Goal: Task Accomplishment & Management: Use online tool/utility

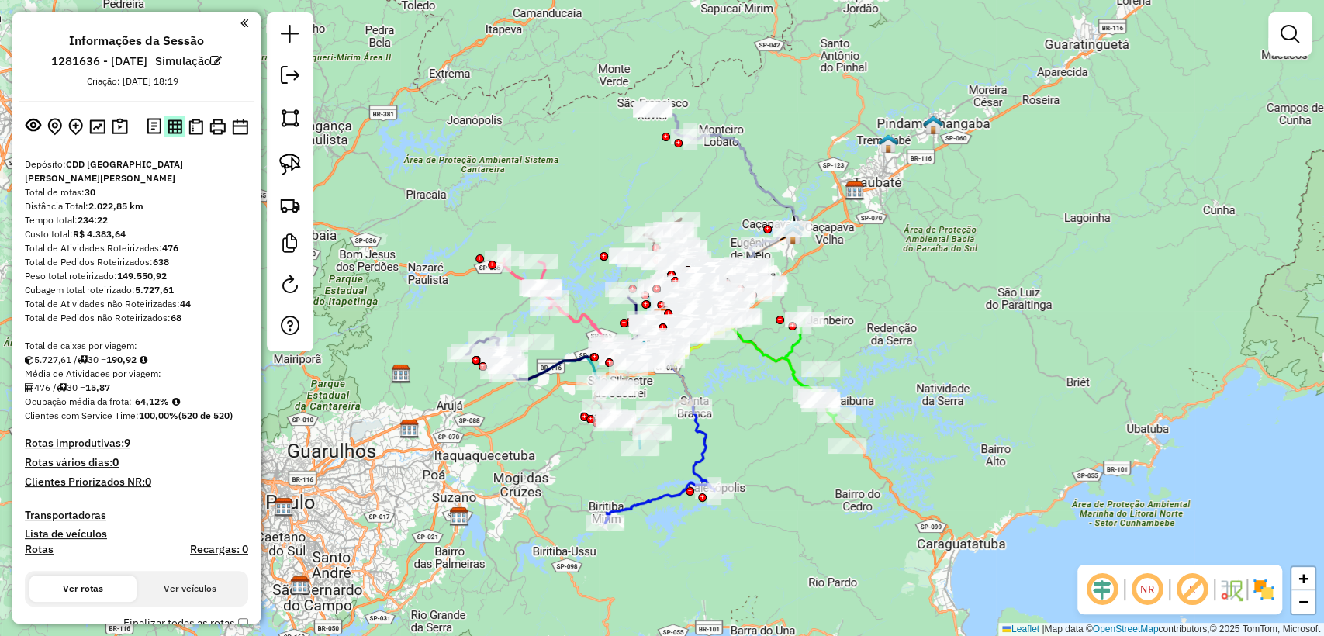
click at [168, 132] on img at bounding box center [175, 126] width 15 height 15
click at [195, 119] on img at bounding box center [195, 127] width 15 height 16
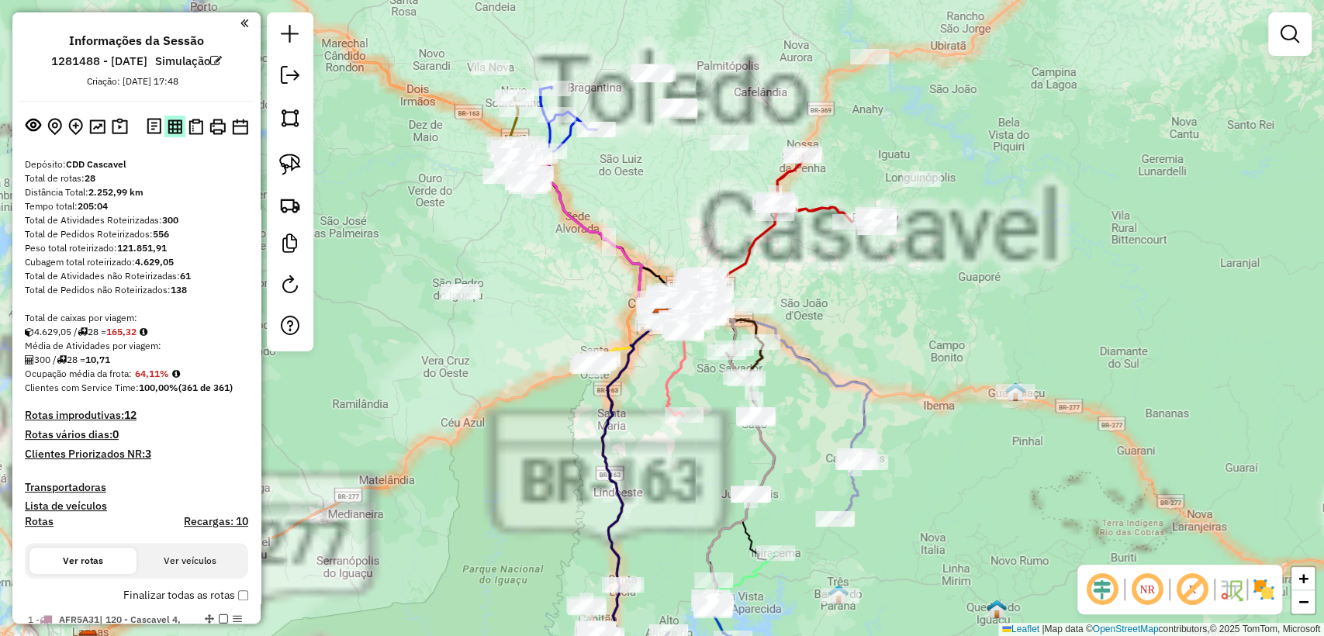
click at [168, 122] on img at bounding box center [175, 126] width 15 height 15
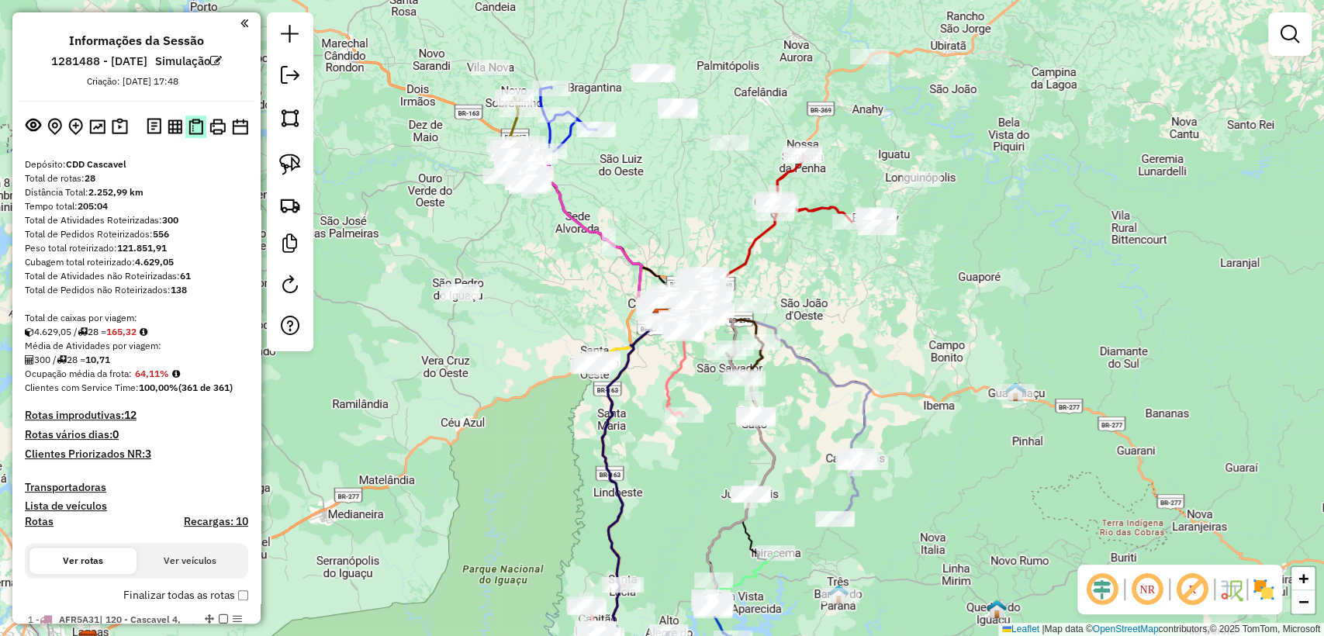
click at [189, 131] on img at bounding box center [195, 127] width 15 height 16
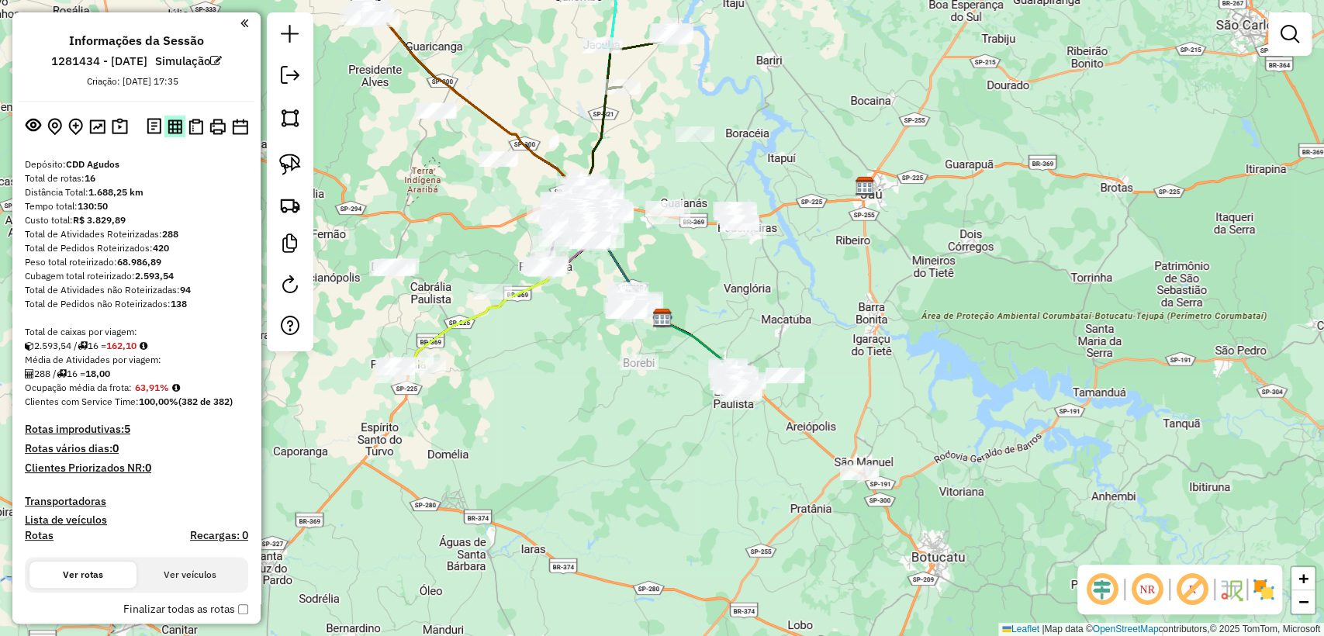
click at [168, 122] on img at bounding box center [175, 126] width 15 height 15
drag, startPoint x: 192, startPoint y: 135, endPoint x: 205, endPoint y: 136, distance: 12.4
click at [192, 135] on button at bounding box center [195, 127] width 21 height 22
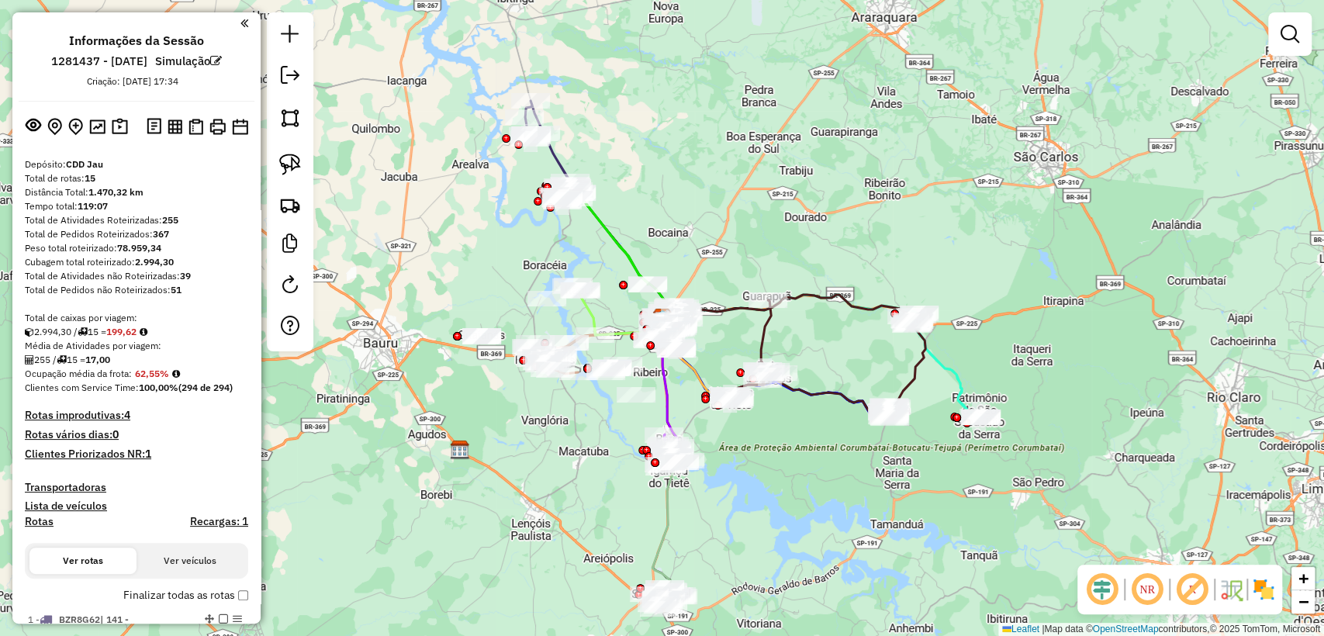
click at [821, 21] on div "Janela de atendimento Grade de atendimento Capacidade Transportadoras Veículos …" at bounding box center [662, 318] width 1324 height 636
click at [174, 128] on img at bounding box center [175, 126] width 15 height 15
click at [189, 130] on img at bounding box center [195, 127] width 15 height 16
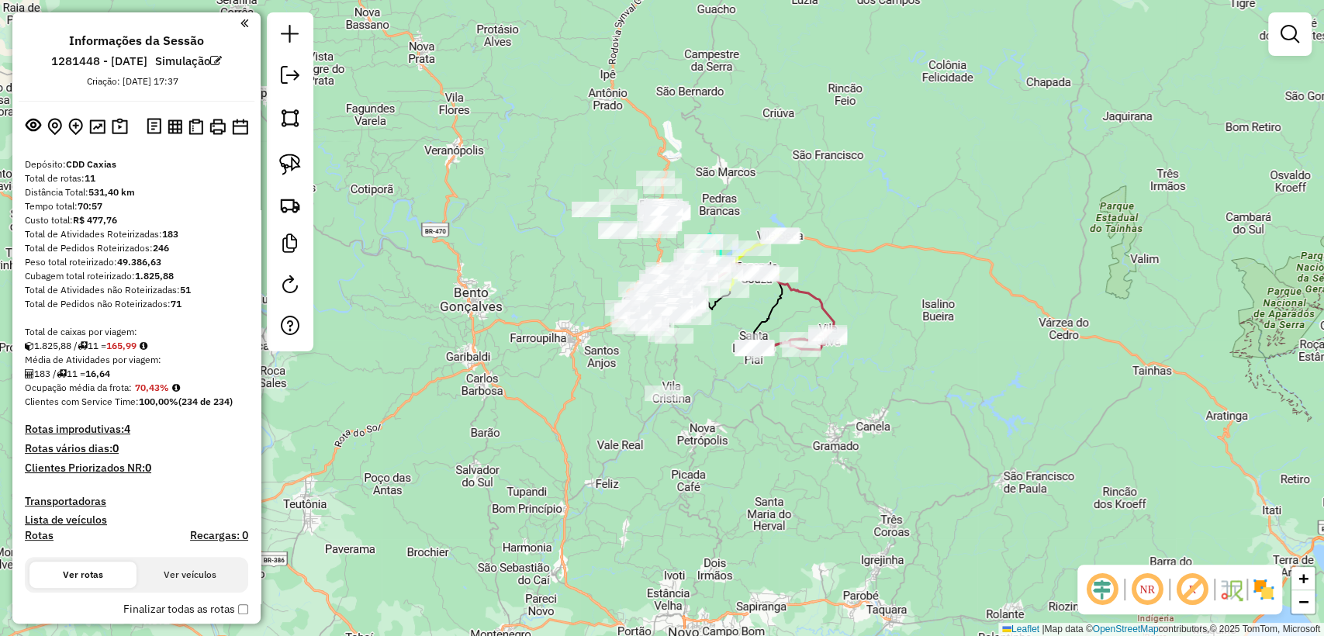
drag, startPoint x: 168, startPoint y: 124, endPoint x: 201, endPoint y: 81, distance: 54.3
click at [169, 124] on img at bounding box center [175, 126] width 15 height 15
click at [193, 129] on img at bounding box center [195, 127] width 15 height 16
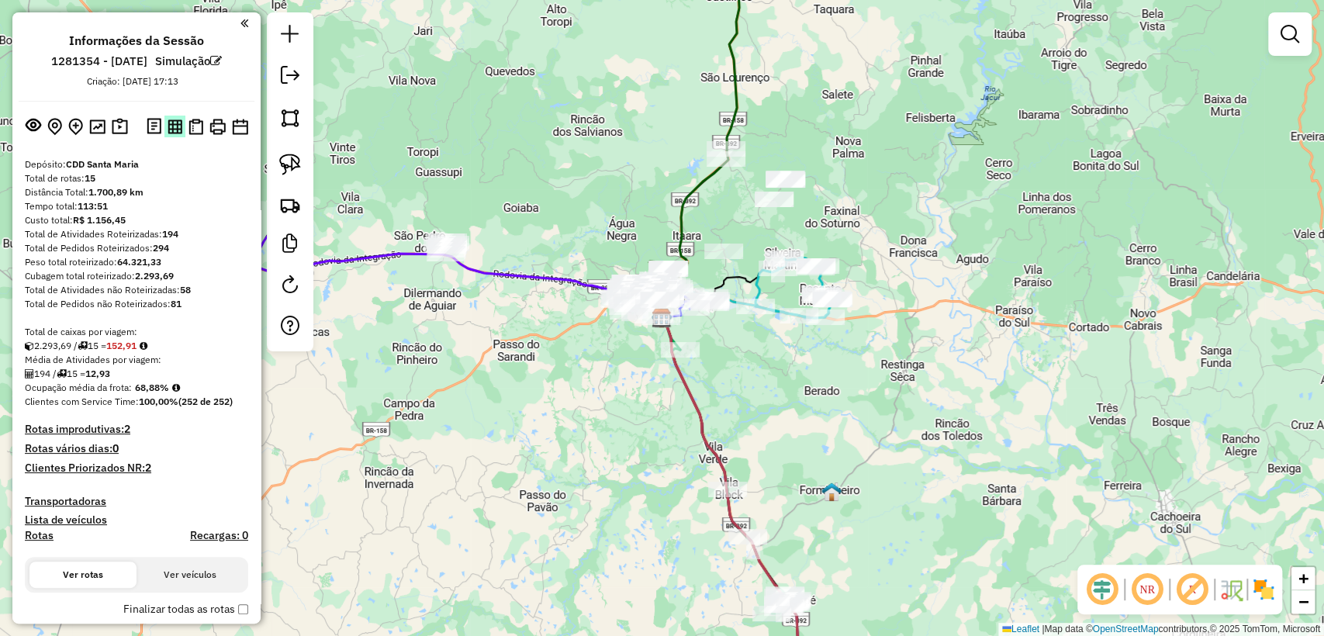
click at [172, 133] on img at bounding box center [175, 126] width 15 height 15
click at [192, 121] on img at bounding box center [195, 127] width 15 height 16
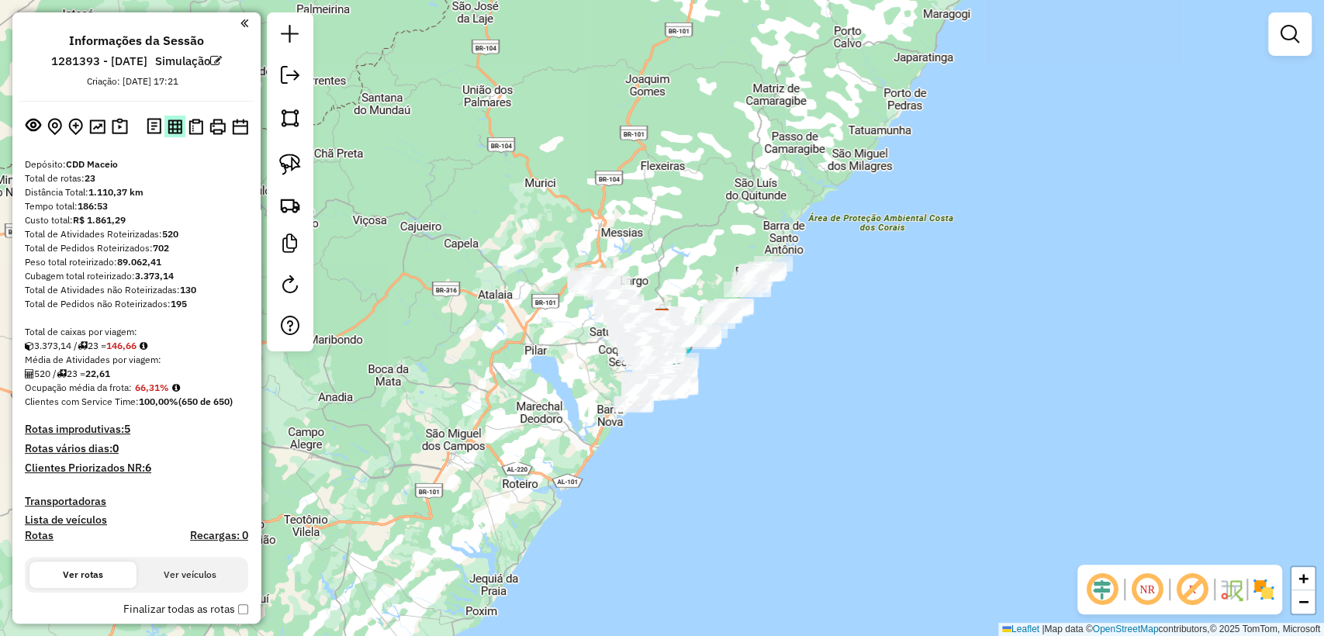
click at [169, 119] on img at bounding box center [175, 126] width 15 height 15
click at [198, 134] on button at bounding box center [195, 127] width 21 height 22
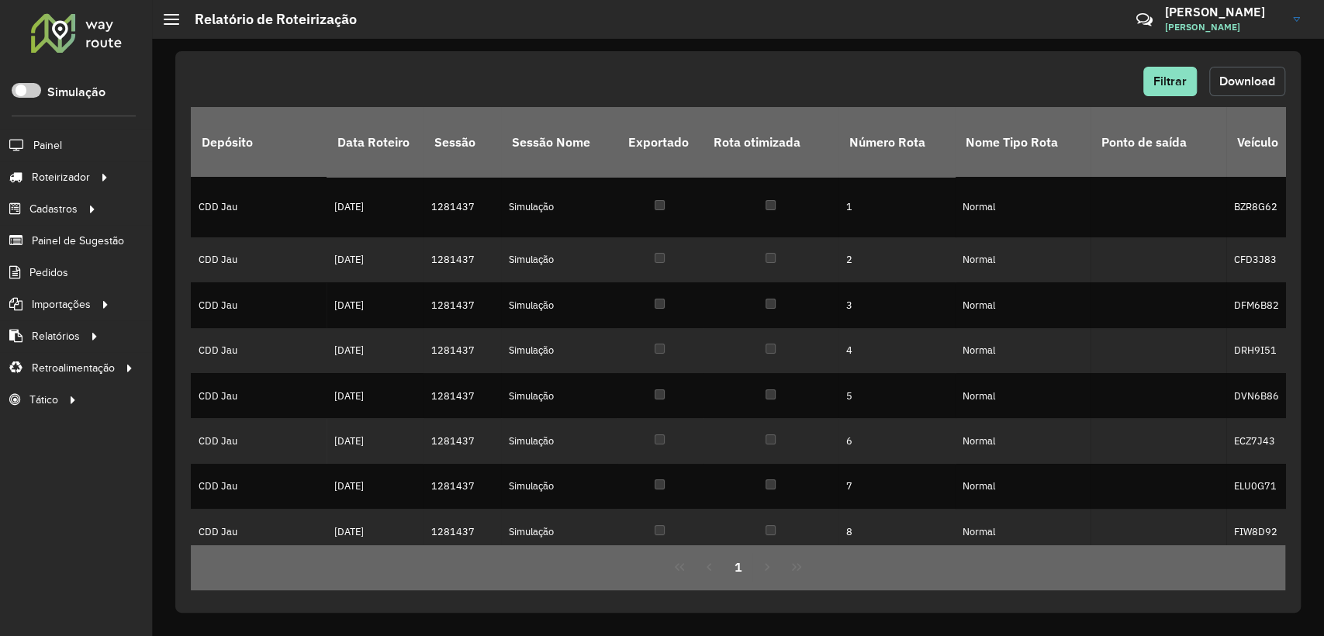
click at [1237, 90] on button "Download" at bounding box center [1247, 81] width 76 height 29
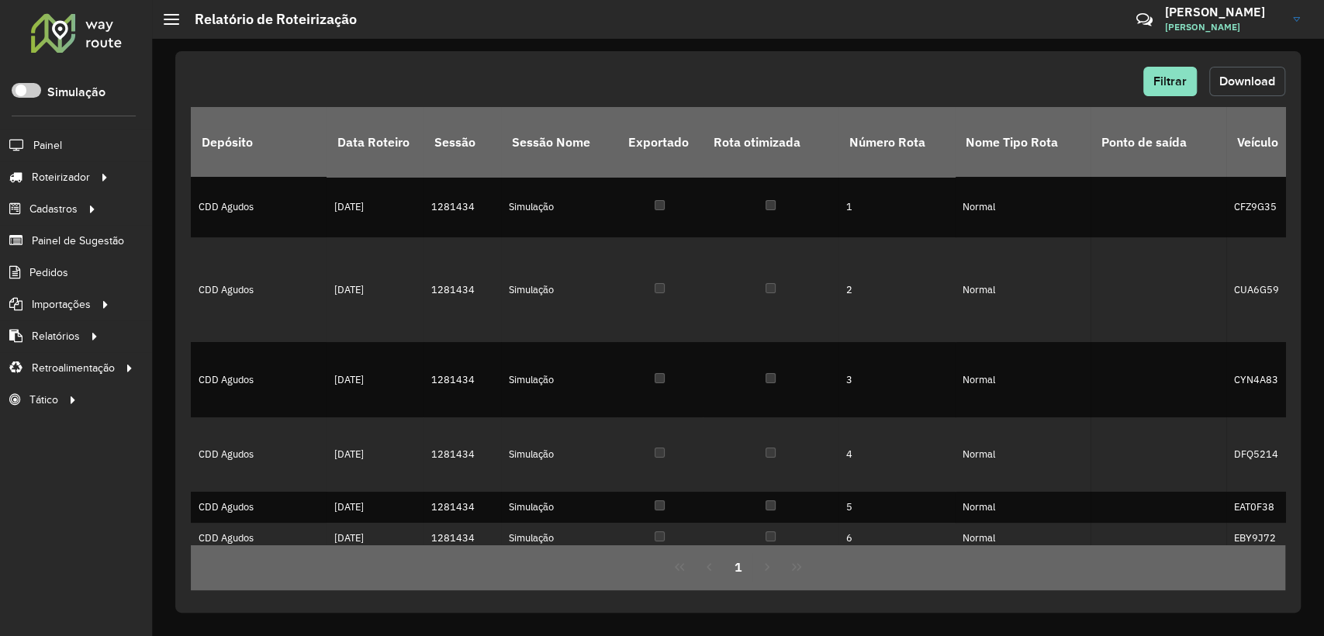
click at [1222, 81] on span "Download" at bounding box center [1247, 80] width 56 height 13
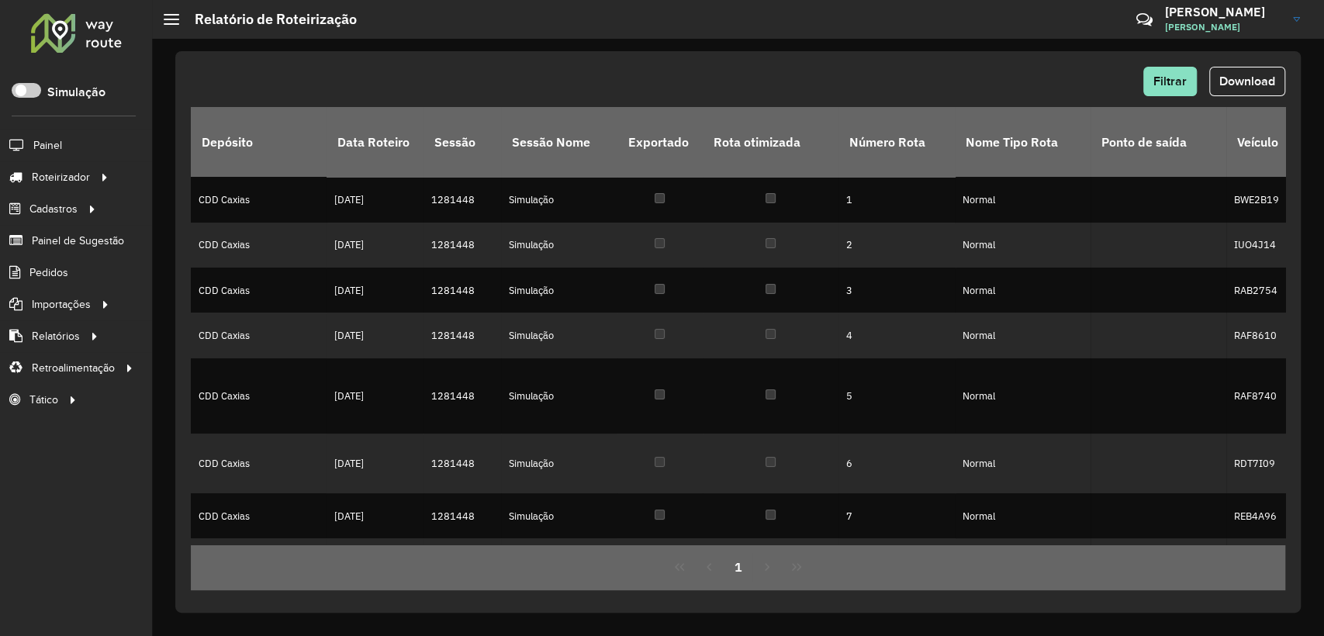
drag, startPoint x: 1237, startPoint y: 73, endPoint x: 1186, endPoint y: 157, distance: 98.2
click at [1238, 73] on button "Download" at bounding box center [1247, 81] width 76 height 29
click at [1226, 80] on span "Download" at bounding box center [1247, 80] width 56 height 13
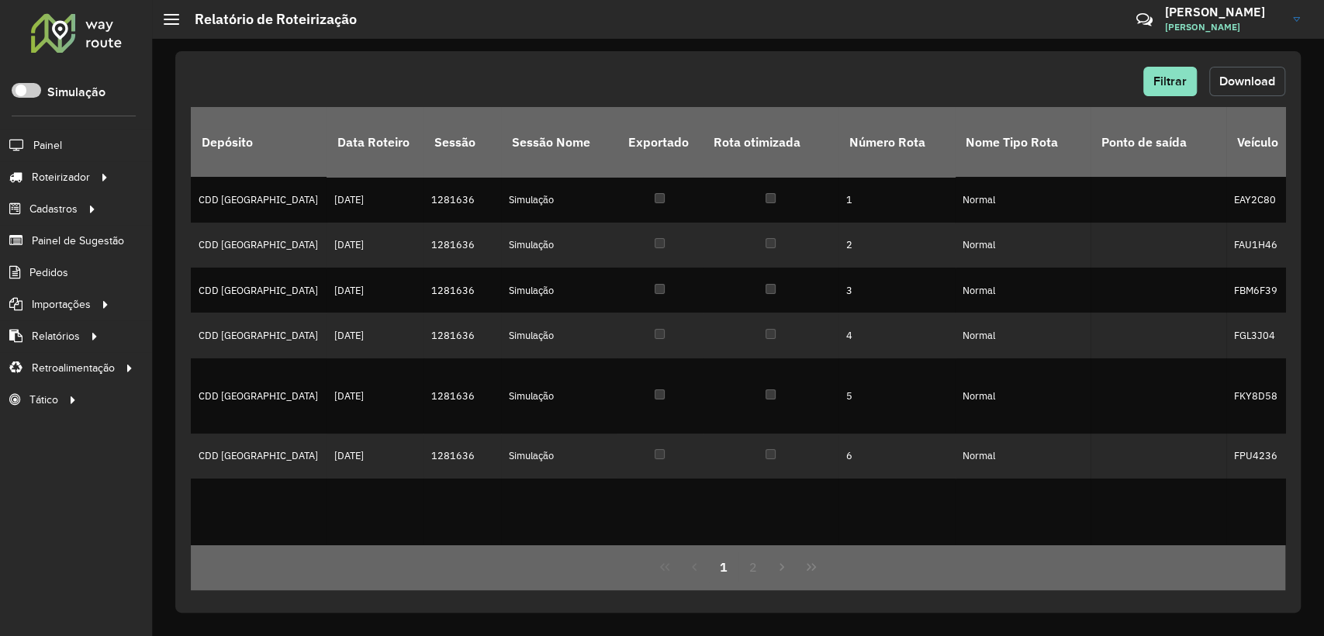
click at [1270, 94] on button "Download" at bounding box center [1247, 81] width 76 height 29
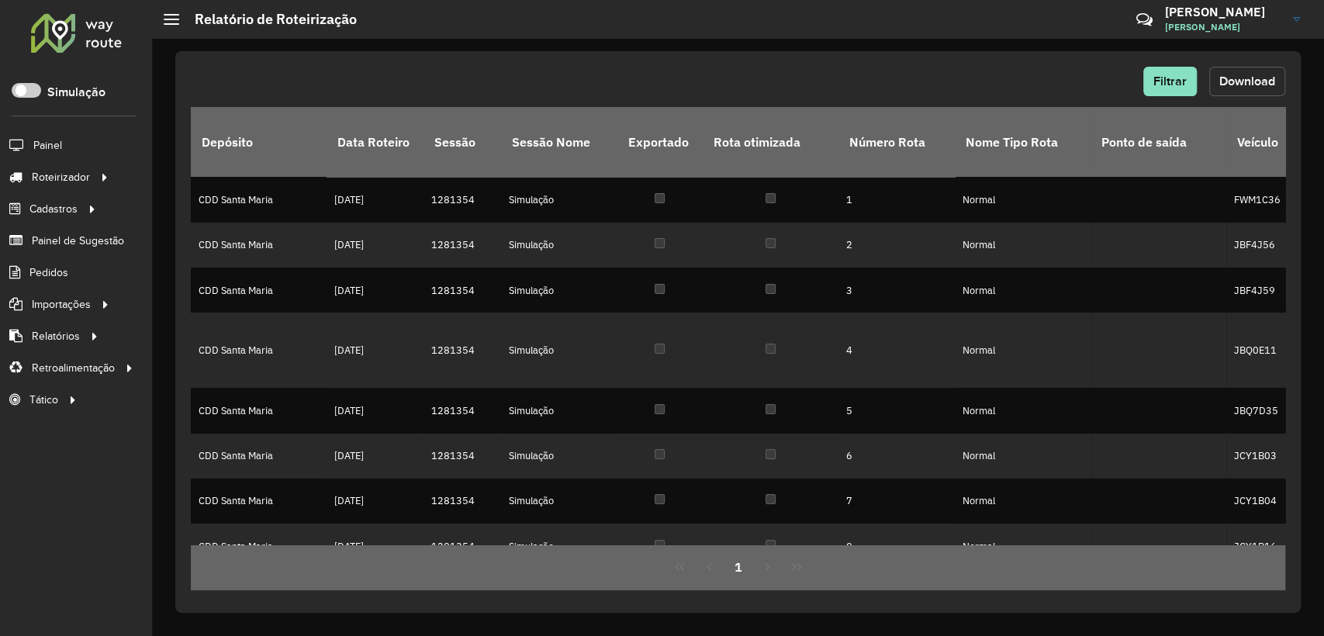
click at [1240, 80] on span "Download" at bounding box center [1247, 80] width 56 height 13
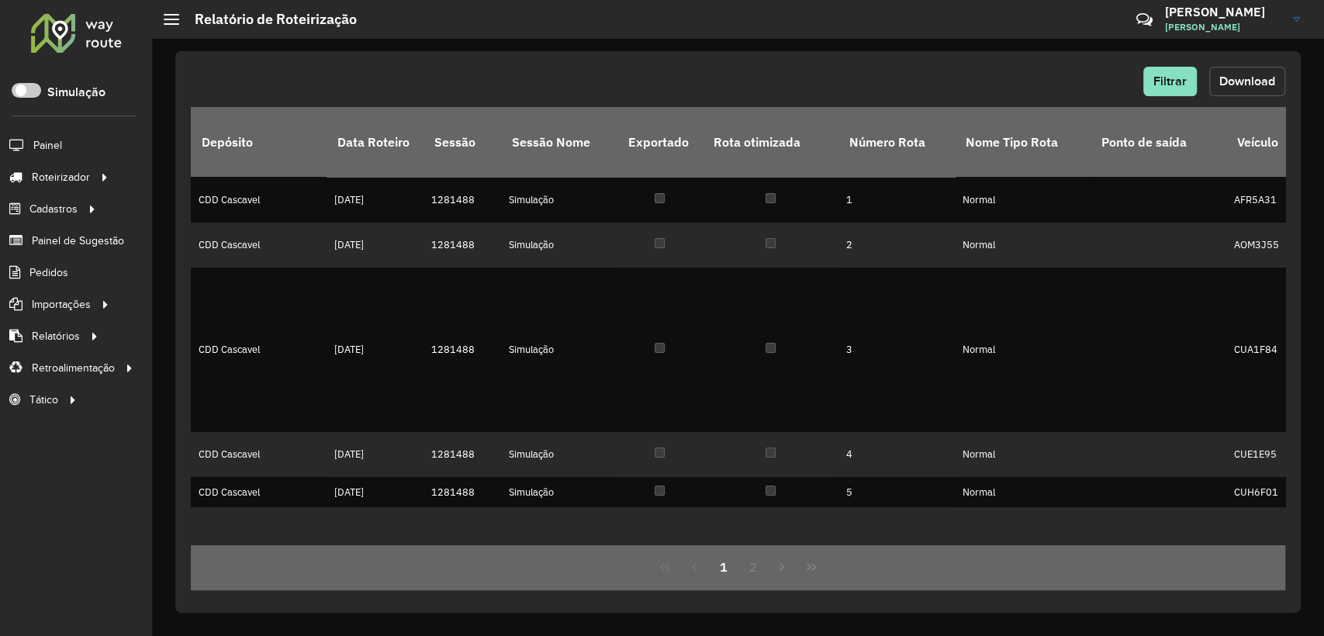
click at [1191, 73] on button "Download" at bounding box center [1247, 81] width 76 height 29
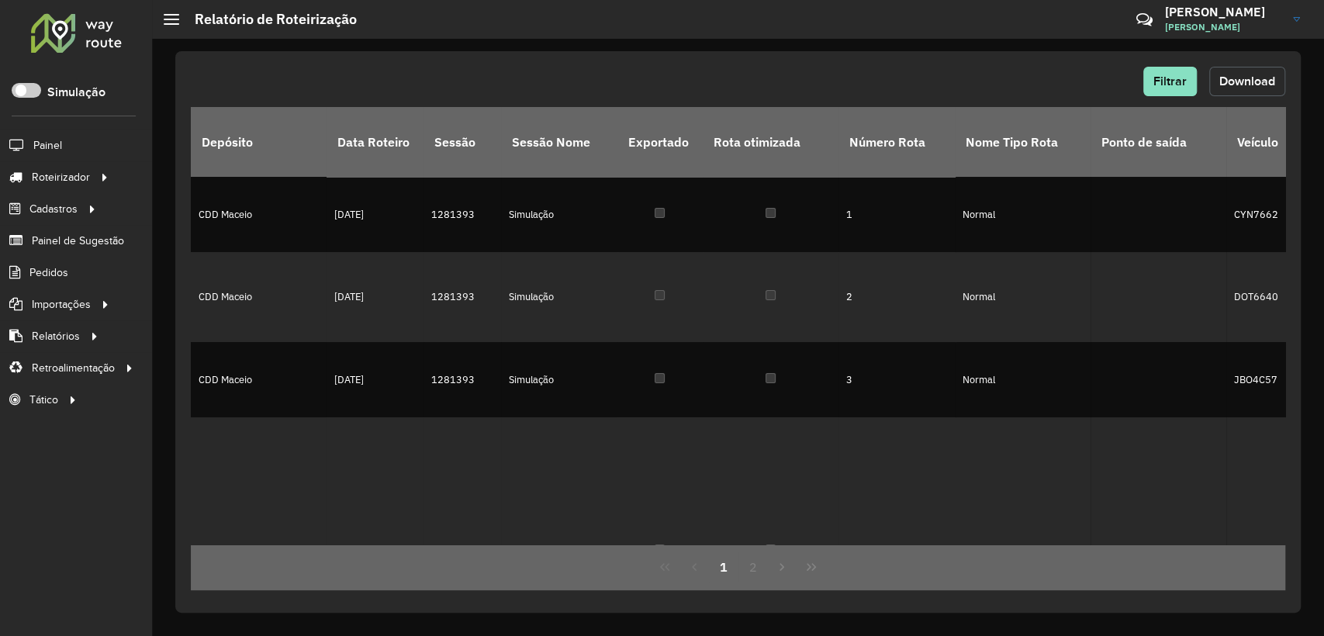
click at [1241, 76] on span "Download" at bounding box center [1247, 80] width 56 height 13
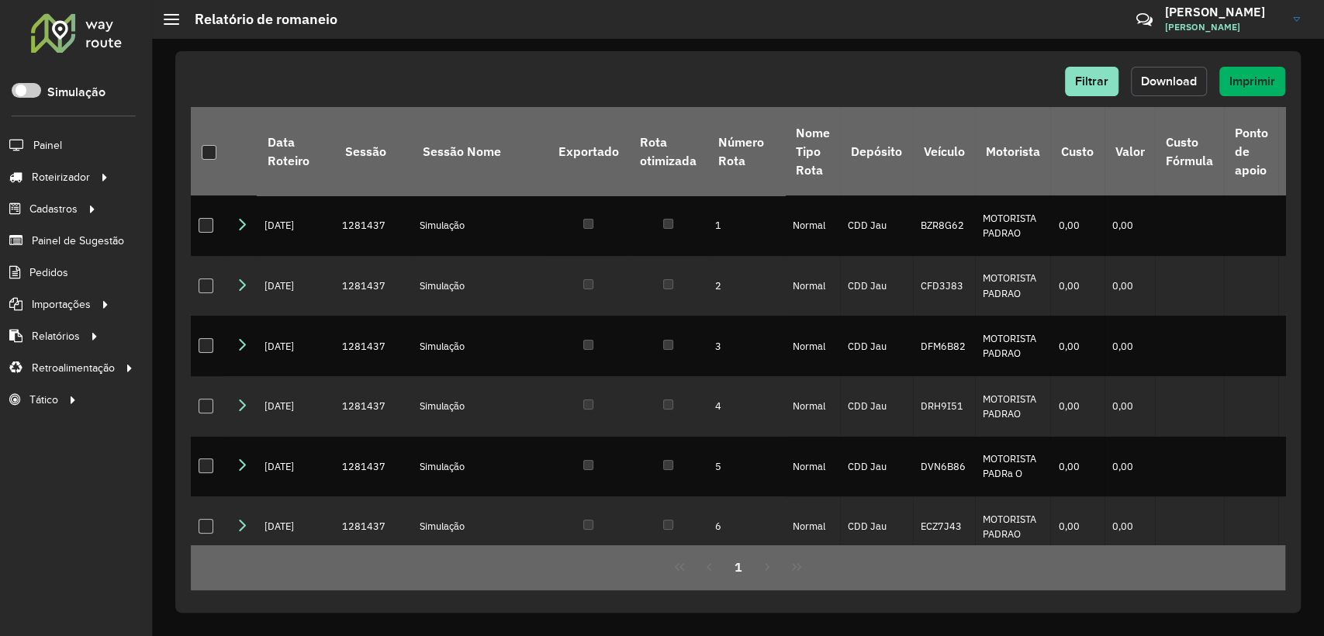
click at [1151, 79] on span "Download" at bounding box center [1169, 80] width 56 height 13
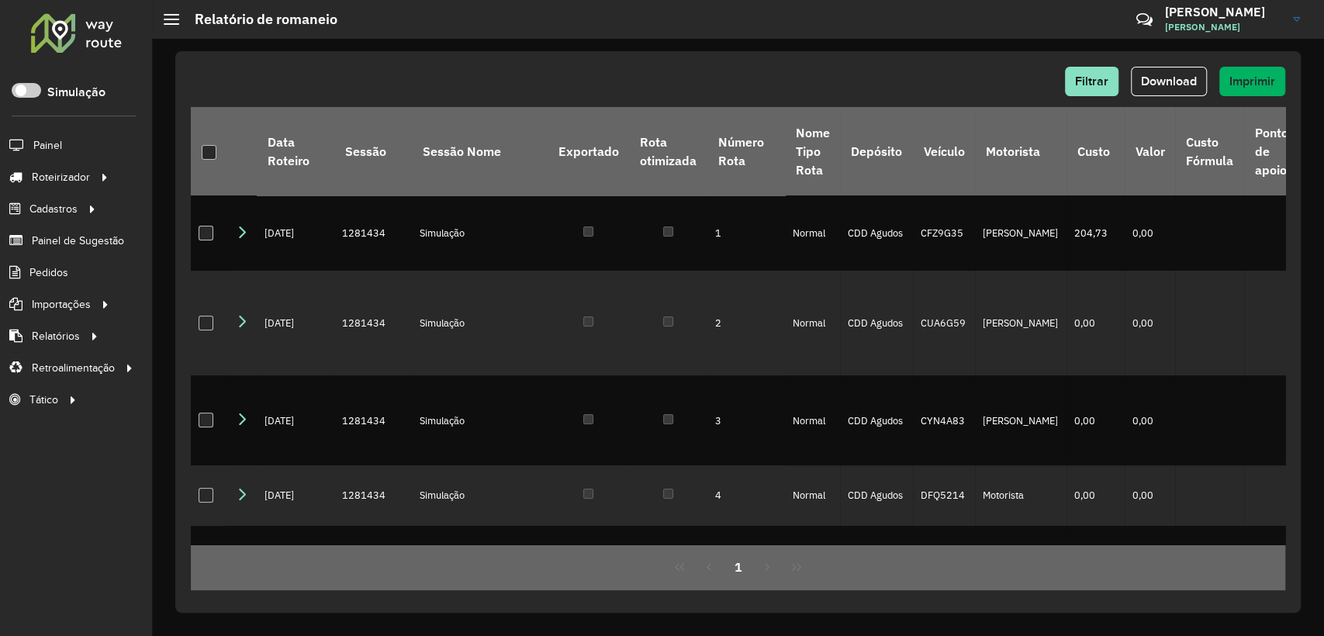
click at [876, 76] on div "Filtrar Download Imprimir" at bounding box center [738, 81] width 1094 height 29
click at [1163, 82] on span "Download" at bounding box center [1169, 80] width 56 height 13
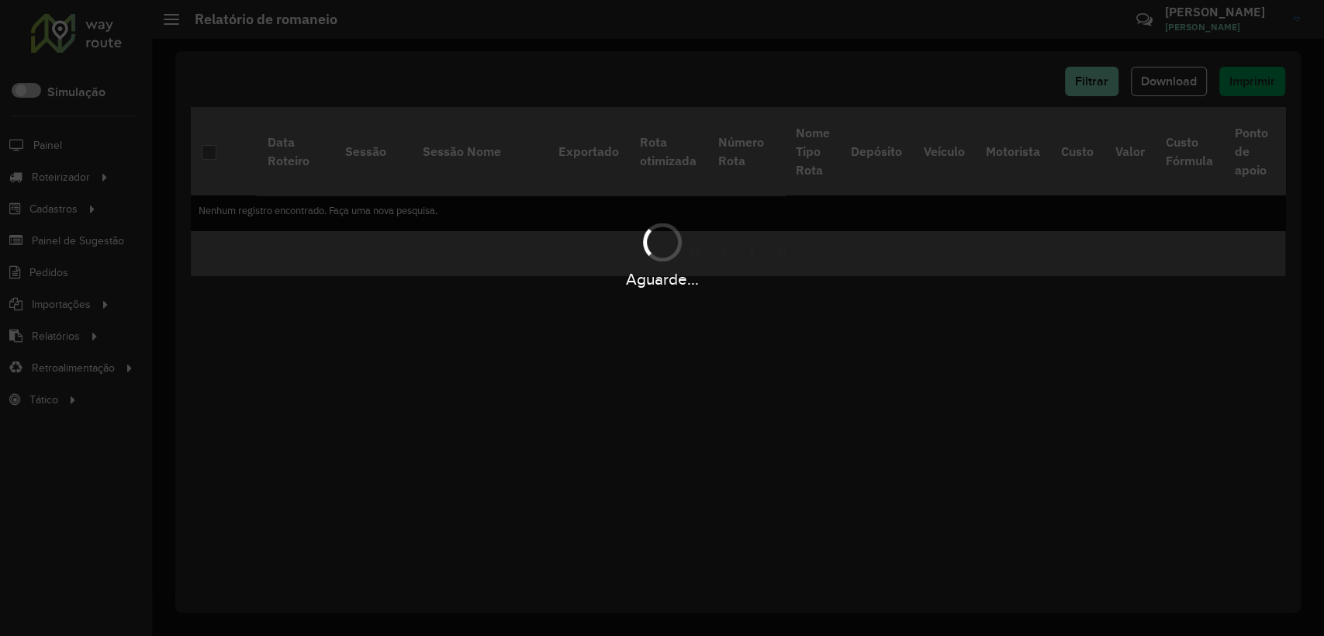
click at [833, 82] on div "Aguarde..." at bounding box center [662, 318] width 1324 height 636
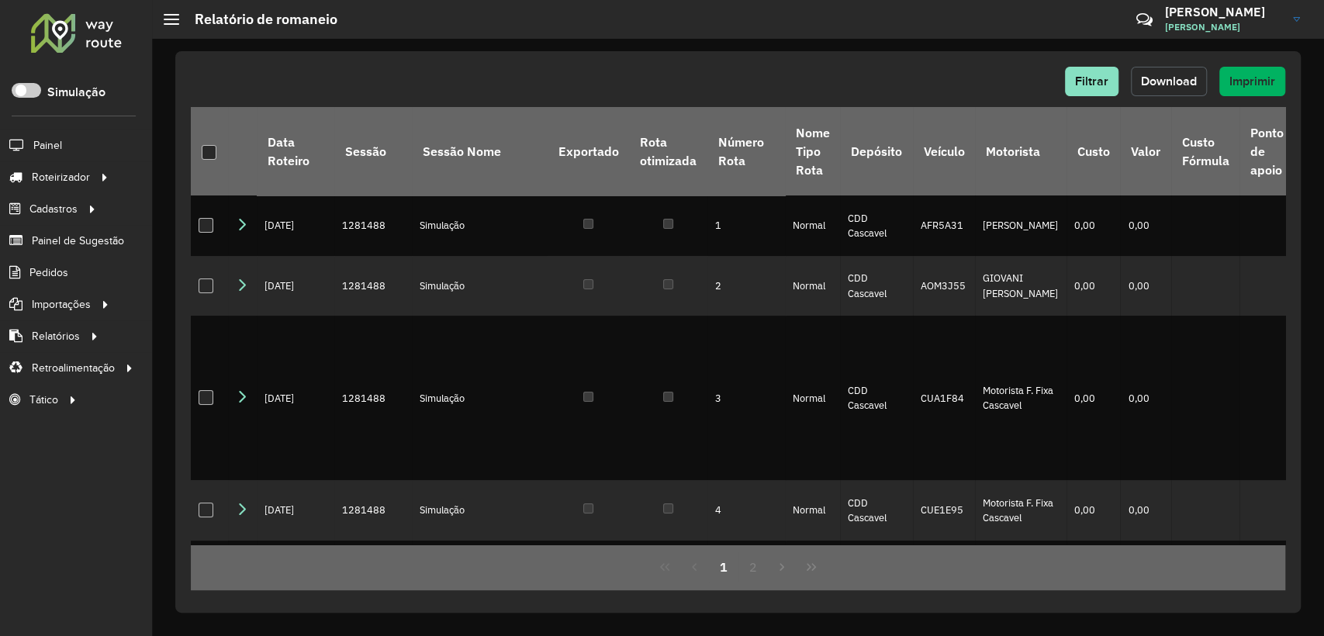
click at [1159, 84] on span "Download" at bounding box center [1169, 80] width 56 height 13
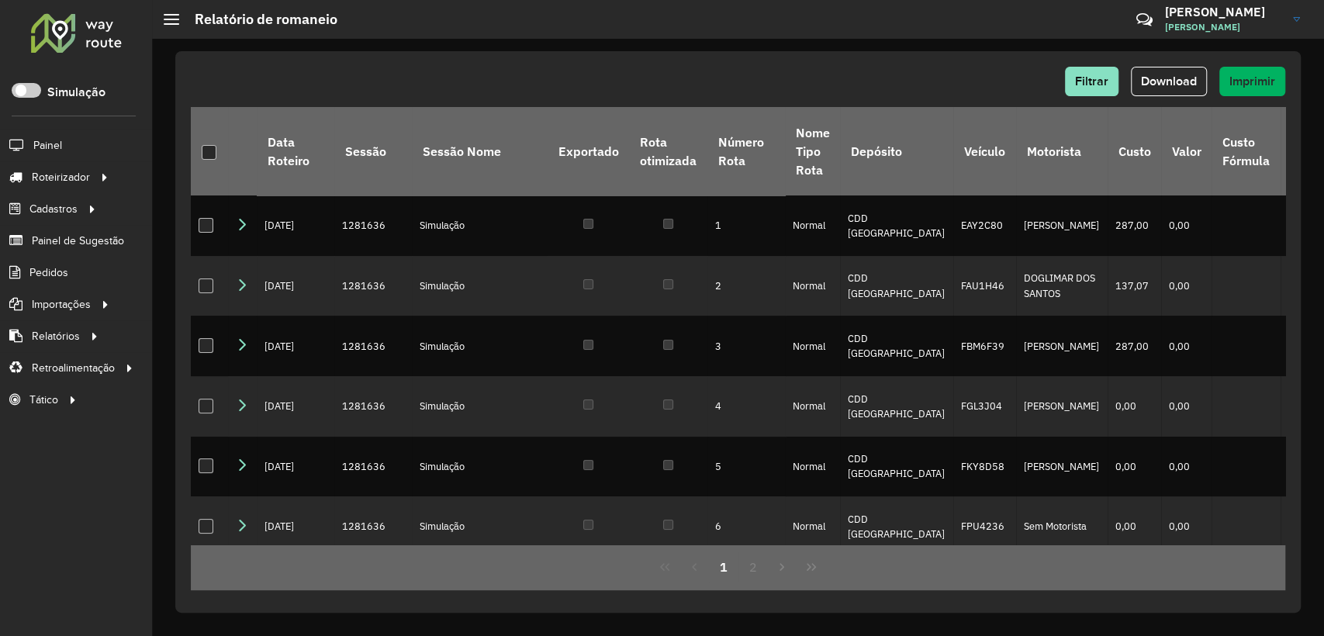
click at [1163, 80] on span "Download" at bounding box center [1169, 80] width 56 height 13
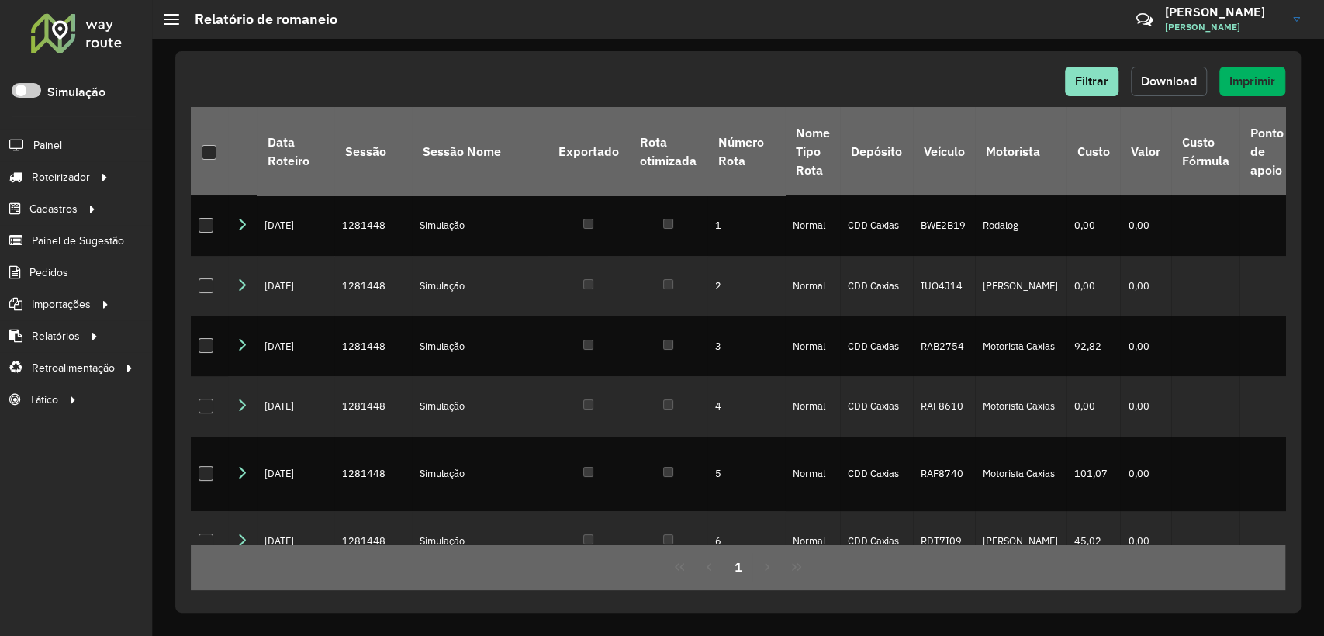
click at [1181, 85] on span "Download" at bounding box center [1169, 80] width 56 height 13
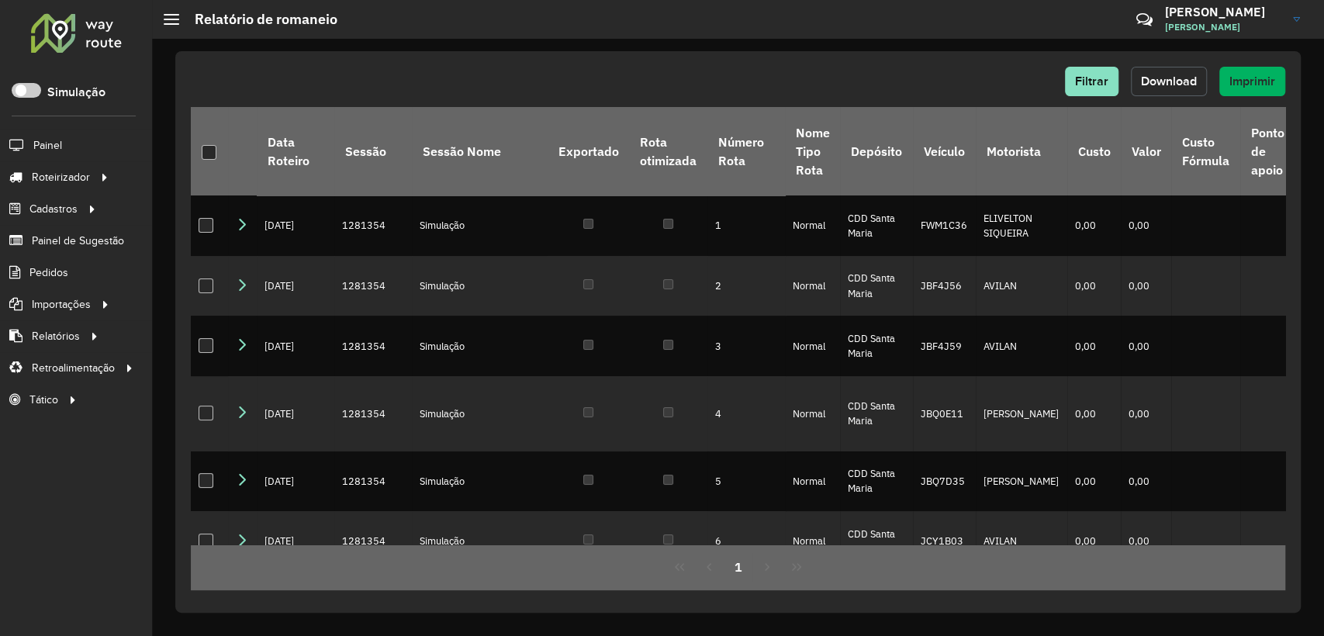
click at [1191, 87] on span "Download" at bounding box center [1169, 80] width 56 height 13
click at [509, 81] on div "Filtrar Download Imprimir" at bounding box center [738, 81] width 1094 height 29
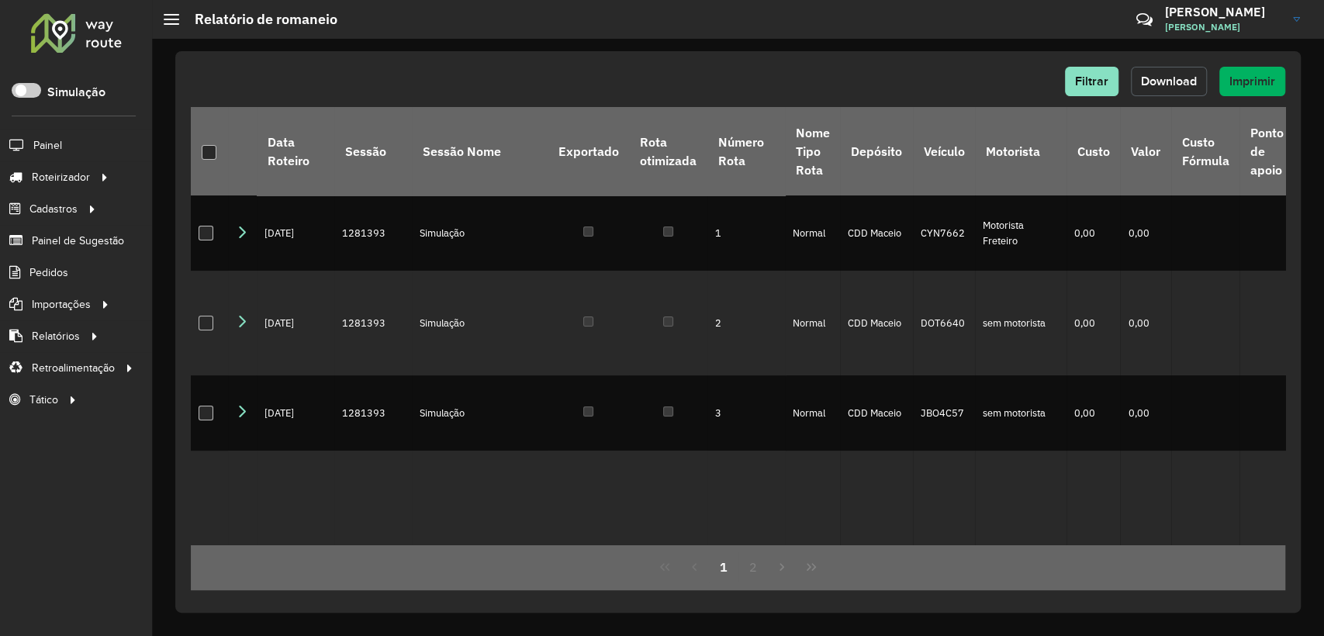
click at [1171, 86] on span "Download" at bounding box center [1169, 80] width 56 height 13
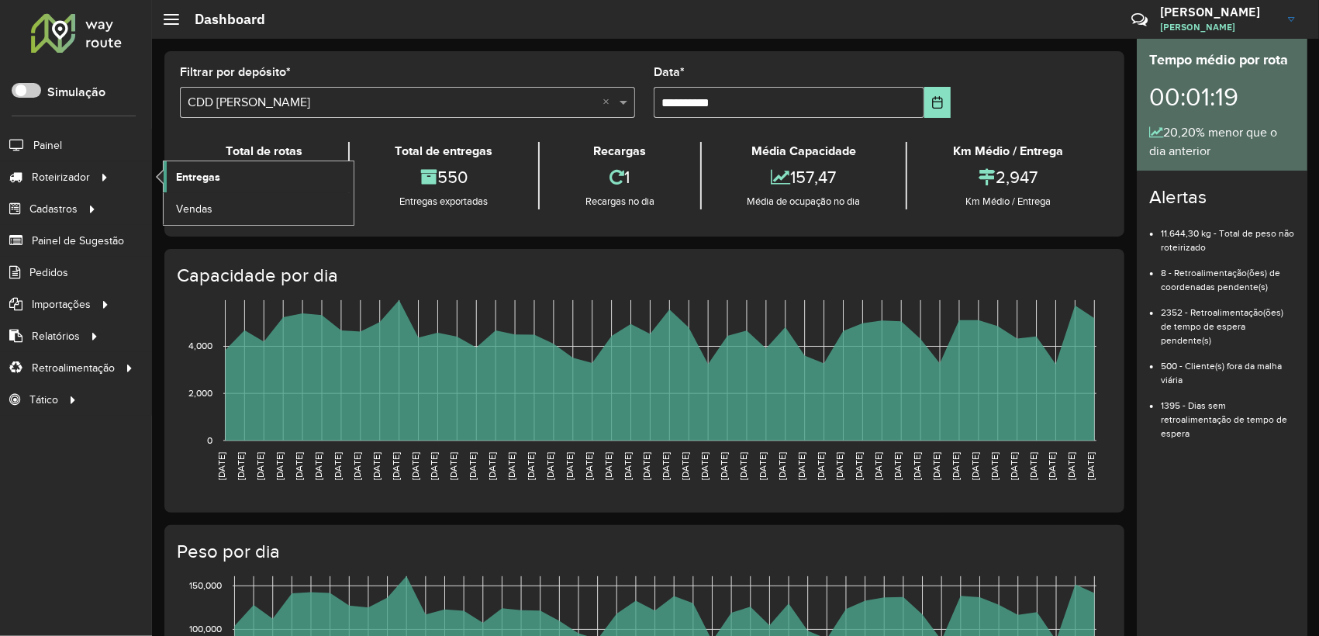
click at [206, 169] on span "Entregas" at bounding box center [198, 177] width 44 height 16
click at [29, 95] on span at bounding box center [26, 90] width 29 height 15
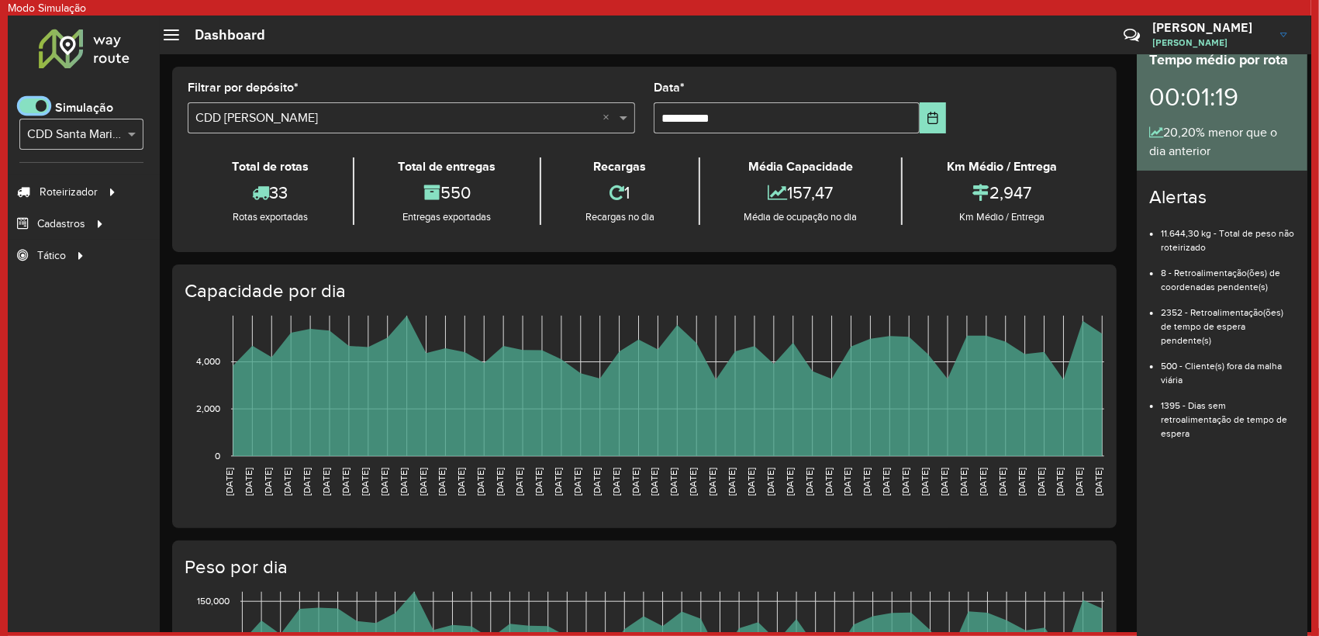
click at [71, 124] on div "Selecione... × CDD Santa Maria - Teste Algoritmo PyVRP" at bounding box center [81, 134] width 124 height 31
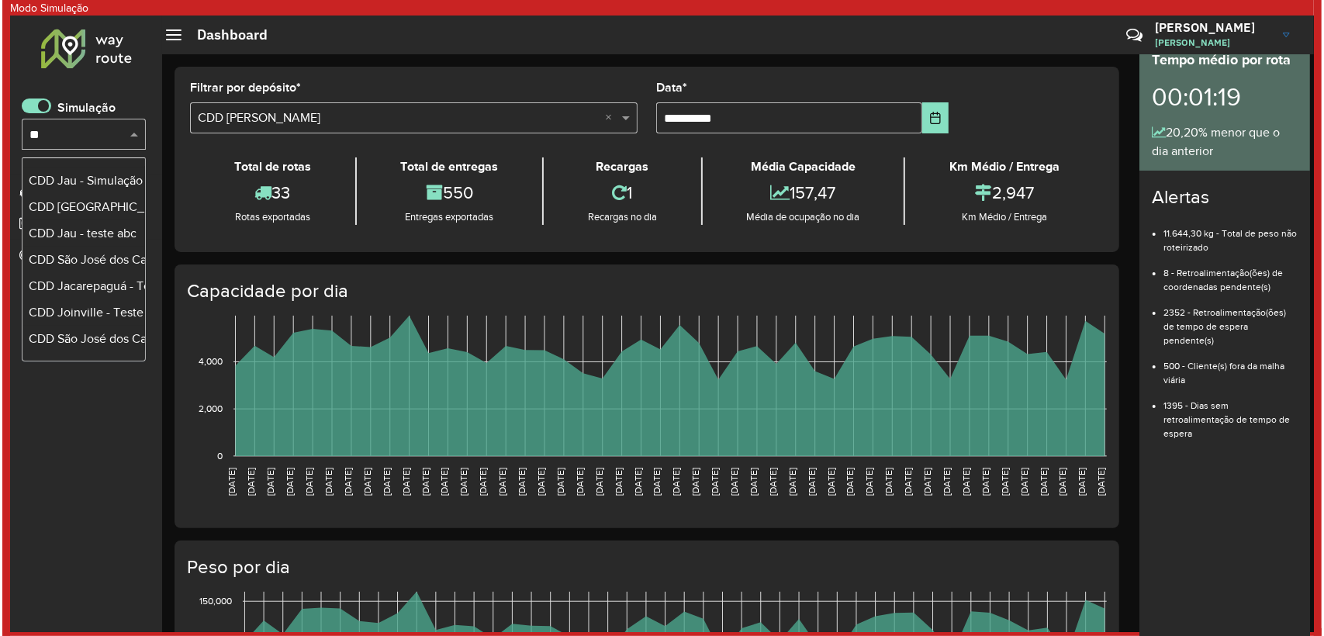
scroll to position [0, 0]
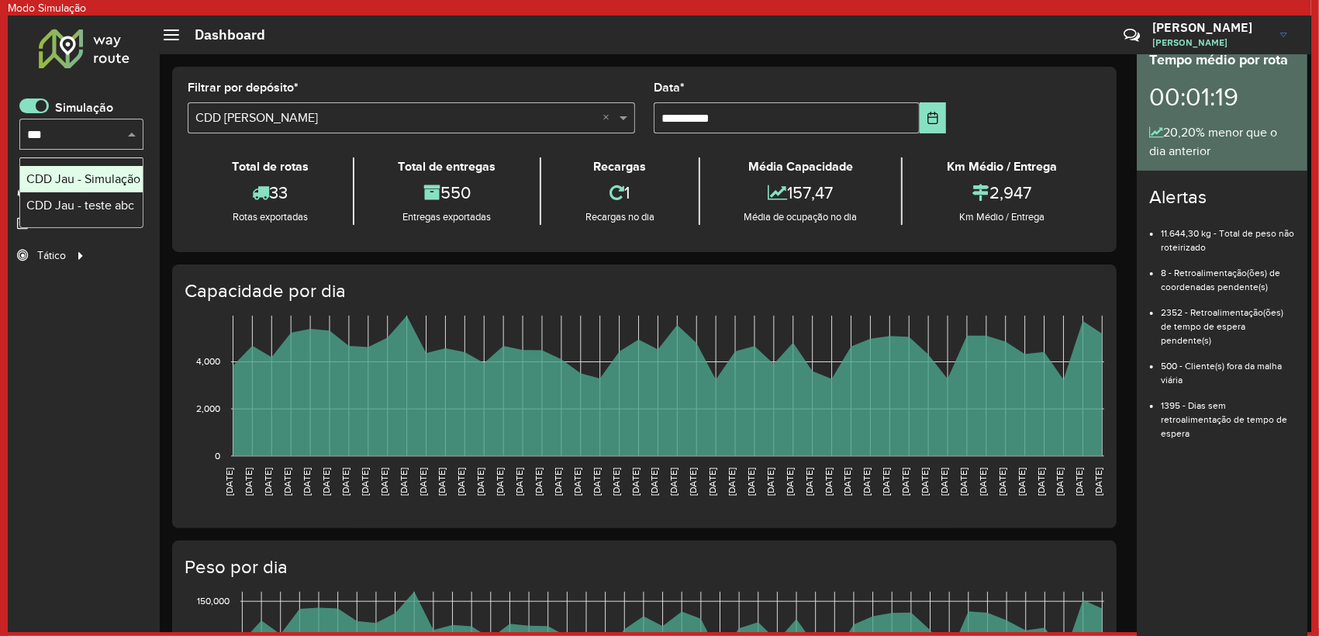
click at [87, 140] on input "***" at bounding box center [66, 135] width 78 height 19
type input "***"
click at [15, 106] on div "Roteirizador AmbevTech Simulação Selecione... × CDD Santa Maria - Teste Algorit…" at bounding box center [84, 324] width 152 height 617
click at [29, 106] on span at bounding box center [33, 106] width 29 height 15
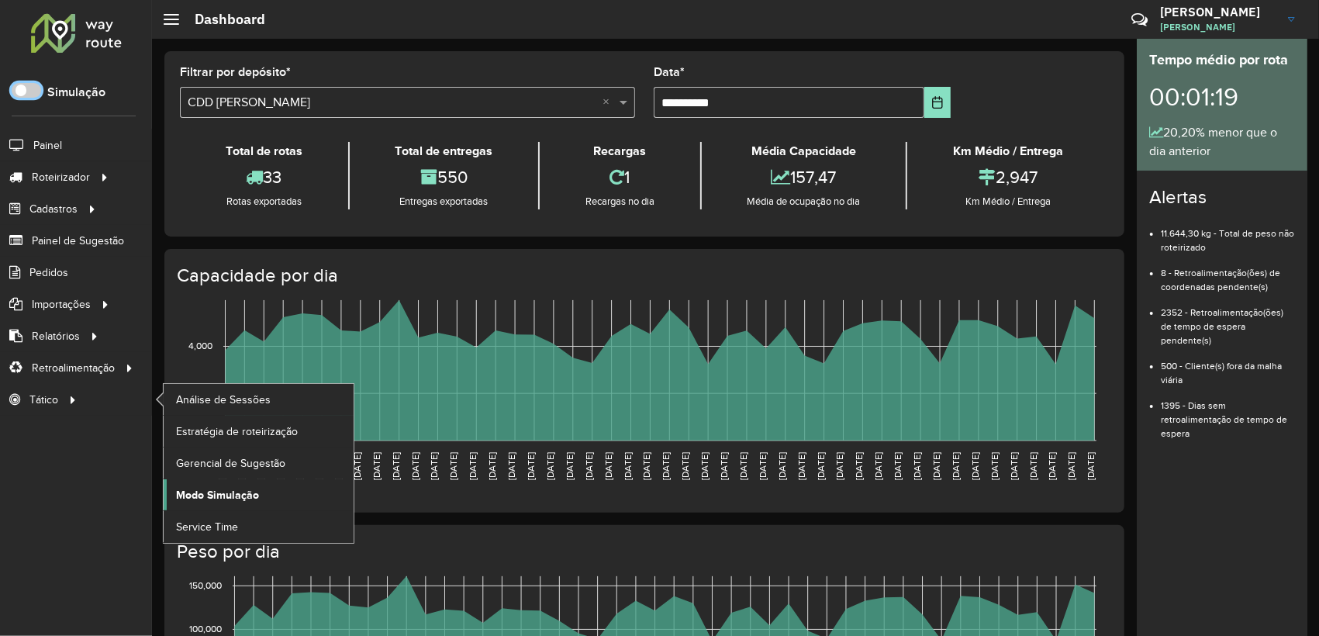
click at [233, 500] on span "Modo Simulação" at bounding box center [217, 495] width 83 height 16
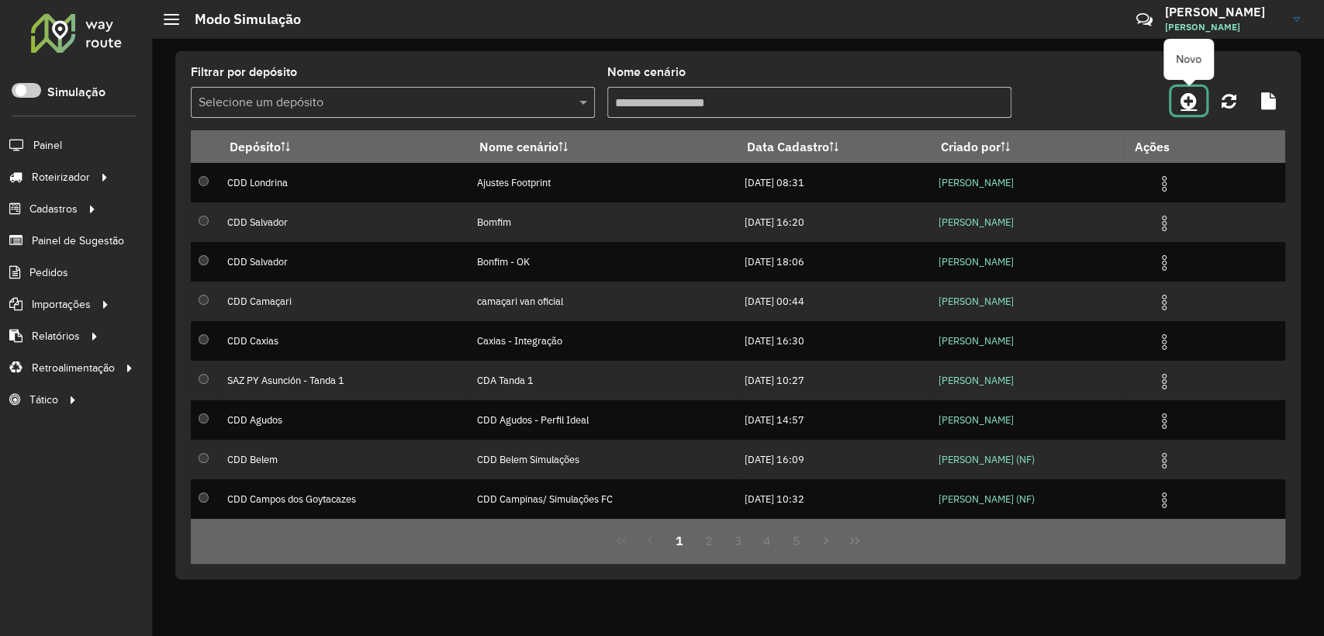
click at [1196, 105] on icon at bounding box center [1189, 101] width 16 height 19
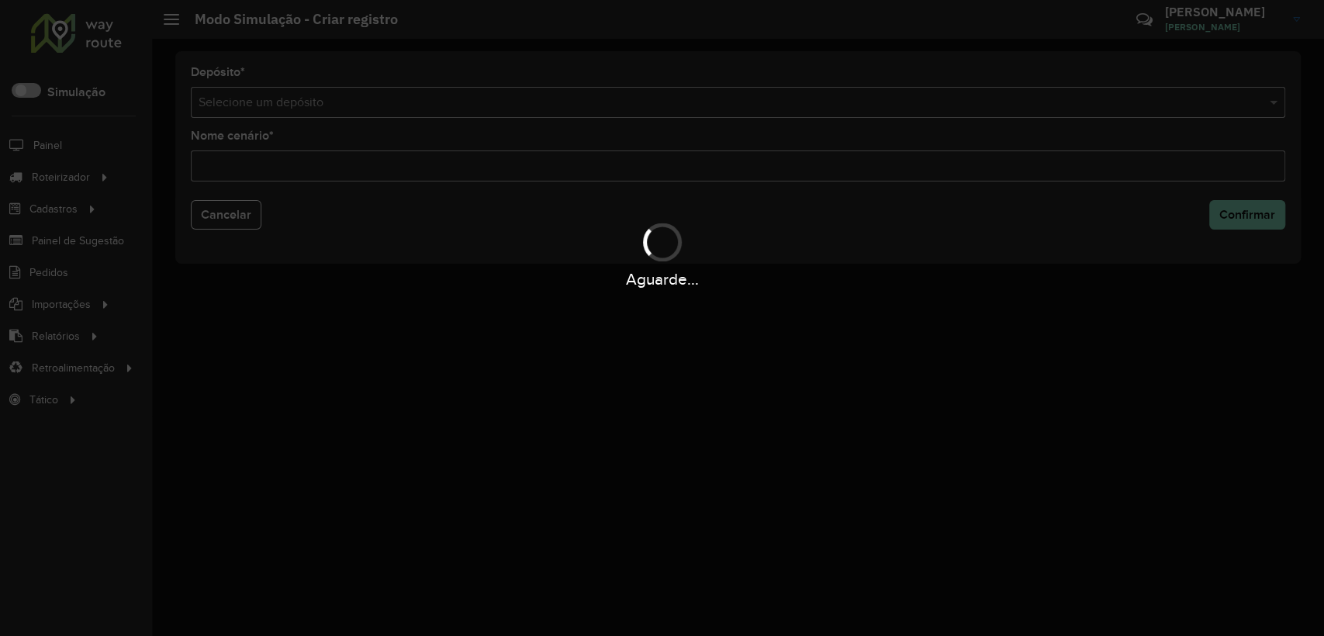
click at [1125, 112] on div "Aguarde..." at bounding box center [662, 318] width 1324 height 636
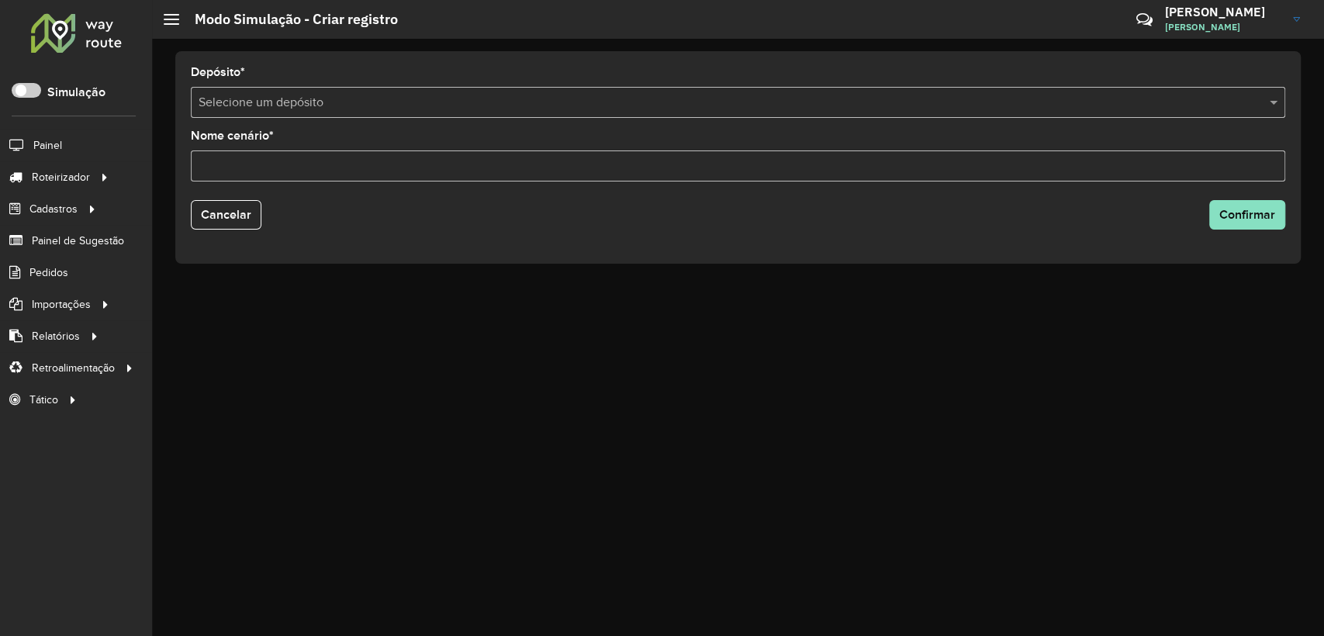
click at [345, 101] on input "text" at bounding box center [723, 103] width 1048 height 19
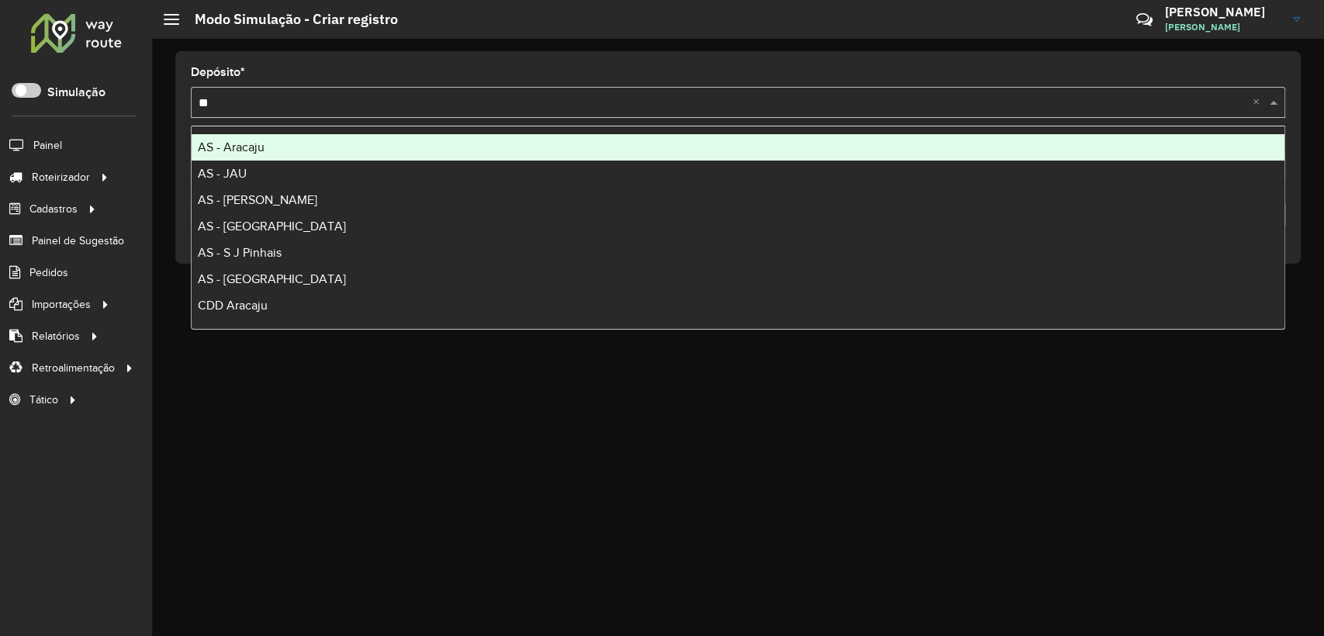
type input "***"
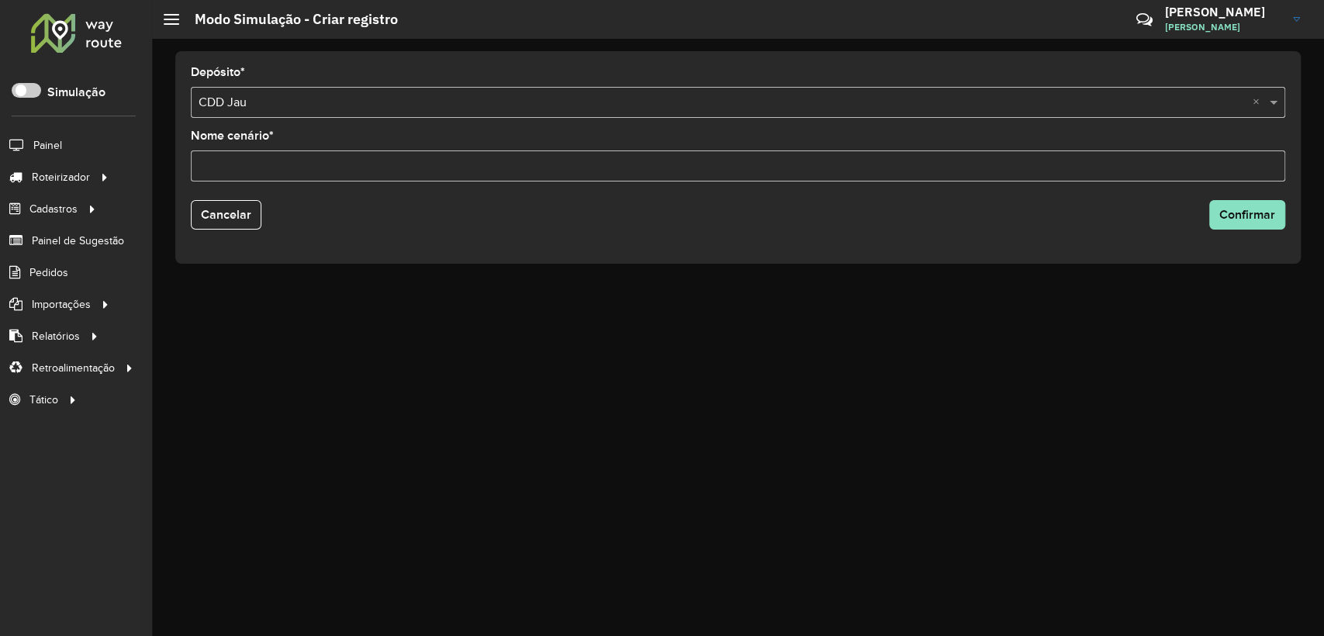
drag, startPoint x: 936, startPoint y: 172, endPoint x: 813, endPoint y: 213, distance: 130.0
click at [935, 174] on input "Nome cenário *" at bounding box center [738, 165] width 1094 height 31
type input "**********"
click at [1253, 188] on form "**********" at bounding box center [738, 158] width 1094 height 182
click at [1250, 208] on span "Confirmar" at bounding box center [1247, 214] width 56 height 13
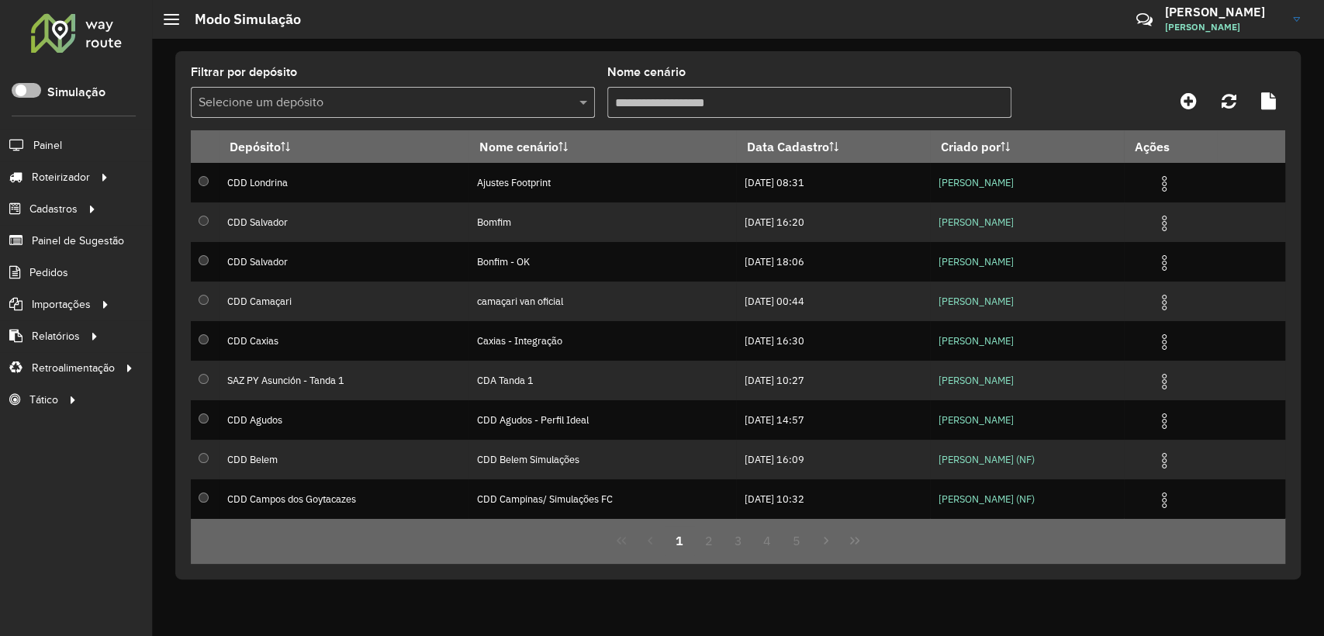
click at [26, 93] on span at bounding box center [26, 90] width 29 height 15
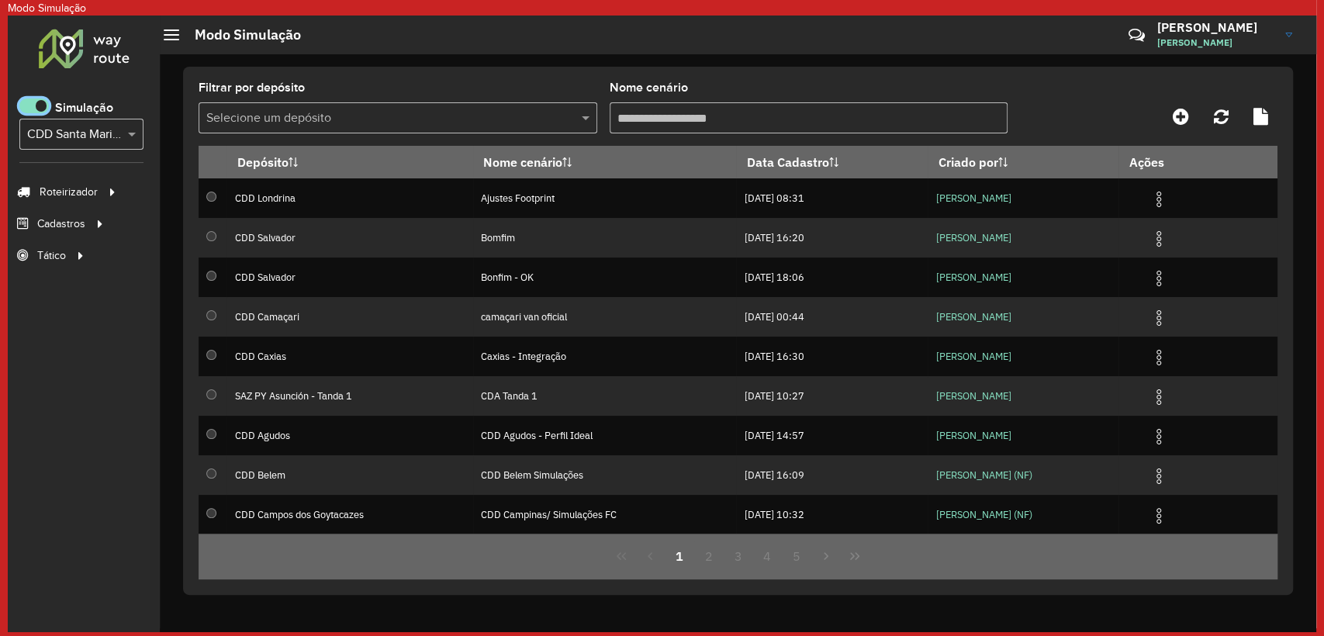
click at [74, 127] on input "text" at bounding box center [66, 135] width 78 height 19
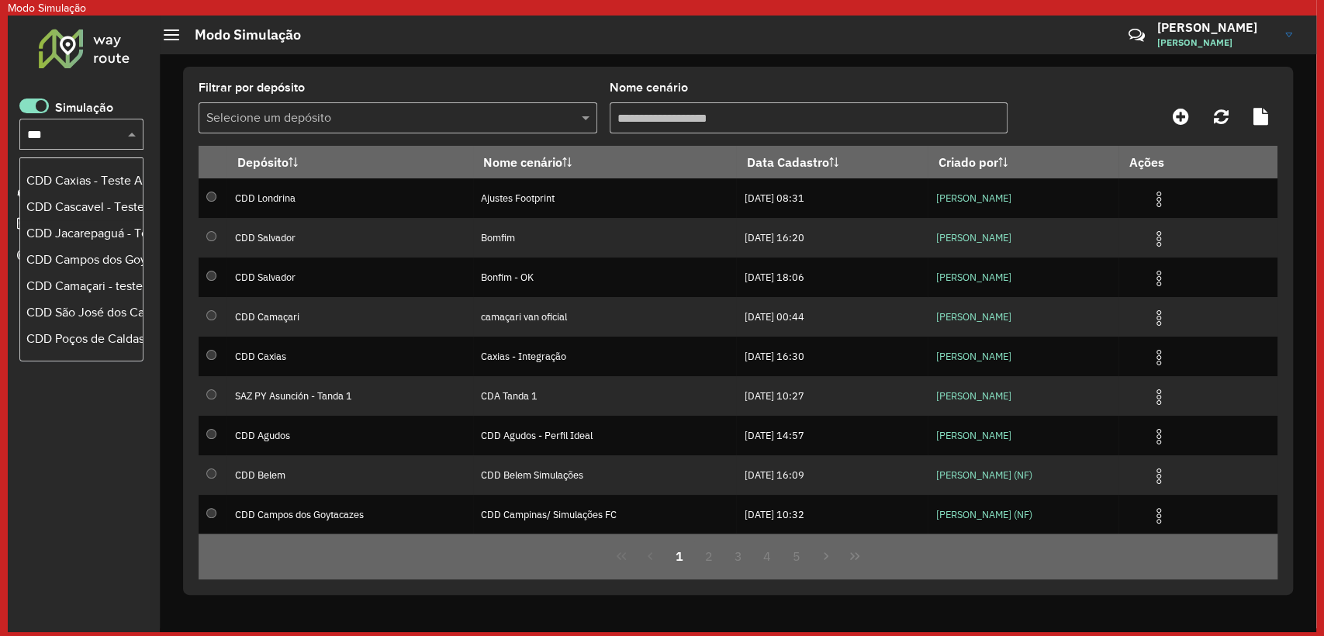
scroll to position [0, 0]
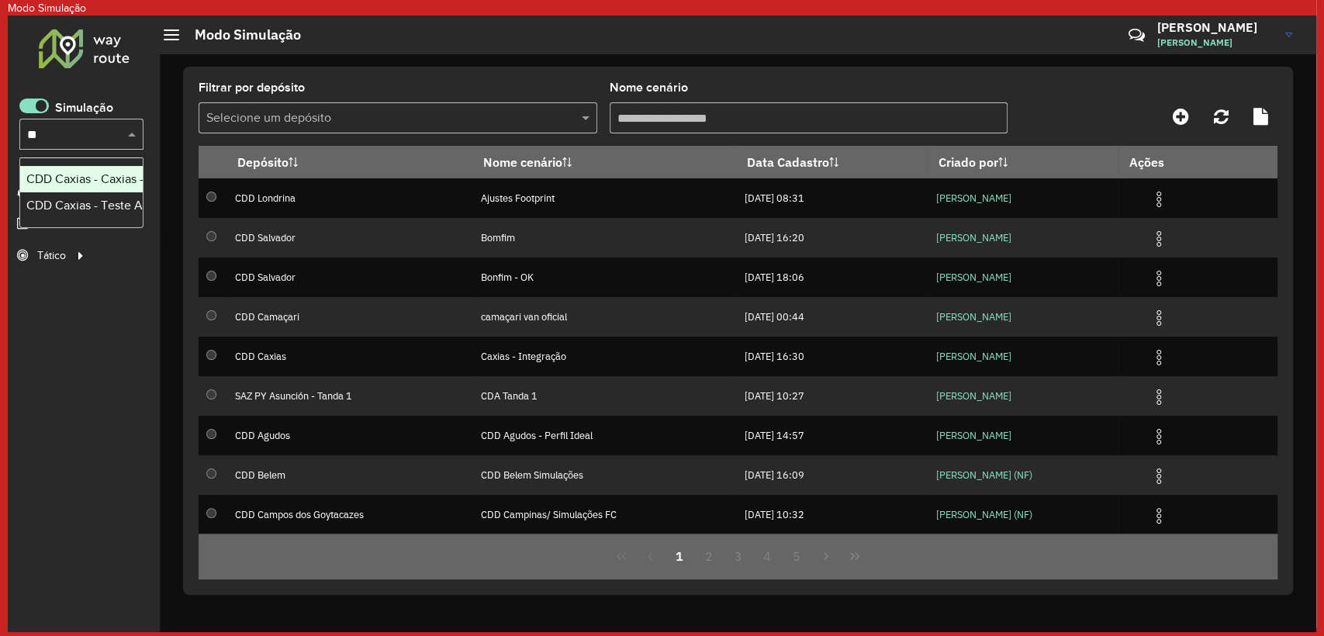
type input "***"
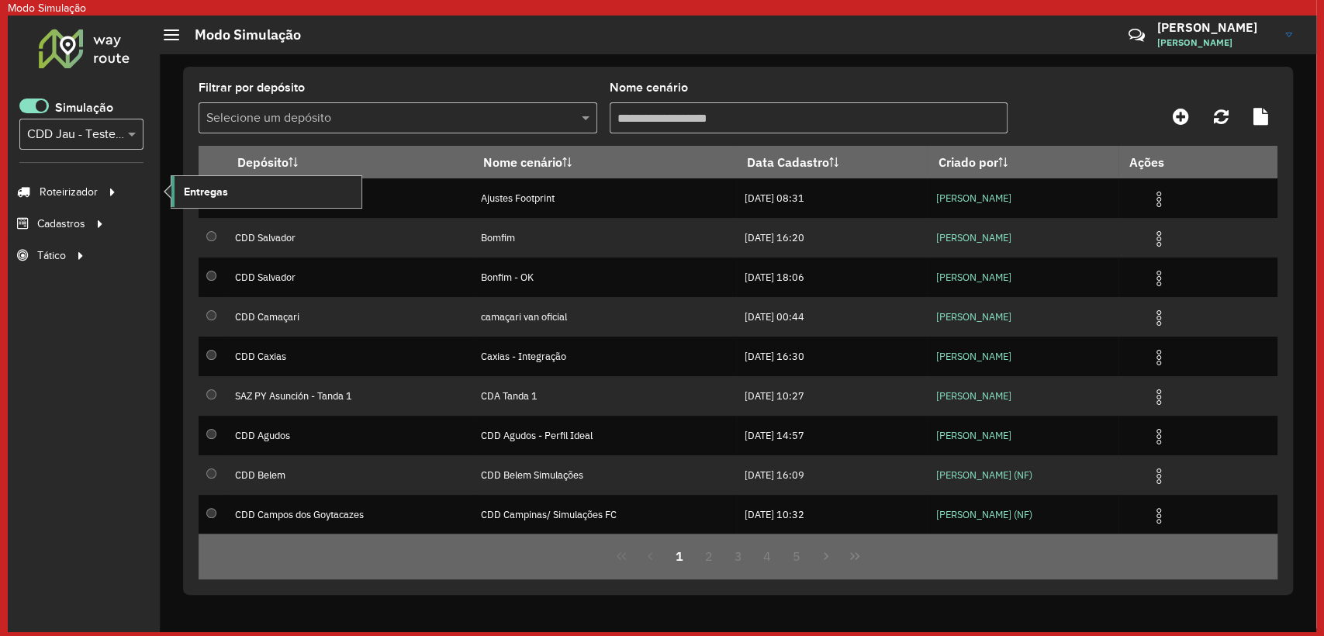
click at [190, 191] on span "Entregas" at bounding box center [206, 192] width 44 height 16
click at [36, 99] on span at bounding box center [33, 106] width 29 height 15
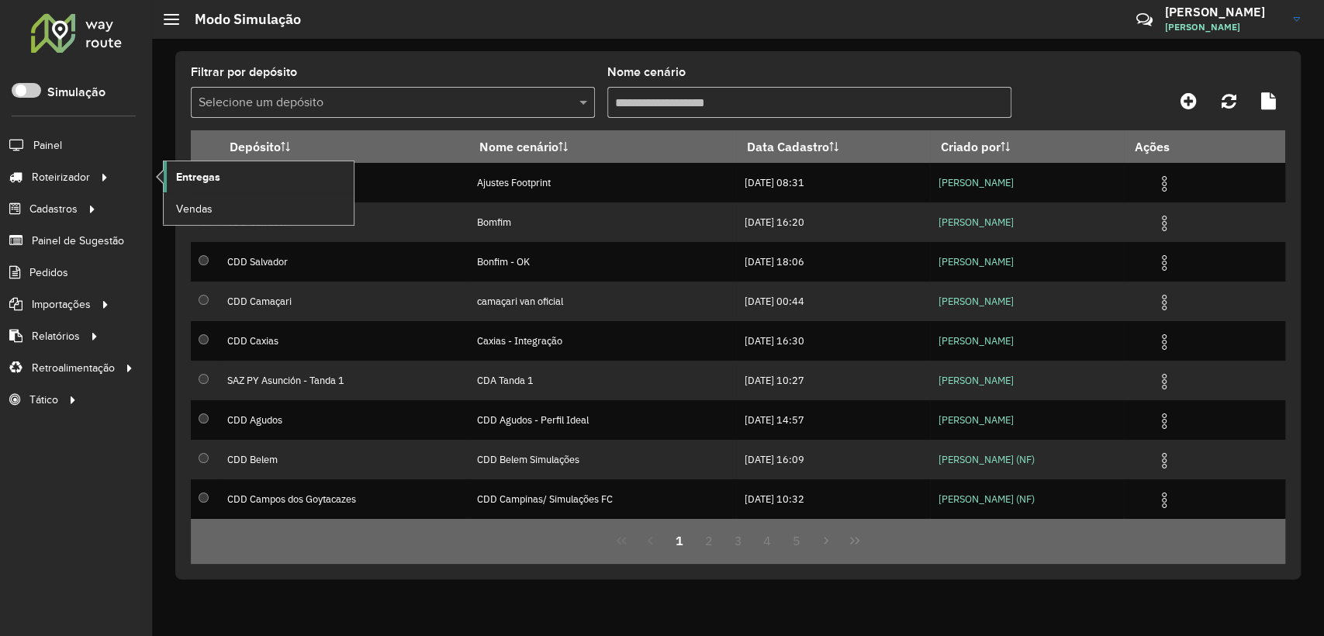
click at [218, 176] on span "Entregas" at bounding box center [198, 177] width 44 height 16
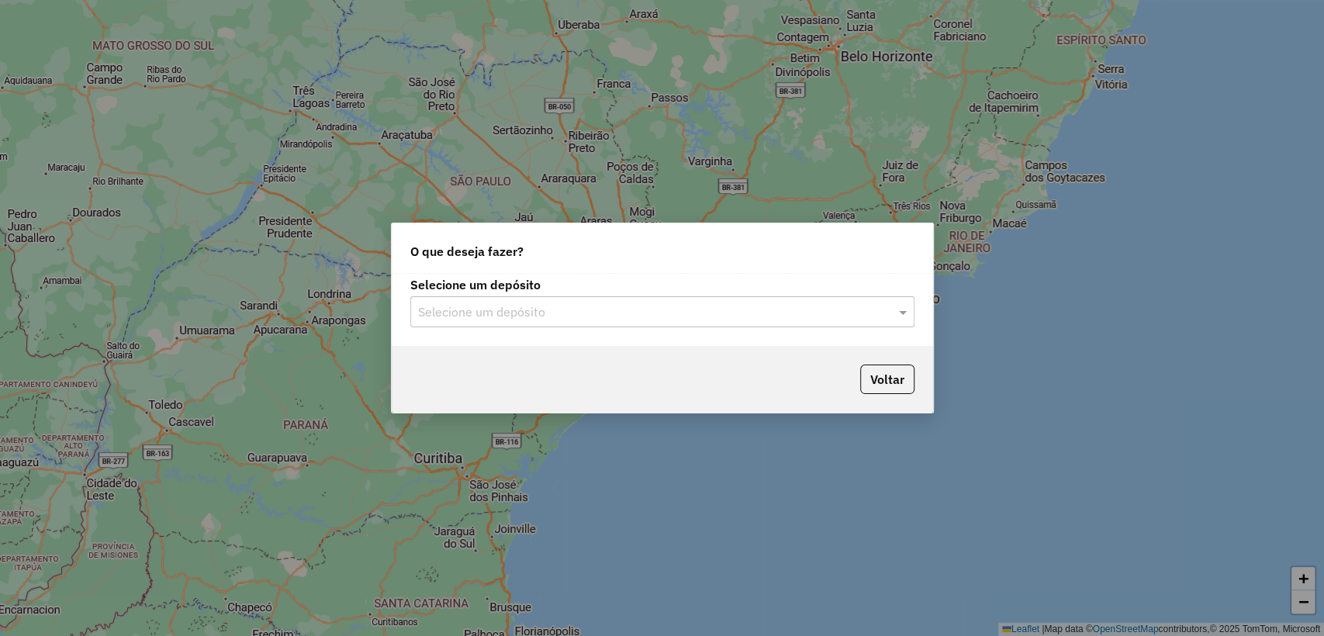
drag, startPoint x: 557, startPoint y: 310, endPoint x: 560, endPoint y: 285, distance: 25.8
click at [556, 310] on input "text" at bounding box center [647, 312] width 458 height 19
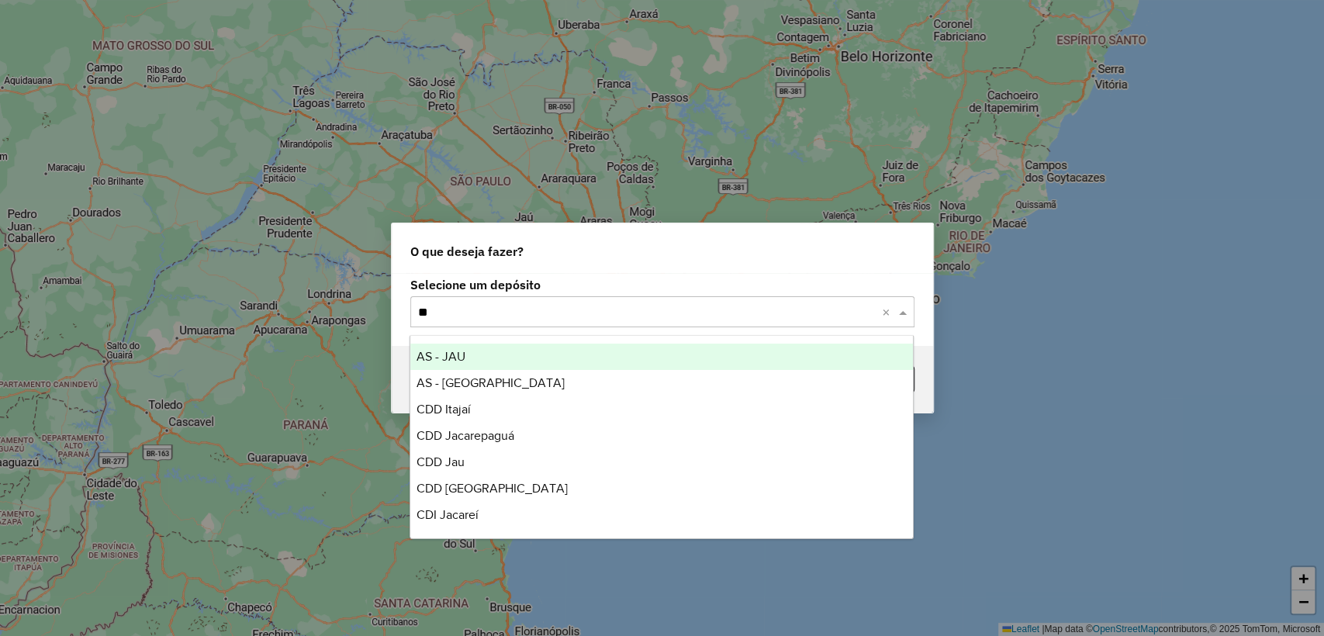
type input "***"
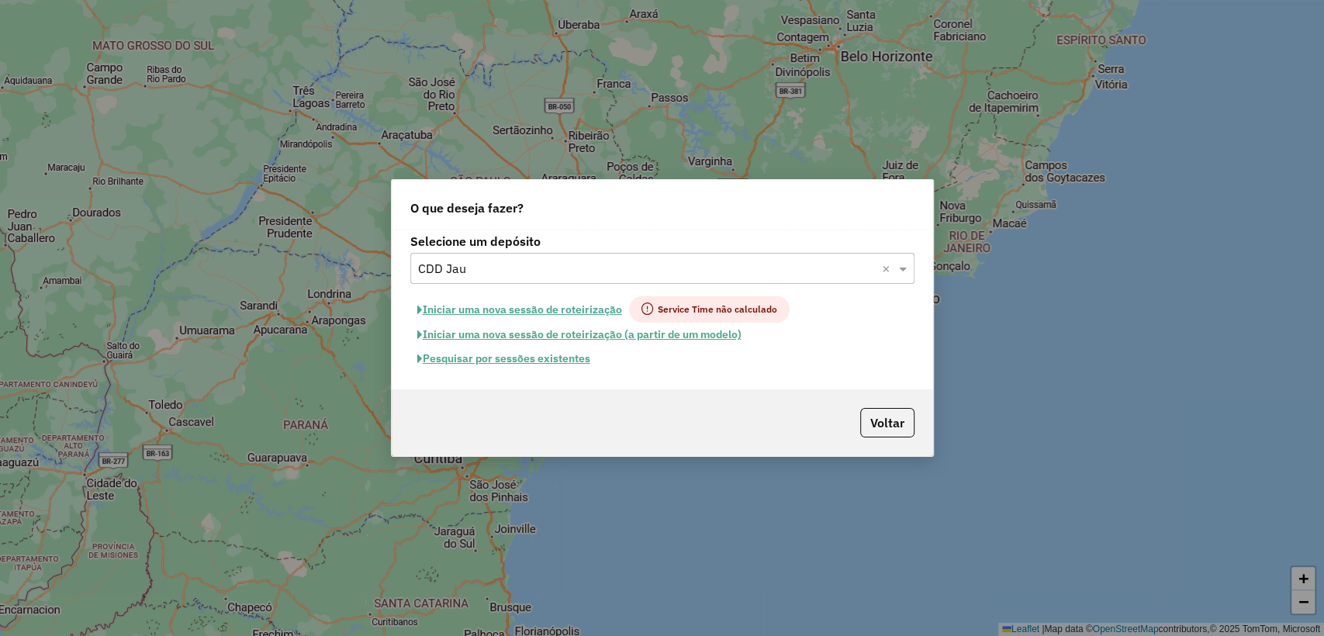
click at [555, 352] on button "Pesquisar por sessões existentes" at bounding box center [503, 359] width 187 height 24
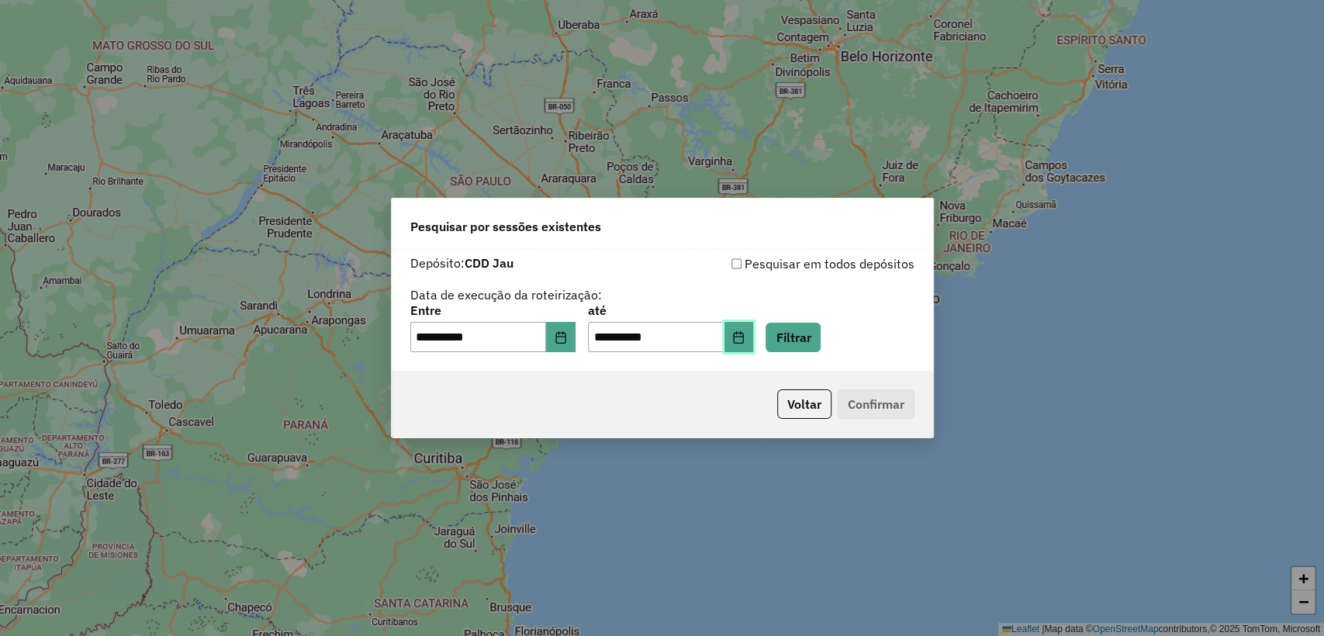
click at [754, 328] on button "Choose Date" at bounding box center [738, 337] width 29 height 31
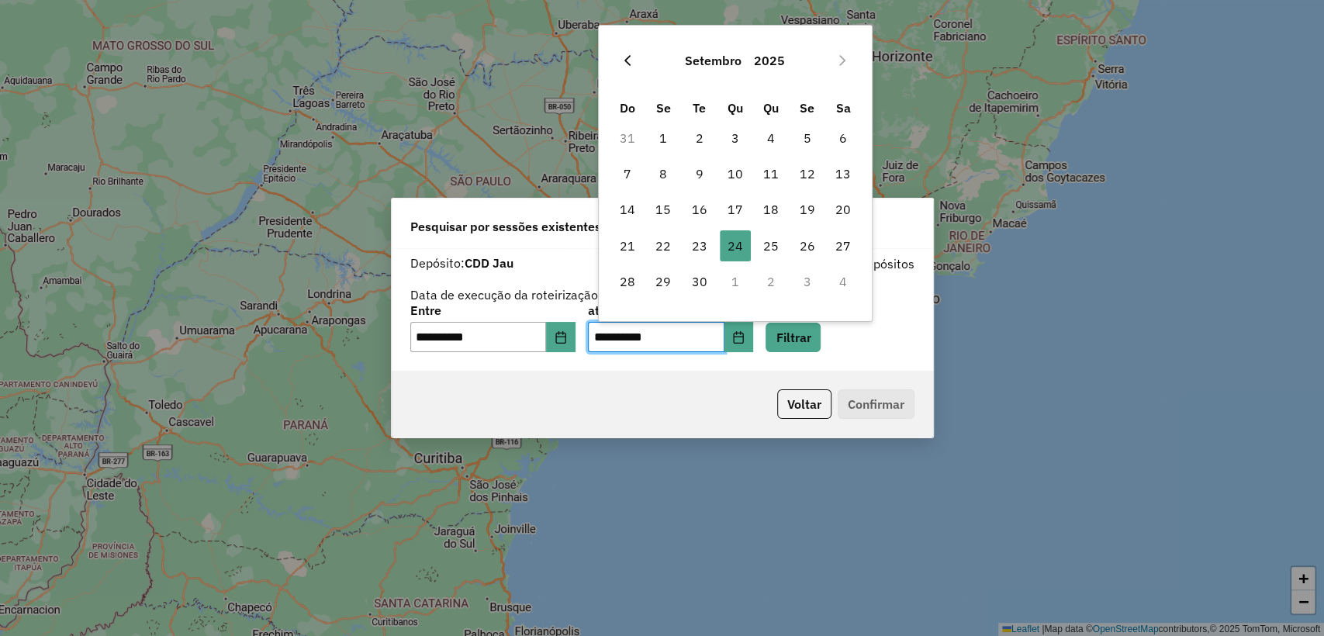
click at [630, 57] on icon "Previous Month" at bounding box center [627, 60] width 12 height 12
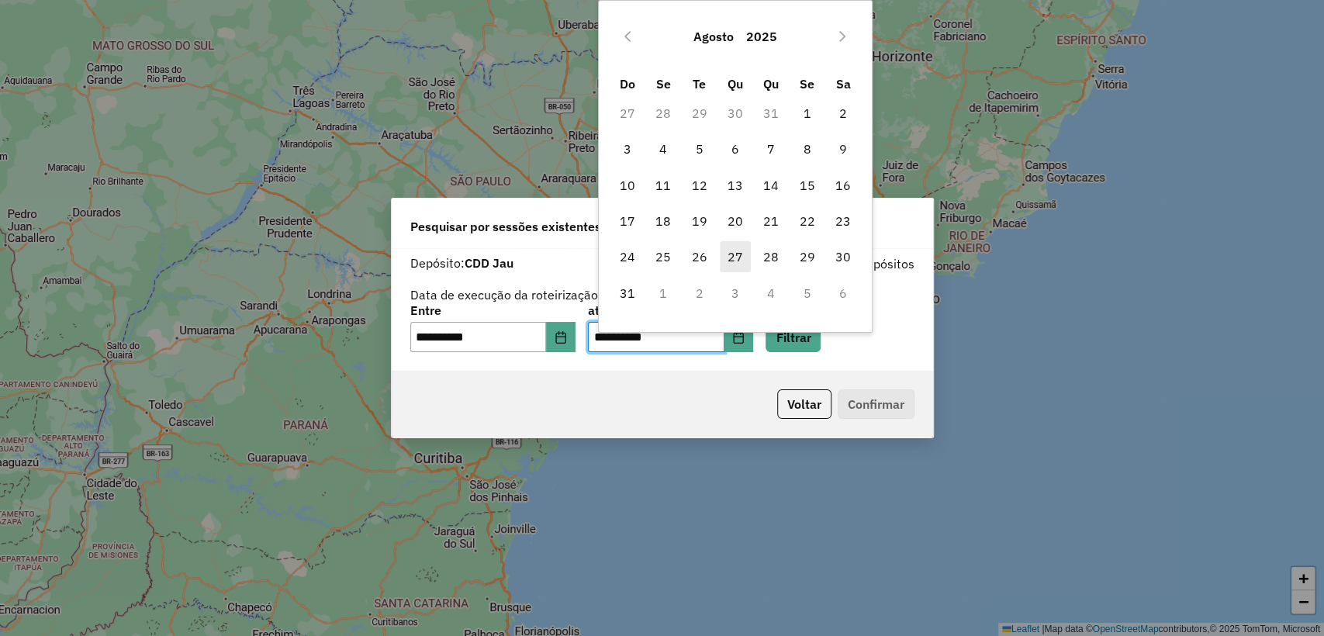
click at [738, 248] on span "27" at bounding box center [735, 256] width 31 height 31
type input "**********"
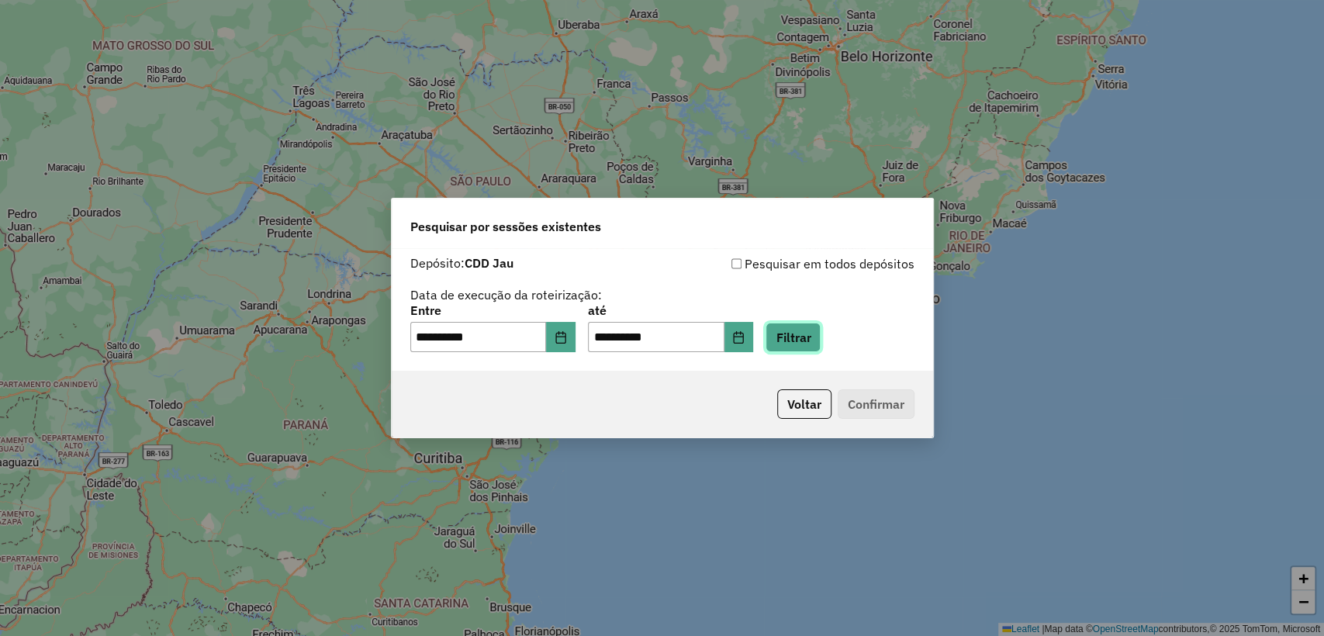
click at [800, 333] on button "Filtrar" at bounding box center [793, 337] width 55 height 29
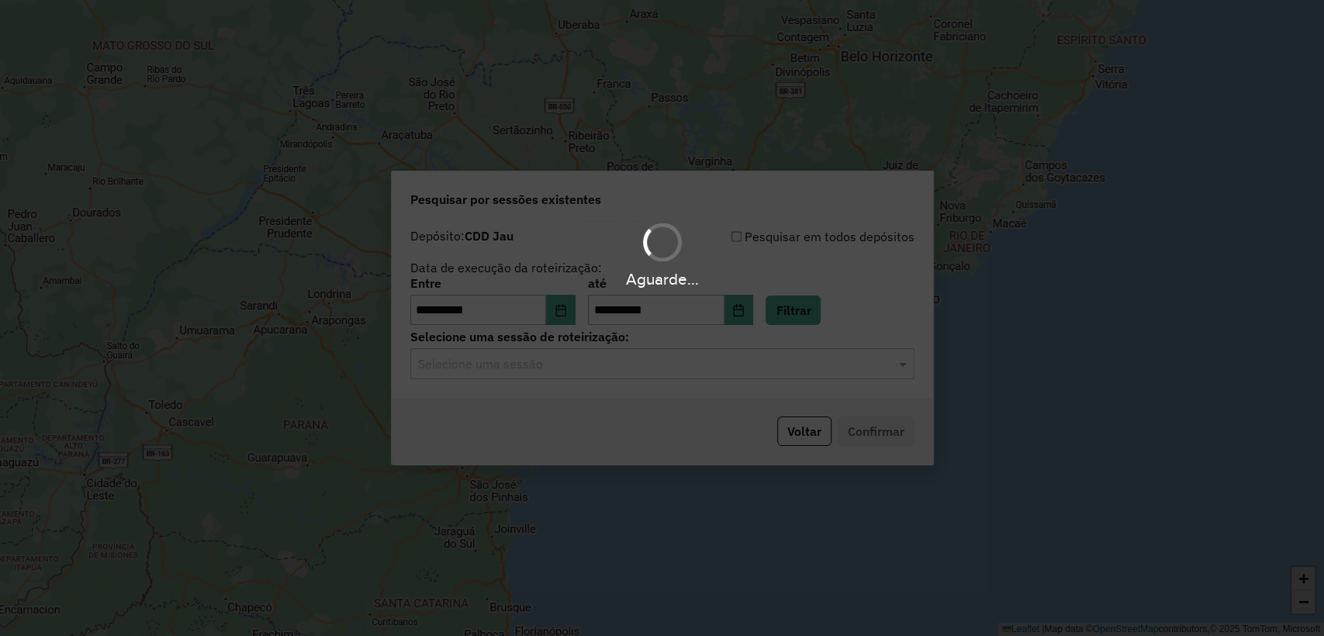
click at [584, 365] on input "text" at bounding box center [647, 364] width 458 height 19
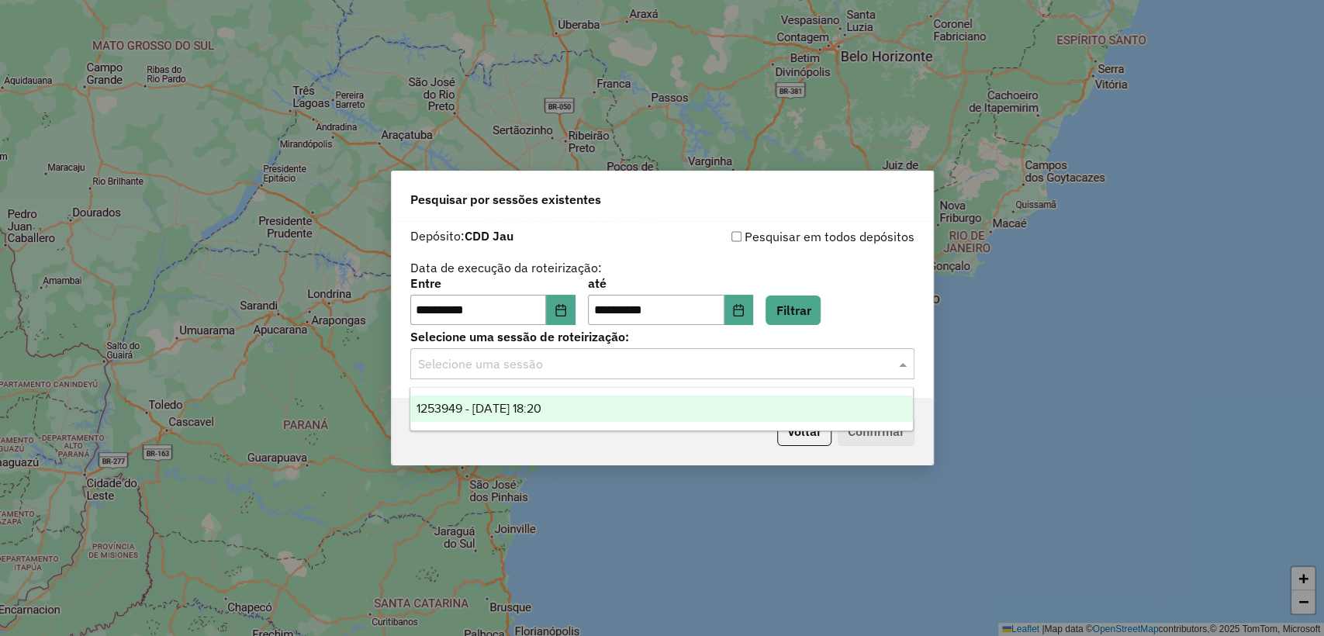
click at [578, 404] on div "1253949 - 27/08/2025 18:20" at bounding box center [661, 409] width 503 height 26
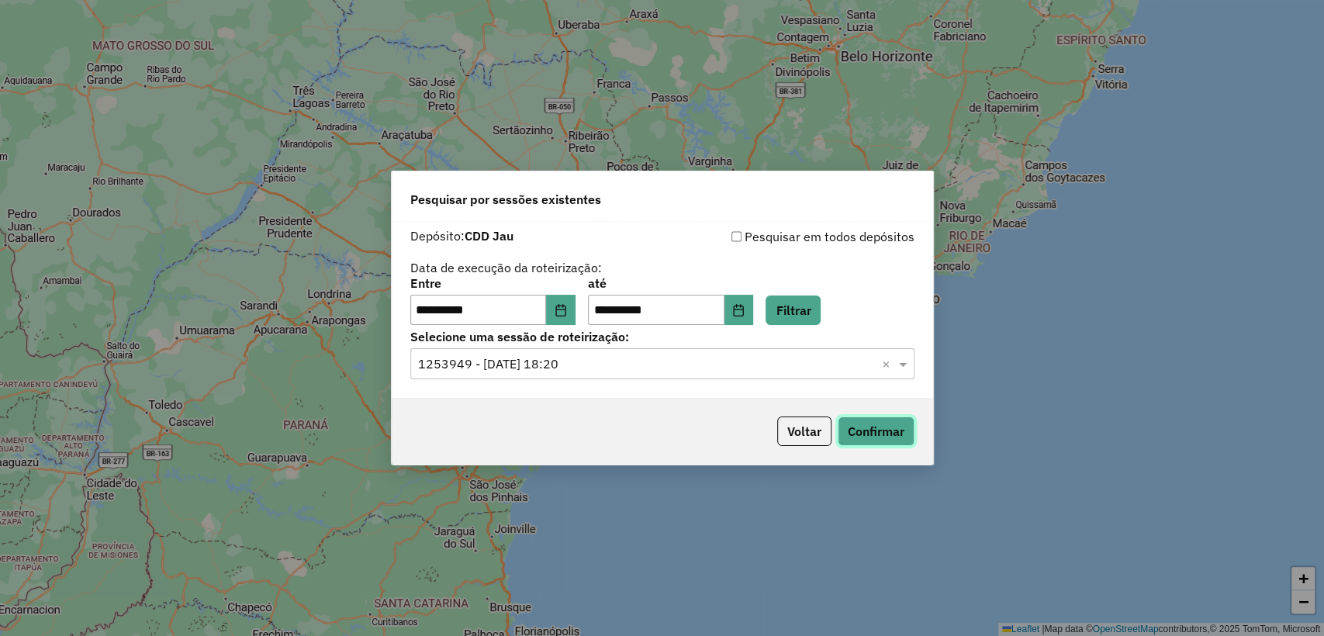
click at [838, 438] on button "Confirmar" at bounding box center [876, 431] width 77 height 29
click at [754, 319] on button "Choose Date" at bounding box center [738, 310] width 29 height 31
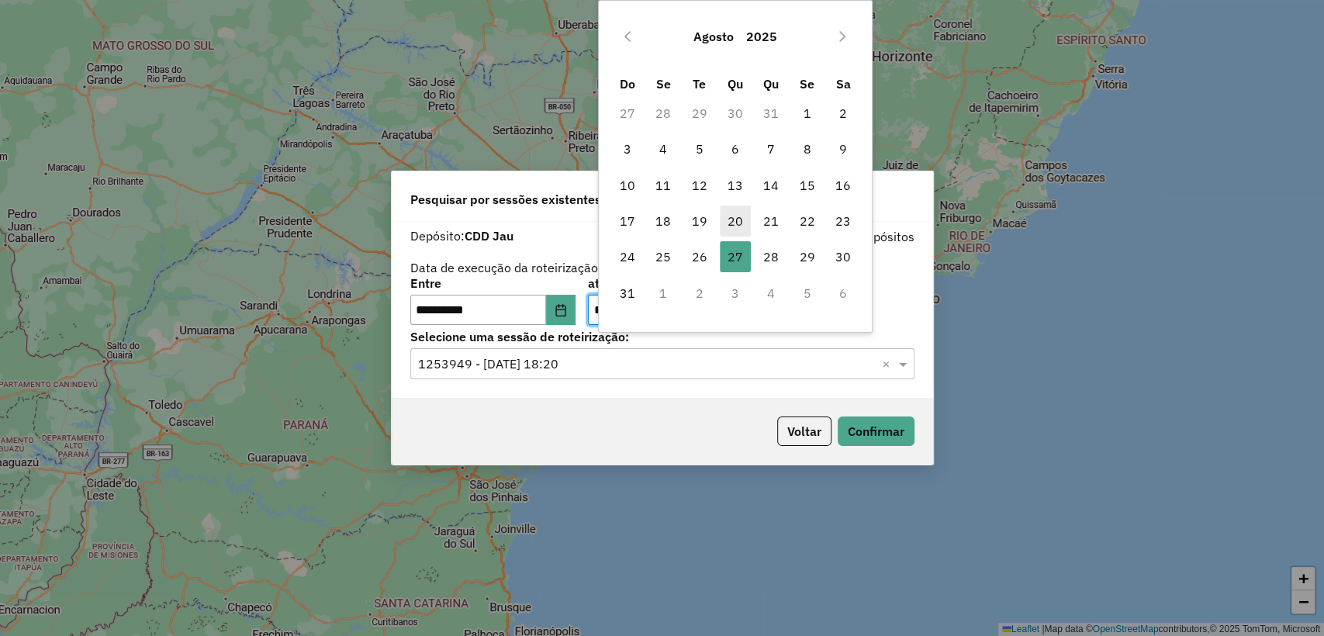
click at [735, 220] on span "20" at bounding box center [735, 221] width 31 height 31
type input "**********"
click at [816, 325] on div "**********" at bounding box center [662, 310] width 541 height 178
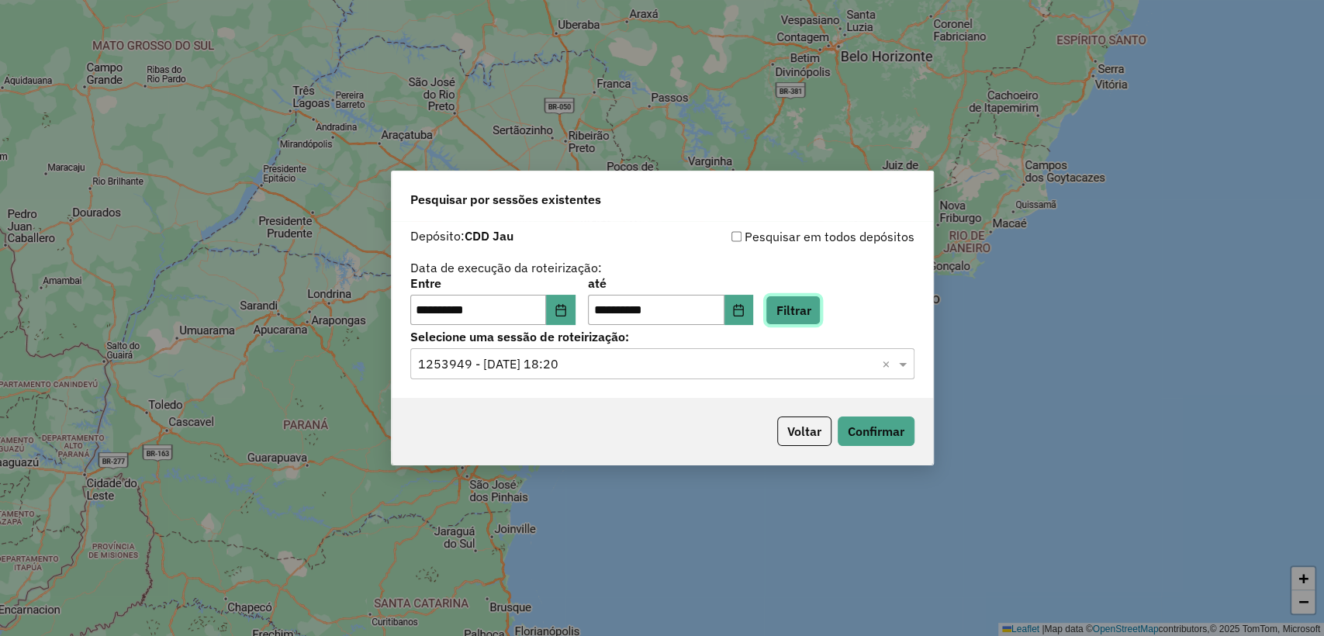
click at [807, 306] on button "Filtrar" at bounding box center [793, 310] width 55 height 29
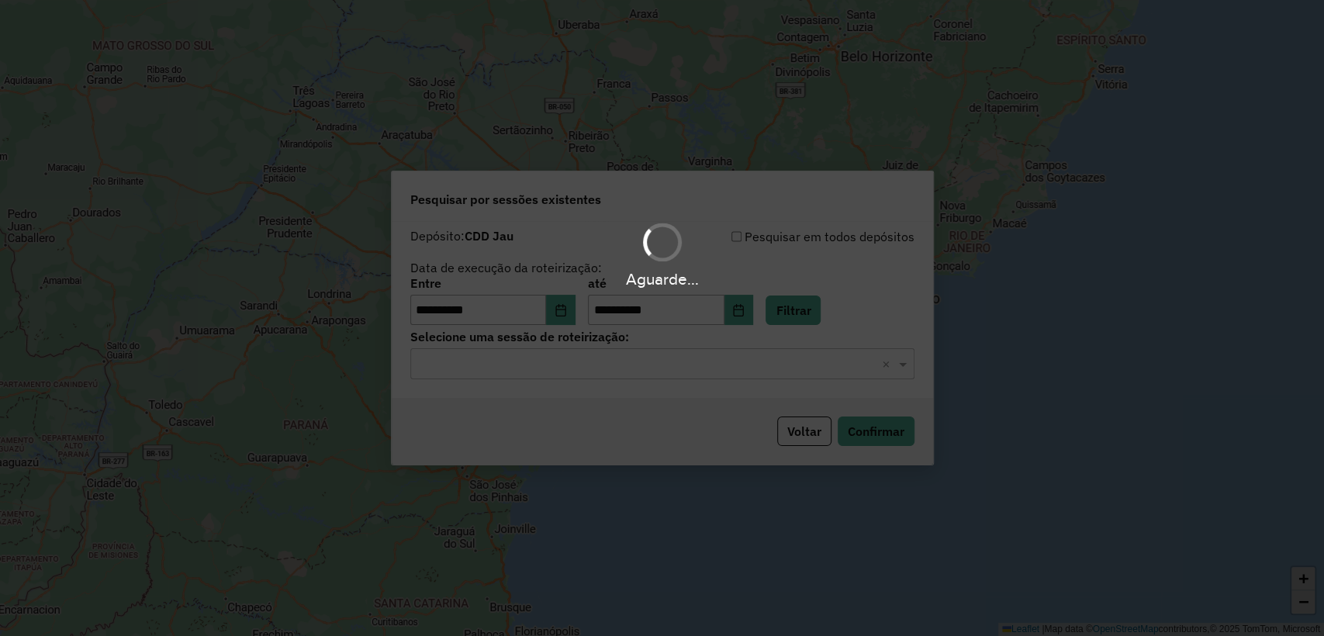
click at [603, 363] on input "text" at bounding box center [647, 364] width 458 height 19
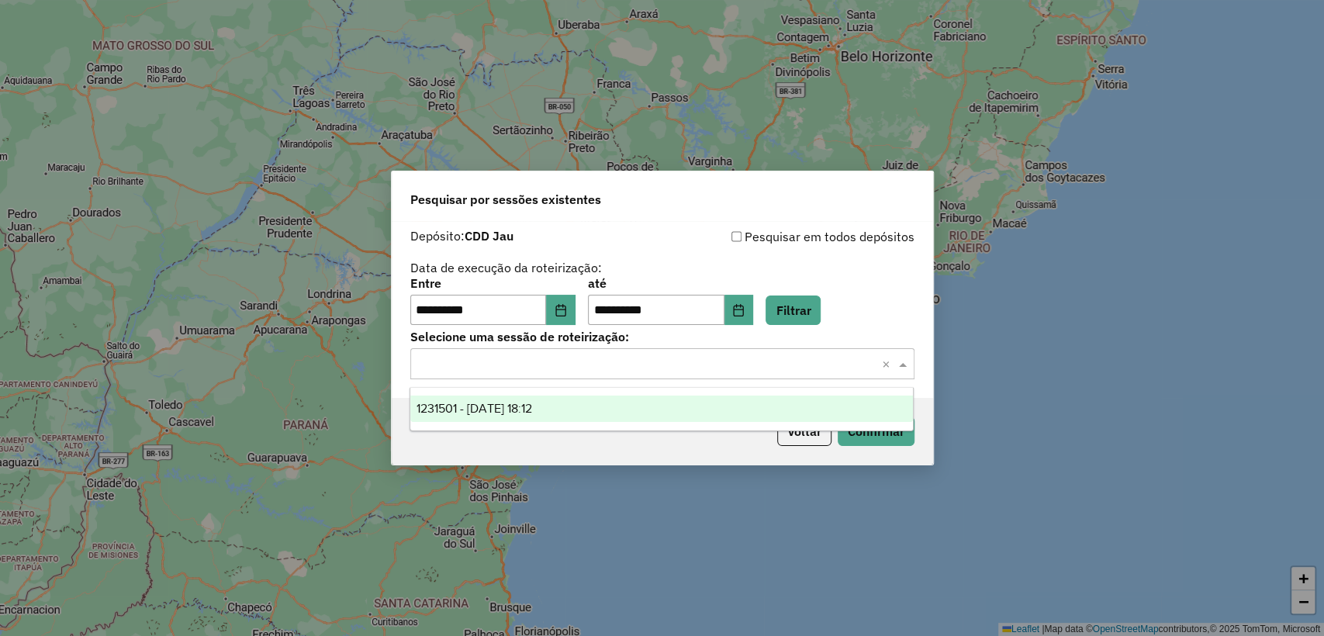
click at [590, 412] on div "1231501 - 20/08/2025 18:12" at bounding box center [661, 409] width 503 height 26
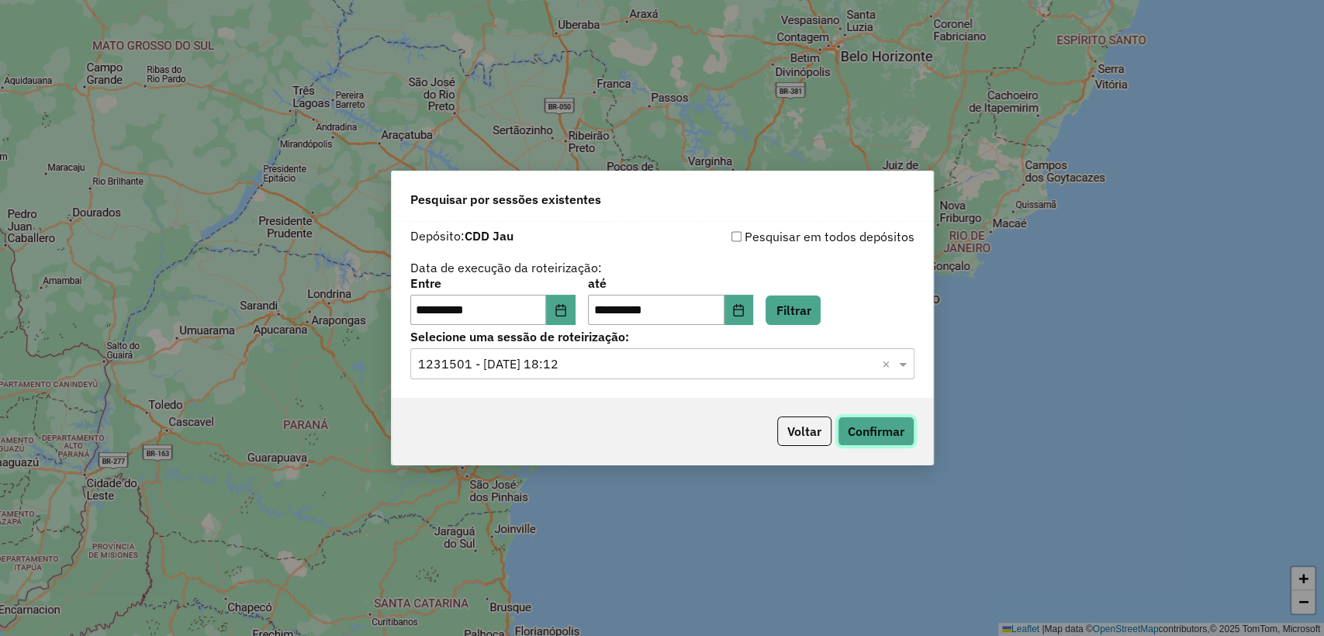
click at [877, 434] on button "Confirmar" at bounding box center [876, 431] width 77 height 29
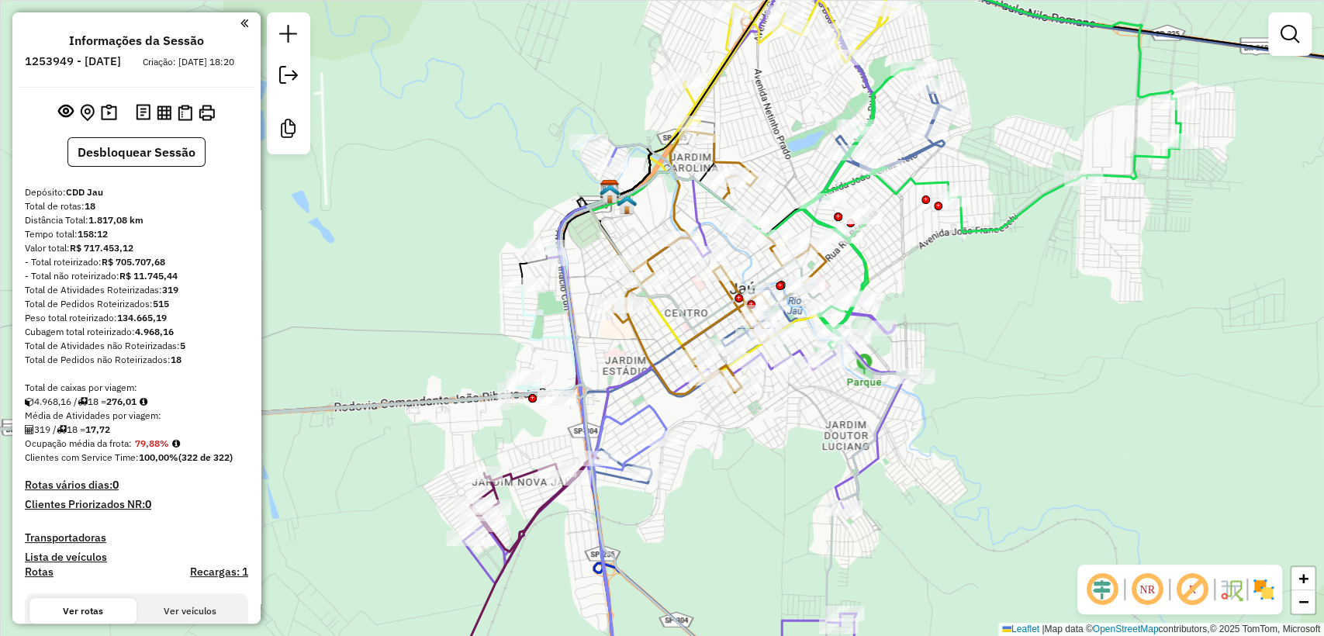
click at [475, 569] on icon at bounding box center [685, 342] width 444 height 714
select select "**********"
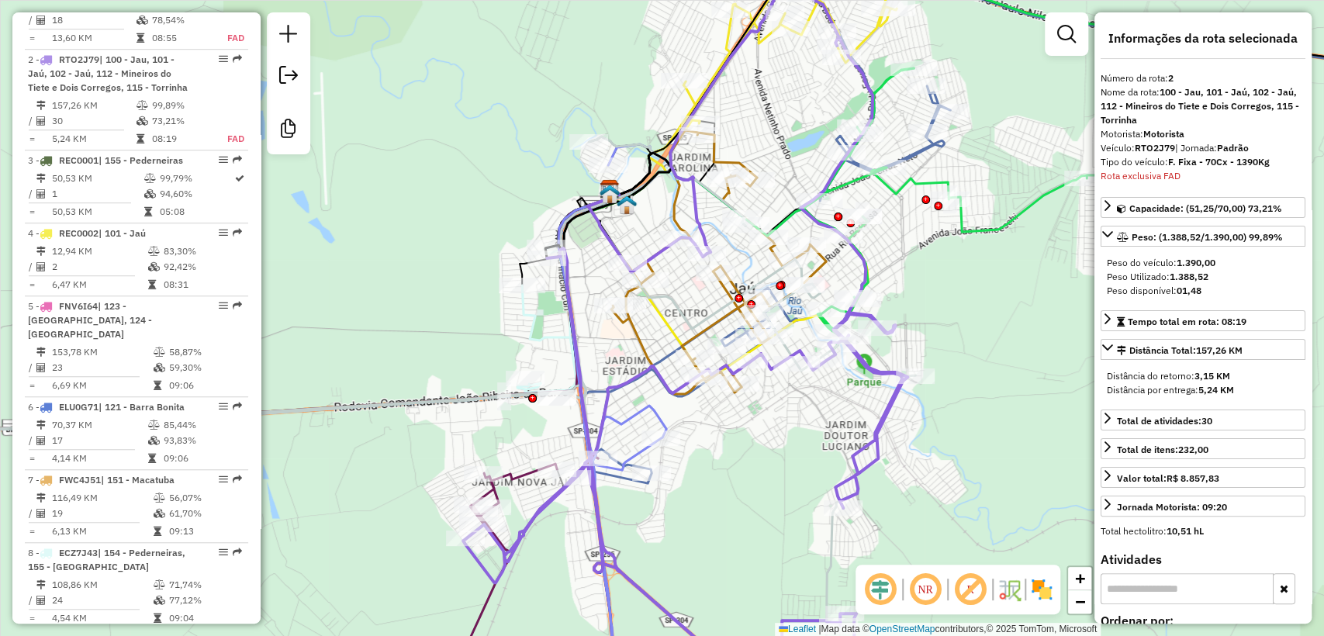
scroll to position [717, 0]
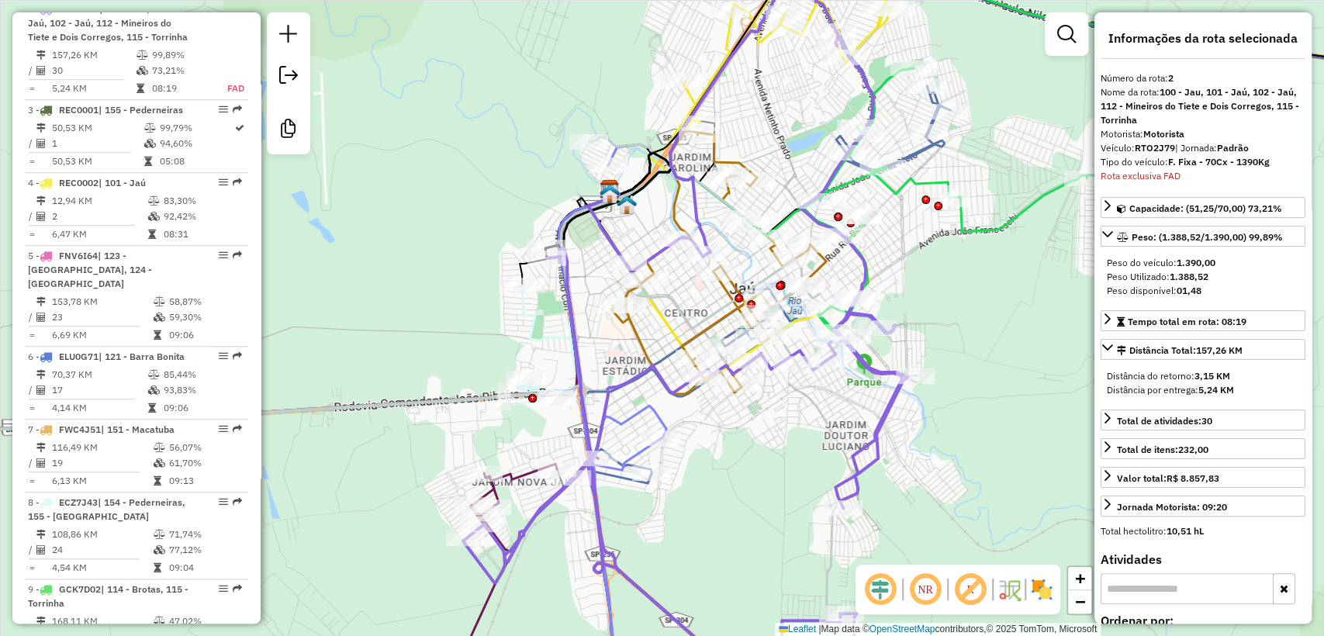
click at [435, 350] on div "Janela de atendimento Grade de atendimento Capacidade Transportadoras Veículos …" at bounding box center [662, 318] width 1324 height 636
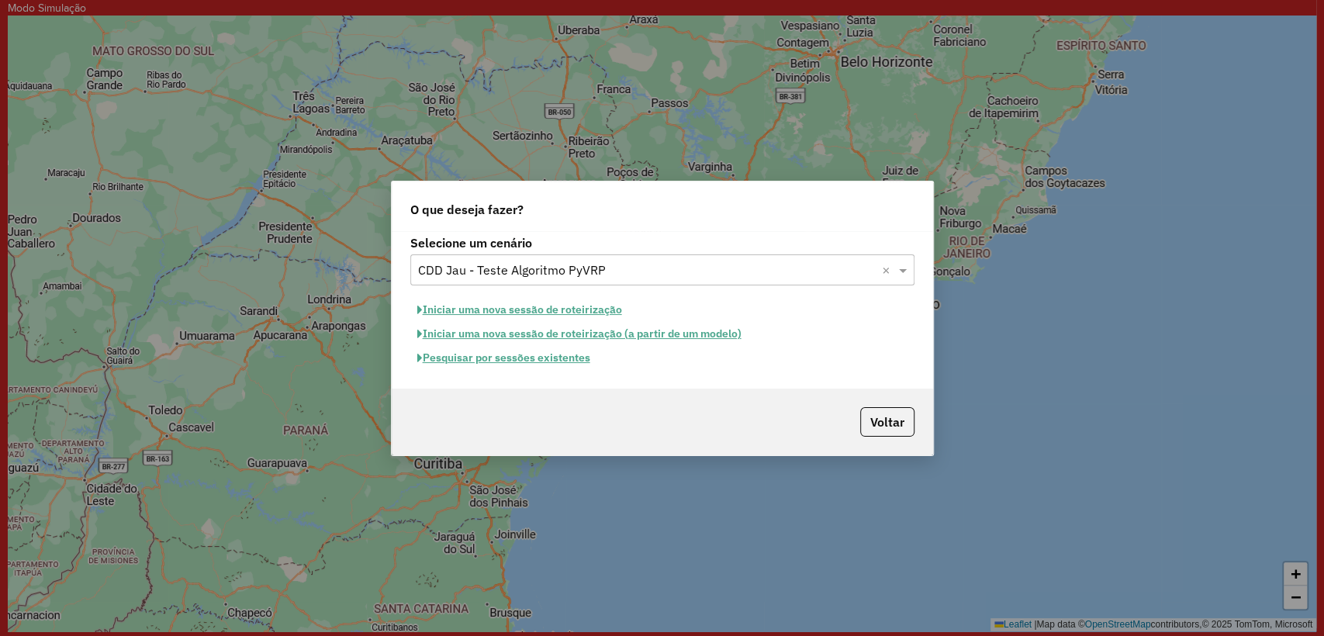
click at [541, 313] on button "Iniciar uma nova sessão de roteirização" at bounding box center [519, 310] width 219 height 24
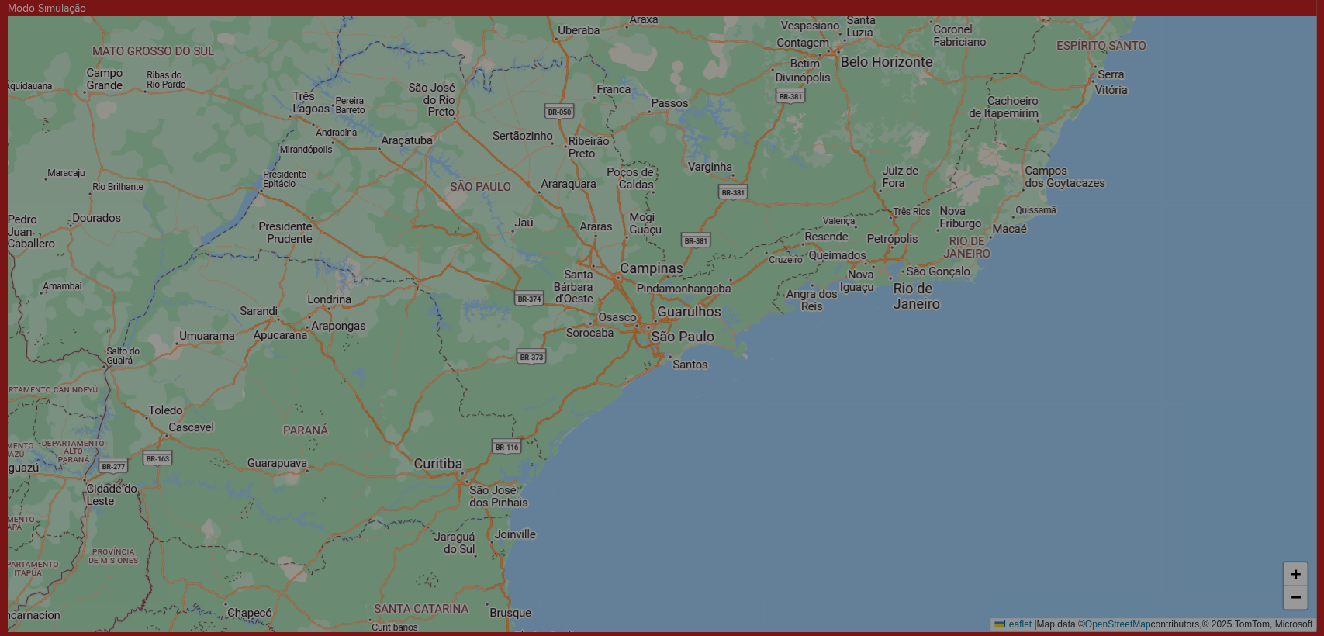
select select "*"
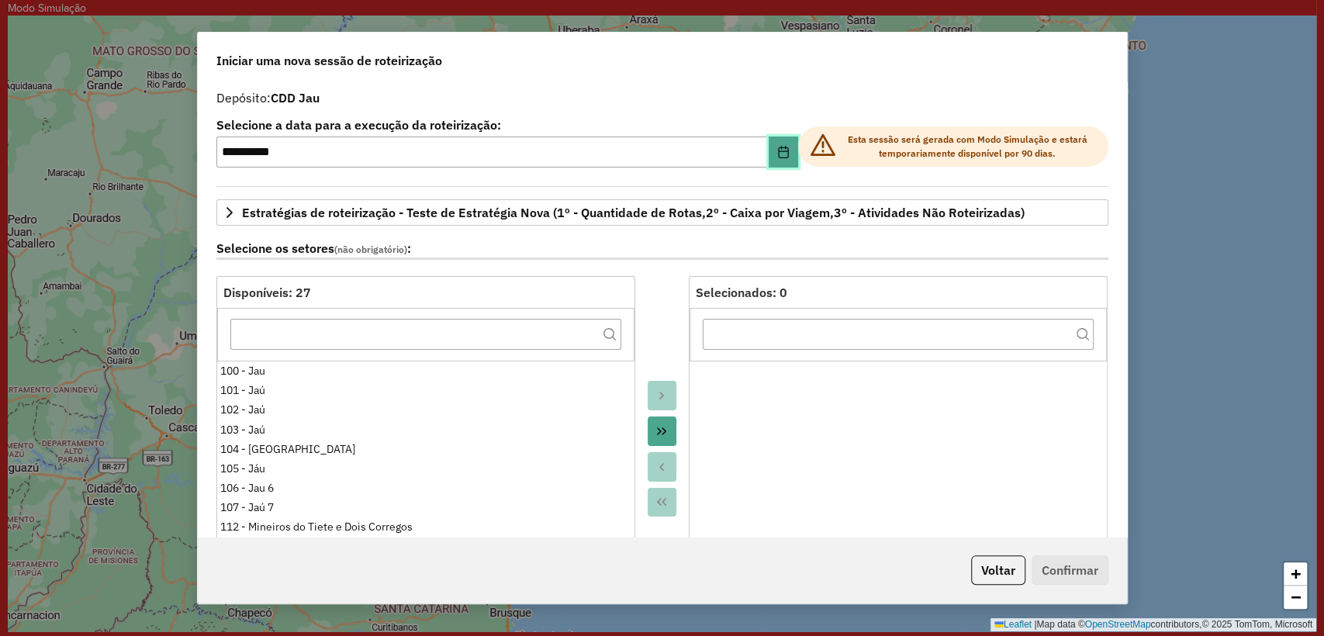
click at [780, 154] on icon "Choose Date" at bounding box center [783, 152] width 12 height 12
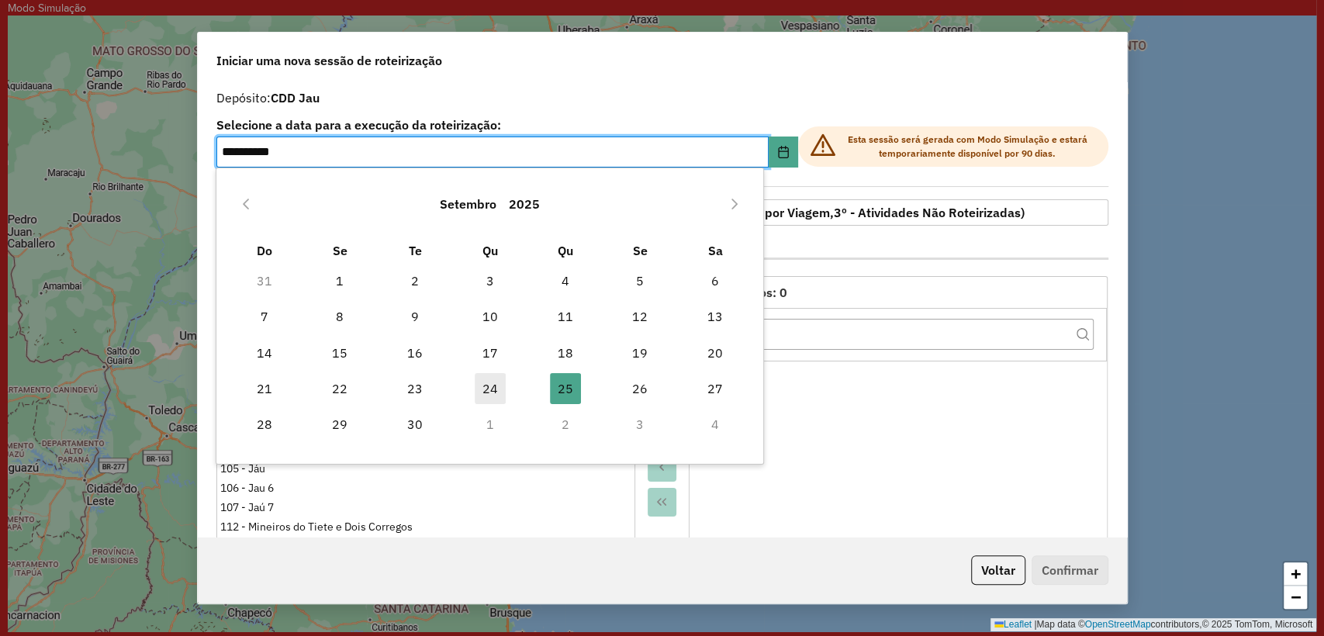
click at [491, 386] on span "24" at bounding box center [490, 388] width 31 height 31
type input "**********"
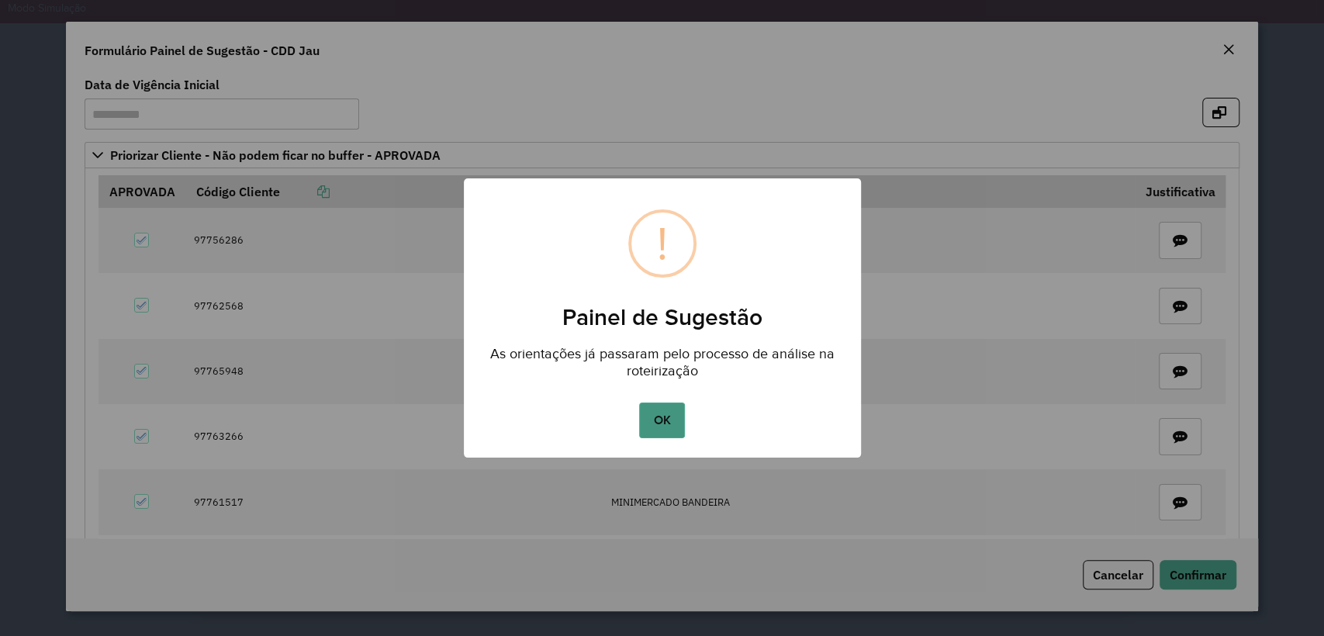
click at [668, 415] on button "OK" at bounding box center [662, 421] width 46 height 36
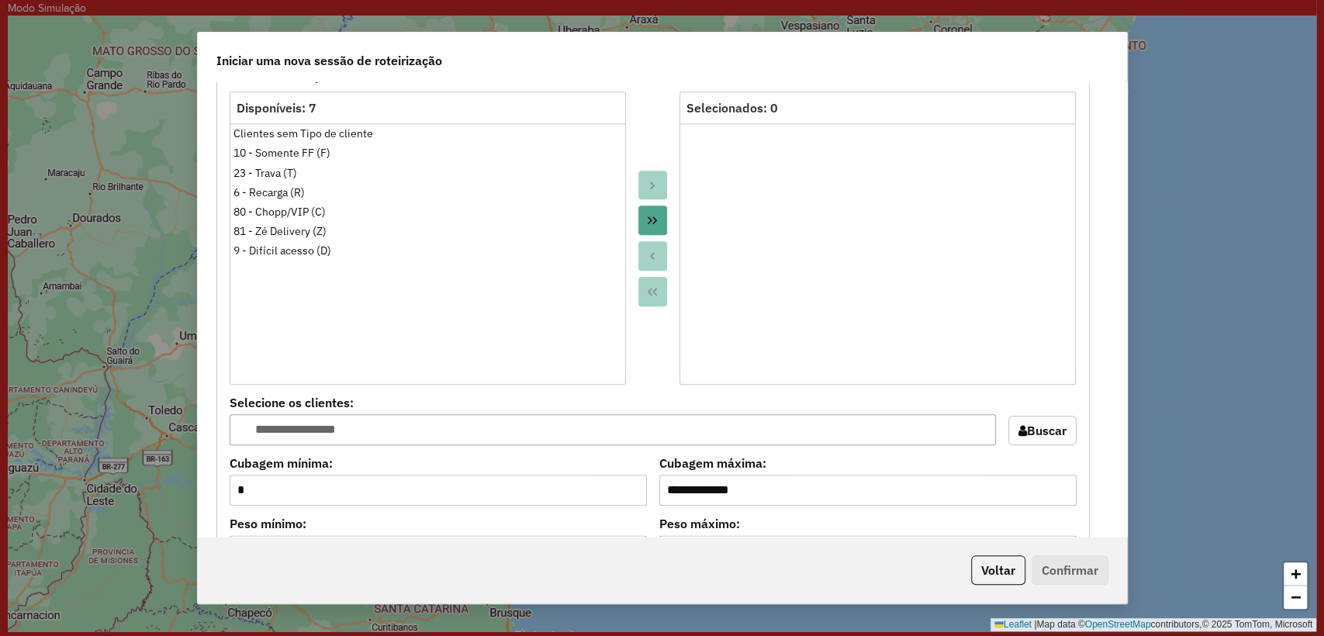
scroll to position [1292, 0]
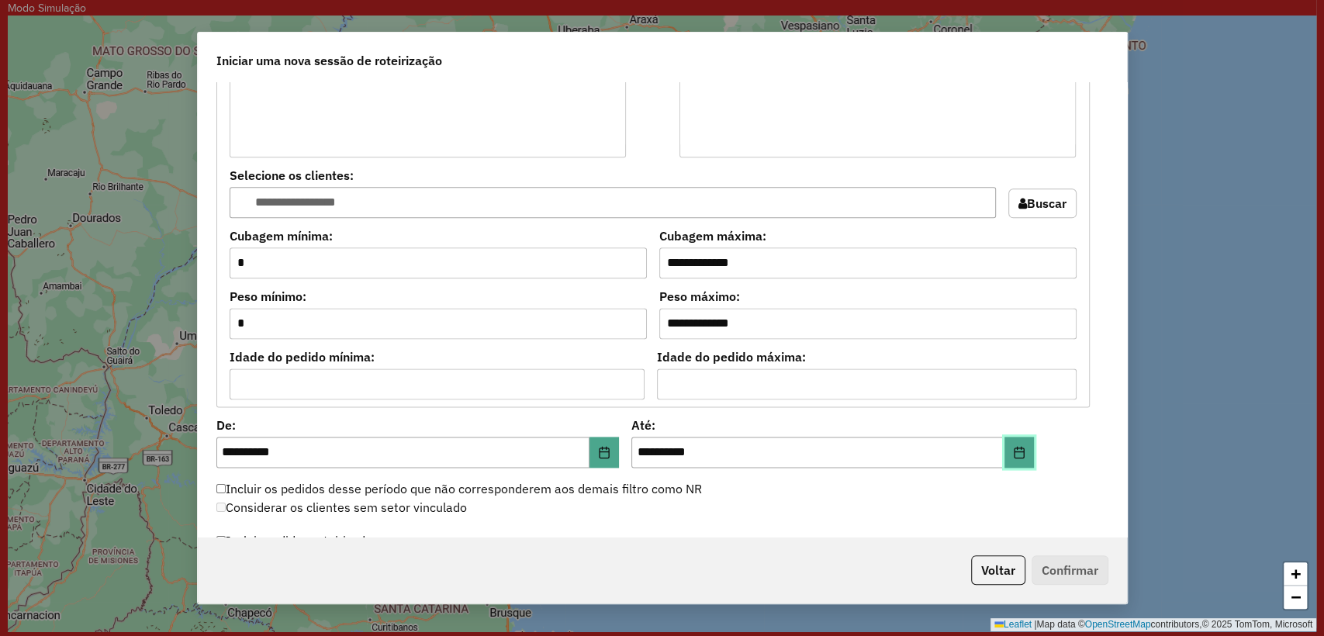
click at [1014, 446] on icon "Choose Date" at bounding box center [1019, 452] width 10 height 12
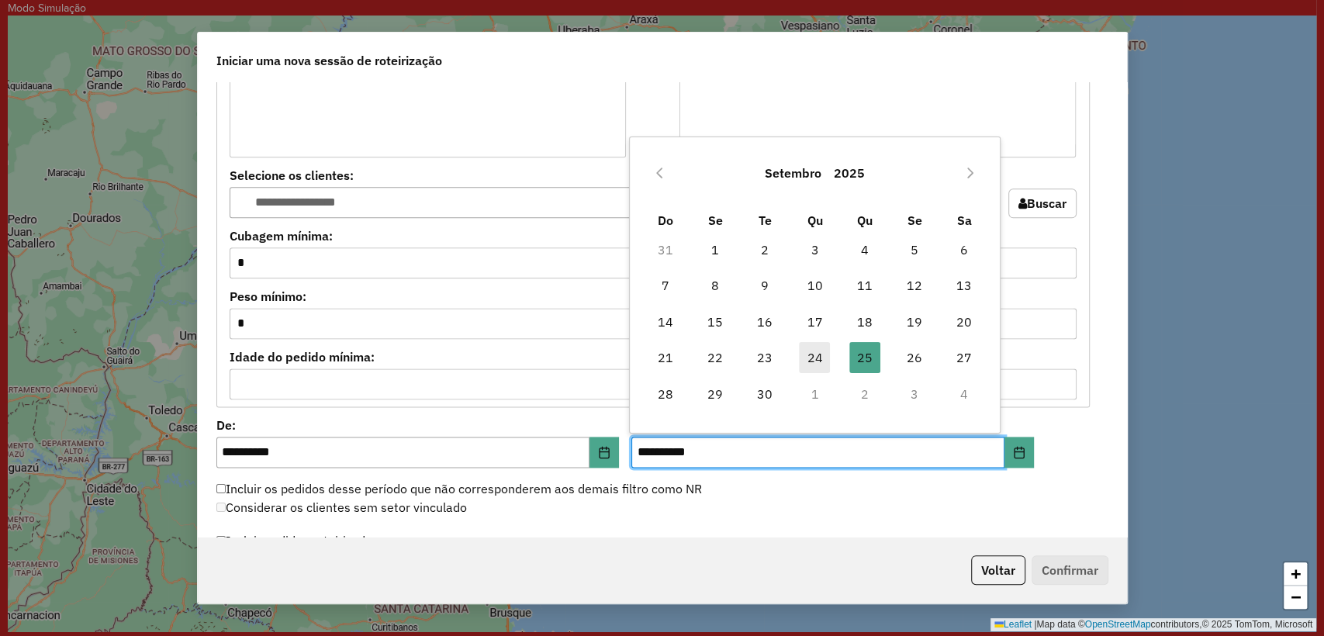
click at [814, 358] on span "24" at bounding box center [814, 357] width 31 height 31
type input "**********"
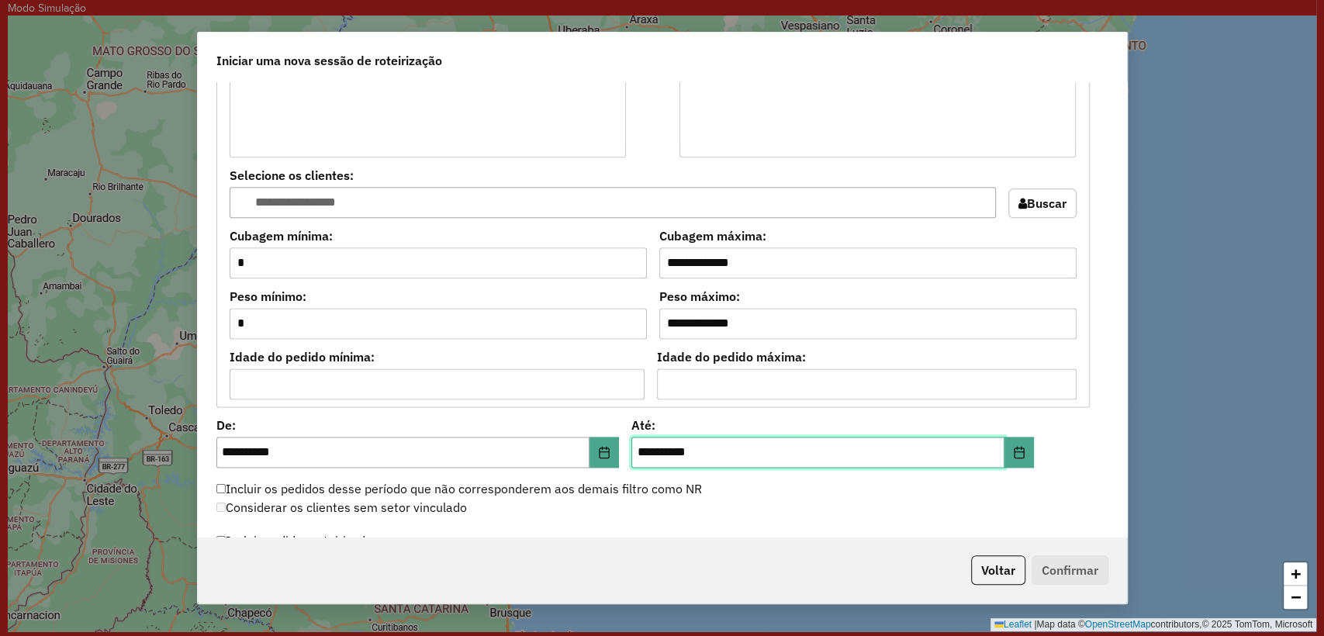
scroll to position [1551, 0]
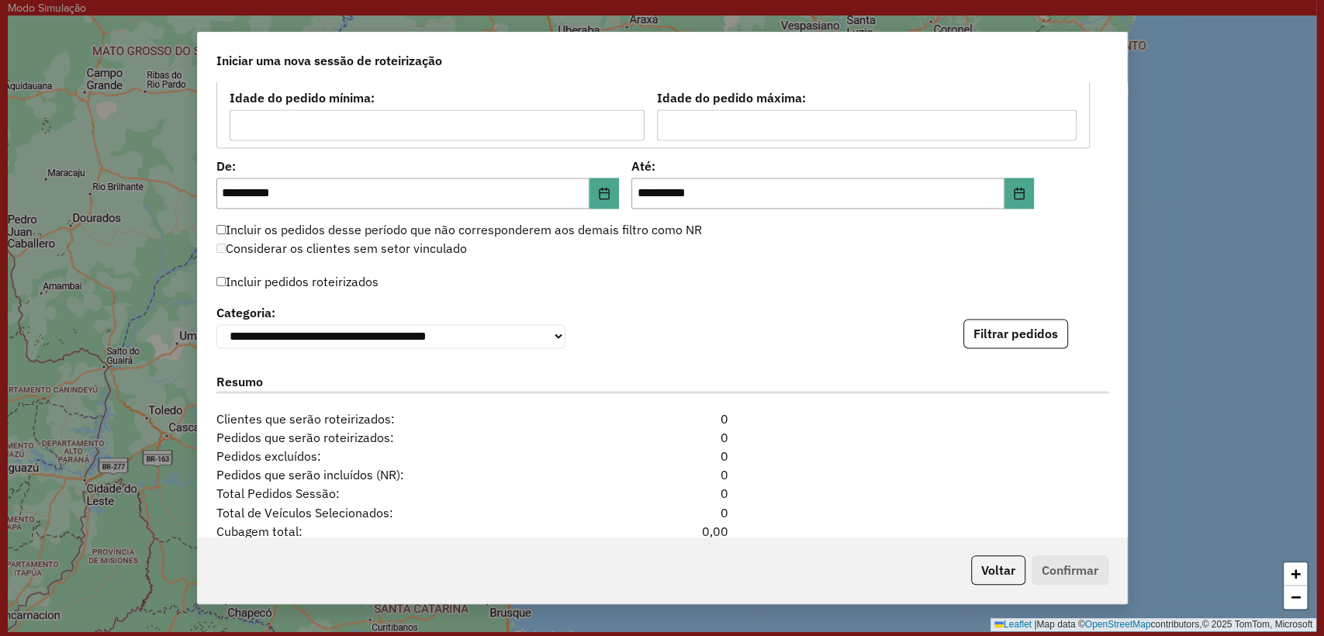
click at [308, 271] on label "Incluir pedidos roteirizados" at bounding box center [297, 281] width 163 height 29
click at [1036, 349] on div "**********" at bounding box center [662, 309] width 929 height 455
click at [998, 330] on button "Filtrar pedidos" at bounding box center [1015, 333] width 105 height 29
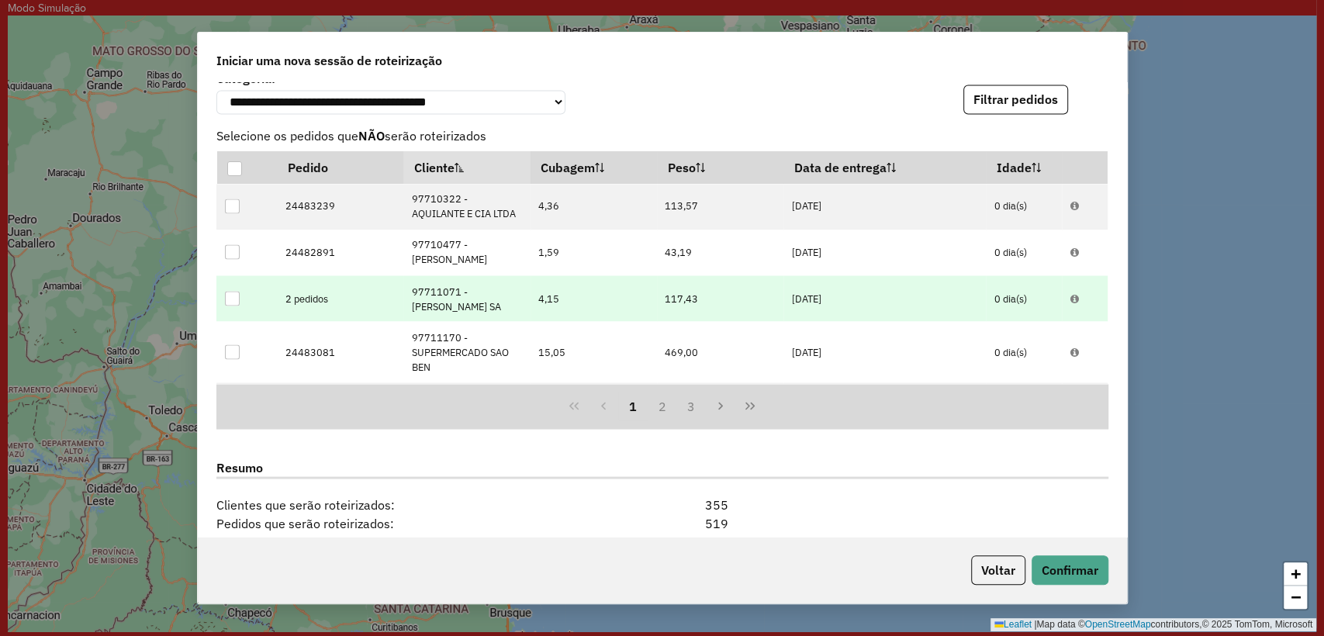
scroll to position [2020, 0]
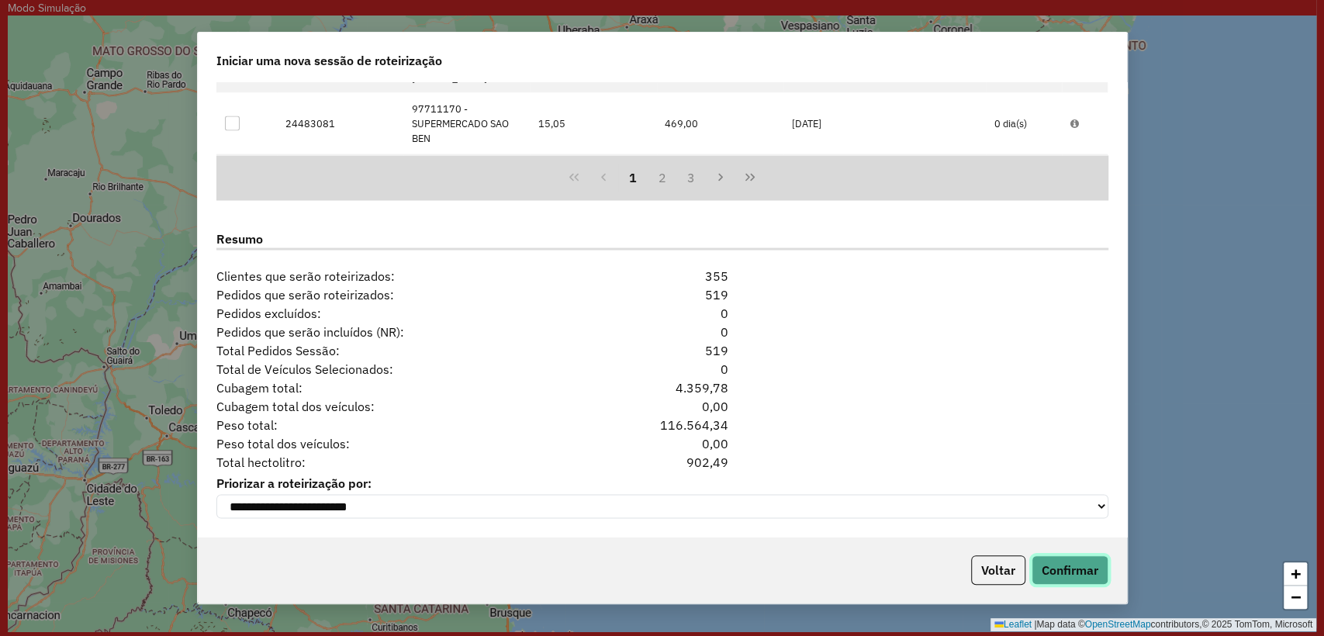
drag, startPoint x: 1077, startPoint y: 566, endPoint x: 937, endPoint y: 461, distance: 175.0
click at [937, 461] on div "**********" at bounding box center [662, 318] width 931 height 572
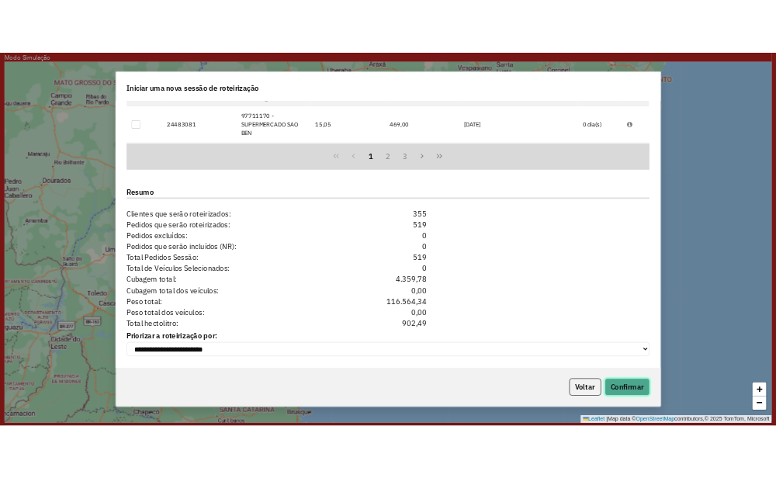
scroll to position [1502, 0]
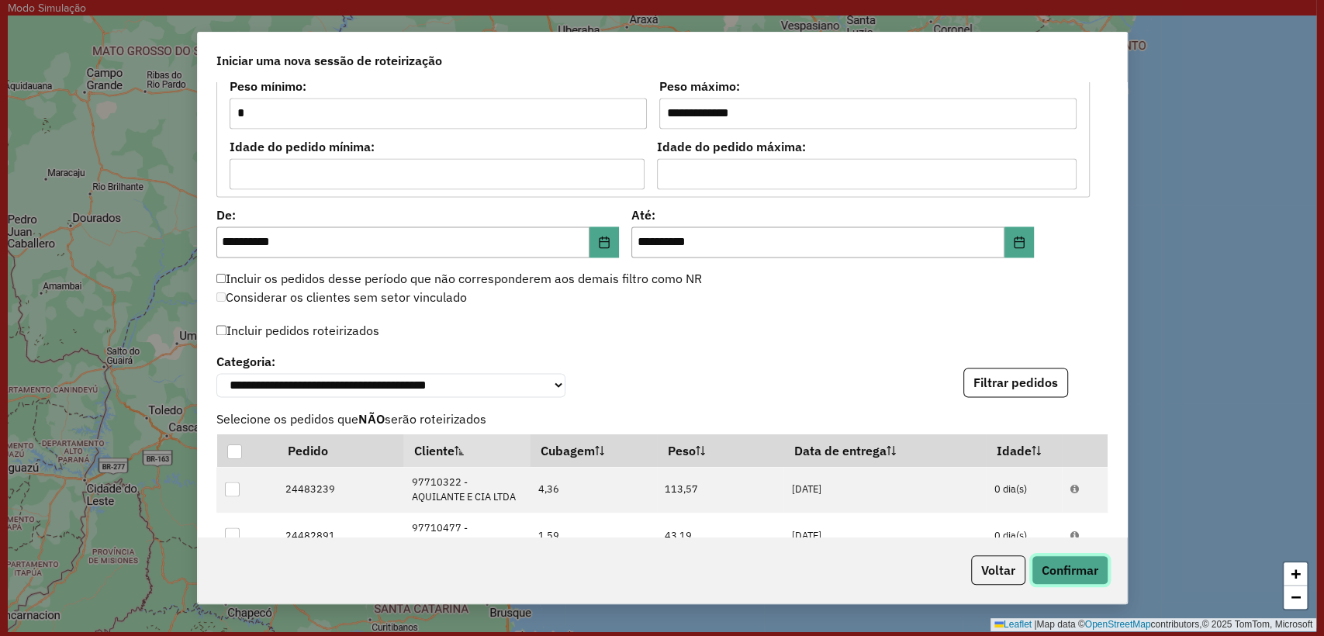
click at [1066, 565] on button "Confirmar" at bounding box center [1070, 569] width 77 height 29
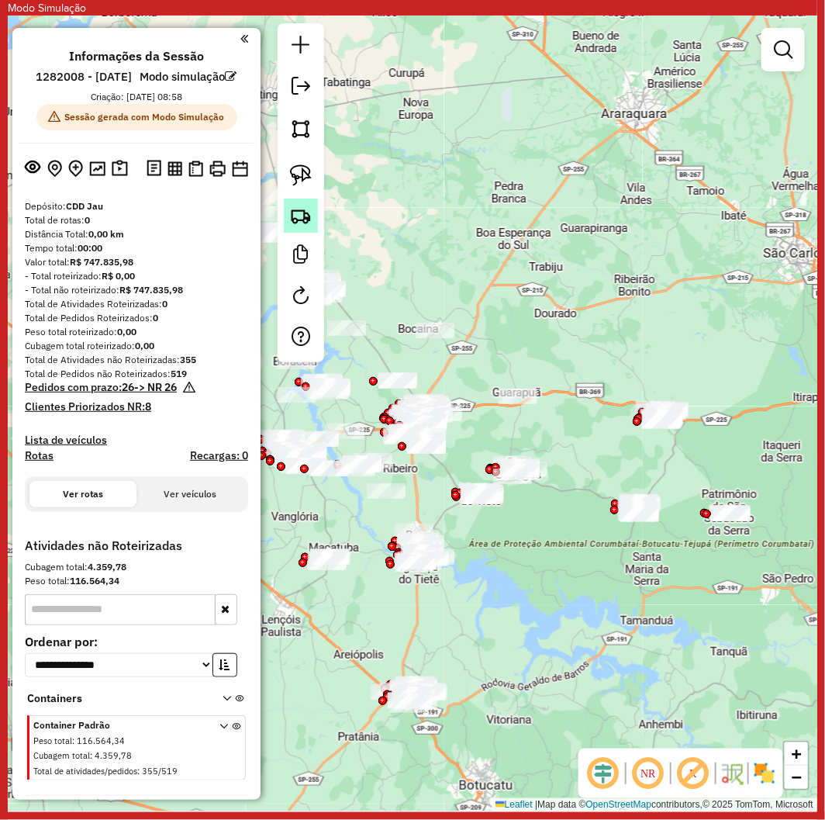
click at [299, 202] on link at bounding box center [301, 216] width 34 height 34
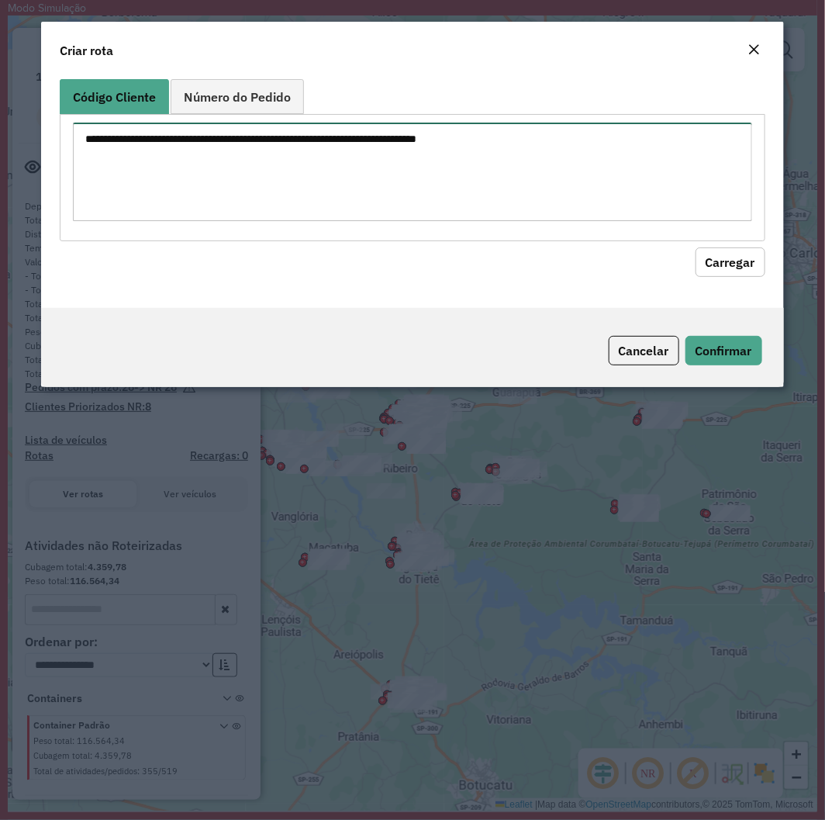
click at [353, 130] on textarea at bounding box center [412, 172] width 679 height 99
paste textarea "******** ******** ******** ******** ******** ******** ******** ******** *******…"
type textarea "******** ******** ******** ******** ******** ******** ******** ******** *******…"
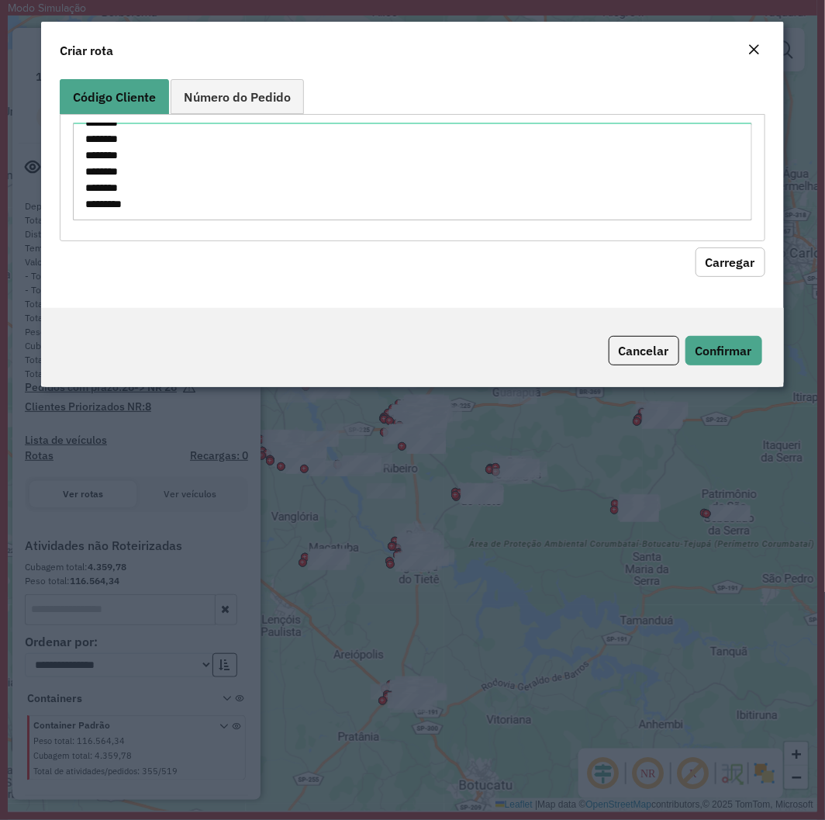
click at [739, 259] on button "Carregar" at bounding box center [731, 261] width 70 height 29
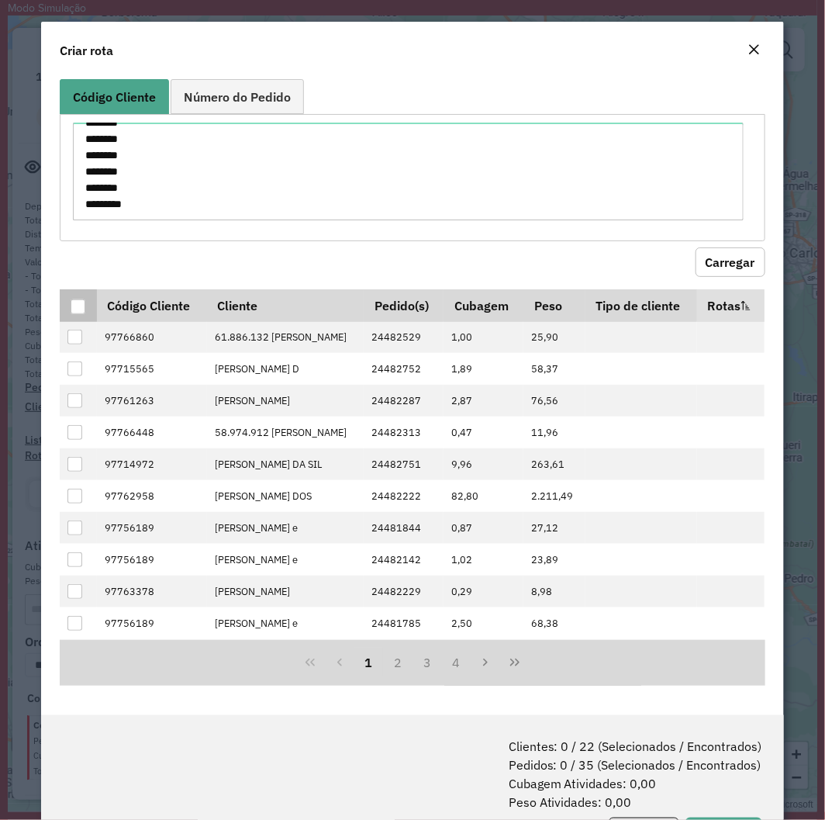
click at [74, 314] on div at bounding box center [78, 306] width 15 height 15
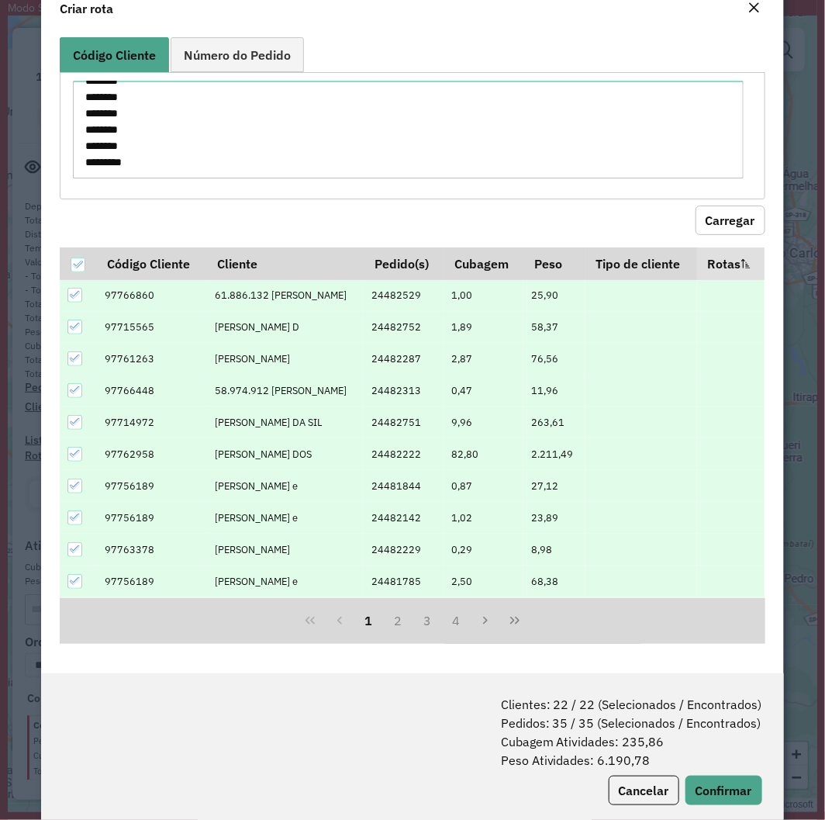
scroll to position [78, 0]
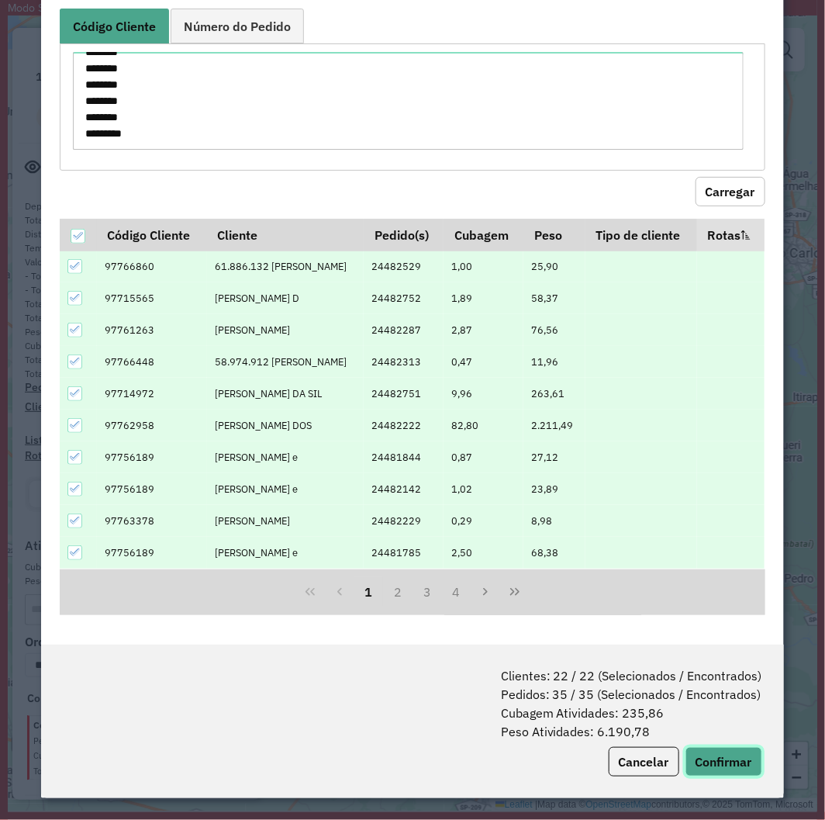
click at [718, 635] on button "Confirmar" at bounding box center [724, 761] width 77 height 29
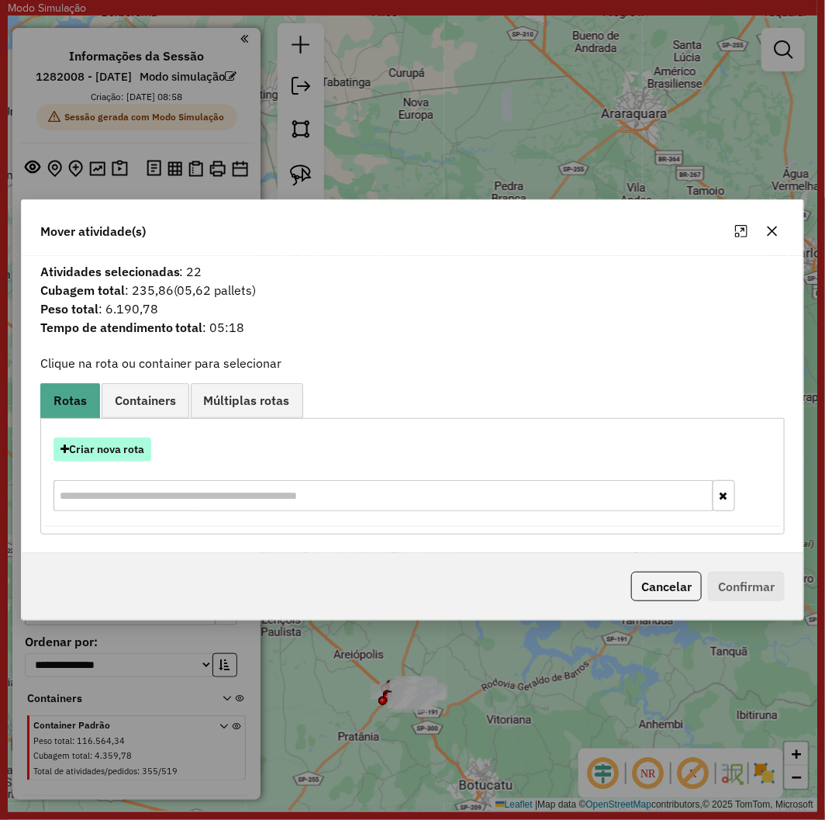
click at [122, 440] on button "Criar nova rota" at bounding box center [103, 449] width 98 height 24
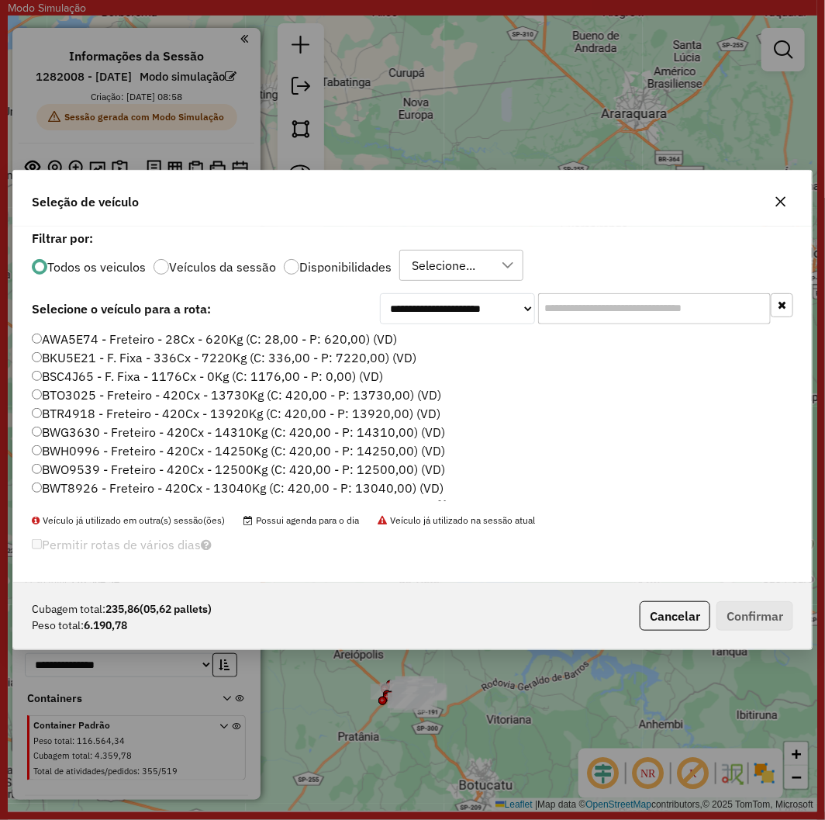
scroll to position [9, 4]
click at [614, 313] on input "text" at bounding box center [654, 308] width 233 height 31
paste input "*******"
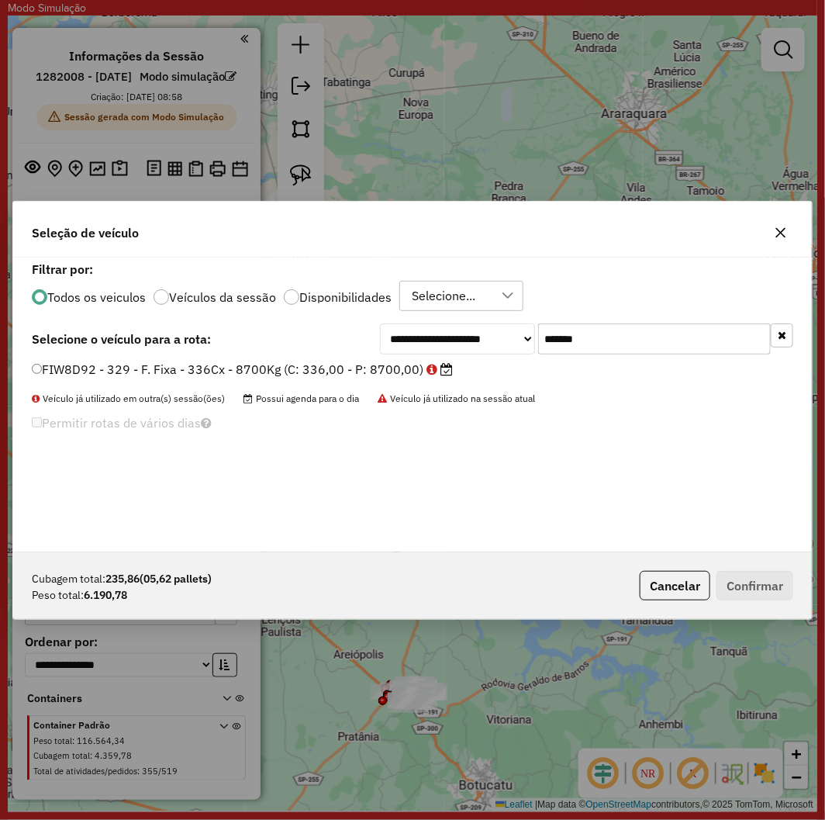
type input "*******"
click at [240, 371] on label "FIW8D92 - 329 - F. Fixa - 336Cx - 8700Kg (C: 336,00 - P: 8700,00)" at bounding box center [242, 369] width 421 height 19
click at [757, 592] on button "Confirmar" at bounding box center [755, 585] width 77 height 29
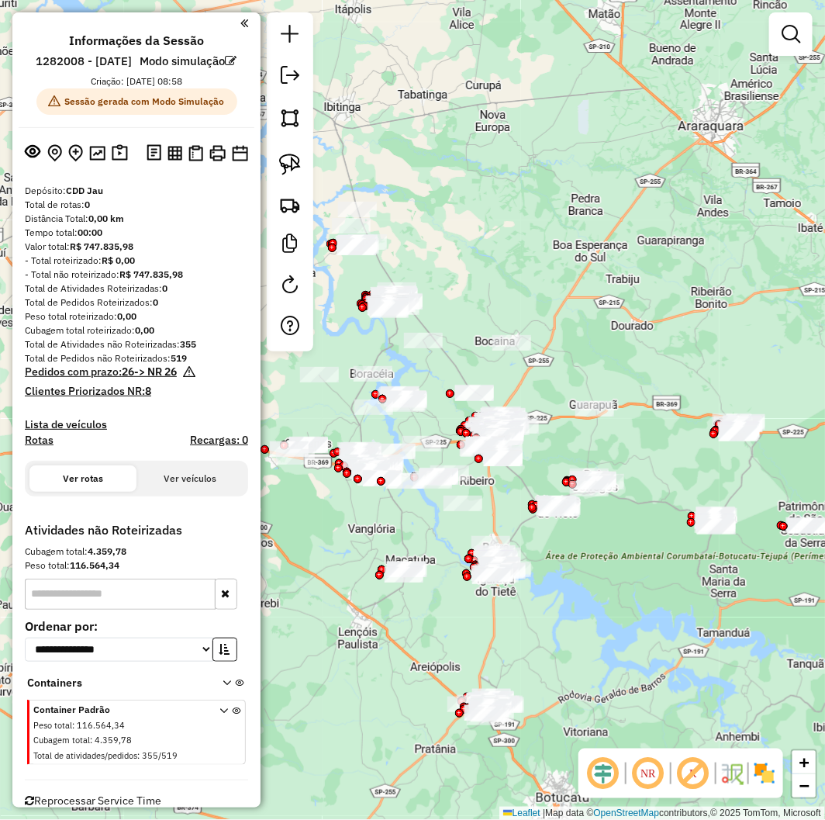
drag, startPoint x: 366, startPoint y: 631, endPoint x: 443, endPoint y: 647, distance: 78.5
click at [443, 647] on div "Janela de atendimento Grade de atendimento Capacidade Transportadoras Veículos …" at bounding box center [412, 410] width 825 height 820
click at [287, 202] on img at bounding box center [290, 205] width 22 height 22
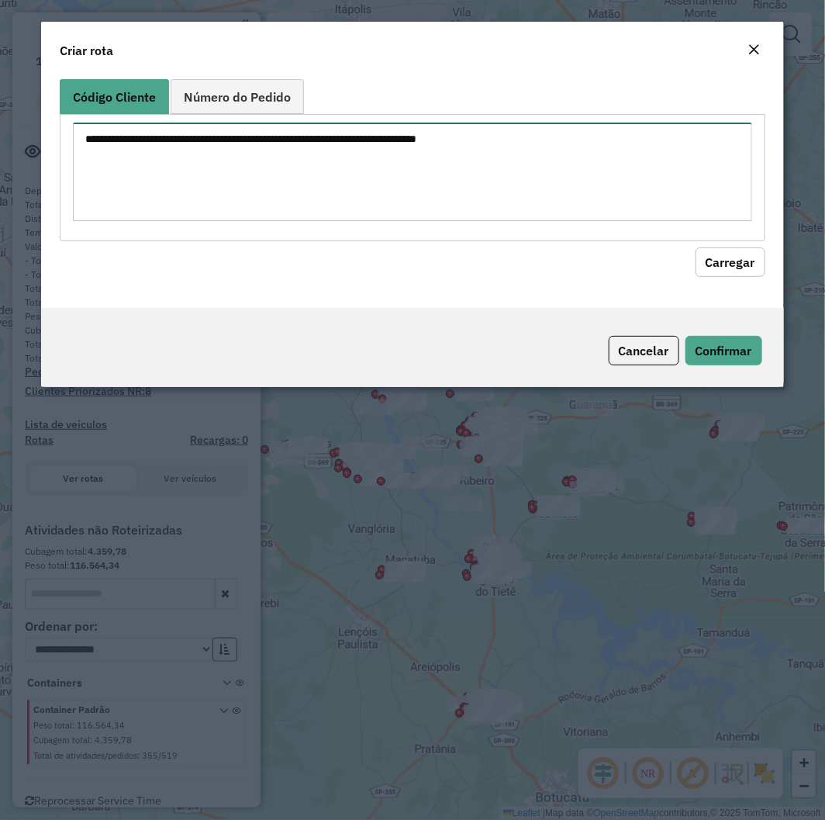
click at [353, 137] on textarea at bounding box center [412, 172] width 679 height 99
paste textarea "******** ******** ******** ******** ******** ******** ******** ******** *******…"
type textarea "******** ******** ******** ******** ******** ******** ******** ******** *******…"
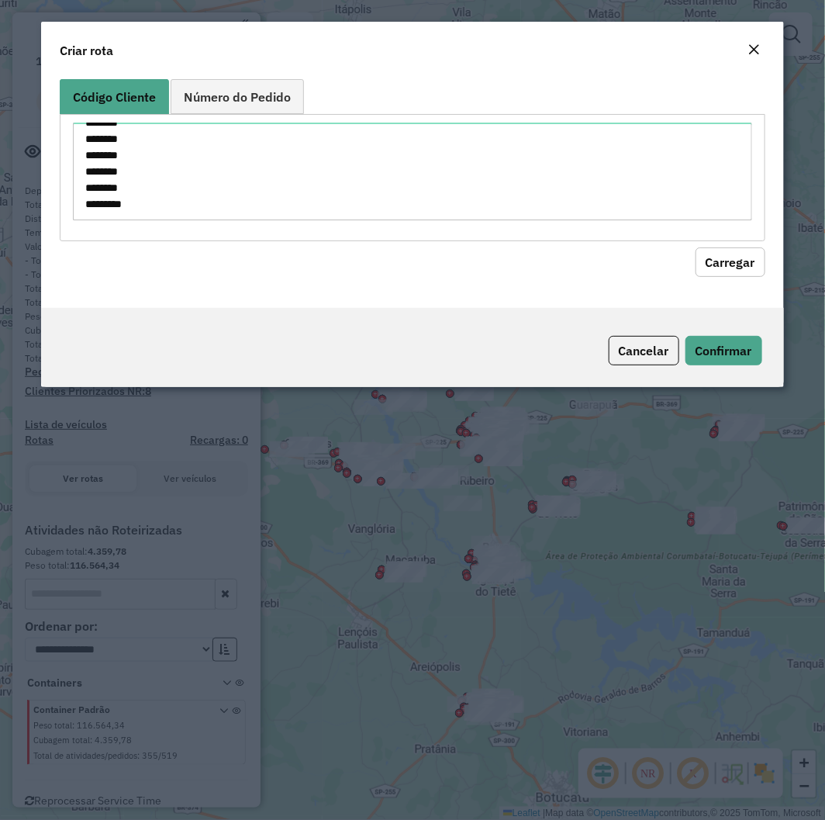
click at [720, 256] on button "Carregar" at bounding box center [731, 261] width 70 height 29
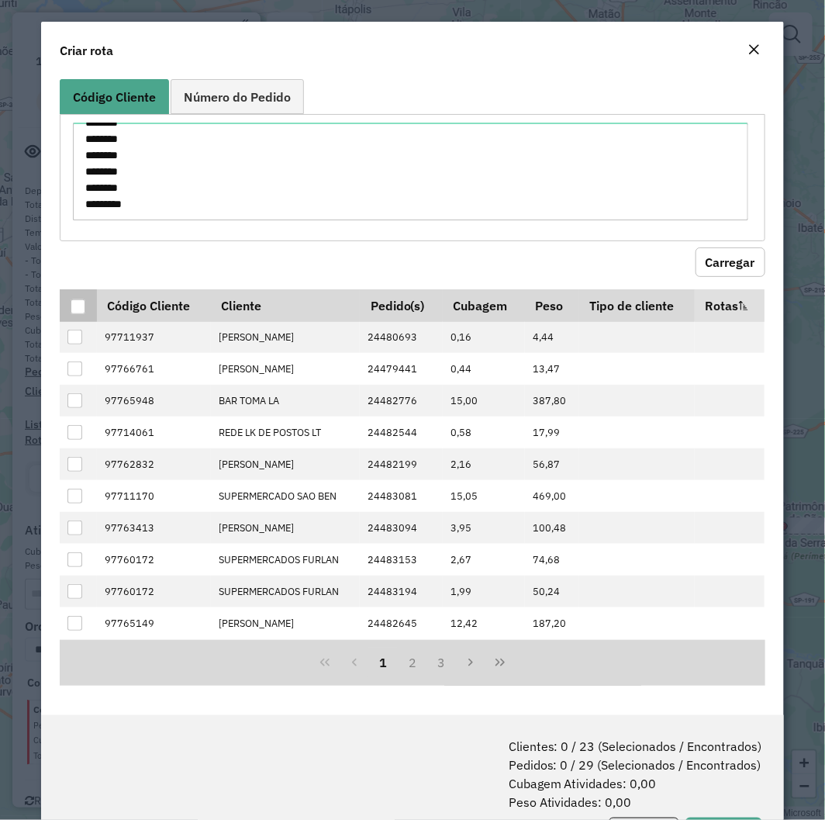
click at [76, 306] on div at bounding box center [78, 306] width 15 height 15
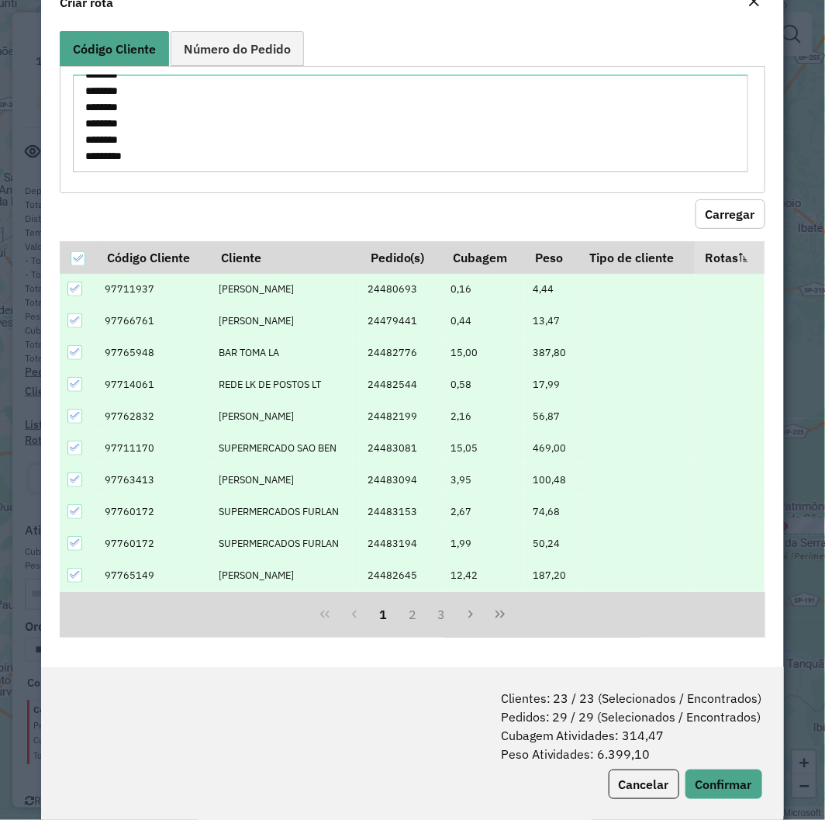
scroll to position [71, 0]
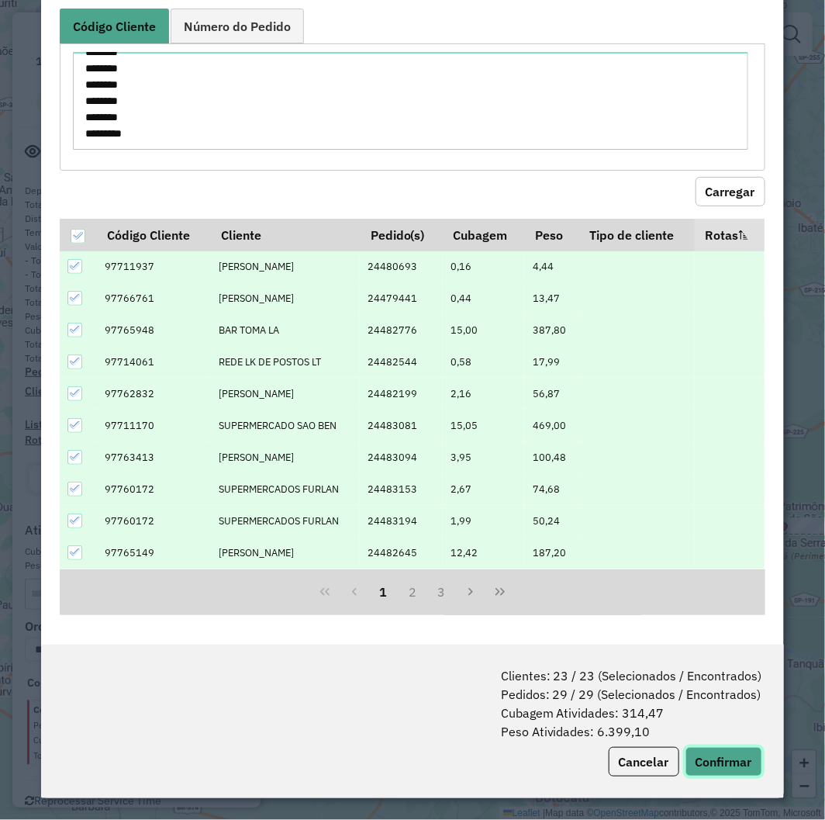
click at [720, 766] on button "Confirmar" at bounding box center [724, 761] width 77 height 29
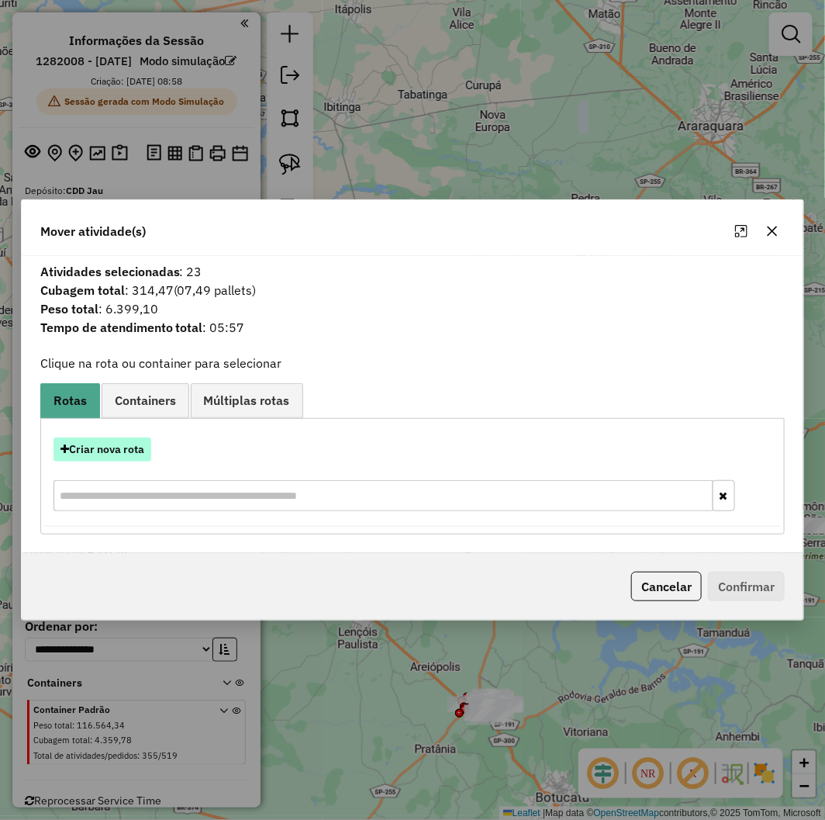
click at [91, 452] on button "Criar nova rota" at bounding box center [103, 449] width 98 height 24
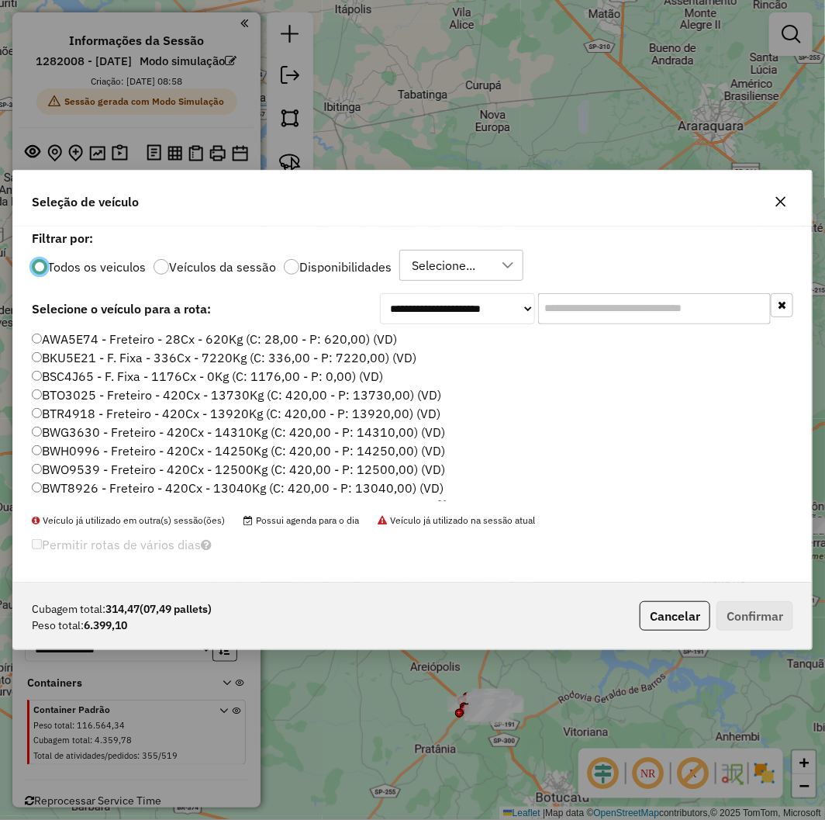
click at [607, 316] on input "text" at bounding box center [654, 308] width 233 height 31
paste input "*******"
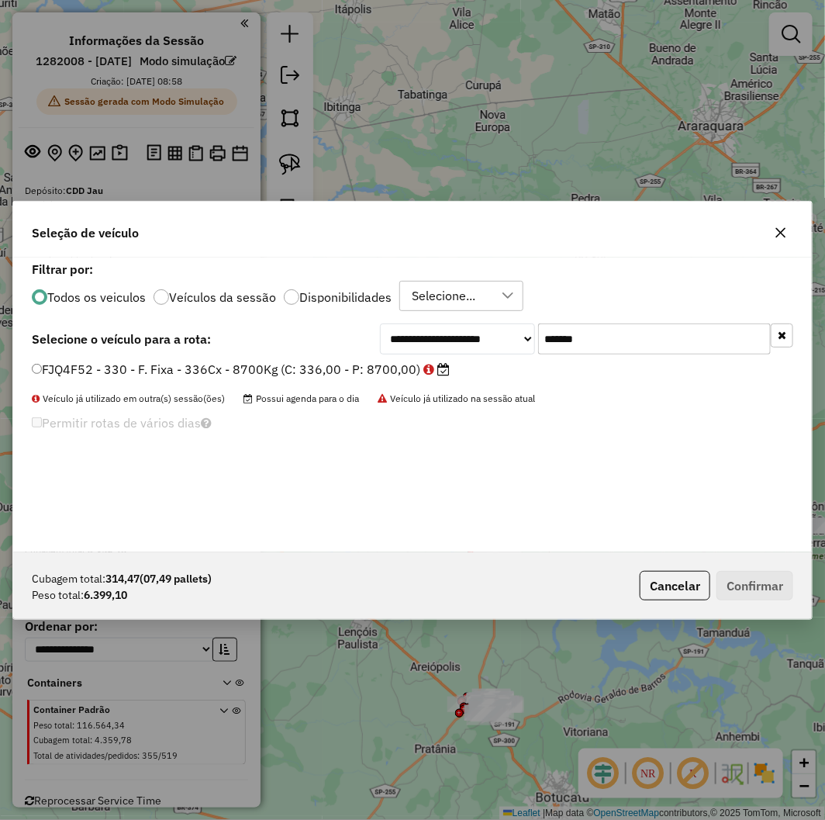
type input "*******"
click at [313, 366] on label "FJQ4F52 - 330 - F. Fixa - 336Cx - 8700Kg (C: 336,00 - P: 8700,00)" at bounding box center [241, 369] width 418 height 19
click at [737, 579] on button "Confirmar" at bounding box center [755, 585] width 77 height 29
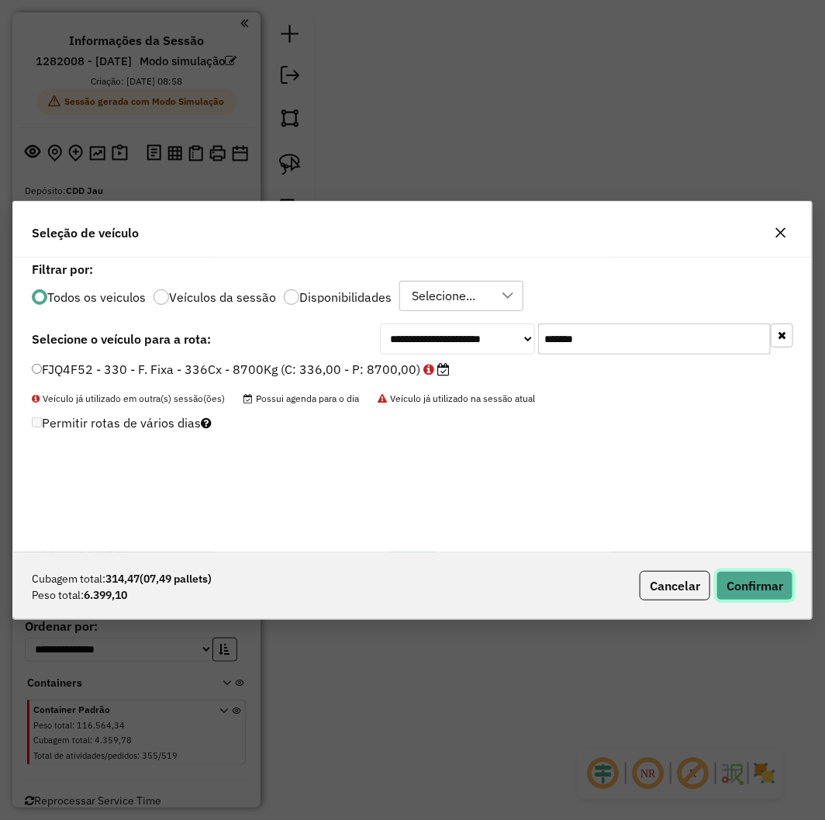
click at [760, 582] on button "Confirmar" at bounding box center [755, 585] width 77 height 29
click at [738, 580] on button "Confirmar" at bounding box center [755, 585] width 77 height 29
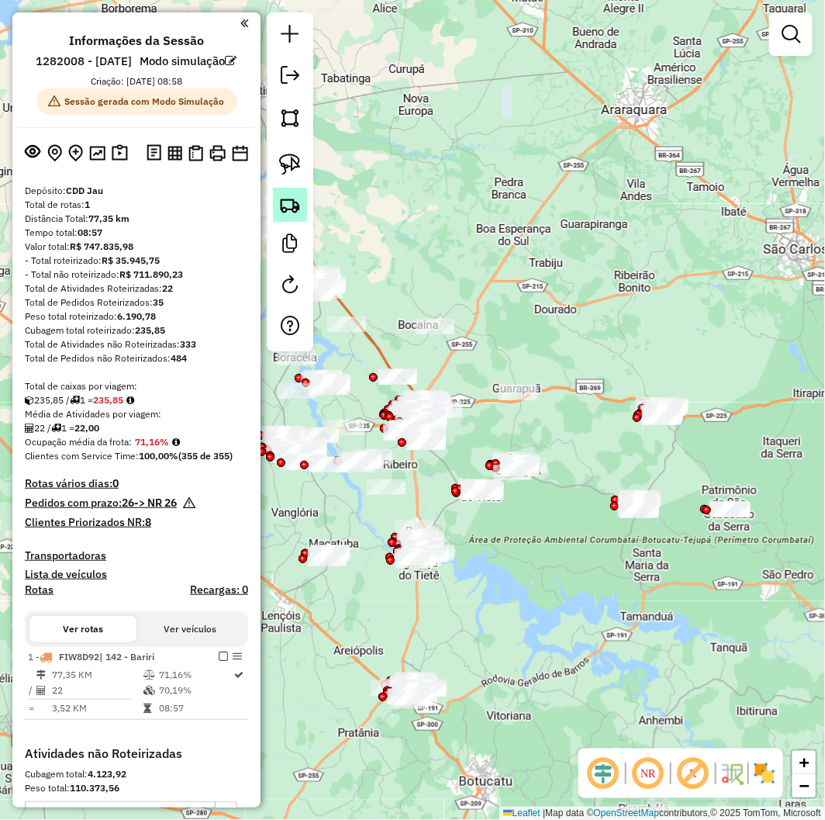
click at [280, 209] on img at bounding box center [290, 205] width 22 height 22
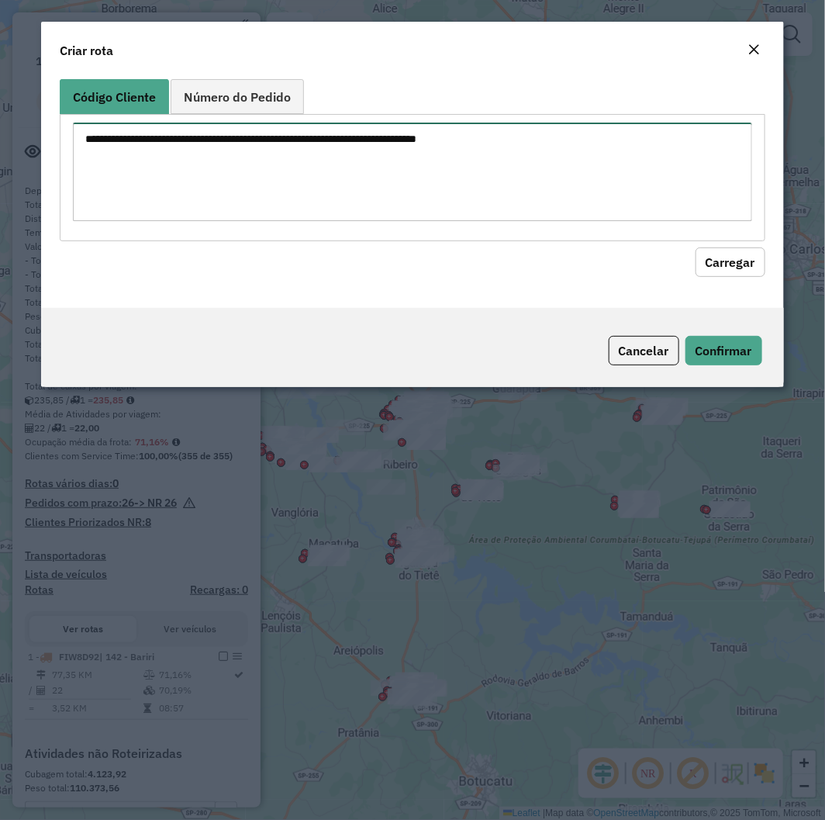
drag, startPoint x: 280, startPoint y: 209, endPoint x: 365, endPoint y: 184, distance: 88.3
click at [262, 164] on textarea at bounding box center [412, 172] width 679 height 99
paste textarea "******** ******** ******** ******** ******** ******** ******** ******** *******…"
type textarea "******** ******** ******** ******** ******** ******** ******** ******** *******…"
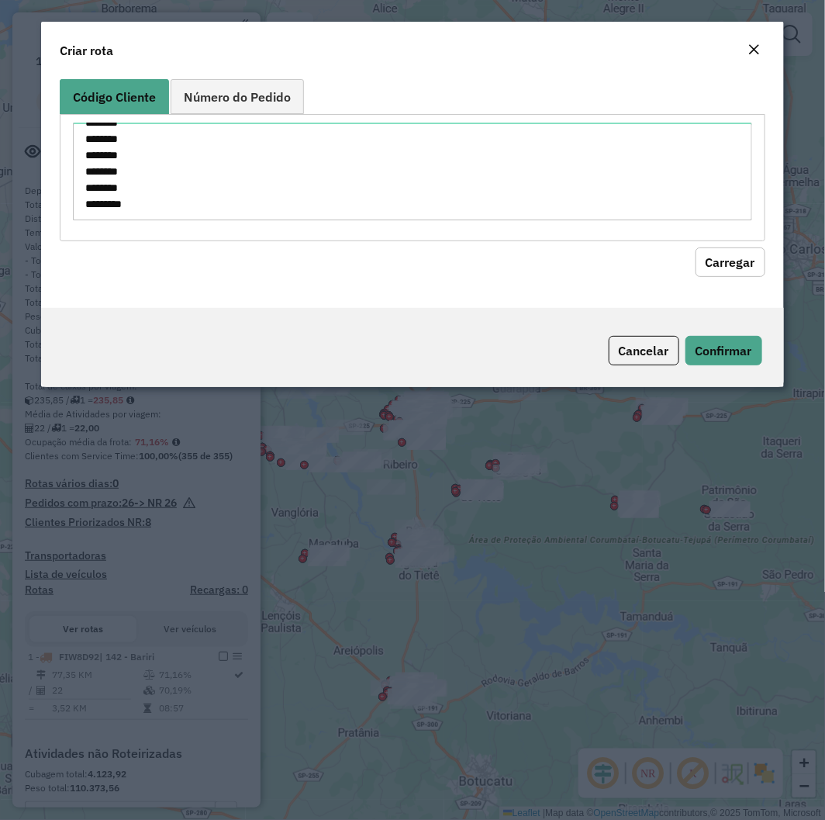
click at [745, 261] on button "Carregar" at bounding box center [731, 261] width 70 height 29
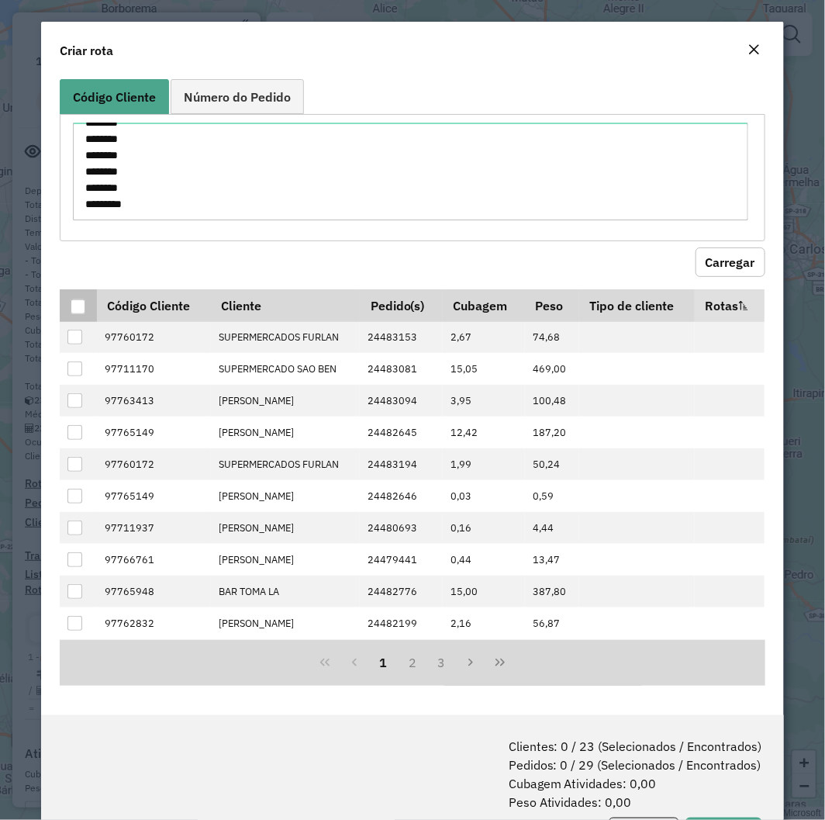
click at [84, 306] on th at bounding box center [78, 305] width 36 height 33
click at [84, 306] on div at bounding box center [78, 306] width 15 height 15
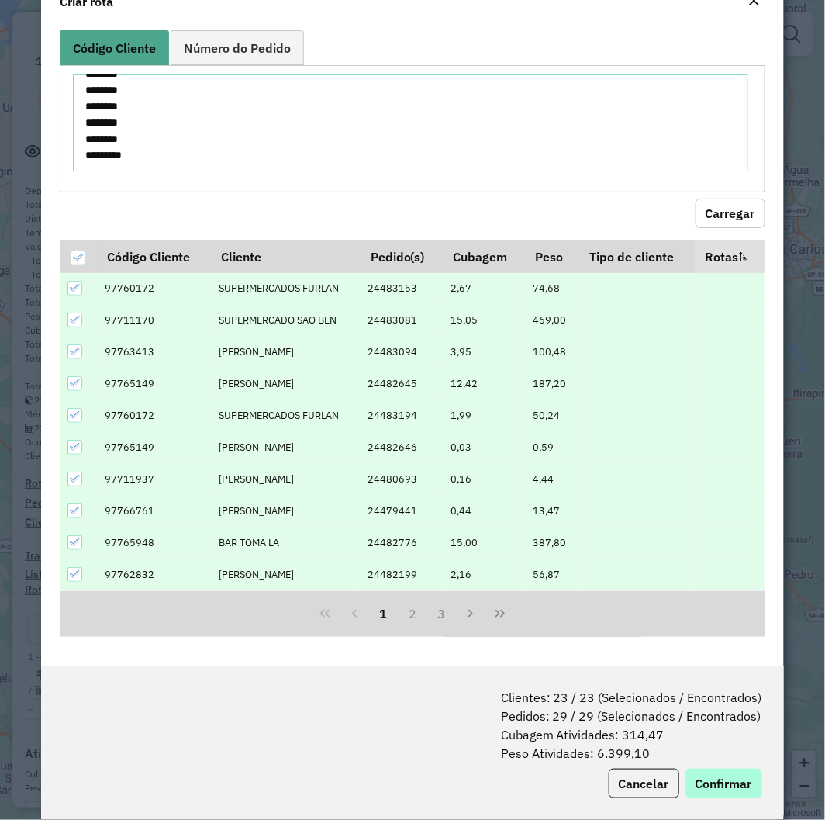
scroll to position [71, 0]
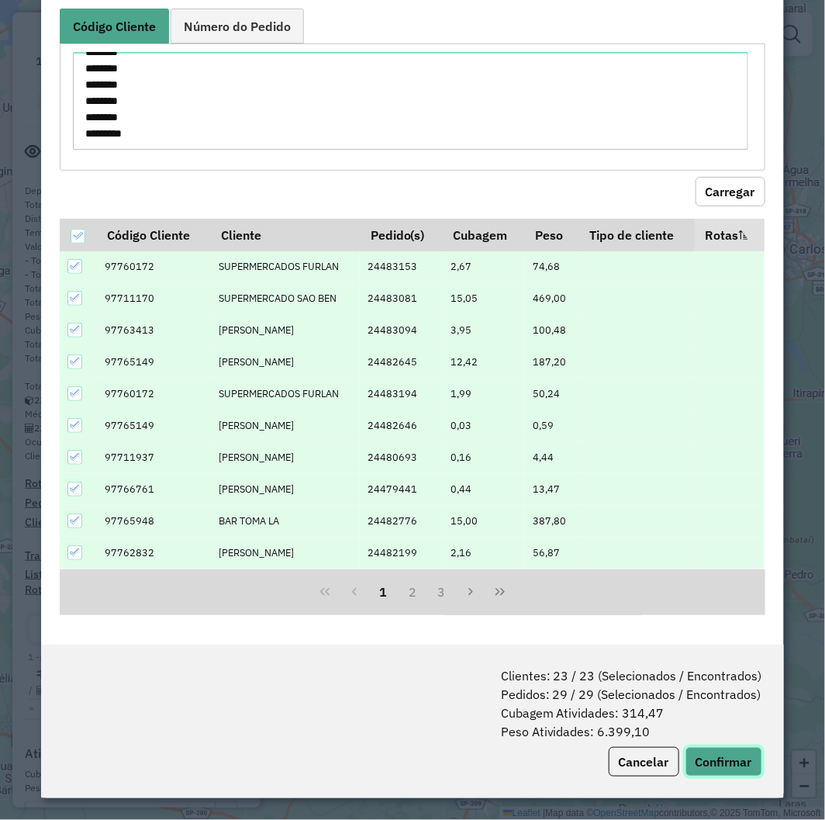
click at [711, 764] on button "Confirmar" at bounding box center [724, 761] width 77 height 29
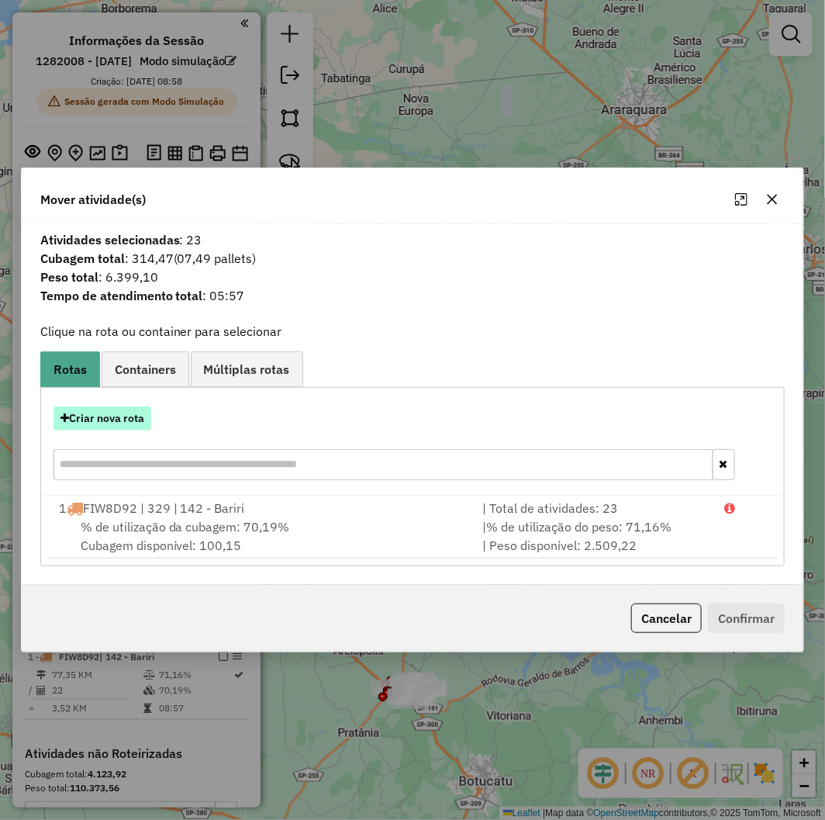
click at [99, 417] on button "Criar nova rota" at bounding box center [103, 418] width 98 height 24
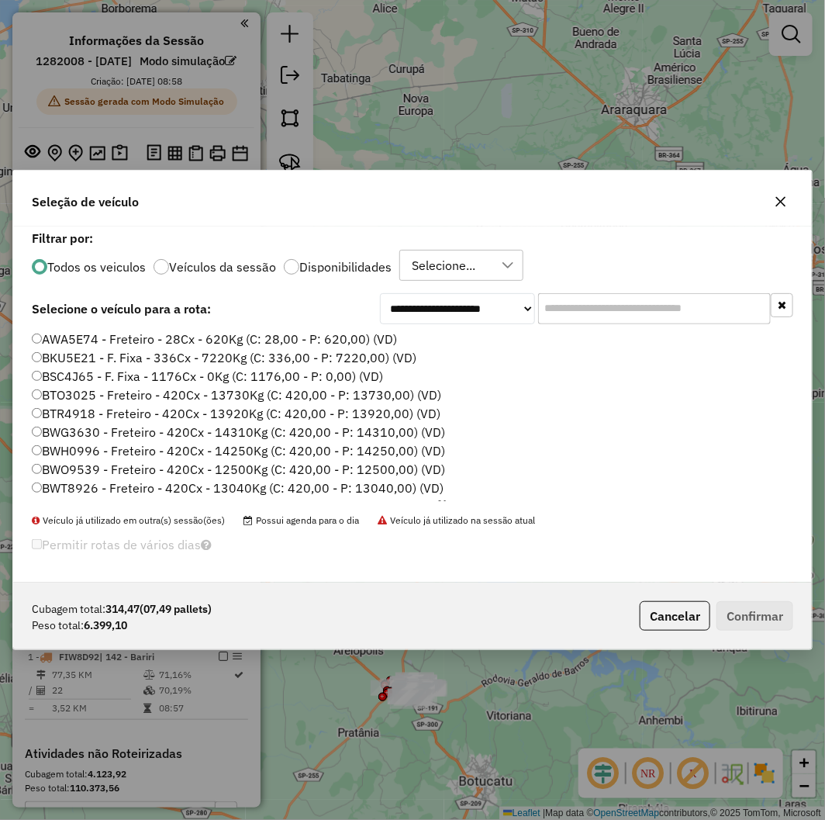
scroll to position [9, 4]
click at [603, 306] on input "text" at bounding box center [654, 308] width 233 height 31
paste input "*******"
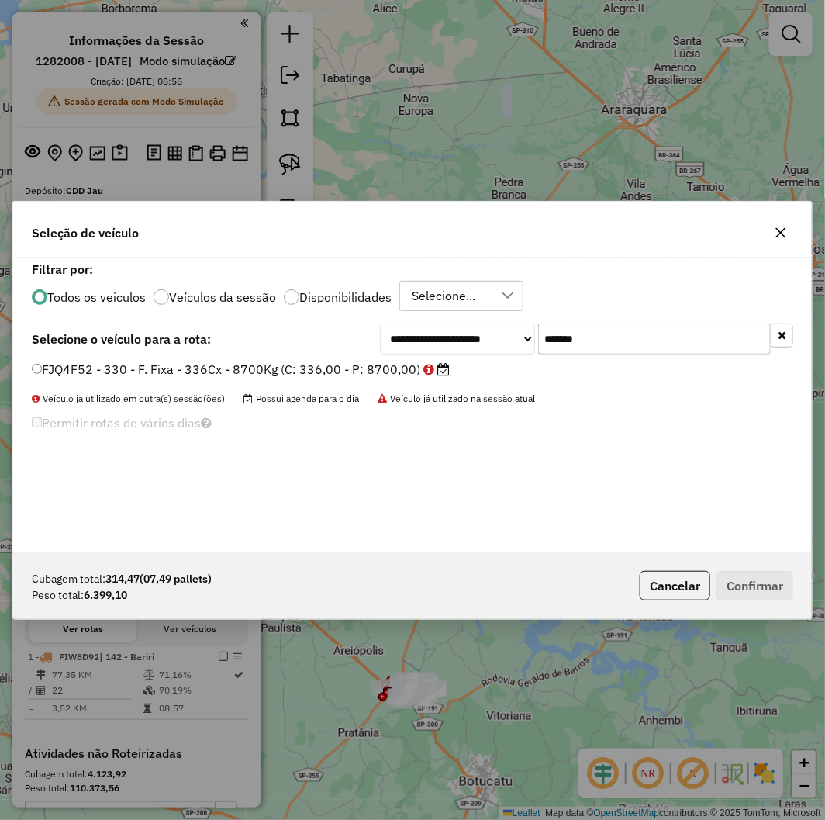
type input "*******"
click at [202, 370] on label "FJQ4F52 - 330 - F. Fixa - 336Cx - 8700Kg (C: 336,00 - P: 8700,00)" at bounding box center [241, 369] width 418 height 19
click at [771, 572] on button "Confirmar" at bounding box center [755, 585] width 77 height 29
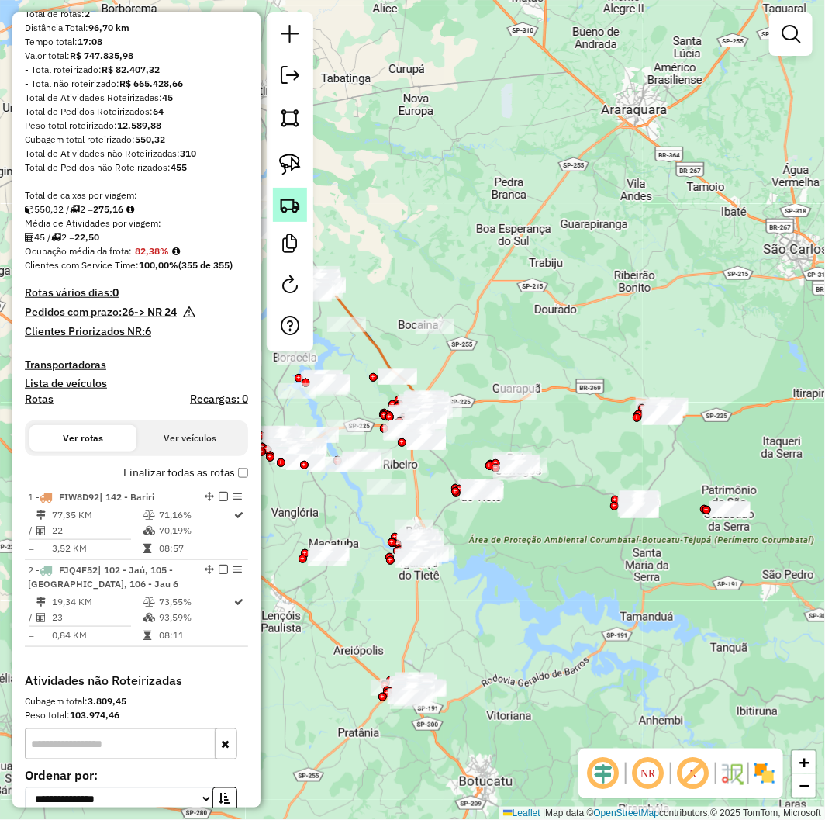
scroll to position [172, 0]
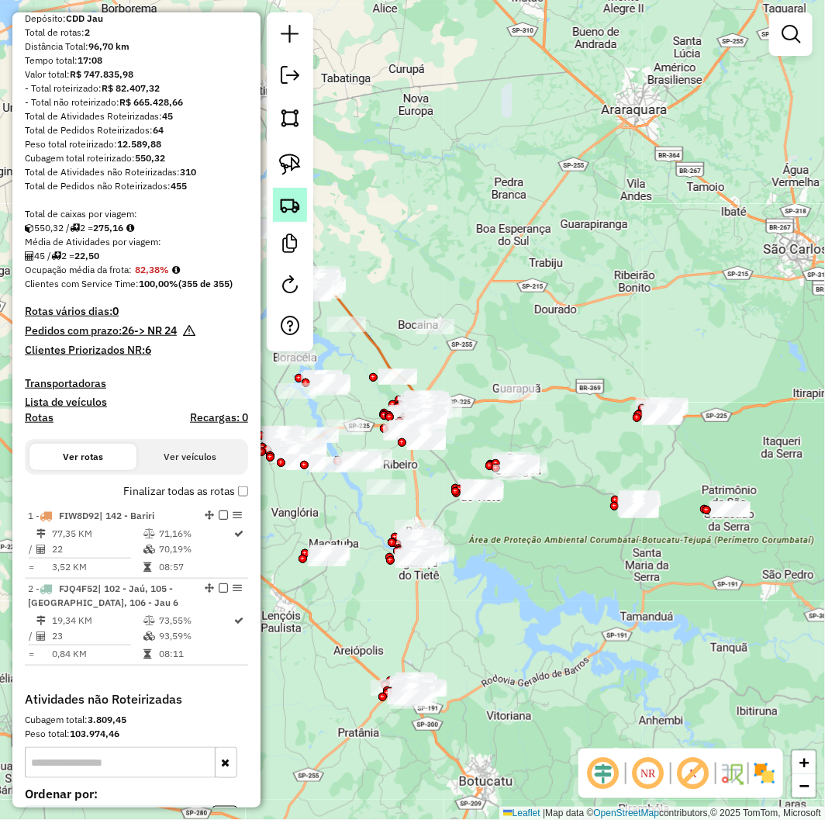
click at [292, 198] on img at bounding box center [290, 205] width 22 height 22
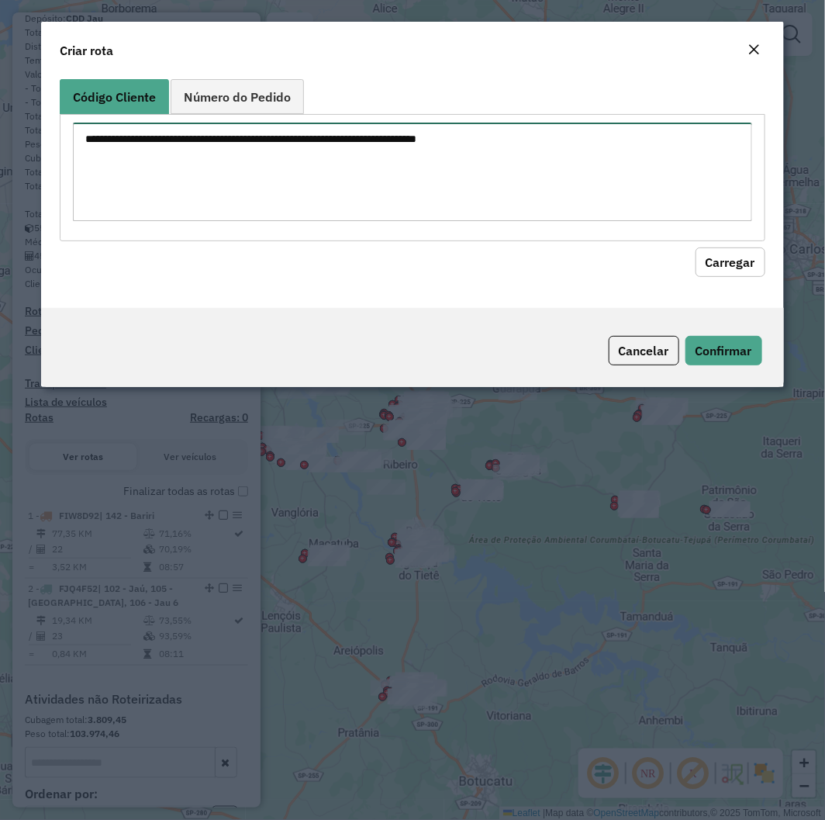
click at [534, 134] on textarea at bounding box center [412, 172] width 679 height 99
paste textarea "******** ******** ******** ******** ******** ******** ******** ******** *******…"
type textarea "******** ******** ******** ******** ******** ******** ******** ******** *******…"
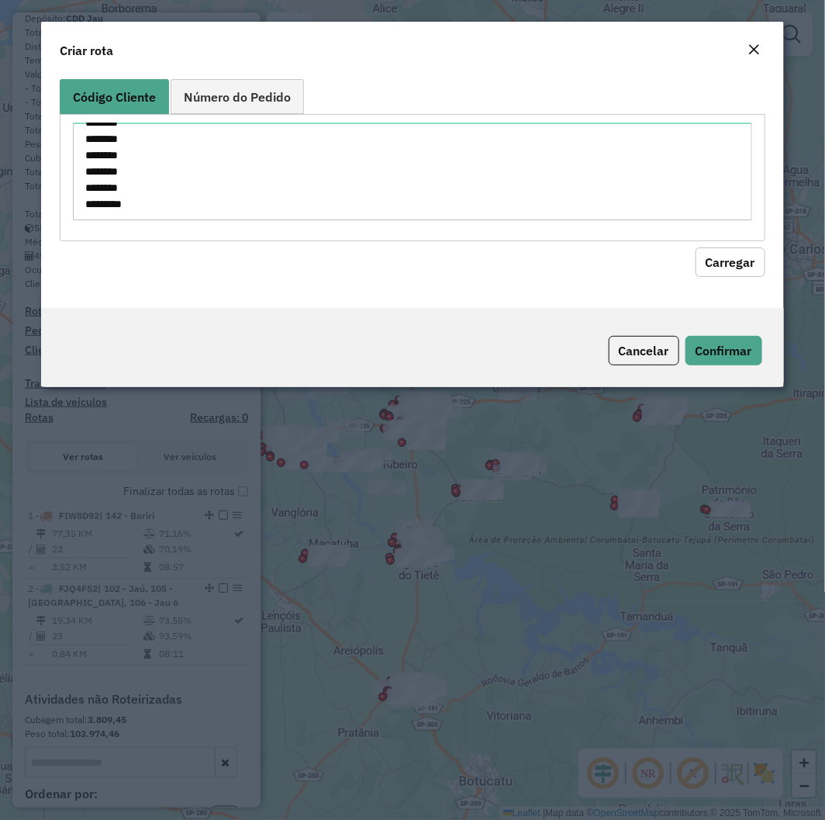
click at [755, 273] on button "Carregar" at bounding box center [731, 261] width 70 height 29
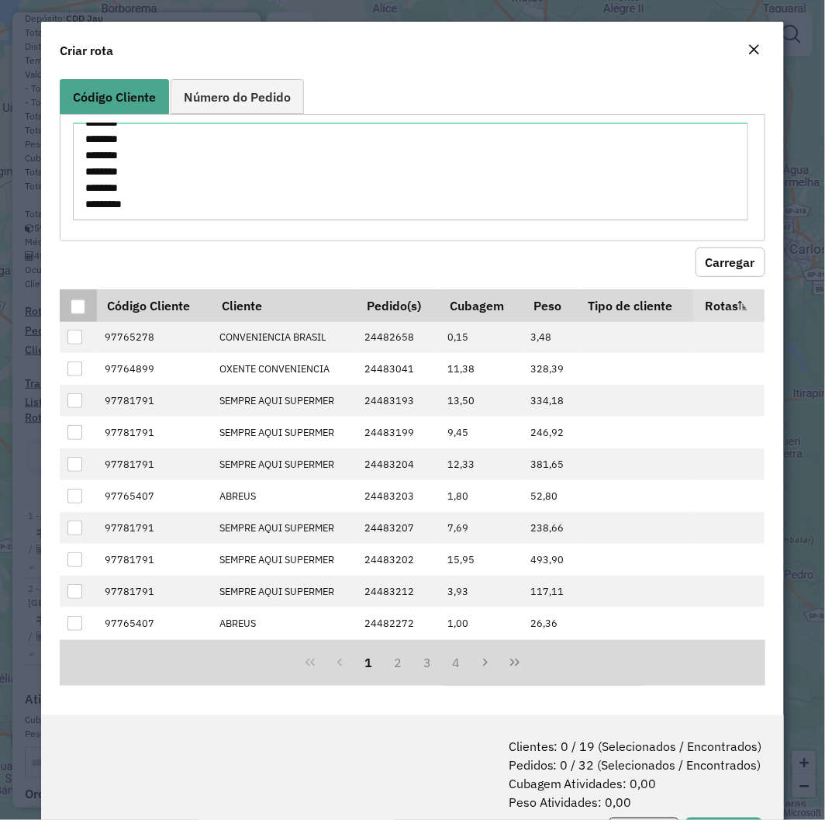
click at [81, 306] on div at bounding box center [78, 306] width 15 height 15
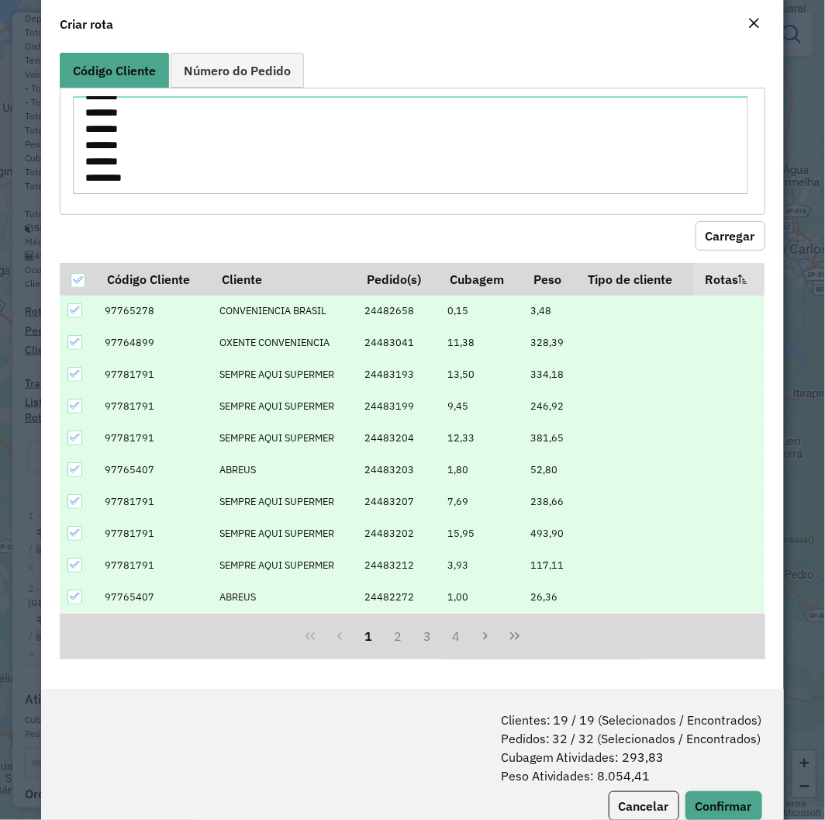
scroll to position [71, 0]
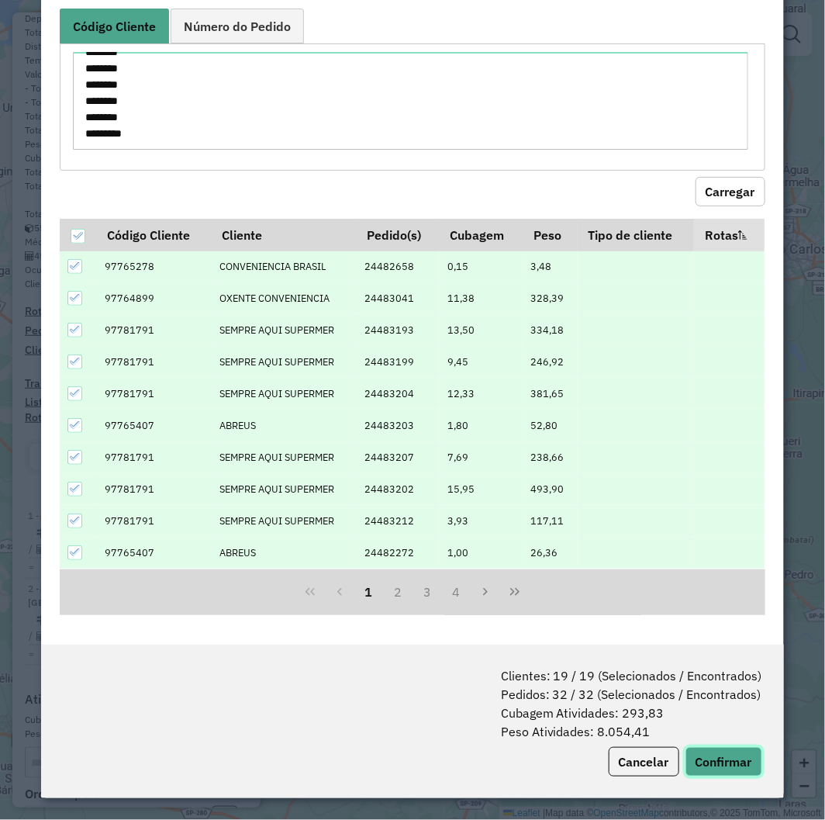
click at [716, 747] on button "Confirmar" at bounding box center [724, 761] width 77 height 29
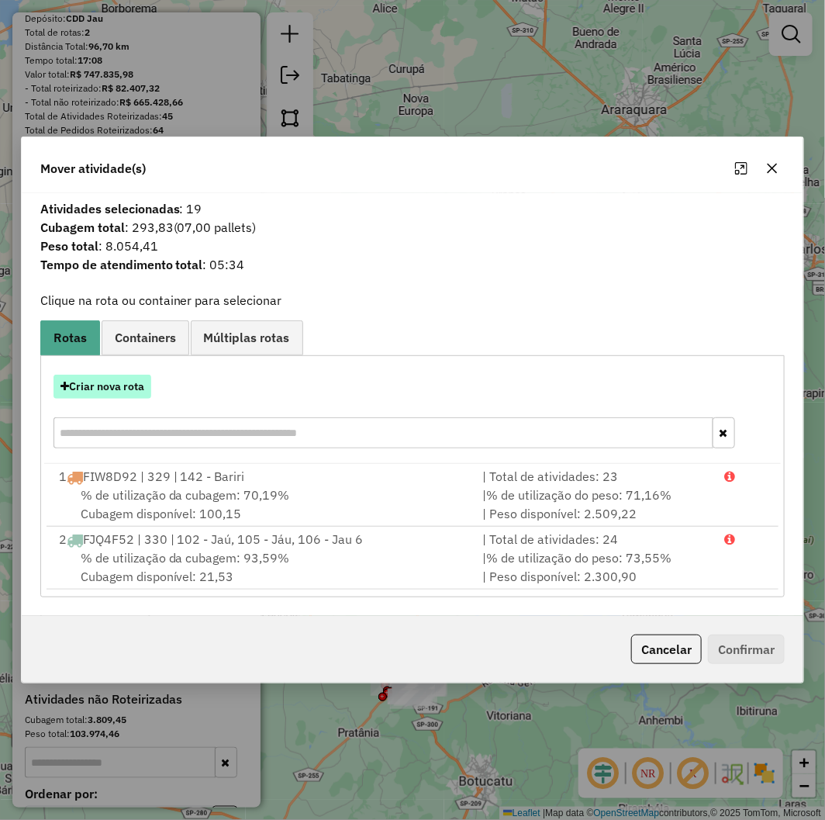
click at [103, 392] on button "Criar nova rota" at bounding box center [103, 387] width 98 height 24
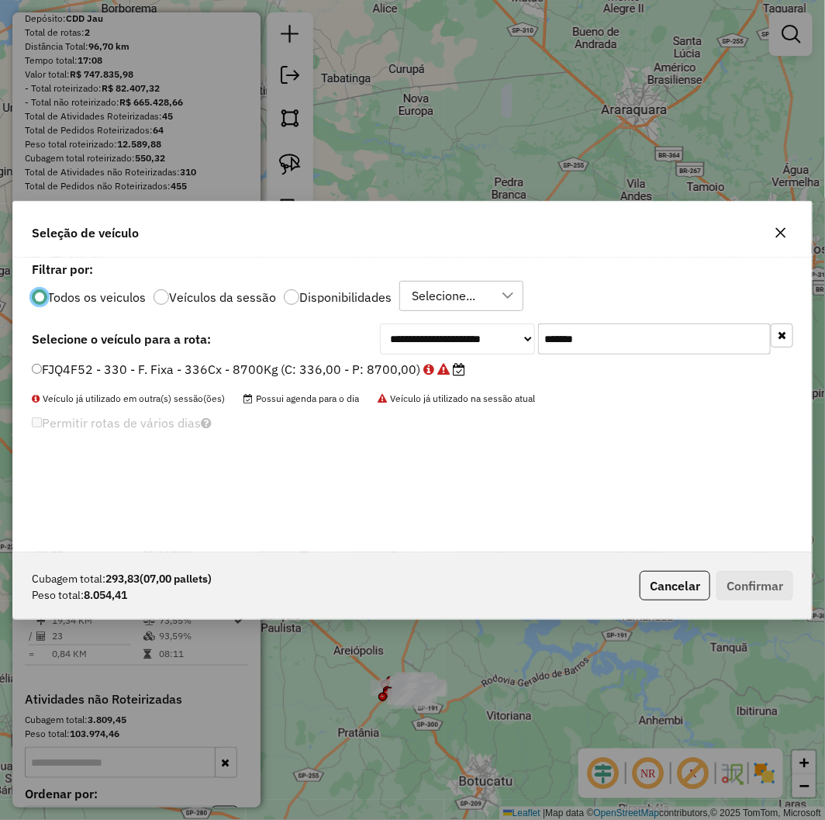
scroll to position [9, 4]
click at [583, 316] on div "**********" at bounding box center [412, 405] width 799 height 295
click at [595, 331] on input "*******" at bounding box center [654, 338] width 233 height 31
paste input "text"
type input "*******"
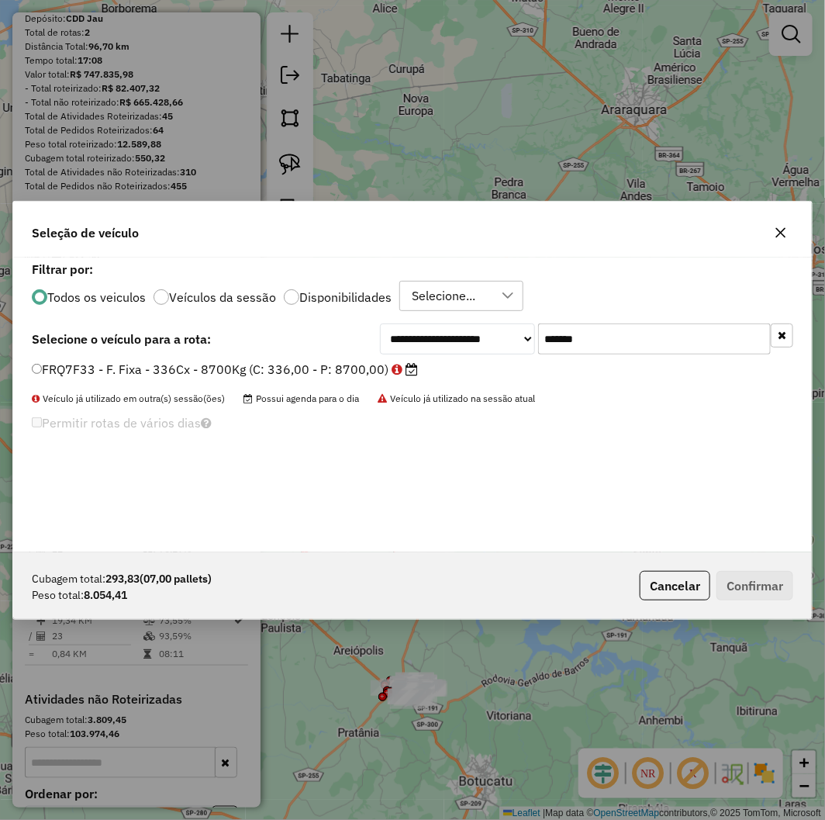
click at [303, 371] on label "FRQ7F33 - F. Fixa - 336Cx - 8700Kg (C: 336,00 - P: 8700,00)" at bounding box center [225, 369] width 386 height 19
click at [769, 590] on button "Confirmar" at bounding box center [755, 585] width 77 height 29
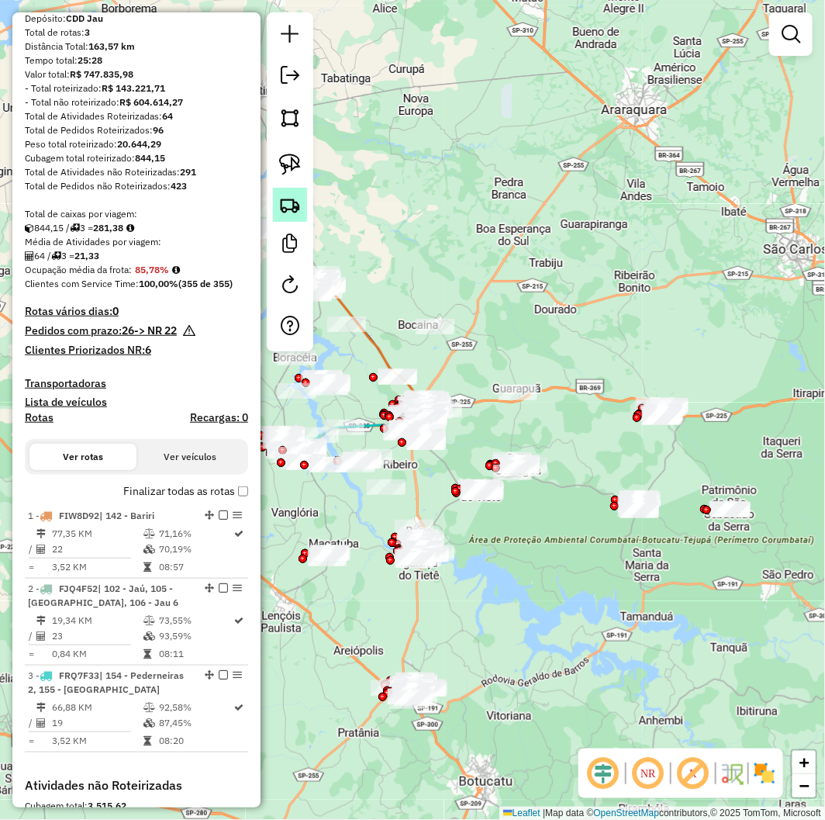
click at [291, 203] on img at bounding box center [290, 205] width 22 height 22
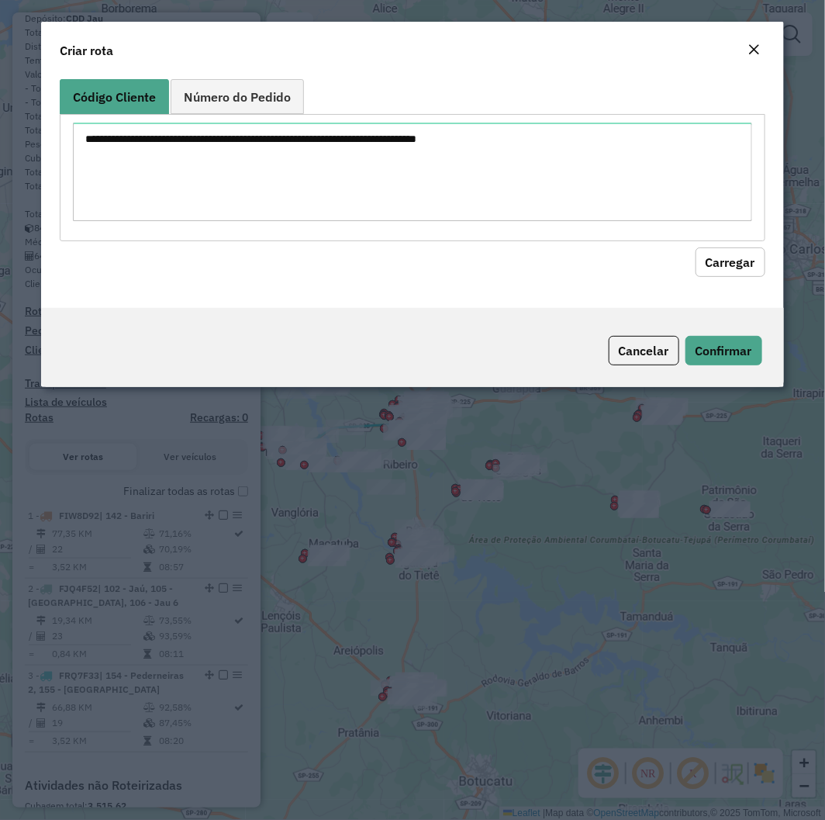
click at [361, 152] on textarea at bounding box center [412, 172] width 679 height 99
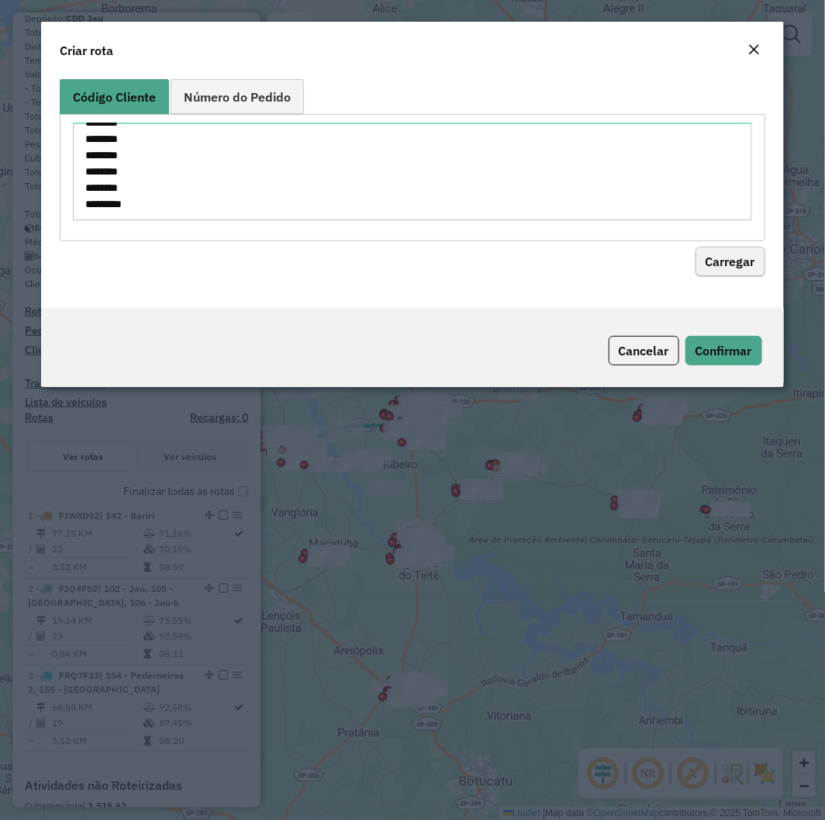
type textarea "******** ******** ******** ******** ******** ******** ******** ******** *******…"
click at [739, 264] on button "Carregar" at bounding box center [731, 261] width 70 height 29
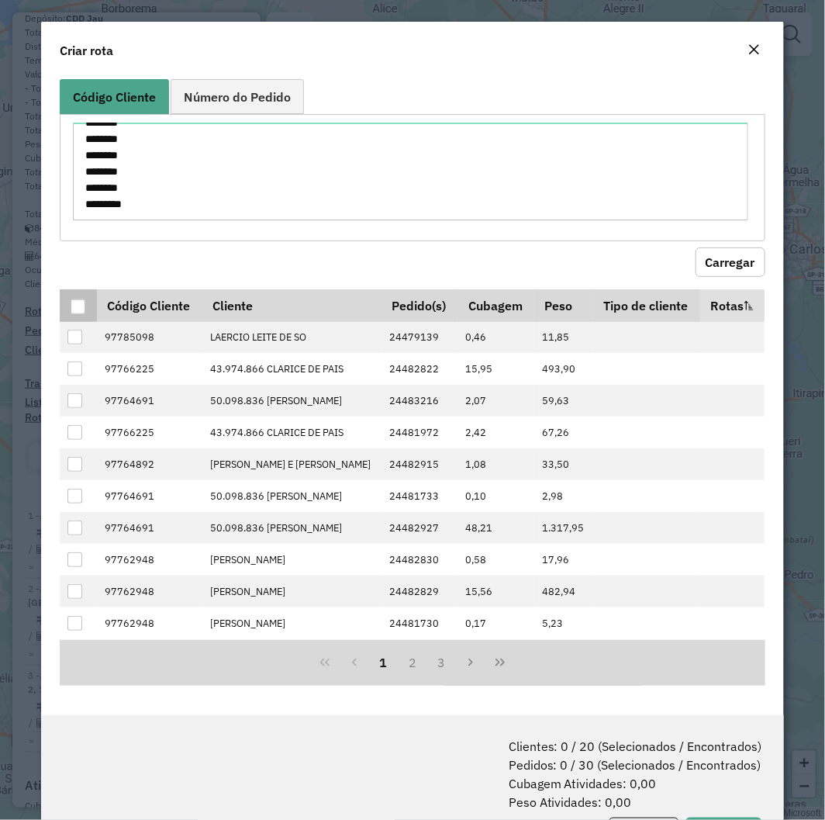
click at [71, 304] on div at bounding box center [78, 306] width 15 height 15
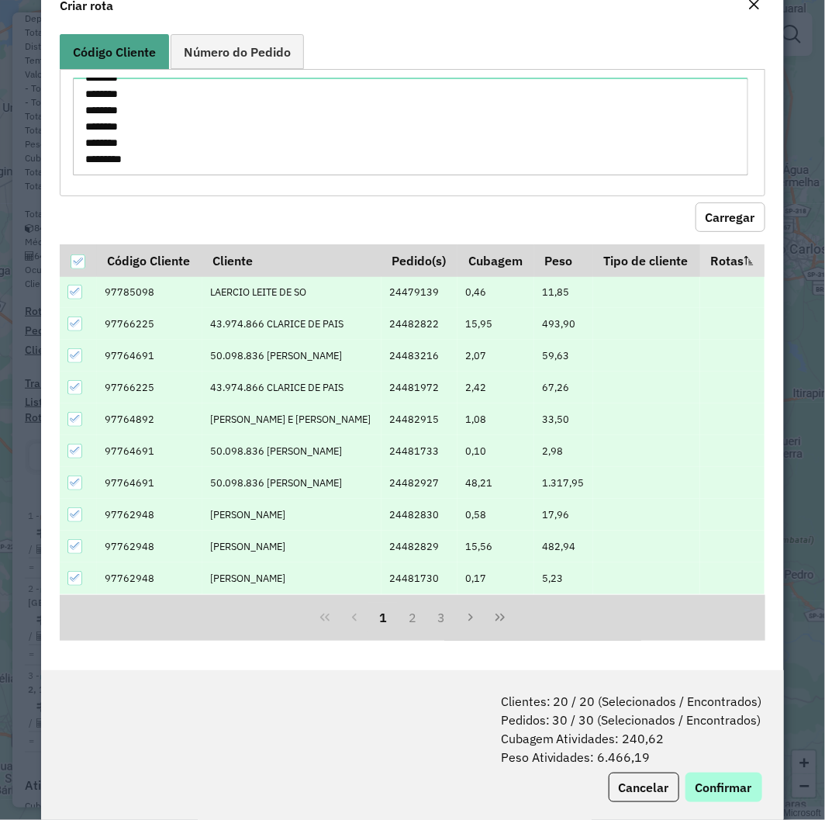
scroll to position [71, 0]
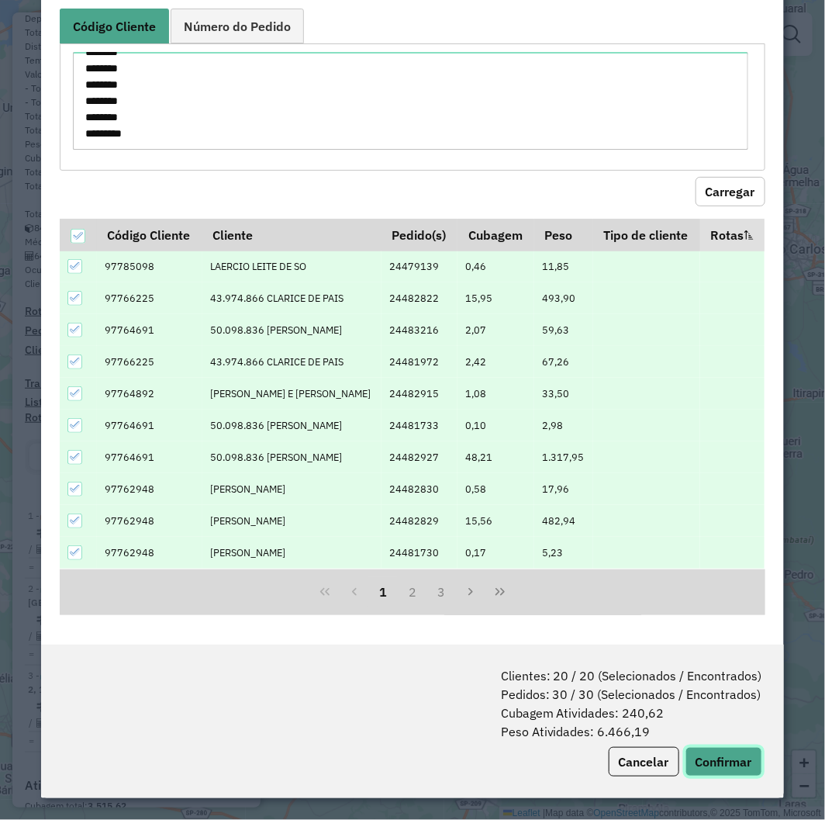
click at [711, 771] on button "Confirmar" at bounding box center [724, 761] width 77 height 29
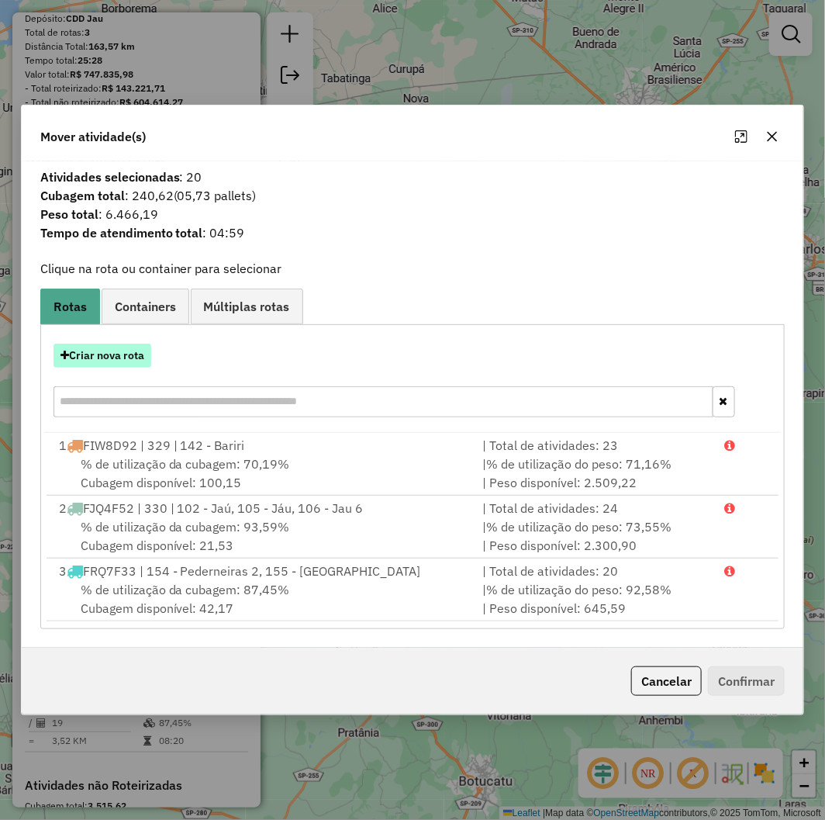
click at [78, 362] on button "Criar nova rota" at bounding box center [103, 356] width 98 height 24
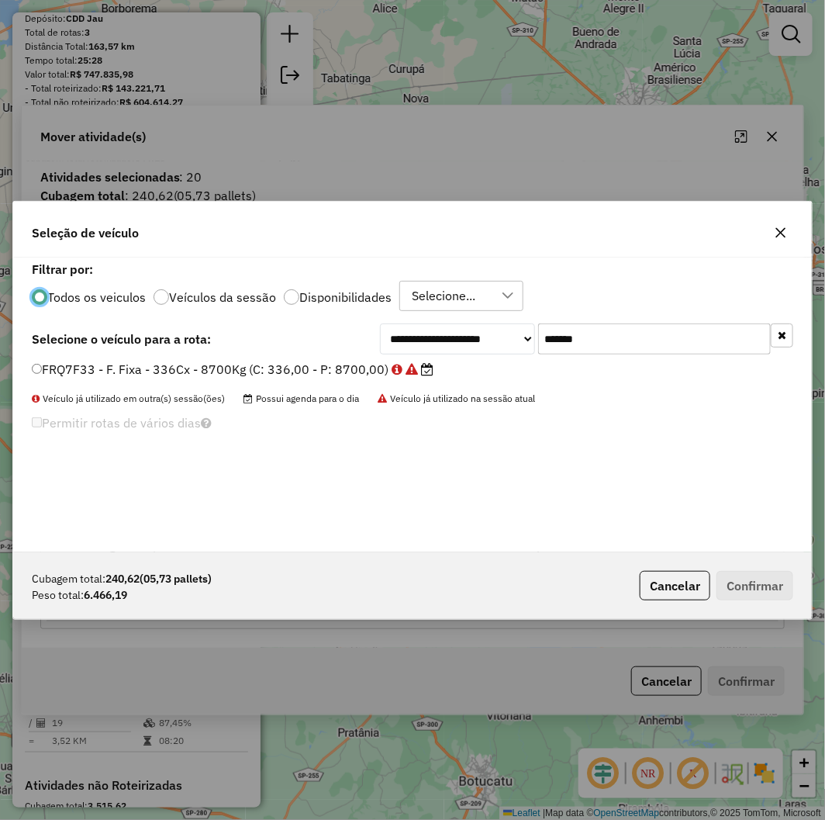
scroll to position [9, 4]
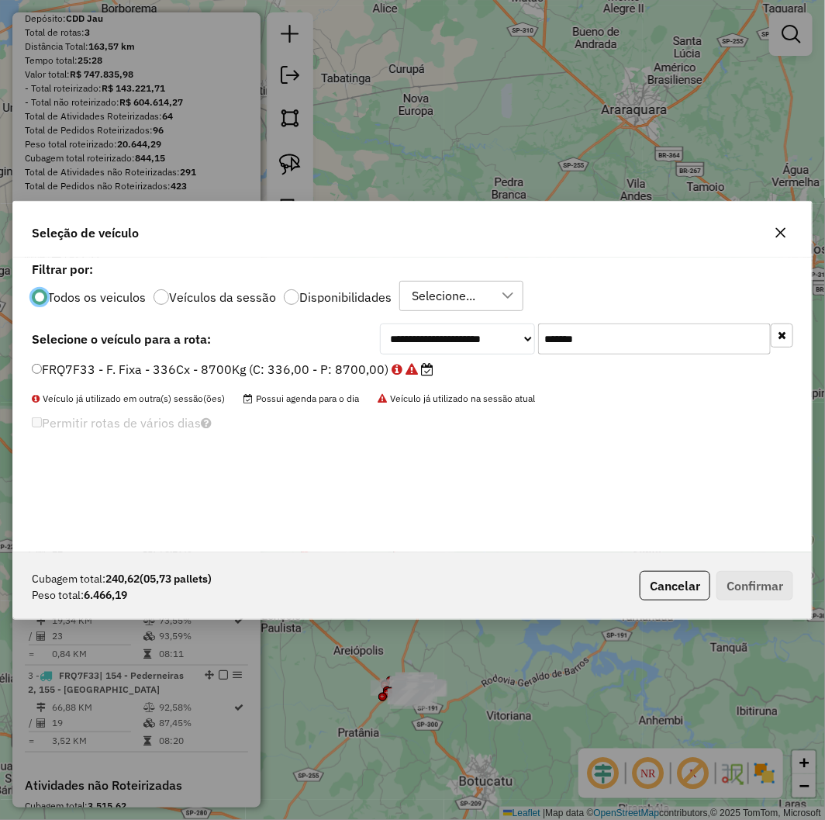
click at [615, 341] on input "*******" at bounding box center [654, 338] width 233 height 31
paste input "text"
type input "*******"
click at [298, 389] on div "FUZ8E71 - F. Fixa - 336Cx - 8700Kg (C: 336,00 - P: 8700,00)" at bounding box center [412, 376] width 780 height 31
click at [292, 376] on label "FUZ8E71 - F. Fixa - 336Cx - 8700Kg (C: 336,00 - P: 8700,00)" at bounding box center [225, 369] width 386 height 19
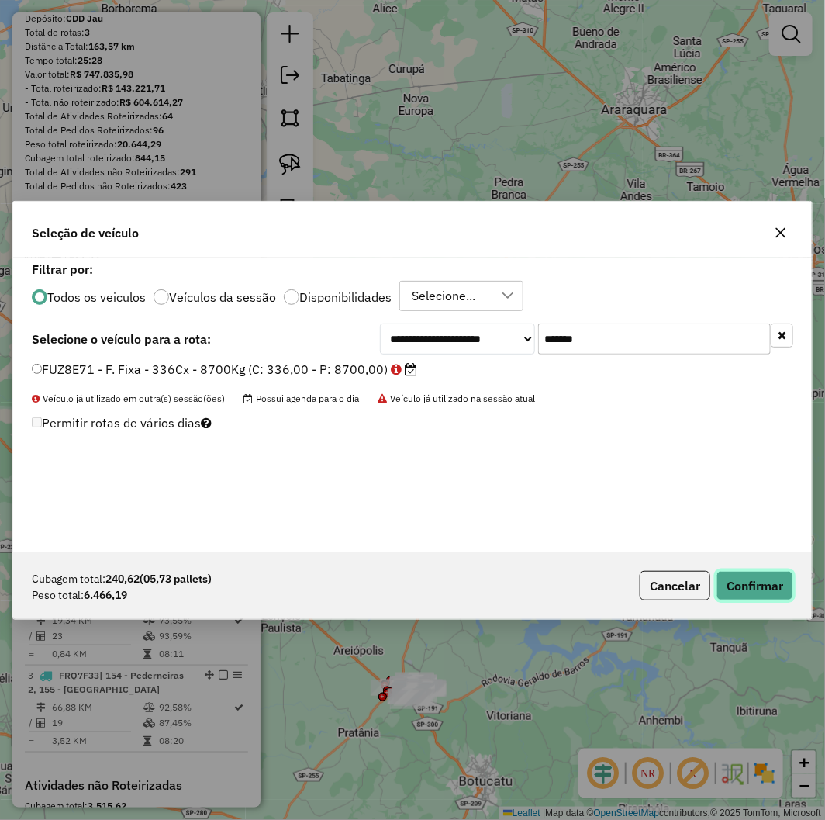
click at [762, 576] on button "Confirmar" at bounding box center [755, 585] width 77 height 29
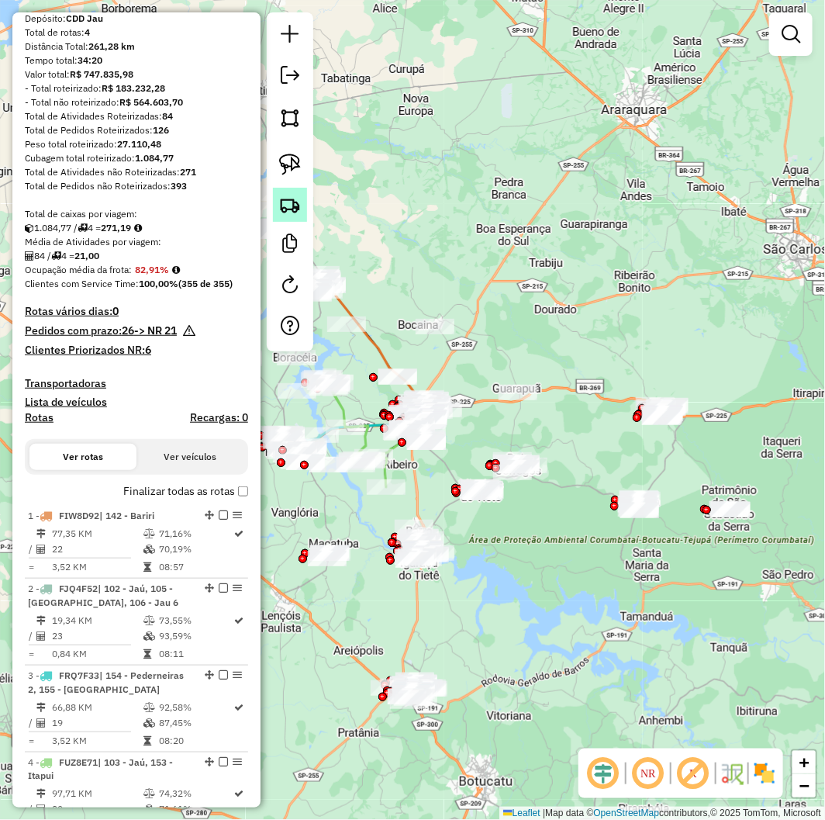
click at [288, 209] on img at bounding box center [290, 205] width 22 height 22
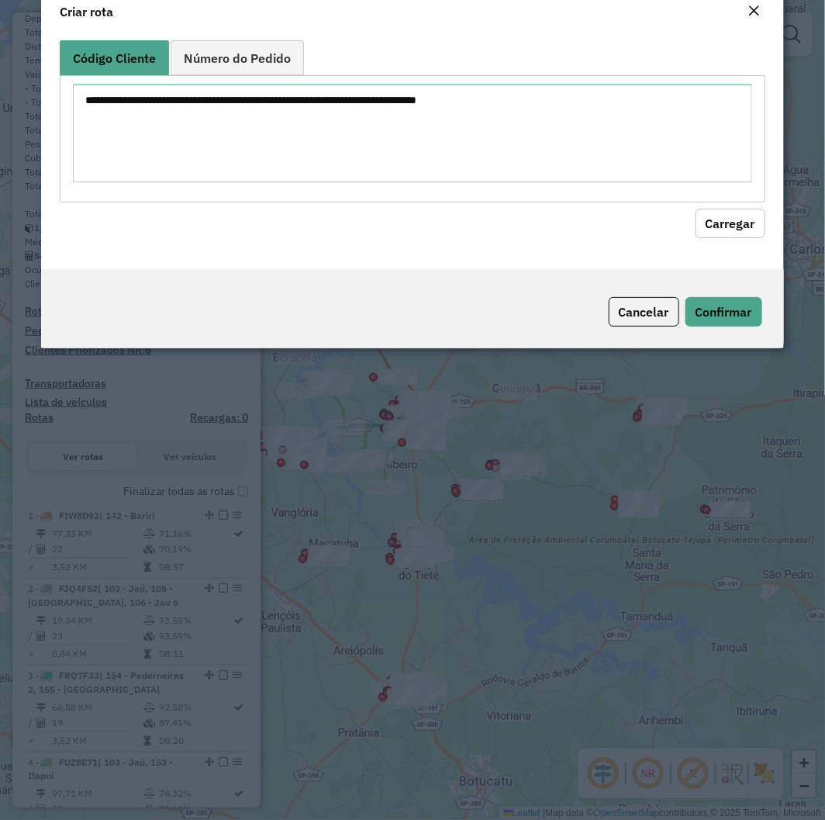
click at [444, 202] on div at bounding box center [413, 138] width 706 height 126
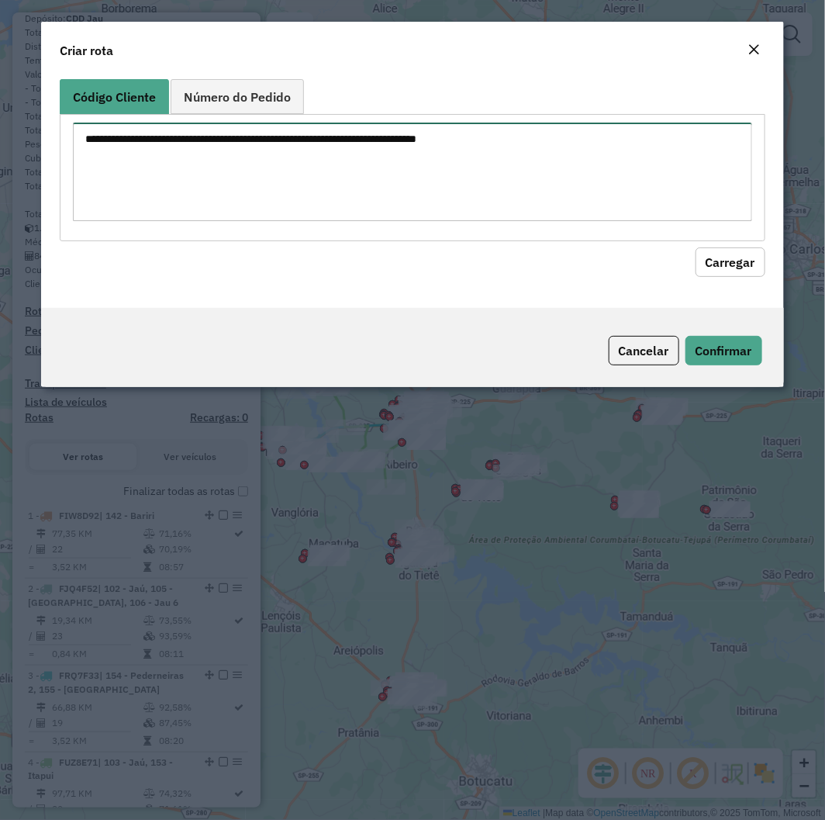
click at [527, 143] on textarea at bounding box center [412, 172] width 679 height 99
paste textarea "******** ******** ******** ******** ******** ******** ******** ******** *******…"
type textarea "******** ******** ******** ******** ******** ******** ******** ******** *******…"
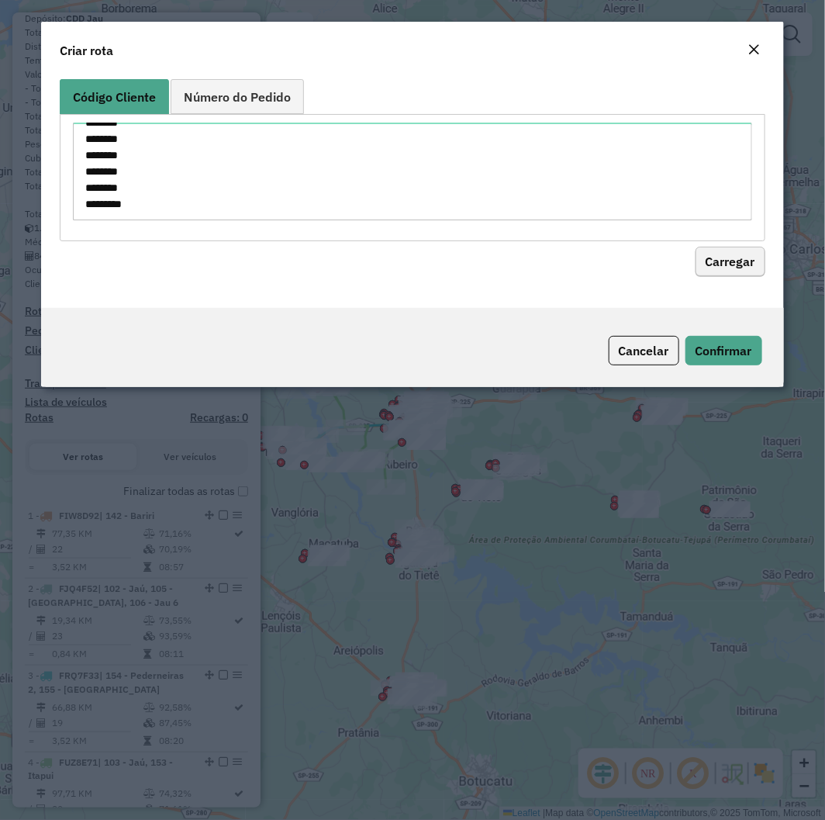
click at [718, 244] on hb-field-button "Carregar" at bounding box center [413, 259] width 706 height 36
click at [721, 254] on button "Carregar" at bounding box center [731, 261] width 70 height 29
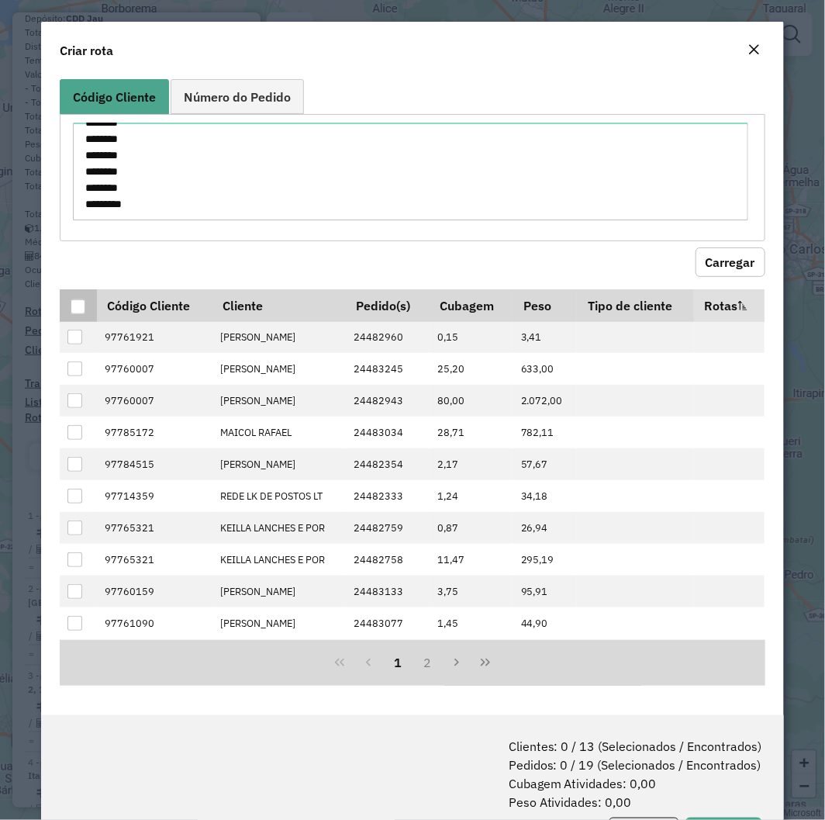
click at [81, 306] on div at bounding box center [78, 306] width 15 height 15
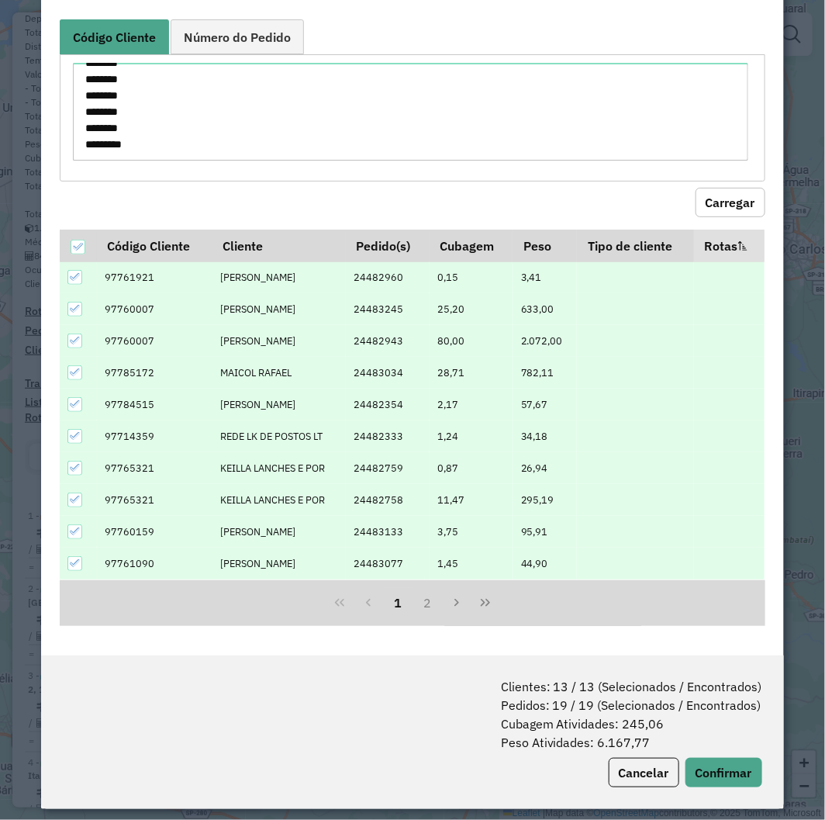
scroll to position [71, 0]
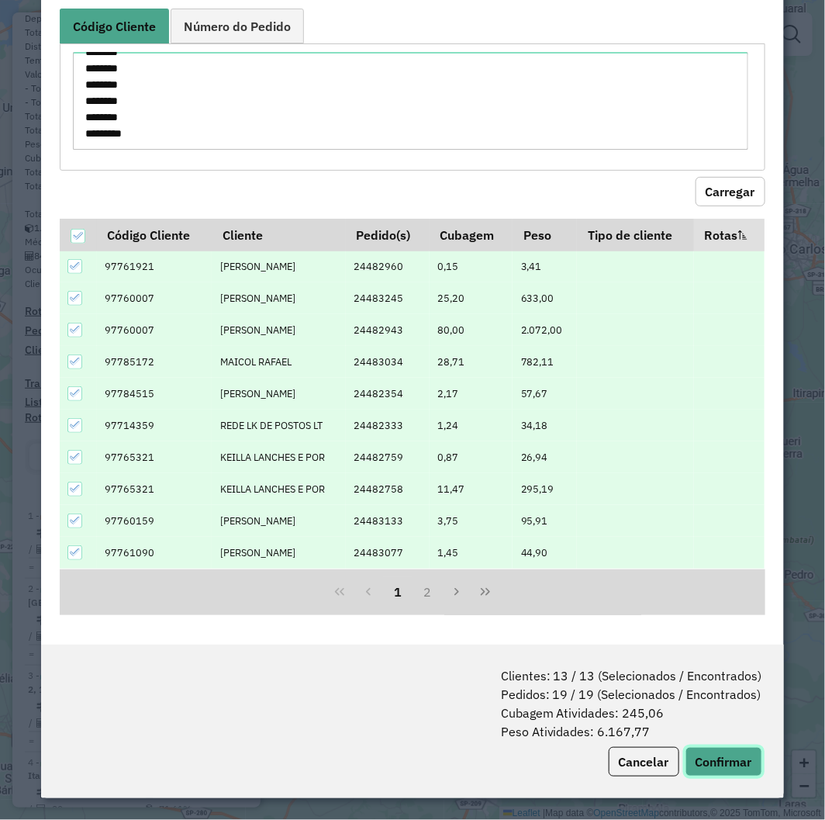
click at [722, 766] on button "Confirmar" at bounding box center [724, 761] width 77 height 29
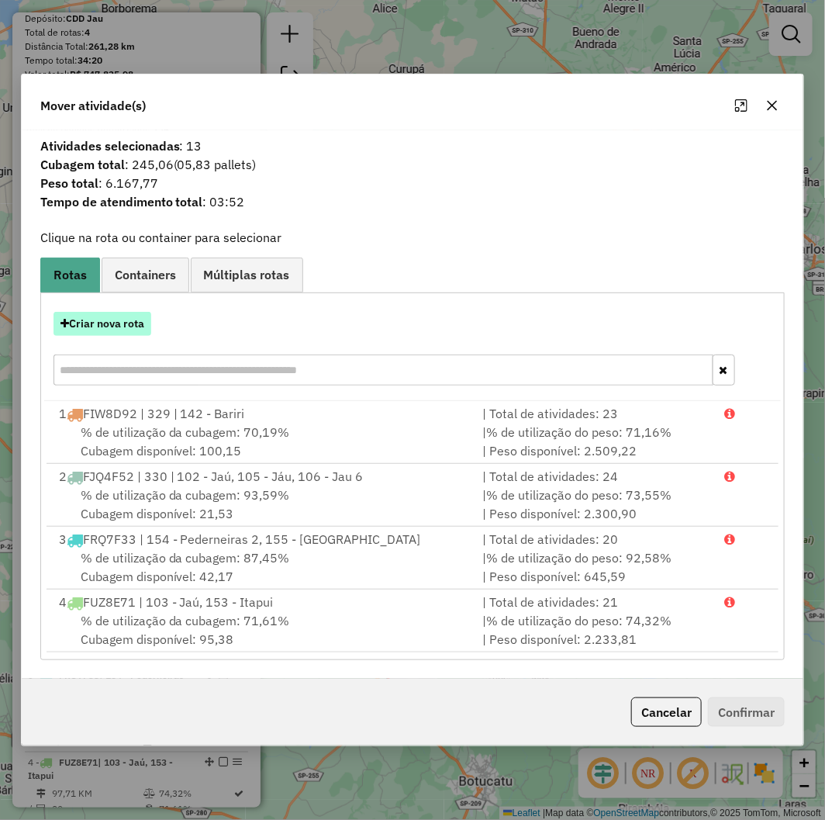
drag, startPoint x: 86, startPoint y: 342, endPoint x: 89, endPoint y: 334, distance: 9.1
click at [88, 340] on div "Criar nova rota" at bounding box center [413, 350] width 738 height 101
click at [89, 334] on button "Criar nova rota" at bounding box center [103, 324] width 98 height 24
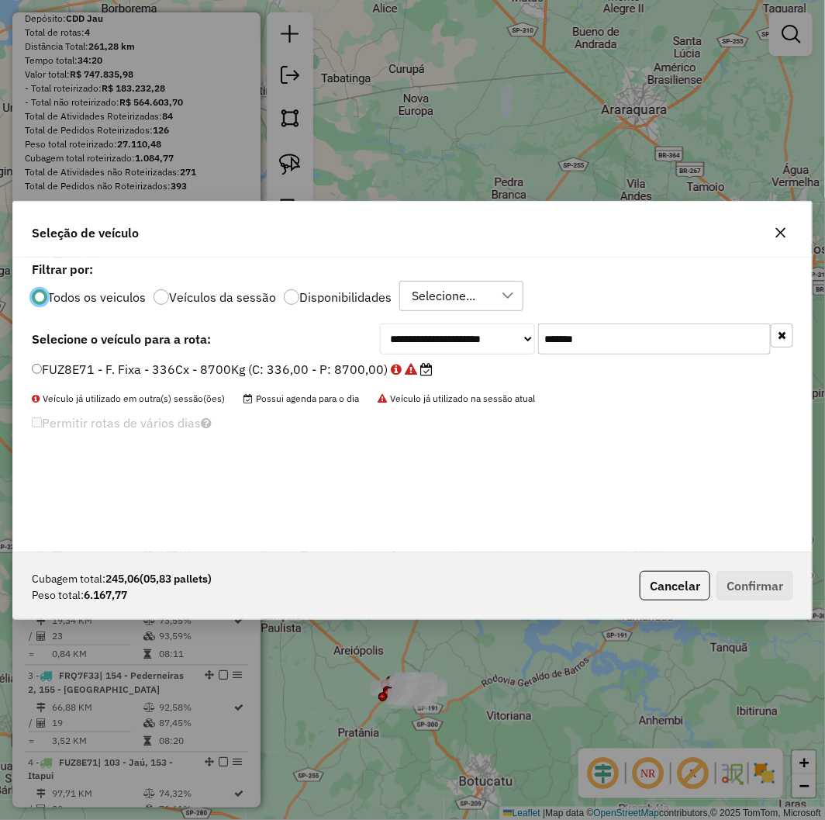
scroll to position [9, 4]
click at [572, 327] on input "*******" at bounding box center [654, 338] width 233 height 31
paste input "text"
type input "*******"
click at [320, 366] on label "FXR4D32 - F. Fixa - 336Cx - 8700Kg (C: 336,00 - P: 8700,00)" at bounding box center [225, 369] width 387 height 19
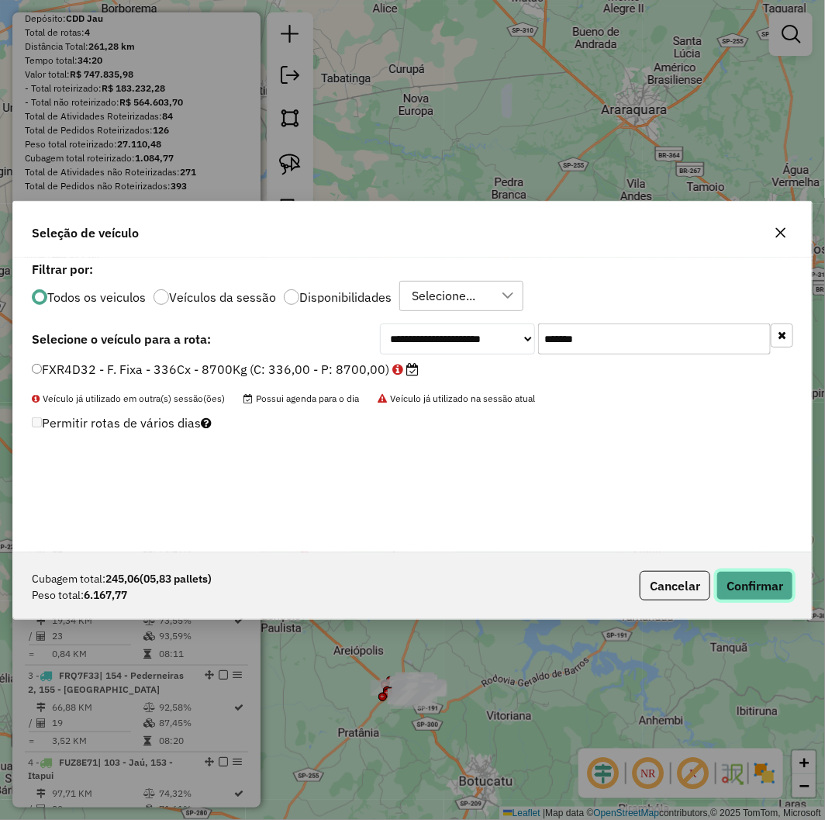
click at [753, 595] on button "Confirmar" at bounding box center [755, 585] width 77 height 29
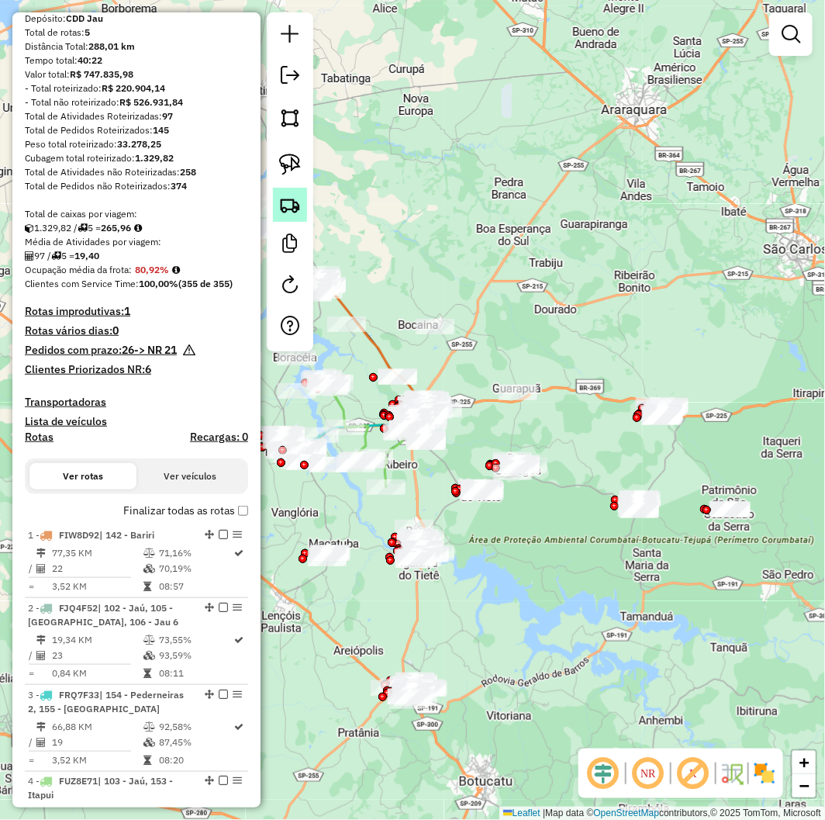
click at [292, 202] on img at bounding box center [290, 205] width 22 height 22
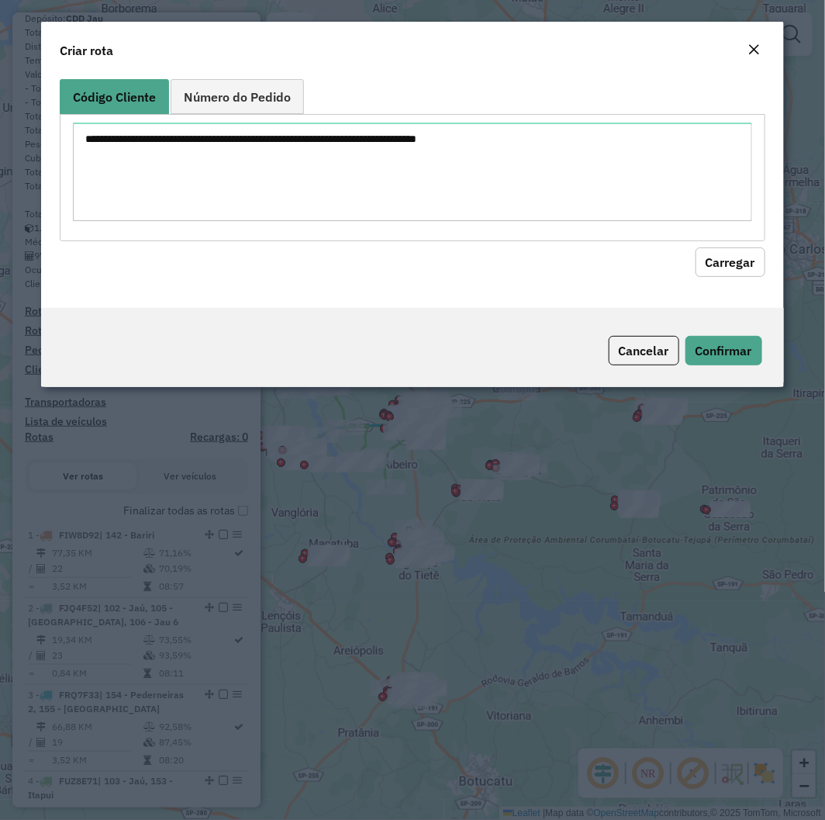
click at [358, 153] on textarea at bounding box center [412, 172] width 679 height 99
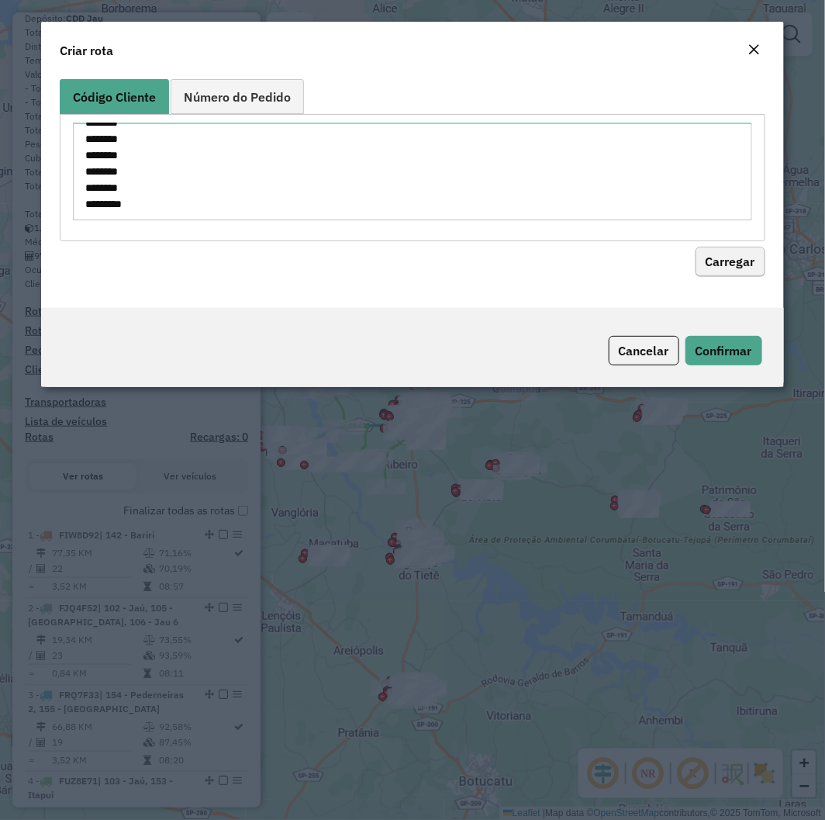
type textarea "******** ******** ******** ******** ******** ******** ******** ******** *******…"
click at [735, 266] on button "Carregar" at bounding box center [731, 261] width 70 height 29
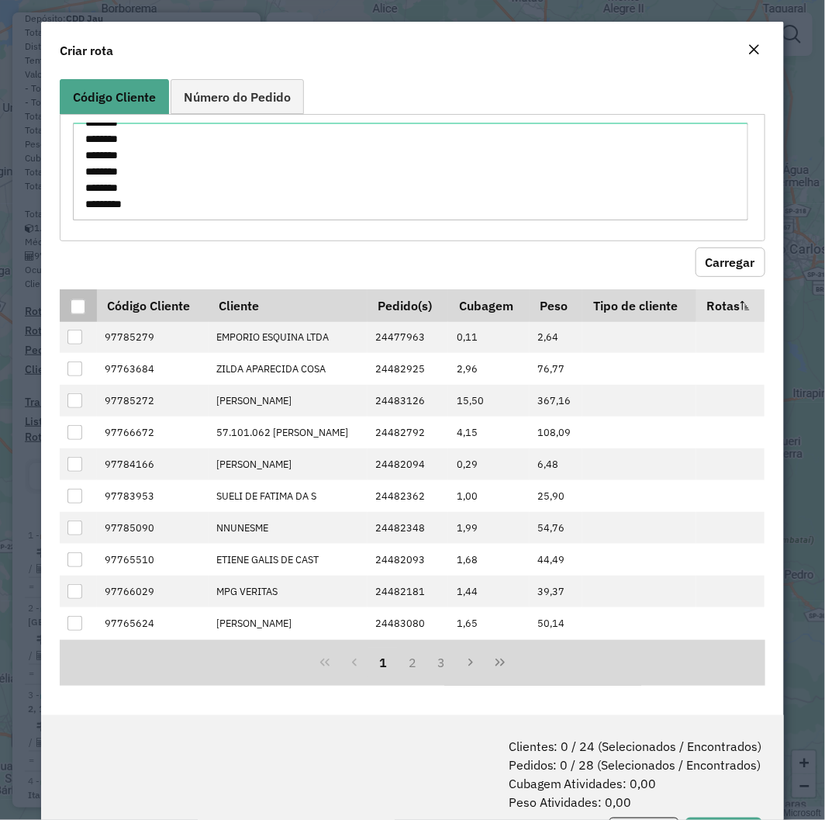
click at [74, 300] on div at bounding box center [78, 306] width 15 height 15
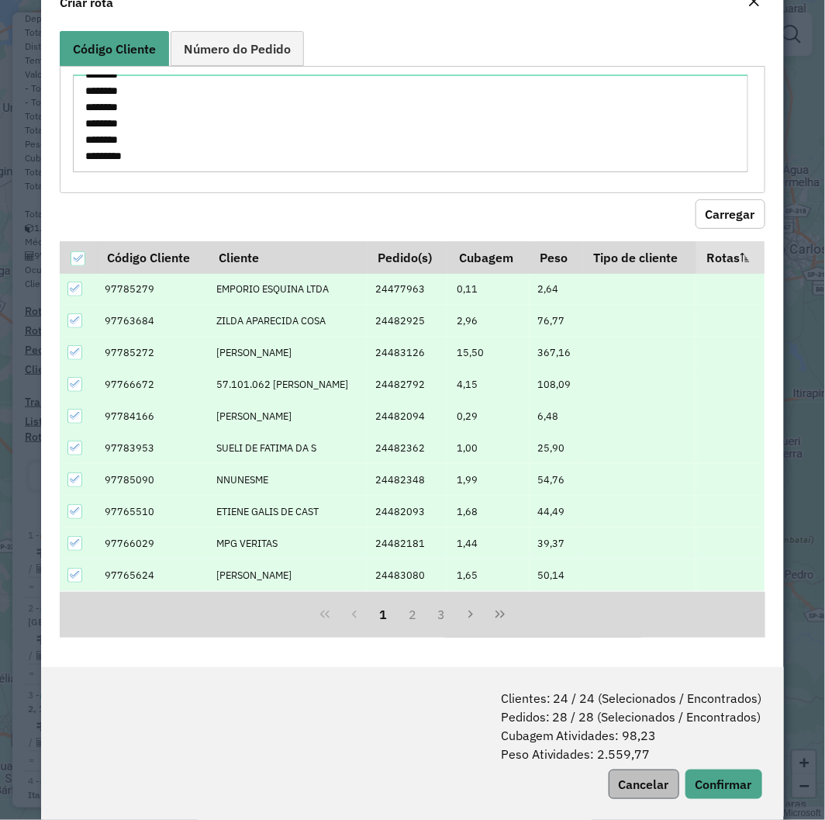
scroll to position [71, 0]
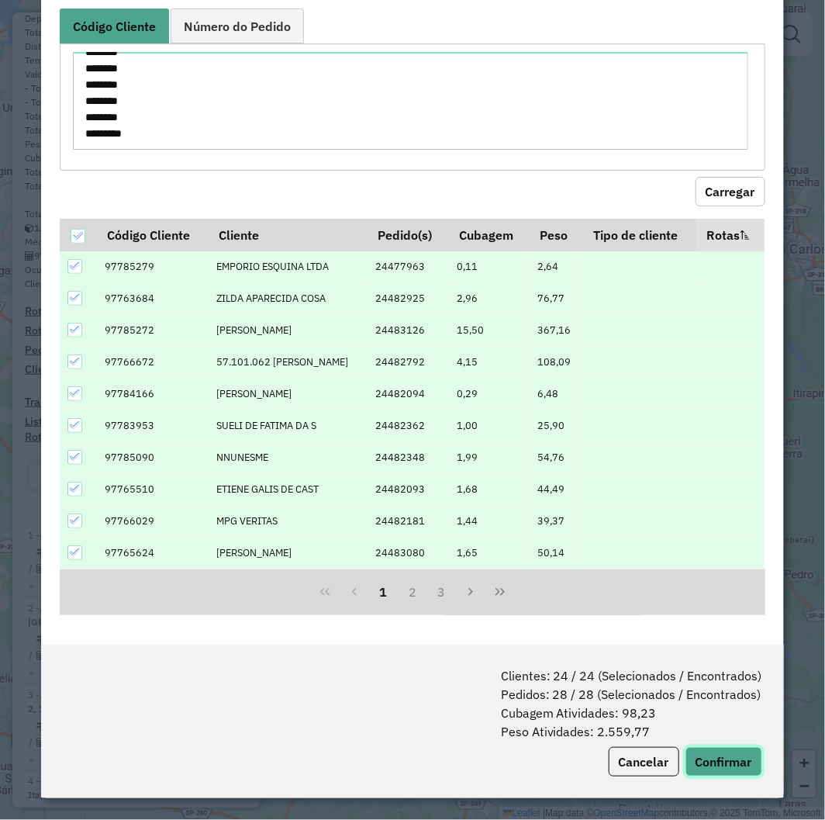
click at [711, 762] on button "Confirmar" at bounding box center [724, 761] width 77 height 29
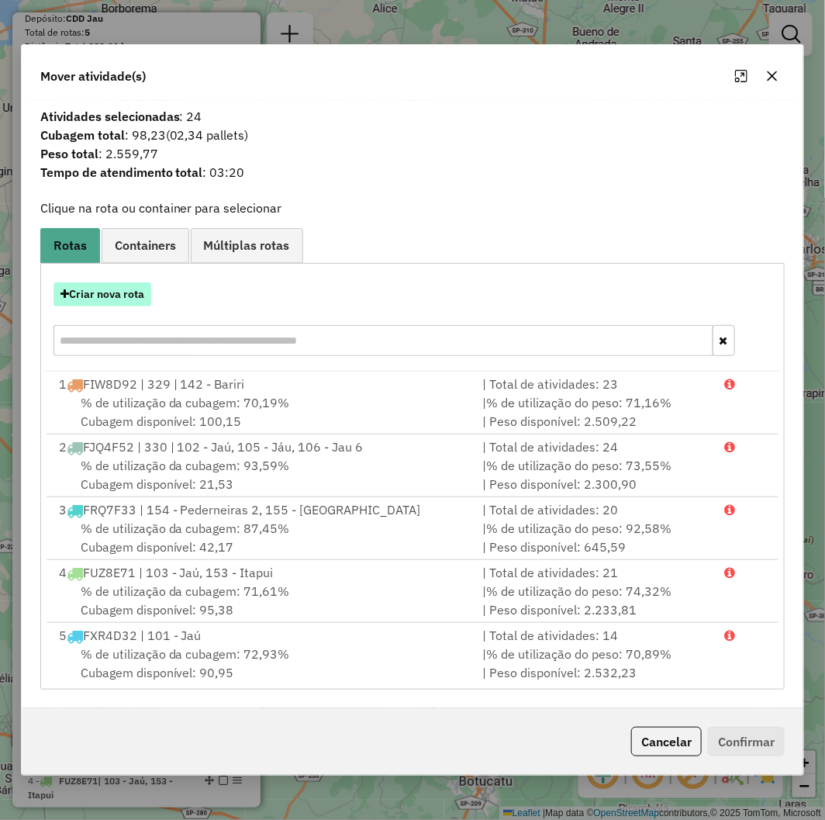
click at [102, 296] on button "Criar nova rota" at bounding box center [103, 294] width 98 height 24
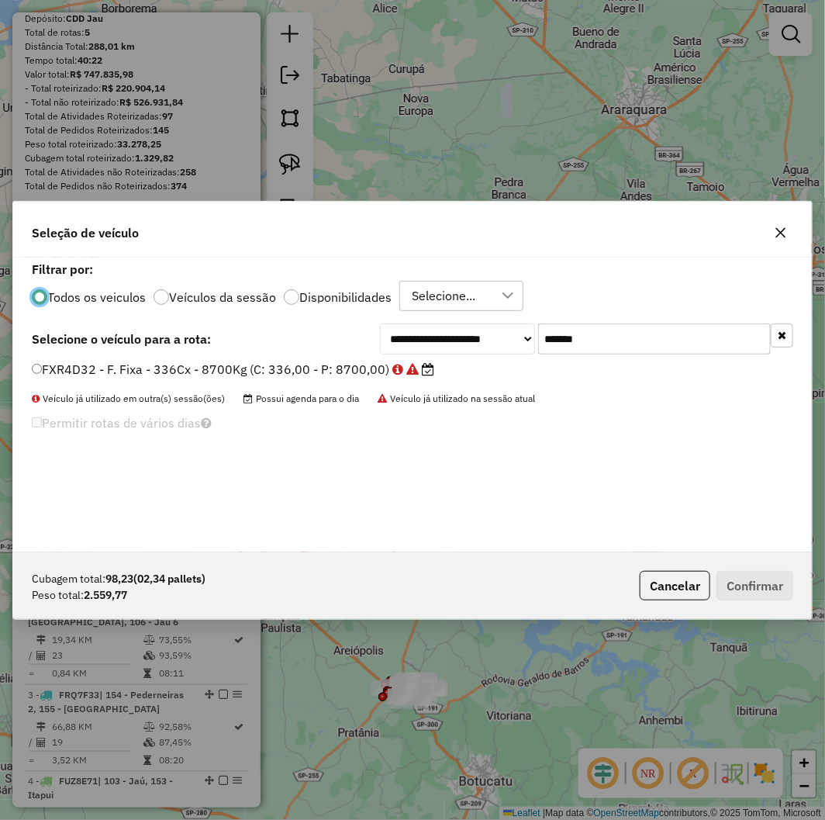
scroll to position [9, 4]
click at [602, 347] on input "*******" at bounding box center [654, 338] width 233 height 31
paste input "text"
type input "*******"
click at [226, 368] on label "CFD3J83 - F. Fixa - 420Cx - 12400Kg (C: 420,00 - P: 12400,00)" at bounding box center [232, 369] width 401 height 19
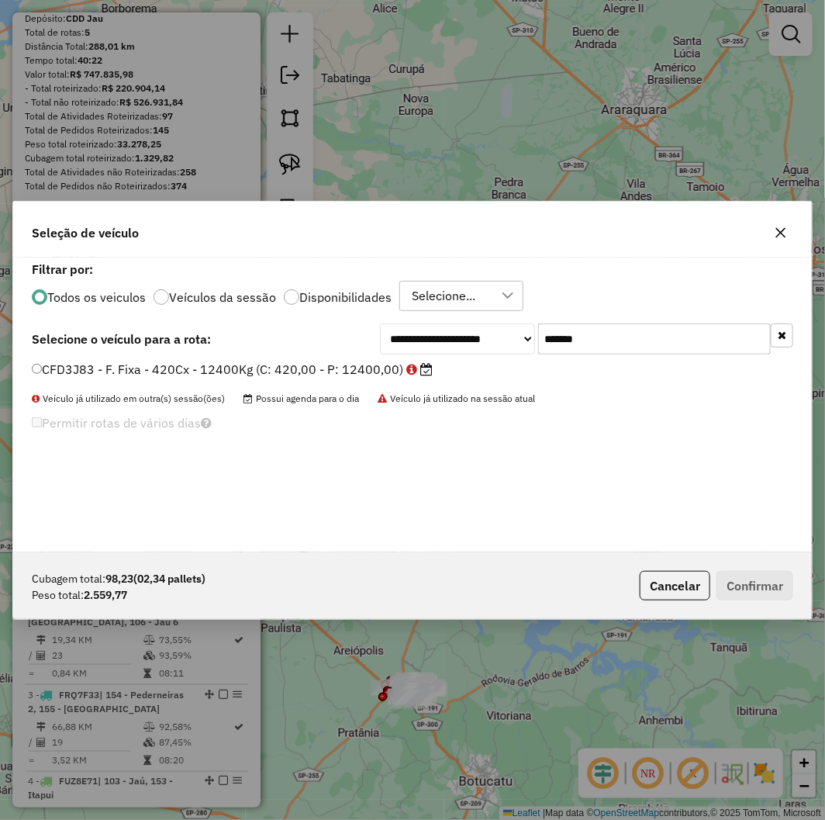
click at [67, 361] on label "CFD3J83 - F. Fixa - 420Cx - 12400Kg (C: 420,00 - P: 12400,00)" at bounding box center [232, 369] width 401 height 19
click at [735, 585] on button "Confirmar" at bounding box center [755, 585] width 77 height 29
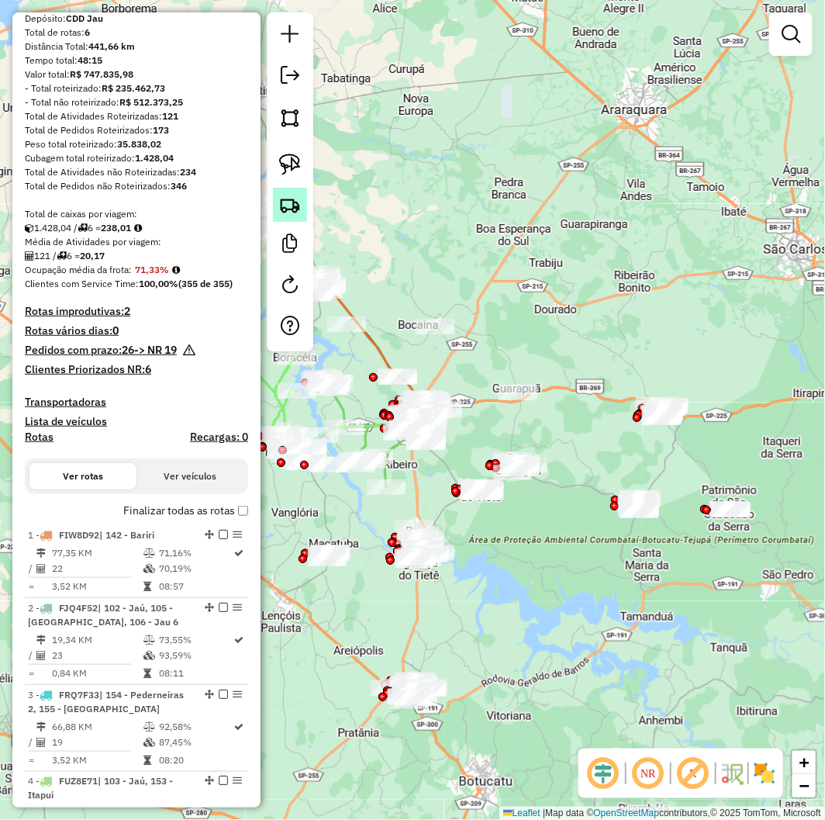
click at [303, 212] on link at bounding box center [290, 205] width 34 height 34
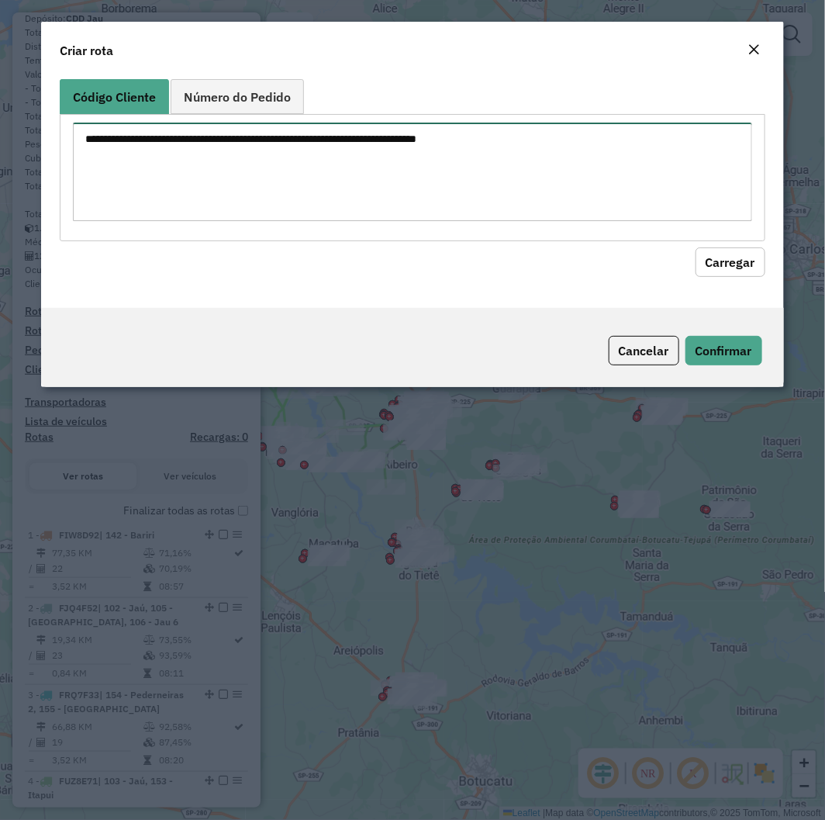
click at [323, 161] on textarea at bounding box center [412, 172] width 679 height 99
paste textarea "******** ******** ******** ******** ******** ******** ******** ******** *******…"
type textarea "******** ******** ******** ******** ******** ******** ******** ******** *******…"
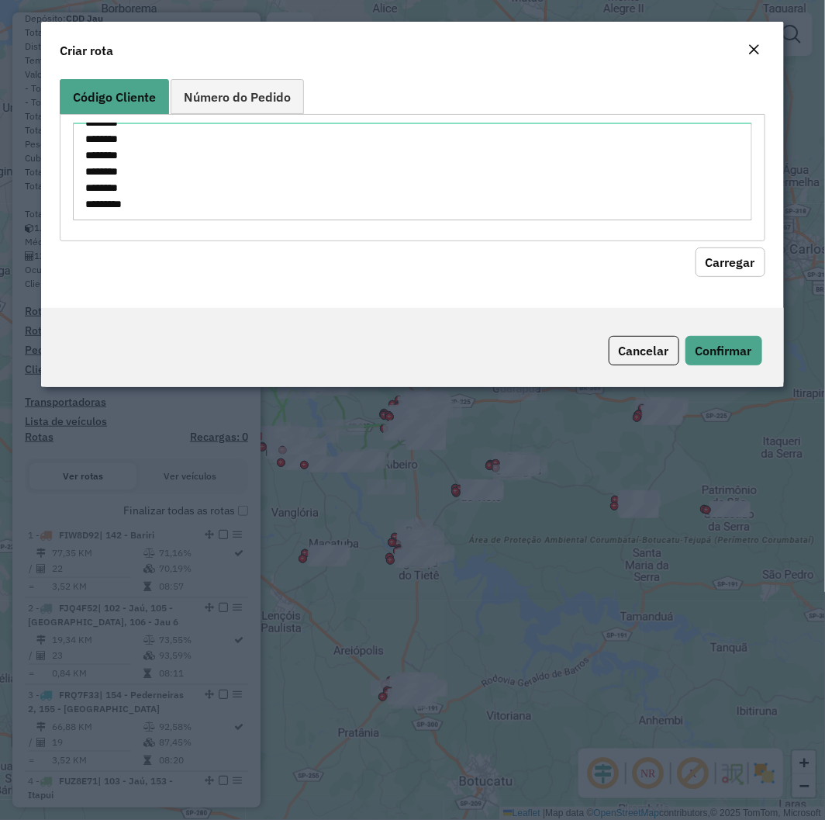
click at [768, 285] on div "Código Cliente Número do Pedido ******** ******** ******** ******** ******** **…" at bounding box center [412, 190] width 743 height 235
click at [741, 256] on button "Carregar" at bounding box center [731, 261] width 70 height 29
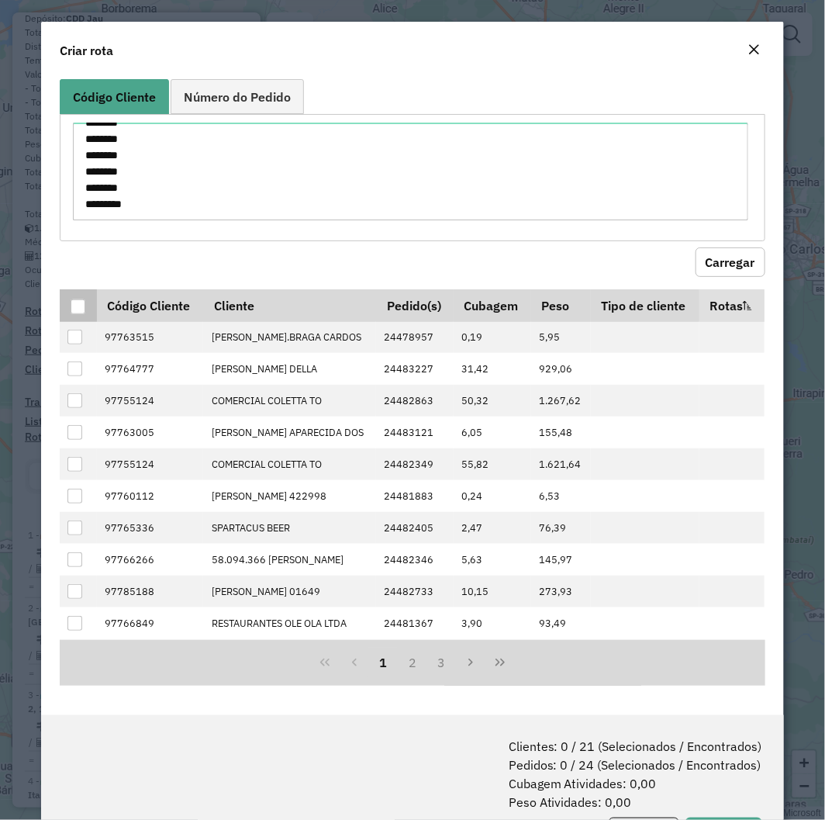
click at [83, 305] on div at bounding box center [78, 306] width 15 height 15
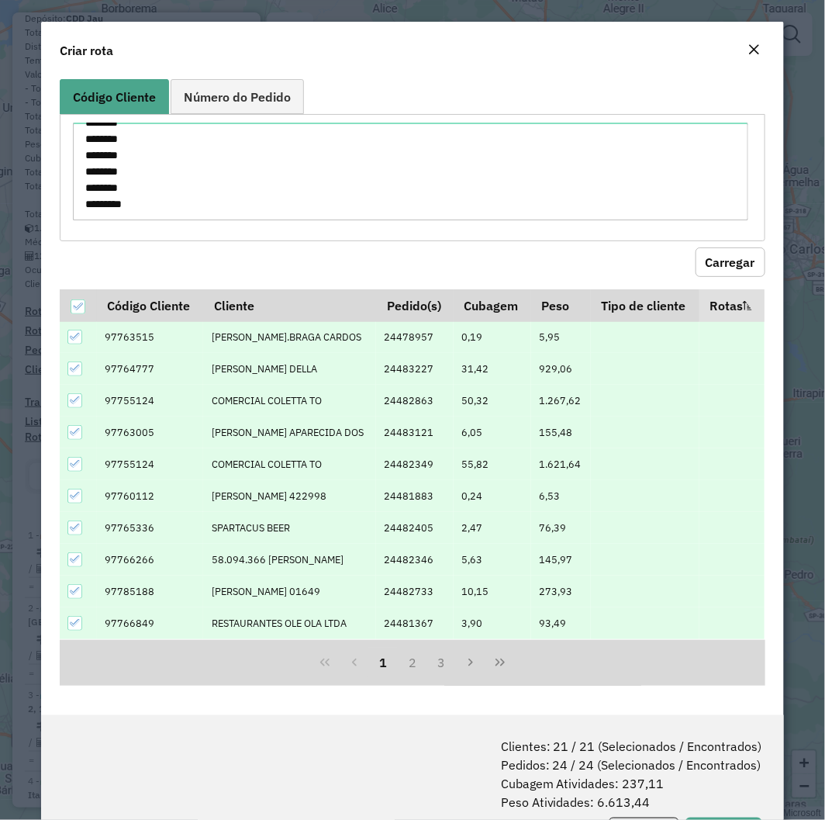
scroll to position [71, 0]
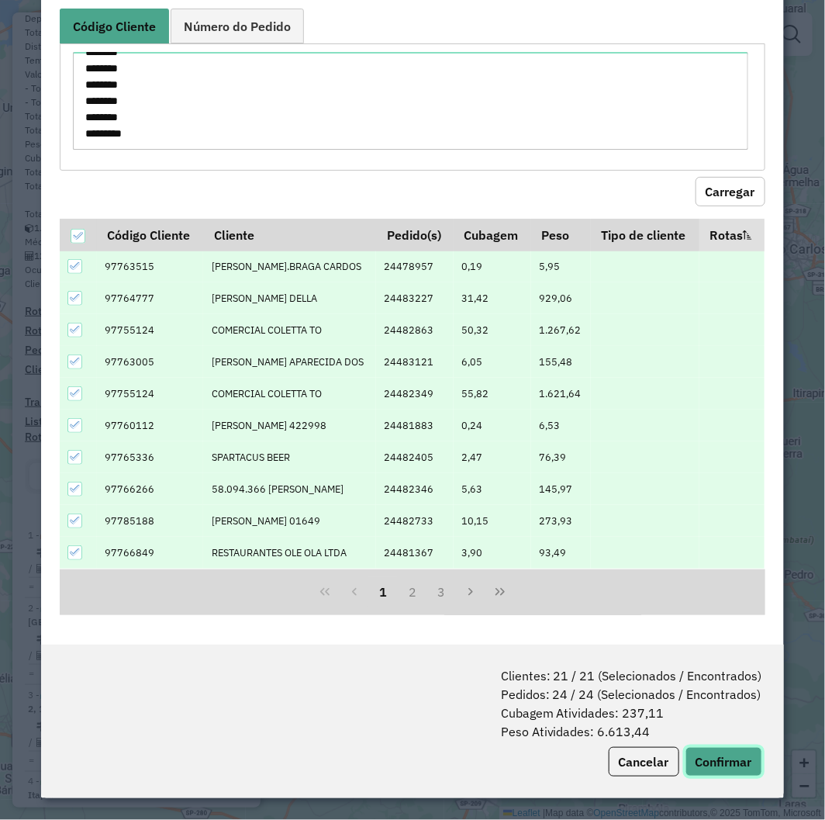
click at [689, 748] on button "Confirmar" at bounding box center [724, 761] width 77 height 29
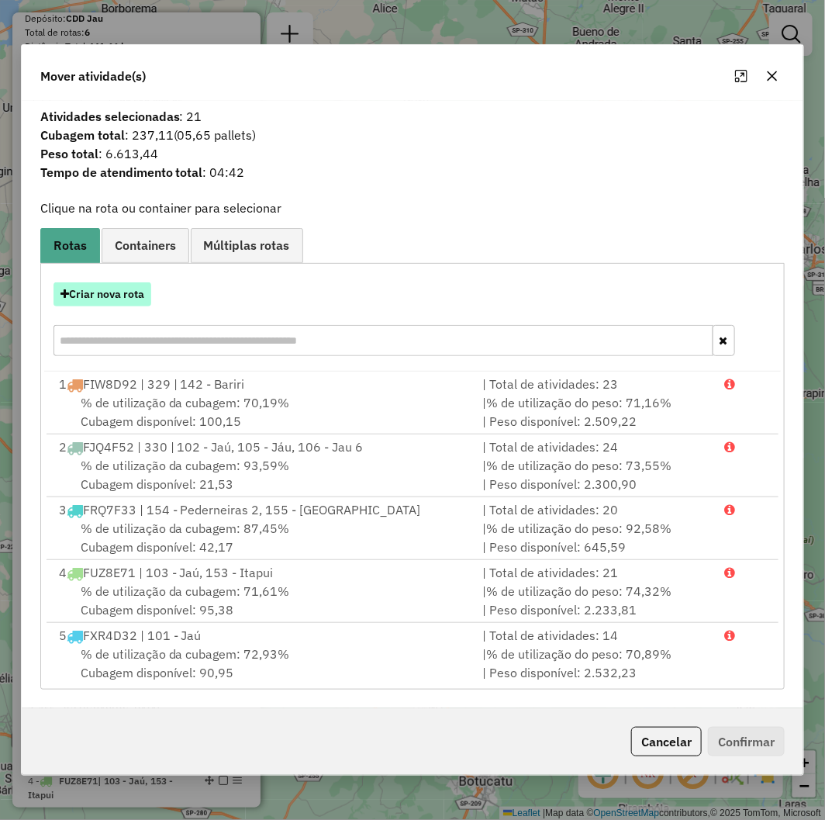
click at [88, 278] on div "Criar nova rota" at bounding box center [413, 321] width 738 height 101
click at [94, 285] on button "Criar nova rota" at bounding box center [103, 294] width 98 height 24
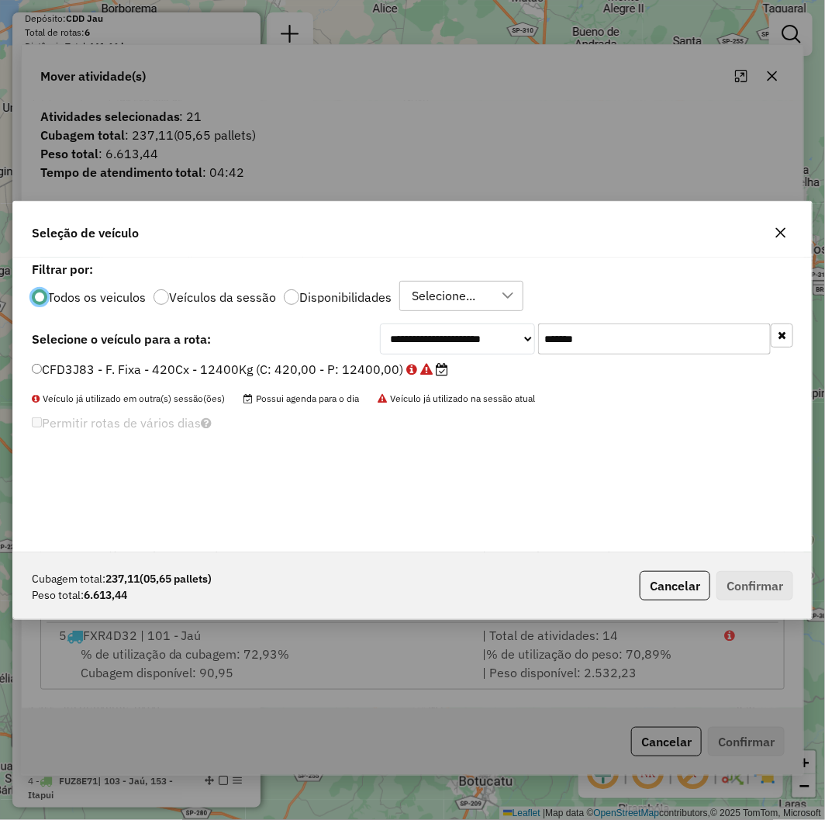
scroll to position [9, 4]
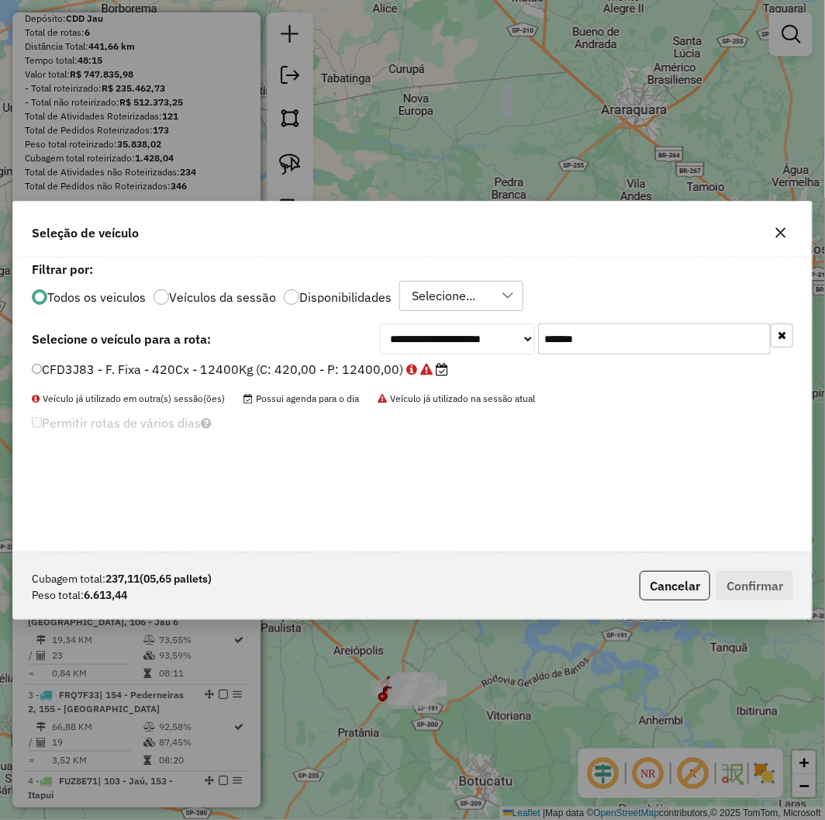
click at [617, 341] on input "*******" at bounding box center [654, 338] width 233 height 31
paste input "text"
type input "*******"
click at [235, 362] on label "ELU0G71 - F. Fixa - 420Cx - 12400Kg (C: 420,00 - P: 12400,00) (VD)" at bounding box center [246, 369] width 429 height 19
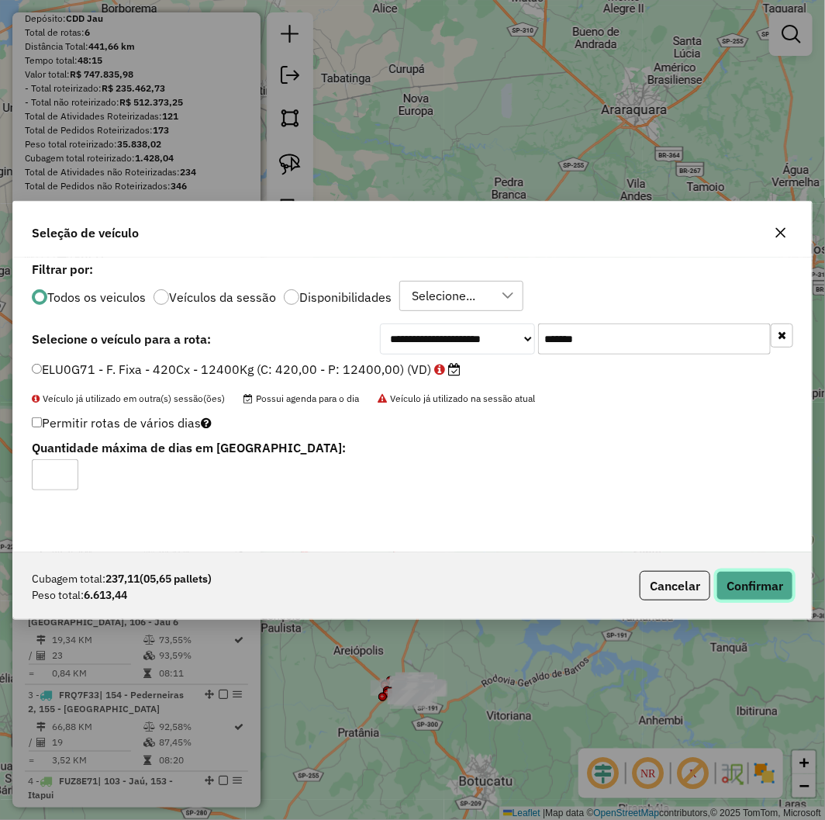
click at [739, 588] on button "Confirmar" at bounding box center [755, 585] width 77 height 29
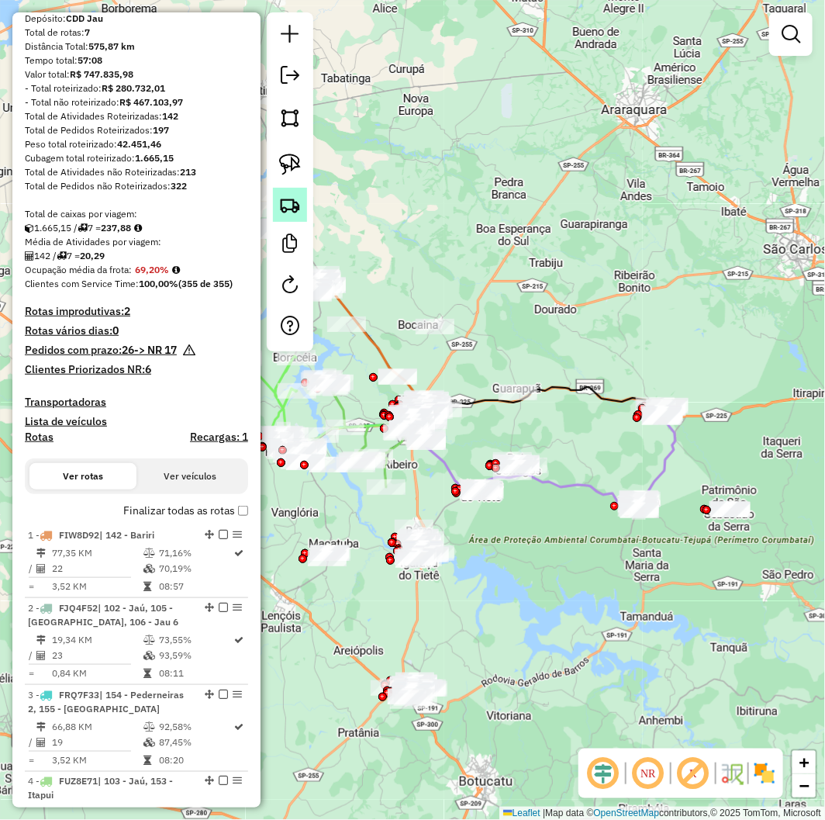
click at [283, 205] on img at bounding box center [290, 205] width 22 height 22
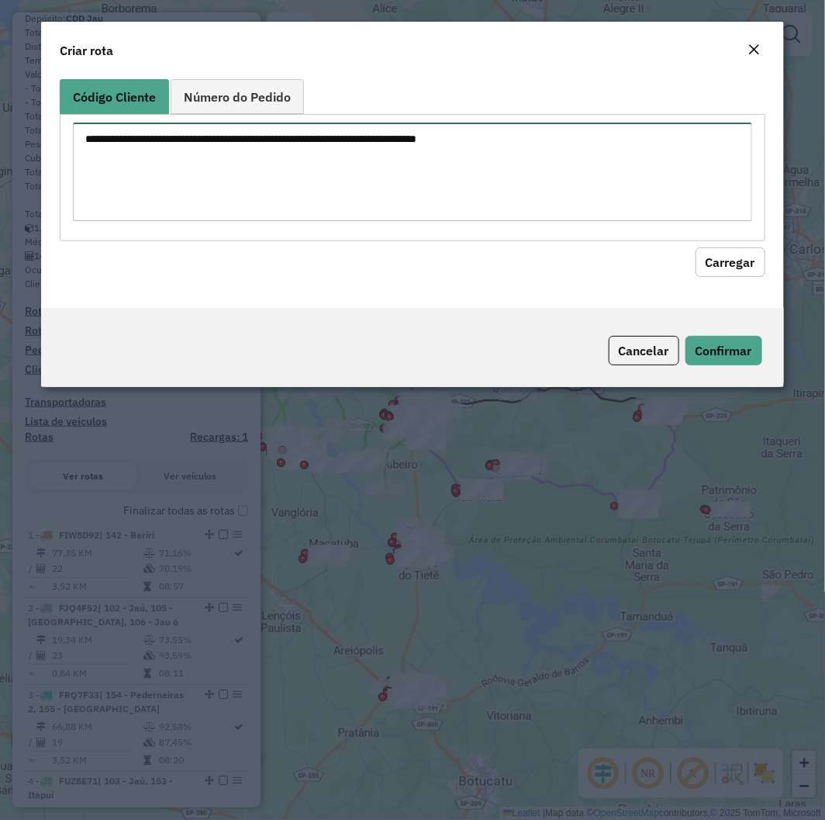
click at [355, 168] on textarea at bounding box center [412, 172] width 679 height 99
paste textarea "******** ******** ******** ******** ******** ******** ******** ******** *******…"
type textarea "******** ******** ******** ******** ******** ******** ******** ******** *******…"
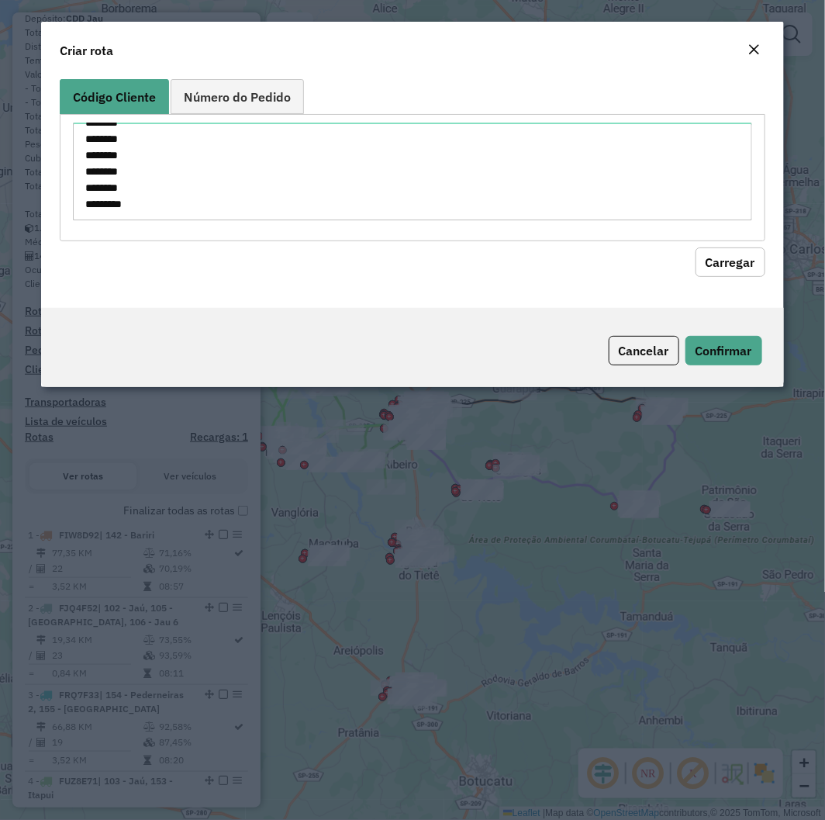
click at [749, 262] on button "Carregar" at bounding box center [731, 261] width 70 height 29
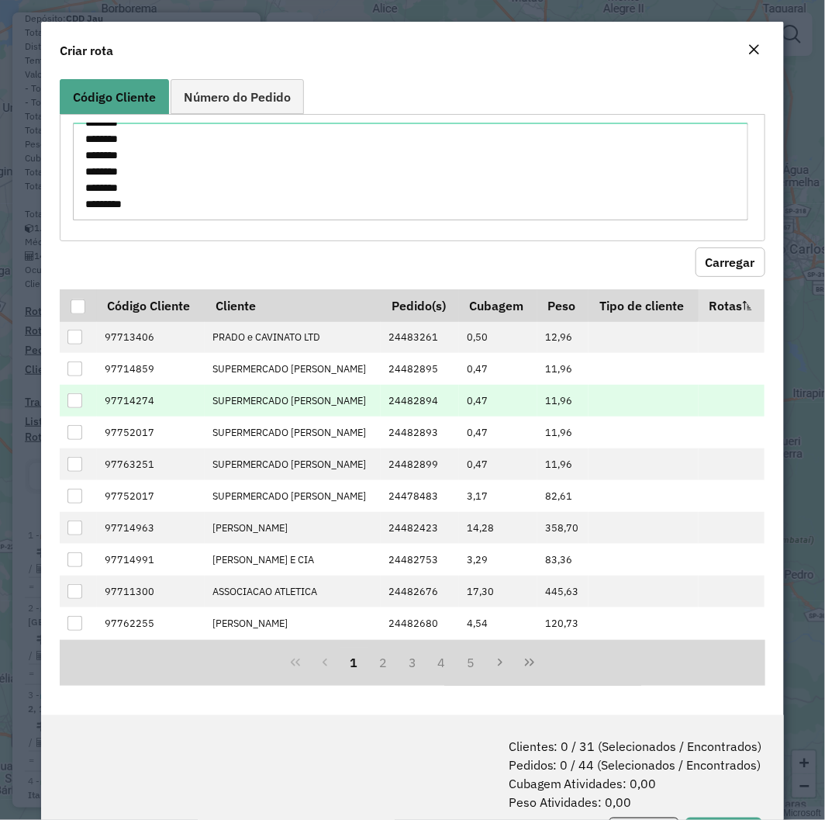
drag, startPoint x: 74, startPoint y: 306, endPoint x: 226, endPoint y: 396, distance: 177.3
click at [74, 305] on div at bounding box center [78, 306] width 15 height 15
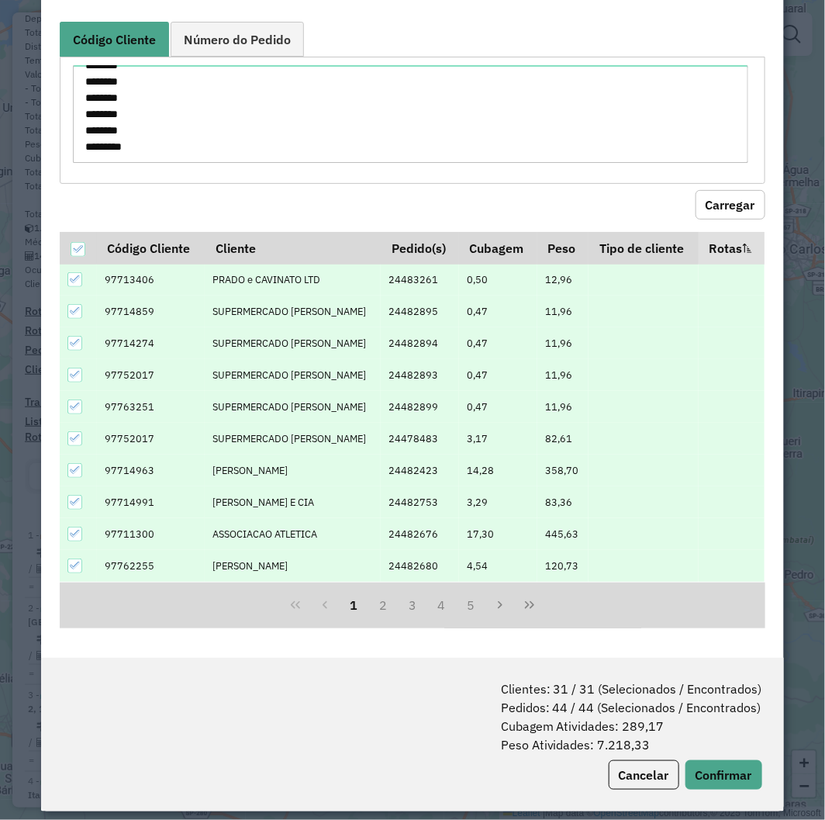
scroll to position [71, 0]
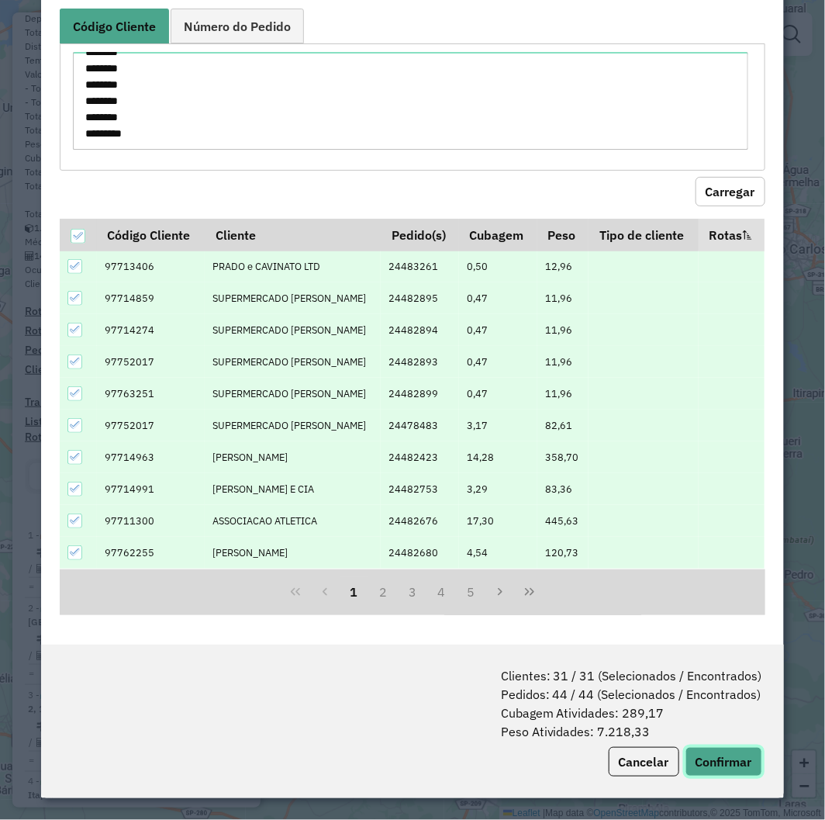
click at [717, 765] on button "Confirmar" at bounding box center [724, 761] width 77 height 29
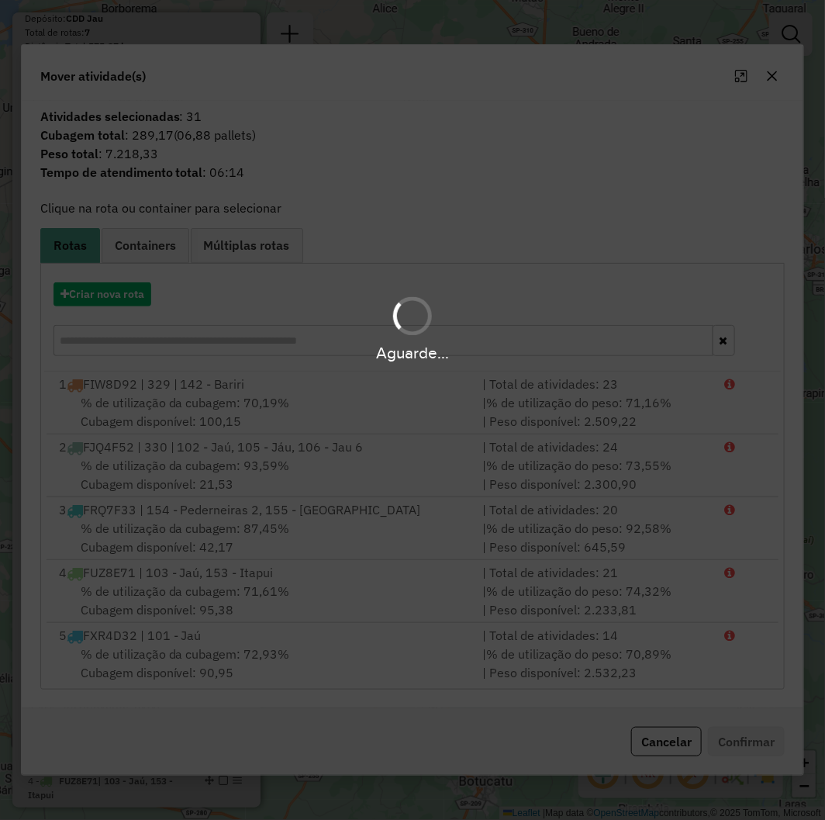
drag, startPoint x: 119, startPoint y: 298, endPoint x: 382, endPoint y: 323, distance: 263.3
click at [119, 298] on div "Aguarde..." at bounding box center [412, 328] width 825 height 74
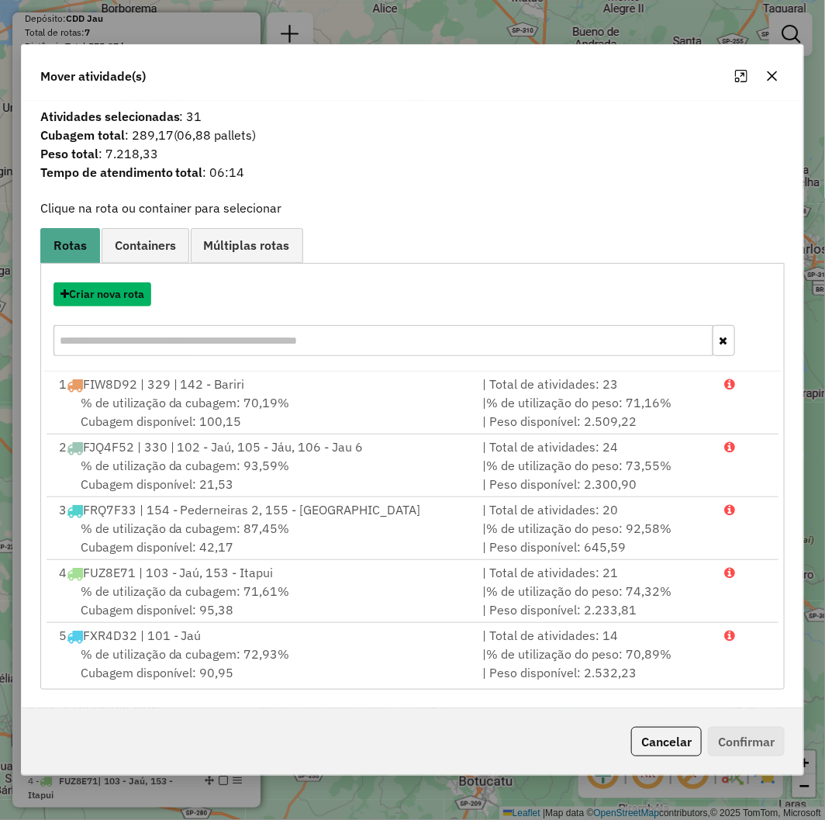
click at [114, 296] on button "Criar nova rota" at bounding box center [103, 294] width 98 height 24
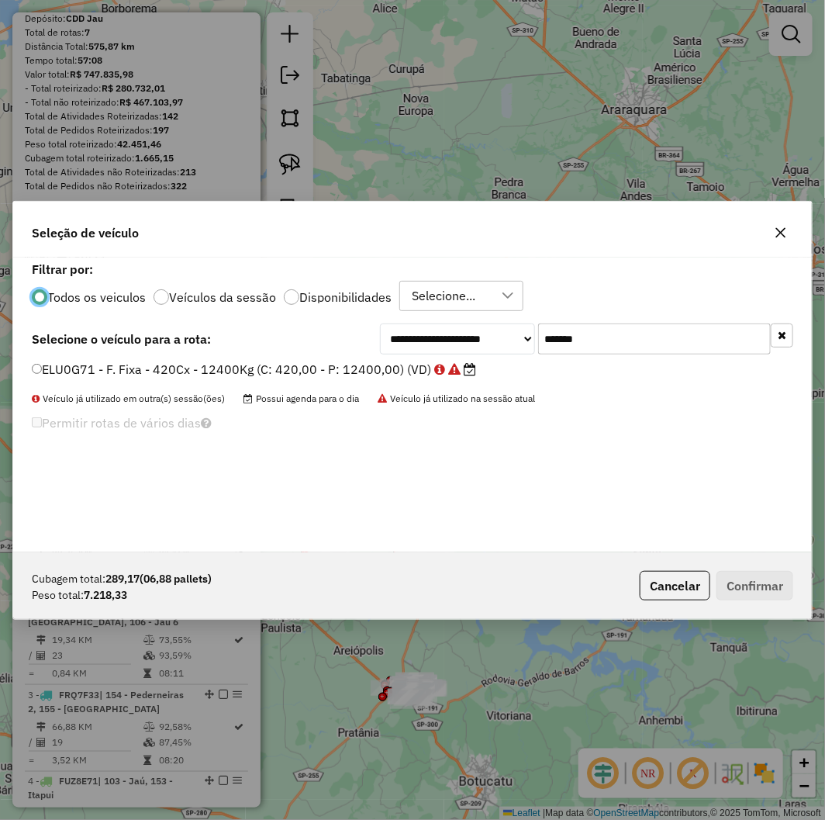
scroll to position [9, 4]
click at [587, 334] on input "*******" at bounding box center [654, 338] width 233 height 31
paste input "text"
type input "*******"
click at [261, 368] on label "BZR8G62 - F. Fixa - 420Cx - 12500Kg (C: 420,00 - P: 12500,00)" at bounding box center [233, 369] width 403 height 19
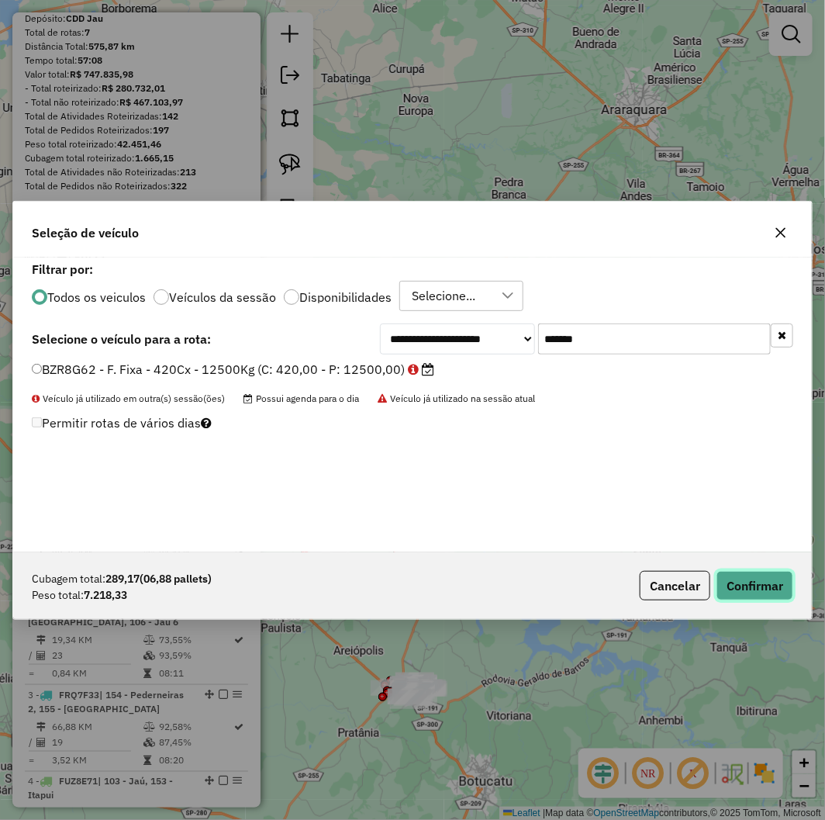
click at [725, 580] on button "Confirmar" at bounding box center [755, 585] width 77 height 29
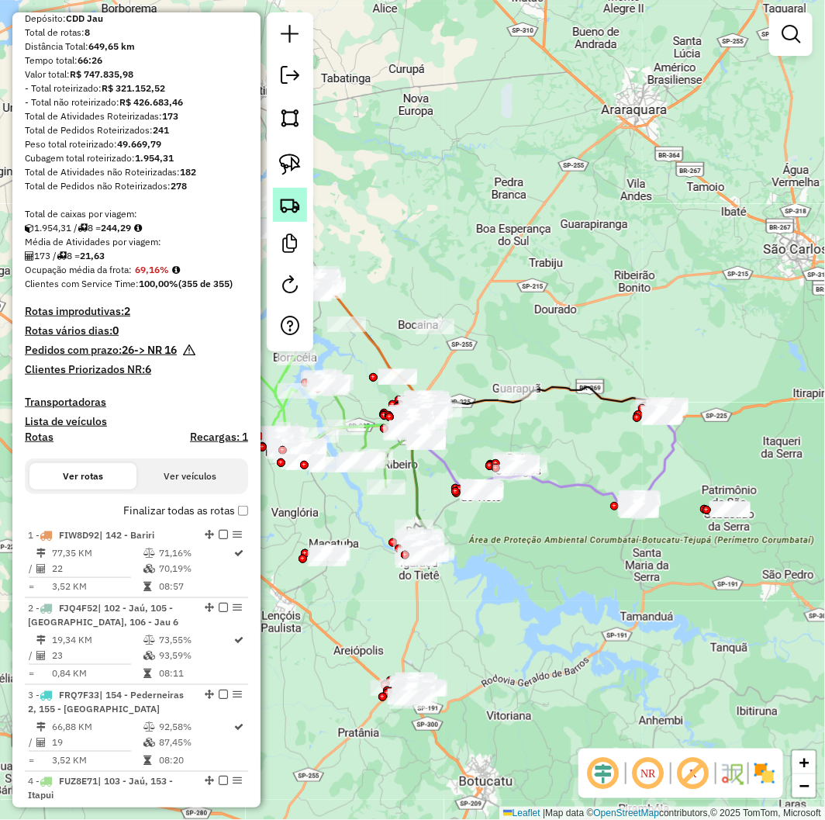
click at [292, 203] on img at bounding box center [290, 205] width 22 height 22
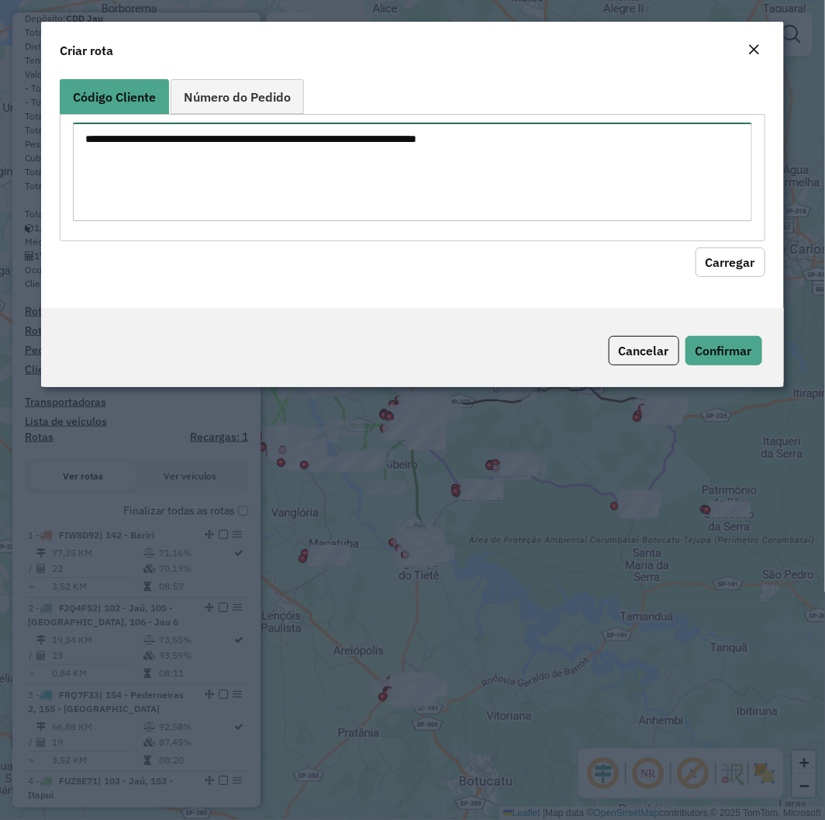
click at [340, 166] on textarea at bounding box center [412, 172] width 679 height 99
paste textarea "******** ******** ******** ******** ******** ******** ******** ******** *******…"
type textarea "******** ******** ******** ******** ******** ******** ******** ******** *******…"
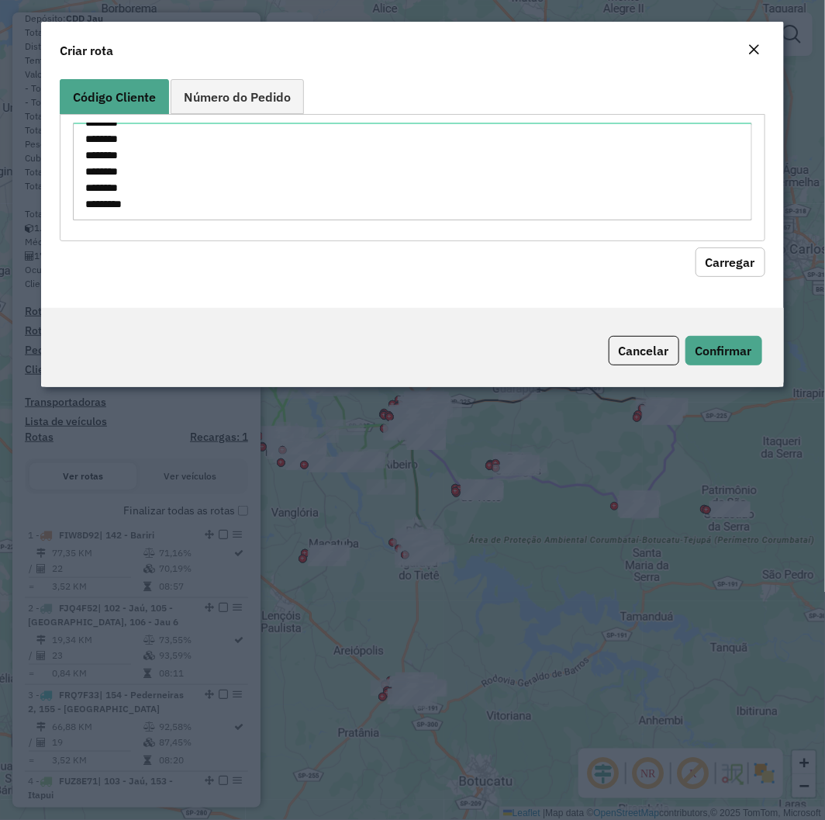
click at [749, 256] on button "Carregar" at bounding box center [731, 261] width 70 height 29
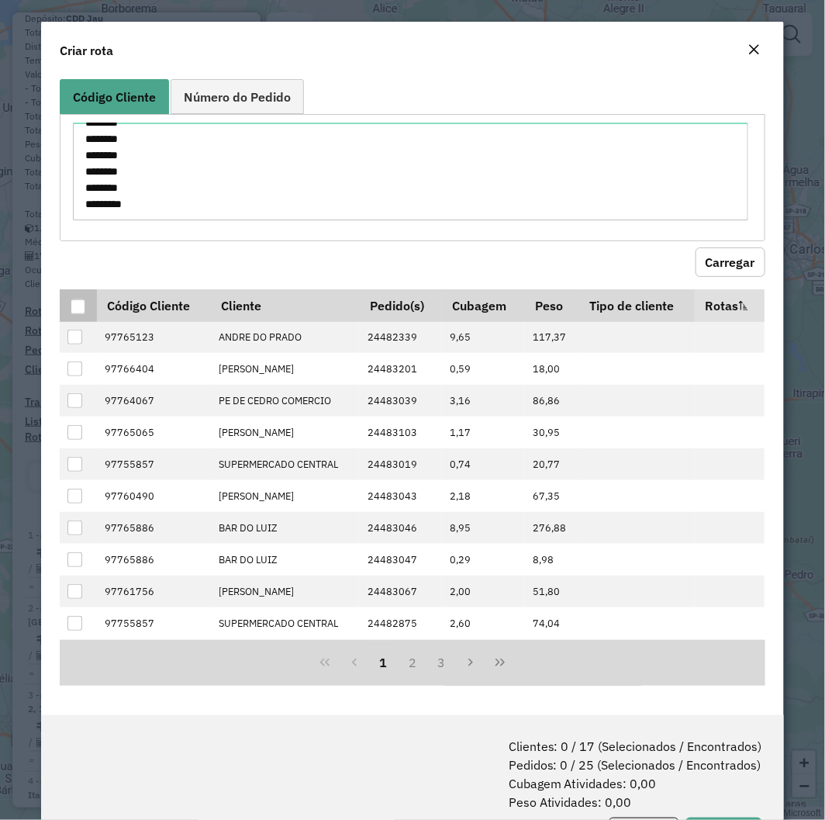
click at [72, 303] on div at bounding box center [78, 306] width 15 height 15
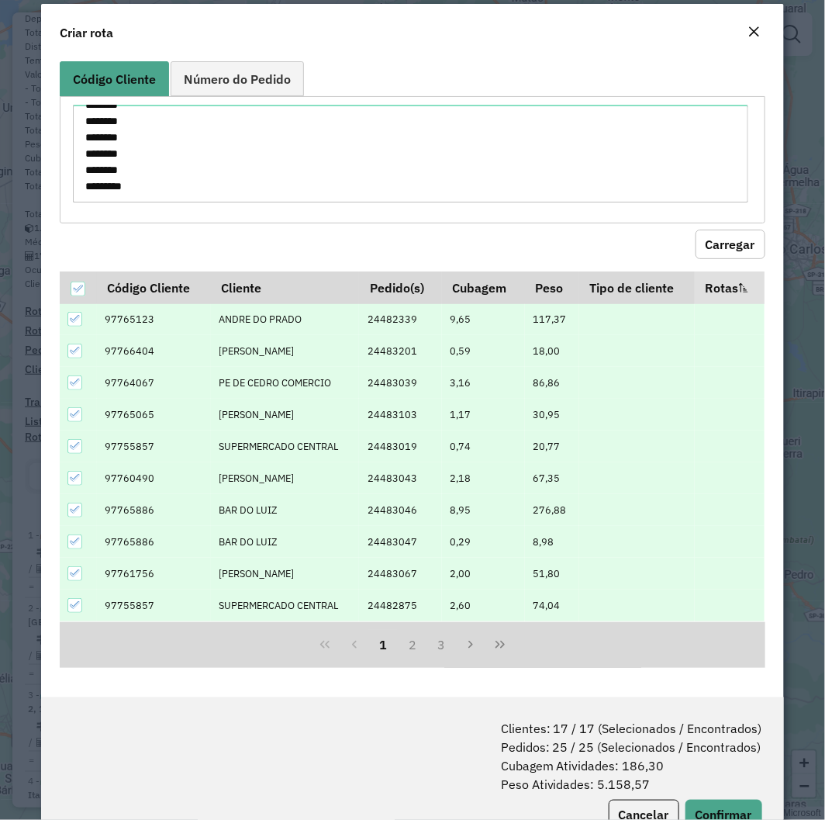
scroll to position [71, 0]
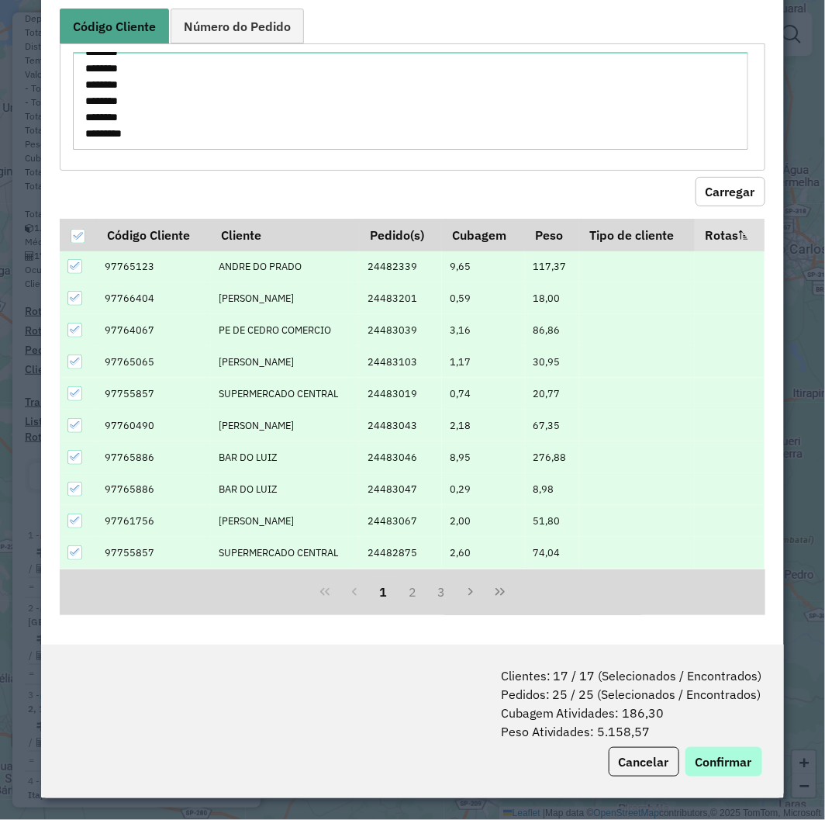
drag, startPoint x: 726, startPoint y: 743, endPoint x: 729, endPoint y: 771, distance: 28.1
click at [726, 745] on div "Clientes: 17 / 17 (Selecionados / Encontrados) Pedidos: 25 / 25 (Selecionados /…" at bounding box center [412, 722] width 743 height 154
click at [729, 771] on button "Confirmar" at bounding box center [724, 761] width 77 height 29
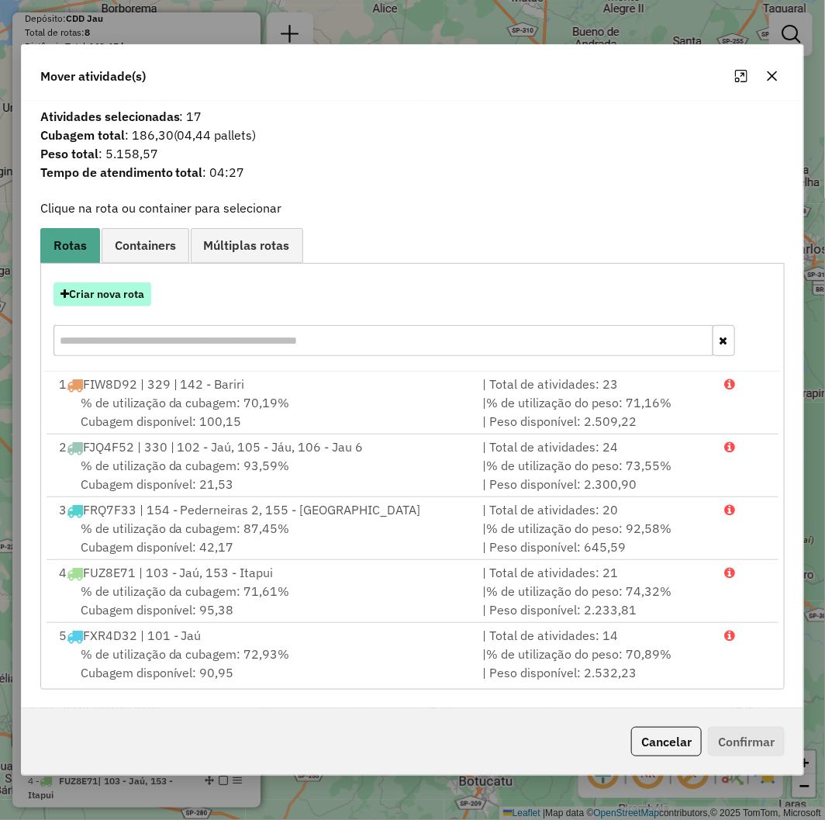
click at [107, 304] on button "Criar nova rota" at bounding box center [103, 294] width 98 height 24
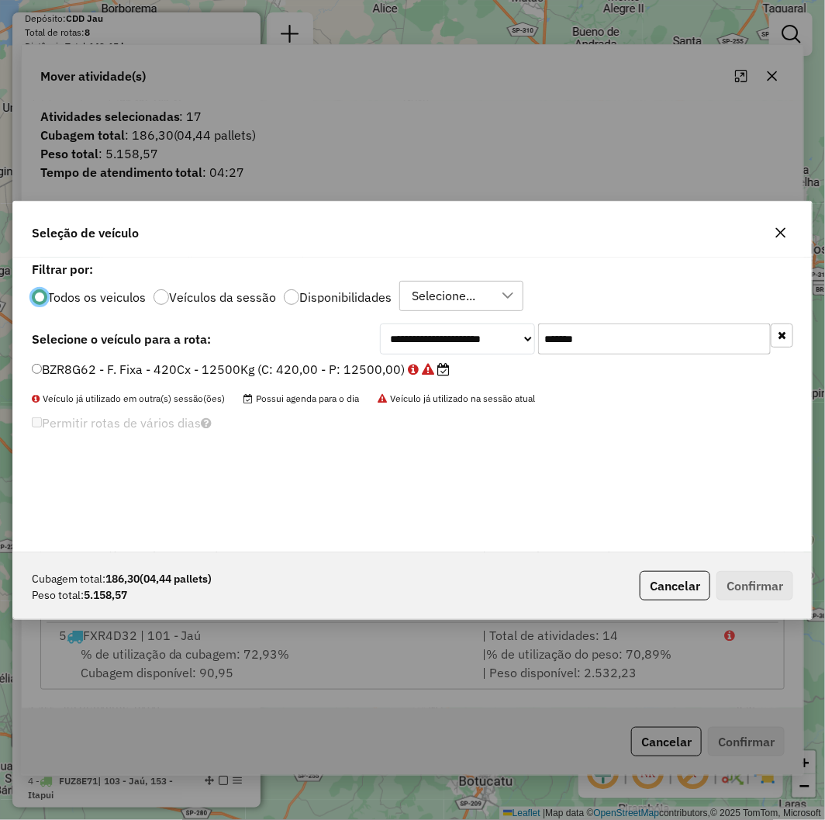
scroll to position [9, 4]
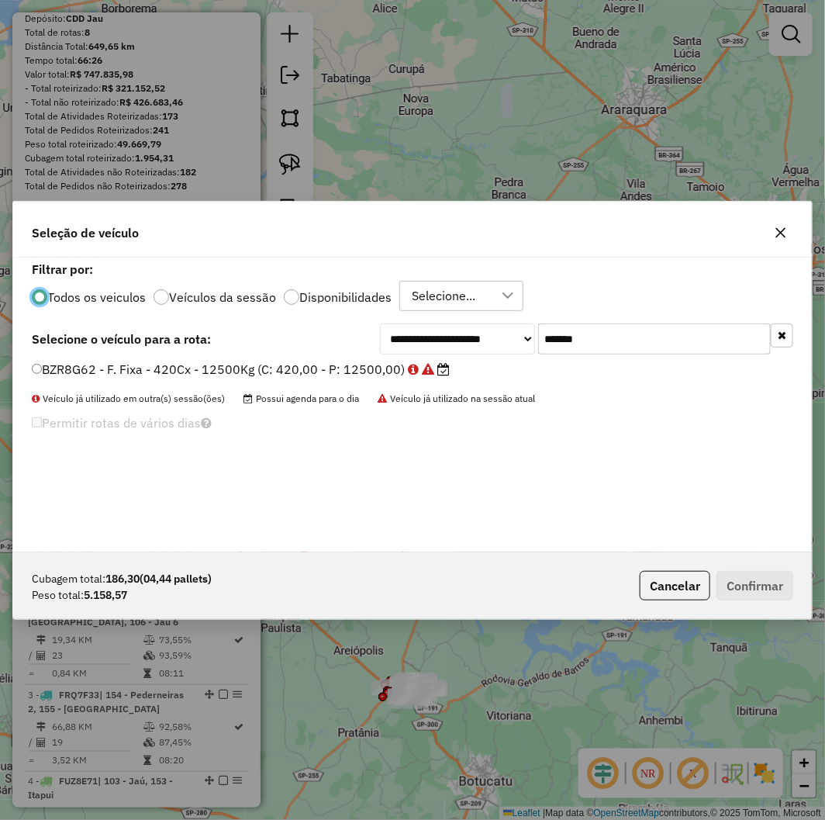
click at [627, 329] on input "*******" at bounding box center [654, 338] width 233 height 31
paste input "text"
type input "*******"
click at [287, 360] on div "**********" at bounding box center [412, 405] width 799 height 295
drag, startPoint x: 256, startPoint y: 389, endPoint x: 243, endPoint y: 376, distance: 18.1
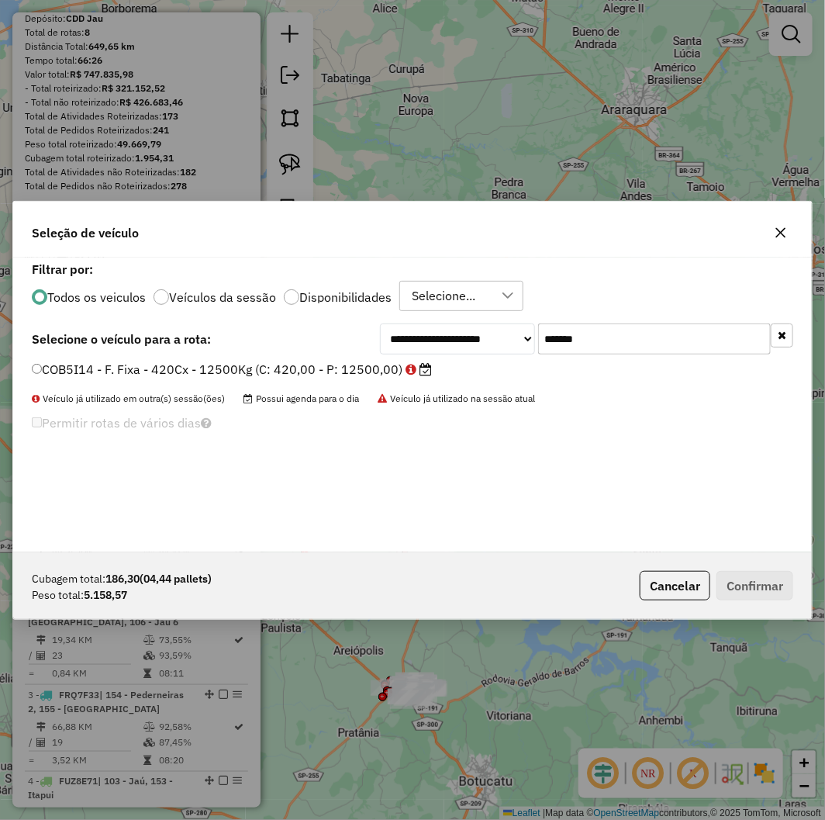
click at [252, 385] on div "COB5I14 - F. Fixa - 420Cx - 12500Kg (C: 420,00 - P: 12500,00)" at bounding box center [412, 376] width 780 height 31
click at [241, 375] on label "COB5I14 - F. Fixa - 420Cx - 12500Kg (C: 420,00 - P: 12500,00)" at bounding box center [232, 369] width 400 height 19
drag, startPoint x: 734, startPoint y: 583, endPoint x: 752, endPoint y: 597, distance: 23.3
click at [735, 584] on button "Confirmar" at bounding box center [755, 585] width 77 height 29
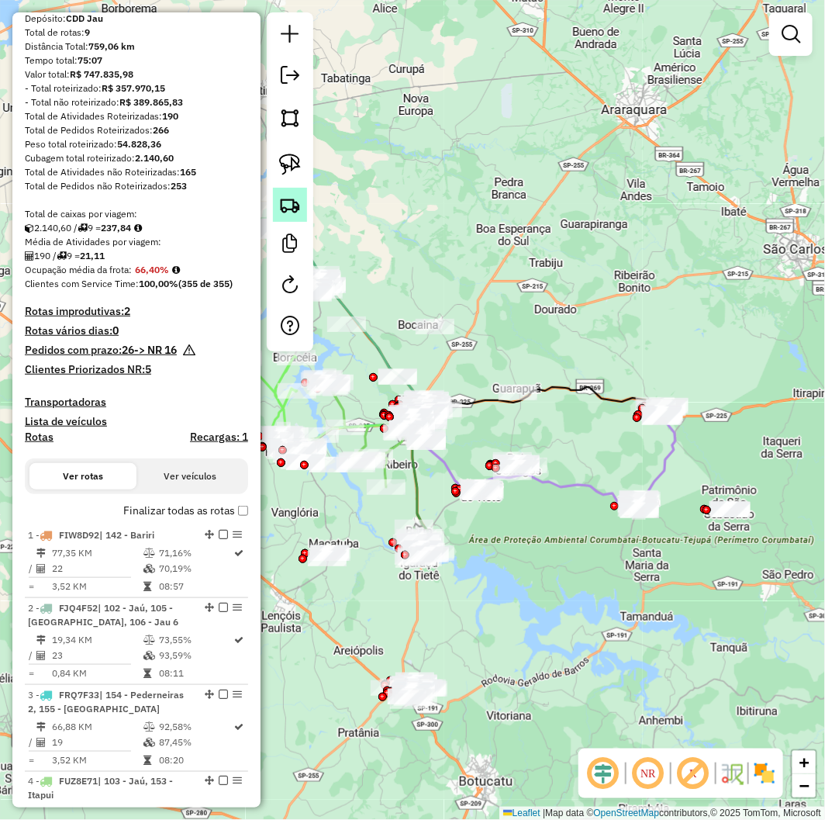
click at [282, 216] on link at bounding box center [290, 205] width 34 height 34
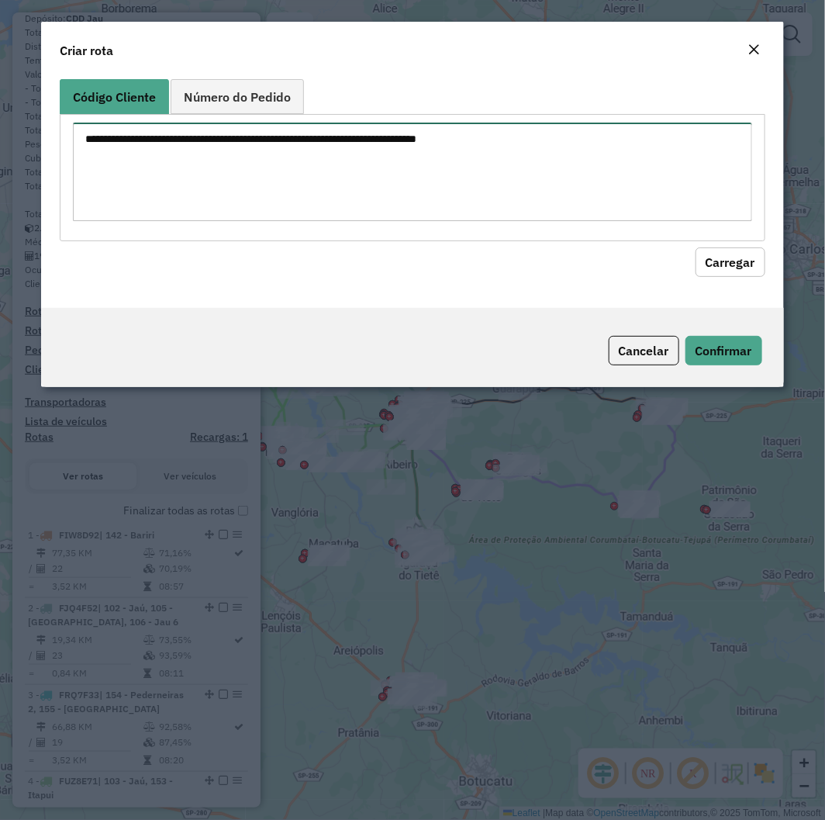
click at [318, 129] on textarea at bounding box center [412, 172] width 679 height 99
paste textarea "******** ******** ******** ******** ******** ******** ******** ******** *******…"
type textarea "******** ******** ******** ******** ******** ******** ******** ******** *******…"
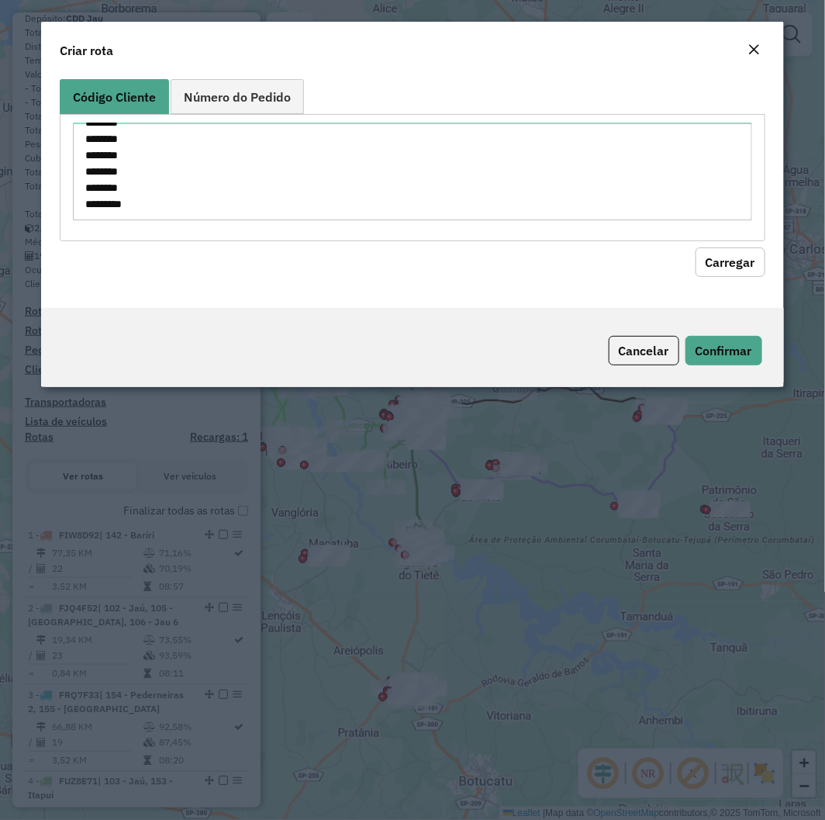
drag, startPoint x: 732, startPoint y: 251, endPoint x: 683, endPoint y: 254, distance: 49.0
click at [731, 251] on button "Carregar" at bounding box center [731, 261] width 70 height 29
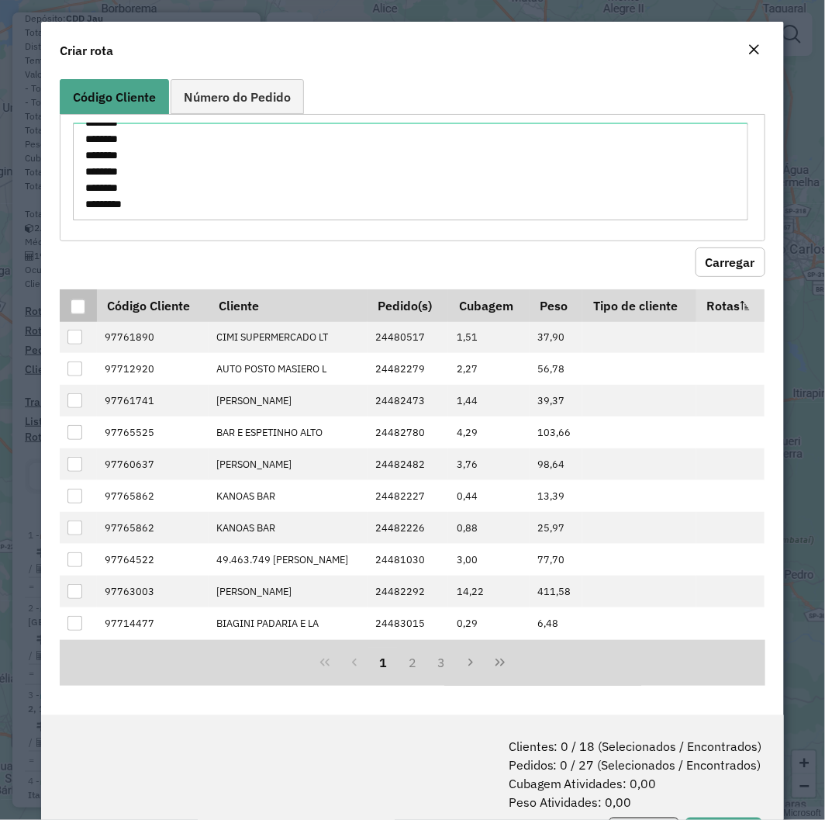
click at [85, 301] on div at bounding box center [79, 307] width 16 height 16
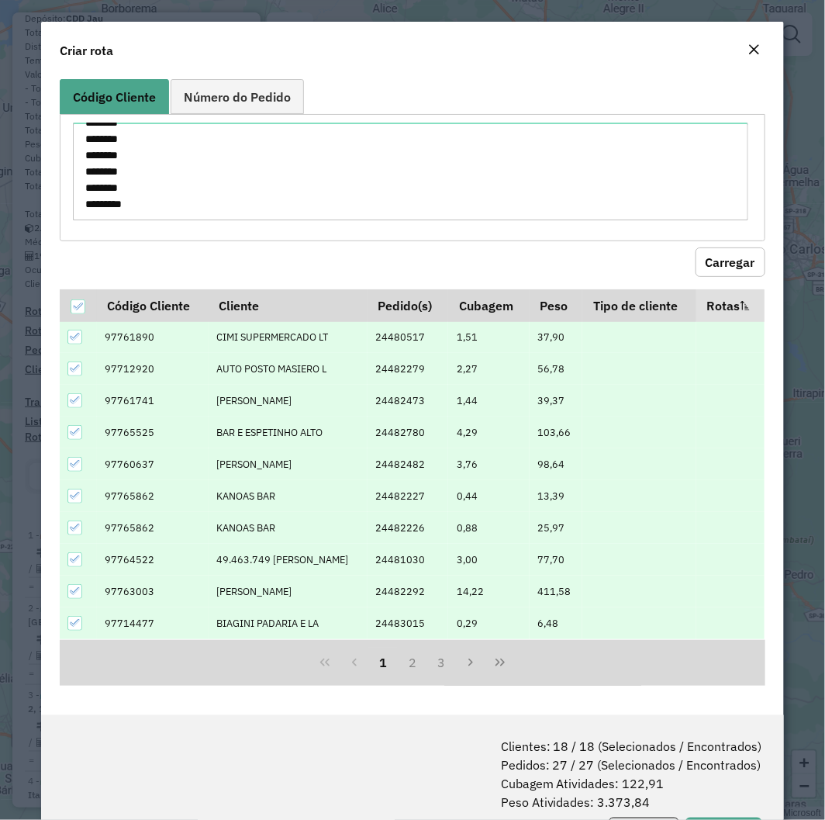
scroll to position [71, 0]
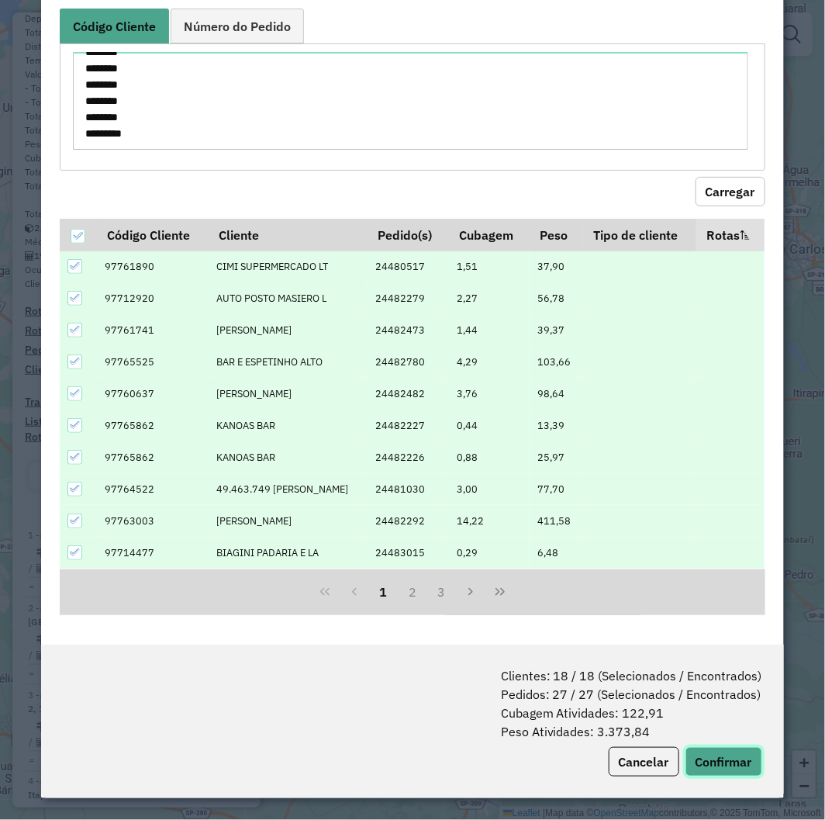
click at [706, 760] on button "Confirmar" at bounding box center [724, 761] width 77 height 29
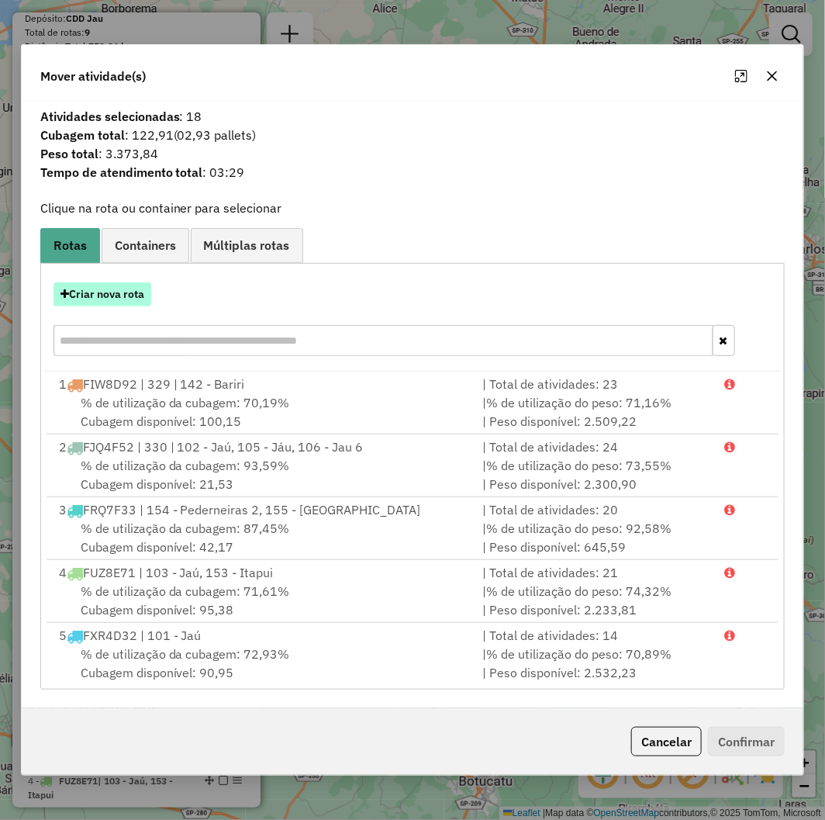
click at [114, 295] on button "Criar nova rota" at bounding box center [103, 294] width 98 height 24
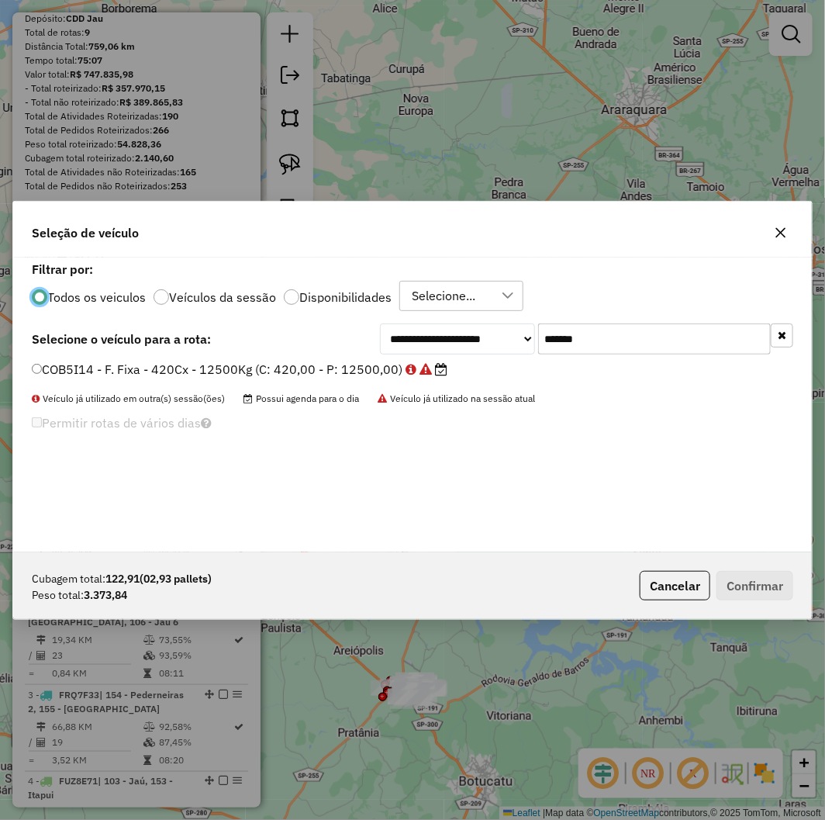
scroll to position [9, 4]
click at [576, 354] on input "*******" at bounding box center [654, 338] width 233 height 31
paste input "text"
type input "*******"
click at [277, 379] on li "DFM6B82 - F. Fixa - 420Cx - 12500Kg (C: 420,00 - P: 12500,00)" at bounding box center [413, 370] width 762 height 19
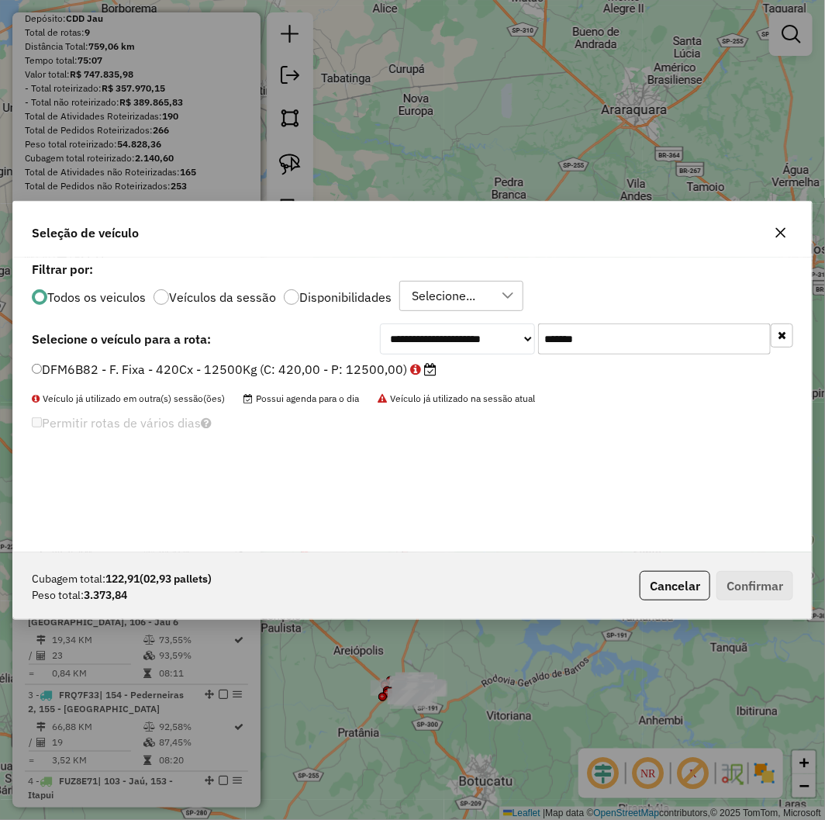
click at [272, 369] on label "DFM6B82 - F. Fixa - 420Cx - 12500Kg (C: 420,00 - P: 12500,00)" at bounding box center [234, 369] width 405 height 19
click at [748, 586] on button "Confirmar" at bounding box center [755, 585] width 77 height 29
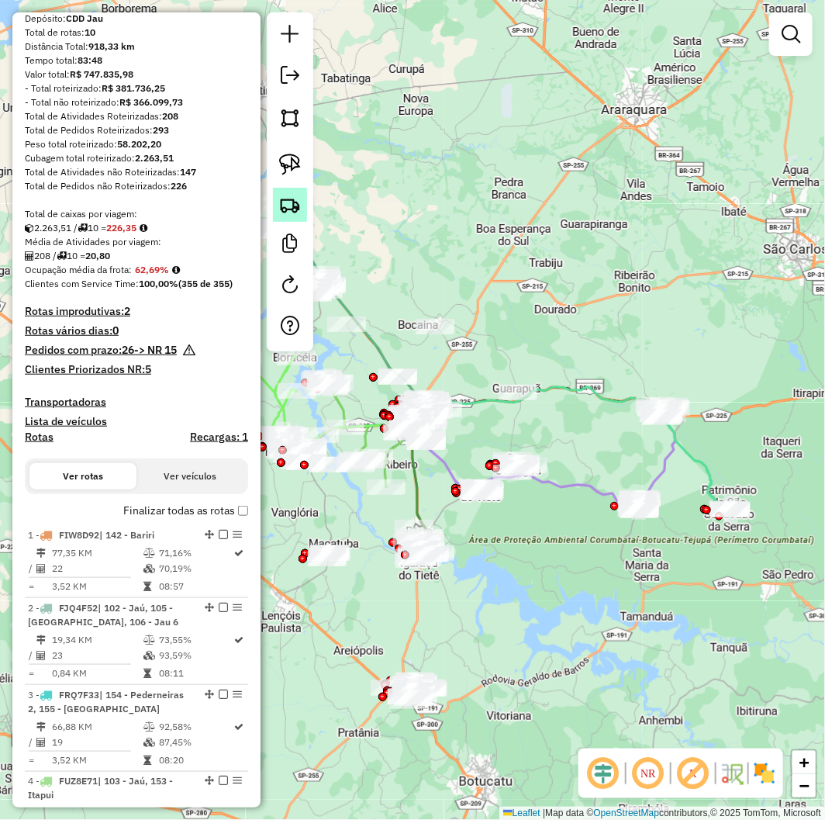
click at [292, 207] on img at bounding box center [290, 205] width 22 height 22
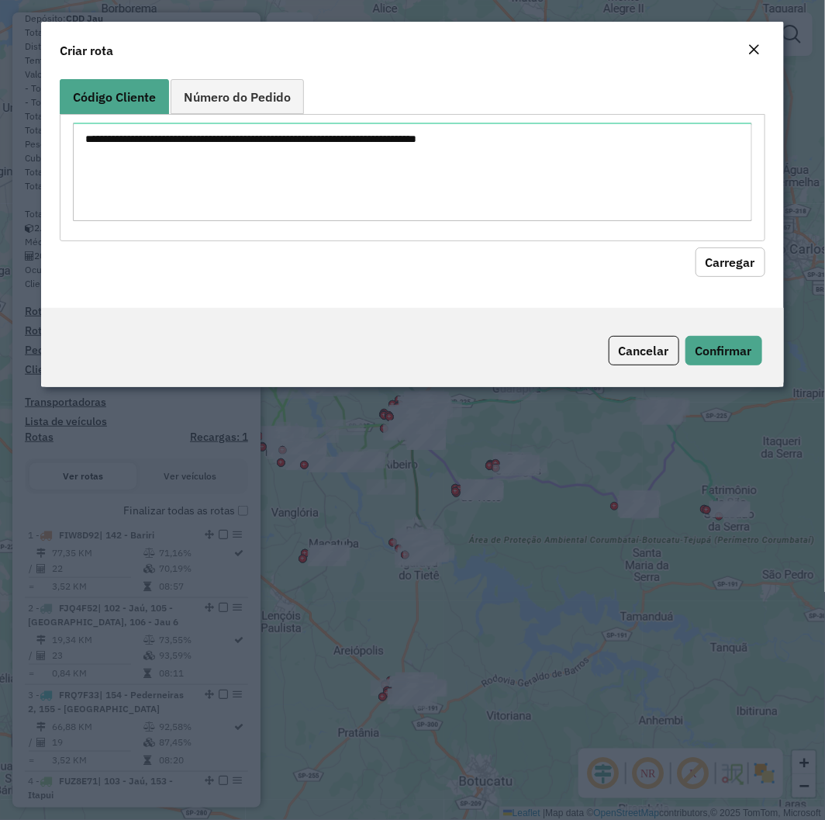
click at [323, 174] on textarea at bounding box center [412, 172] width 679 height 99
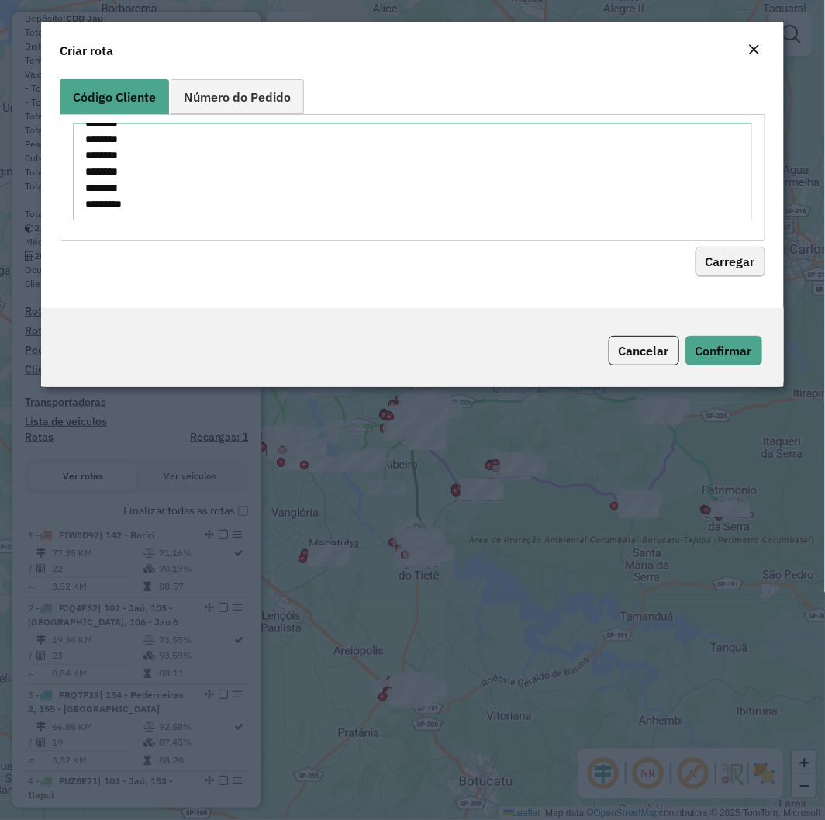
type textarea "******** ******** ******** ******** ******** ******** ******** ******** *******…"
click at [730, 249] on button "Carregar" at bounding box center [731, 261] width 70 height 29
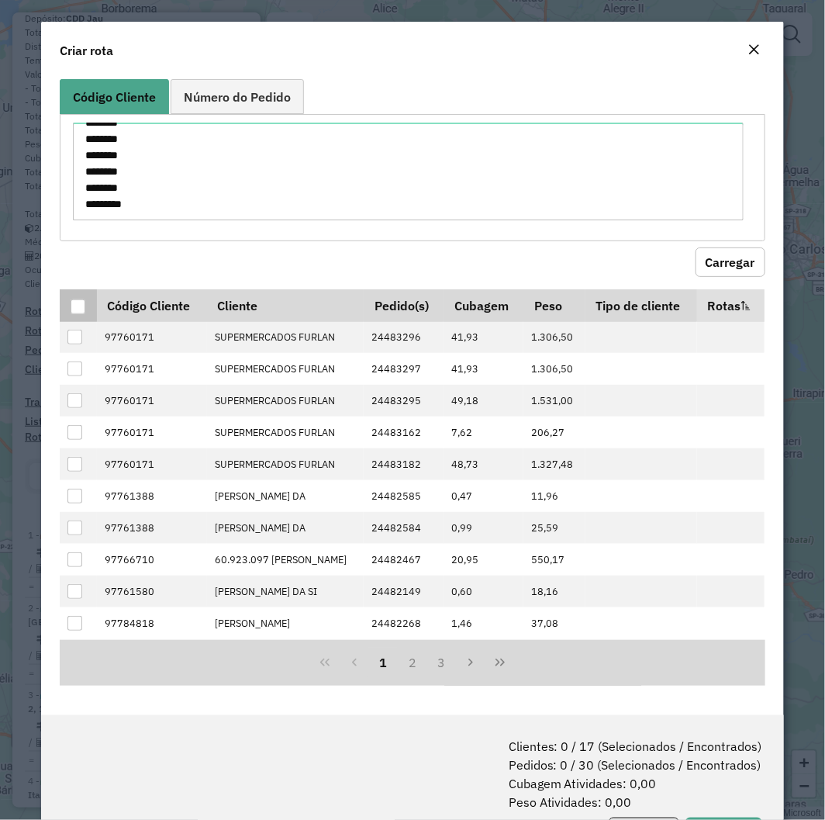
click at [73, 313] on div at bounding box center [78, 306] width 15 height 15
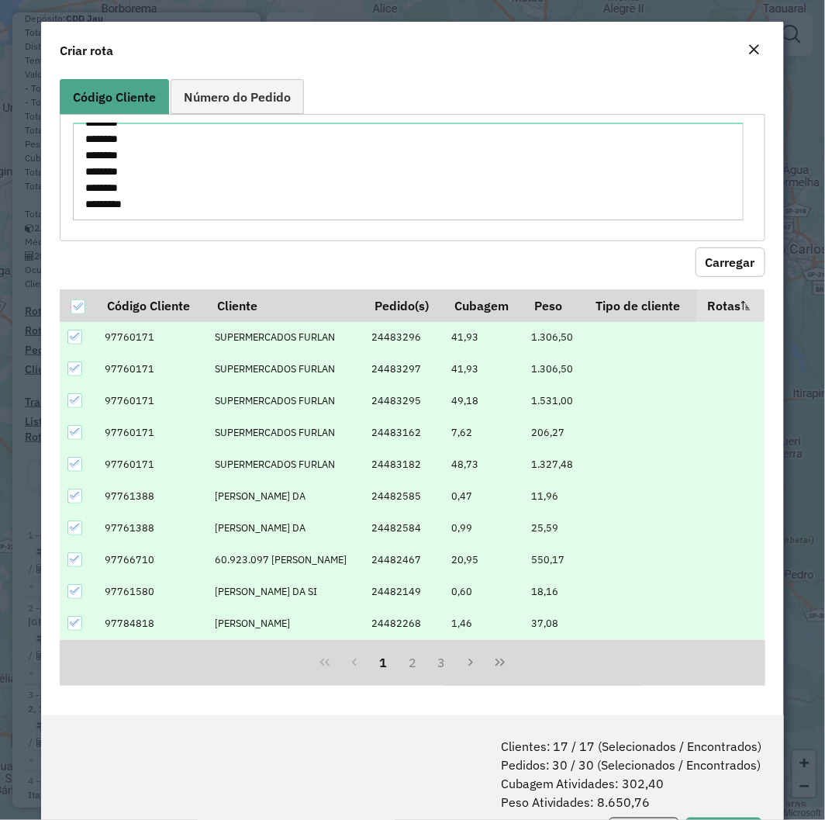
scroll to position [78, 0]
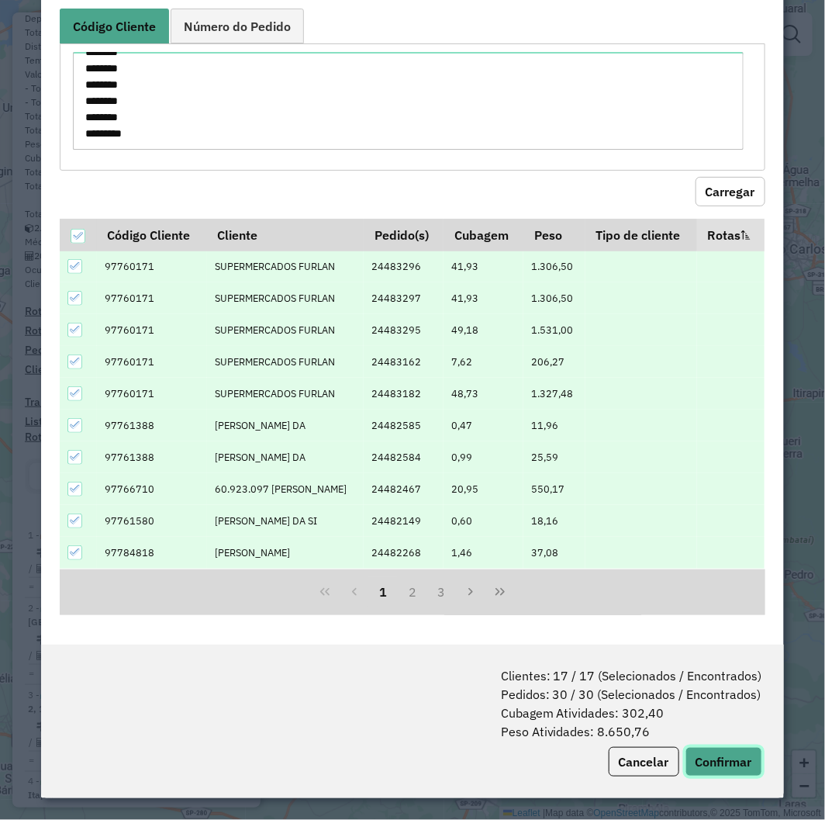
click at [727, 762] on button "Confirmar" at bounding box center [724, 761] width 77 height 29
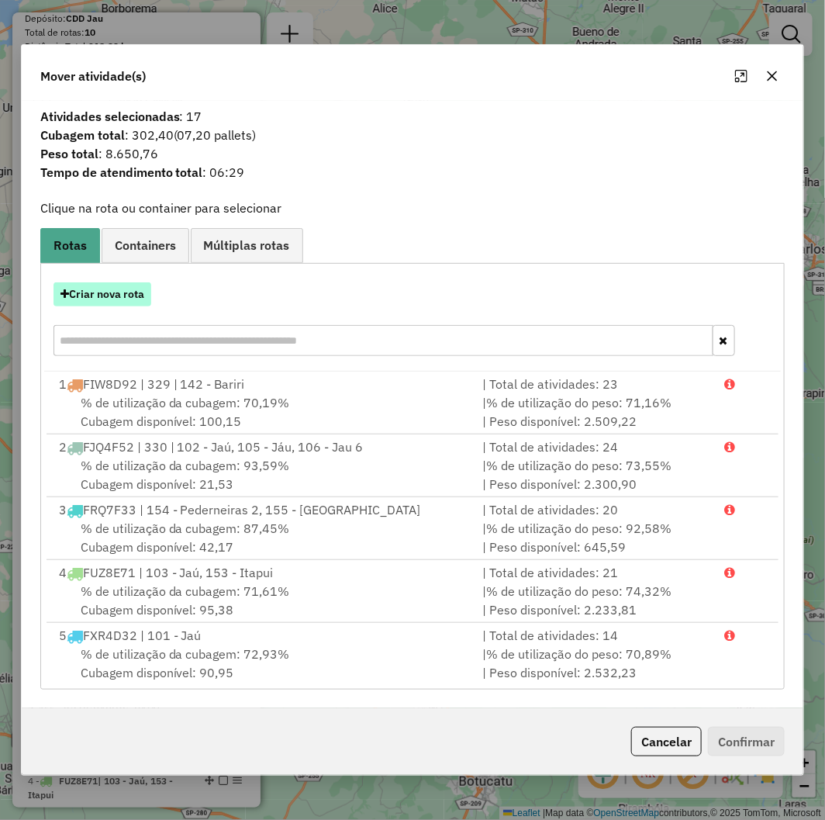
click at [95, 298] on button "Criar nova rota" at bounding box center [103, 294] width 98 height 24
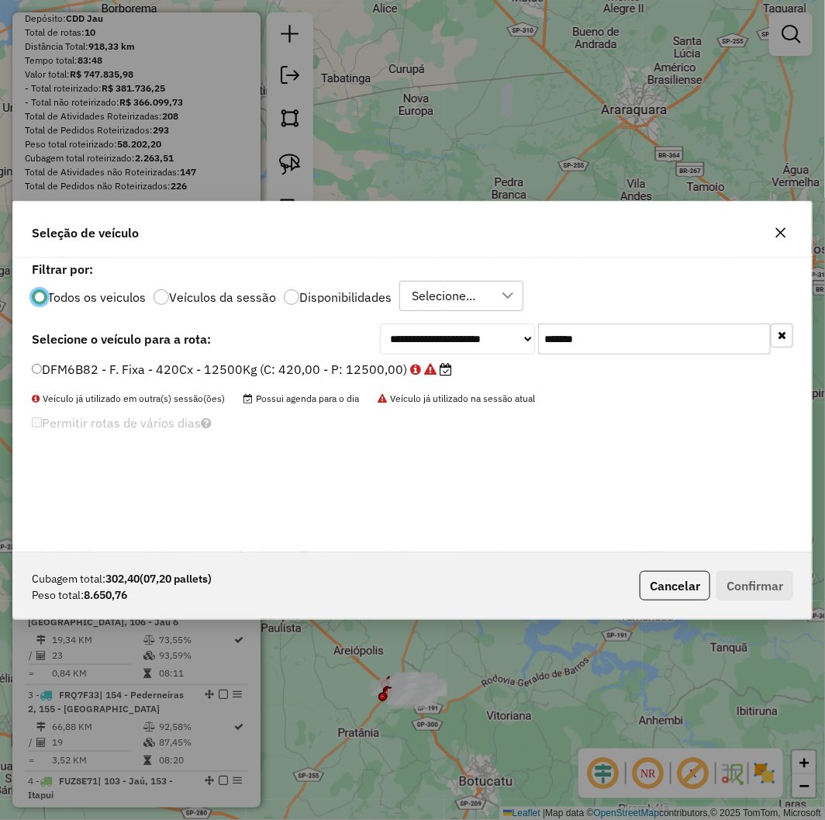
scroll to position [9, 4]
click at [586, 332] on input "*******" at bounding box center [654, 338] width 233 height 31
paste input "text"
type input "*******"
click at [261, 361] on label "DRH9I51 - F. Fixa - 420Cx - 12500Kg (C: 420,00 - P: 12500,00)" at bounding box center [232, 369] width 401 height 19
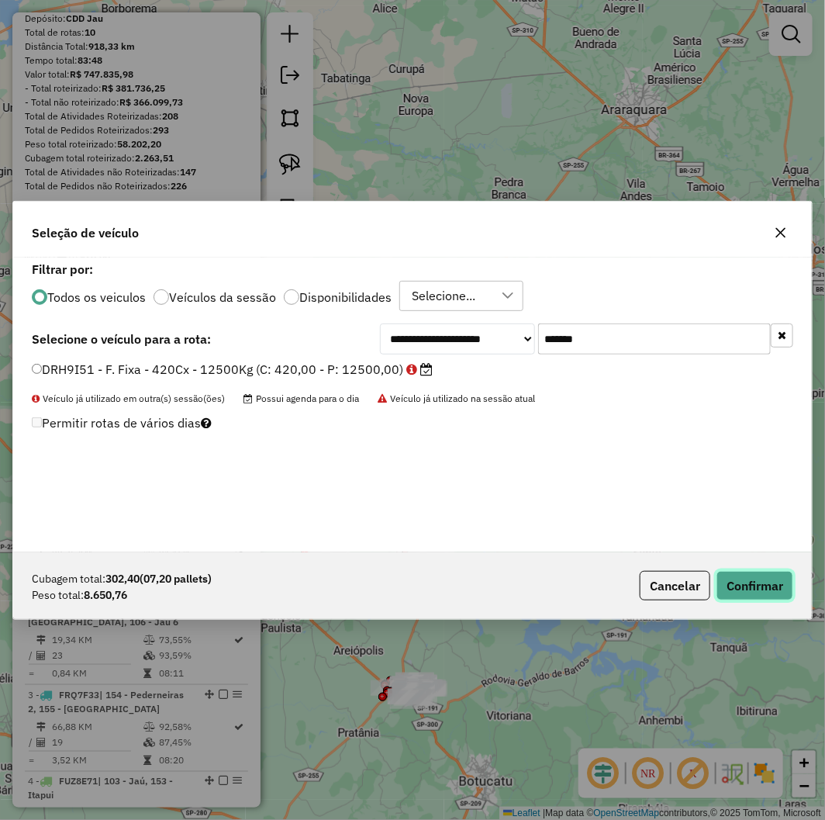
drag, startPoint x: 740, startPoint y: 578, endPoint x: 816, endPoint y: 570, distance: 76.4
click at [741, 578] on button "Confirmar" at bounding box center [755, 585] width 77 height 29
click at [750, 592] on button "Confirmar" at bounding box center [755, 585] width 77 height 29
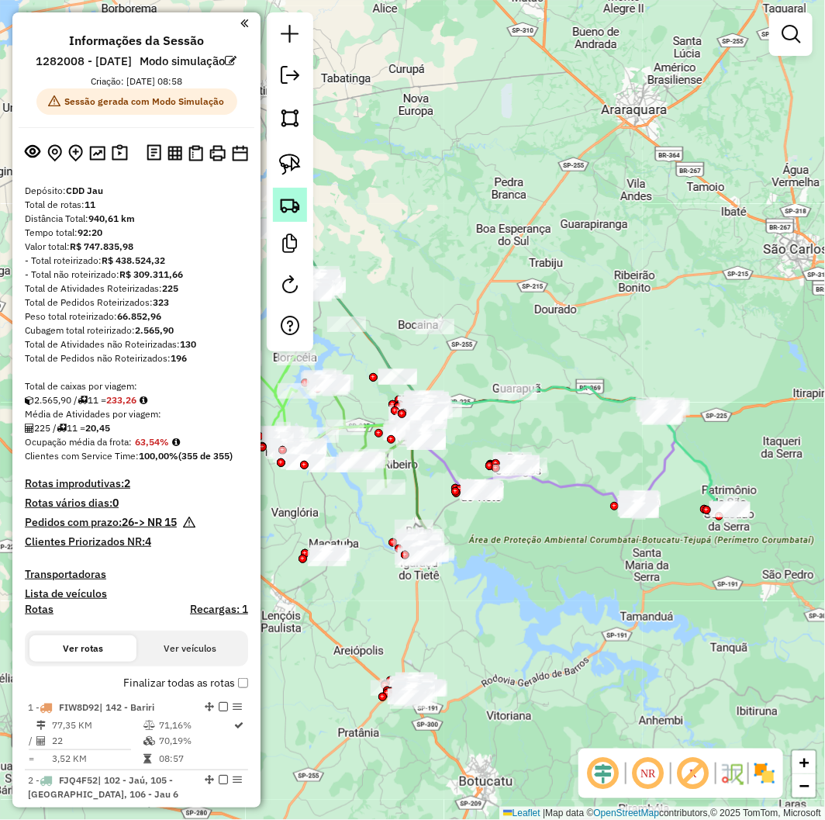
click at [293, 213] on img at bounding box center [290, 205] width 22 height 22
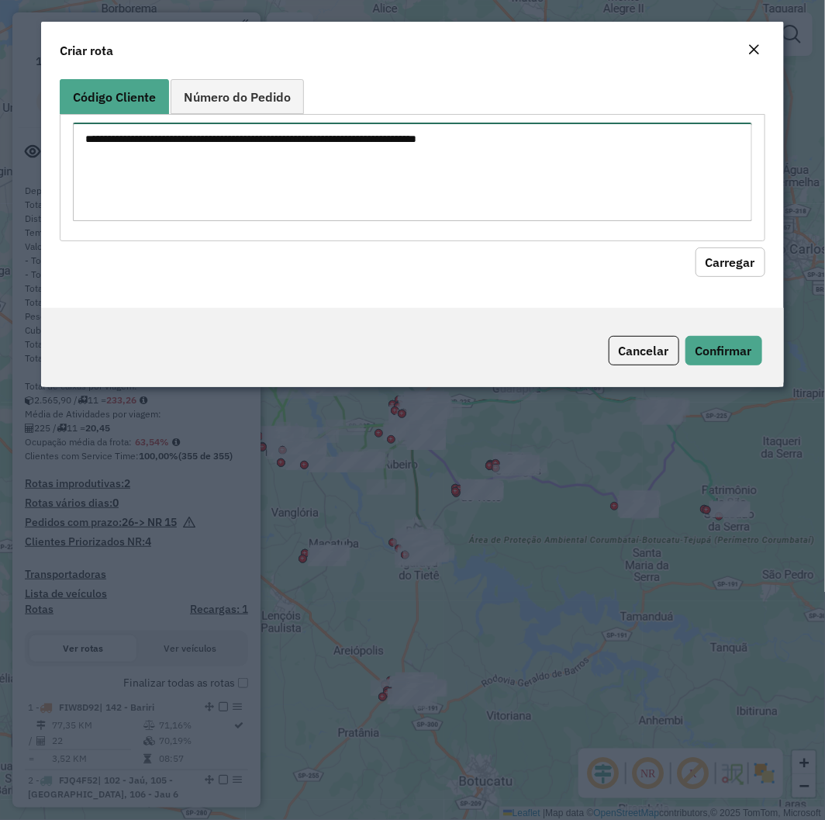
click at [323, 157] on textarea at bounding box center [412, 172] width 679 height 99
paste textarea "******** ******** ******** ******** ******** ******** ******** ******** *******…"
type textarea "******** ******** ******** ******** ******** ******** ******** ******** *******…"
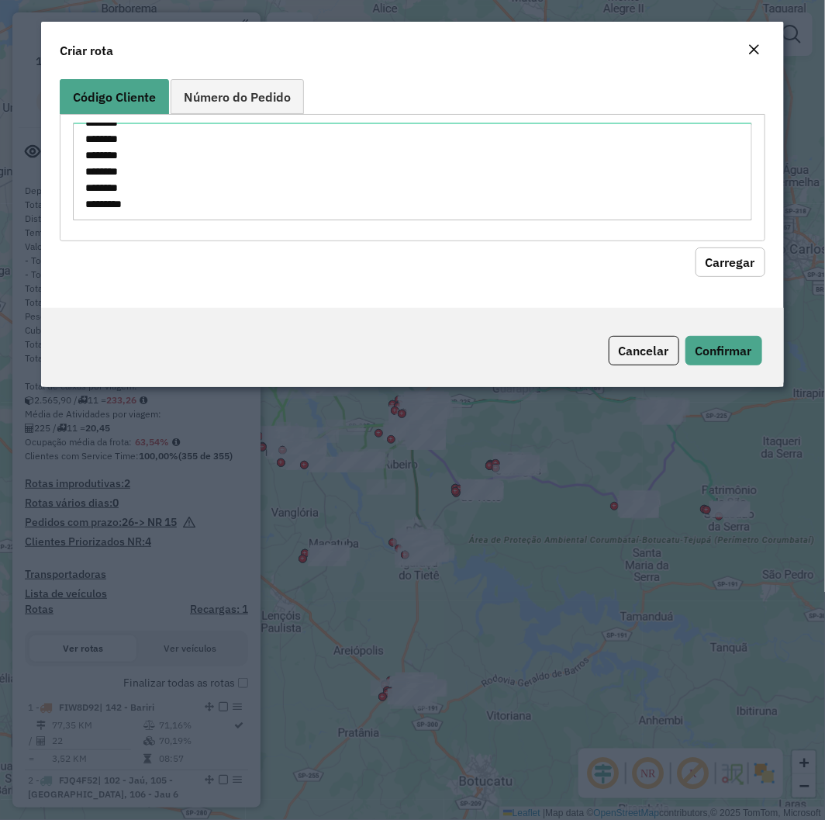
click at [731, 256] on button "Carregar" at bounding box center [731, 261] width 70 height 29
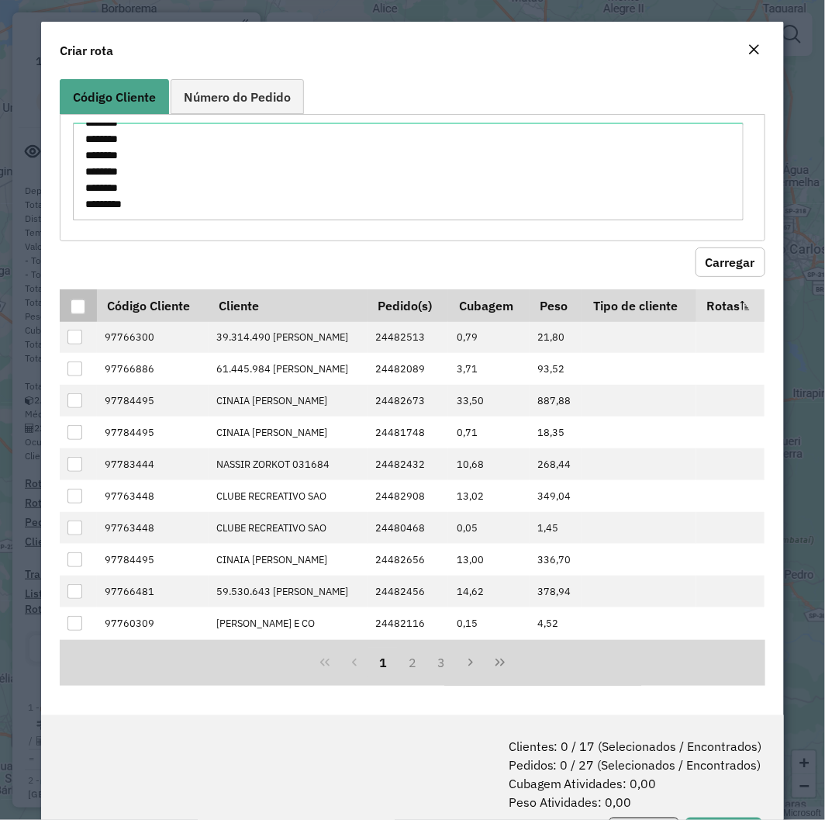
click at [78, 314] on div at bounding box center [78, 306] width 15 height 15
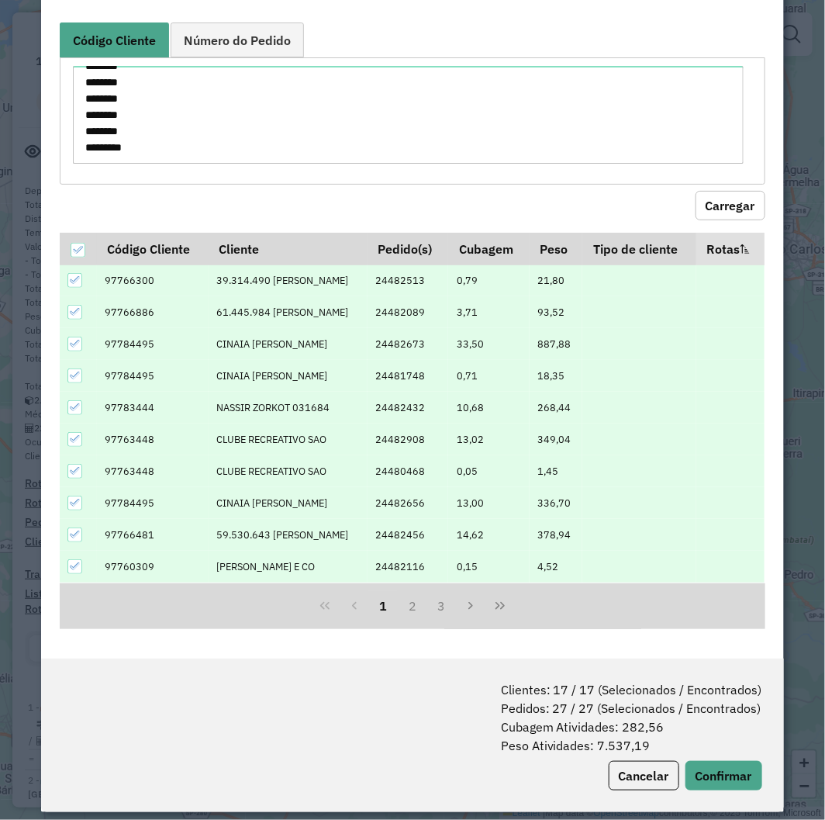
scroll to position [78, 0]
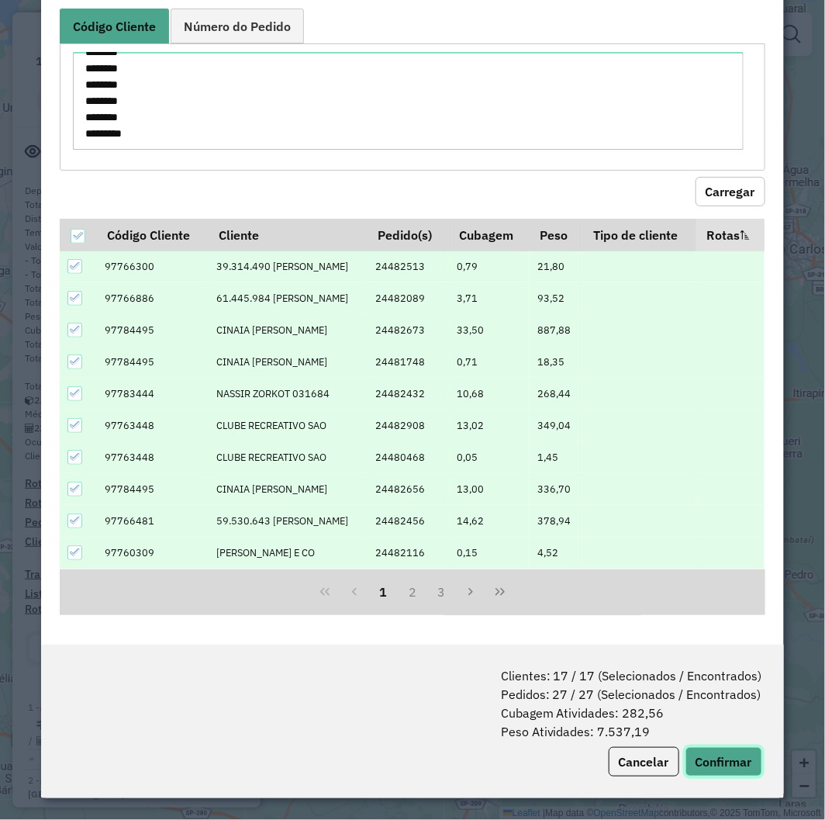
click at [715, 766] on button "Confirmar" at bounding box center [724, 761] width 77 height 29
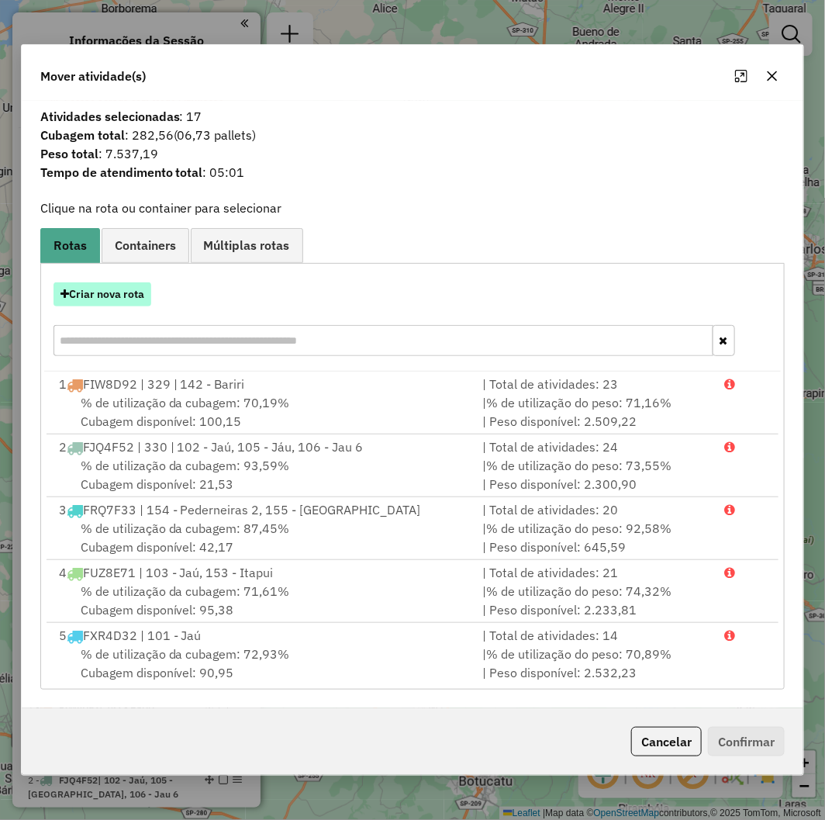
click at [86, 298] on button "Criar nova rota" at bounding box center [103, 294] width 98 height 24
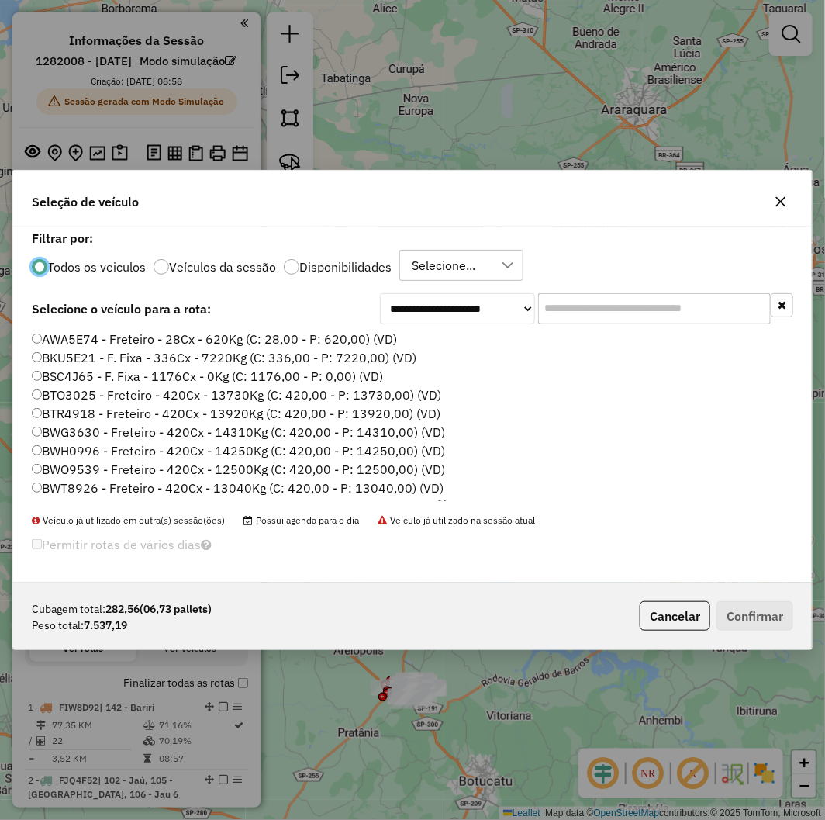
scroll to position [9, 5]
drag, startPoint x: 613, startPoint y: 307, endPoint x: 538, endPoint y: 330, distance: 78.5
click at [613, 307] on input "text" at bounding box center [654, 308] width 233 height 31
paste input "*******"
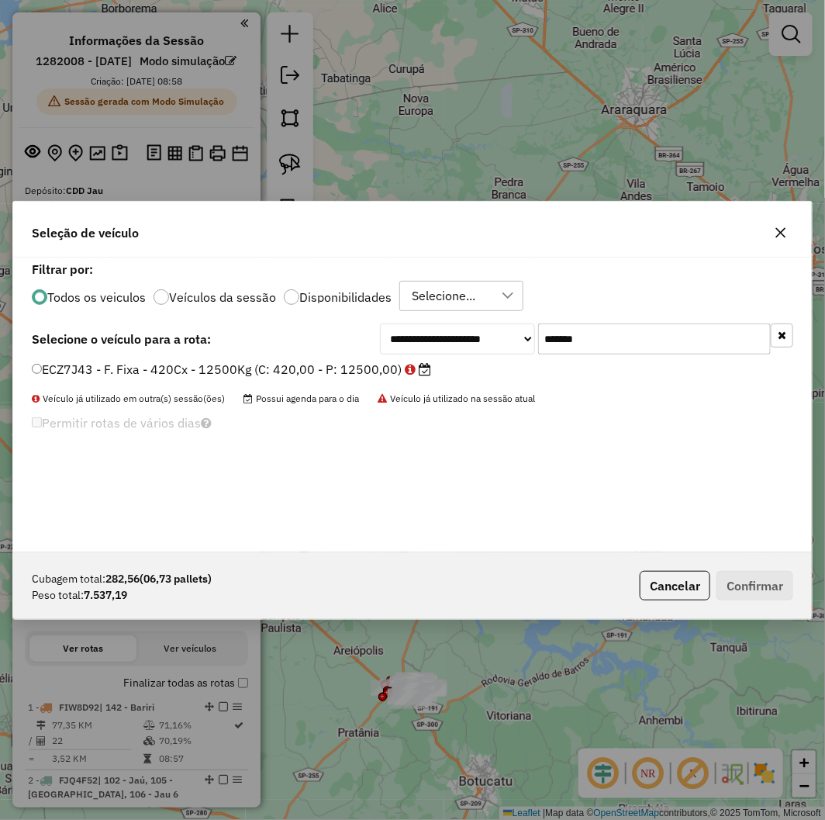
type input "*******"
click at [221, 372] on label "ECZ7J43 - F. Fixa - 420Cx - 12500Kg (C: 420,00 - P: 12500,00)" at bounding box center [231, 369] width 399 height 19
click at [769, 576] on button "Confirmar" at bounding box center [755, 585] width 77 height 29
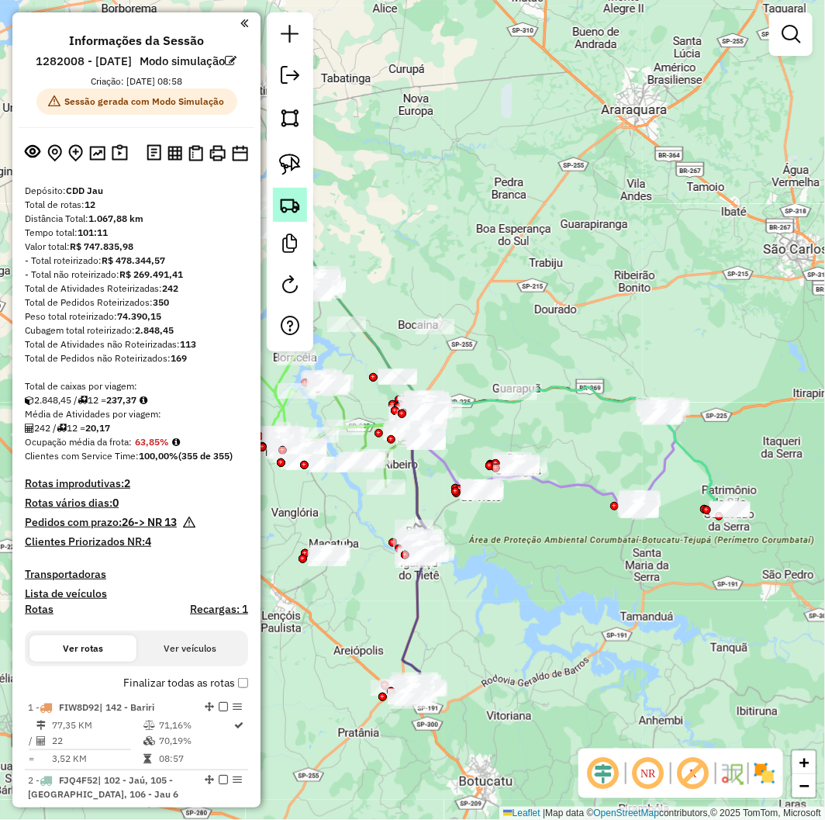
click at [282, 202] on img at bounding box center [290, 205] width 22 height 22
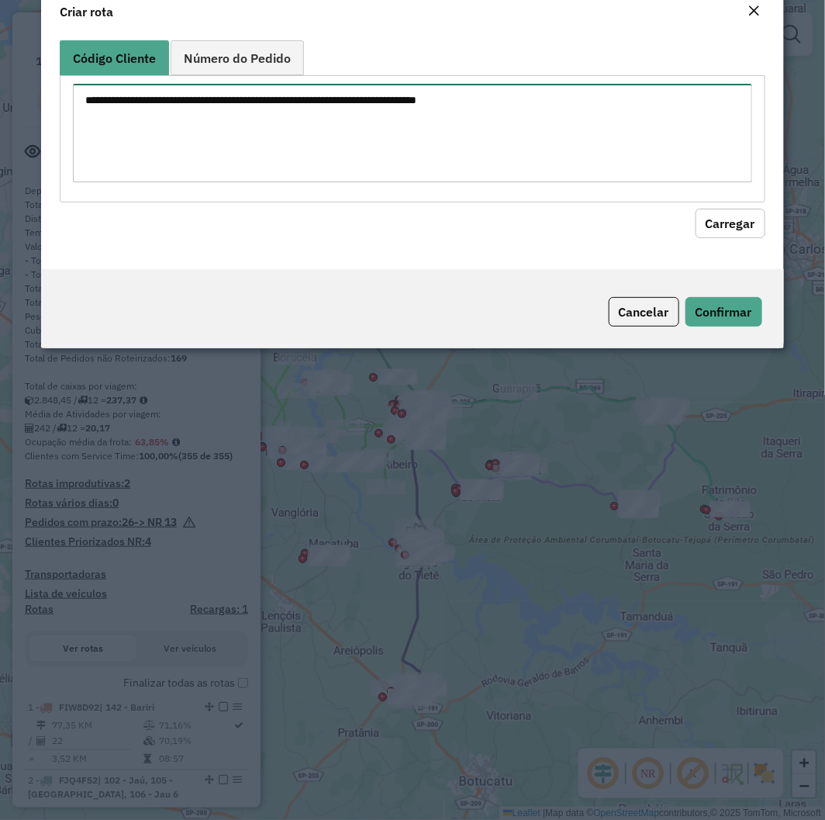
click at [366, 141] on textarea at bounding box center [412, 133] width 679 height 99
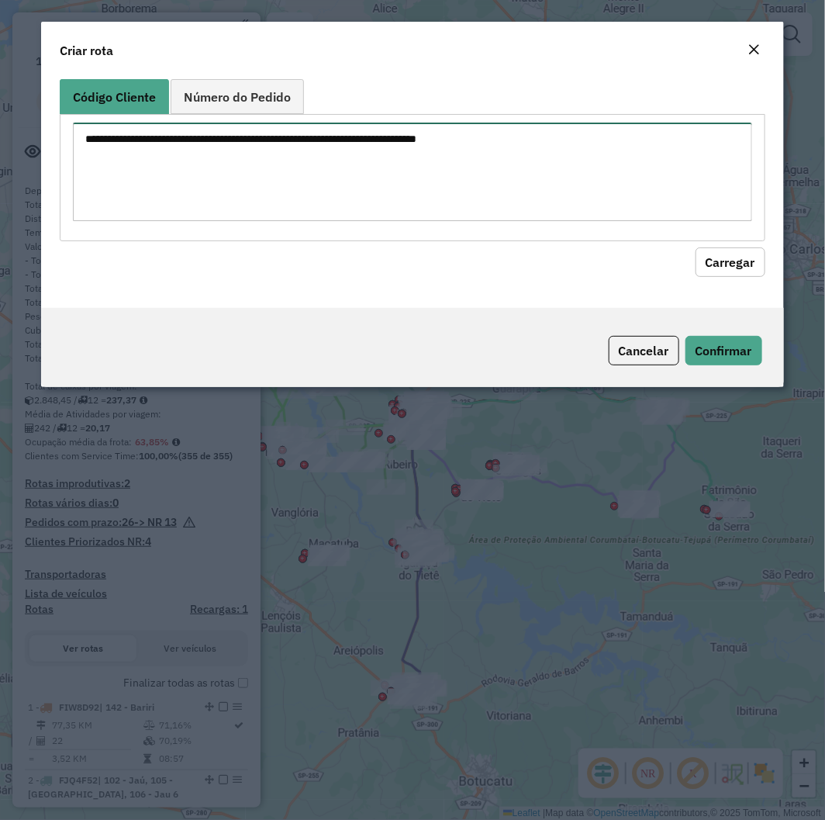
paste textarea "******** ******** ******** ******** ******** ******** ******** ******** *******…"
type textarea "******** ******** ******** ******** ******** ******** ******** ******** *******…"
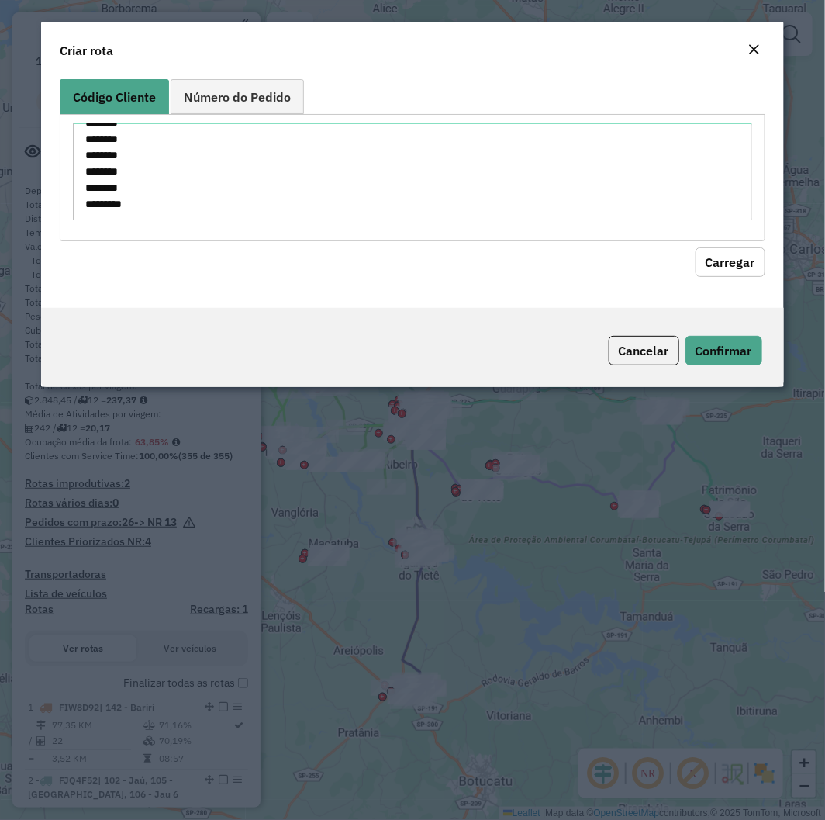
click at [704, 268] on button "Carregar" at bounding box center [731, 261] width 70 height 29
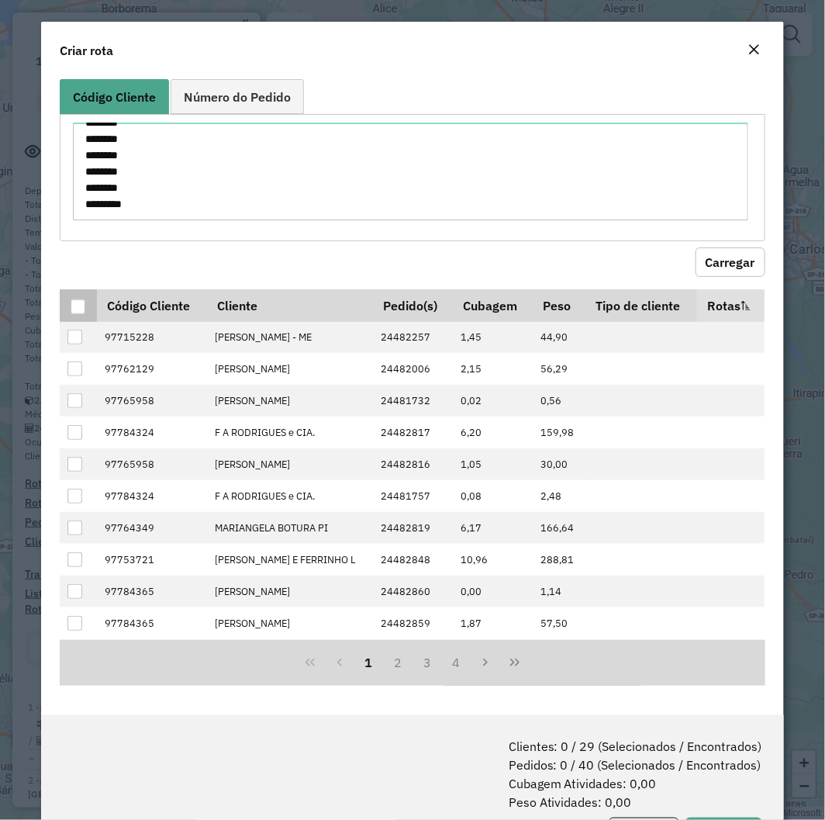
click at [75, 307] on div at bounding box center [78, 306] width 15 height 15
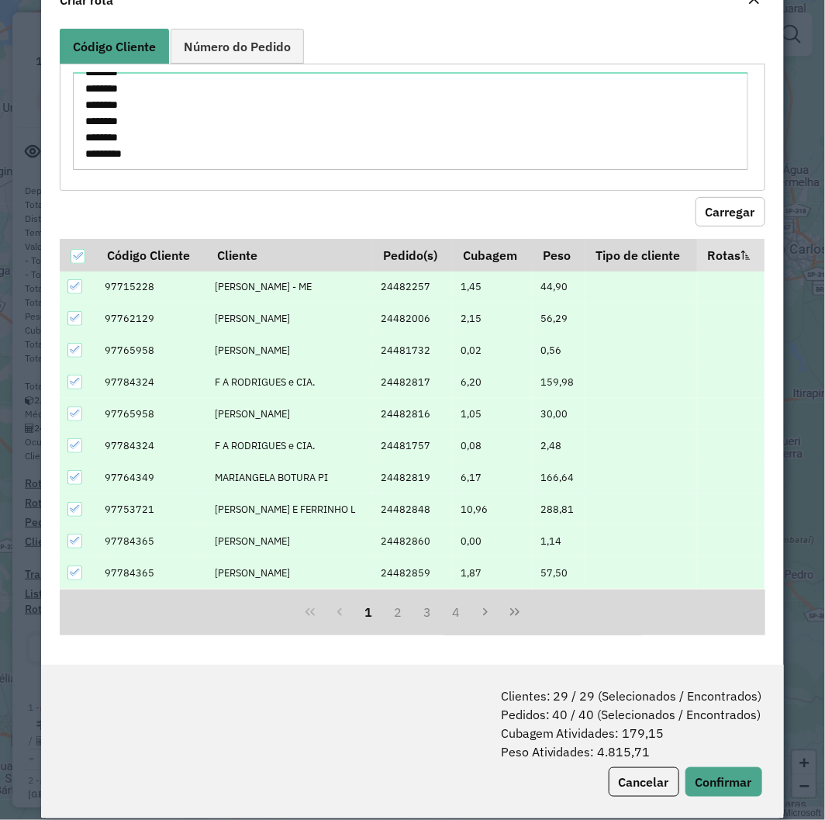
scroll to position [71, 0]
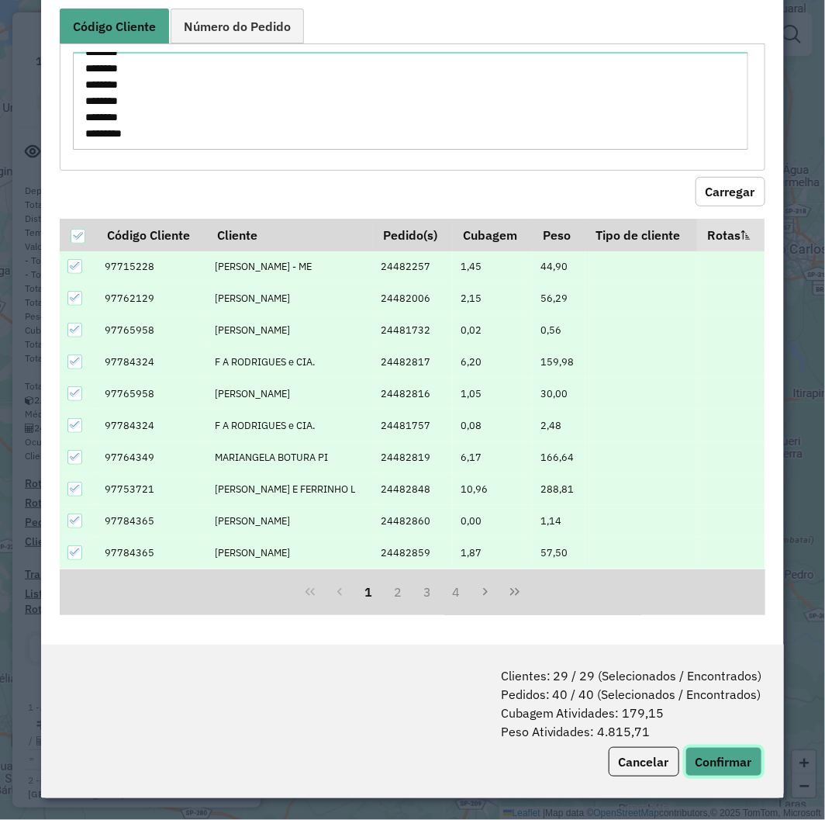
click at [725, 773] on button "Confirmar" at bounding box center [724, 761] width 77 height 29
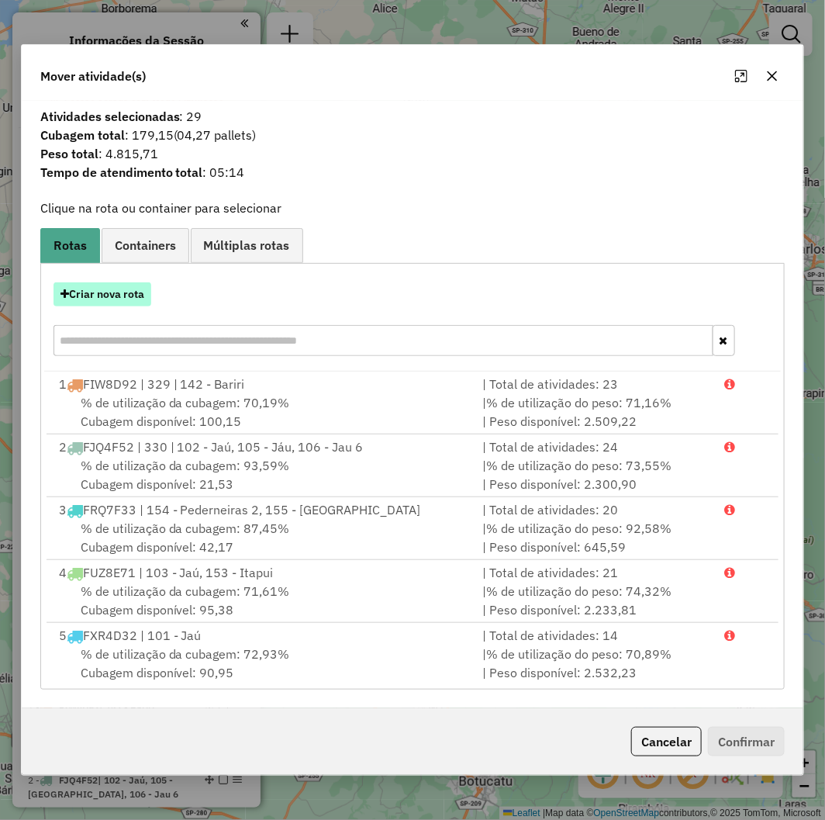
click at [109, 298] on button "Criar nova rota" at bounding box center [103, 294] width 98 height 24
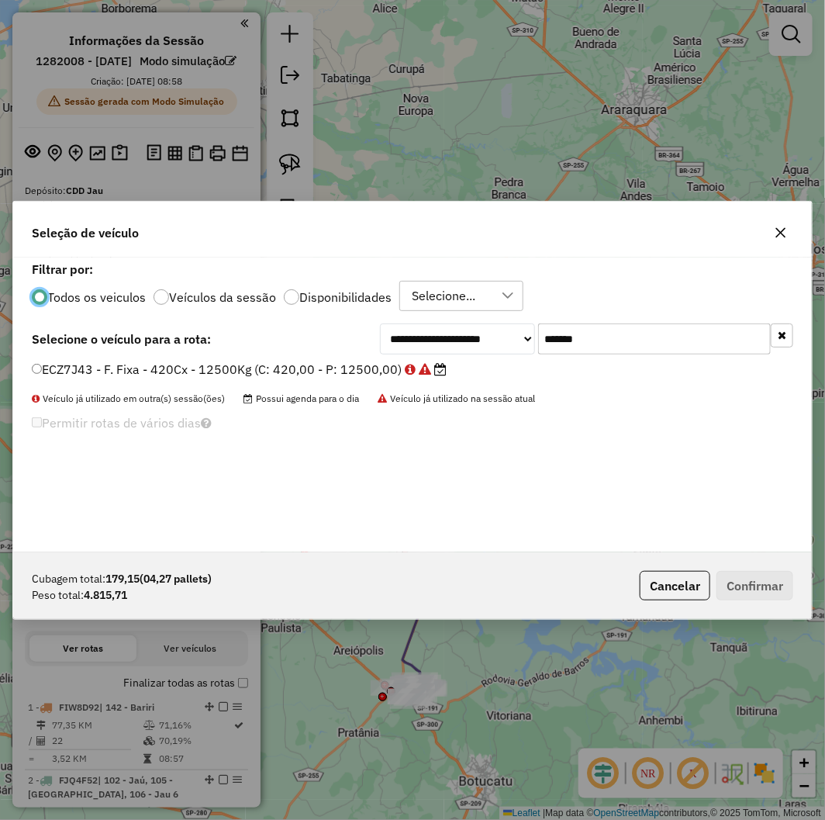
scroll to position [9, 4]
click at [602, 330] on input "*******" at bounding box center [654, 338] width 233 height 31
paste input "text"
type input "*******"
click at [301, 382] on div "GEW3E81 - F. Fixa - 420Cx - 12500Kg (C: 420,00 - P: 12500,00)" at bounding box center [412, 376] width 780 height 31
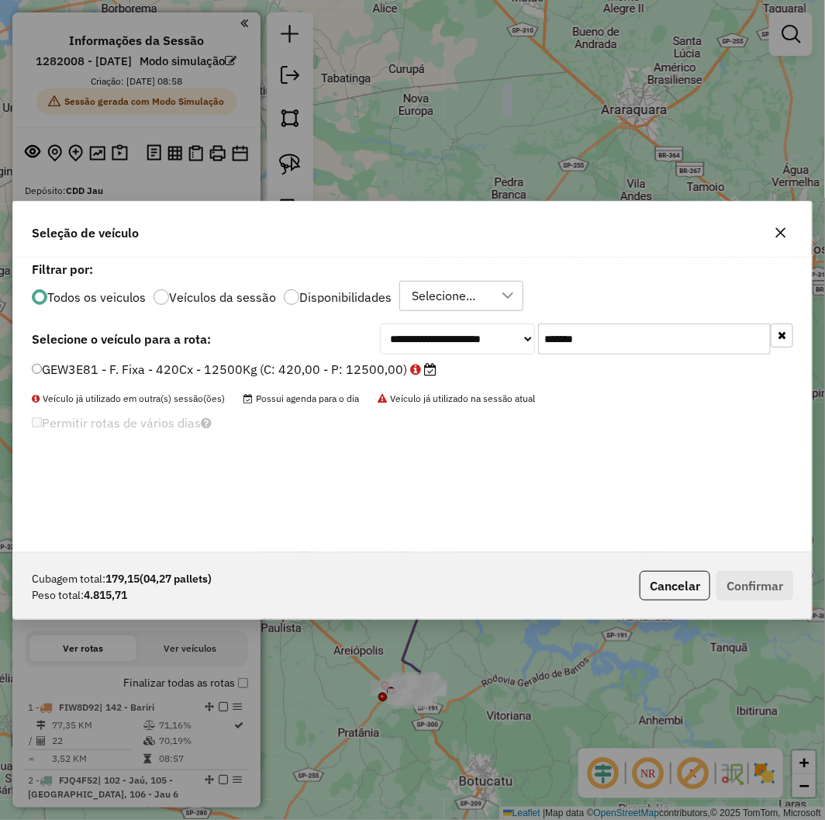
click at [243, 363] on label "GEW3E81 - F. Fixa - 420Cx - 12500Kg (C: 420,00 - P: 12500,00)" at bounding box center [234, 369] width 405 height 19
drag, startPoint x: 751, startPoint y: 590, endPoint x: 811, endPoint y: 590, distance: 60.5
click at [751, 590] on button "Confirmar" at bounding box center [755, 585] width 77 height 29
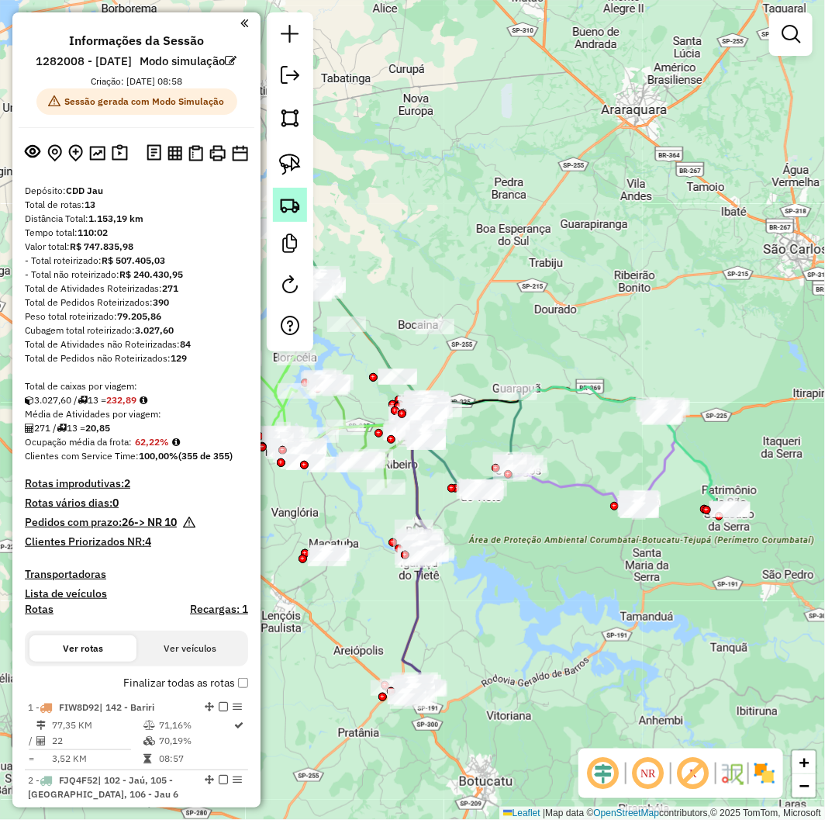
click at [285, 195] on img at bounding box center [290, 205] width 22 height 22
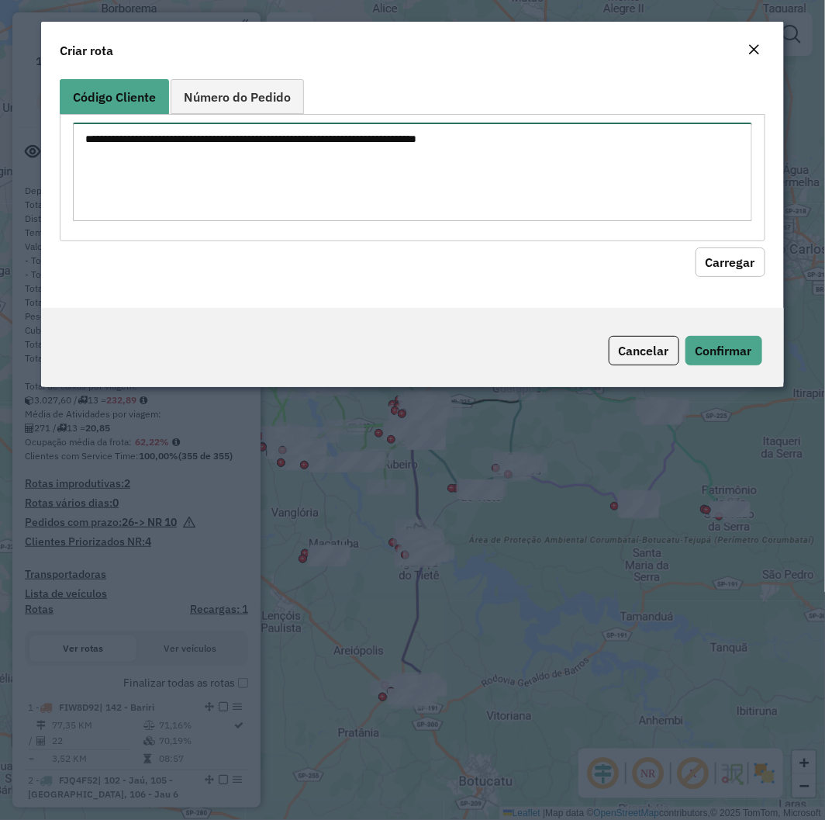
click at [375, 164] on textarea at bounding box center [412, 172] width 679 height 99
paste textarea "******** ******** ******** ******** ******** ******** ******** ******** *******…"
type textarea "******** ******** ******** ******** ******** ******** ******** ******** *******…"
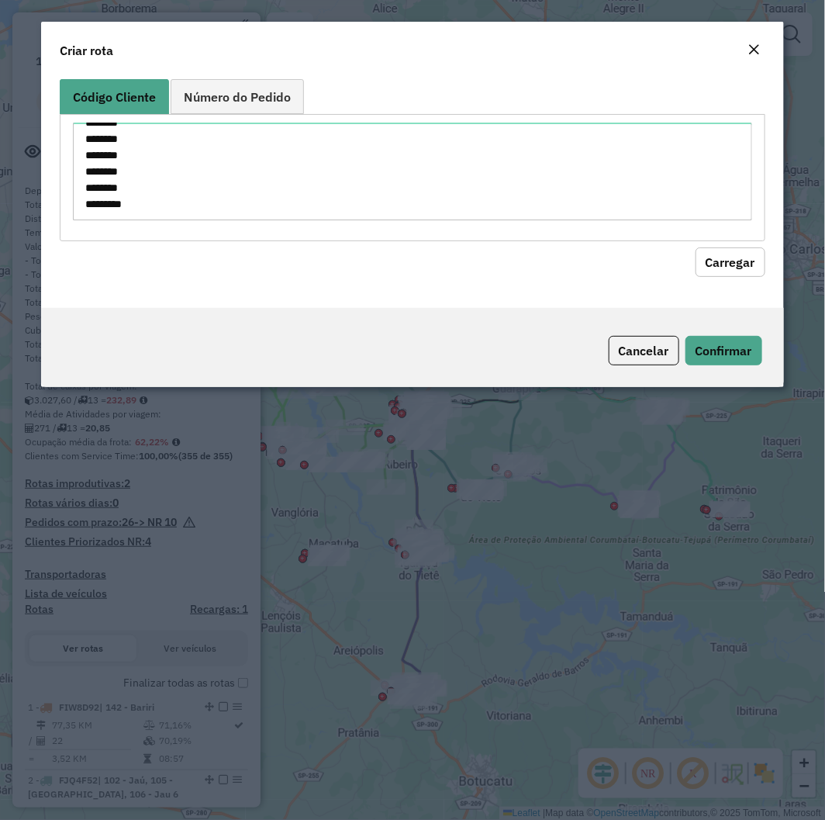
drag, startPoint x: 745, startPoint y: 257, endPoint x: 552, endPoint y: 270, distance: 193.6
click at [745, 256] on button "Carregar" at bounding box center [731, 261] width 70 height 29
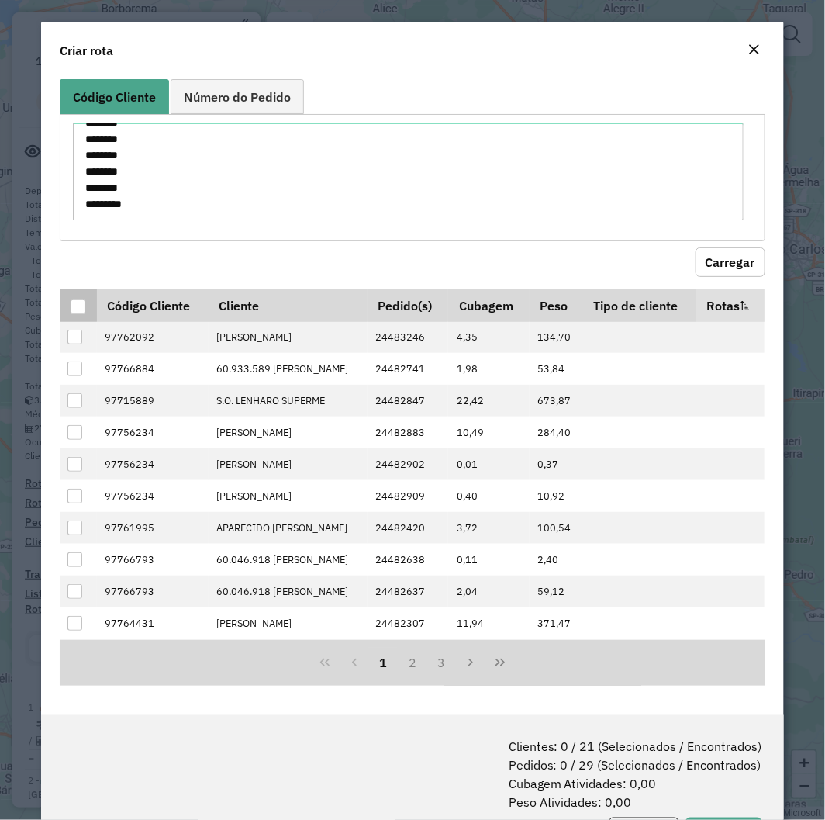
click at [73, 306] on p-tableheadercheckbox at bounding box center [79, 306] width 16 height 16
click at [85, 315] on div at bounding box center [79, 307] width 16 height 16
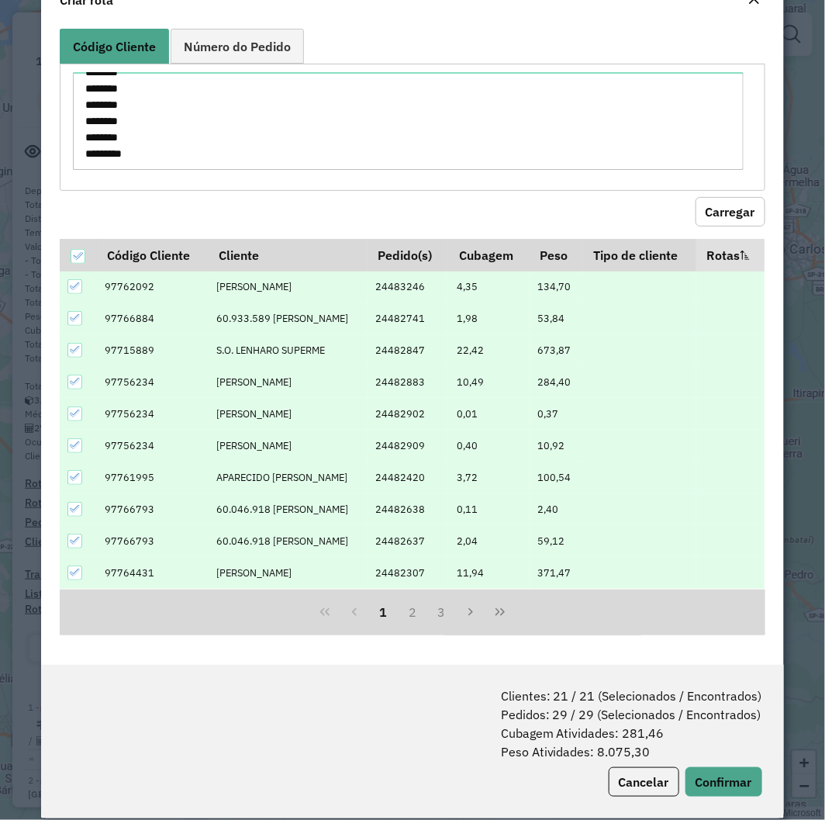
scroll to position [78, 0]
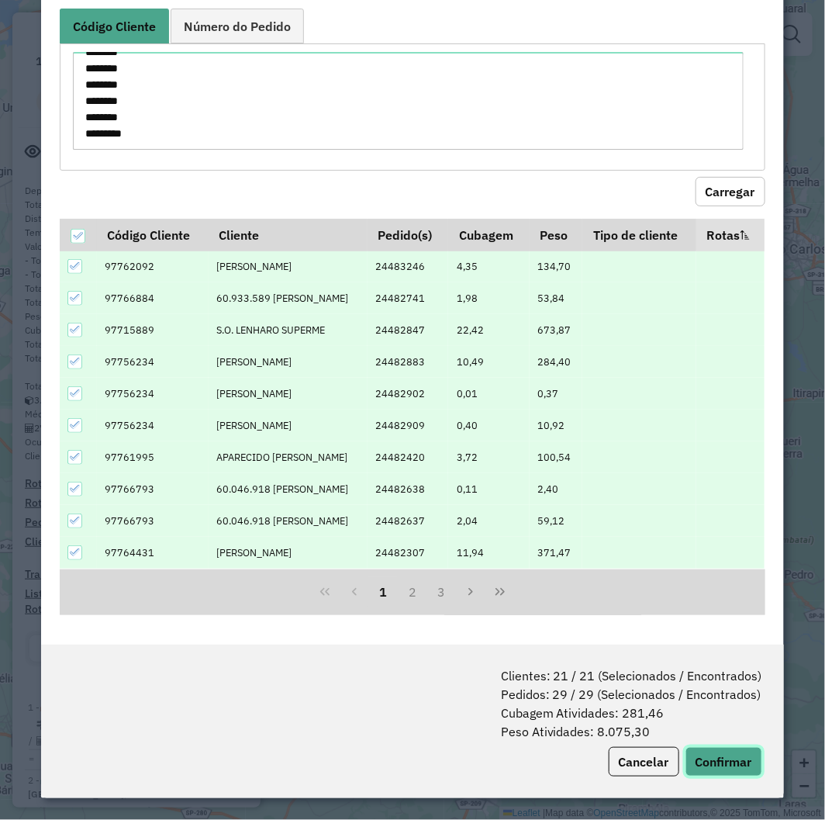
click at [733, 762] on button "Confirmar" at bounding box center [724, 761] width 77 height 29
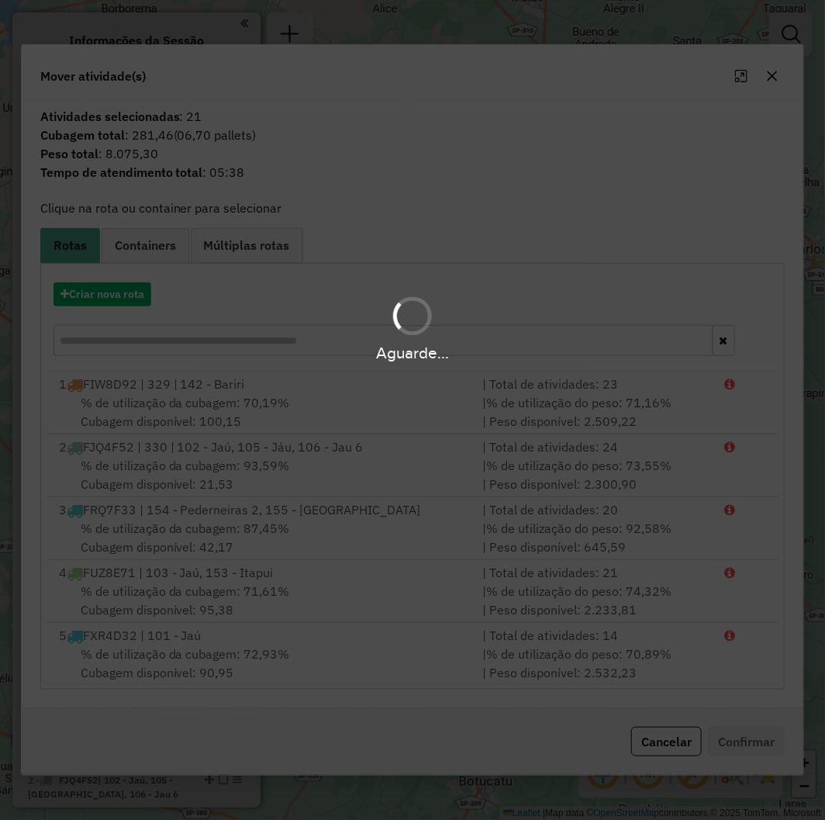
drag, startPoint x: 136, startPoint y: 300, endPoint x: 122, endPoint y: 299, distance: 14.0
click at [130, 301] on div "Aguarde..." at bounding box center [412, 328] width 825 height 74
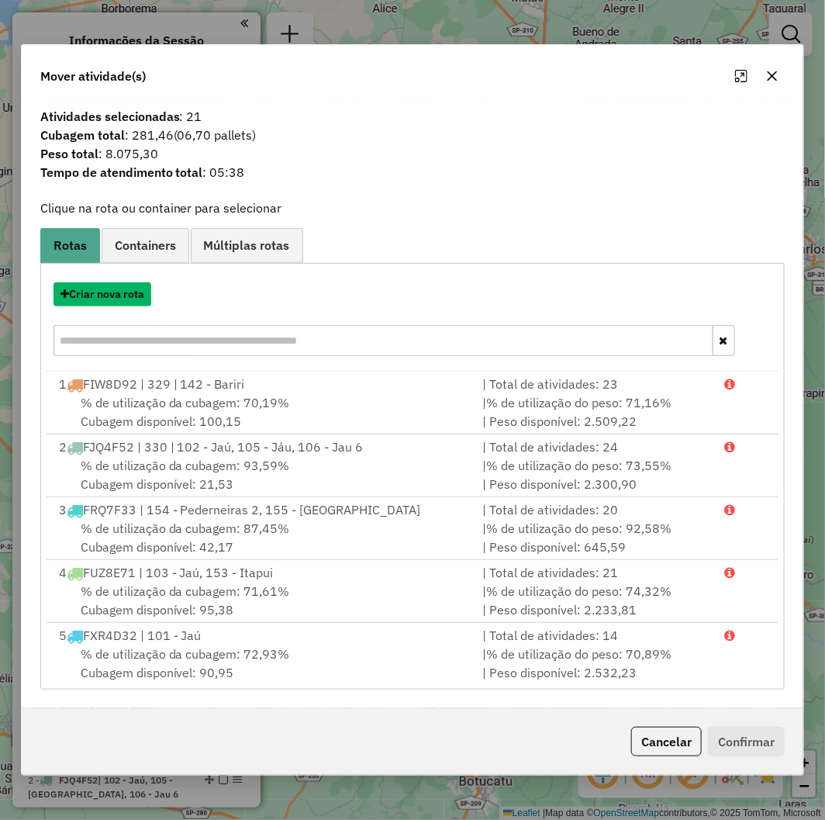
click at [109, 292] on button "Criar nova rota" at bounding box center [103, 294] width 98 height 24
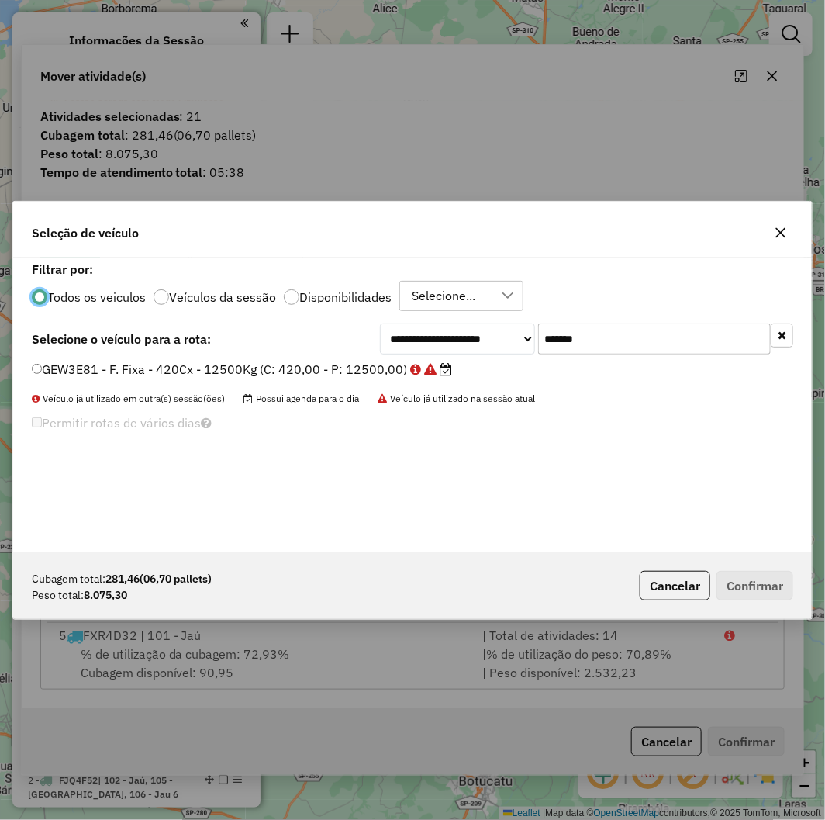
scroll to position [9, 4]
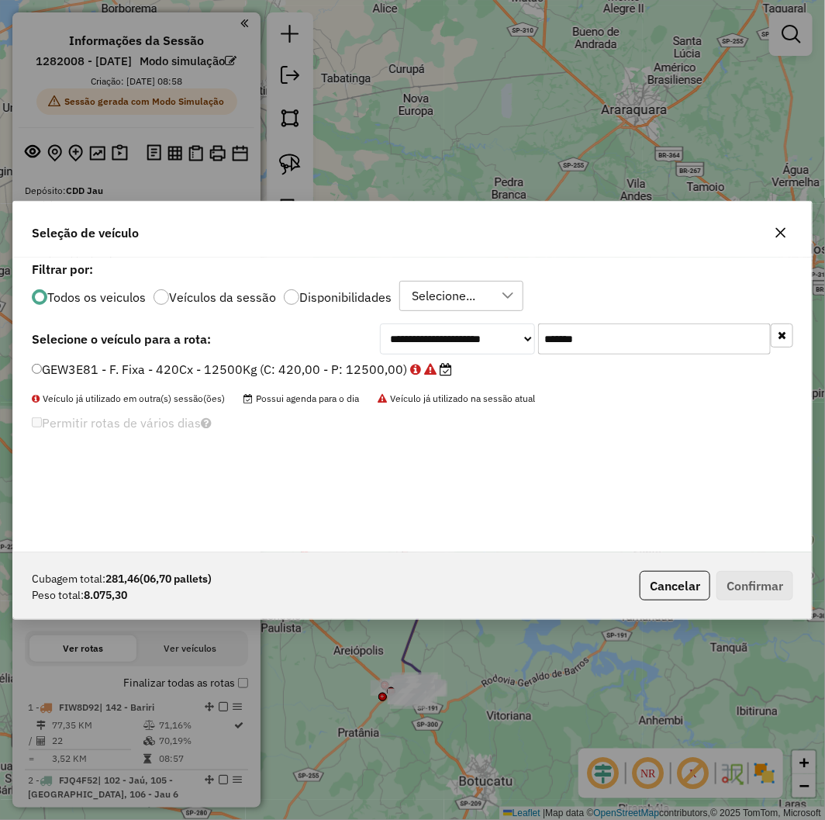
click at [618, 343] on input "*******" at bounding box center [654, 338] width 233 height 31
paste input "text"
type input "*******"
click at [259, 369] on label "DVN6B86 - F. Fixa - 420Cx - 12500Kg (C: 420,00 - P: 12500,00) (VD)" at bounding box center [247, 369] width 431 height 19
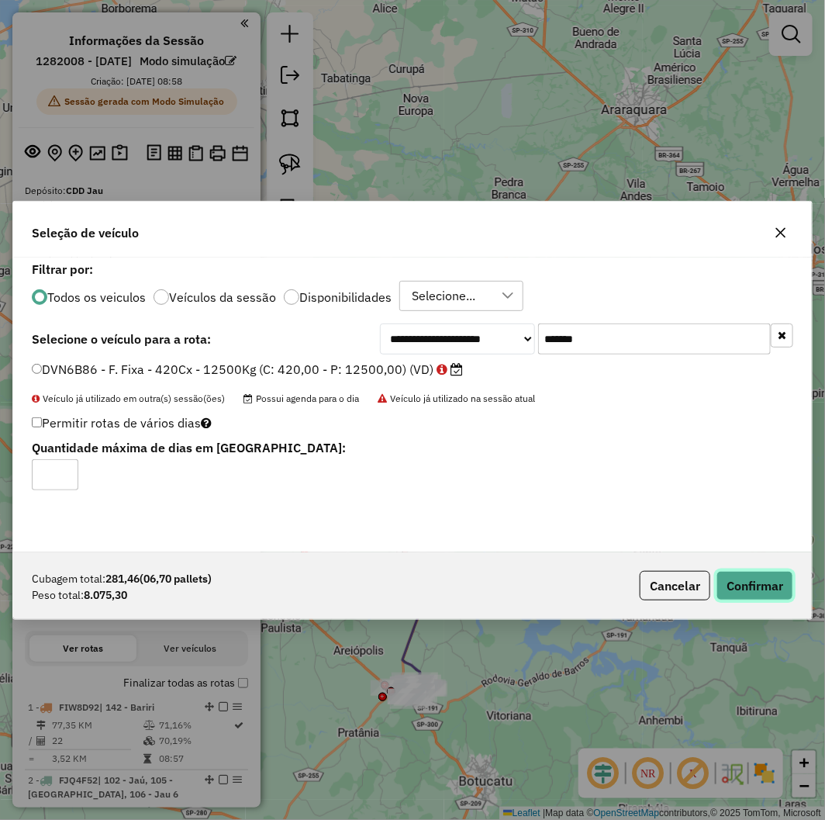
click at [731, 584] on button "Confirmar" at bounding box center [755, 585] width 77 height 29
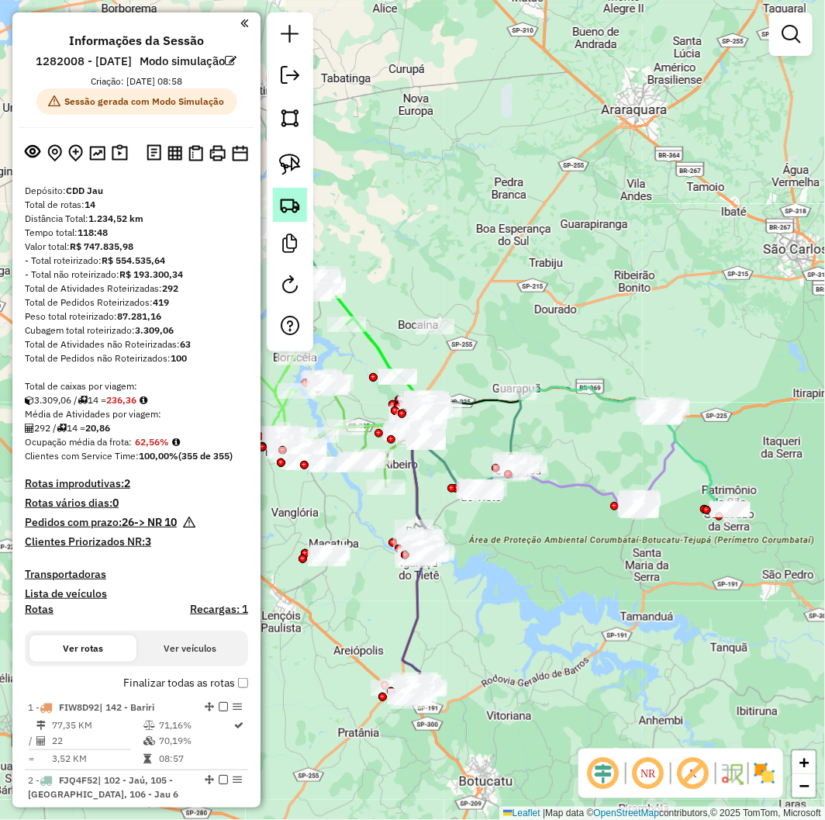
click at [288, 206] on img at bounding box center [290, 205] width 22 height 22
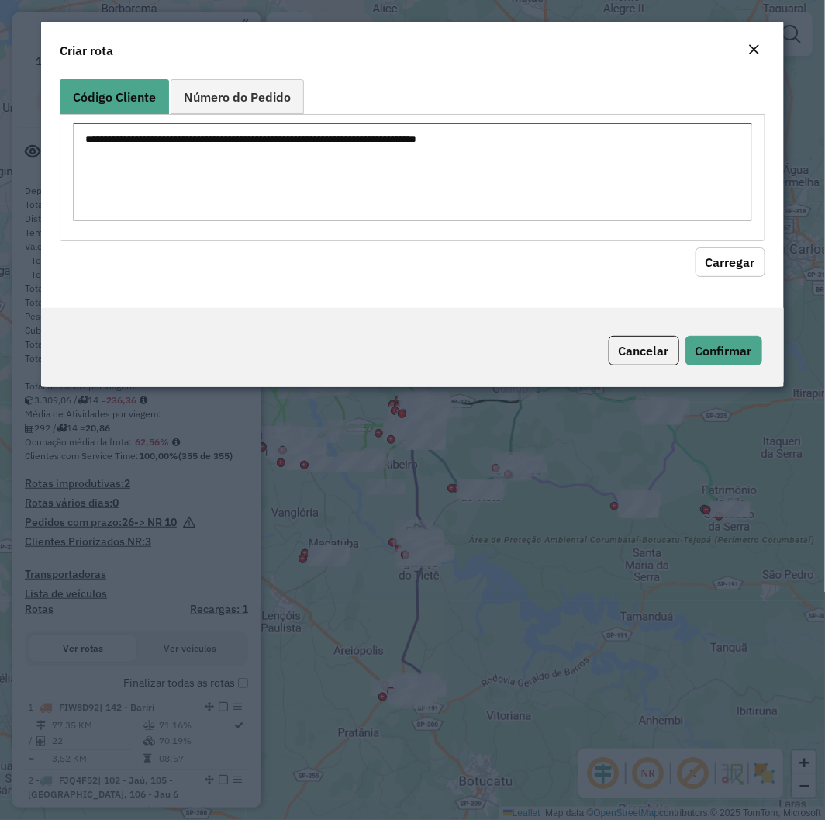
click at [360, 160] on textarea at bounding box center [412, 172] width 679 height 99
paste textarea "******** ******** ******** ******** ******** ******** ******** ******** *******…"
type textarea "******** ******** ******** ******** ******** ******** ******** ******** *******…"
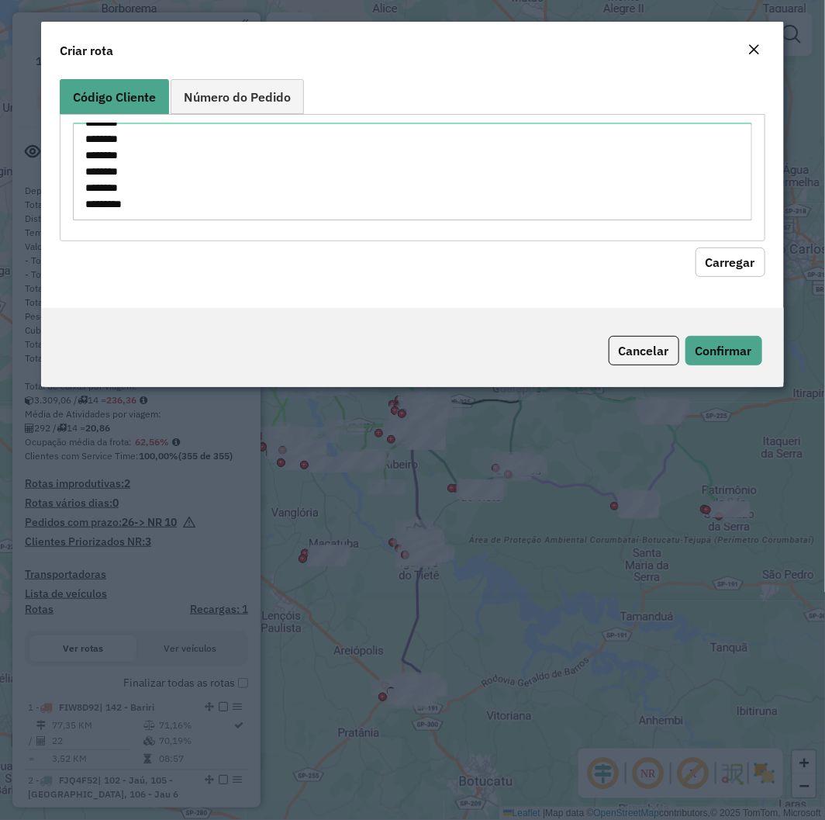
click at [756, 268] on button "Carregar" at bounding box center [731, 261] width 70 height 29
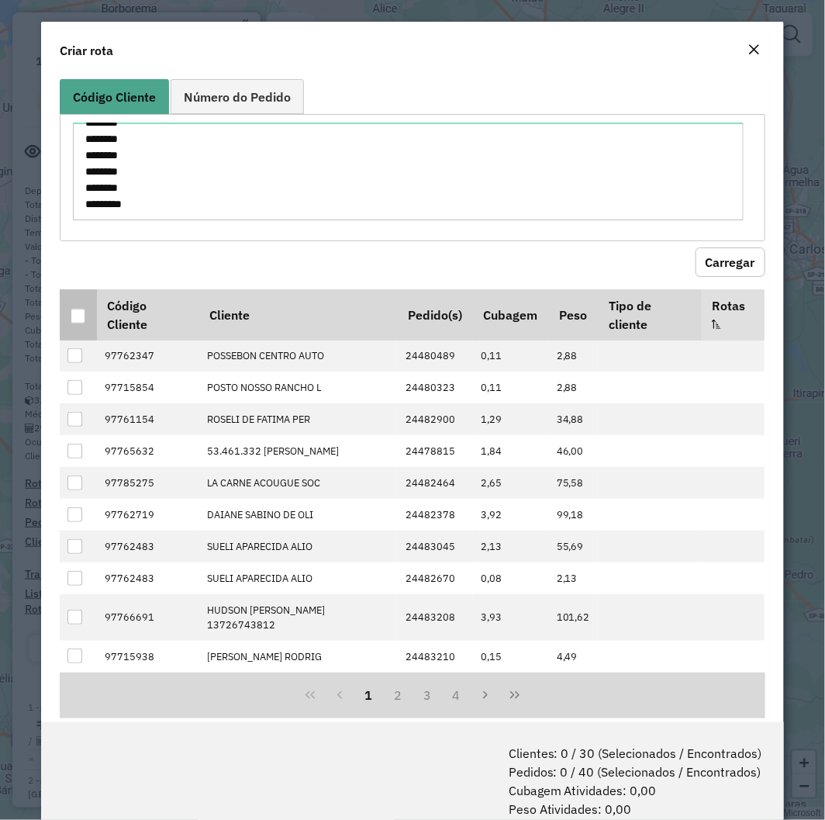
click at [71, 319] on div at bounding box center [78, 316] width 15 height 15
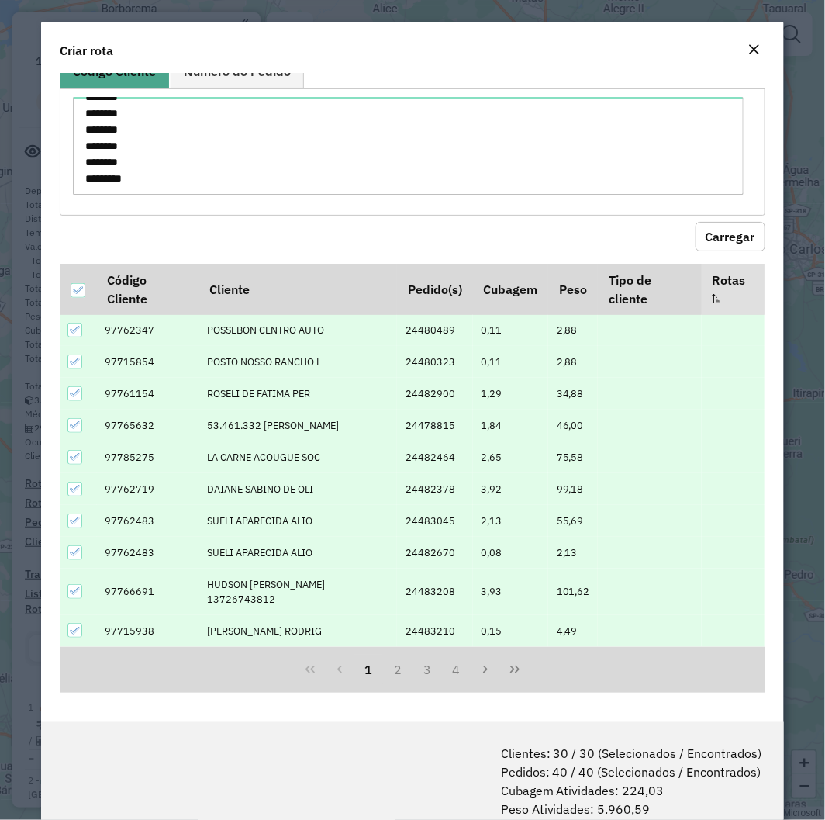
scroll to position [78, 0]
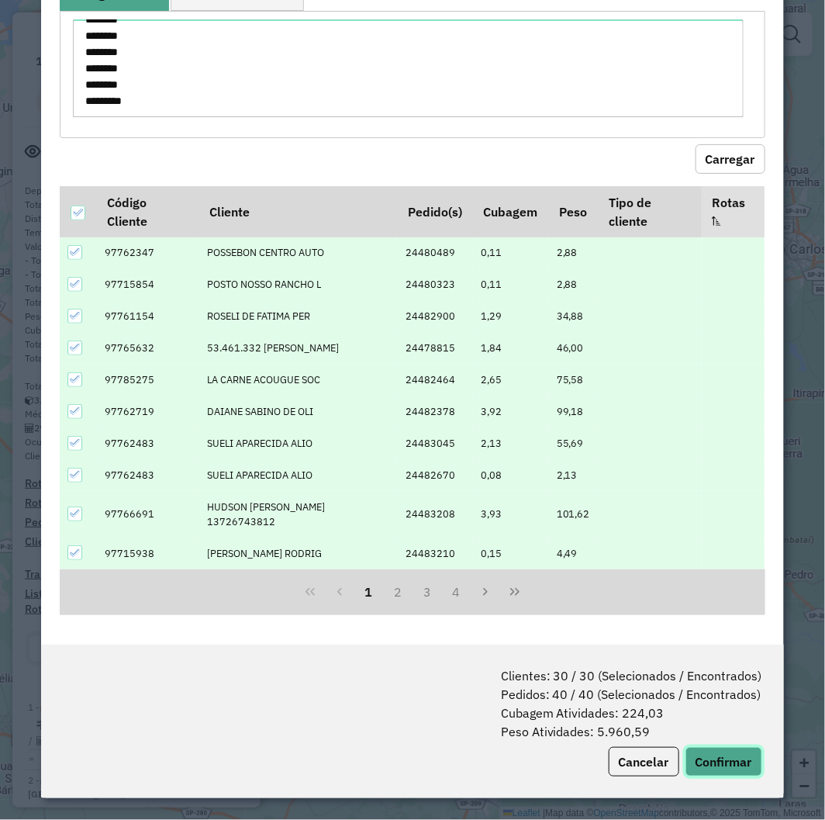
click at [721, 769] on button "Confirmar" at bounding box center [724, 761] width 77 height 29
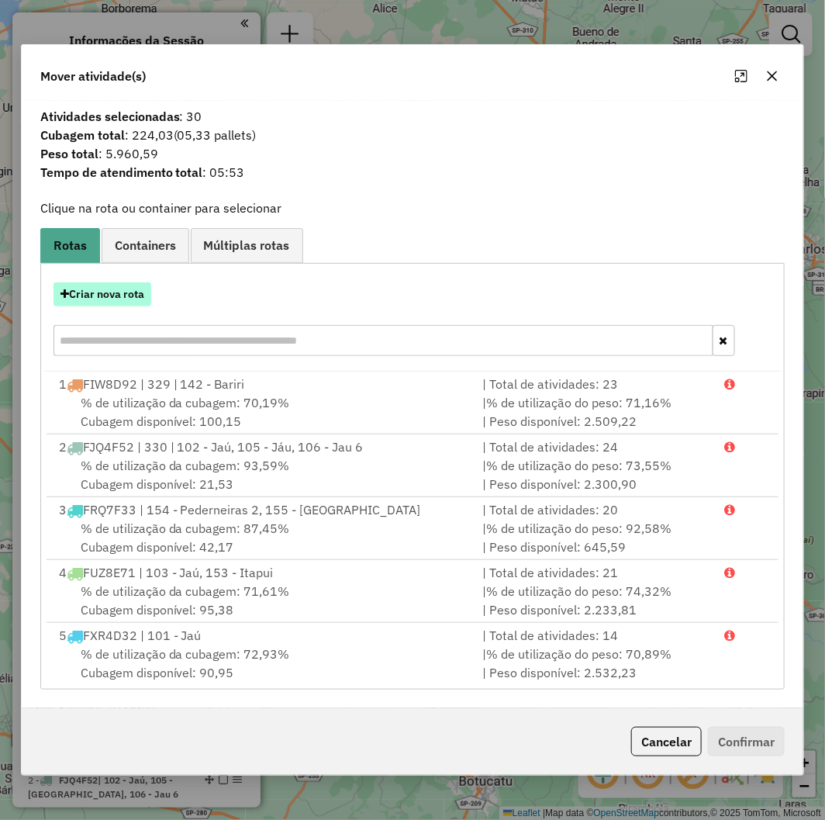
click at [121, 293] on button "Criar nova rota" at bounding box center [103, 294] width 98 height 24
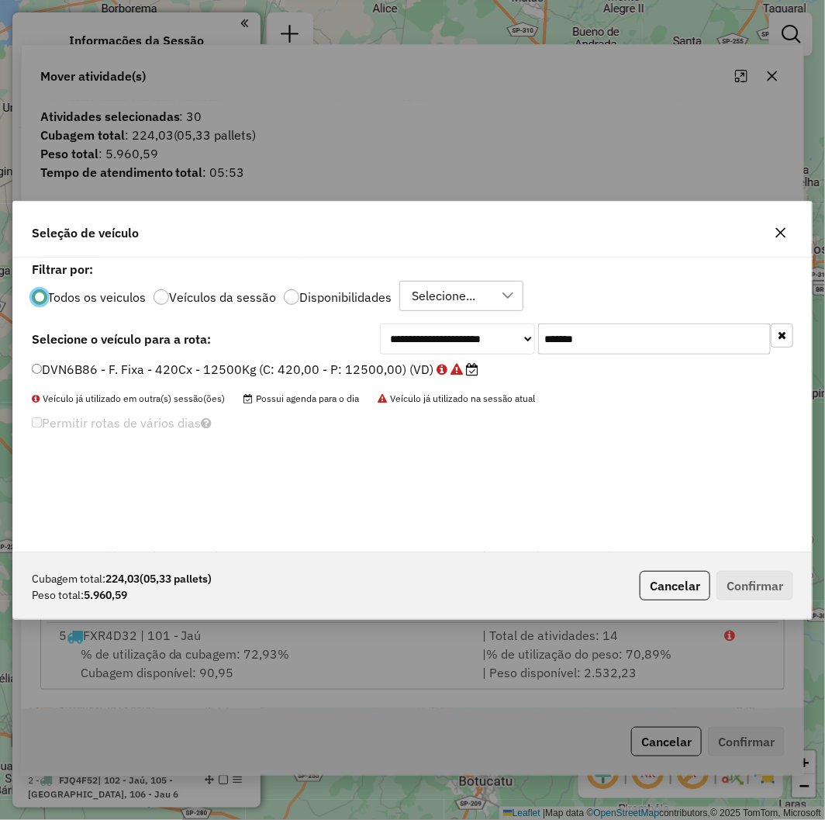
scroll to position [9, 4]
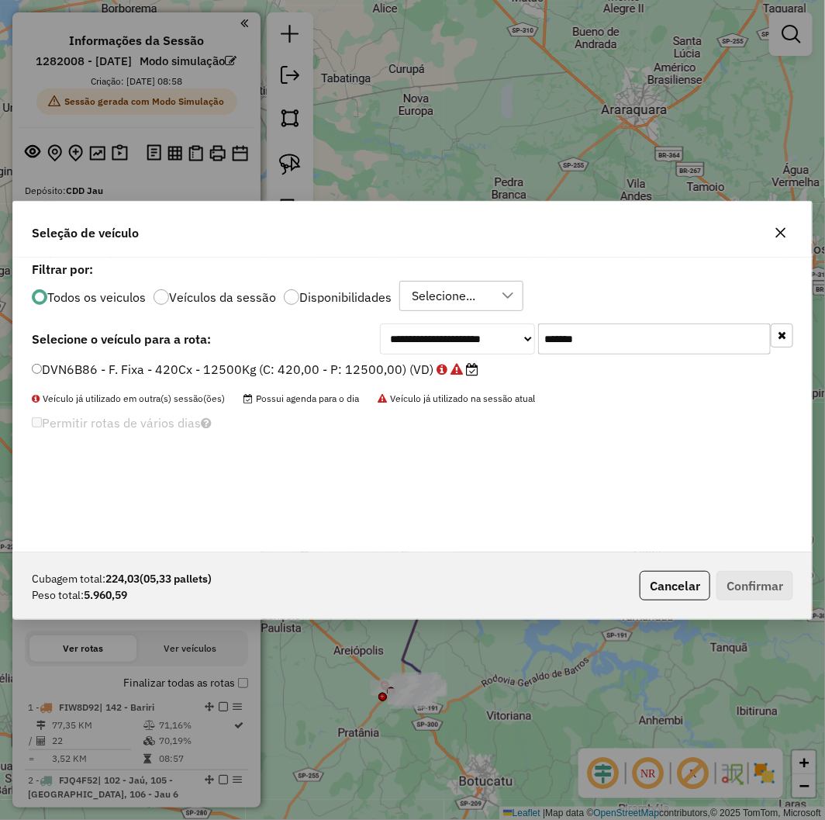
click at [632, 358] on div "**********" at bounding box center [412, 405] width 799 height 295
click at [624, 345] on input "*******" at bounding box center [654, 338] width 233 height 31
paste input "text"
type input "*******"
click at [316, 361] on label "GCK7D02 - F. Fixa - 420Cx - 12500Kg (C: 420,00 - P: 12500,00)" at bounding box center [234, 369] width 404 height 19
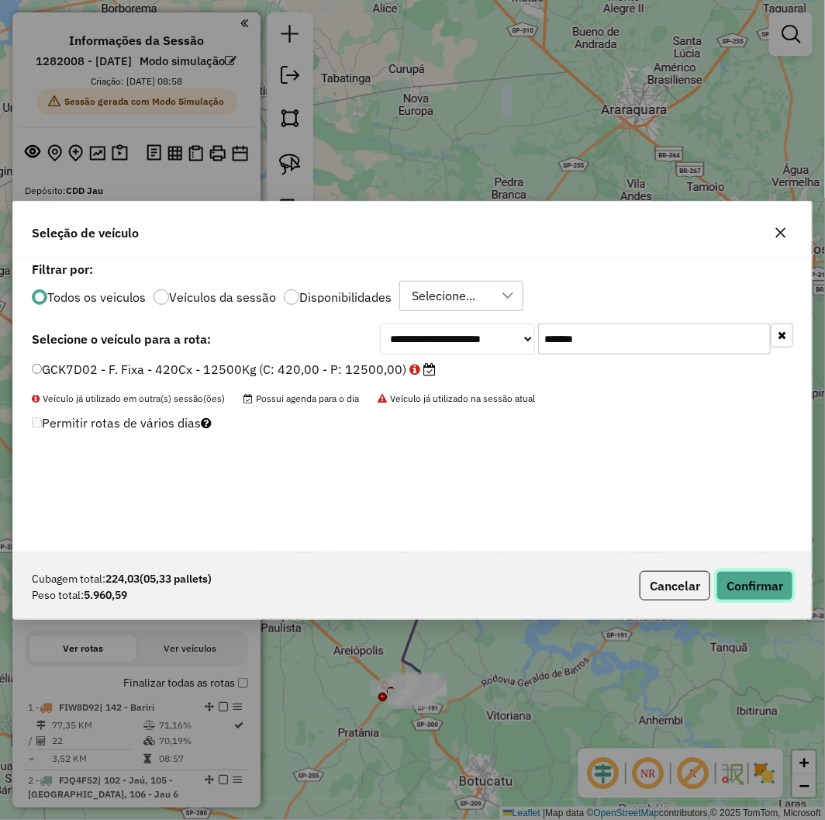
click at [731, 583] on button "Confirmar" at bounding box center [755, 585] width 77 height 29
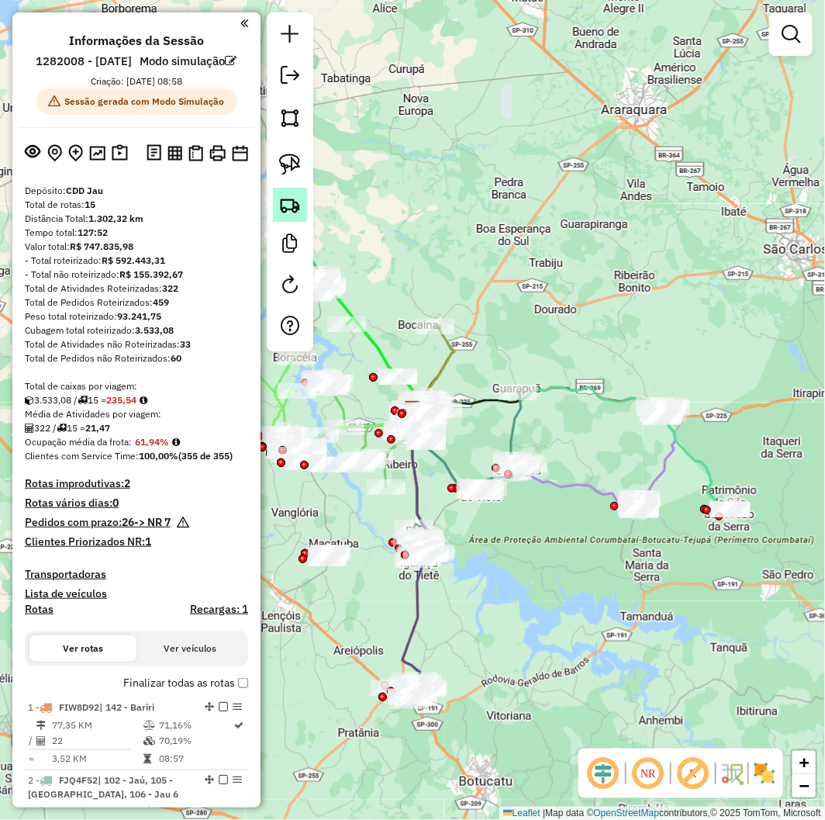
click at [296, 210] on img at bounding box center [290, 205] width 22 height 22
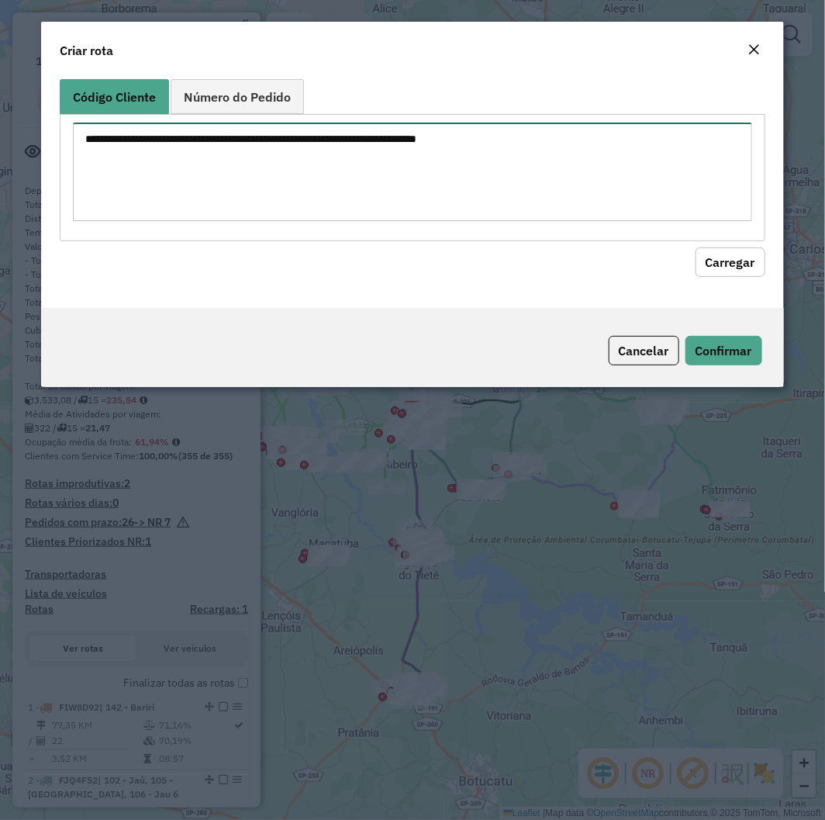
drag, startPoint x: 338, startPoint y: 171, endPoint x: 727, endPoint y: 231, distance: 393.3
click at [340, 171] on textarea at bounding box center [412, 172] width 679 height 99
paste textarea "******** ******** ******** ******** ********"
type textarea "******** ******** ******** ******** ********"
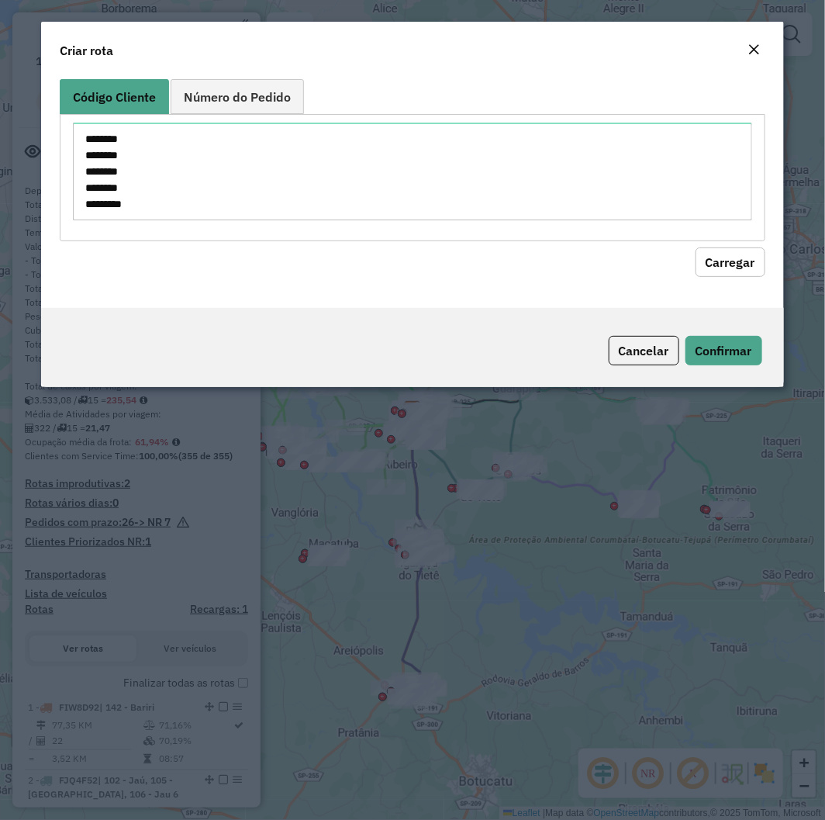
click at [722, 250] on button "Carregar" at bounding box center [731, 261] width 70 height 29
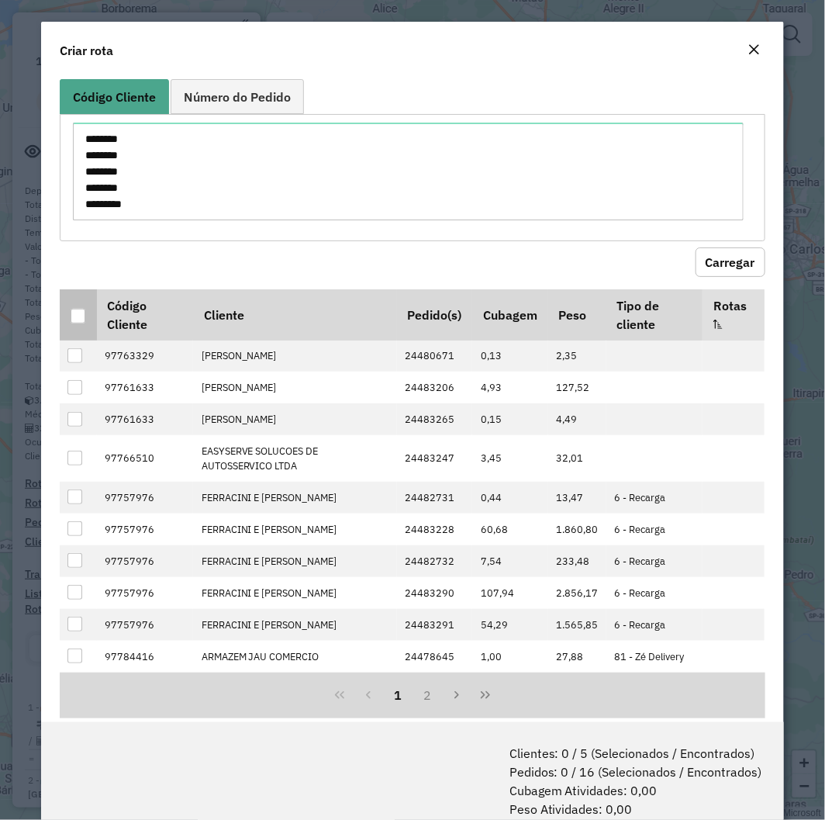
click at [81, 310] on div at bounding box center [78, 316] width 15 height 15
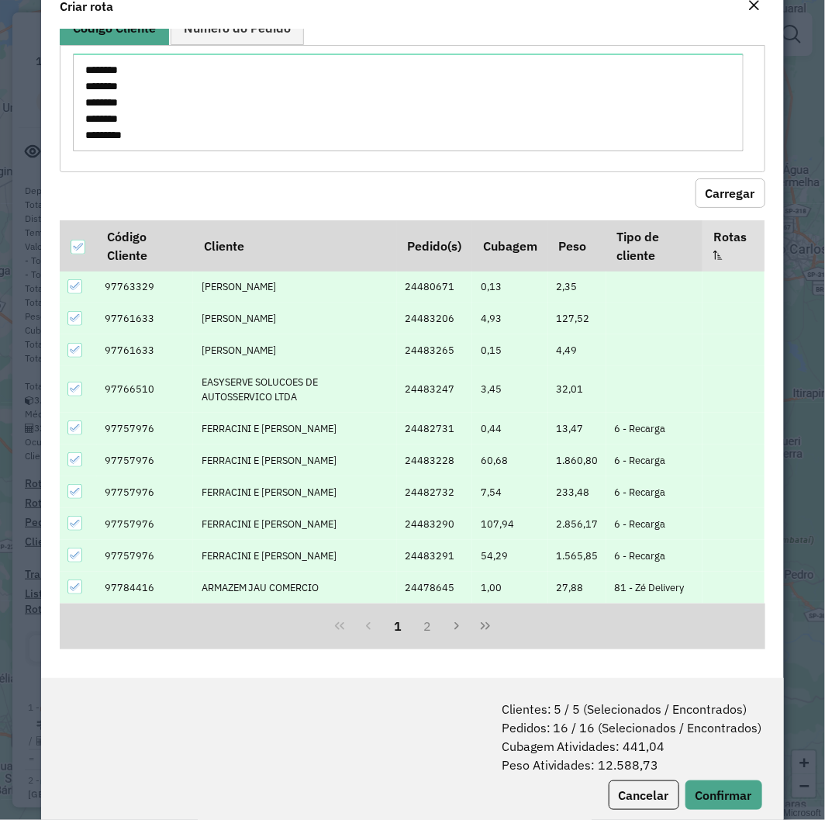
scroll to position [78, 0]
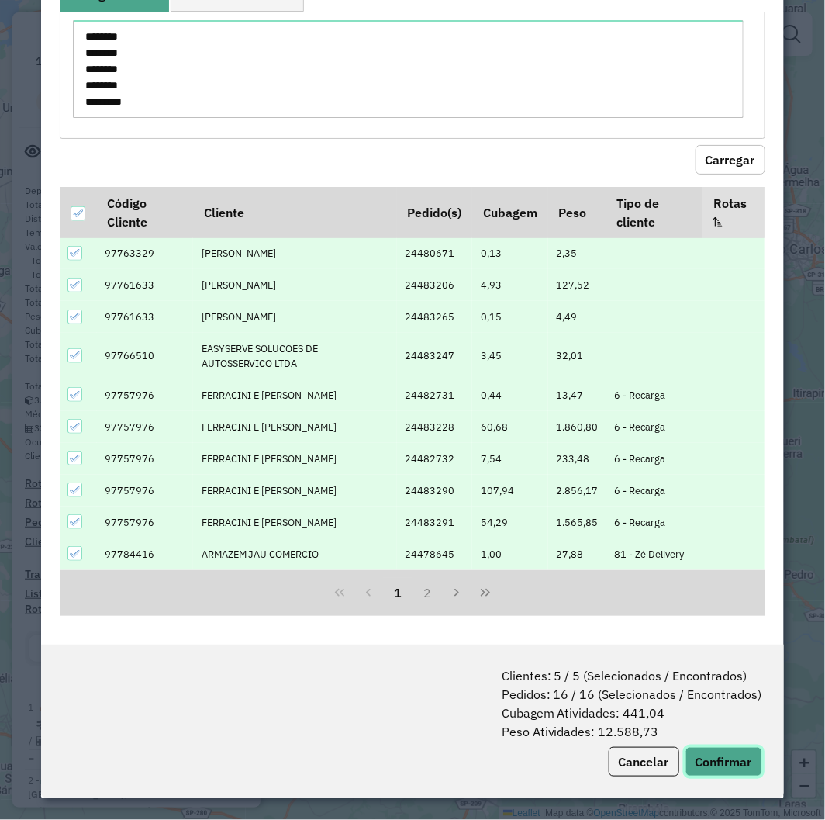
click at [722, 765] on button "Confirmar" at bounding box center [724, 761] width 77 height 29
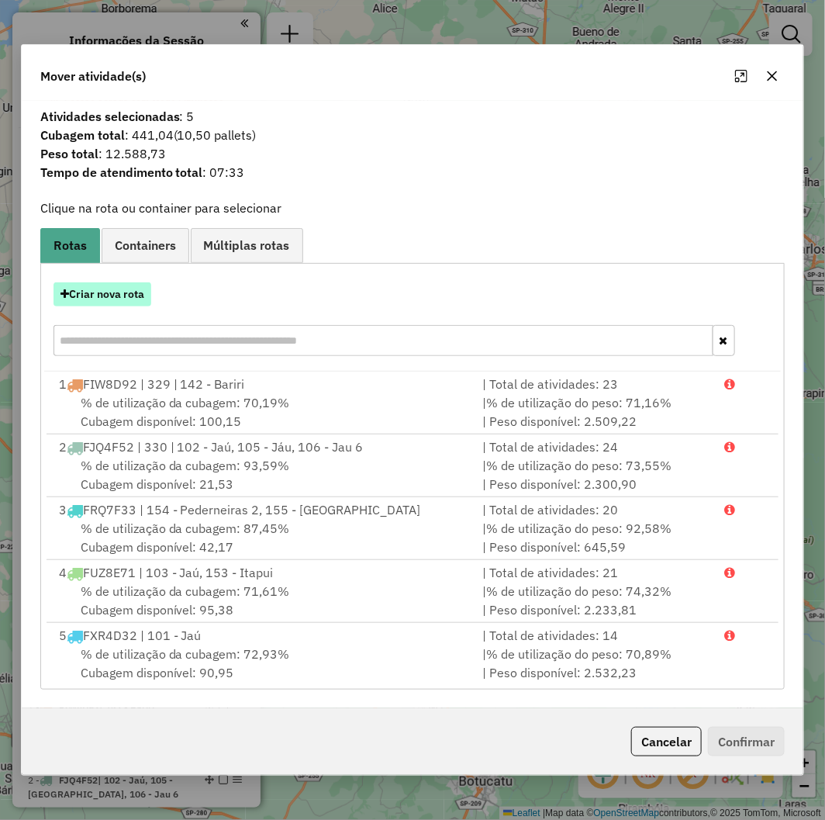
click at [125, 301] on button "Criar nova rota" at bounding box center [103, 294] width 98 height 24
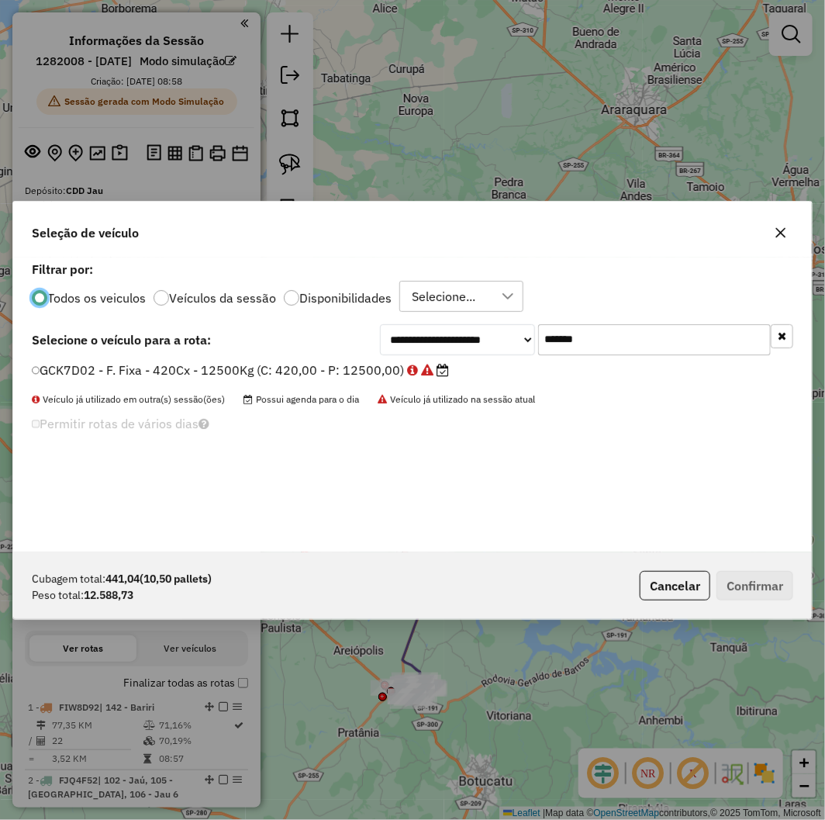
scroll to position [9, 4]
click at [645, 347] on input "*******" at bounding box center [654, 338] width 233 height 31
paste input "text"
type input "*******"
click at [248, 365] on label "BWV2J16 - F. Fixa - 672Cx - 16870Kg (C: 672,00 - P: 16870,00) (VD)" at bounding box center [240, 369] width 417 height 19
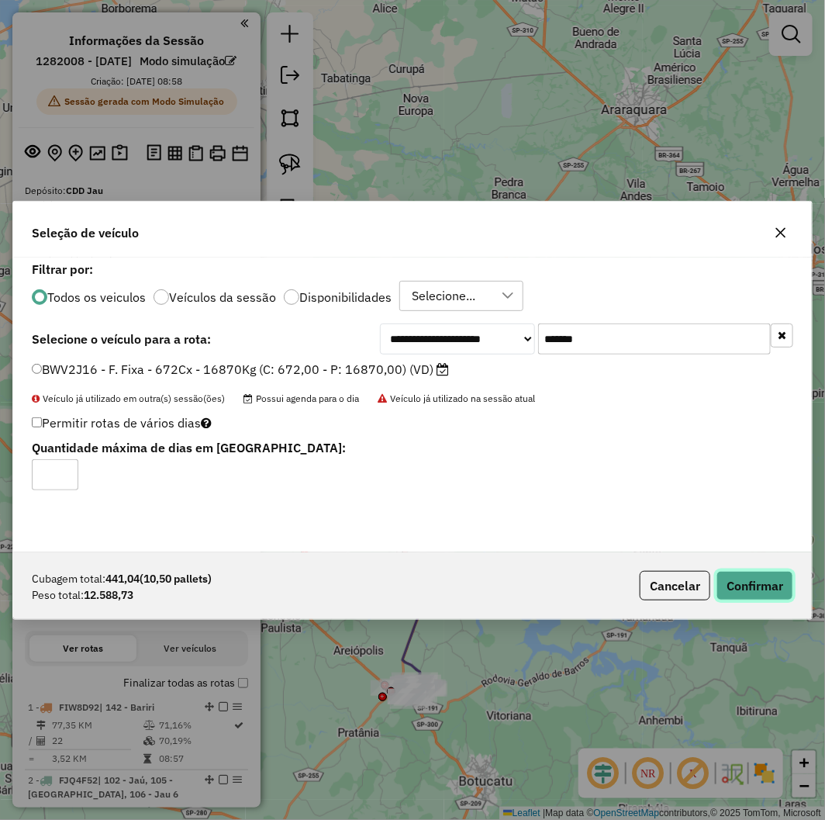
click at [730, 593] on button "Confirmar" at bounding box center [755, 585] width 77 height 29
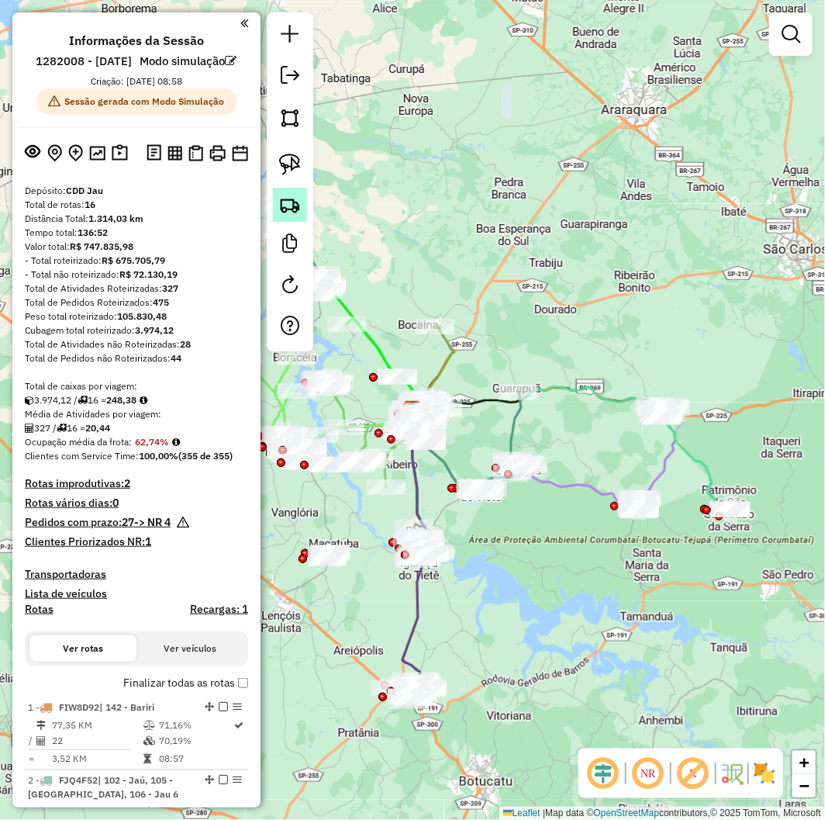
click at [298, 204] on img at bounding box center [290, 205] width 22 height 22
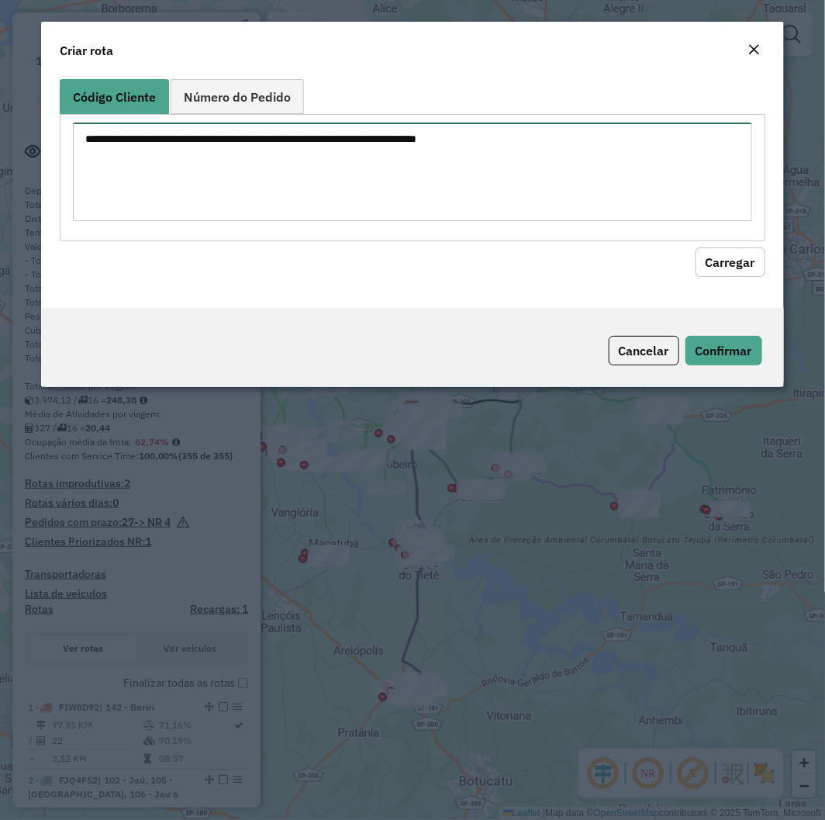
click at [376, 161] on textarea at bounding box center [412, 172] width 679 height 99
paste textarea "******** ******** ******** ******** ******** ******** ******** ********"
type textarea "******** ******** ******** ******** ******** ******** ******** ********"
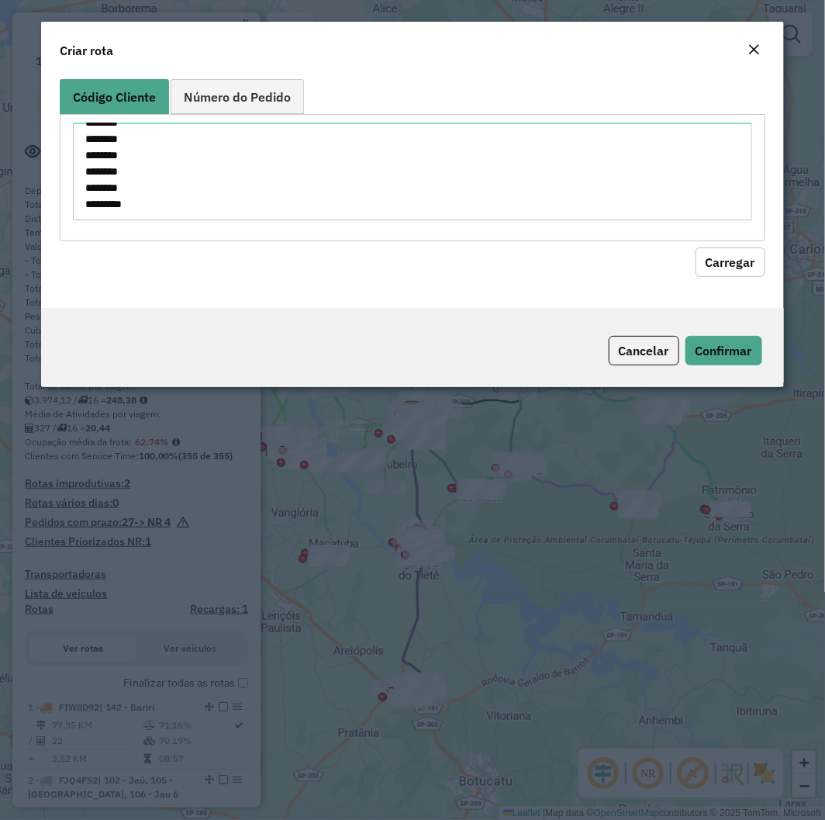
click at [758, 273] on button "Carregar" at bounding box center [731, 261] width 70 height 29
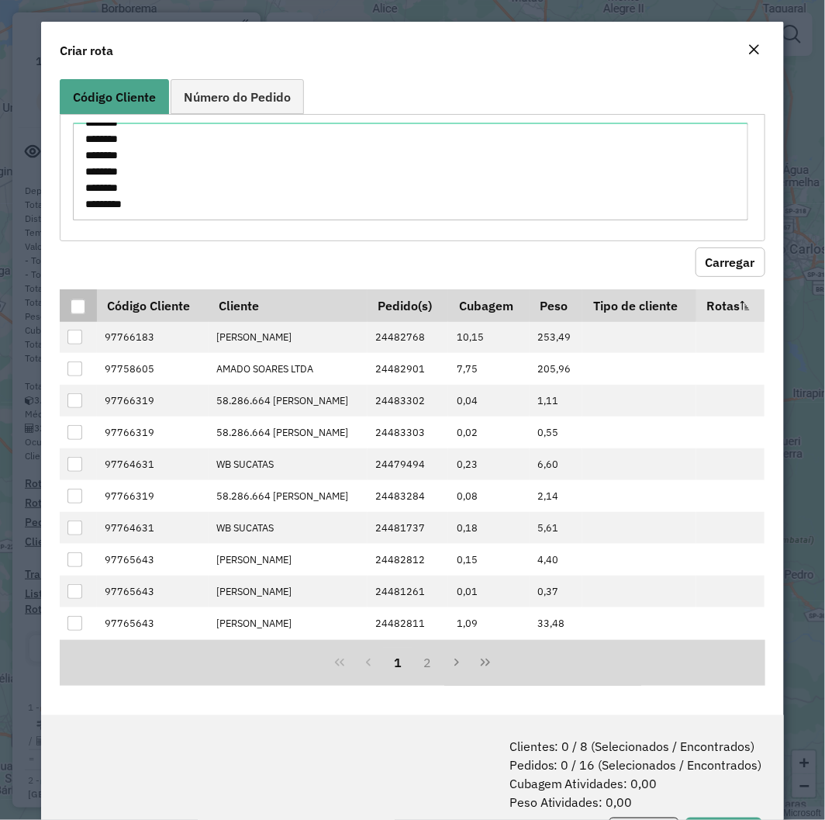
click at [75, 308] on div at bounding box center [78, 306] width 15 height 15
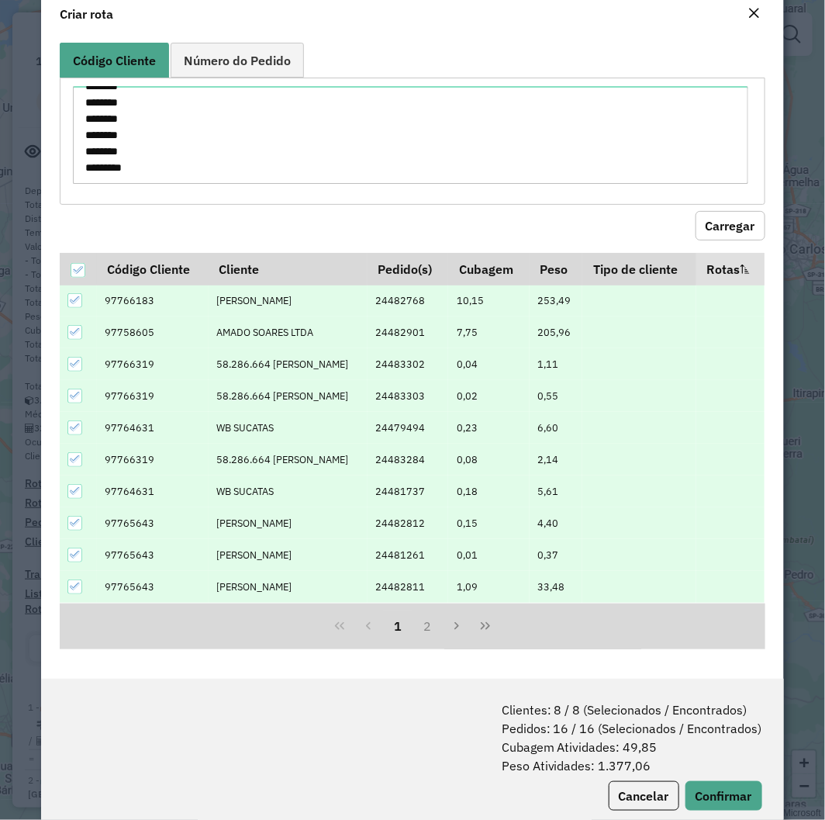
scroll to position [71, 0]
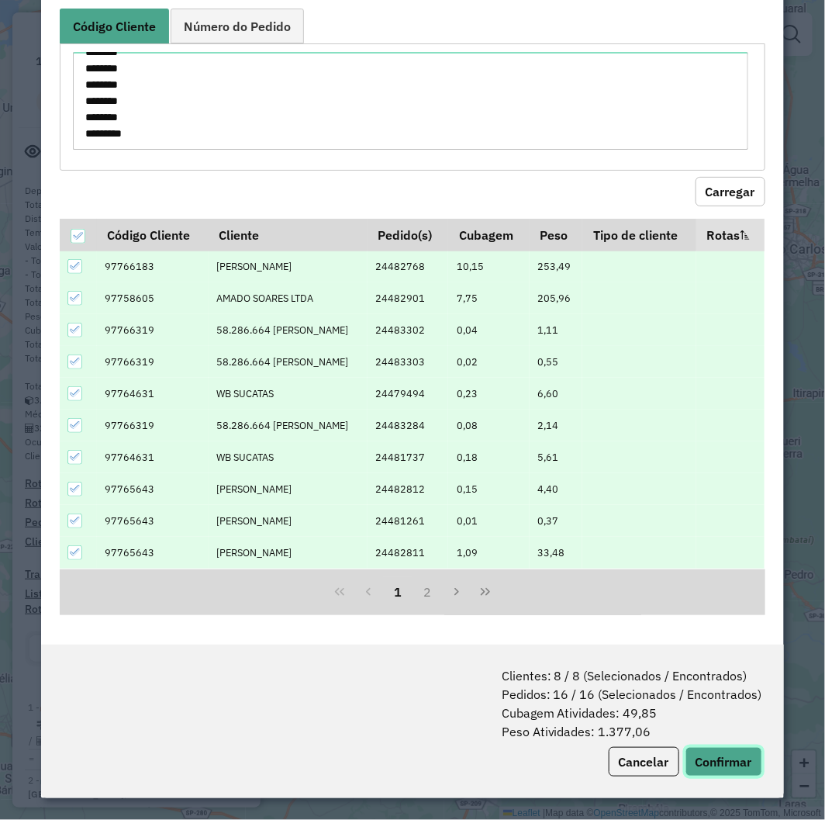
click at [719, 770] on button "Confirmar" at bounding box center [724, 761] width 77 height 29
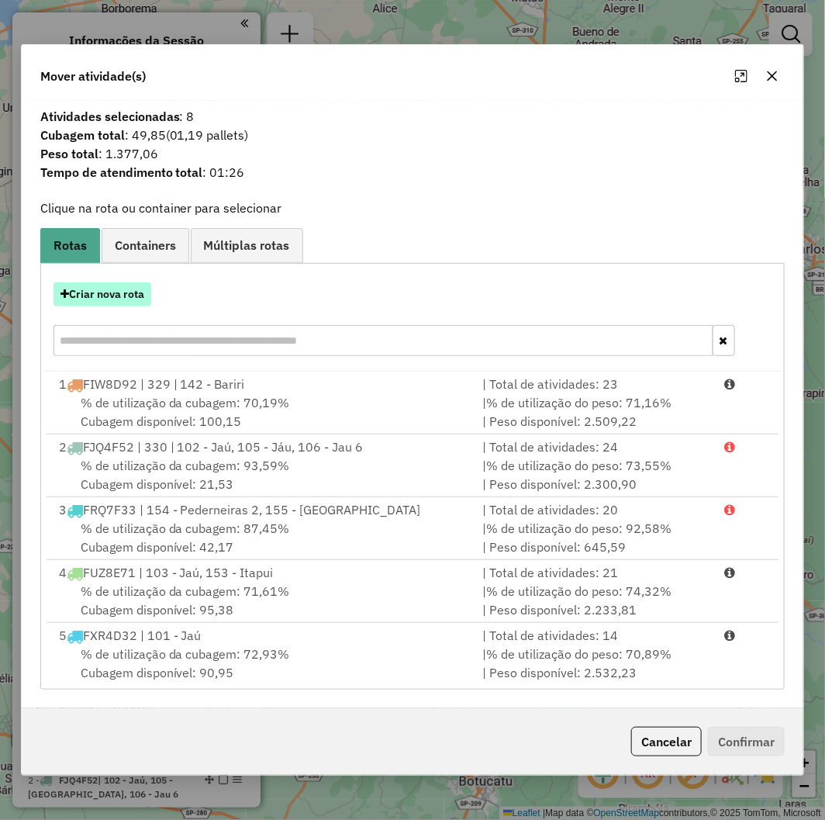
click at [103, 295] on button "Criar nova rota" at bounding box center [103, 294] width 98 height 24
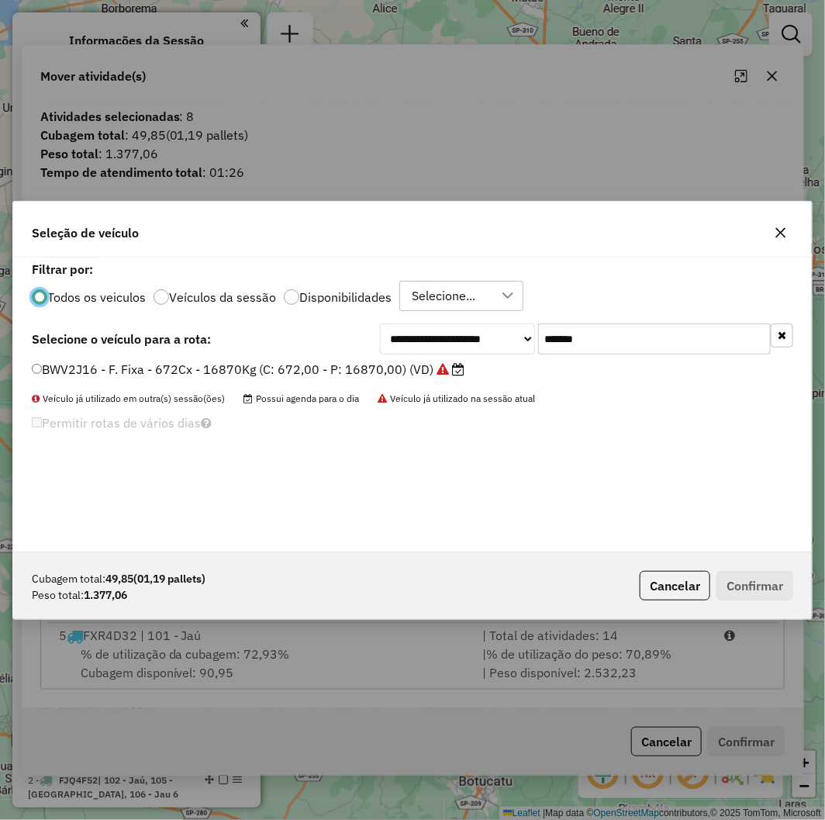
scroll to position [9, 4]
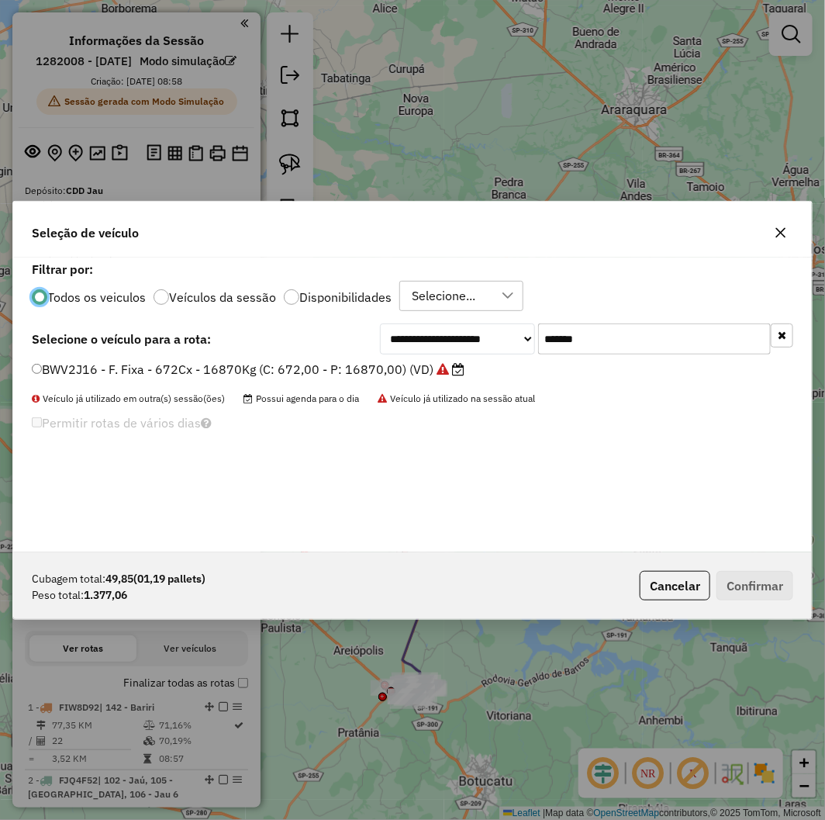
click at [603, 351] on input "*******" at bounding box center [654, 338] width 233 height 31
paste input "text"
type input "*******"
click at [303, 375] on label "RTO2J79 - F. Fixa - 70Cx - 1390Kg (C: 70,00 - P: 1390,00) (VD)" at bounding box center [230, 369] width 397 height 19
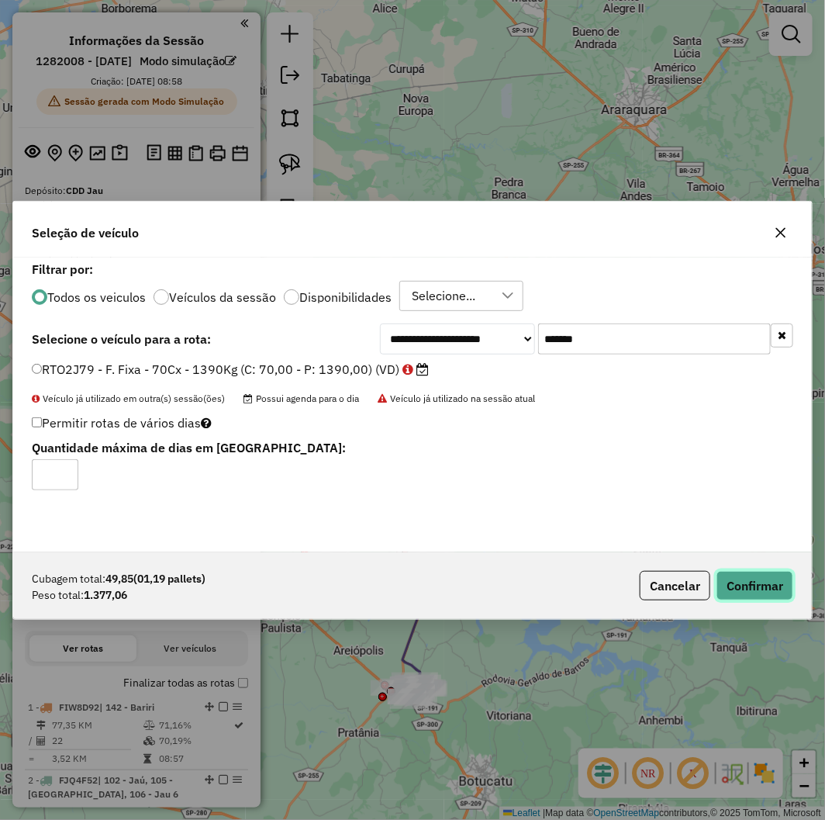
click at [759, 579] on button "Confirmar" at bounding box center [755, 585] width 77 height 29
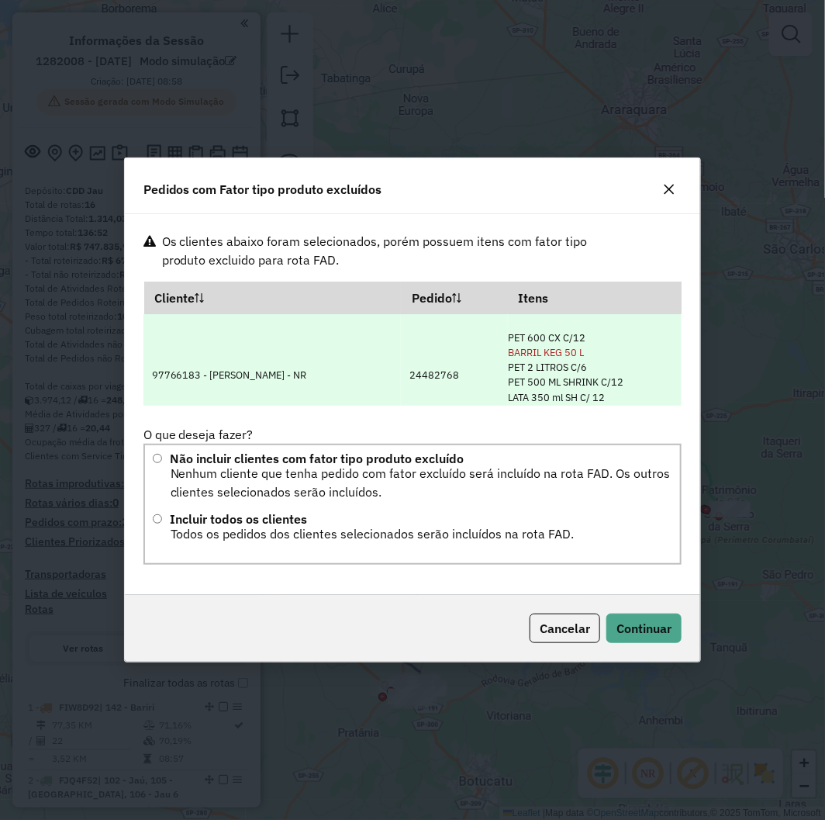
scroll to position [36, 0]
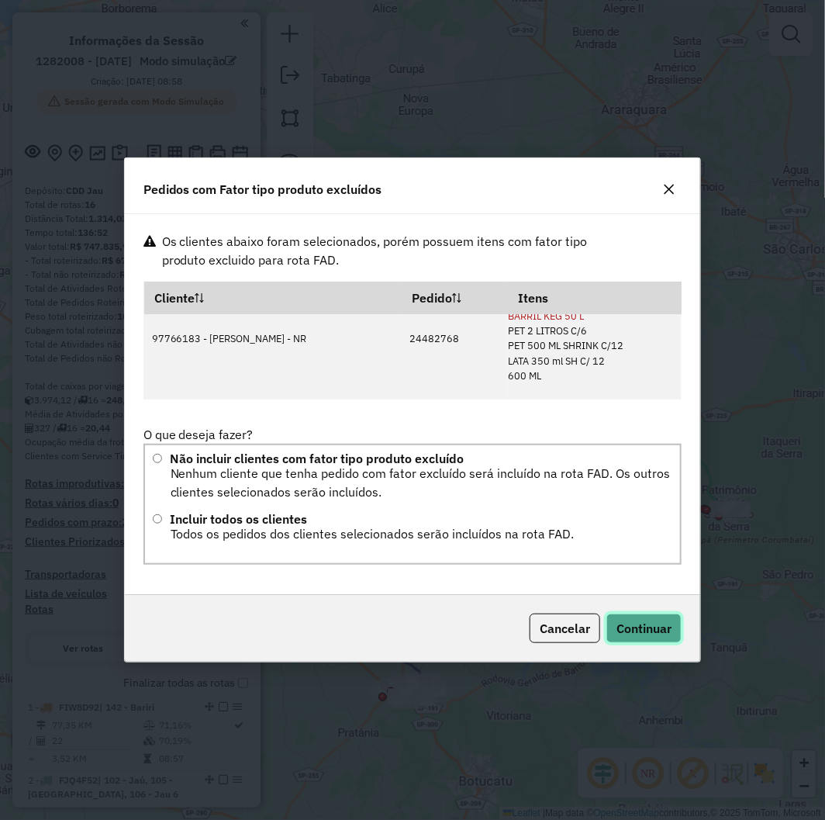
click at [662, 623] on span "Continuar" at bounding box center [644, 629] width 55 height 16
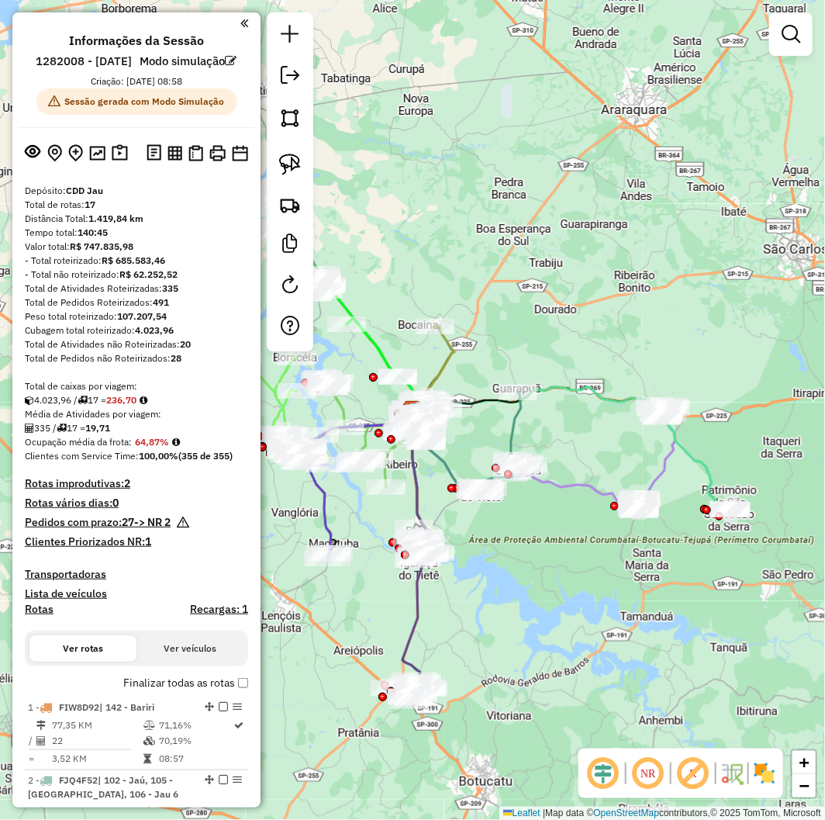
click at [291, 207] on img at bounding box center [290, 205] width 22 height 22
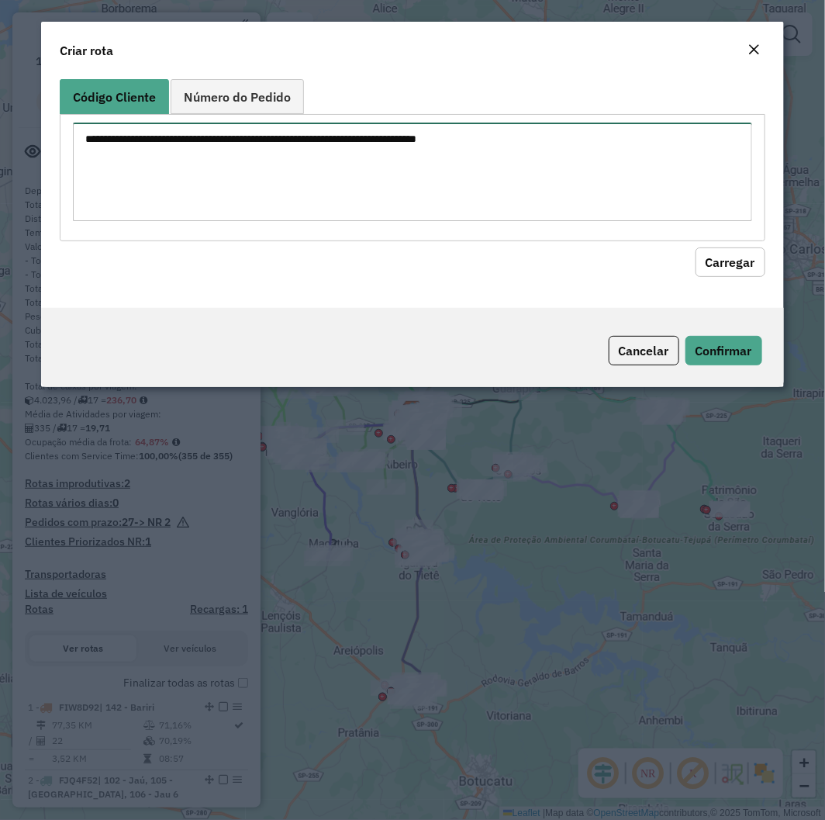
drag, startPoint x: 448, startPoint y: 157, endPoint x: 482, endPoint y: 169, distance: 36.8
click at [450, 159] on textarea at bounding box center [412, 172] width 679 height 99
paste textarea "******** ******** ******** ******** ******** ******** ******** ******** *******…"
type textarea "******** ******** ******** ******** ******** ******** ******** ******** *******…"
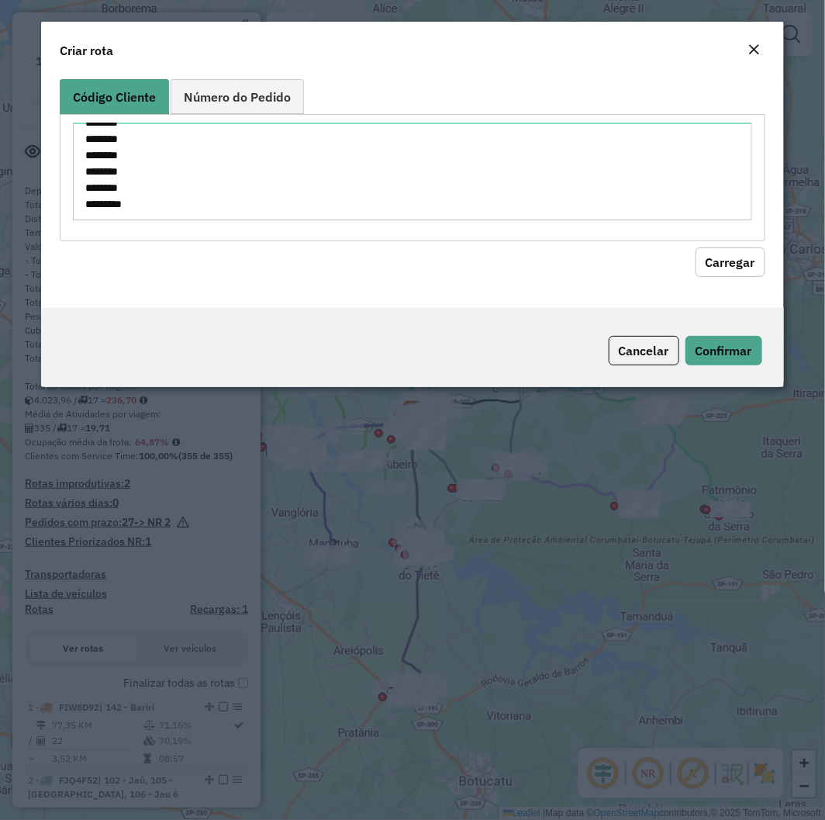
click at [742, 258] on button "Carregar" at bounding box center [731, 261] width 70 height 29
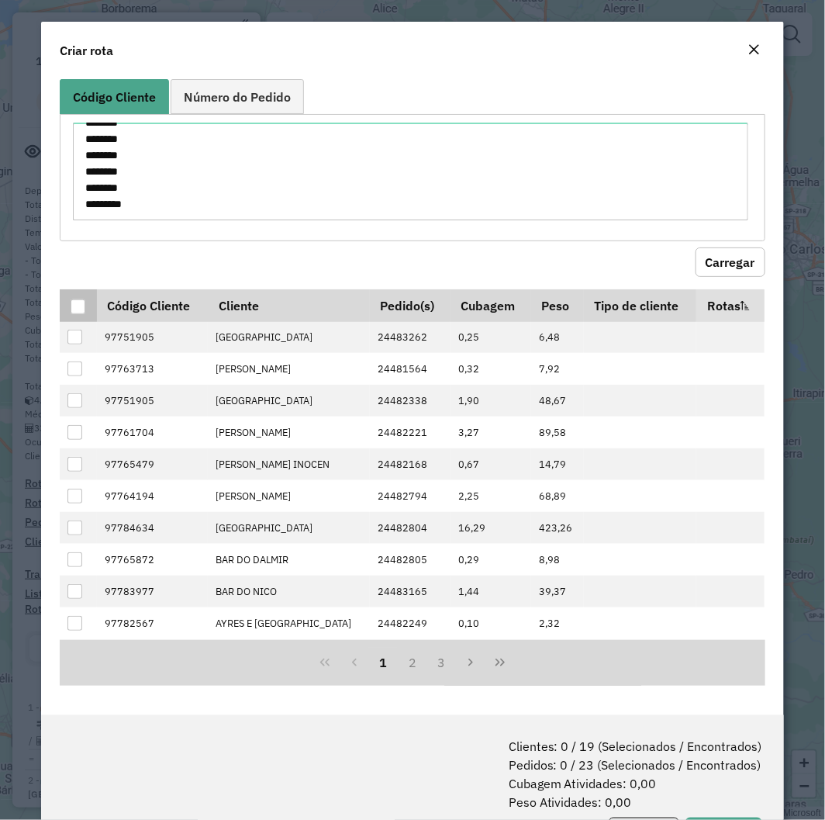
click at [81, 303] on div at bounding box center [78, 306] width 15 height 15
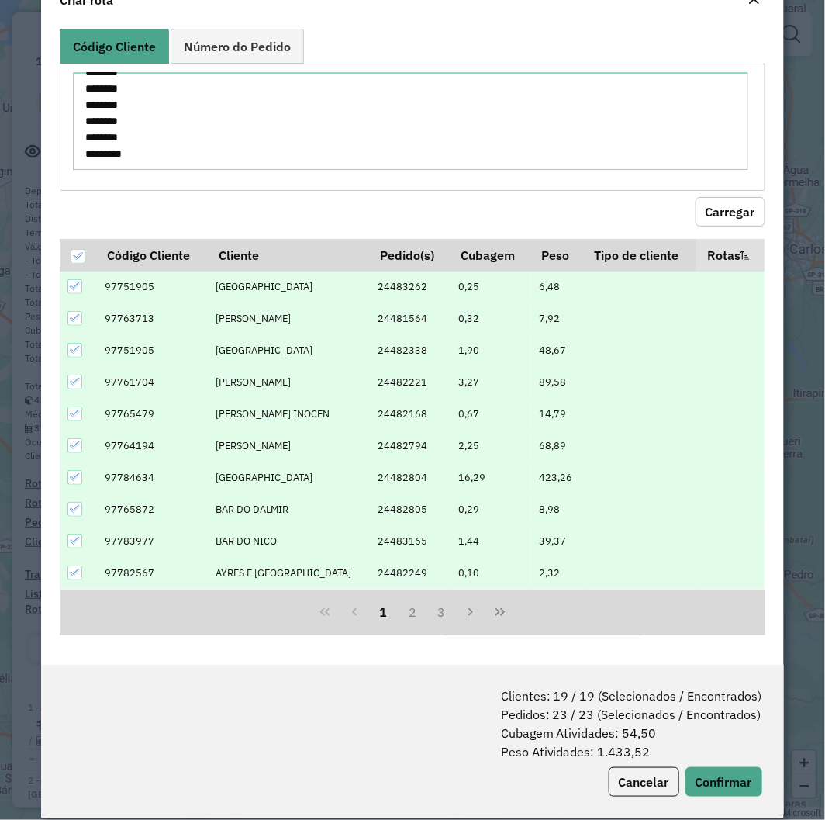
scroll to position [71, 0]
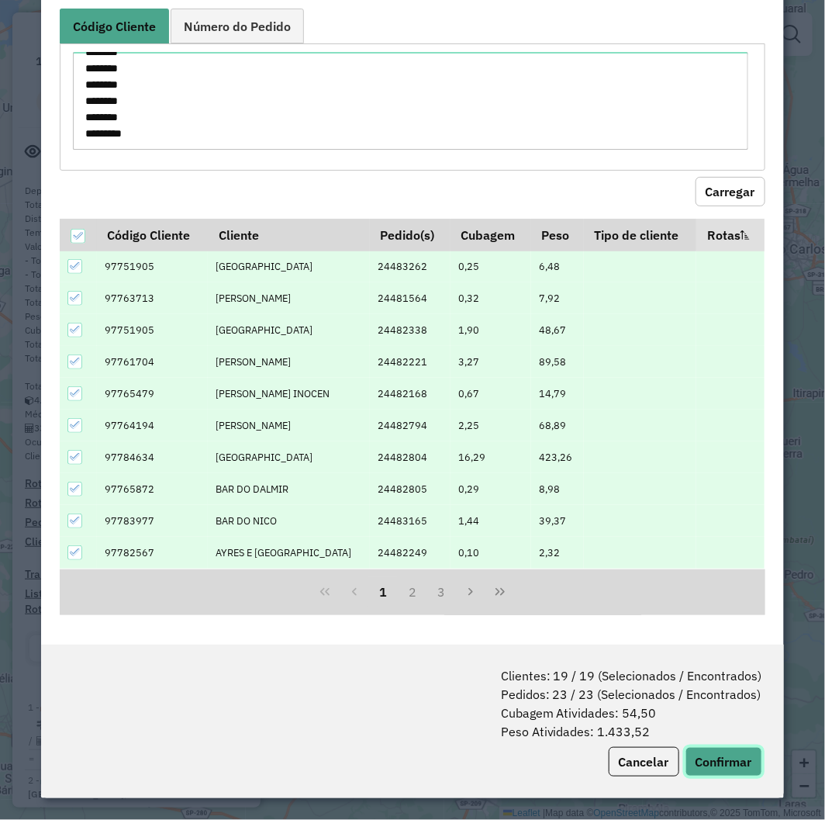
click at [714, 753] on button "Confirmar" at bounding box center [724, 761] width 77 height 29
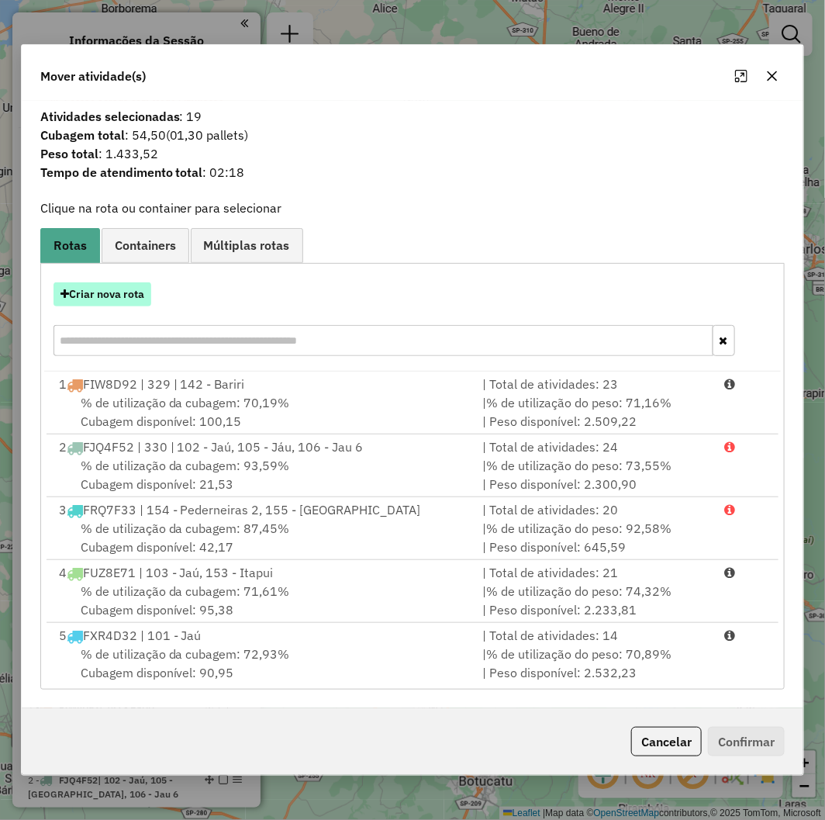
click at [127, 299] on button "Criar nova rota" at bounding box center [103, 294] width 98 height 24
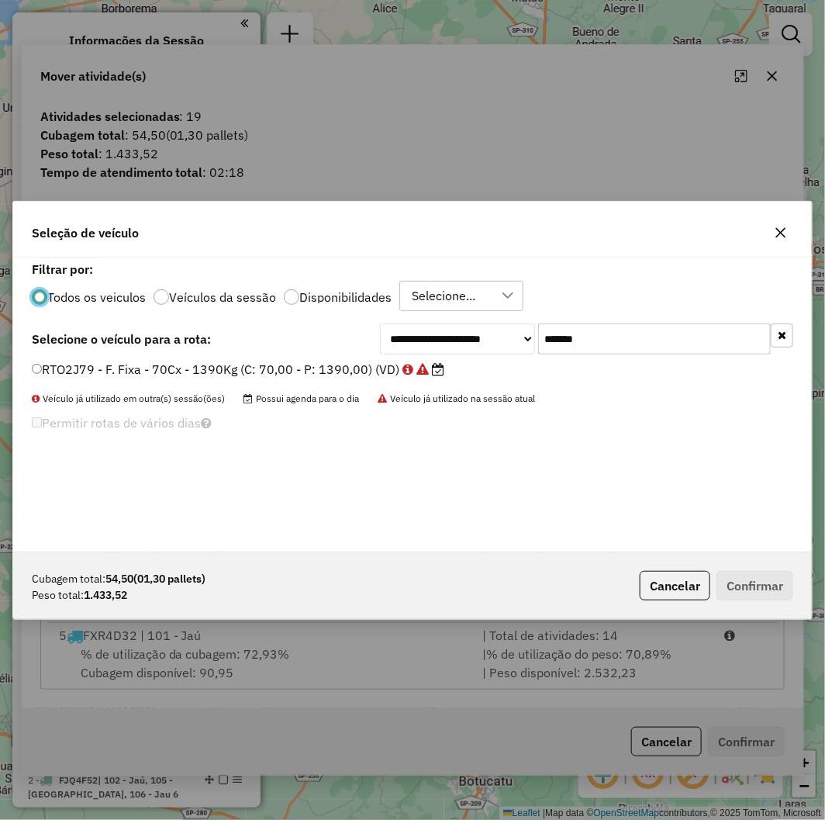
scroll to position [9, 4]
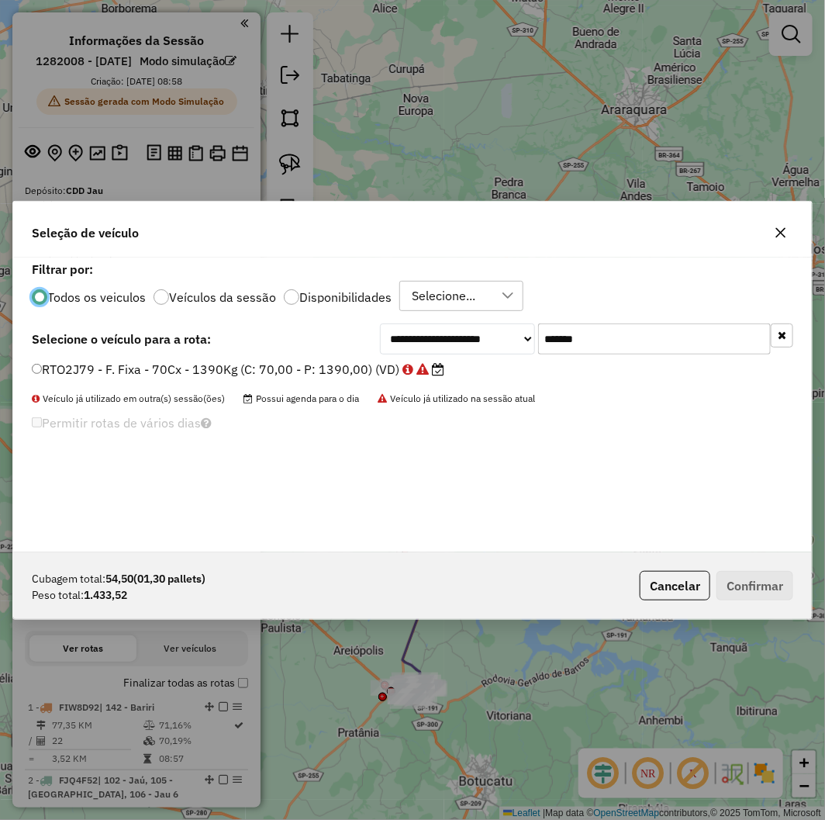
click at [630, 347] on input "*******" at bounding box center [654, 338] width 233 height 31
paste input "text"
type input "*******"
click at [291, 365] on label "RUQ8A12 - F. Fixa - 70Cx - 1459Kg (C: 70,00 - P: 1459,00) (VD)" at bounding box center [232, 369] width 400 height 19
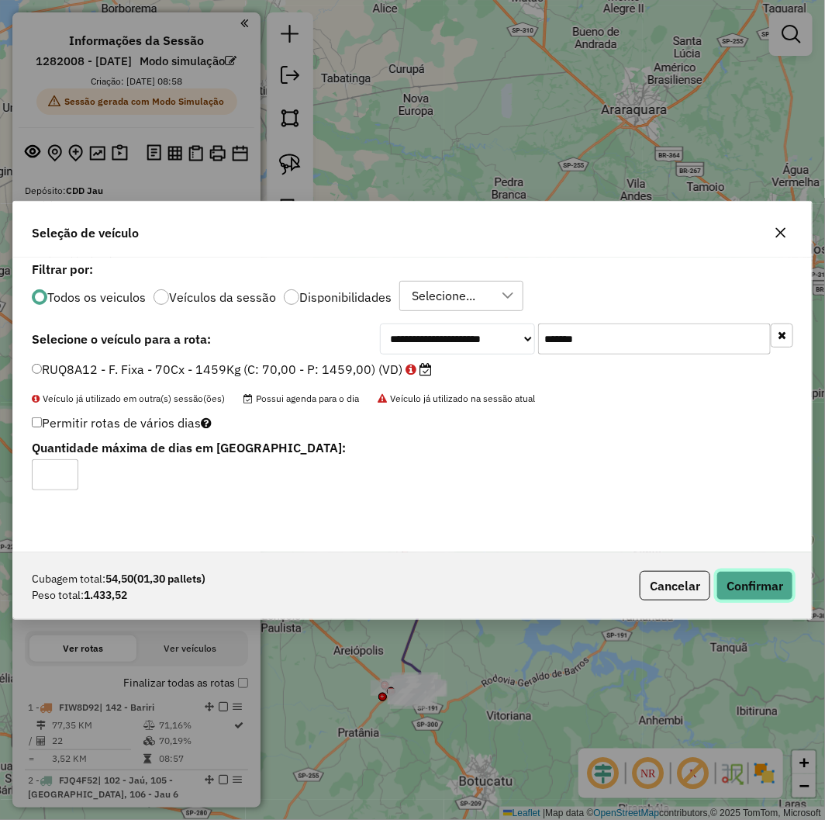
drag, startPoint x: 743, startPoint y: 590, endPoint x: 279, endPoint y: 743, distance: 488.4
click at [742, 590] on button "Confirmar" at bounding box center [755, 585] width 77 height 29
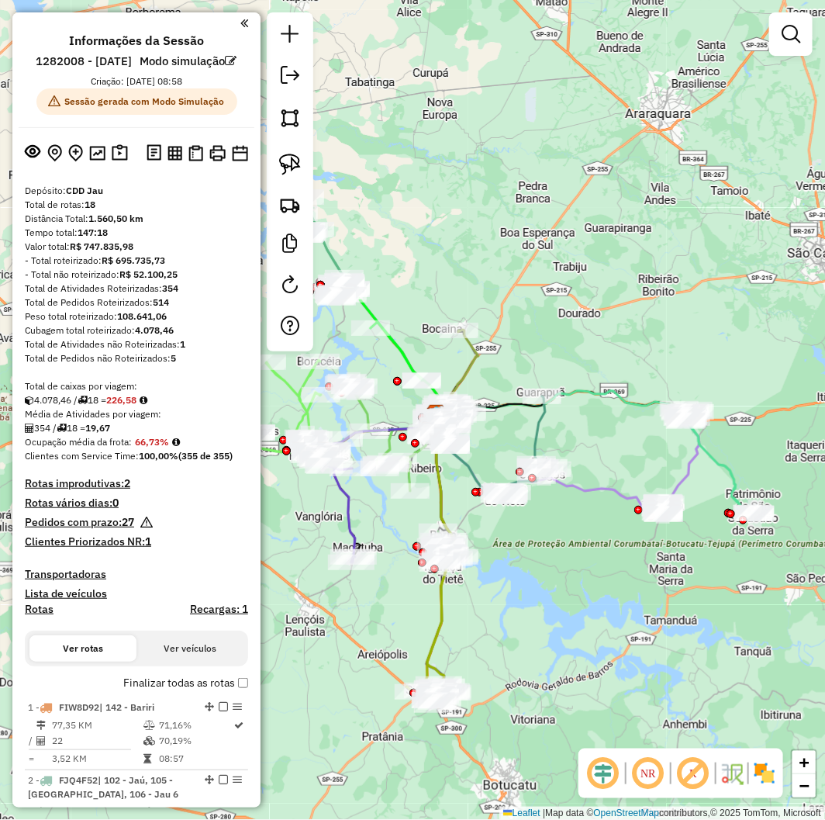
drag, startPoint x: 533, startPoint y: 572, endPoint x: 557, endPoint y: 576, distance: 24.4
click at [557, 576] on div "Janela de atendimento Grade de atendimento Capacidade Transportadoras Veículos …" at bounding box center [412, 410] width 825 height 820
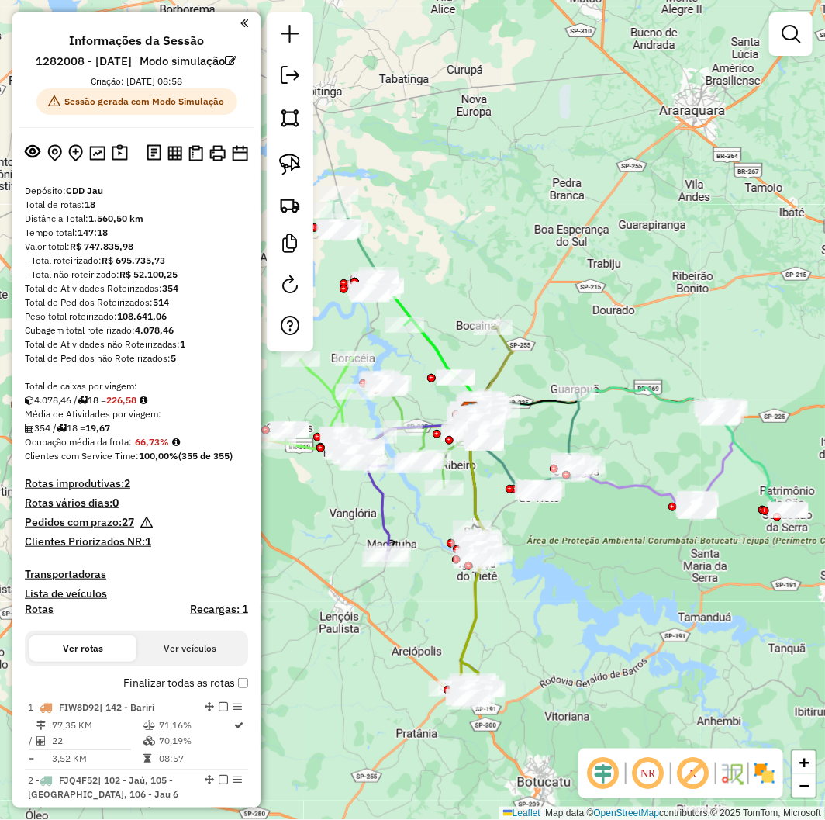
drag, startPoint x: 600, startPoint y: 192, endPoint x: 567, endPoint y: 196, distance: 32.8
click at [567, 196] on div "Janela de atendimento Grade de atendimento Capacidade Transportadoras Veículos …" at bounding box center [412, 410] width 825 height 820
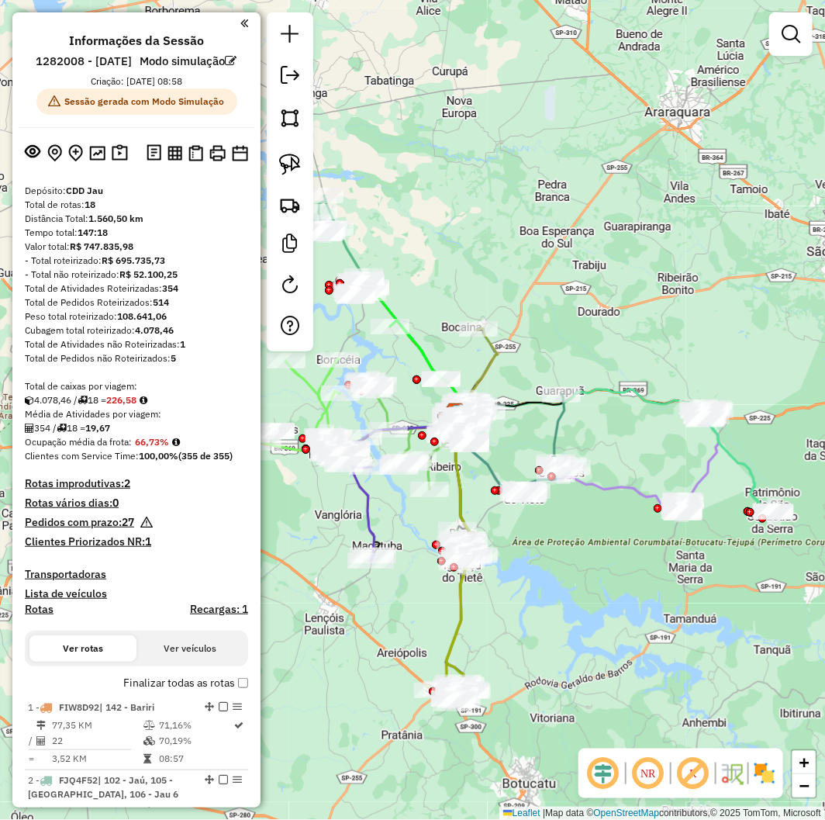
drag, startPoint x: 420, startPoint y: 610, endPoint x: 406, endPoint y: 611, distance: 14.8
click at [406, 611] on div "Janela de atendimento Grade de atendimento Capacidade Transportadoras Veículos …" at bounding box center [412, 410] width 825 height 820
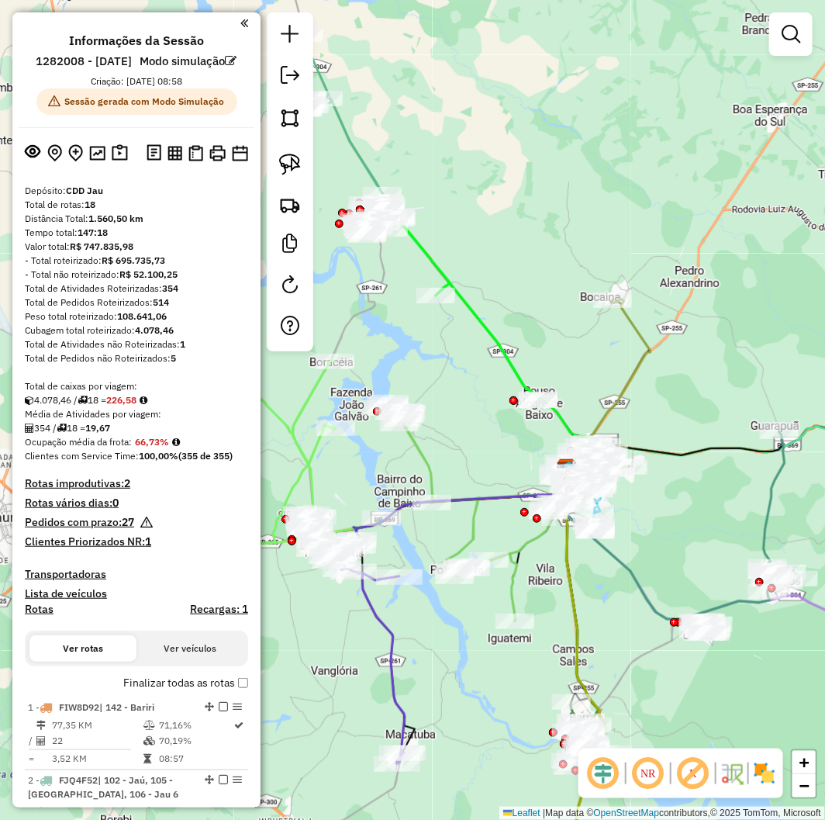
drag, startPoint x: 444, startPoint y: 661, endPoint x: 430, endPoint y: 627, distance: 36.9
click at [430, 627] on div "Janela de atendimento Grade de atendimento Capacidade Transportadoras Veículos …" at bounding box center [412, 410] width 825 height 820
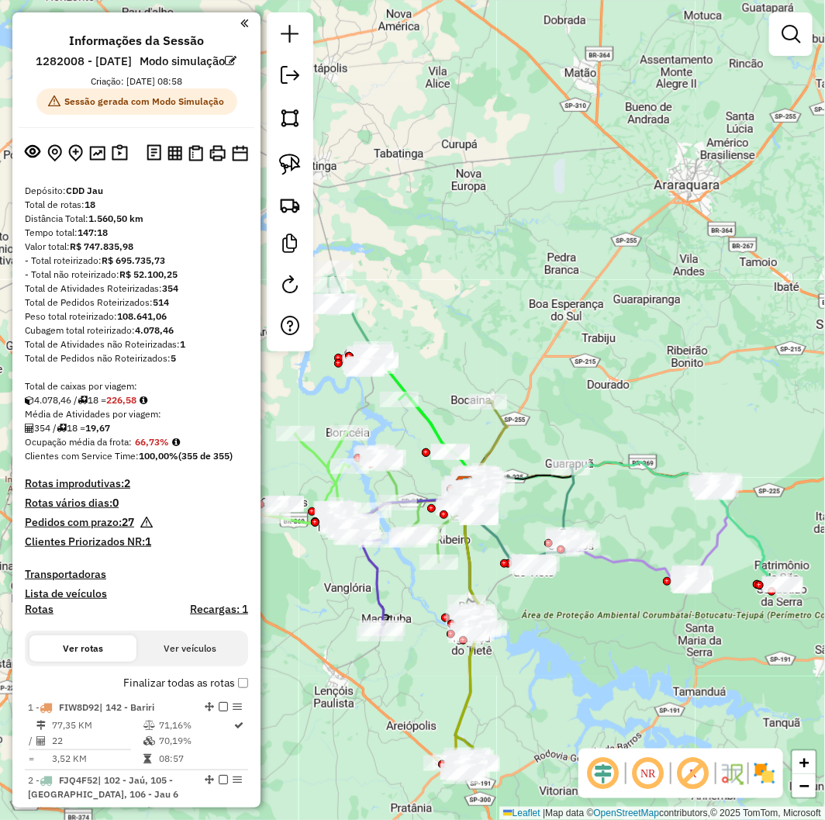
drag, startPoint x: 438, startPoint y: 666, endPoint x: 422, endPoint y: 652, distance: 21.5
click at [422, 652] on div "Janela de atendimento Grade de atendimento Capacidade Transportadoras Veículos …" at bounding box center [412, 410] width 825 height 820
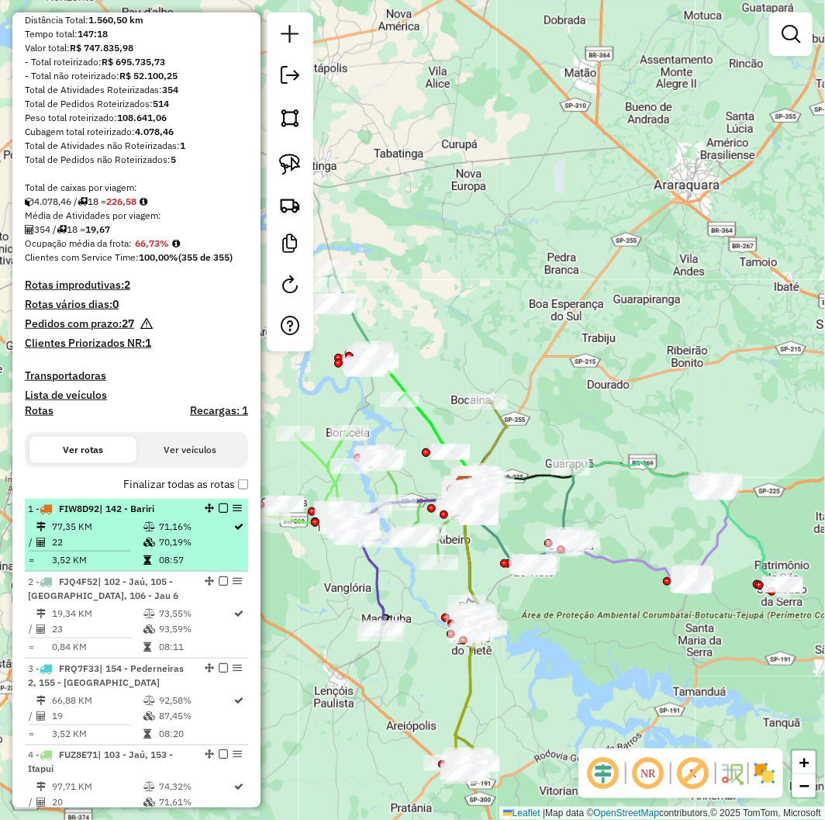
scroll to position [172, 0]
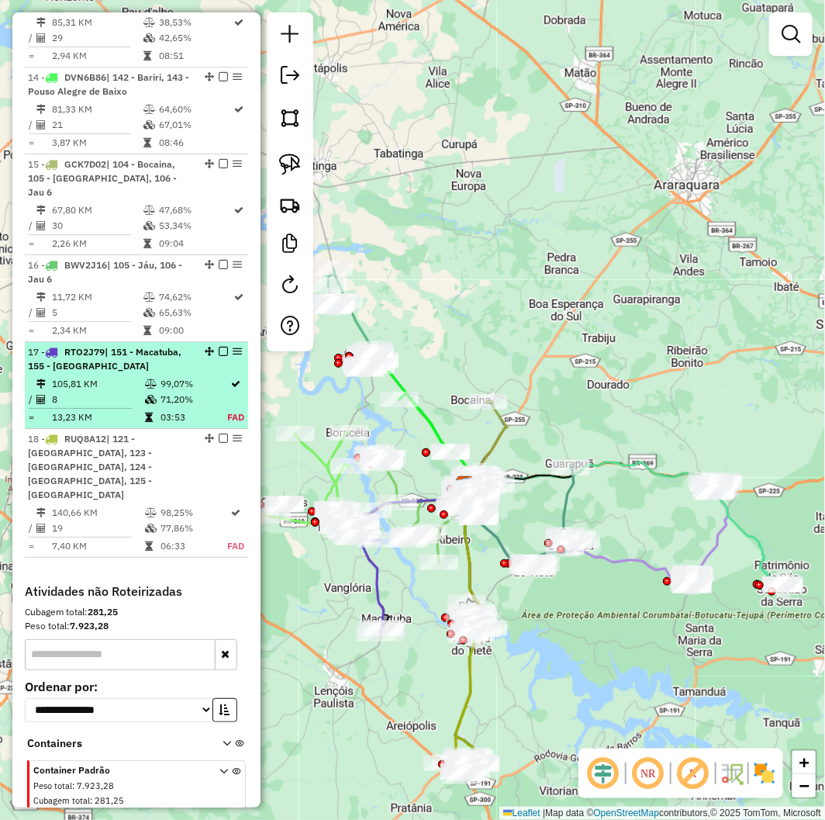
click at [149, 404] on icon at bounding box center [151, 399] width 12 height 9
select select "**********"
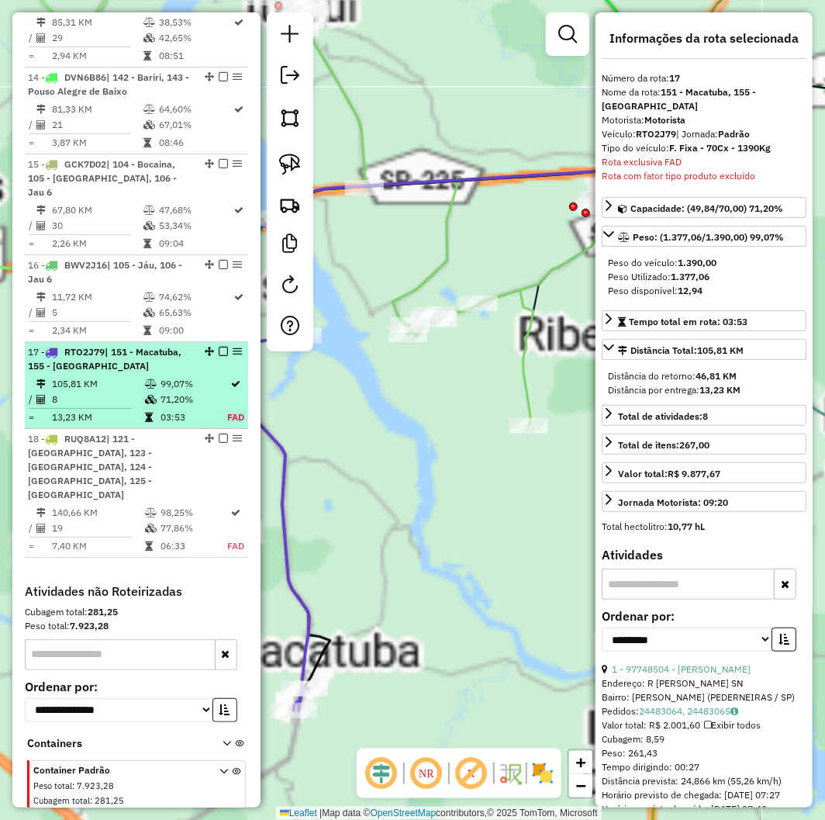
scroll to position [1790, 0]
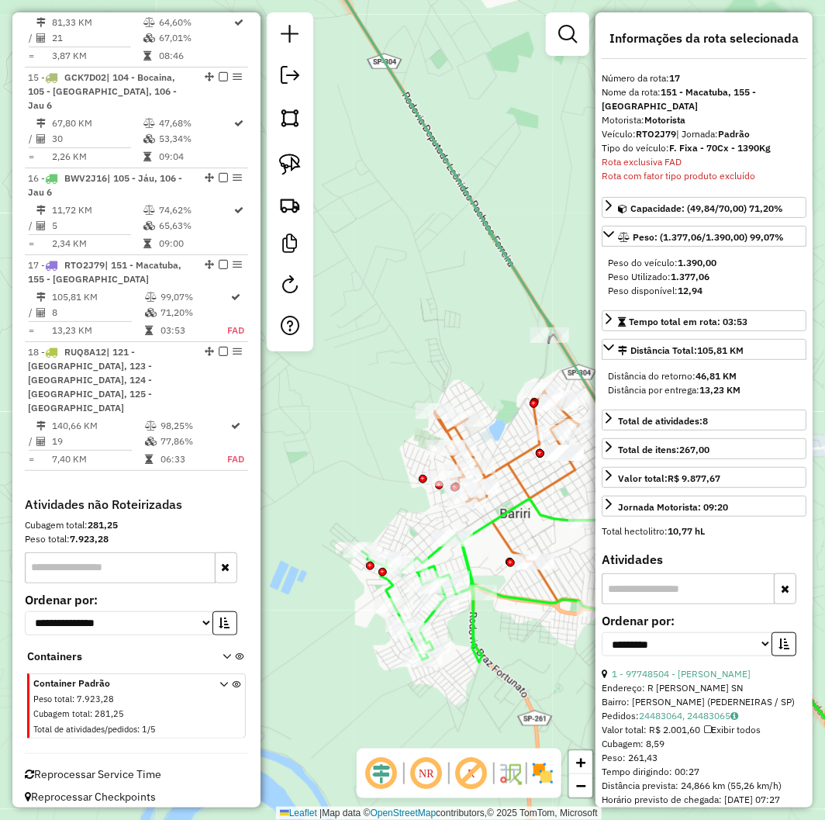
click at [513, 454] on icon at bounding box center [546, 500] width 223 height 218
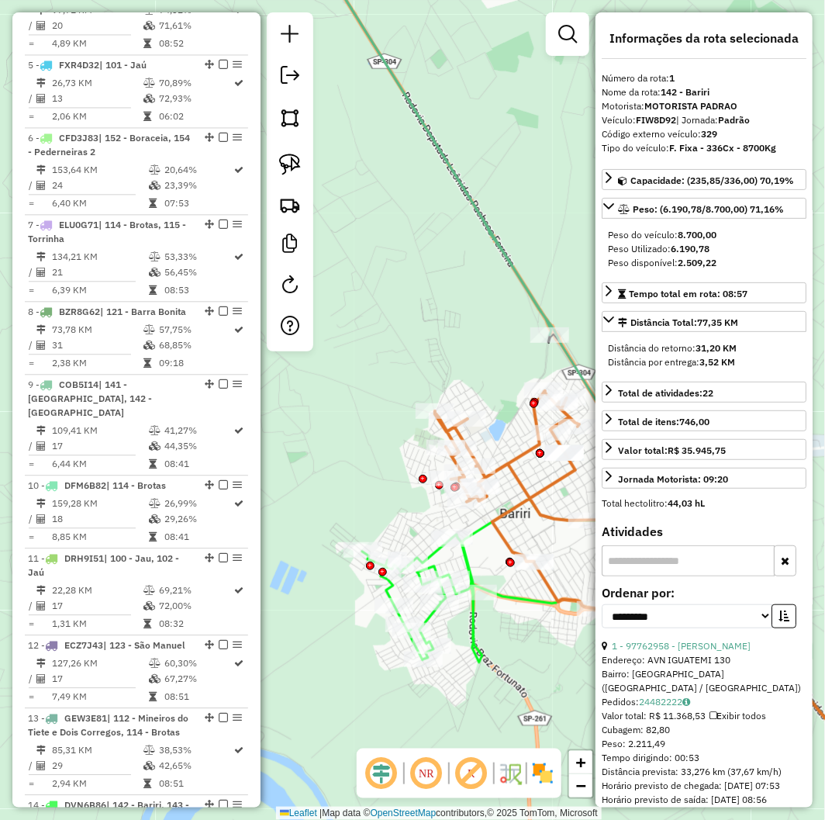
scroll to position [704, 0]
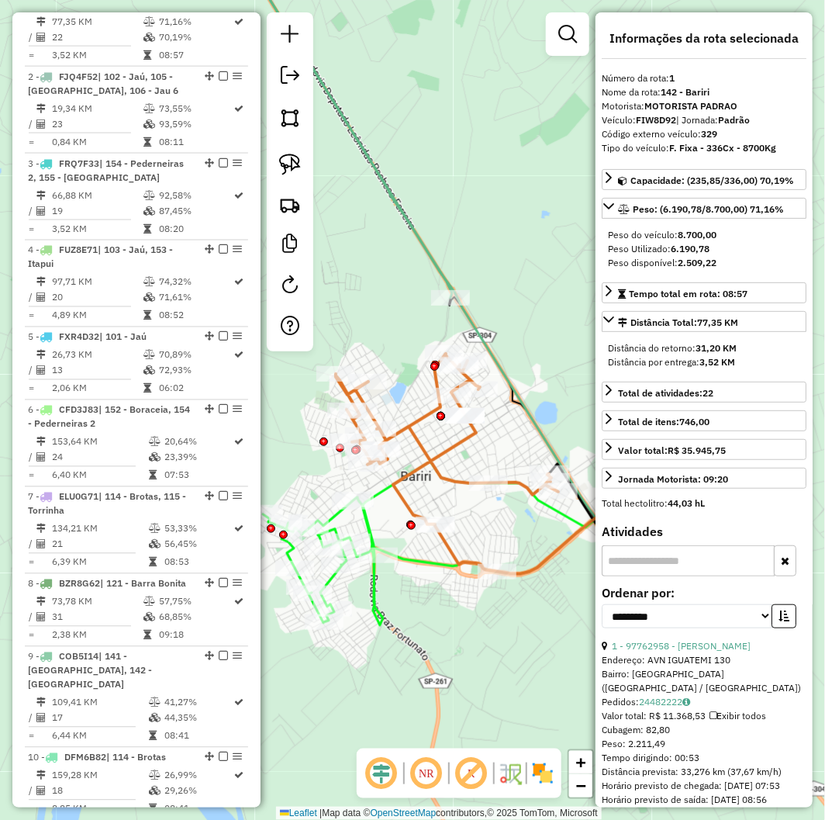
drag, startPoint x: 504, startPoint y: 412, endPoint x: 405, endPoint y: 375, distance: 105.8
click at [405, 375] on div "Janela de atendimento Grade de atendimento Capacidade Transportadoras Veículos …" at bounding box center [412, 410] width 825 height 820
click at [403, 556] on icon at bounding box center [584, 682] width 642 height 441
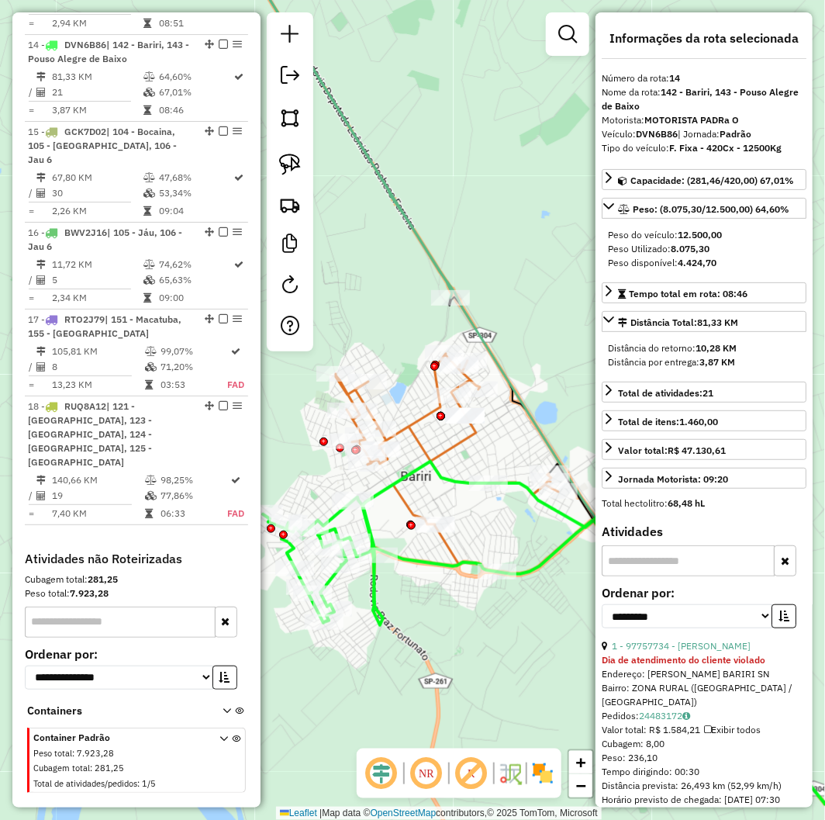
scroll to position [1790, 0]
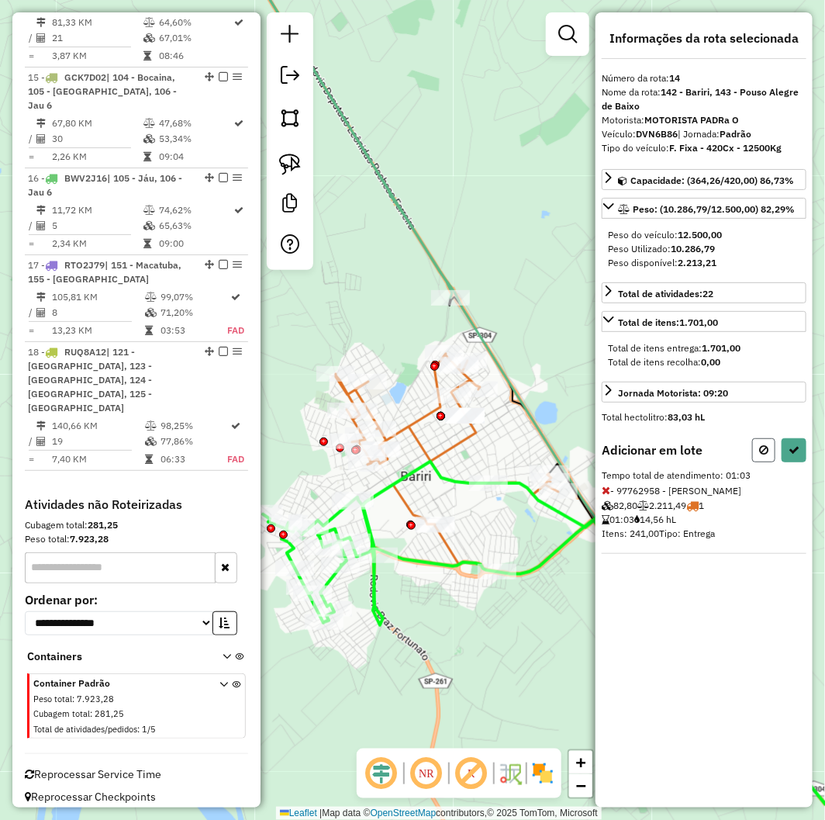
click at [765, 455] on button at bounding box center [763, 450] width 23 height 24
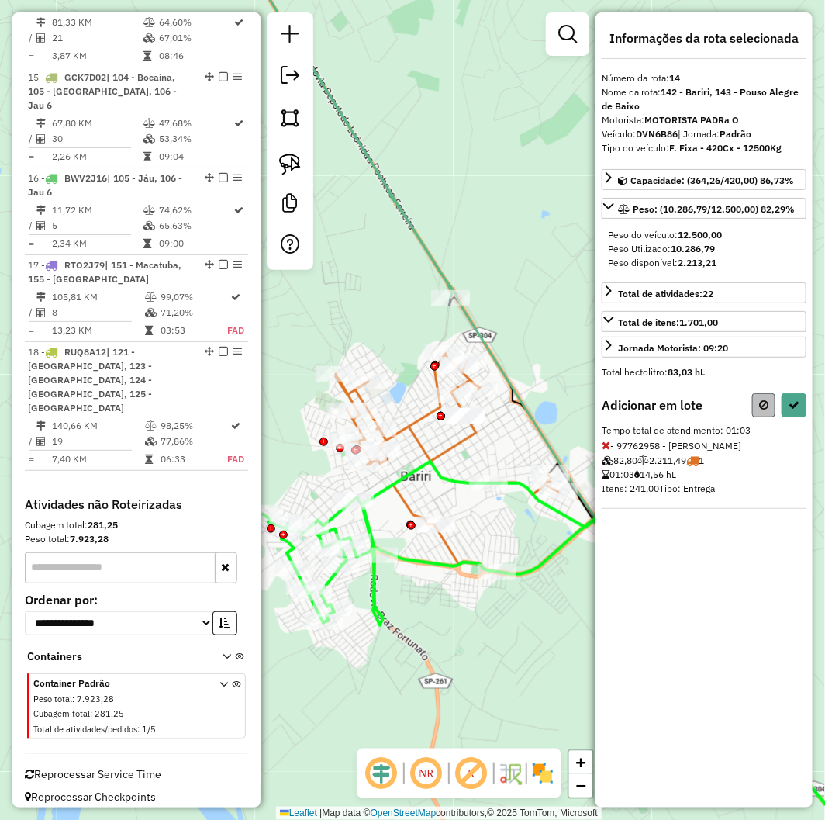
select select "**********"
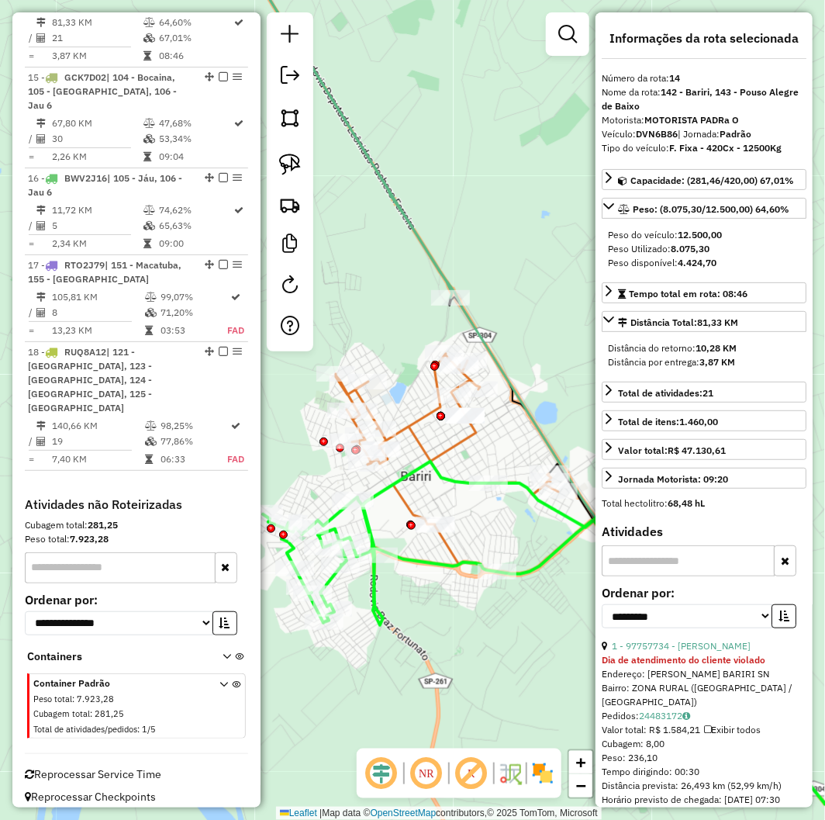
click at [562, 672] on div "Janela de atendimento Grade de atendimento Capacidade Transportadoras Veículos …" at bounding box center [412, 410] width 825 height 820
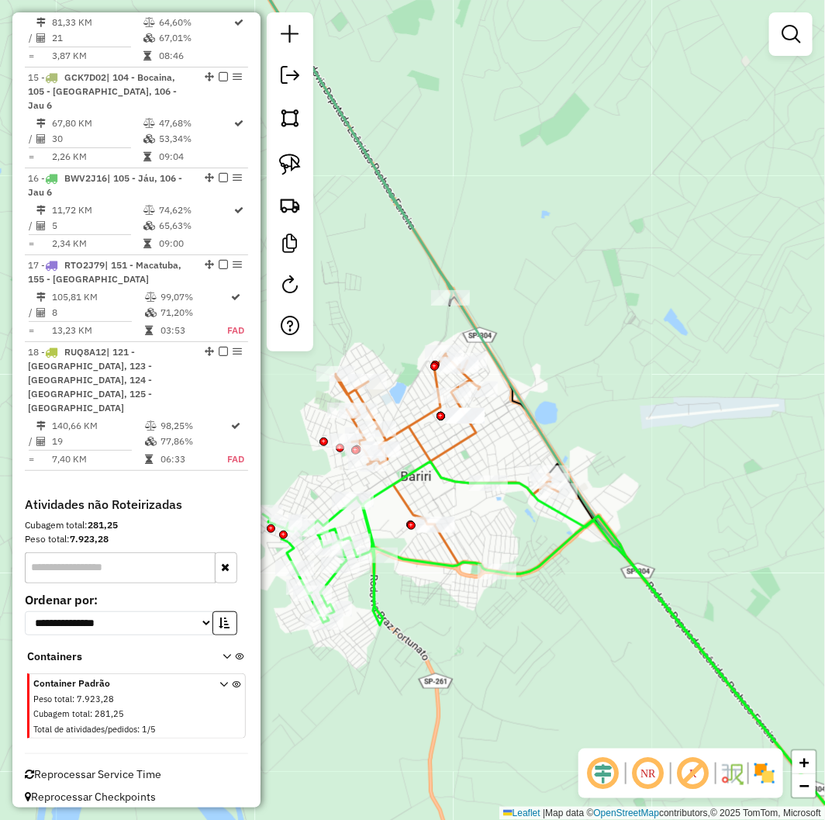
click at [454, 443] on icon at bounding box center [447, 463] width 223 height 218
select select "**********"
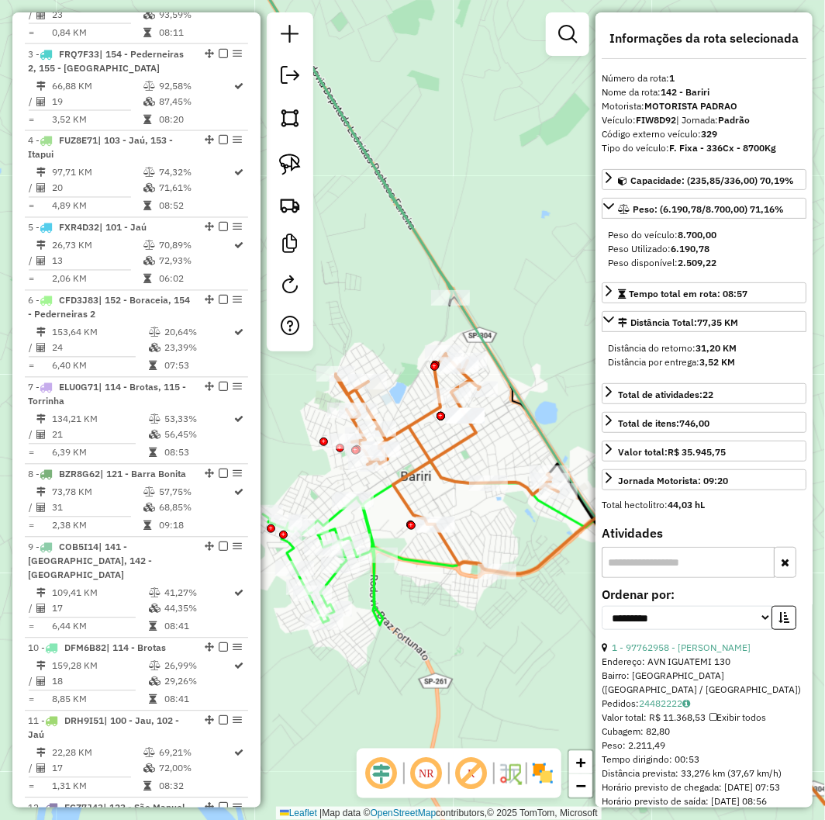
scroll to position [704, 0]
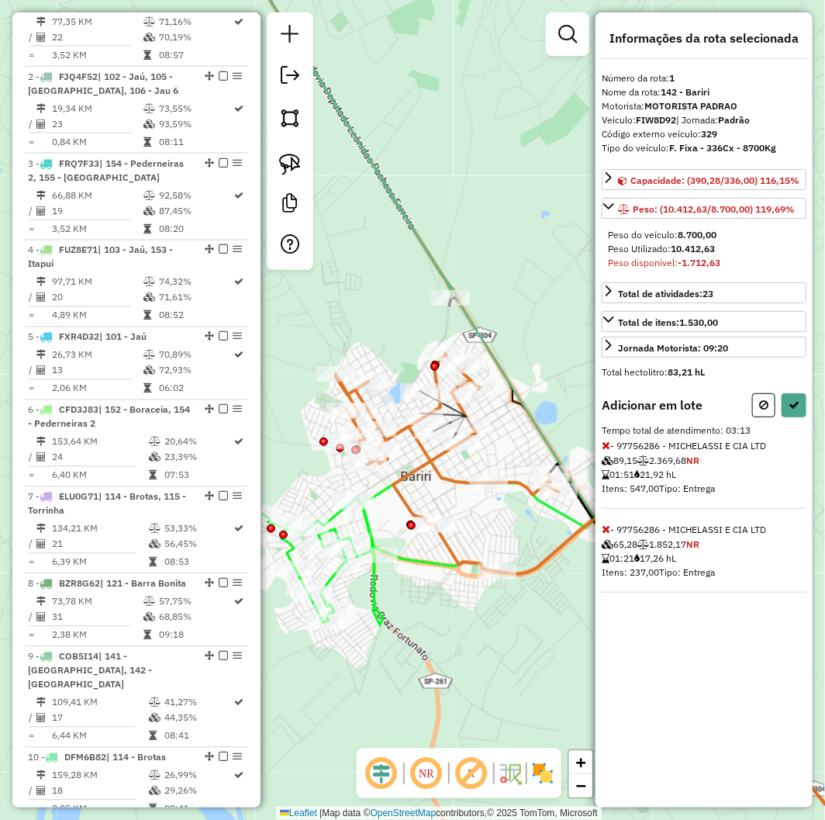
select select "**********"
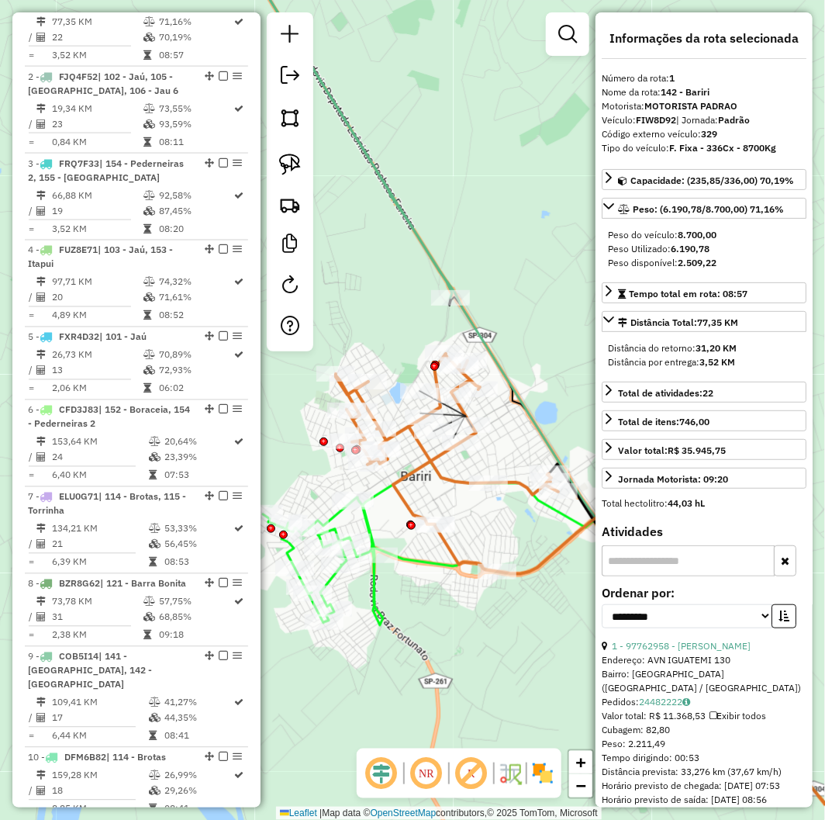
drag, startPoint x: 548, startPoint y: 329, endPoint x: 334, endPoint y: 343, distance: 214.5
click at [549, 327] on div "Janela de atendimento Grade de atendimento Capacidade Transportadoras Veículos …" at bounding box center [412, 410] width 825 height 820
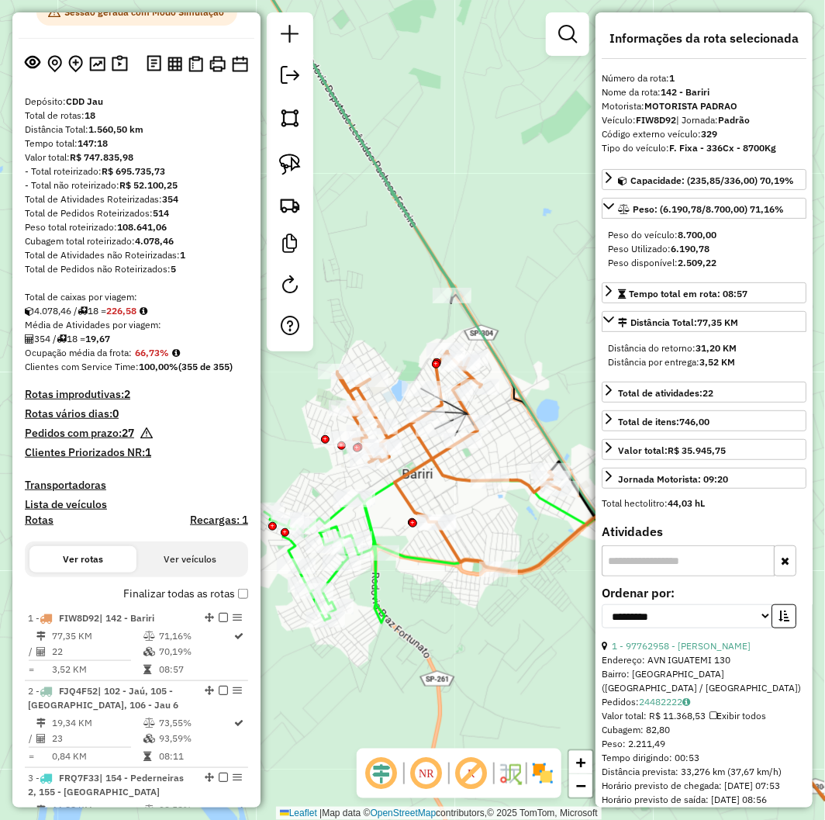
scroll to position [0, 0]
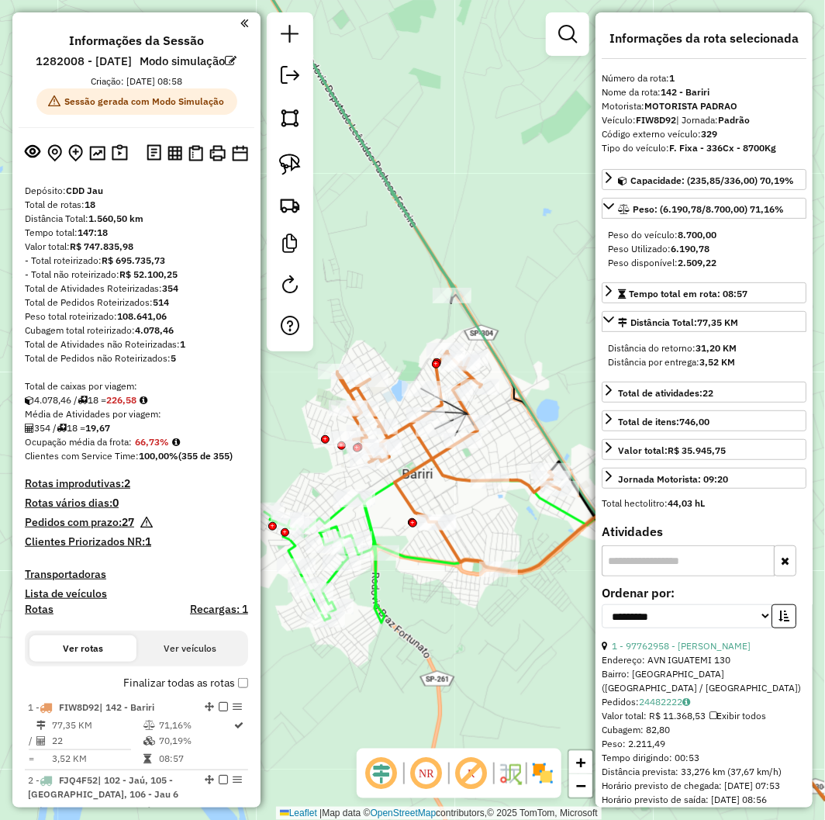
click at [557, 311] on div "Janela de atendimento Grade de atendimento Capacidade Transportadoras Veículos …" at bounding box center [412, 410] width 825 height 820
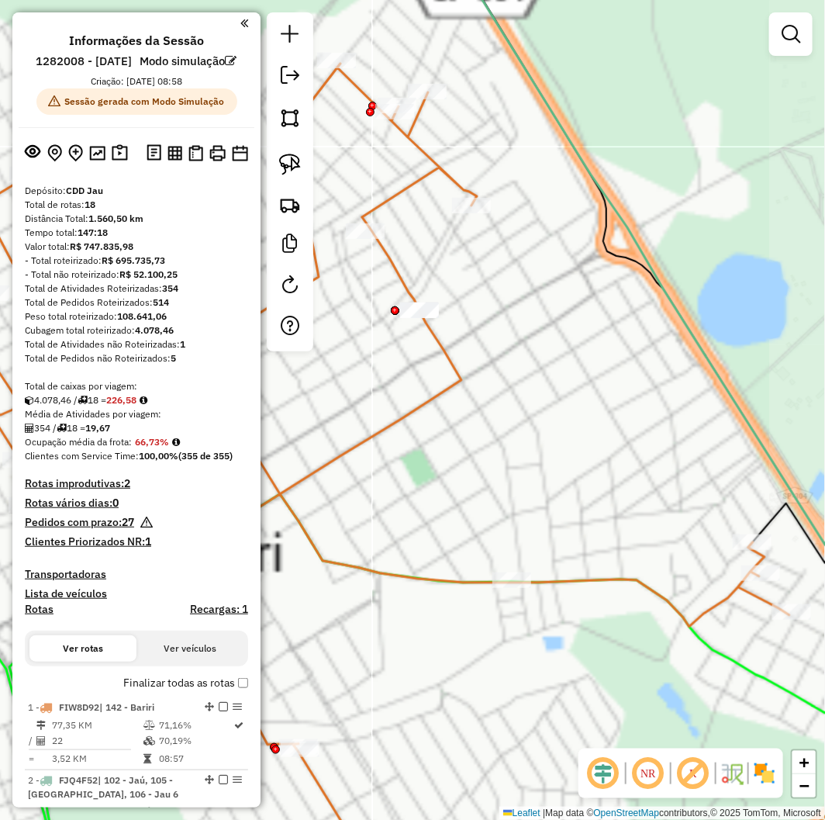
drag, startPoint x: 513, startPoint y: 446, endPoint x: 498, endPoint y: 461, distance: 20.8
click at [513, 447] on div "Janela de atendimento Grade de atendimento Capacidade Transportadoras Veículos …" at bounding box center [412, 410] width 825 height 820
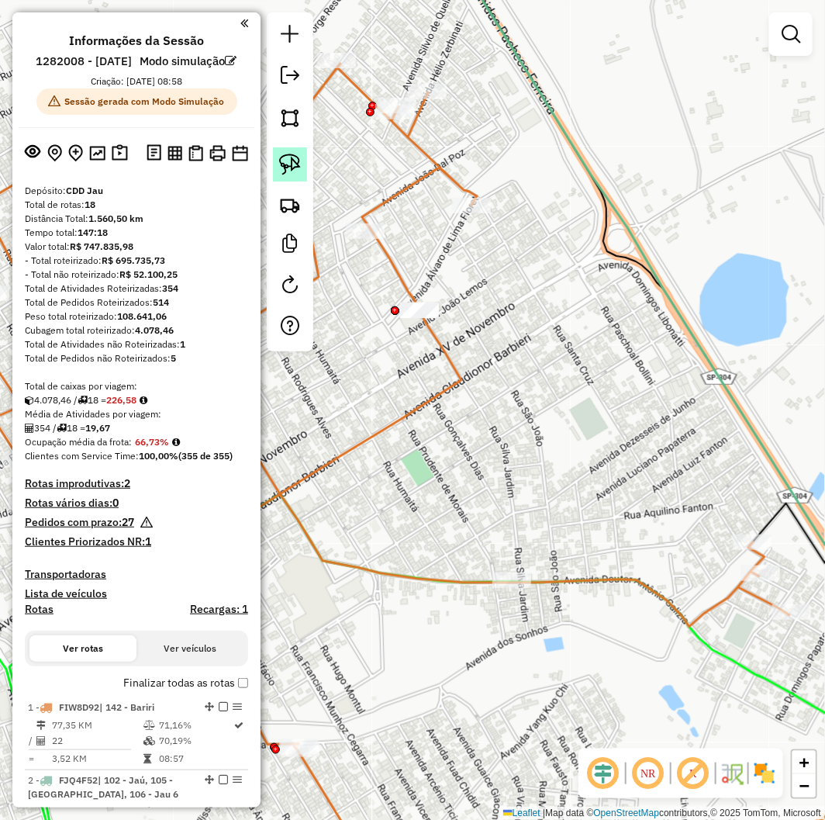
click at [283, 161] on img at bounding box center [290, 165] width 22 height 22
drag, startPoint x: 493, startPoint y: 318, endPoint x: 419, endPoint y: 327, distance: 75.0
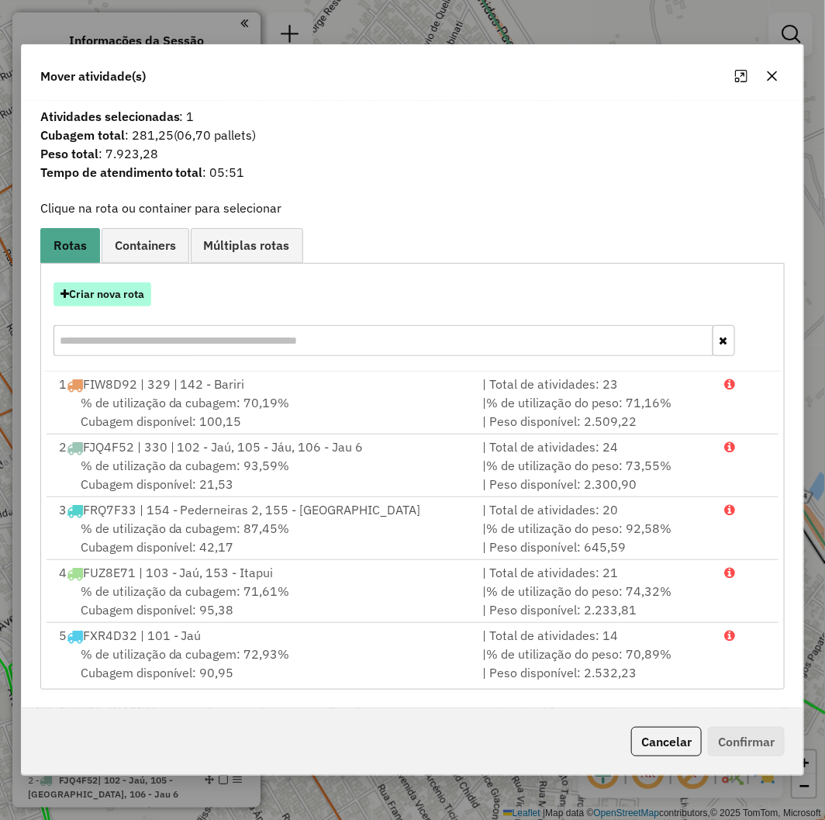
click at [113, 293] on button "Criar nova rota" at bounding box center [103, 294] width 98 height 24
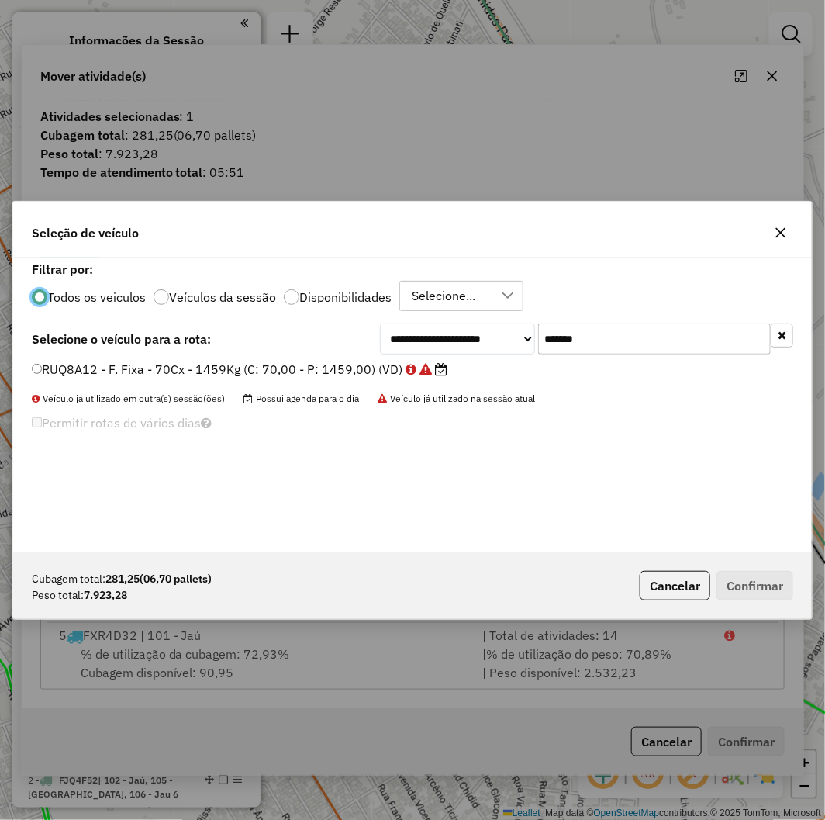
scroll to position [9, 4]
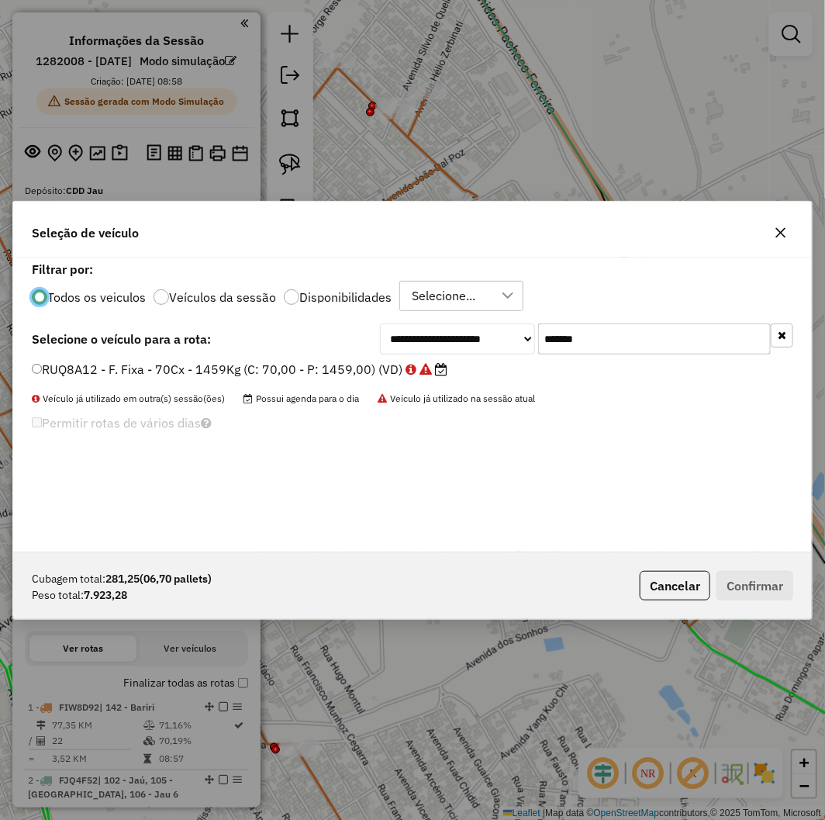
click at [299, 296] on label "Disponibilidades" at bounding box center [345, 297] width 92 height 12
click at [784, 331] on icon "button" at bounding box center [782, 335] width 9 height 11
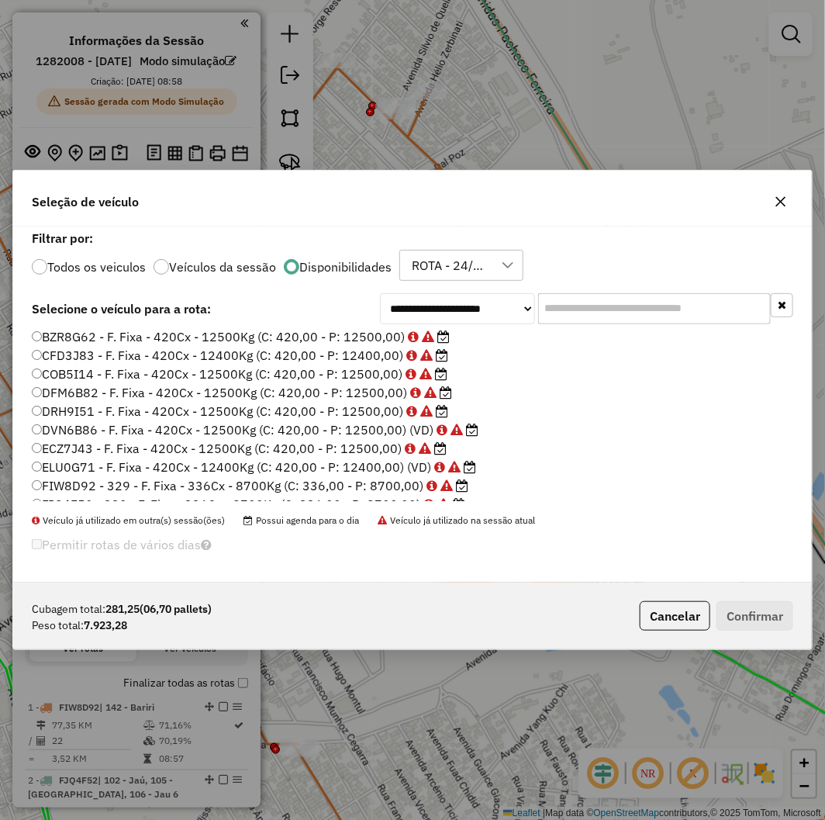
scroll to position [0, 0]
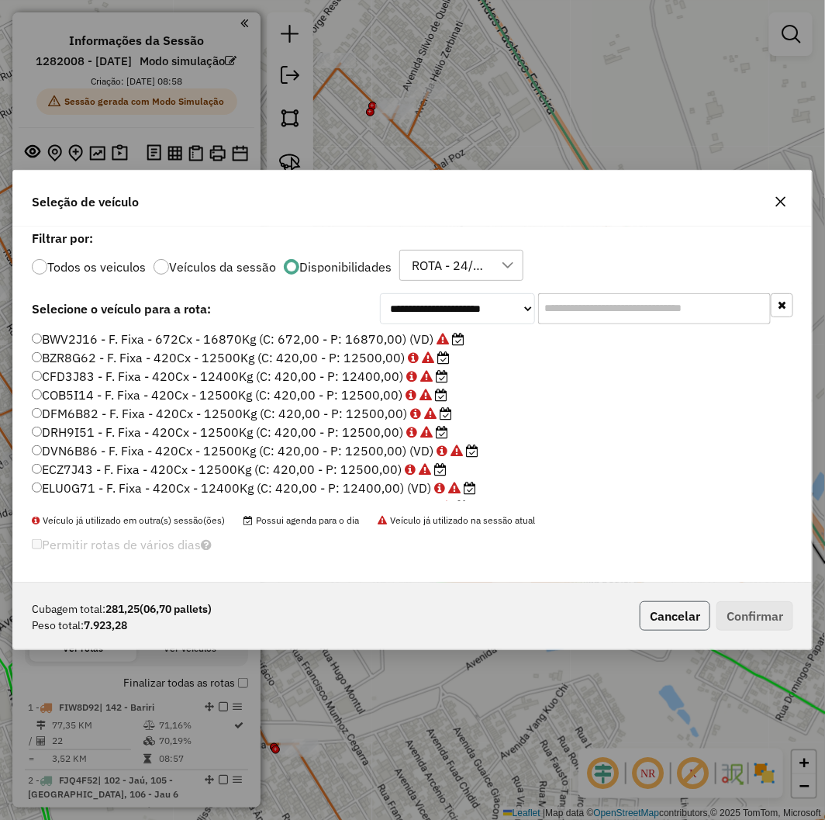
click at [672, 616] on button "Cancelar" at bounding box center [675, 615] width 71 height 29
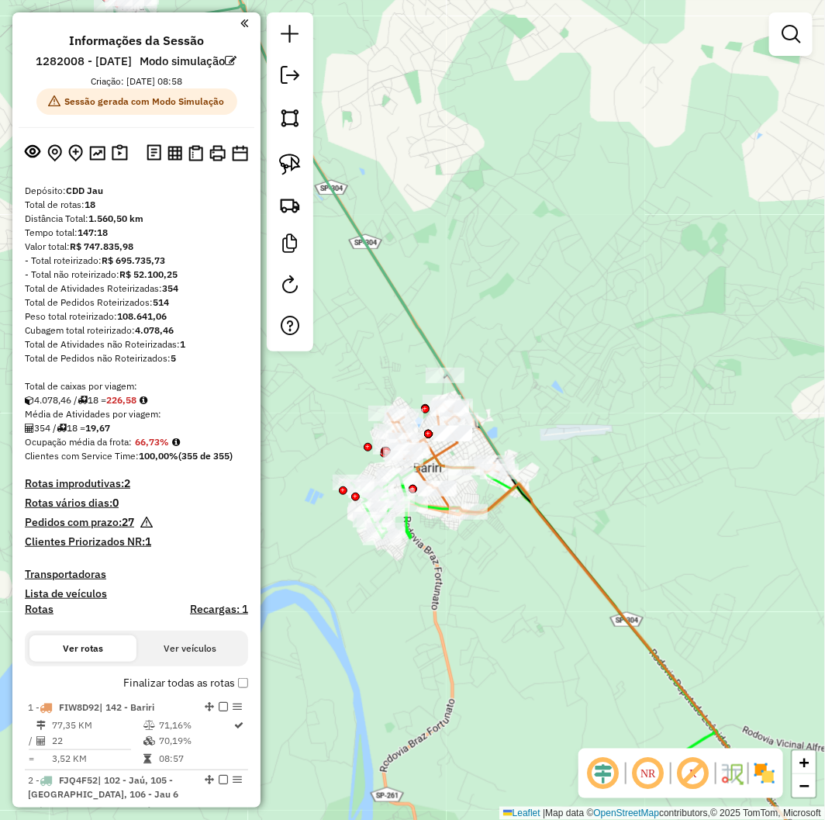
click at [531, 423] on div "Janela de atendimento Grade de atendimento Capacidade Transportadoras Veículos …" at bounding box center [412, 410] width 825 height 820
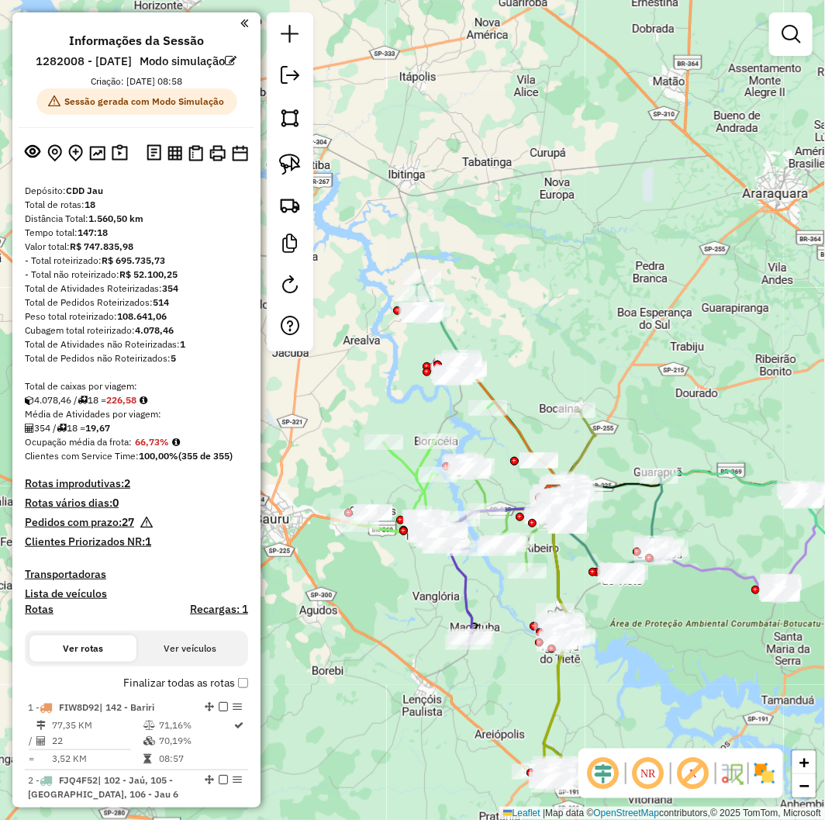
drag, startPoint x: 444, startPoint y: 683, endPoint x: 382, endPoint y: 607, distance: 97.6
click at [382, 607] on div "Janela de atendimento Grade de atendimento Capacidade Transportadoras Veículos …" at bounding box center [412, 410] width 825 height 820
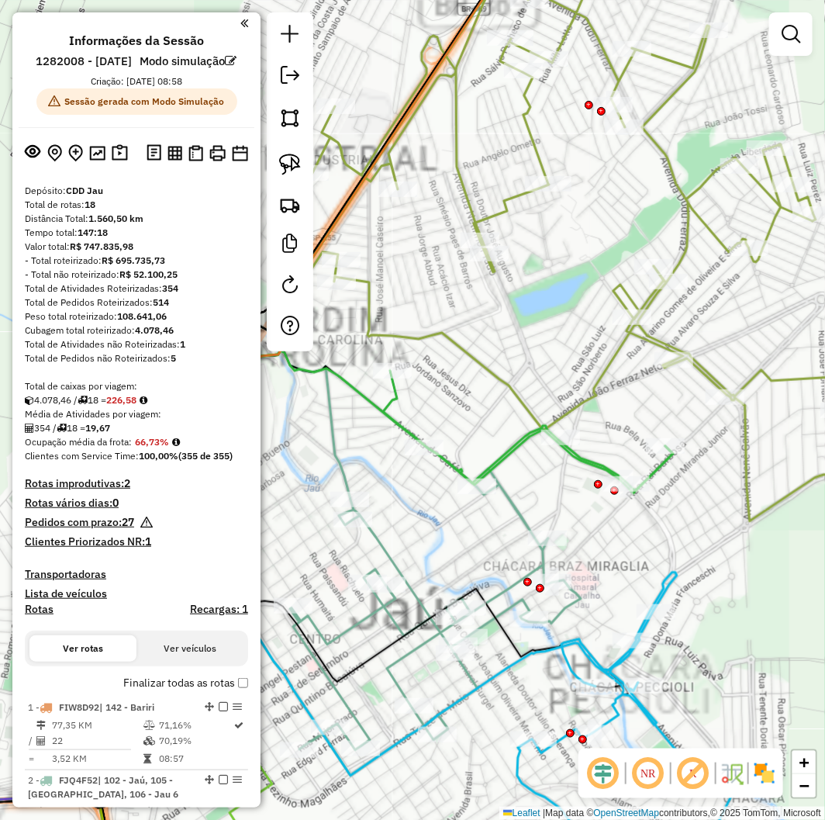
click at [514, 447] on icon at bounding box center [528, 431] width 290 height 120
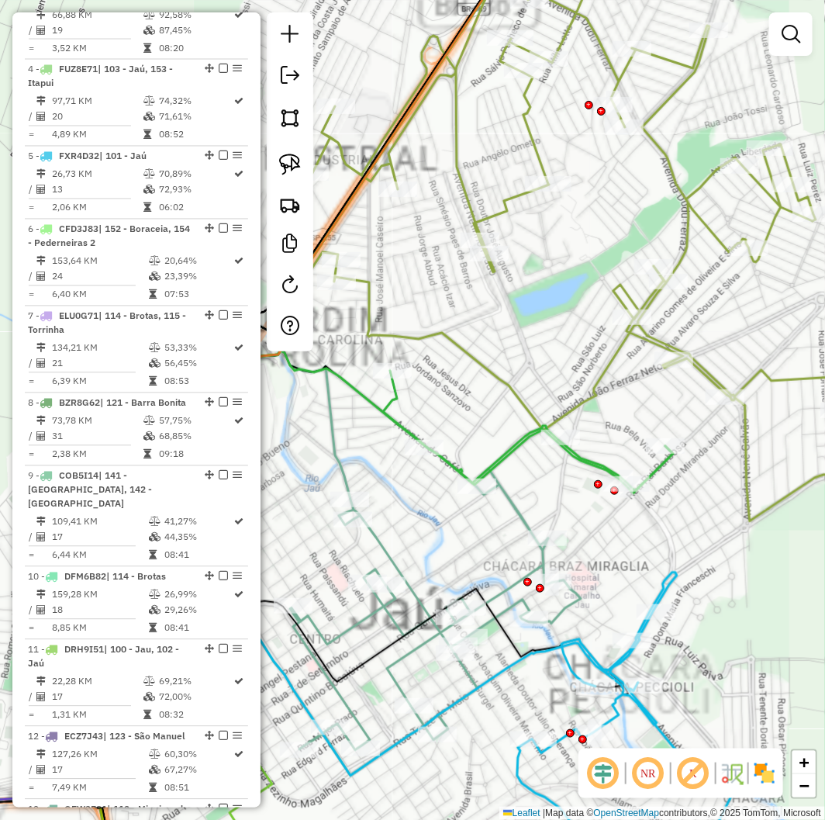
select select "**********"
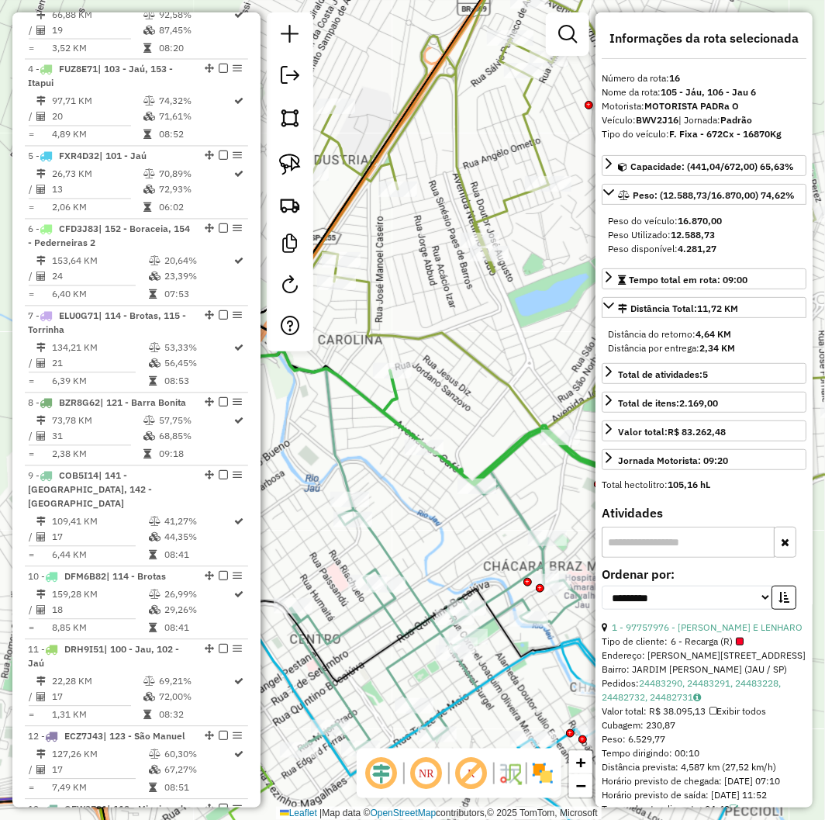
scroll to position [1790, 0]
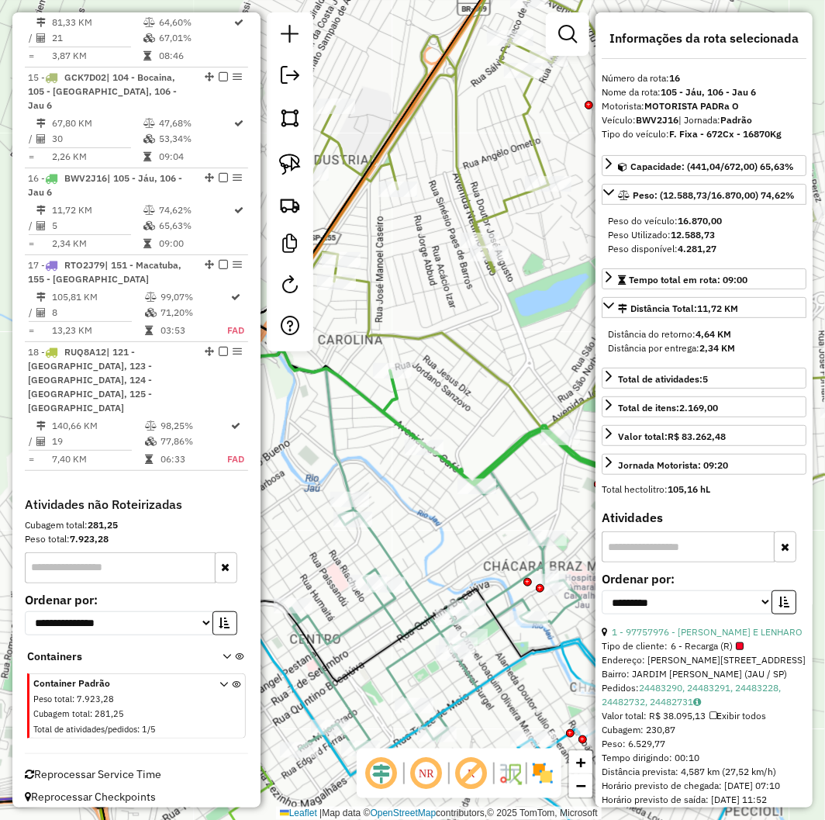
click at [477, 424] on div "Janela de atendimento Grade de atendimento Capacidade Transportadoras Veículos …" at bounding box center [412, 410] width 825 height 820
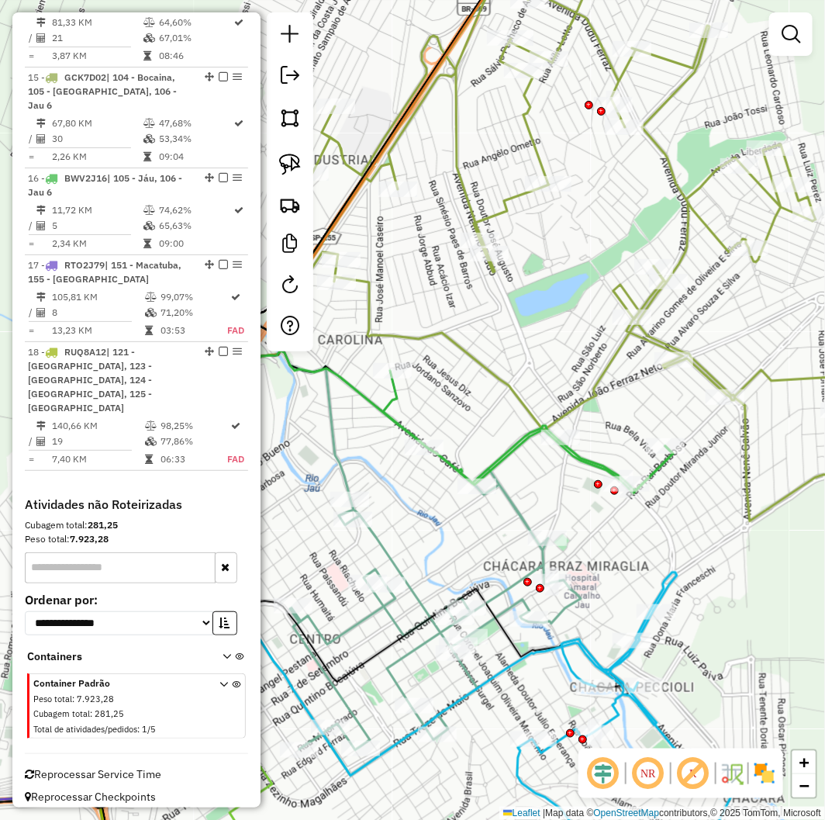
click at [758, 770] on img at bounding box center [764, 773] width 25 height 25
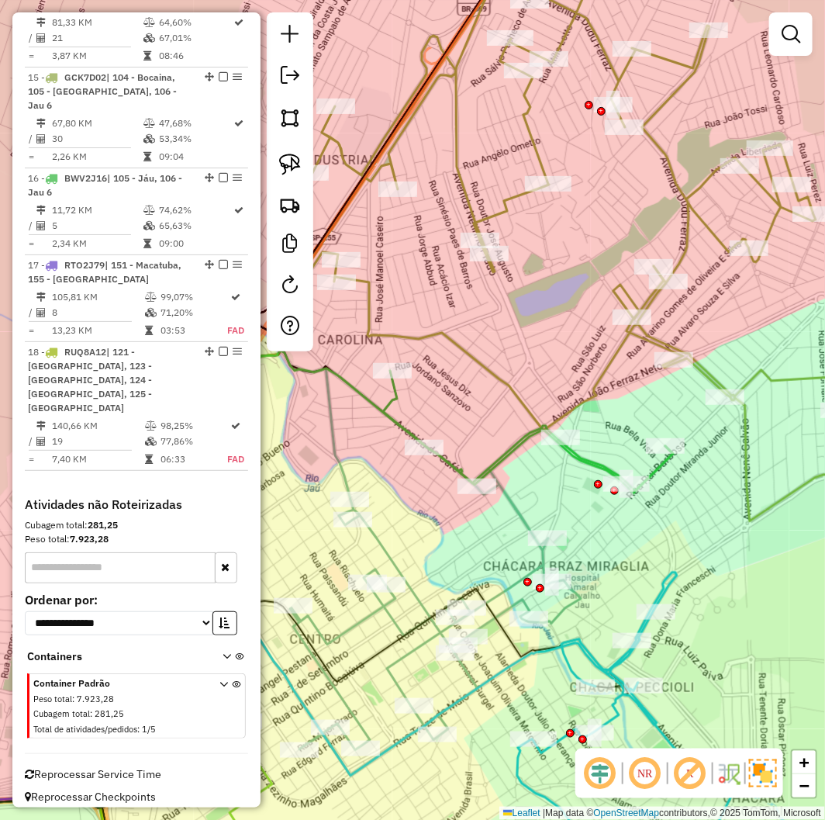
click at [760, 772] on img at bounding box center [763, 773] width 28 height 28
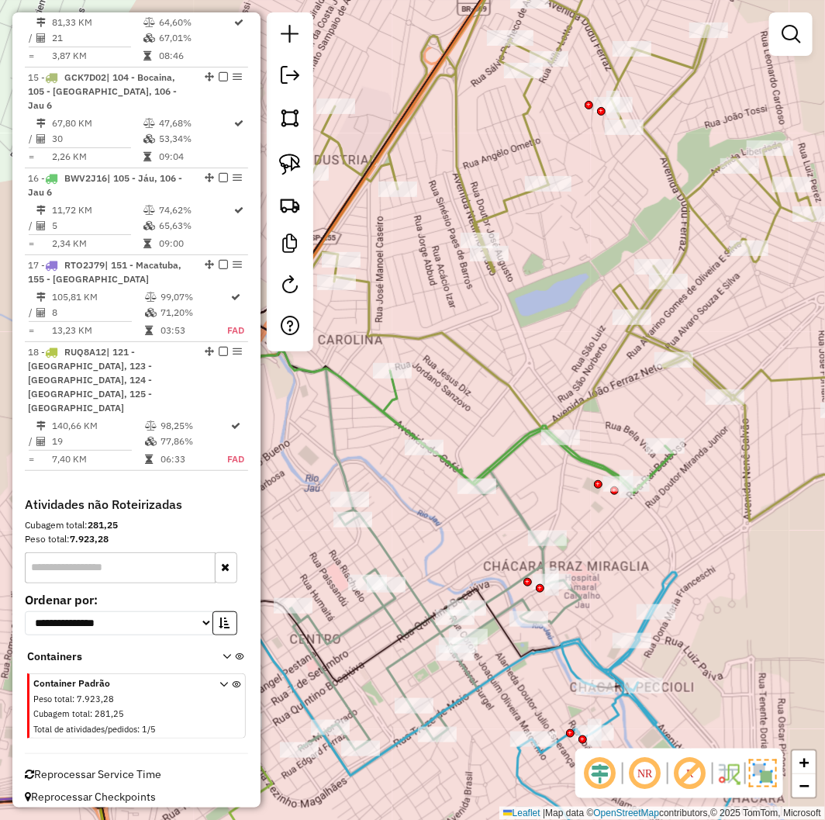
click at [761, 771] on img at bounding box center [763, 773] width 28 height 28
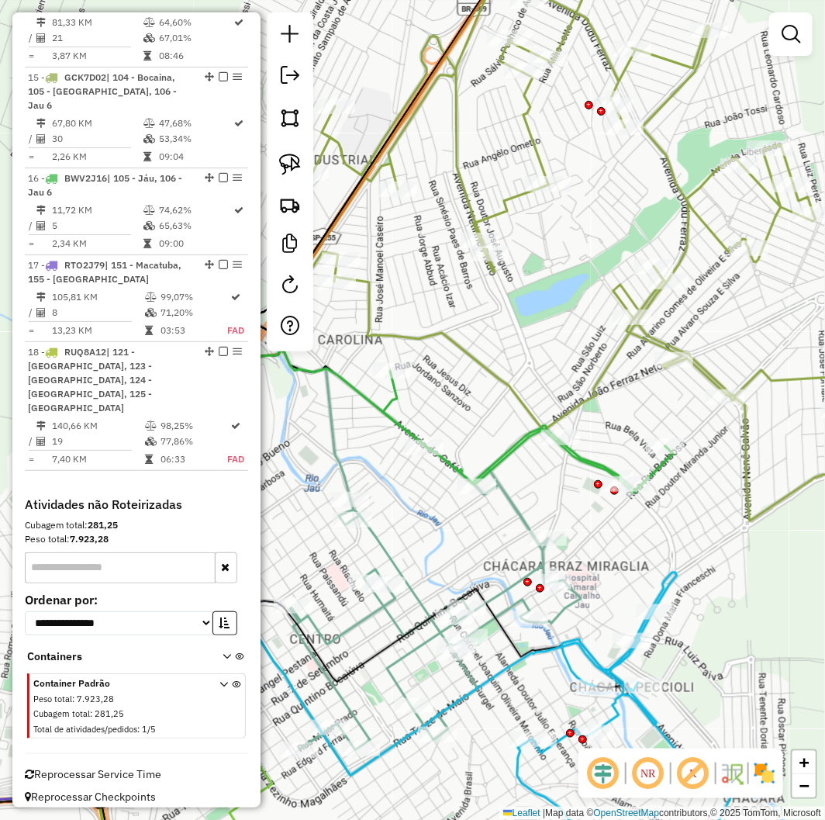
click at [579, 647] on icon at bounding box center [630, 737] width 226 height 330
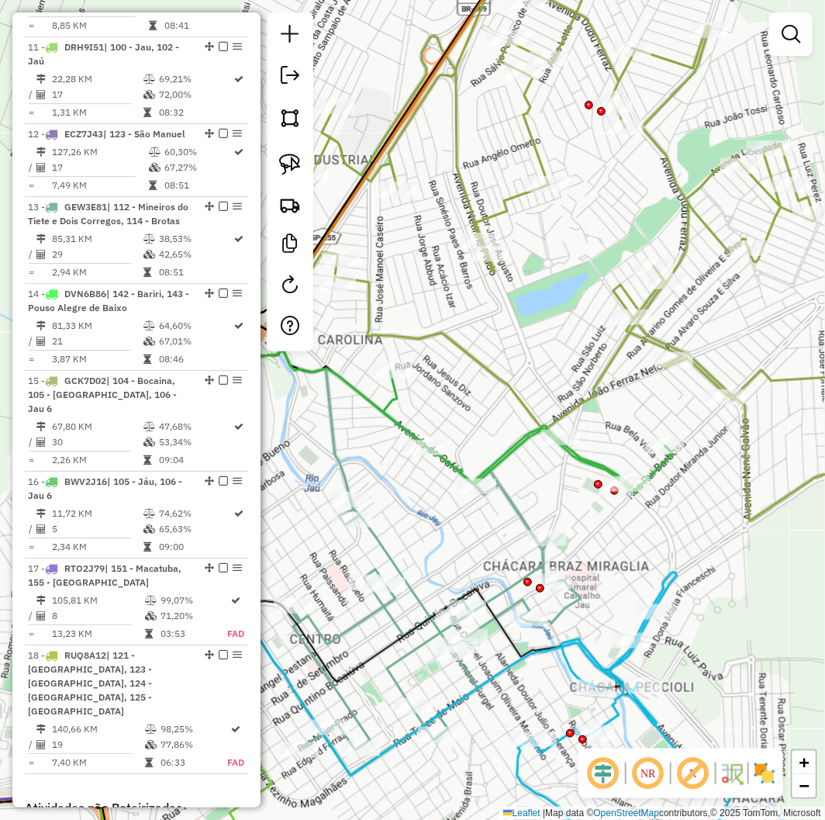
select select "**********"
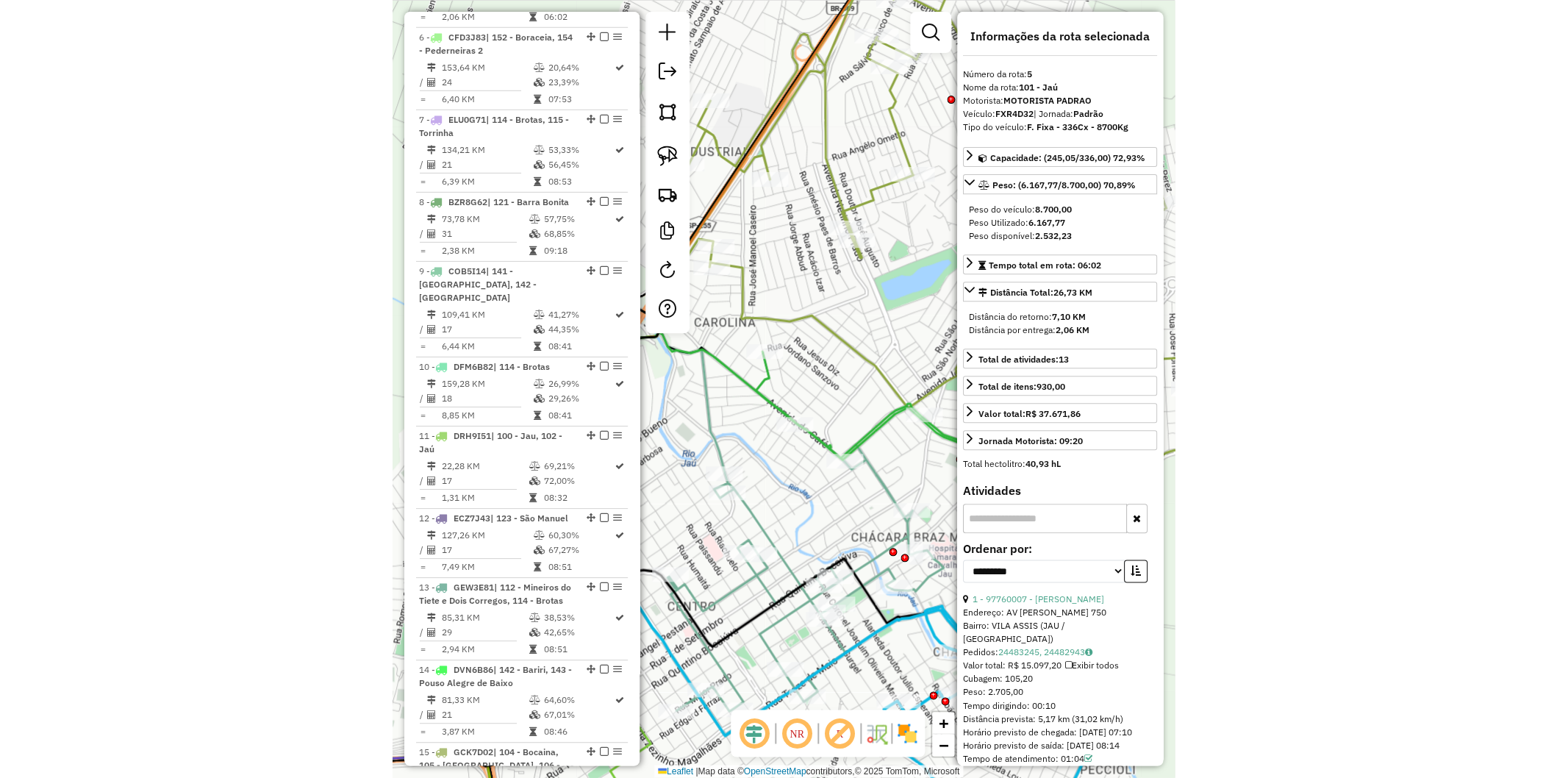
scroll to position [982, 0]
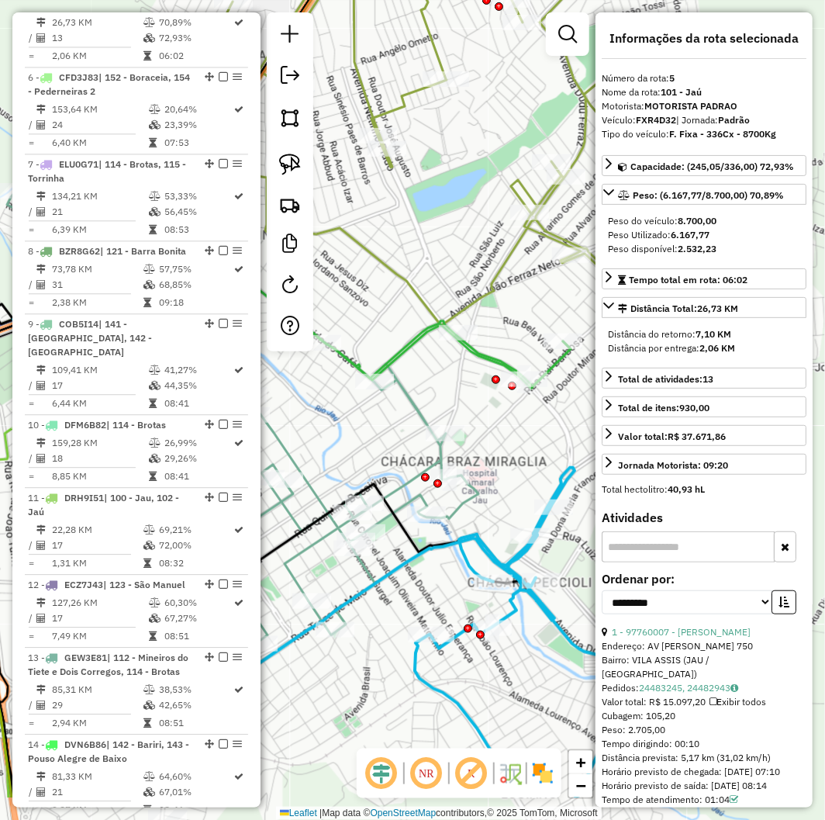
drag, startPoint x: 549, startPoint y: 482, endPoint x: 448, endPoint y: 377, distance: 145.4
click at [448, 377] on div "Janela de atendimento Grade de atendimento Capacidade Transportadoras Veículos …" at bounding box center [412, 410] width 825 height 820
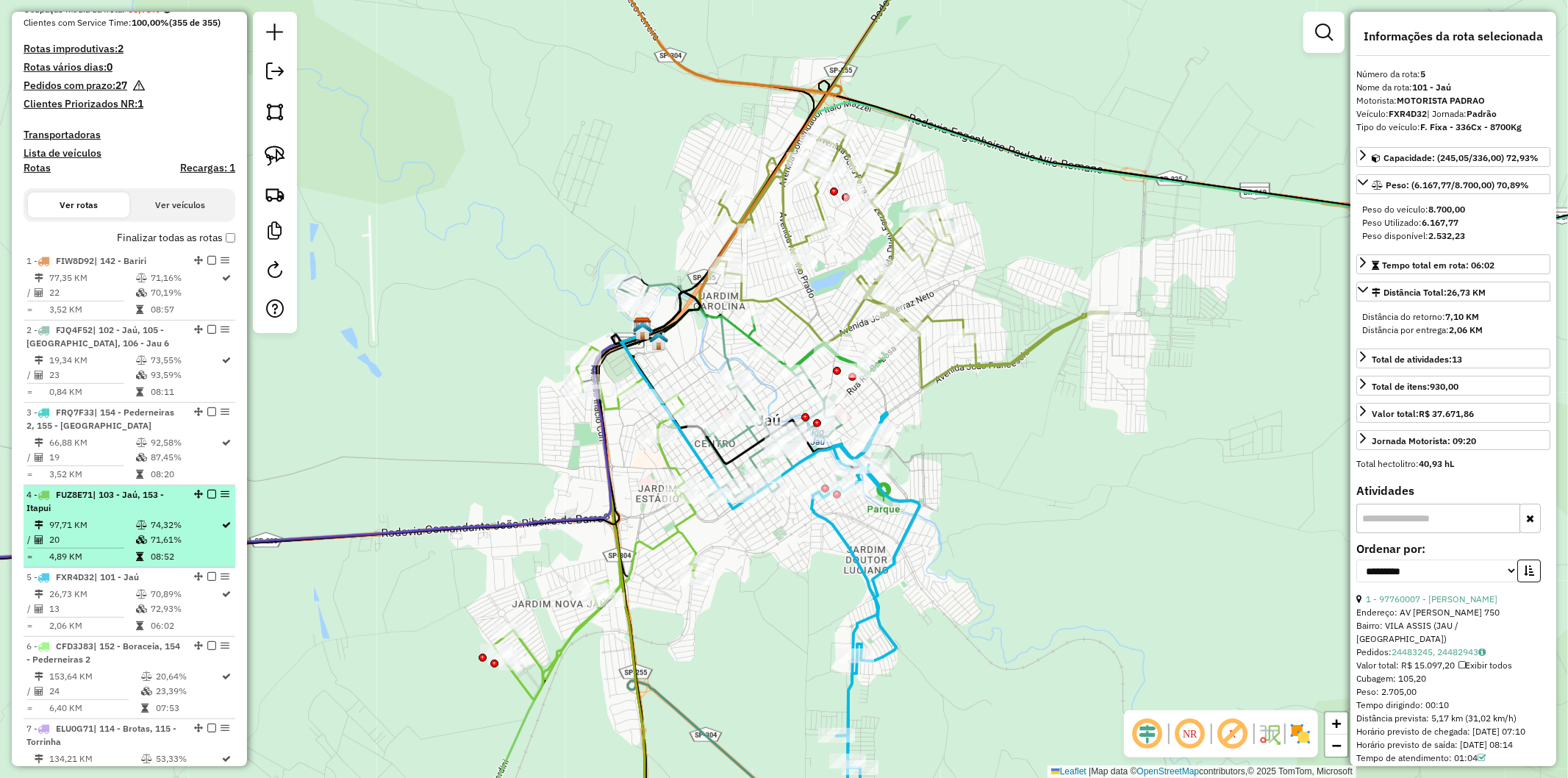
scroll to position [0, 0]
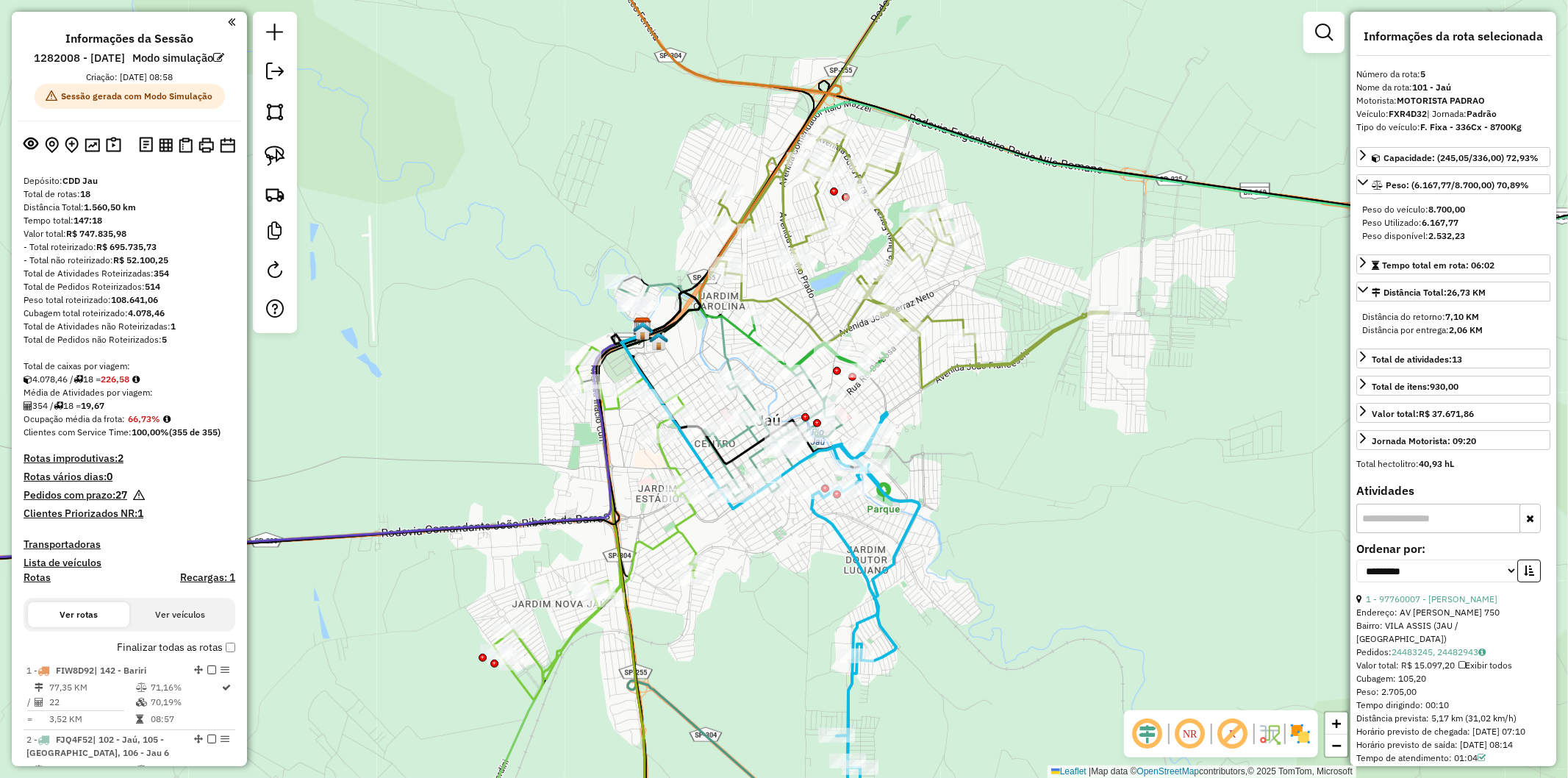
drag, startPoint x: 184, startPoint y: 391, endPoint x: 184, endPoint y: 381, distance: 10.0
click at [176, 333] on div "Total de Atividades não Roteirizadas: 1" at bounding box center [129, 326] width 211 height 13
click at [190, 333] on div "Total de Atividades não Roteirizadas: 1" at bounding box center [129, 326] width 211 height 13
click at [430, 457] on div "Janela de atendimento Grade de atendimento Capacidade Transportadoras Veículos …" at bounding box center [784, 389] width 1568 height 778
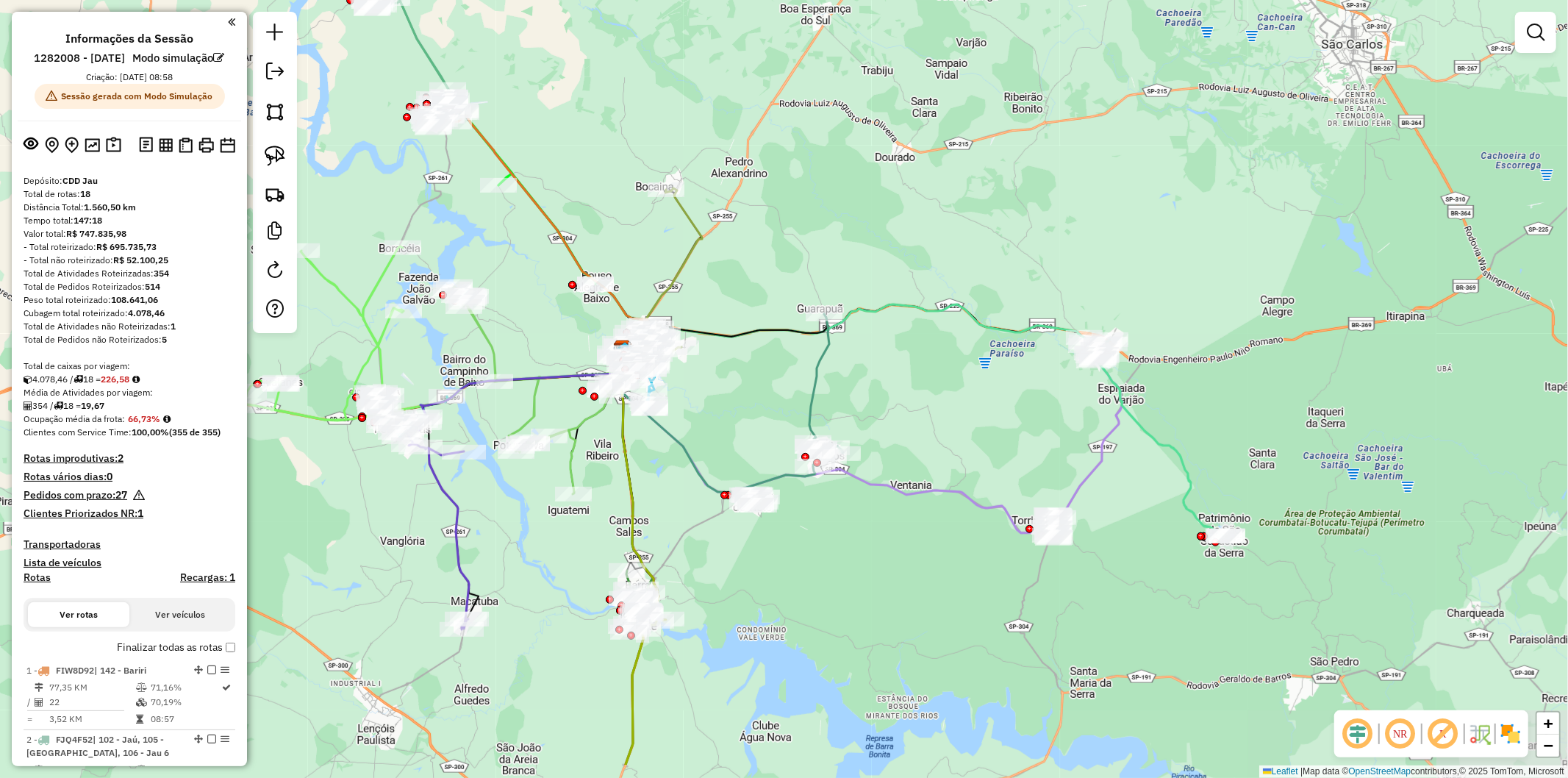
drag, startPoint x: 564, startPoint y: 493, endPoint x: 722, endPoint y: 407, distance: 179.9
click at [722, 407] on div "Janela de atendimento Grade de atendimento Capacidade Transportadoras Veículos …" at bounding box center [784, 389] width 1568 height 778
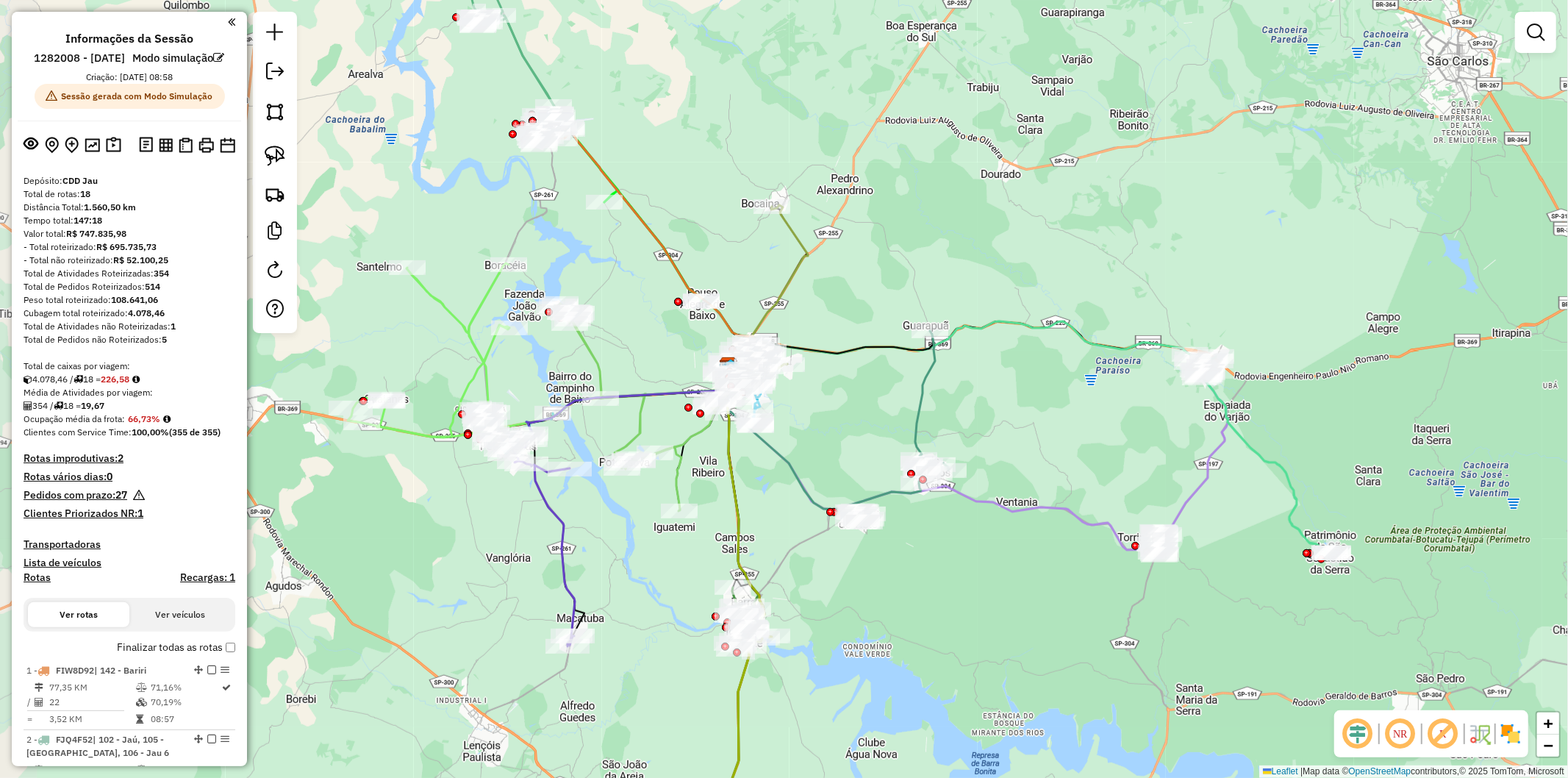
drag, startPoint x: 797, startPoint y: 430, endPoint x: 838, endPoint y: 428, distance: 41.0
click at [782, 428] on div "Janela de atendimento Grade de atendimento Capacidade Transportadoras Veículos …" at bounding box center [784, 389] width 1568 height 778
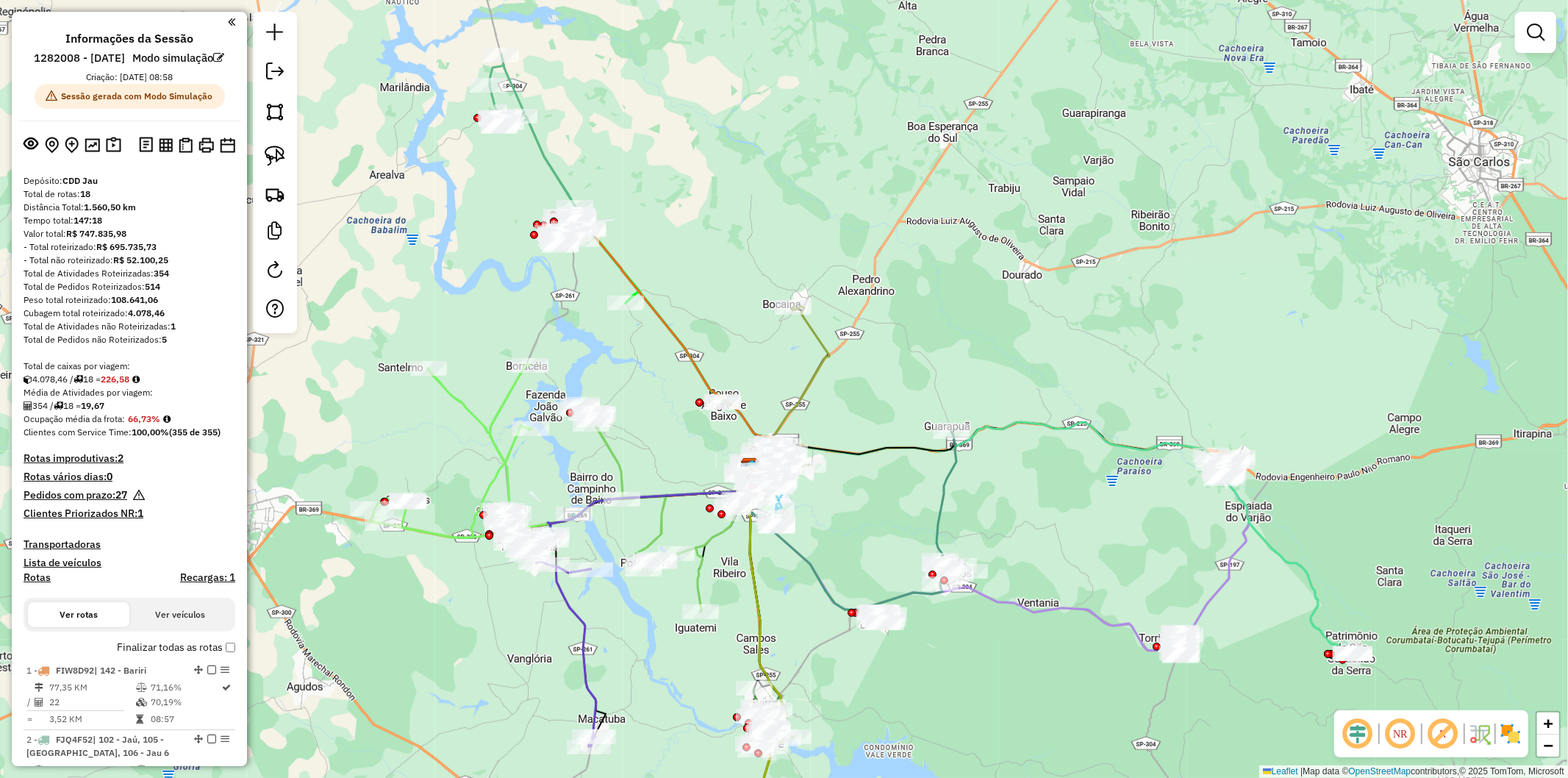
drag, startPoint x: 655, startPoint y: 342, endPoint x: 673, endPoint y: 429, distance: 88.8
click at [673, 429] on div "Janela de atendimento Grade de atendimento Capacidade Transportadoras Veículos …" at bounding box center [784, 389] width 1568 height 778
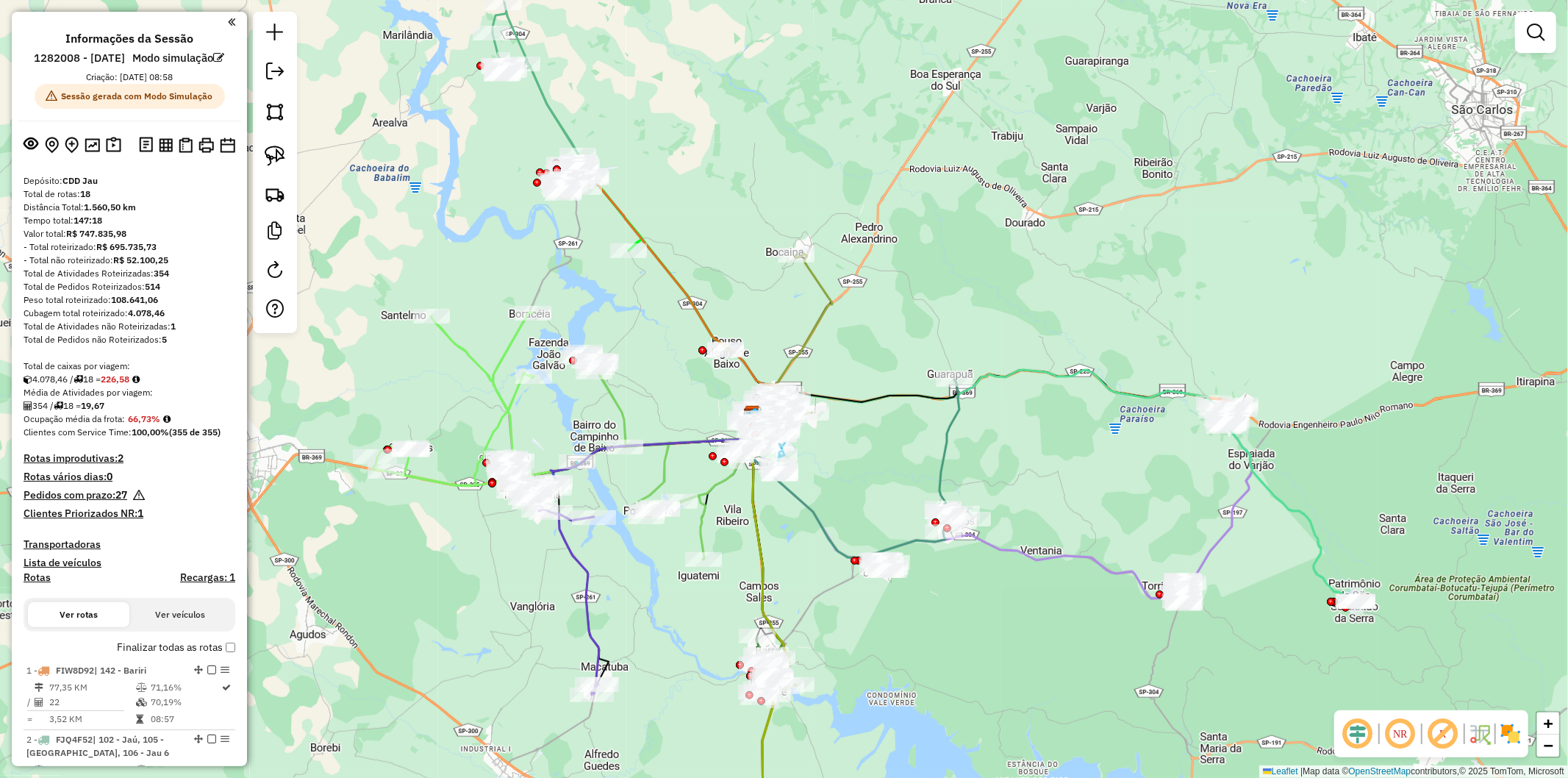
click at [767, 718] on icon at bounding box center [771, 763] width 50 height 185
select select "**********"
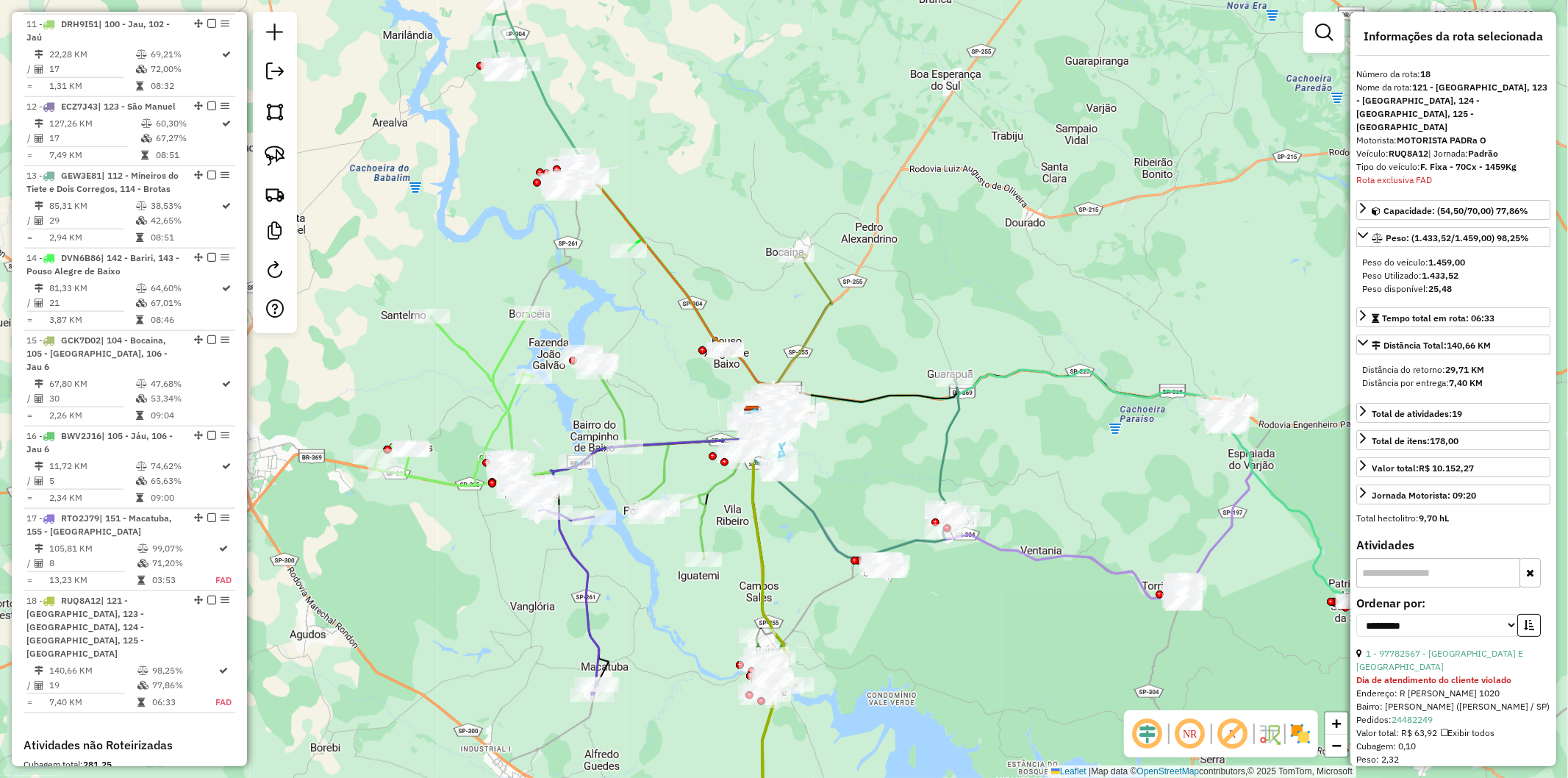
scroll to position [1695, 0]
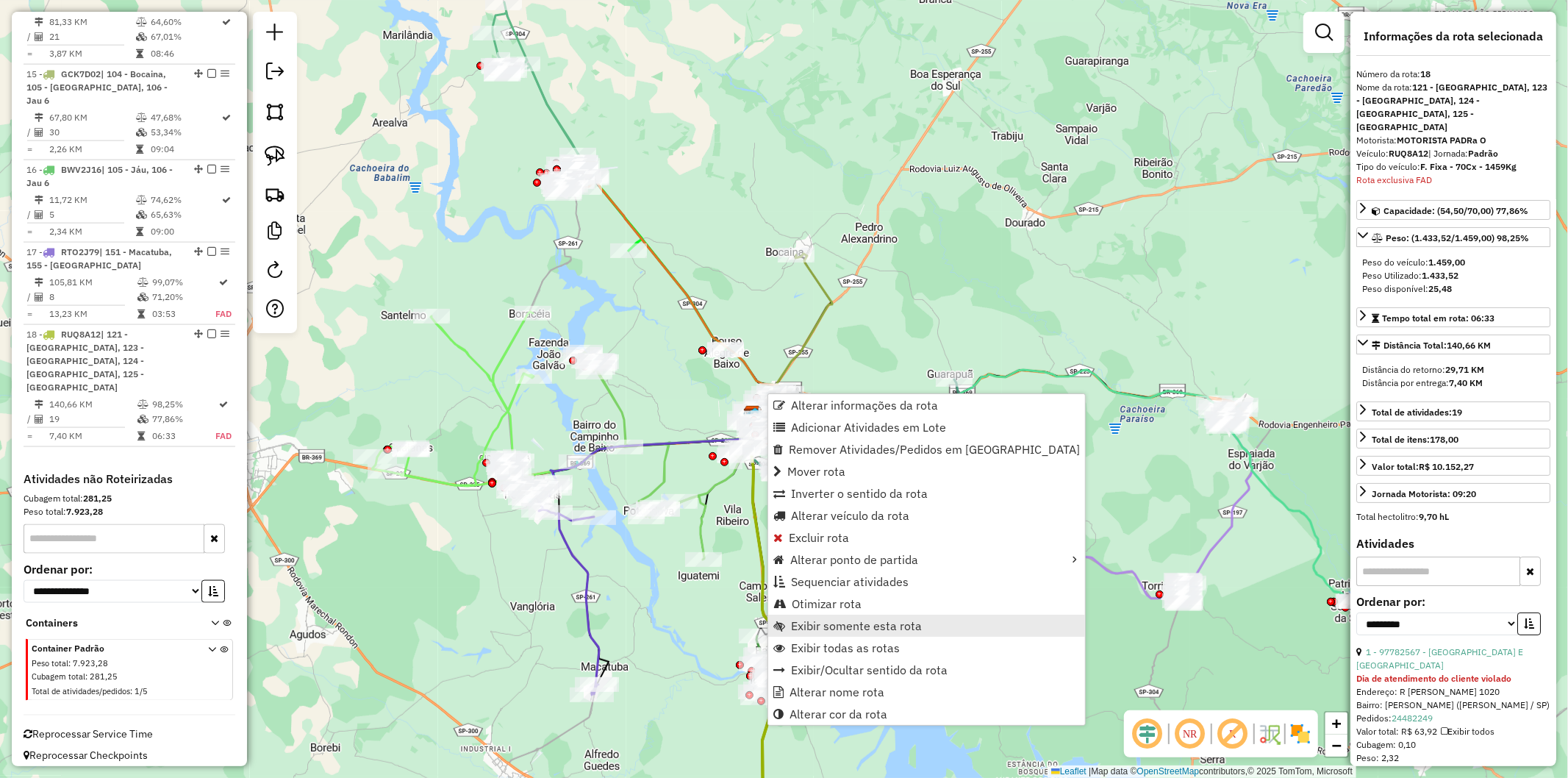
click at [782, 623] on span "Exibir somente esta rota" at bounding box center [857, 625] width 131 height 11
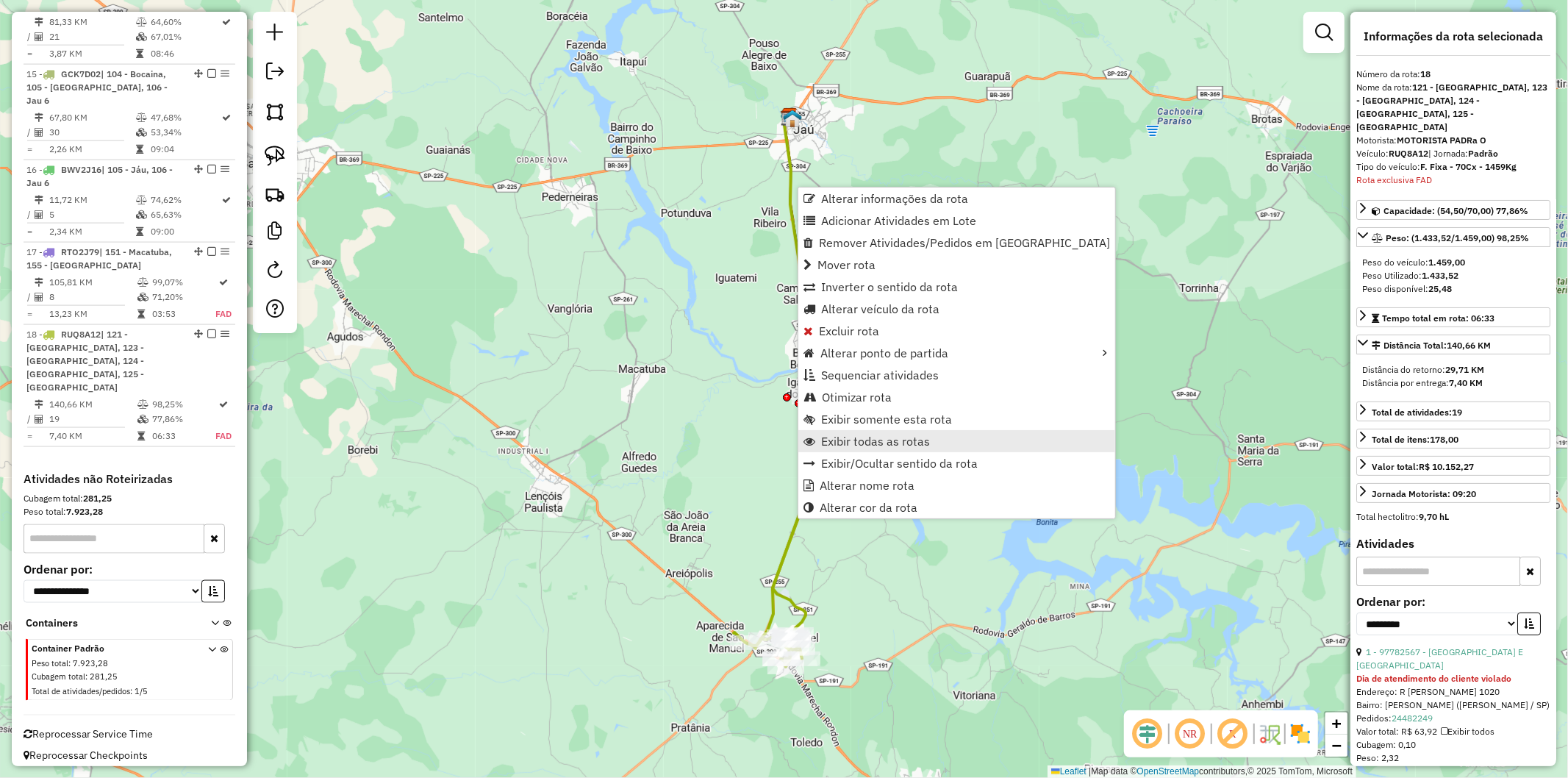
click at [782, 435] on span "Exibir todas as rotas" at bounding box center [875, 441] width 109 height 11
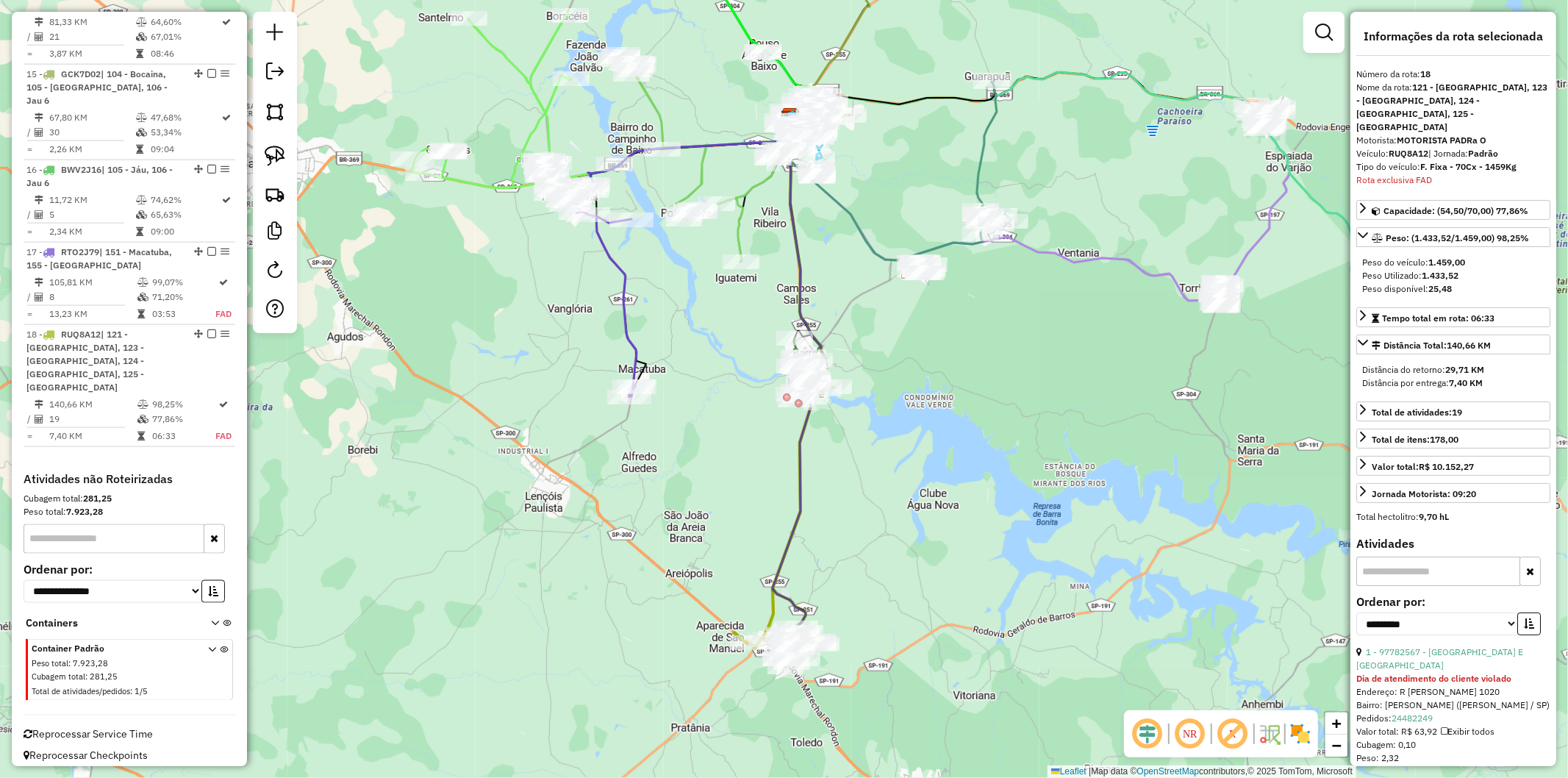
click at [782, 591] on div "Janela de atendimento Grade de atendimento Capacidade Transportadoras Veículos …" at bounding box center [784, 389] width 1568 height 778
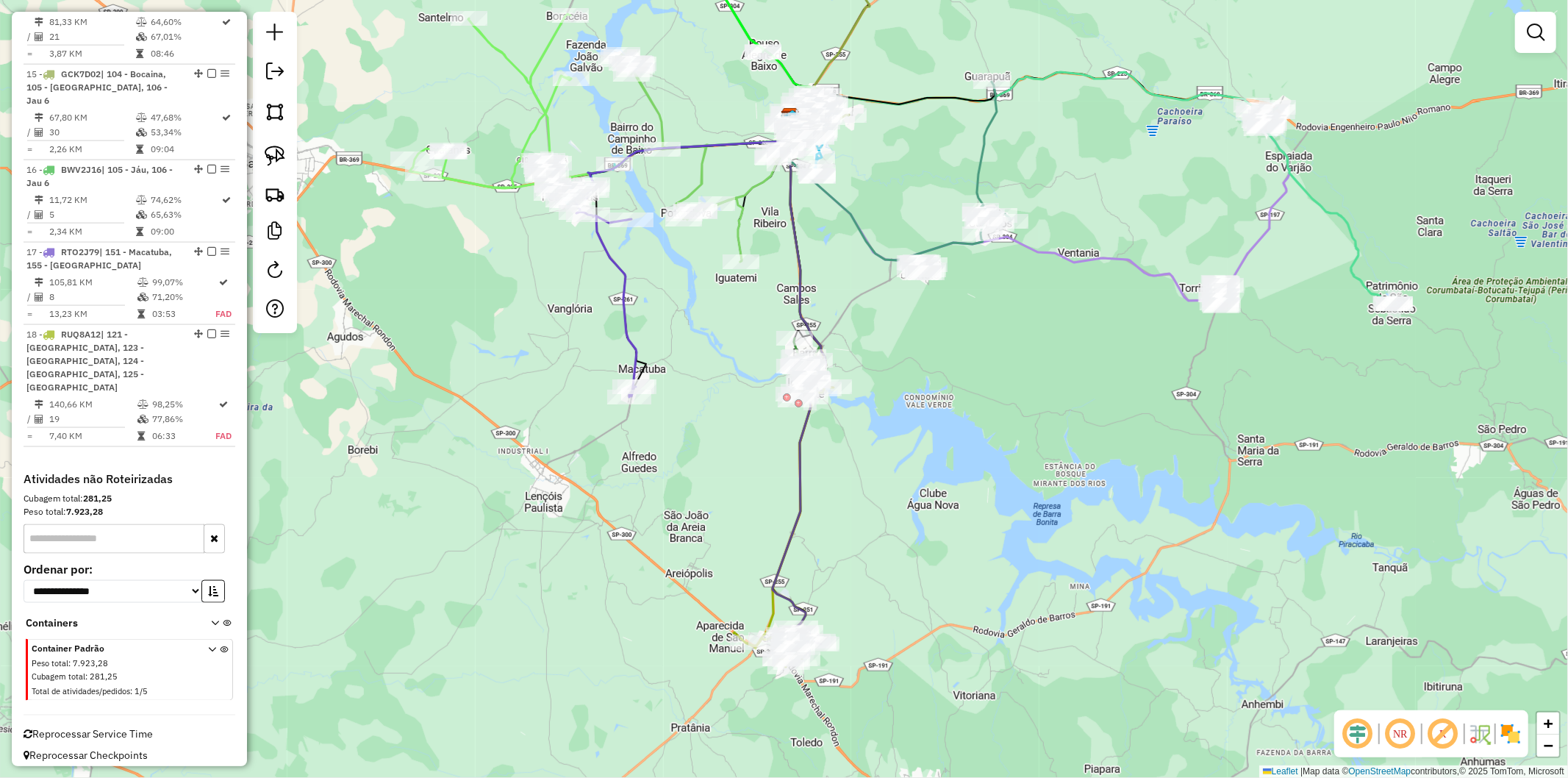
click at [782, 604] on icon at bounding box center [799, 384] width 54 height 535
select select "**********"
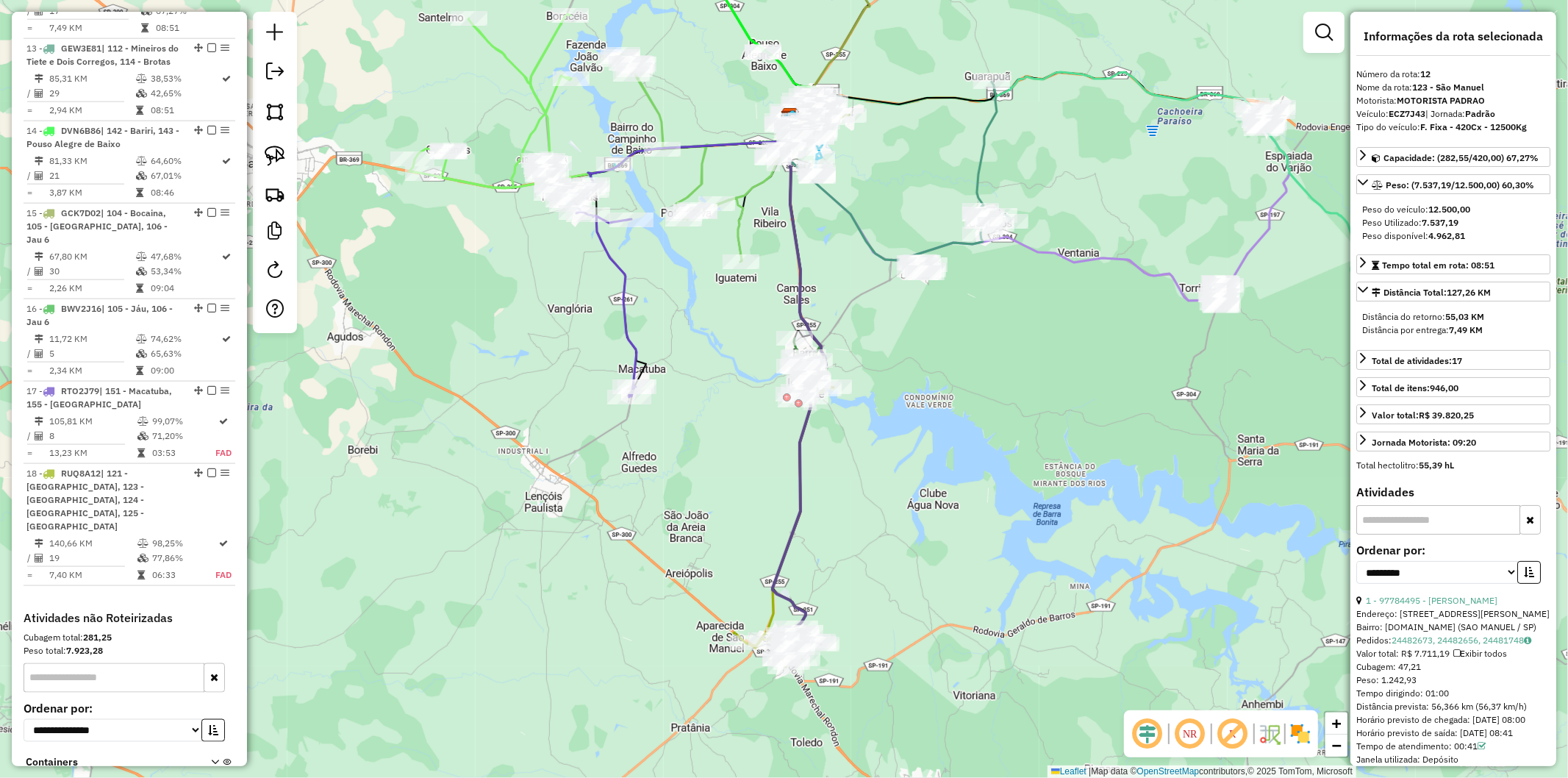
scroll to position [1532, 0]
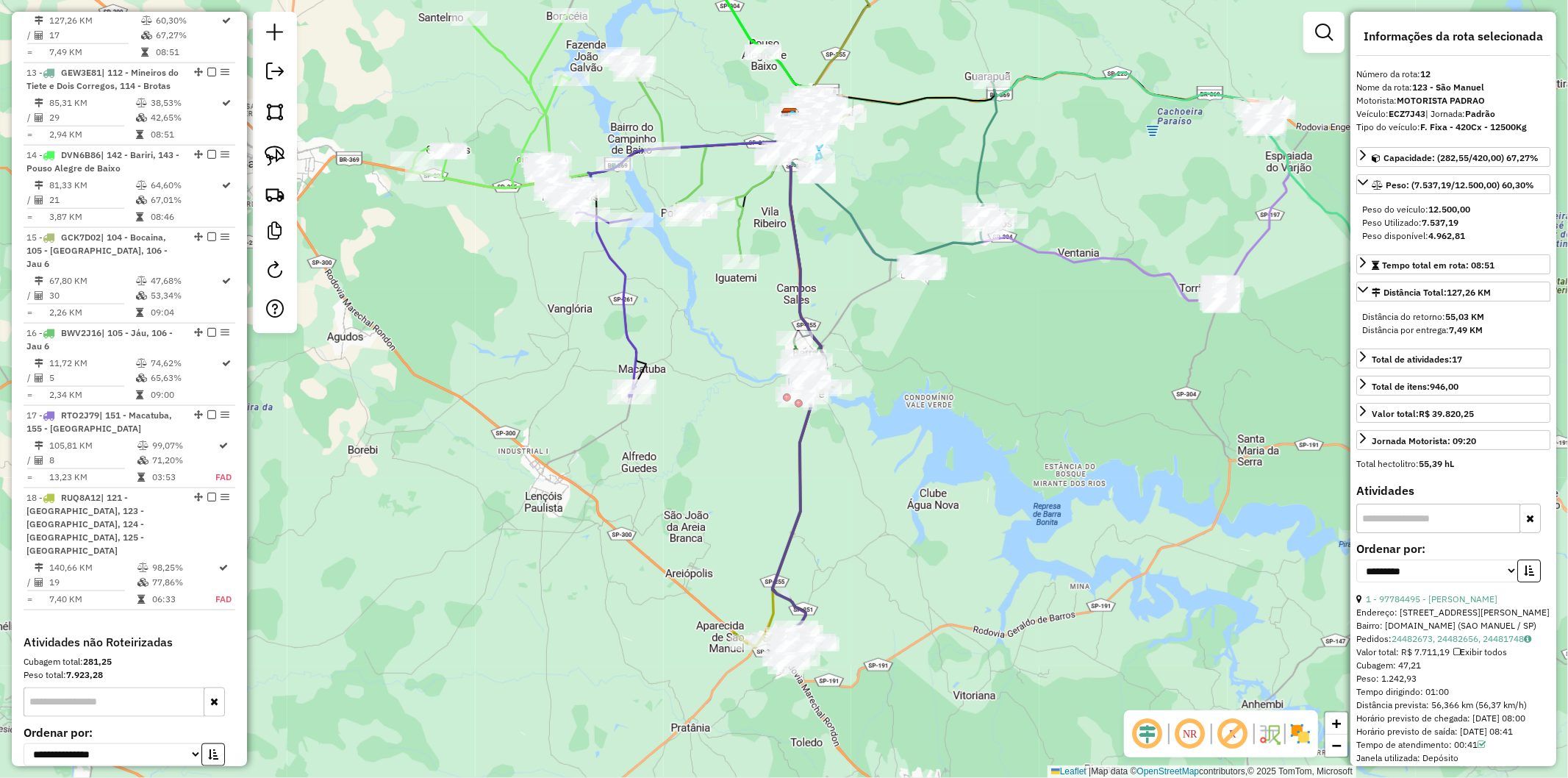
click at [782, 537] on div "Janela de atendimento Grade de atendimento Capacidade Transportadoras Veículos …" at bounding box center [784, 389] width 1568 height 778
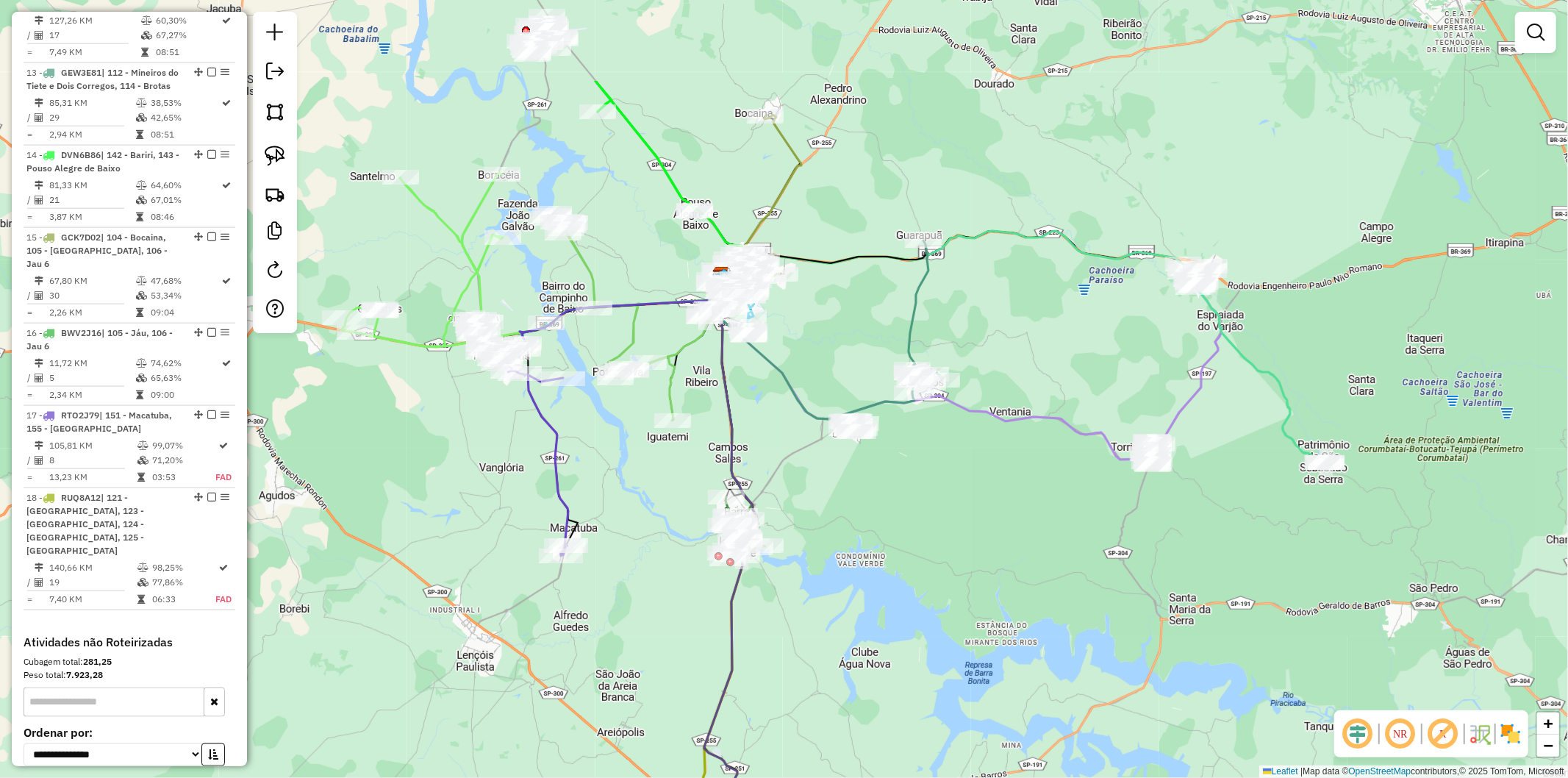
drag, startPoint x: 929, startPoint y: 547, endPoint x: 901, endPoint y: 618, distance: 76.3
click at [782, 618] on div "Janela de atendimento Grade de atendimento Capacidade Transportadoras Veículos …" at bounding box center [784, 389] width 1568 height 778
click at [782, 419] on icon at bounding box center [935, 368] width 438 height 184
select select "**********"
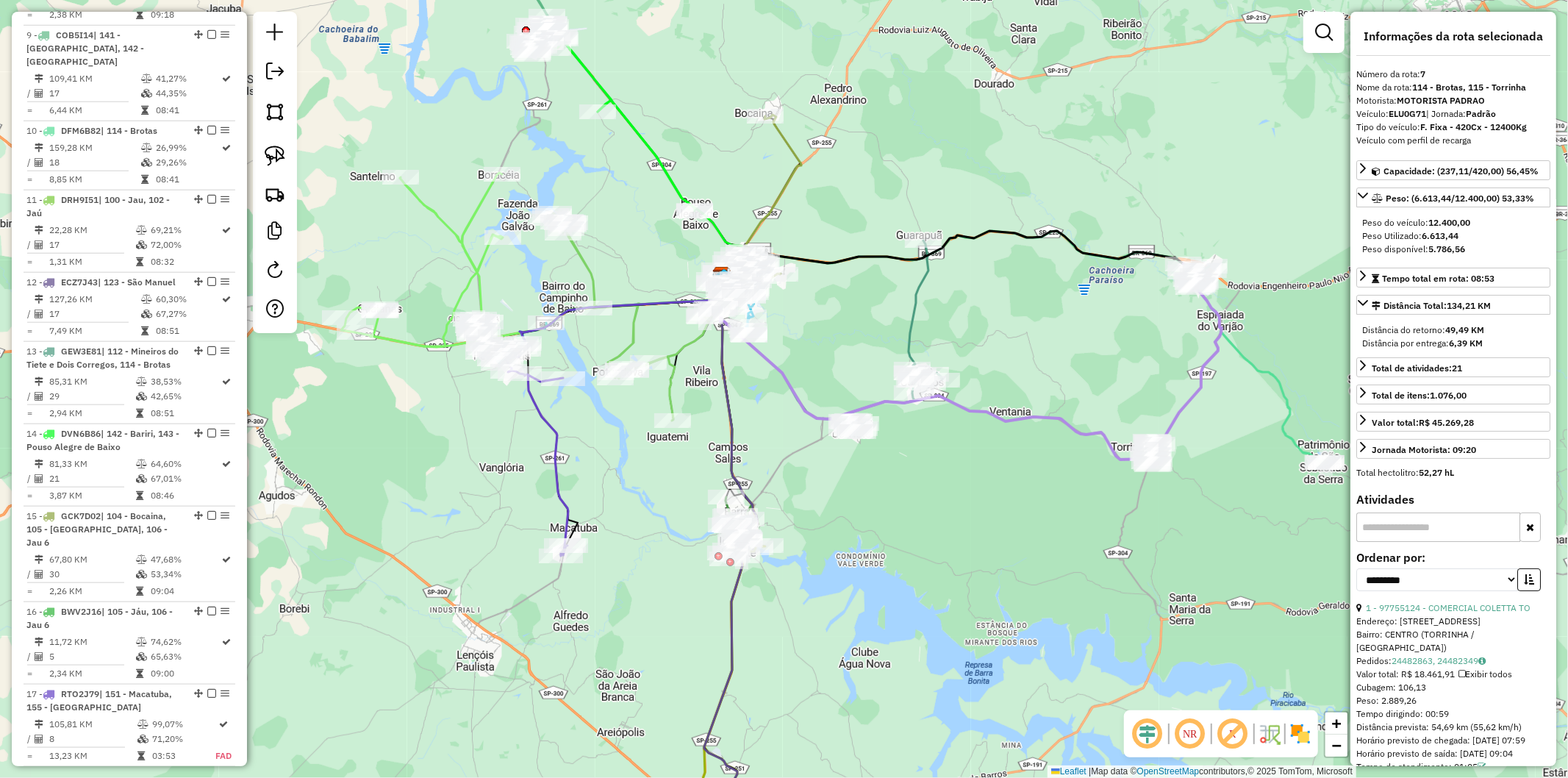
scroll to position [1134, 0]
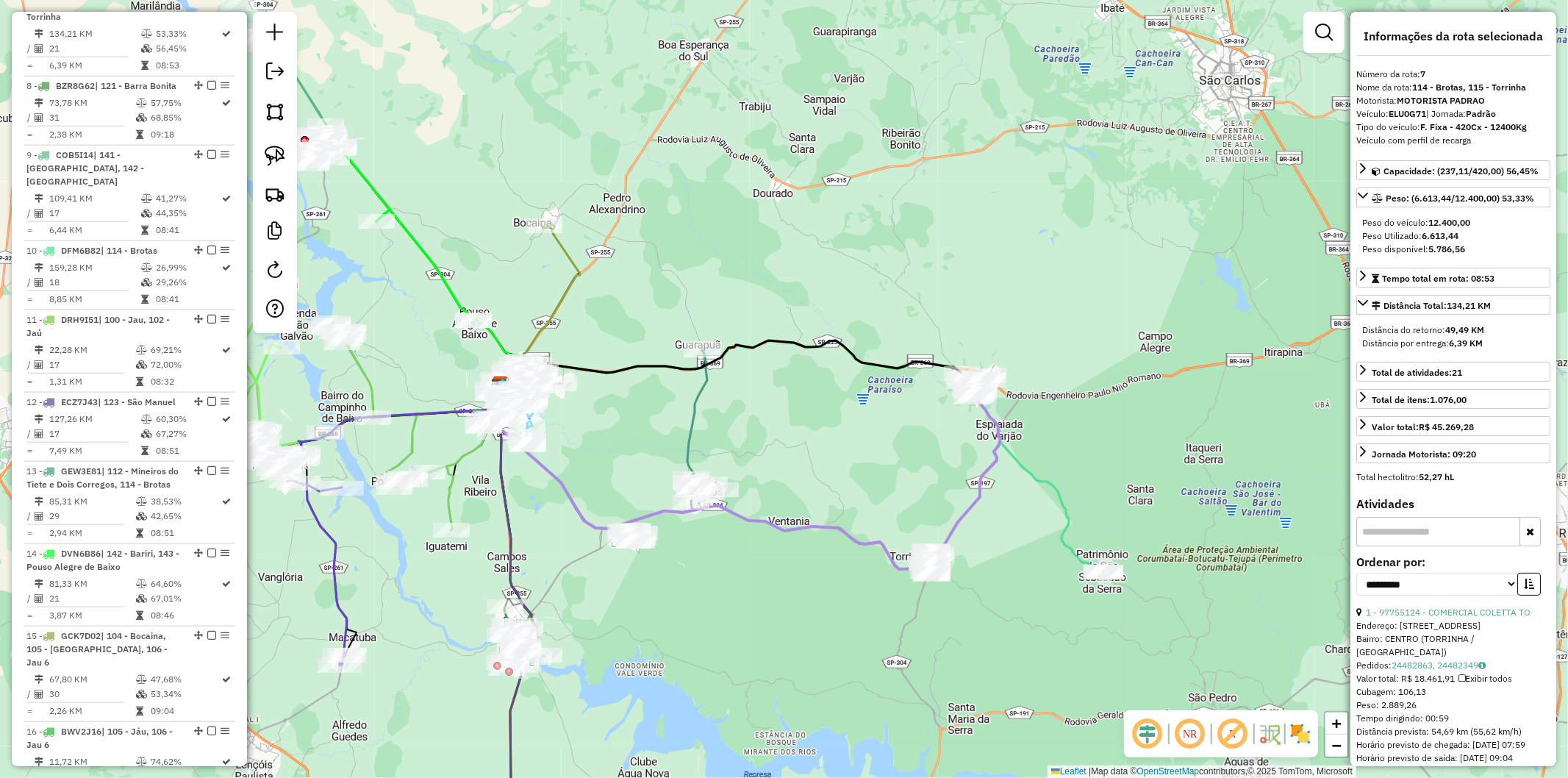
drag, startPoint x: 1041, startPoint y: 494, endPoint x: 829, endPoint y: 598, distance: 236.1
click at [782, 598] on div "Janela de atendimento Grade de atendimento Capacidade Transportadoras Veículos …" at bounding box center [784, 389] width 1568 height 778
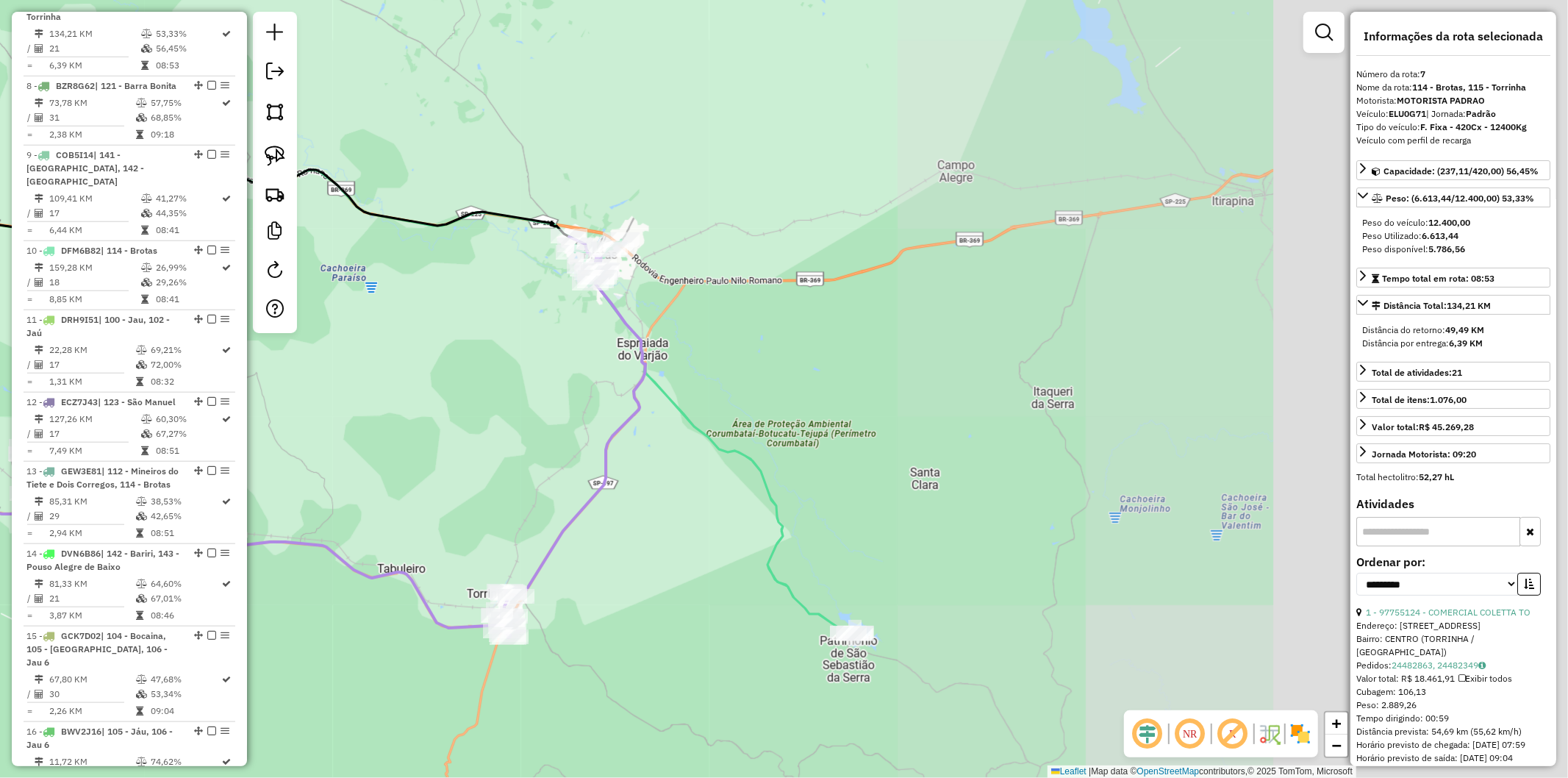
drag, startPoint x: 949, startPoint y: 517, endPoint x: 582, endPoint y: 361, distance: 398.8
click at [582, 361] on div "Janela de atendimento Grade de atendimento Capacidade Transportadoras Veículos …" at bounding box center [784, 389] width 1568 height 778
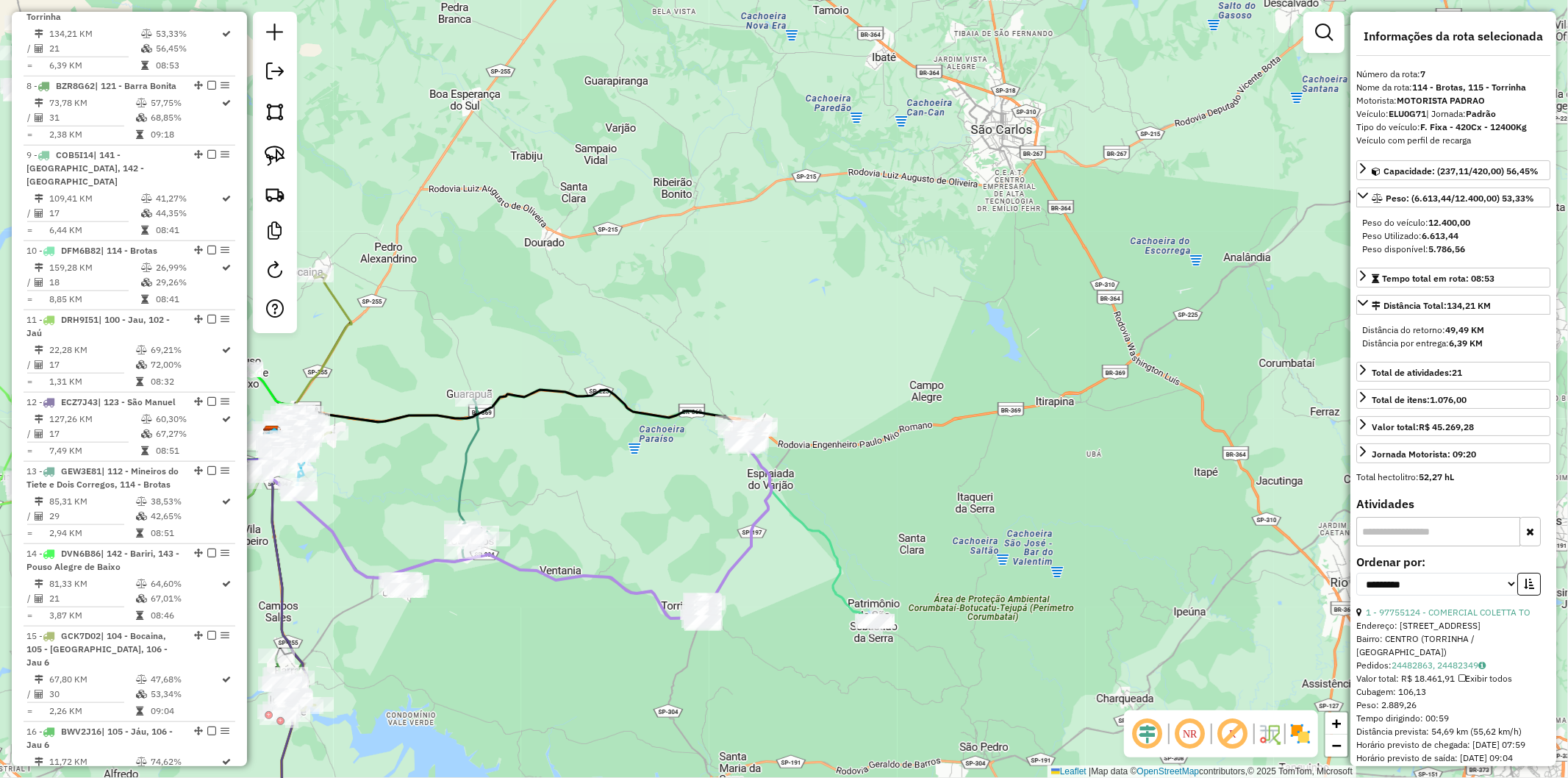
drag, startPoint x: 692, startPoint y: 526, endPoint x: 700, endPoint y: 524, distance: 8.2
click at [700, 524] on div "Janela de atendimento Grade de atendimento Capacidade Transportadoras Veículos …" at bounding box center [784, 389] width 1568 height 778
click at [734, 486] on div "Janela de atendimento Grade de atendimento Capacidade Transportadoras Veículos …" at bounding box center [784, 389] width 1568 height 778
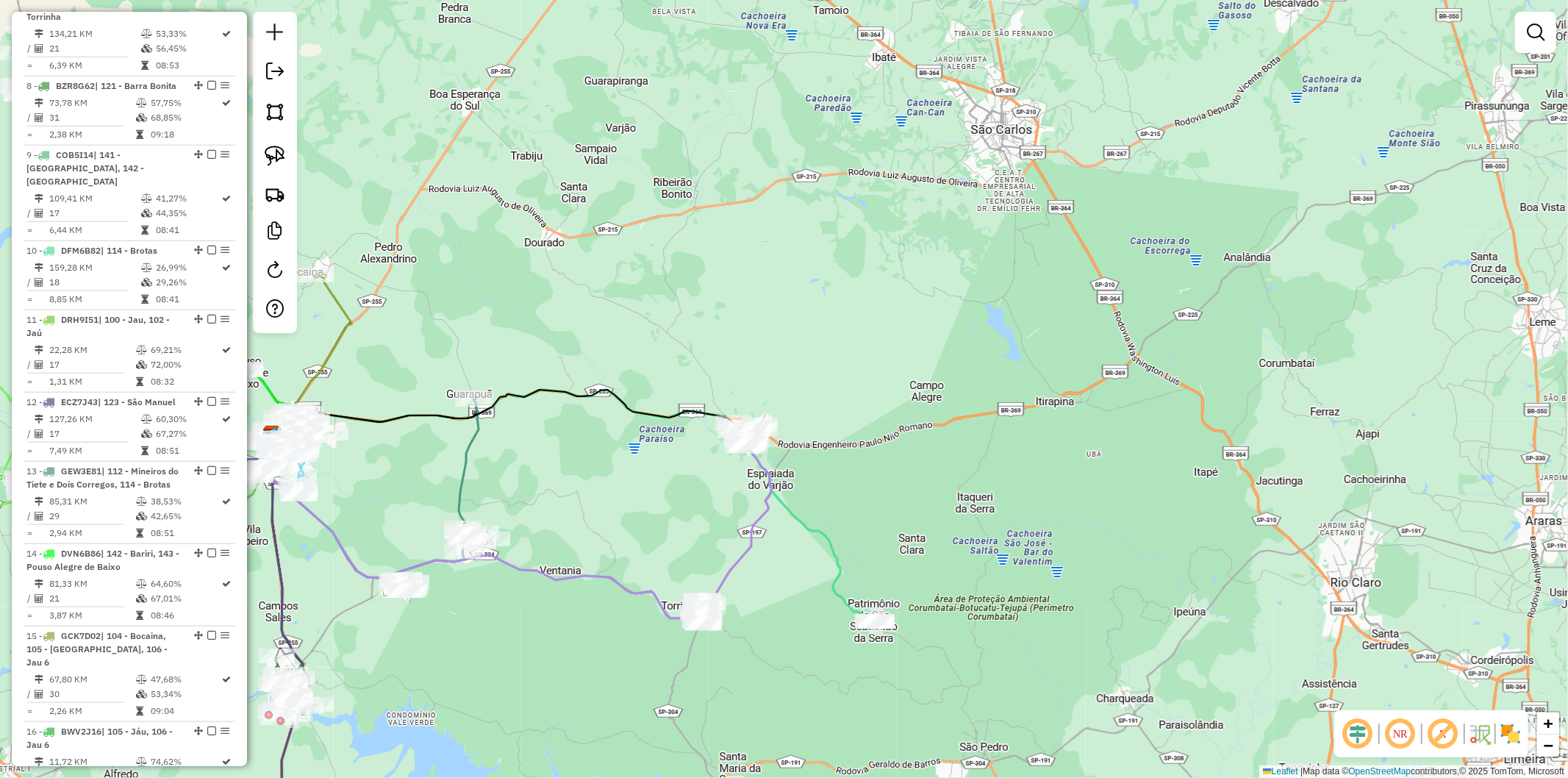
click at [754, 531] on icon at bounding box center [736, 523] width 74 height 201
select select "**********"
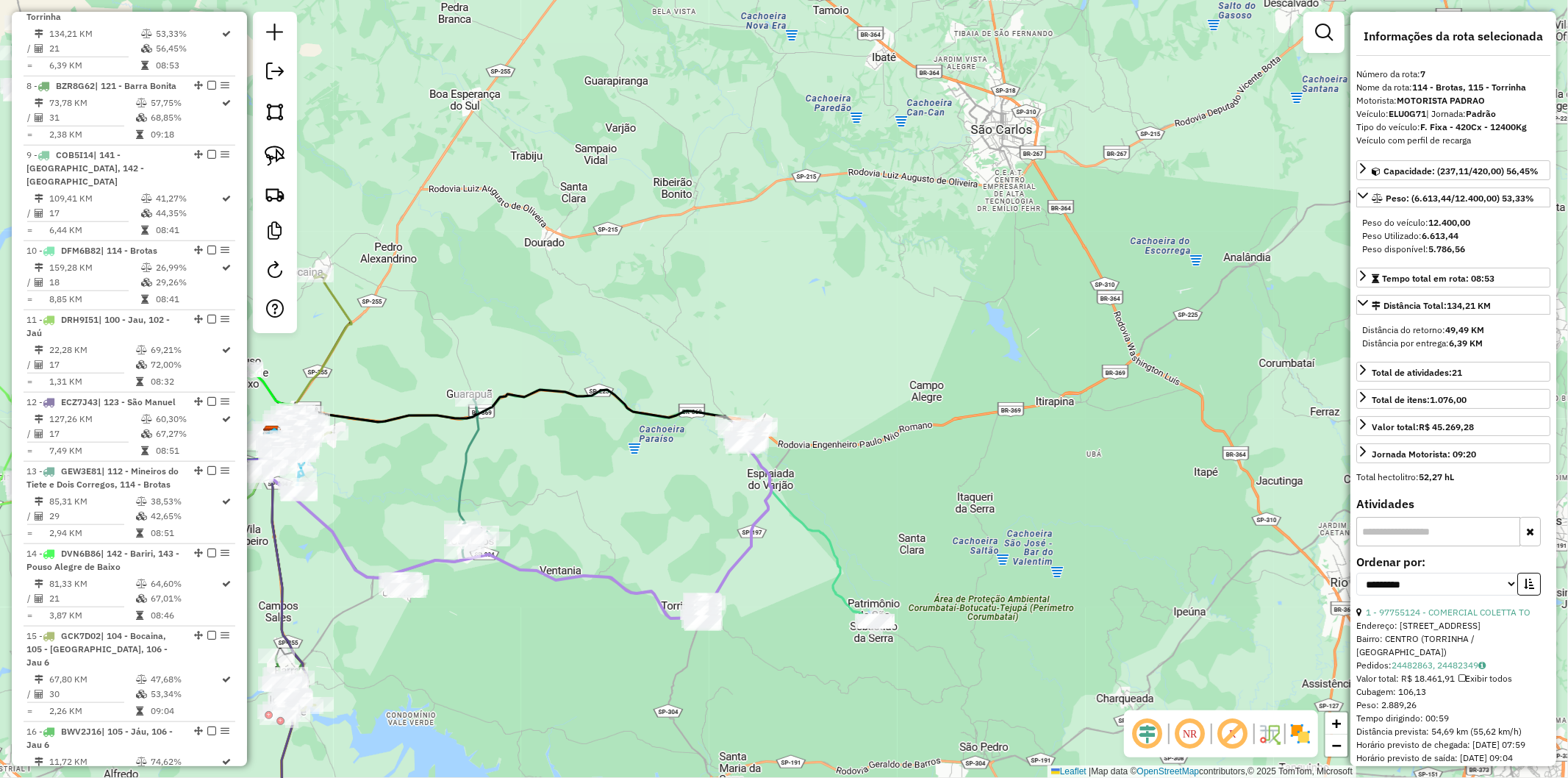
click at [659, 497] on div "Janela de atendimento Grade de atendimento Capacidade Transportadoras Veículos …" at bounding box center [784, 389] width 1568 height 778
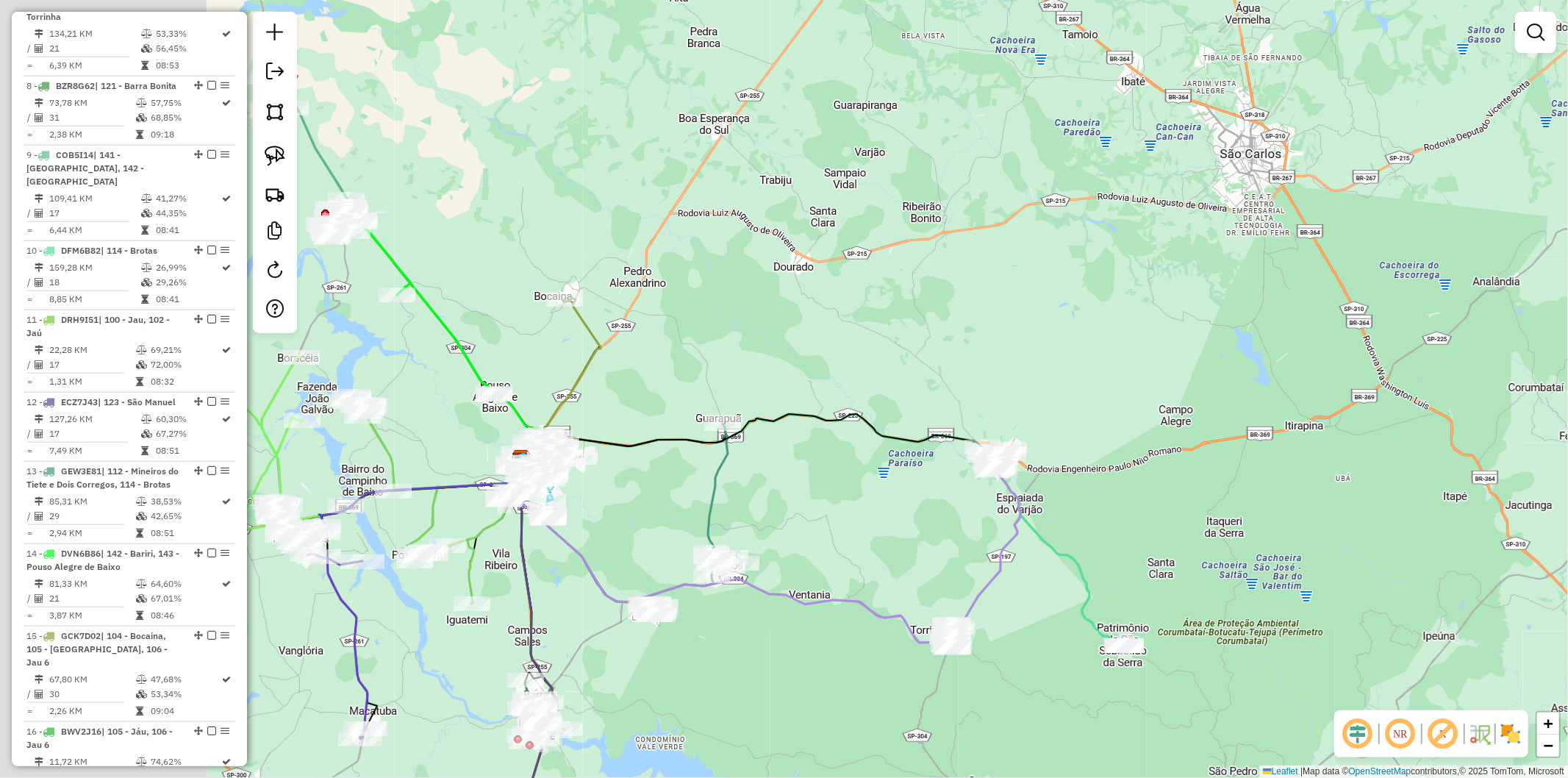
drag, startPoint x: 574, startPoint y: 509, endPoint x: 831, endPoint y: 533, distance: 258.1
click at [782, 533] on div "Janela de atendimento Grade de atendimento Capacidade Transportadoras Veículos …" at bounding box center [784, 389] width 1568 height 778
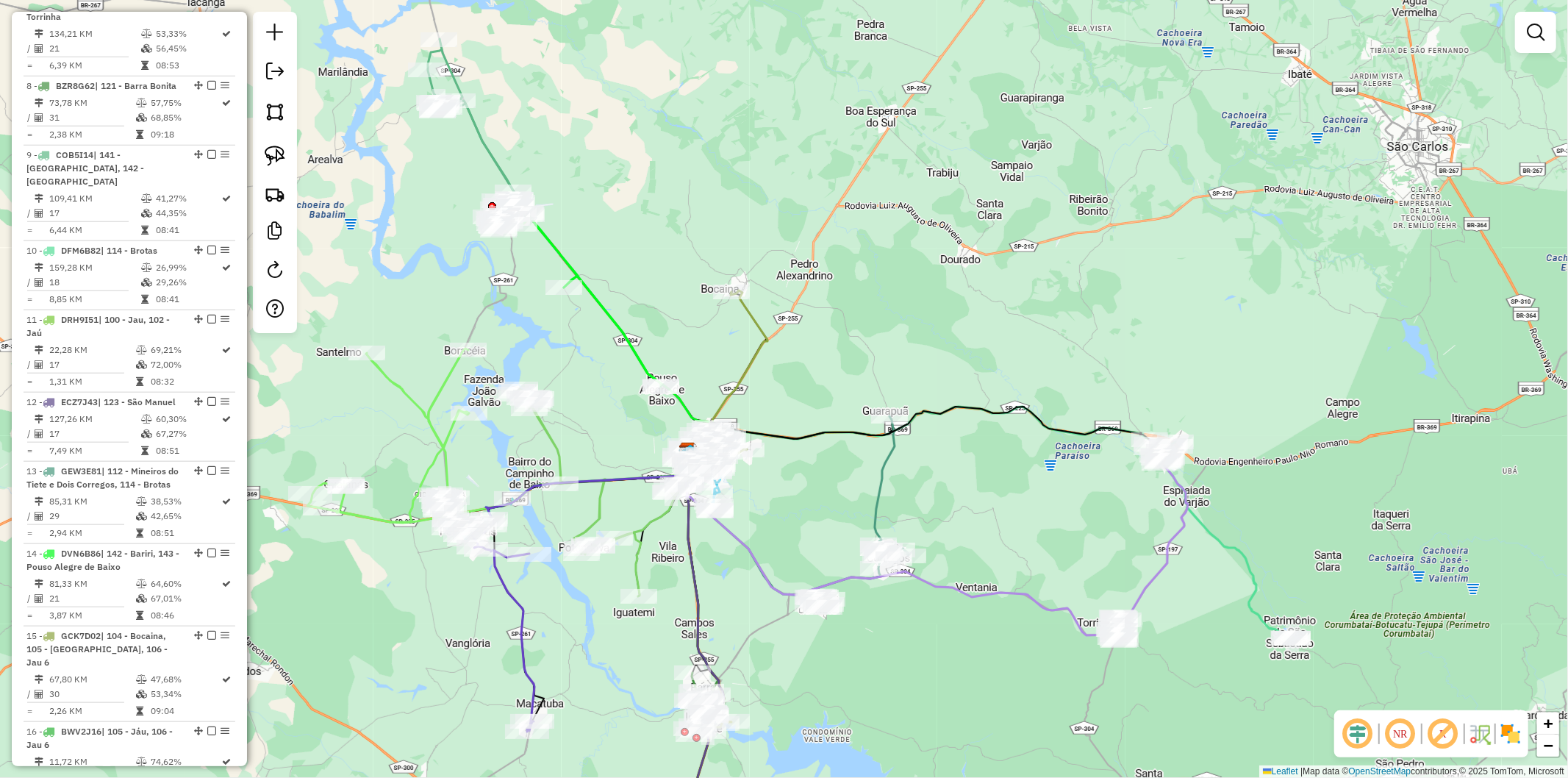
drag, startPoint x: 640, startPoint y: 522, endPoint x: 798, endPoint y: 515, distance: 158.2
click at [782, 515] on div "Janela de atendimento Grade de atendimento Capacidade Transportadoras Veículos …" at bounding box center [784, 389] width 1568 height 778
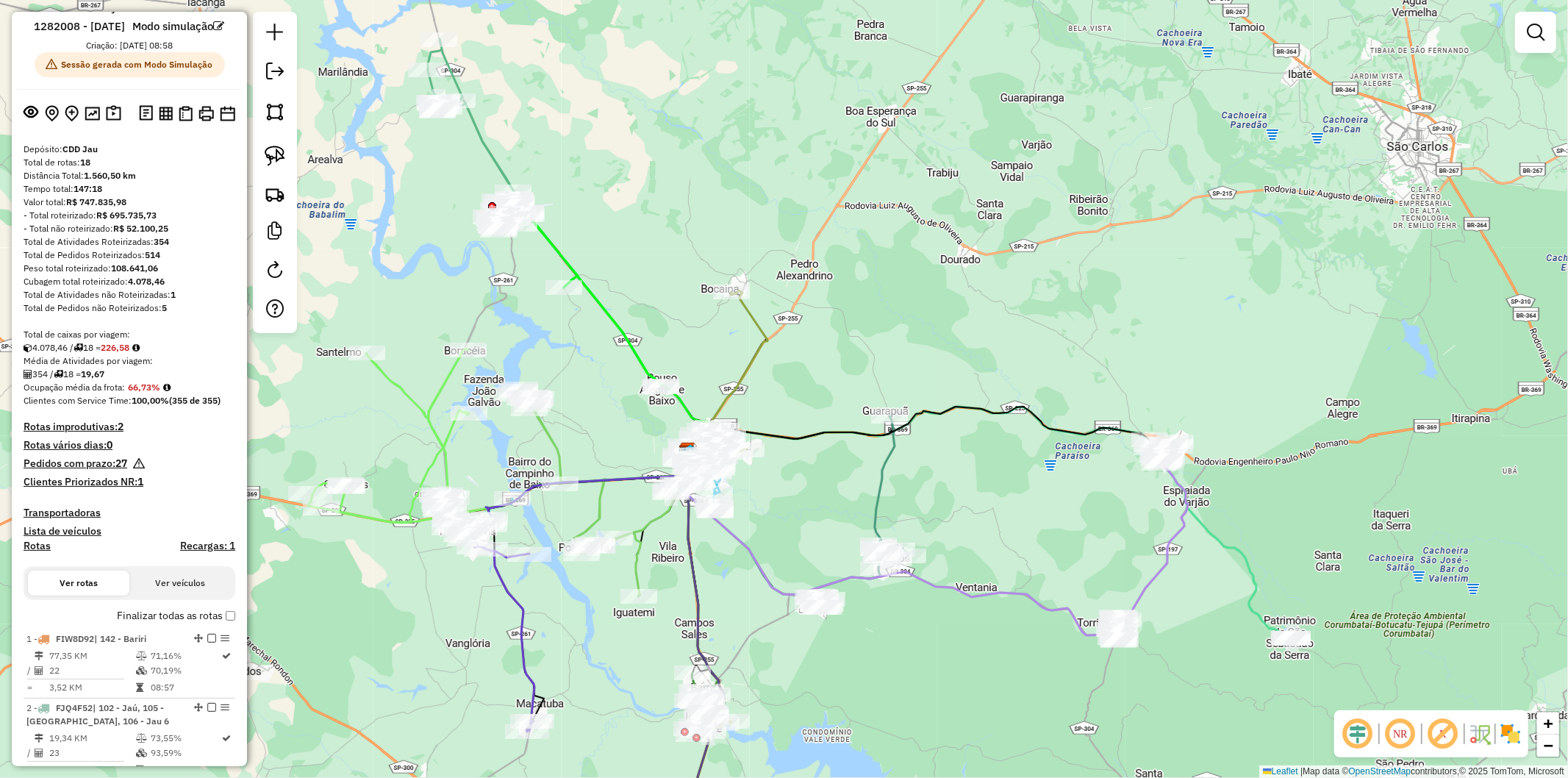
scroll to position [0, 0]
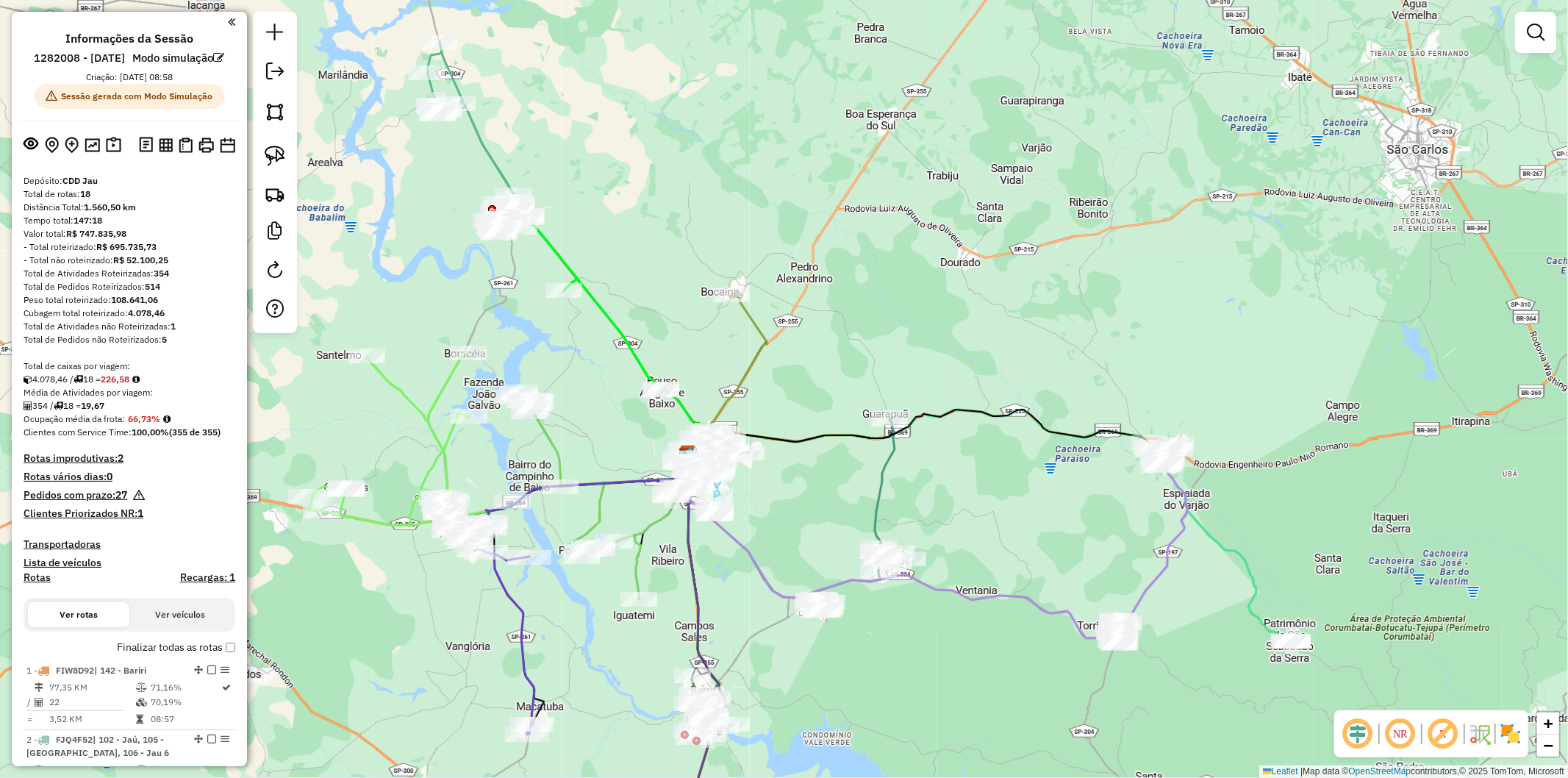
click at [421, 369] on div "Janela de atendimento Grade de atendimento Capacidade Transportadoras Veículos …" at bounding box center [784, 389] width 1568 height 778
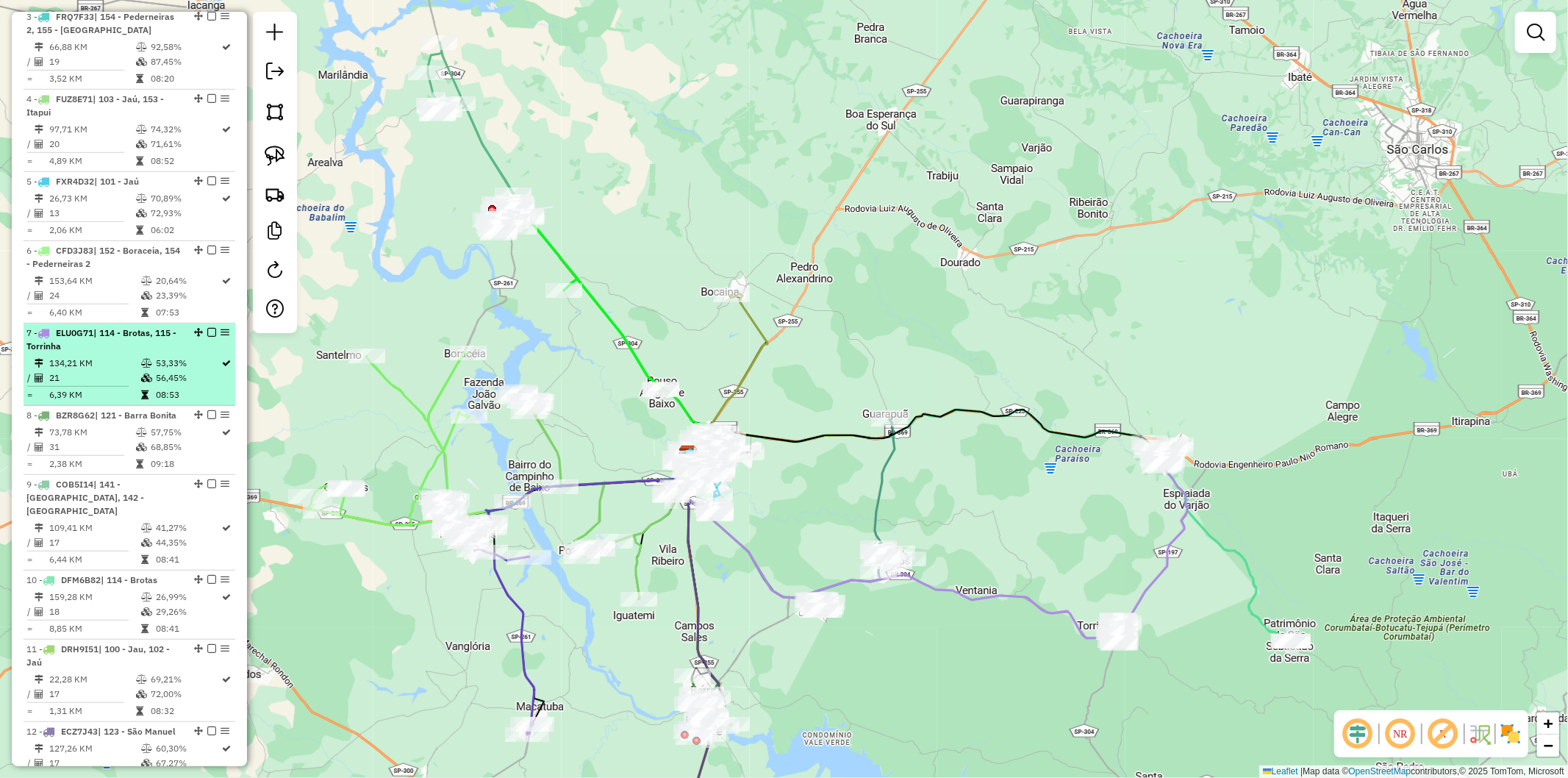
scroll to position [898, 0]
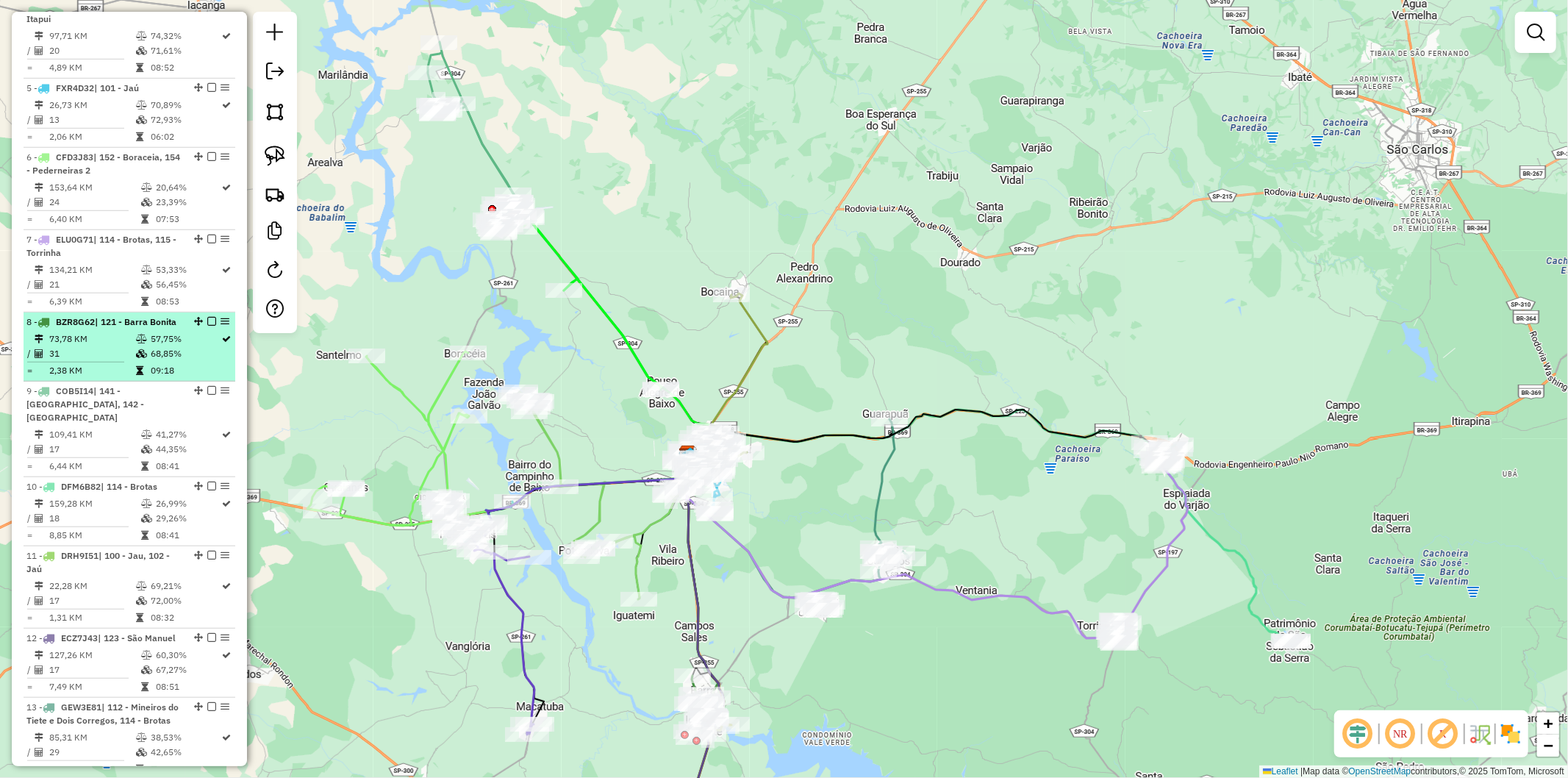
click at [108, 378] on td "2,38 KM" at bounding box center [92, 371] width 87 height 15
select select "**********"
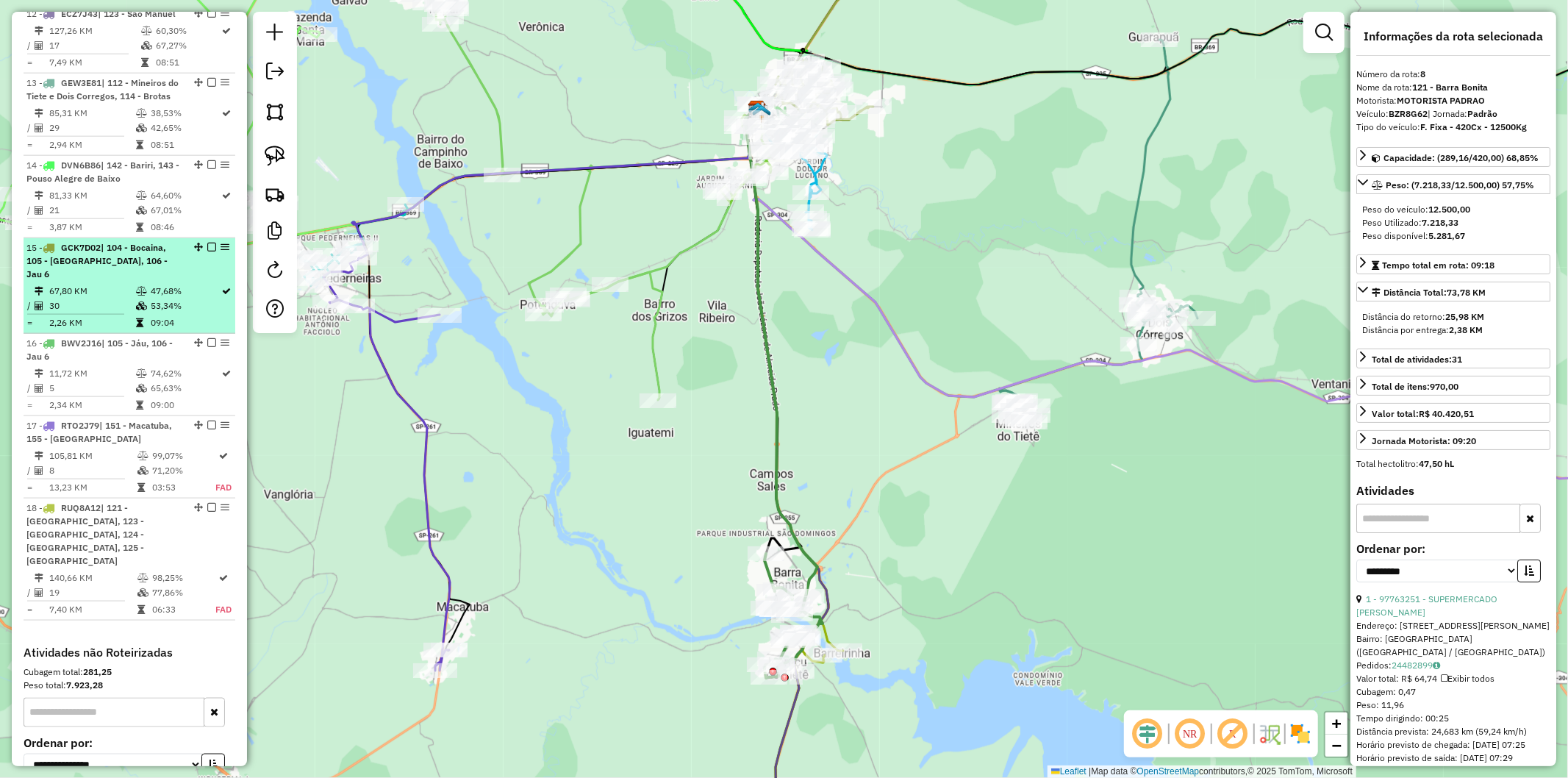
scroll to position [1695, 0]
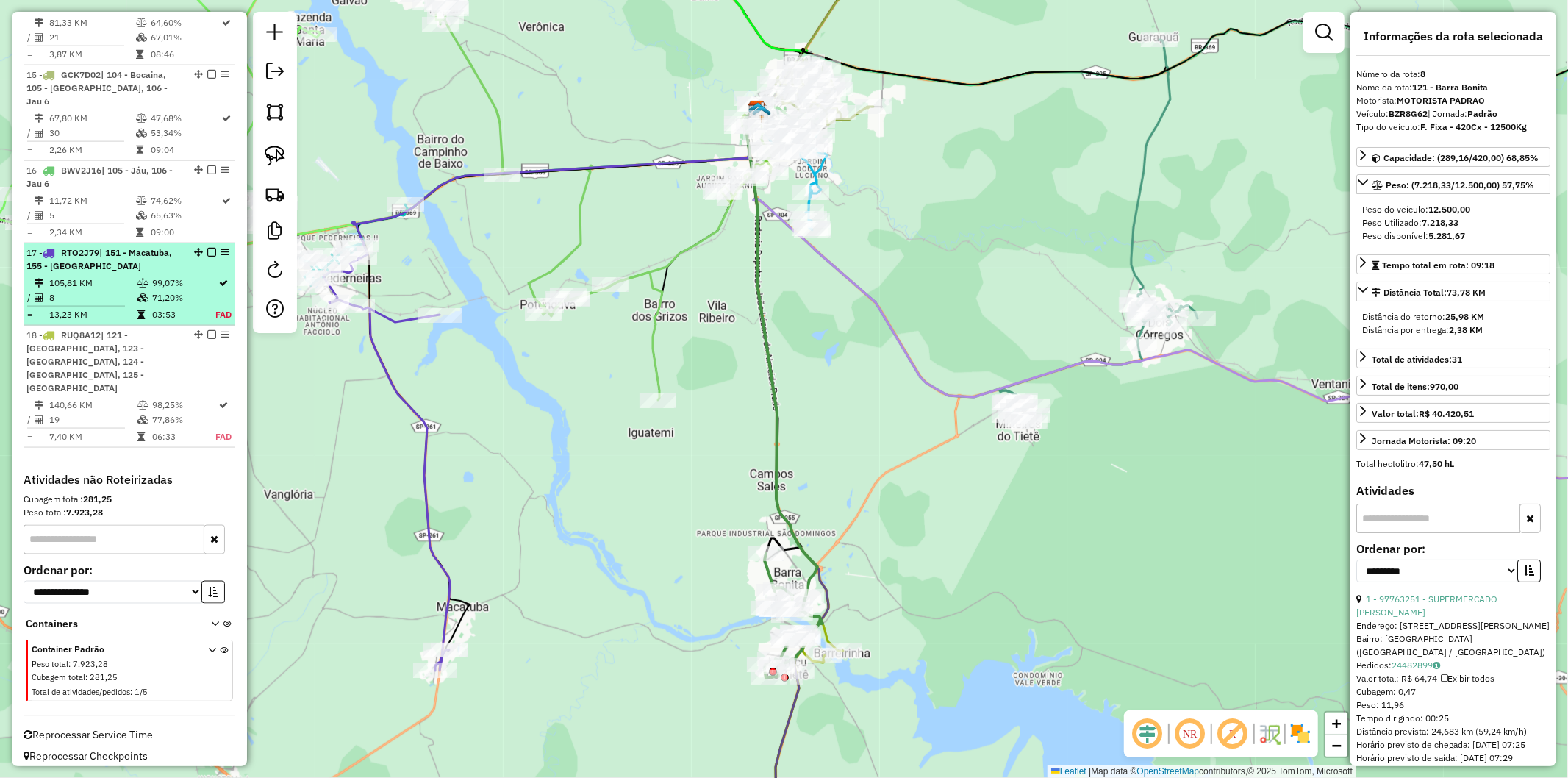
click at [128, 305] on td "8" at bounding box center [92, 298] width 88 height 15
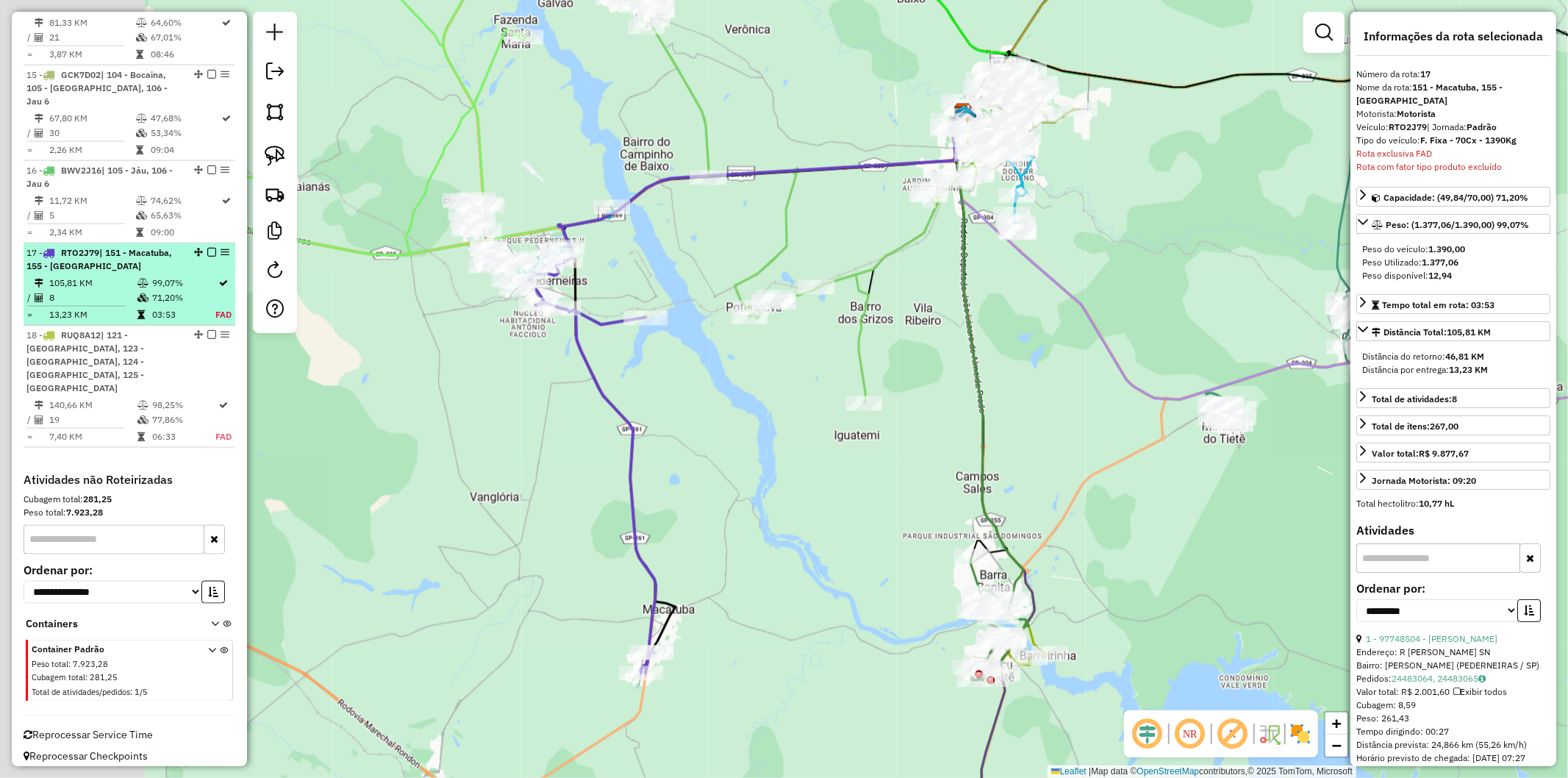
scroll to position [1695, 0]
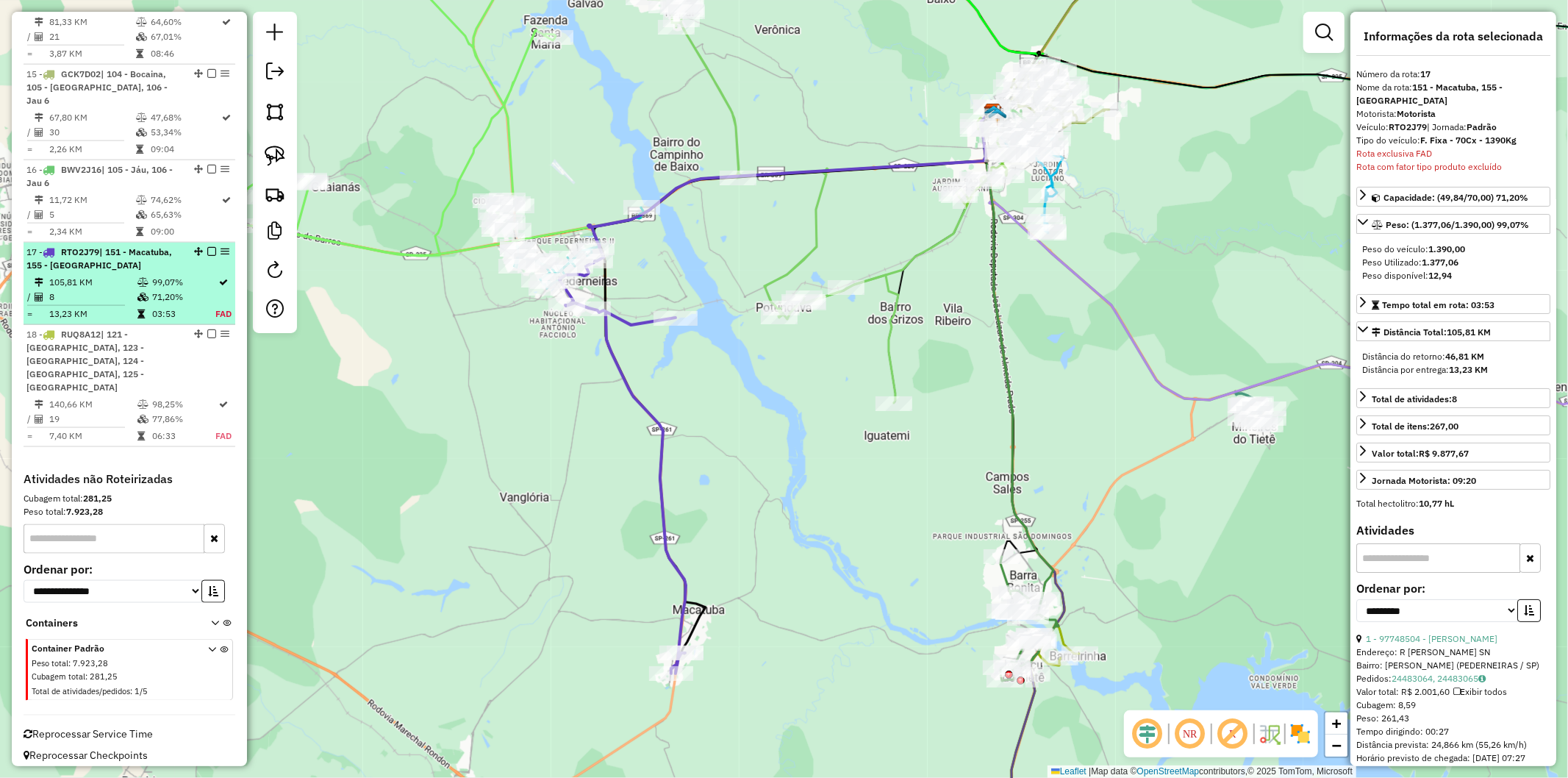
click at [94, 290] on td "105,81 KM" at bounding box center [92, 282] width 88 height 15
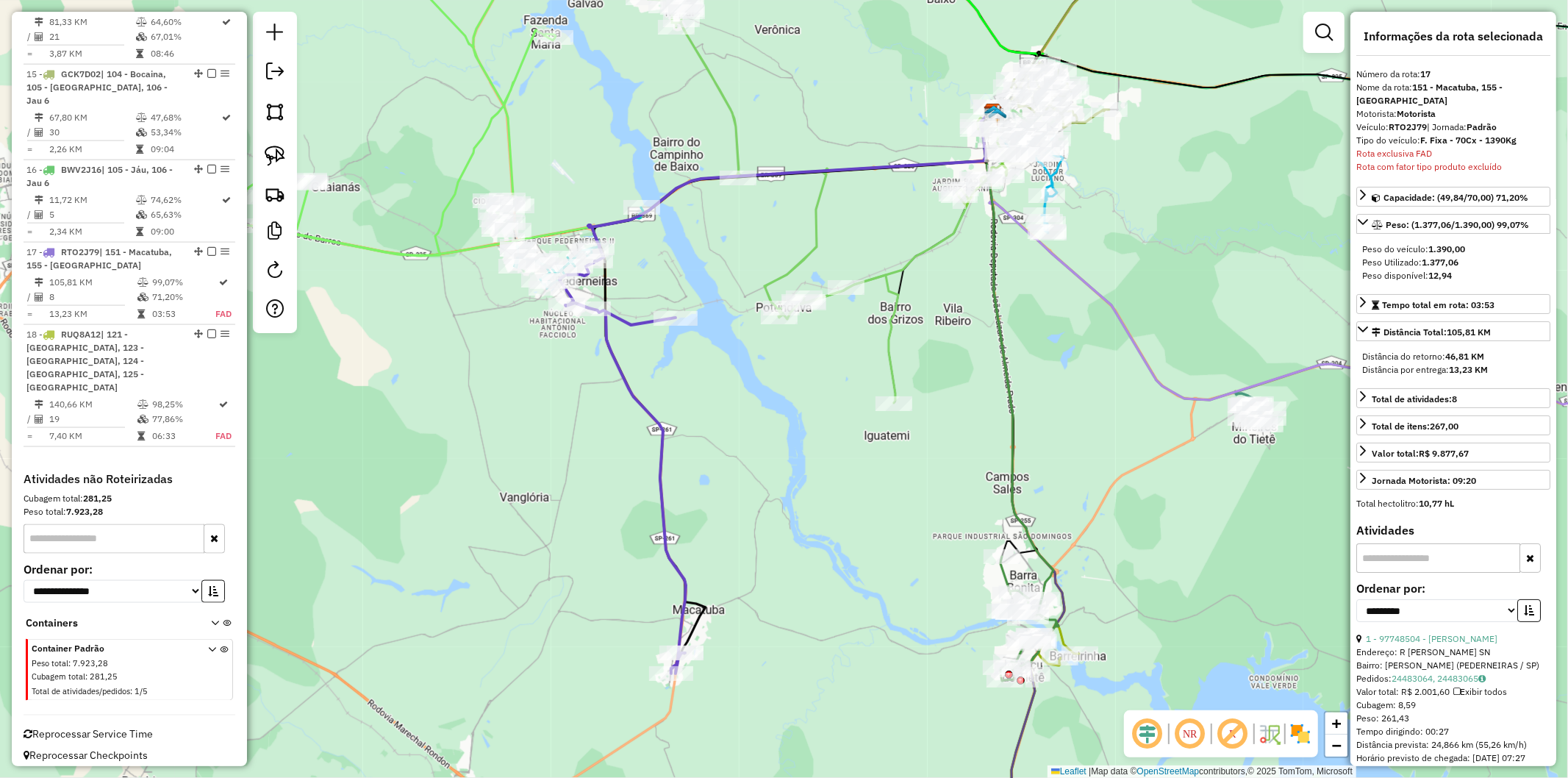
click at [585, 410] on div "Janela de atendimento Grade de atendimento Capacidade Transportadoras Veículos …" at bounding box center [784, 389] width 1568 height 778
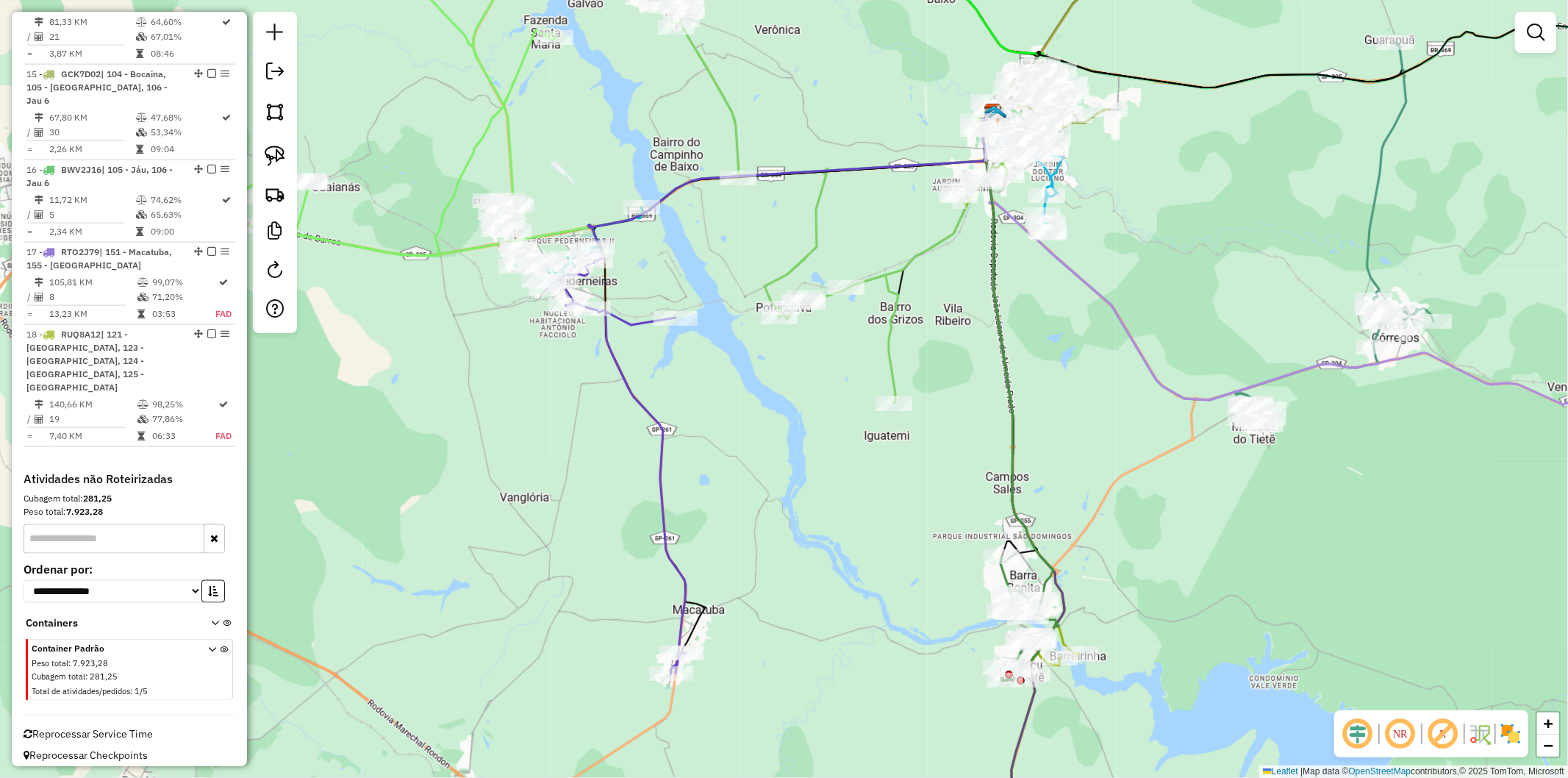
click at [628, 379] on icon at bounding box center [622, 466] width 126 height 412
select select "**********"
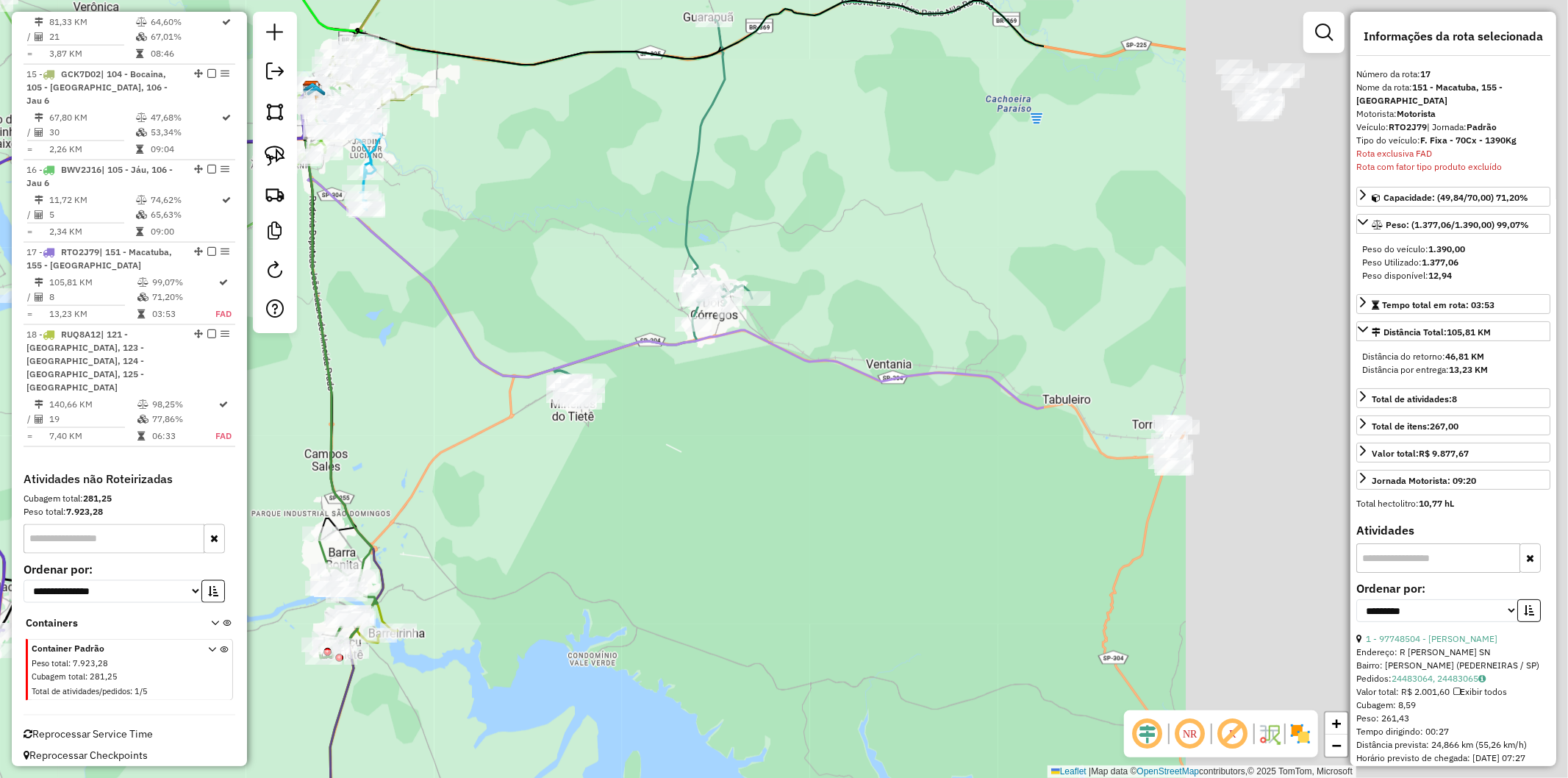
drag, startPoint x: 1267, startPoint y: 500, endPoint x: 585, endPoint y: 478, distance: 682.4
click at [585, 478] on div "Janela de atendimento Grade de atendimento Capacidade Transportadoras Veículos …" at bounding box center [784, 389] width 1568 height 778
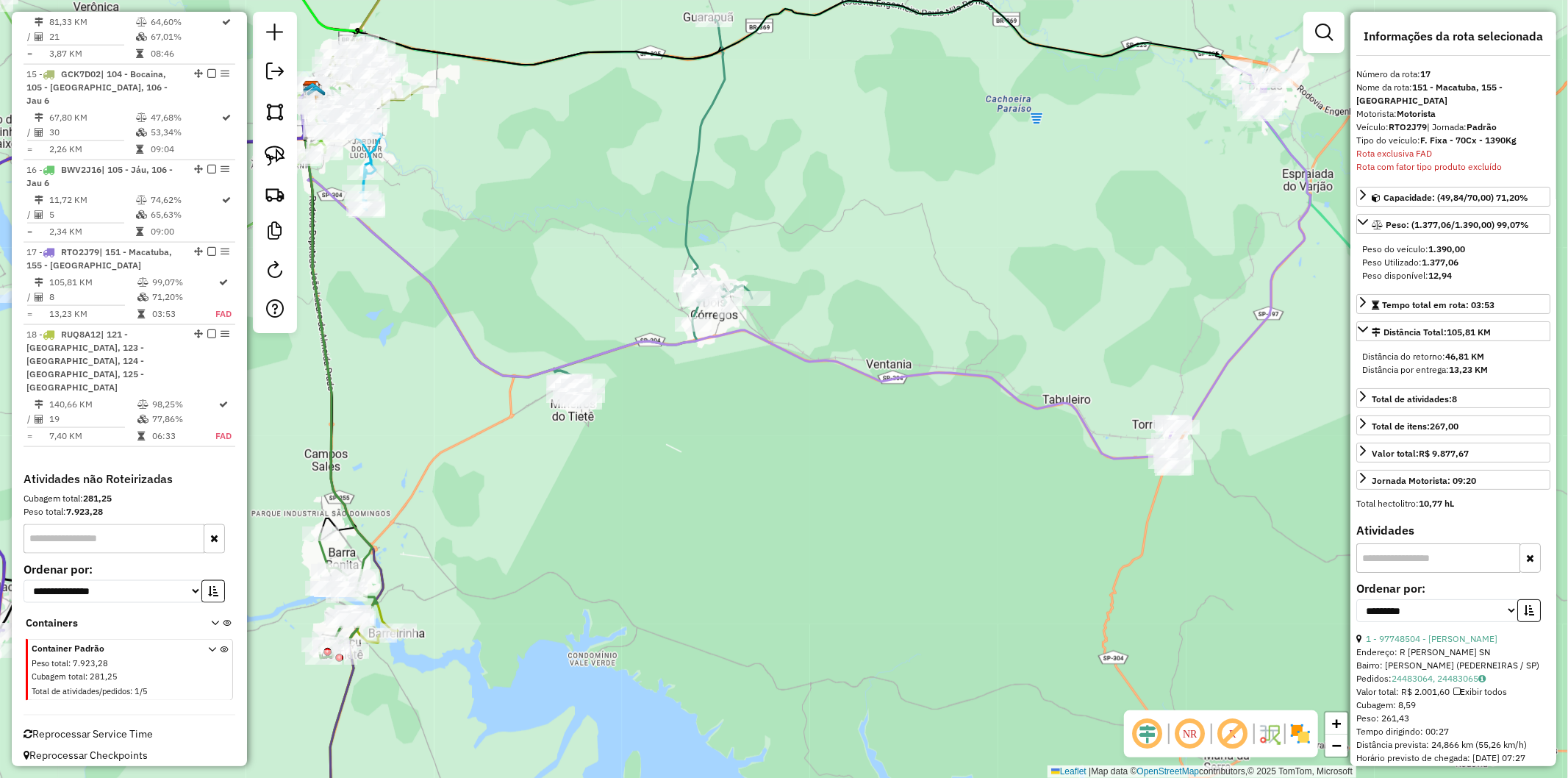
click at [782, 500] on div "Janela de atendimento Grade de atendimento Capacidade Transportadoras Veículos …" at bounding box center [784, 389] width 1568 height 778
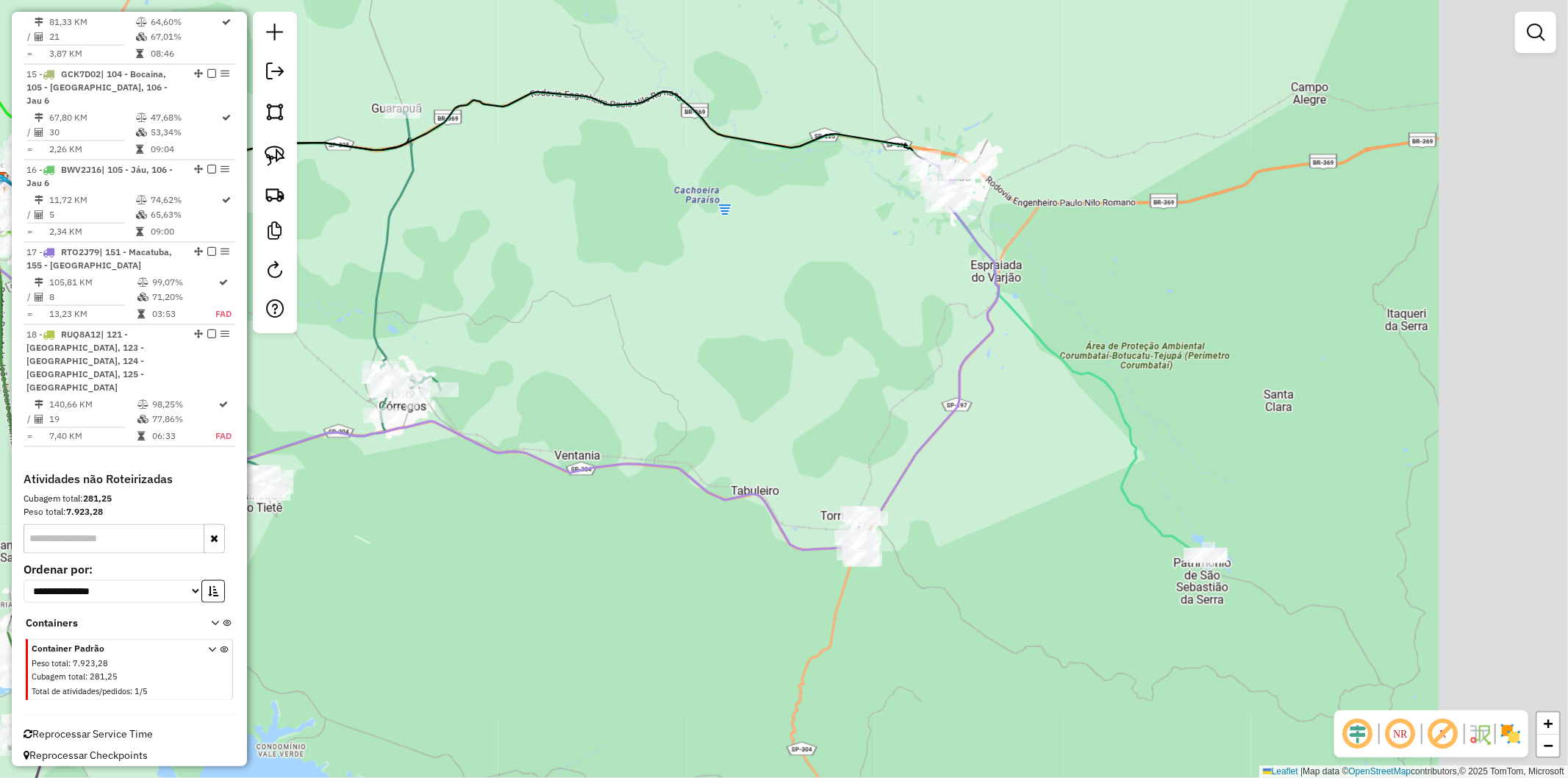
click at [696, 603] on div "Janela de atendimento Grade de atendimento Capacidade Transportadoras Veículos …" at bounding box center [784, 389] width 1568 height 778
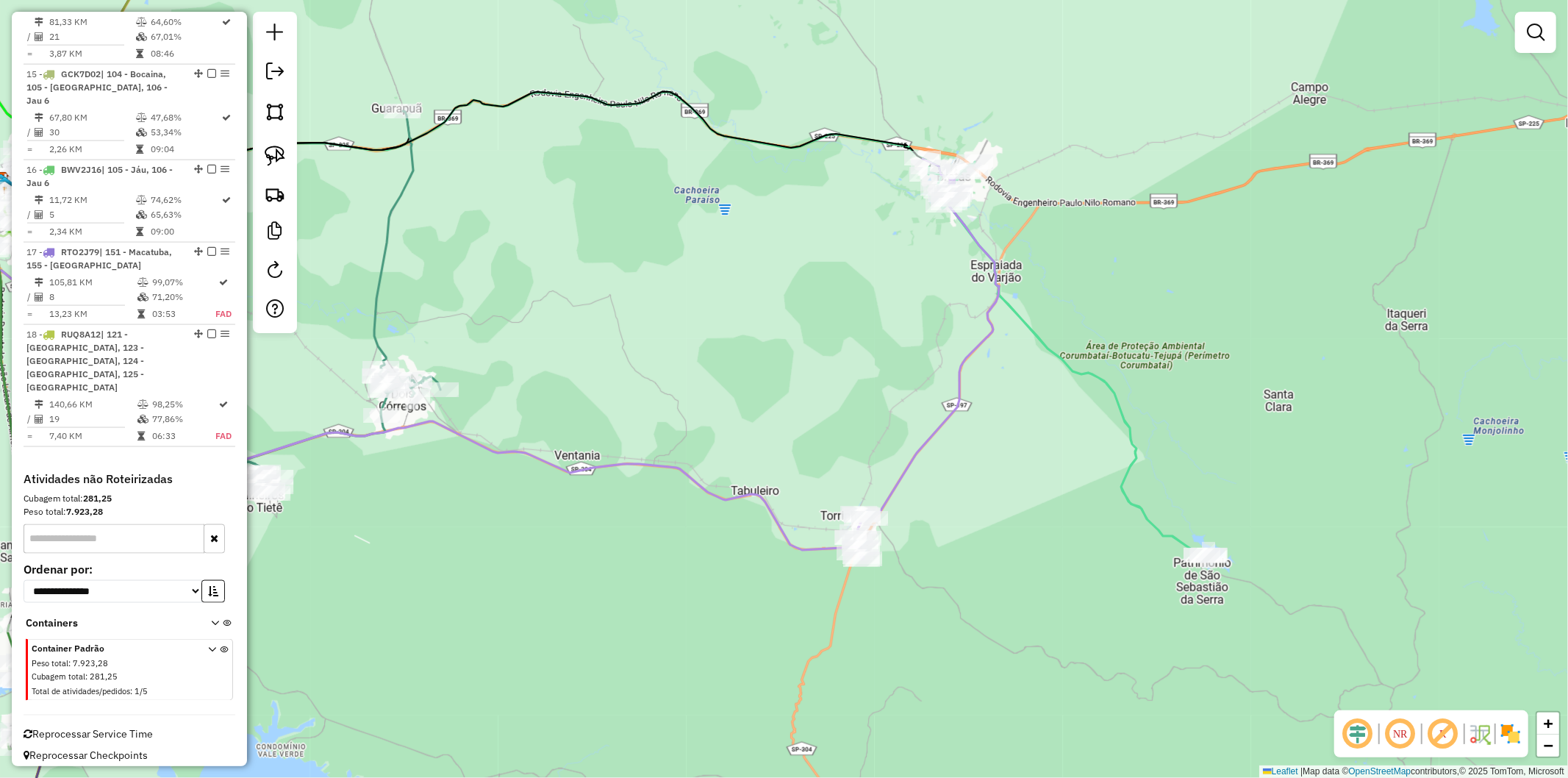
click at [733, 481] on div "Janela de atendimento Grade de atendimento Capacidade Transportadoras Veículos …" at bounding box center [784, 389] width 1568 height 778
click at [732, 490] on icon at bounding box center [426, 365] width 874 height 369
select select "**********"
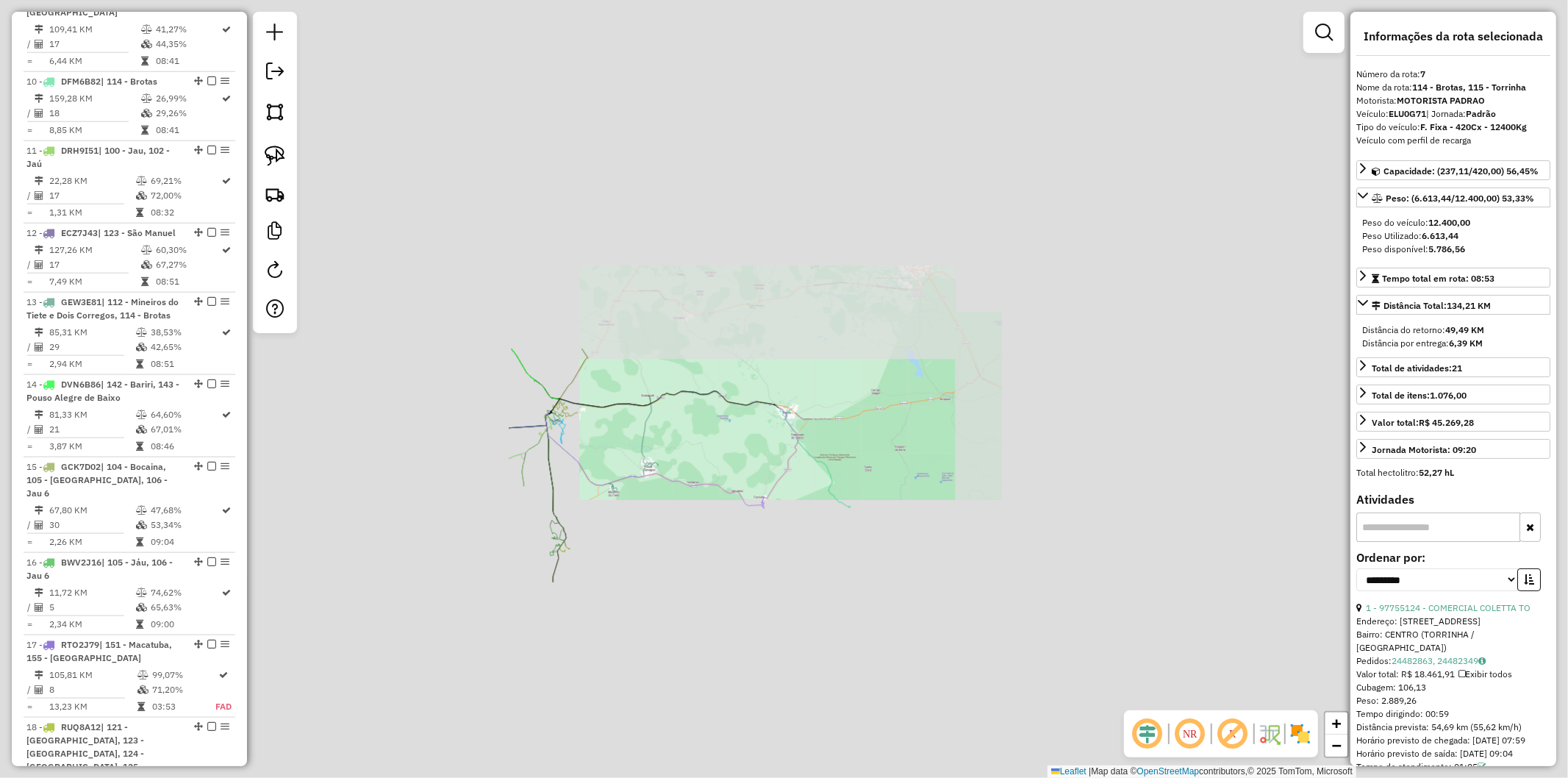
scroll to position [1134, 0]
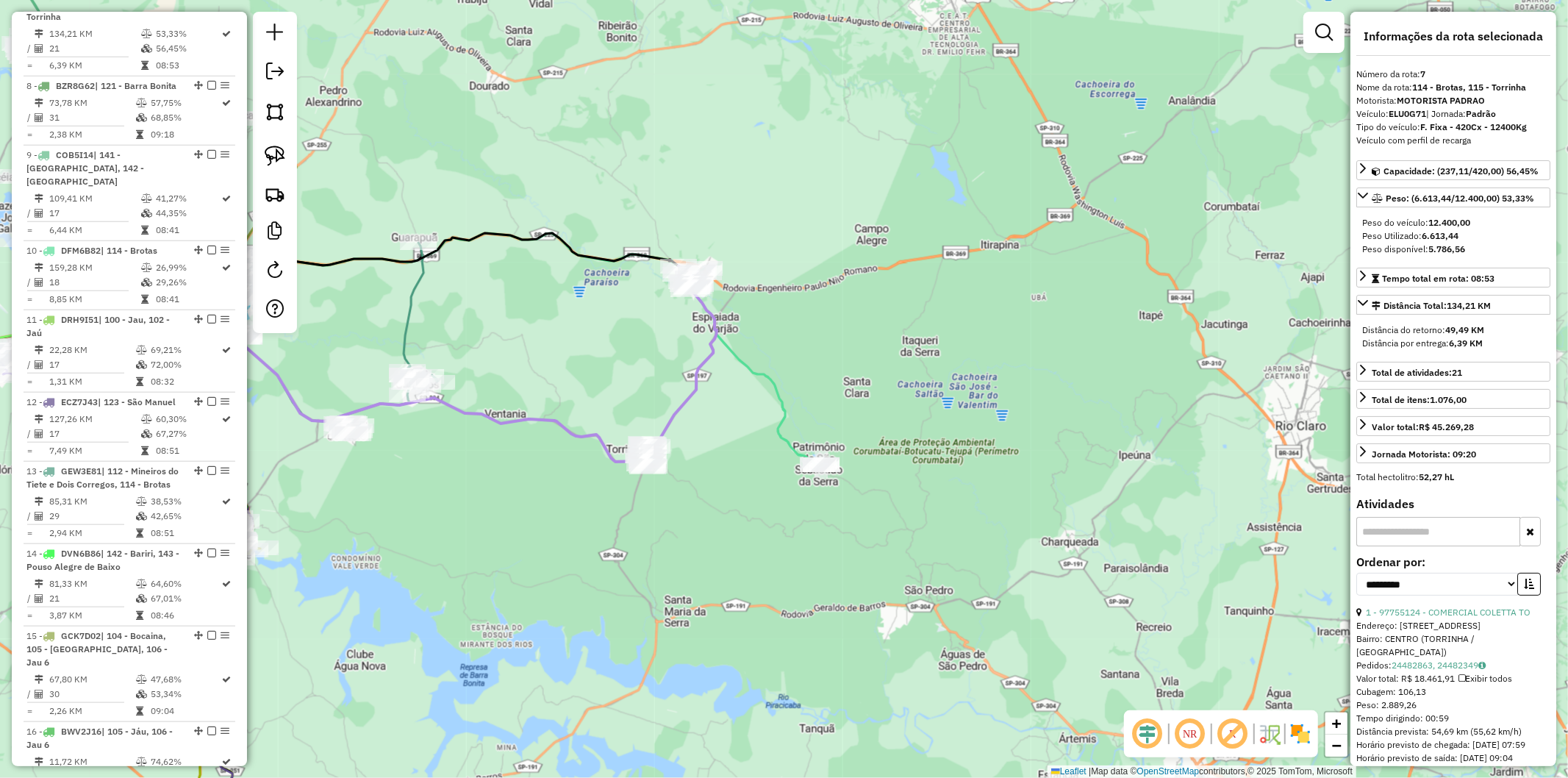
drag, startPoint x: 862, startPoint y: 569, endPoint x: 734, endPoint y: 519, distance: 137.4
click at [734, 519] on div "Janela de atendimento Grade de atendimento Capacidade Transportadoras Veículos …" at bounding box center [784, 389] width 1568 height 778
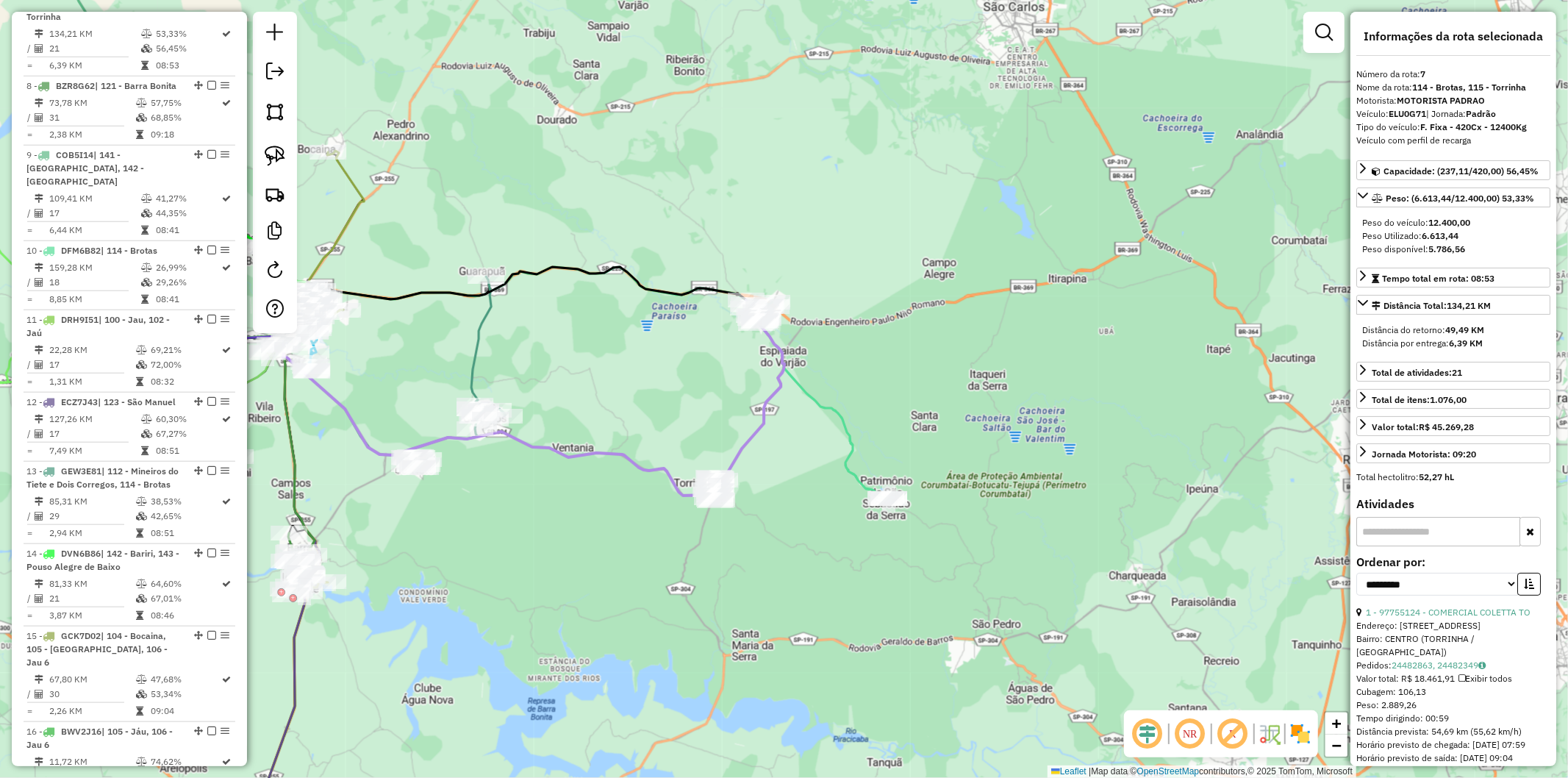
drag, startPoint x: 723, startPoint y: 509, endPoint x: 792, endPoint y: 542, distance: 76.5
click at [782, 542] on div "Janela de atendimento Grade de atendimento Capacidade Transportadoras Veículos …" at bounding box center [784, 389] width 1568 height 778
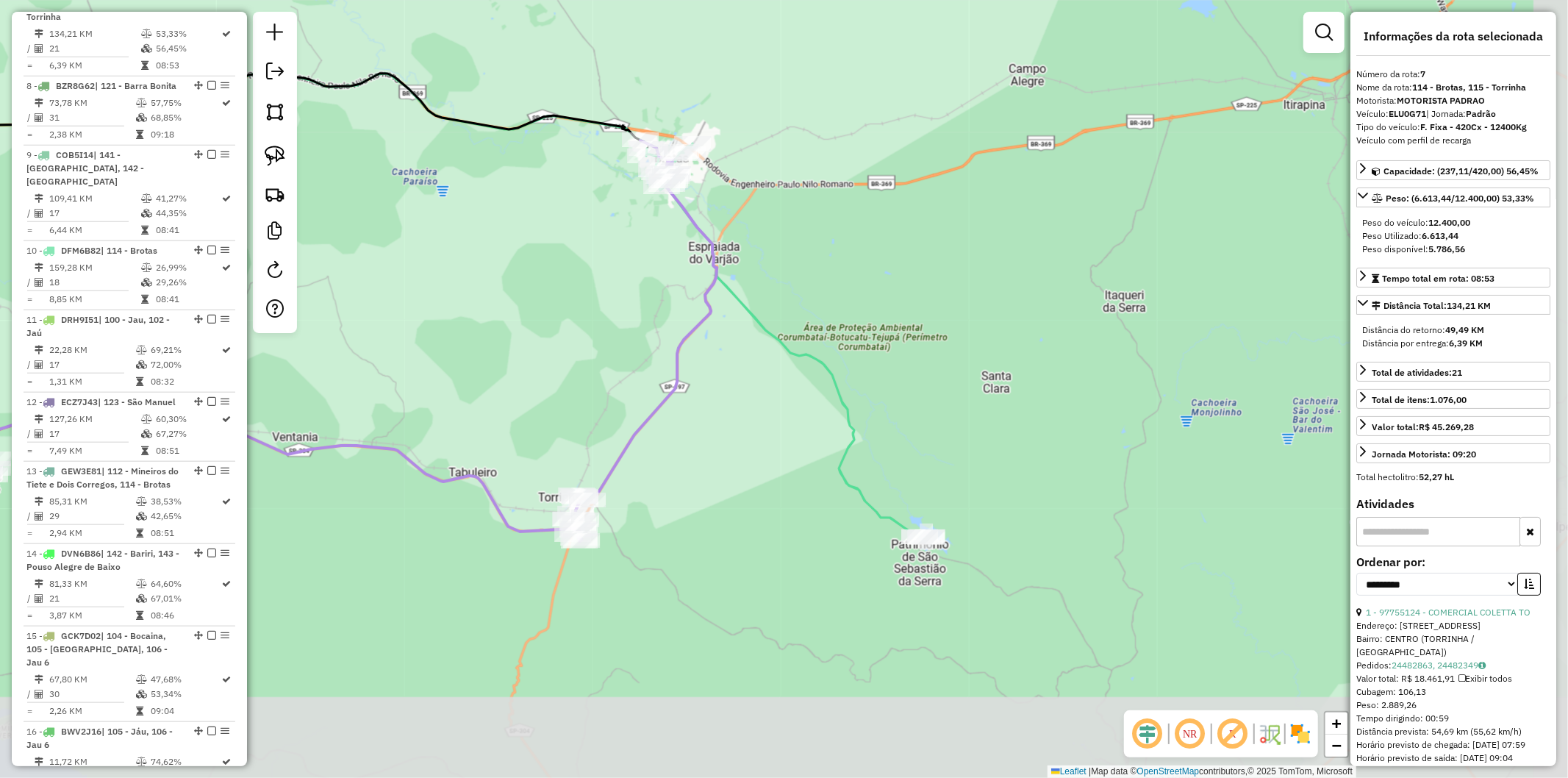
drag, startPoint x: 794, startPoint y: 614, endPoint x: 731, endPoint y: 507, distance: 124.2
click at [731, 507] on div "Janela de atendimento Grade de atendimento Capacidade Transportadoras Veículos …" at bounding box center [784, 389] width 1568 height 778
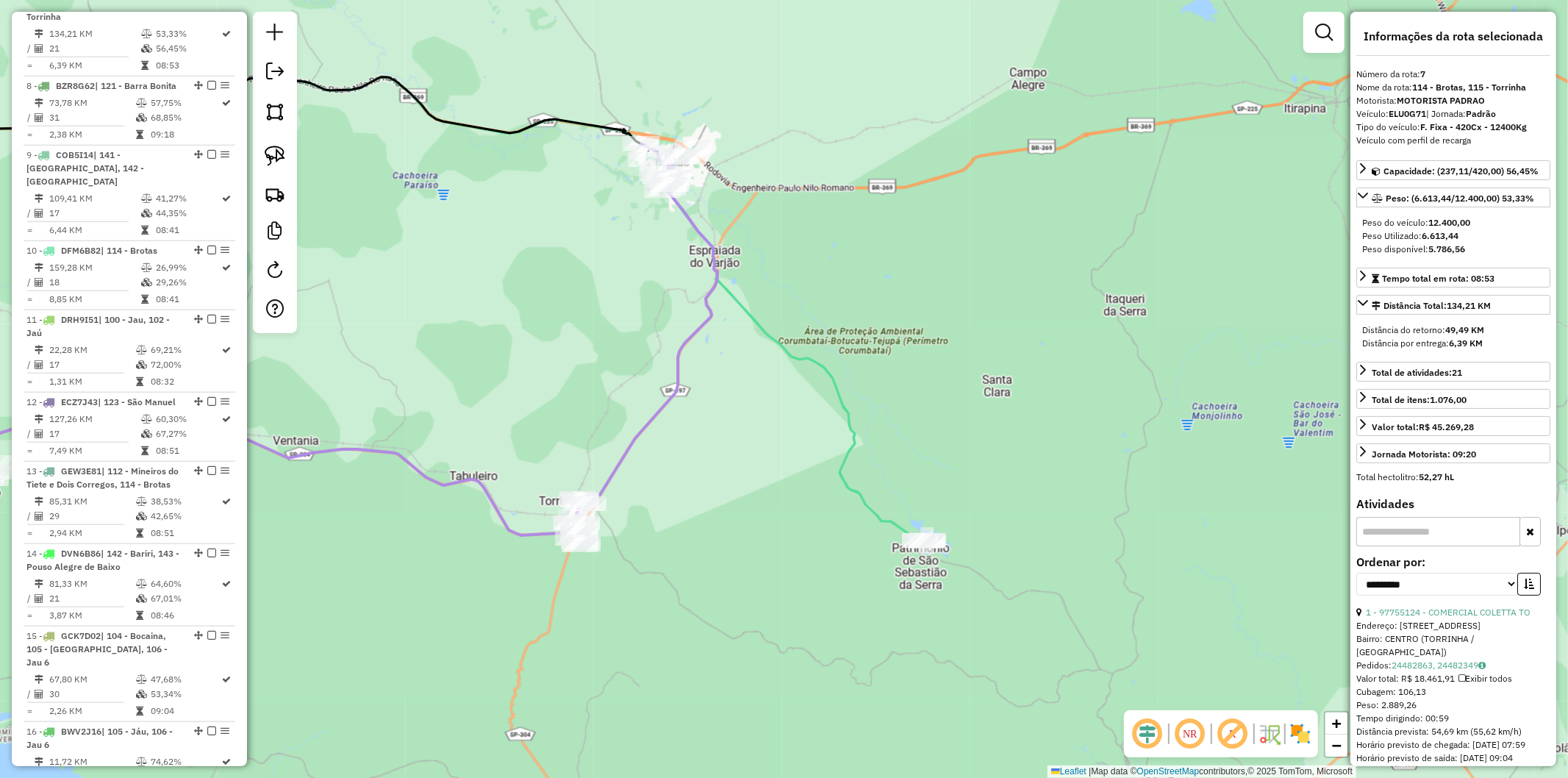
click at [693, 468] on div "Janela de atendimento Grade de atendimento Capacidade Transportadoras Veículos …" at bounding box center [784, 389] width 1568 height 778
click at [663, 447] on div "Janela de atendimento Grade de atendimento Capacidade Transportadoras Veículos …" at bounding box center [784, 389] width 1568 height 778
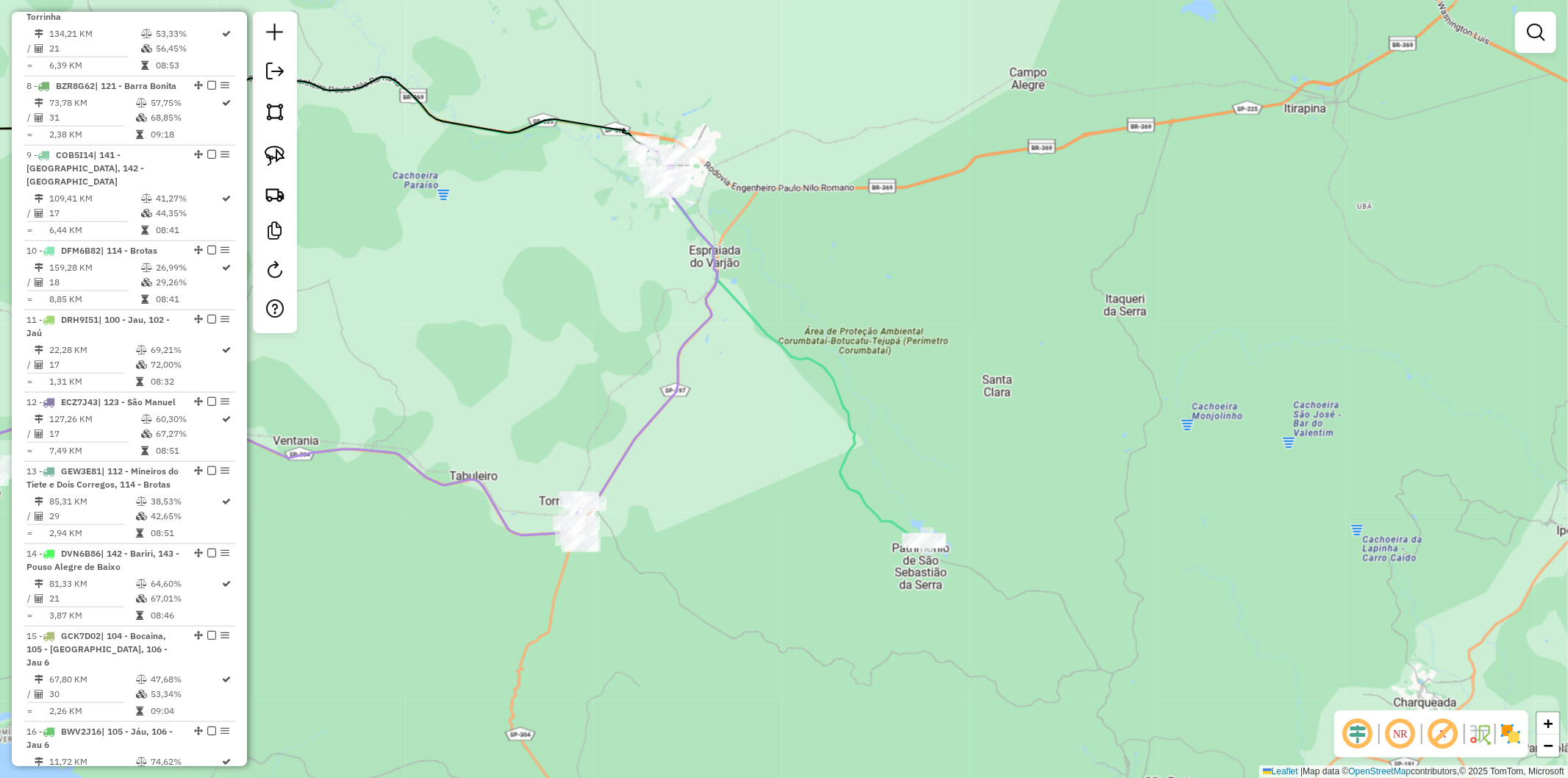
click at [650, 437] on div "Janela de atendimento Grade de atendimento Capacidade Transportadoras Veículos …" at bounding box center [784, 389] width 1568 height 778
click at [648, 434] on icon at bounding box center [645, 344] width 146 height 401
select select "**********"
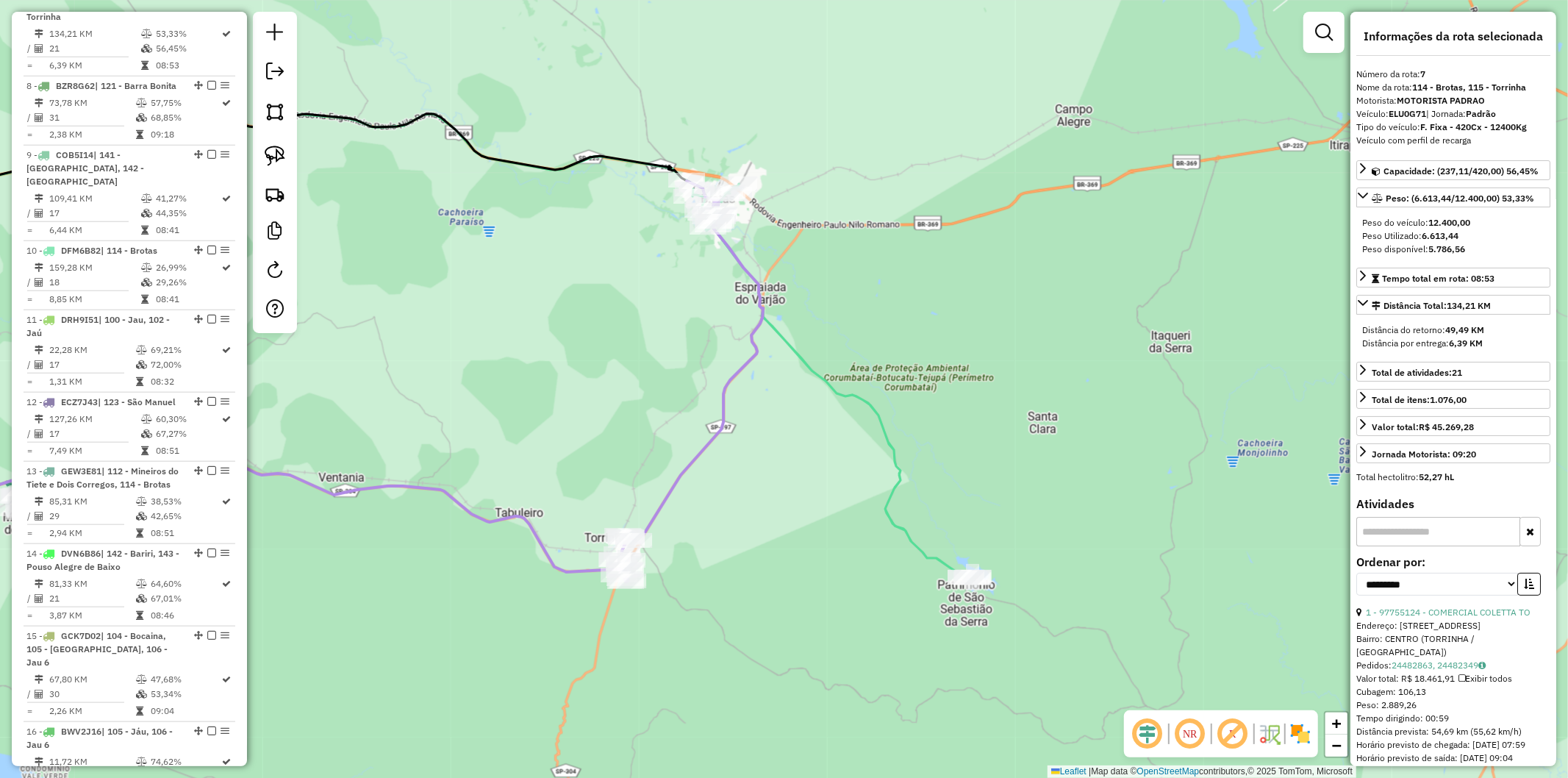
drag, startPoint x: 611, startPoint y: 353, endPoint x: 629, endPoint y: 385, distance: 36.7
click at [629, 385] on div "Janela de atendimento Grade de atendimento Capacidade Transportadoras Veículos …" at bounding box center [784, 389] width 1568 height 778
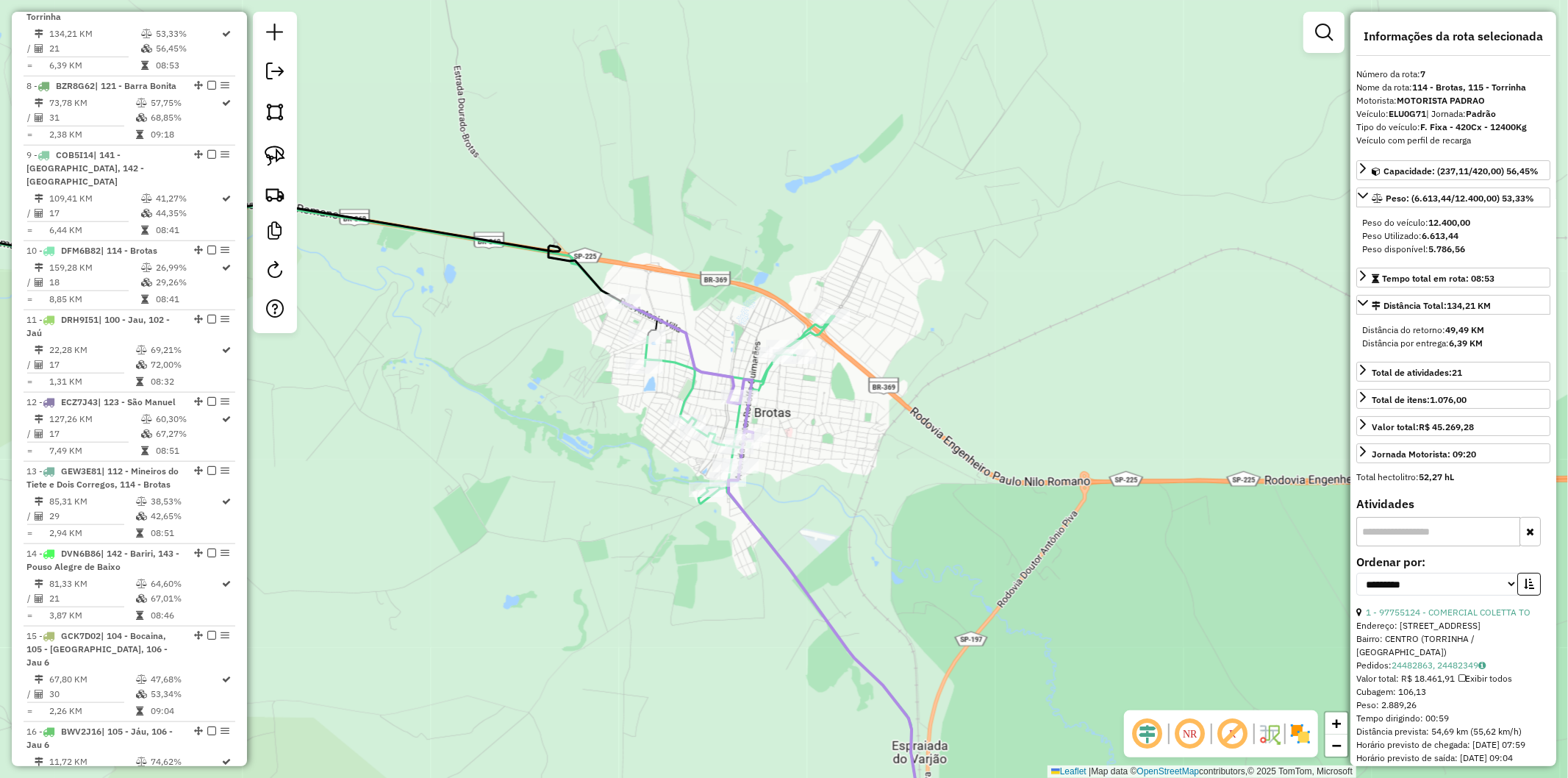
click at [686, 390] on icon at bounding box center [268, 313] width 852 height 217
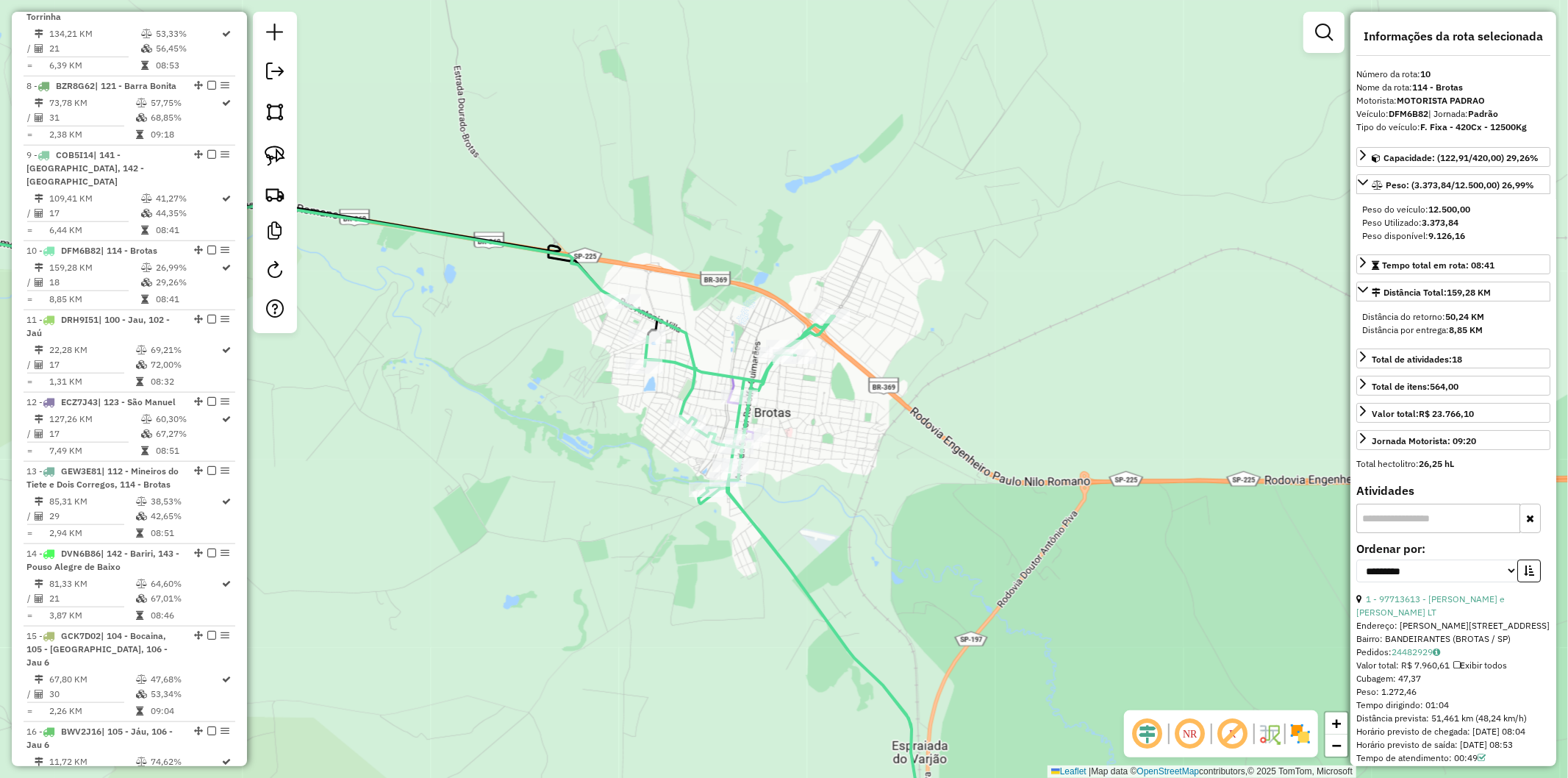
scroll to position [1381, 0]
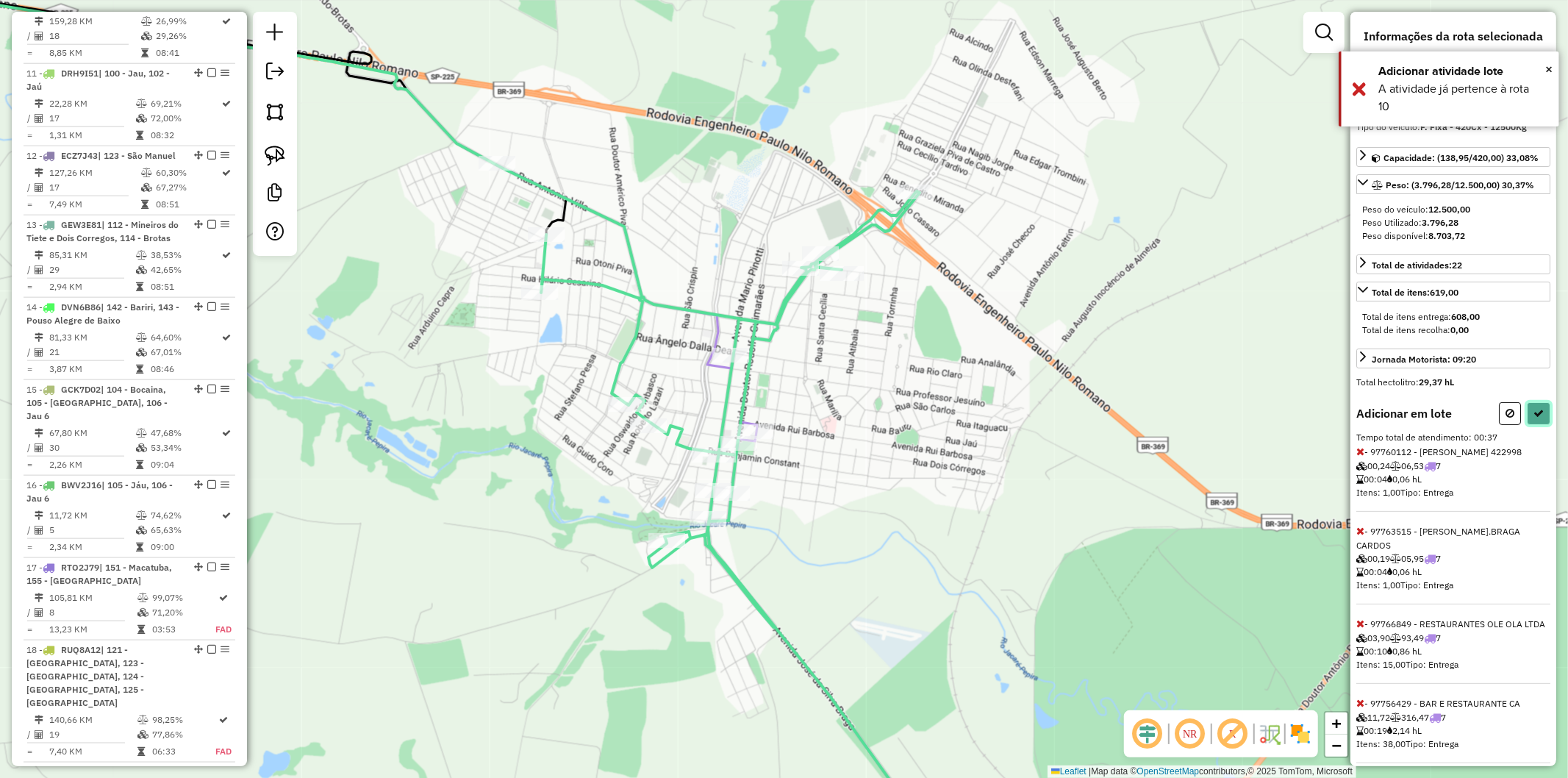
click at [782, 407] on button at bounding box center [1539, 413] width 24 height 23
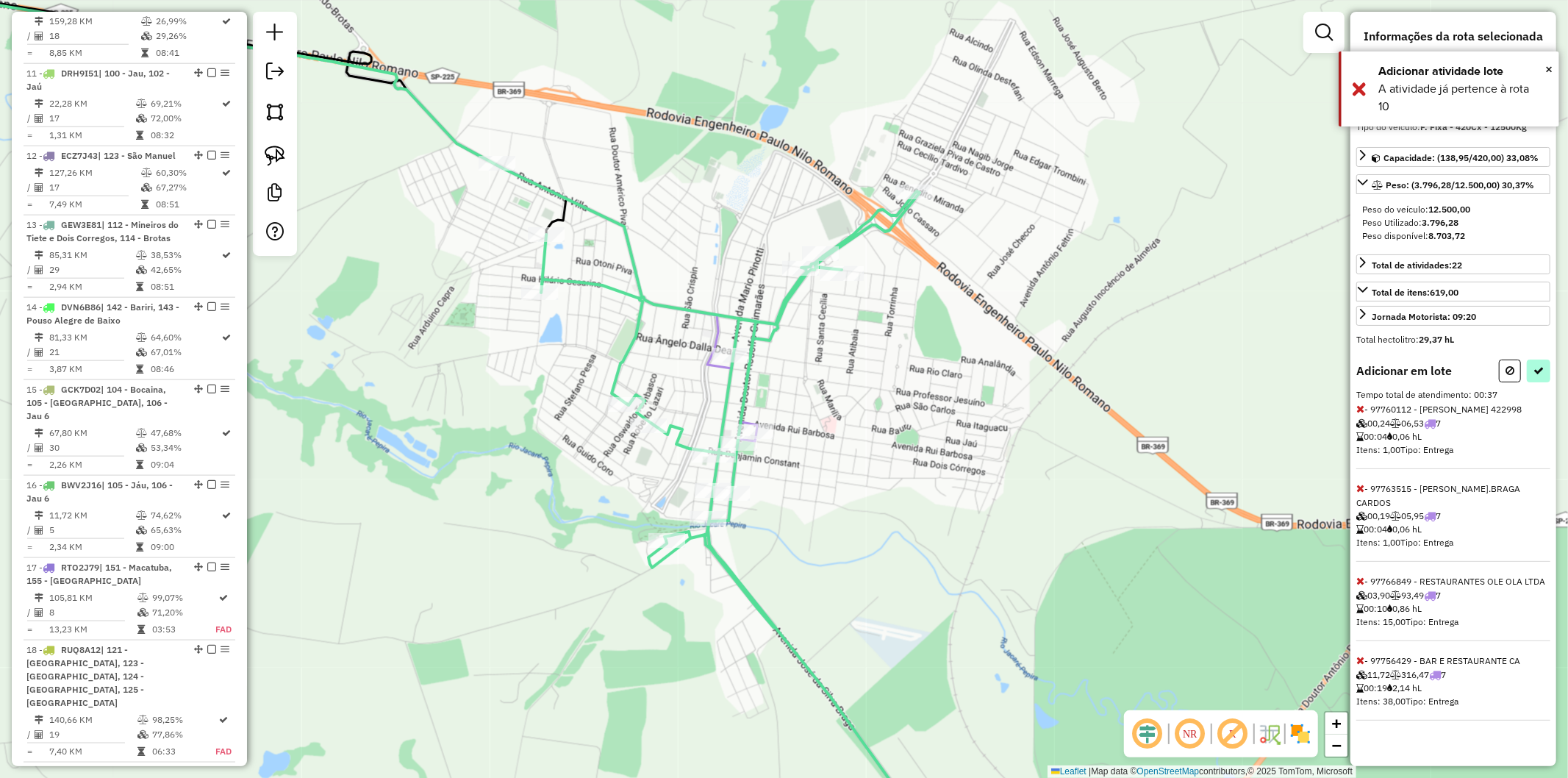
select select "**********"
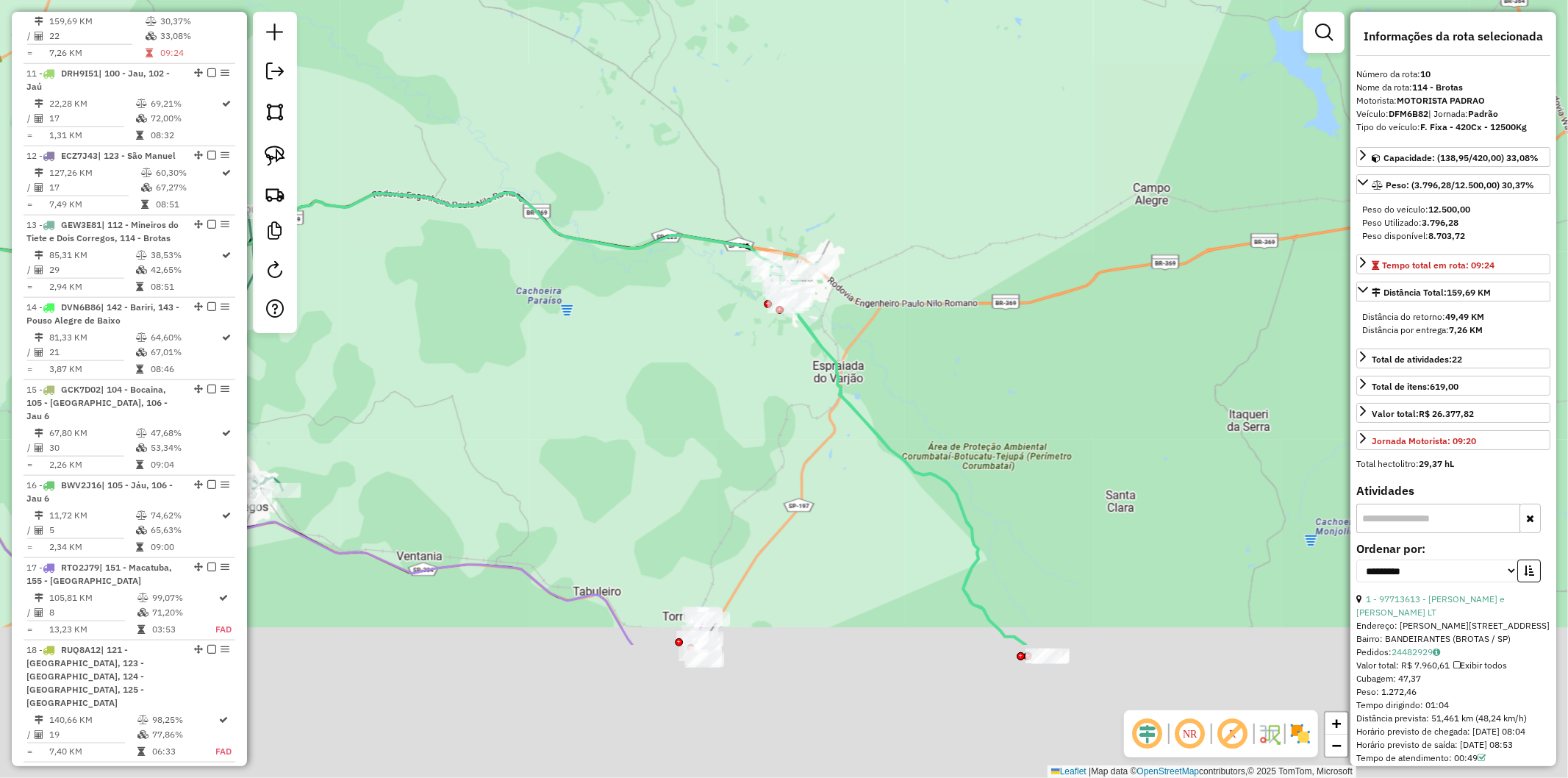
drag, startPoint x: 867, startPoint y: 628, endPoint x: 777, endPoint y: 417, distance: 229.4
click at [777, 417] on div "Janela de atendimento Grade de atendimento Capacidade Transportadoras Veículos …" at bounding box center [784, 389] width 1568 height 778
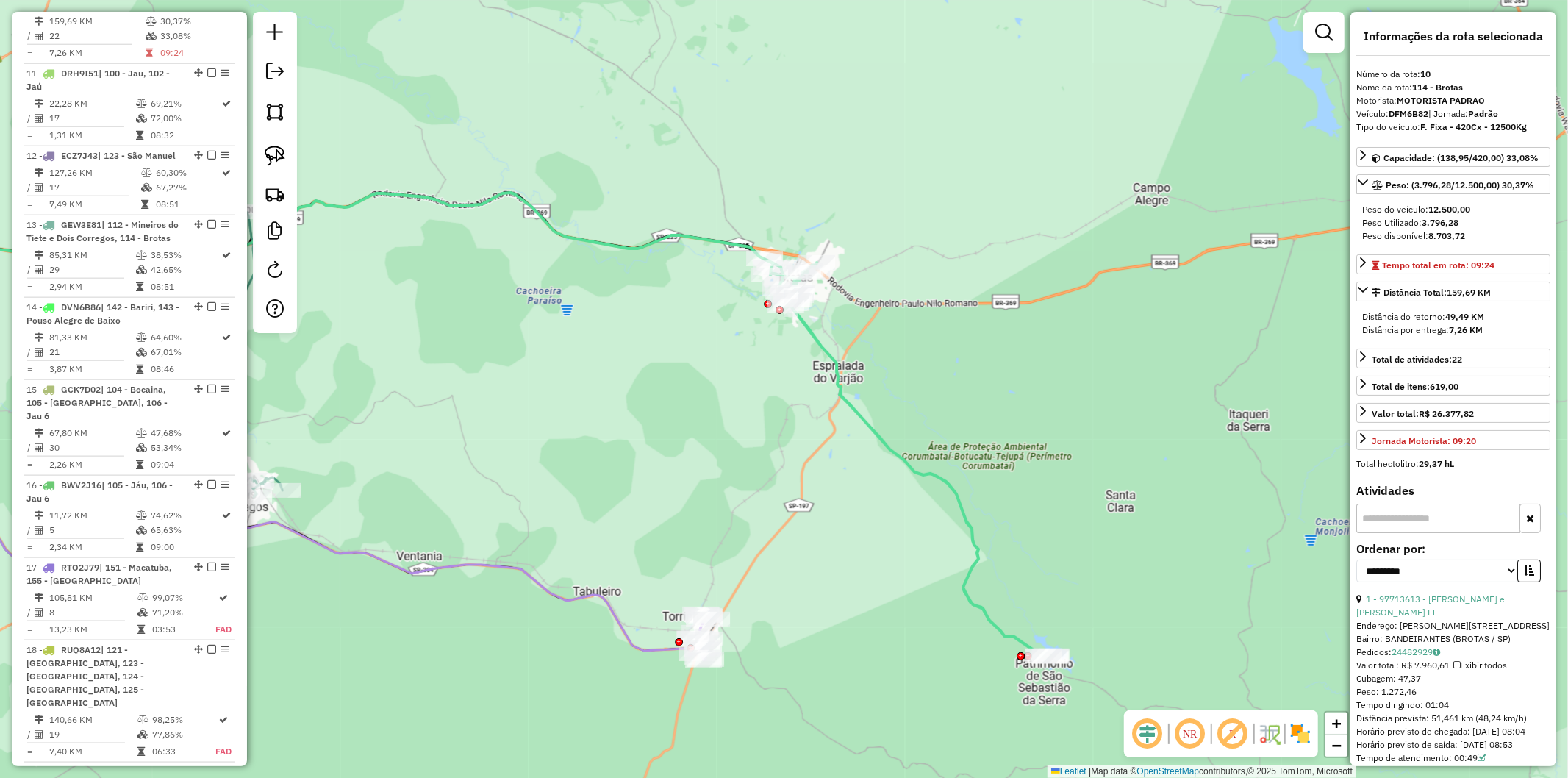
click at [637, 645] on icon at bounding box center [273, 465] width 862 height 369
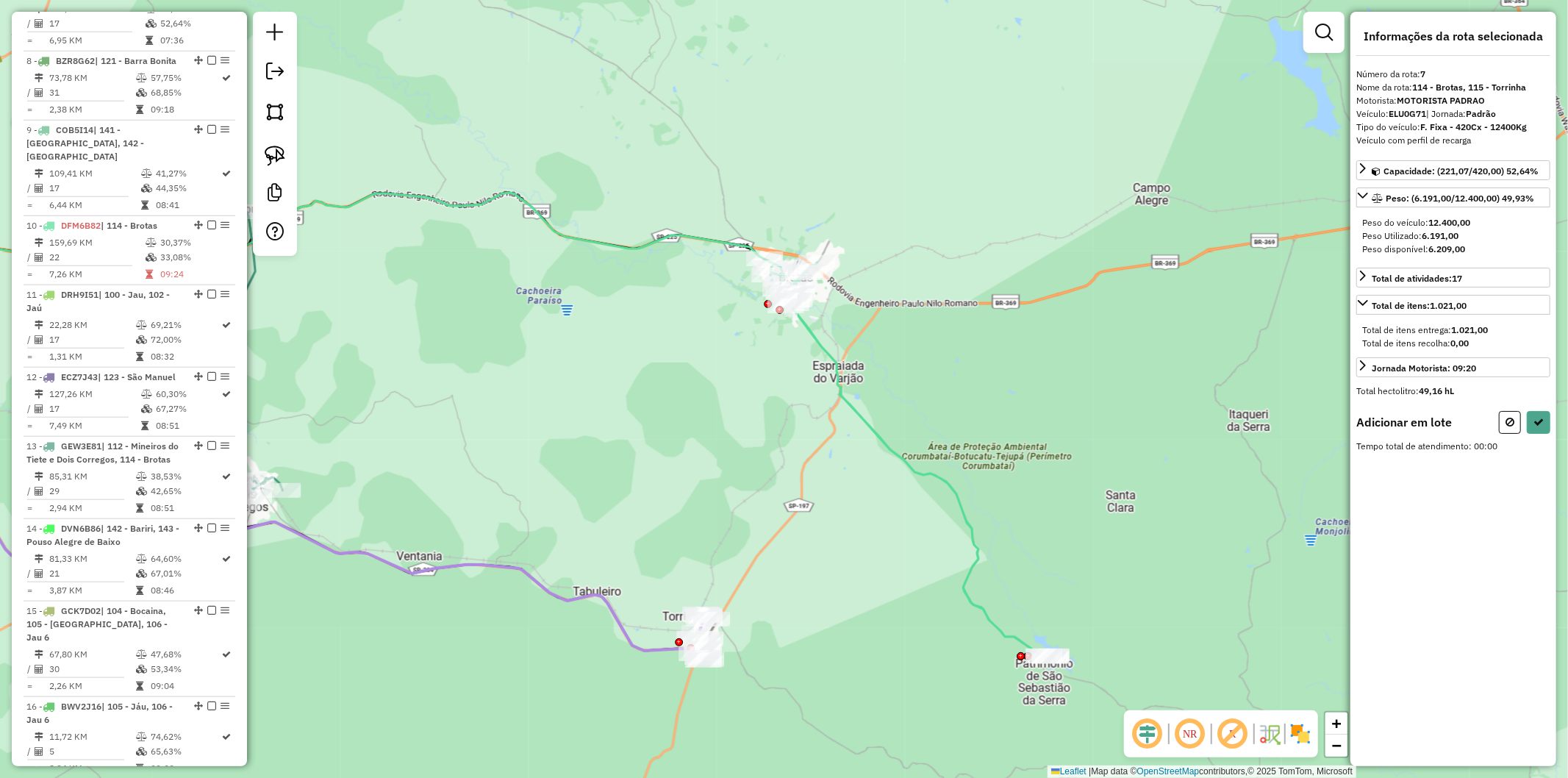
scroll to position [1134, 0]
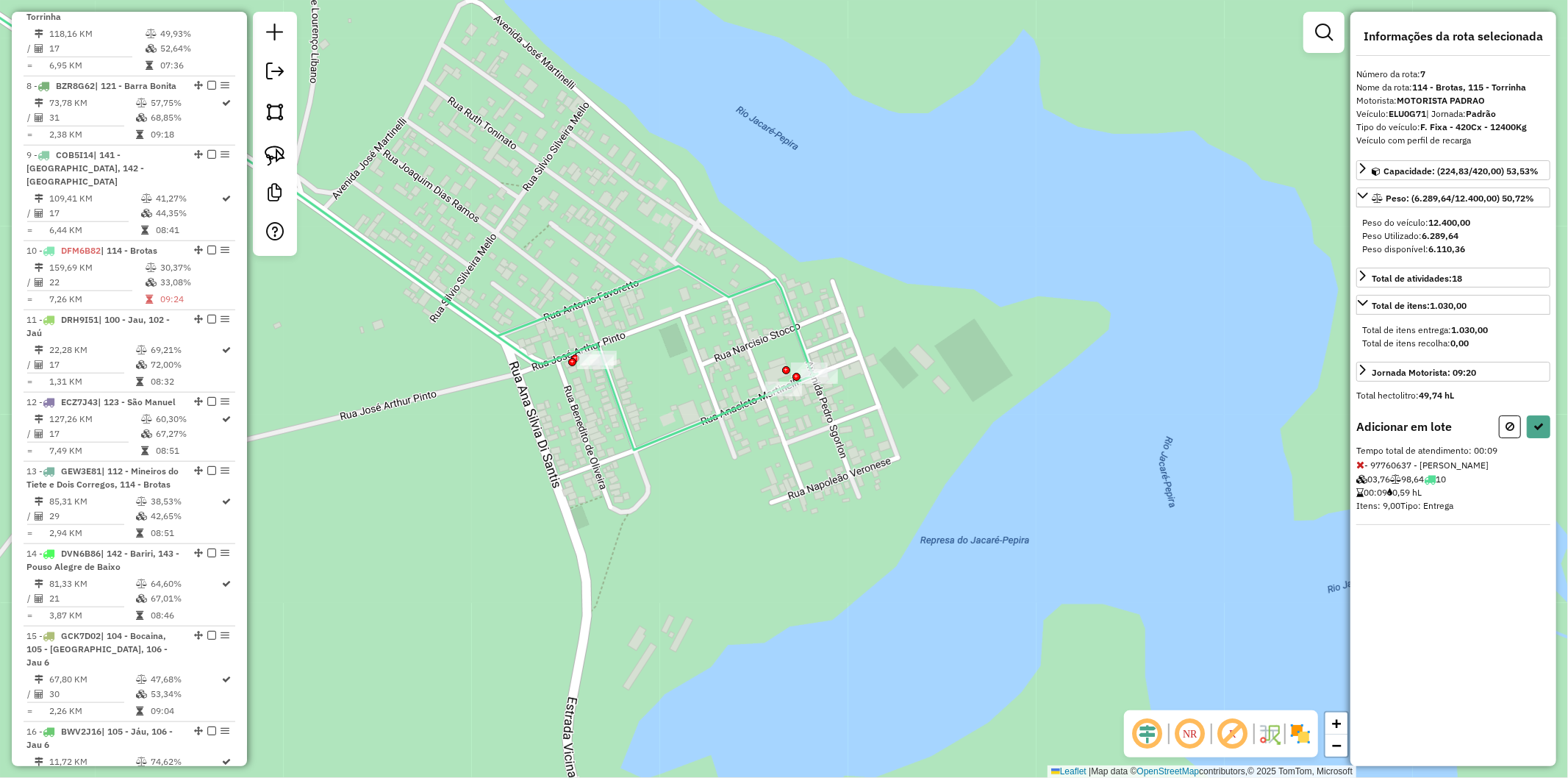
drag, startPoint x: 273, startPoint y: 150, endPoint x: 805, endPoint y: 351, distance: 568.7
click at [275, 150] on img at bounding box center [275, 156] width 21 height 21
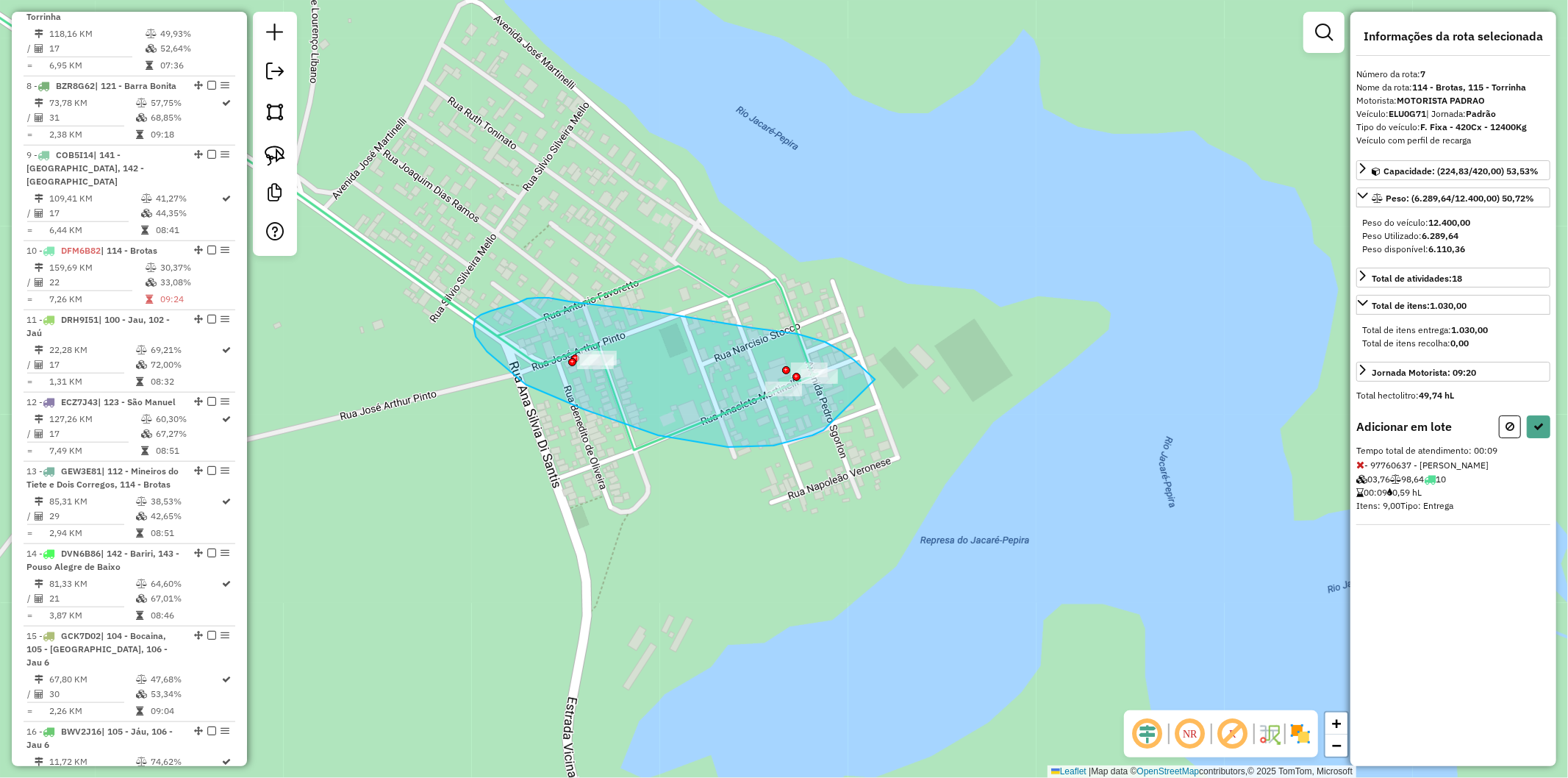
drag, startPoint x: 873, startPoint y: 376, endPoint x: 839, endPoint y: 434, distance: 67.2
click at [782, 429] on div "Janela de atendimento Grade de atendimento Capacidade Transportadoras Veículos …" at bounding box center [784, 389] width 1568 height 778
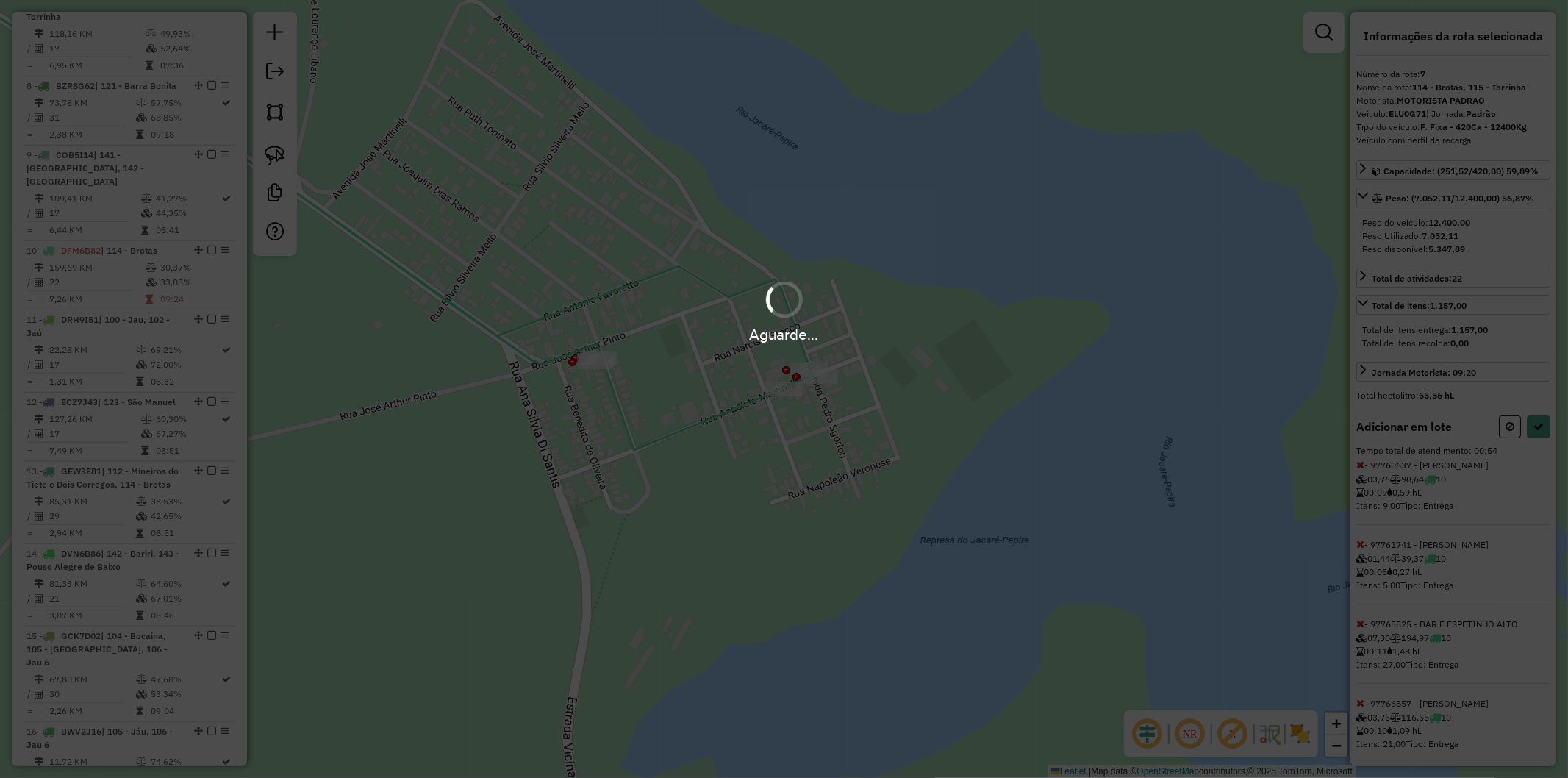
click at [782, 425] on div "Aguarde..." at bounding box center [784, 389] width 1568 height 778
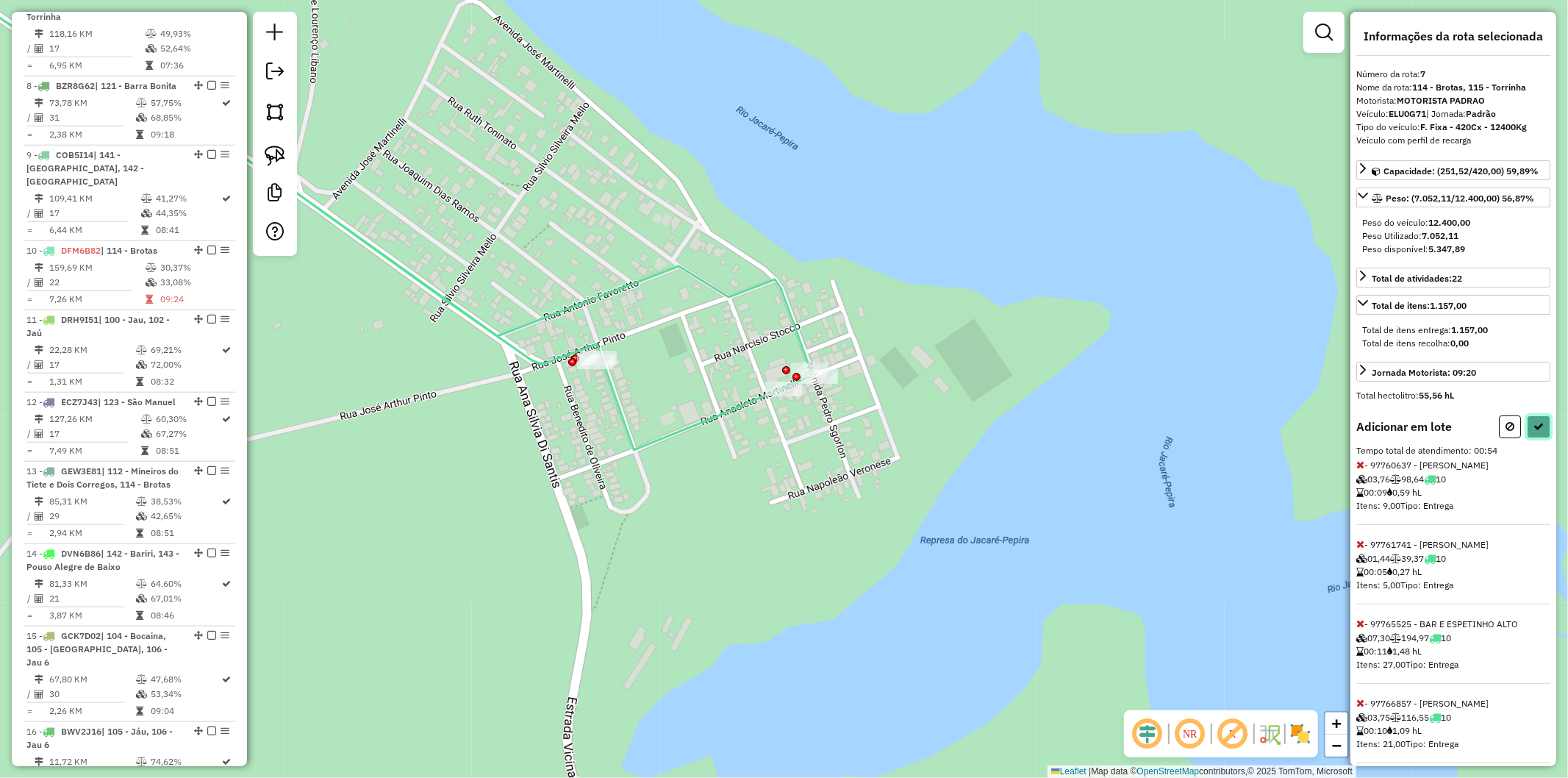
click at [782, 426] on icon at bounding box center [1539, 425] width 10 height 10
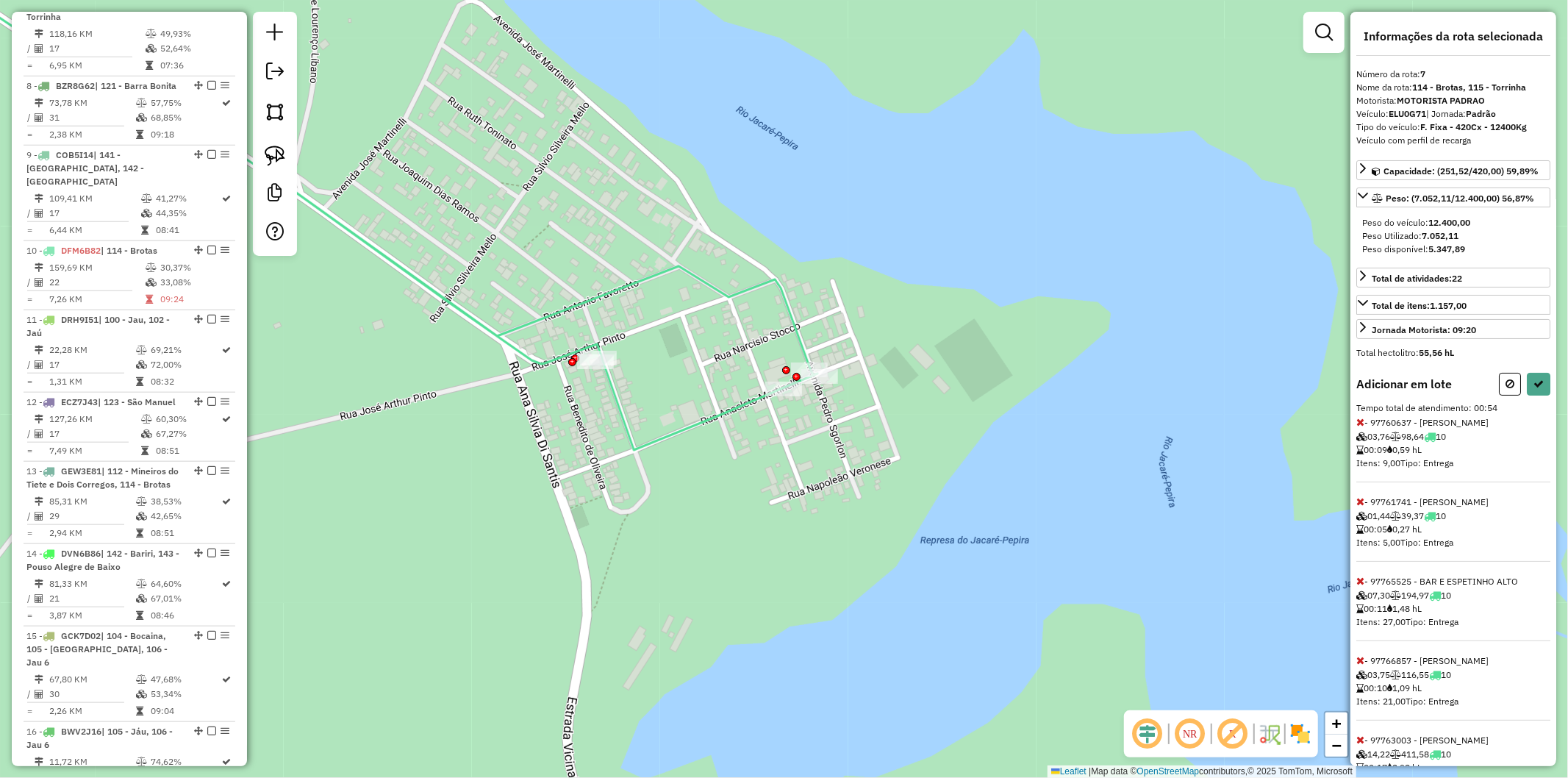
select select "**********"
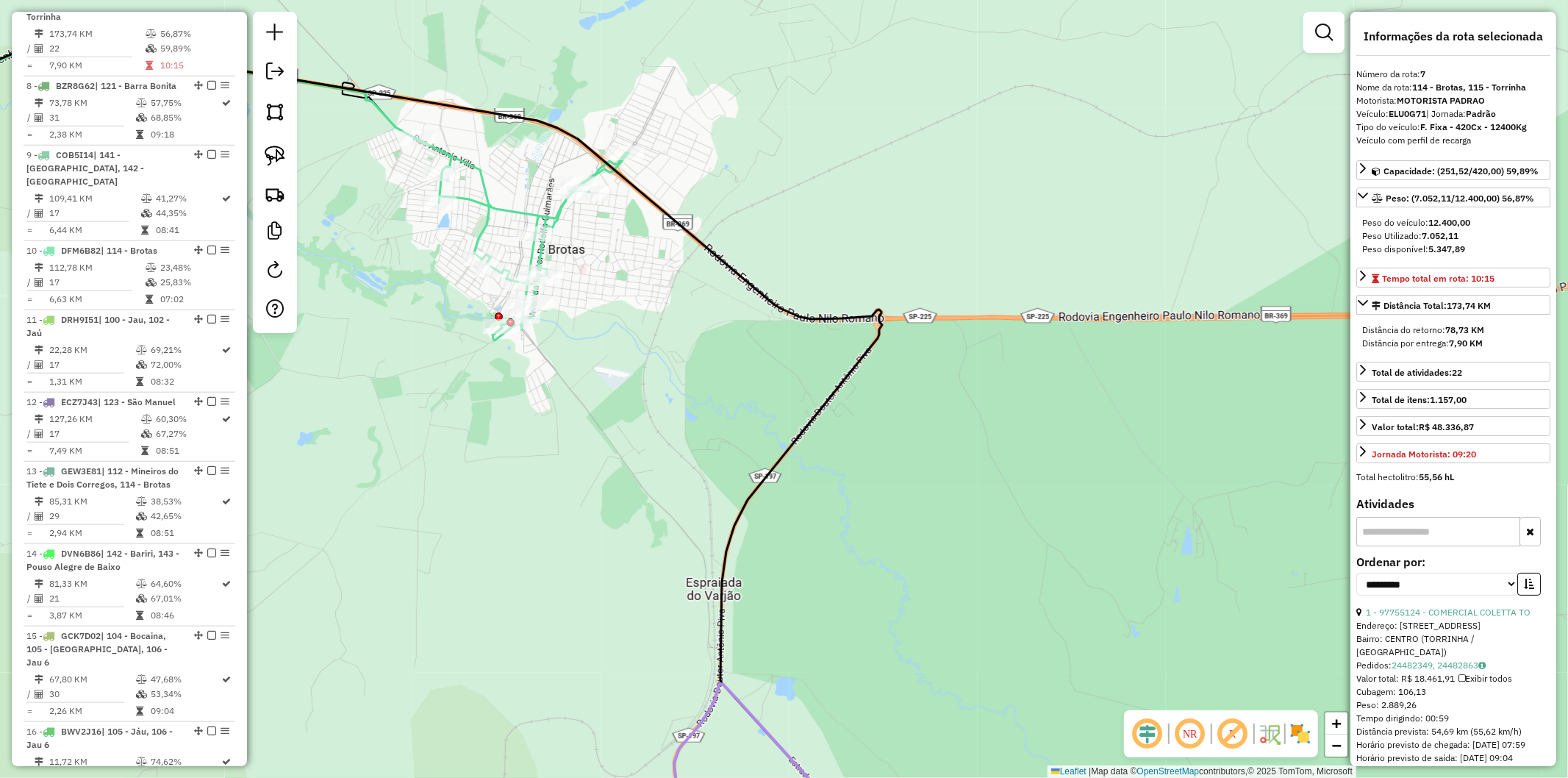
click at [502, 211] on icon at bounding box center [522, 240] width 211 height 202
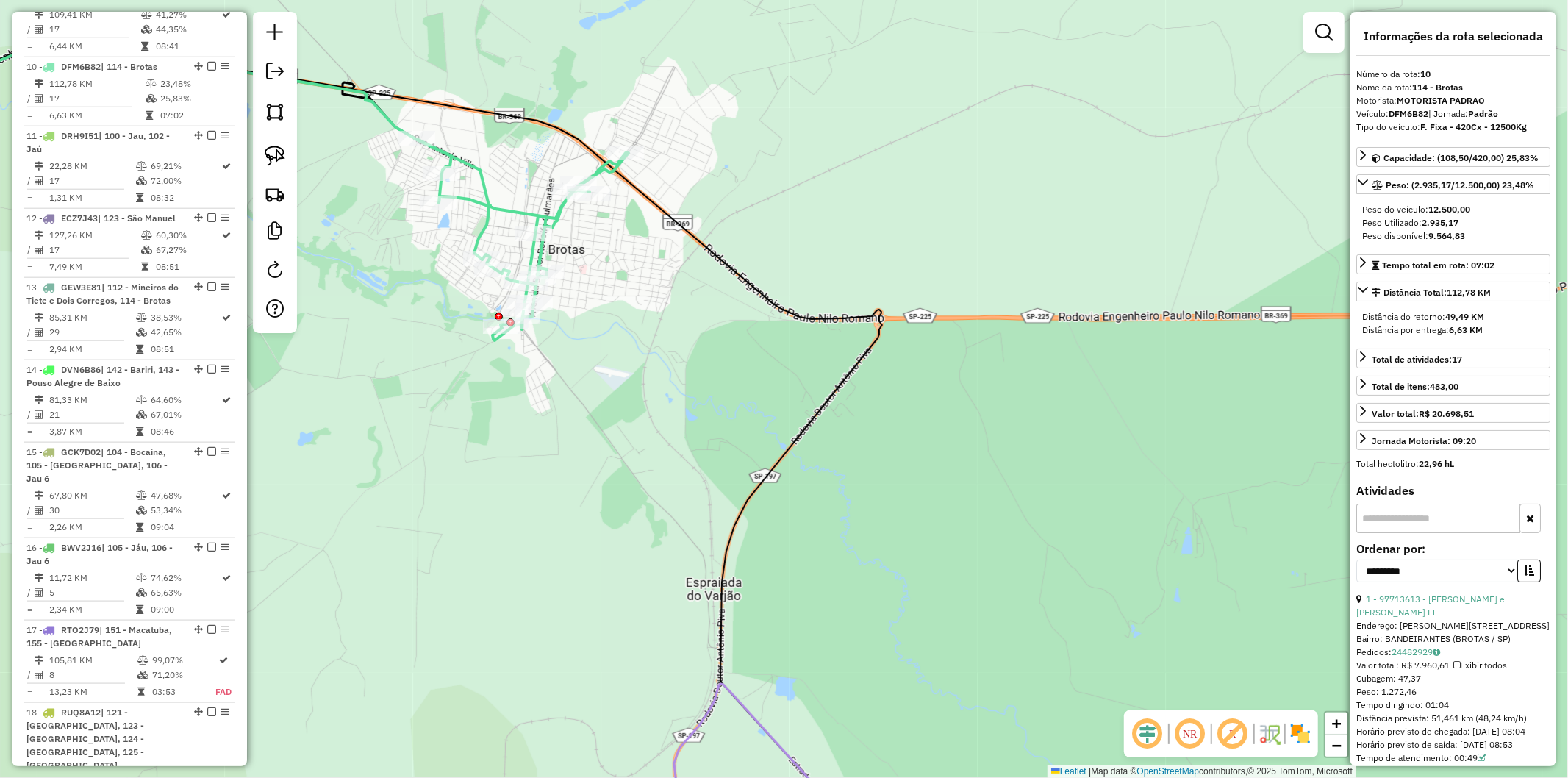
scroll to position [1381, 0]
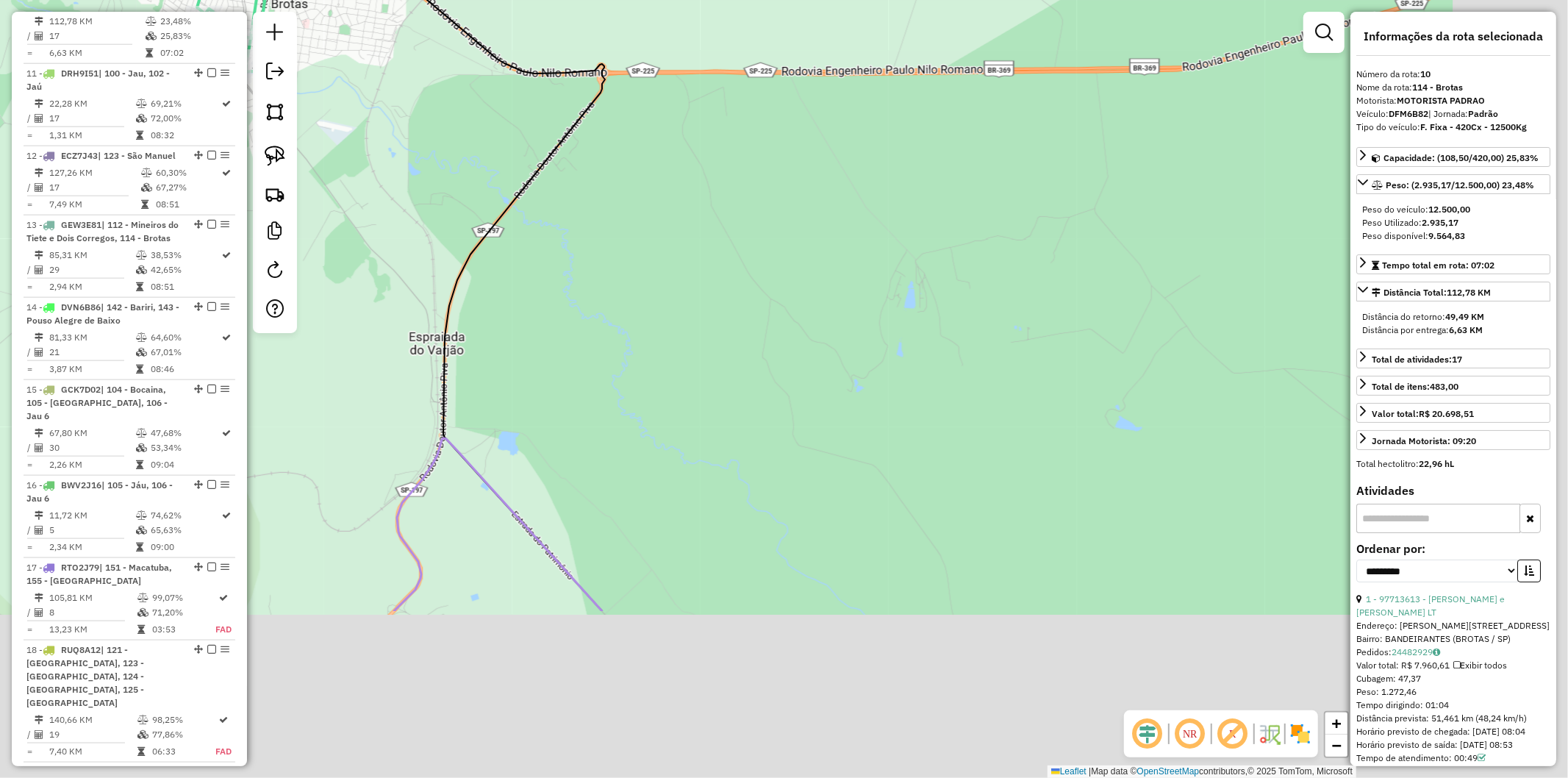
drag, startPoint x: 922, startPoint y: 440, endPoint x: 673, endPoint y: 215, distance: 335.6
click at [613, 158] on div "Janela de atendimento Grade de atendimento Capacidade Transportadoras Veículos …" at bounding box center [784, 389] width 1568 height 778
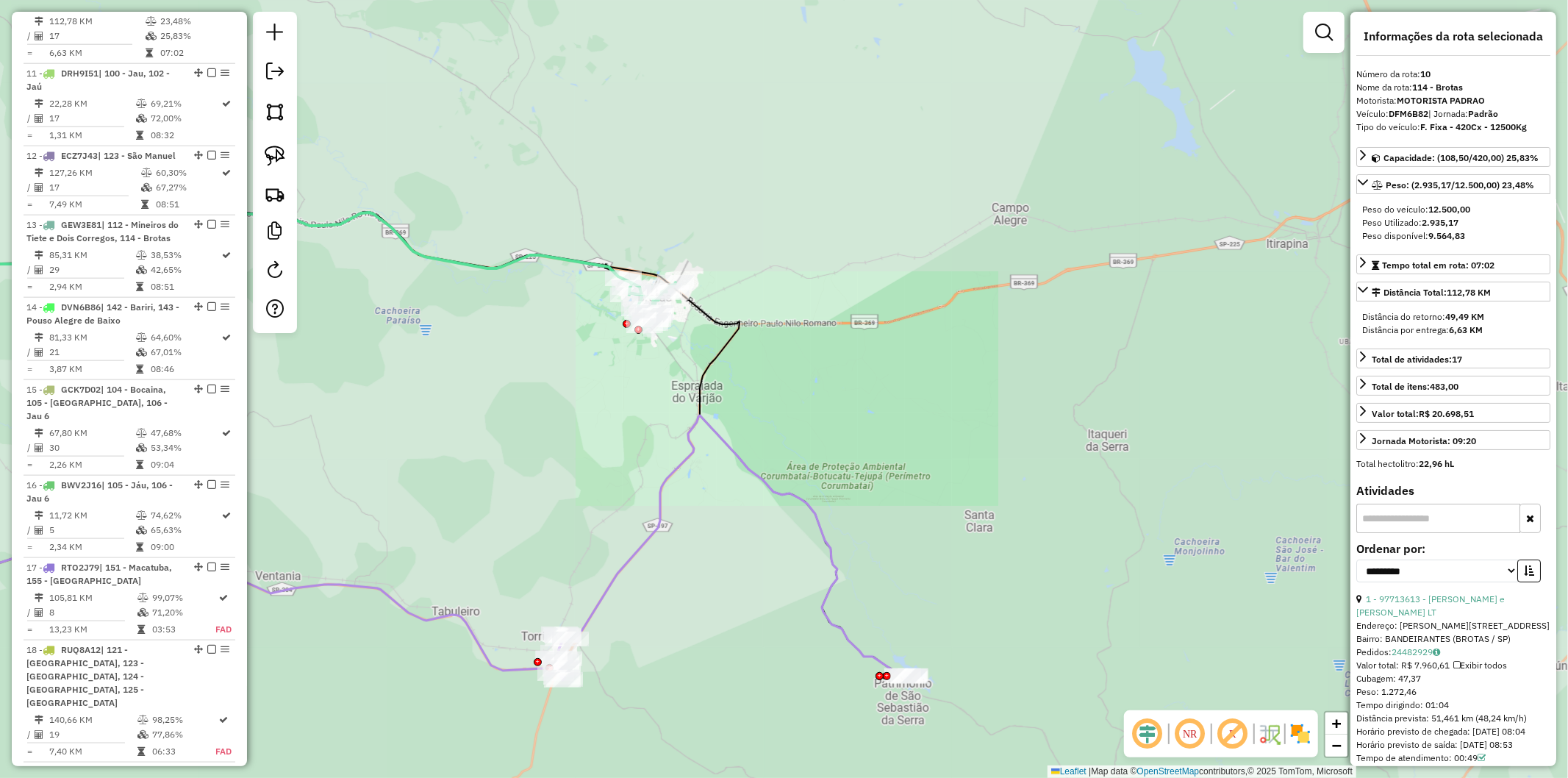
drag, startPoint x: 831, startPoint y: 471, endPoint x: 733, endPoint y: 321, distance: 179.2
click at [733, 321] on div "Janela de atendimento Grade de atendimento Capacidade Transportadoras Veículos …" at bounding box center [784, 389] width 1568 height 778
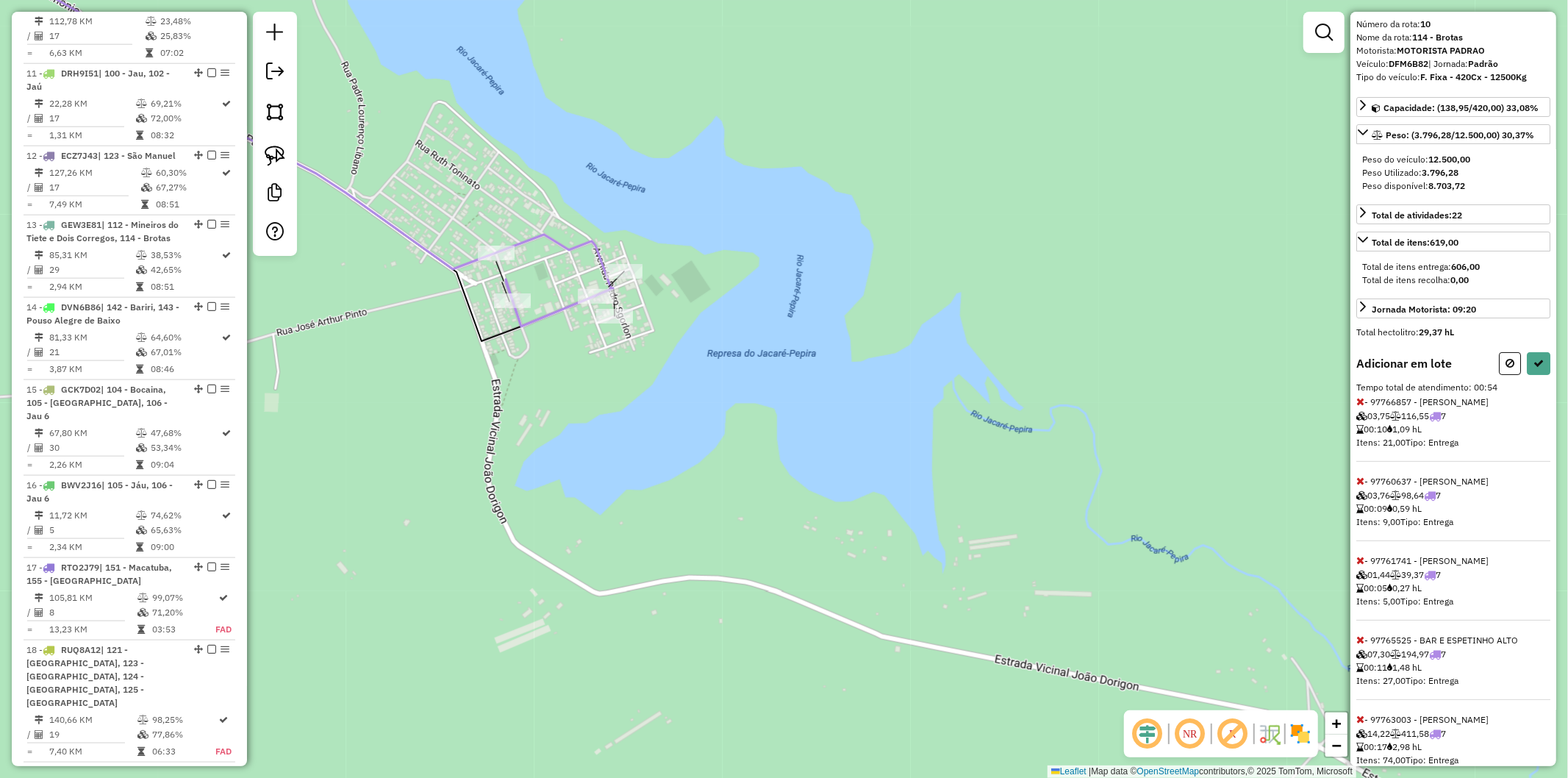
scroll to position [93, 0]
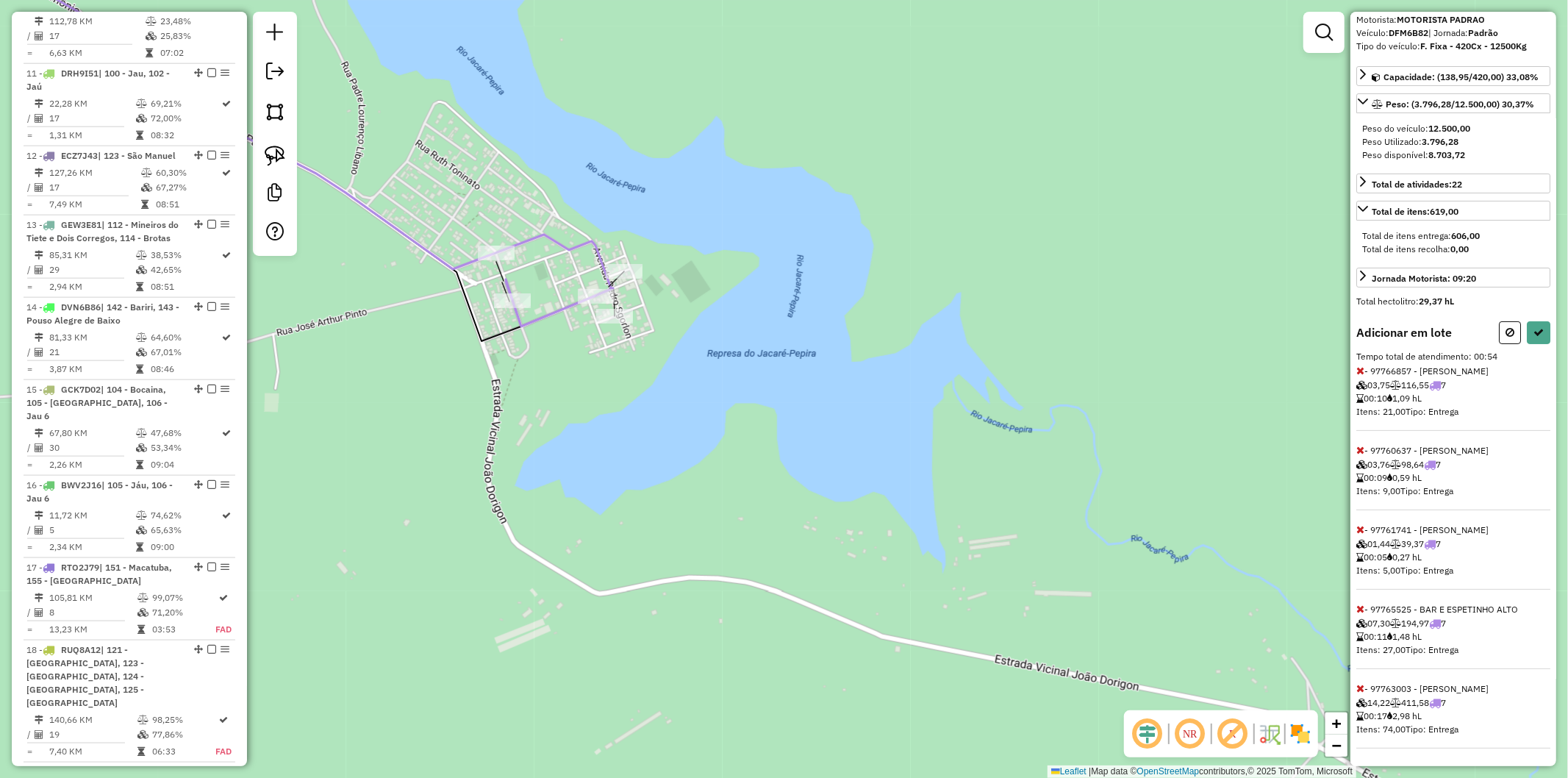
click at [782, 606] on icon at bounding box center [1360, 608] width 9 height 10
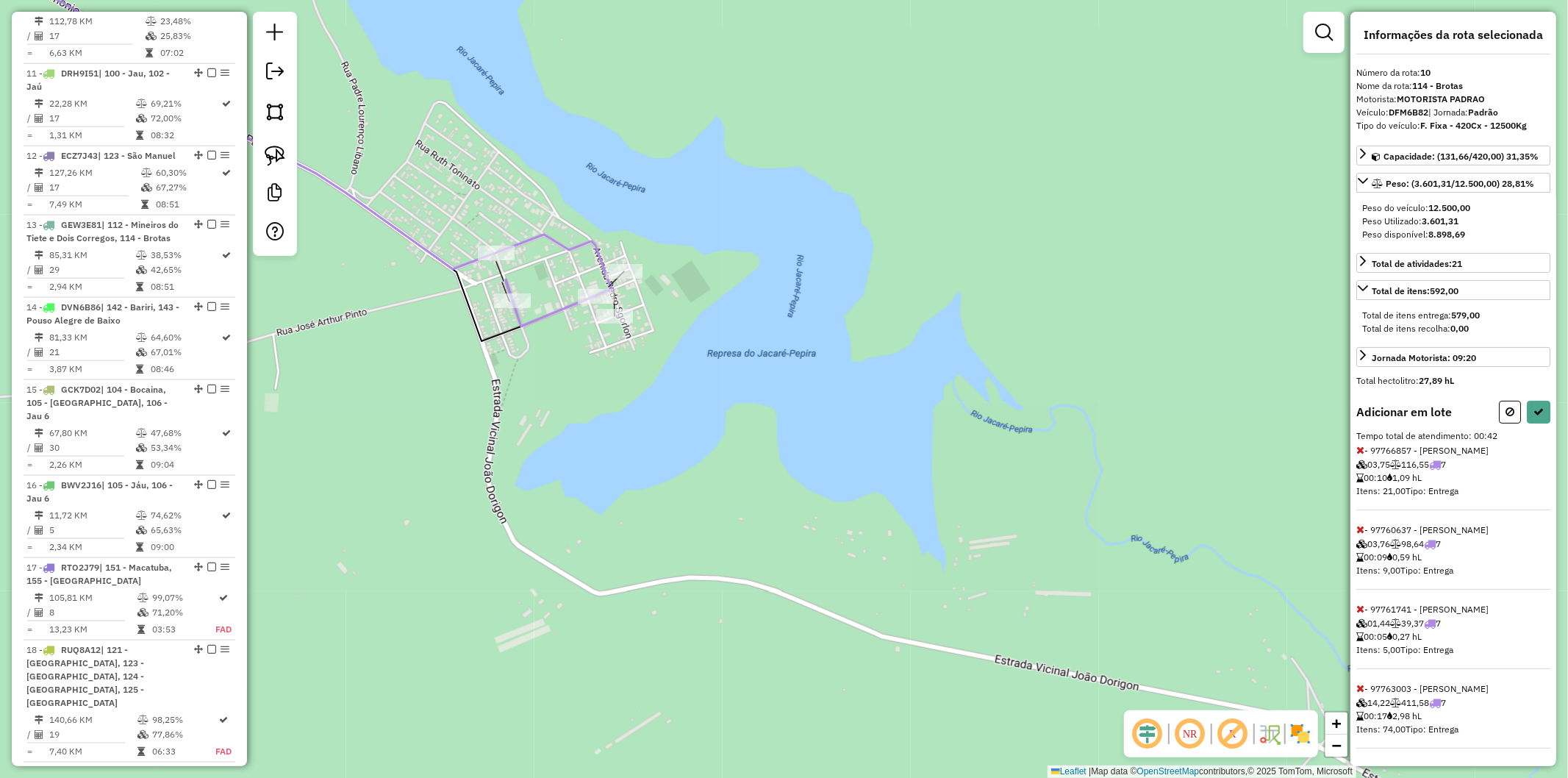
scroll to position [13, 0]
click at [782, 607] on icon at bounding box center [1360, 608] width 9 height 10
click at [782, 409] on icon at bounding box center [1539, 412] width 10 height 10
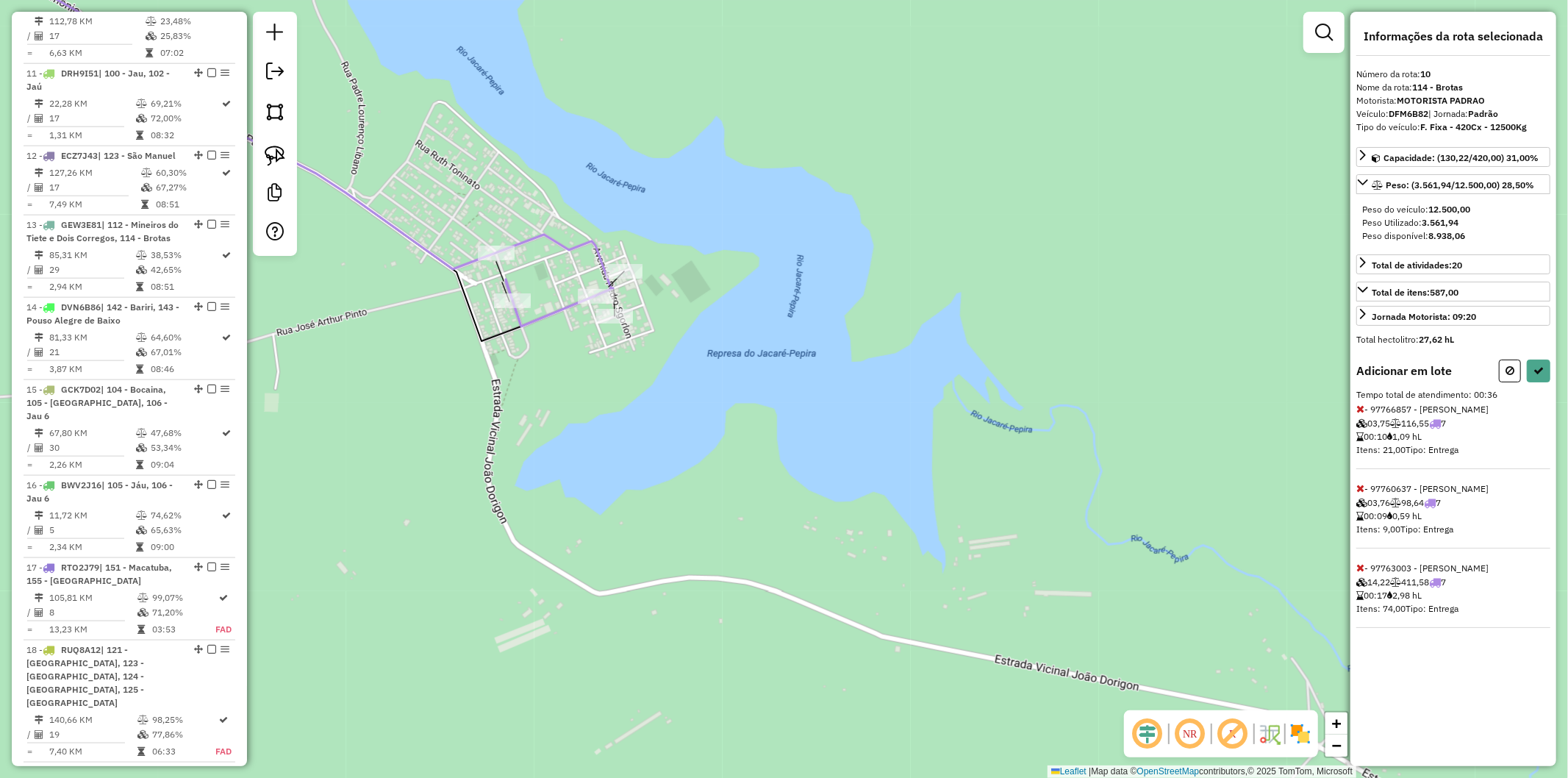
select select "**********"
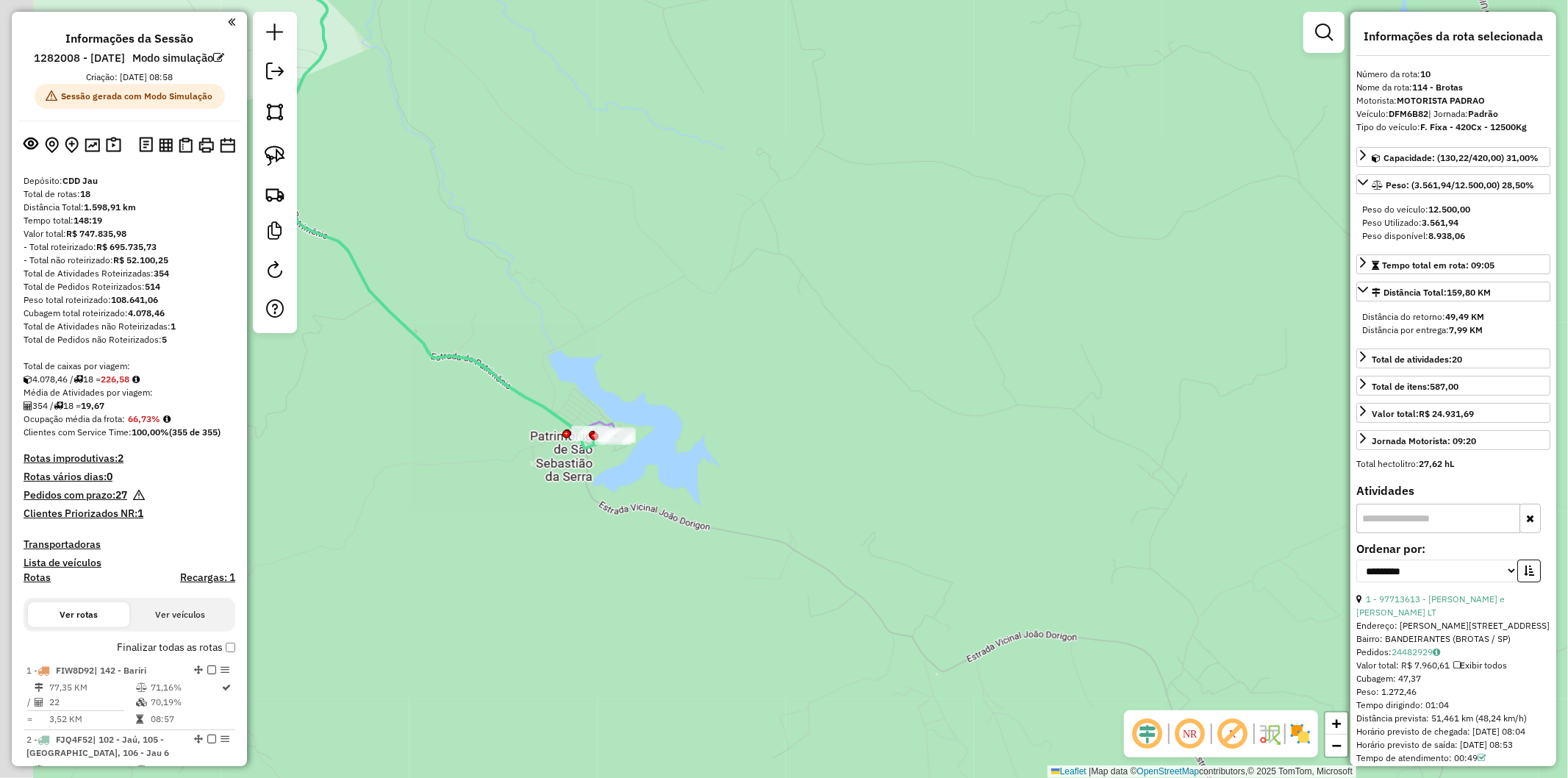
drag, startPoint x: 428, startPoint y: 497, endPoint x: 834, endPoint y: 493, distance: 406.0
click at [782, 493] on div "Janela de atendimento Grade de atendimento Capacidade Transportadoras Veículos …" at bounding box center [784, 389] width 1568 height 778
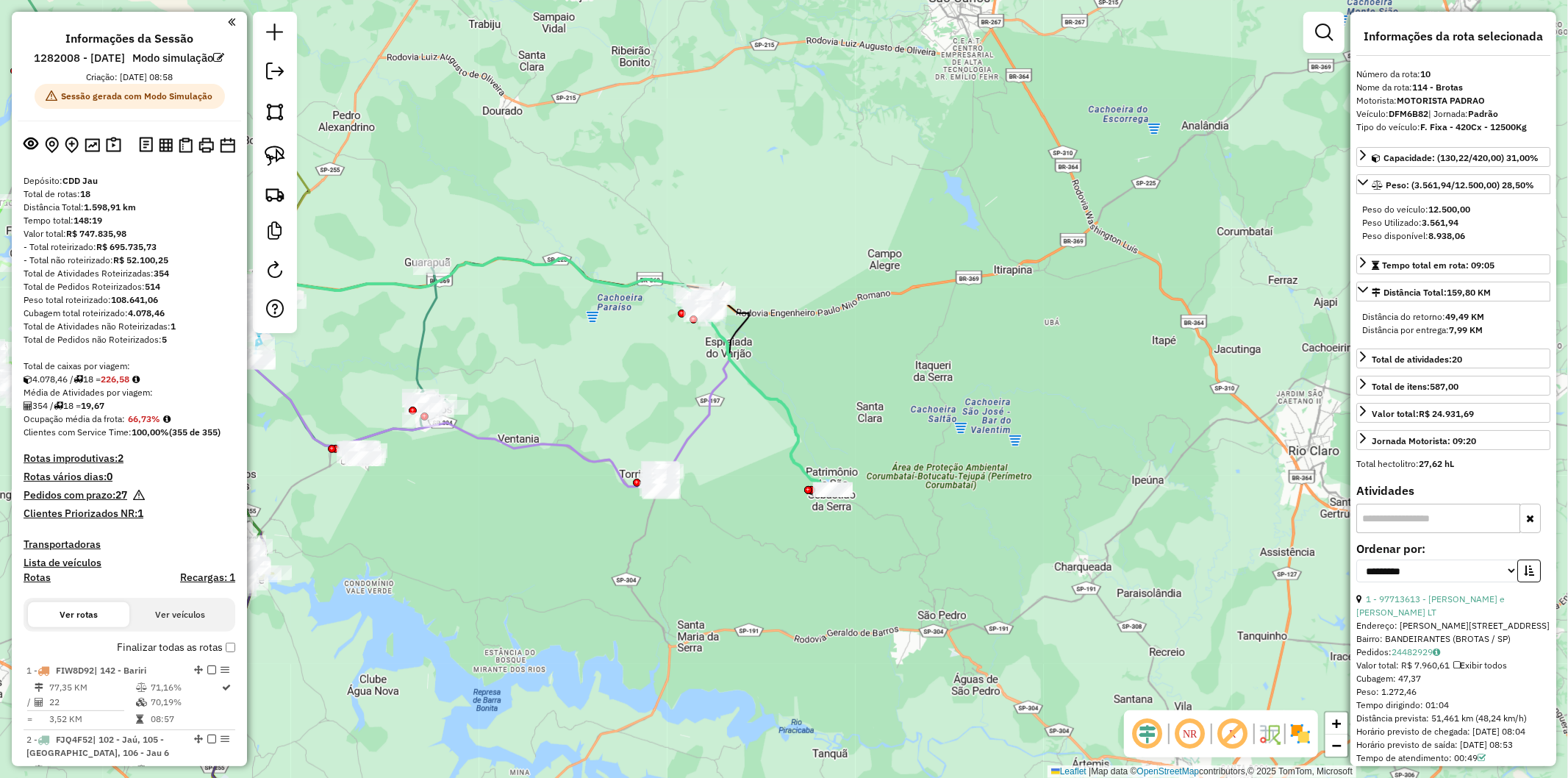
click at [722, 389] on icon at bounding box center [746, 425] width 178 height 133
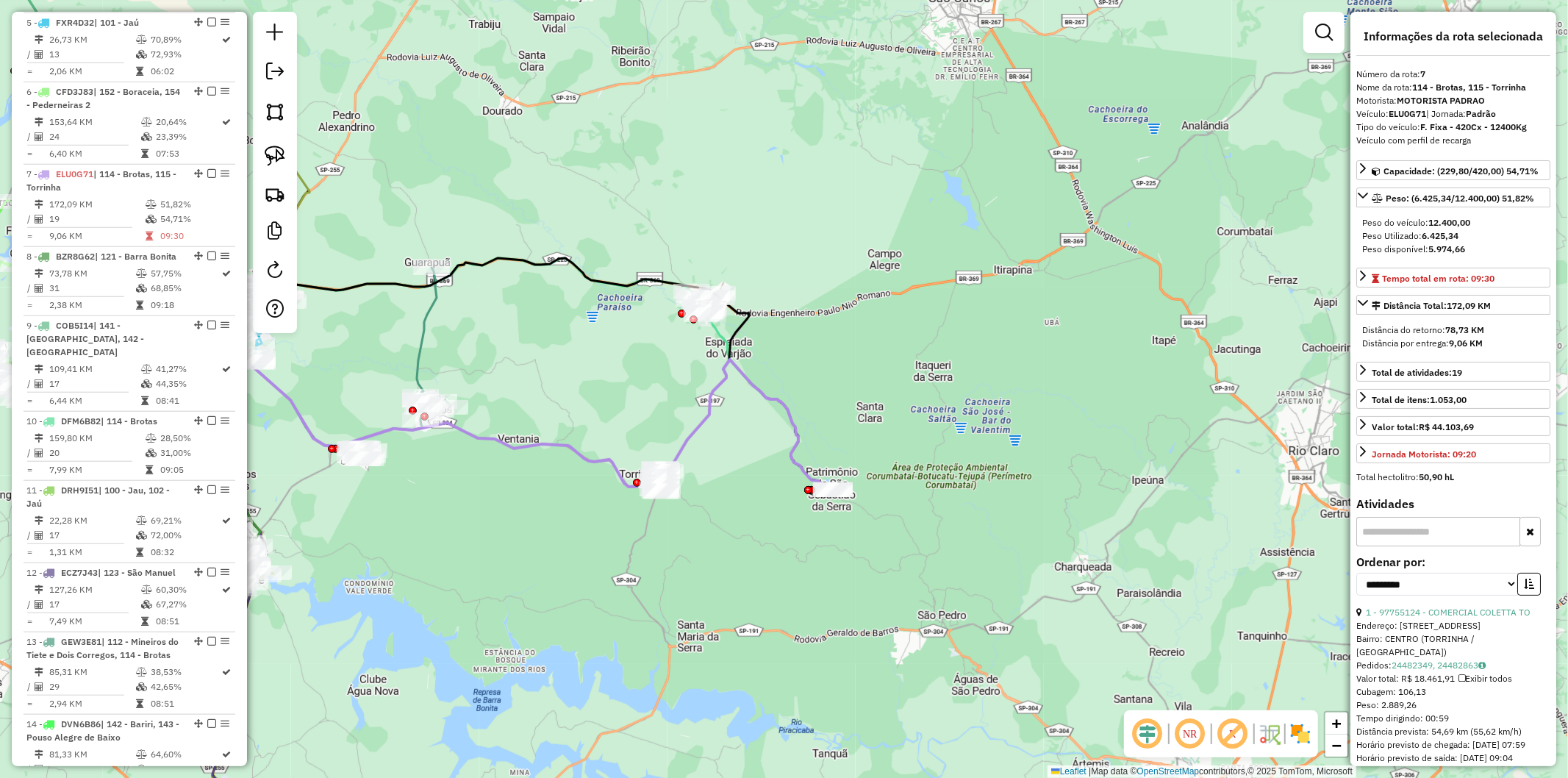
scroll to position [1134, 0]
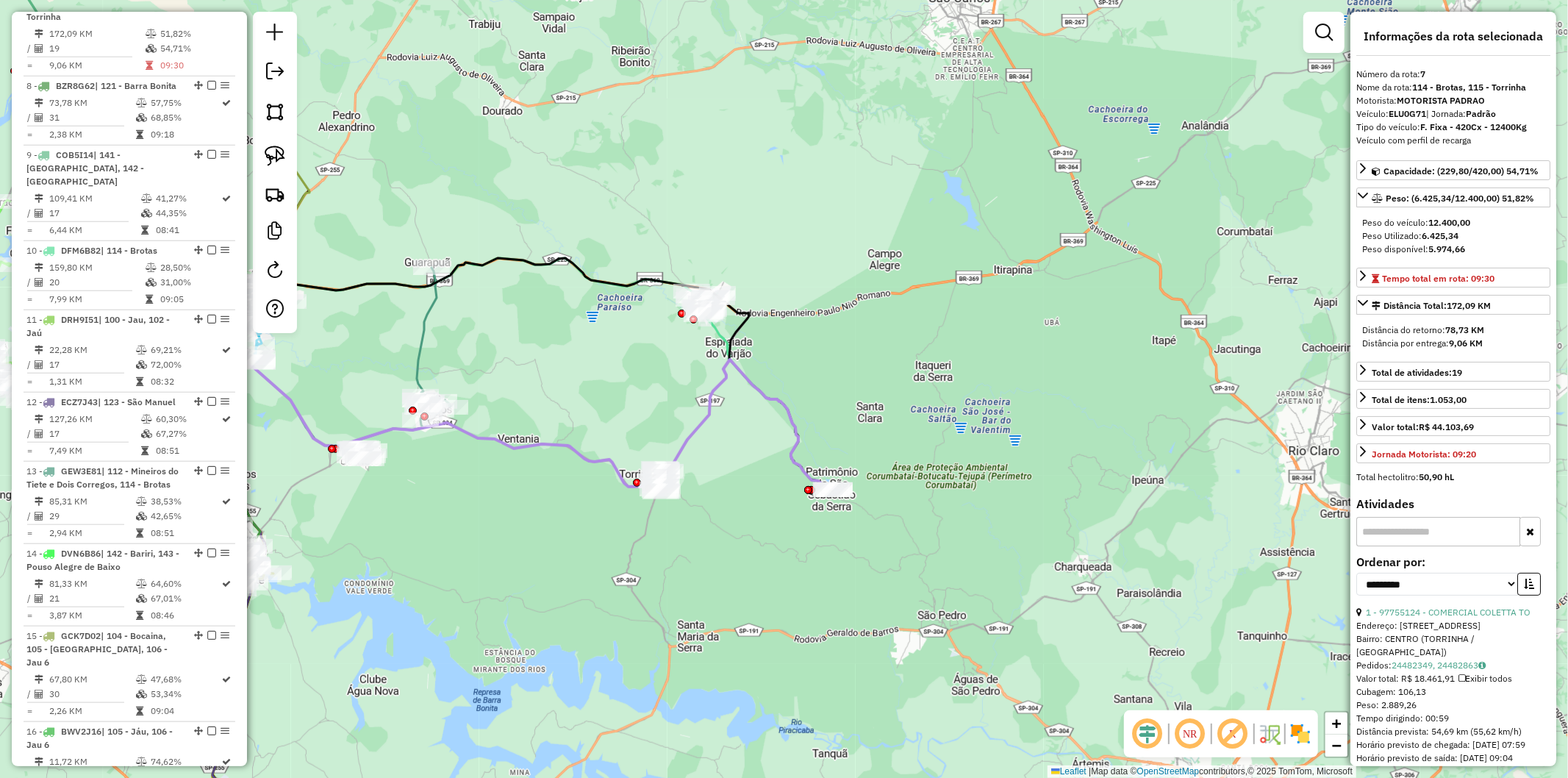
click at [716, 331] on icon at bounding box center [763, 390] width 142 height 200
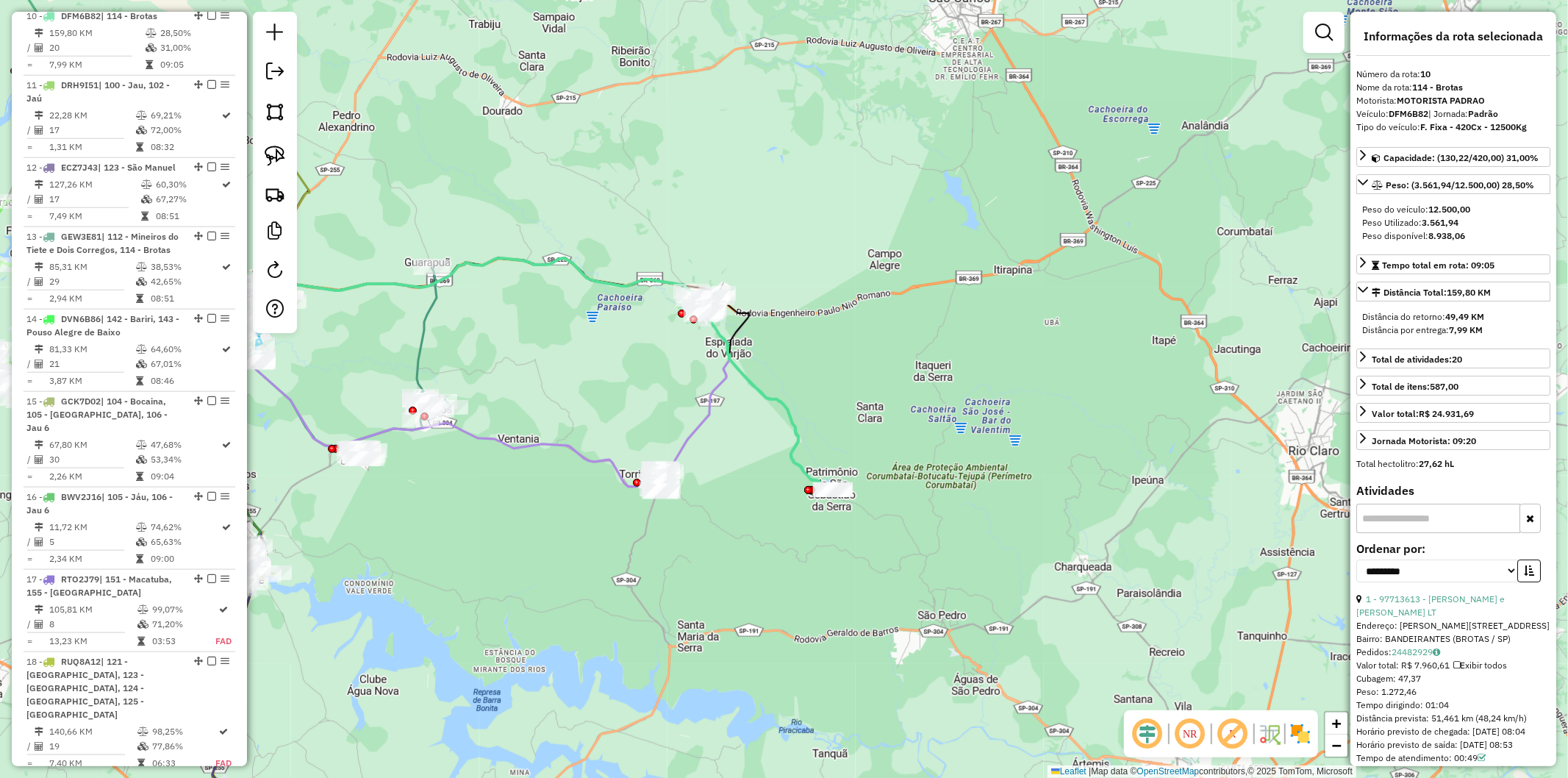
scroll to position [1381, 0]
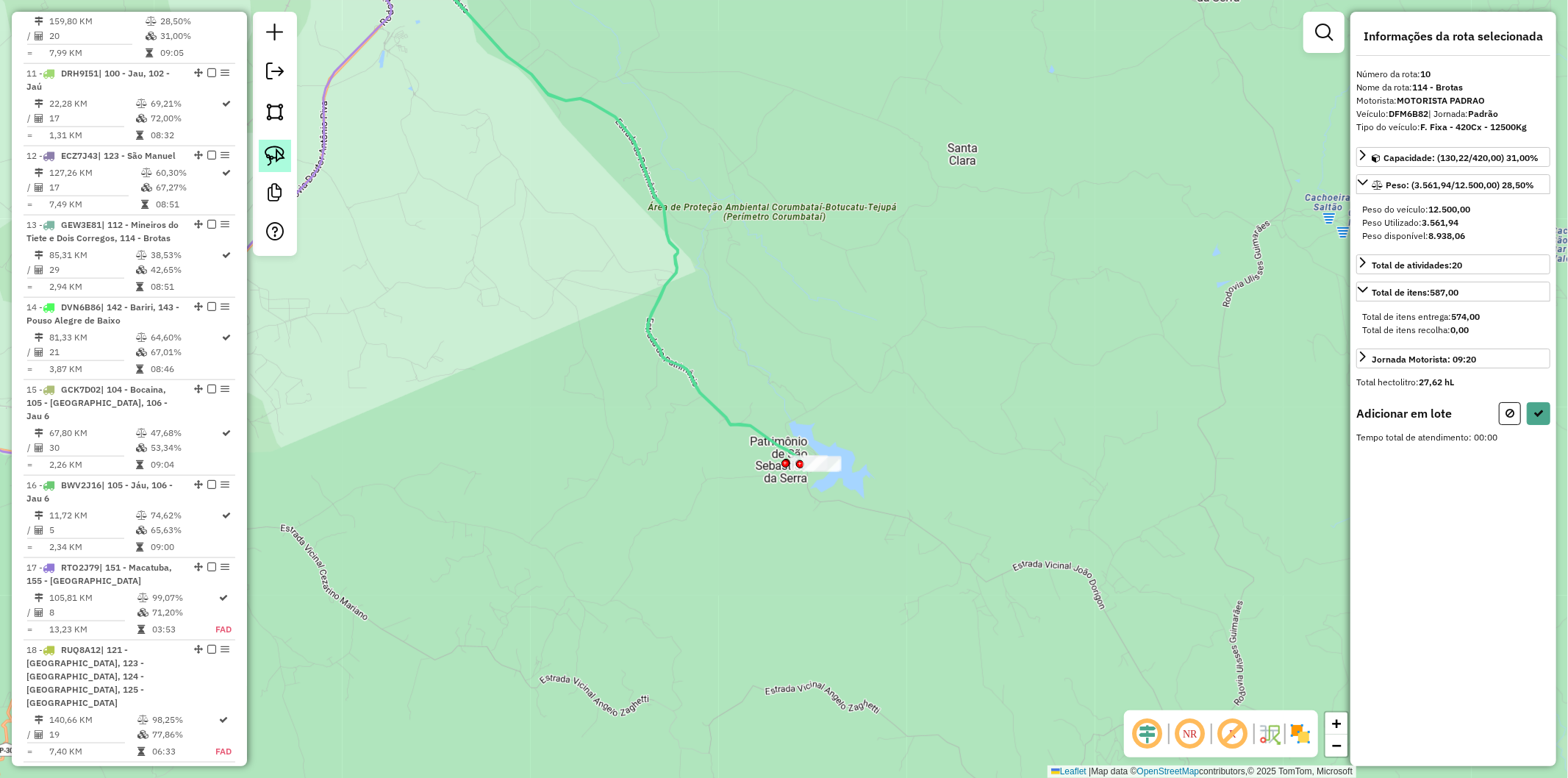
click at [269, 156] on img at bounding box center [275, 156] width 21 height 21
drag, startPoint x: 933, startPoint y: 539, endPoint x: 693, endPoint y: 497, distance: 243.6
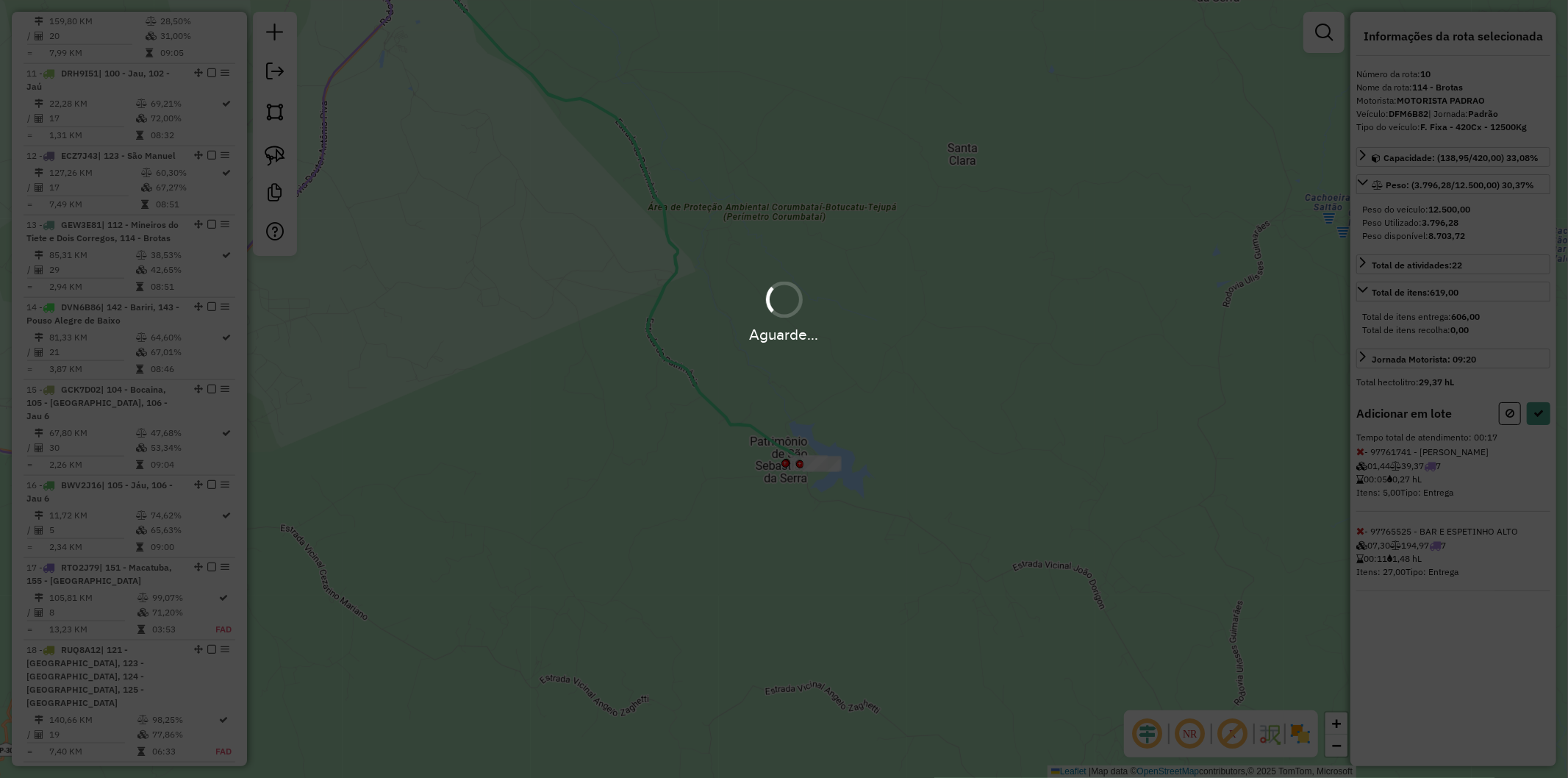
click at [782, 419] on div "Aguarde..." at bounding box center [784, 389] width 1568 height 778
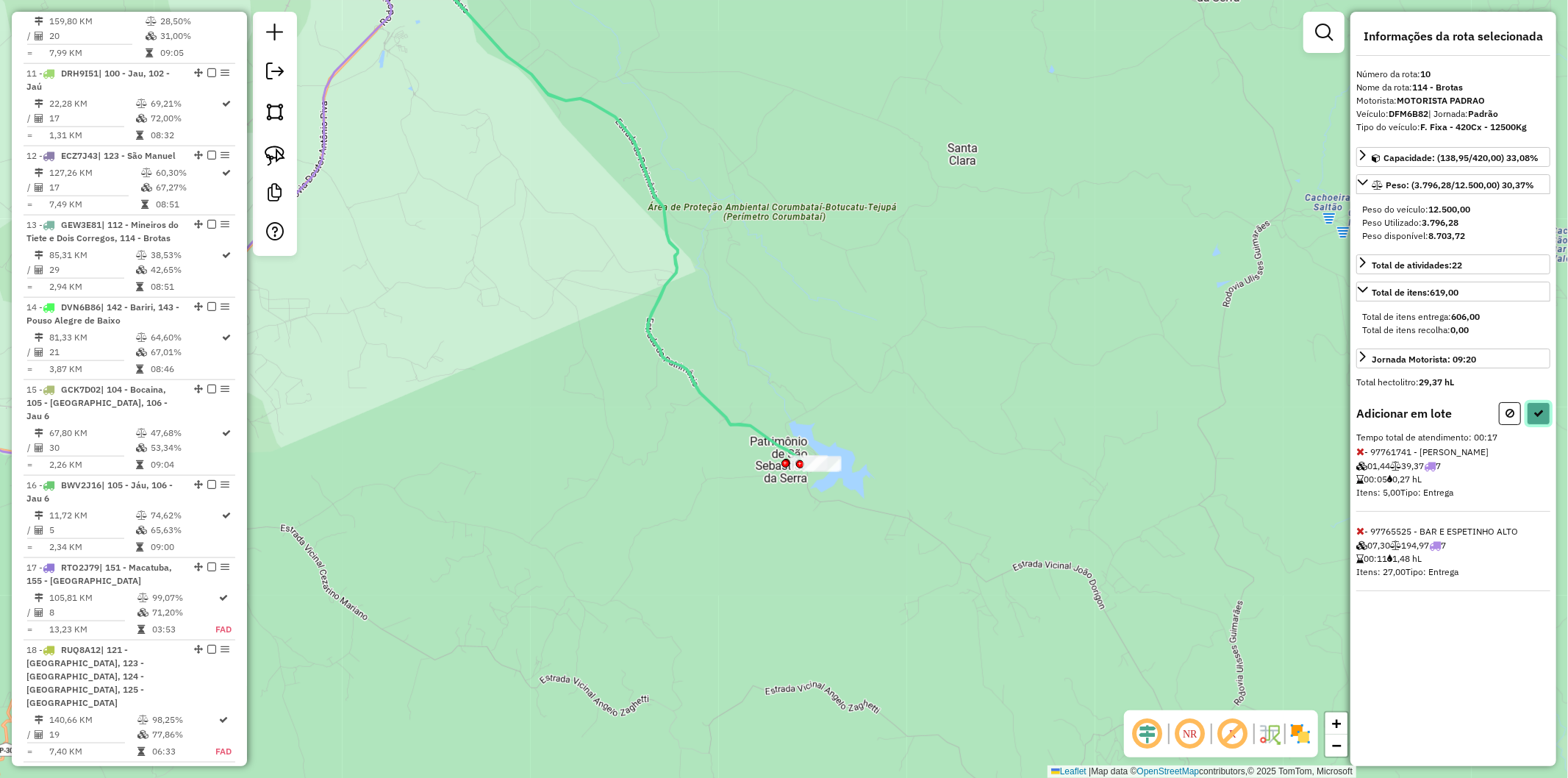
click at [782, 414] on icon at bounding box center [1539, 412] width 10 height 10
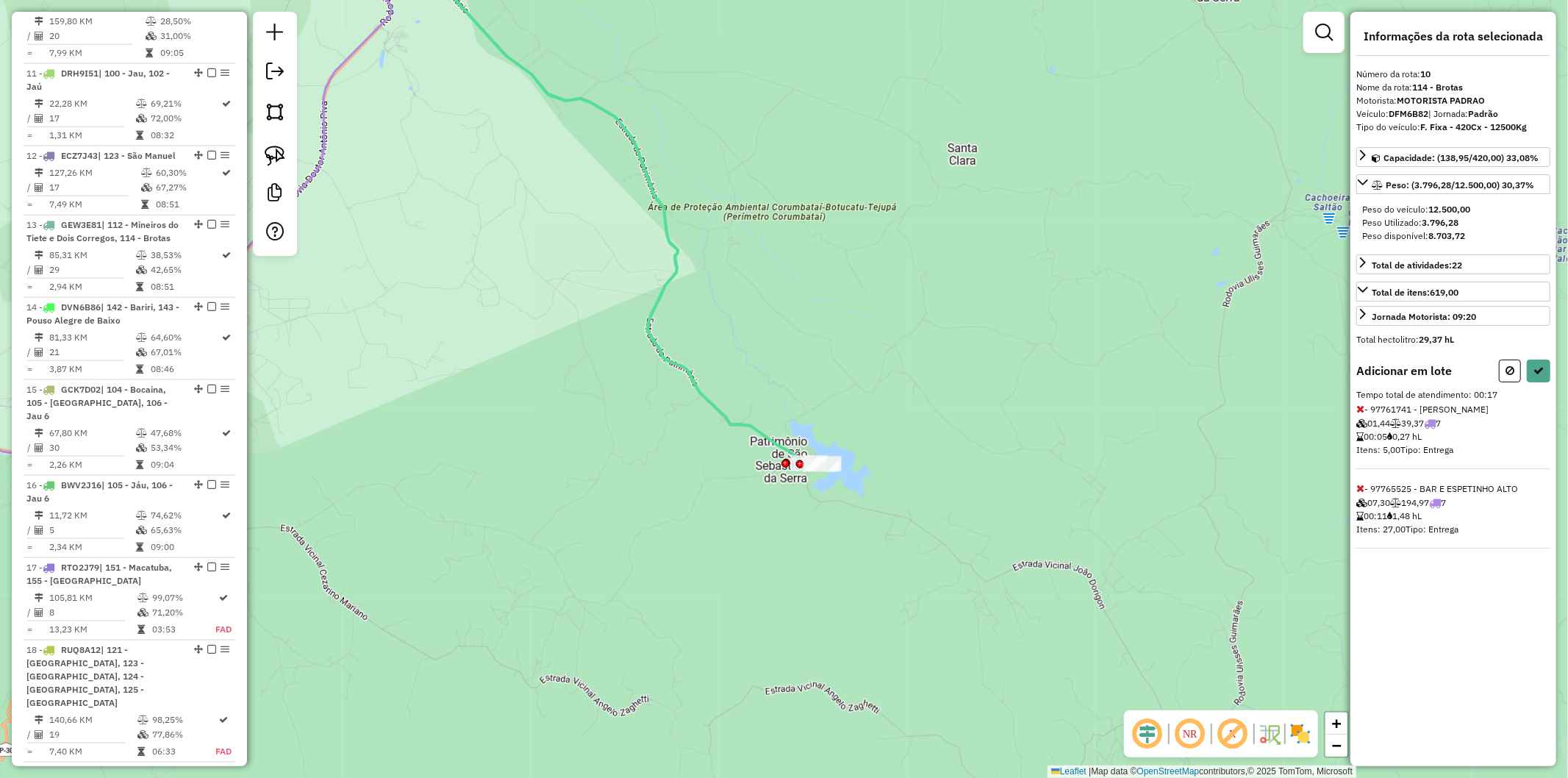
select select "**********"
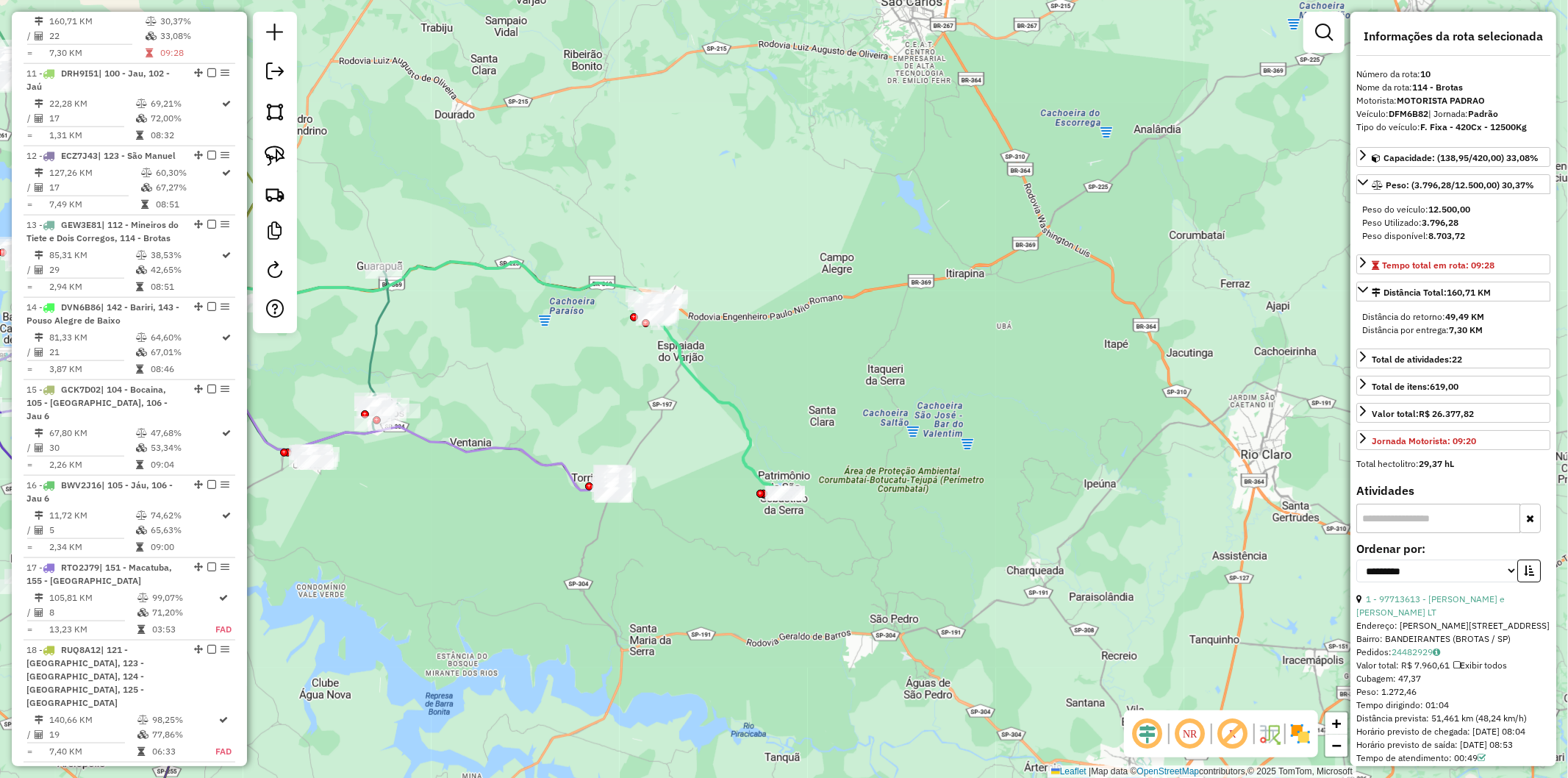
click at [549, 466] on icon at bounding box center [395, 398] width 438 height 184
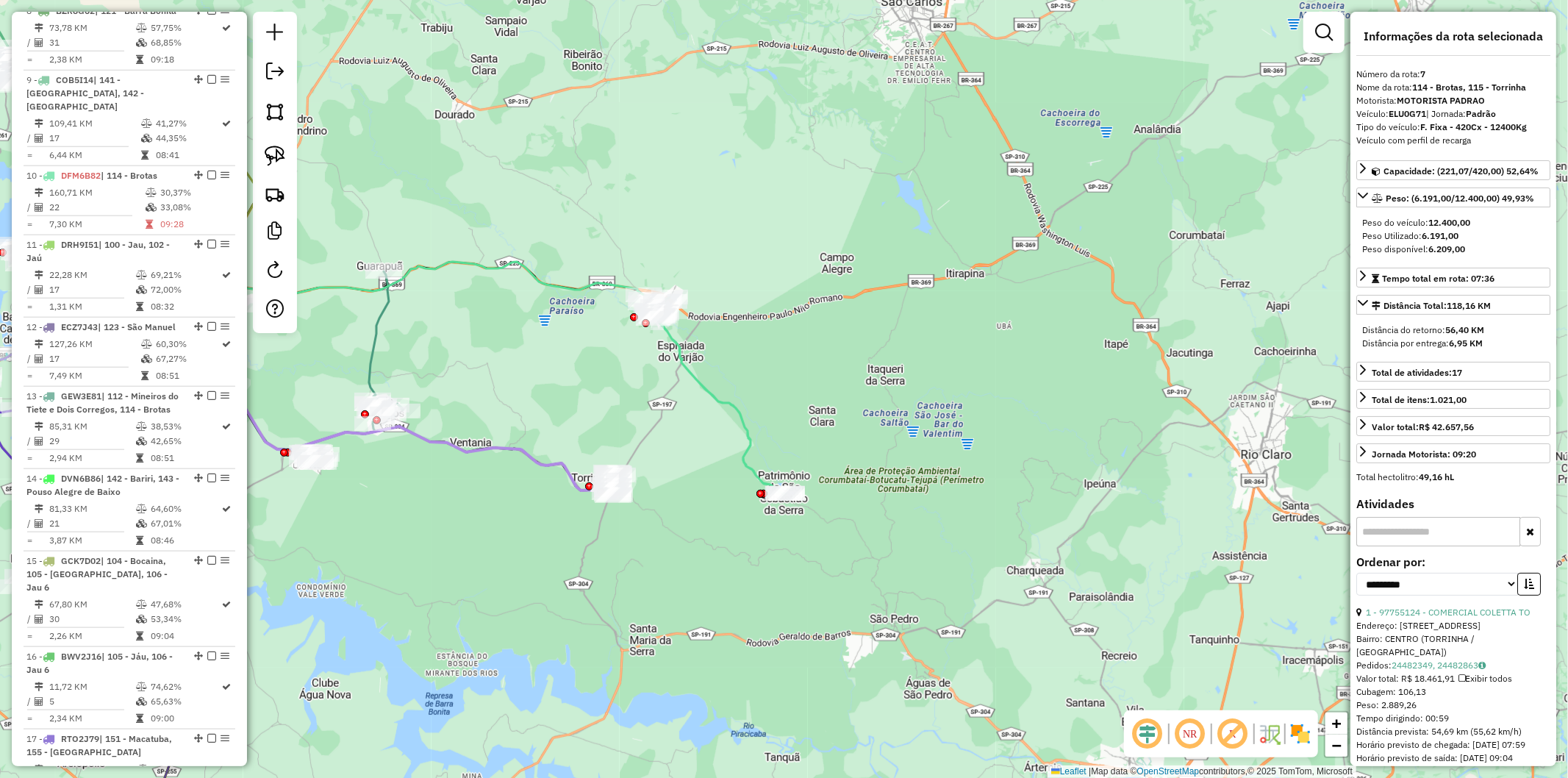
scroll to position [1134, 0]
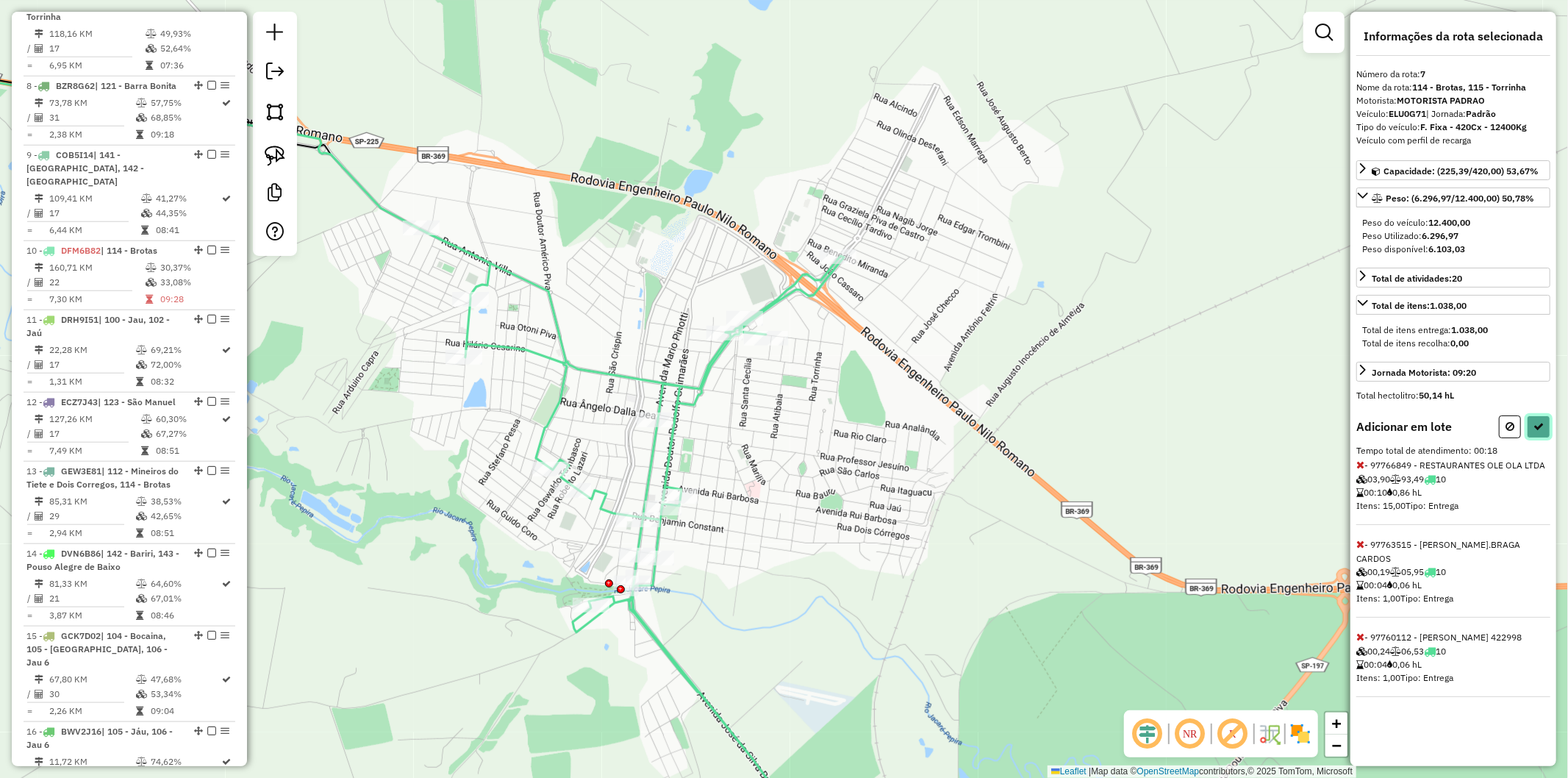
click at [782, 431] on icon at bounding box center [1539, 425] width 10 height 10
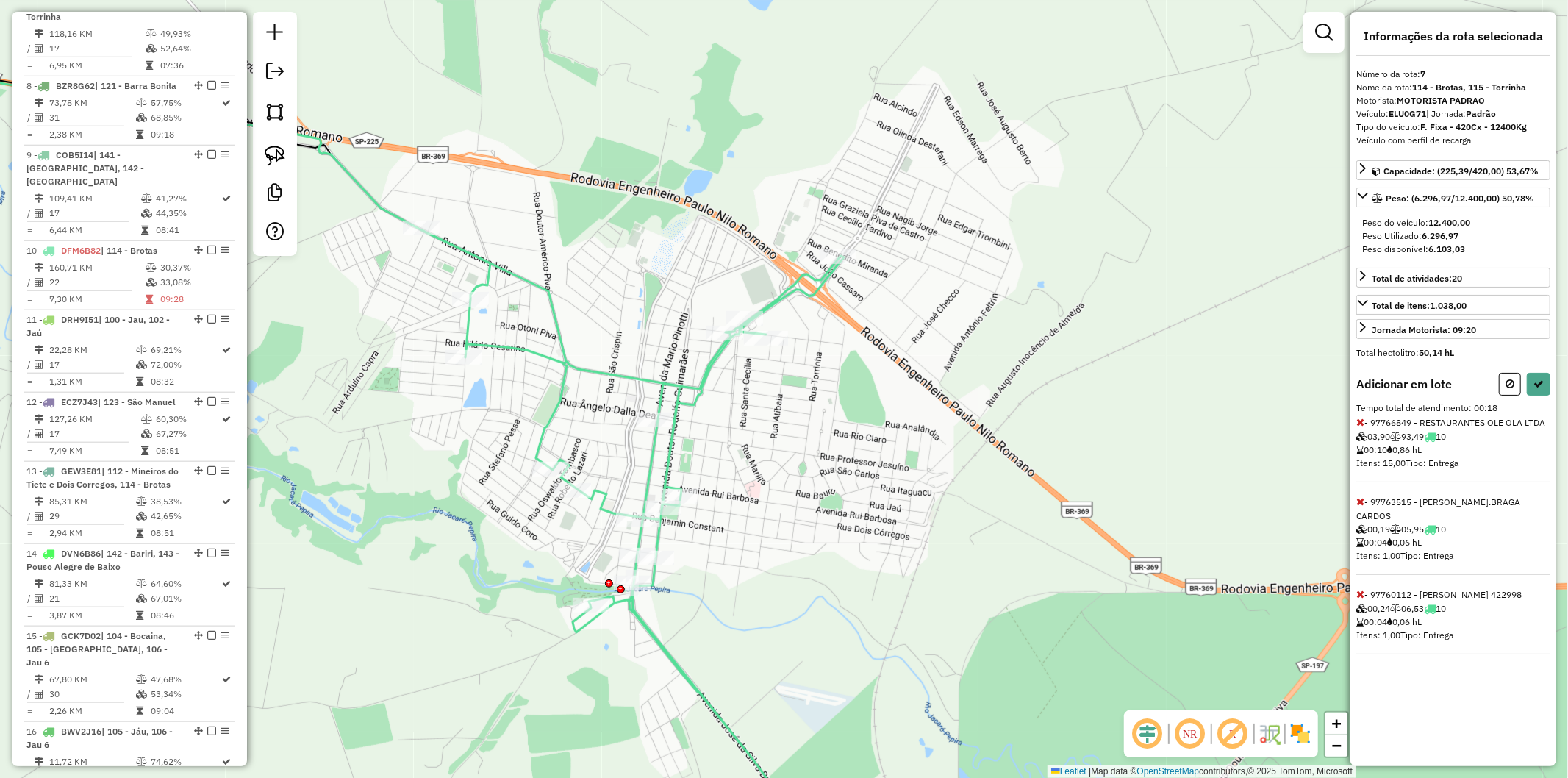
select select "**********"
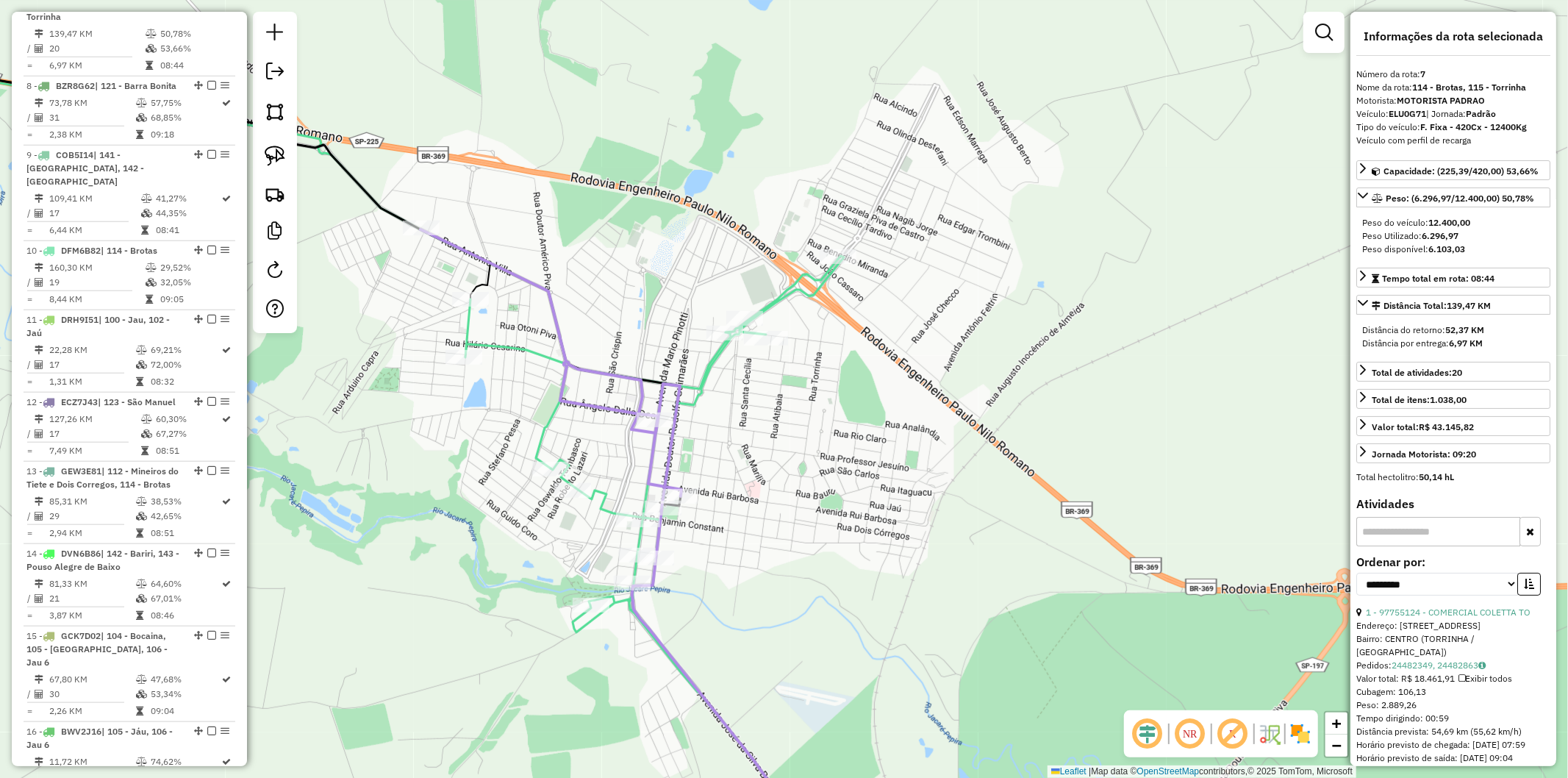
click at [583, 398] on icon at bounding box center [622, 543] width 402 height 627
click at [550, 431] on icon at bounding box center [205, 262] width 723 height 411
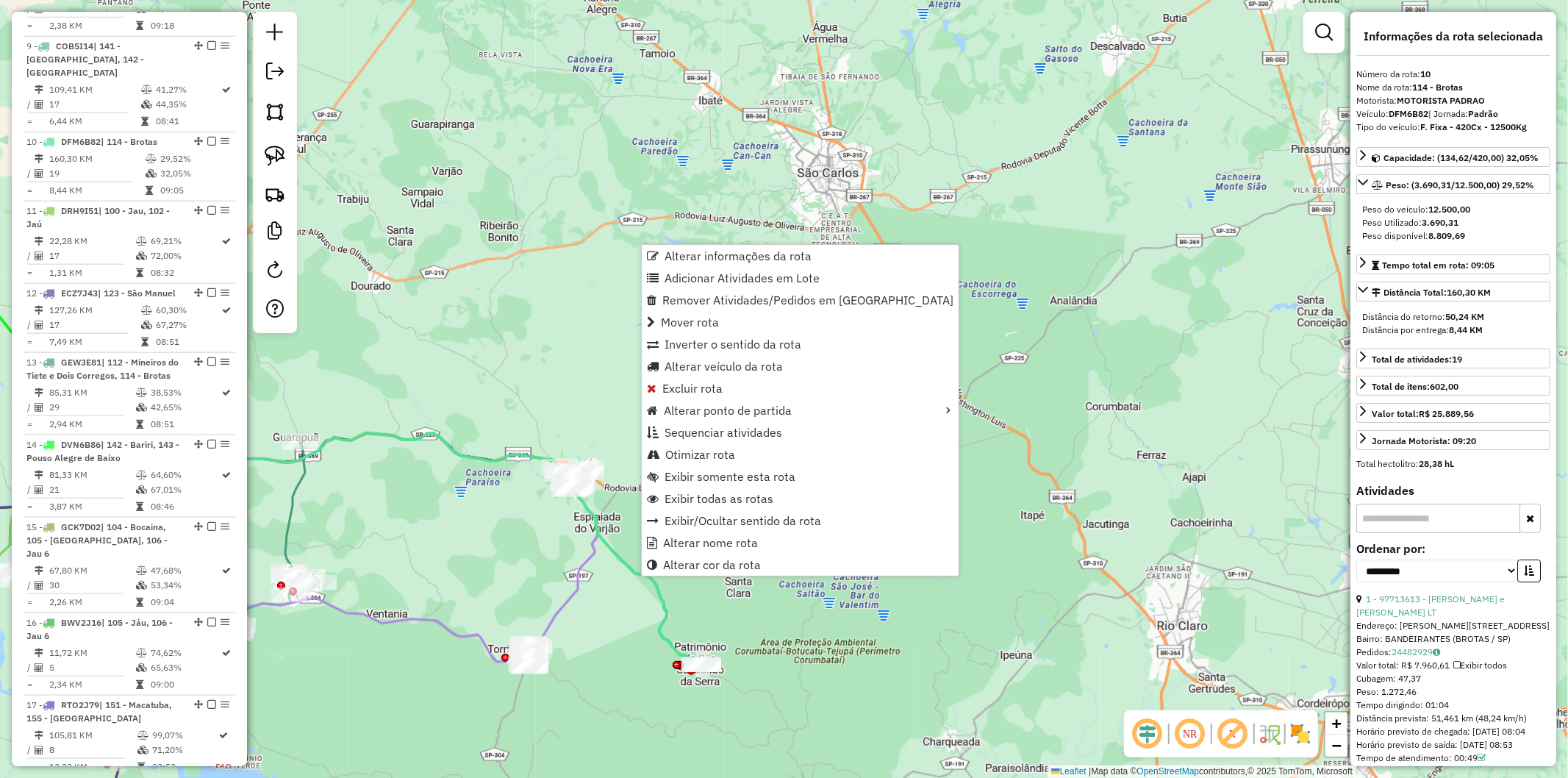
scroll to position [1381, 0]
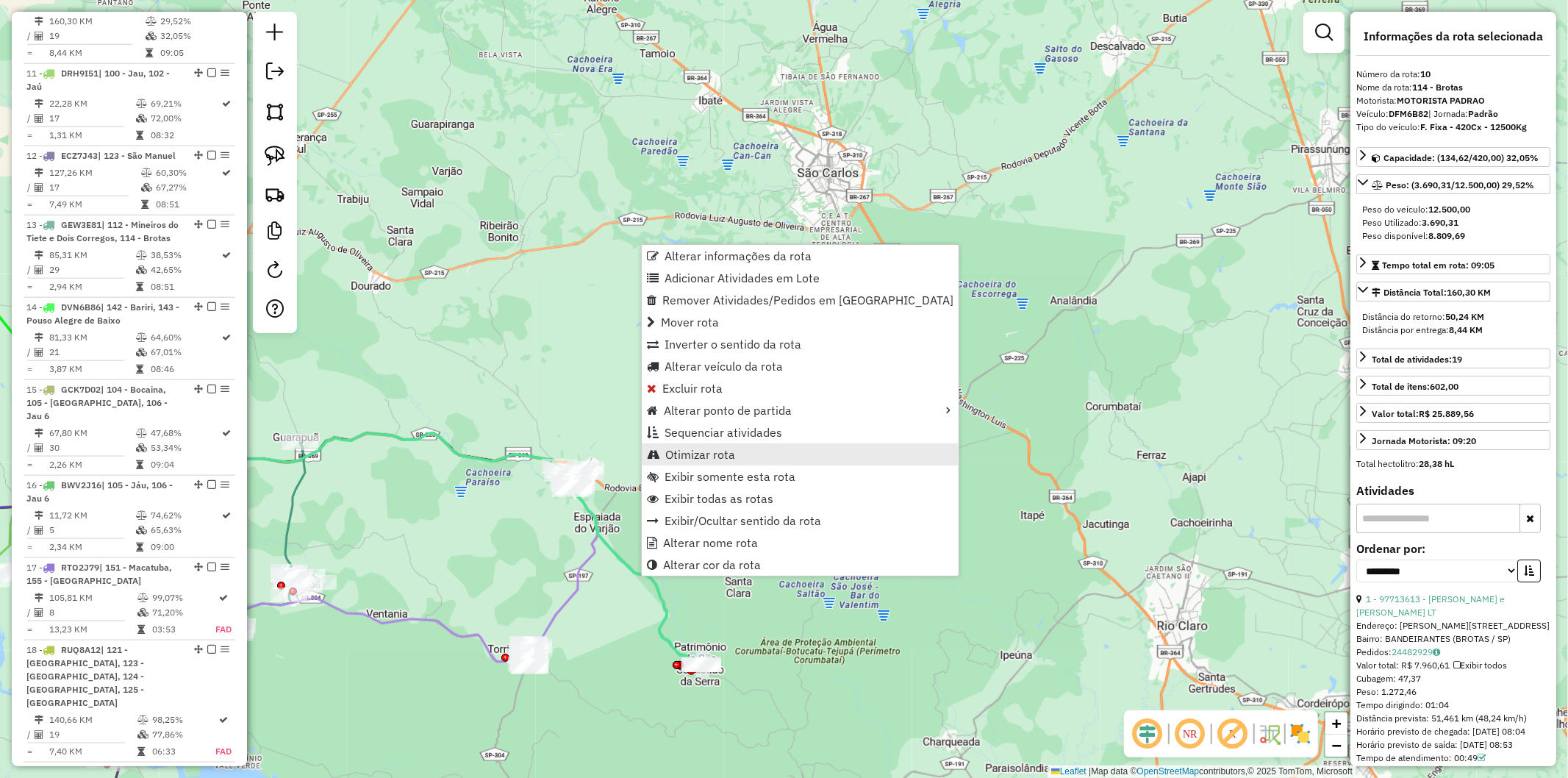
click at [716, 459] on span "Otimizar rota" at bounding box center [701, 454] width 70 height 11
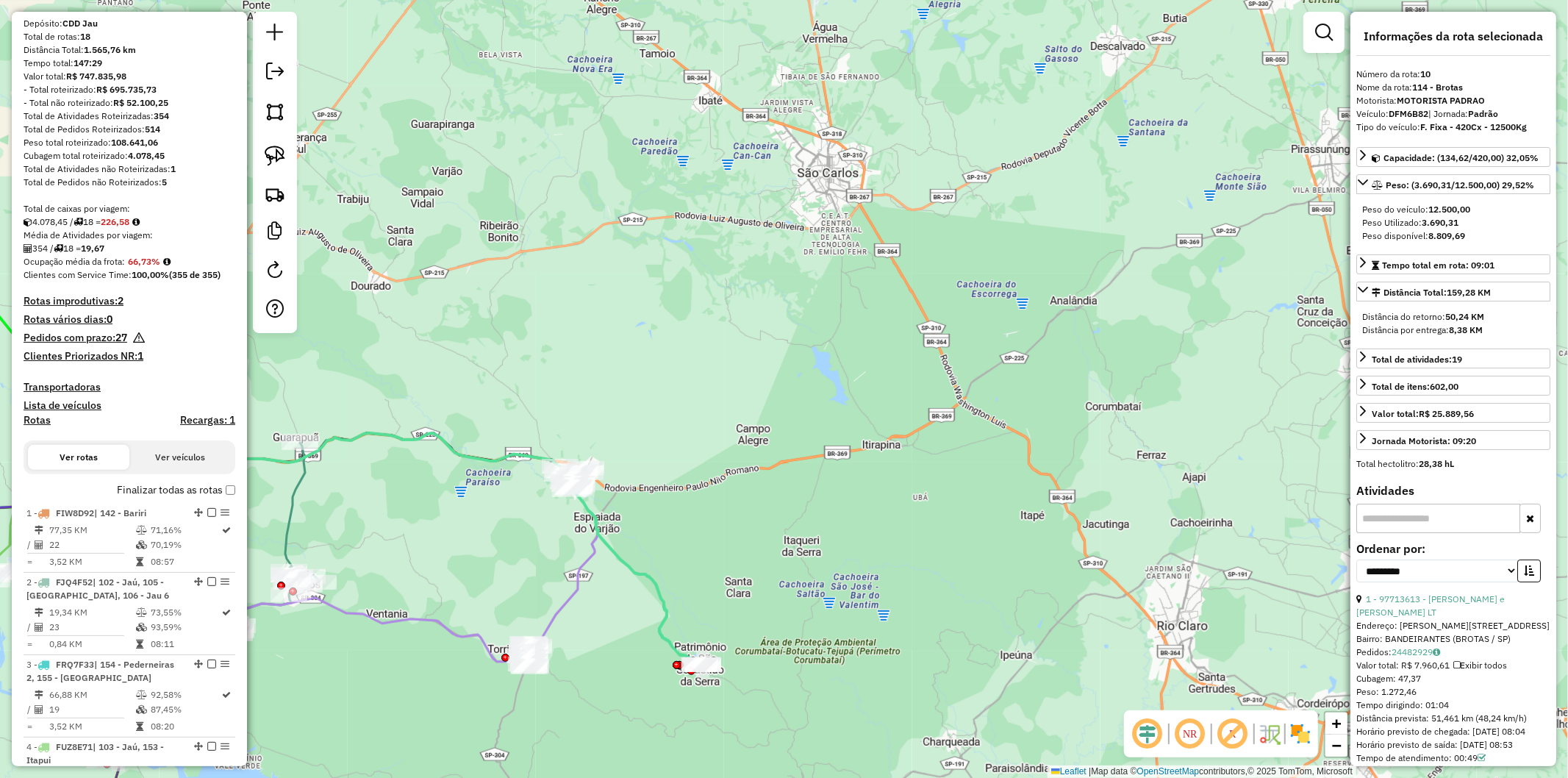
scroll to position [0, 0]
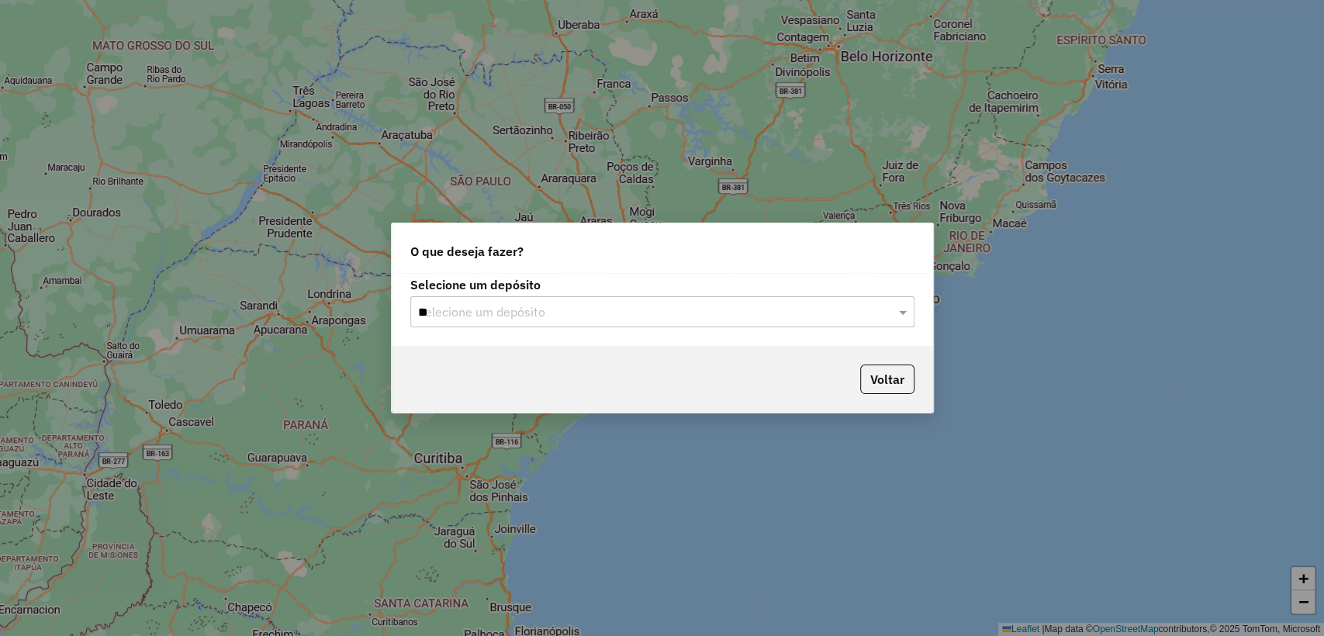
type input "***"
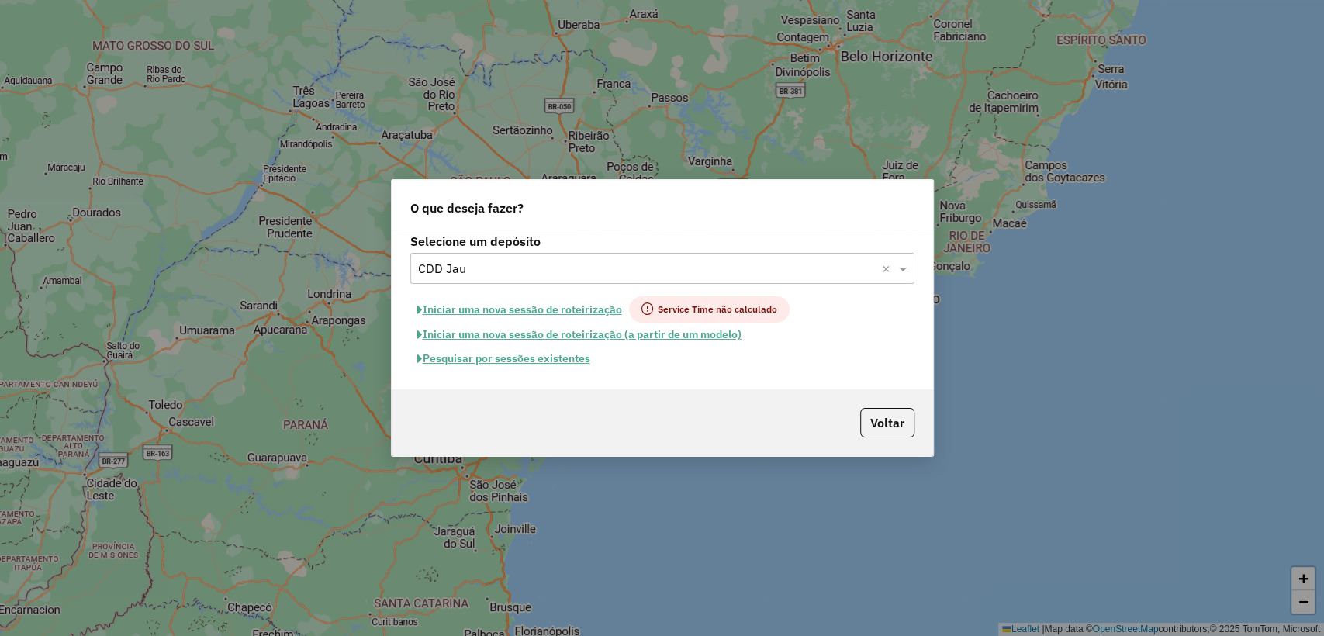
click at [562, 355] on button "Pesquisar por sessões existentes" at bounding box center [503, 359] width 187 height 24
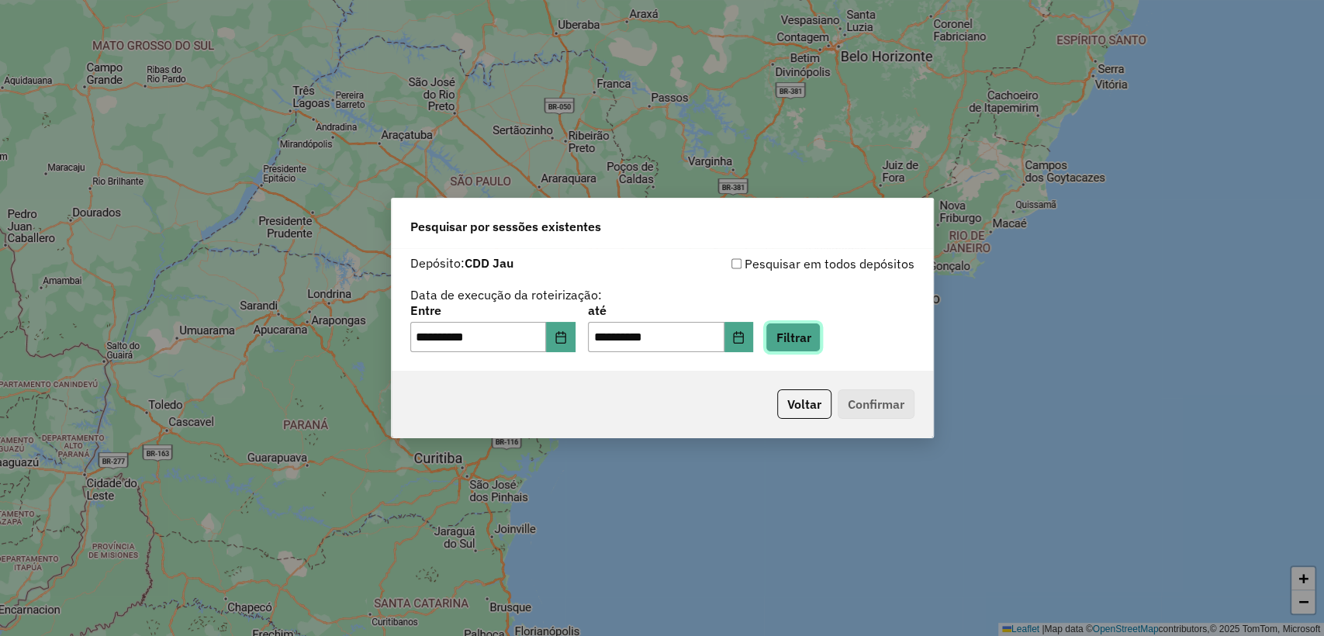
click at [821, 336] on button "Filtrar" at bounding box center [793, 337] width 55 height 29
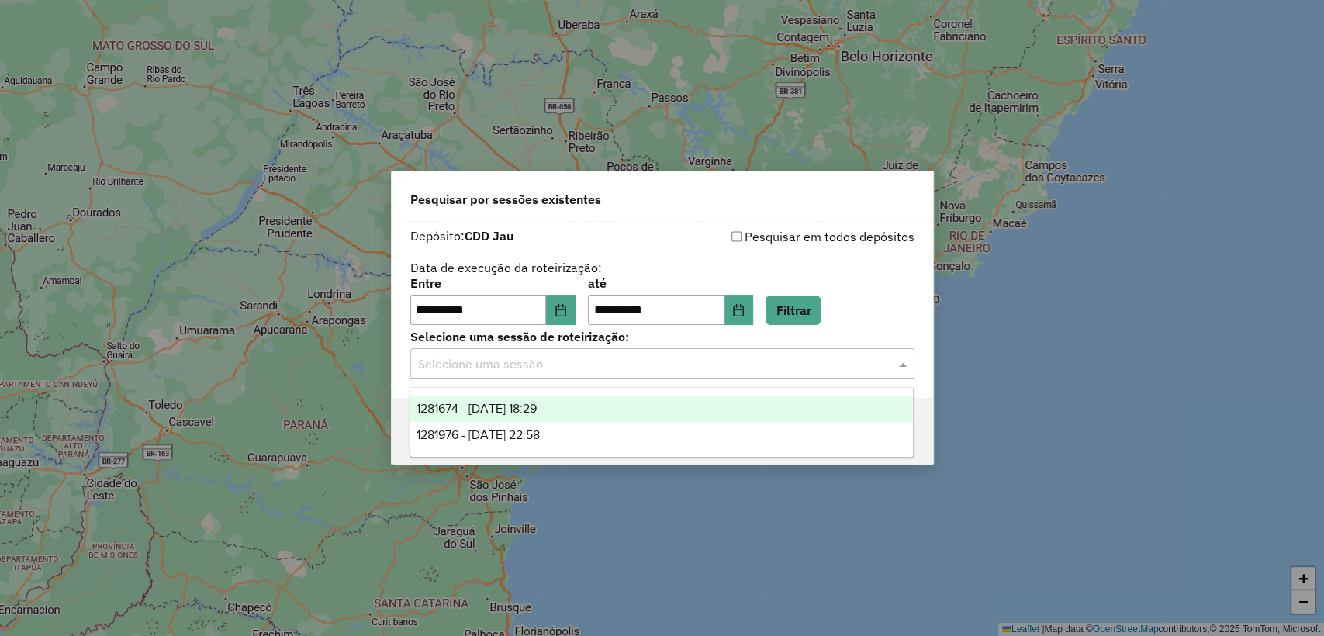
click at [639, 362] on input "text" at bounding box center [647, 364] width 458 height 19
click at [618, 413] on div "1281674 - 24/09/2025 18:29" at bounding box center [661, 409] width 503 height 26
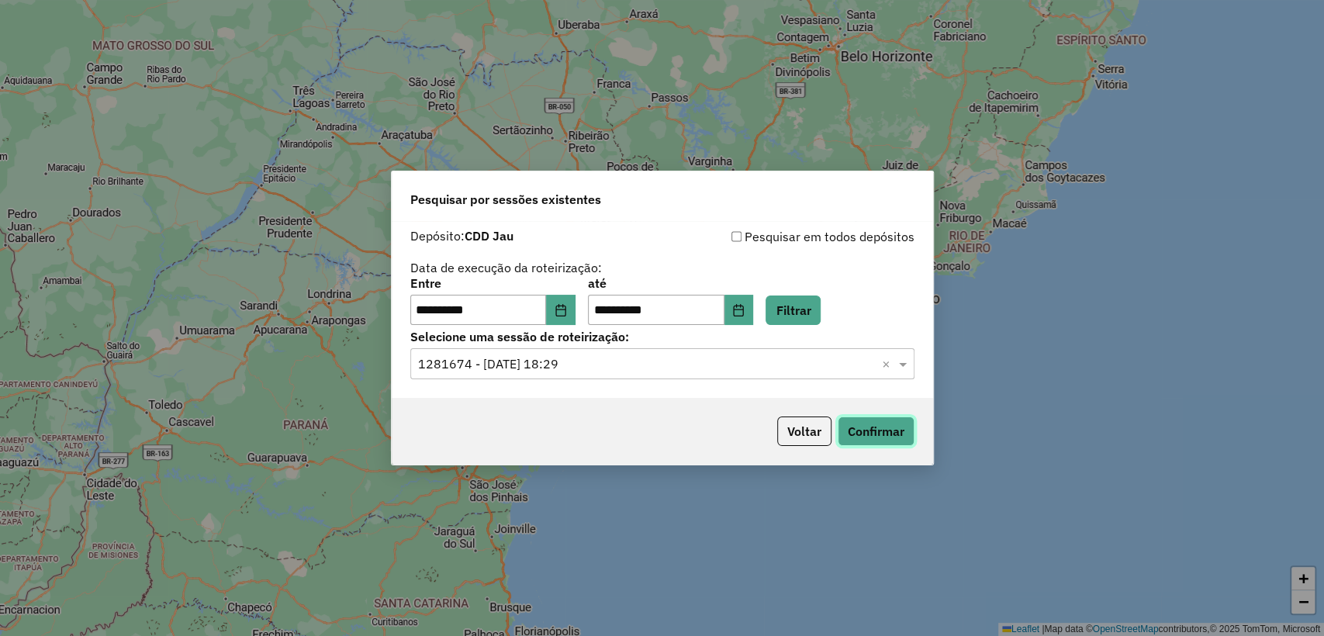
click at [869, 427] on button "Confirmar" at bounding box center [876, 431] width 77 height 29
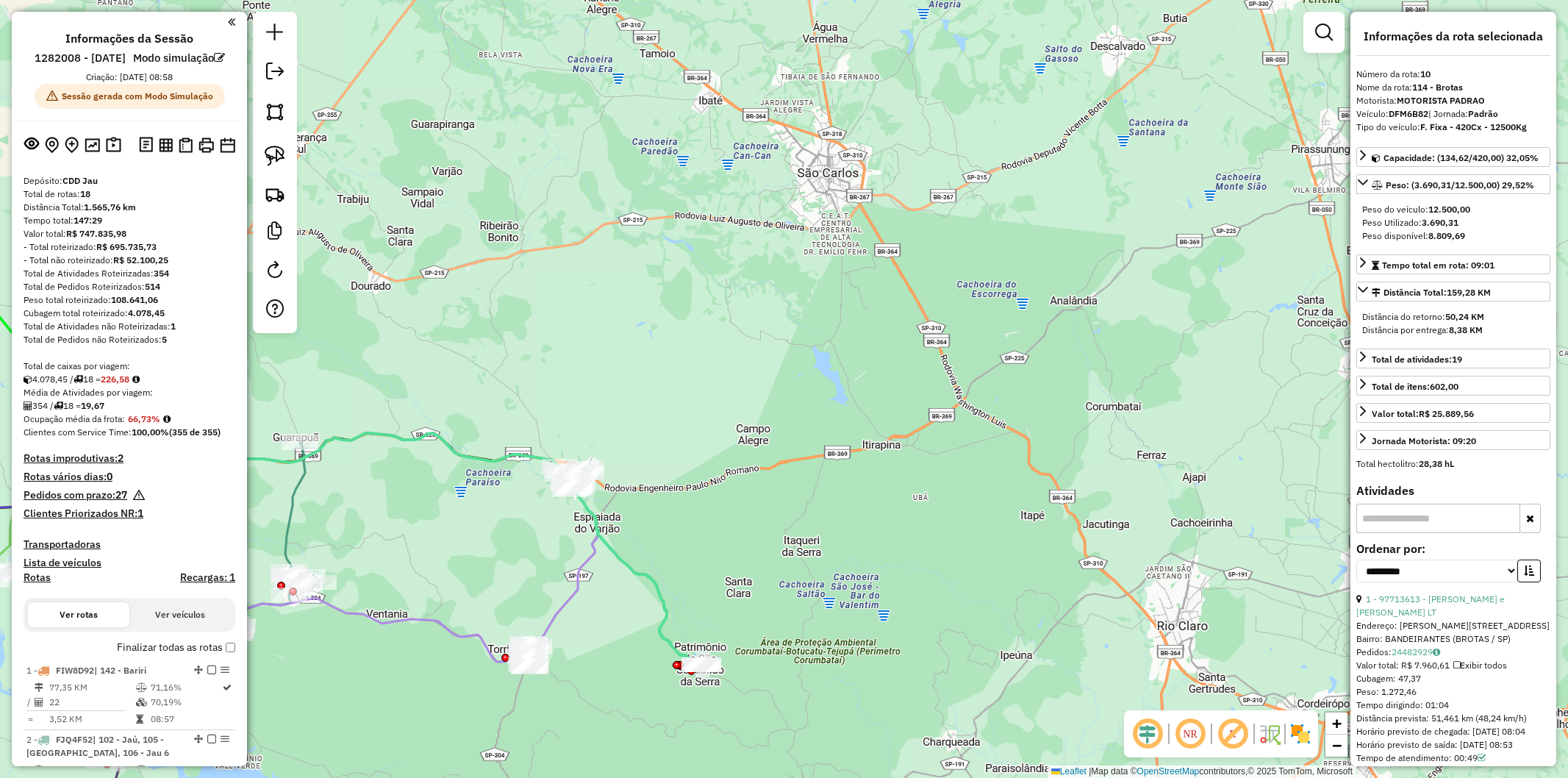
select select "**********"
click at [577, 576] on icon at bounding box center [562, 567] width 74 height 201
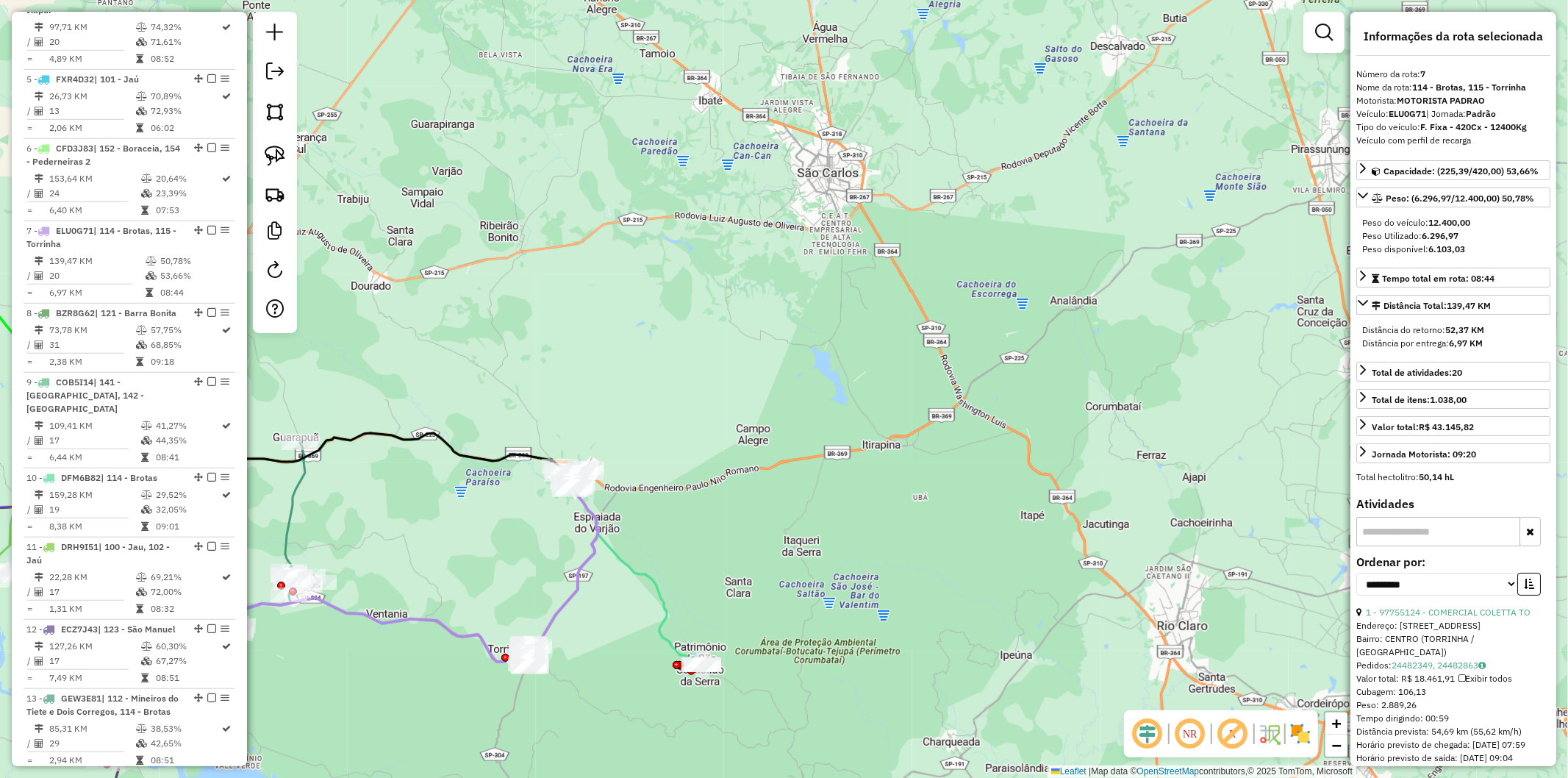
scroll to position [1134, 0]
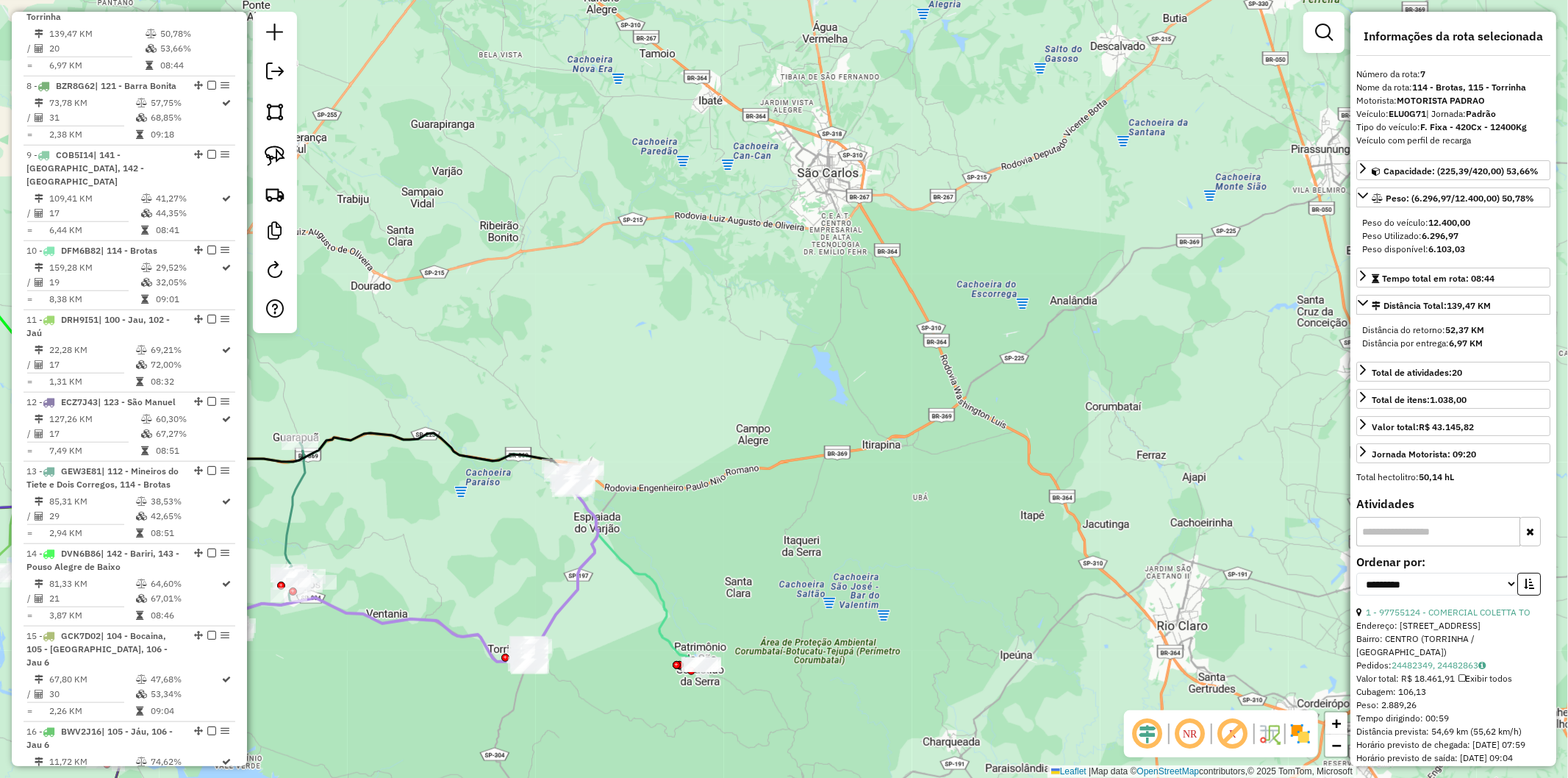
drag, startPoint x: 0, startPoint y: 0, endPoint x: 576, endPoint y: 576, distance: 814.6
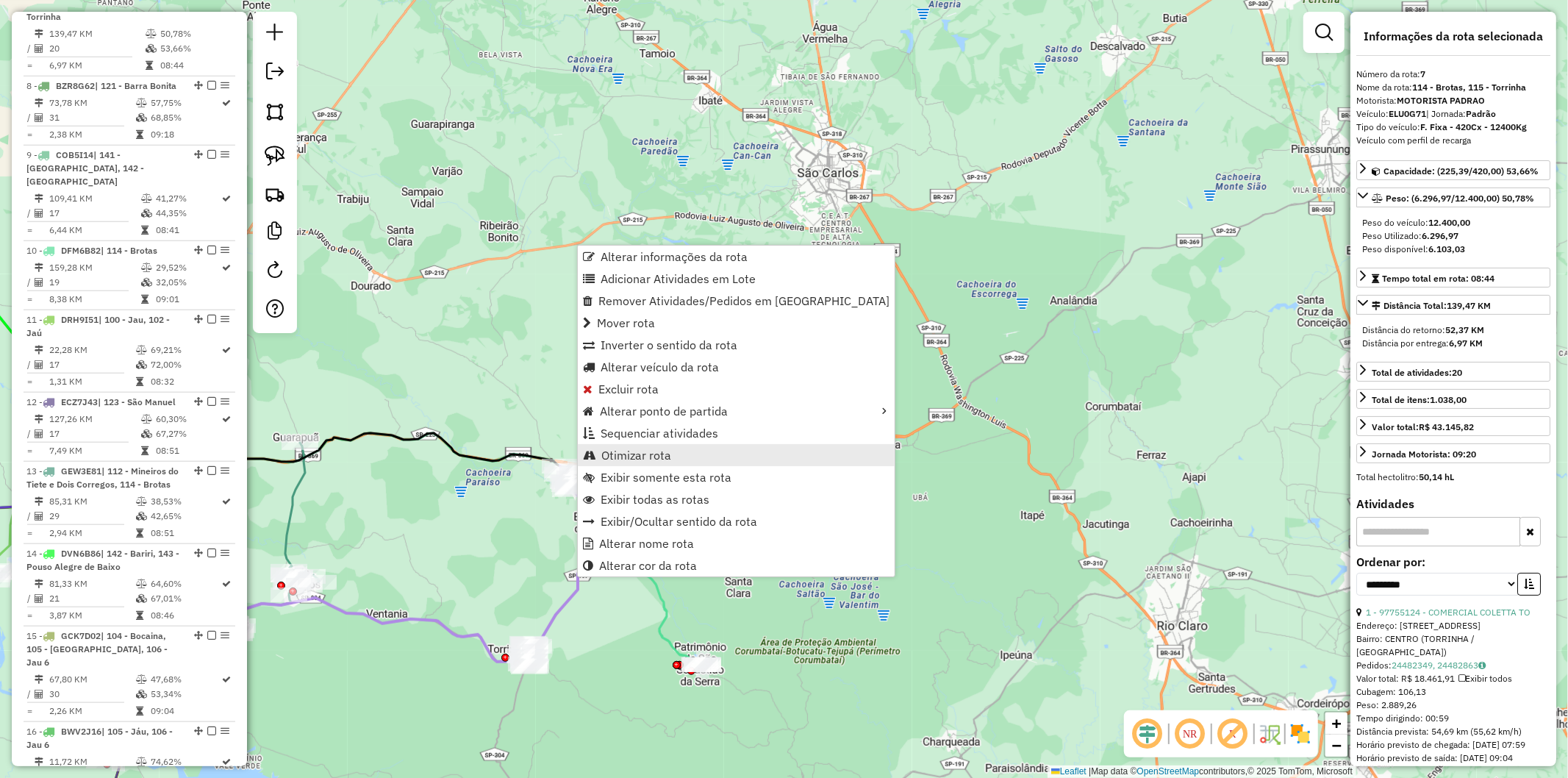
click at [661, 450] on span "Otimizar rota" at bounding box center [636, 455] width 70 height 11
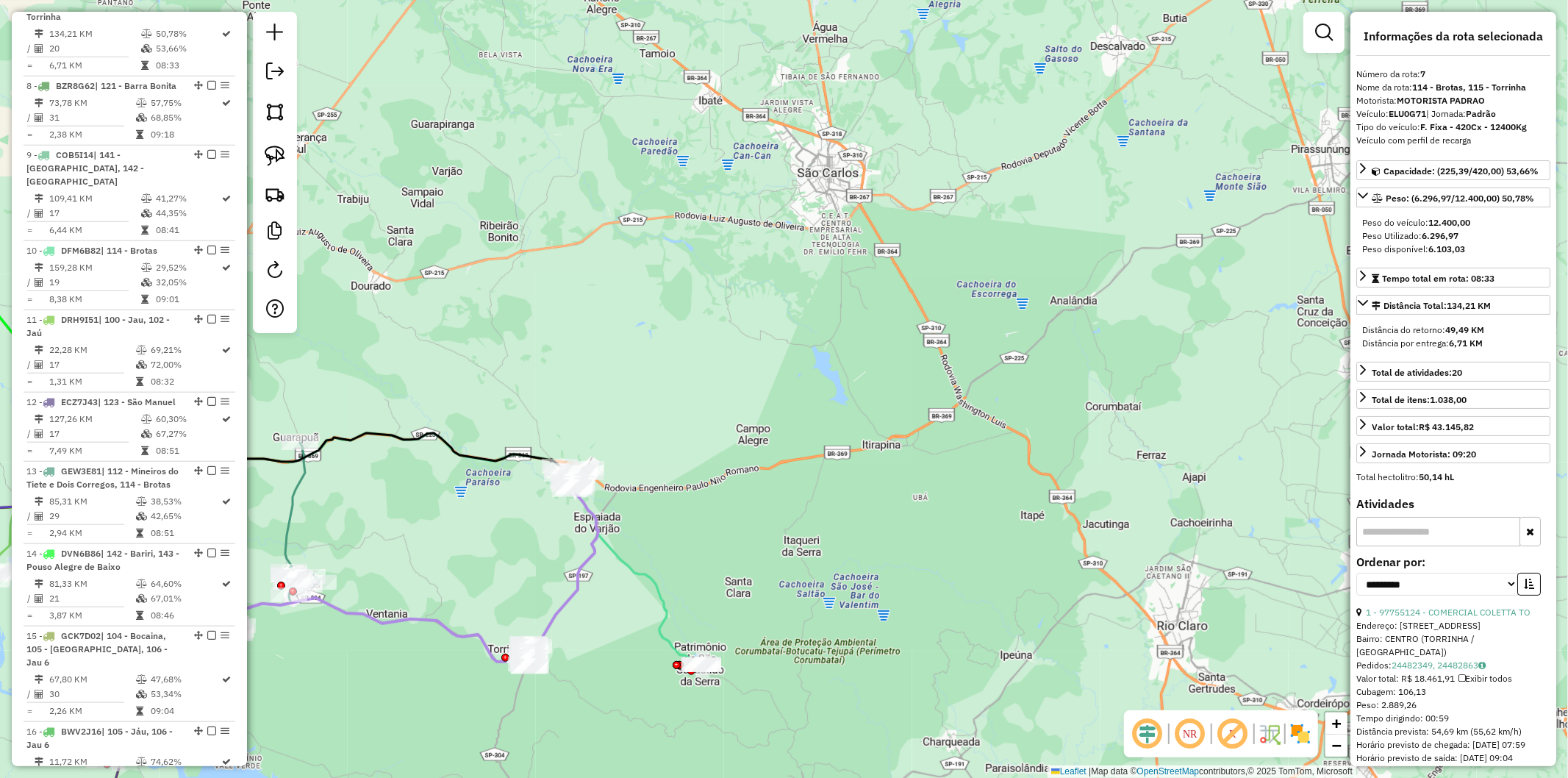
click at [578, 586] on icon at bounding box center [562, 567] width 74 height 201
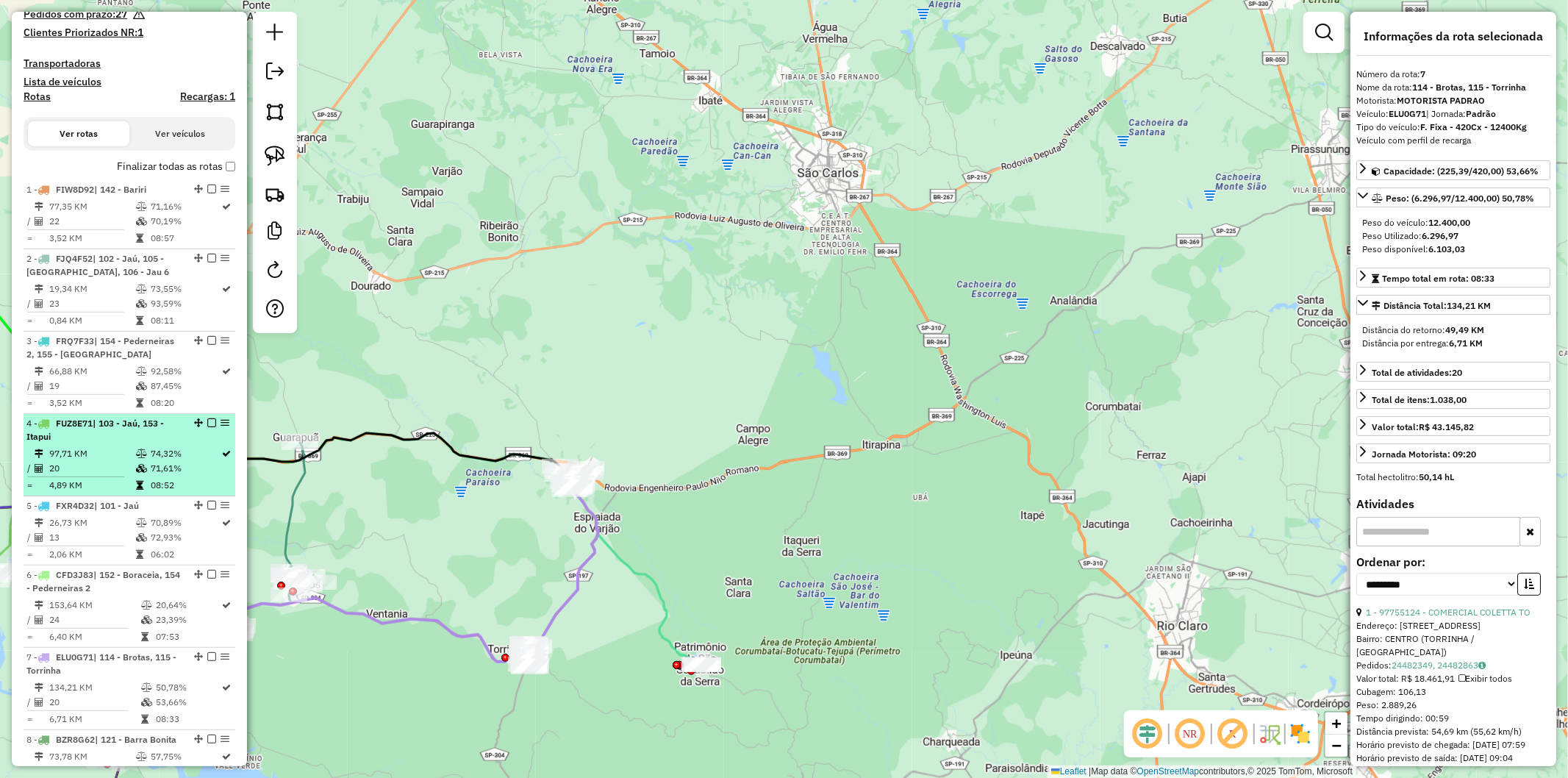
scroll to position [0, 0]
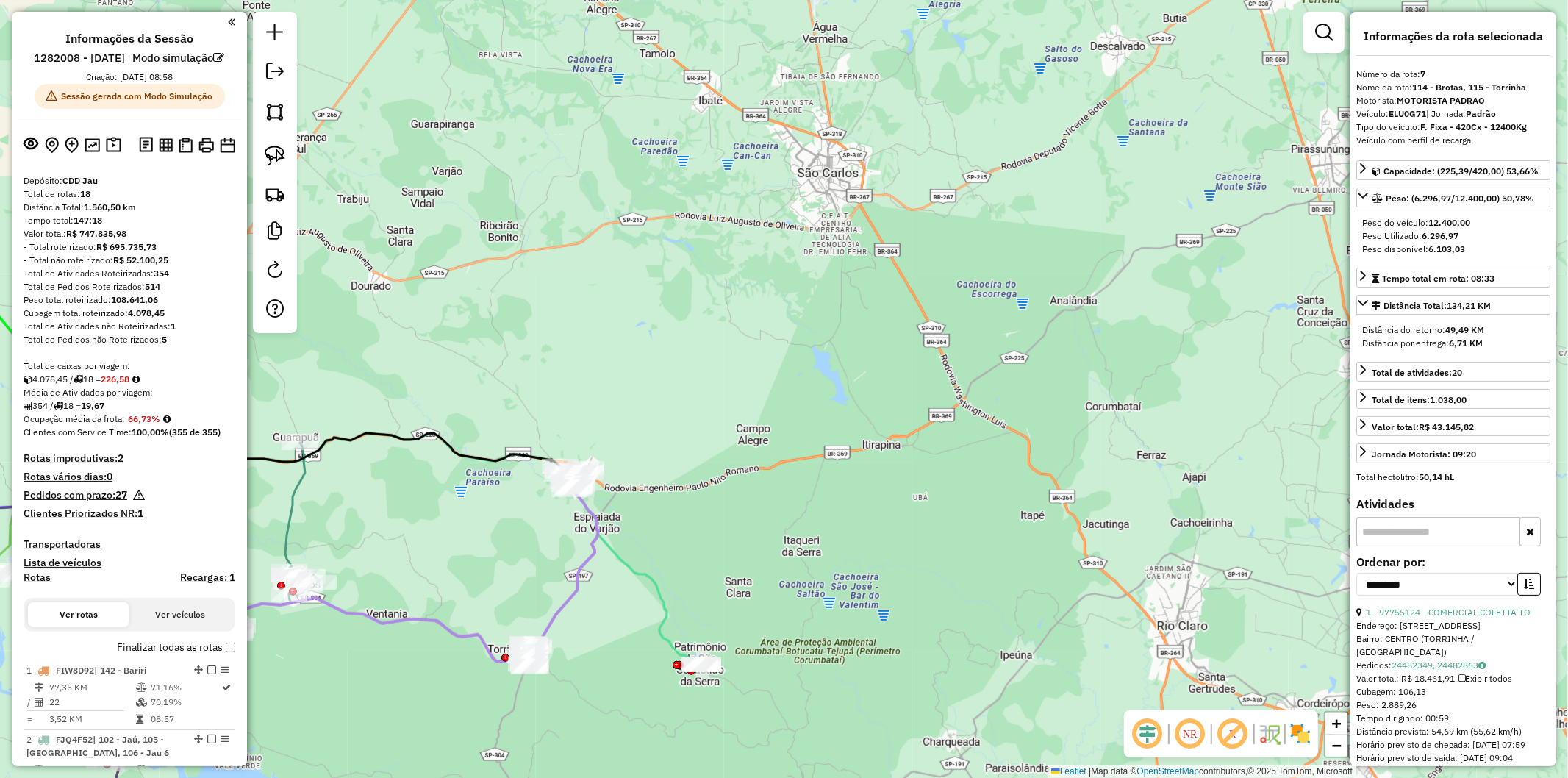
click at [589, 610] on div "Janela de atendimento Grade de atendimento Capacidade Transportadoras Veículos …" at bounding box center [784, 389] width 1568 height 778
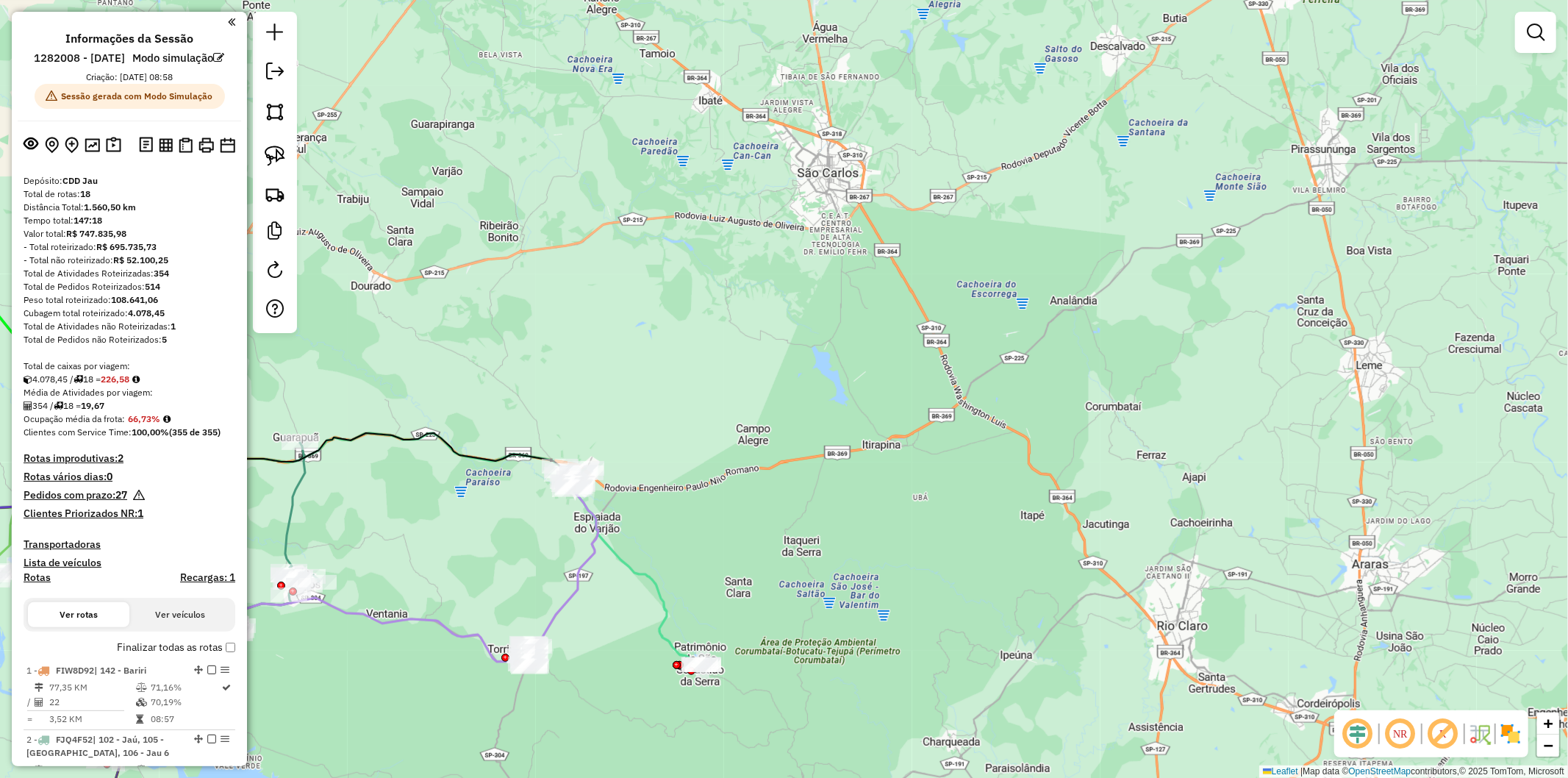
click at [622, 559] on icon at bounding box center [632, 567] width 140 height 198
select select "**********"
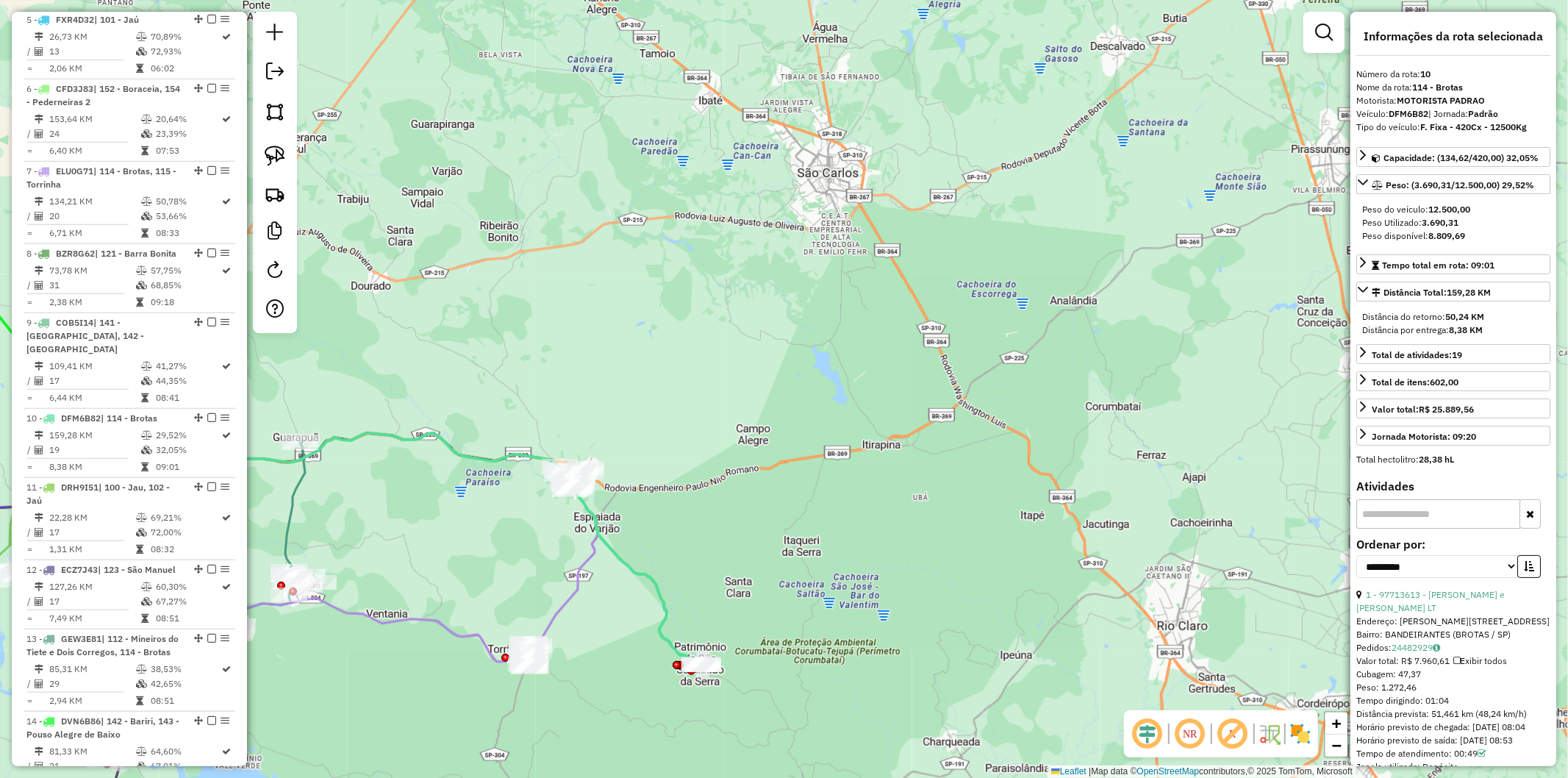
scroll to position [1381, 0]
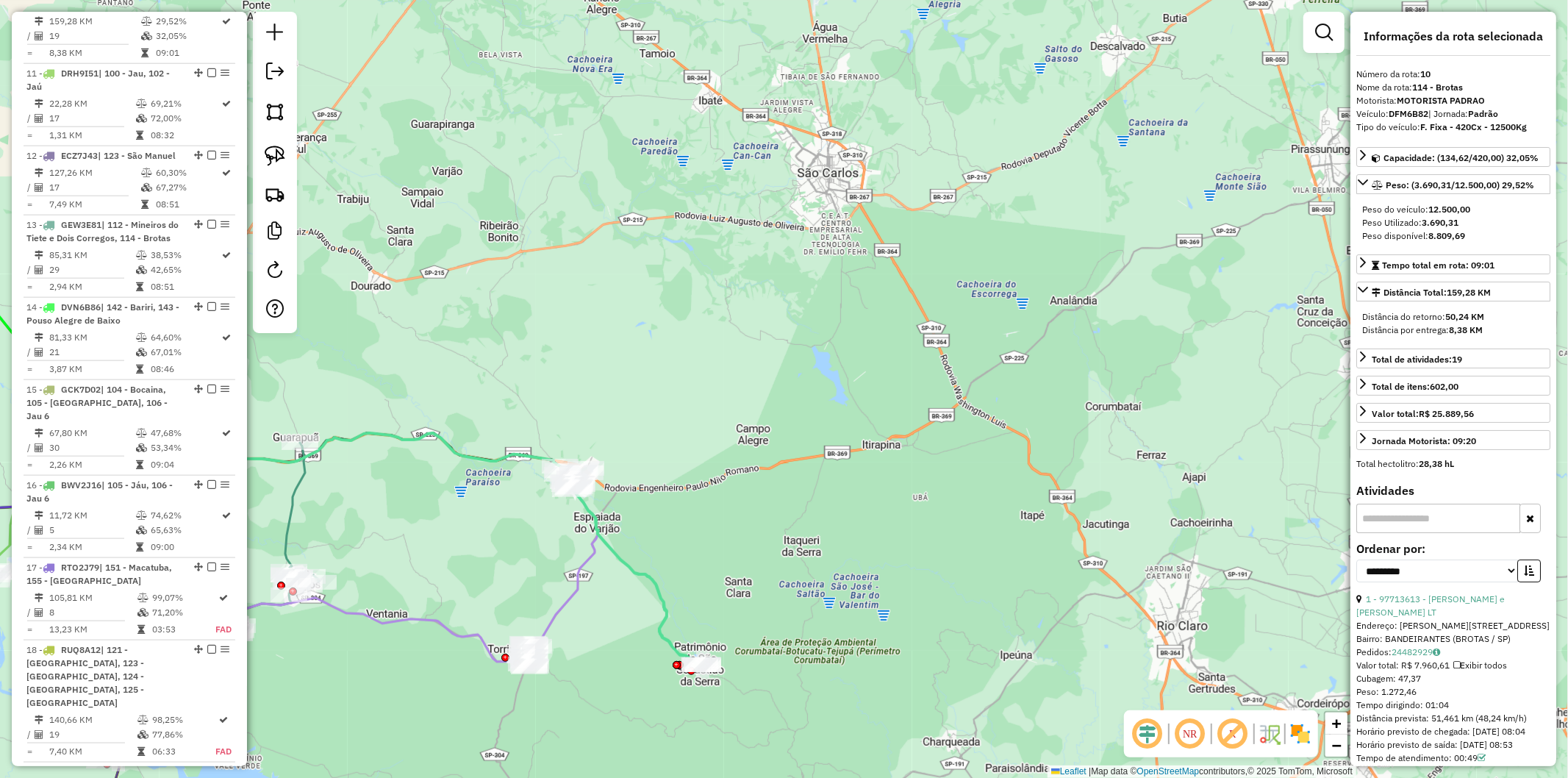
click at [615, 585] on div "Janela de atendimento Grade de atendimento Capacidade Transportadoras Veículos …" at bounding box center [784, 389] width 1568 height 778
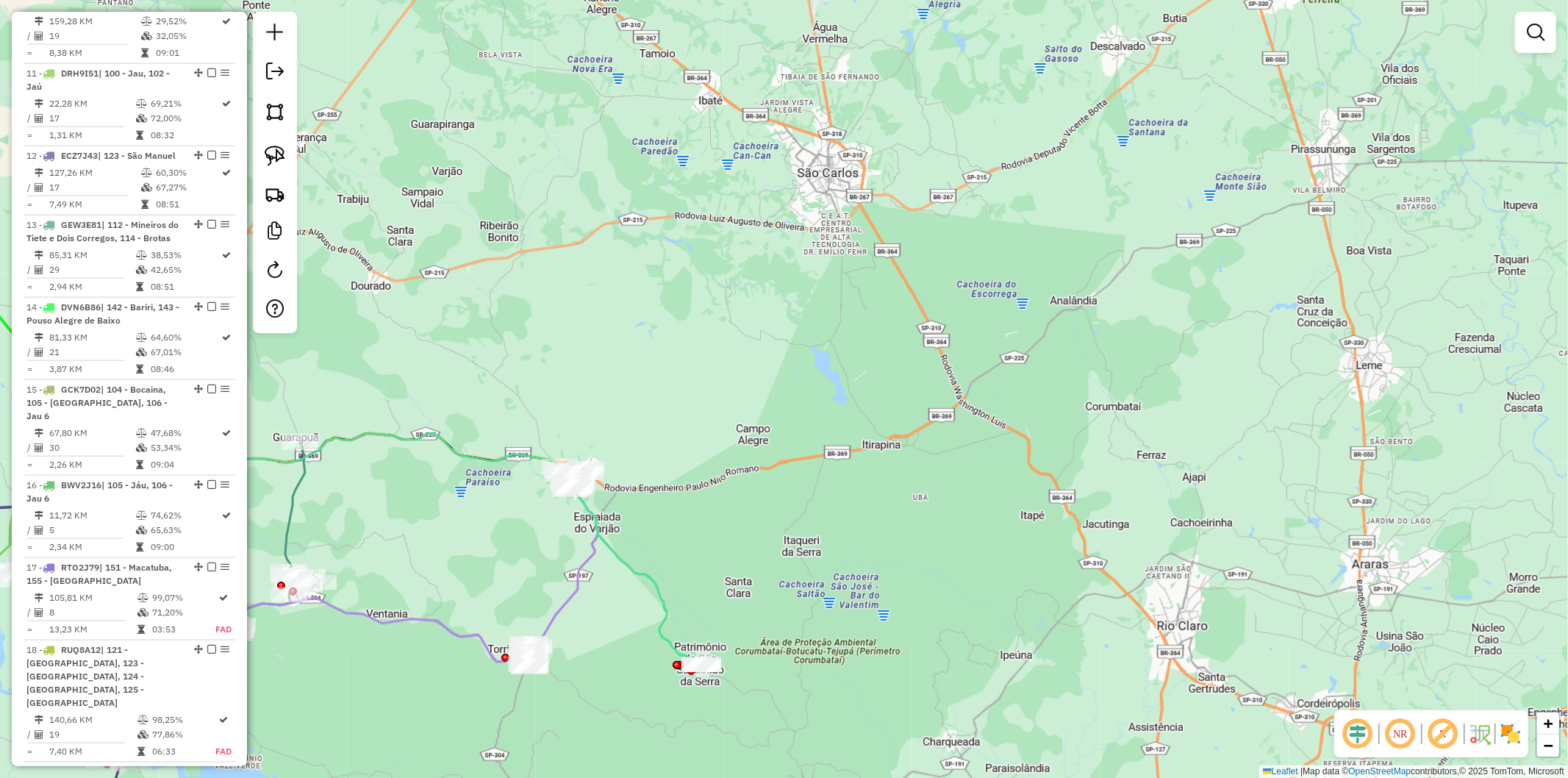
click at [584, 570] on icon at bounding box center [562, 567] width 74 height 201
select select "**********"
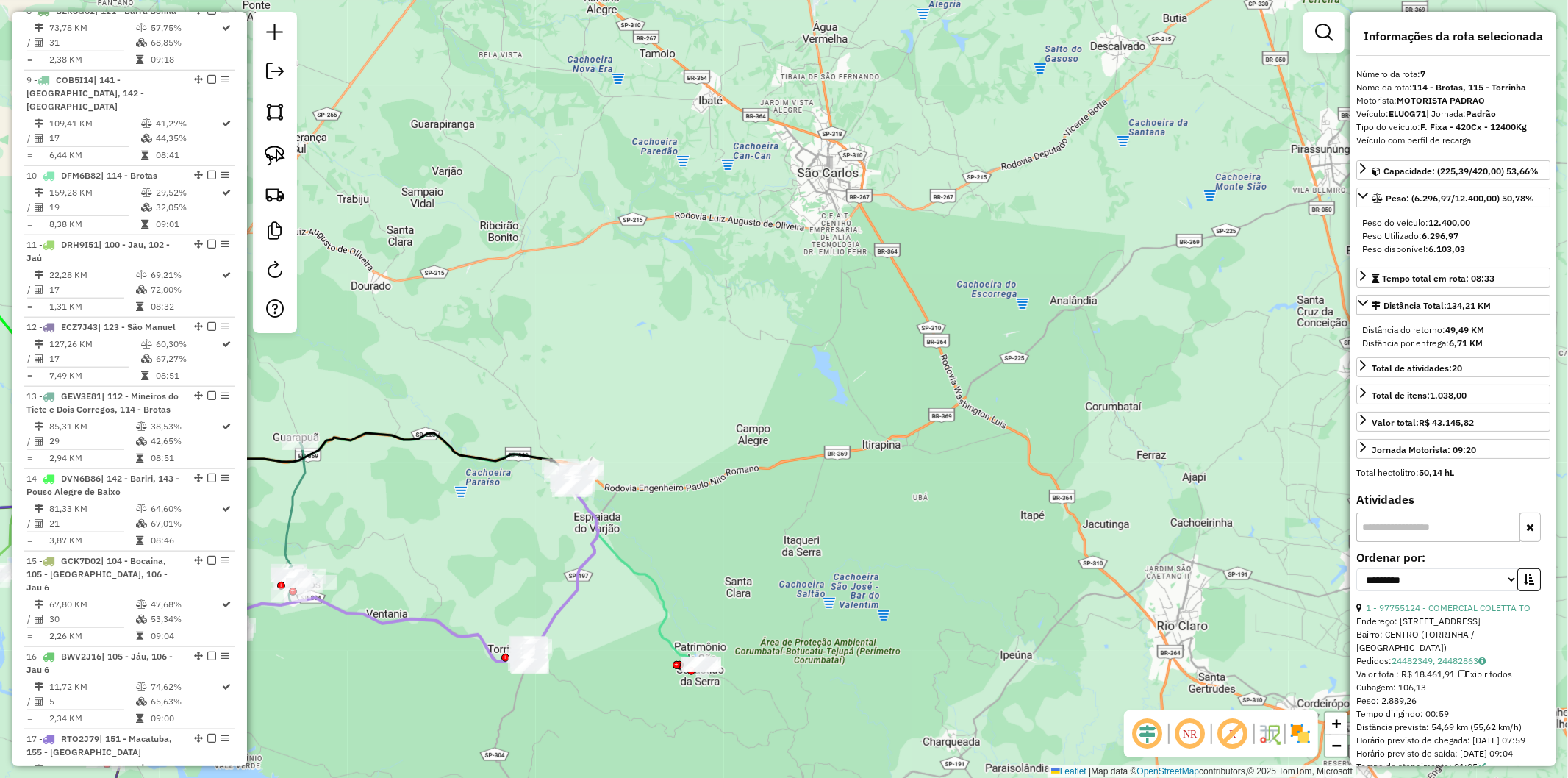
scroll to position [1134, 0]
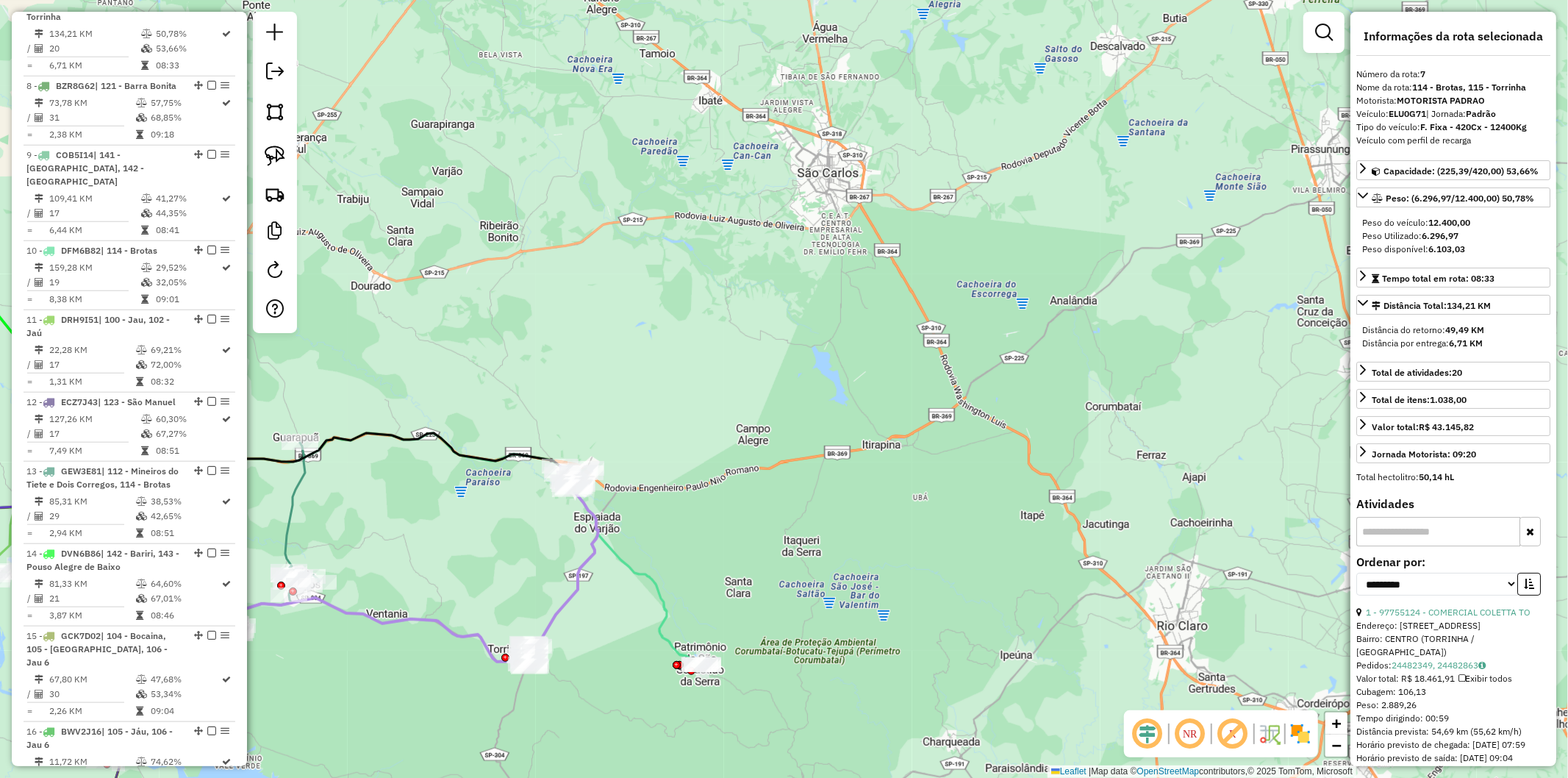
click at [608, 625] on div "Janela de atendimento Grade de atendimento Capacidade Transportadoras Veículos …" at bounding box center [784, 389] width 1568 height 778
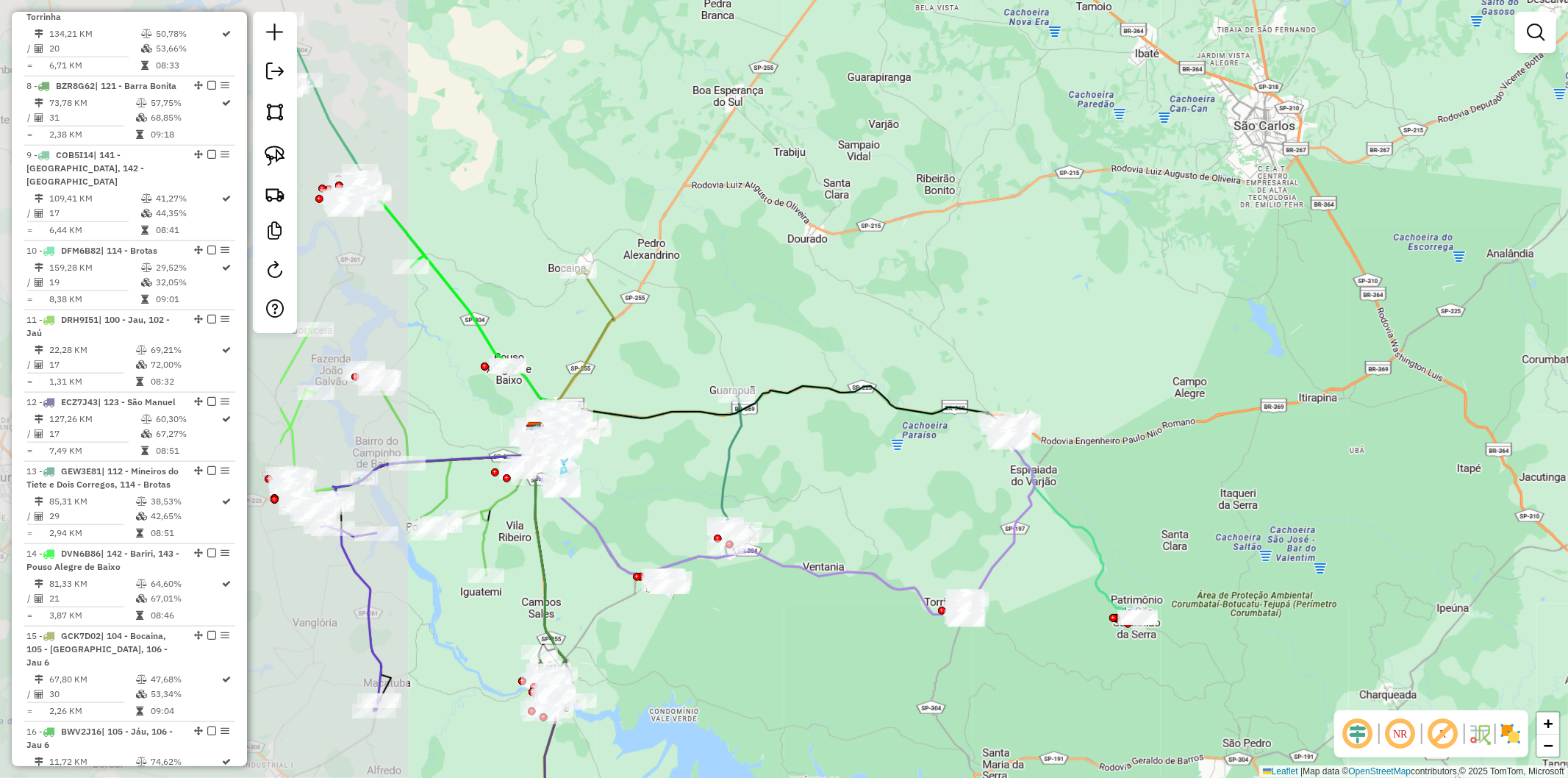
drag, startPoint x: 513, startPoint y: 570, endPoint x: 829, endPoint y: 516, distance: 320.6
click at [829, 516] on div "Janela de atendimento Grade de atendimento Capacidade Transportadoras Veículos …" at bounding box center [784, 389] width 1568 height 778
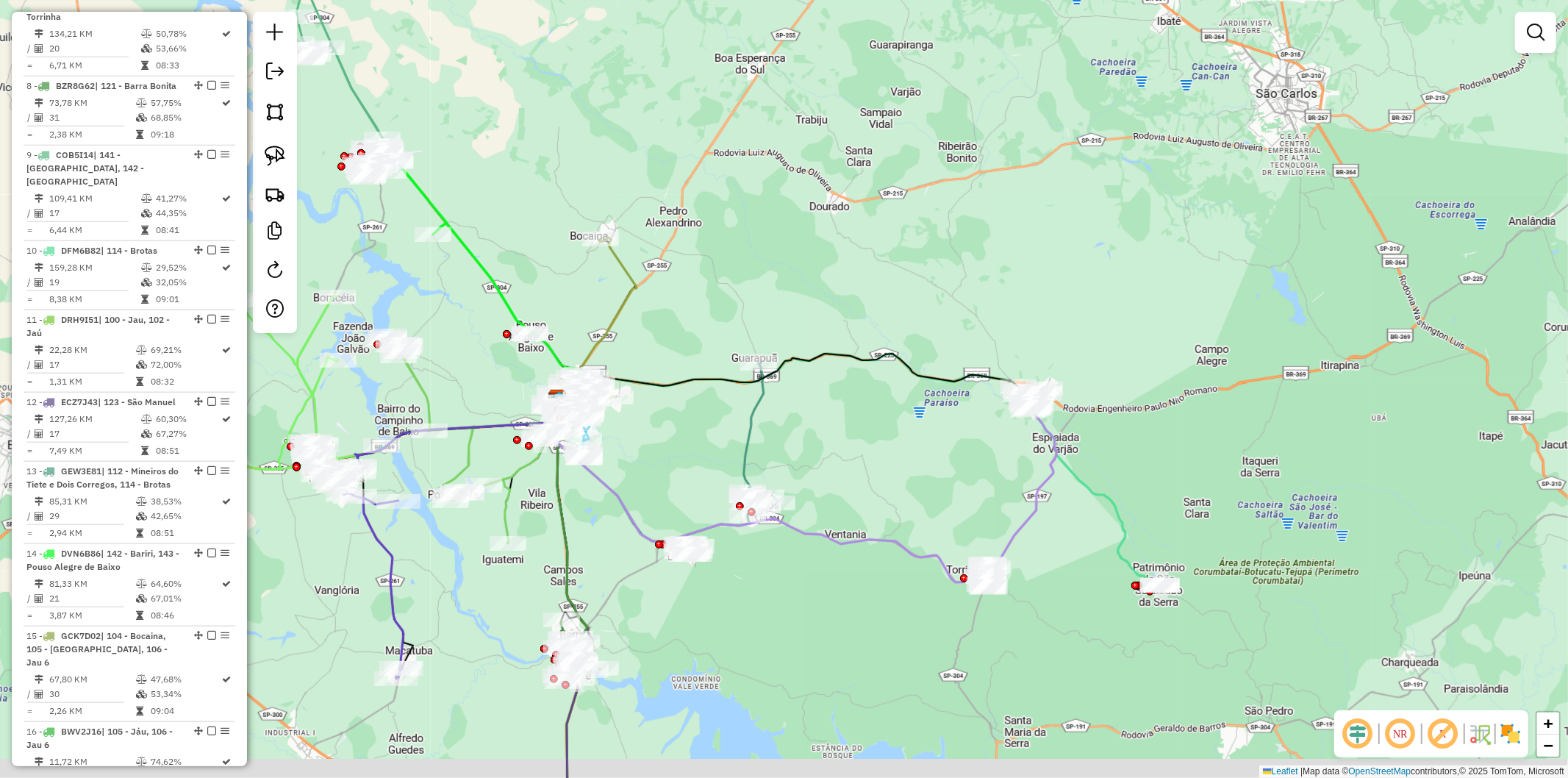
drag, startPoint x: 745, startPoint y: 663, endPoint x: 769, endPoint y: 587, distance: 79.7
click at [767, 627] on div "Janela de atendimento Grade de atendimento Capacidade Transportadoras Veículos …" at bounding box center [784, 389] width 1568 height 778
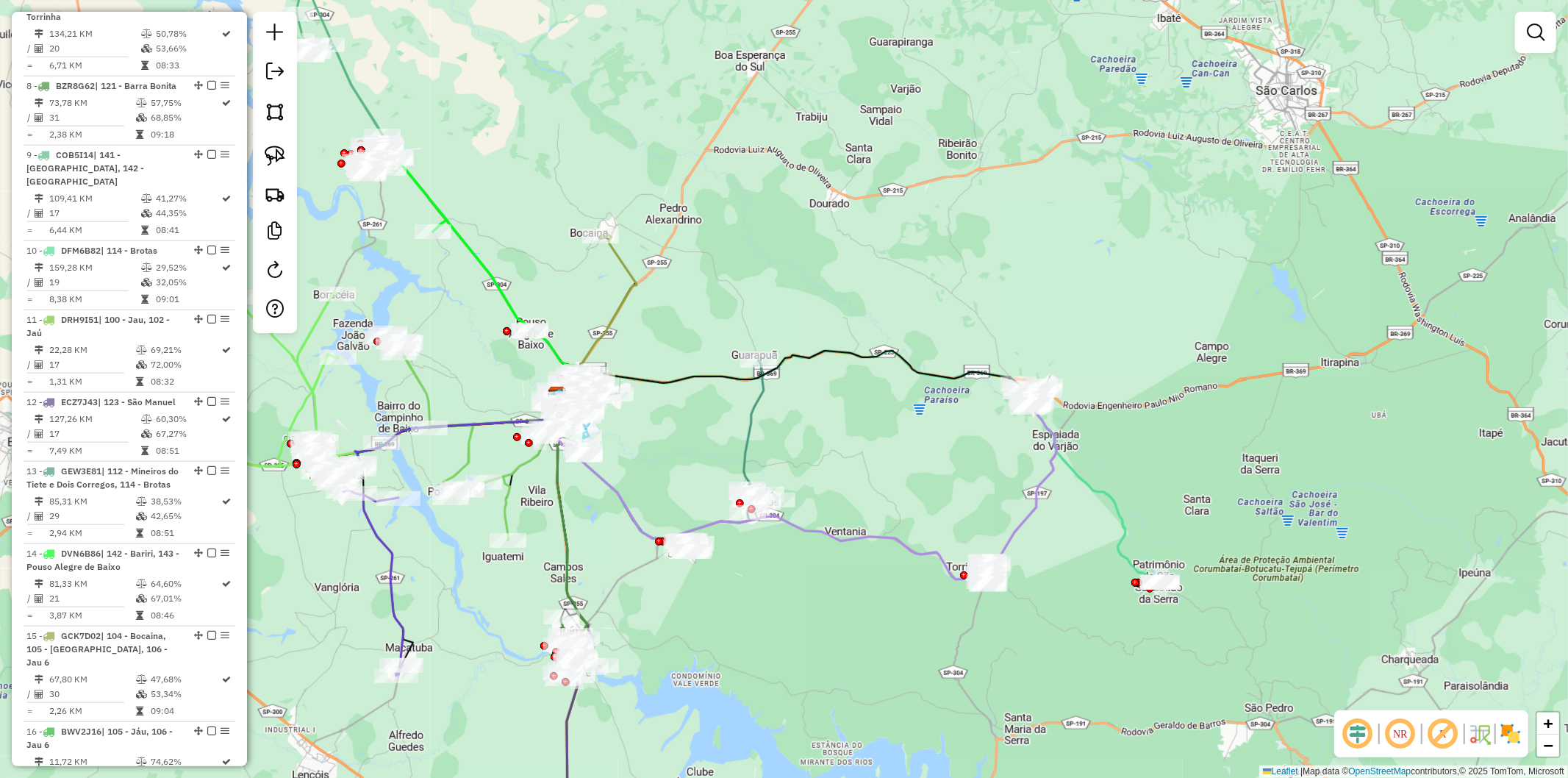
click at [750, 430] on icon at bounding box center [728, 456] width 100 height 191
select select "**********"
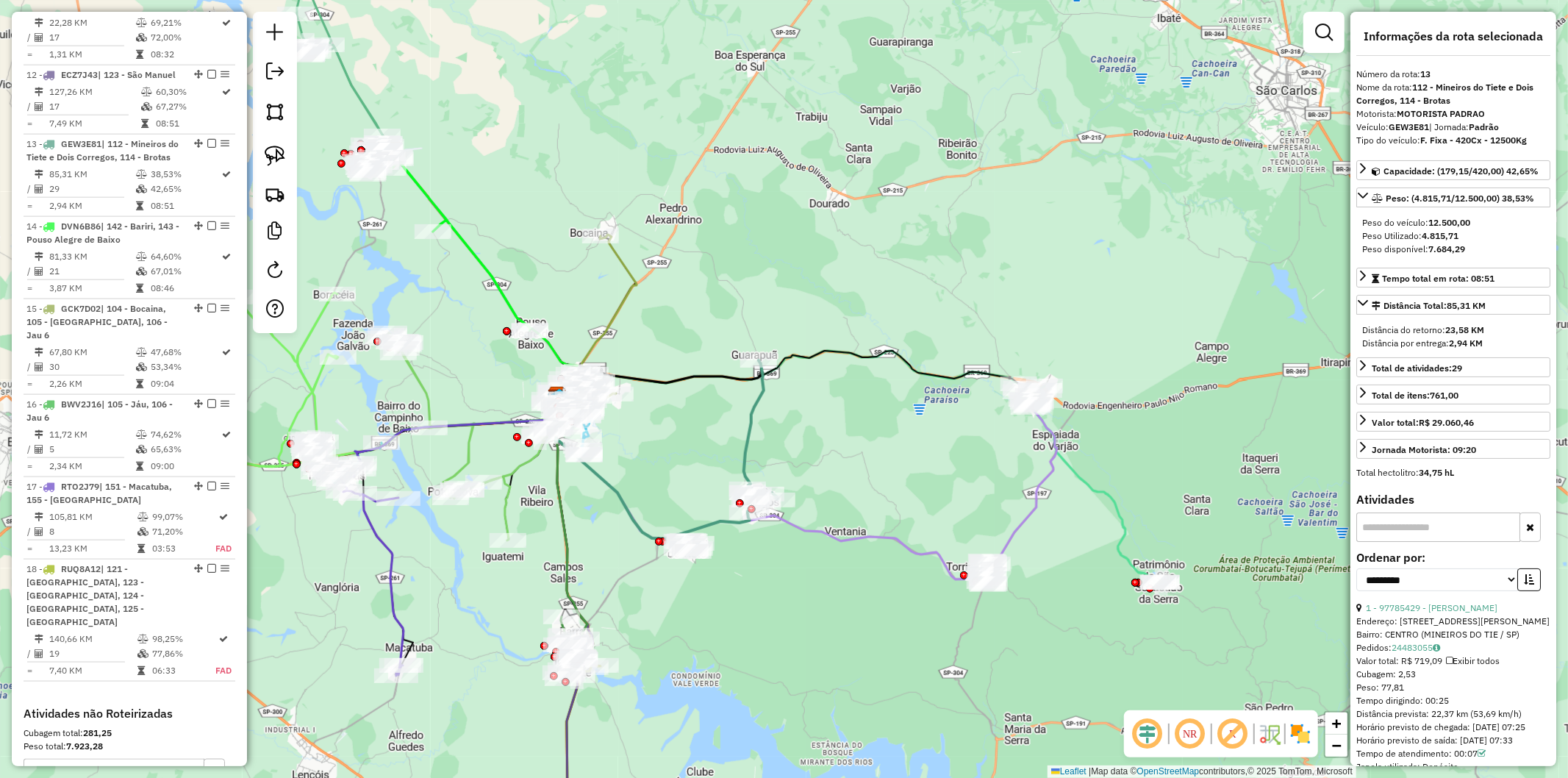
scroll to position [1601, 0]
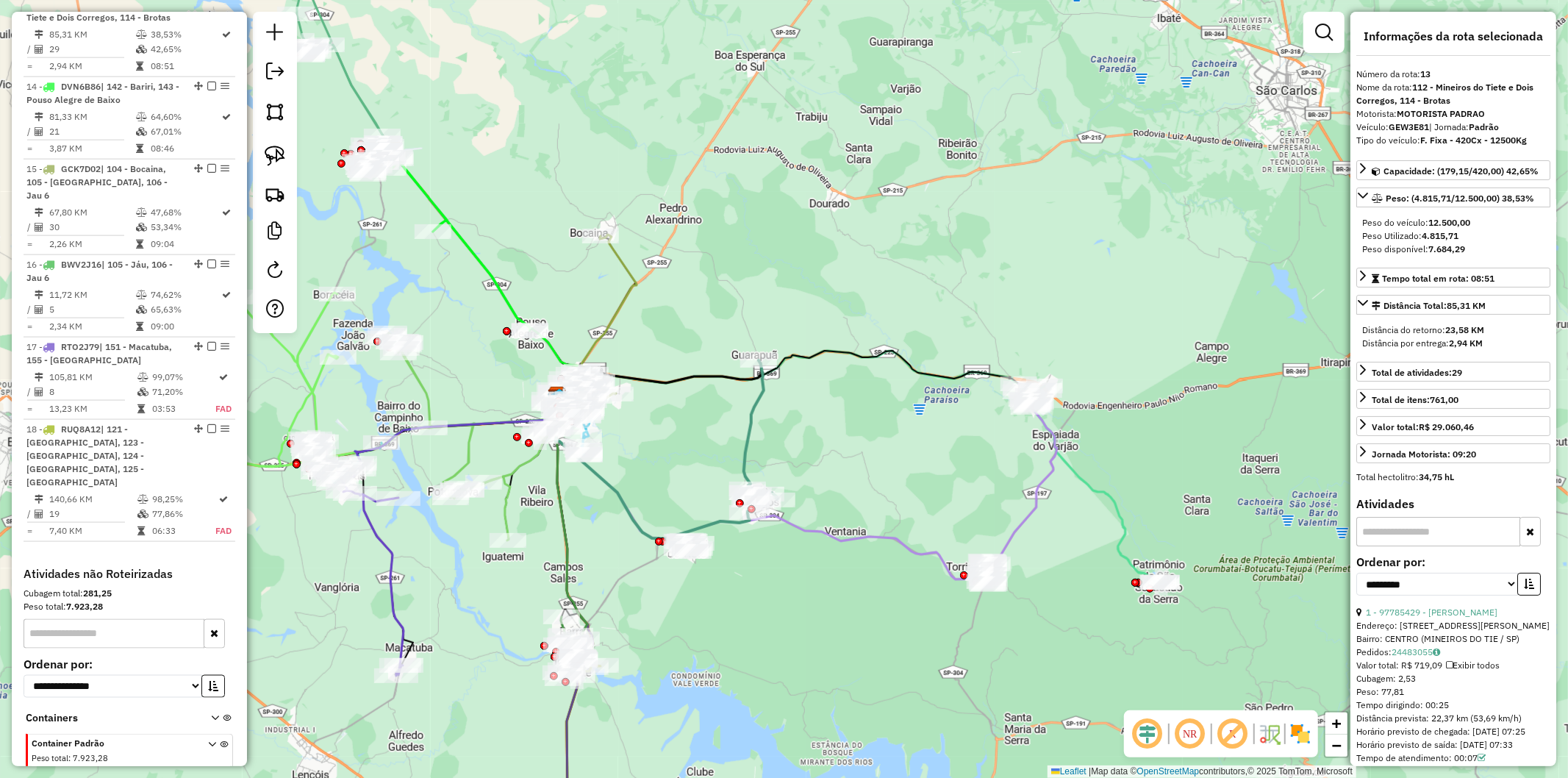
click at [896, 384] on div "Janela de atendimento Grade de atendimento Capacidade Transportadoras Veículos …" at bounding box center [784, 389] width 1568 height 778
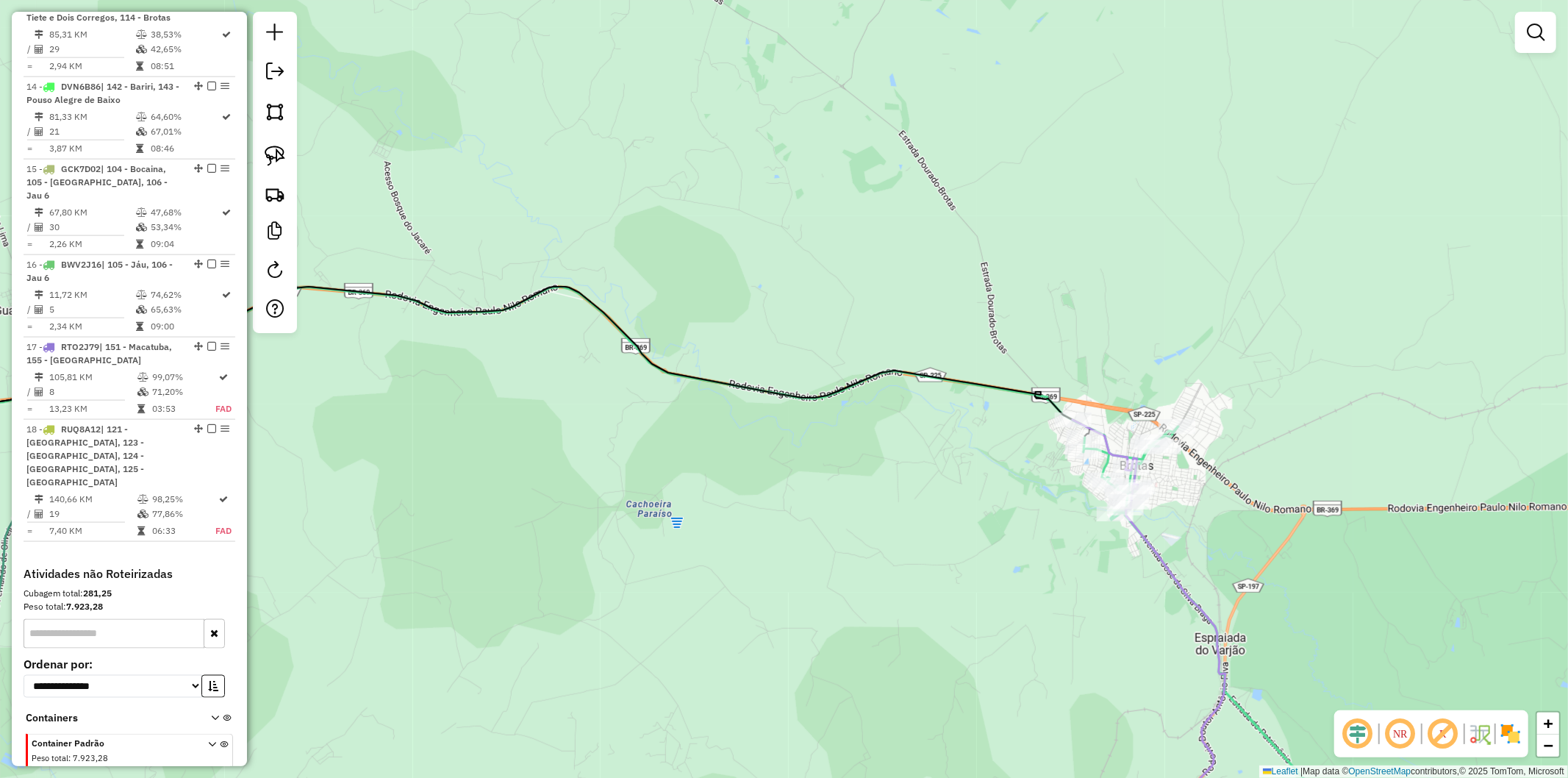
click at [1109, 438] on icon at bounding box center [1149, 638] width 153 height 437
select select "**********"
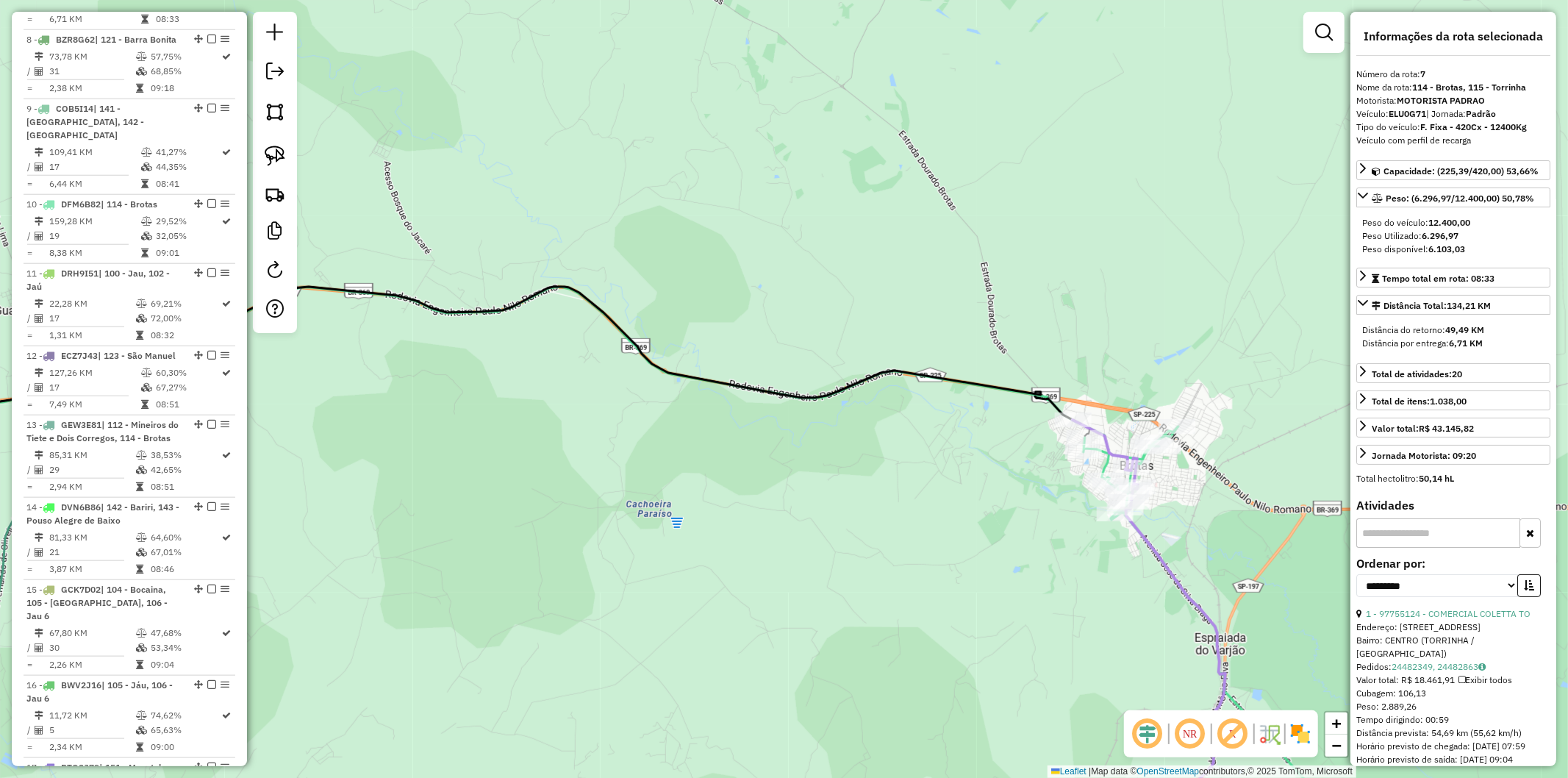
scroll to position [1134, 0]
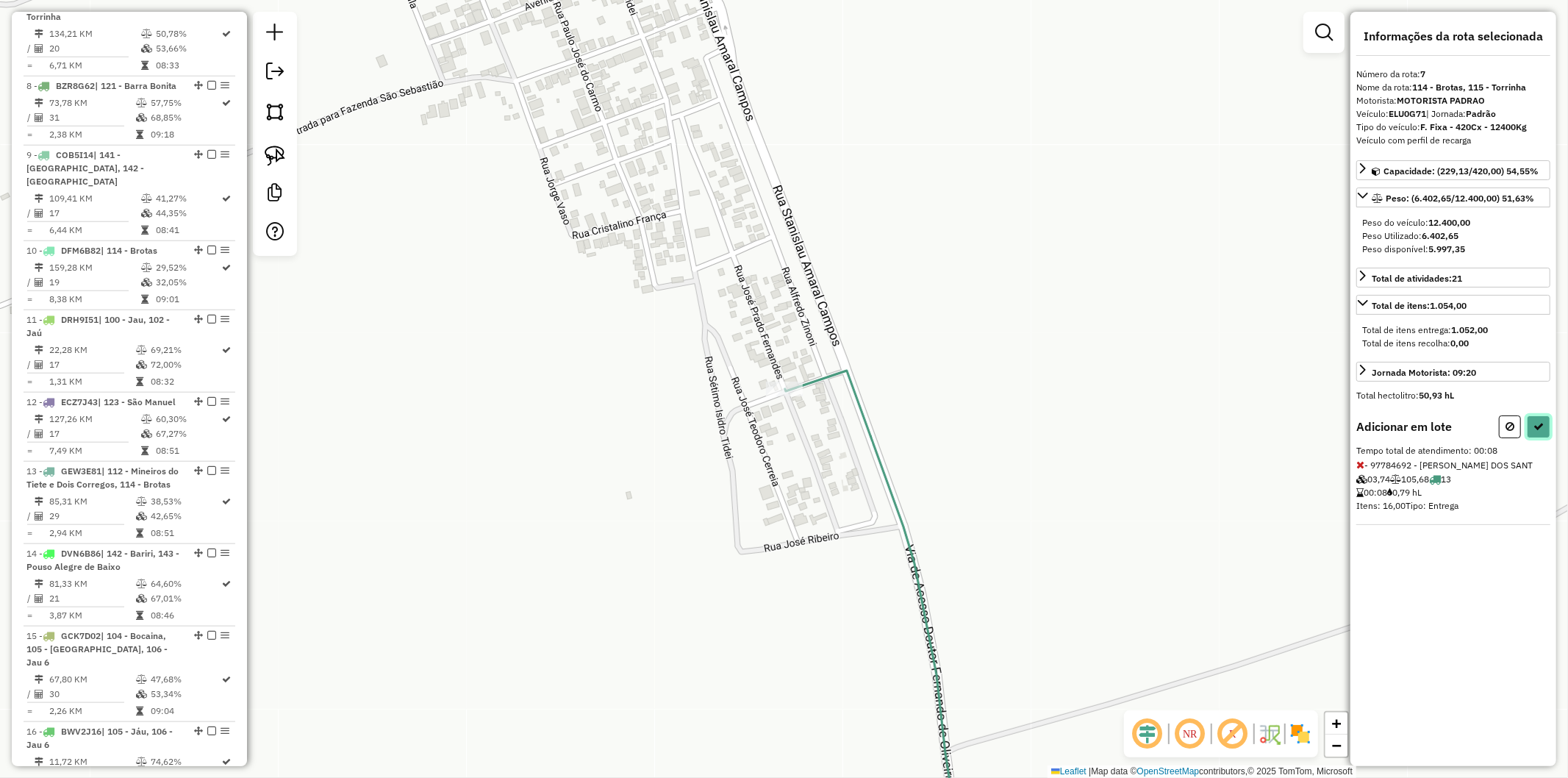
click at [1541, 417] on button at bounding box center [1539, 426] width 24 height 23
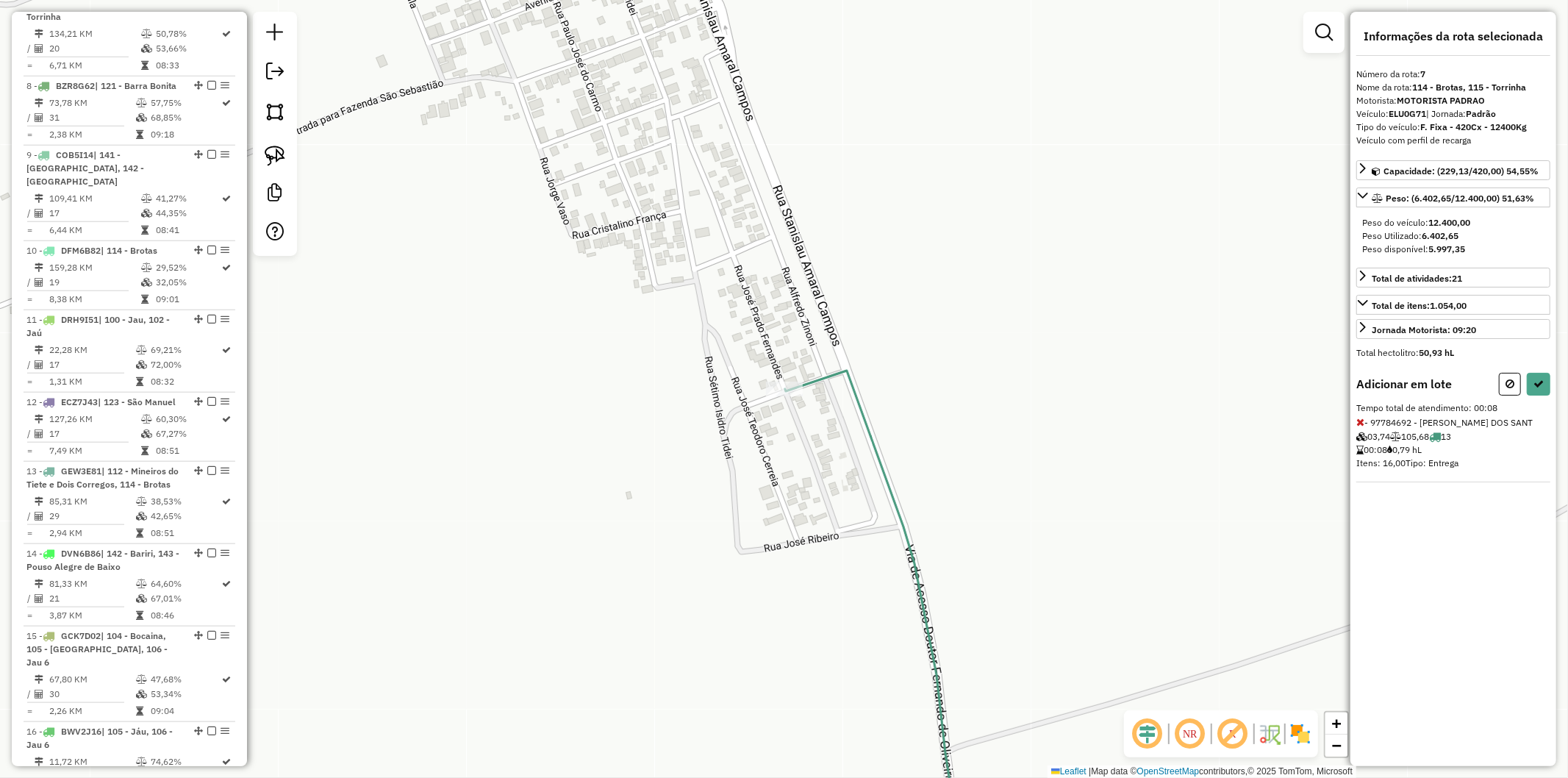
select select "**********"
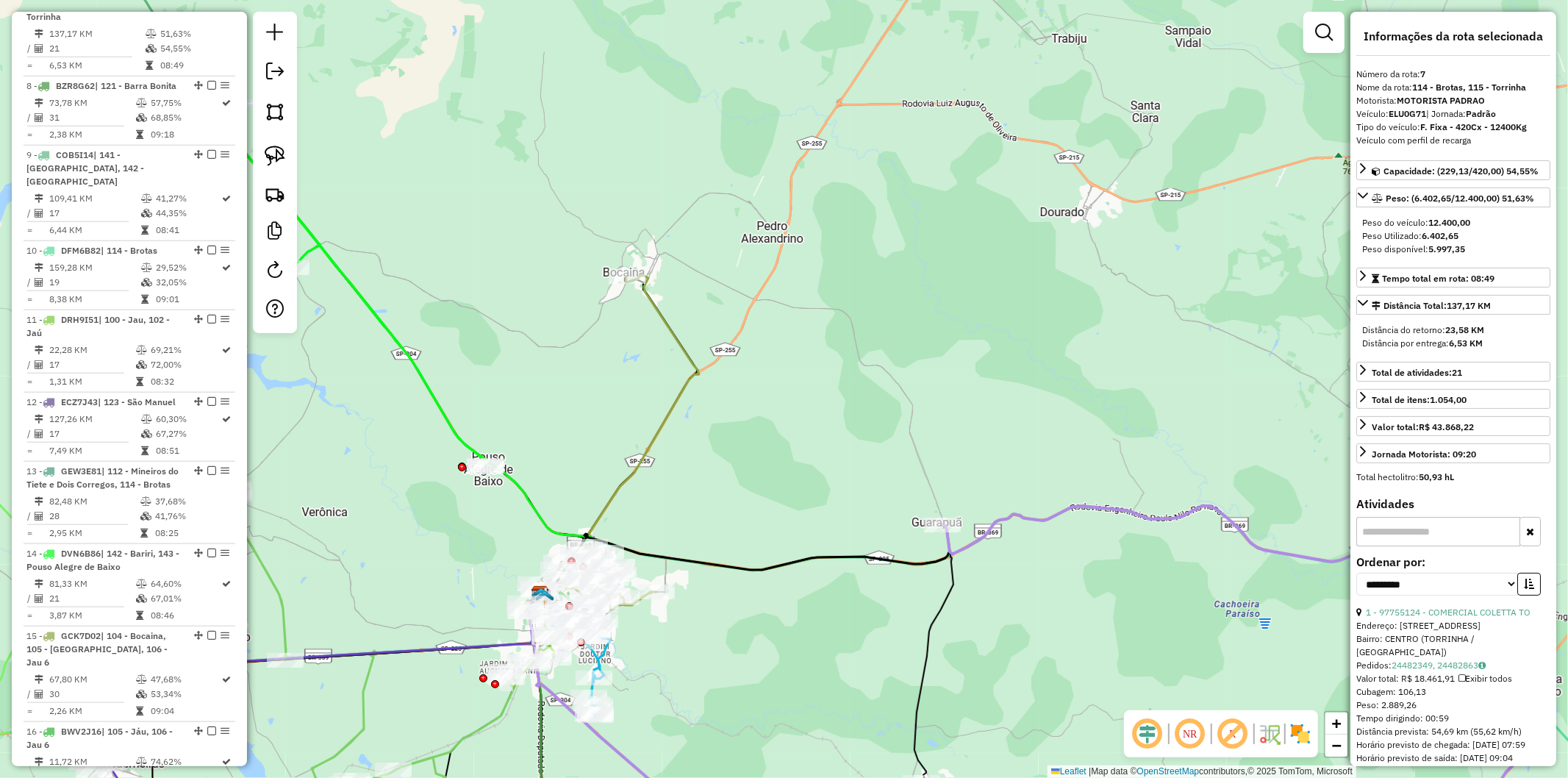
drag, startPoint x: 991, startPoint y: 605, endPoint x: 900, endPoint y: 438, distance: 190.2
click at [900, 438] on div "Janela de atendimento Grade de atendimento Capacidade Transportadoras Veículos …" at bounding box center [784, 389] width 1568 height 778
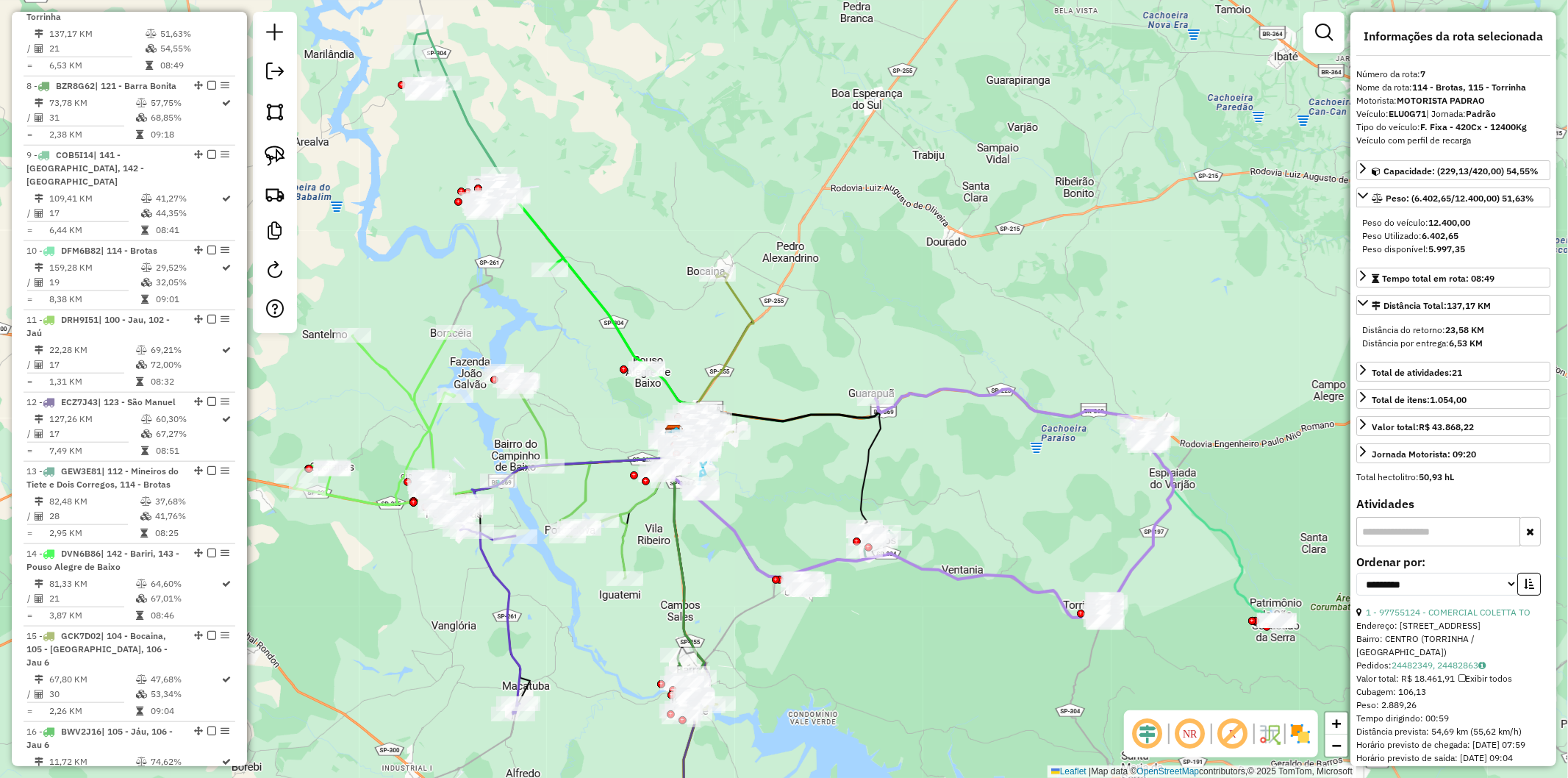
click at [870, 454] on icon at bounding box center [777, 464] width 207 height 124
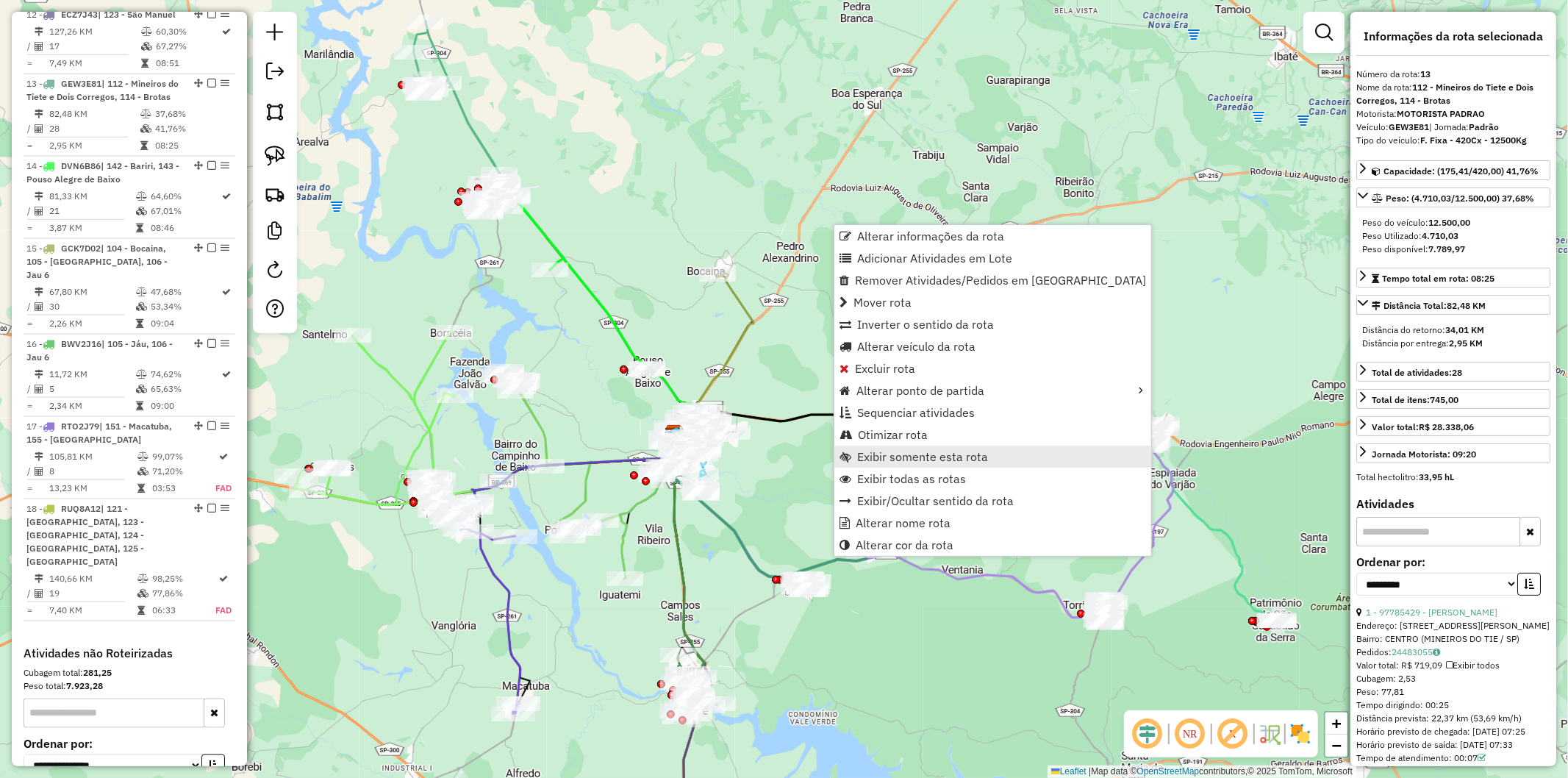
scroll to position [1601, 0]
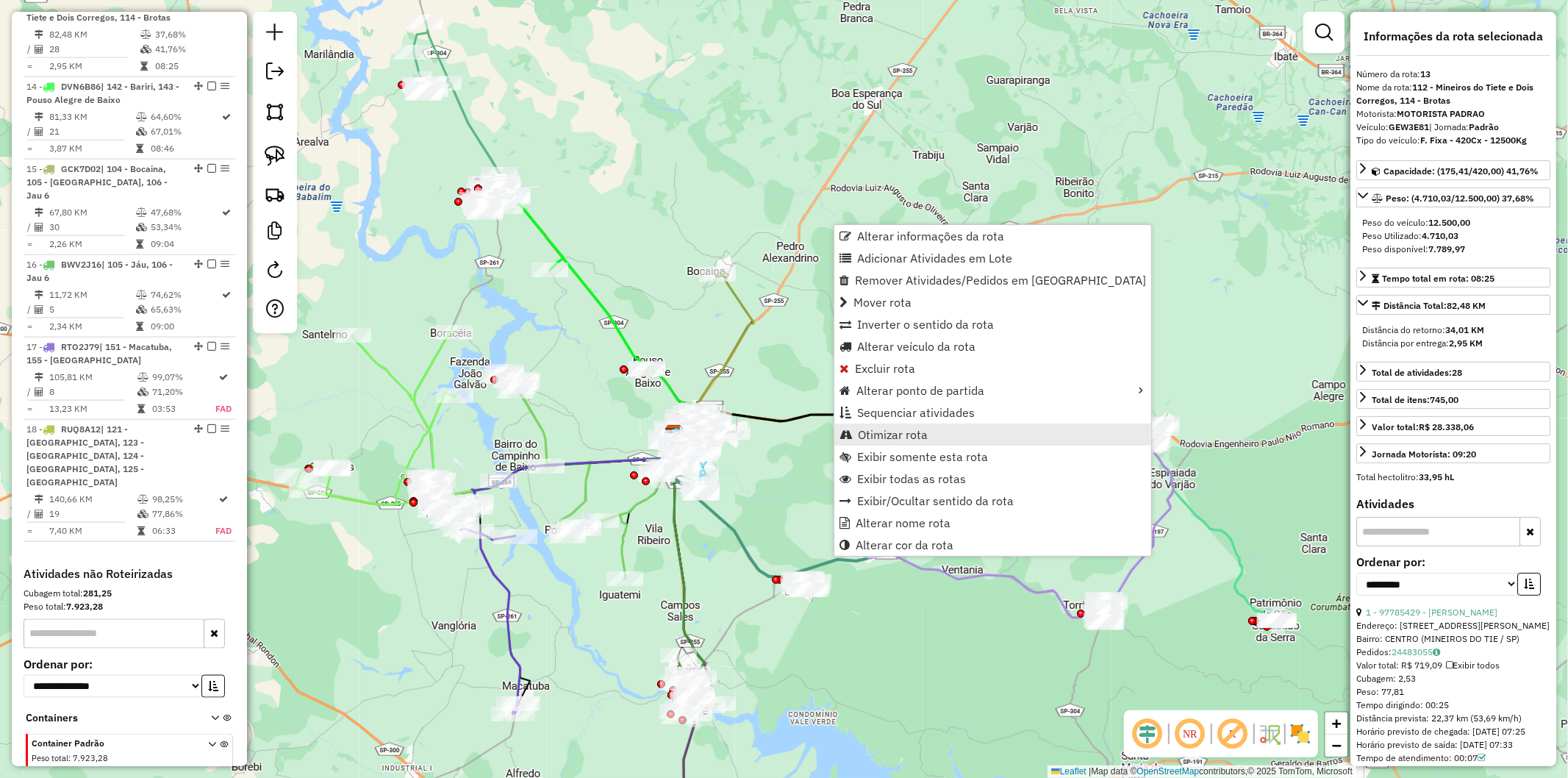
click at [905, 432] on span "Otimizar rota" at bounding box center [893, 434] width 70 height 11
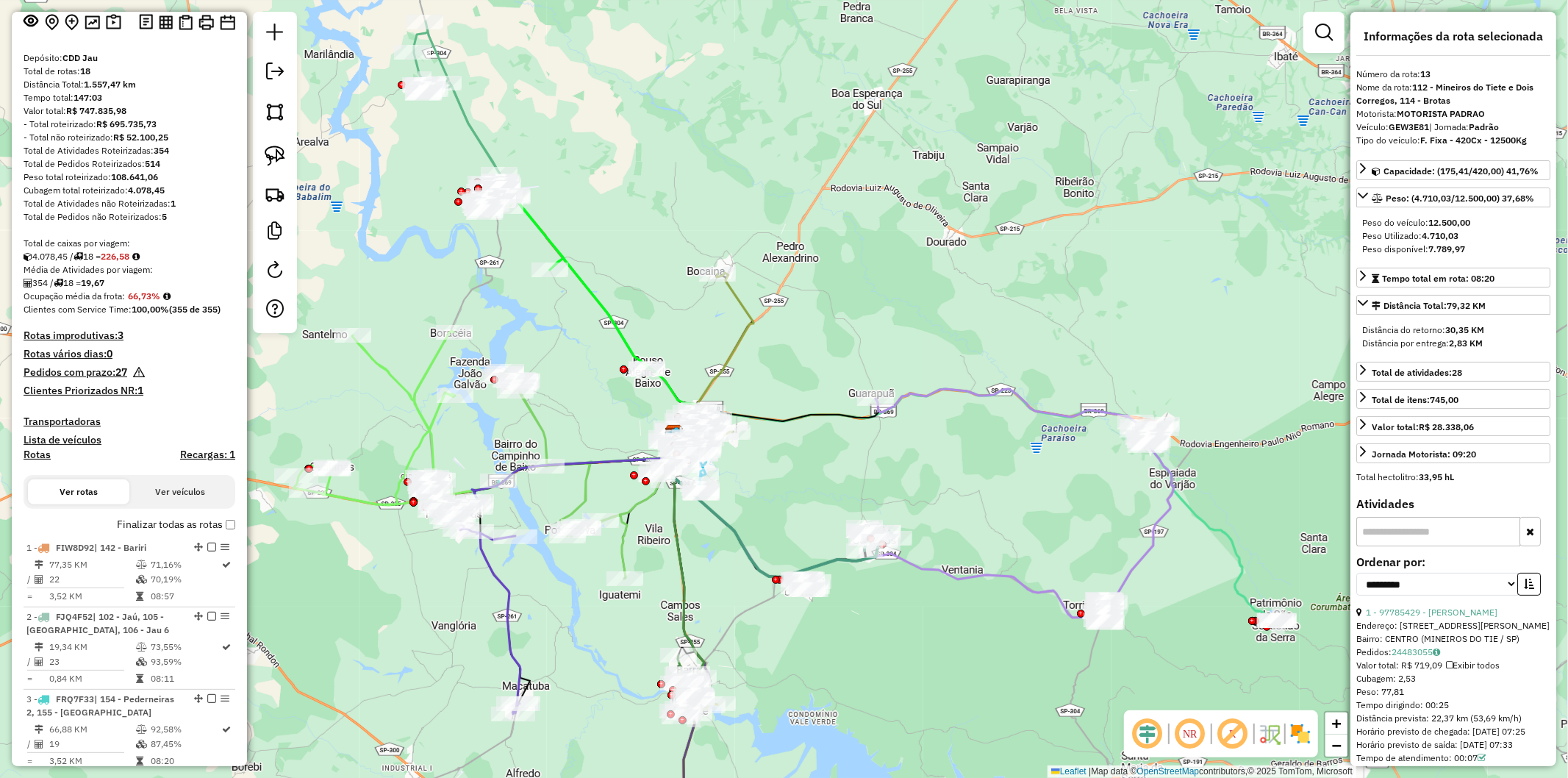
scroll to position [0, 0]
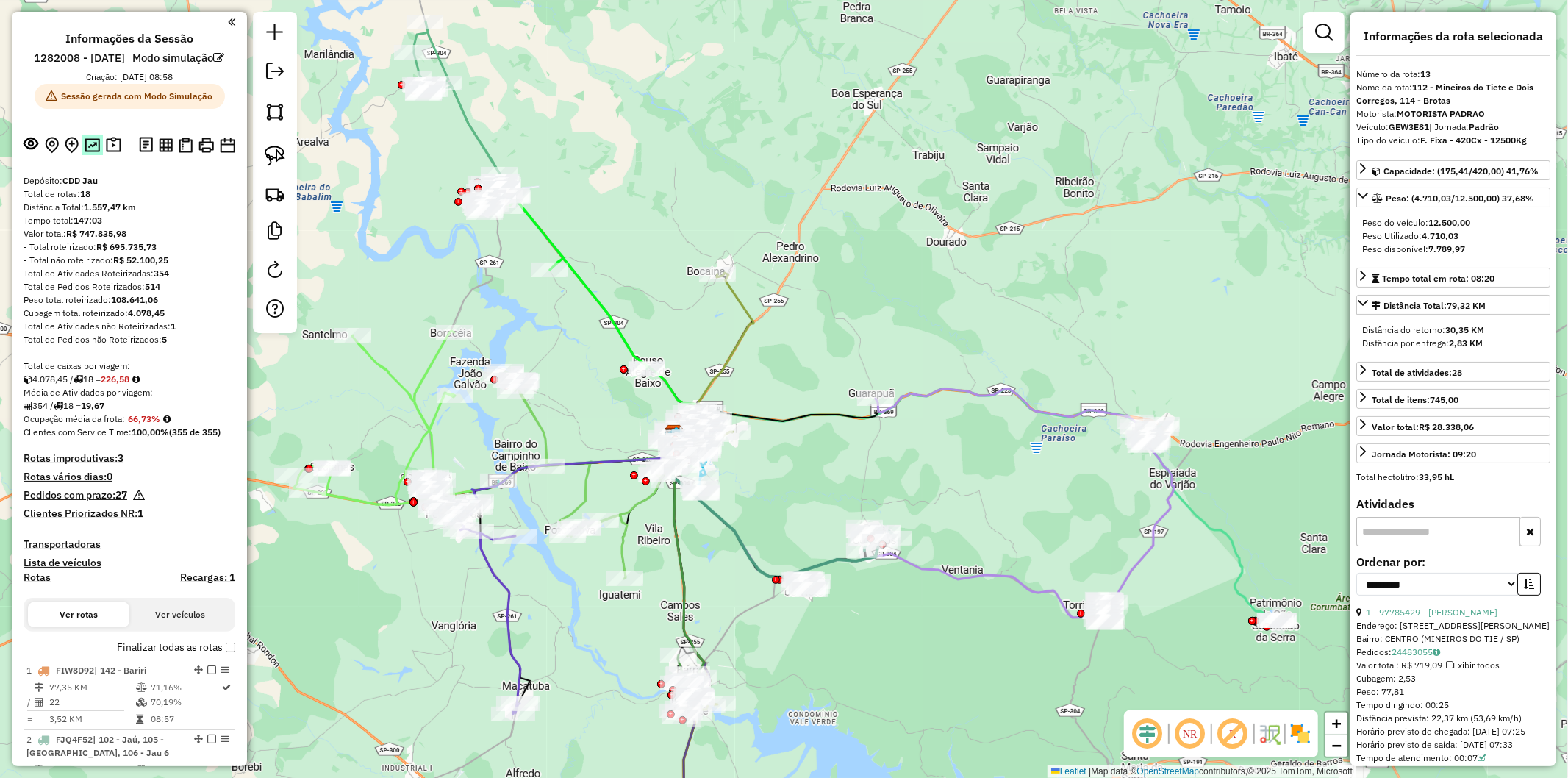
click at [89, 153] on img at bounding box center [92, 145] width 15 height 14
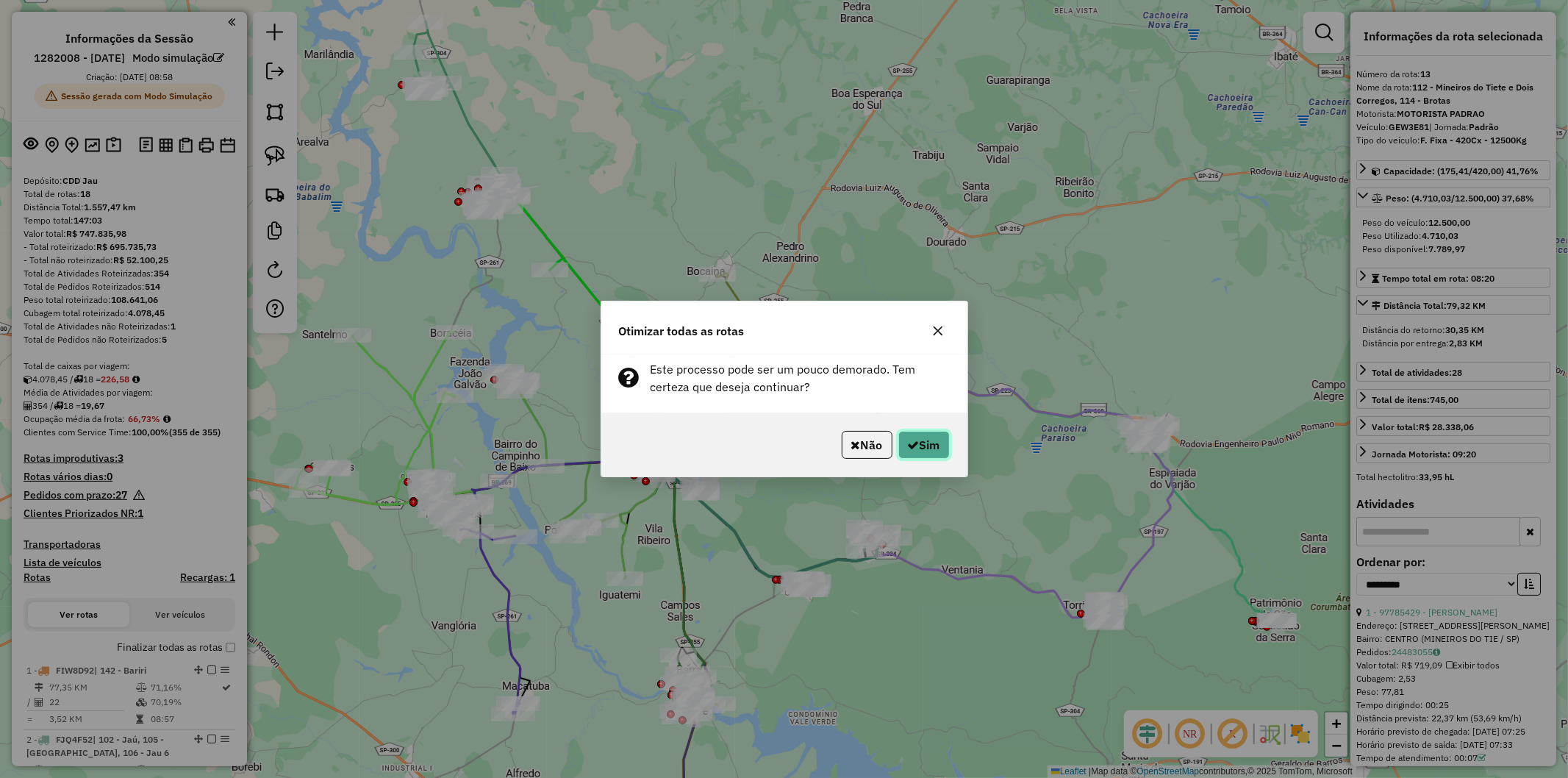
click at [917, 437] on button "Sim" at bounding box center [924, 444] width 51 height 27
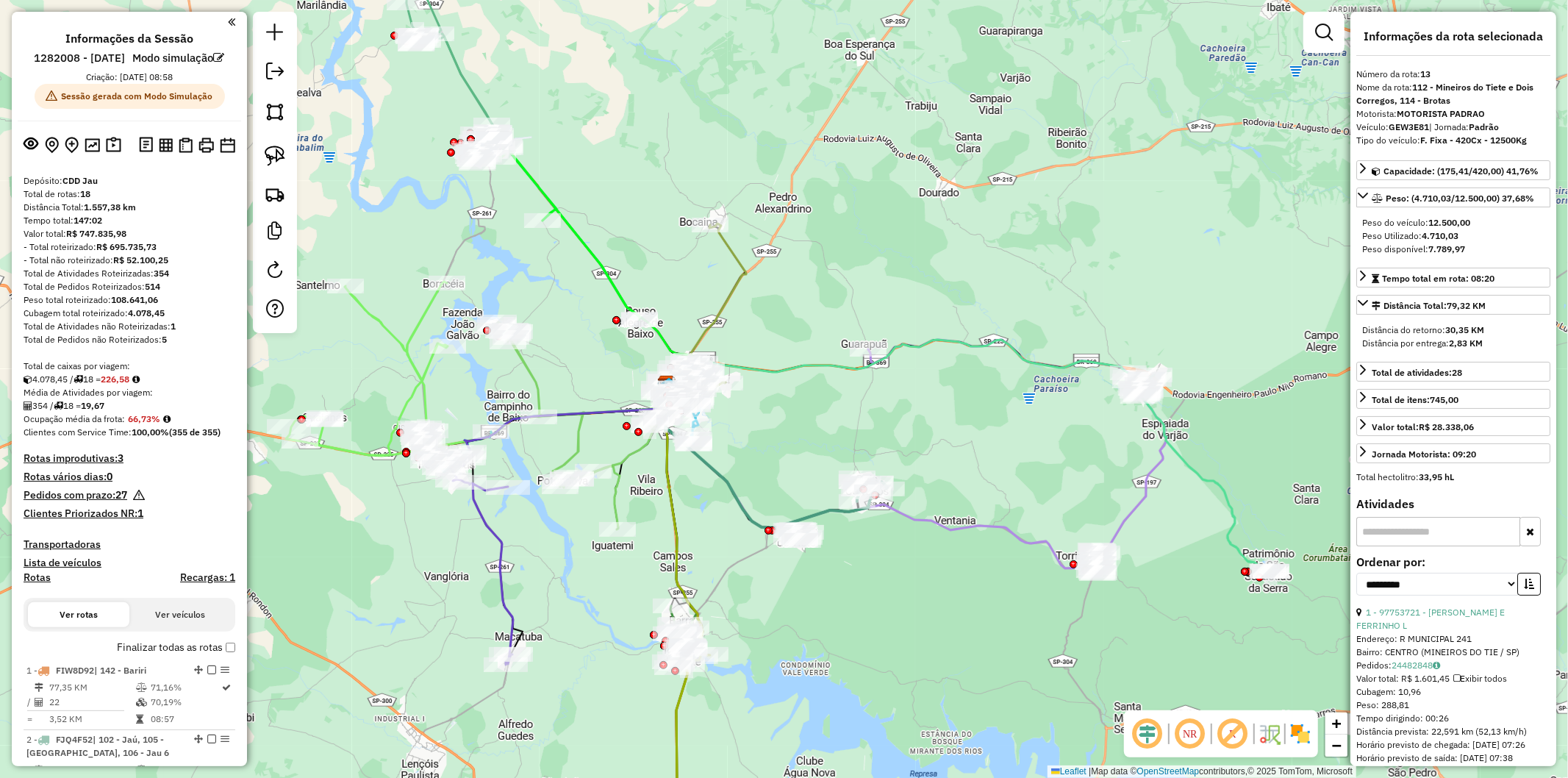
drag, startPoint x: 589, startPoint y: 643, endPoint x: 582, endPoint y: 594, distance: 49.5
click at [582, 594] on div "Janela de atendimento Grade de atendimento Capacidade Transportadoras Veículos …" at bounding box center [784, 389] width 1568 height 778
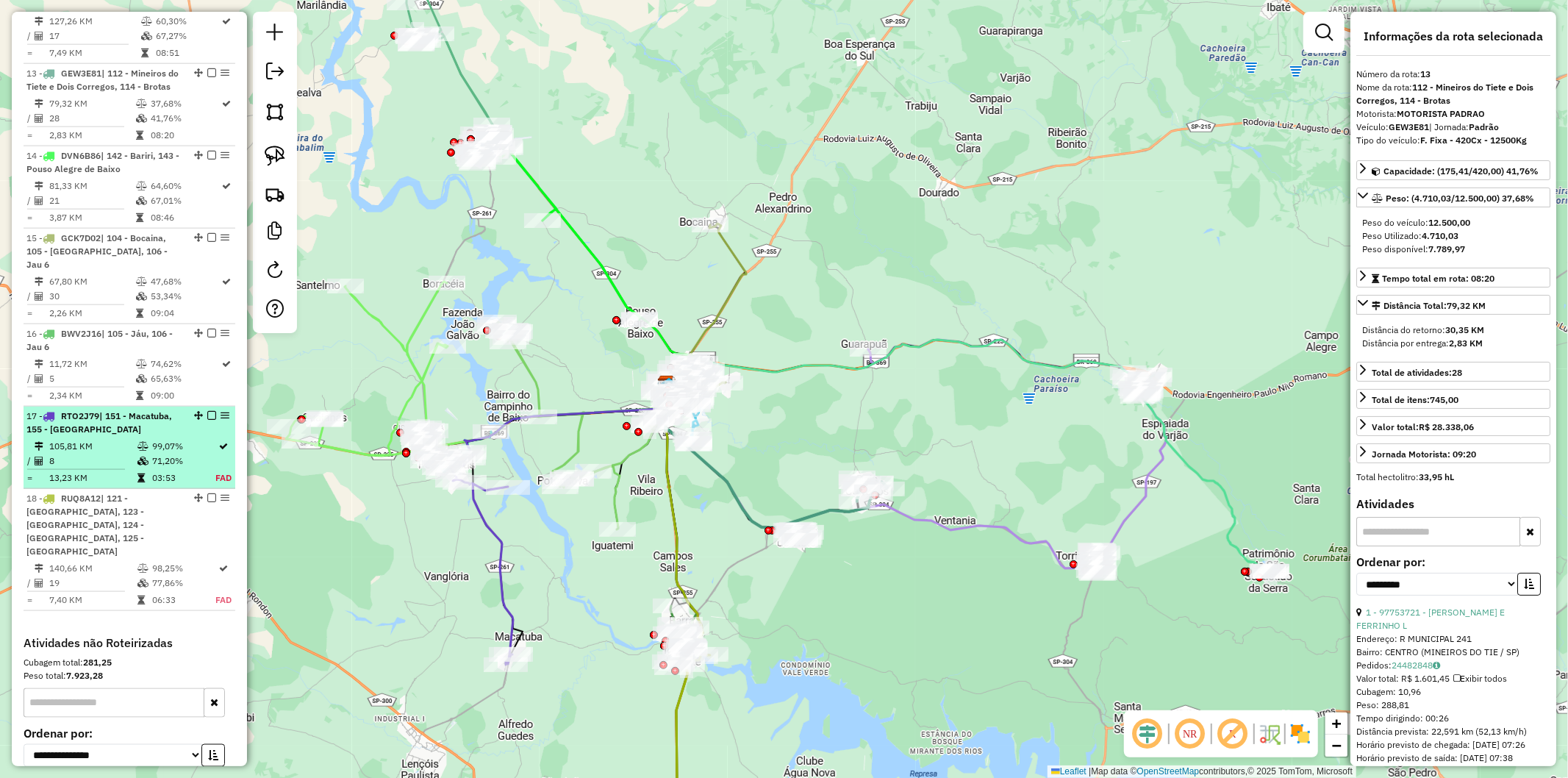
scroll to position [1450, 0]
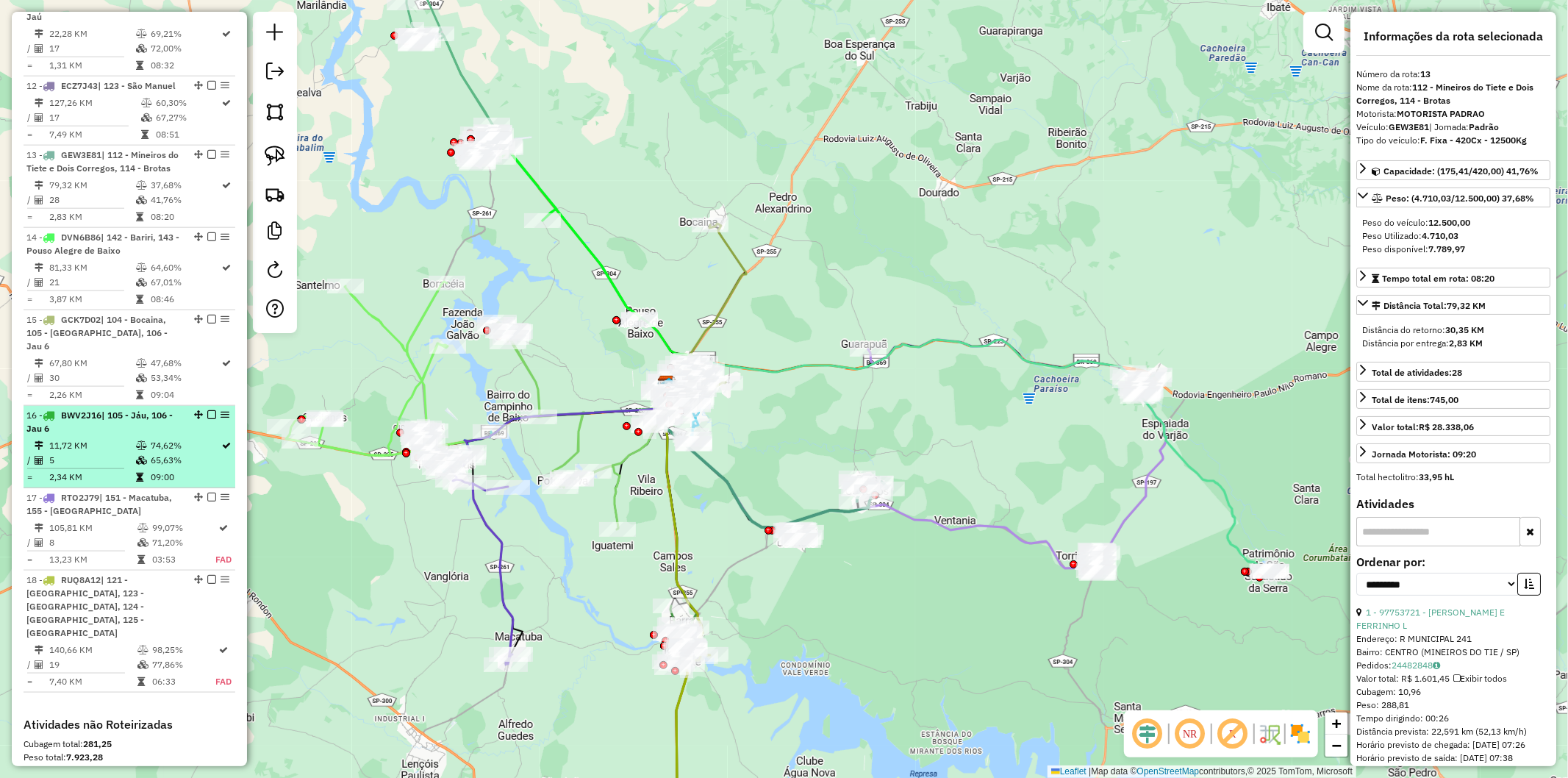
click at [100, 453] on td "11,72 KM" at bounding box center [92, 445] width 87 height 15
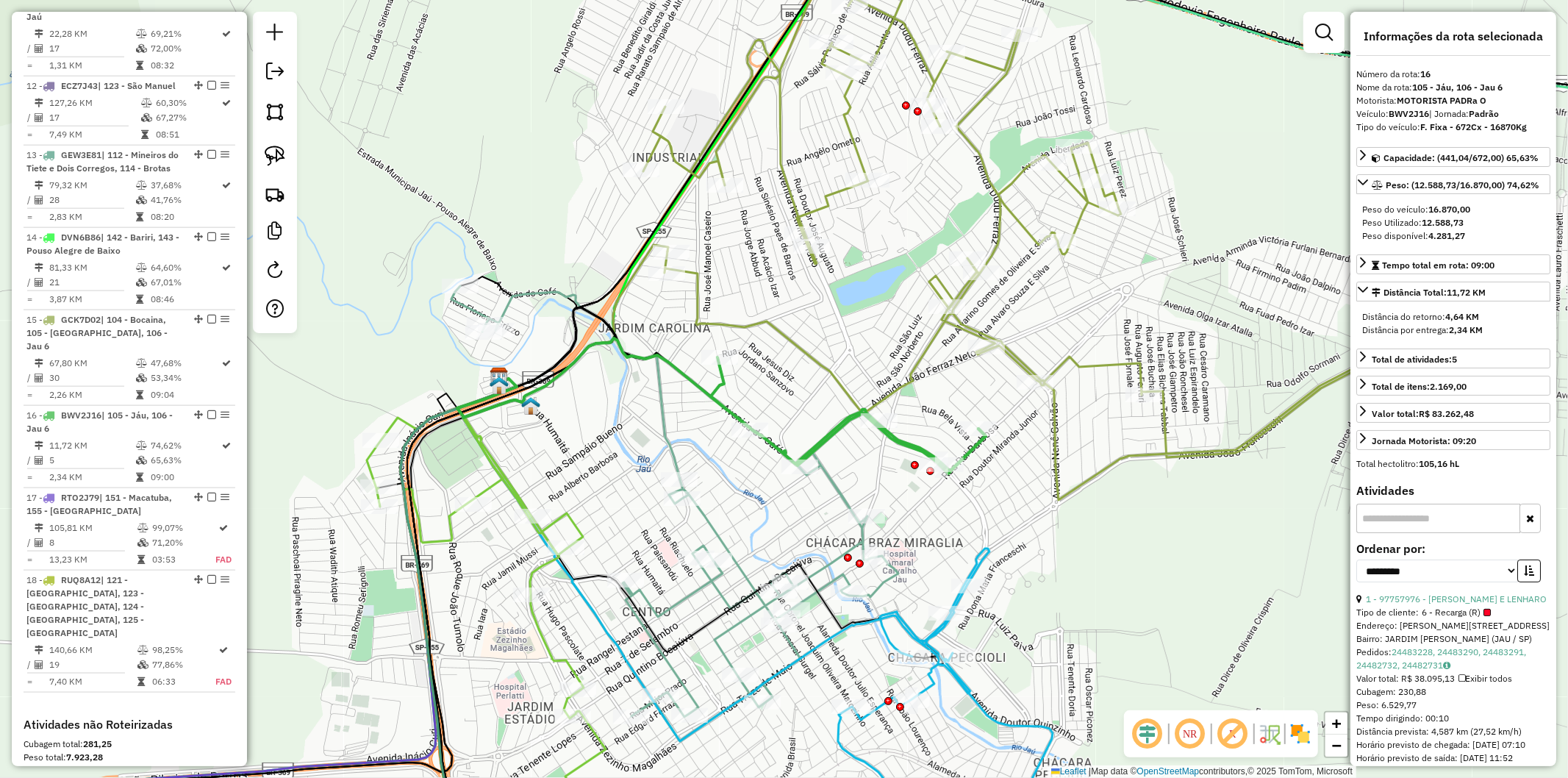
drag, startPoint x: 850, startPoint y: 378, endPoint x: 778, endPoint y: 390, distance: 73.0
click at [778, 390] on div "Janela de atendimento Grade de atendimento Capacidade Transportadoras Veículos …" at bounding box center [784, 389] width 1568 height 778
click at [810, 357] on icon at bounding box center [1038, 211] width 789 height 578
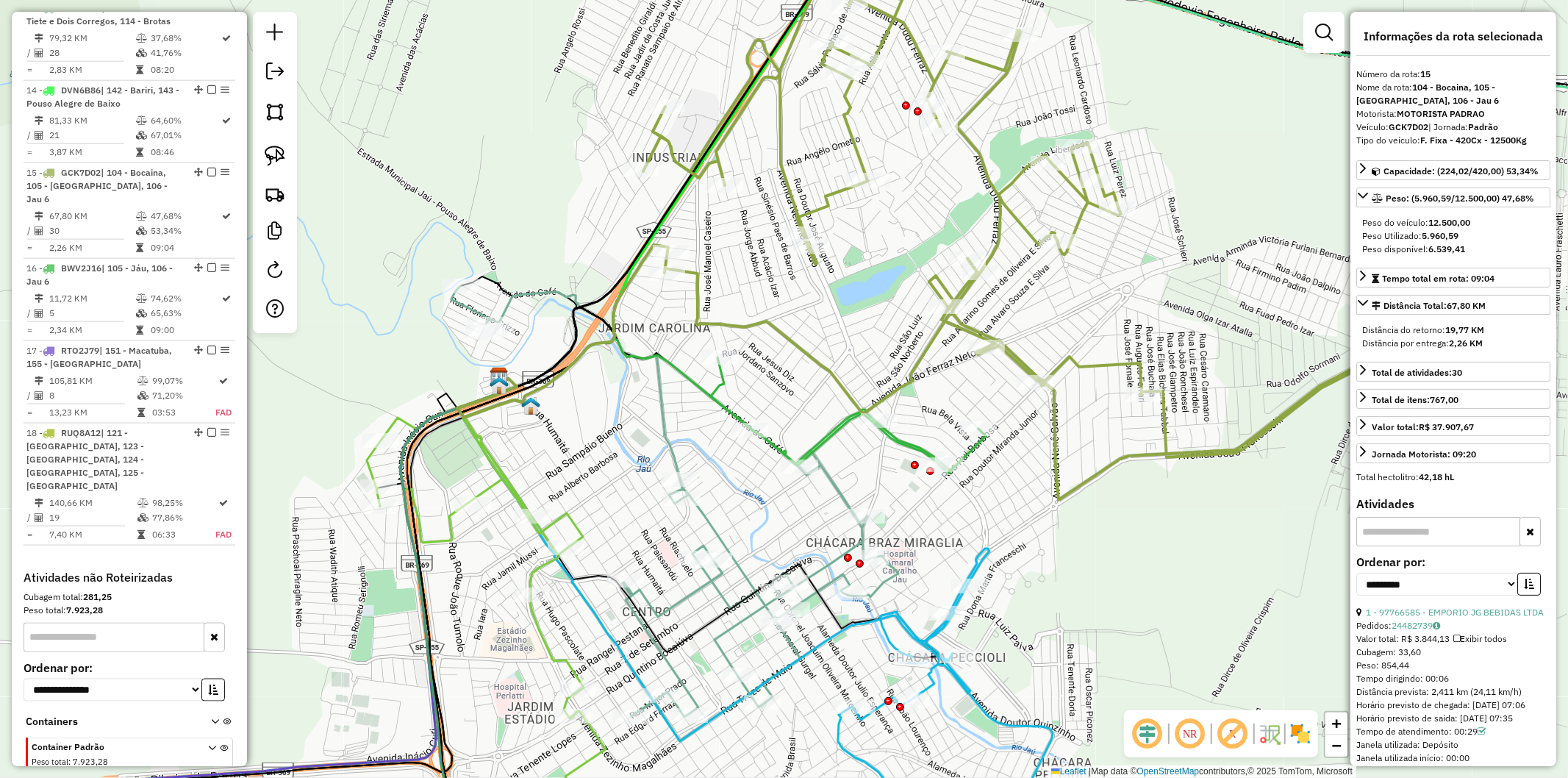
scroll to position [1695, 0]
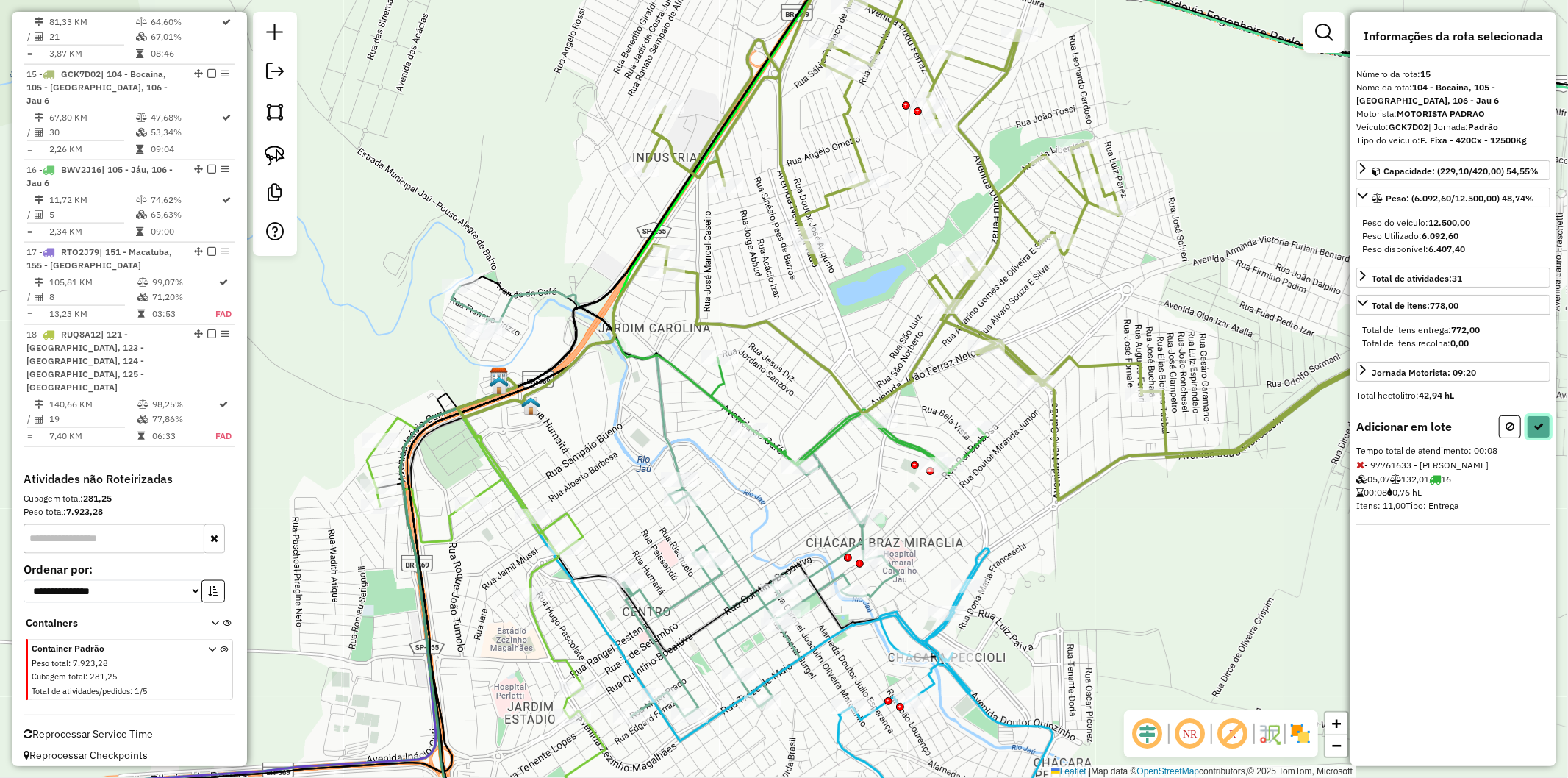
click at [1532, 429] on button at bounding box center [1539, 426] width 24 height 23
select select "**********"
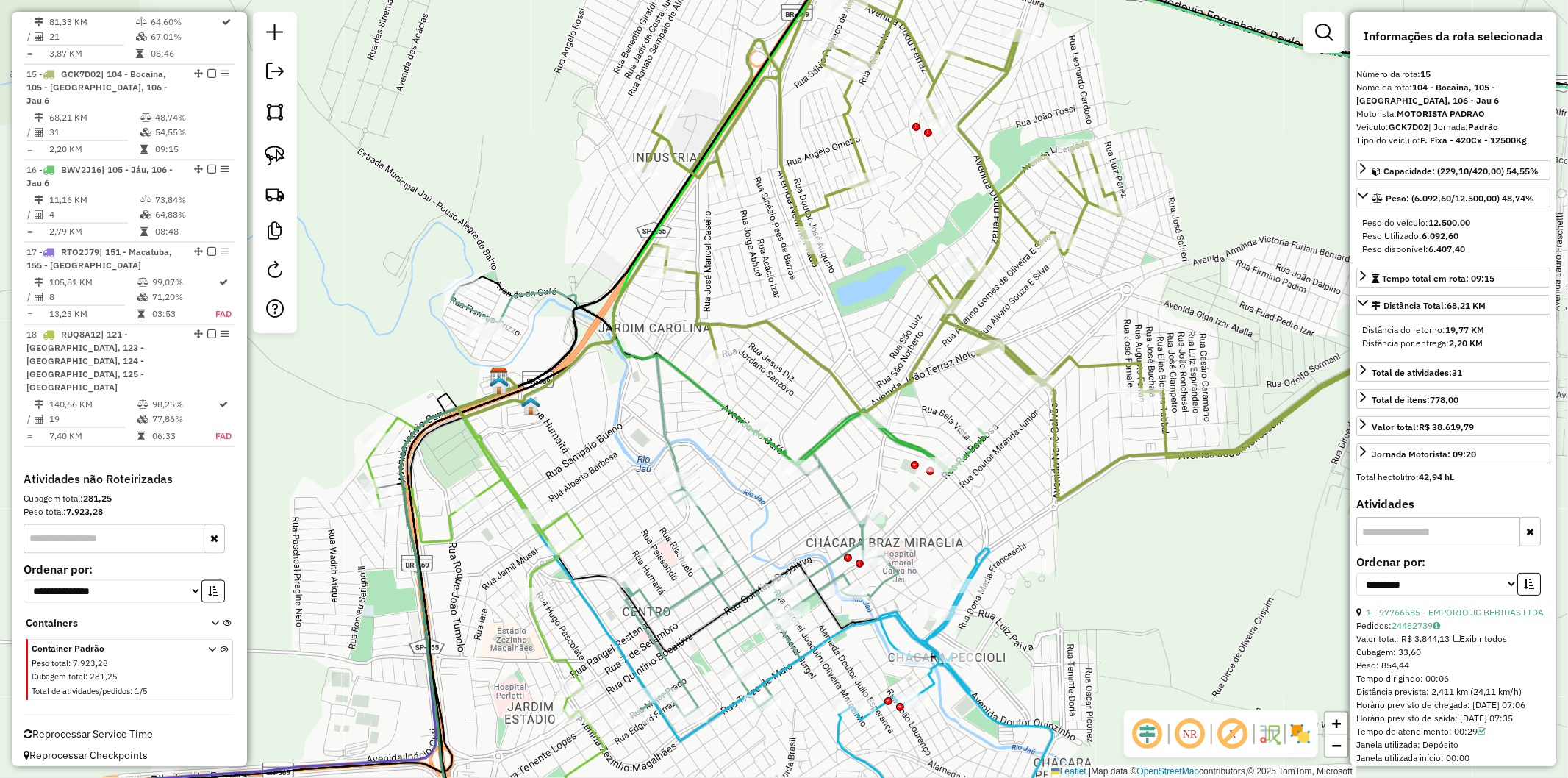
click at [838, 485] on icon at bounding box center [675, 514] width 447 height 455
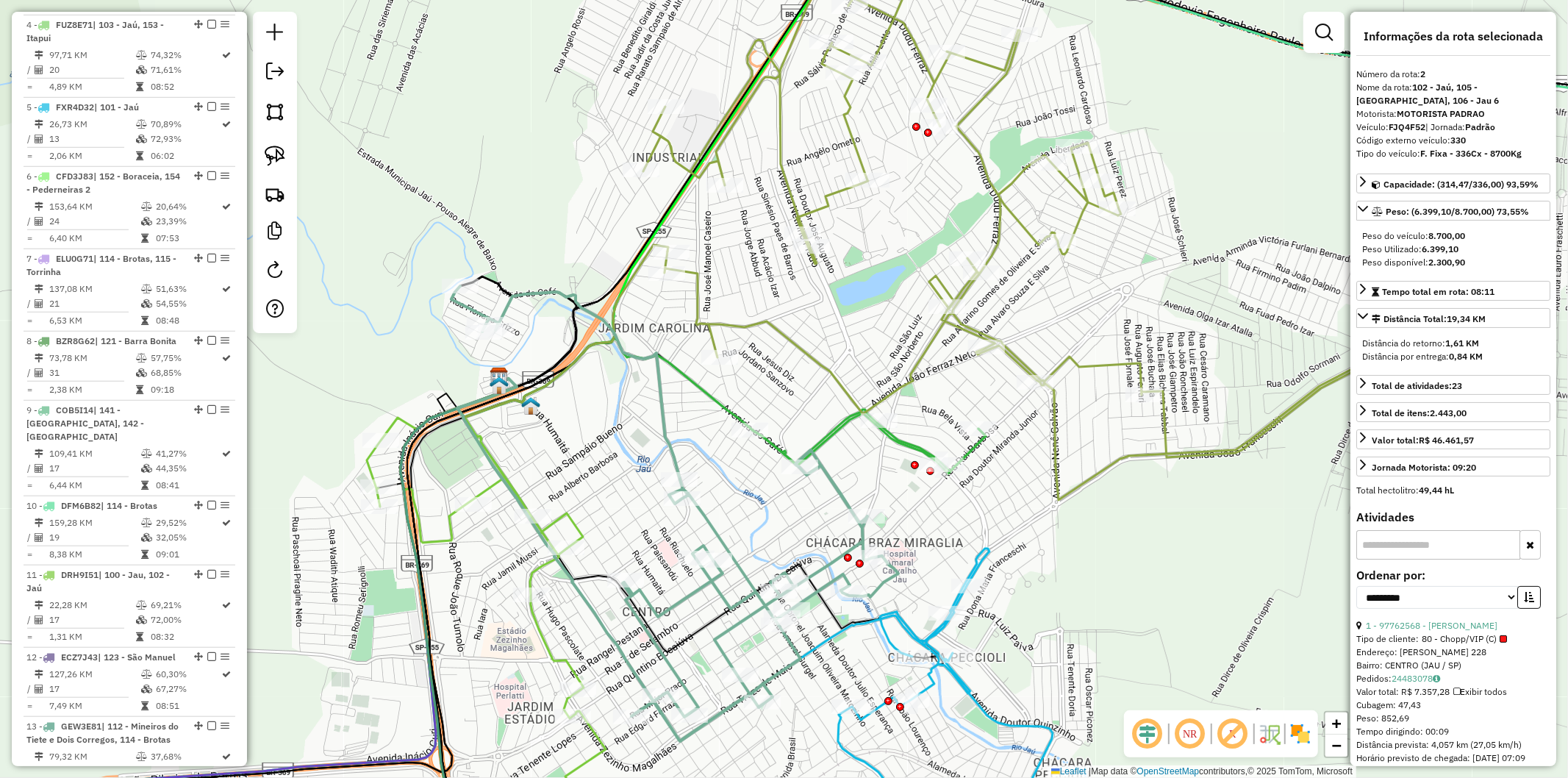
scroll to position [736, 0]
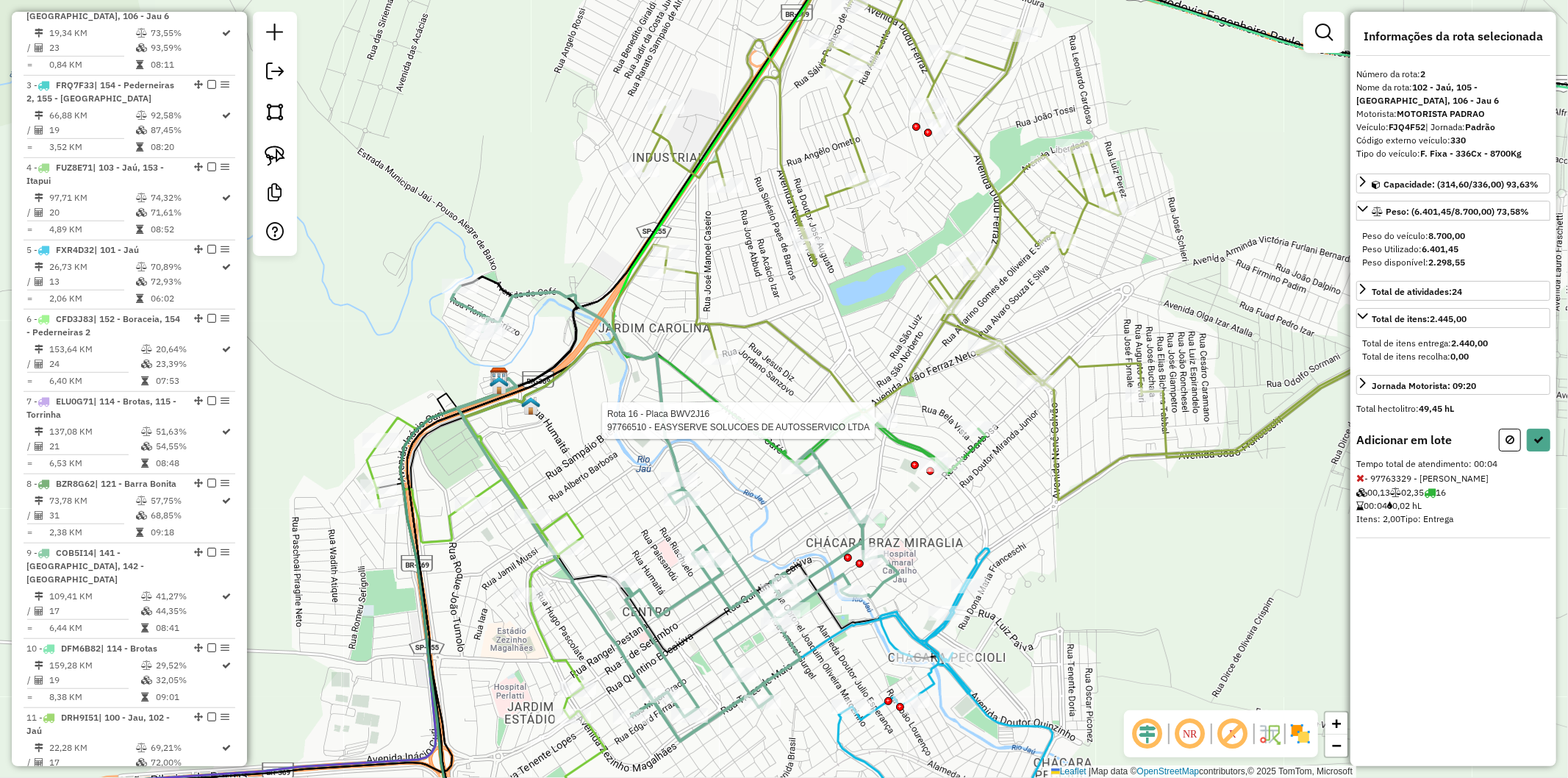
click at [876, 427] on div at bounding box center [879, 421] width 37 height 15
click at [1530, 428] on button at bounding box center [1539, 440] width 24 height 23
select select "**********"
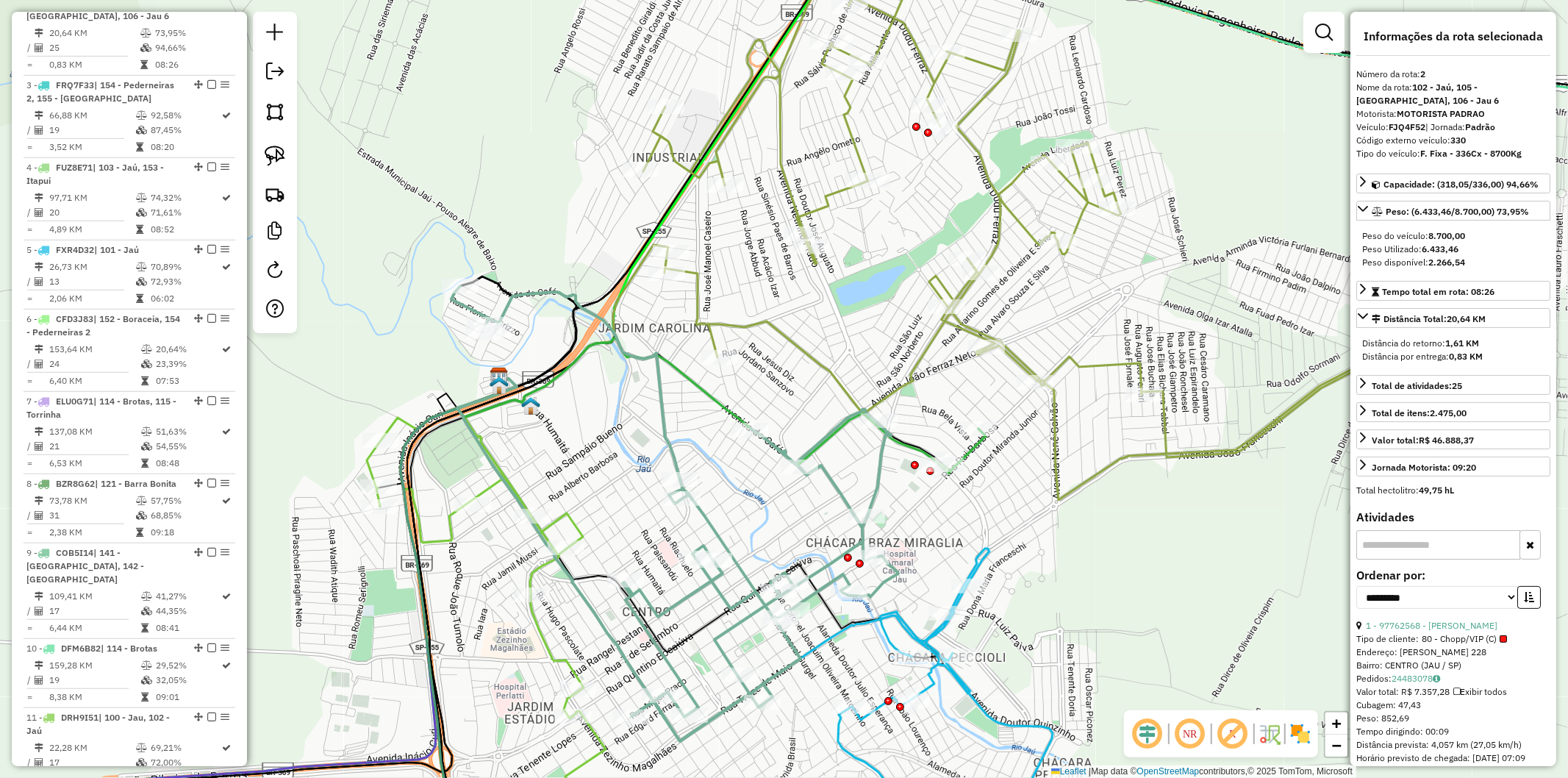
click at [798, 505] on div "Janela de atendimento Grade de atendimento Capacidade Transportadoras Veículos …" at bounding box center [784, 389] width 1568 height 778
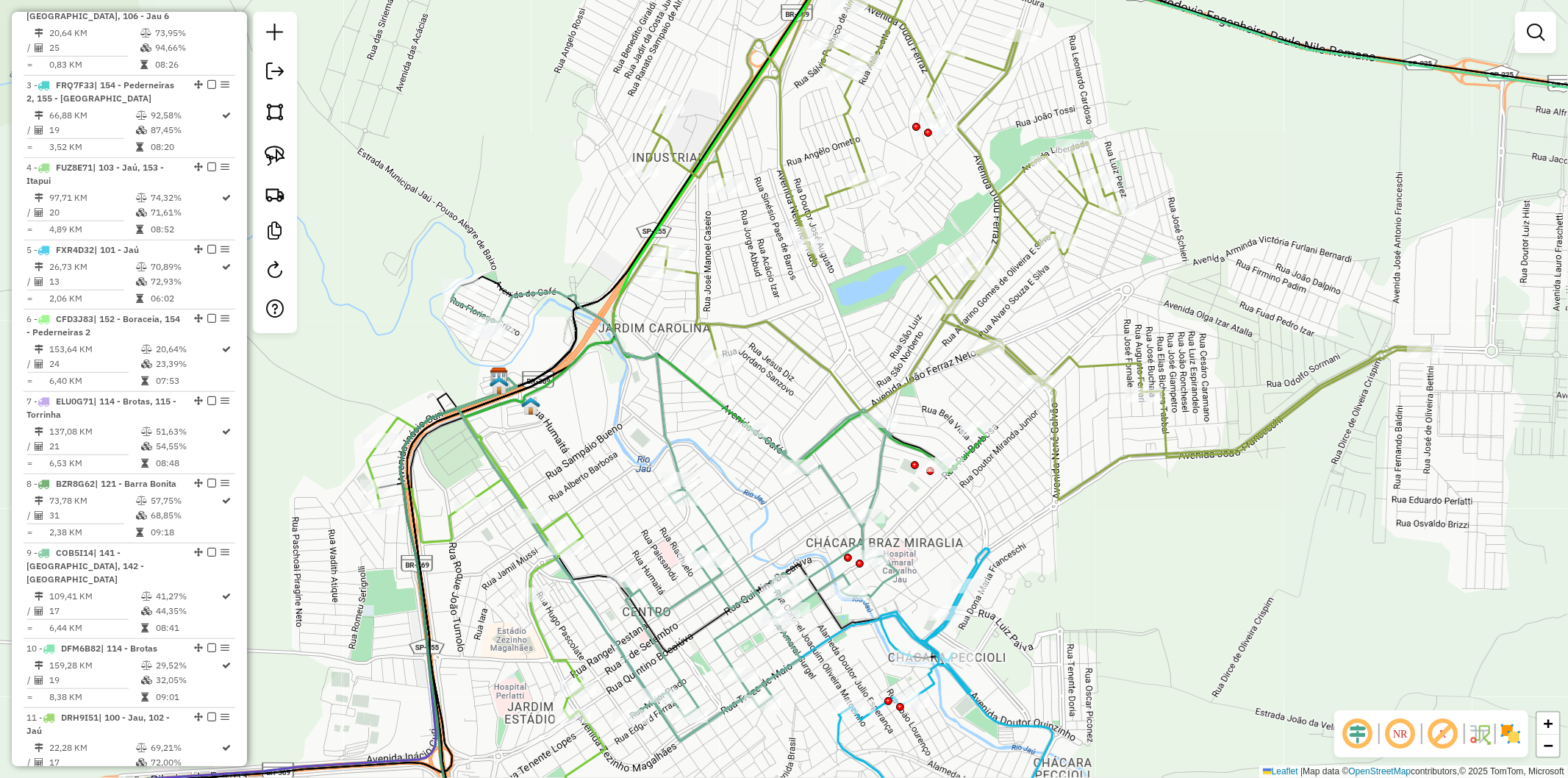
click at [975, 450] on icon at bounding box center [964, 449] width 44 height 43
select select "**********"
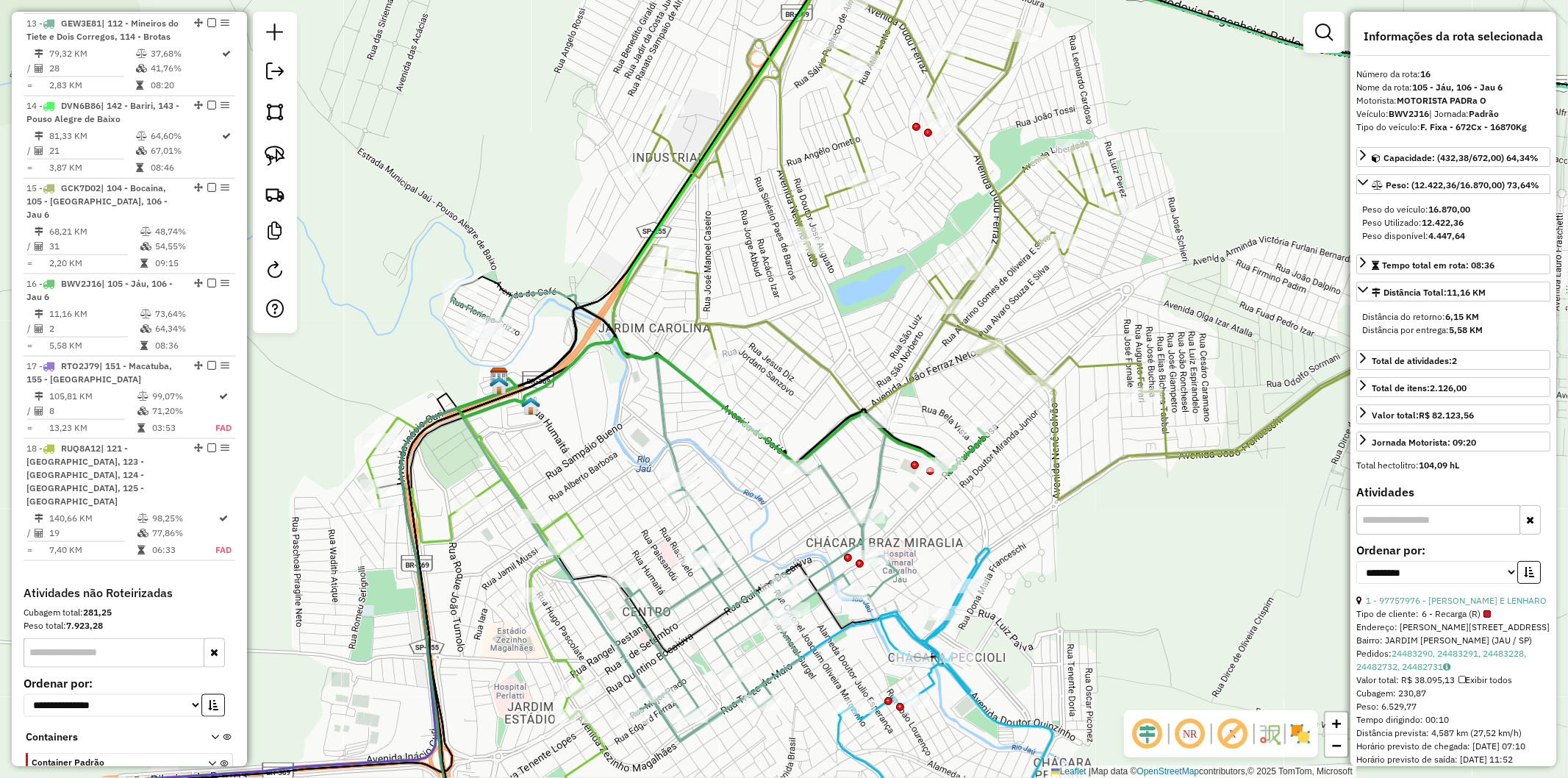
scroll to position [1695, 0]
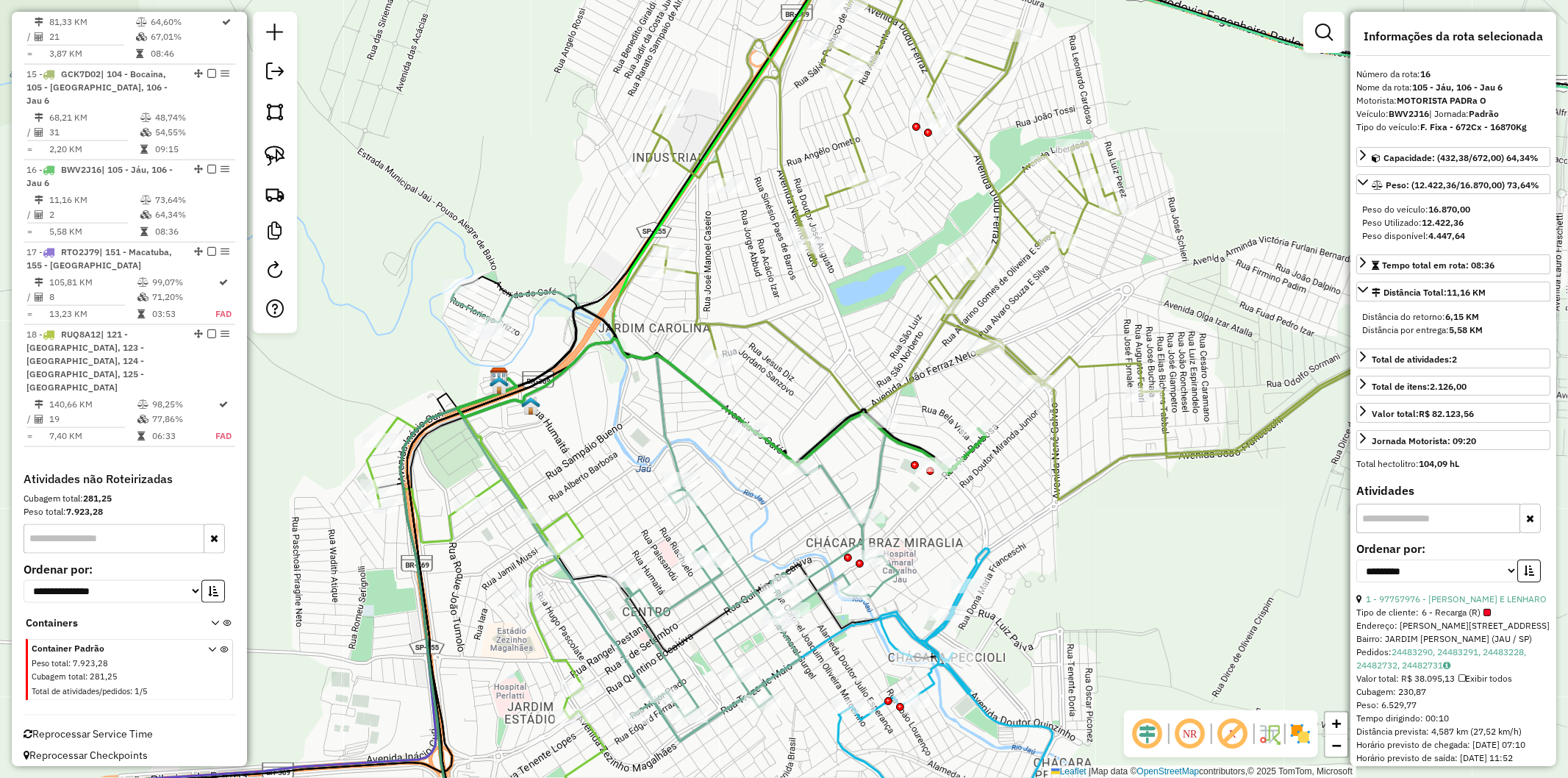
click at [975, 498] on div "Janela de atendimento Grade de atendimento Capacidade Transportadoras Veículos …" at bounding box center [784, 389] width 1568 height 778
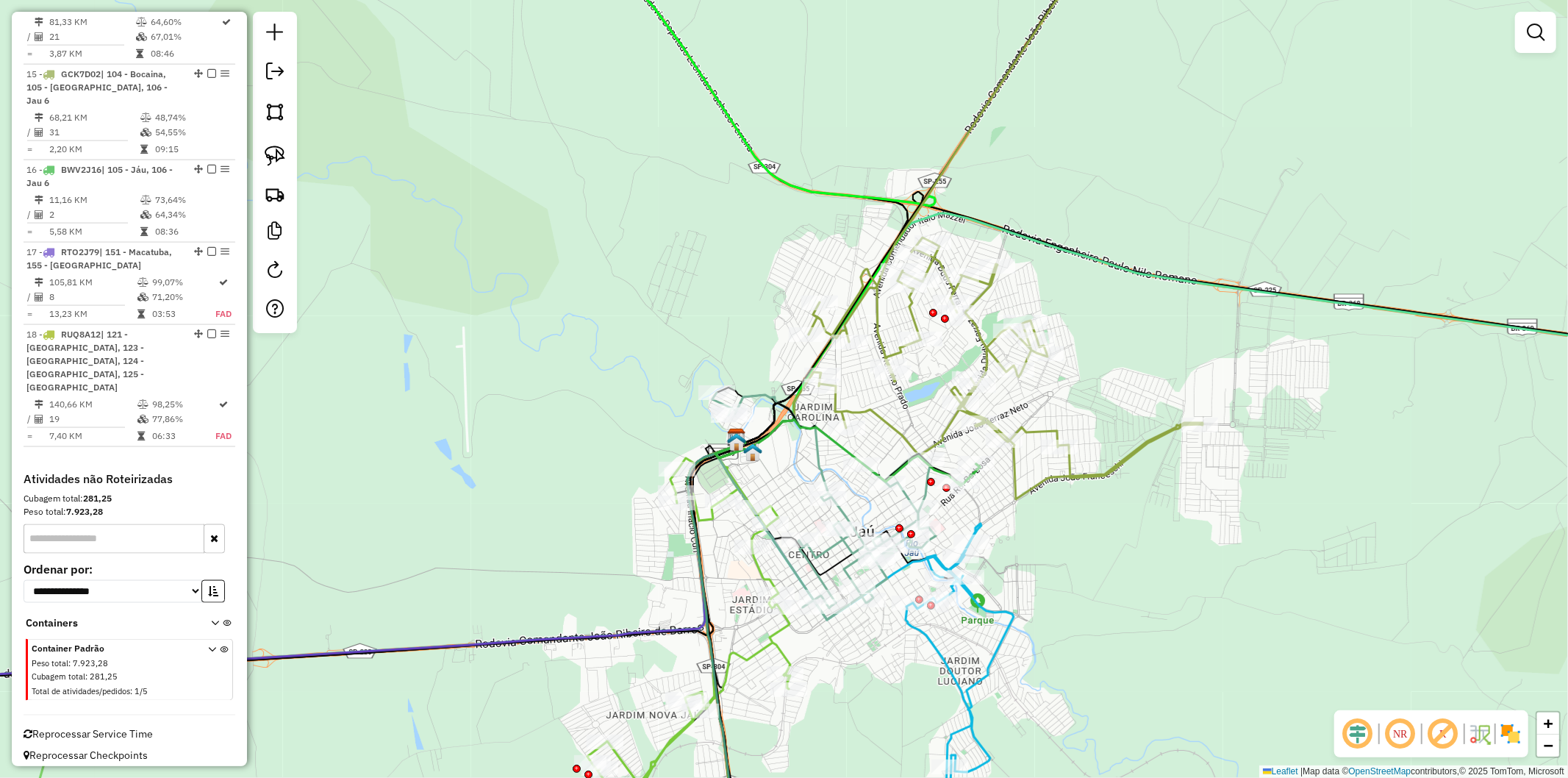
click at [998, 621] on div "Janela de atendimento Grade de atendimento Capacidade Transportadoras Veículos …" at bounding box center [784, 389] width 1568 height 778
click at [994, 608] on icon at bounding box center [960, 689] width 108 height 333
select select "**********"
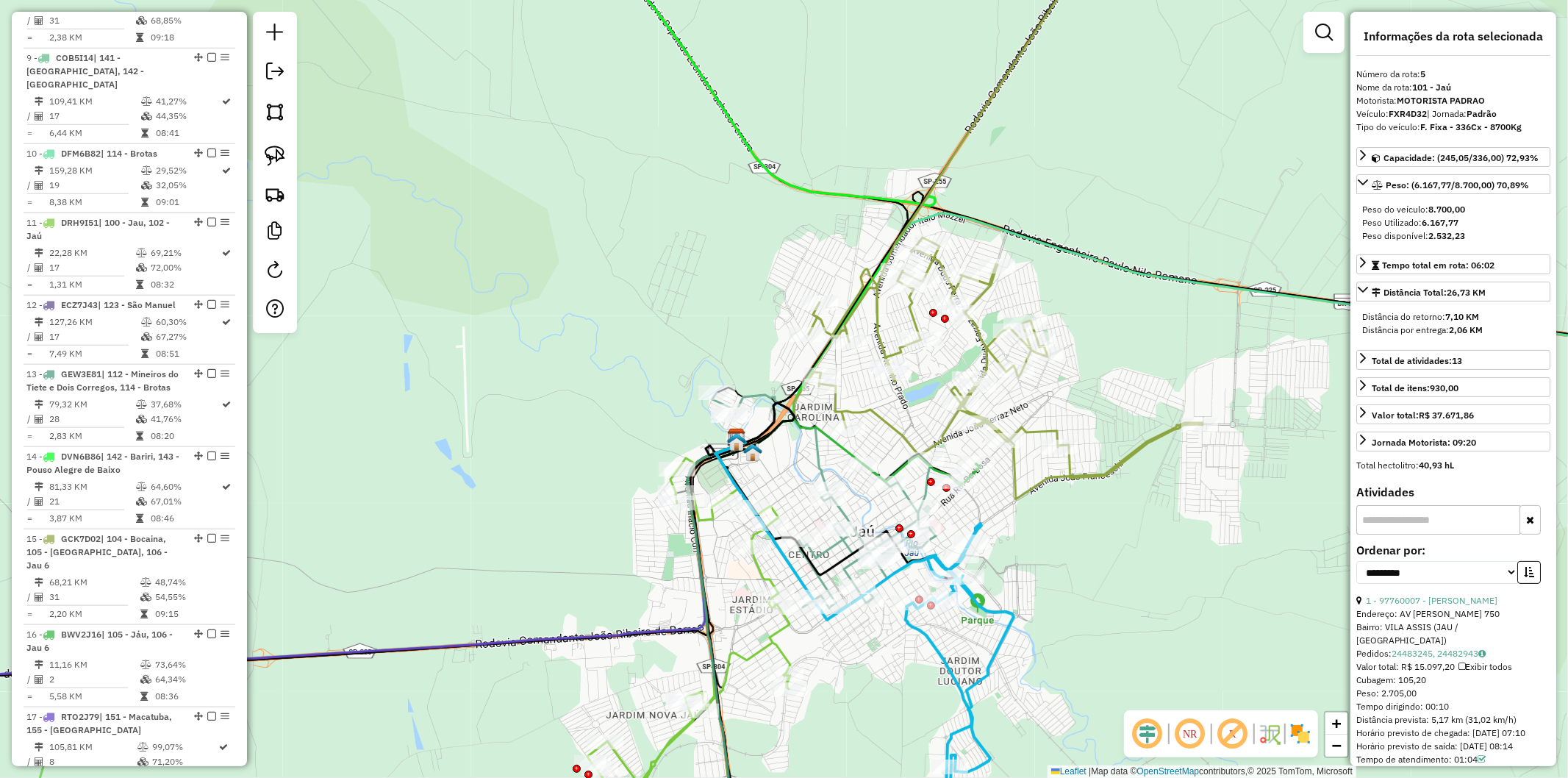
scroll to position [982, 0]
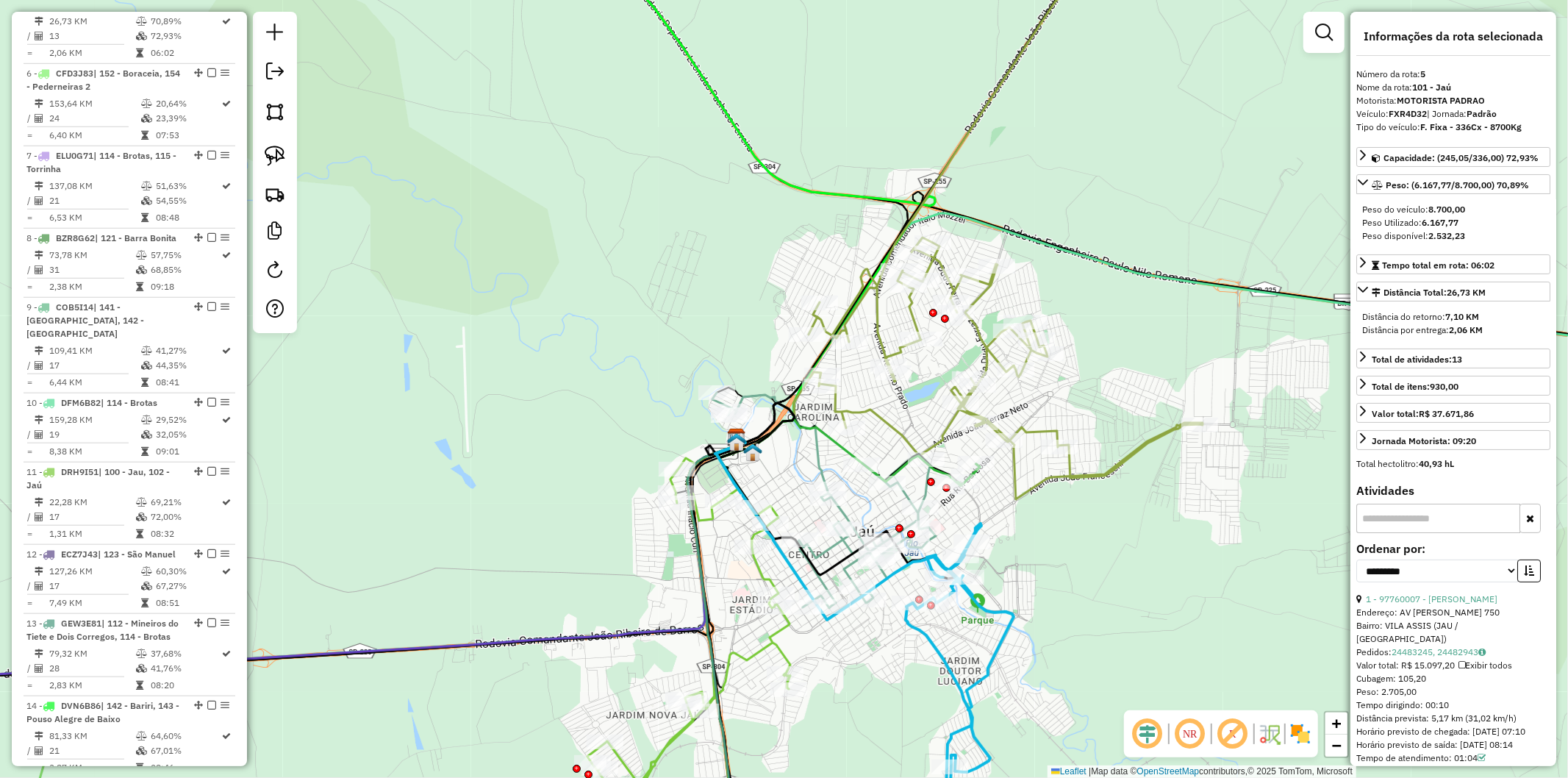
click at [1063, 546] on div "Janela de atendimento Grade de atendimento Capacidade Transportadoras Veículos …" at bounding box center [784, 389] width 1568 height 778
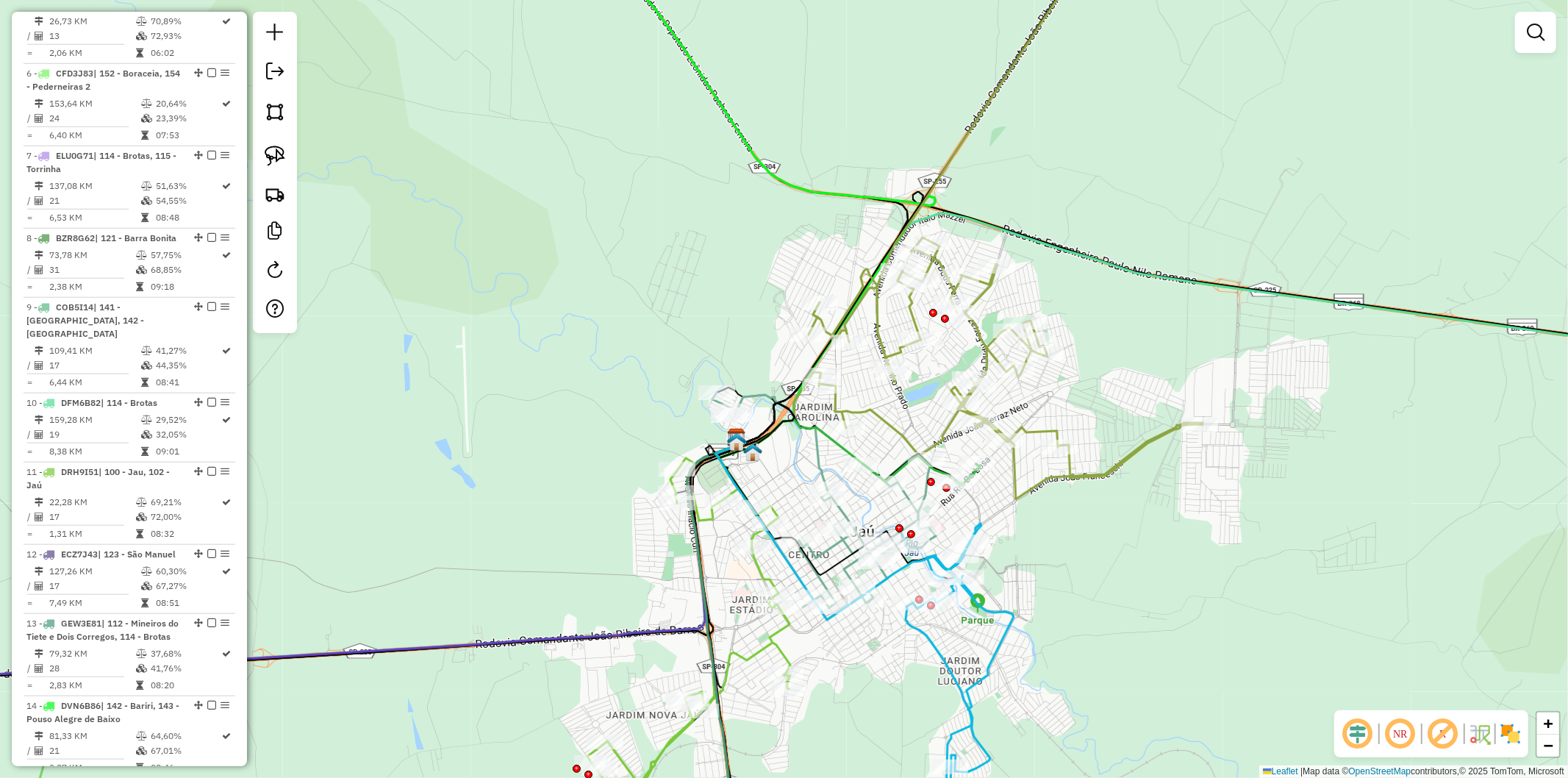
click at [766, 570] on icon at bounding box center [689, 632] width 203 height 356
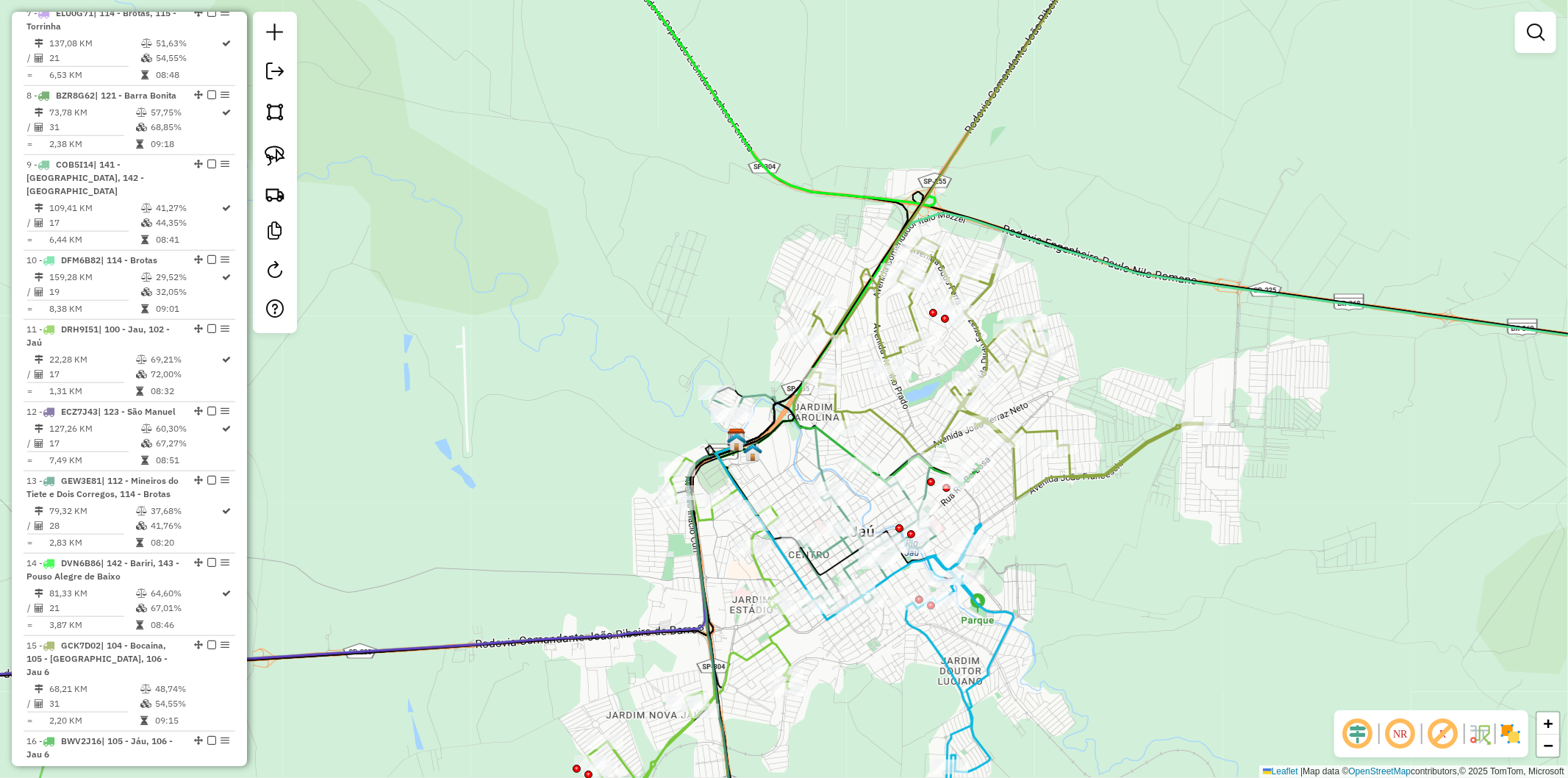
select select "**********"
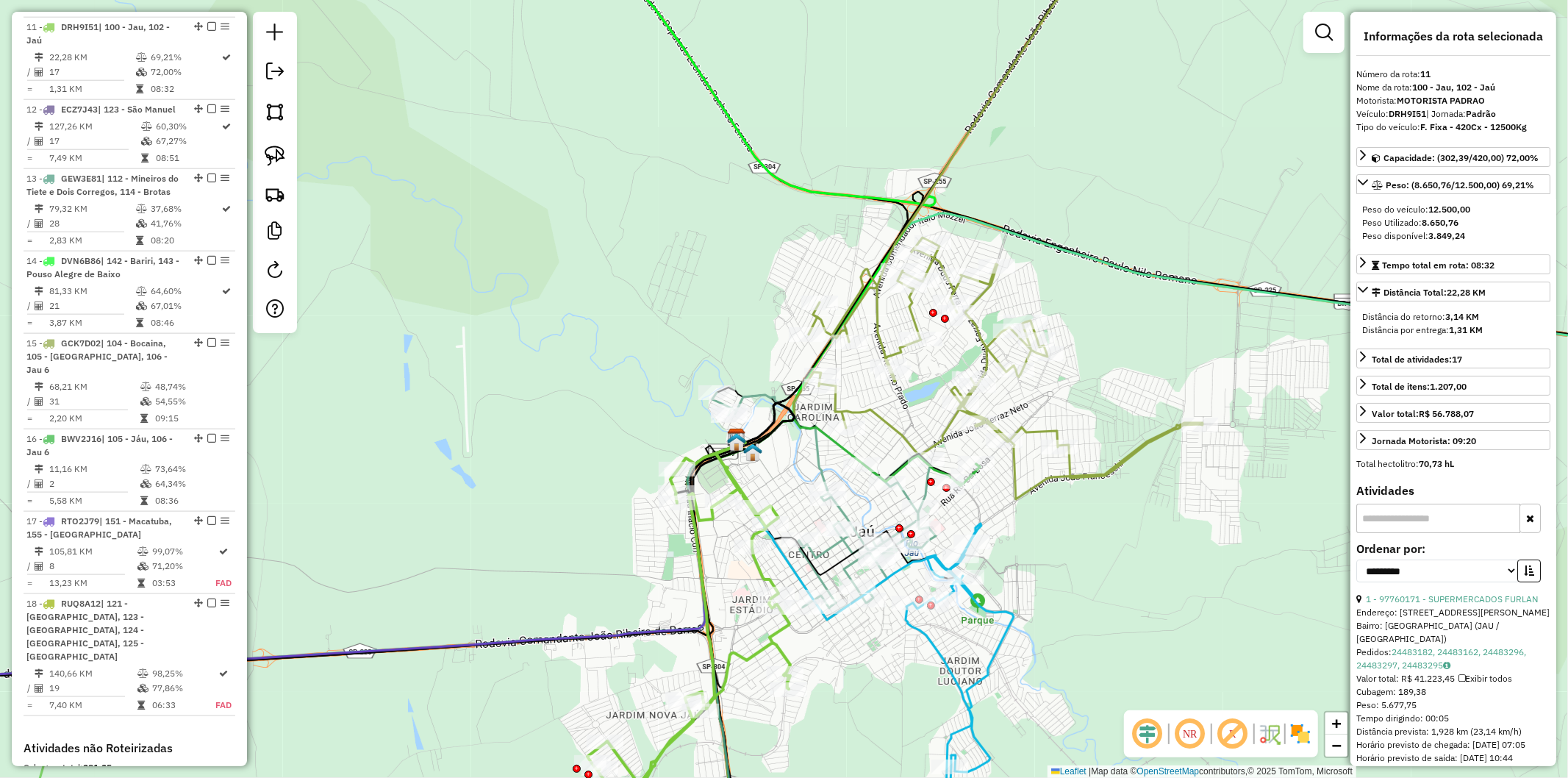
scroll to position [1450, 0]
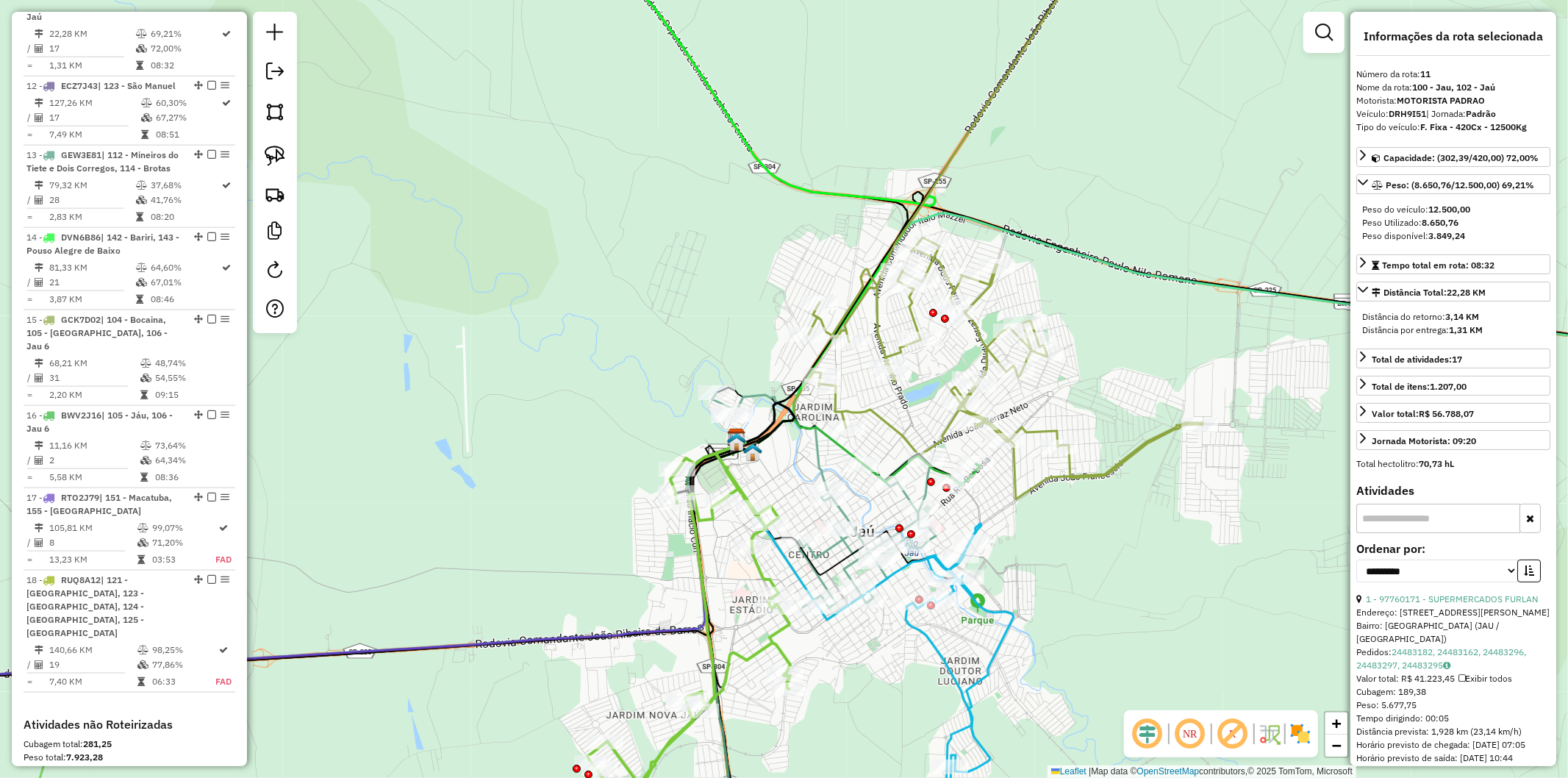
click at [652, 549] on div "Janela de atendimento Grade de atendimento Capacidade Transportadoras Veículos …" at bounding box center [784, 389] width 1568 height 778
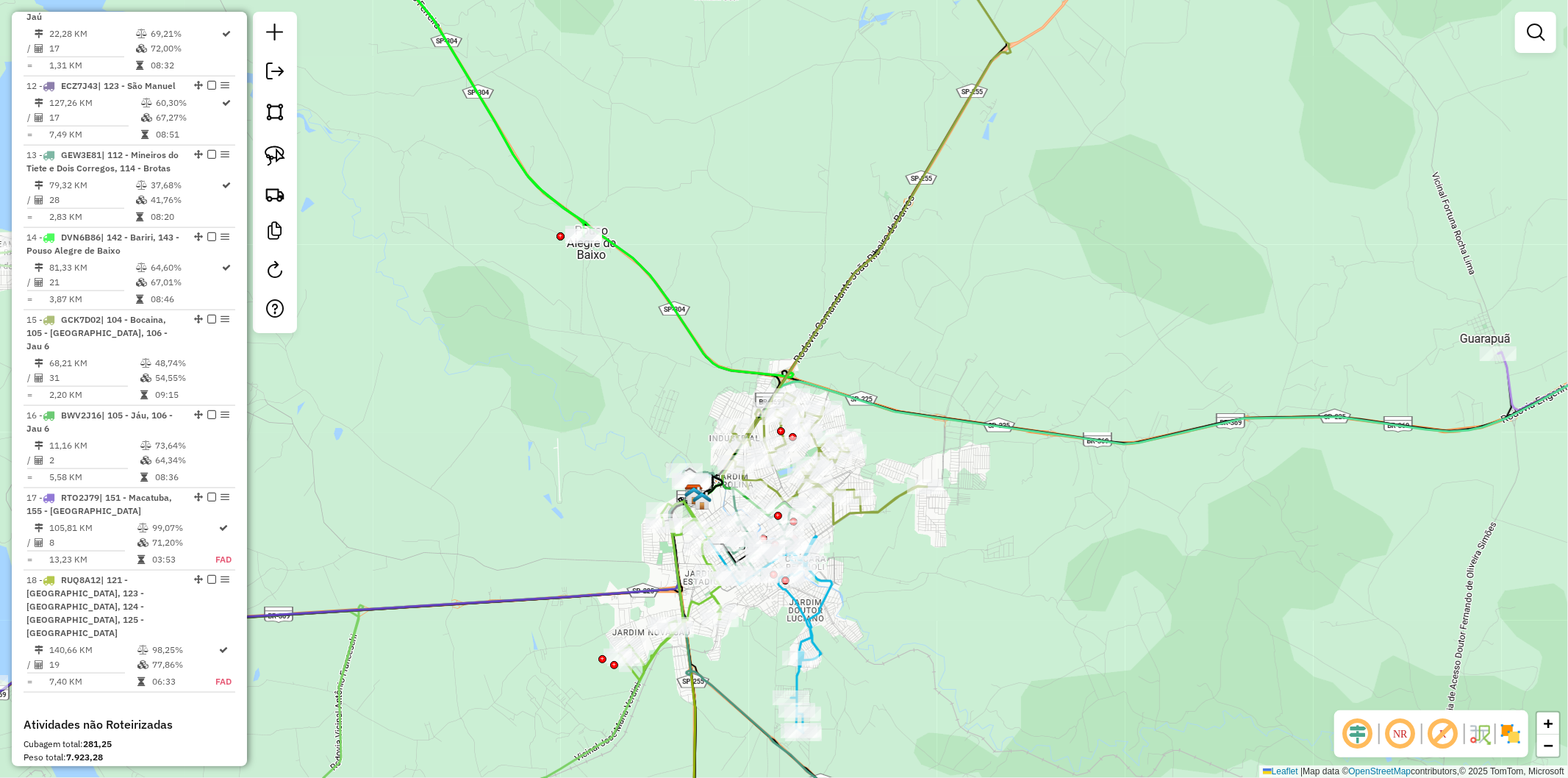
click at [674, 562] on icon at bounding box center [670, 590] width 102 height 178
select select "**********"
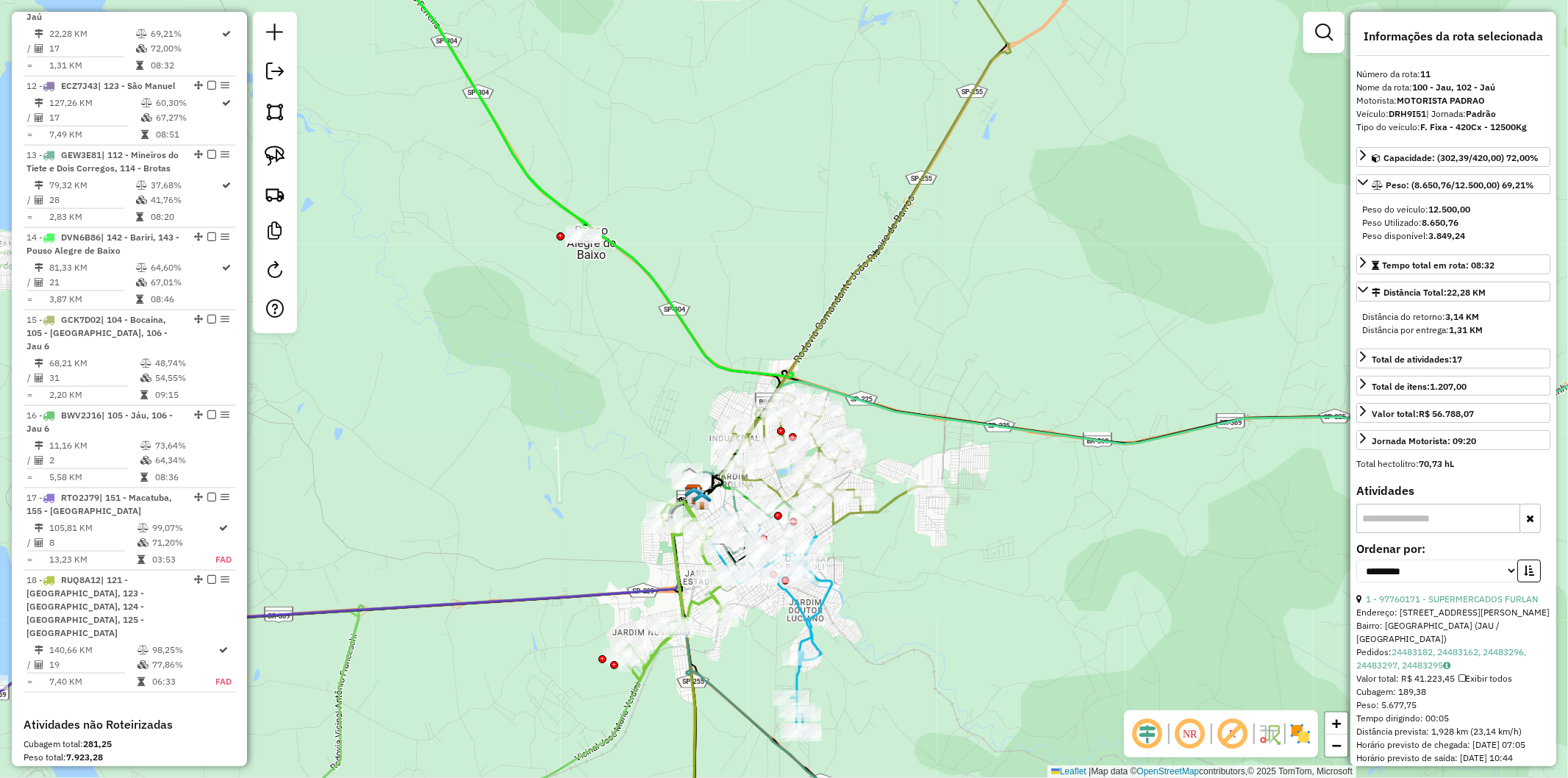
click at [611, 560] on div "Janela de atendimento Grade de atendimento Capacidade Transportadoras Veículos …" at bounding box center [784, 389] width 1568 height 778
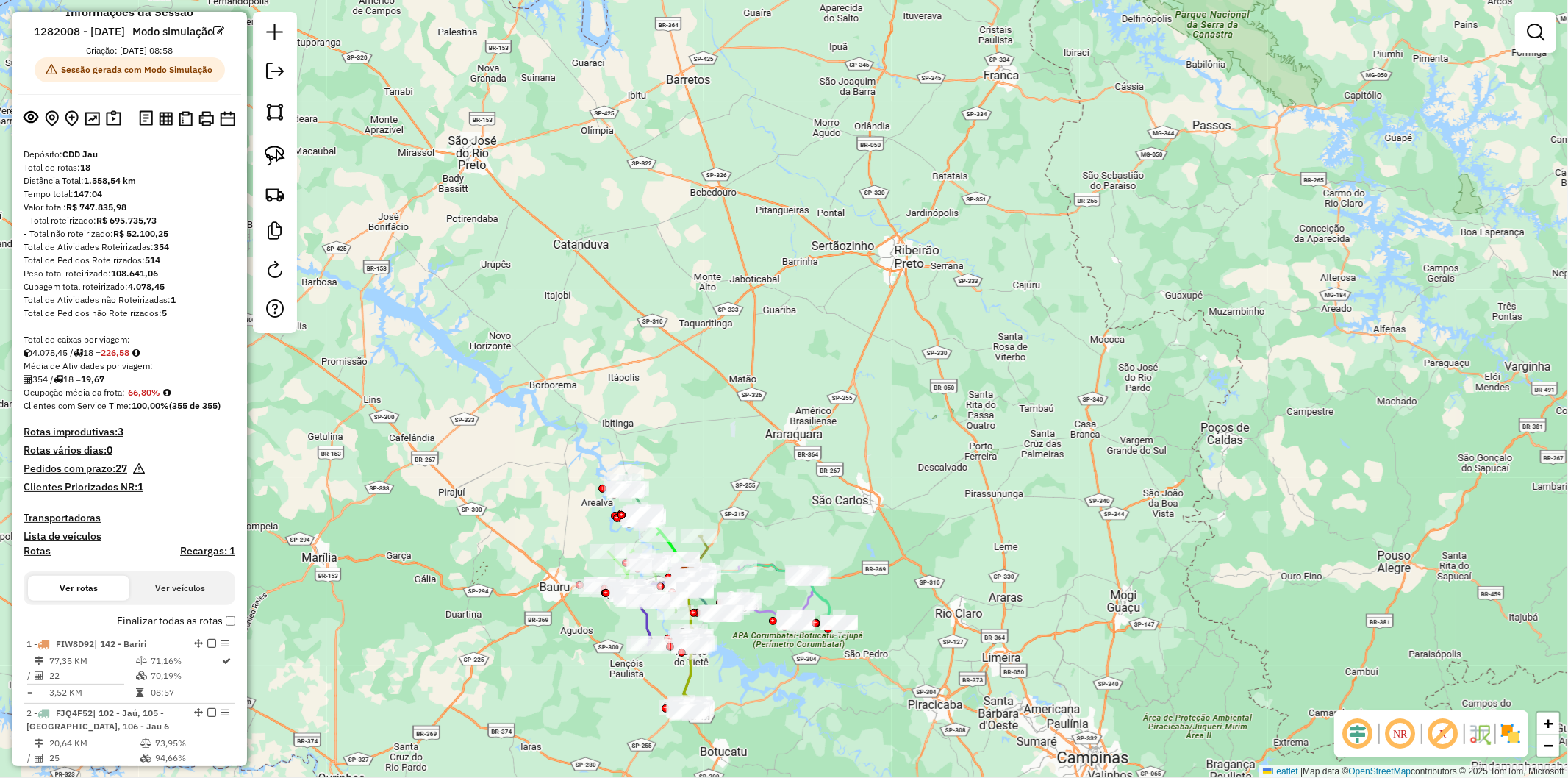
scroll to position [0, 0]
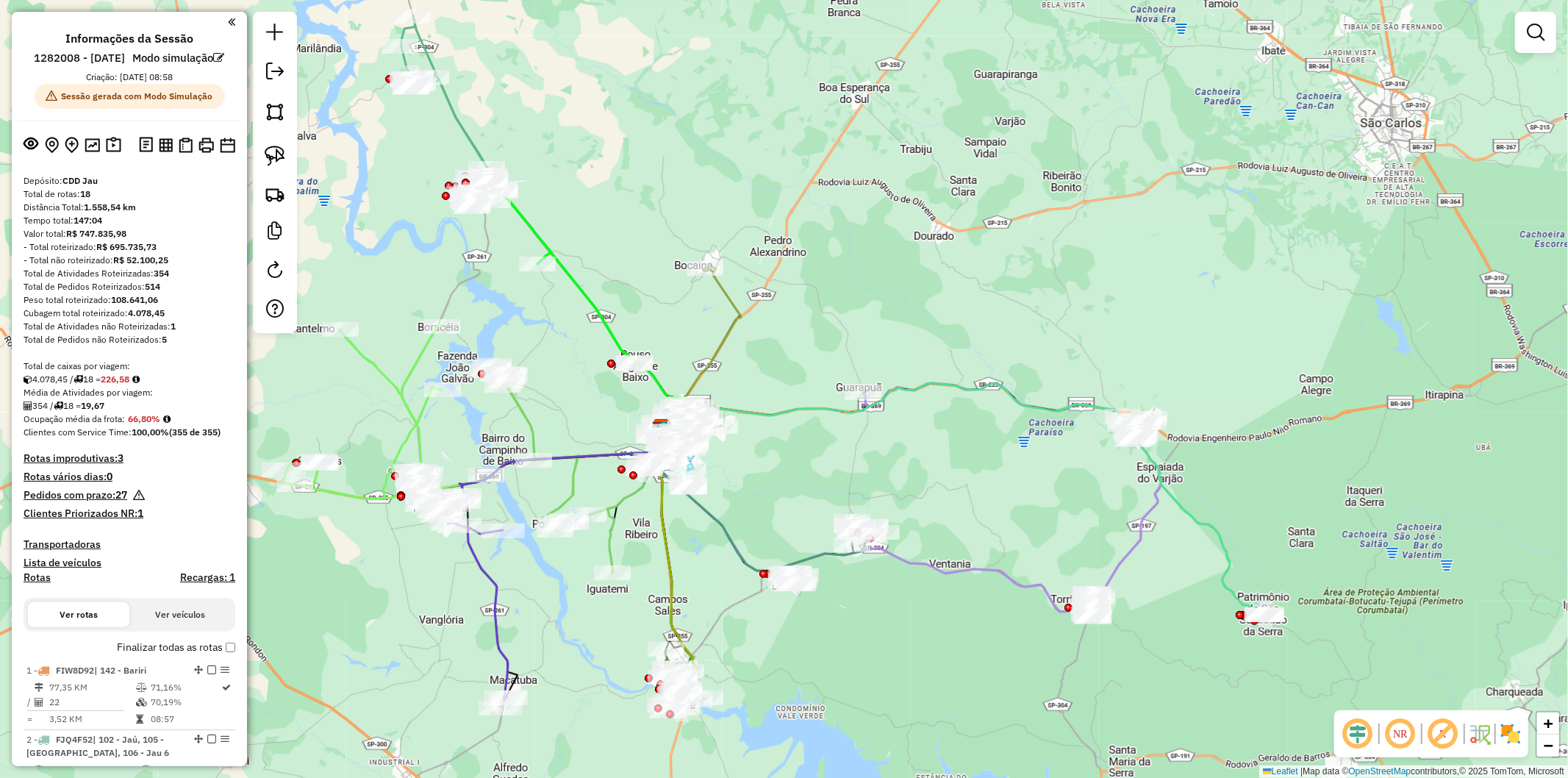
drag, startPoint x: 723, startPoint y: 625, endPoint x: 791, endPoint y: 486, distance: 154.7
click at [791, 486] on div "Janela de atendimento Grade de atendimento Capacidade Transportadoras Veículos …" at bounding box center [784, 389] width 1568 height 778
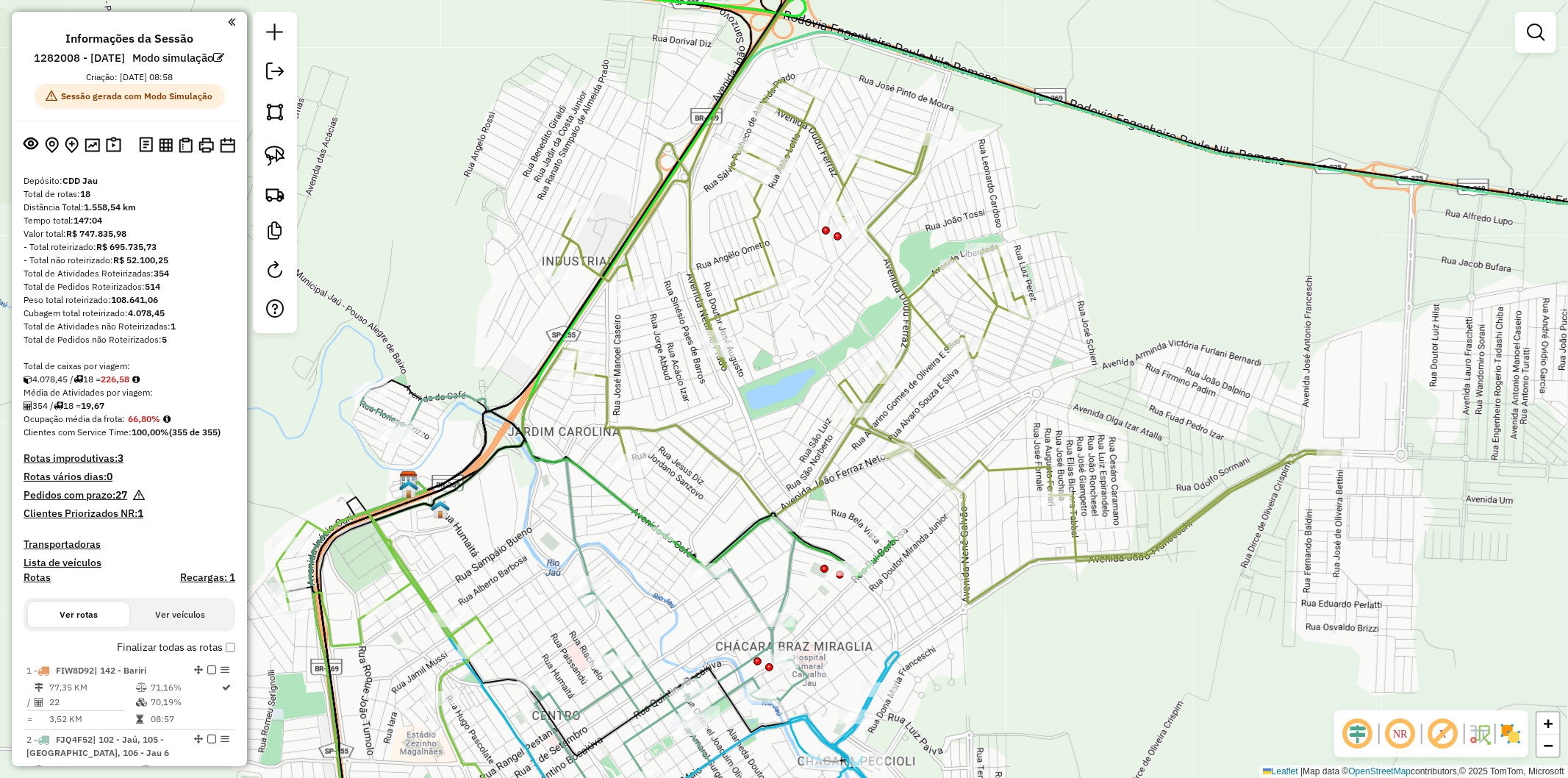
click at [745, 587] on icon at bounding box center [585, 617] width 447 height 455
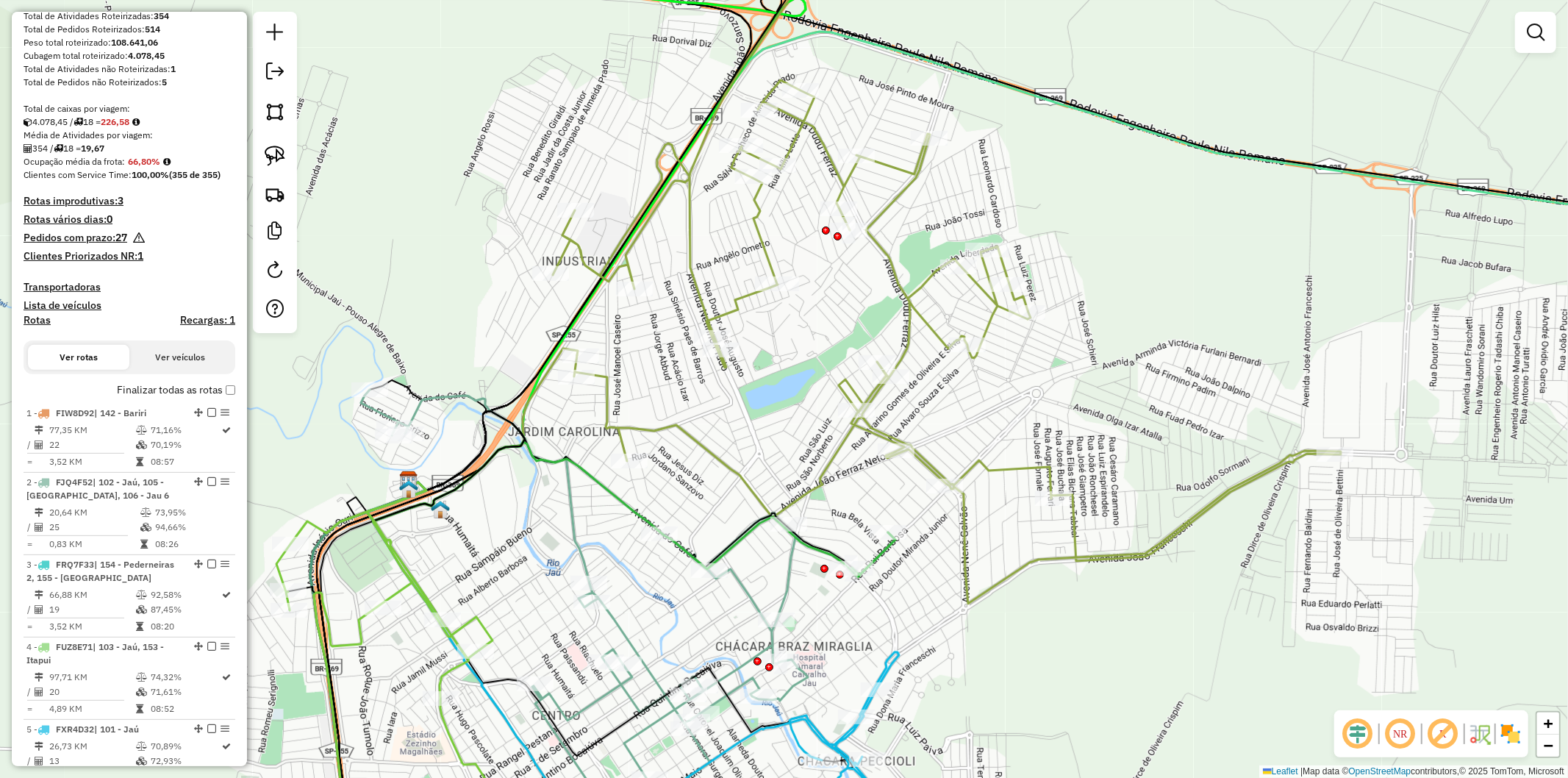
select select "**********"
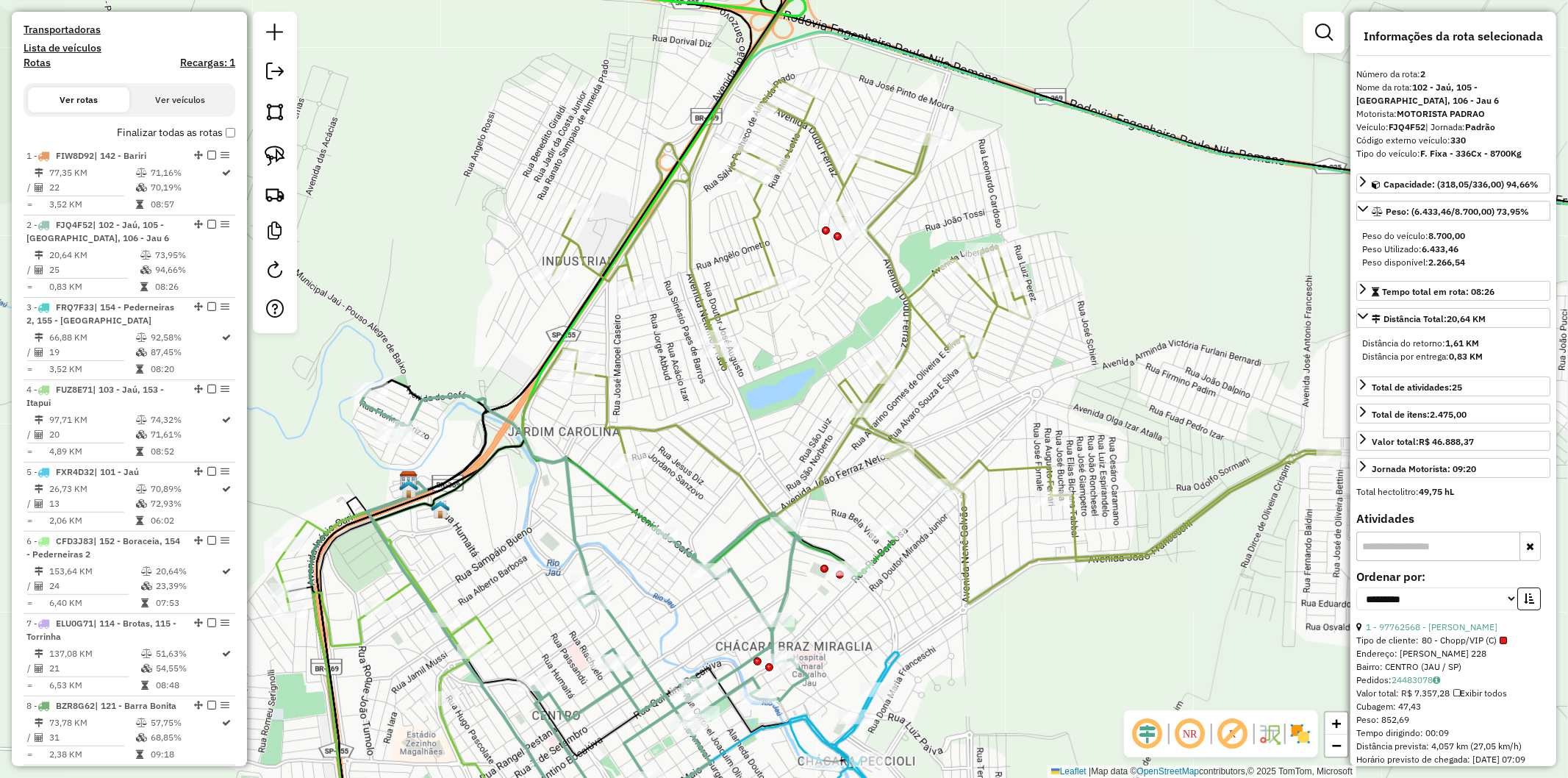
scroll to position [736, 0]
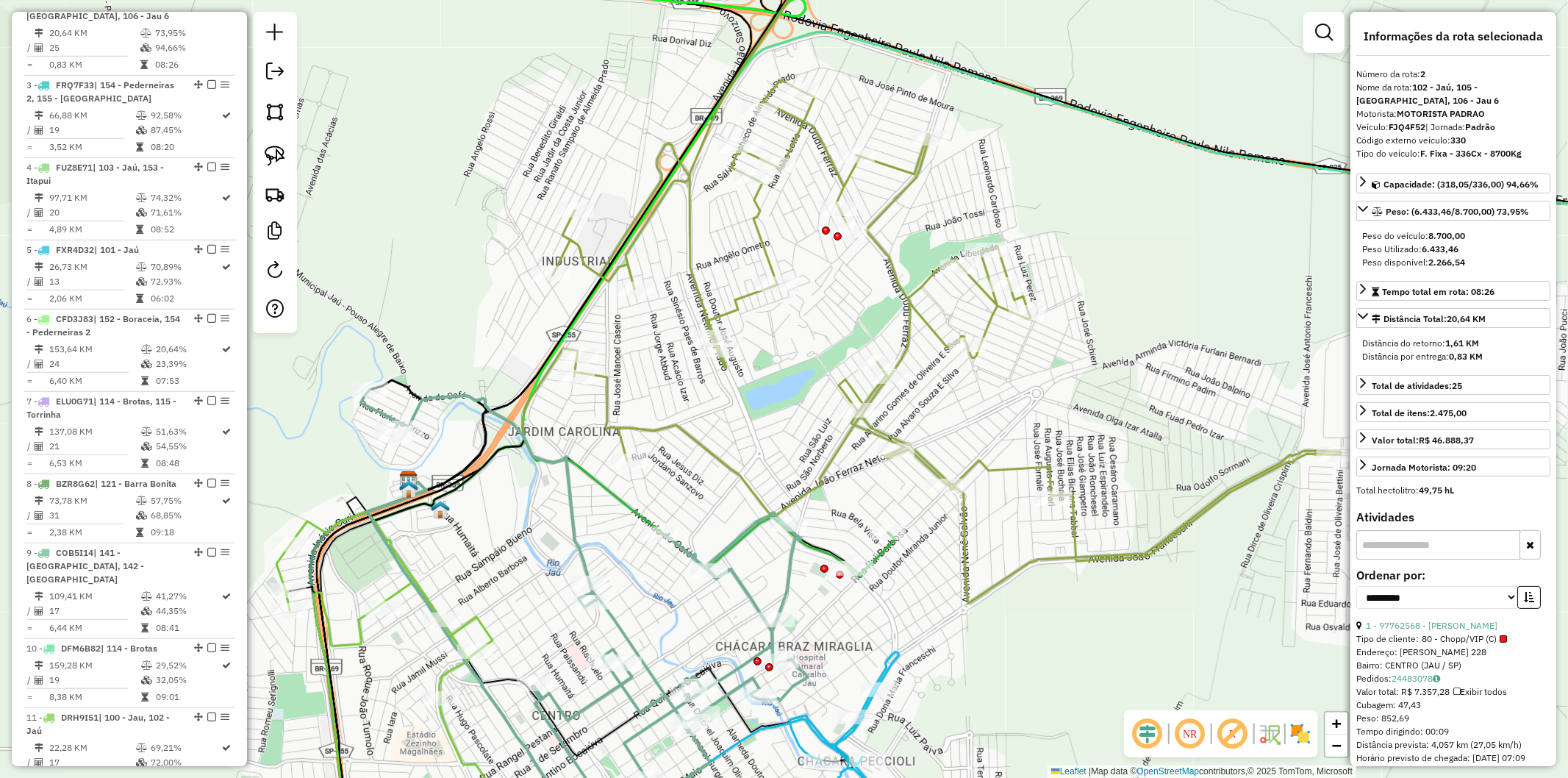
click at [833, 614] on div "Janela de atendimento Grade de atendimento Capacidade Transportadoras Veículos …" at bounding box center [784, 389] width 1568 height 778
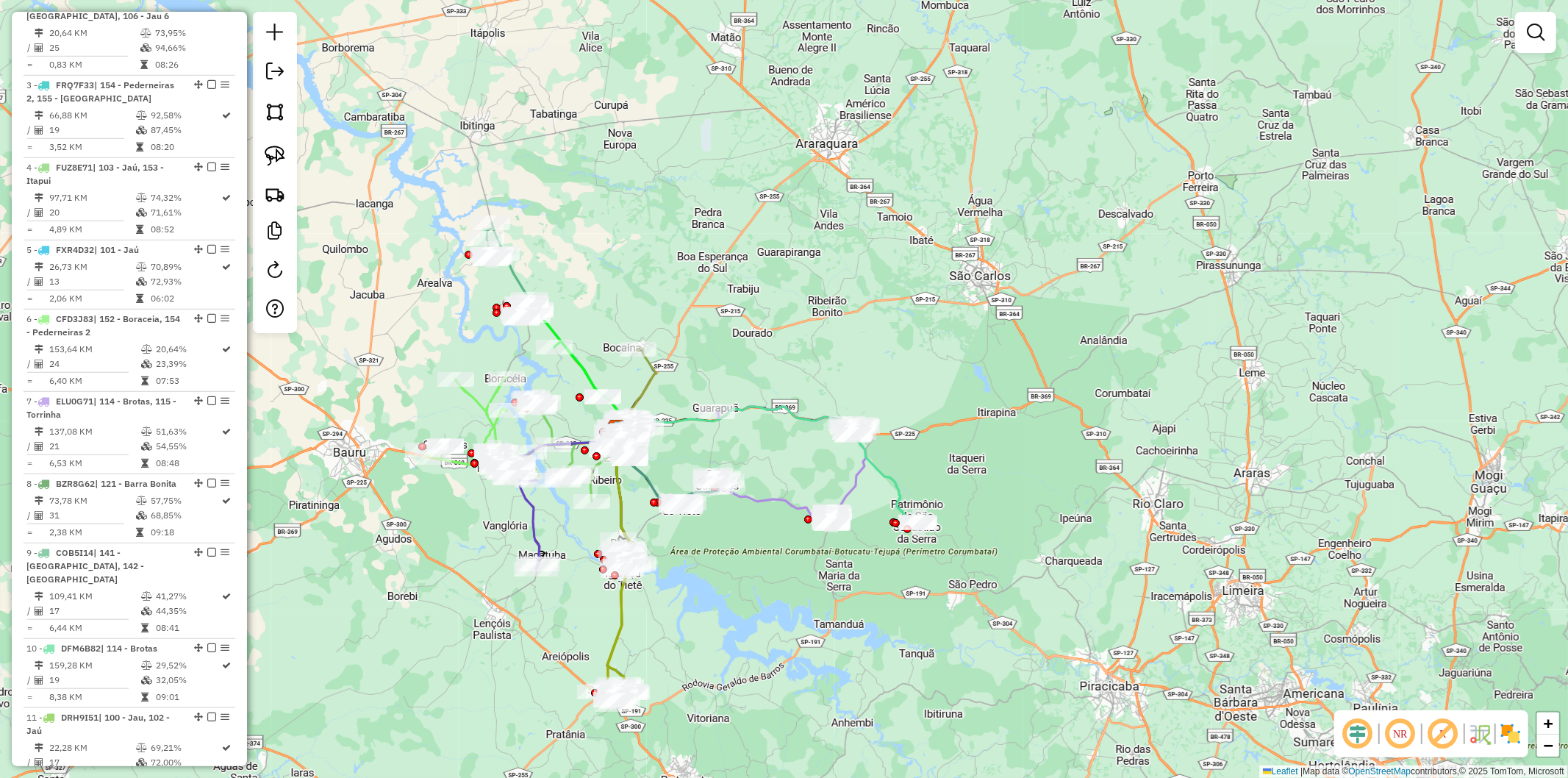
drag, startPoint x: 539, startPoint y: 637, endPoint x: 428, endPoint y: 276, distance: 377.7
click at [557, 616] on div "Janela de atendimento Grade de atendimento Capacidade Transportadoras Veículos …" at bounding box center [784, 389] width 1568 height 778
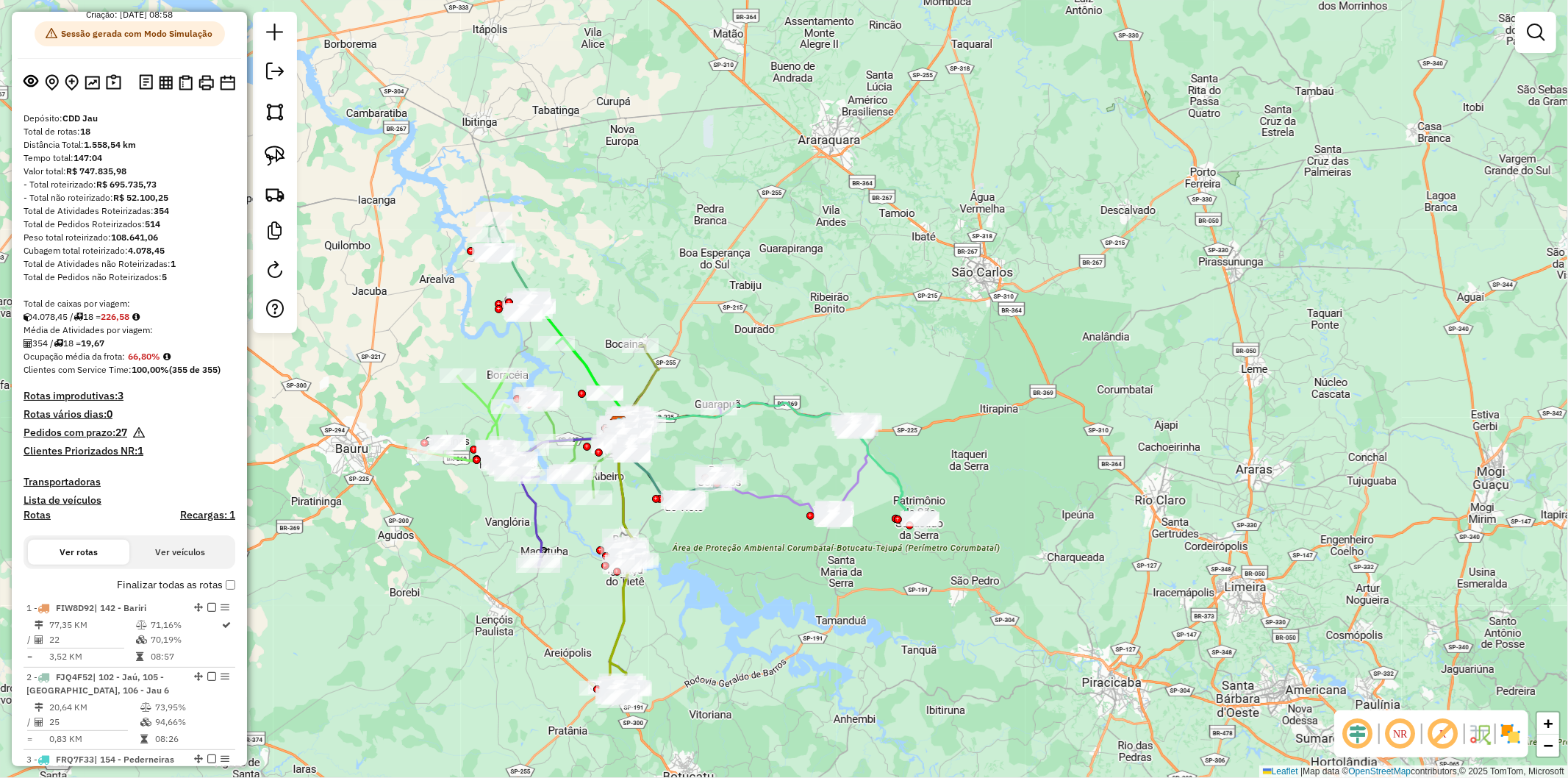
scroll to position [0, 0]
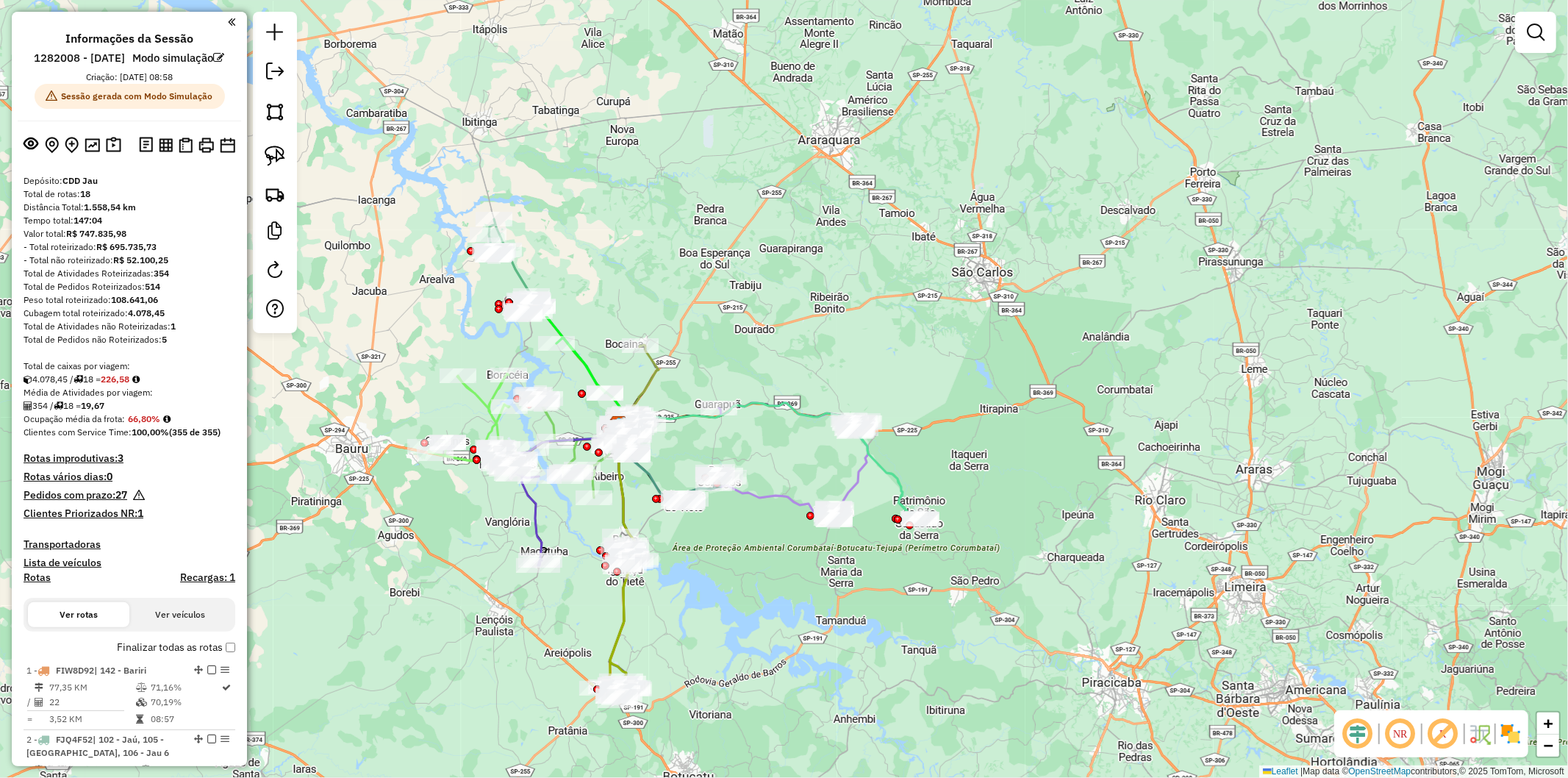
click at [207, 227] on div "Tempo total: 147:04" at bounding box center [129, 221] width 211 height 13
drag, startPoint x: 83, startPoint y: 213, endPoint x: 93, endPoint y: 214, distance: 10.0
click at [93, 201] on div "Total de rotas: 18" at bounding box center [129, 194] width 211 height 13
click at [172, 227] on div "Tempo total: 147:04" at bounding box center [129, 221] width 211 height 13
drag, startPoint x: 182, startPoint y: 343, endPoint x: 172, endPoint y: 342, distance: 10.0
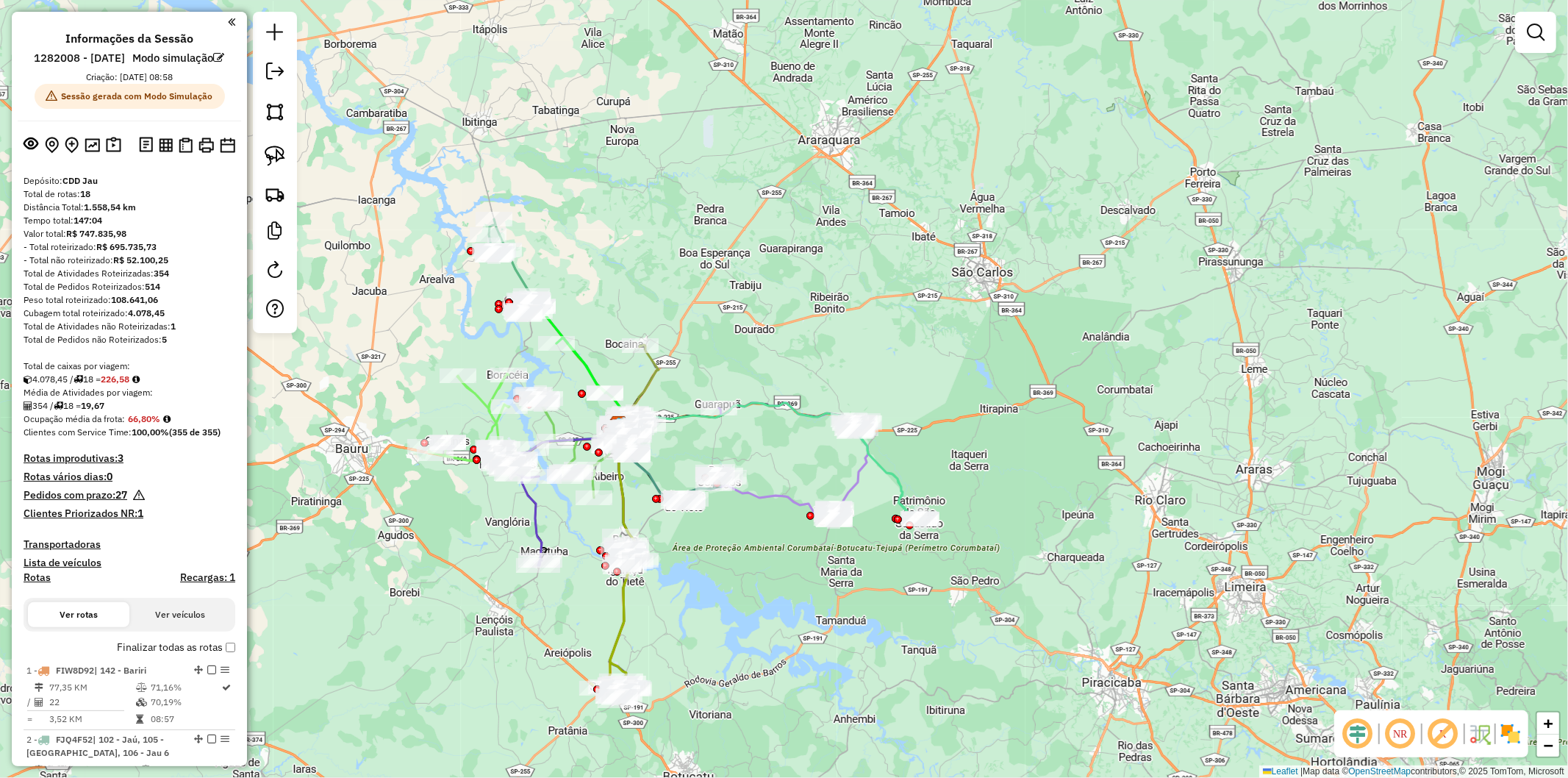
click at [172, 333] on div "Total de Atividades não Roteirizadas: 1" at bounding box center [129, 326] width 211 height 13
click at [181, 319] on div "Cubagem total roteirizado: 4.078,45" at bounding box center [129, 313] width 211 height 13
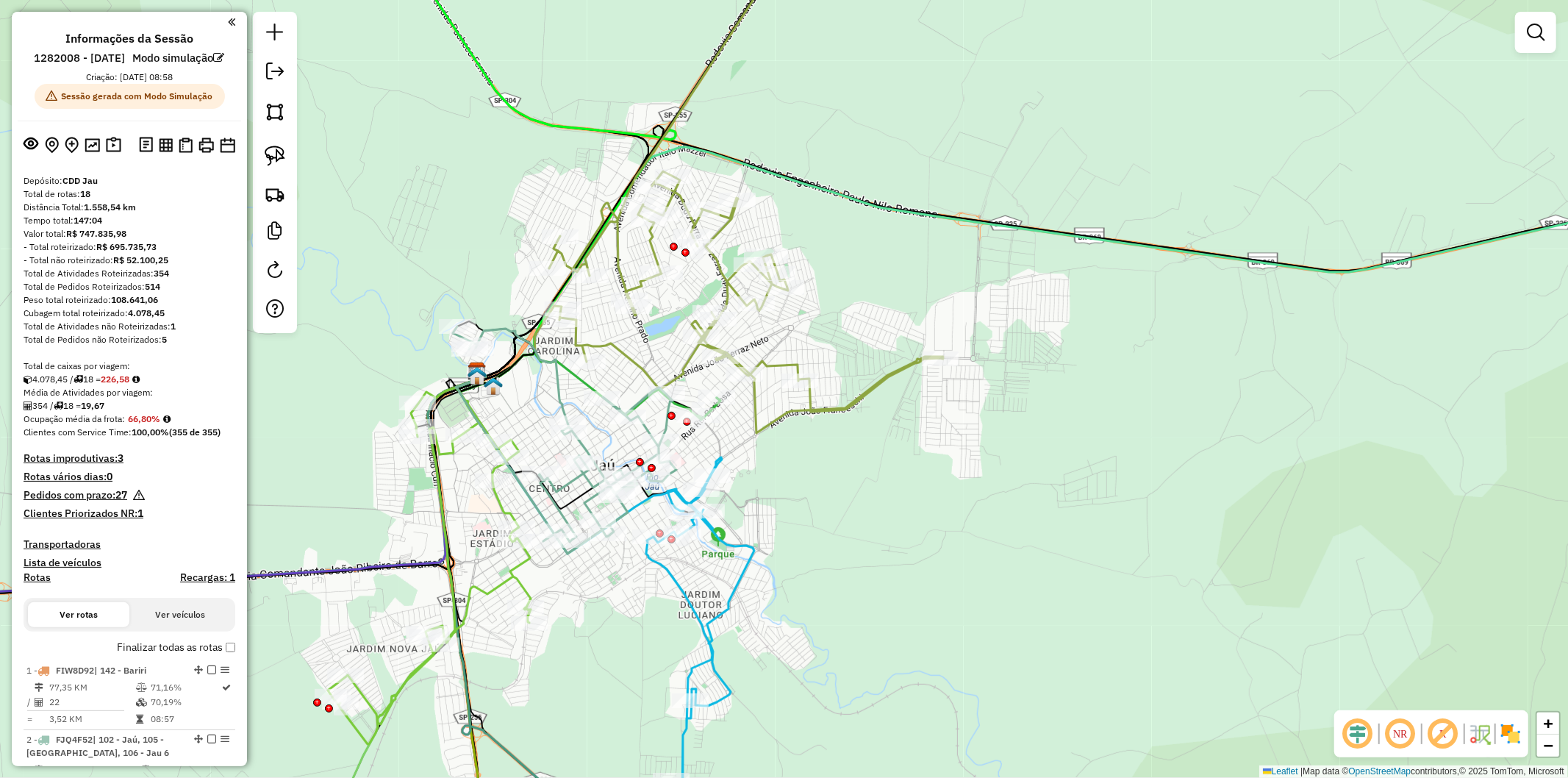
drag, startPoint x: 831, startPoint y: 533, endPoint x: 840, endPoint y: 541, distance: 12.0
click at [840, 541] on div "Janela de atendimento Grade de atendimento Capacidade Transportadoras Veículos …" at bounding box center [784, 389] width 1568 height 778
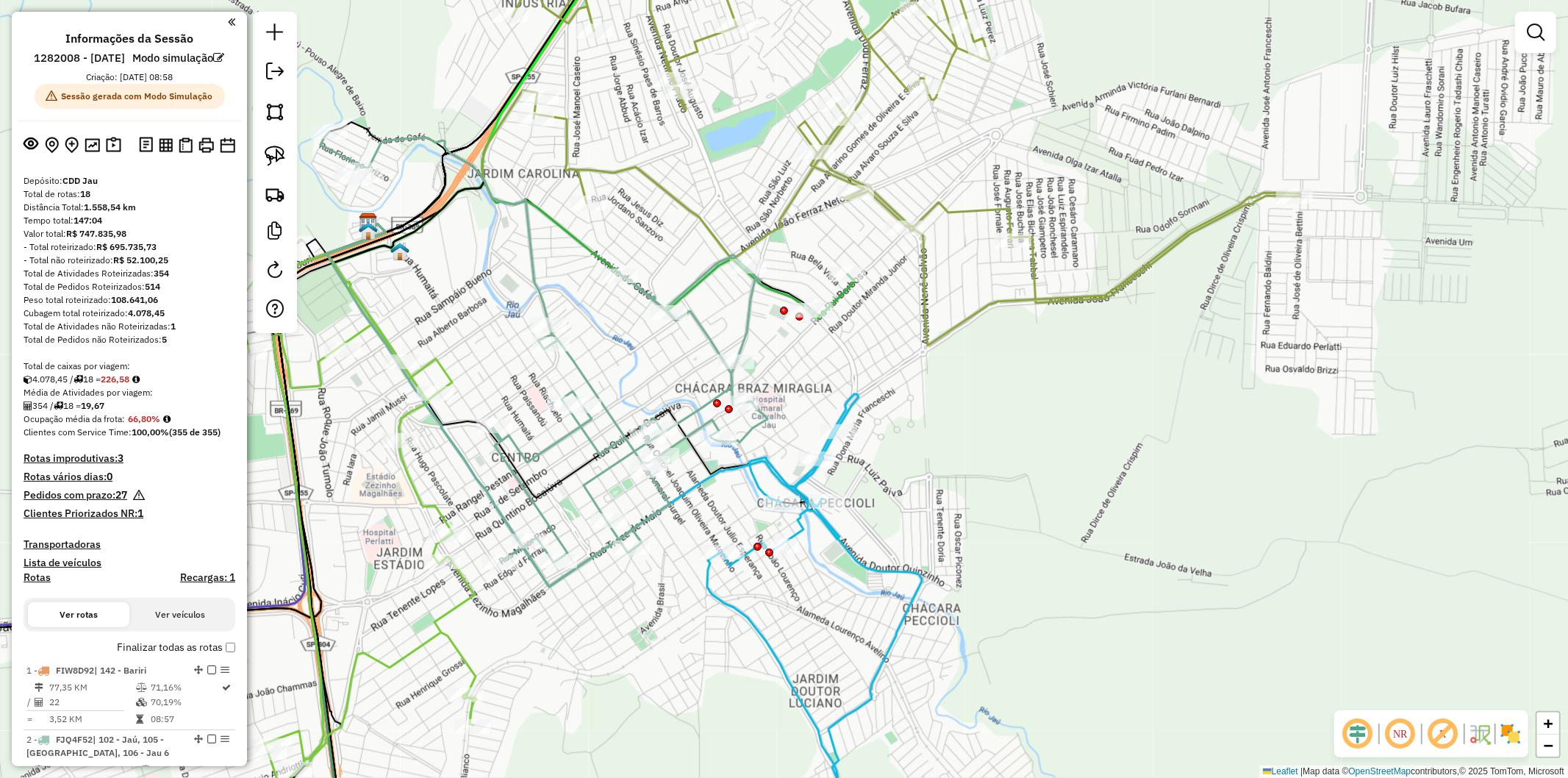
click at [593, 562] on icon at bounding box center [544, 359] width 447 height 455
select select "**********"
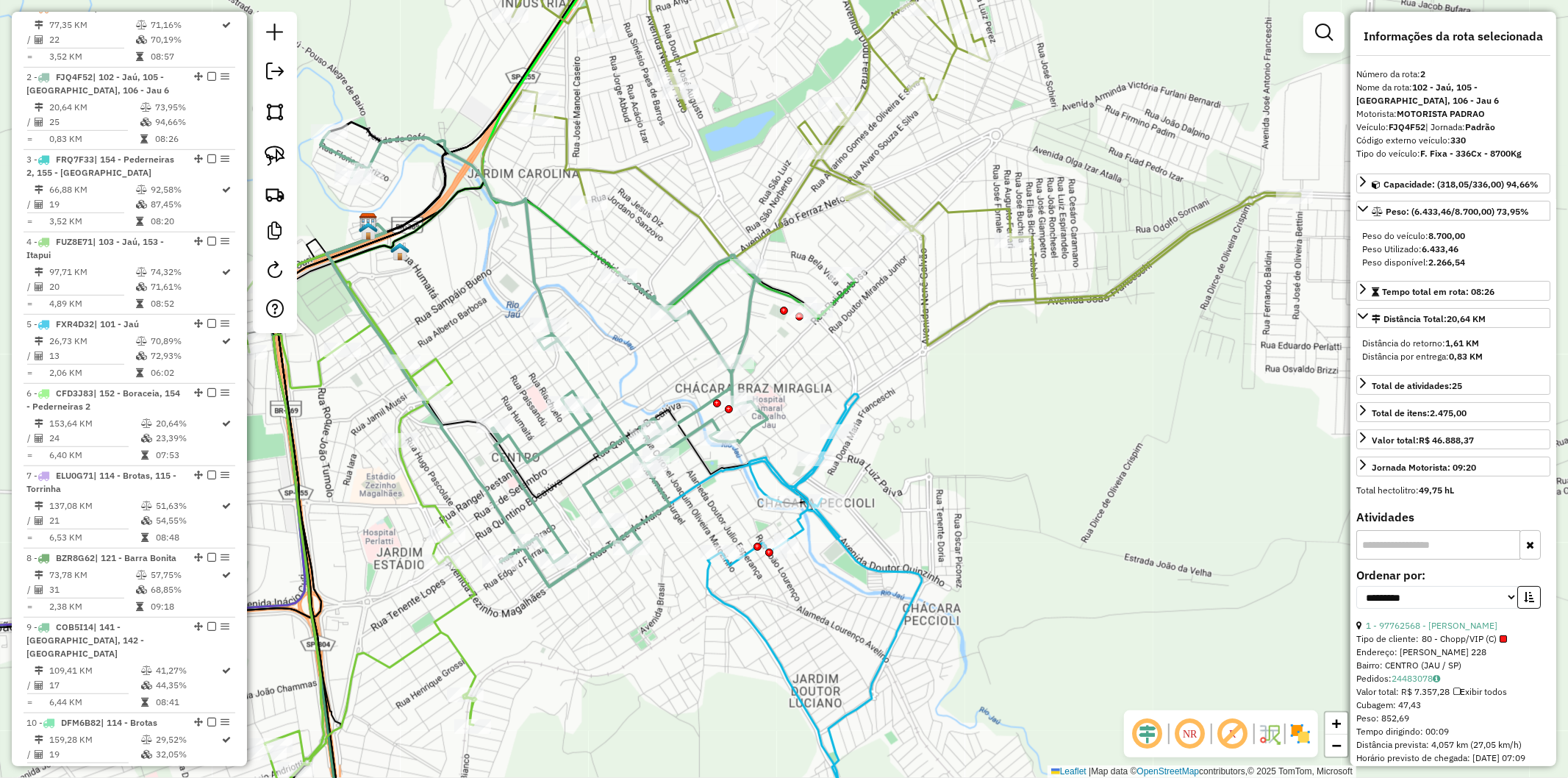
scroll to position [736, 0]
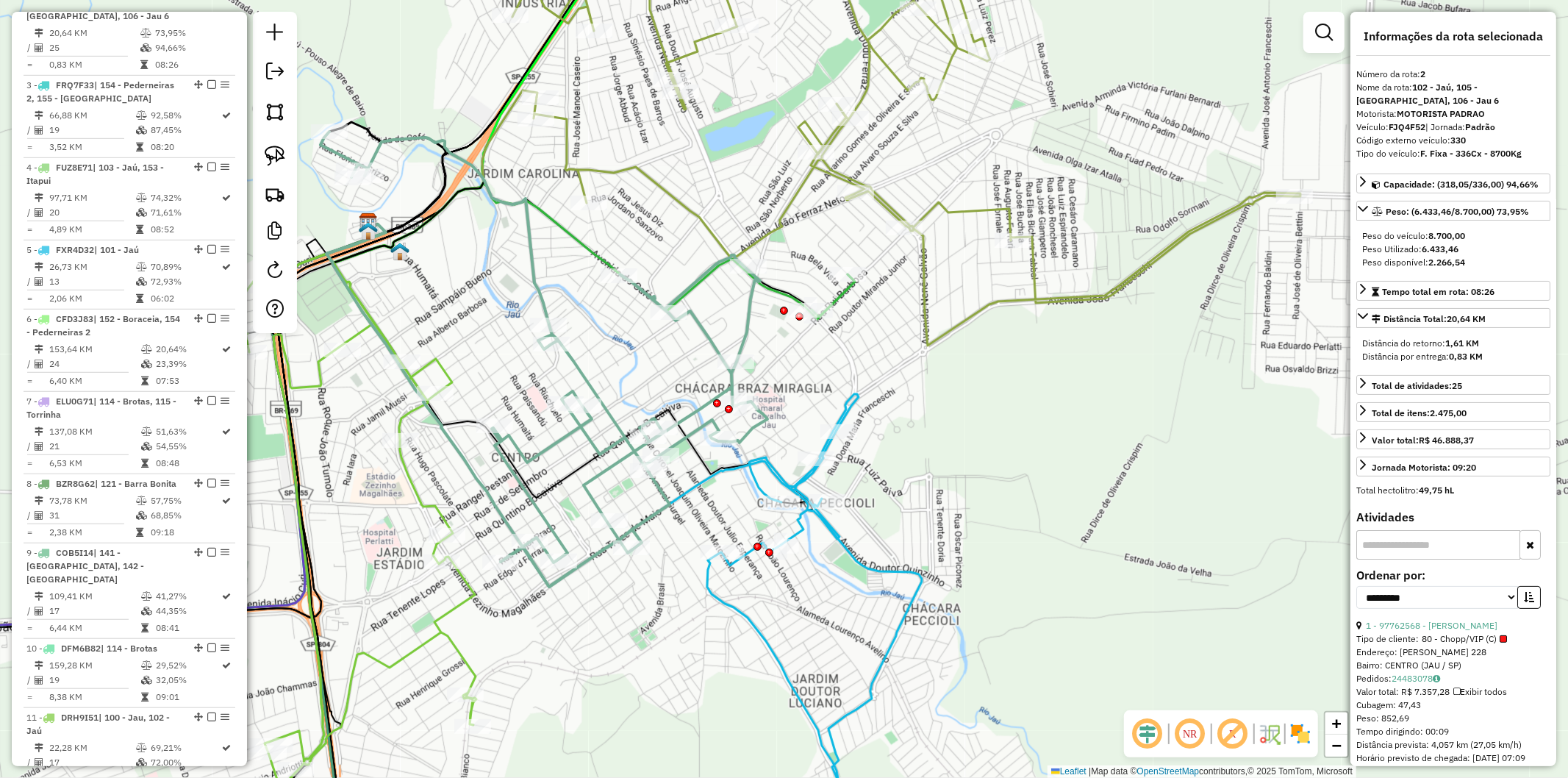
click at [603, 607] on div "Janela de atendimento Grade de atendimento Capacidade Transportadoras Veículos …" at bounding box center [784, 389] width 1568 height 778
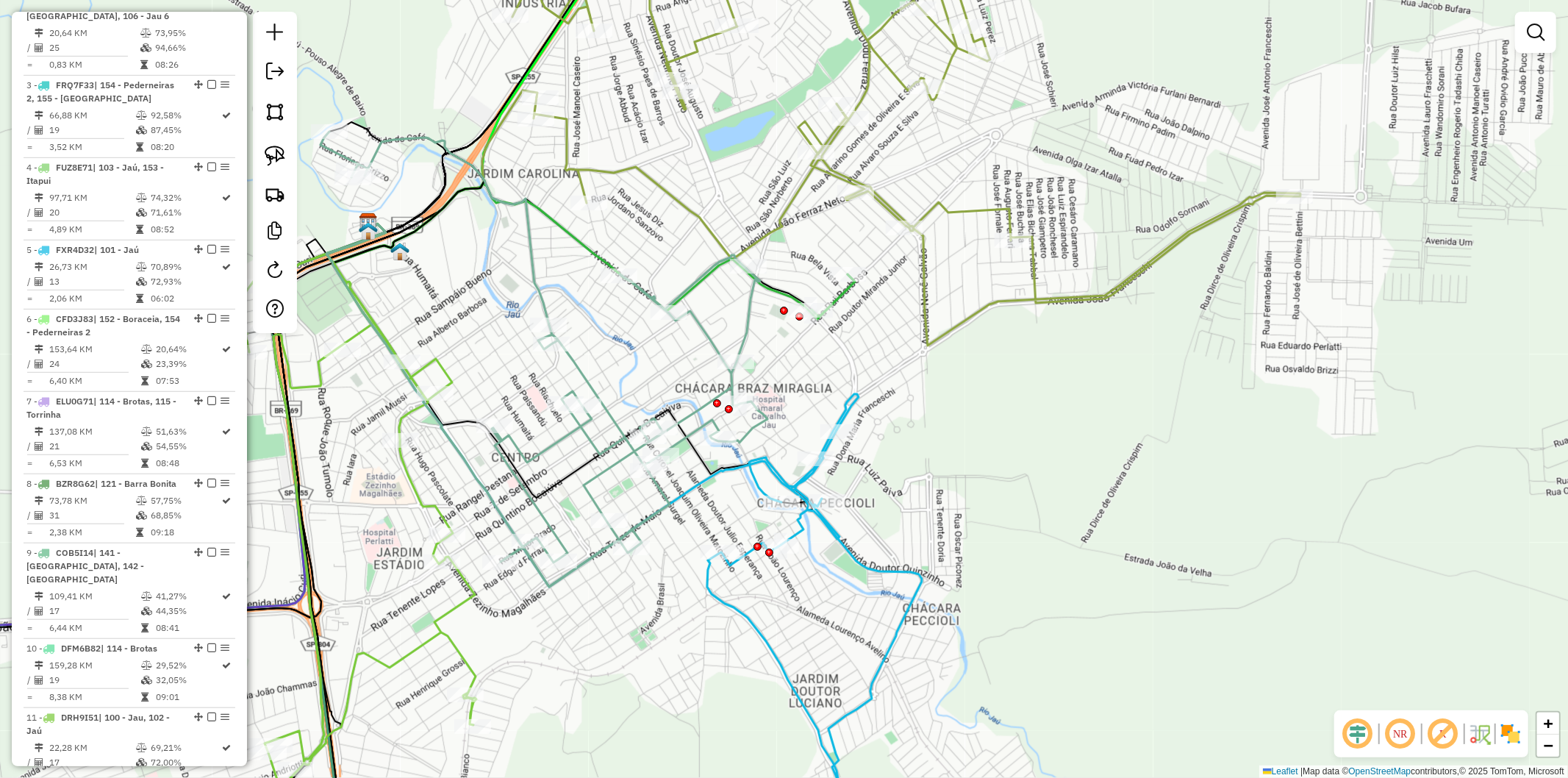
click at [1521, 729] on img at bounding box center [1511, 733] width 24 height 24
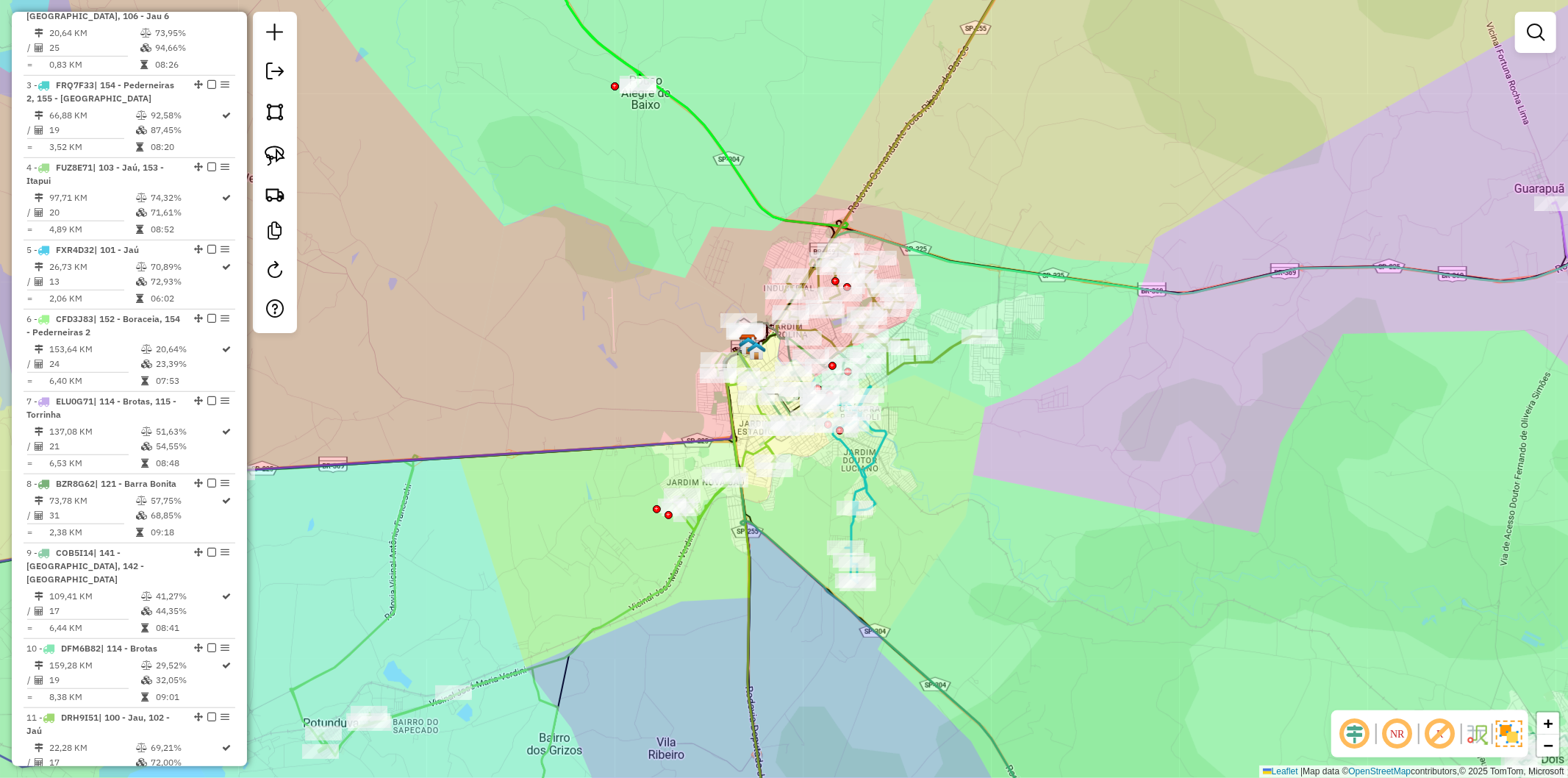
click at [875, 459] on icon at bounding box center [860, 484] width 54 height 197
select select "**********"
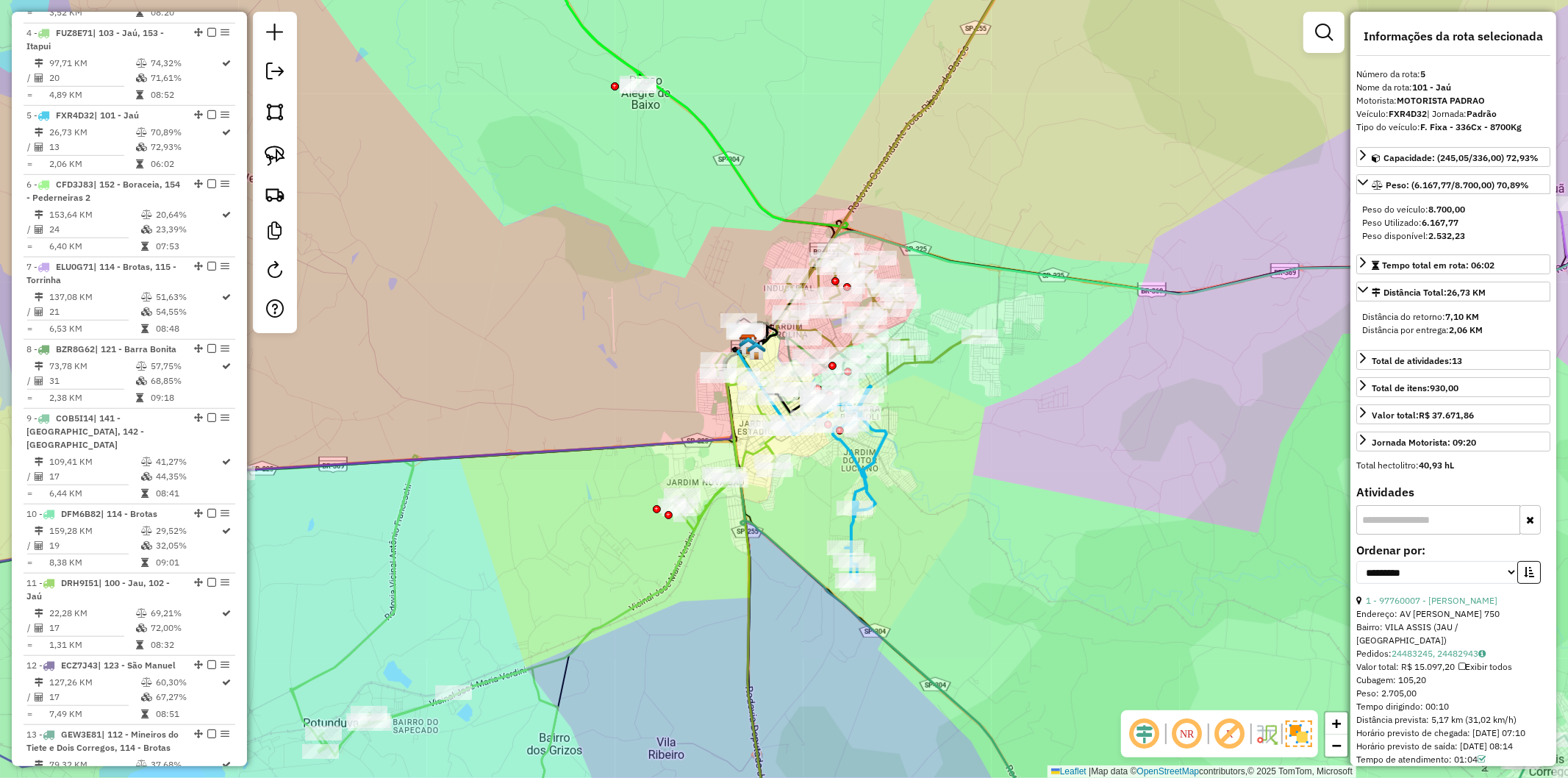
scroll to position [982, 0]
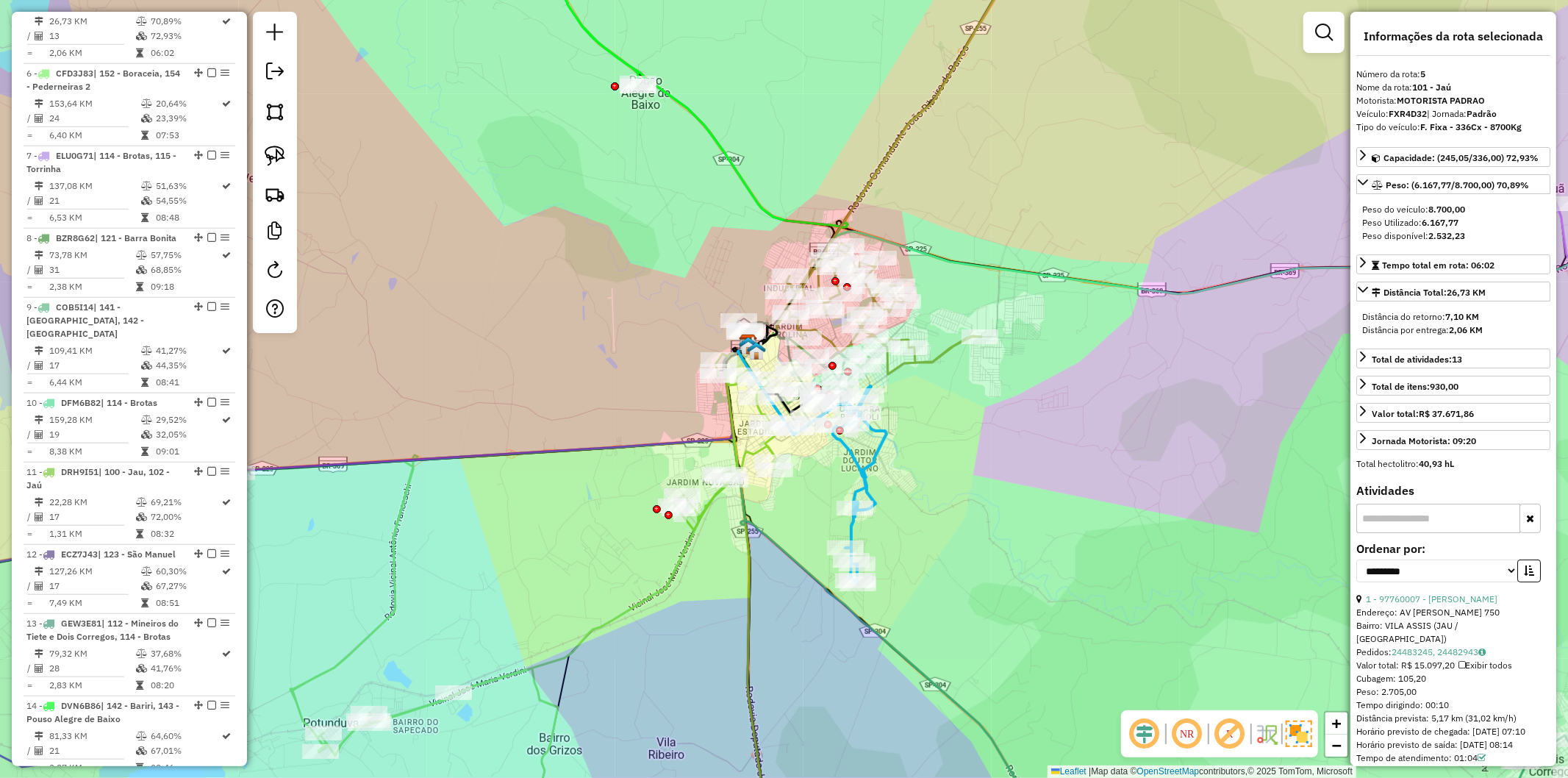
click at [939, 500] on div "Janela de atendimento Grade de atendimento Capacidade Transportadoras Veículos …" at bounding box center [784, 389] width 1568 height 778
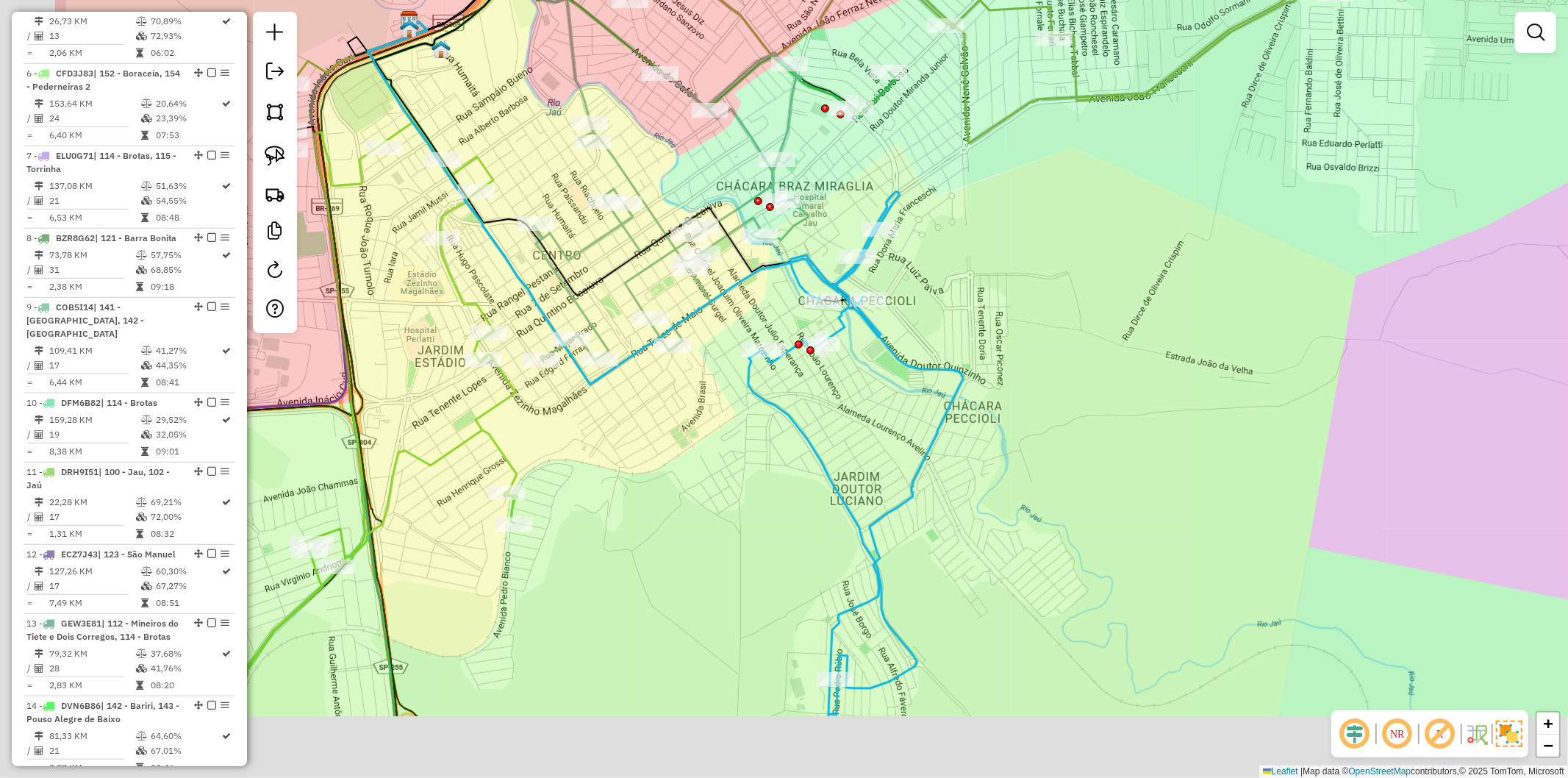
drag, startPoint x: 518, startPoint y: 675, endPoint x: 733, endPoint y: 530, distance: 259.3
click at [733, 530] on div "Janela de atendimento Grade de atendimento Capacidade Transportadoras Veículos …" at bounding box center [784, 389] width 1568 height 778
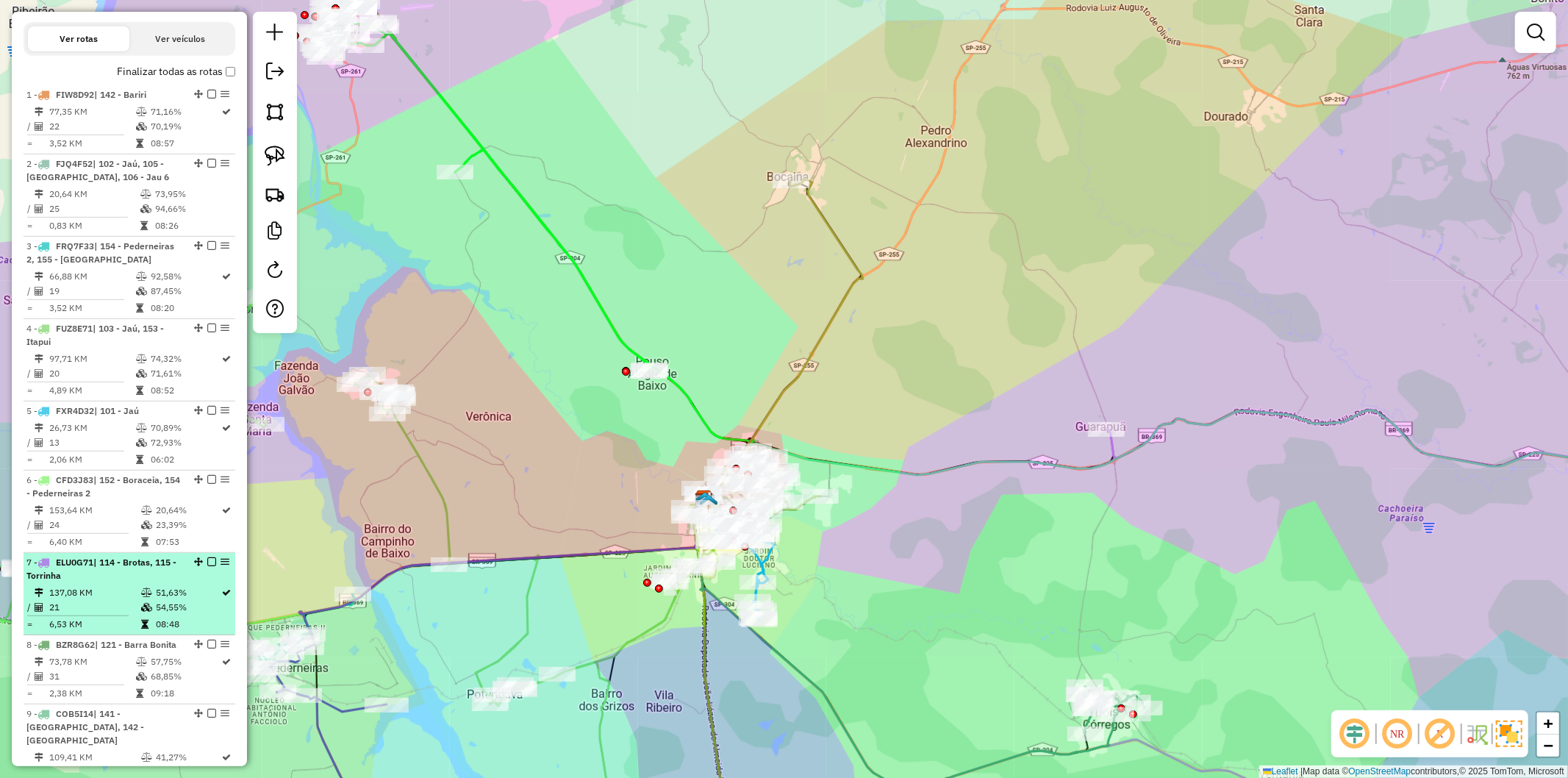
scroll to position [225, 0]
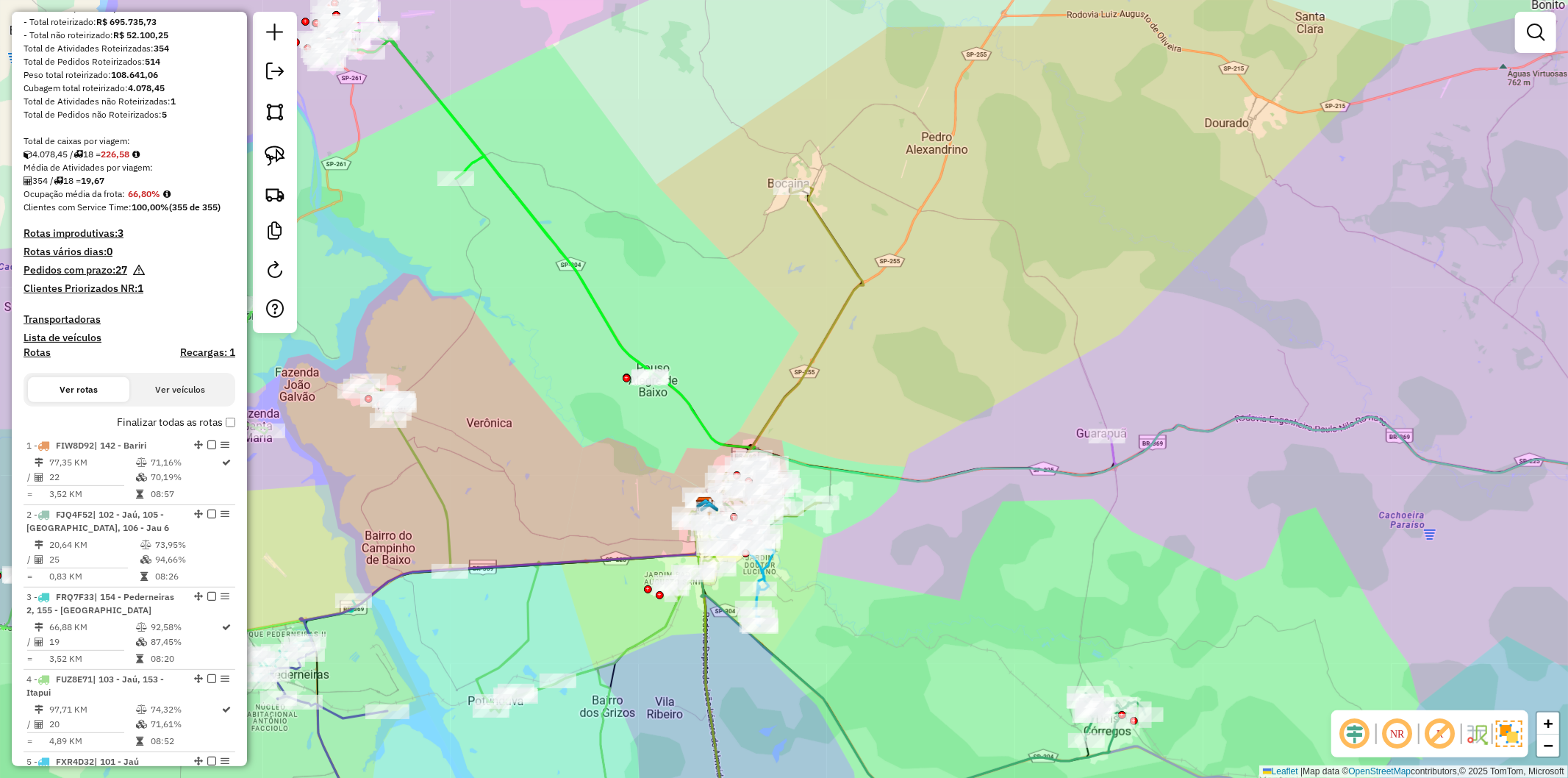
drag, startPoint x: 486, startPoint y: 299, endPoint x: 488, endPoint y: 307, distance: 8.2
click at [488, 307] on div "Janela de atendimento Grade de atendimento Capacidade Transportadoras Veículos …" at bounding box center [784, 389] width 1568 height 778
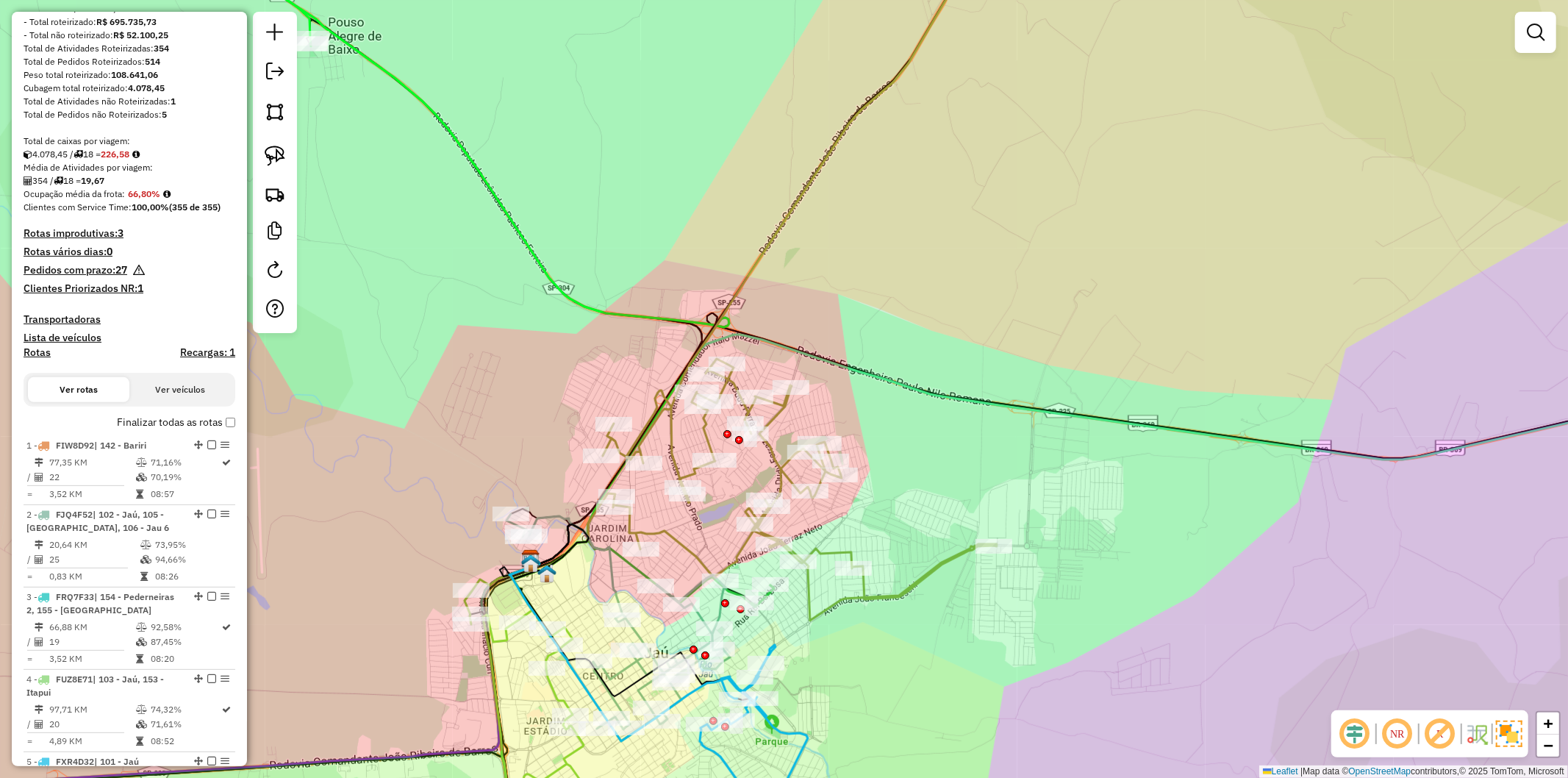
click at [769, 457] on icon at bounding box center [800, 271] width 394 height 698
select select "**********"
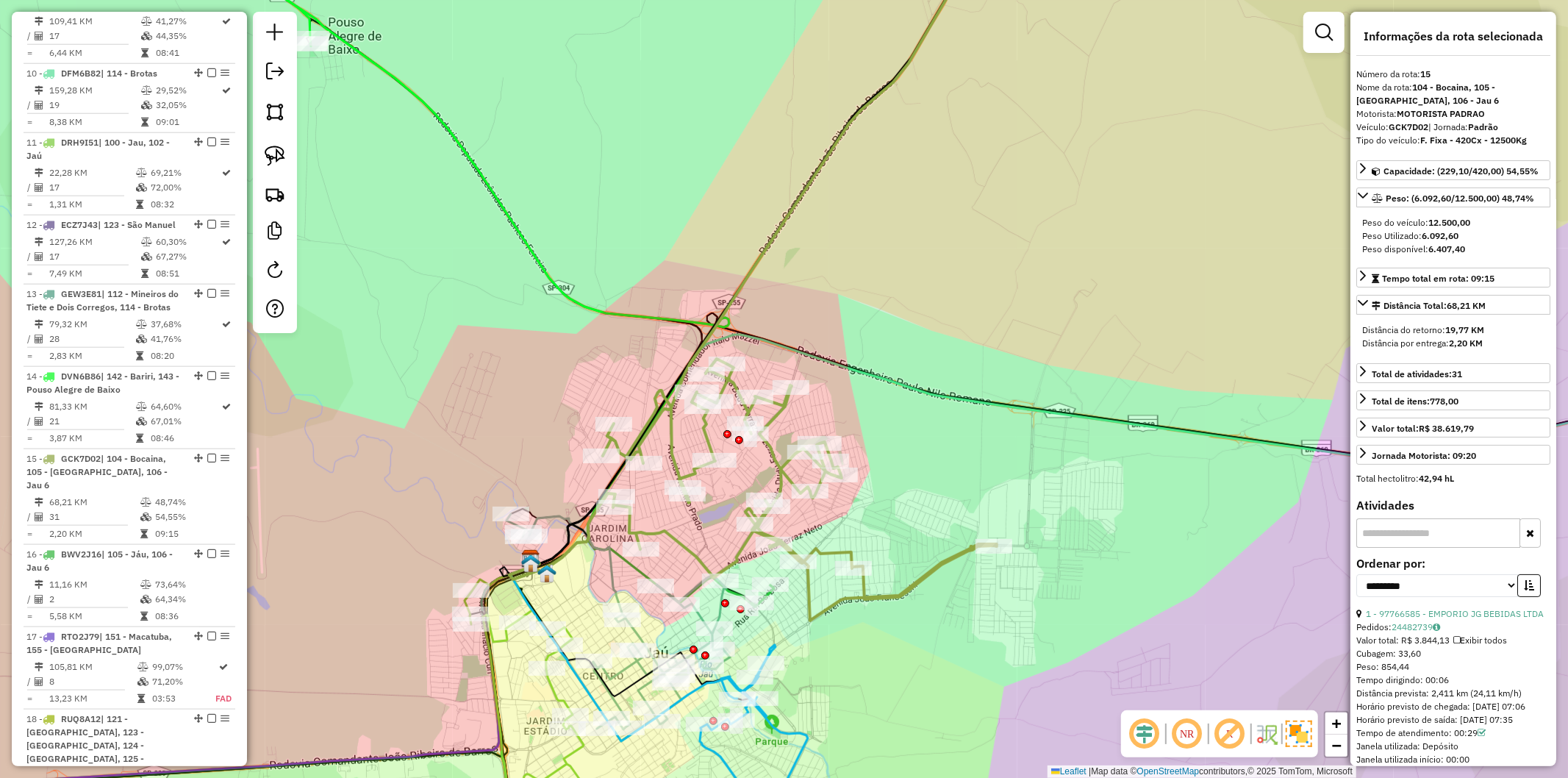
scroll to position [1695, 0]
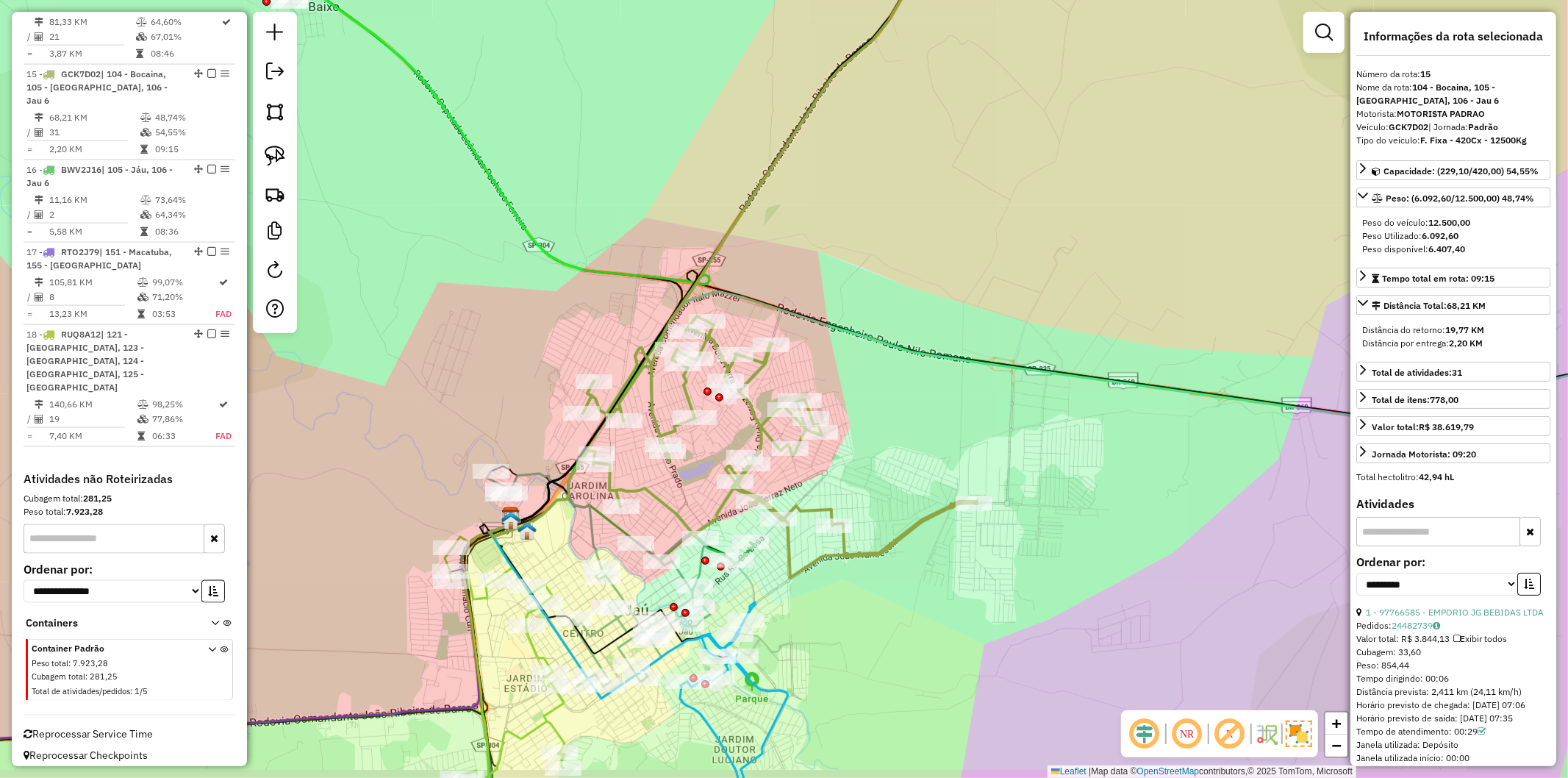
drag, startPoint x: 834, startPoint y: 644, endPoint x: 830, endPoint y: 638, distance: 7.2
click at [830, 638] on div "Janela de atendimento Grade de atendimento Capacidade Transportadoras Veículos …" at bounding box center [784, 389] width 1568 height 778
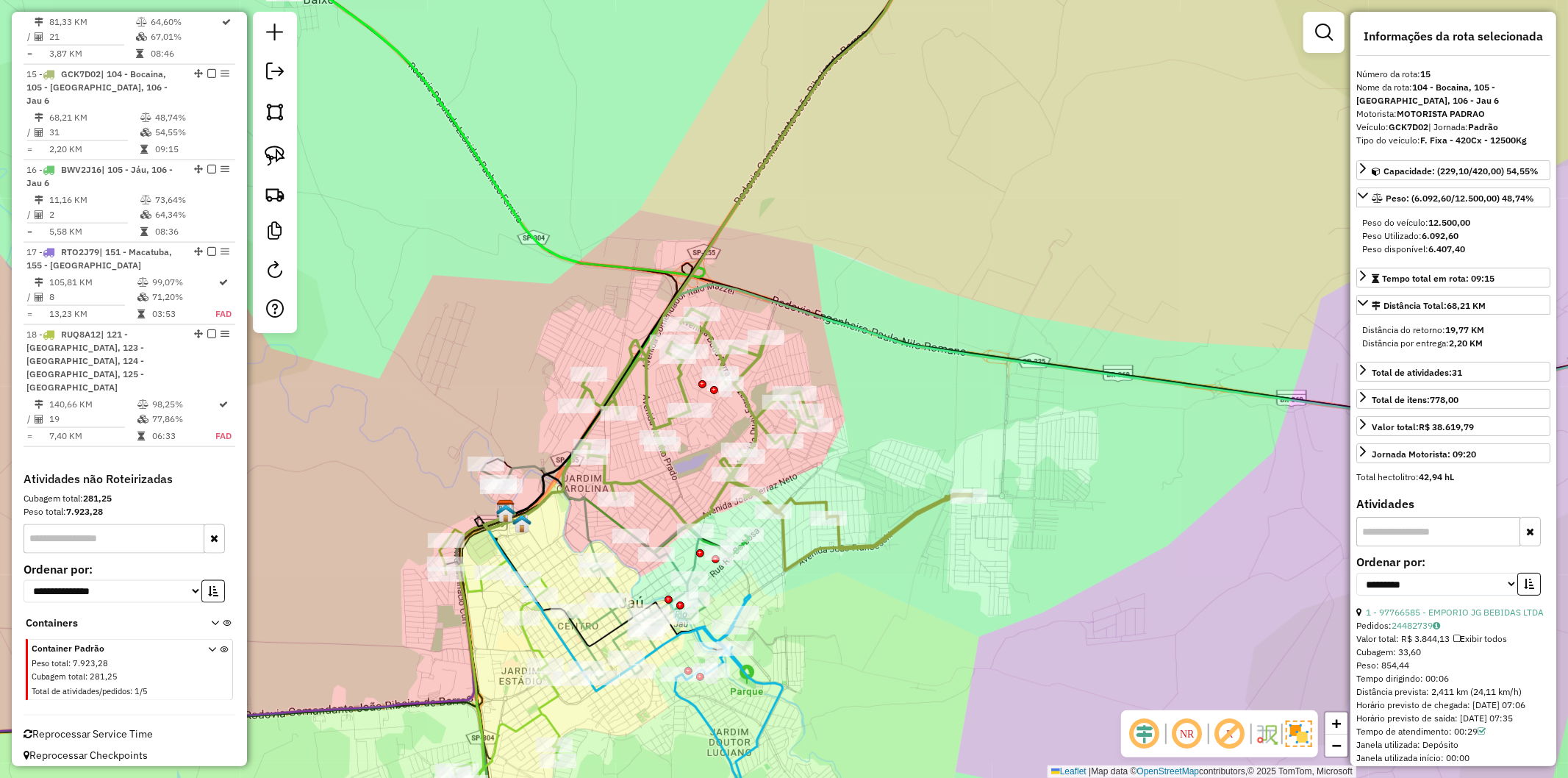
click at [765, 678] on icon at bounding box center [729, 726] width 108 height 262
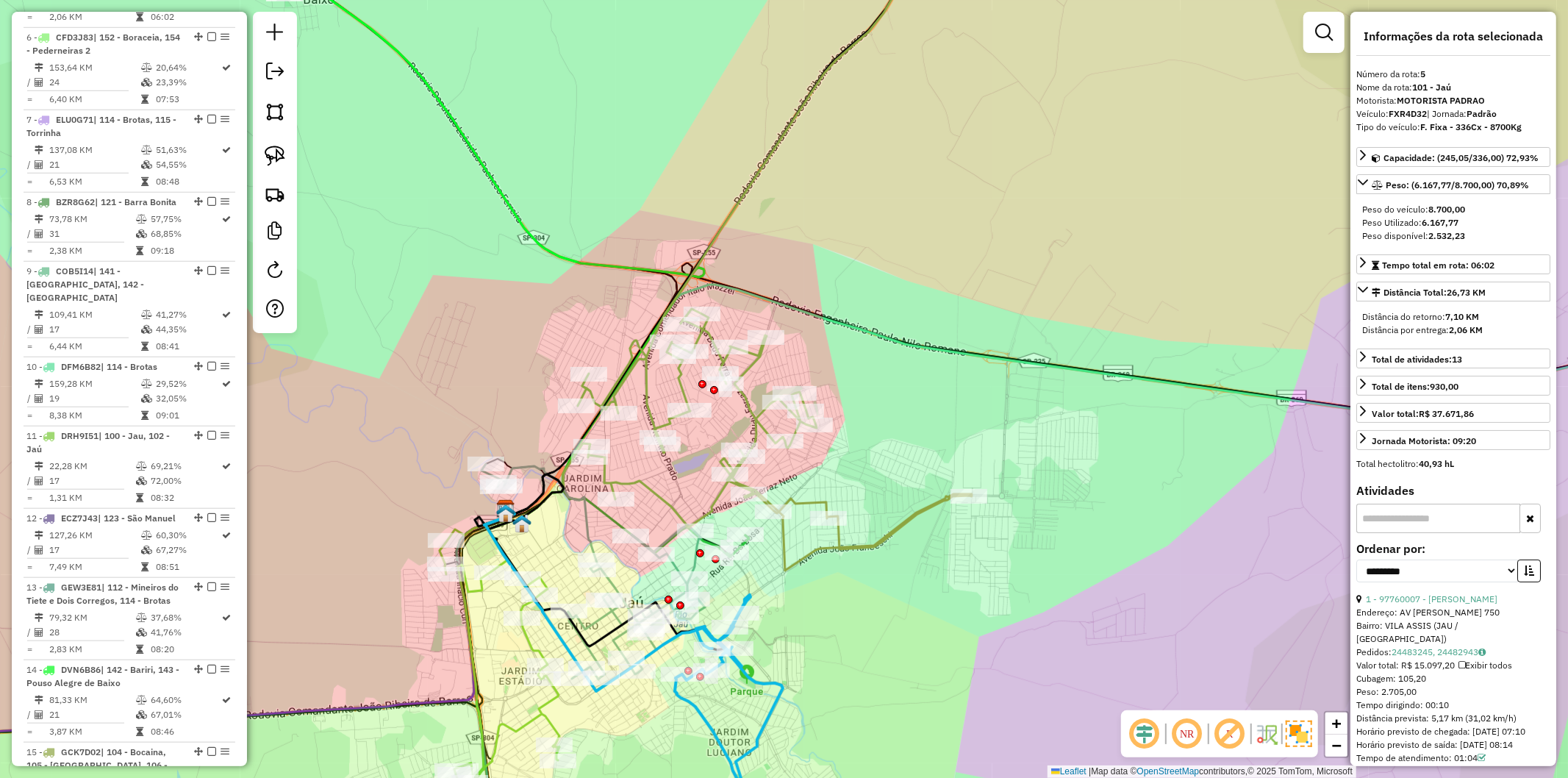
scroll to position [982, 0]
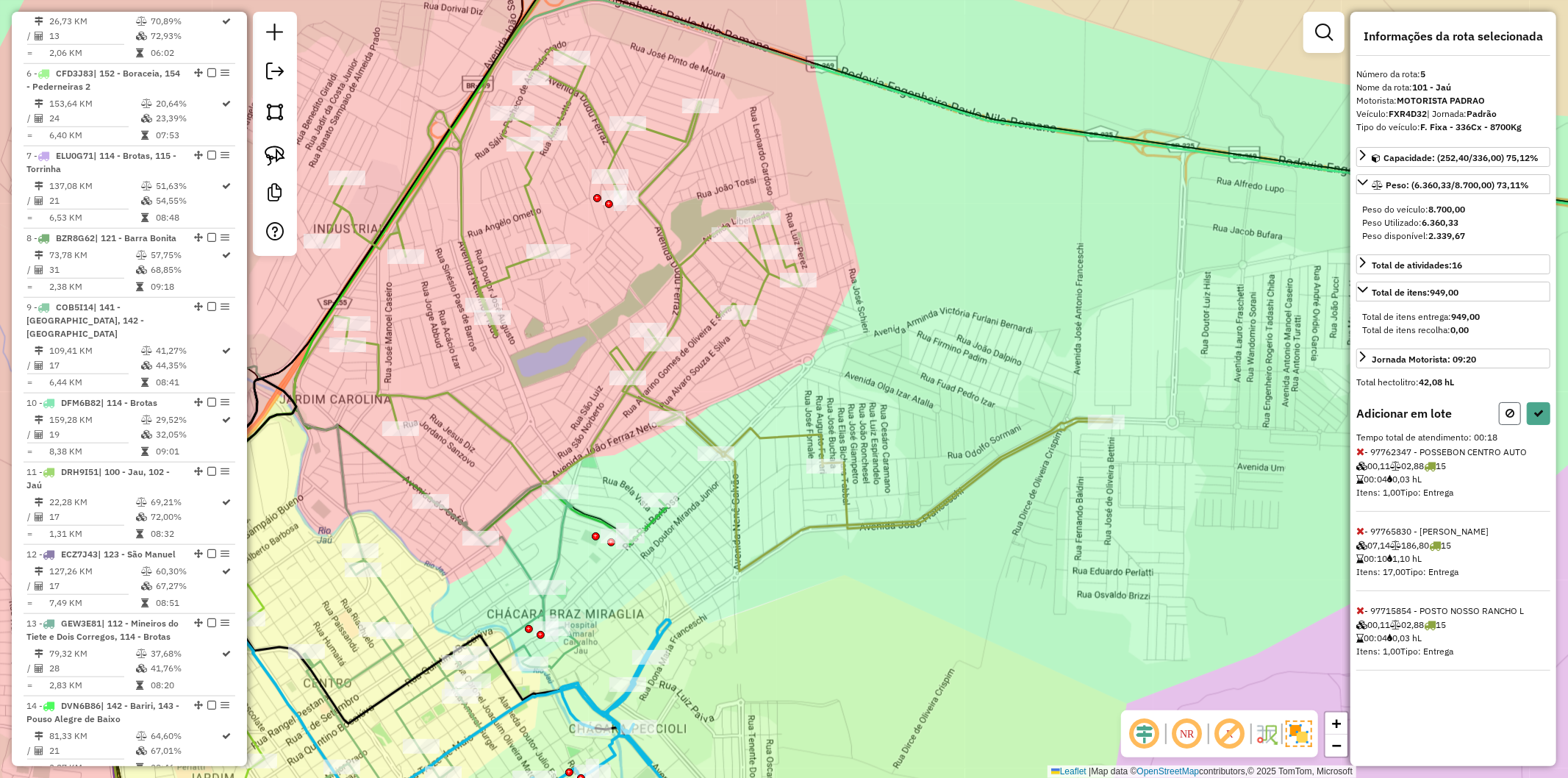
click at [1504, 417] on button at bounding box center [1510, 413] width 22 height 23
select select "**********"
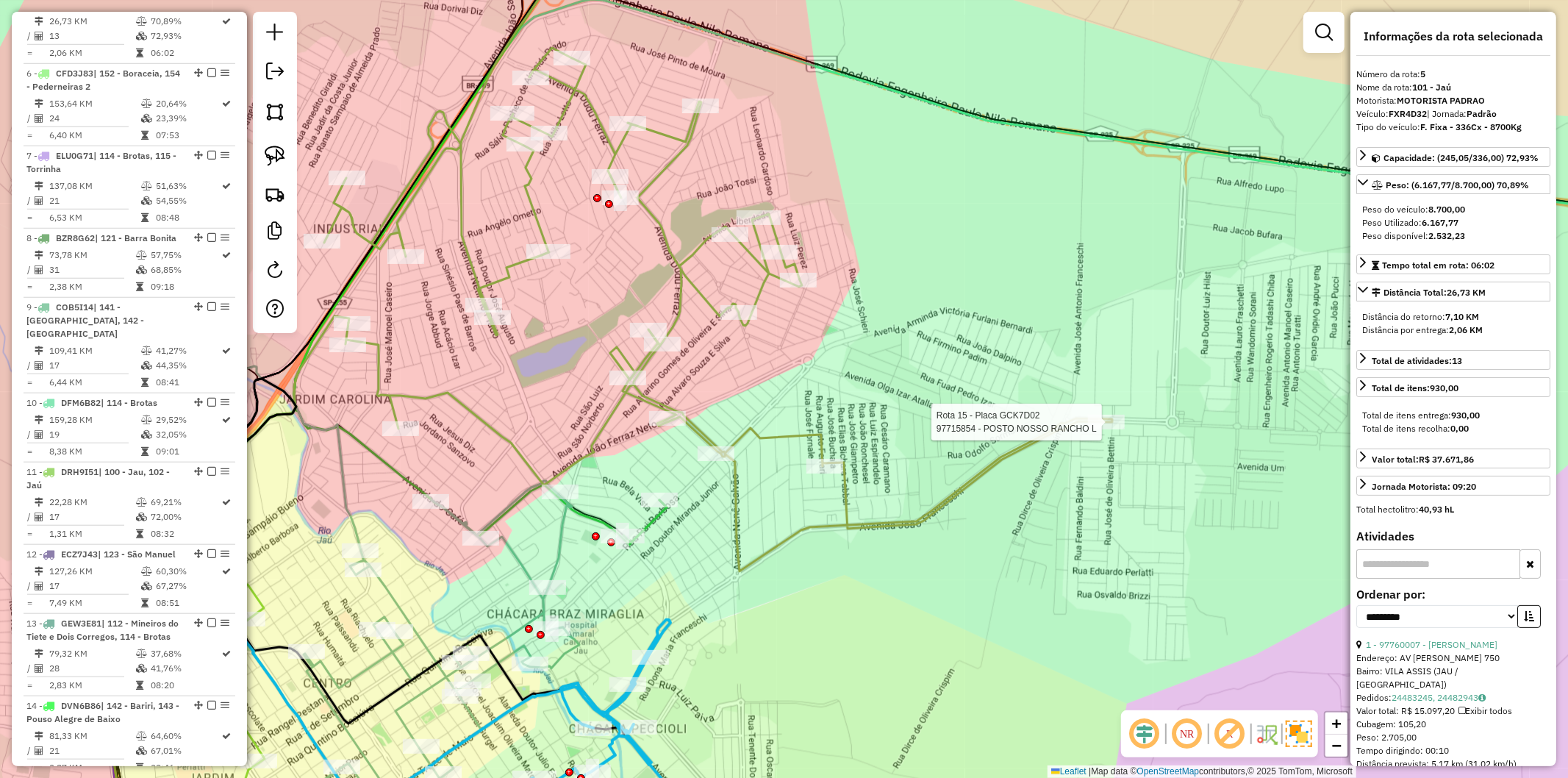
click at [1077, 405] on div "Rota 15 - Placa GCK7D02 97715854 - POSTO NOSSO RANCHO L Janela de atendimento G…" at bounding box center [784, 389] width 1568 height 778
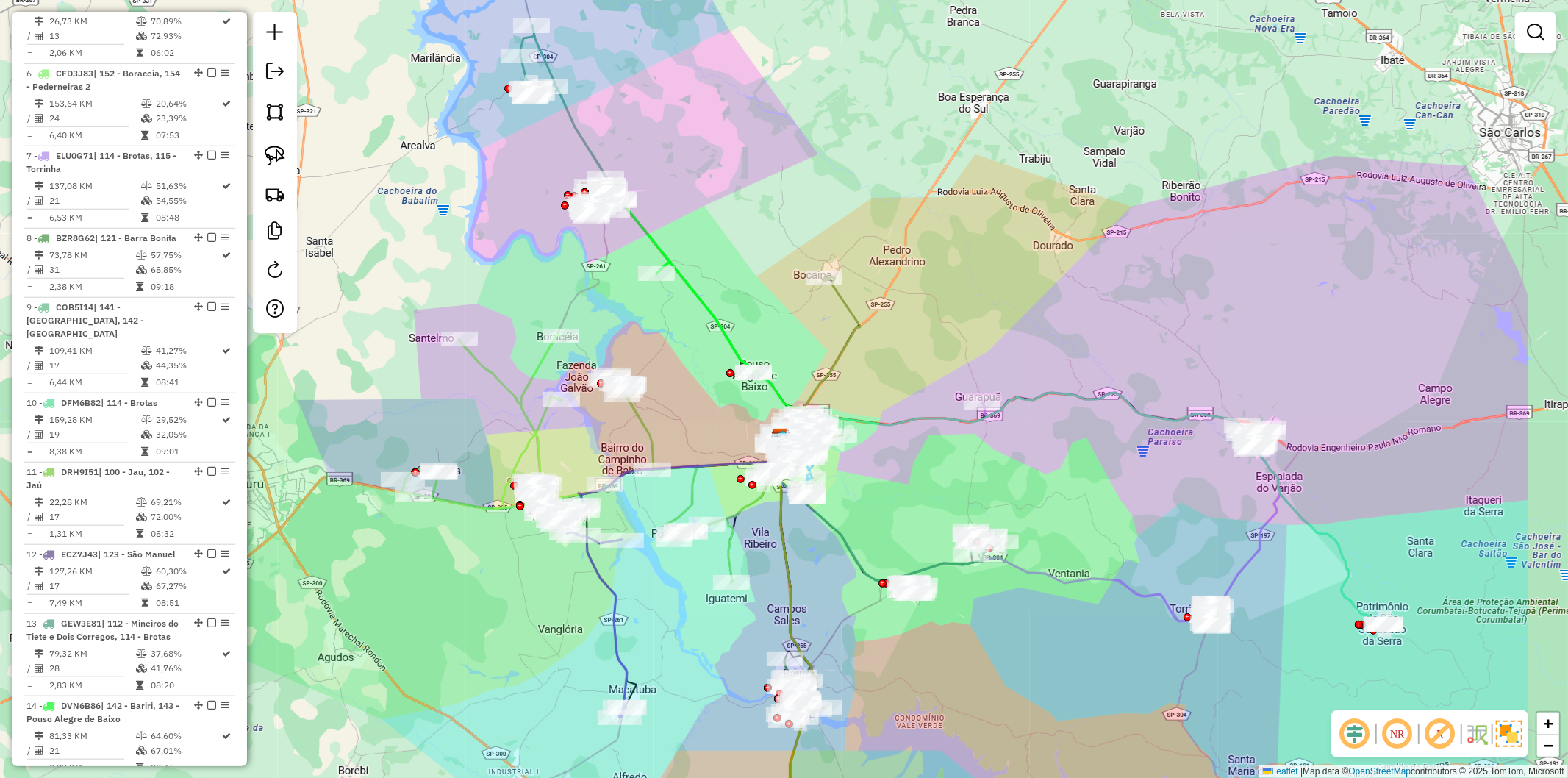
drag, startPoint x: 1057, startPoint y: 559, endPoint x: 861, endPoint y: 503, distance: 203.8
click at [861, 503] on div "Janela de atendimento Grade de atendimento Capacidade Transportadoras Veículos …" at bounding box center [784, 389] width 1568 height 778
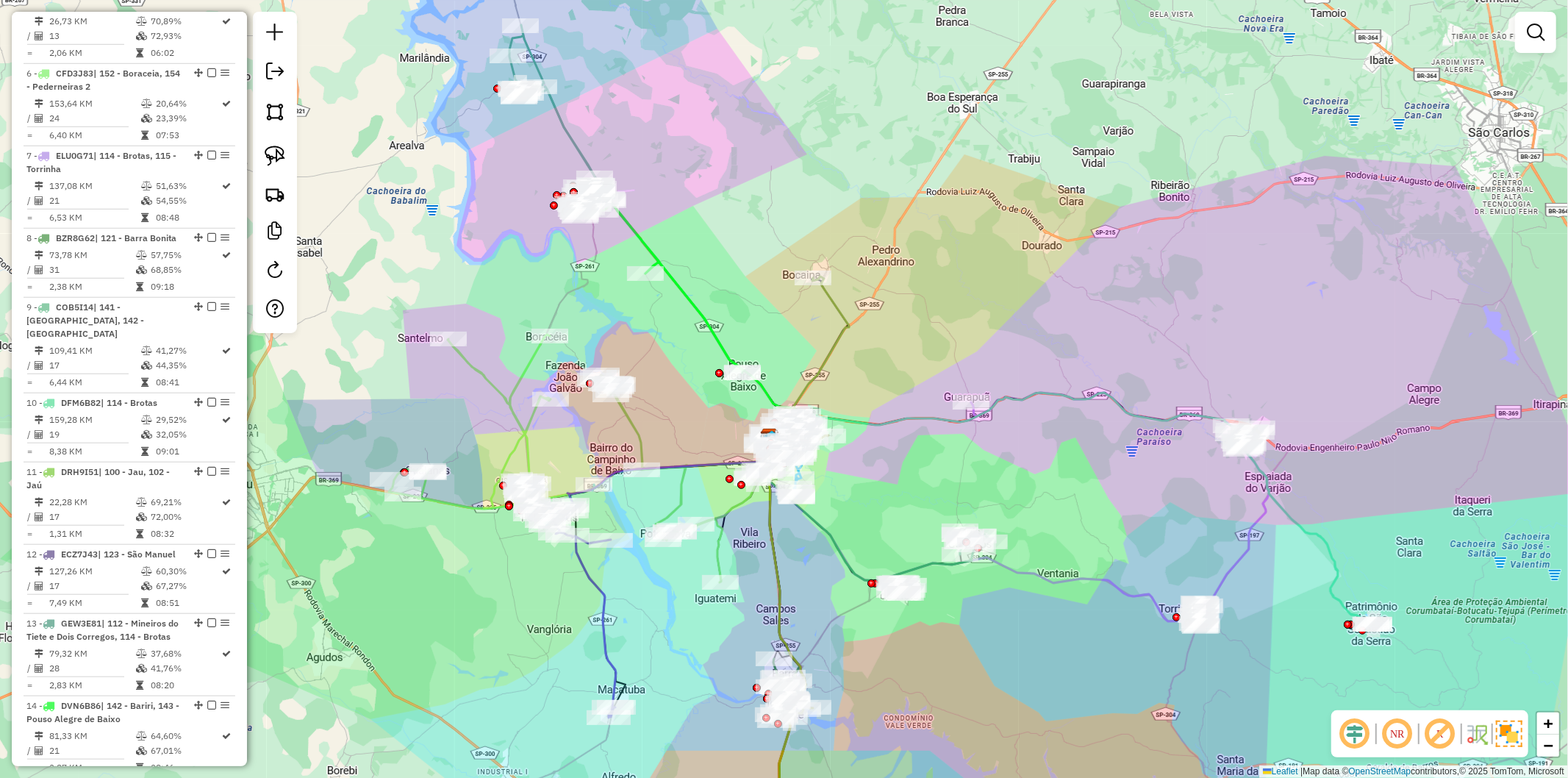
click at [906, 504] on div "Janela de atendimento Grade de atendimento Capacidade Transportadoras Veículos …" at bounding box center [784, 389] width 1568 height 778
click at [1261, 532] on div "Janela de atendimento Grade de atendimento Capacidade Transportadoras Veículos …" at bounding box center [784, 389] width 1568 height 778
click at [1257, 532] on icon at bounding box center [1121, 509] width 299 height 234
select select "**********"
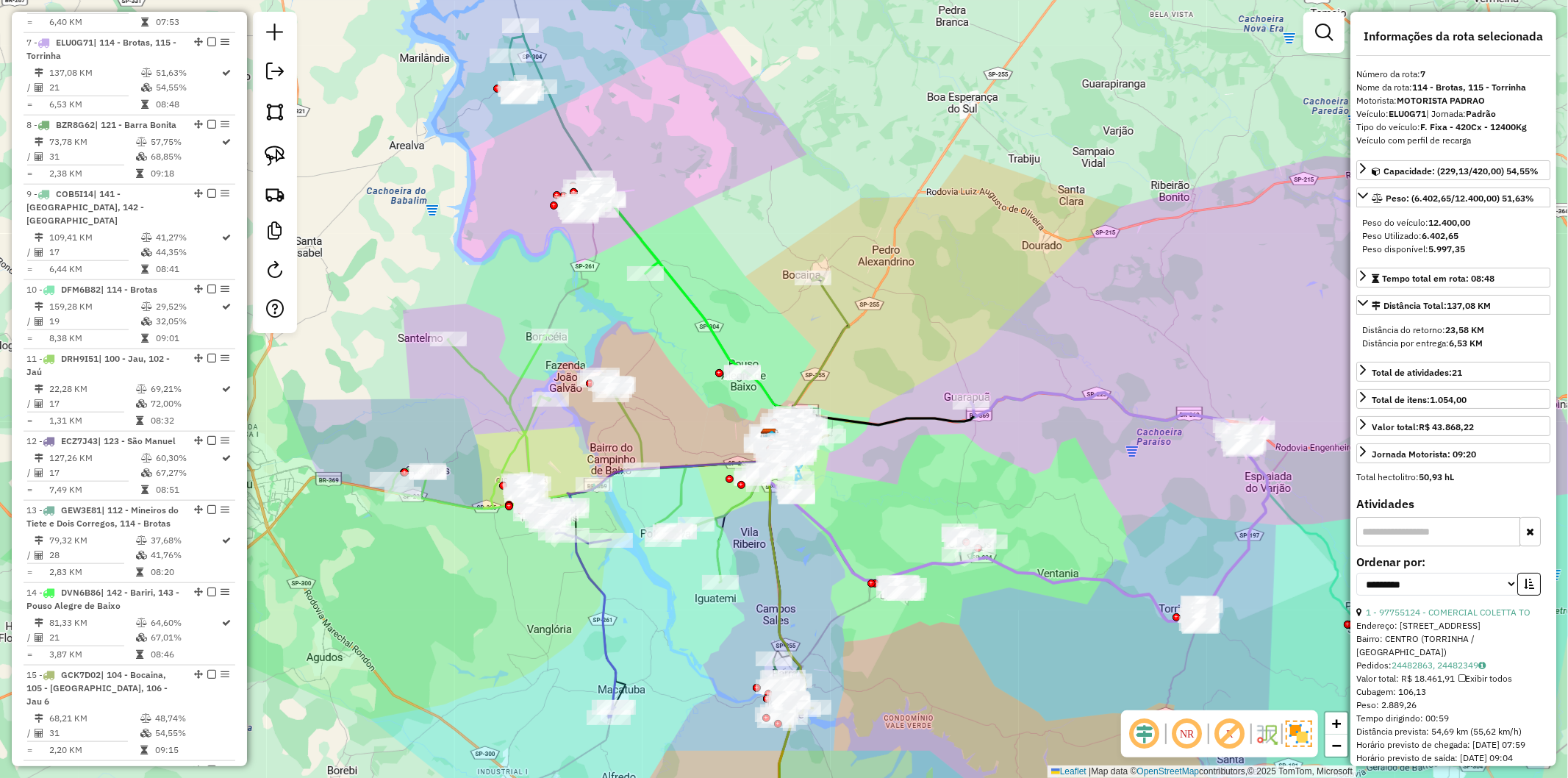
scroll to position [1134, 0]
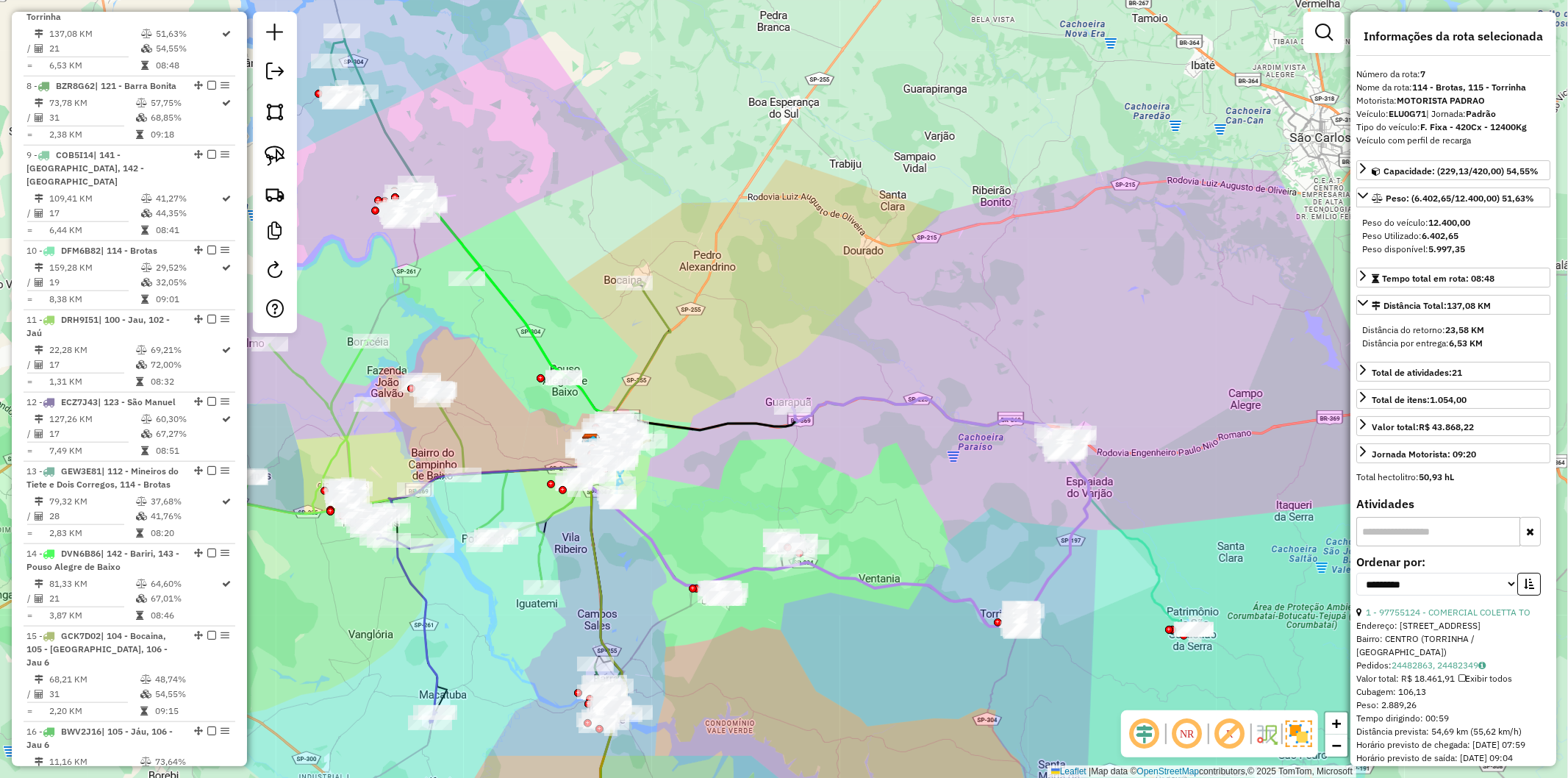
drag, startPoint x: 1134, startPoint y: 516, endPoint x: 1059, endPoint y: 503, distance: 76.1
click at [1059, 503] on div "Janela de atendimento Grade de atendimento Capacidade Transportadoras Veículos …" at bounding box center [784, 389] width 1568 height 778
click at [1053, 507] on div "Janela de atendimento Grade de atendimento Capacidade Transportadoras Veículos …" at bounding box center [784, 389] width 1568 height 778
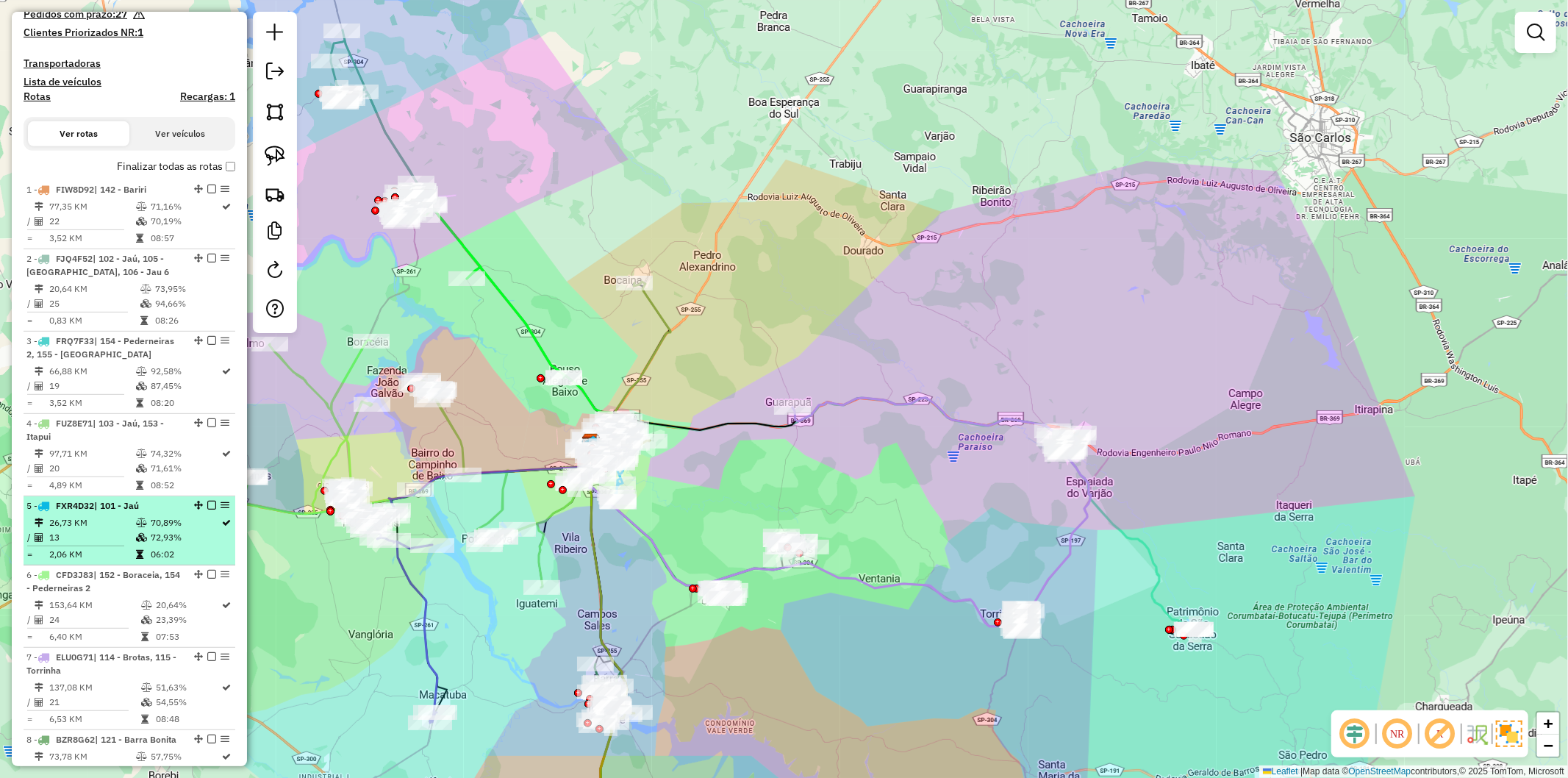
scroll to position [0, 0]
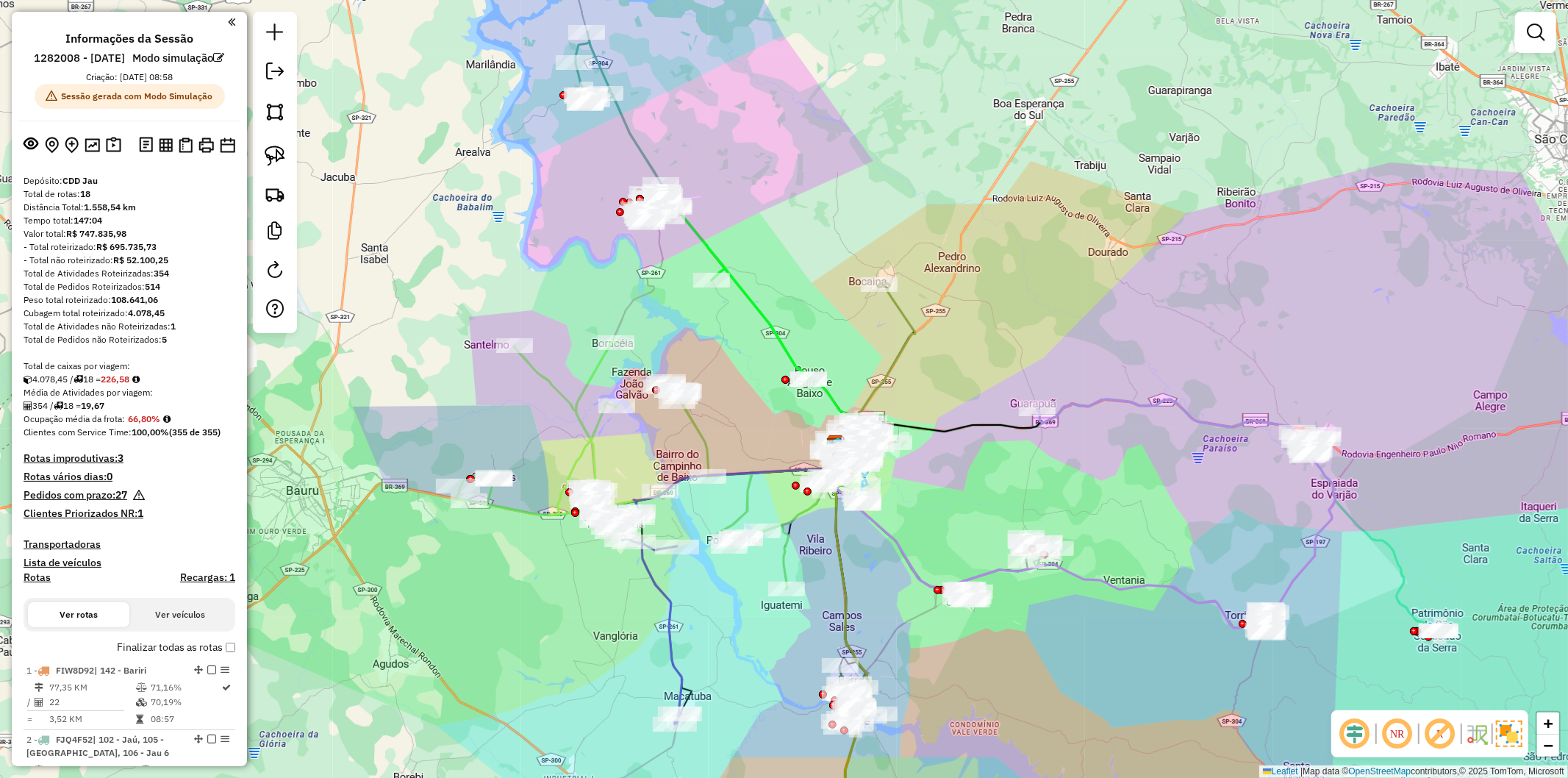
drag, startPoint x: 395, startPoint y: 442, endPoint x: 634, endPoint y: 443, distance: 239.0
click at [634, 443] on div "Janela de atendimento Grade de atendimento Capacidade Transportadoras Veículos …" at bounding box center [784, 389] width 1568 height 778
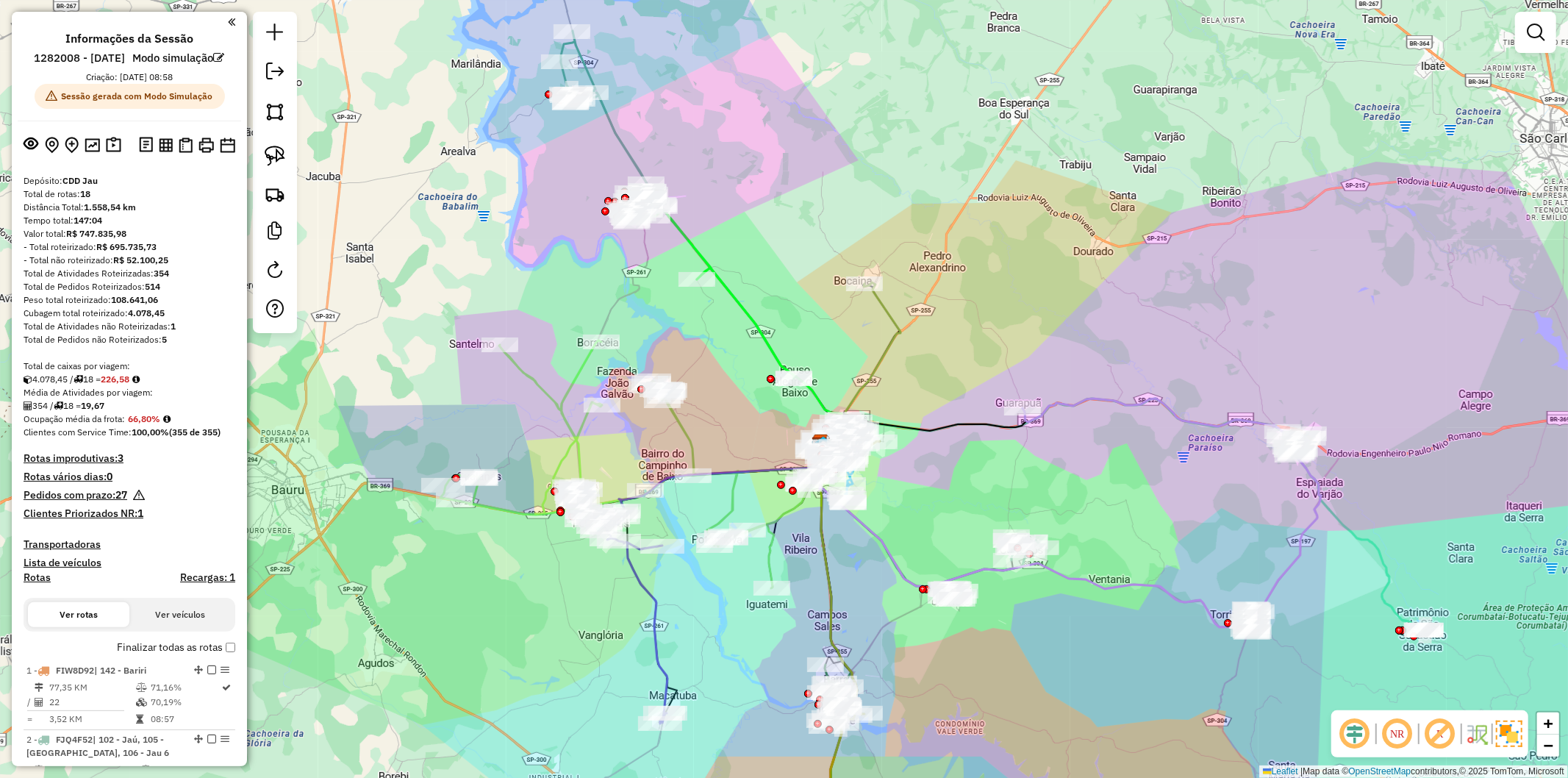
drag, startPoint x: 758, startPoint y: 435, endPoint x: 751, endPoint y: 434, distance: 7.1
click at [751, 434] on div "Janela de atendimento Grade de atendimento Capacidade Transportadoras Veículos …" at bounding box center [784, 389] width 1568 height 778
click at [219, 584] on h4 "Recargas: 1" at bounding box center [208, 577] width 55 height 12
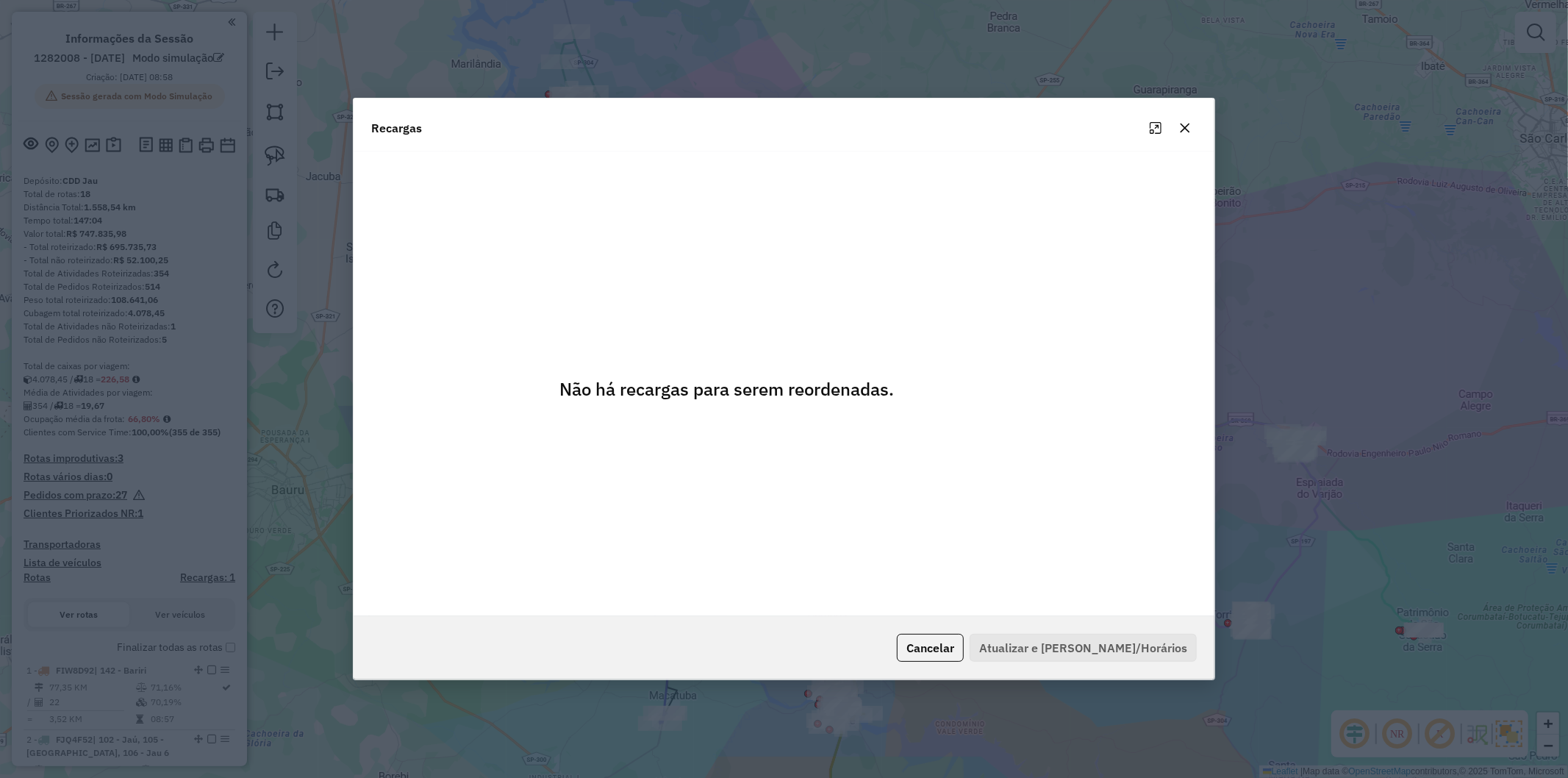
click at [1186, 127] on icon "button" at bounding box center [1186, 128] width 9 height 9
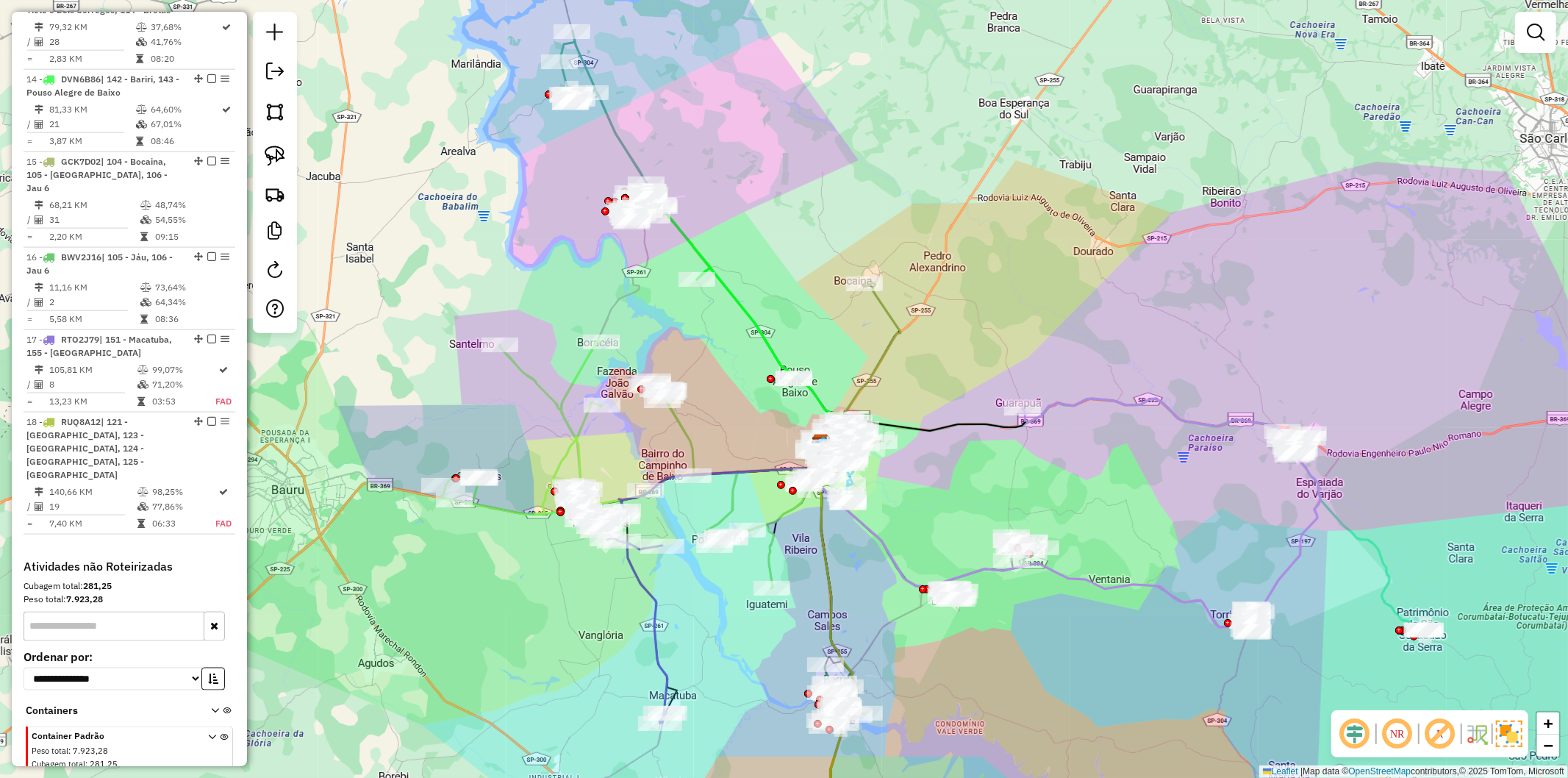
scroll to position [1634, 0]
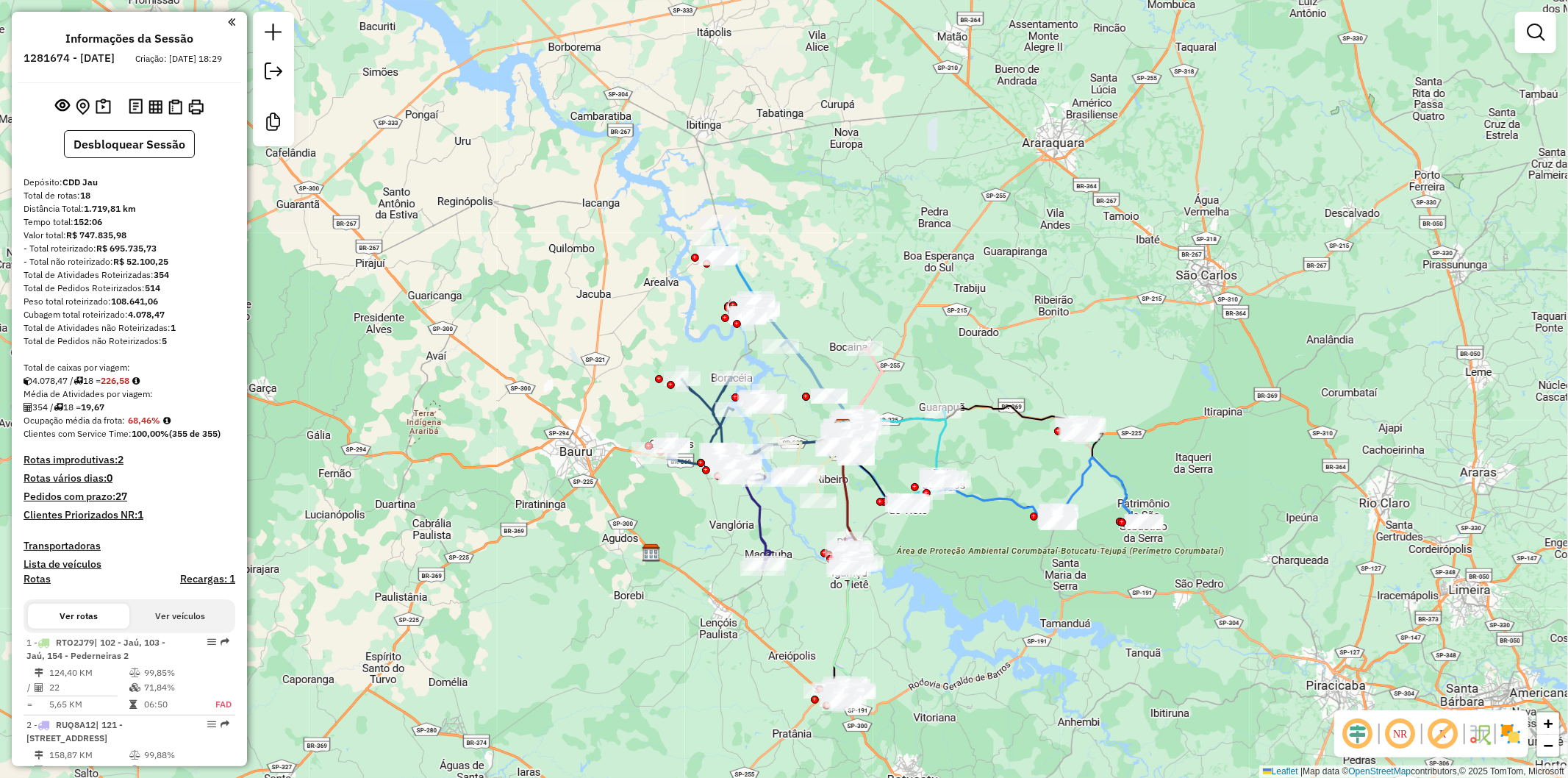
drag, startPoint x: 942, startPoint y: 388, endPoint x: 894, endPoint y: 349, distance: 61.8
click at [894, 349] on div "Janela de atendimento Grade de atendimento Capacidade Transportadoras Veículos …" at bounding box center [784, 389] width 1568 height 778
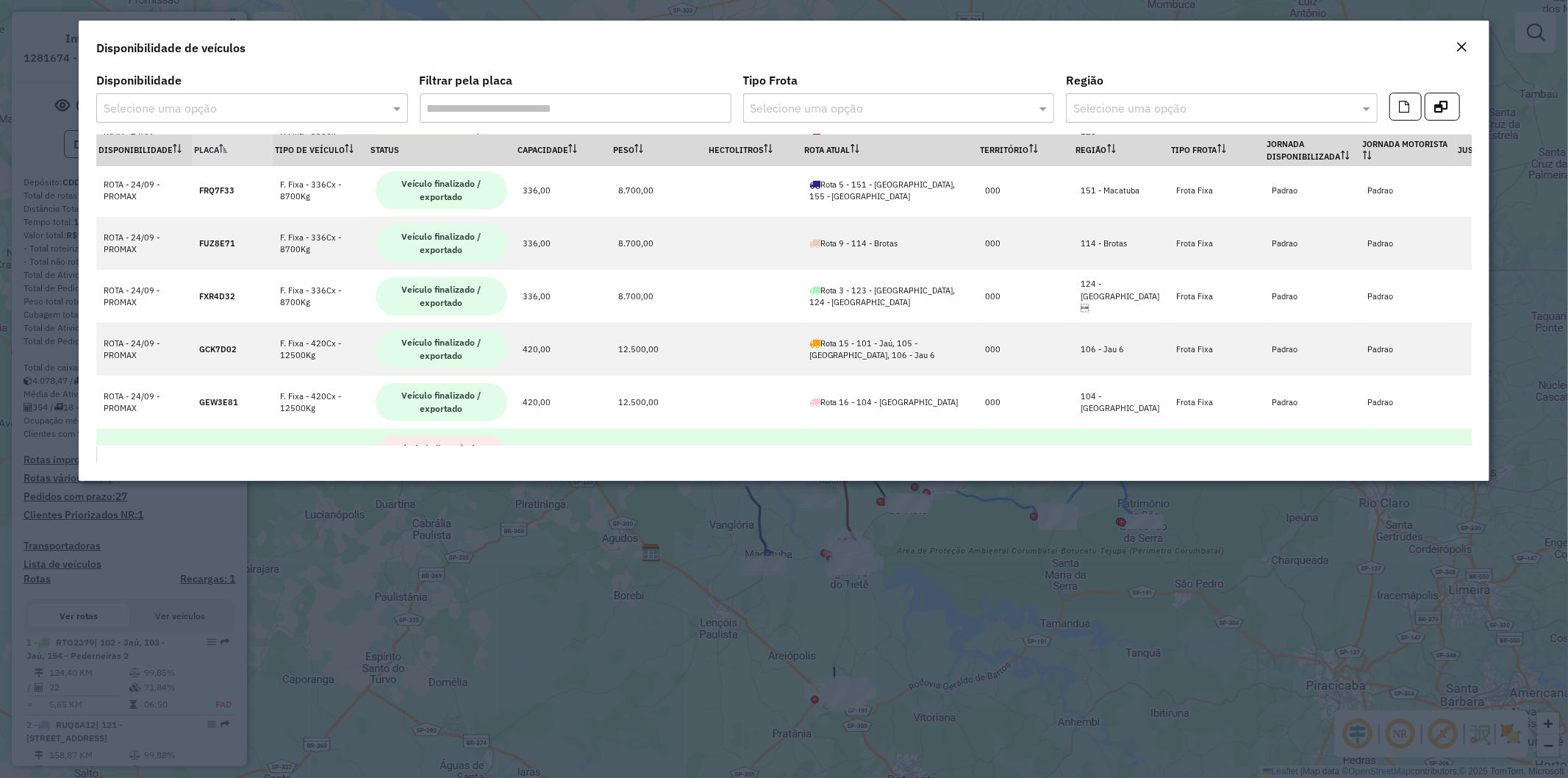
scroll to position [715, 0]
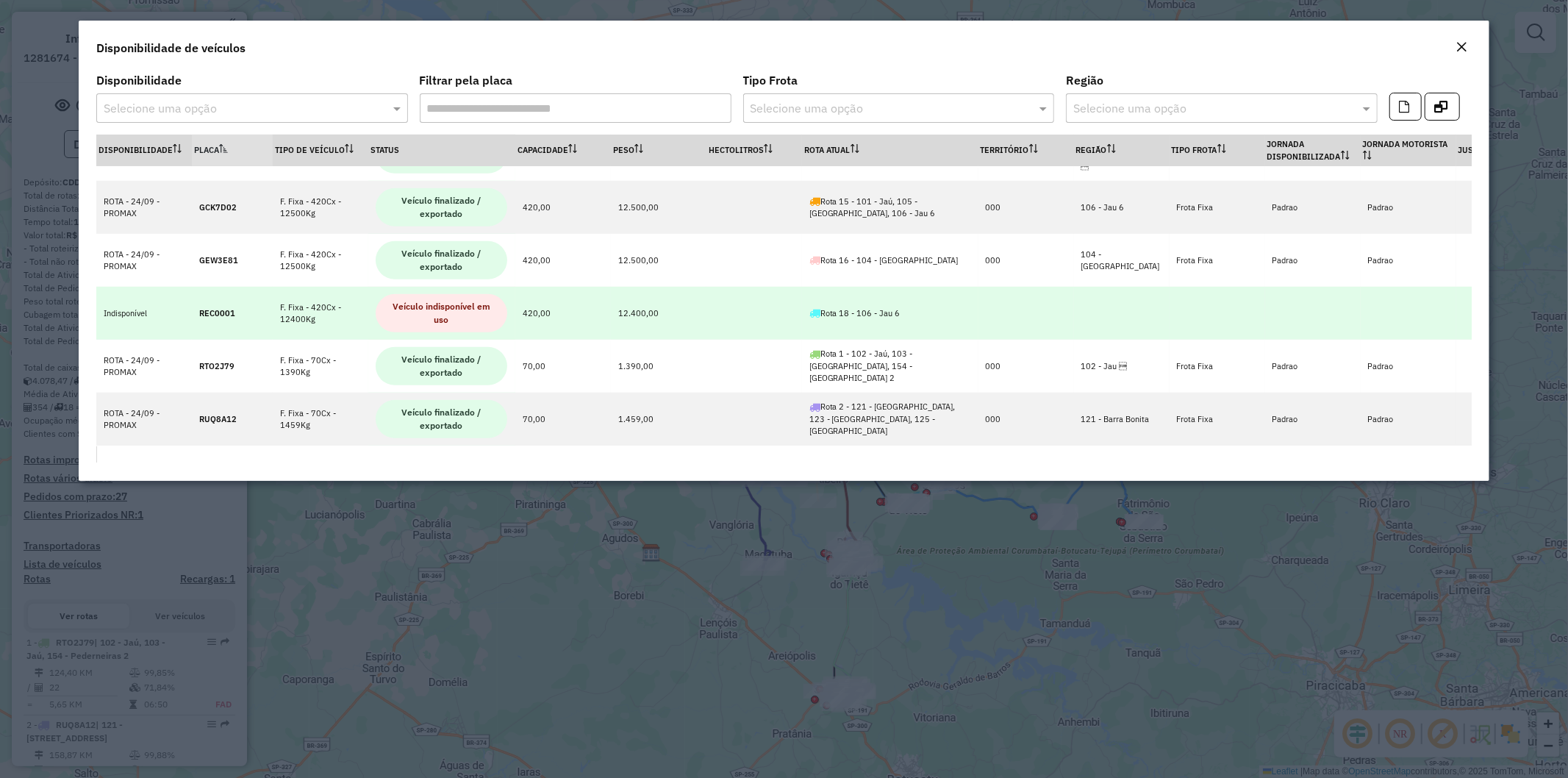
click at [328, 325] on td "F. Fixa - 420Cx - 12400Kg" at bounding box center [320, 314] width 96 height 53
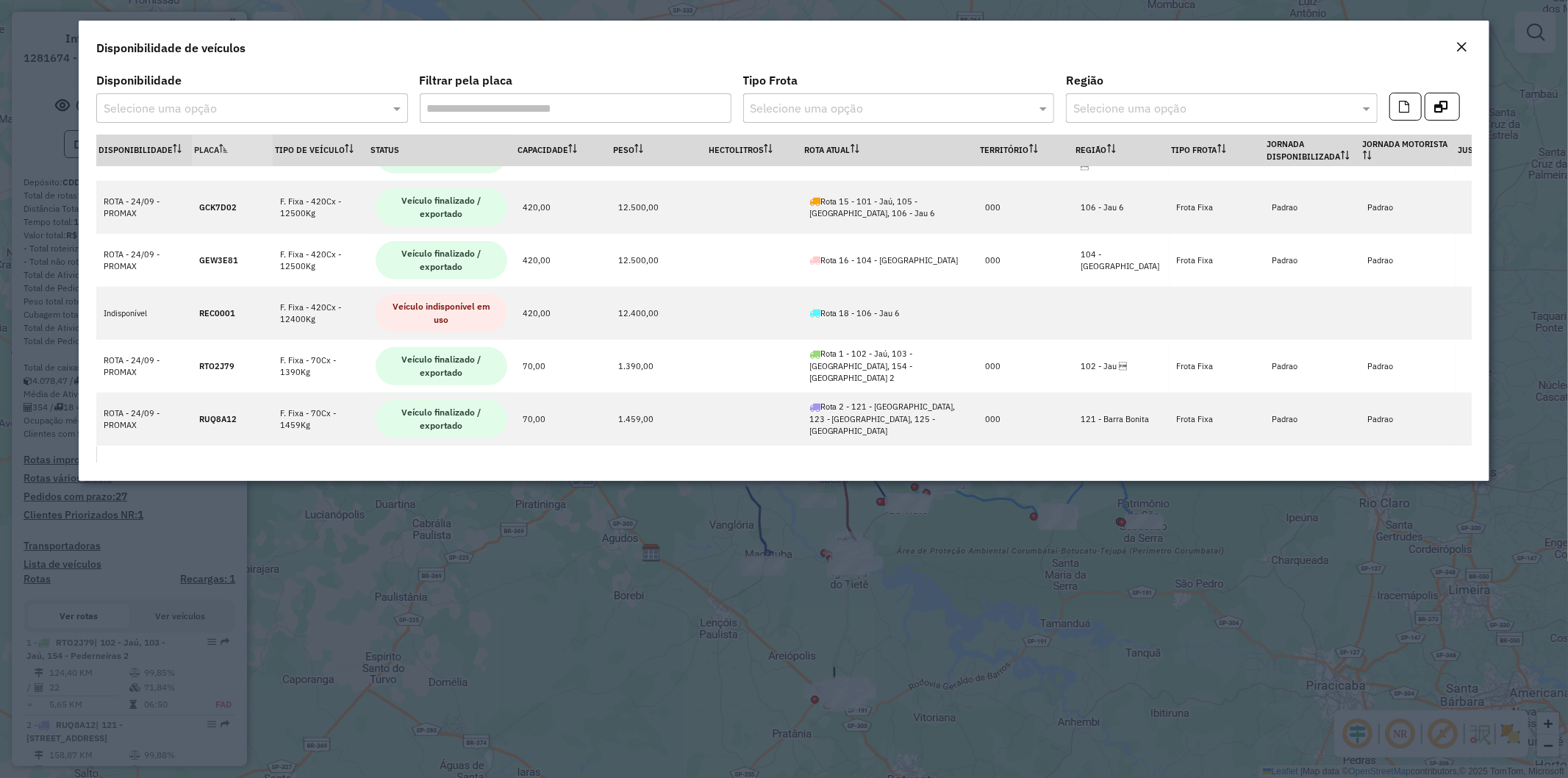
click at [1254, 49] on em "Close" at bounding box center [1462, 46] width 11 height 11
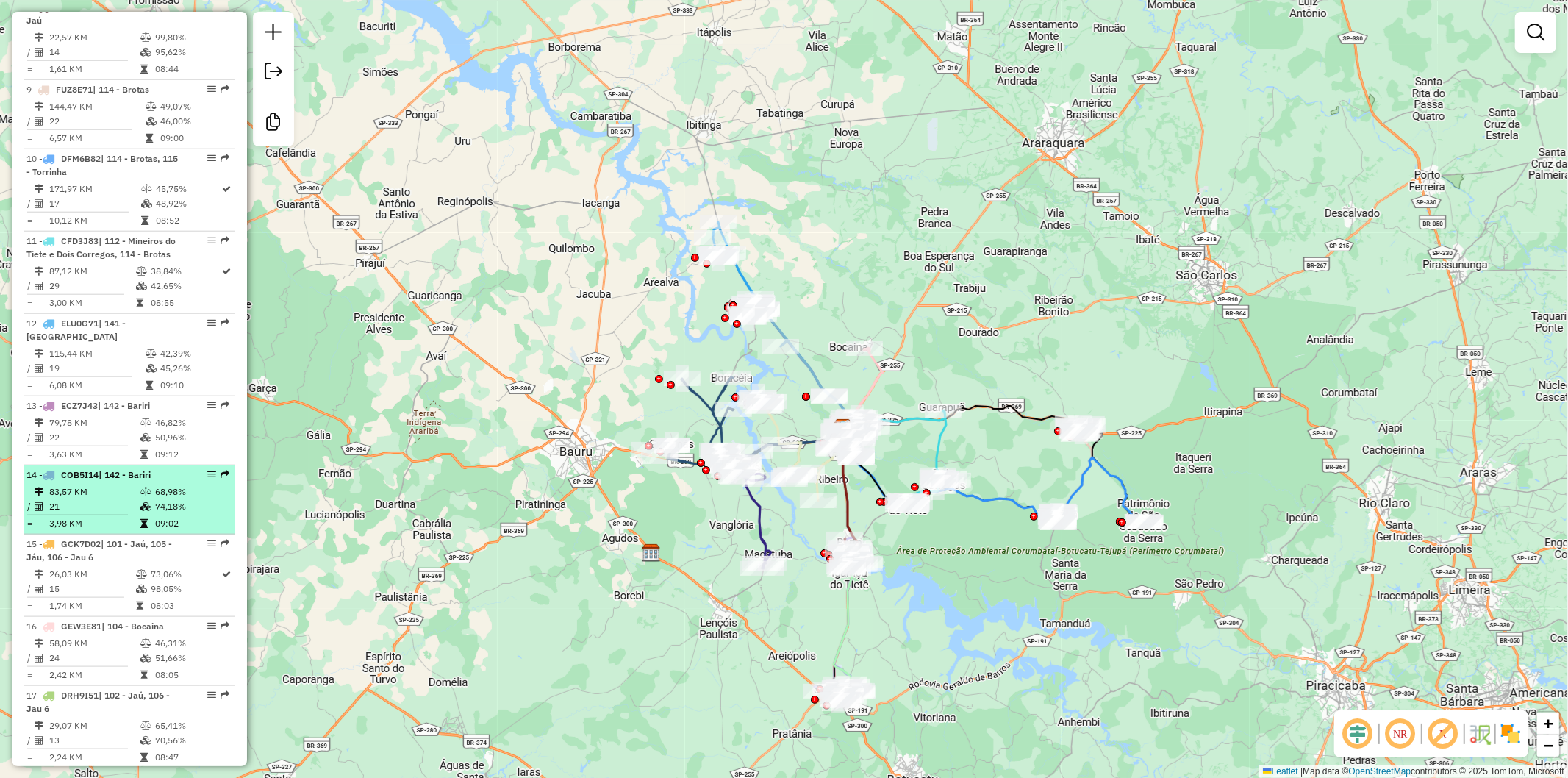
scroll to position [1563, 0]
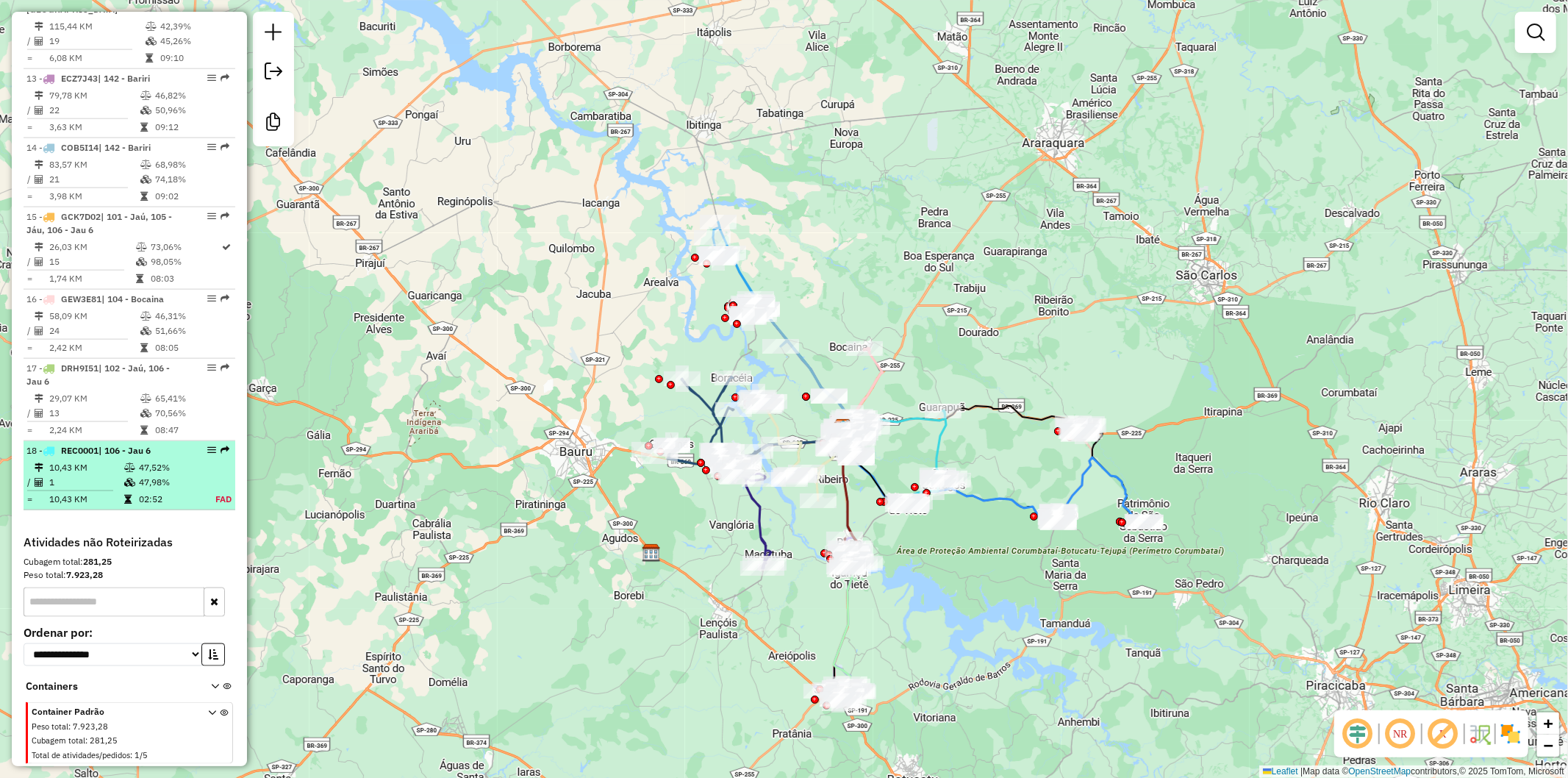
click at [123, 474] on td at bounding box center [131, 468] width 15 height 15
select select "**********"
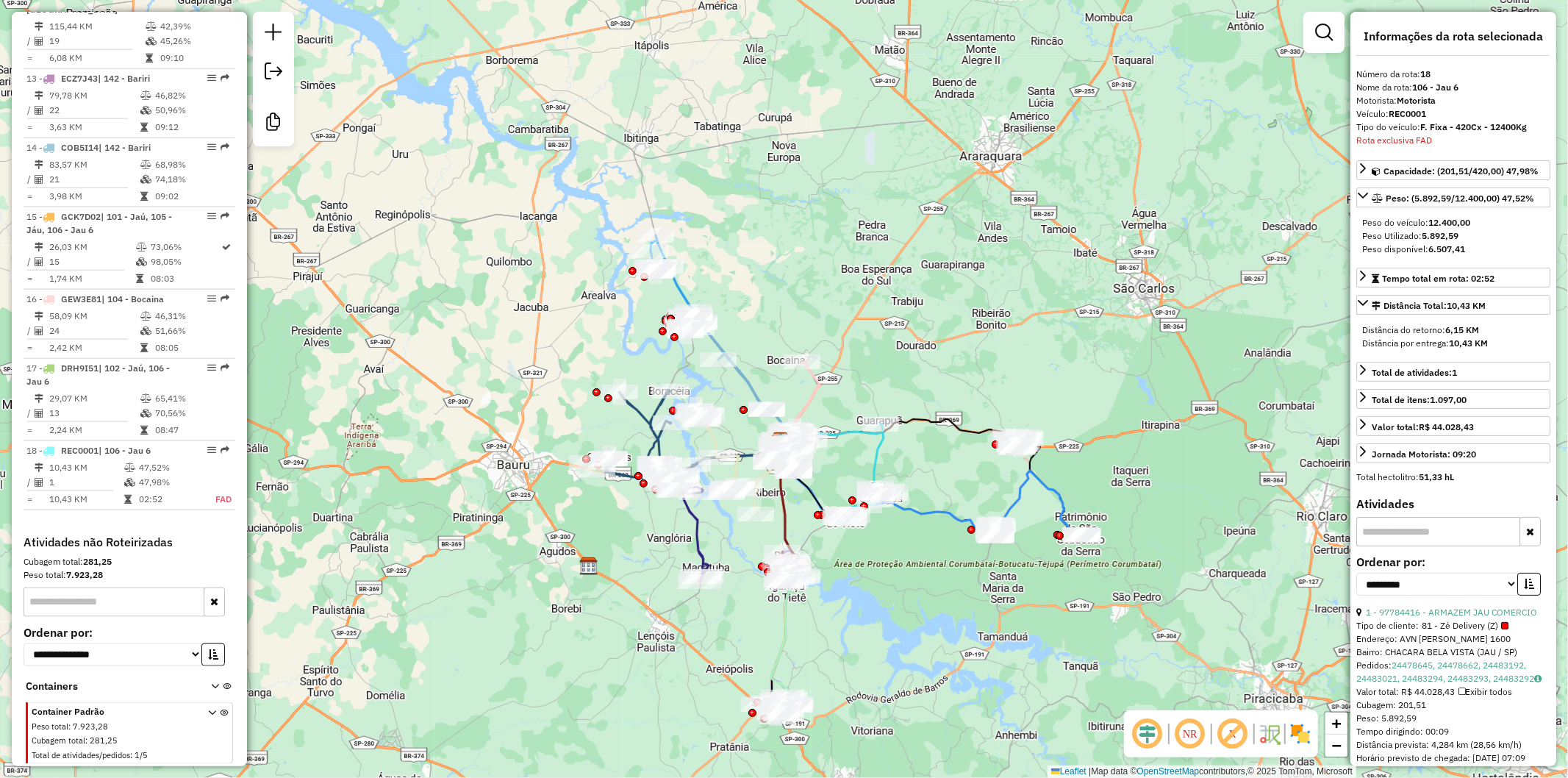
click at [692, 533] on icon at bounding box center [684, 528] width 47 height 106
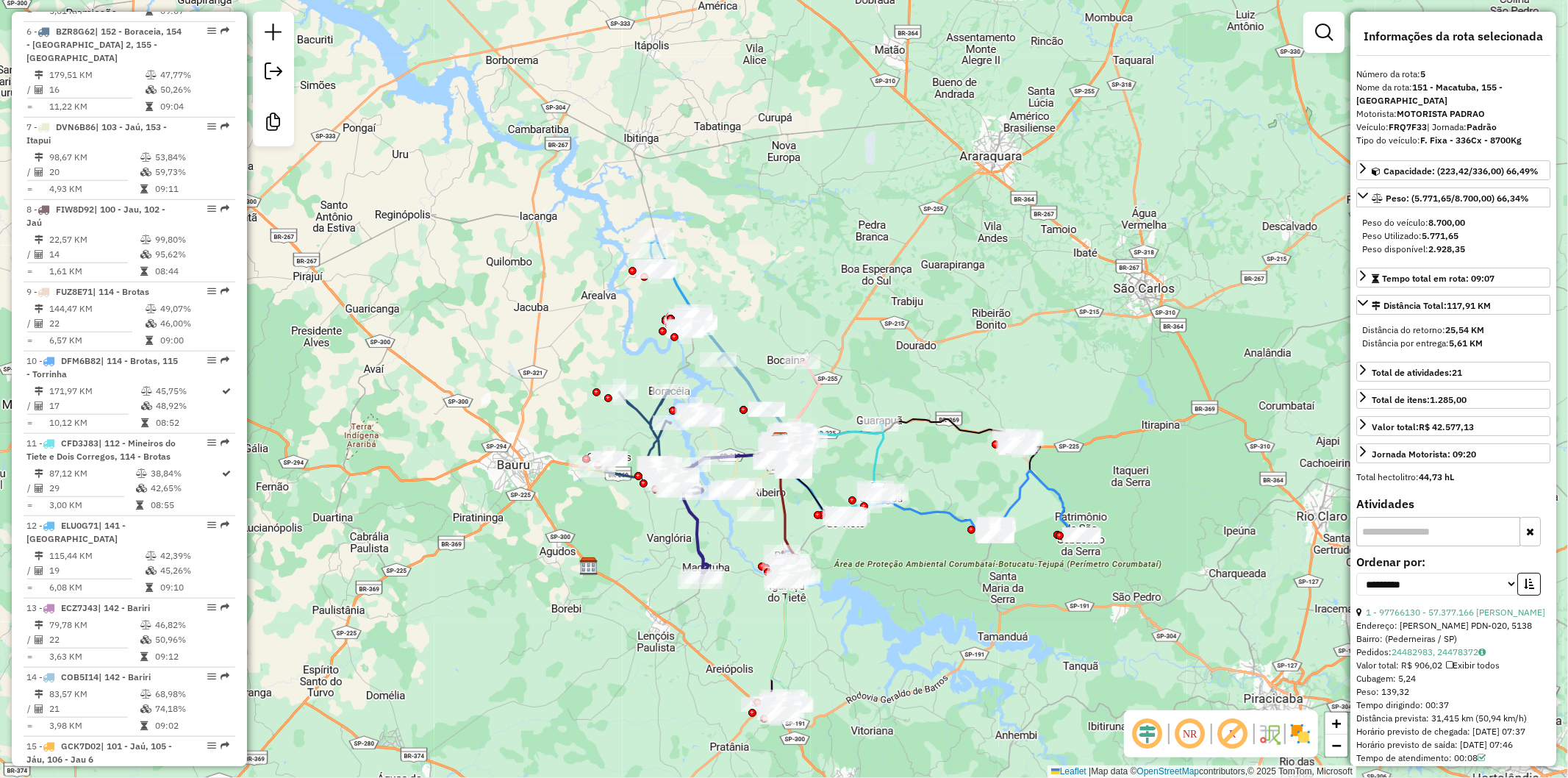
scroll to position [963, 0]
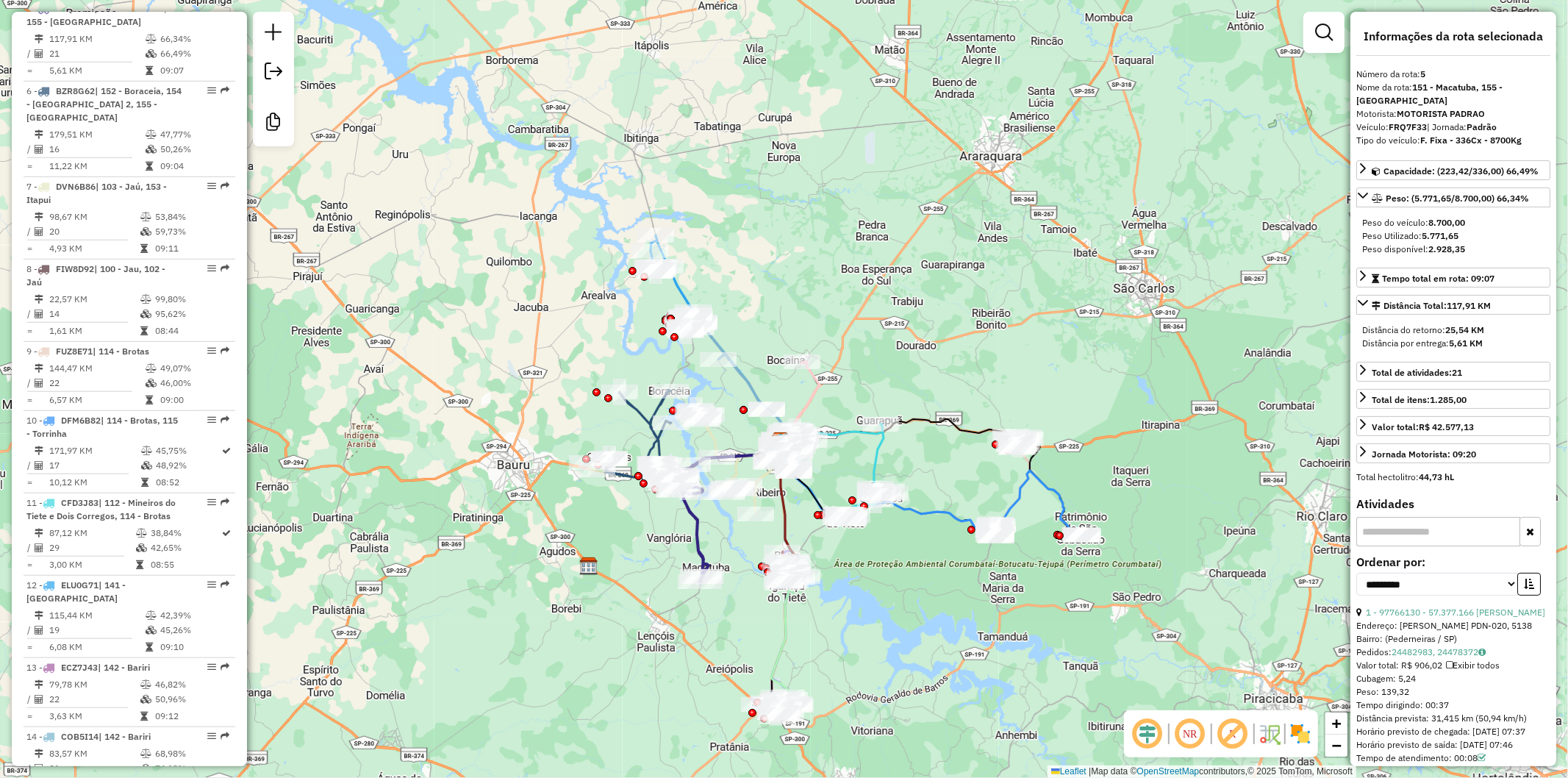
click at [736, 601] on div "Janela de atendimento Grade de atendimento Capacidade Transportadoras Veículos …" at bounding box center [784, 389] width 1568 height 778
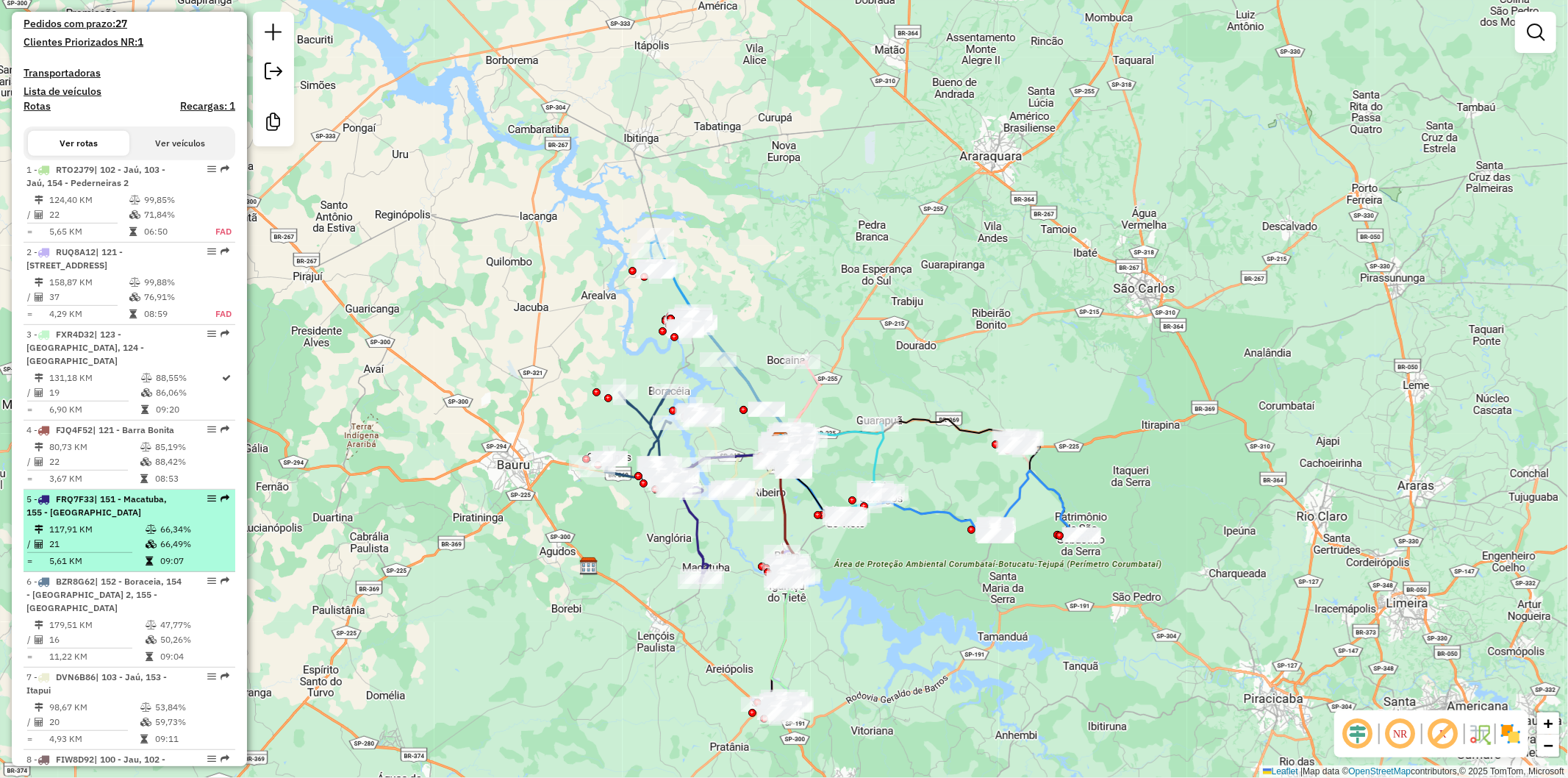
scroll to position [0, 0]
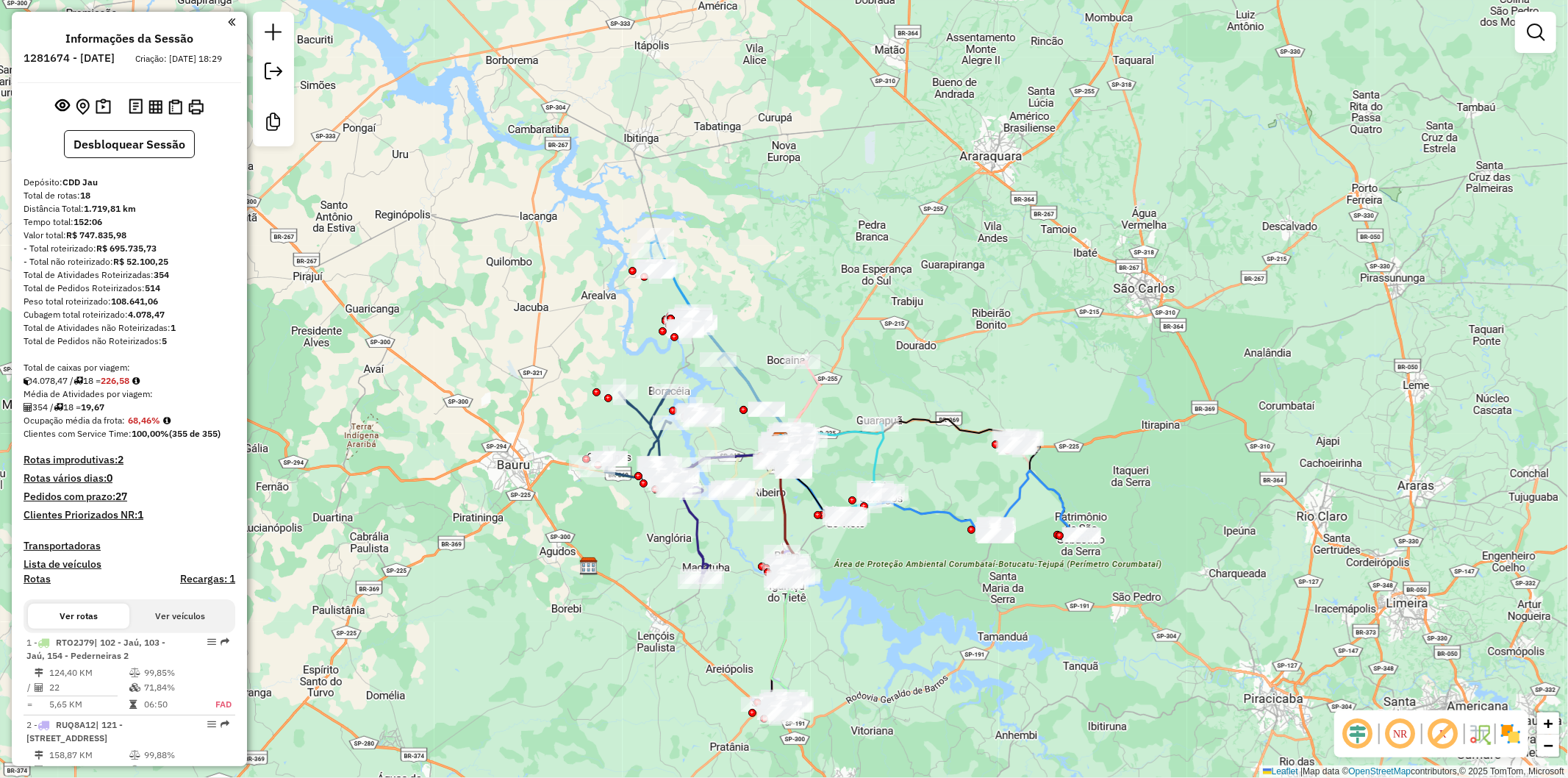
click at [205, 242] on div "Valor total: R$ 747.835,98" at bounding box center [129, 235] width 211 height 13
drag, startPoint x: 86, startPoint y: 205, endPoint x: 97, endPoint y: 213, distance: 13.6
click at [90, 201] on strong "18" at bounding box center [85, 195] width 10 height 11
drag, startPoint x: 179, startPoint y: 335, endPoint x: 170, endPoint y: 335, distance: 9.0
click at [170, 335] on div "Total de Atividades não Roteirizadas: 1" at bounding box center [129, 328] width 211 height 13
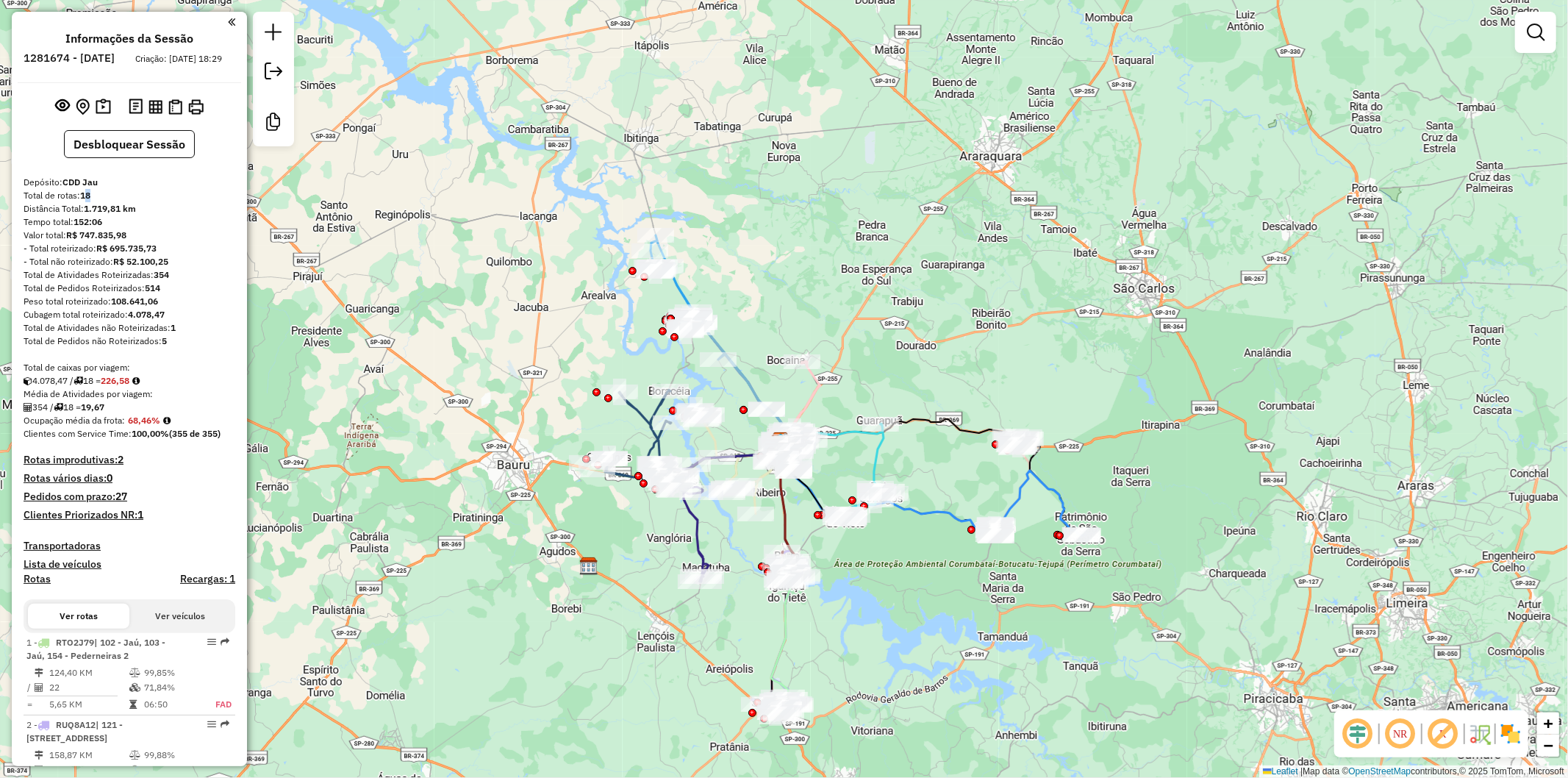
click at [179, 335] on div "Total de Atividades não Roteirizadas: 1" at bounding box center [129, 328] width 211 height 13
drag, startPoint x: 83, startPoint y: 224, endPoint x: 123, endPoint y: 219, distance: 40.3
click at [123, 215] on div "Distância Total: 1.719,81 km" at bounding box center [129, 208] width 211 height 13
click at [186, 255] on div "- Total roteirizado: R$ 695.735,73" at bounding box center [129, 248] width 211 height 13
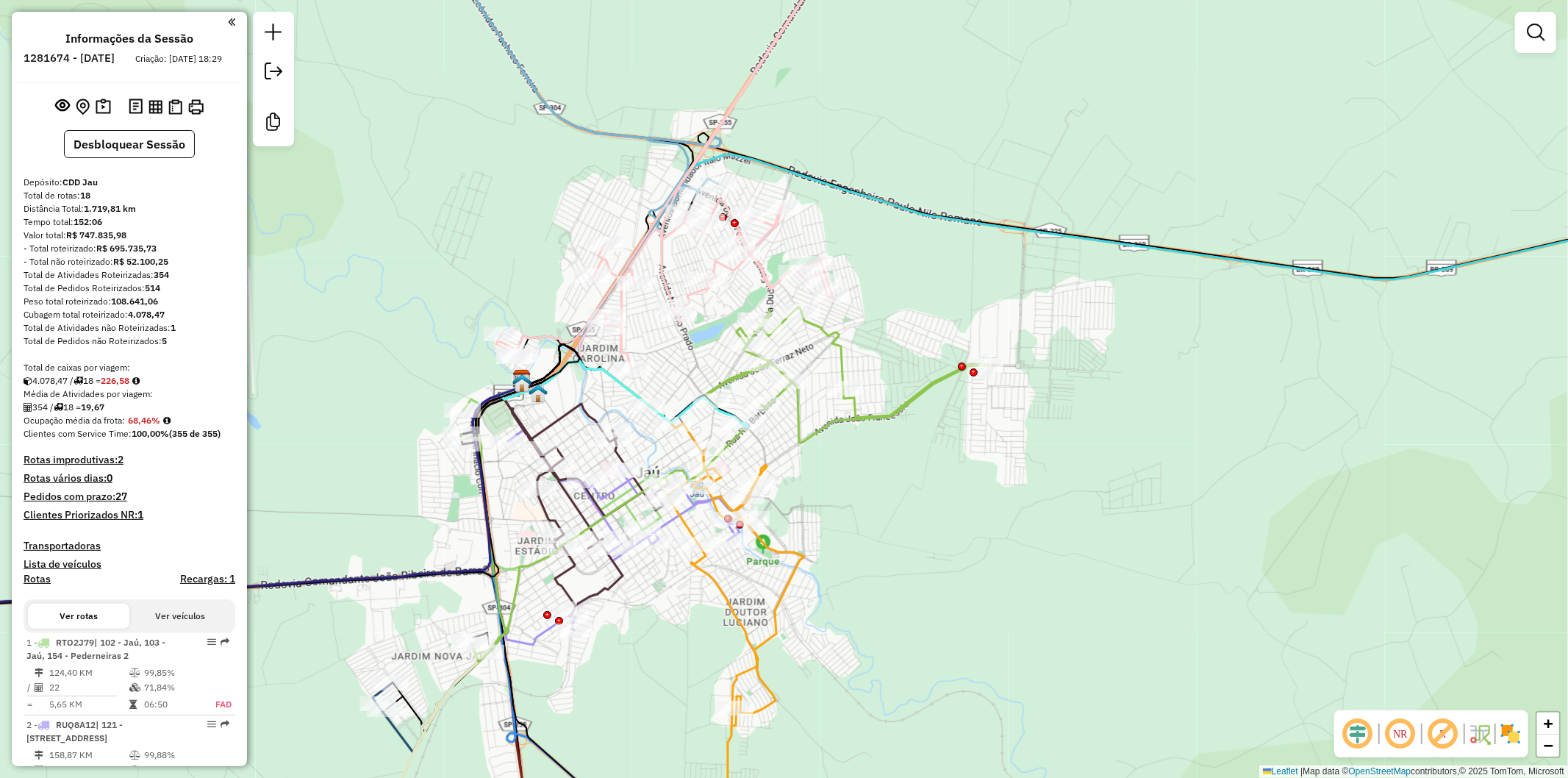
drag, startPoint x: 549, startPoint y: 328, endPoint x: 483, endPoint y: 273, distance: 85.9
click at [483, 273] on div "Janela de atendimento Grade de atendimento Capacidade Transportadoras Veículos …" at bounding box center [784, 389] width 1568 height 778
click at [189, 585] on h4 "Recargas: 1" at bounding box center [208, 578] width 55 height 12
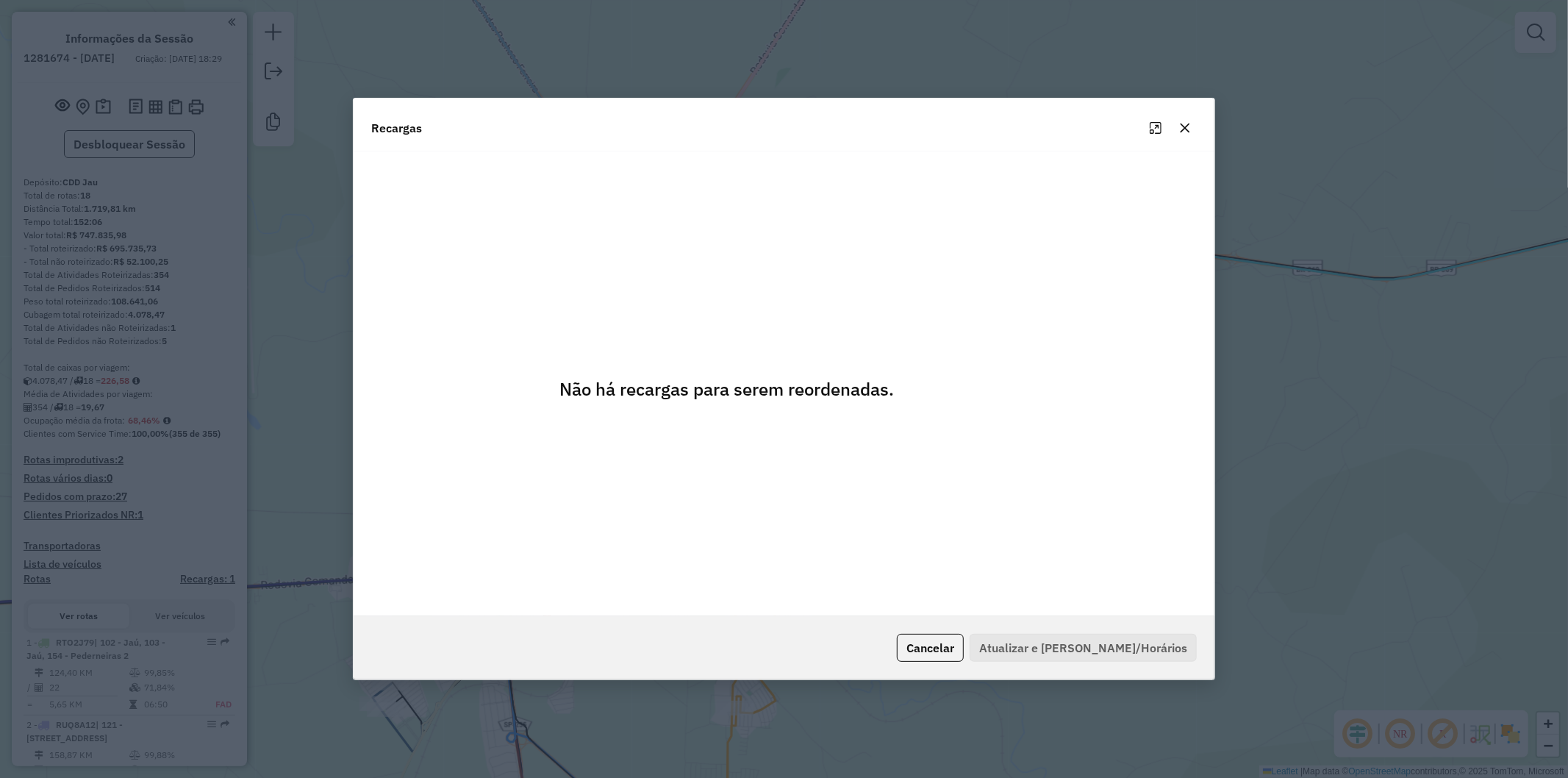
click at [1188, 123] on icon "button" at bounding box center [1186, 128] width 9 height 9
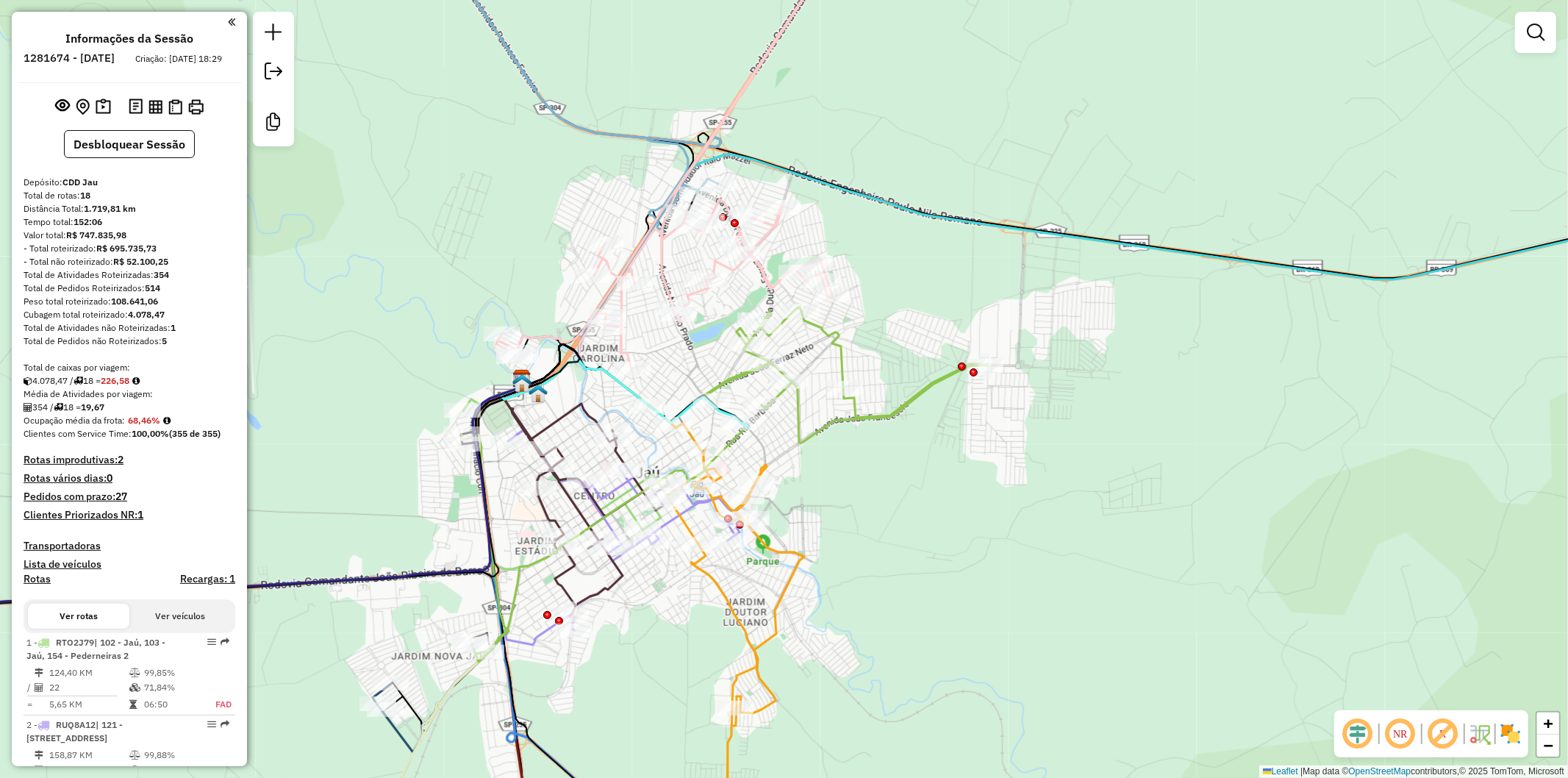
click at [763, 239] on icon at bounding box center [680, 146] width 366 height 447
select select "**********"
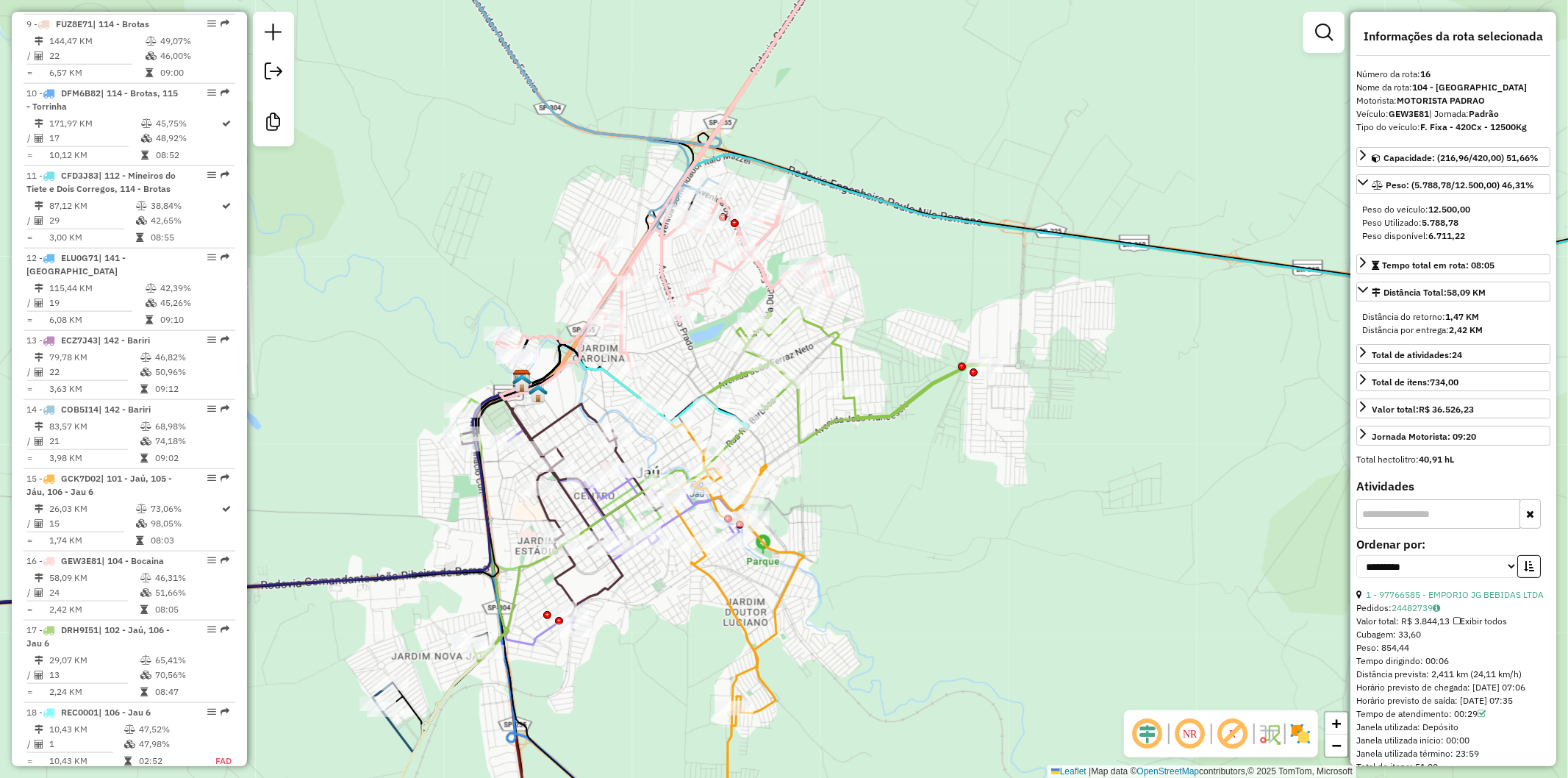
scroll to position [1563, 0]
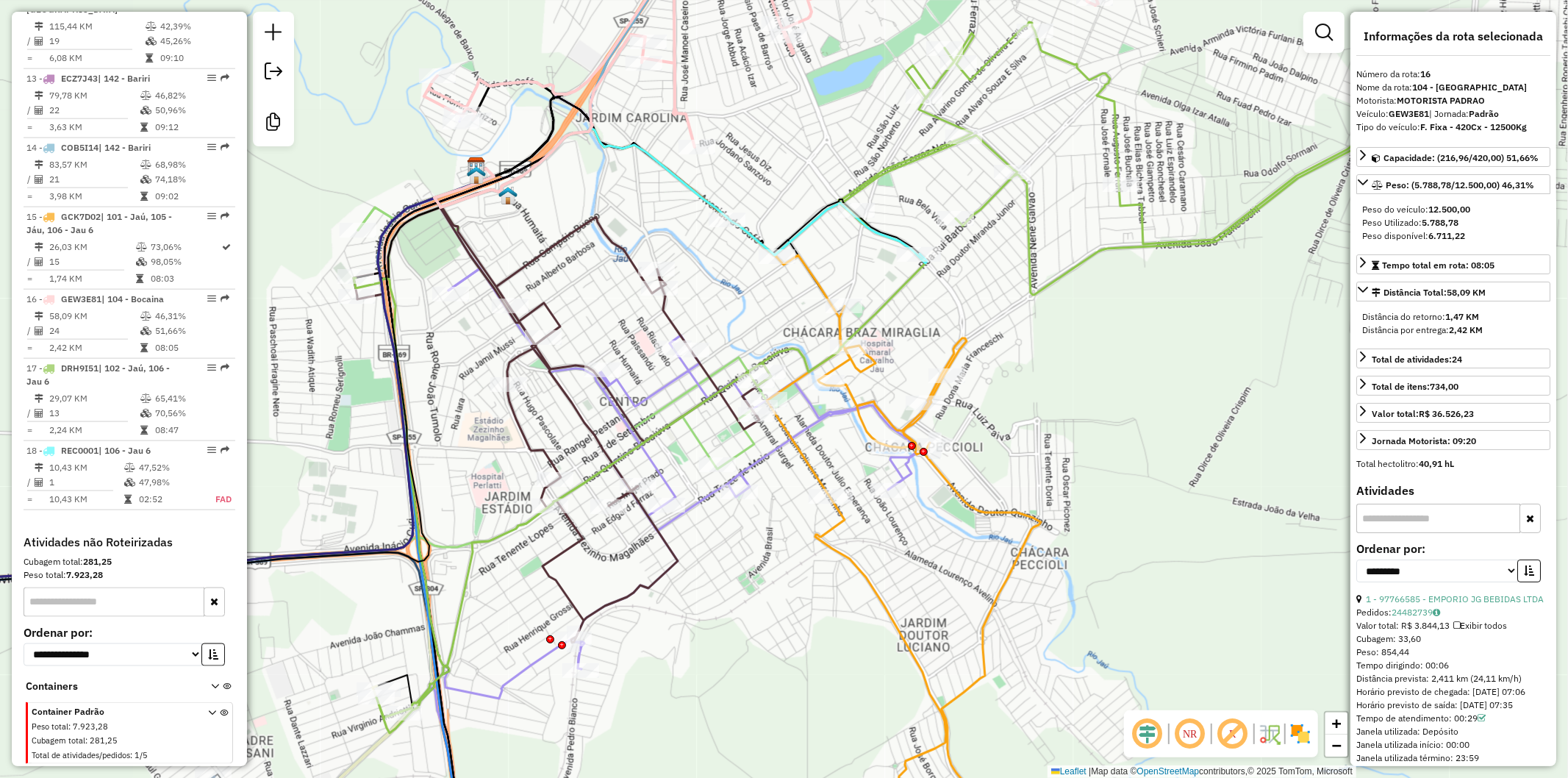
drag, startPoint x: 734, startPoint y: 550, endPoint x: 747, endPoint y: 583, distance: 35.5
click at [747, 583] on div "Janela de atendimento Grade de atendimento Capacidade Transportadoras Veículos …" at bounding box center [784, 389] width 1568 height 778
click at [385, 208] on icon at bounding box center [305, 532] width 923 height 649
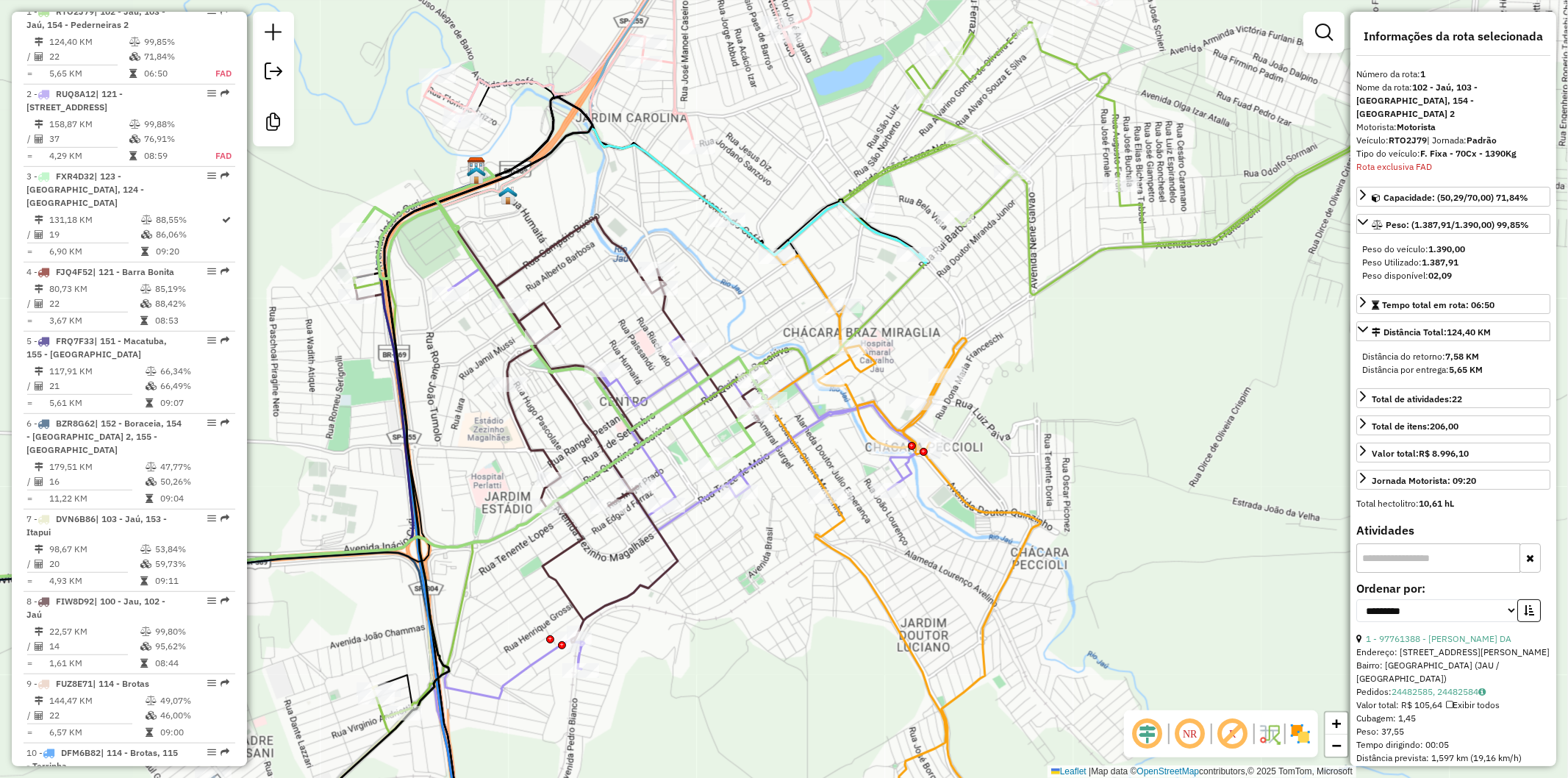
scroll to position [634, 0]
click at [460, 276] on icon at bounding box center [658, 468] width 547 height 777
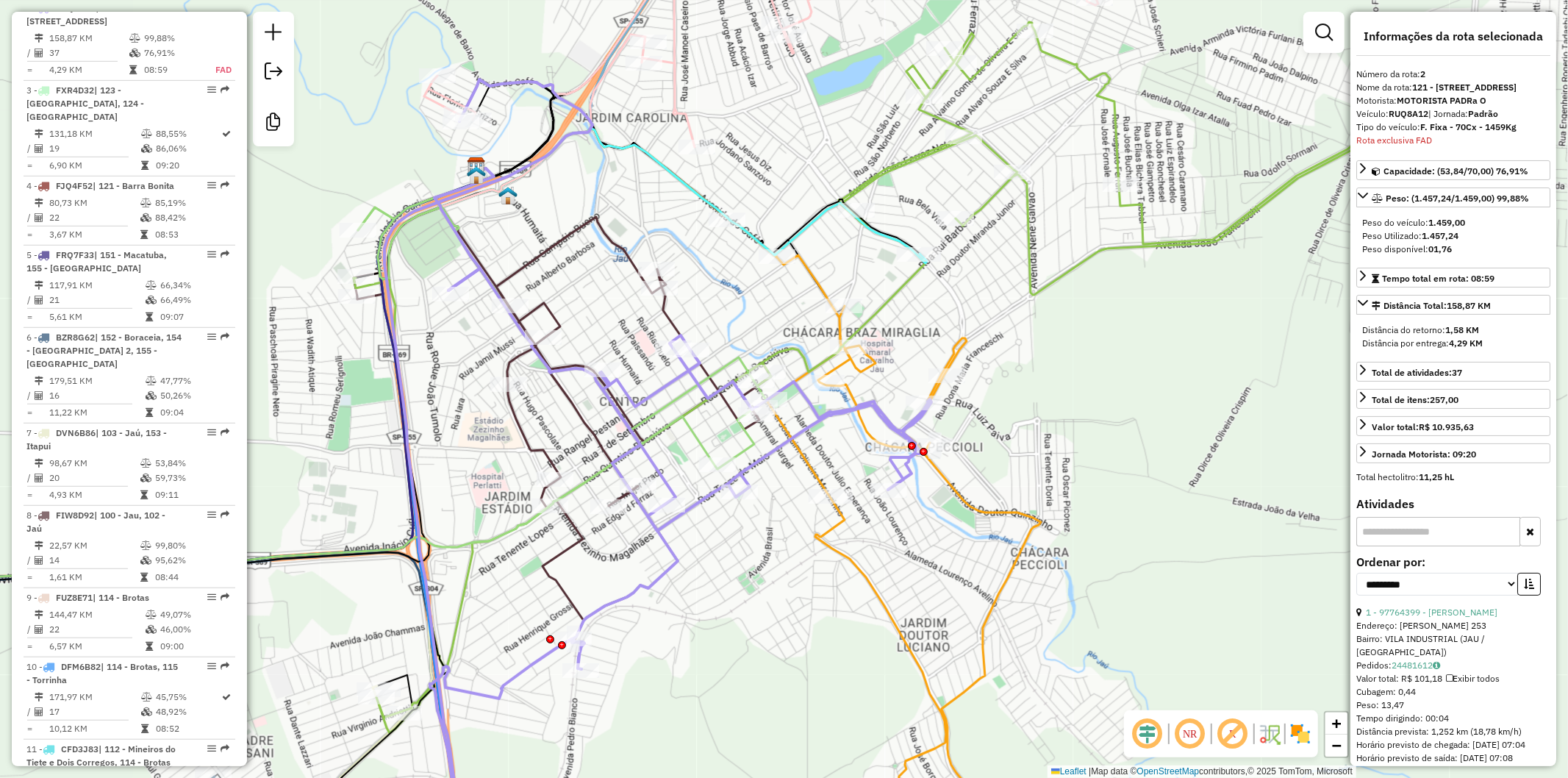
scroll to position [715, 0]
click at [574, 299] on div "Janela de atendimento Grade de atendimento Capacidade Transportadoras Veículos …" at bounding box center [784, 389] width 1568 height 778
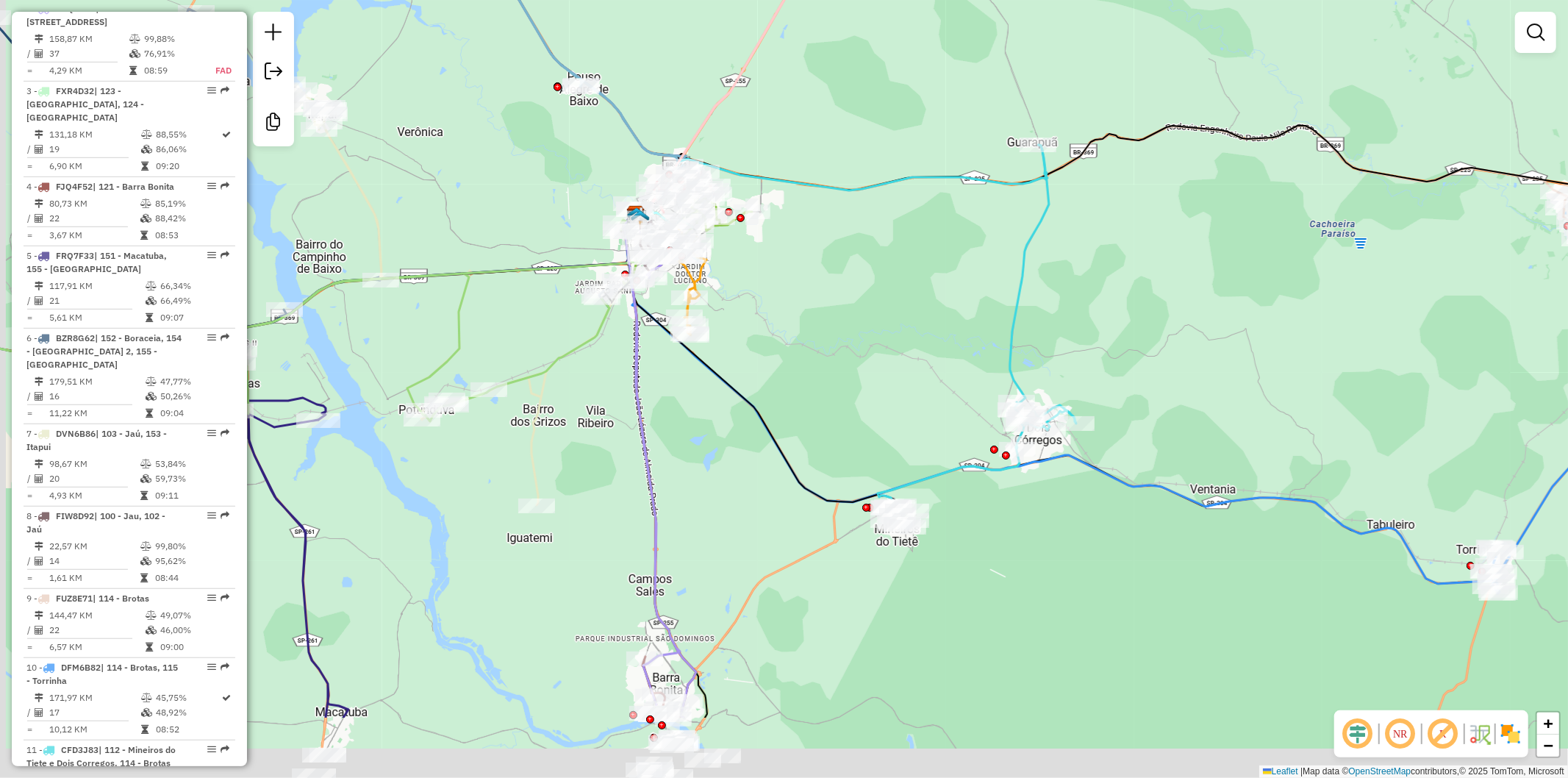
drag, startPoint x: 659, startPoint y: 457, endPoint x: 687, endPoint y: 395, distance: 68.0
click at [687, 395] on div "Janela de atendimento Grade de atendimento Capacidade Transportadoras Veículos …" at bounding box center [784, 389] width 1568 height 778
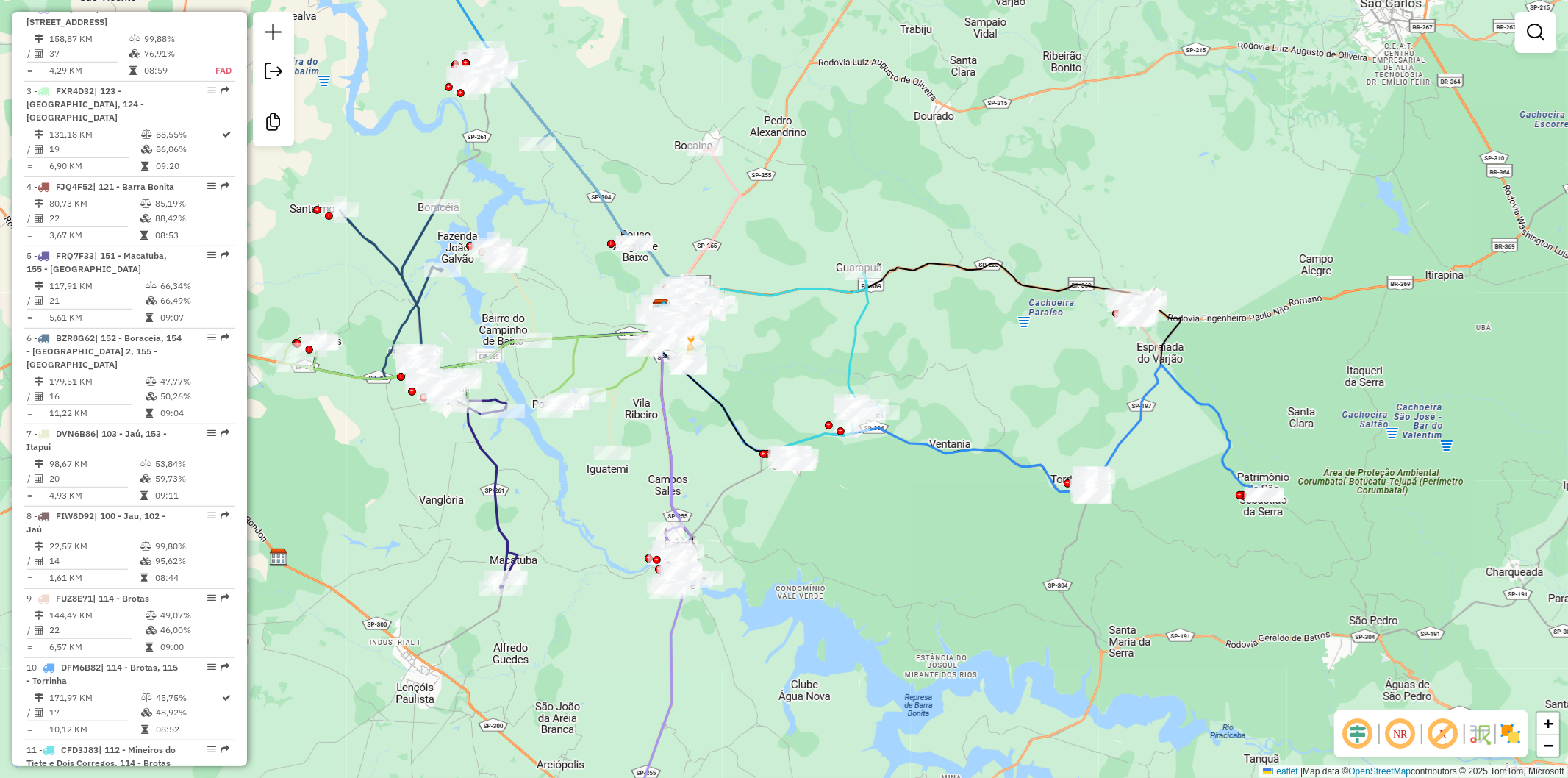
drag, startPoint x: 634, startPoint y: 479, endPoint x: 659, endPoint y: 460, distance: 31.4
click at [634, 478] on div "Janela de atendimento Grade de atendimento Capacidade Transportadoras Veículos …" at bounding box center [784, 389] width 1568 height 778
click at [672, 447] on icon at bounding box center [649, 576] width 90 height 548
select select "**********"
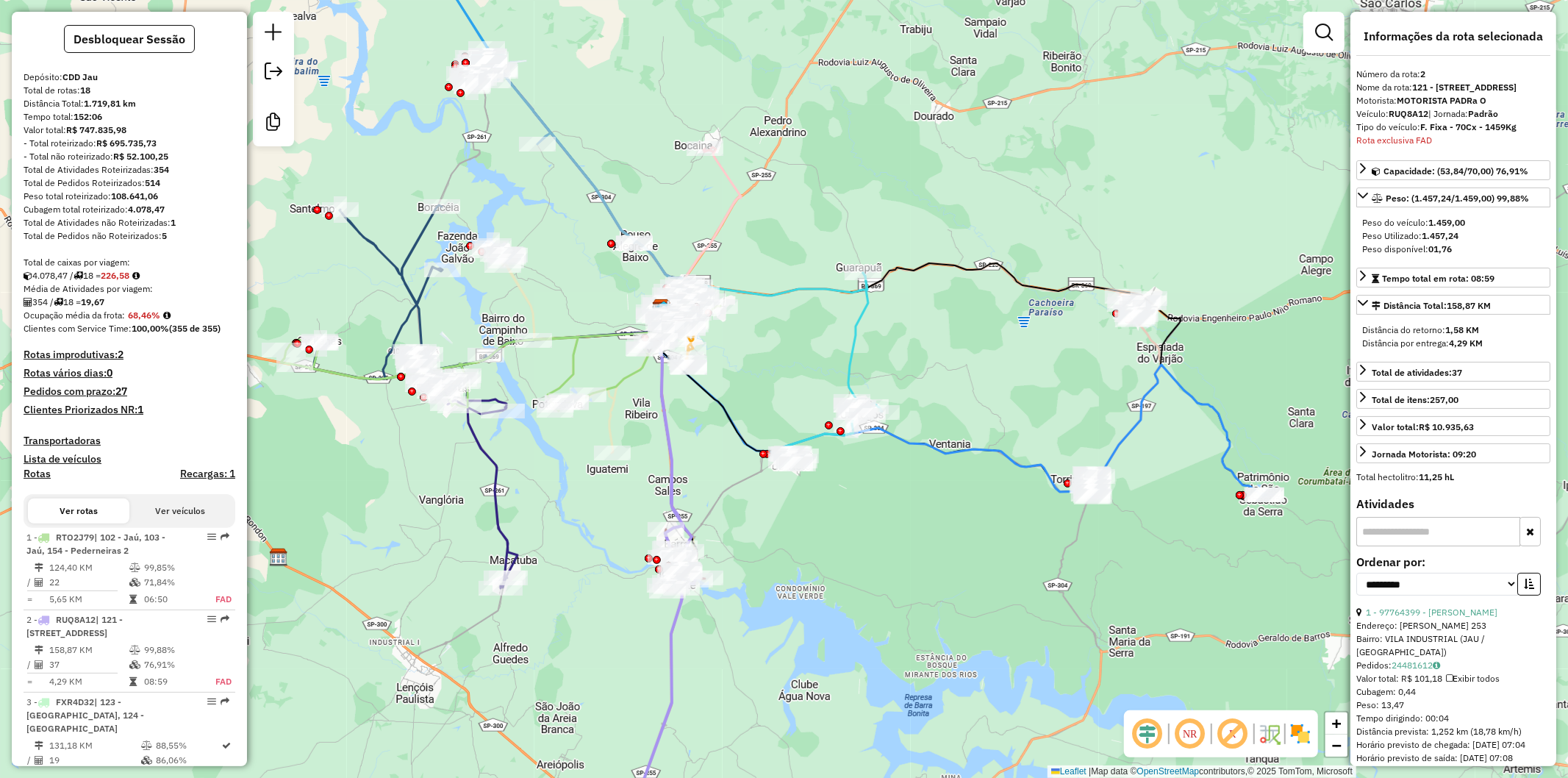
scroll to position [0, 0]
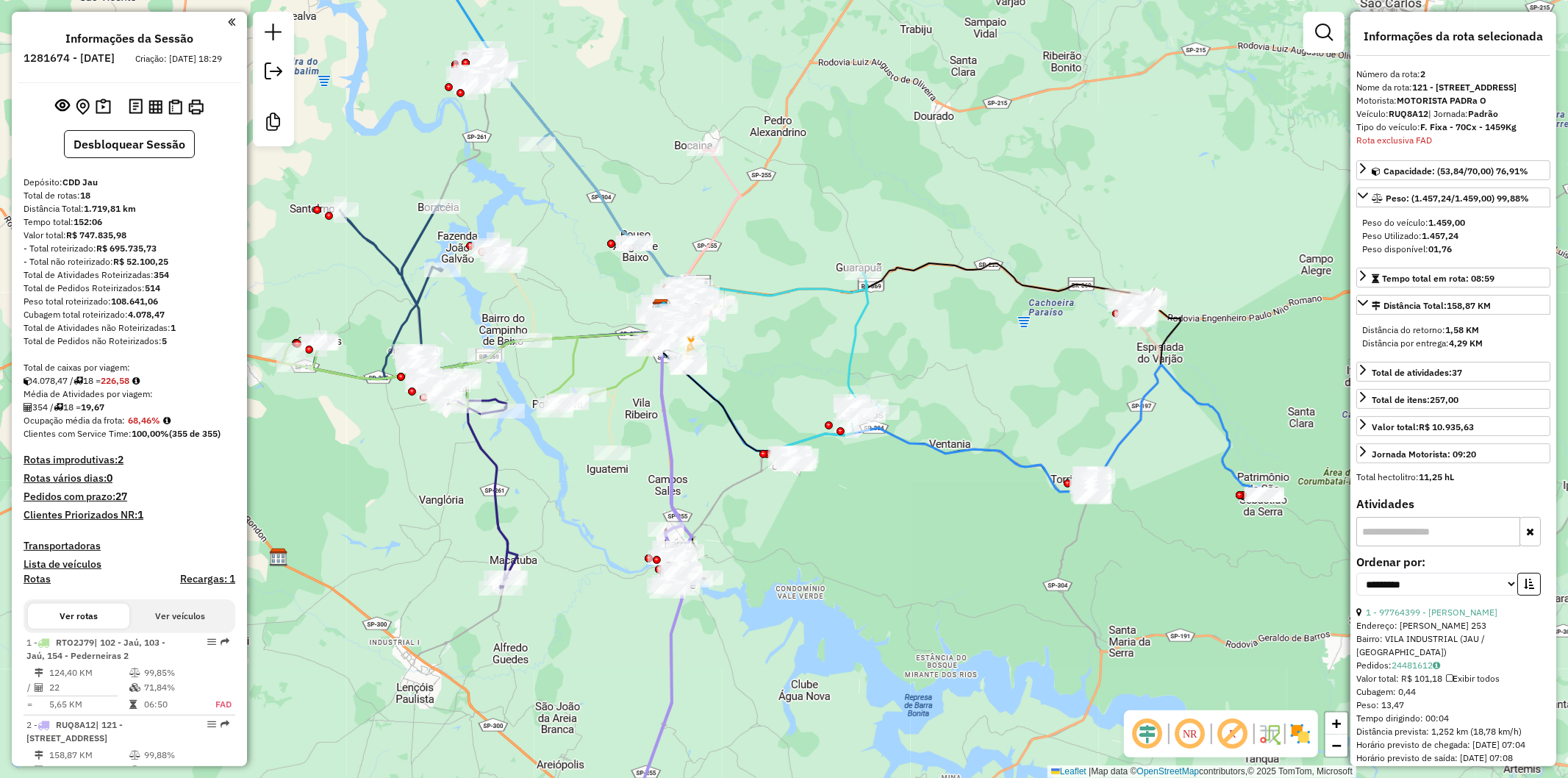
click at [712, 459] on div "Janela de atendimento Grade de atendimento Capacidade Transportadoras Veículos …" at bounding box center [784, 389] width 1568 height 778
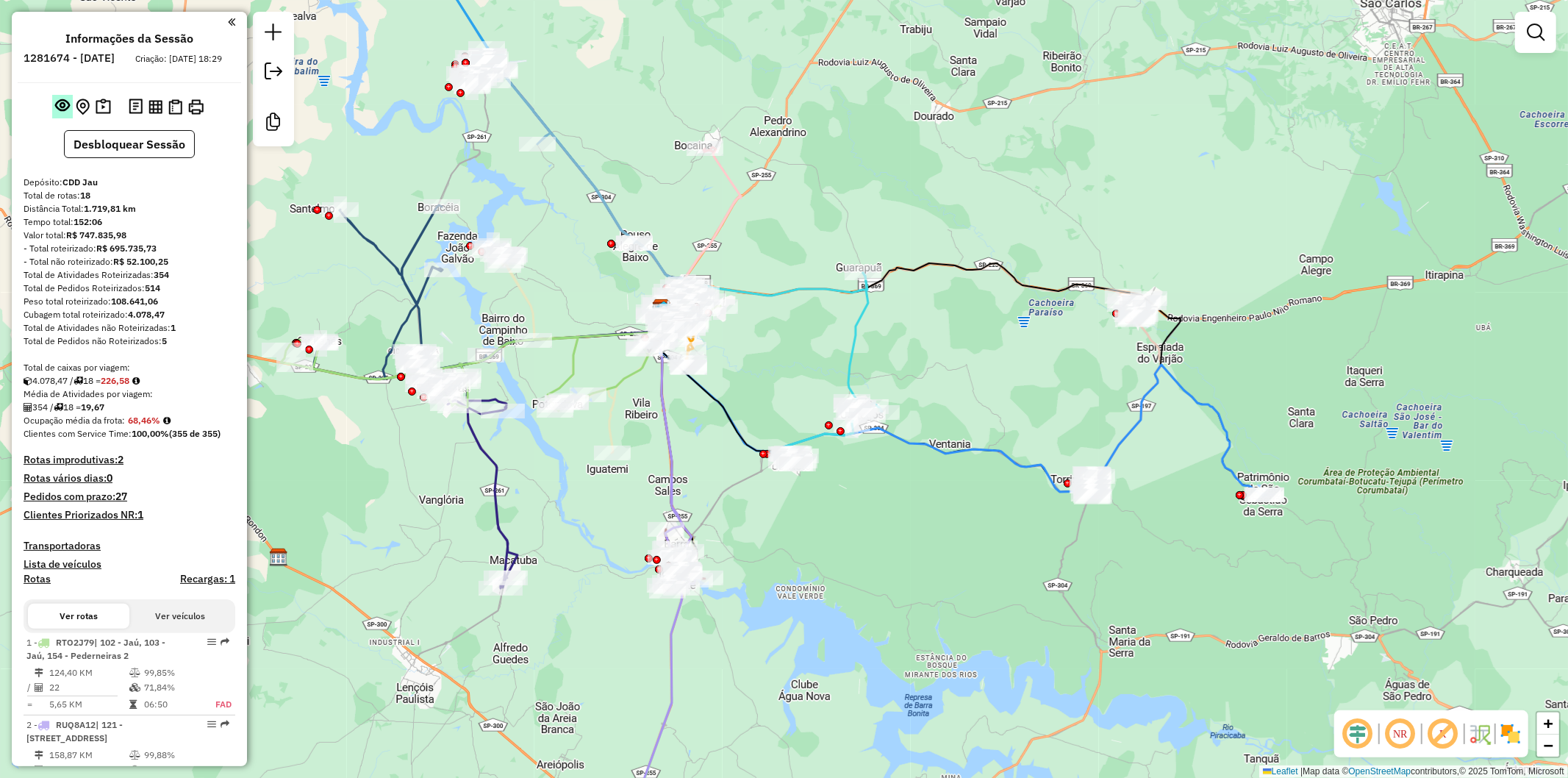
click at [55, 113] on em at bounding box center [63, 105] width 15 height 15
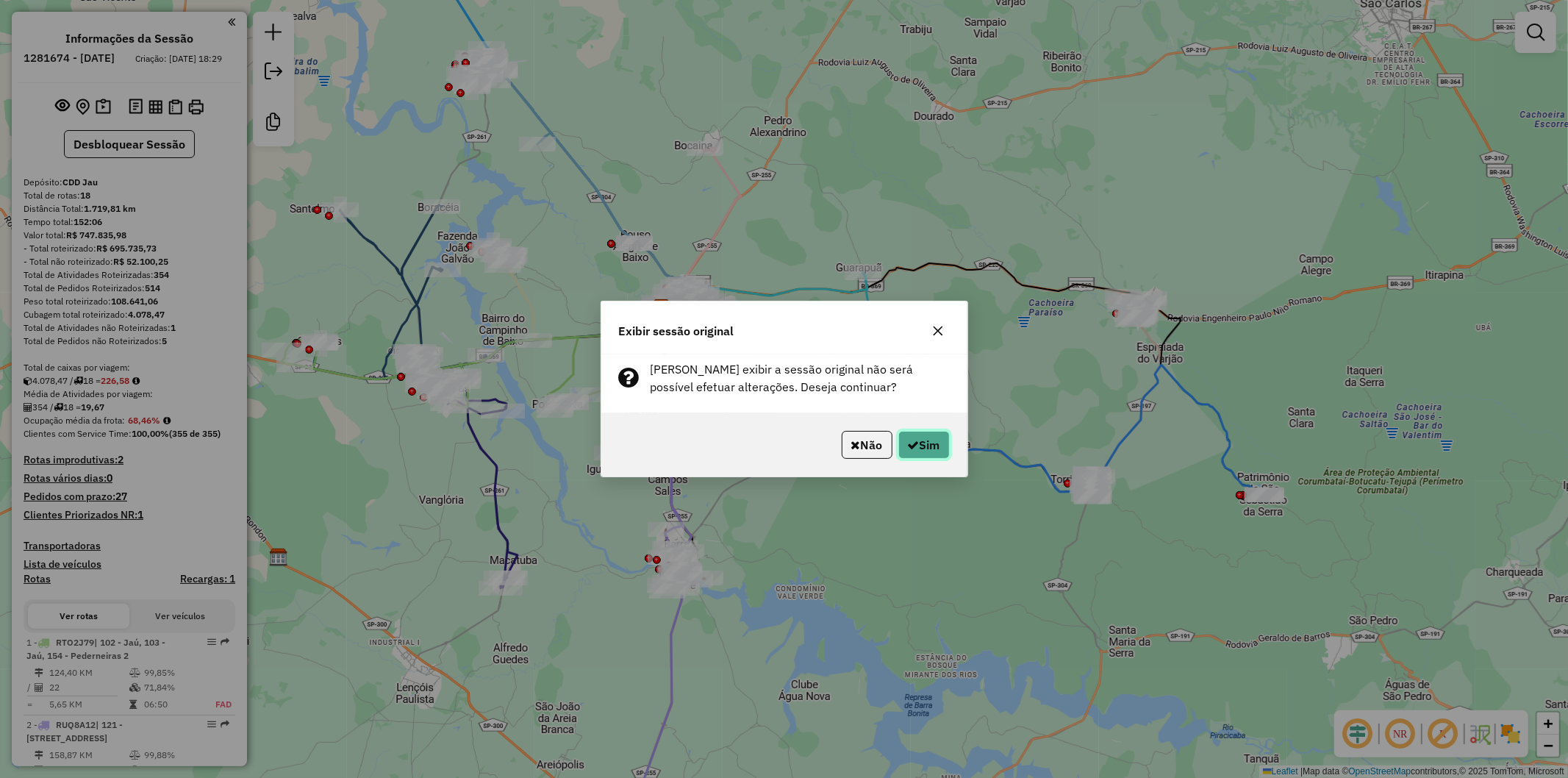
click at [912, 443] on icon "button" at bounding box center [914, 444] width 11 height 11
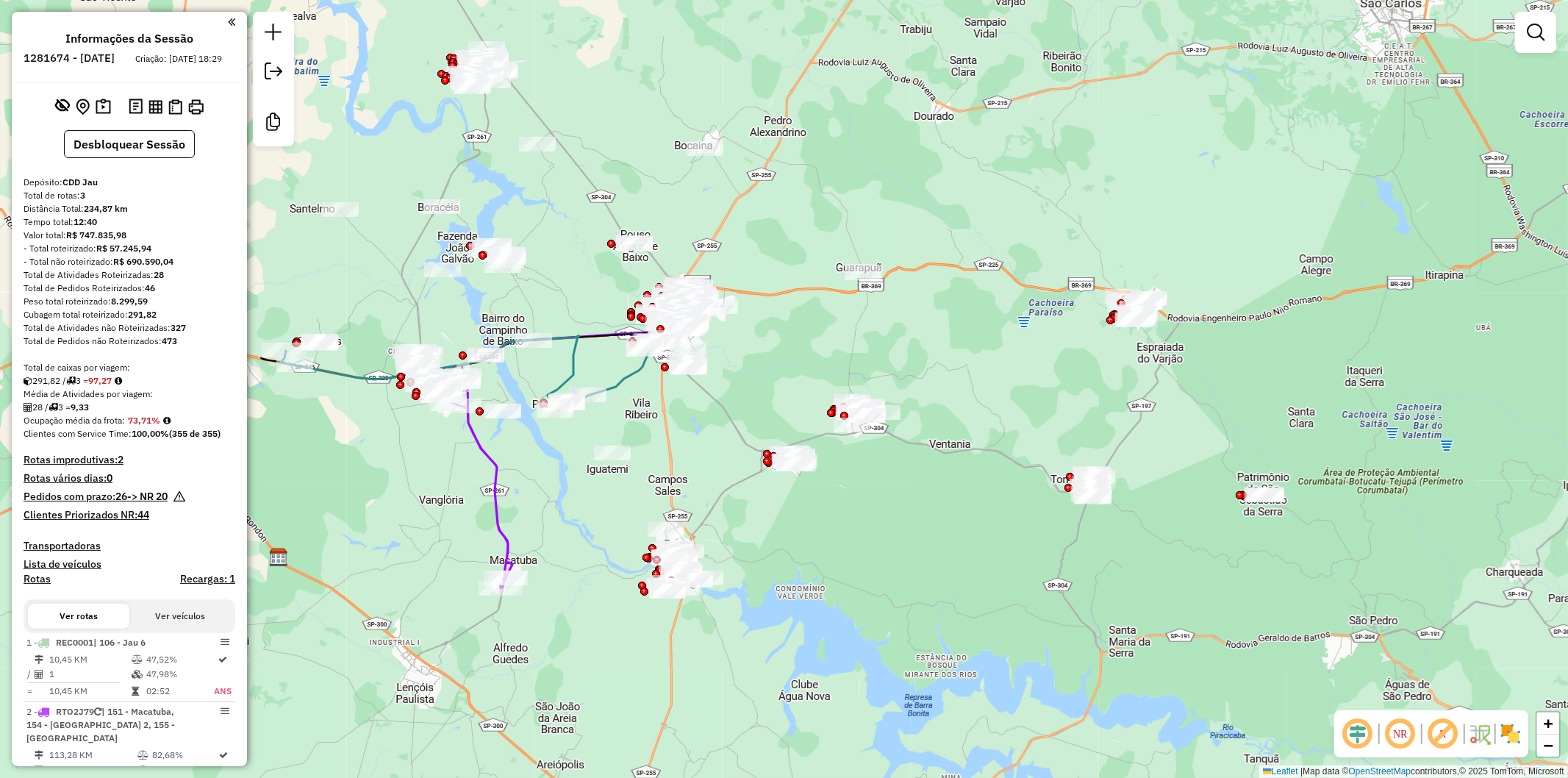
click at [499, 466] on icon at bounding box center [462, 470] width 101 height 237
select select "**********"
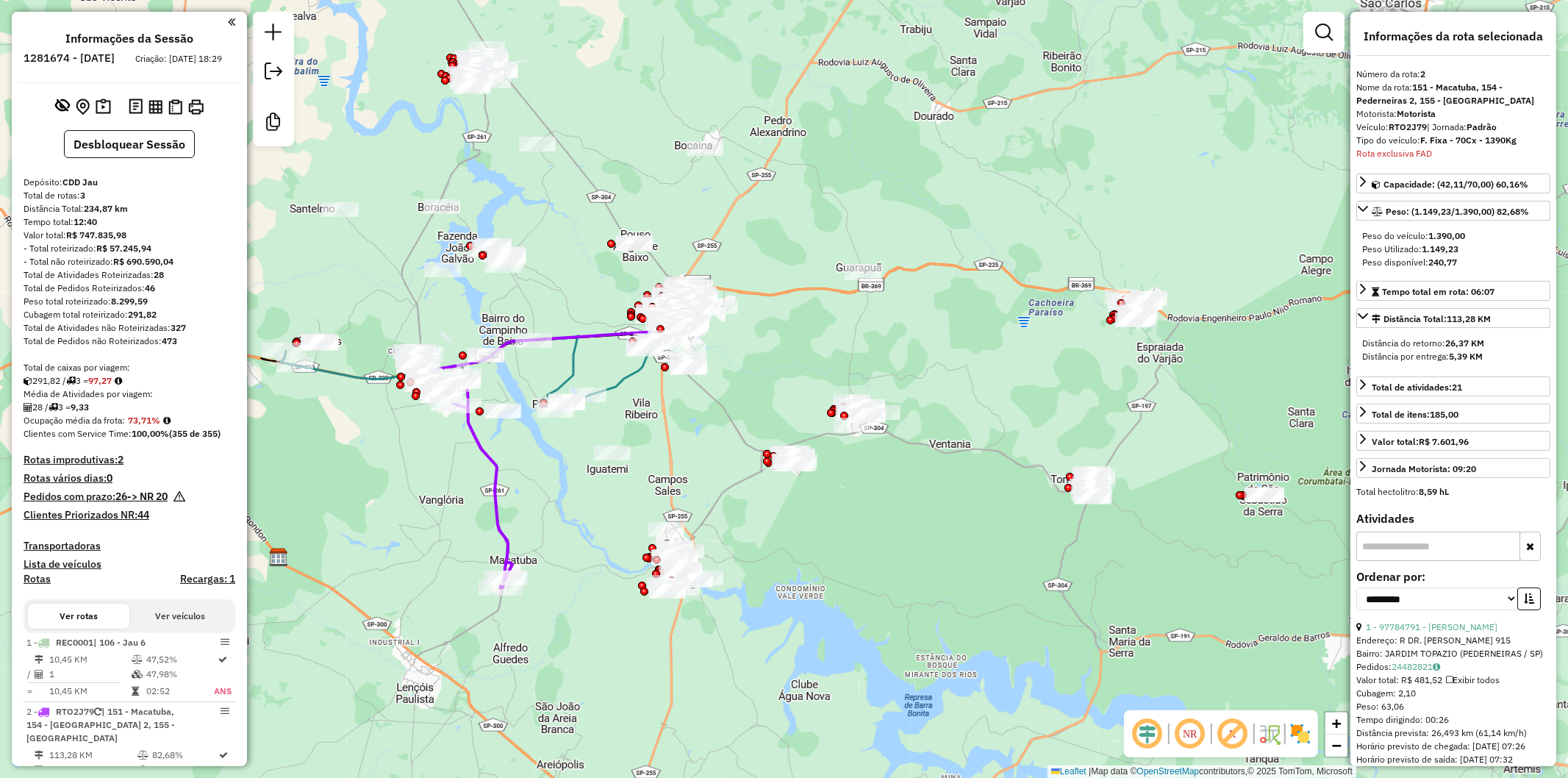
scroll to position [382, 0]
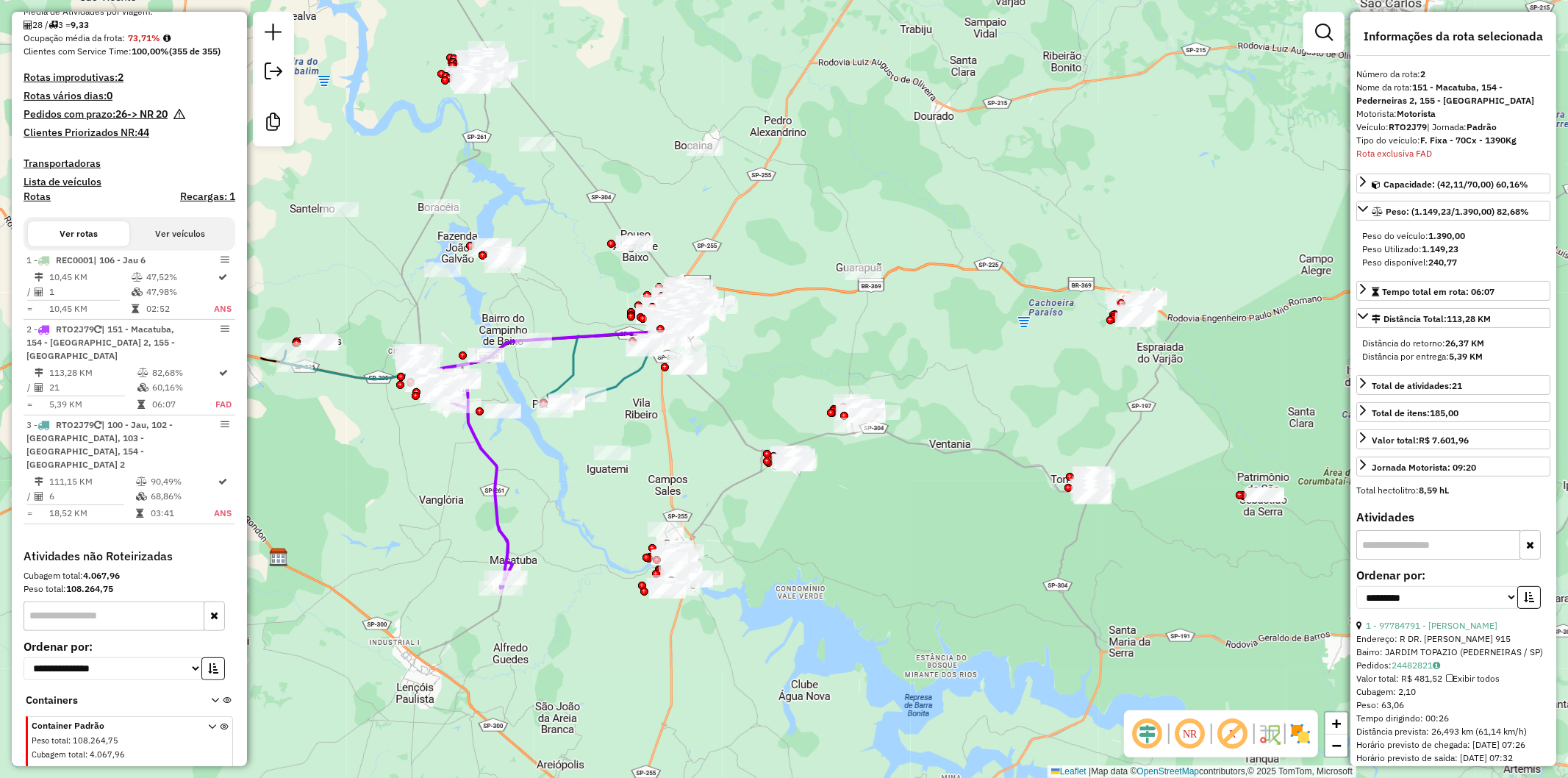
click at [414, 466] on div "Janela de atendimento Grade de atendimento Capacidade Transportadoras Veículos …" at bounding box center [784, 389] width 1568 height 778
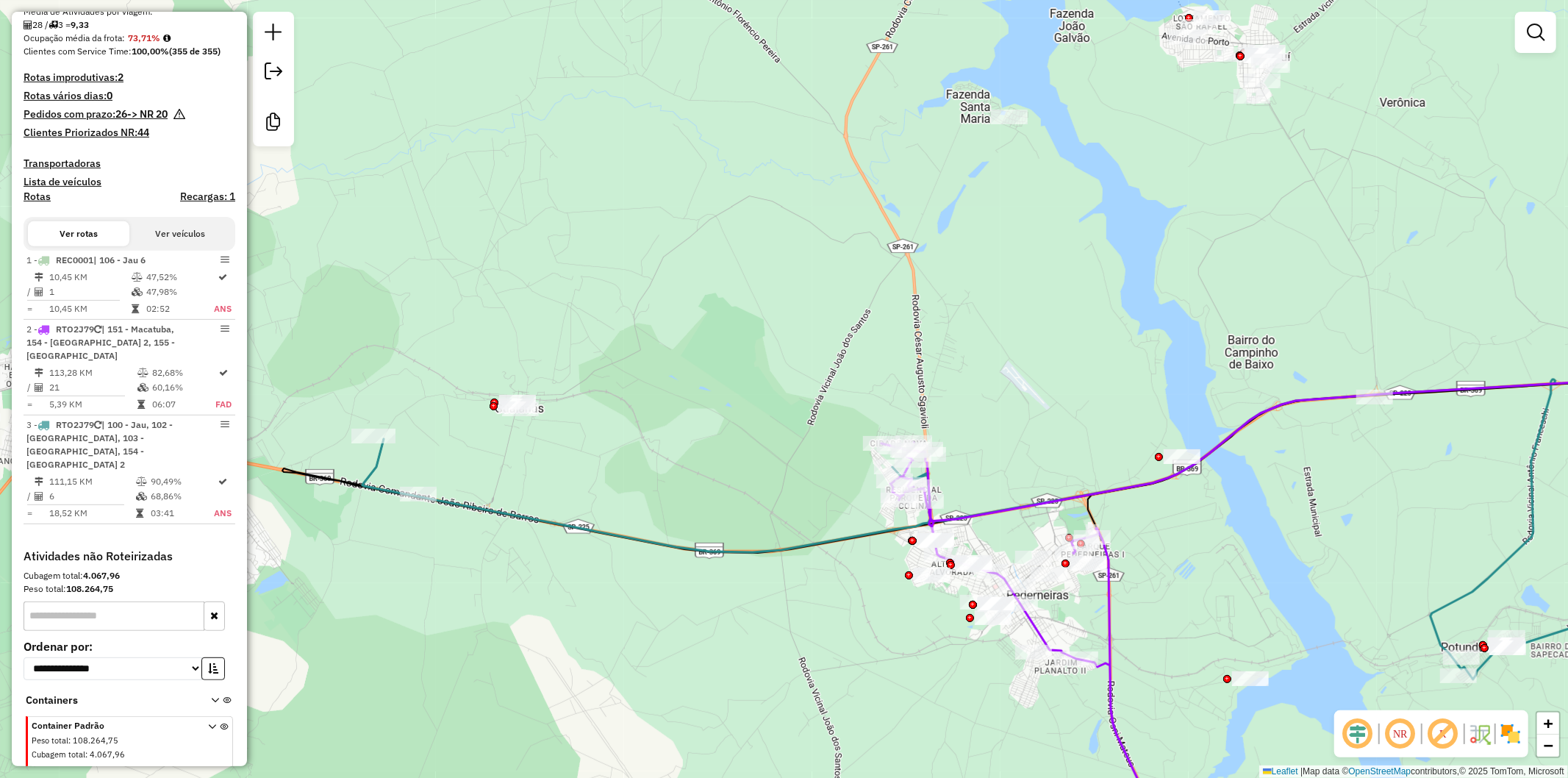
click at [369, 469] on icon at bounding box center [1044, 529] width 1363 height 299
select select "**********"
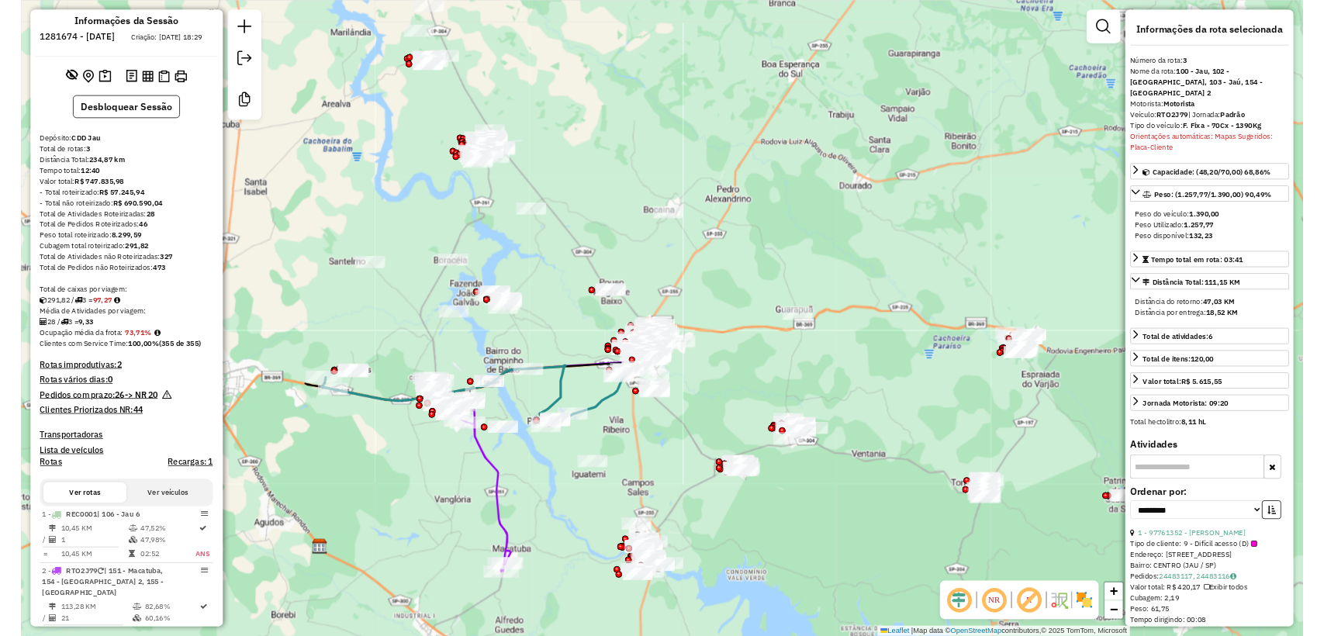
scroll to position [0, 0]
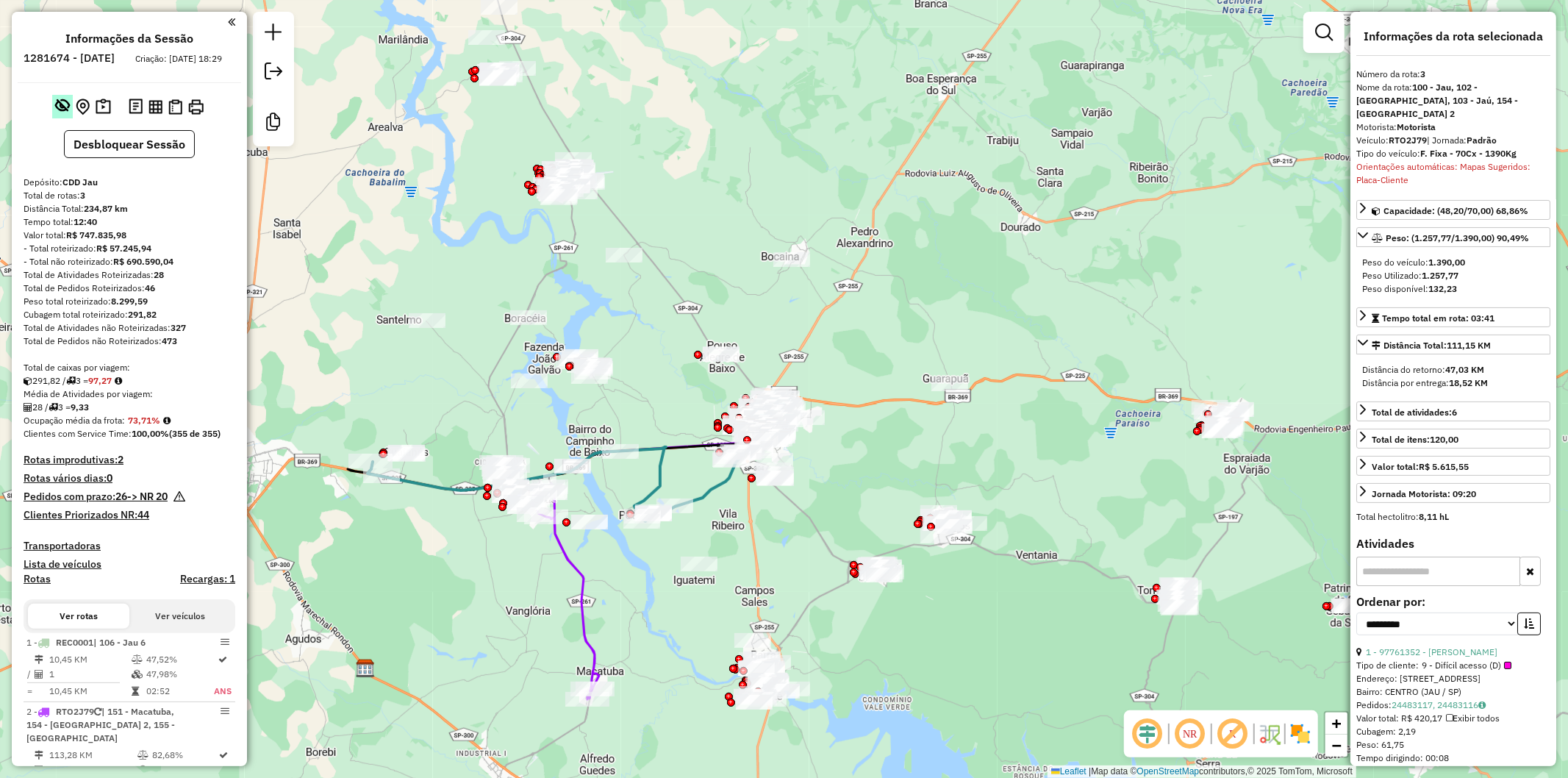
click at [55, 113] on em at bounding box center [63, 105] width 15 height 15
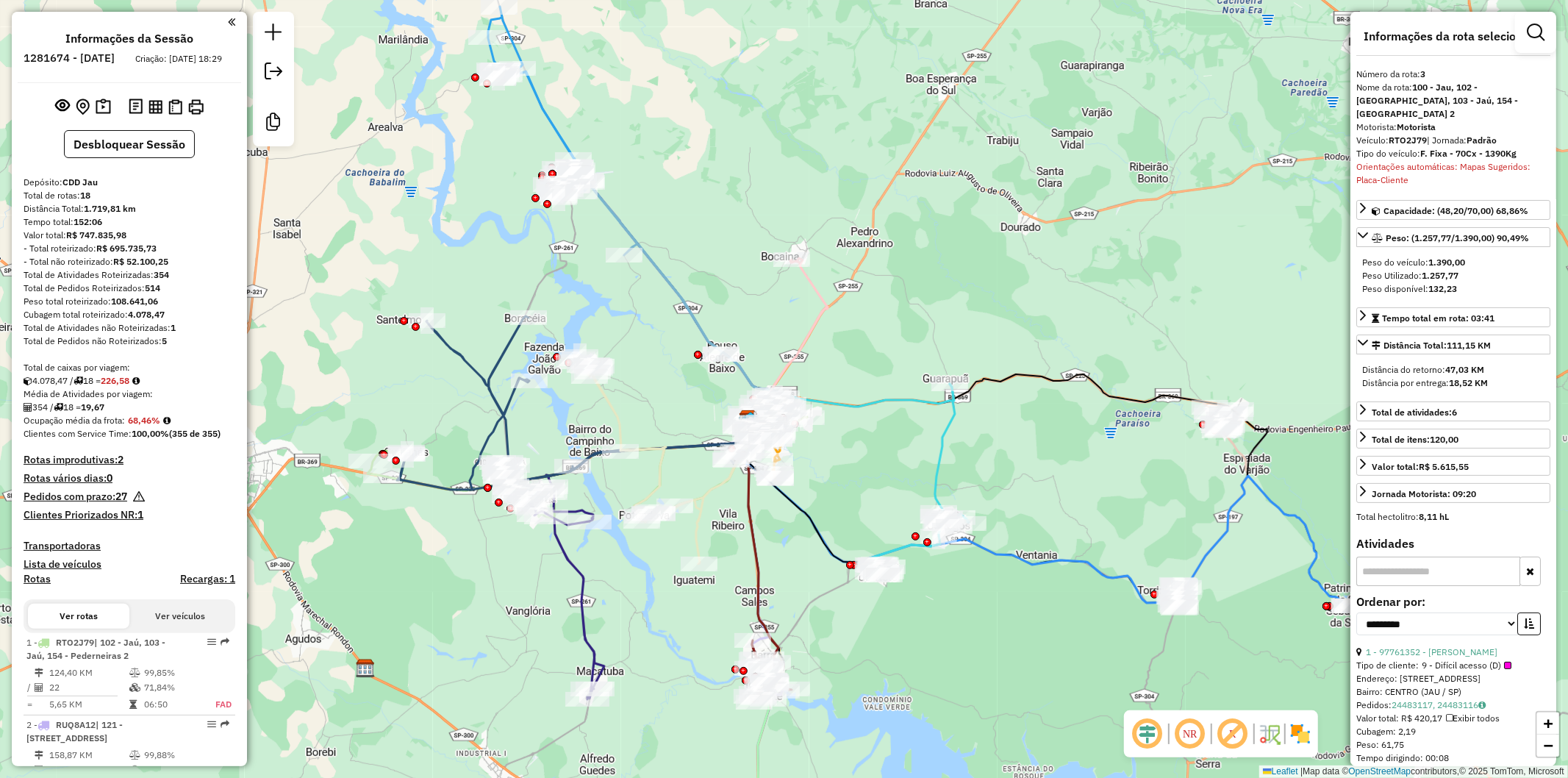
click at [793, 537] on div "Janela de atendimento Grade de atendimento Capacidade Transportadoras Veículos …" at bounding box center [784, 389] width 1568 height 778
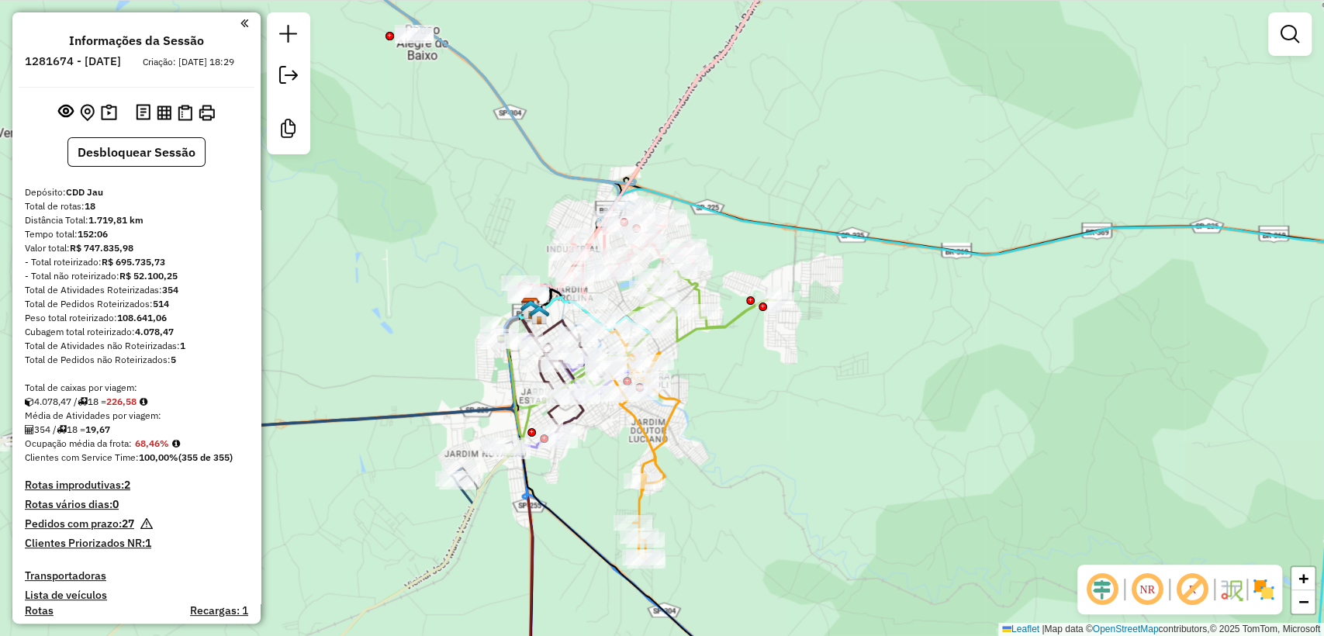
drag, startPoint x: 683, startPoint y: 523, endPoint x: 871, endPoint y: 610, distance: 207.9
click at [742, 562] on div "Janela de atendimento Grade de atendimento Capacidade Transportadoras Veículos …" at bounding box center [662, 318] width 1324 height 636
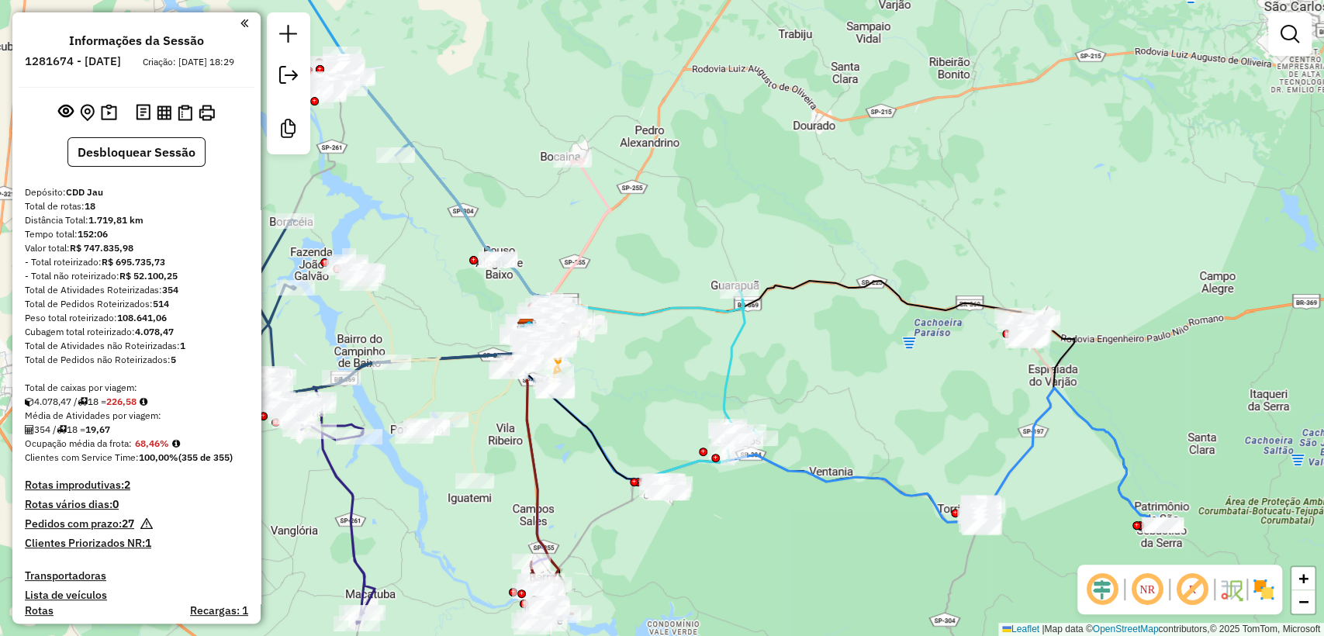
drag, startPoint x: 396, startPoint y: 262, endPoint x: 452, endPoint y: 292, distance: 64.2
click at [452, 292] on div "Janela de atendimento Grade de atendimento Capacidade Transportadoras Veículos …" at bounding box center [662, 318] width 1324 height 636
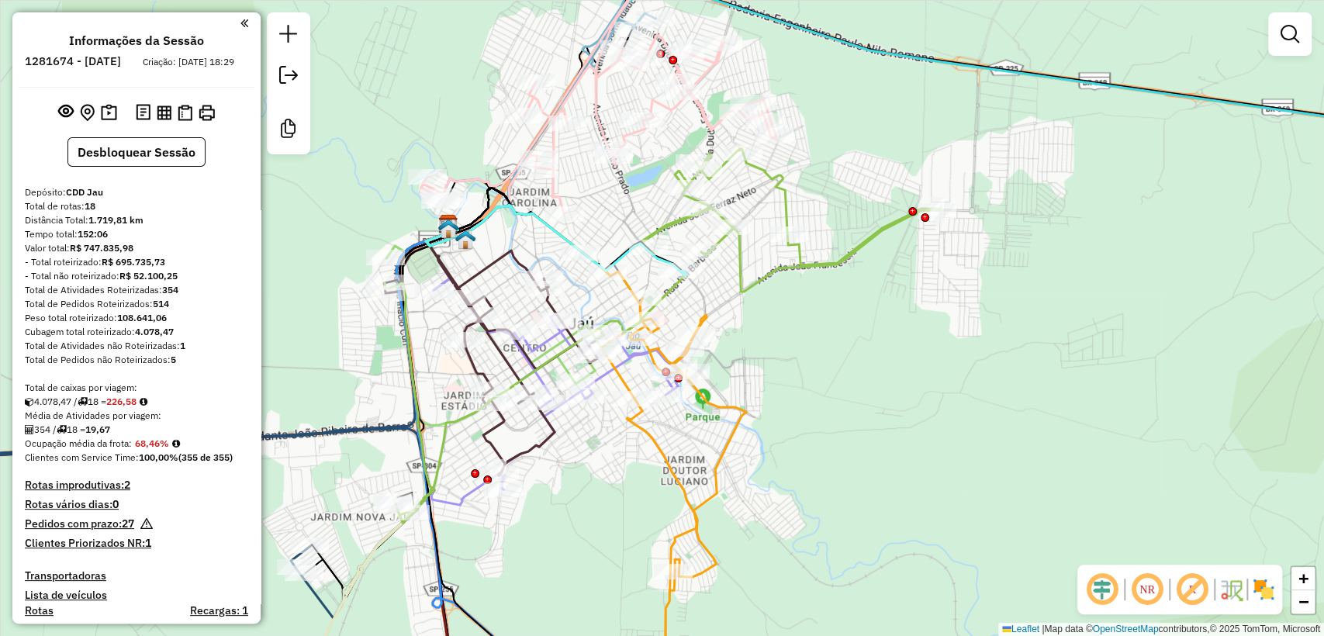
drag, startPoint x: 602, startPoint y: 486, endPoint x: 597, endPoint y: 475, distance: 12.5
click at [597, 475] on div "Janela de atendimento Grade de atendimento Capacidade Transportadoras Veículos …" at bounding box center [662, 318] width 1324 height 636
click at [545, 341] on icon at bounding box center [543, 438] width 289 height 521
select select "**********"
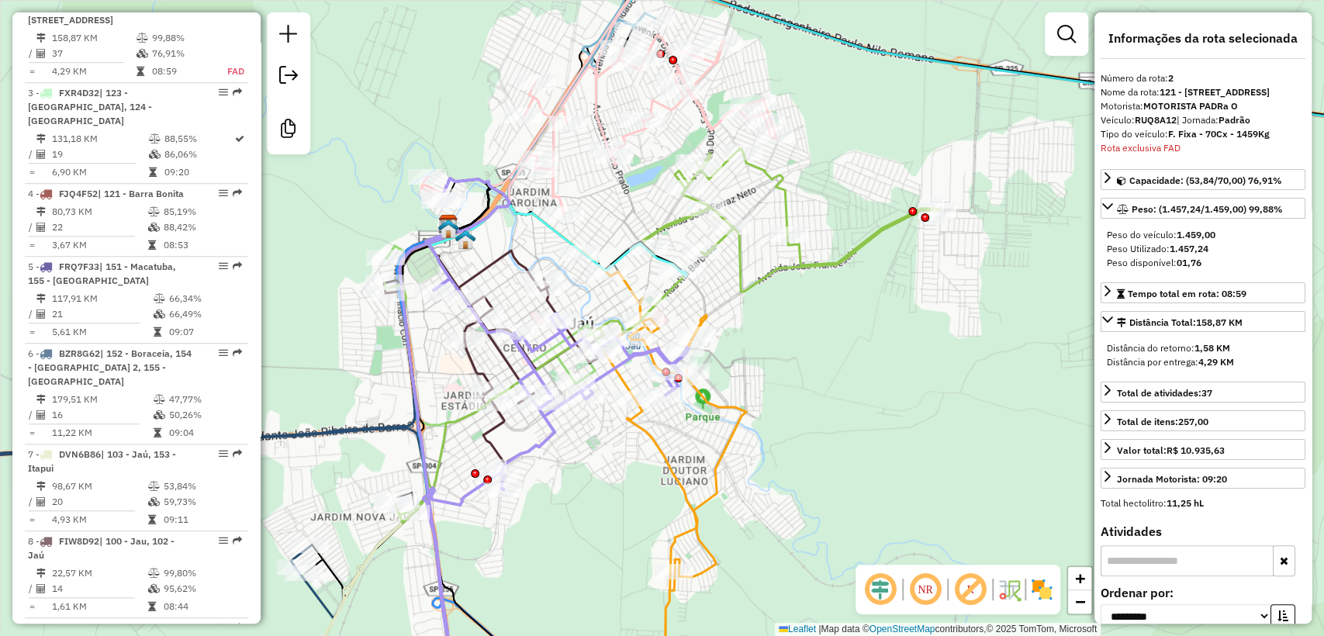
scroll to position [755, 0]
click at [549, 355] on icon at bounding box center [662, 336] width 555 height 374
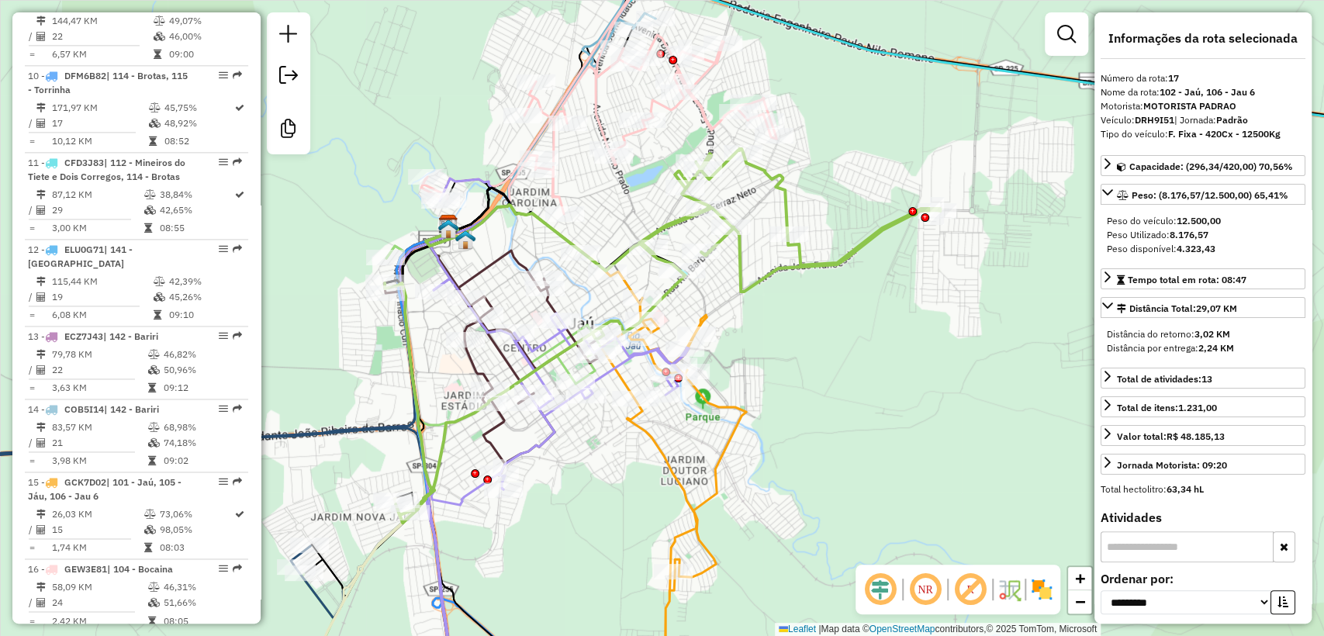
scroll to position [1834, 0]
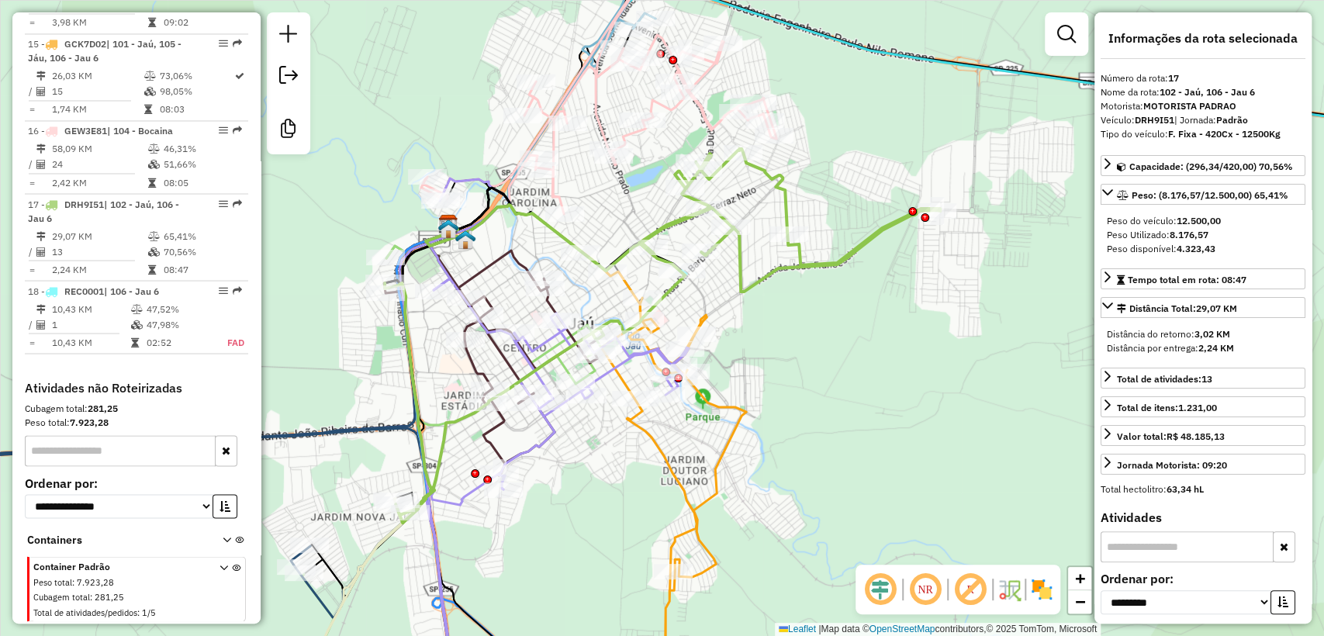
click at [482, 267] on icon at bounding box center [494, 340] width 220 height 271
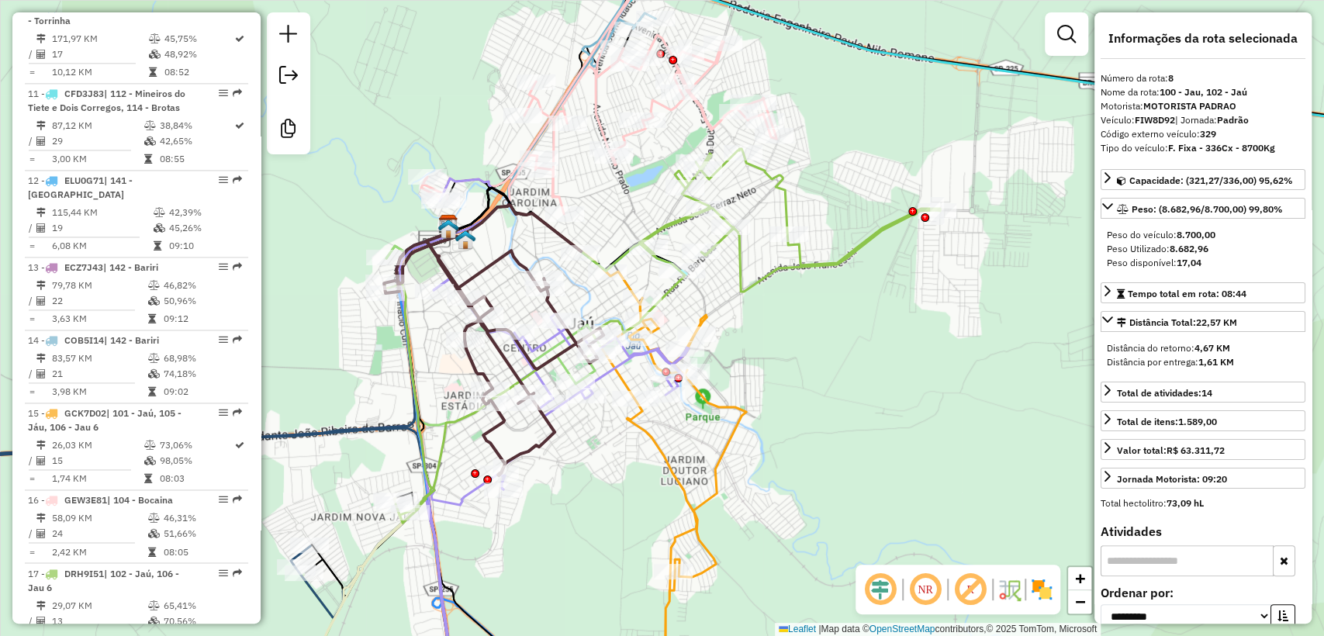
scroll to position [1290, 0]
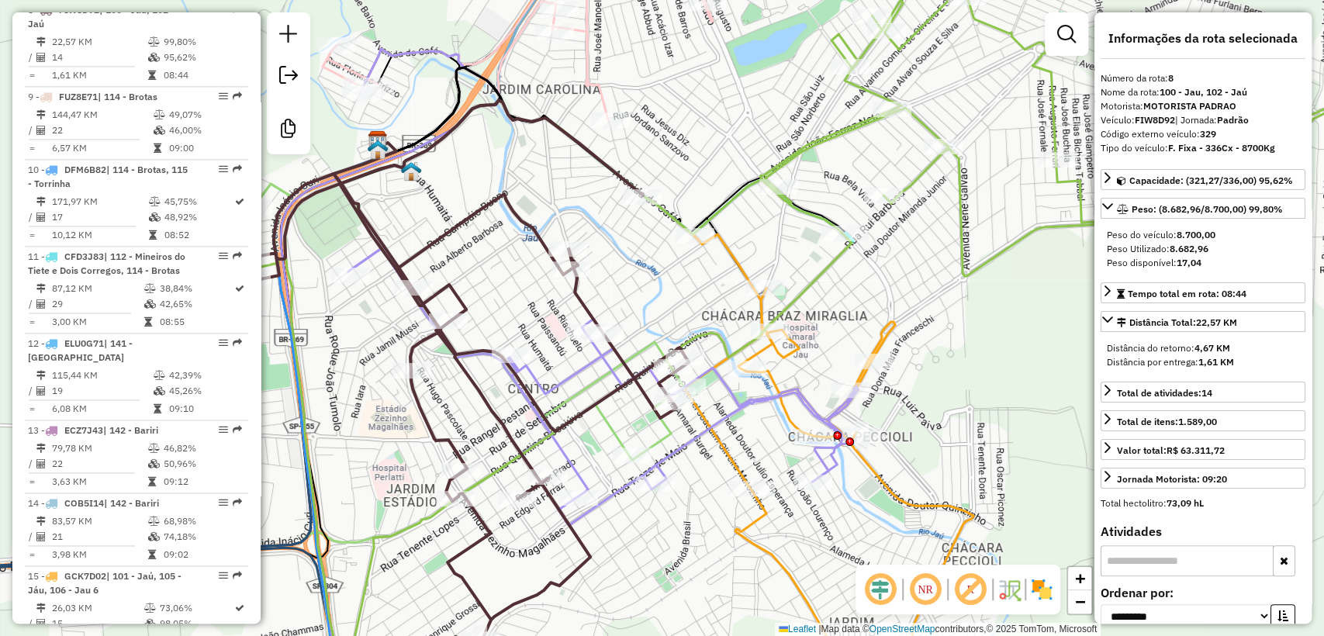
click at [572, 363] on div "Janela de atendimento Grade de atendimento Capacidade Transportadoras Veículos …" at bounding box center [662, 318] width 1324 height 636
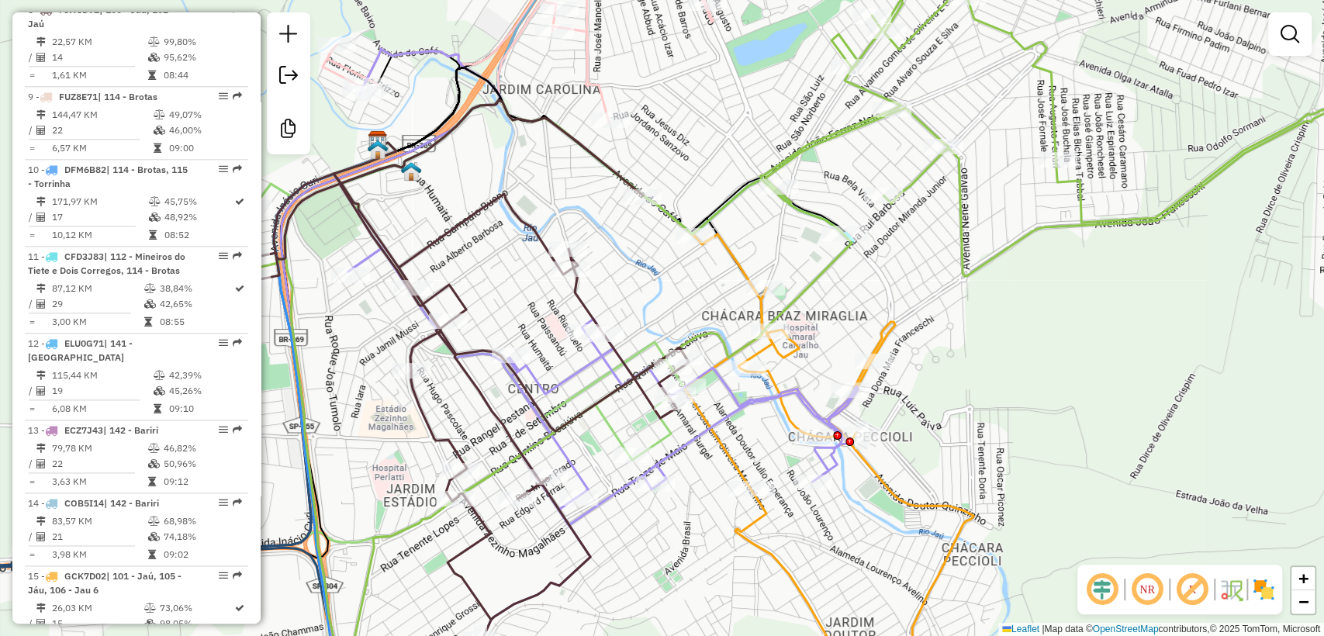
drag, startPoint x: 578, startPoint y: 372, endPoint x: 670, endPoint y: 449, distance: 120.6
click at [578, 372] on icon at bounding box center [569, 374] width 577 height 651
select select "**********"
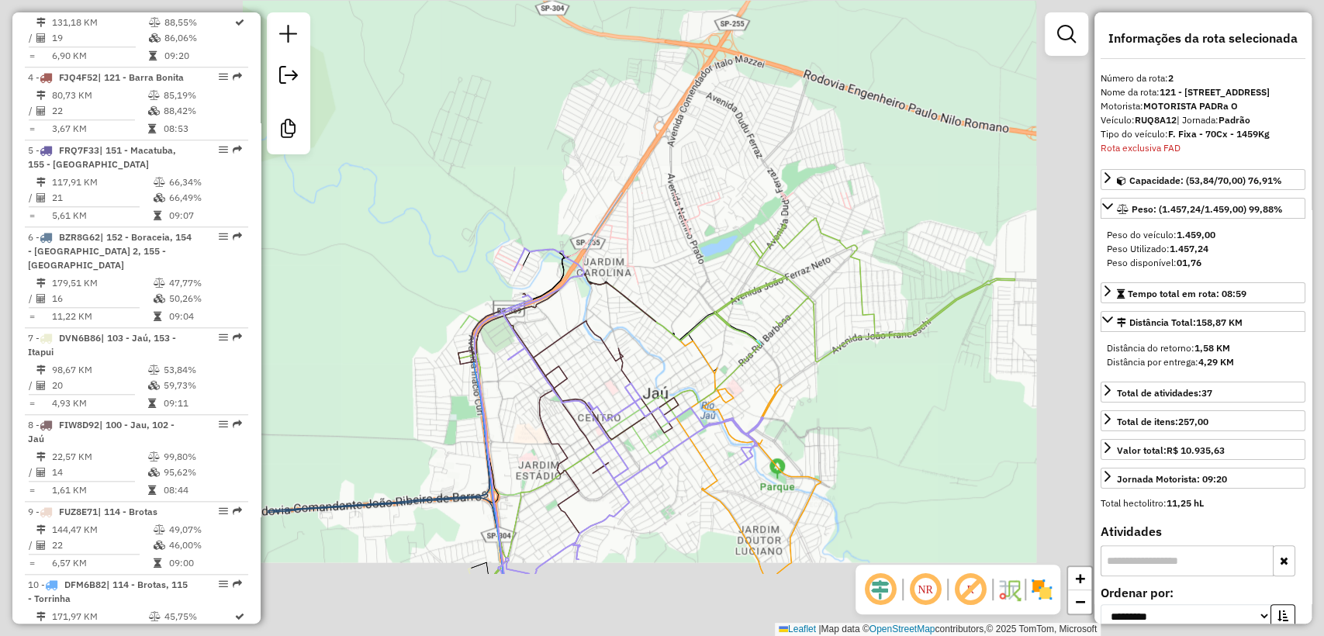
scroll to position [756, 0]
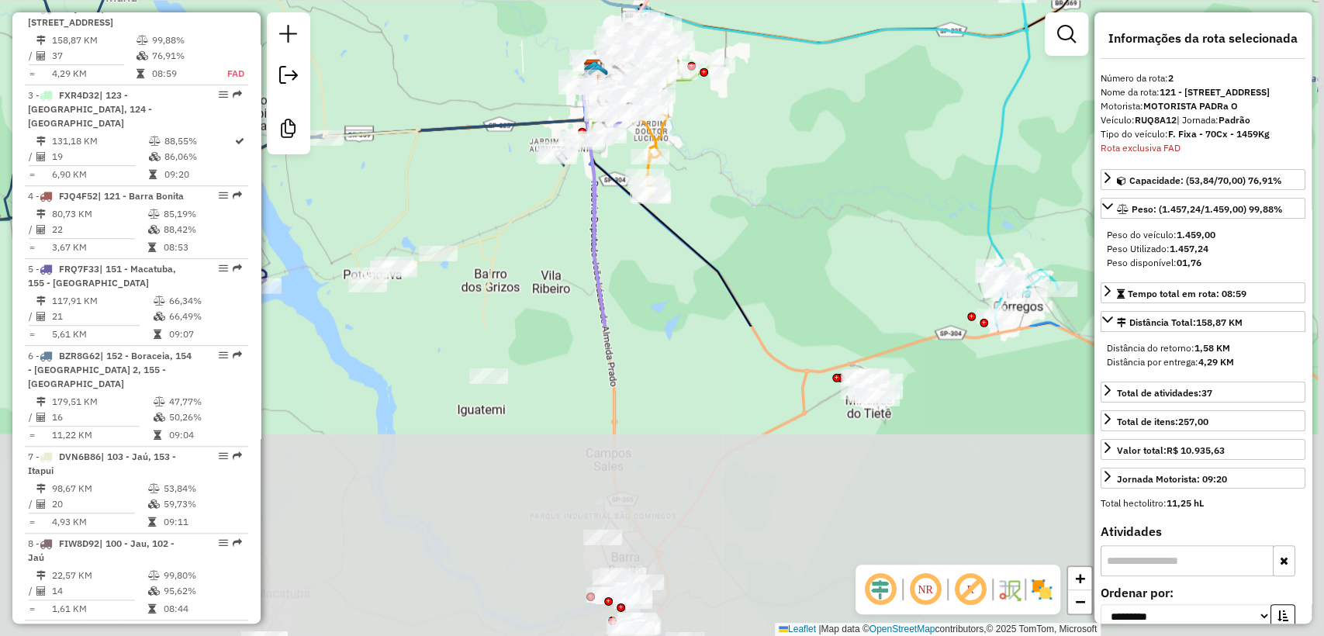
drag, startPoint x: 880, startPoint y: 492, endPoint x: 766, endPoint y: 126, distance: 383.5
click at [766, 126] on div "Janela de atendimento Grade de atendimento Capacidade Transportadoras Veículos …" at bounding box center [662, 318] width 1324 height 636
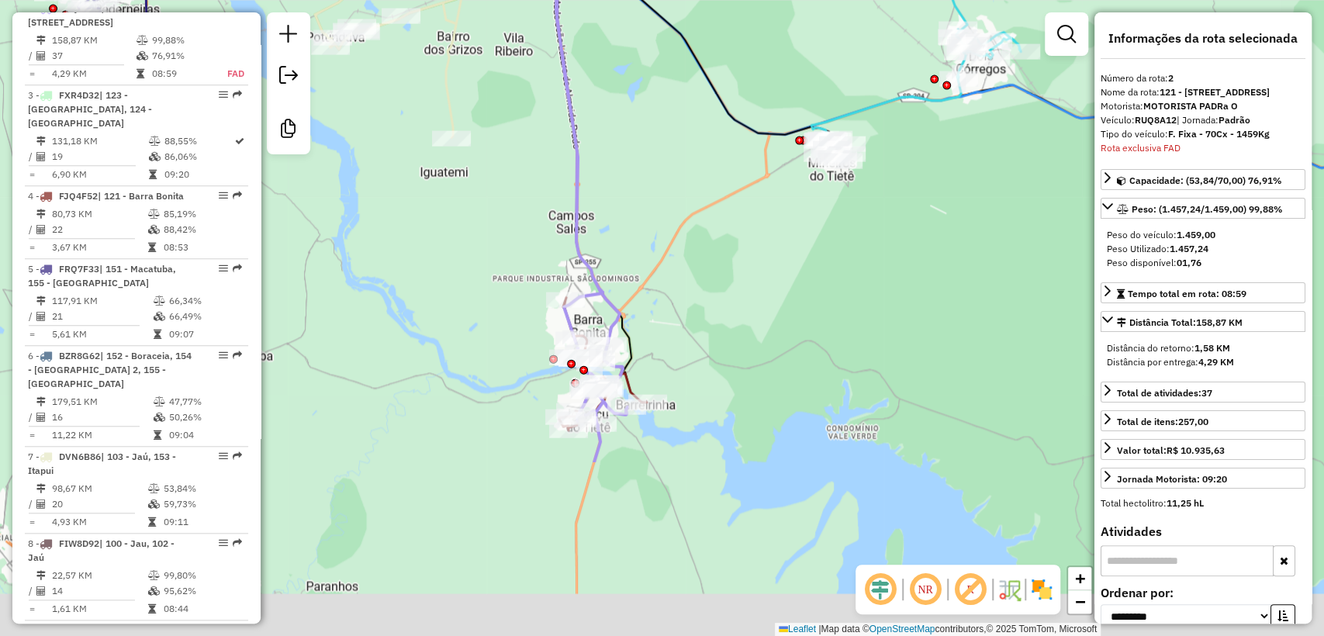
drag, startPoint x: 679, startPoint y: 363, endPoint x: 640, endPoint y: 161, distance: 206.1
click at [634, 109] on div "Janela de atendimento Grade de atendimento Capacidade Transportadoras Veículos …" at bounding box center [662, 318] width 1324 height 636
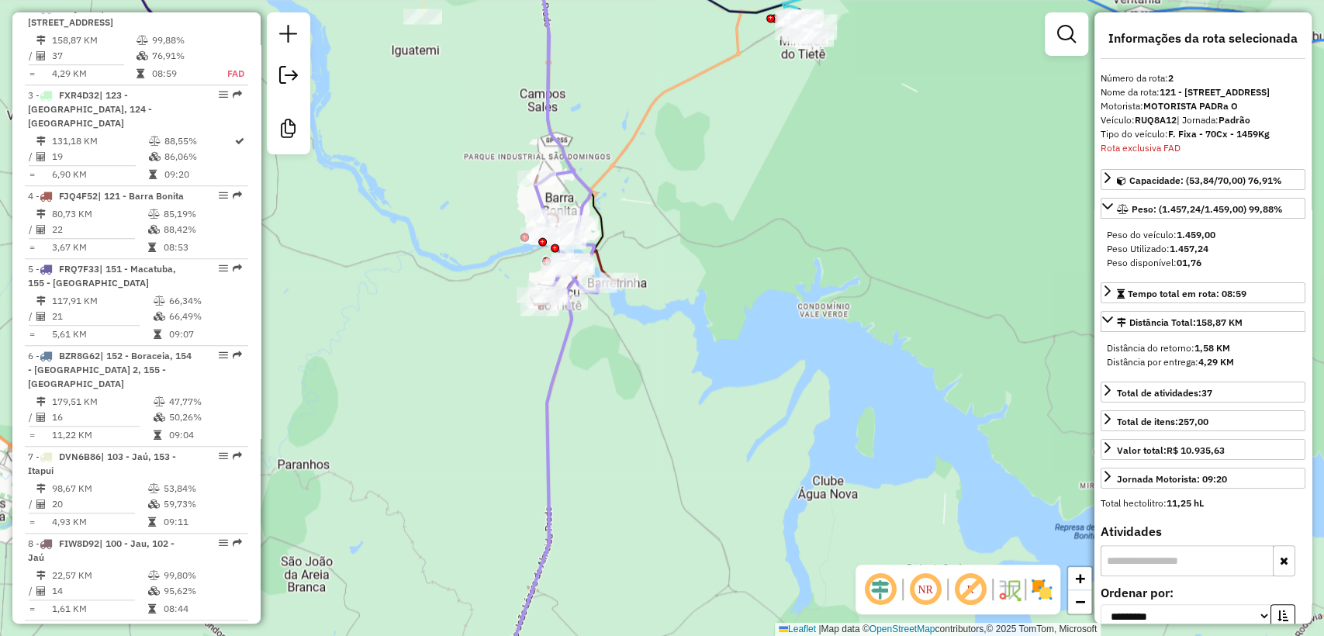
click at [662, 364] on div "Janela de atendimento Grade de atendimento Capacidade Transportadoras Veículos …" at bounding box center [662, 318] width 1324 height 636
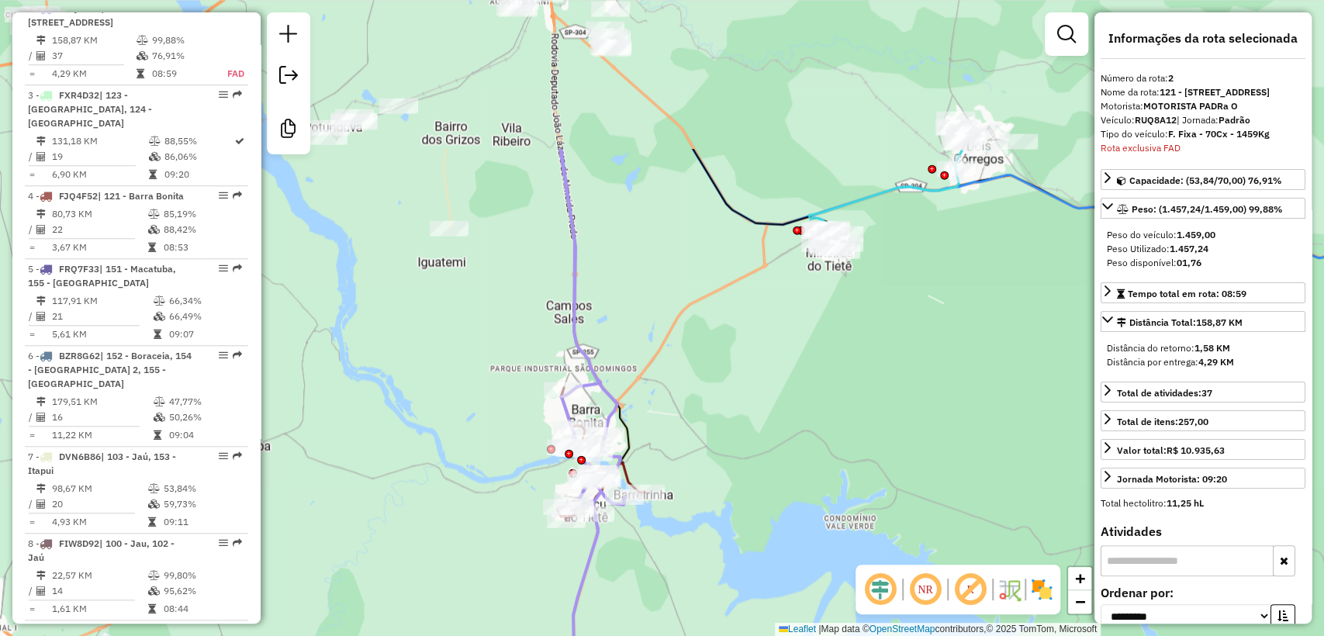
drag, startPoint x: 703, startPoint y: 162, endPoint x: 658, endPoint y: 306, distance: 150.4
click at [735, 394] on div "Janela de atendimento Grade de atendimento Capacidade Transportadoras Veículos …" at bounding box center [662, 318] width 1324 height 636
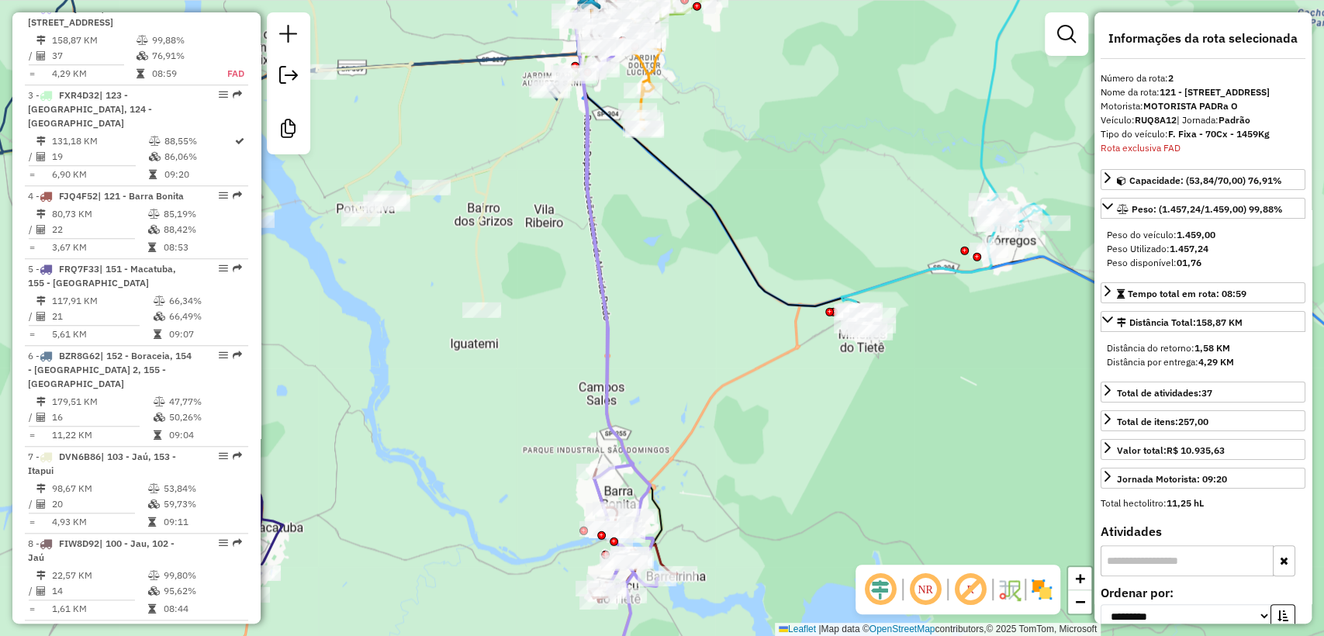
drag, startPoint x: 654, startPoint y: 310, endPoint x: 659, endPoint y: 320, distance: 10.8
click at [659, 320] on div "Janela de atendimento Grade de atendimento Capacidade Transportadoras Veículos …" at bounding box center [662, 318] width 1324 height 636
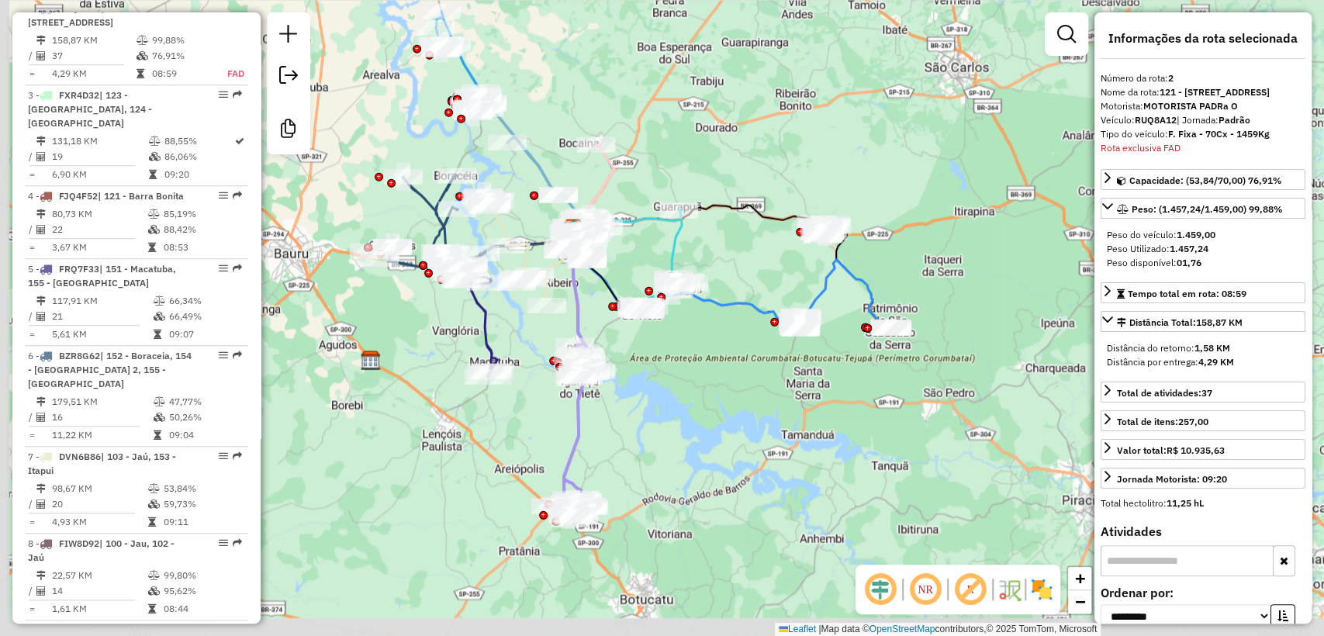
drag, startPoint x: 428, startPoint y: 455, endPoint x: 496, endPoint y: 436, distance: 70.0
click at [496, 436] on div "Janela de atendimento Grade de atendimento Capacidade Transportadoras Veículos …" at bounding box center [662, 318] width 1324 height 636
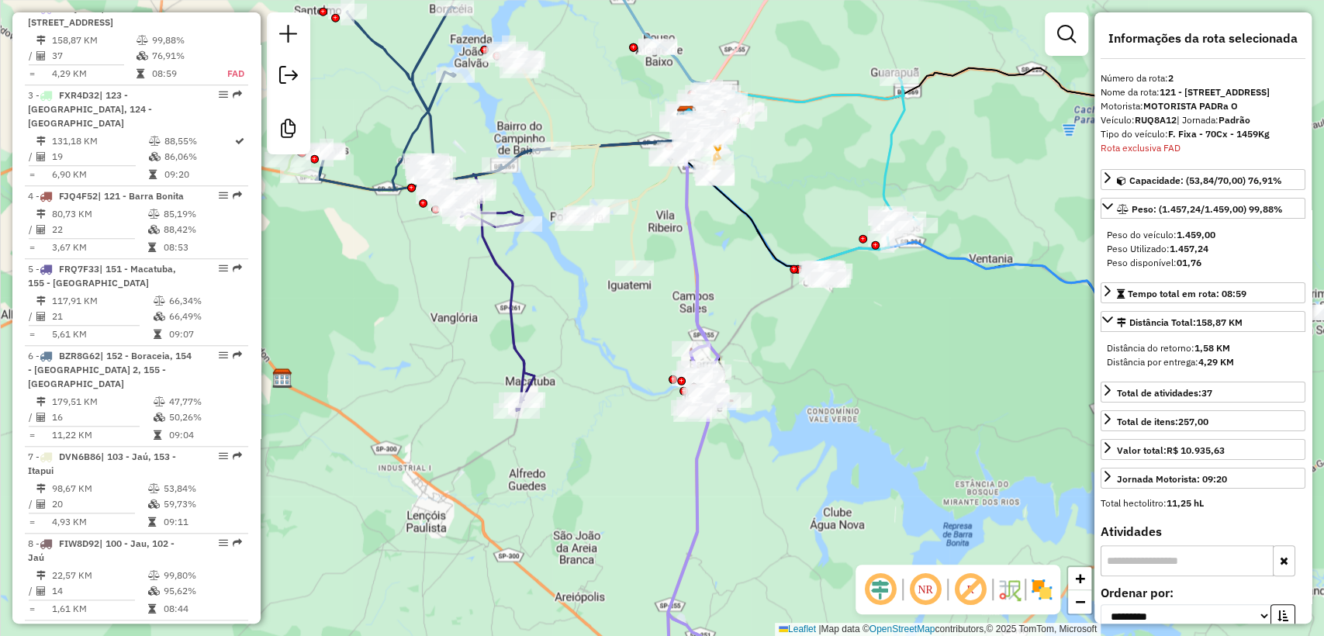
click at [483, 313] on div "Janela de atendimento Grade de atendimento Capacidade Transportadoras Veículos …" at bounding box center [662, 318] width 1324 height 636
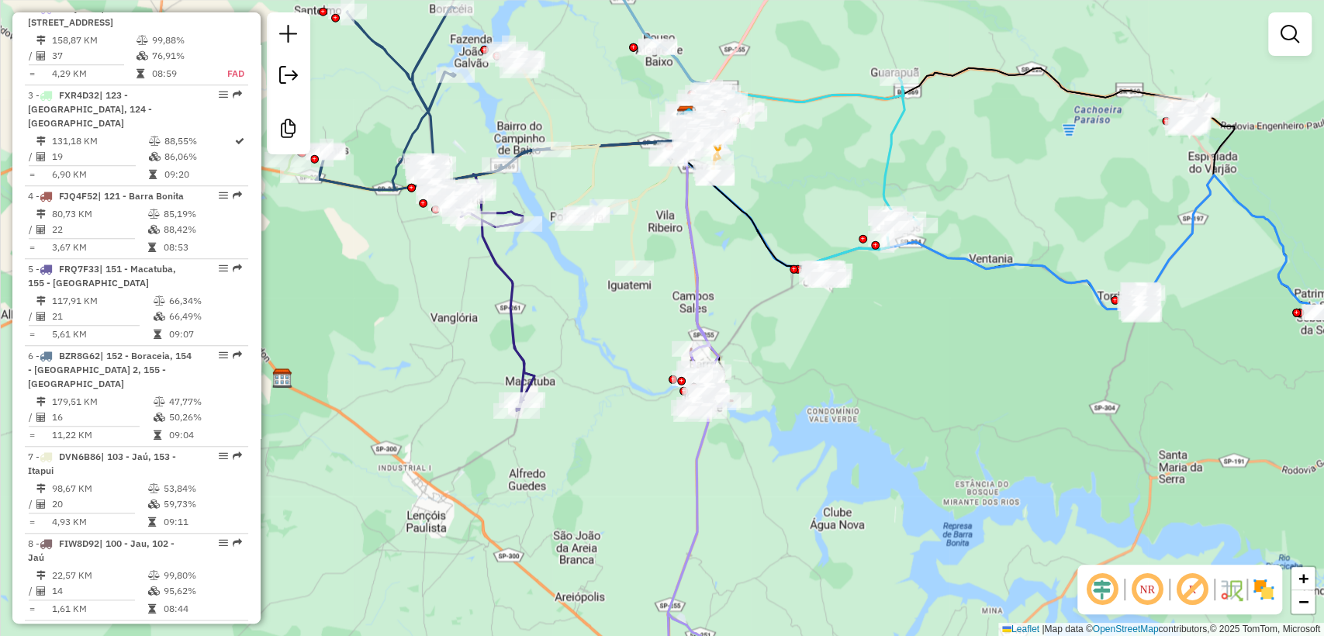
click at [515, 299] on icon at bounding box center [484, 298] width 100 height 225
select select "**********"
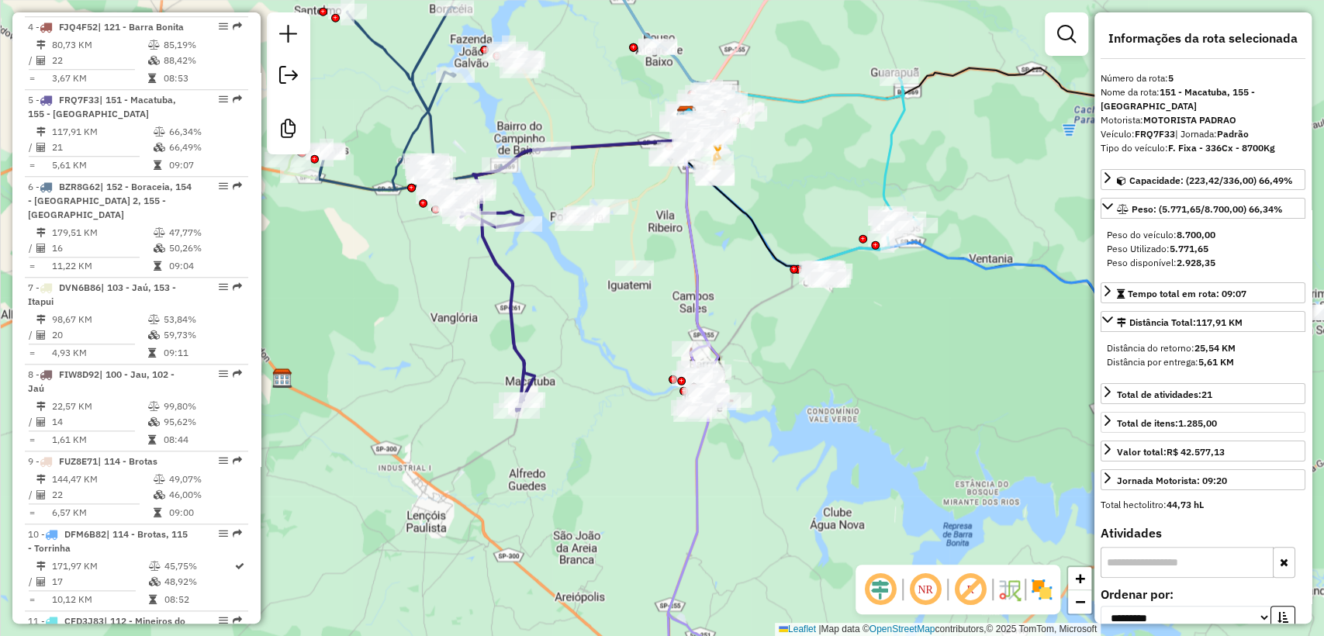
scroll to position [1015, 0]
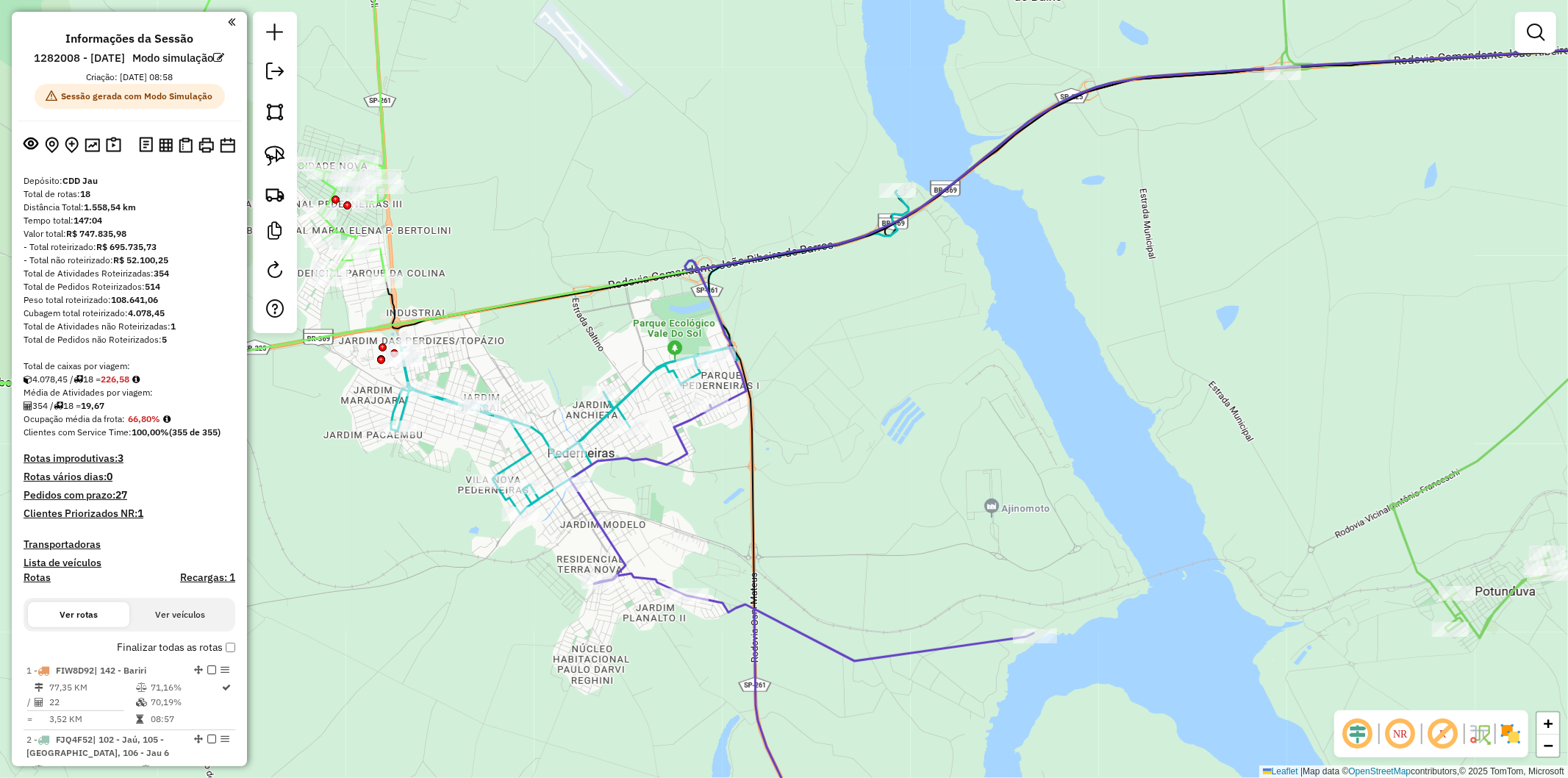
click at [522, 437] on icon at bounding box center [650, 352] width 518 height 323
select select "**********"
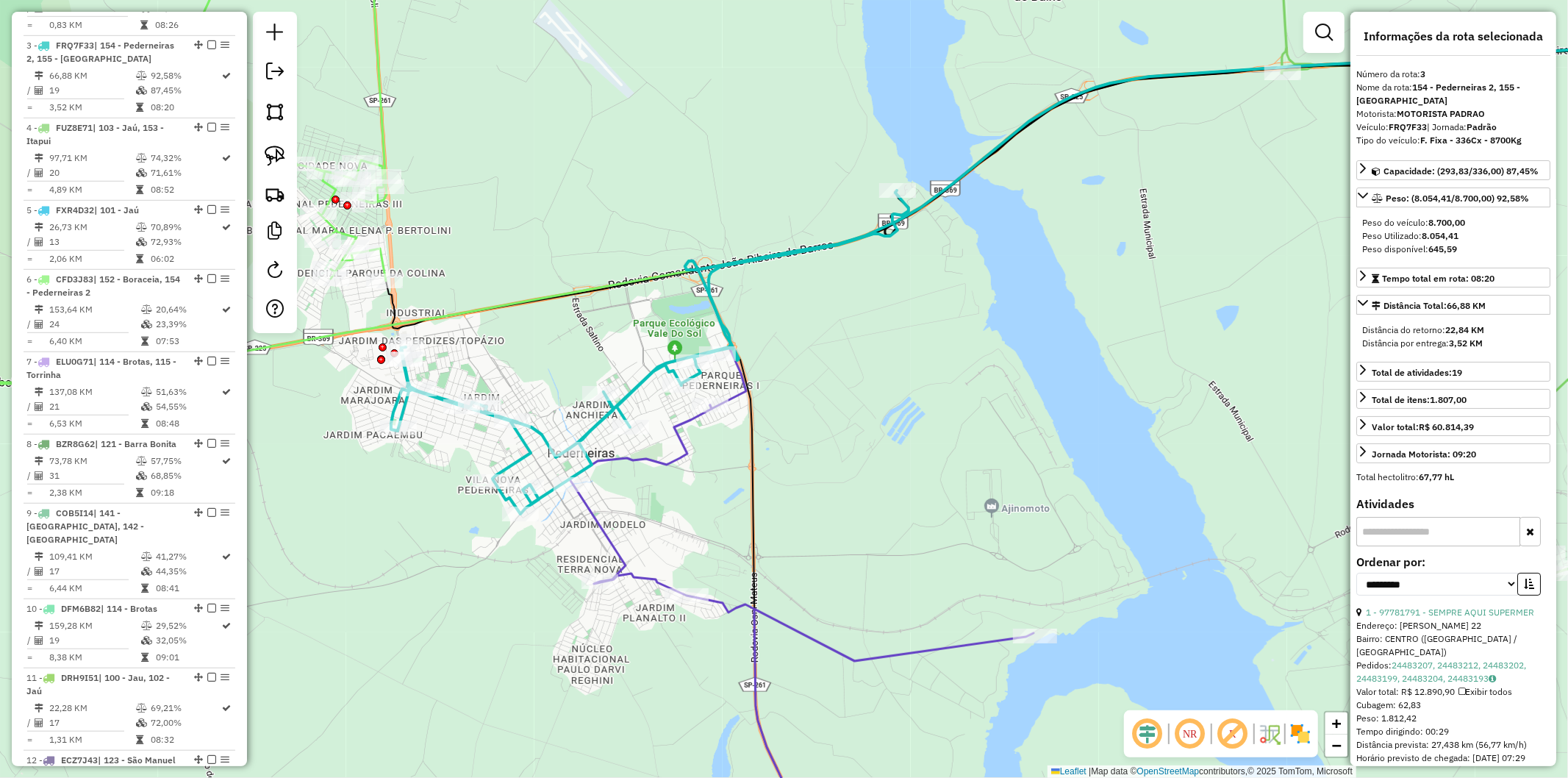
scroll to position [818, 0]
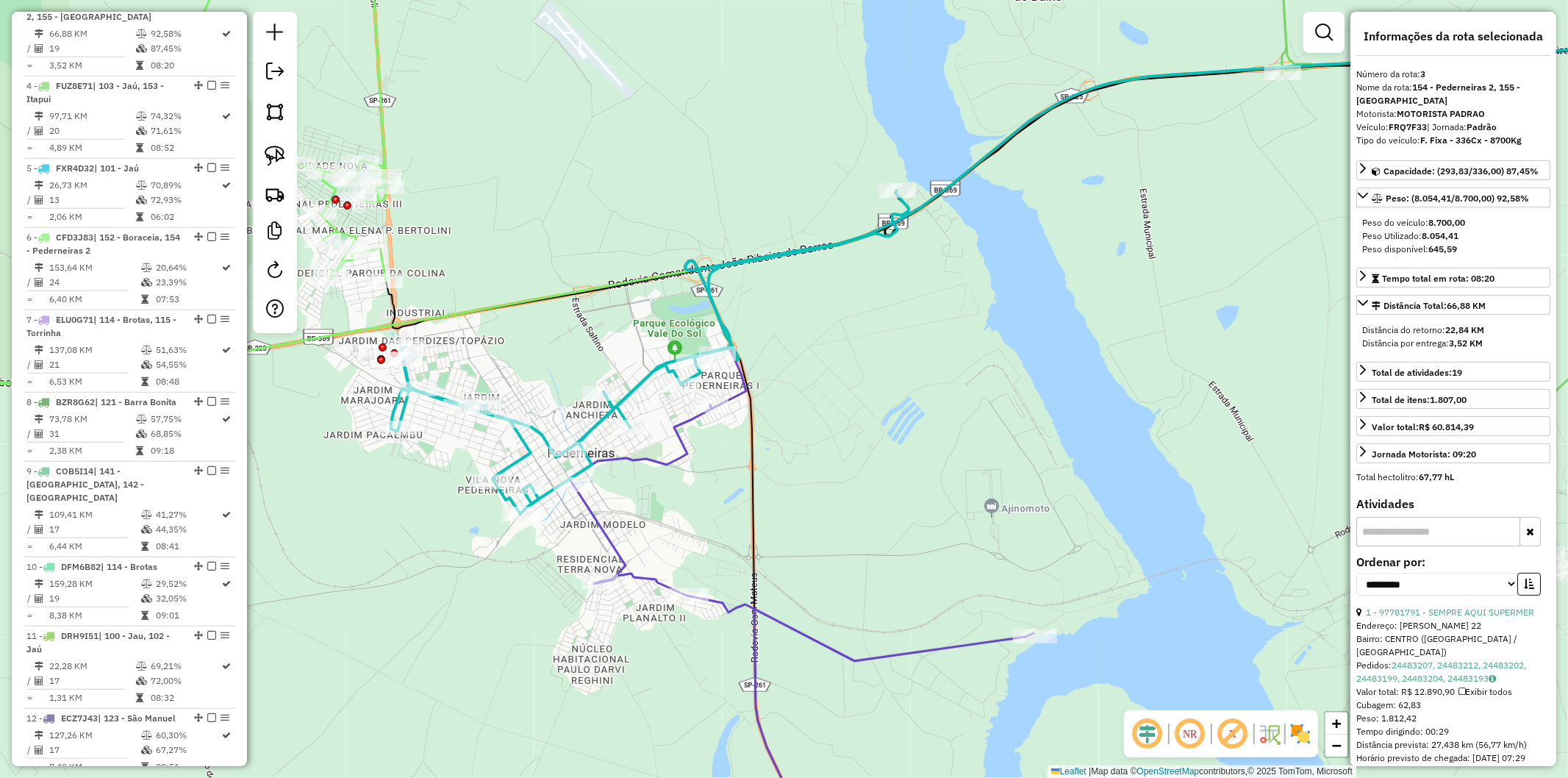
click at [467, 439] on div "Janela de atendimento Grade de atendimento Capacidade Transportadoras Veículos …" at bounding box center [784, 389] width 1568 height 778
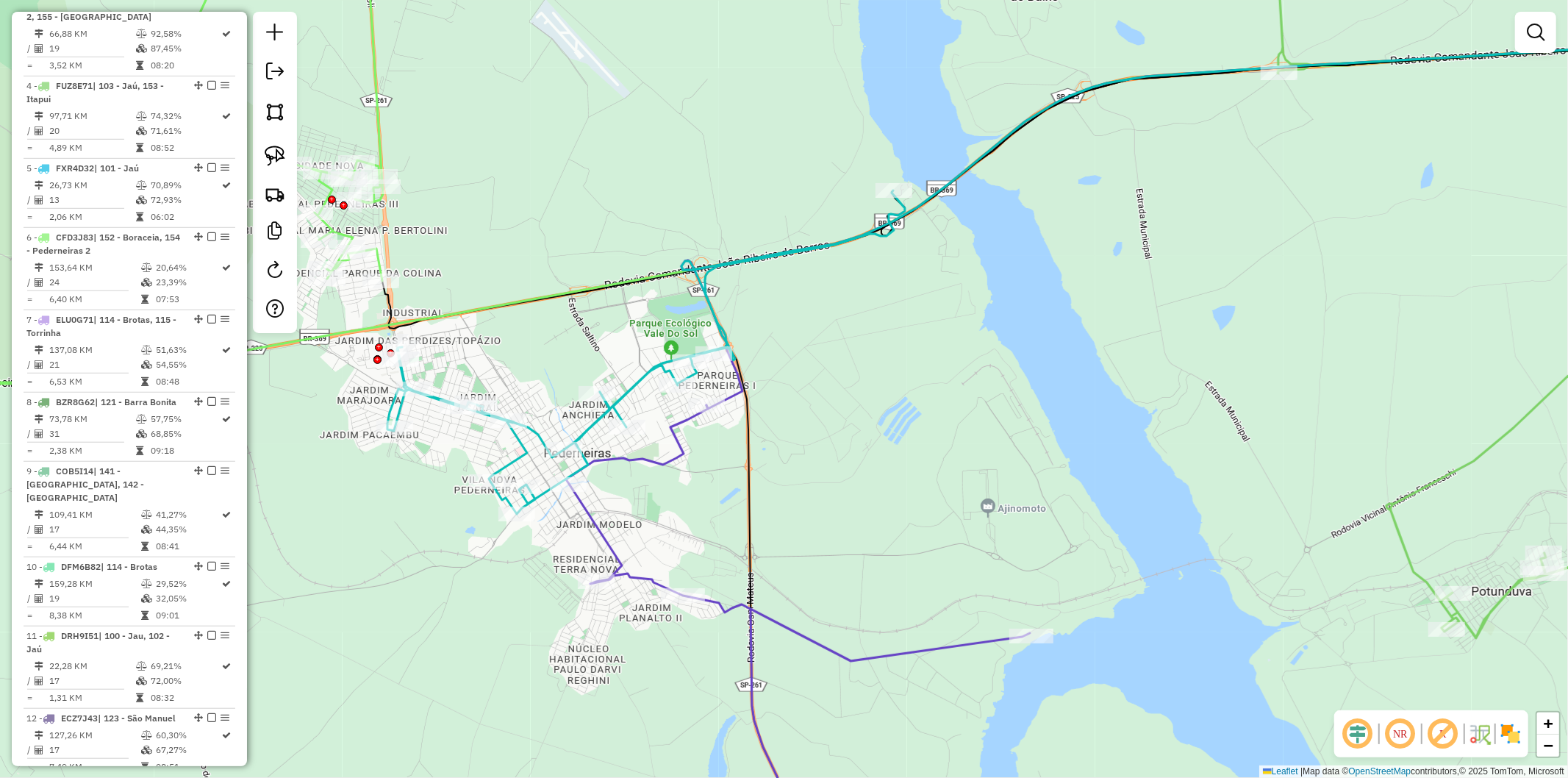
click at [648, 461] on icon at bounding box center [797, 630] width 464 height 451
select select "**********"
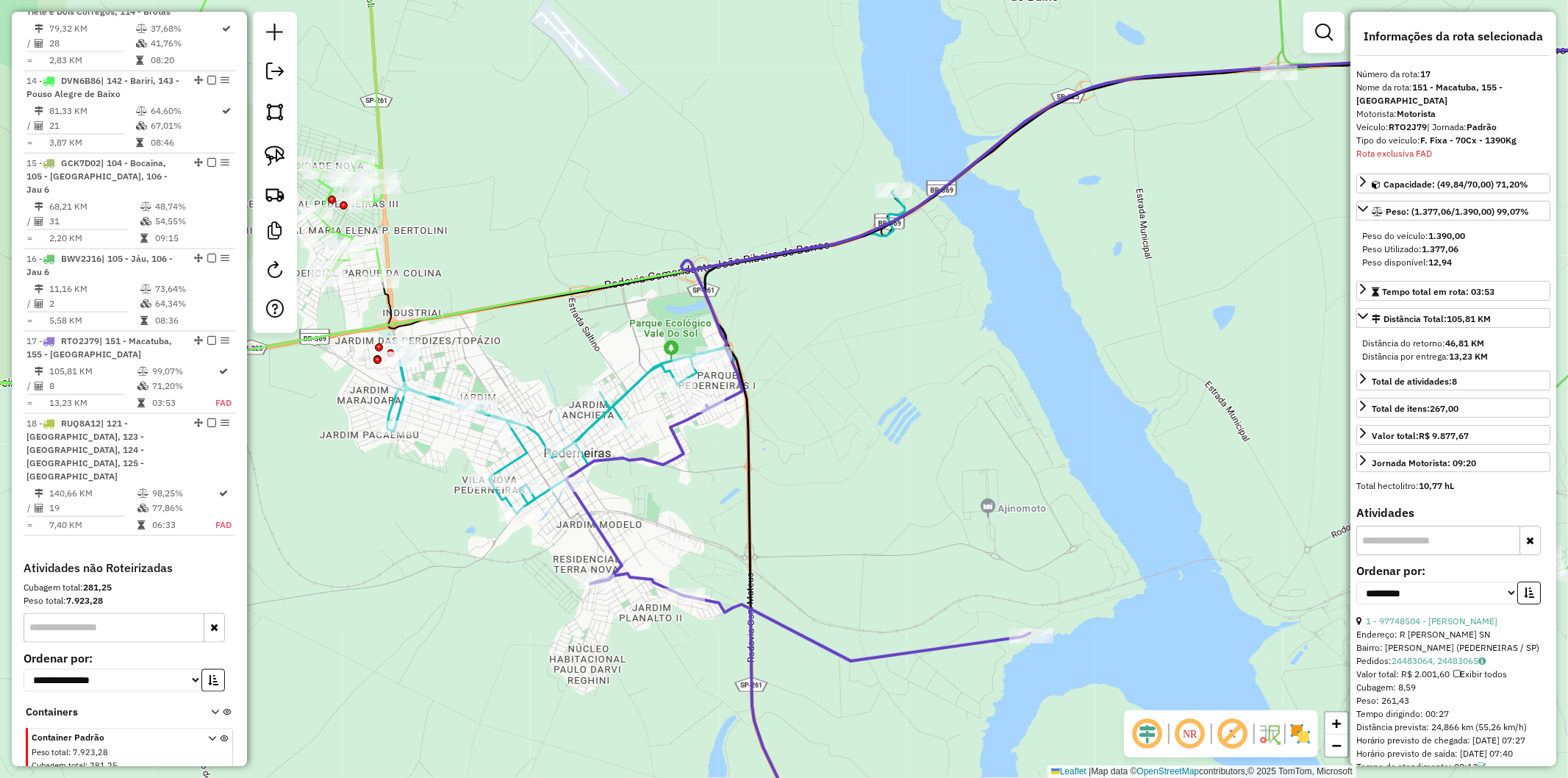
scroll to position [1695, 0]
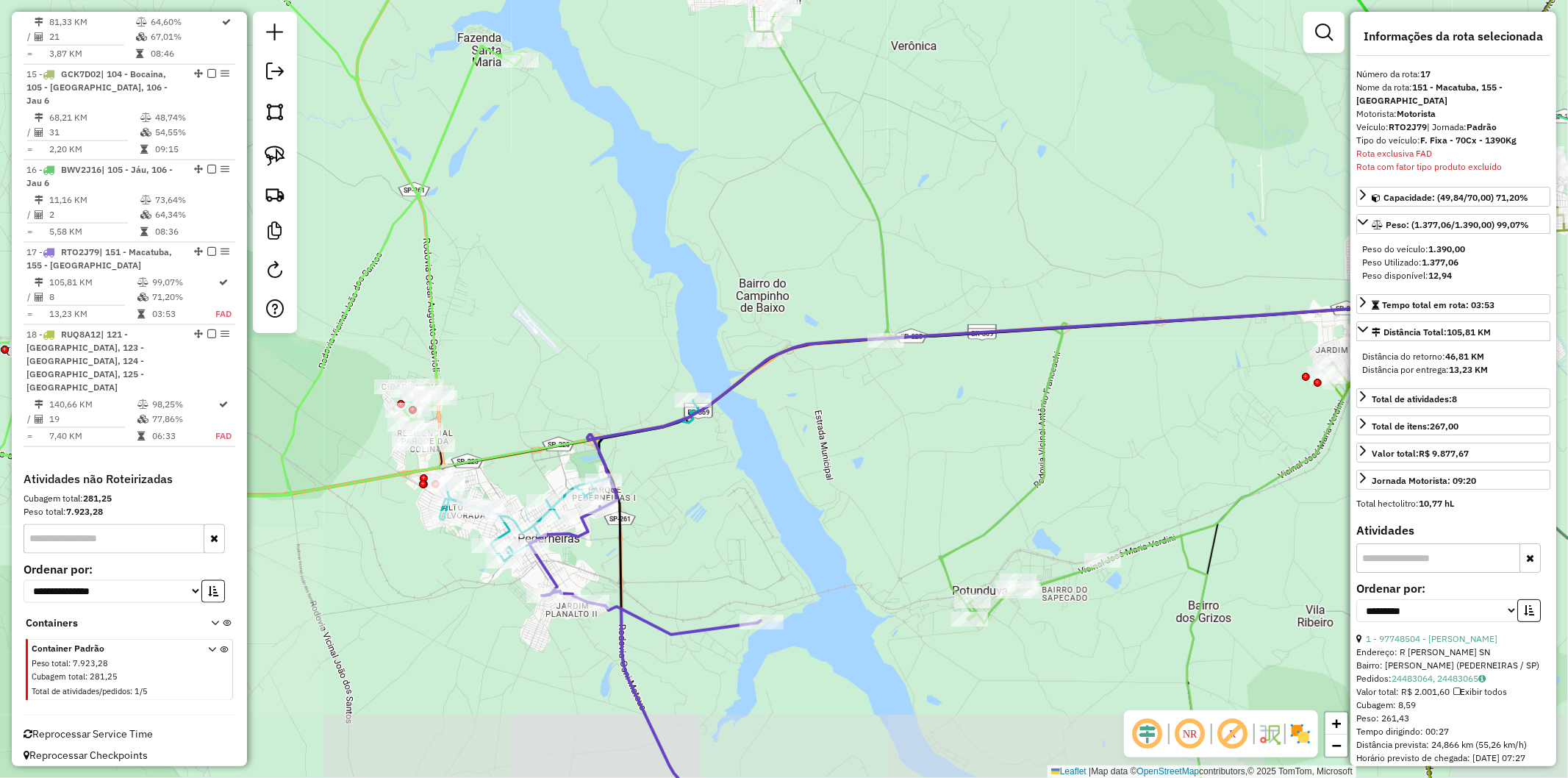
click at [445, 634] on div "Janela de atendimento Grade de atendimento Capacidade Transportadoras Veículos …" at bounding box center [784, 389] width 1568 height 778
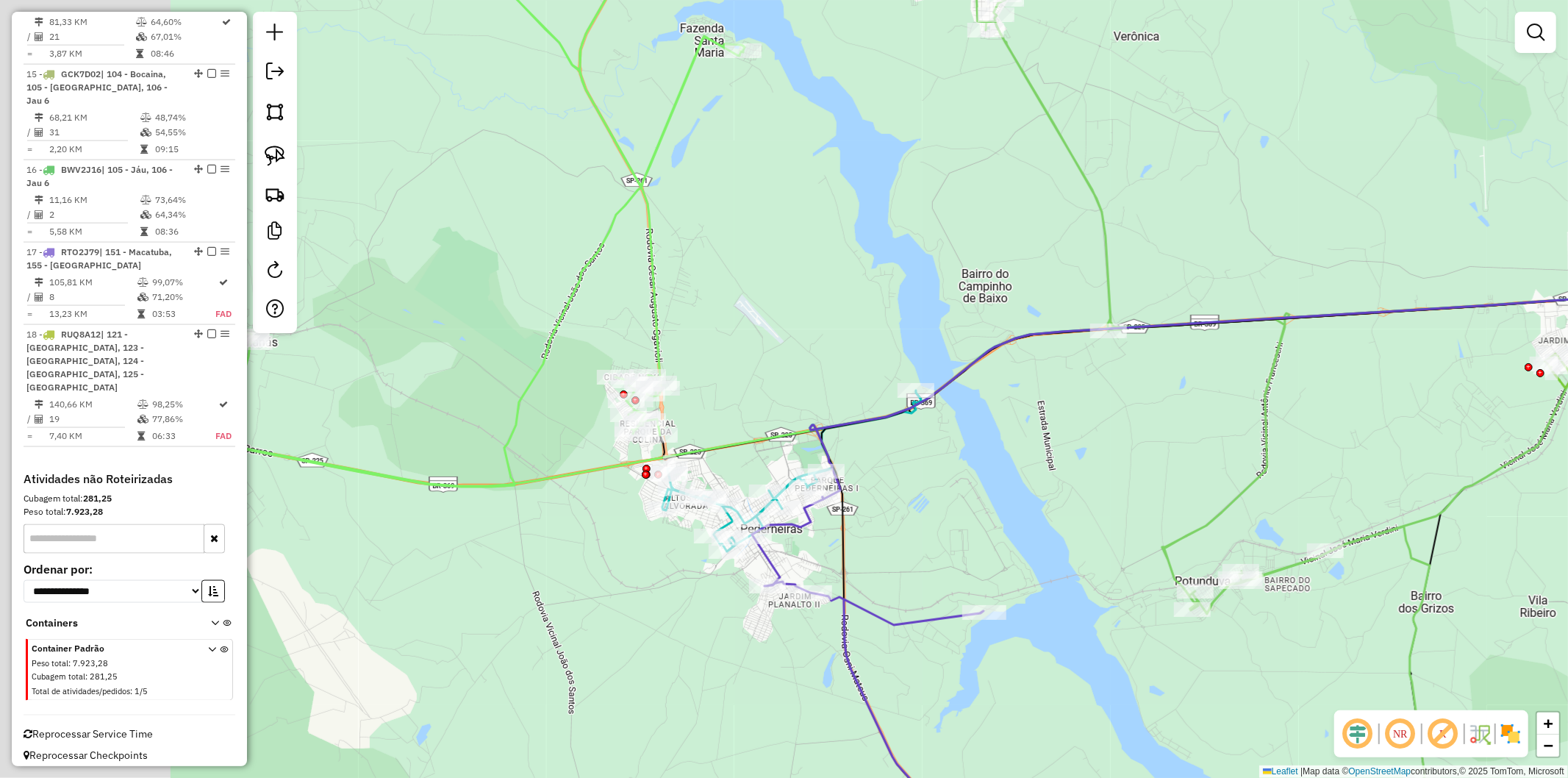
drag, startPoint x: 629, startPoint y: 628, endPoint x: 641, endPoint y: 627, distance: 12.0
click at [641, 627] on div "Janela de atendimento Grade de atendimento Capacidade Transportadoras Veículos …" at bounding box center [784, 389] width 1568 height 778
click at [550, 474] on icon at bounding box center [892, 344] width 1473 height 284
select select "**********"
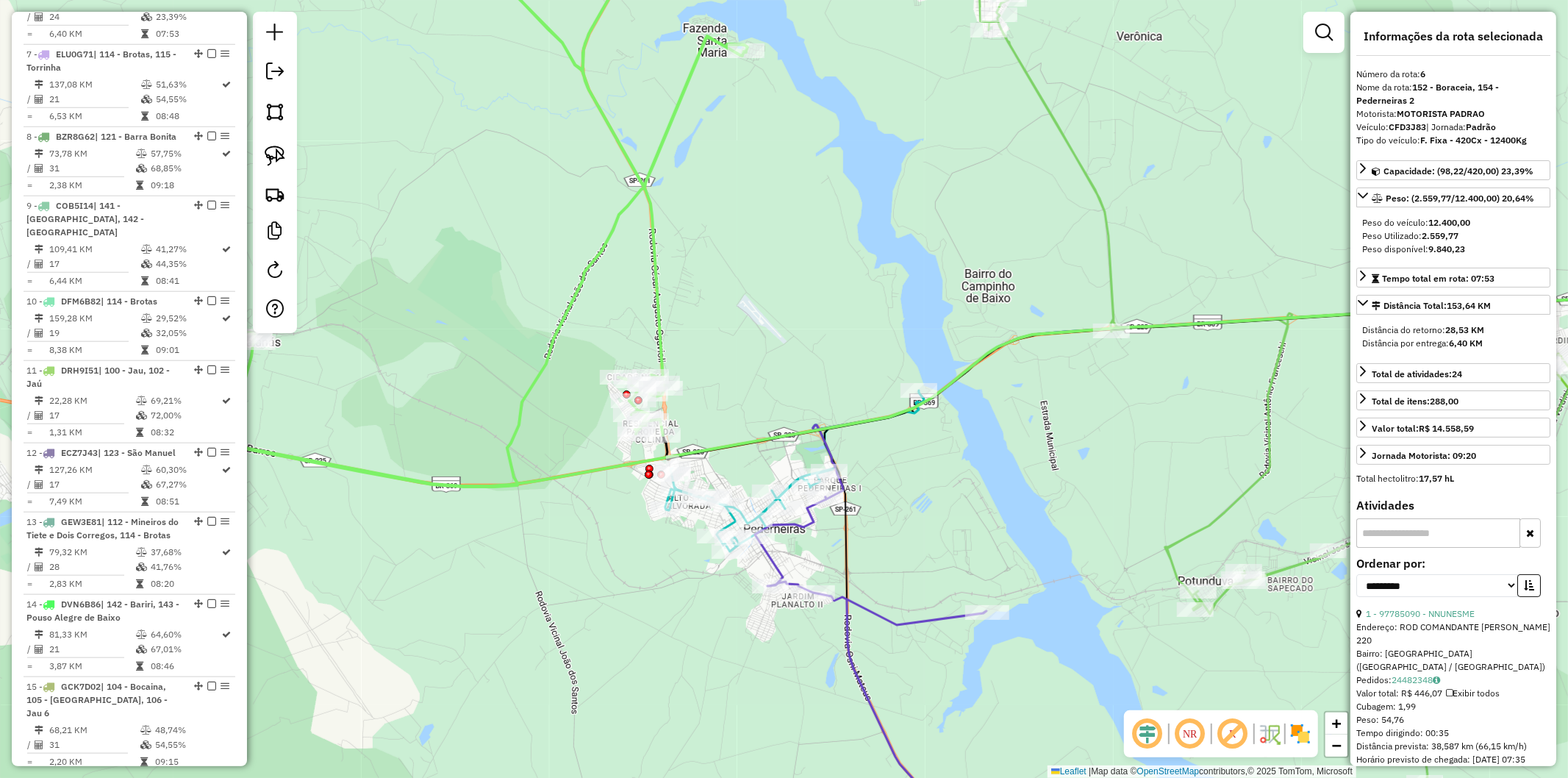
scroll to position [1052, 0]
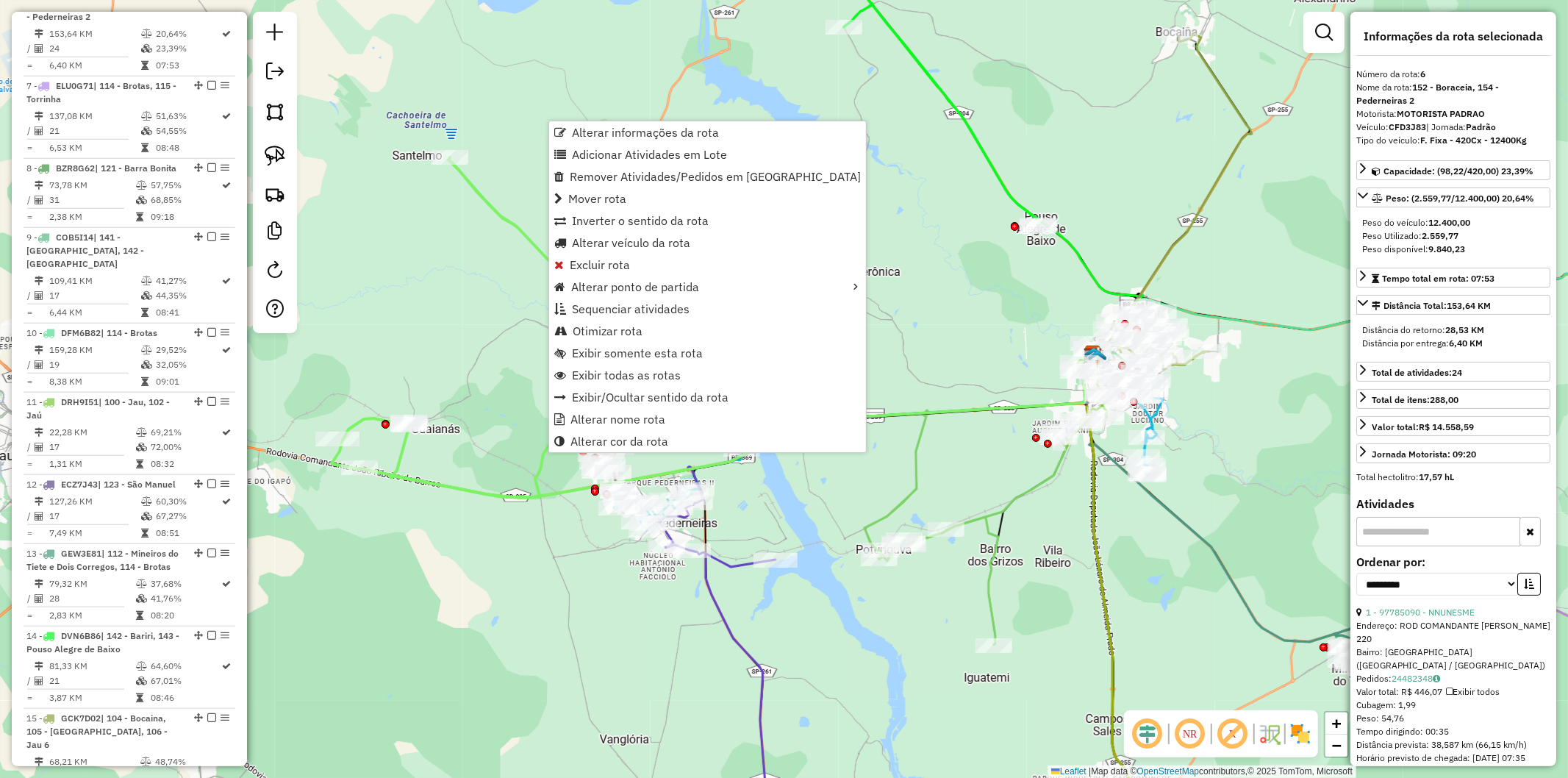
click at [640, 329] on span "Otimizar rota" at bounding box center [608, 331] width 70 height 11
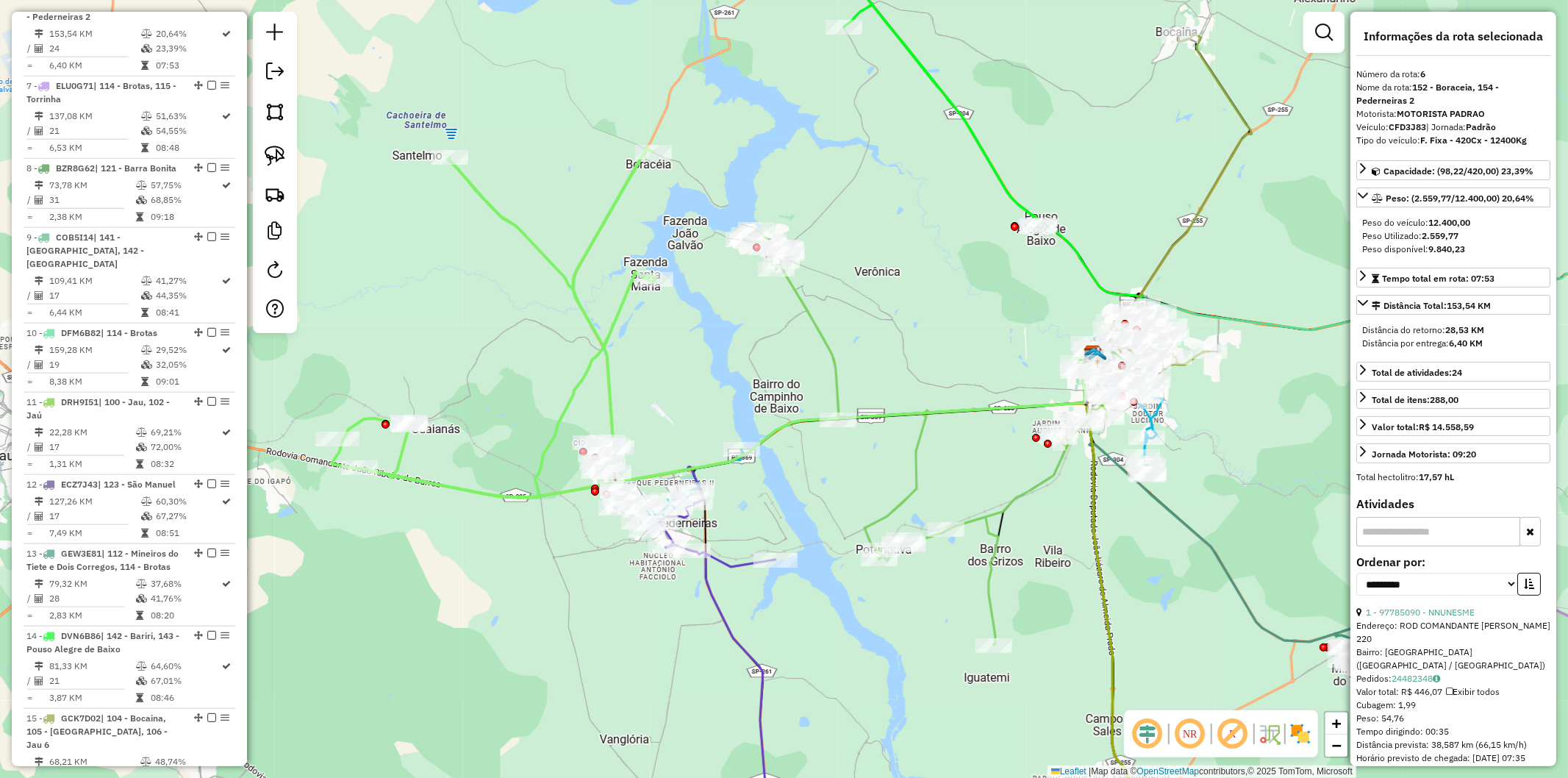
click at [831, 347] on icon at bounding box center [871, 437] width 254 height 415
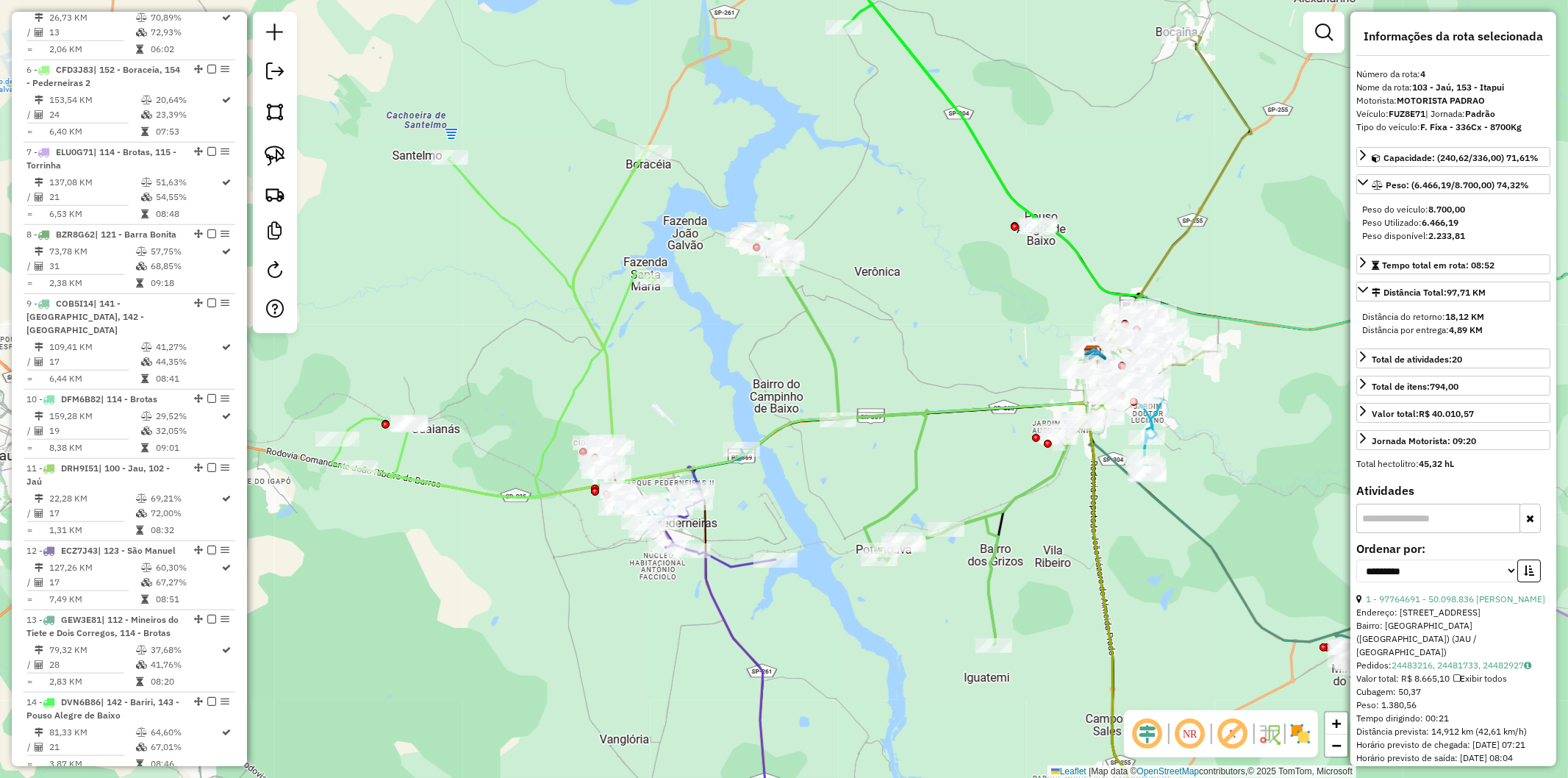
scroll to position [900, 0]
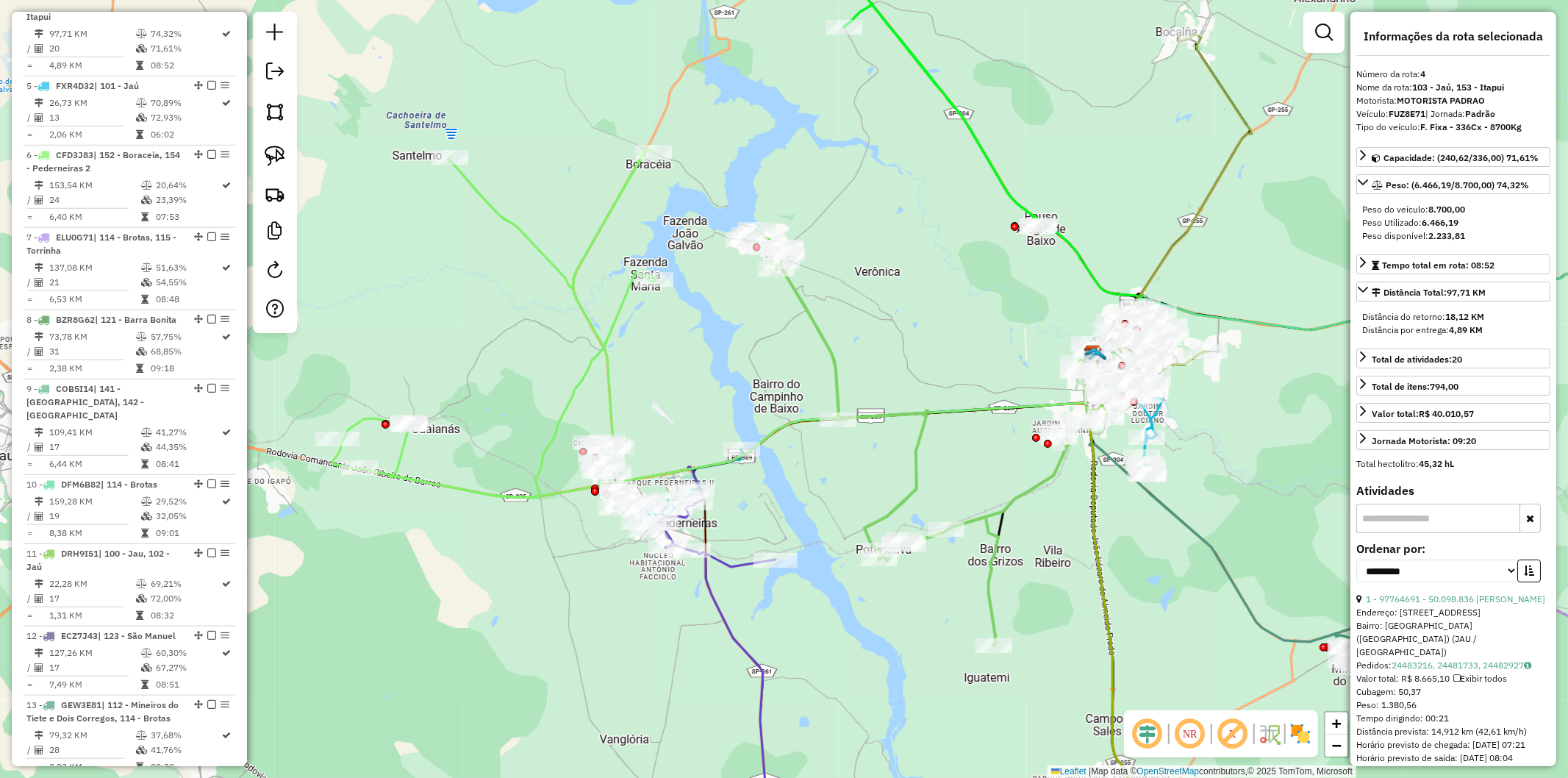
click at [795, 361] on div "Janela de atendimento Grade de atendimento Capacidade Transportadoras Veículos …" at bounding box center [784, 389] width 1568 height 778
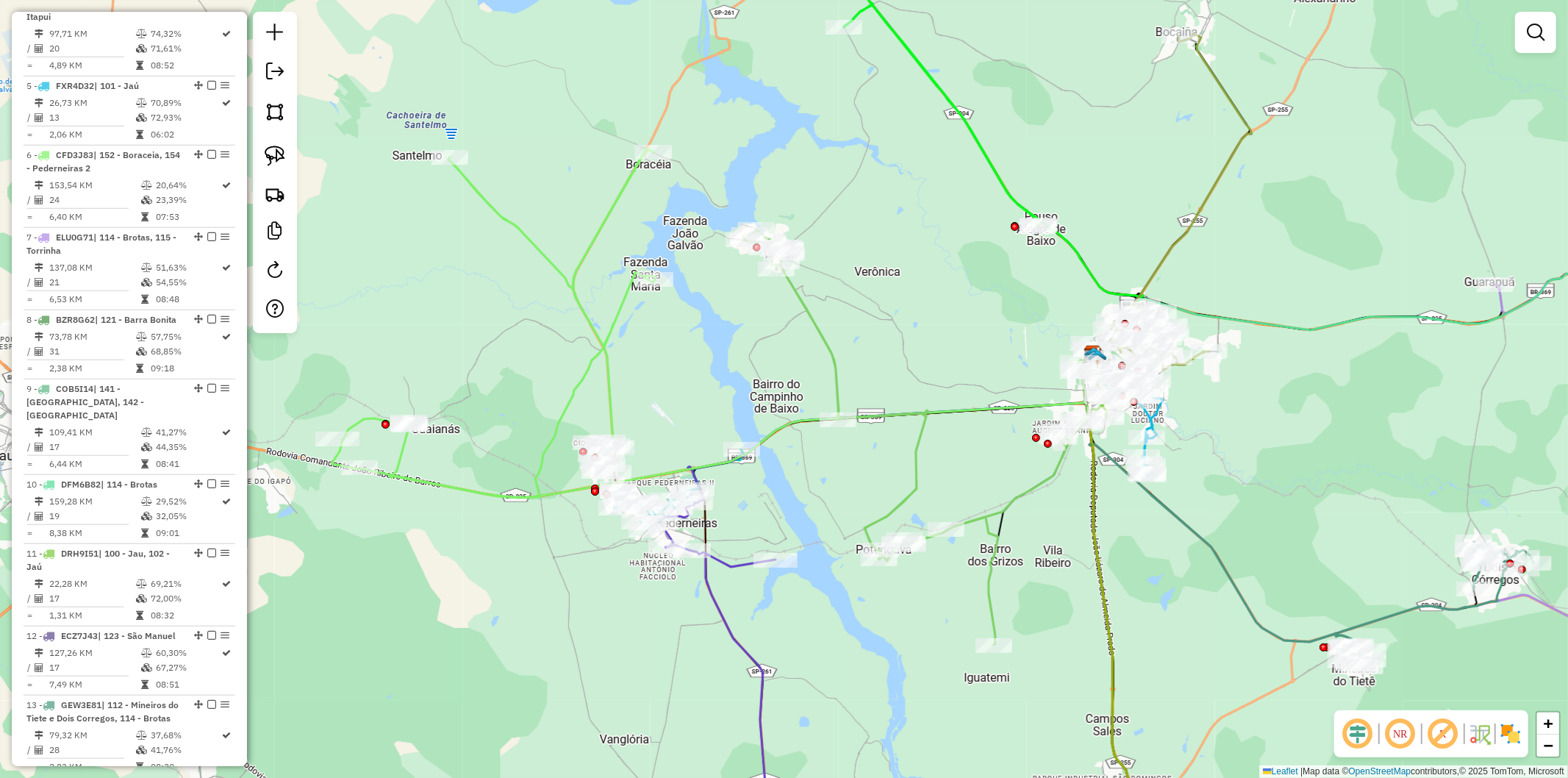
select select "**********"
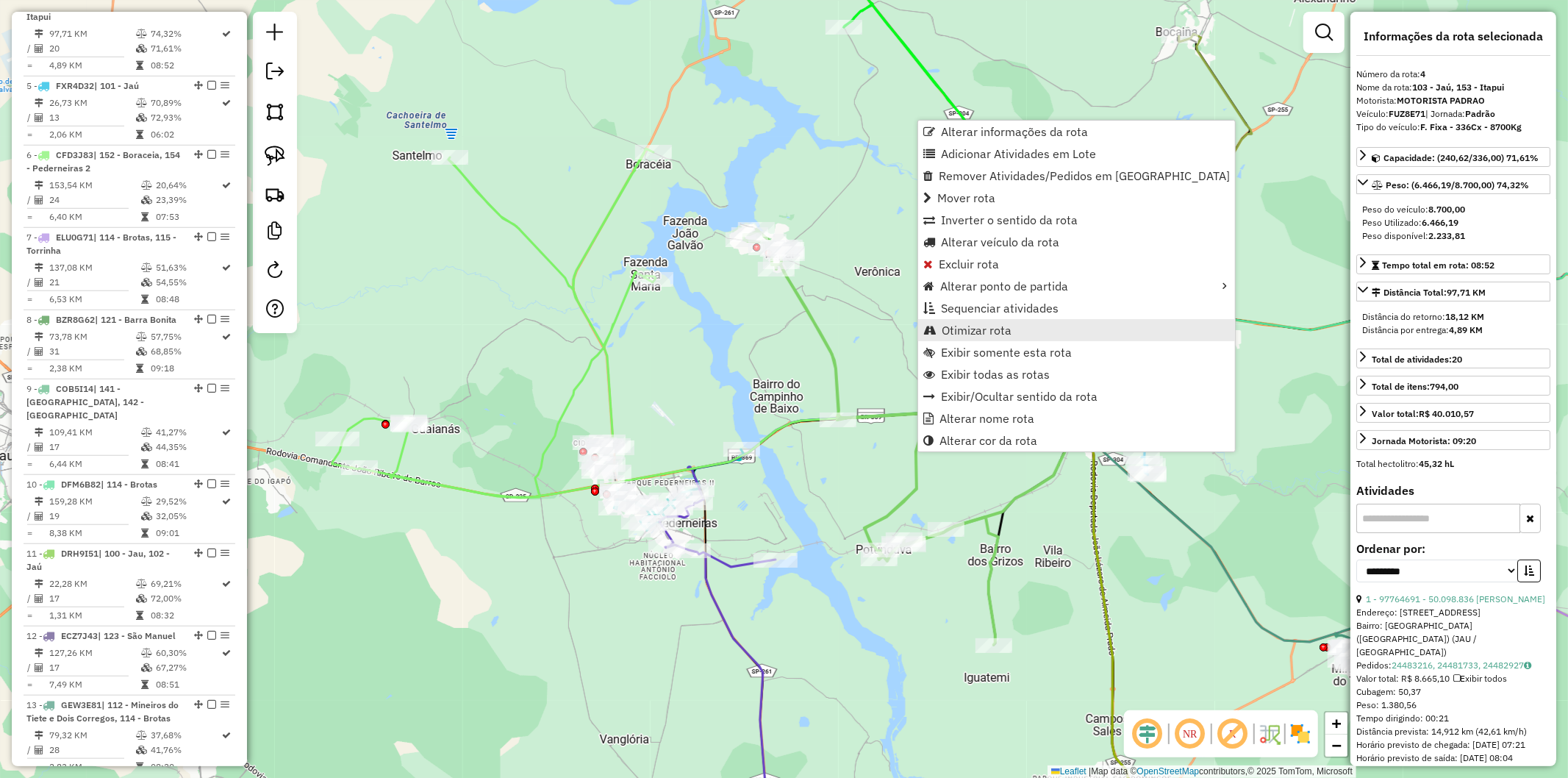
click at [996, 324] on span "Otimizar rota" at bounding box center [977, 330] width 70 height 11
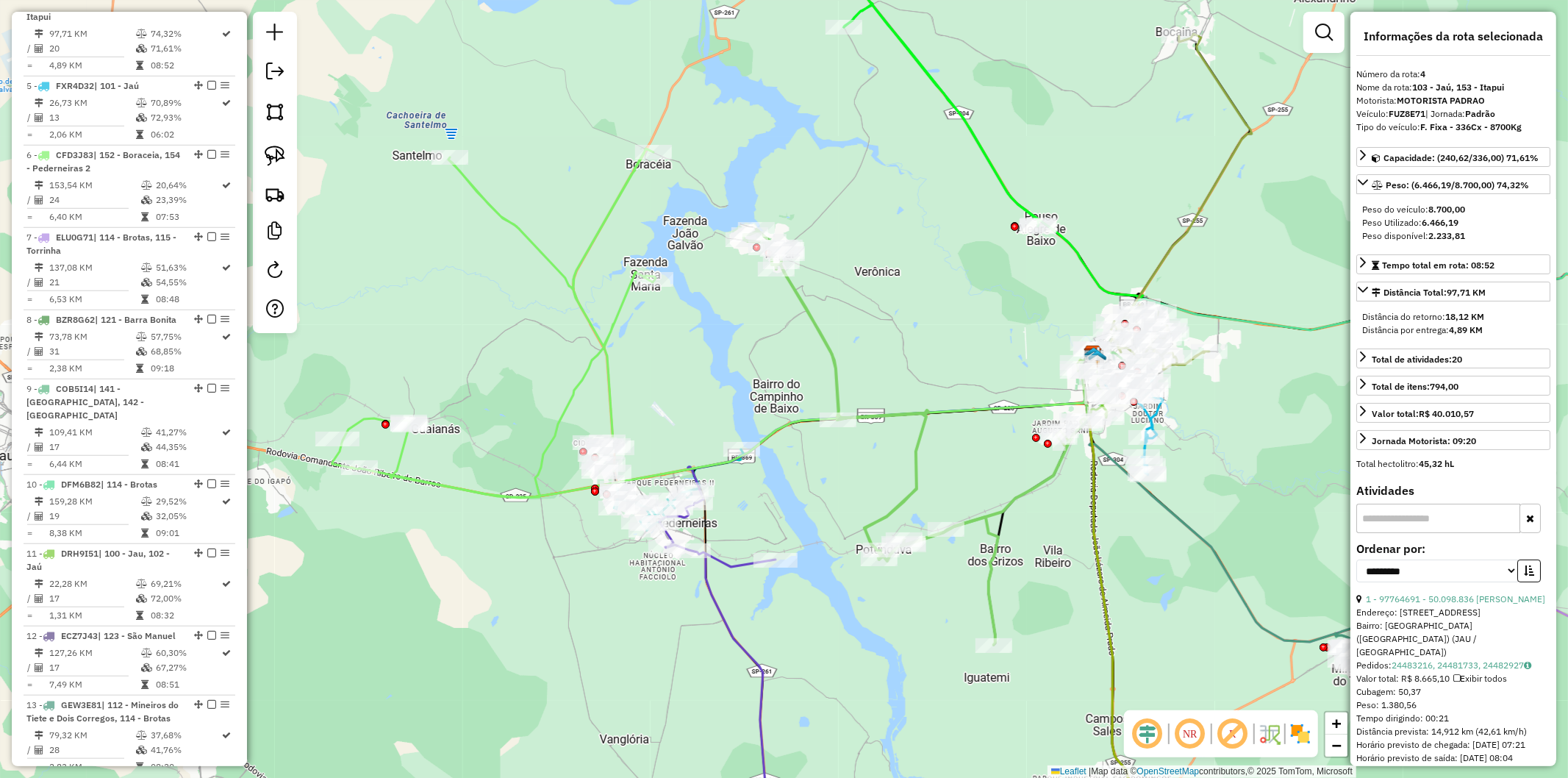
click at [879, 463] on div "Janela de atendimento Grade de atendimento Capacidade Transportadoras Veículos …" at bounding box center [784, 389] width 1568 height 778
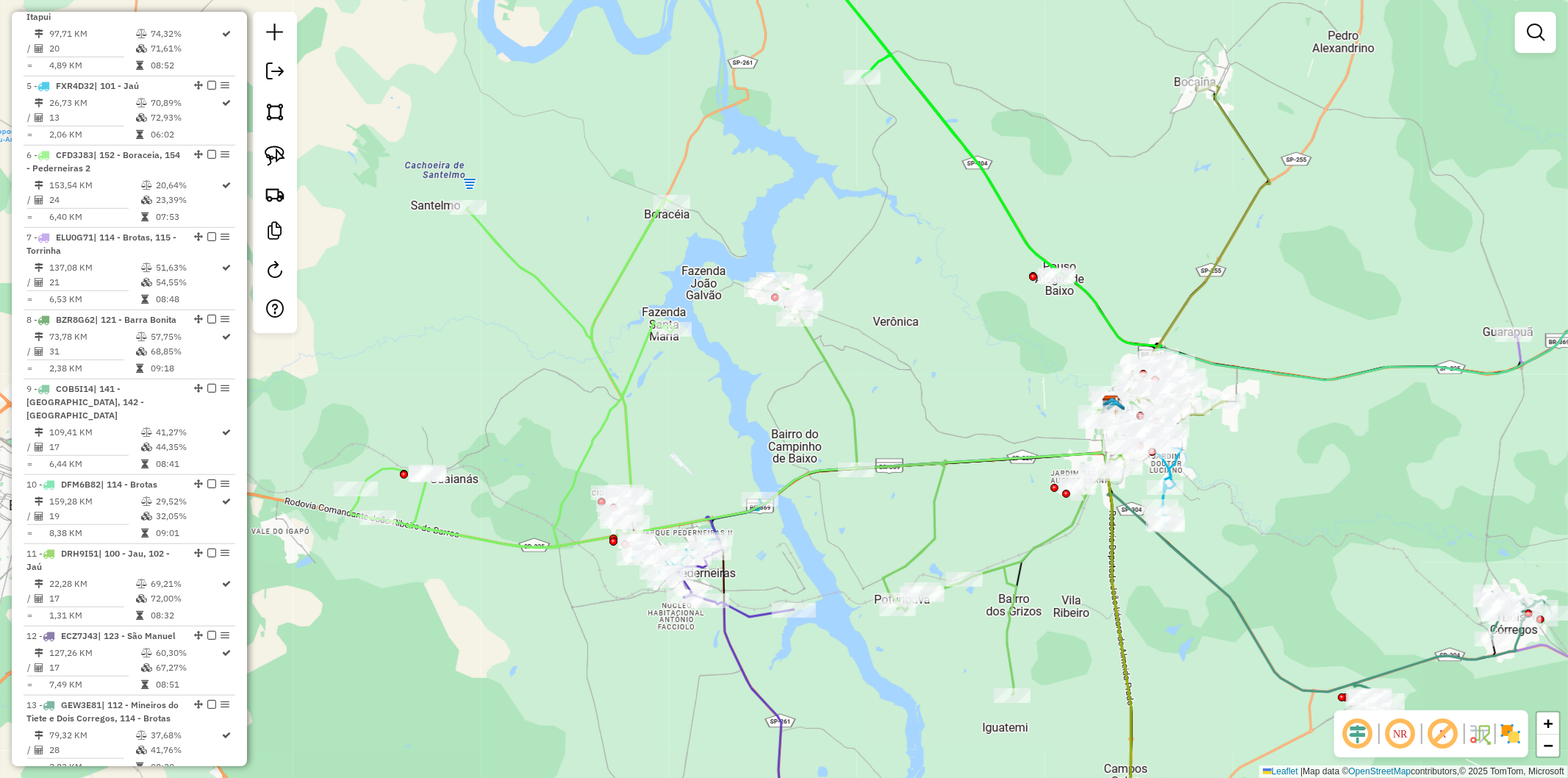
click at [961, 658] on div "Janela de atendimento Grade de atendimento Capacidade Transportadoras Veículos …" at bounding box center [784, 389] width 1568 height 778
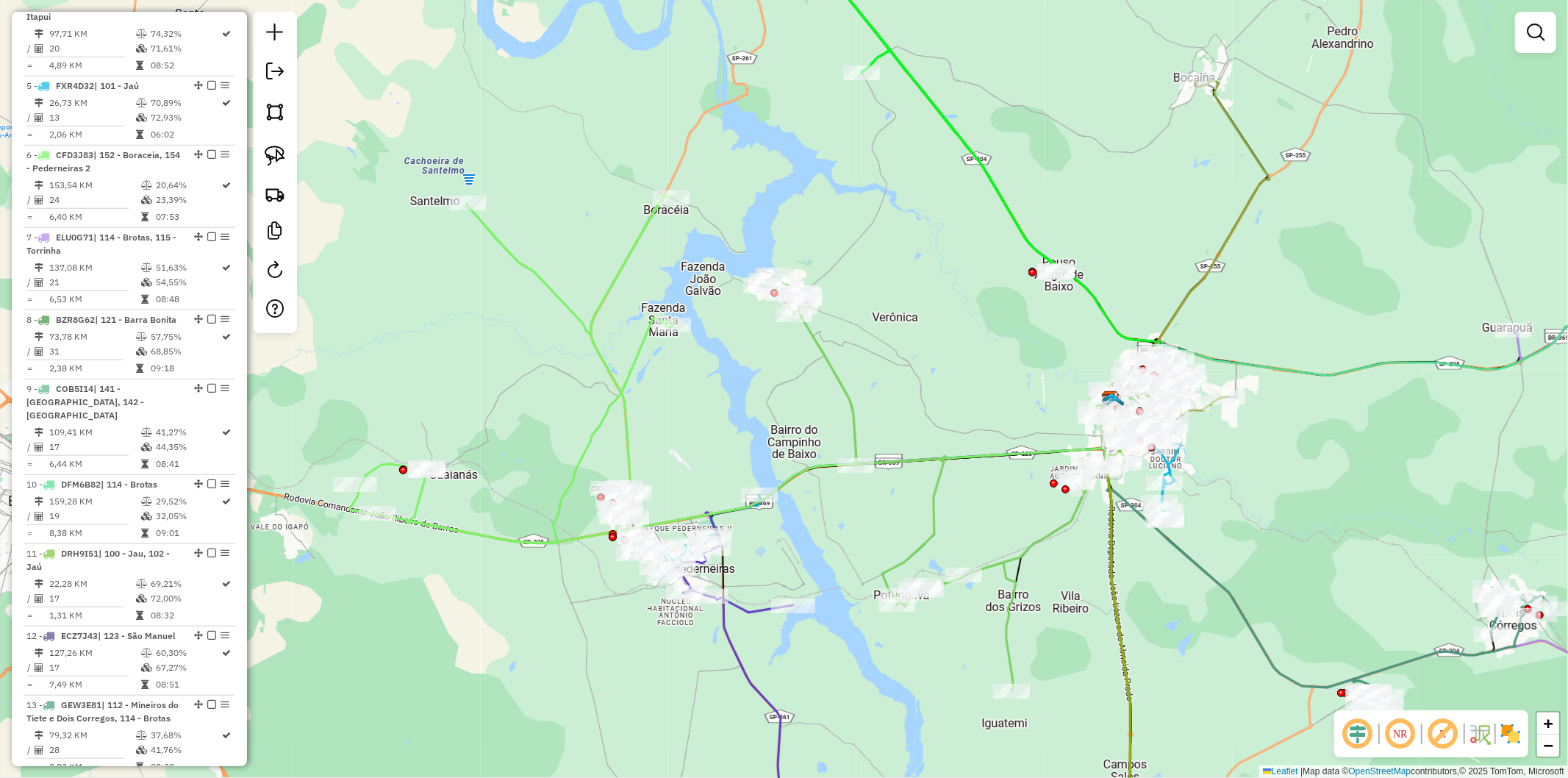
click at [918, 548] on icon at bounding box center [889, 482] width 254 height 415
select select "**********"
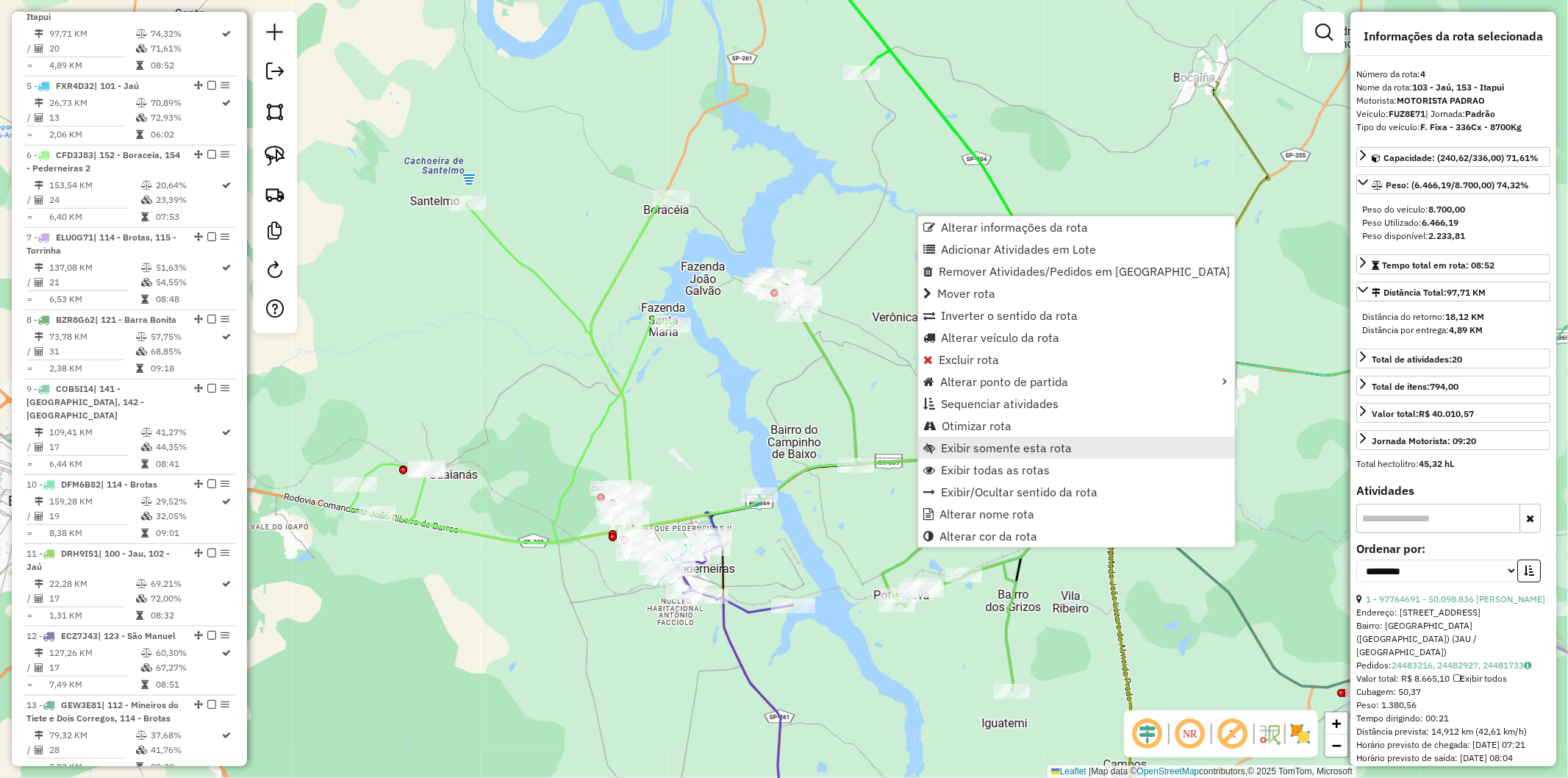
click at [993, 447] on span "Exibir somente esta rota" at bounding box center [1007, 447] width 131 height 11
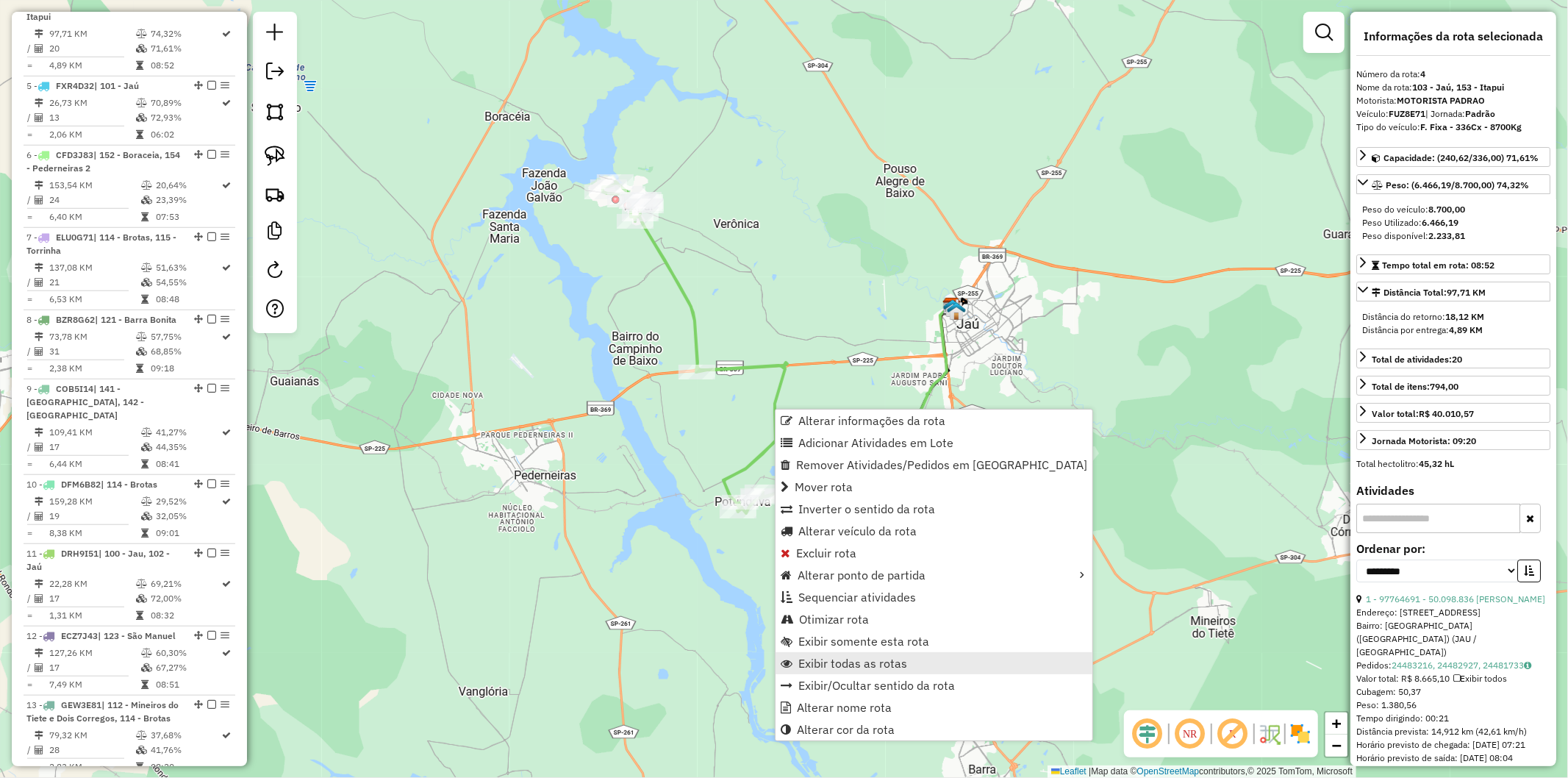
drag, startPoint x: 863, startPoint y: 618, endPoint x: 864, endPoint y: 658, distance: 40.0
click at [864, 658] on ul "Alterar informações da rota Adicionar Atividades em Lote Remover Atividades/Ped…" at bounding box center [934, 574] width 317 height 331
click at [864, 658] on span "Exibir todas as rotas" at bounding box center [852, 662] width 109 height 11
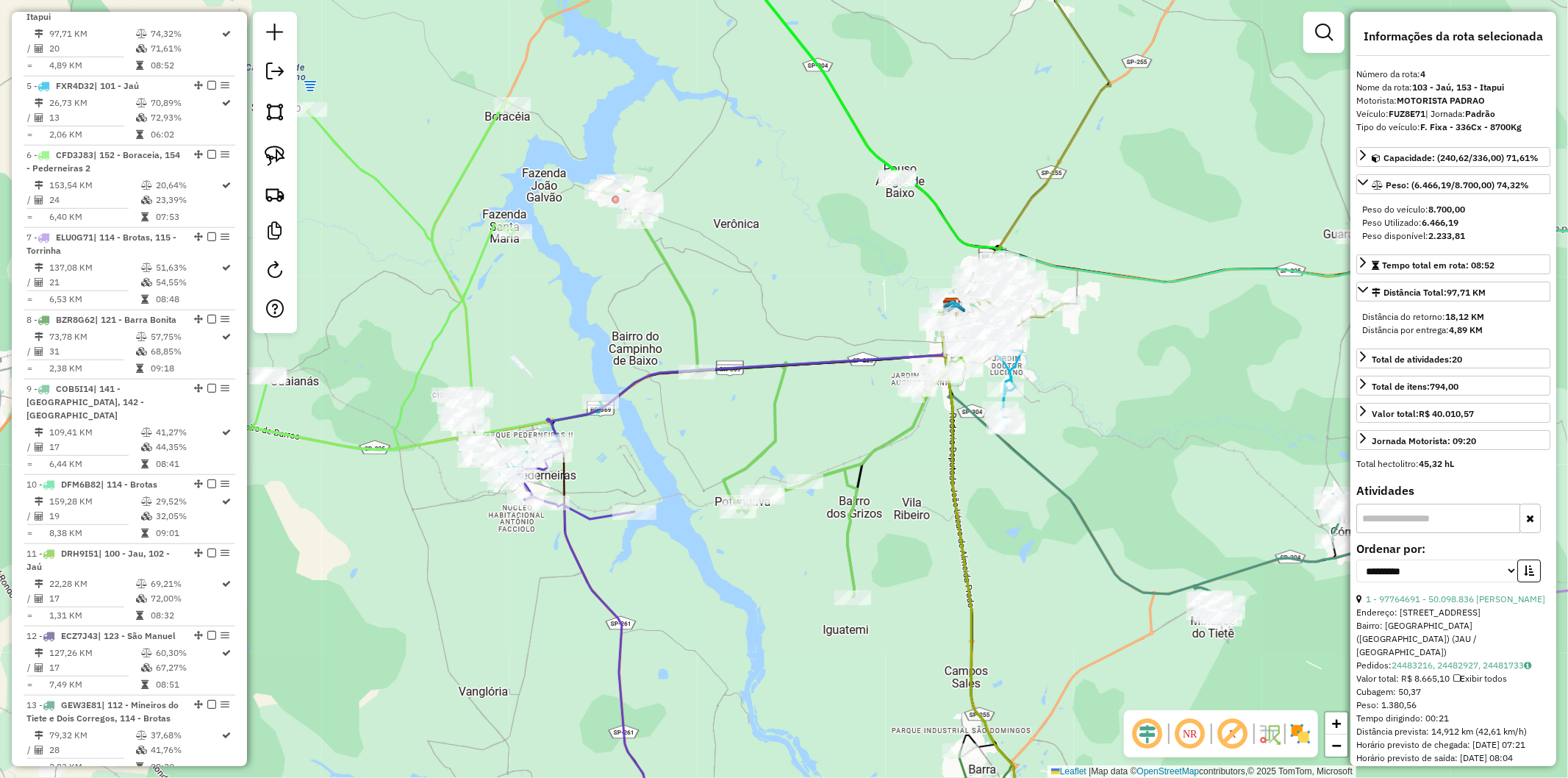
click at [691, 322] on icon at bounding box center [730, 389] width 254 height 415
click at [734, 311] on div "Janela de atendimento Grade de atendimento Capacidade Transportadoras Veículos …" at bounding box center [784, 389] width 1568 height 778
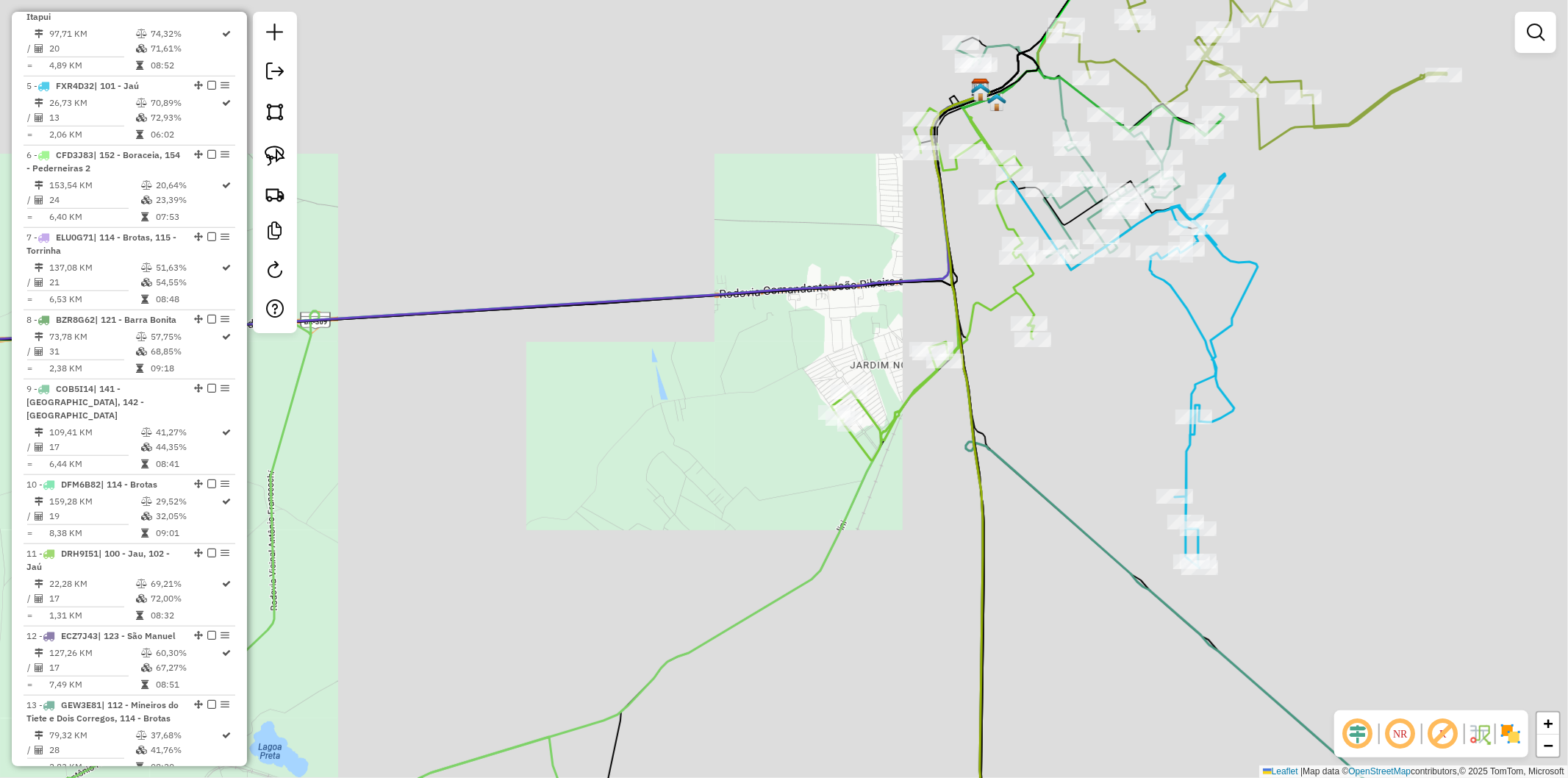
click at [877, 410] on div "Janela de atendimento Grade de atendimento Capacidade Transportadoras Veículos …" at bounding box center [784, 389] width 1568 height 778
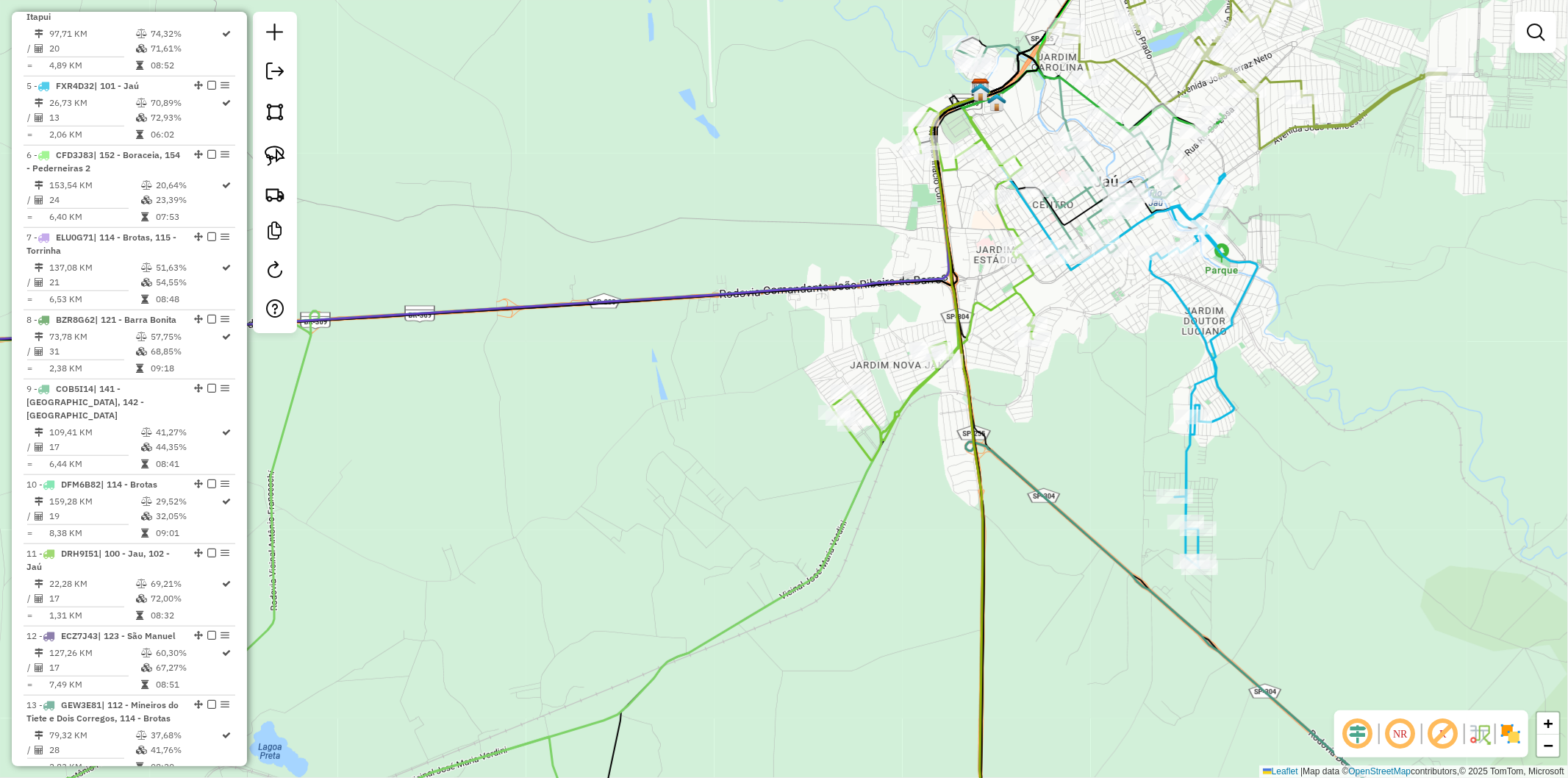
click at [872, 413] on icon at bounding box center [933, 281] width 203 height 356
select select "**********"
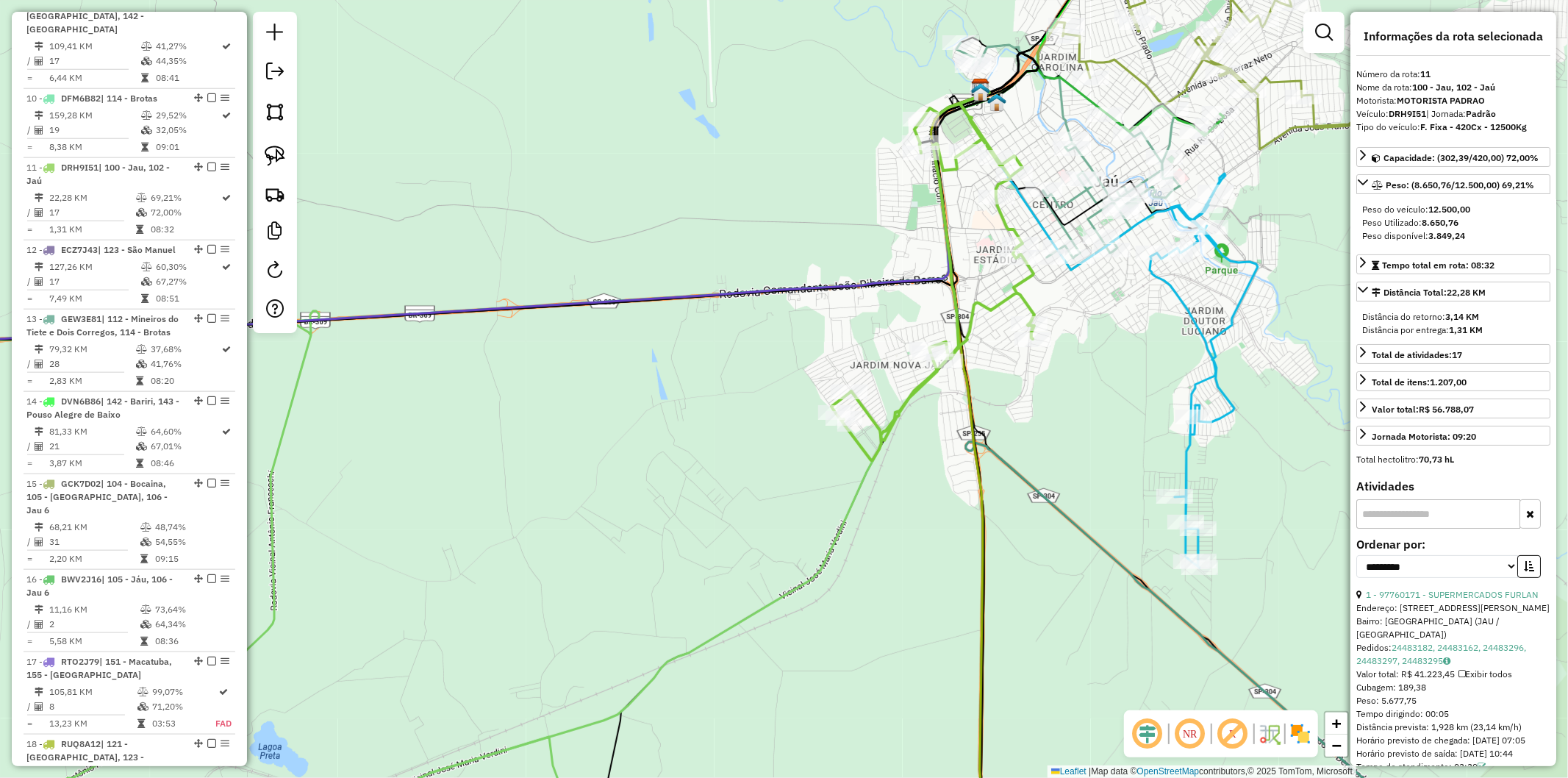
scroll to position [1450, 0]
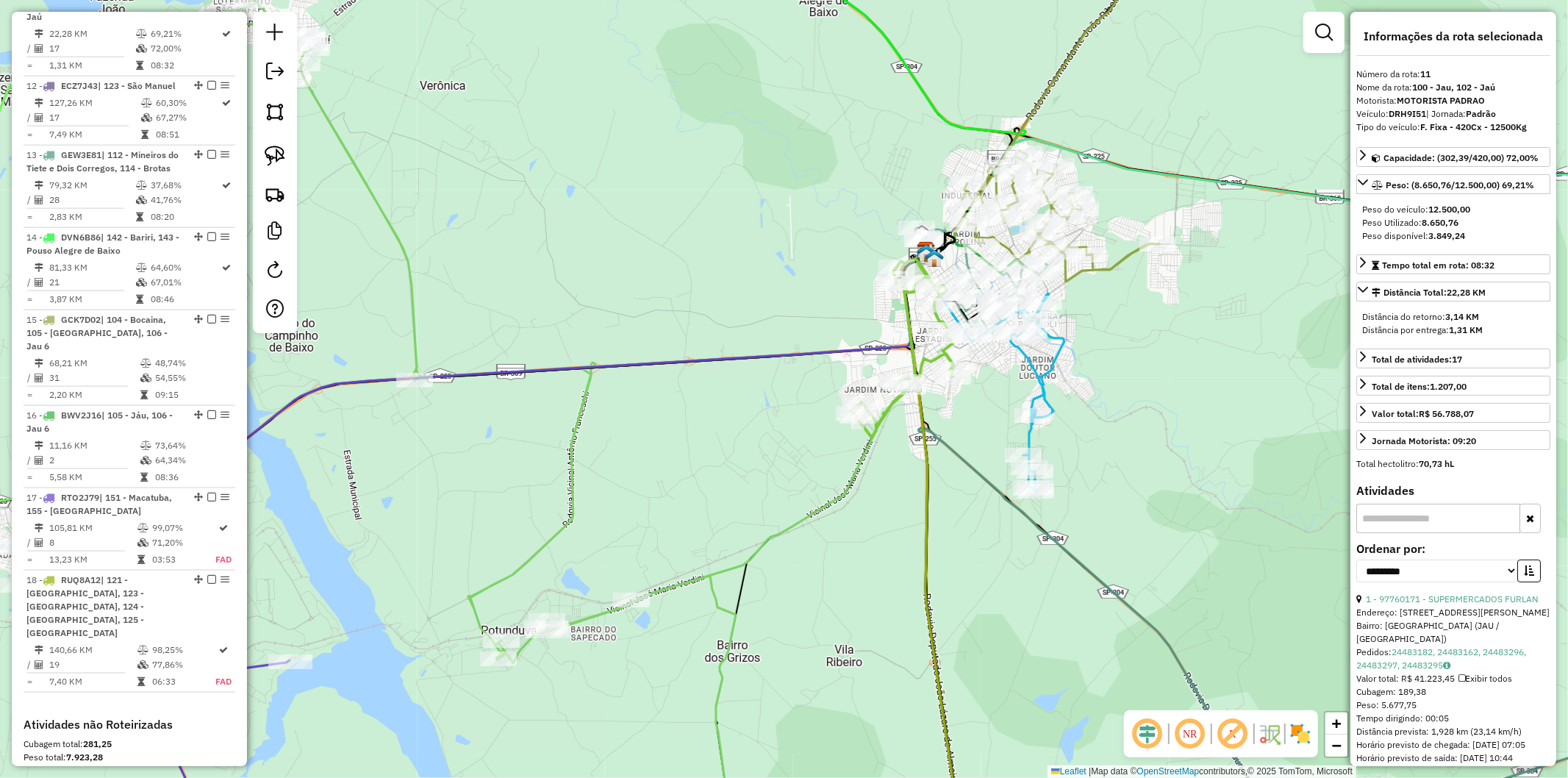
click at [794, 524] on icon at bounding box center [739, 441] width 383 height 380
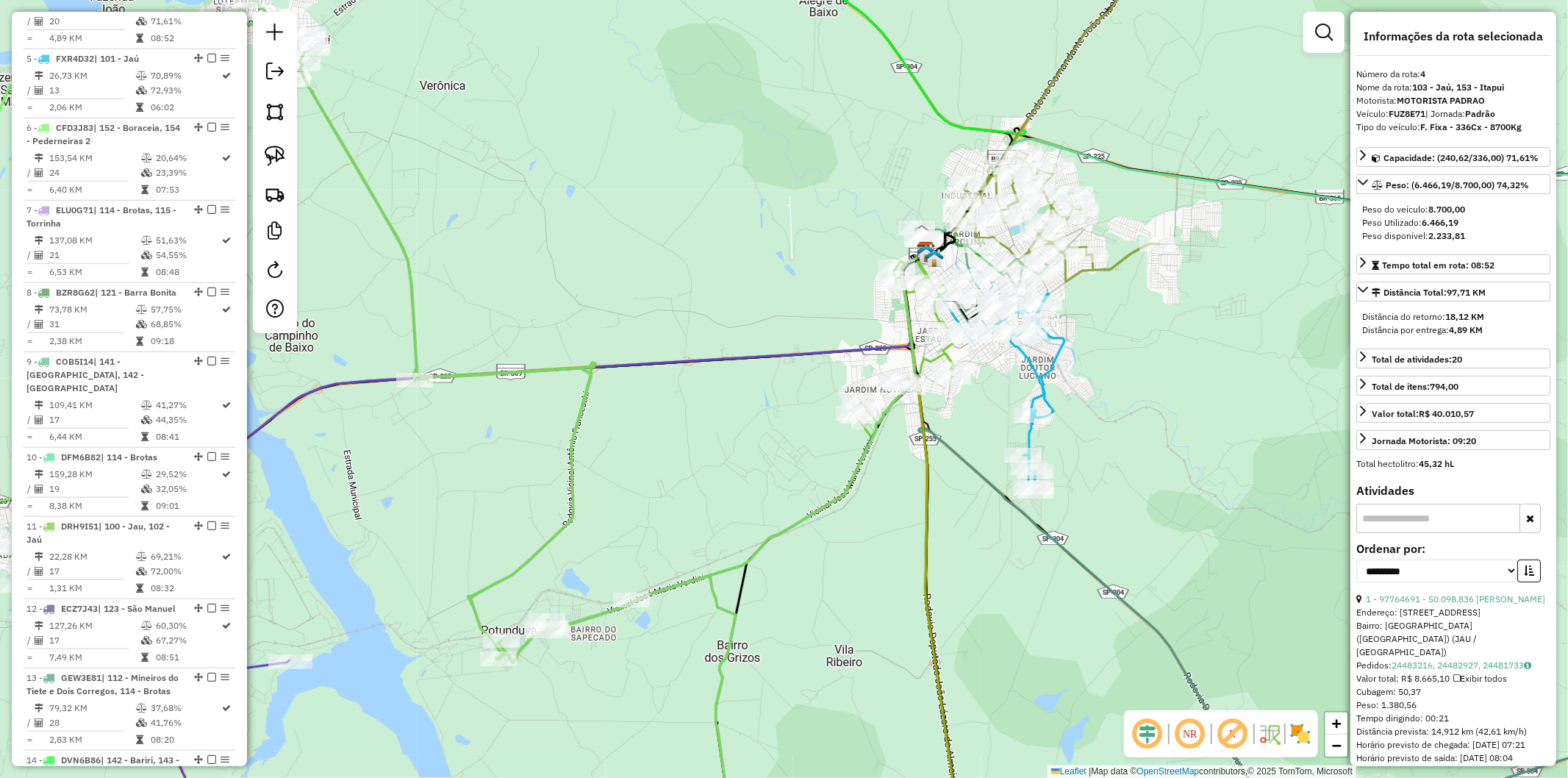
scroll to position [900, 0]
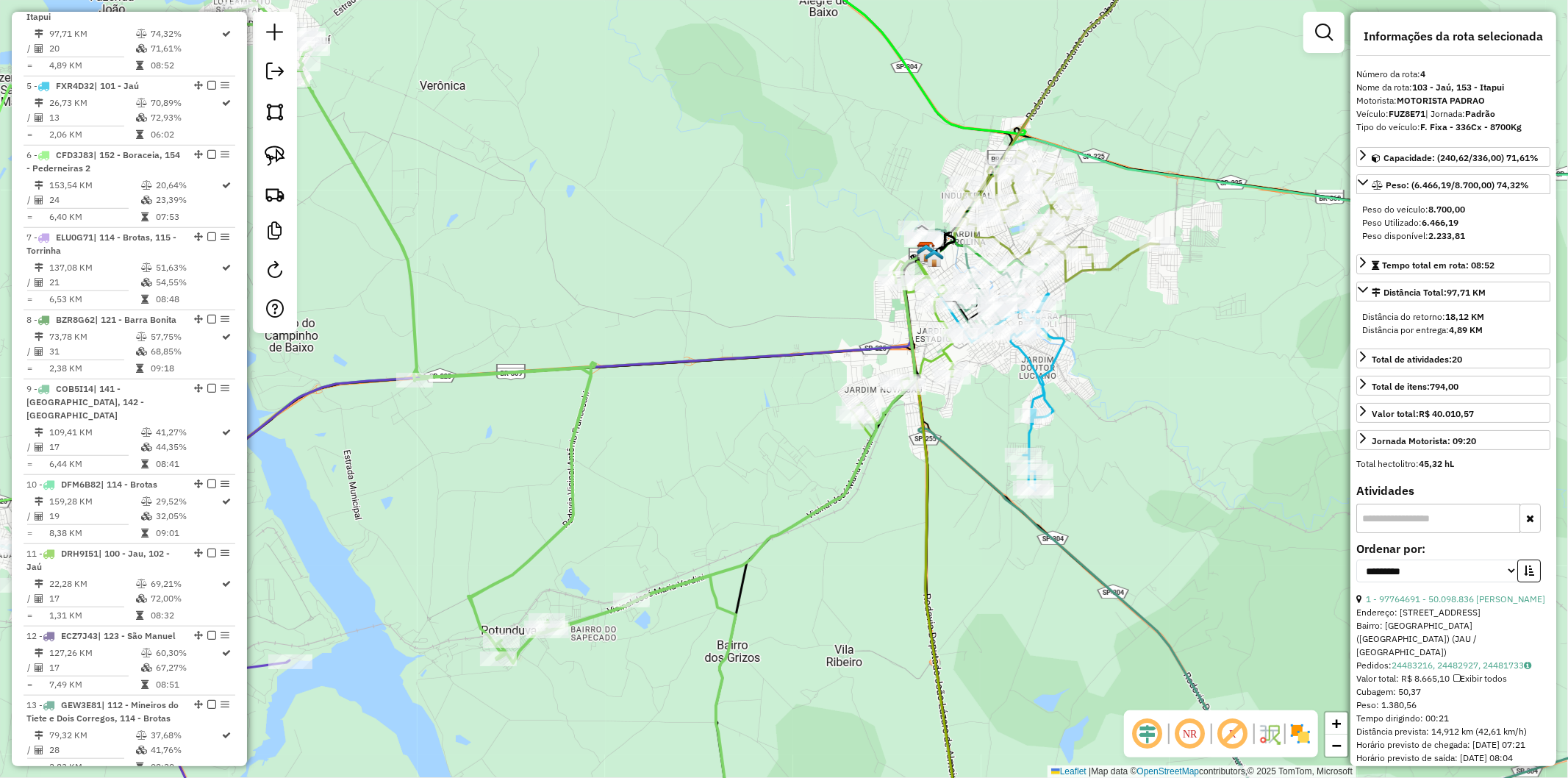
click at [878, 417] on icon at bounding box center [739, 441] width 383 height 380
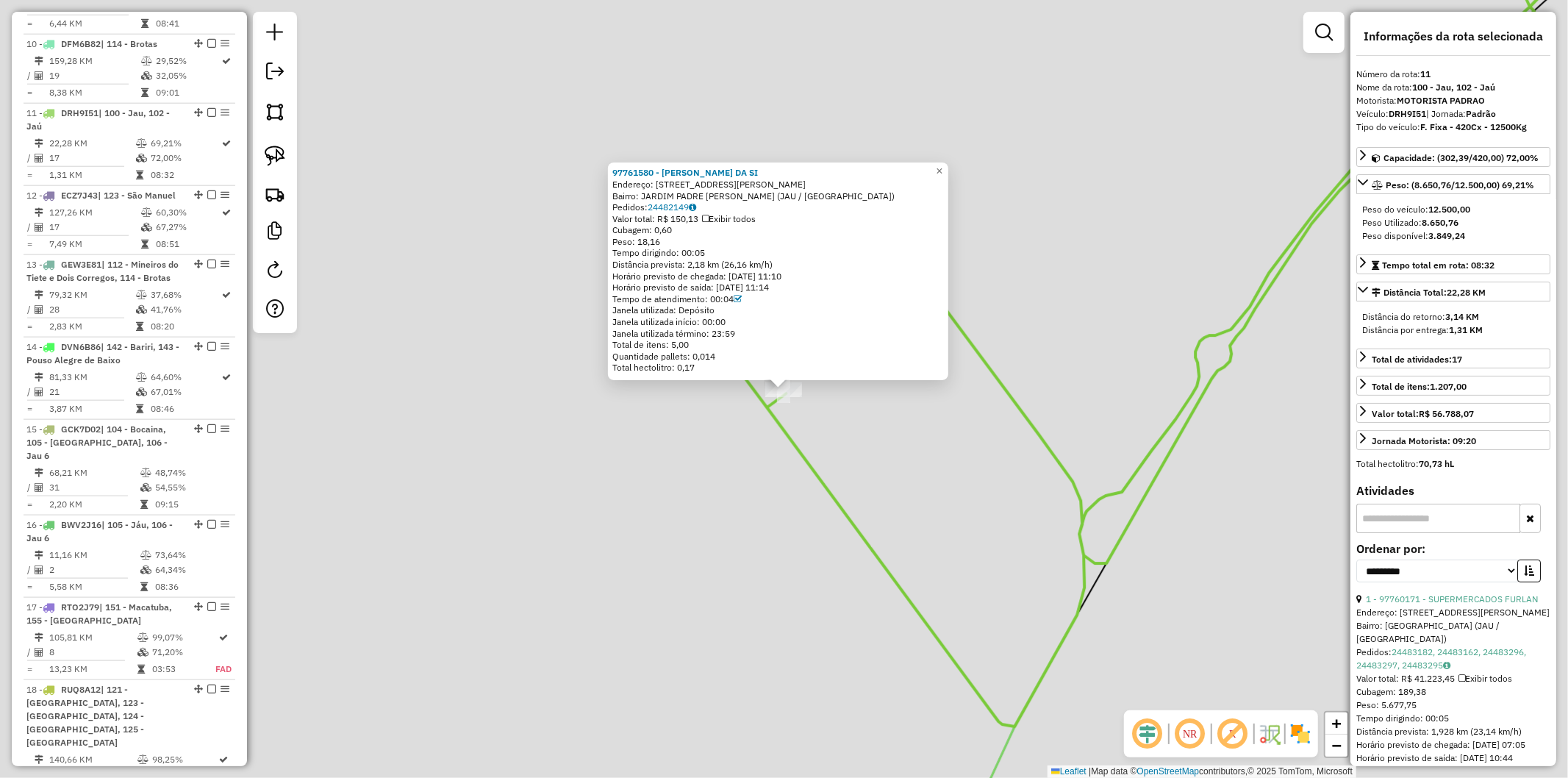
scroll to position [1450, 0]
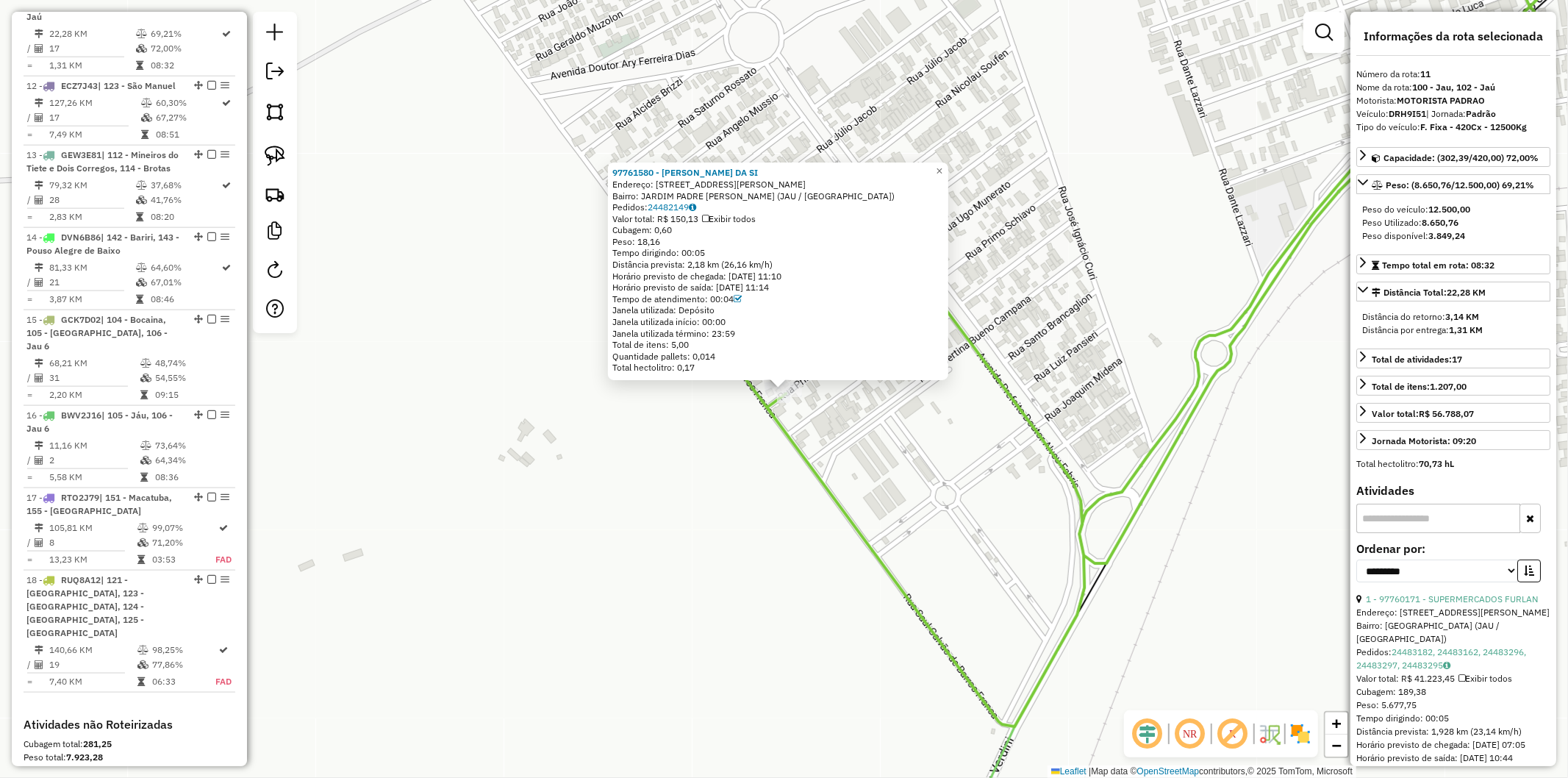
click at [810, 465] on icon at bounding box center [1148, 324] width 927 height 805
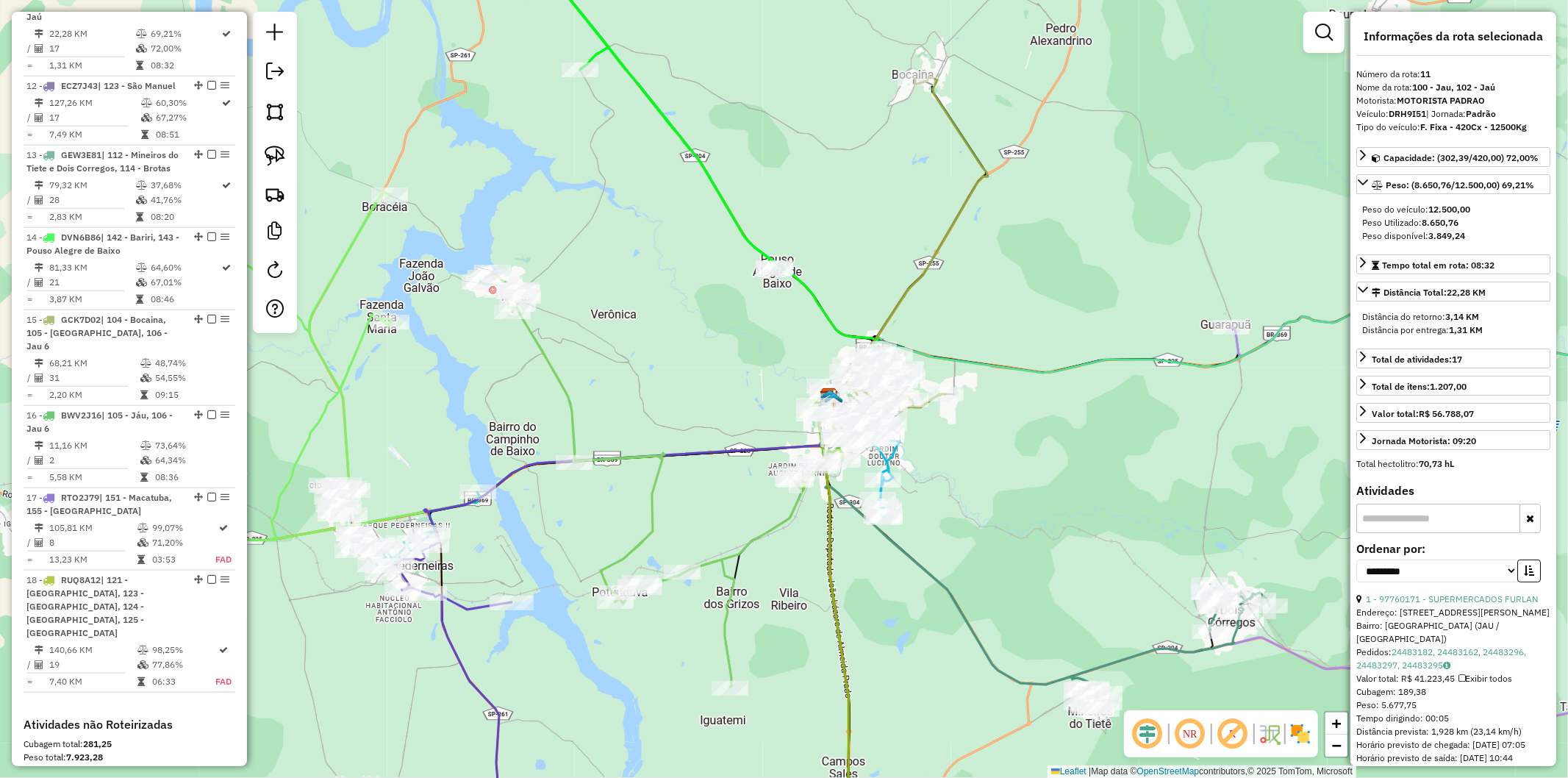
click at [724, 487] on div "Janela de atendimento Grade de atendimento Capacidade Transportadoras Veículos …" at bounding box center [784, 389] width 1568 height 778
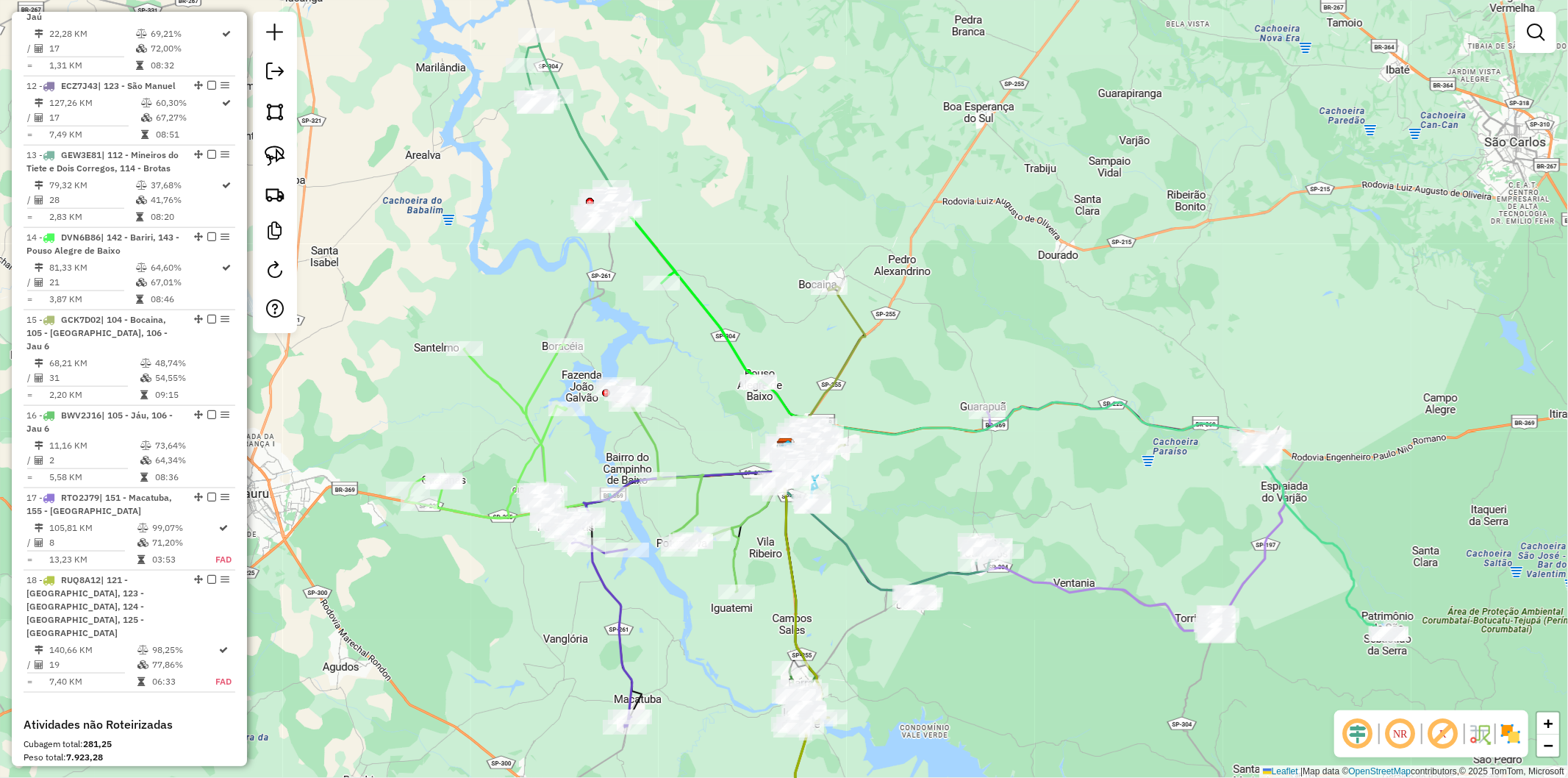
click at [861, 335] on icon at bounding box center [830, 371] width 70 height 169
select select "**********"
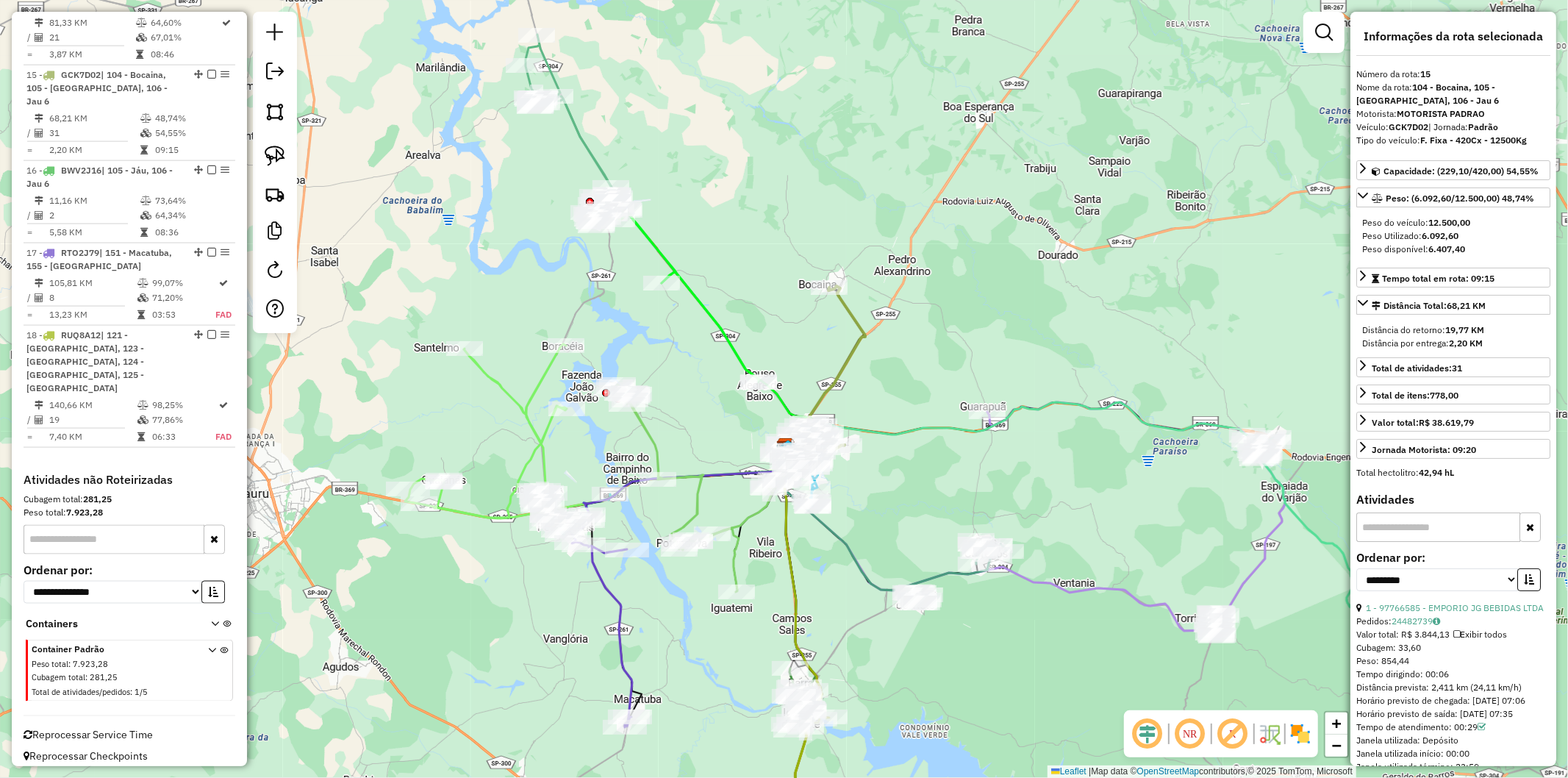
scroll to position [1695, 0]
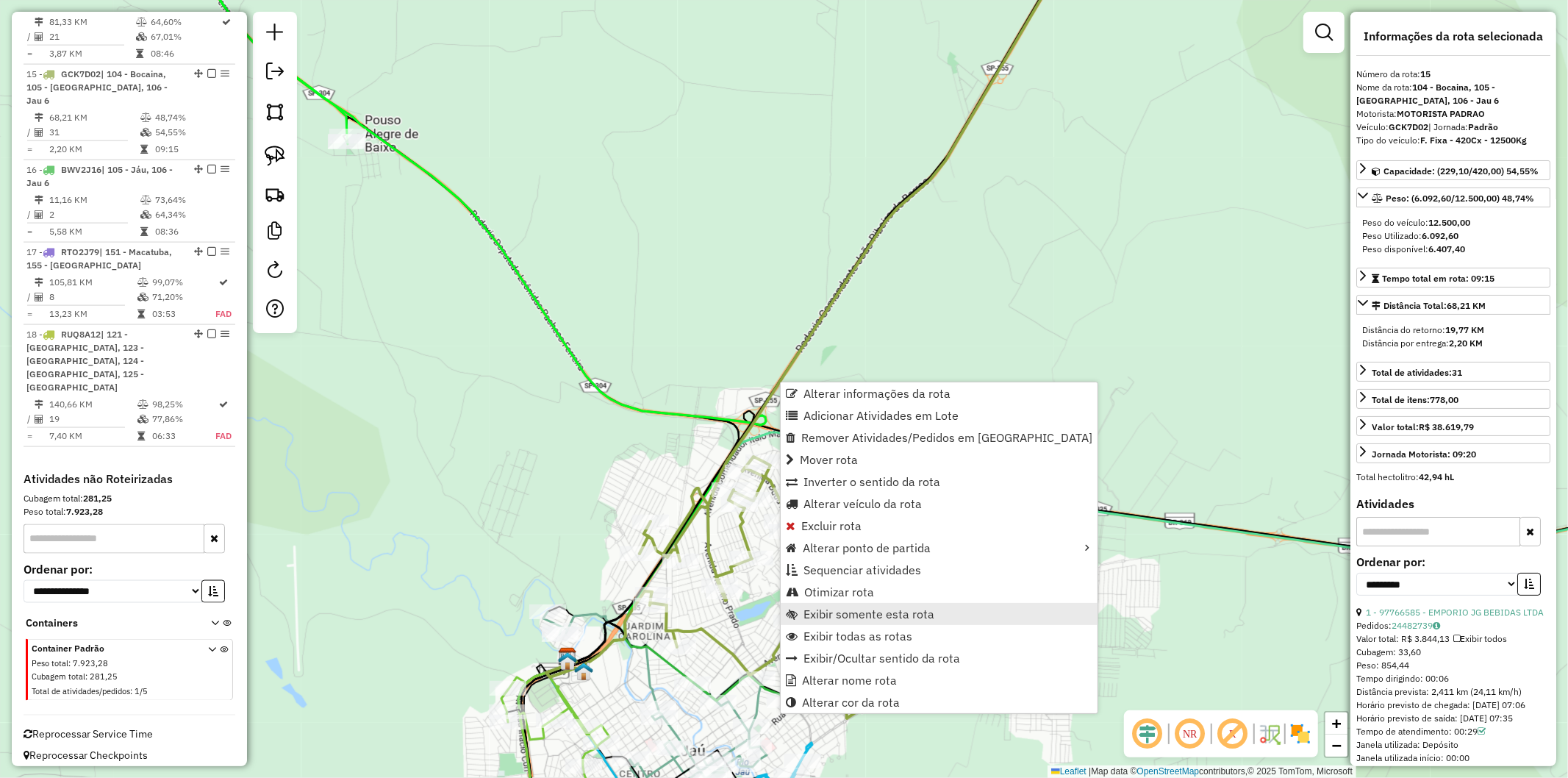
click at [877, 612] on span "Exibir somente esta rota" at bounding box center [869, 613] width 131 height 11
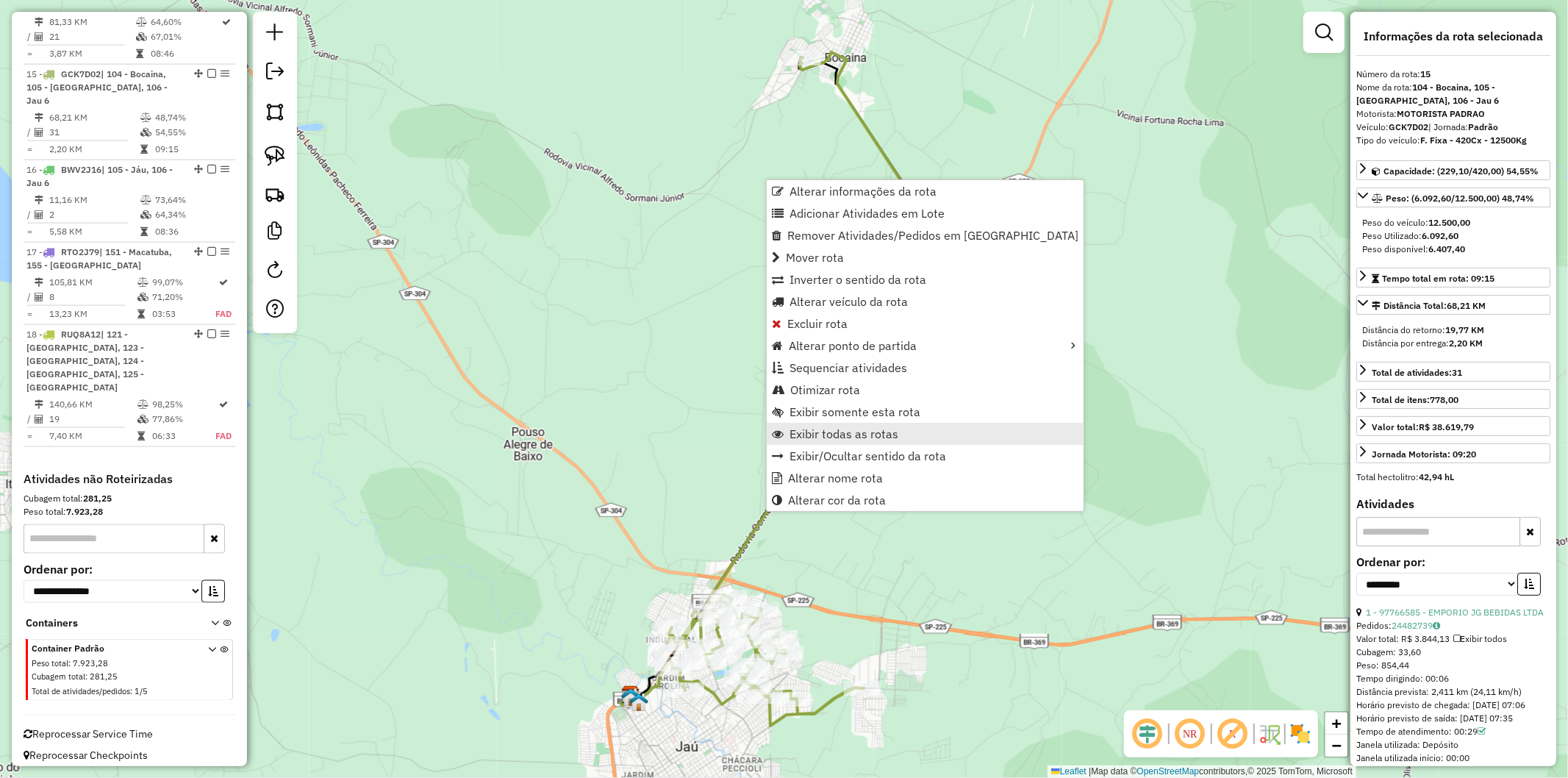
click at [854, 427] on span "Exibir todas as rotas" at bounding box center [844, 433] width 109 height 11
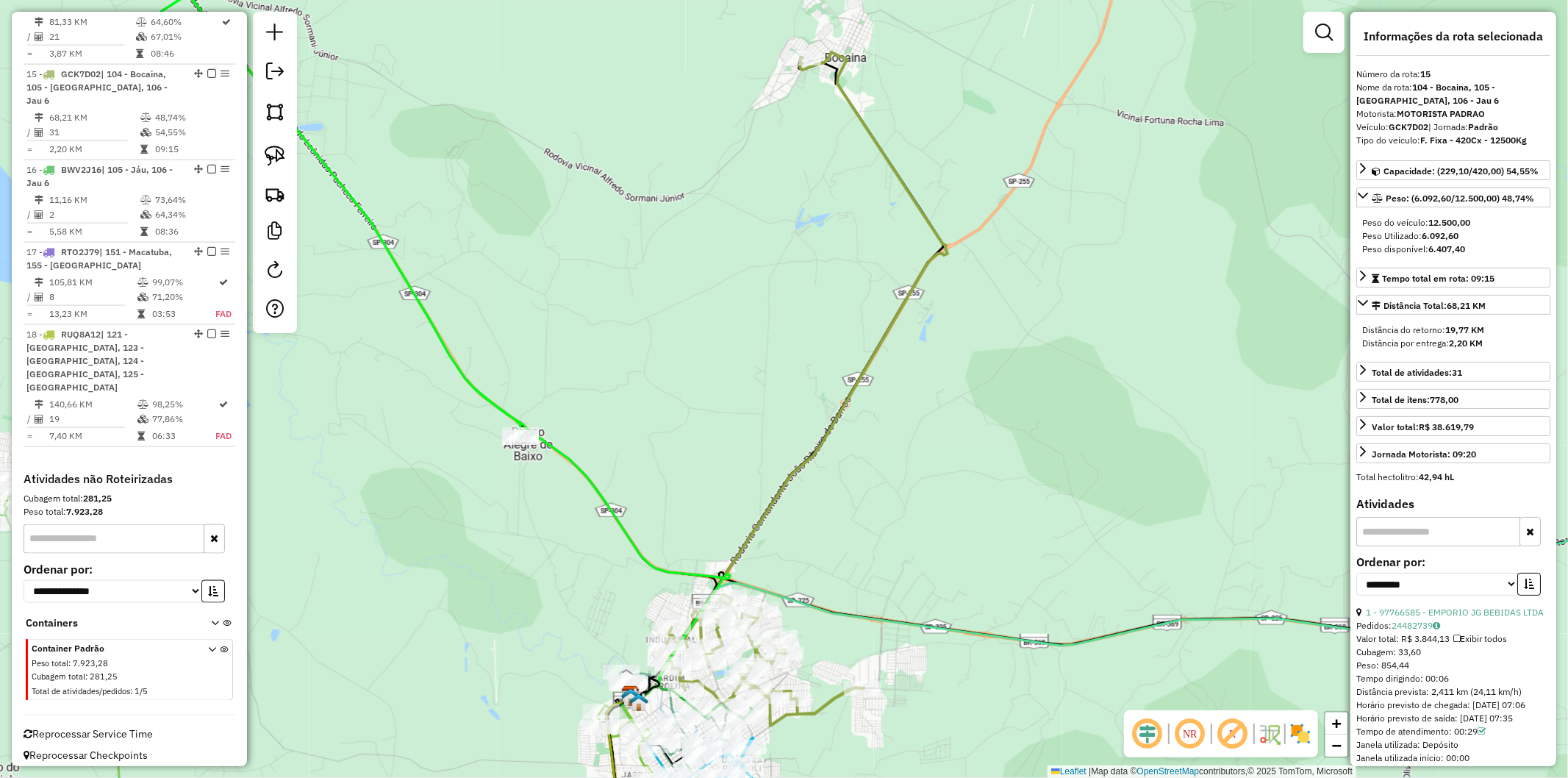
click at [829, 531] on div "Janela de atendimento Grade de atendimento Capacidade Transportadoras Veículos …" at bounding box center [784, 389] width 1568 height 778
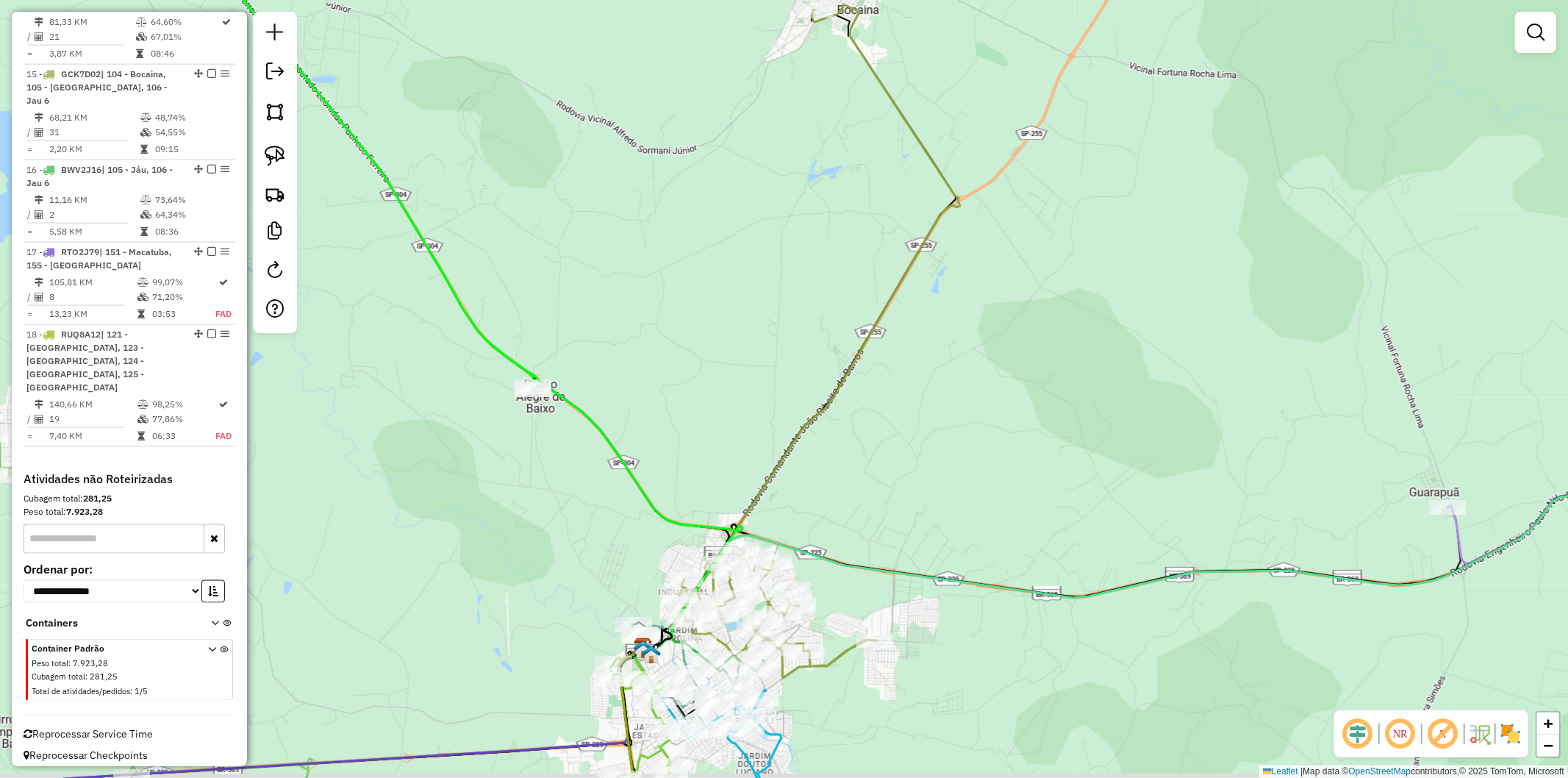
drag, startPoint x: 824, startPoint y: 552, endPoint x: 836, endPoint y: 505, distance: 48.5
click at [836, 505] on div "Janela de atendimento Grade de atendimento Capacidade Transportadoras Veículos …" at bounding box center [784, 389] width 1568 height 778
click at [776, 481] on icon at bounding box center [820, 341] width 281 height 674
select select "**********"
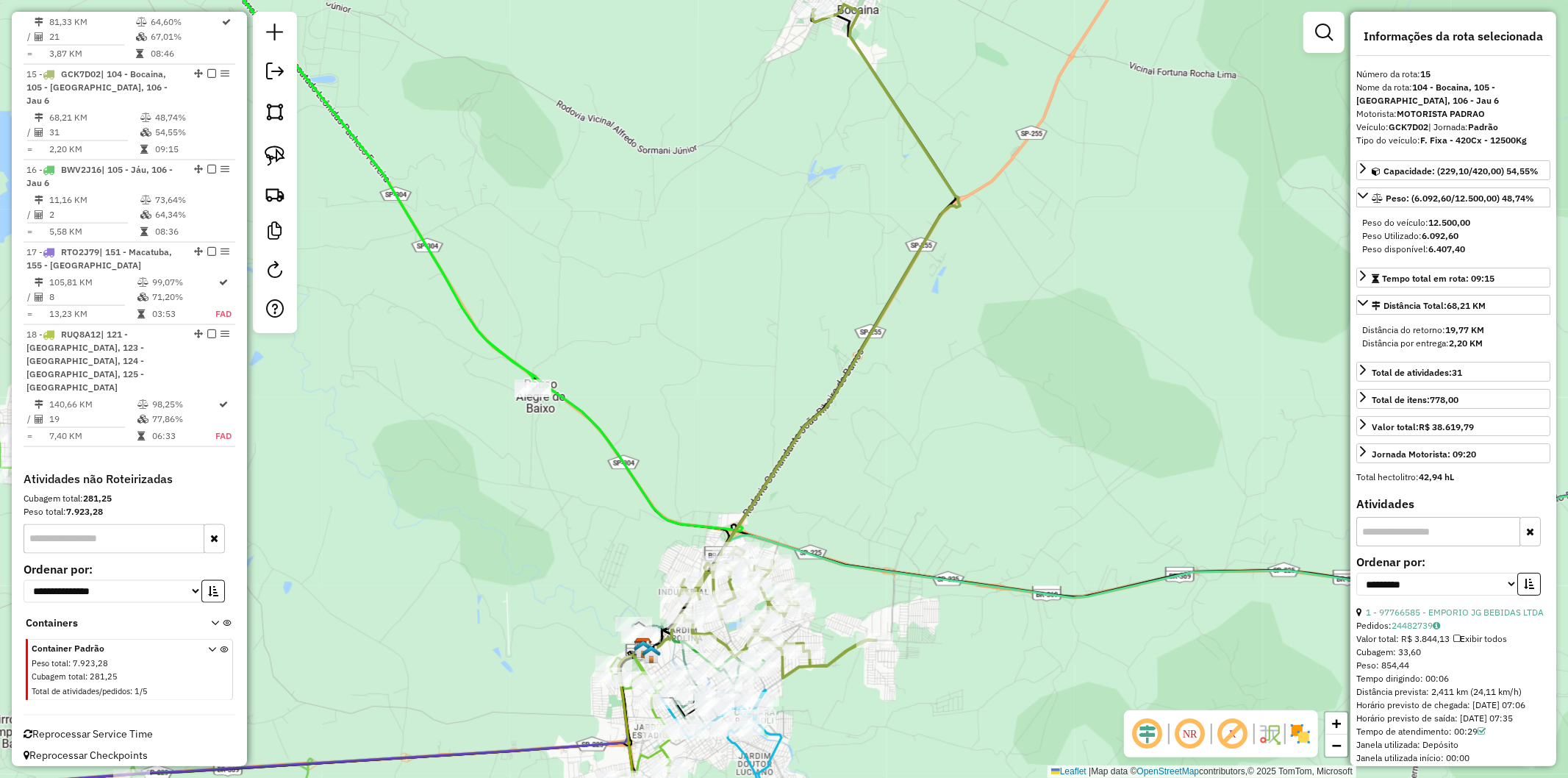
click at [819, 507] on div "Janela de atendimento Grade de atendimento Capacidade Transportadoras Veículos …" at bounding box center [784, 389] width 1568 height 778
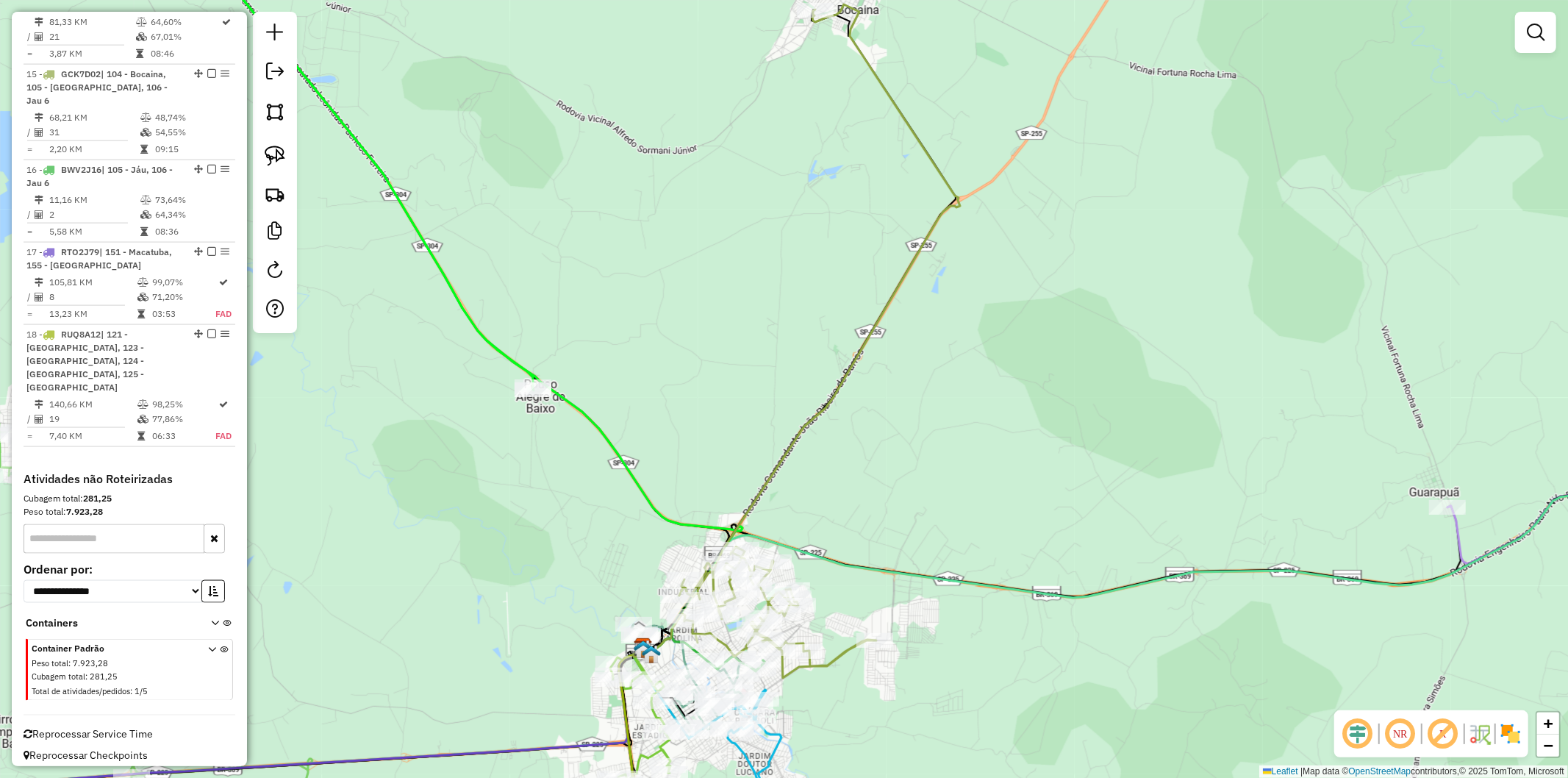
click at [732, 400] on div "Janela de atendimento Grade de atendimento Capacidade Transportadoras Veículos …" at bounding box center [784, 389] width 1568 height 778
click at [879, 393] on div "Janela de atendimento Grade de atendimento Capacidade Transportadoras Veículos …" at bounding box center [784, 389] width 1568 height 778
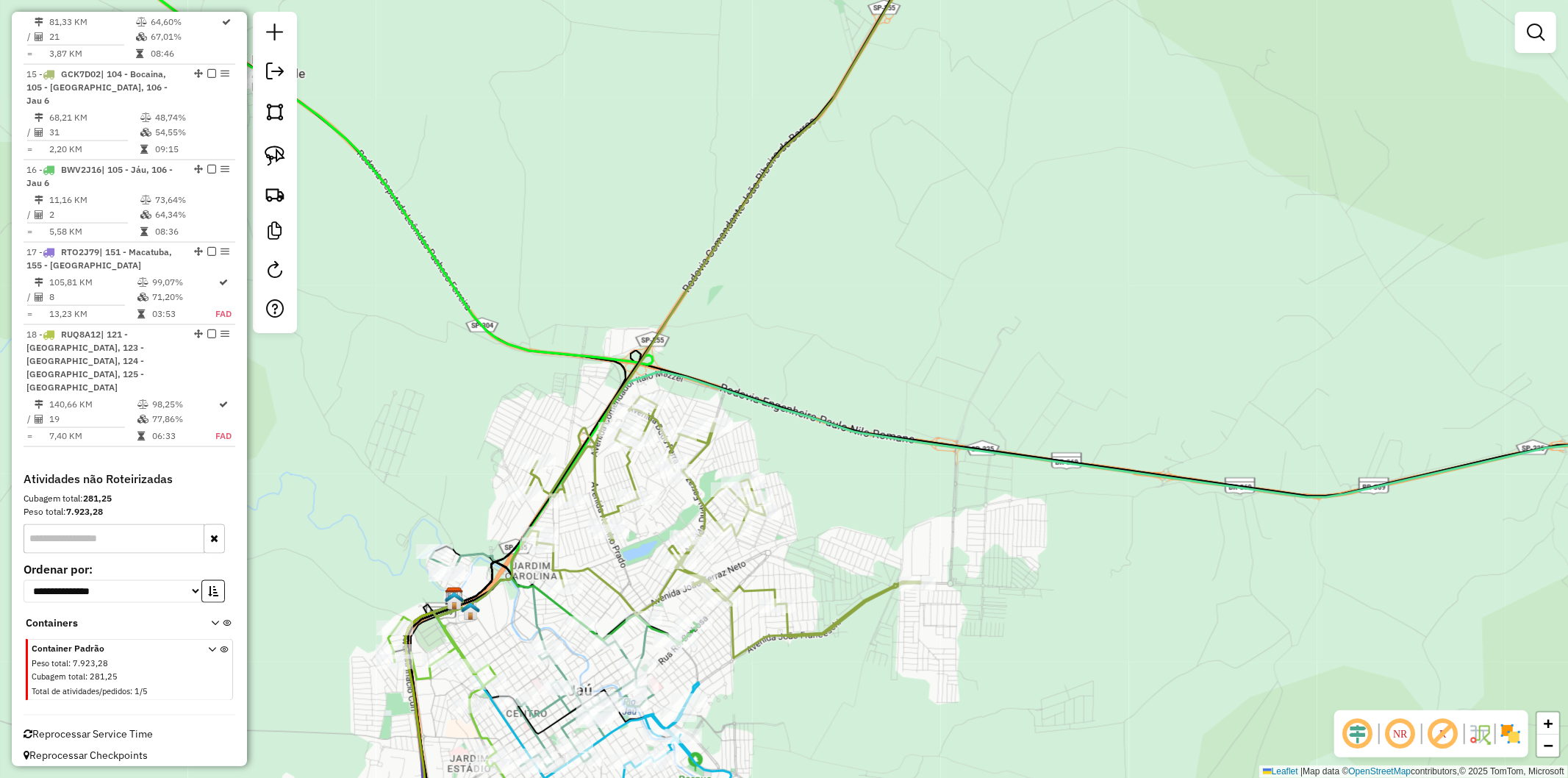
click at [703, 755] on div "Janela de atendimento Grade de atendimento Capacidade Transportadoras Veículos …" at bounding box center [784, 389] width 1568 height 778
click at [703, 758] on icon at bounding box center [678, 769] width 108 height 174
select select "**********"
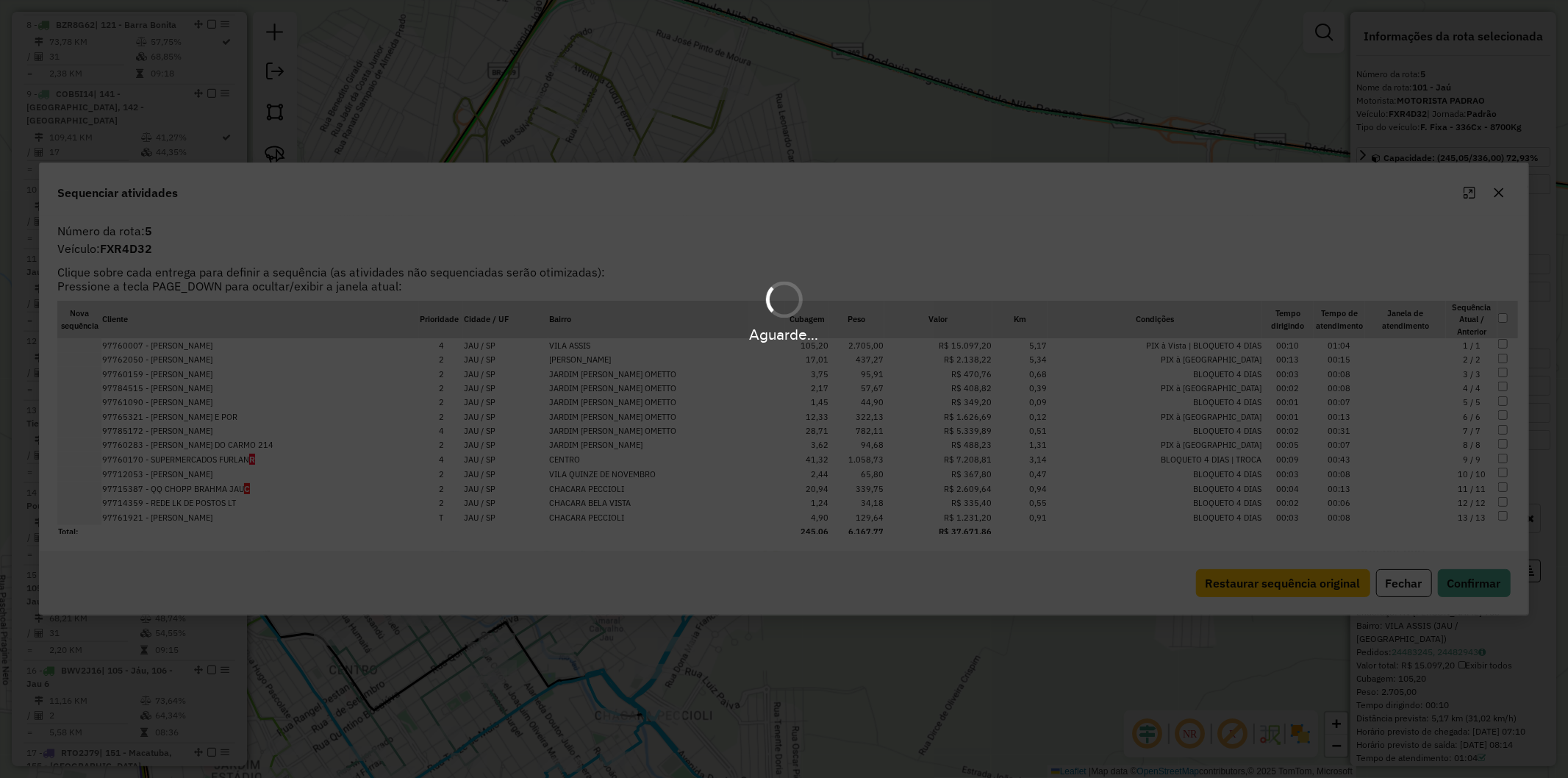
scroll to position [982, 0]
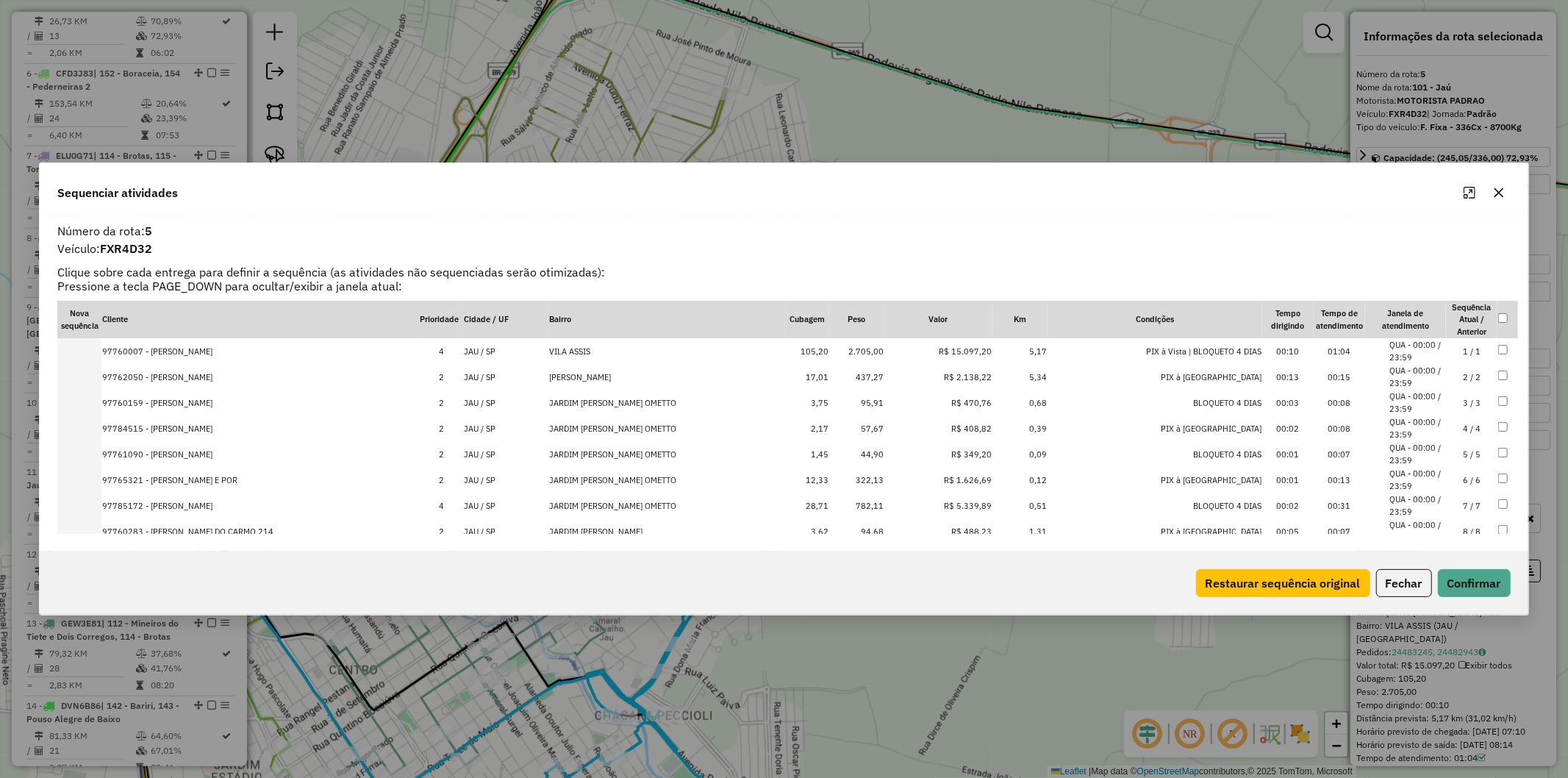
click at [1494, 196] on icon "button" at bounding box center [1499, 192] width 11 height 11
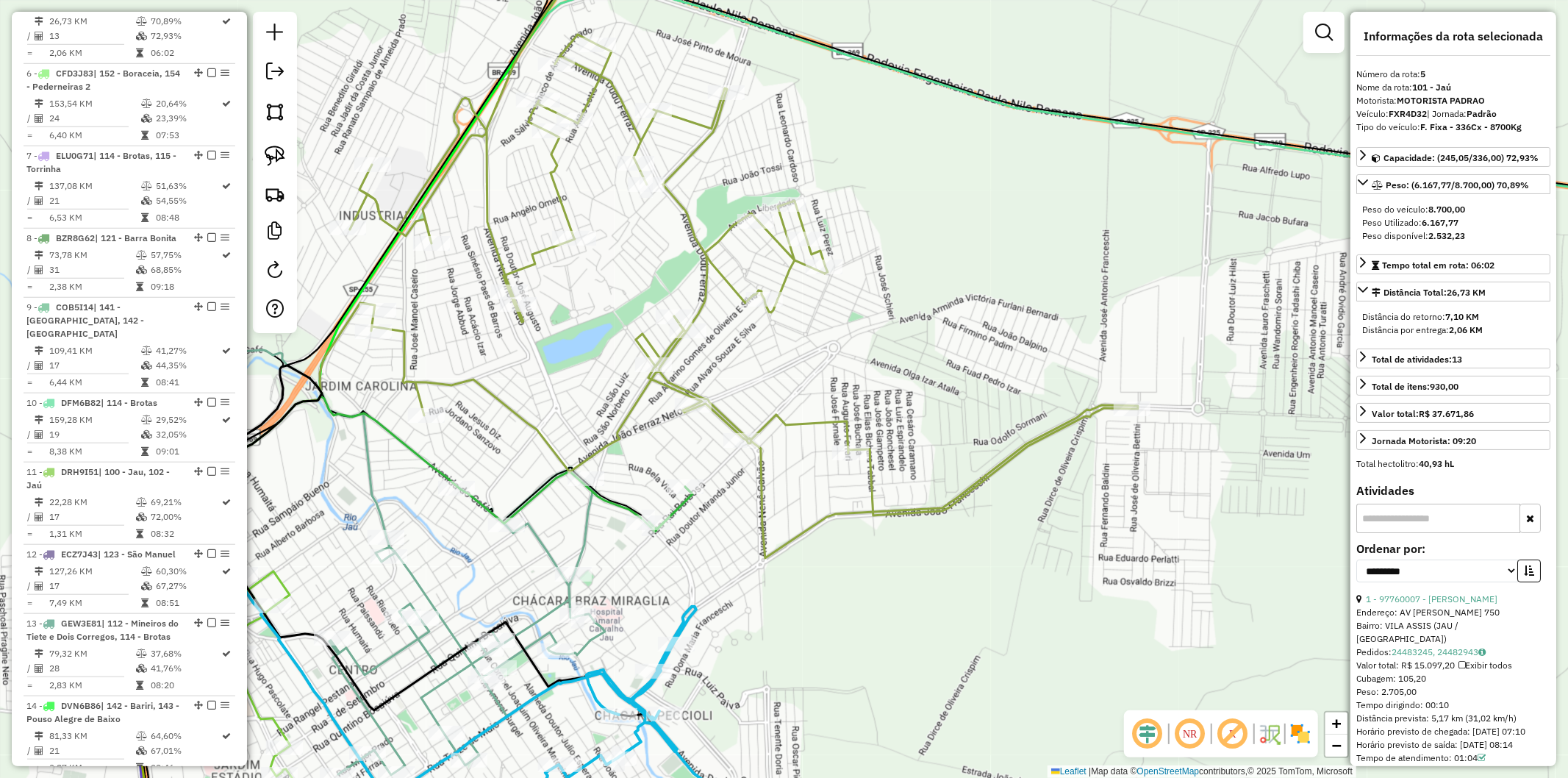
click at [929, 695] on div "Janela de atendimento Grade de atendimento Capacidade Transportadoras Veículos …" at bounding box center [784, 389] width 1568 height 778
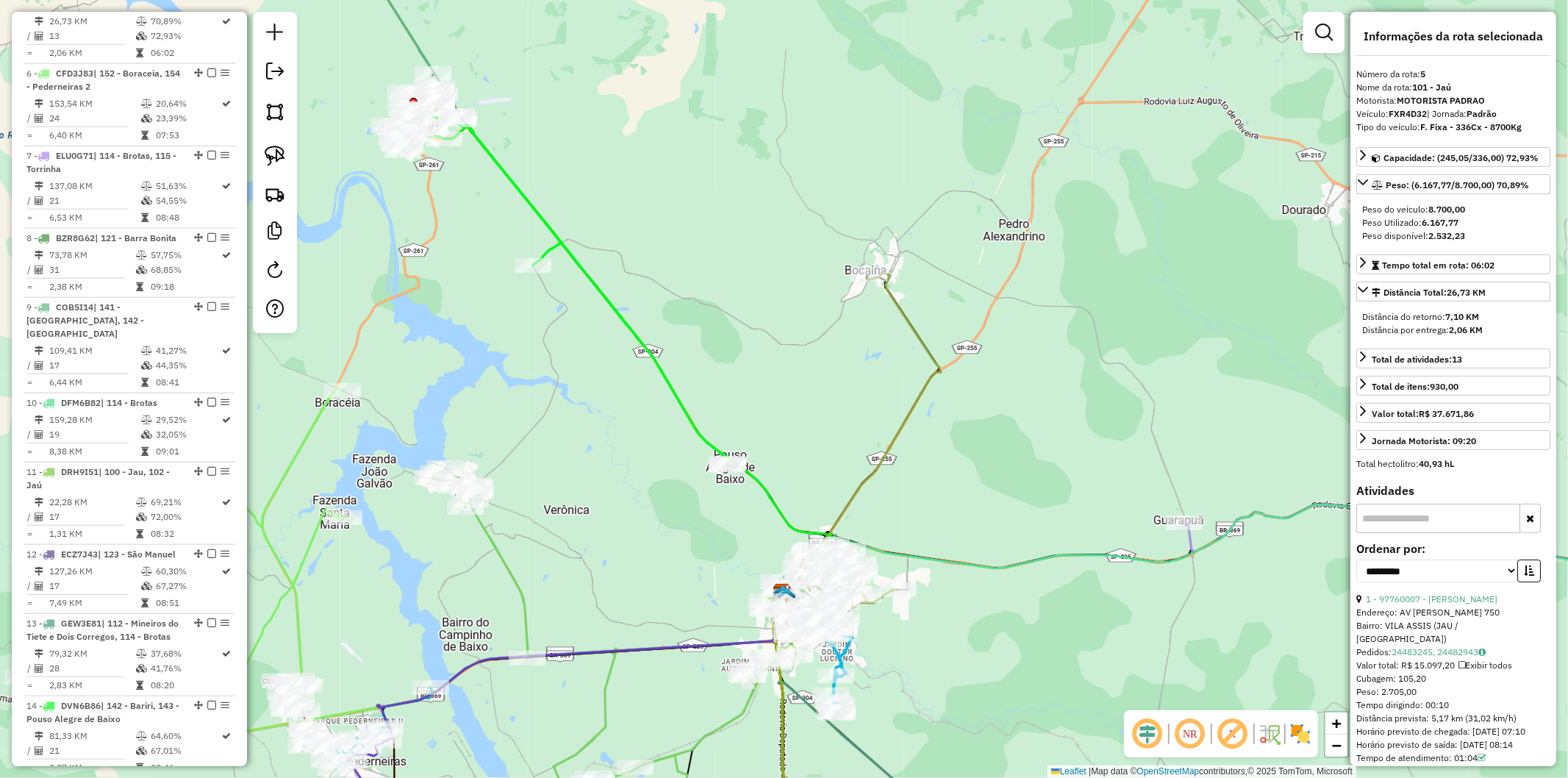
click at [643, 407] on div "Janela de atendimento Grade de atendimento Capacidade Transportadoras Veículos …" at bounding box center [784, 389] width 1568 height 778
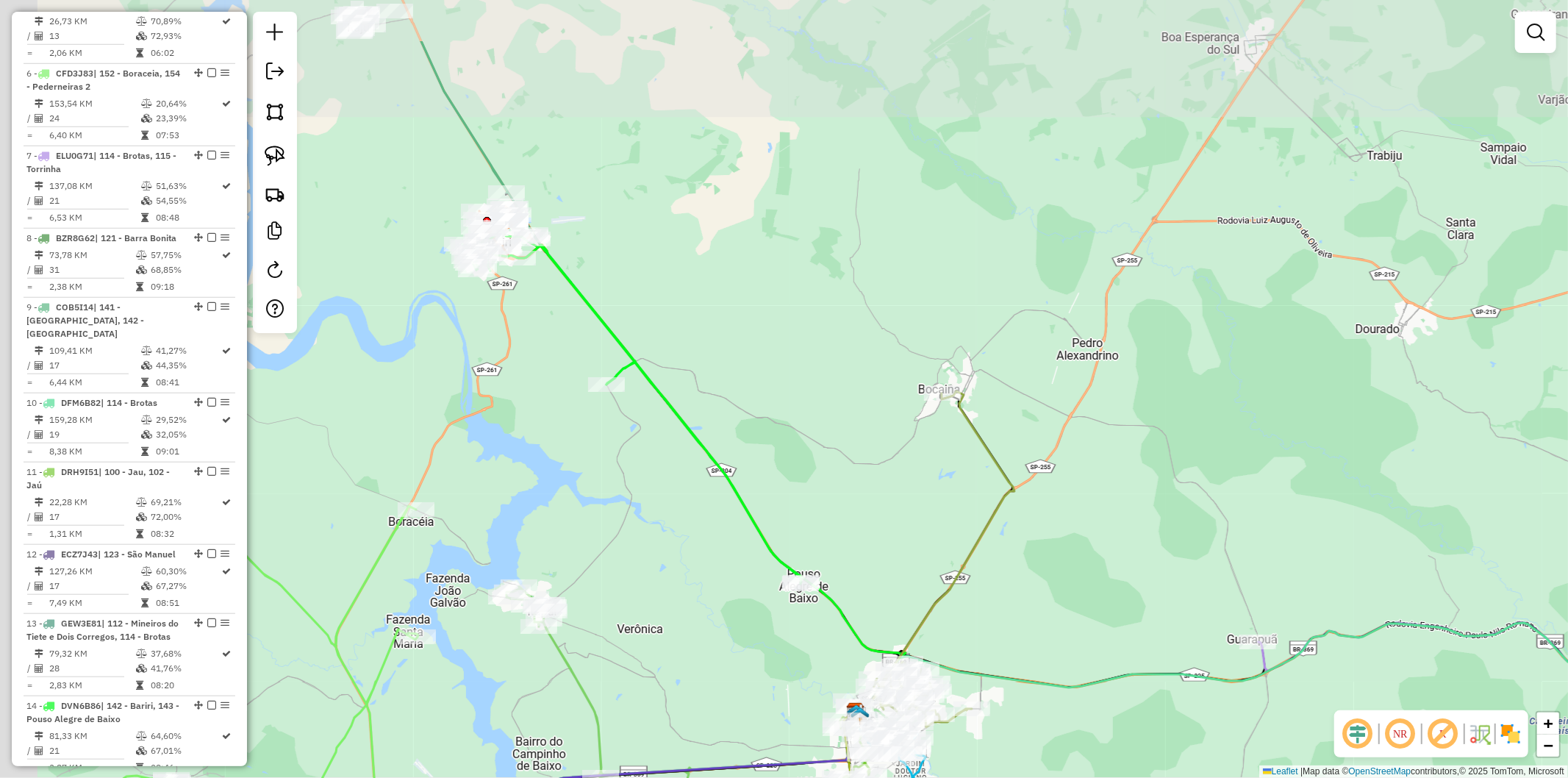
drag, startPoint x: 493, startPoint y: 206, endPoint x: 574, endPoint y: 326, distance: 144.8
click at [574, 326] on div "Janela de atendimento Grade de atendimento Capacidade Transportadoras Veículos …" at bounding box center [784, 389] width 1568 height 778
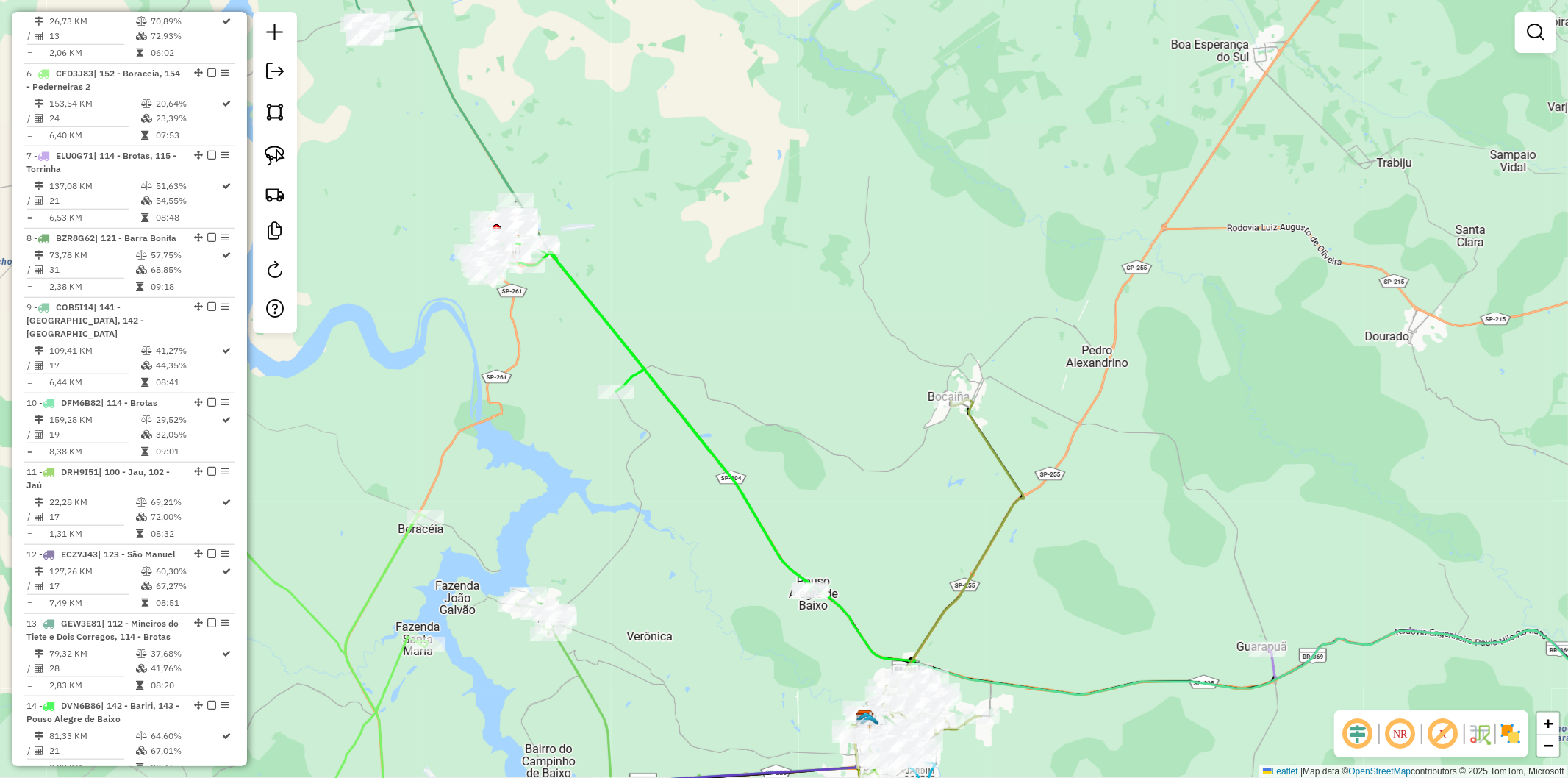
click at [466, 123] on icon at bounding box center [431, 61] width 173 height 278
select select "**********"
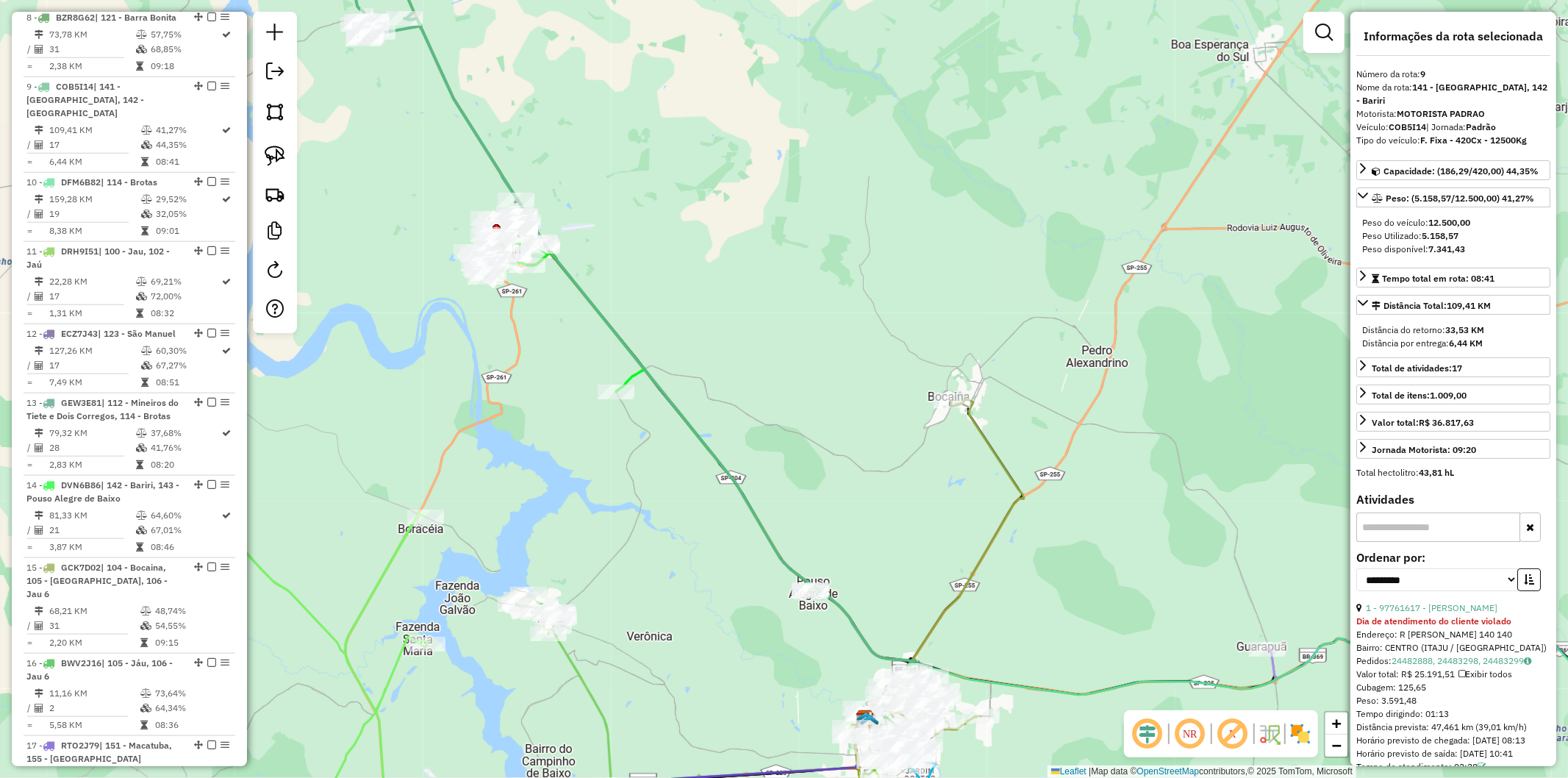
scroll to position [1298, 0]
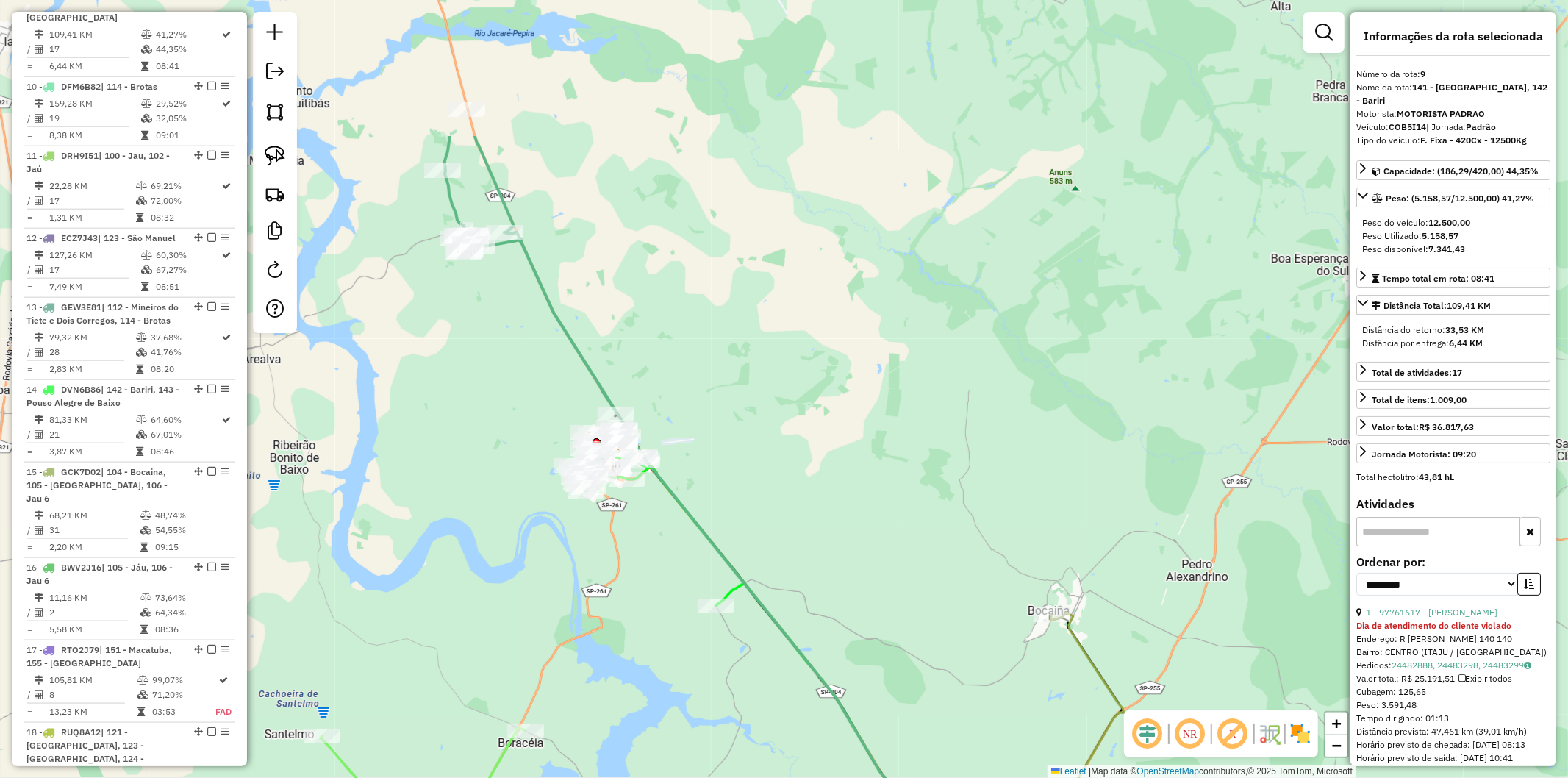
drag, startPoint x: 451, startPoint y: 189, endPoint x: 552, endPoint y: 402, distance: 235.7
click at [552, 402] on div "Janela de atendimento Grade de atendimento Capacidade Transportadoras Veículos …" at bounding box center [784, 389] width 1568 height 778
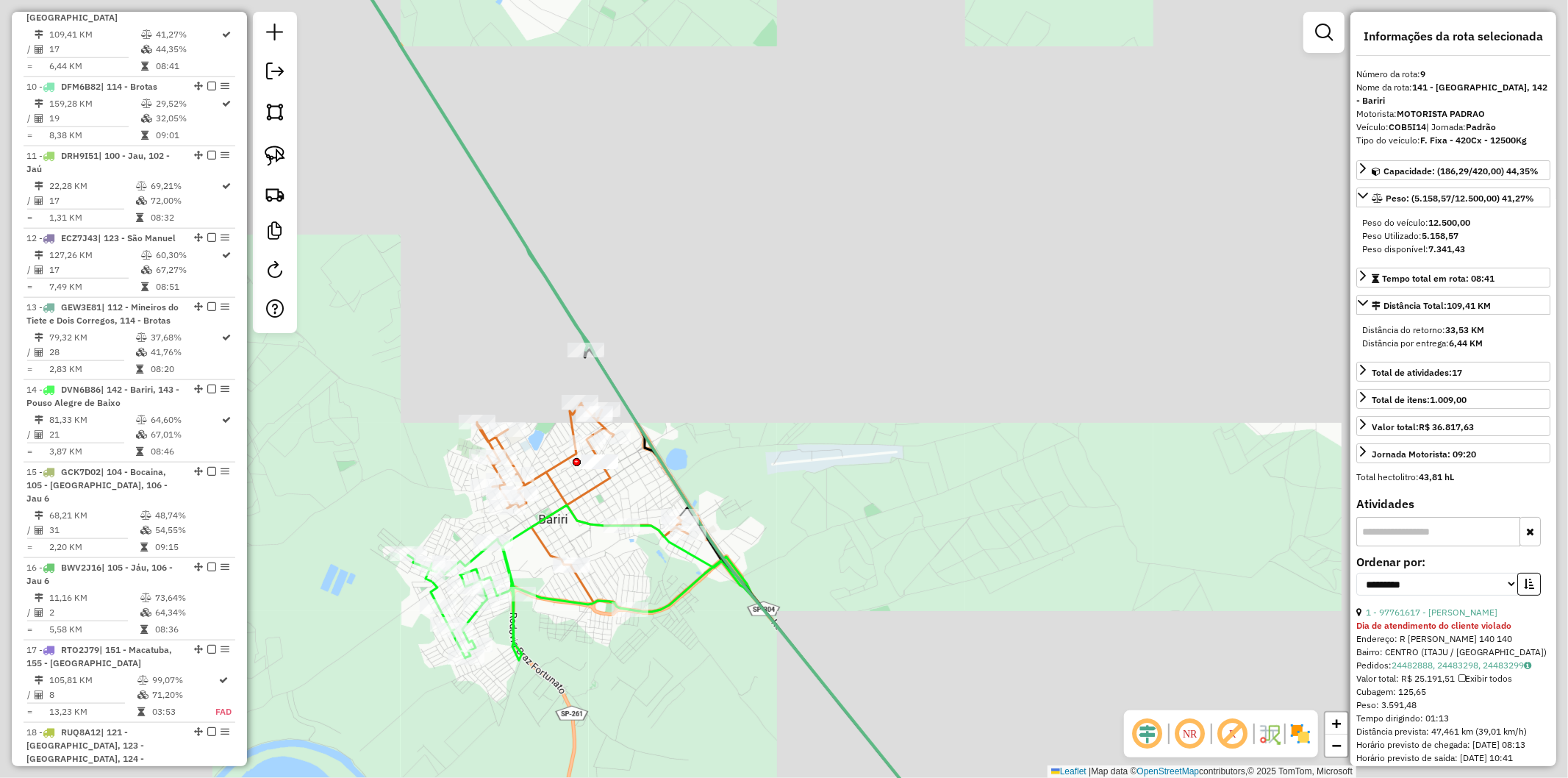
click at [681, 321] on div "Janela de atendimento Grade de atendimento Capacidade Transportadoras Veículos …" at bounding box center [784, 389] width 1568 height 778
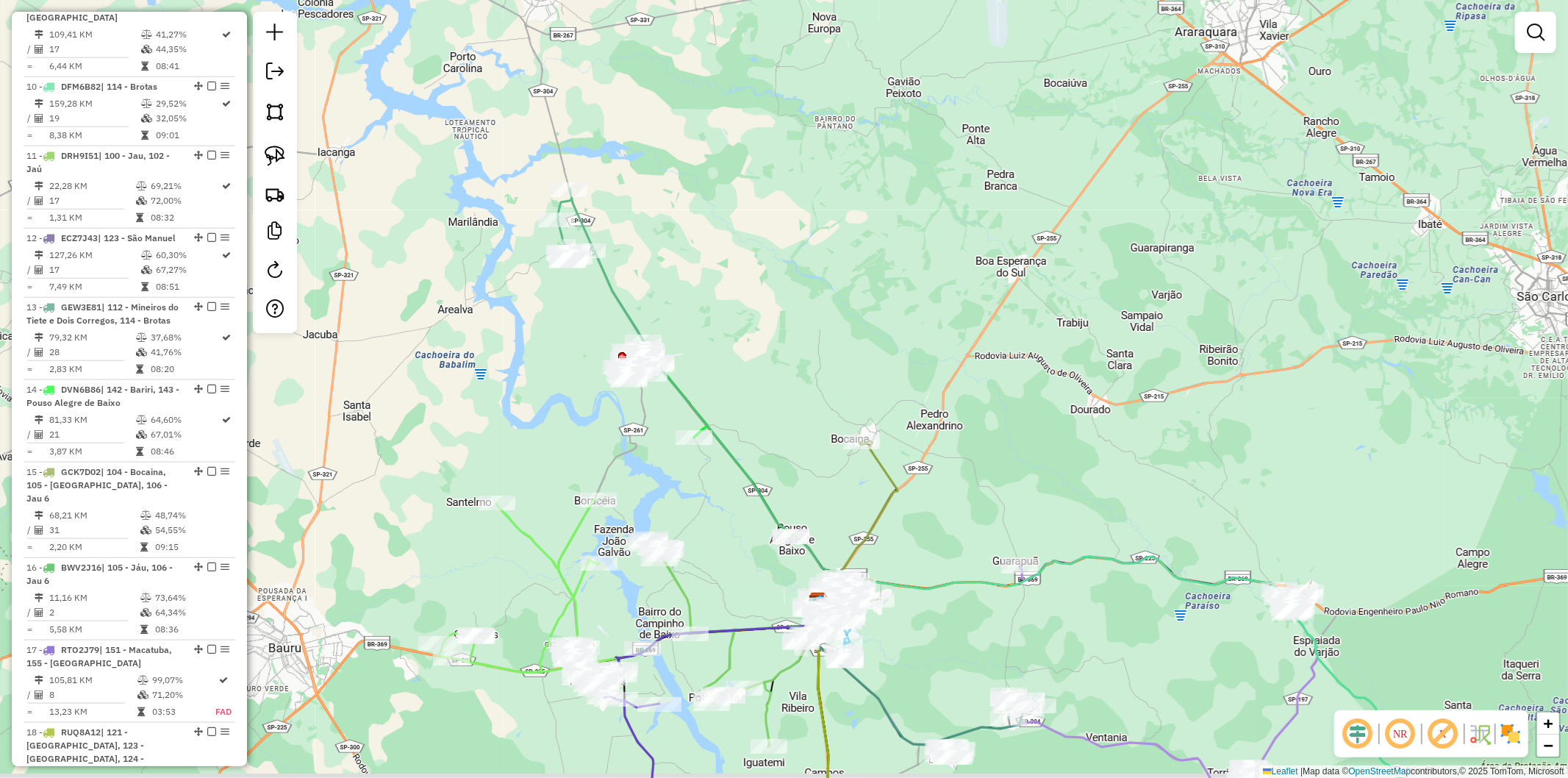
drag, startPoint x: 713, startPoint y: 494, endPoint x: 673, endPoint y: 425, distance: 79.8
click at [673, 425] on div "Janela de atendimento Grade de atendimento Capacidade Transportadoras Veículos …" at bounding box center [784, 389] width 1568 height 778
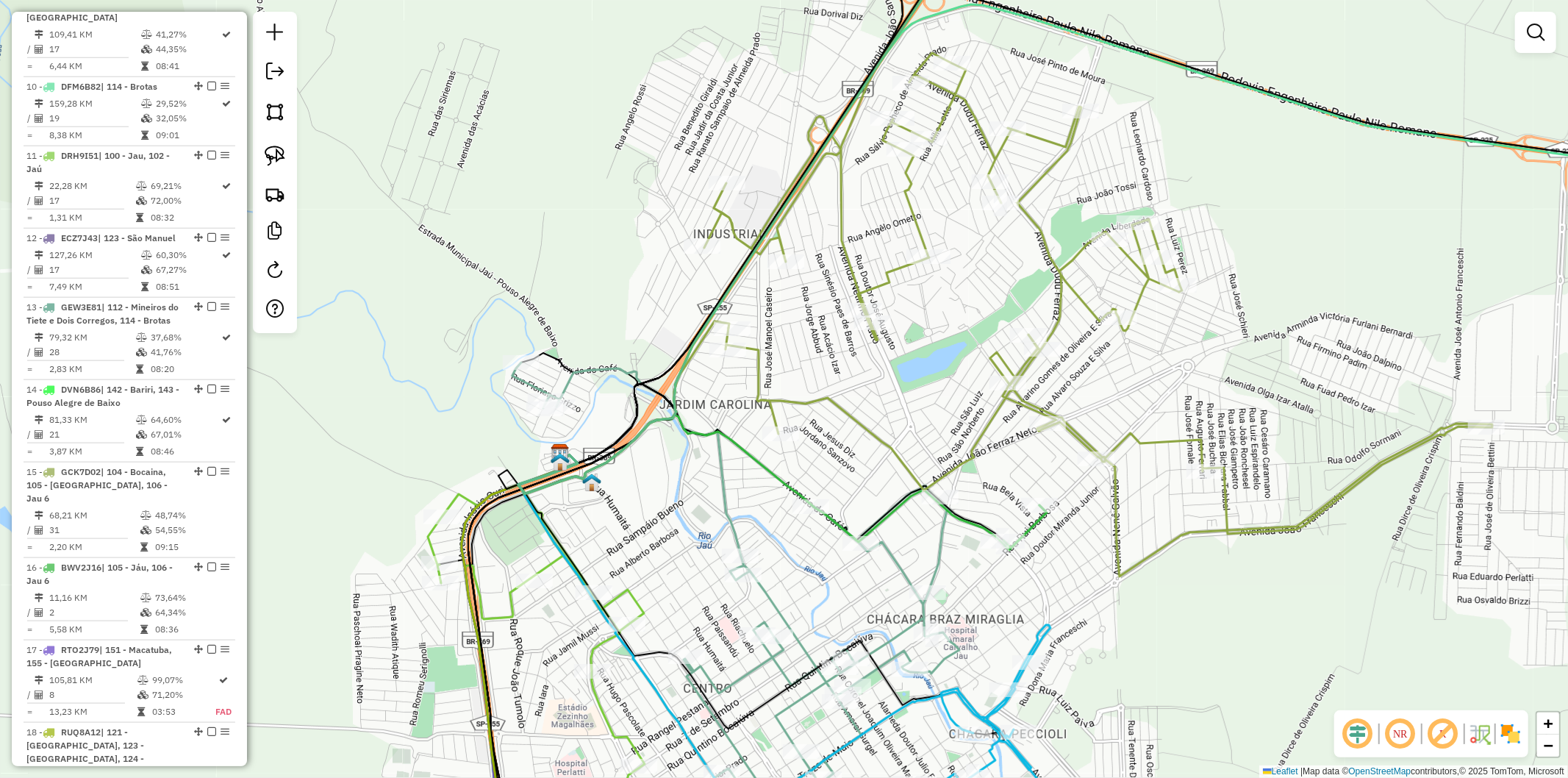
click at [733, 502] on icon at bounding box center [737, 589] width 447 height 455
select select "**********"
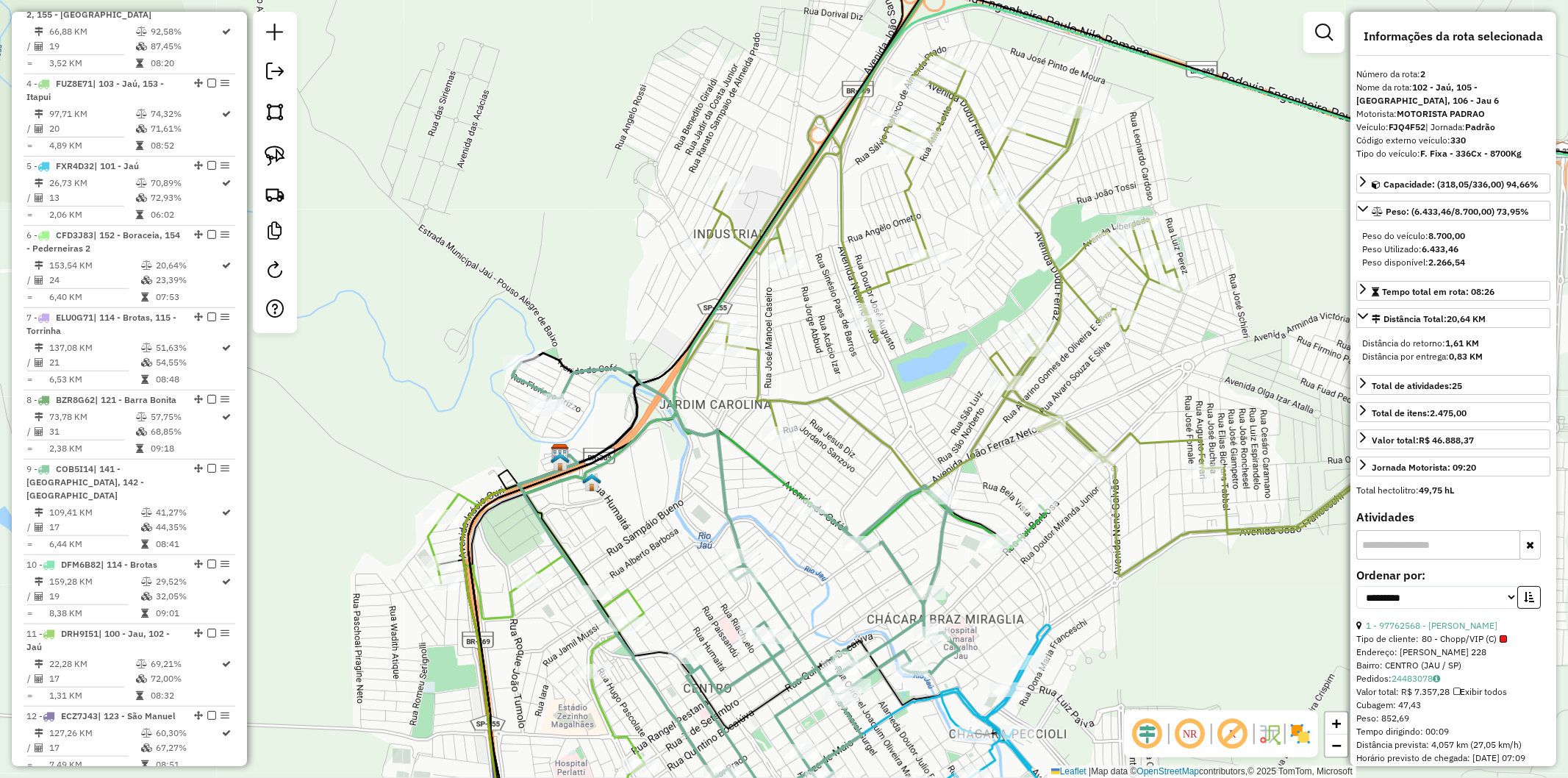
scroll to position [736, 0]
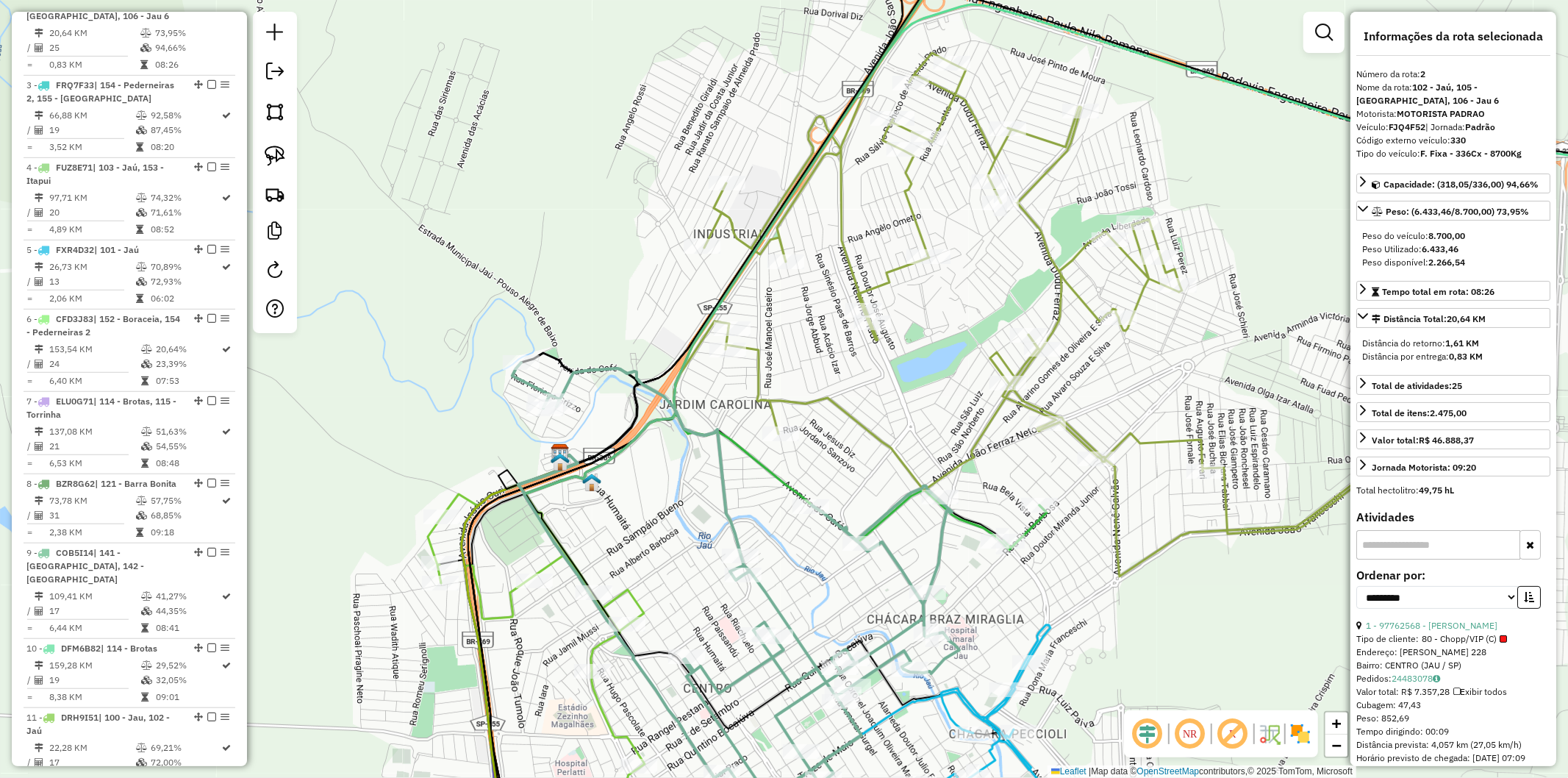
click at [794, 348] on div "Janela de atendimento Grade de atendimento Capacidade Transportadoras Veículos …" at bounding box center [784, 389] width 1568 height 778
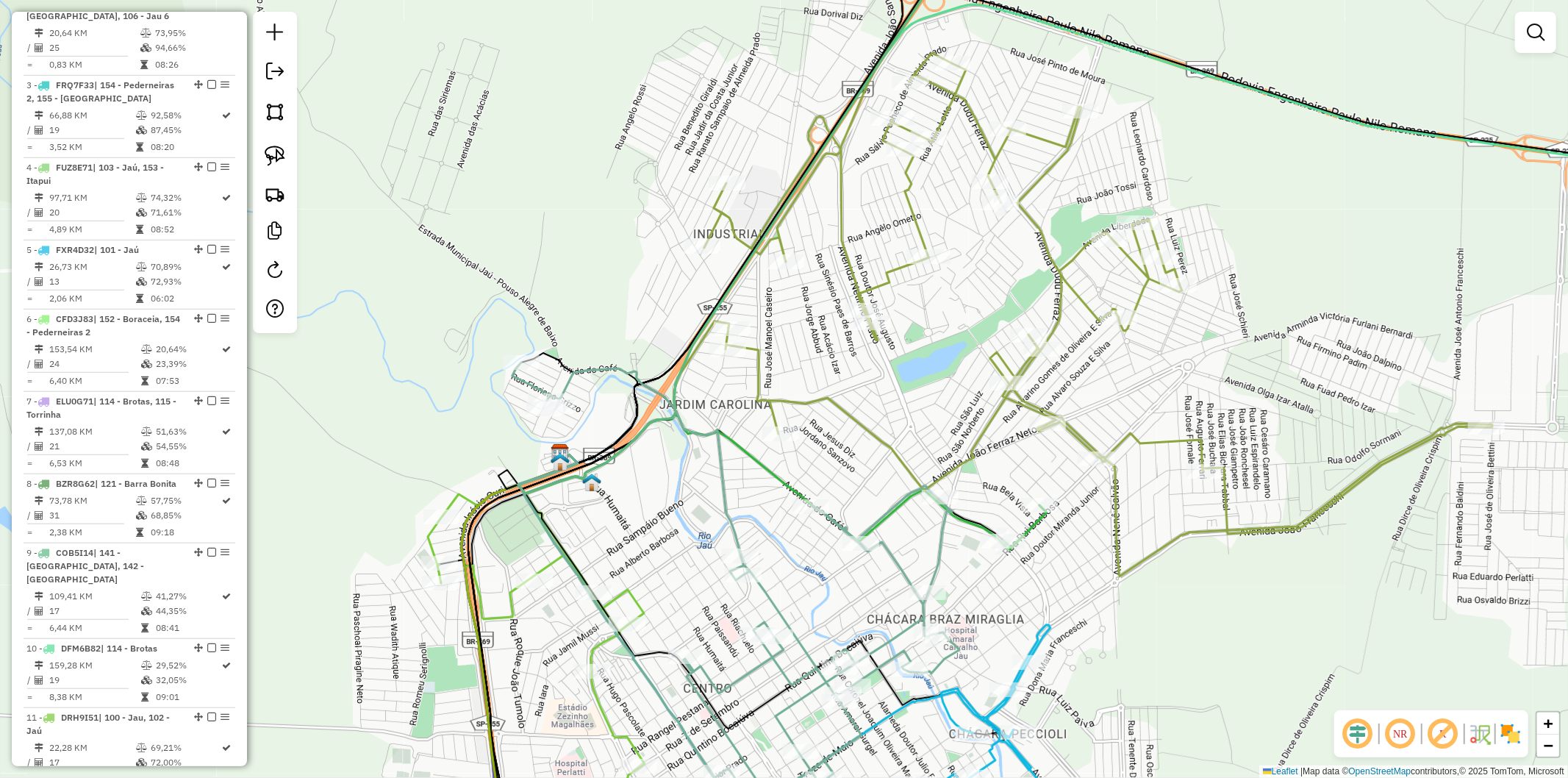
click at [807, 399] on icon at bounding box center [1099, 249] width 789 height 654
select select "**********"
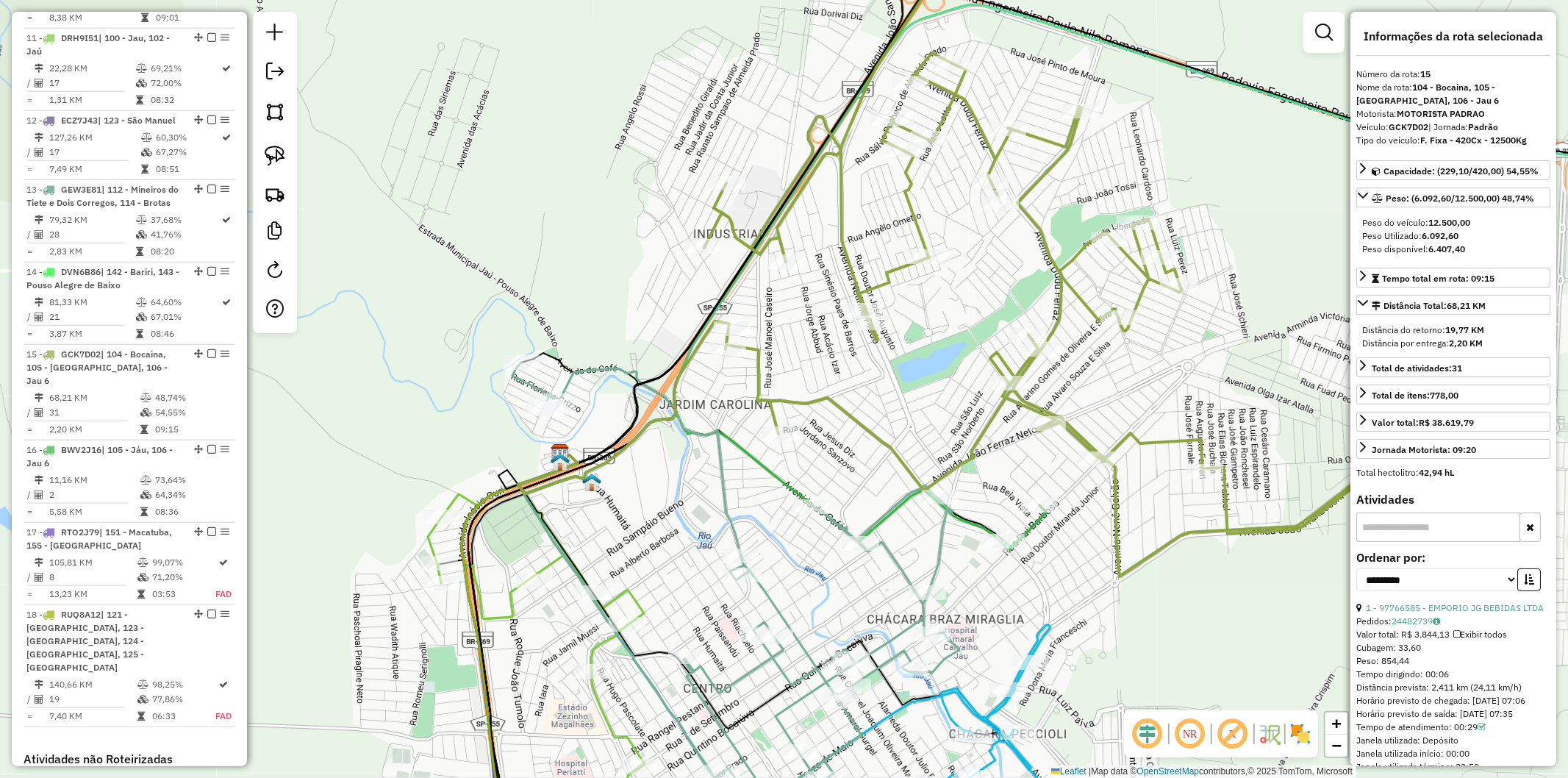
scroll to position [1695, 0]
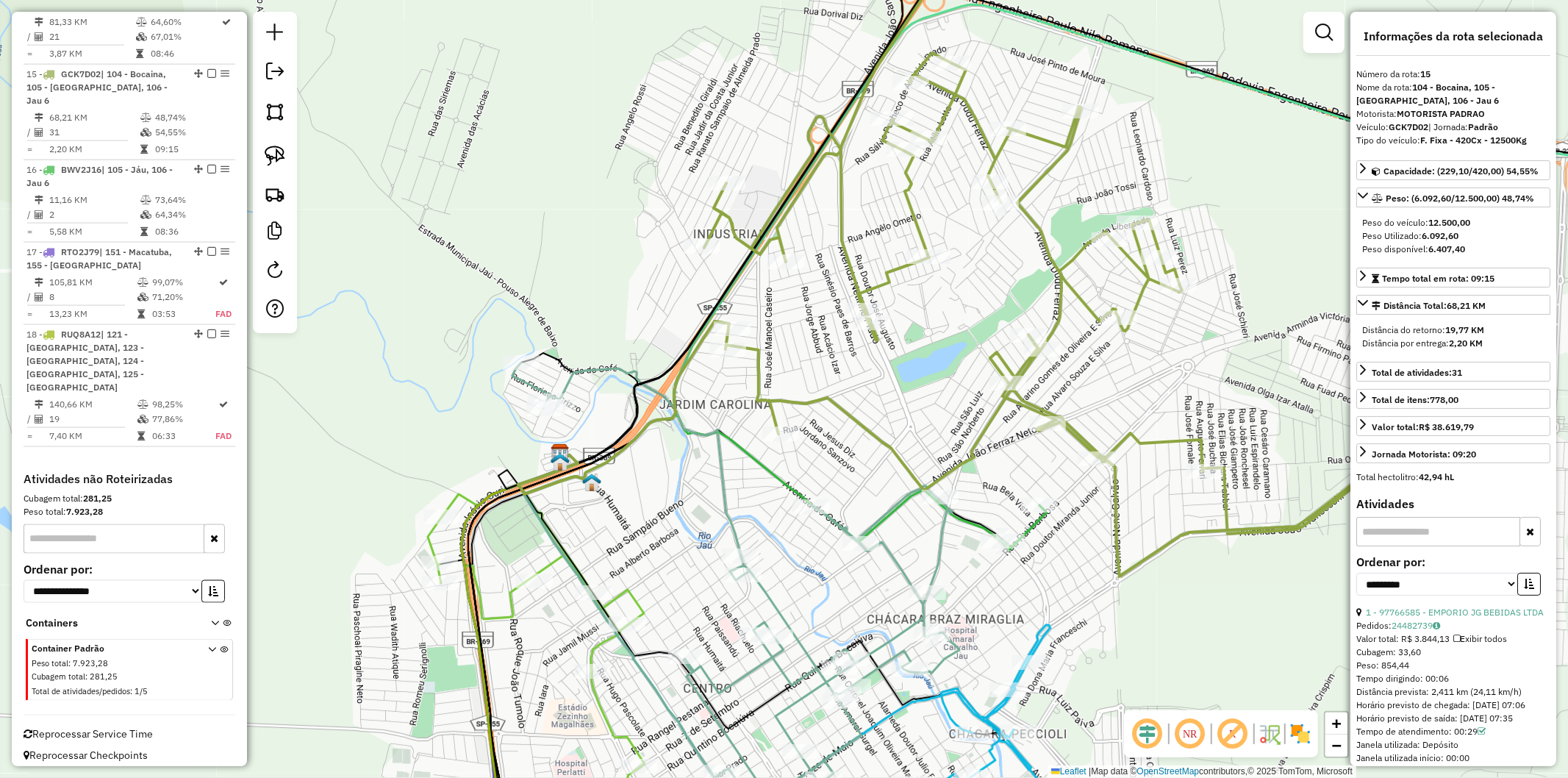
click at [864, 383] on div "Janela de atendimento Grade de atendimento Capacidade Transportadoras Veículos …" at bounding box center [784, 389] width 1568 height 778
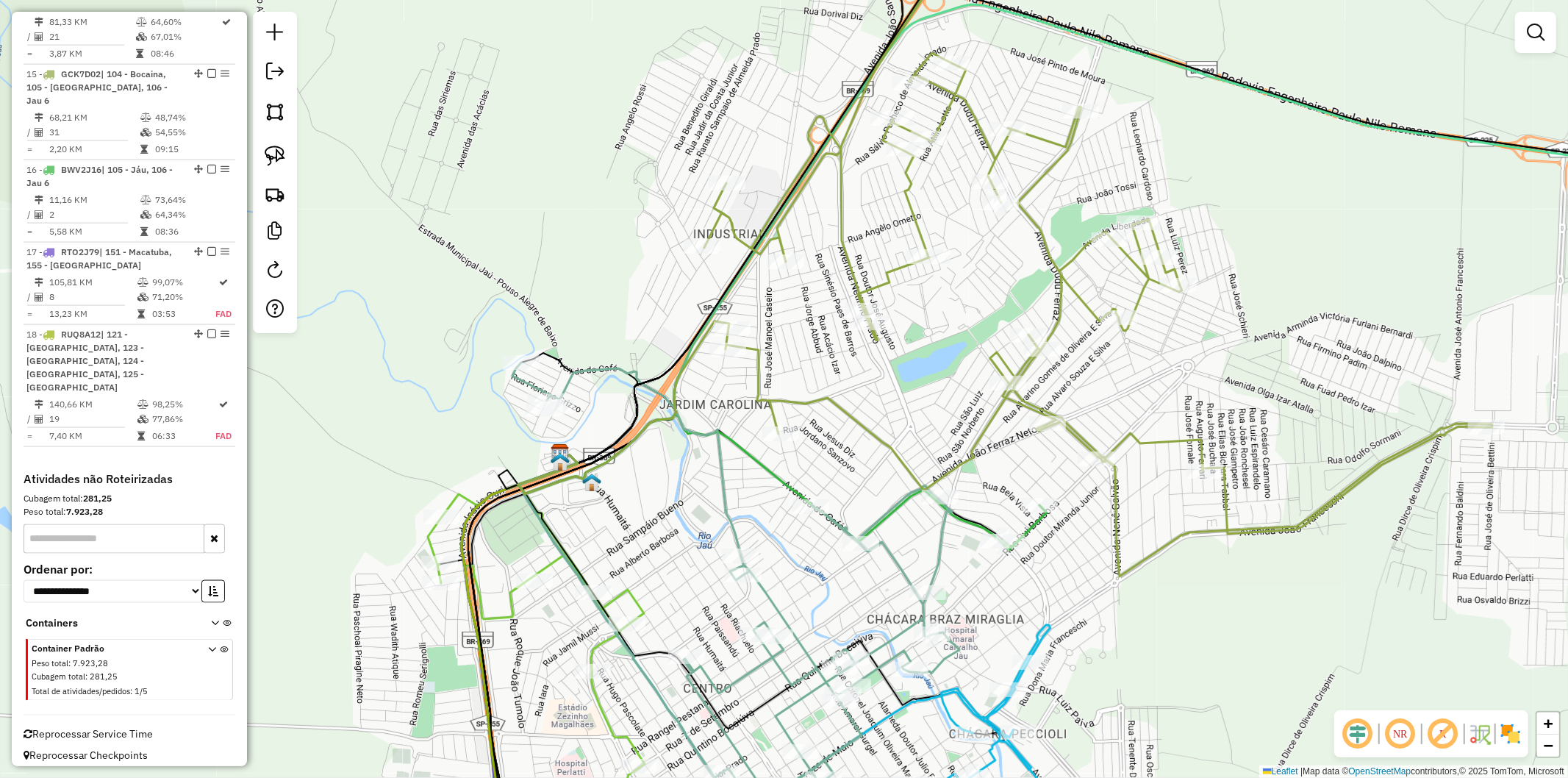
click at [851, 413] on icon at bounding box center [1099, 249] width 789 height 654
select select "**********"
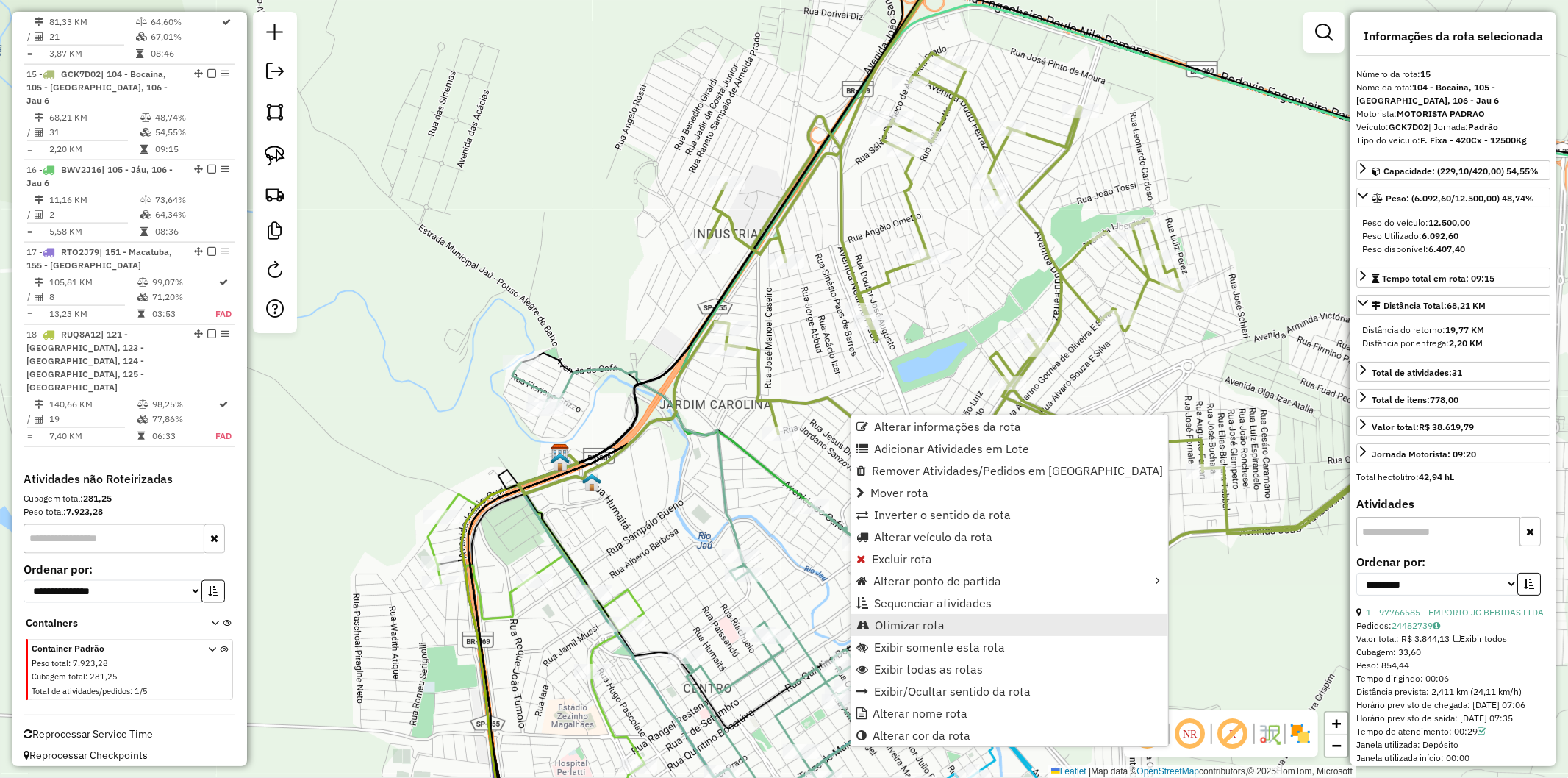
click at [936, 621] on span "Otimizar rota" at bounding box center [910, 624] width 70 height 11
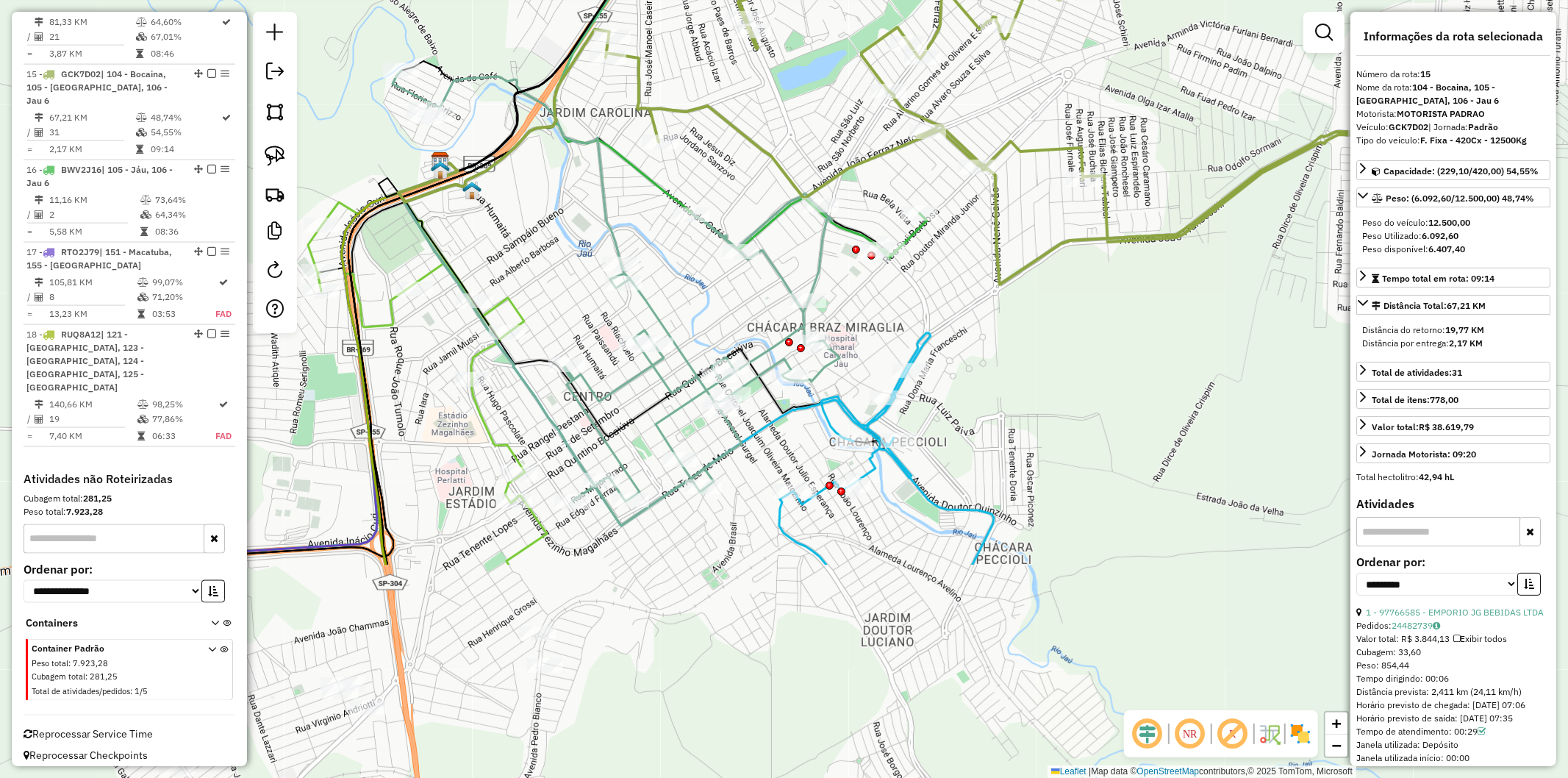
drag, startPoint x: 715, startPoint y: 605, endPoint x: 637, endPoint y: 479, distance: 148.2
click at [600, 320] on div "Janela de atendimento Grade de atendimento Capacidade Transportadoras Veículos …" at bounding box center [784, 389] width 1568 height 778
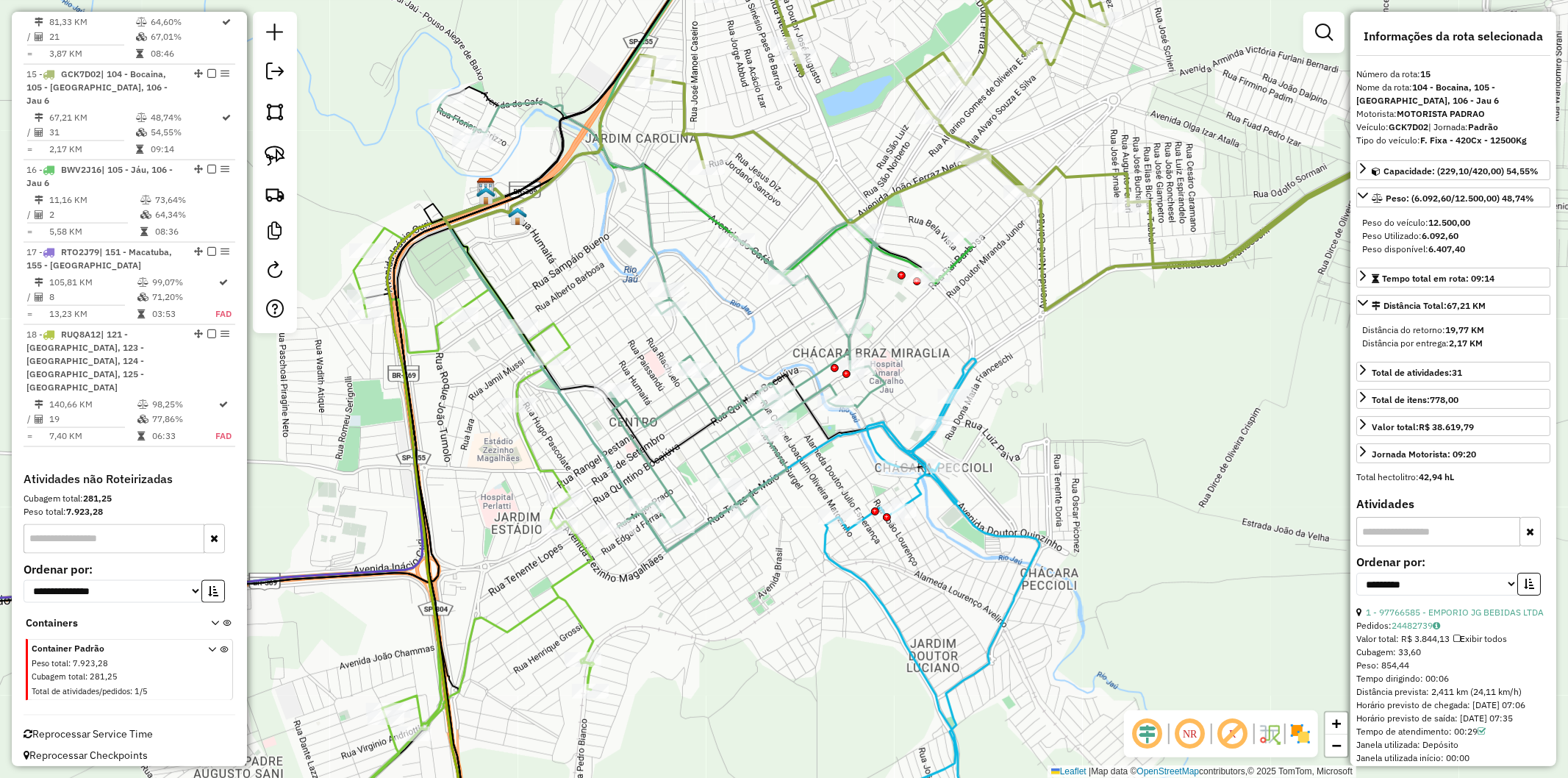
drag, startPoint x: 703, startPoint y: 648, endPoint x: 717, endPoint y: 654, distance: 15.2
click at [717, 654] on div "Janela de atendimento Grade de atendimento Capacidade Transportadoras Veículos …" at bounding box center [784, 389] width 1568 height 778
click at [637, 407] on icon at bounding box center [662, 324] width 447 height 455
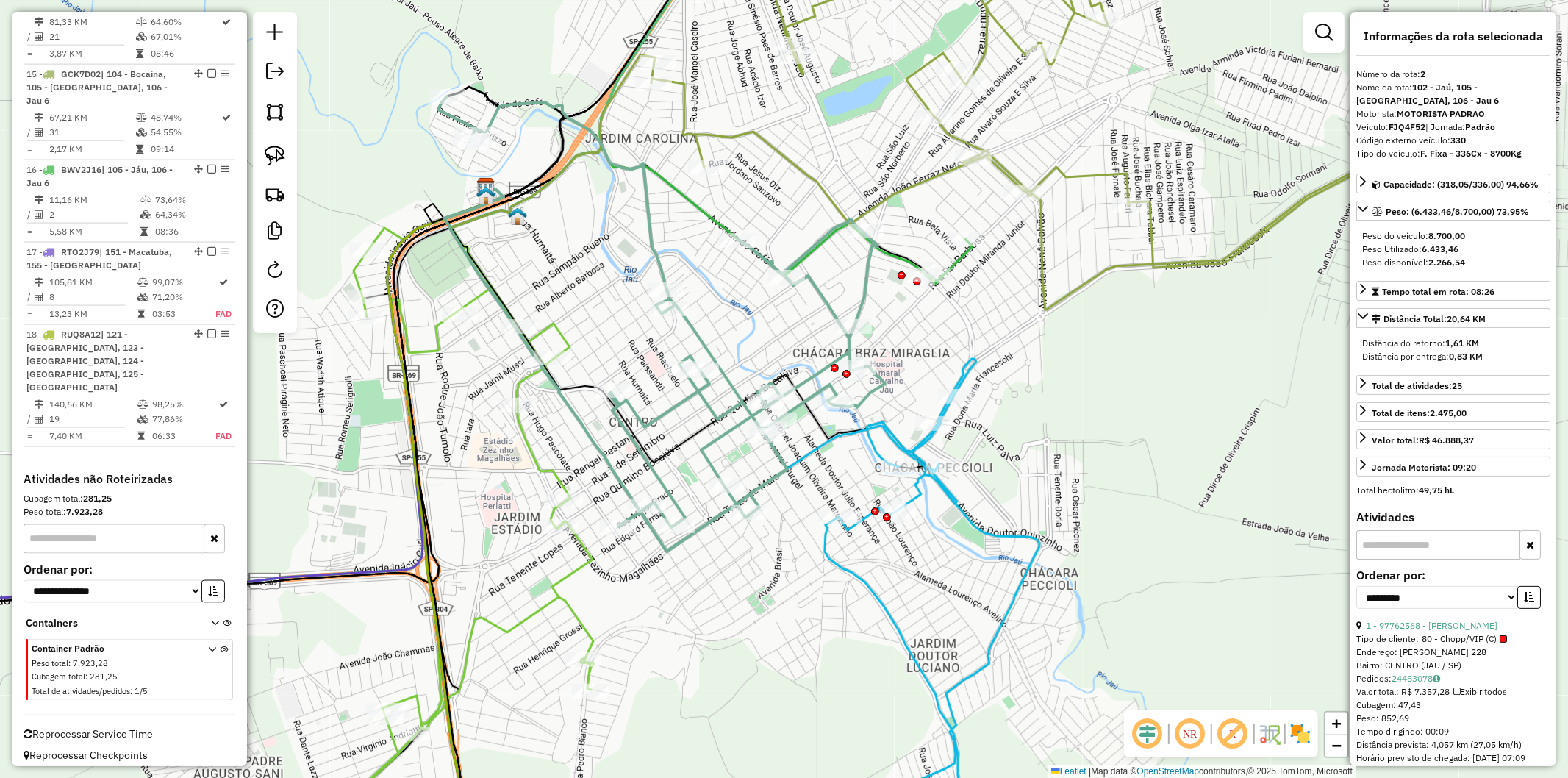
scroll to position [736, 0]
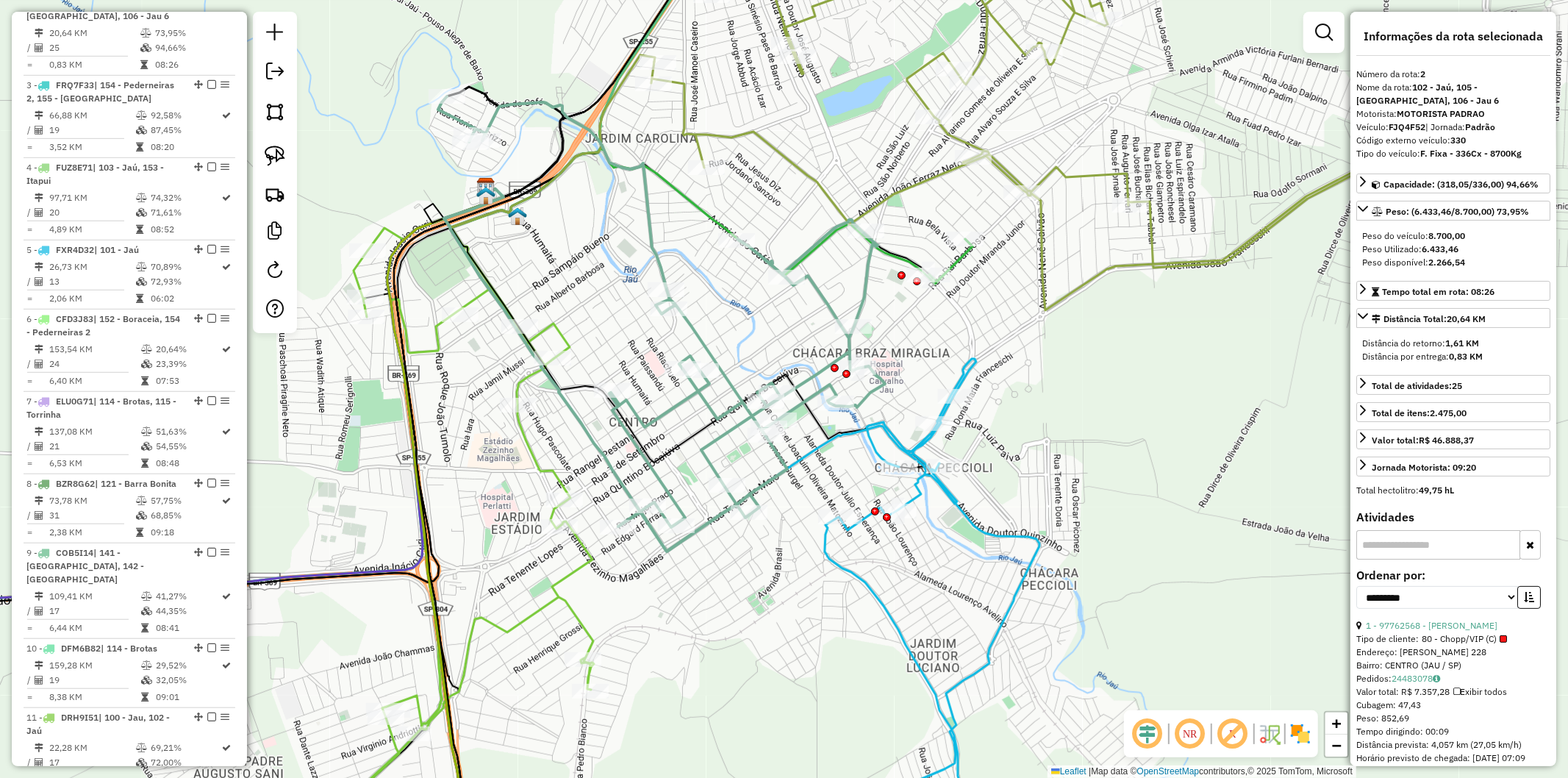
click at [643, 419] on icon at bounding box center [662, 324] width 447 height 455
click at [613, 341] on div "Janela de atendimento Grade de atendimento Capacidade Transportadoras Veículos …" at bounding box center [784, 389] width 1568 height 778
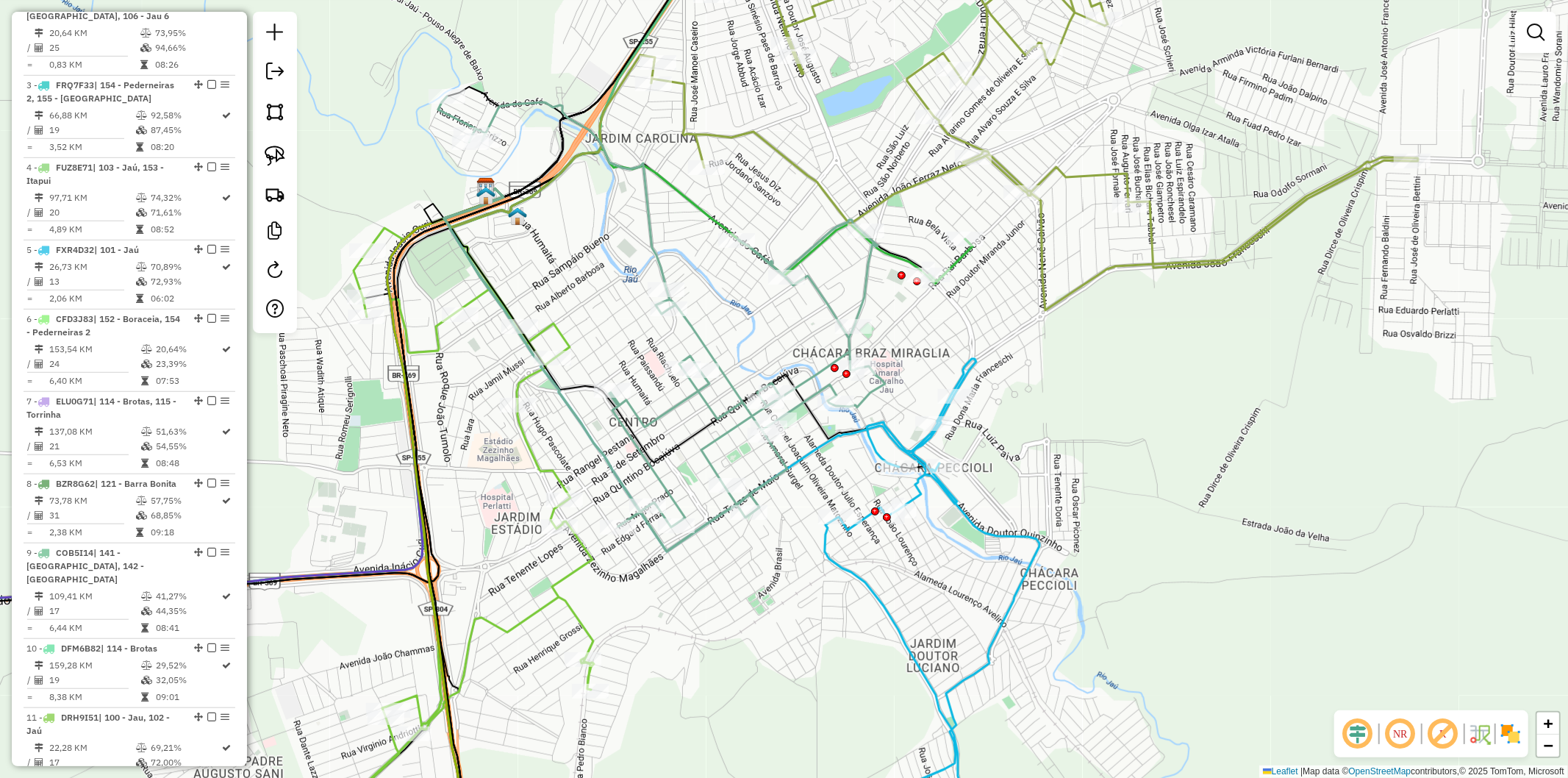
click at [897, 434] on icon at bounding box center [932, 607] width 214 height 498
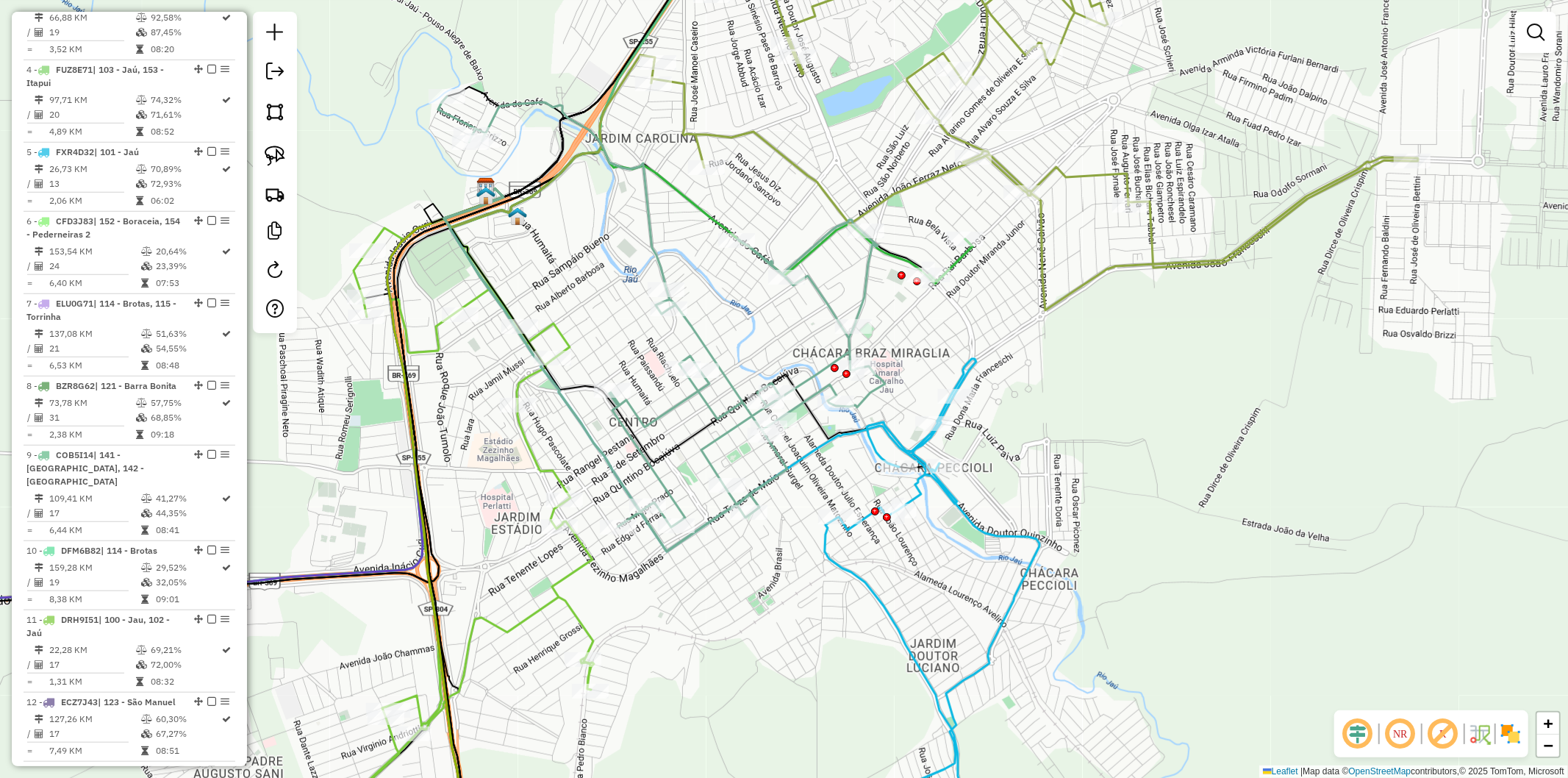
select select "**********"
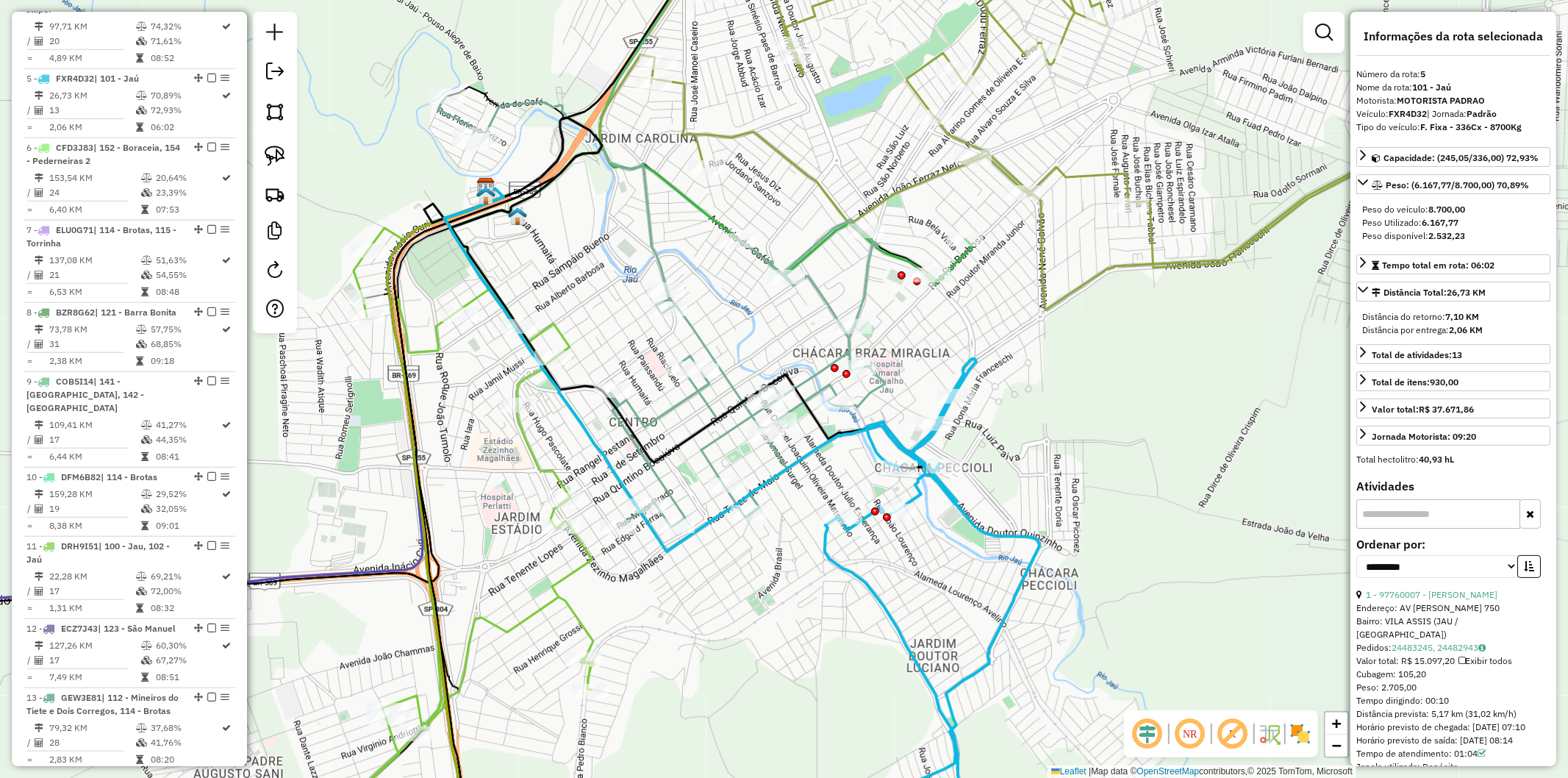
scroll to position [982, 0]
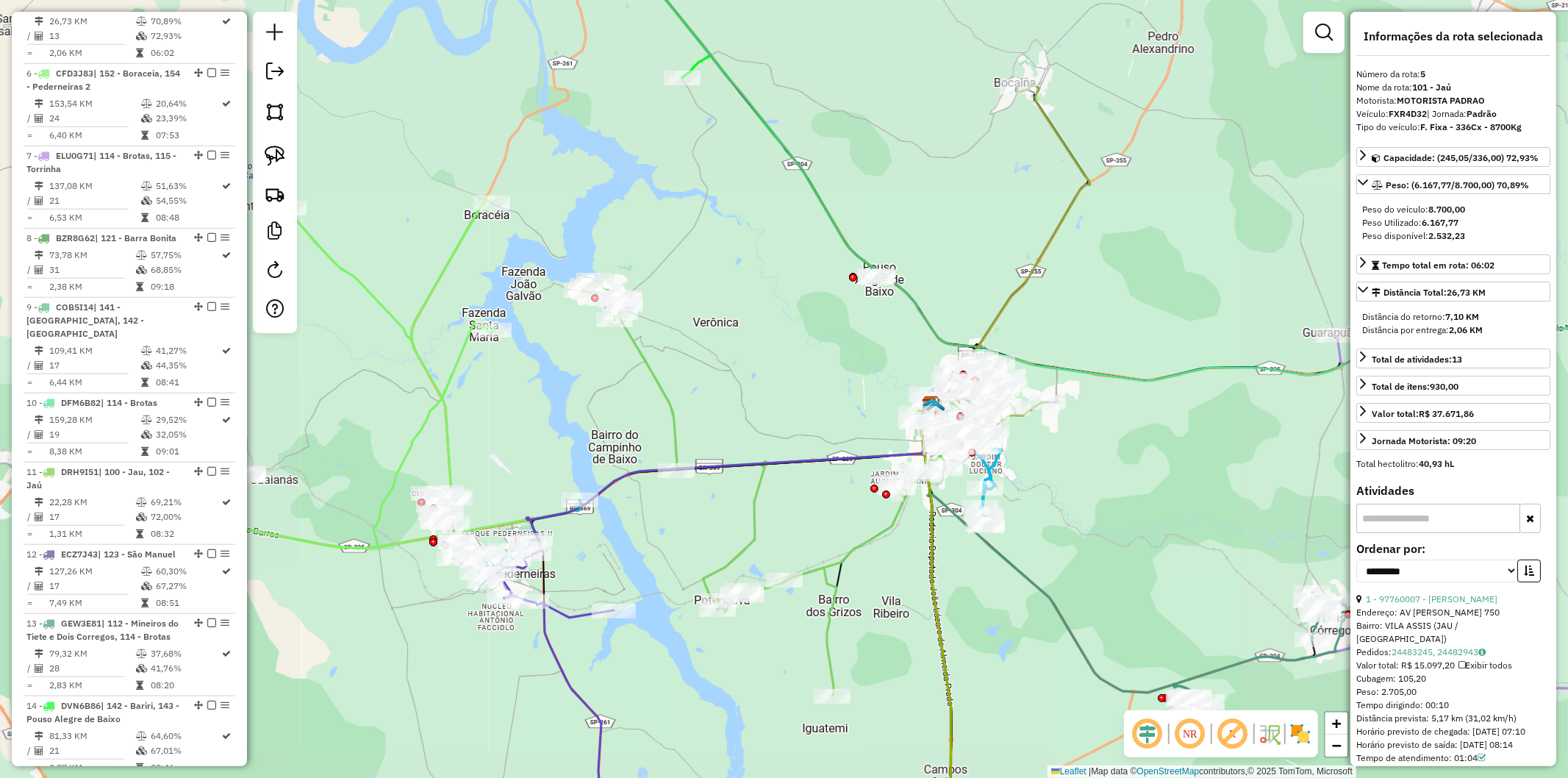
drag, startPoint x: 1074, startPoint y: 469, endPoint x: 967, endPoint y: 450, distance: 108.7
click at [967, 450] on div "Janela de atendimento Grade de atendimento Capacidade Transportadoras Veículos …" at bounding box center [784, 389] width 1568 height 778
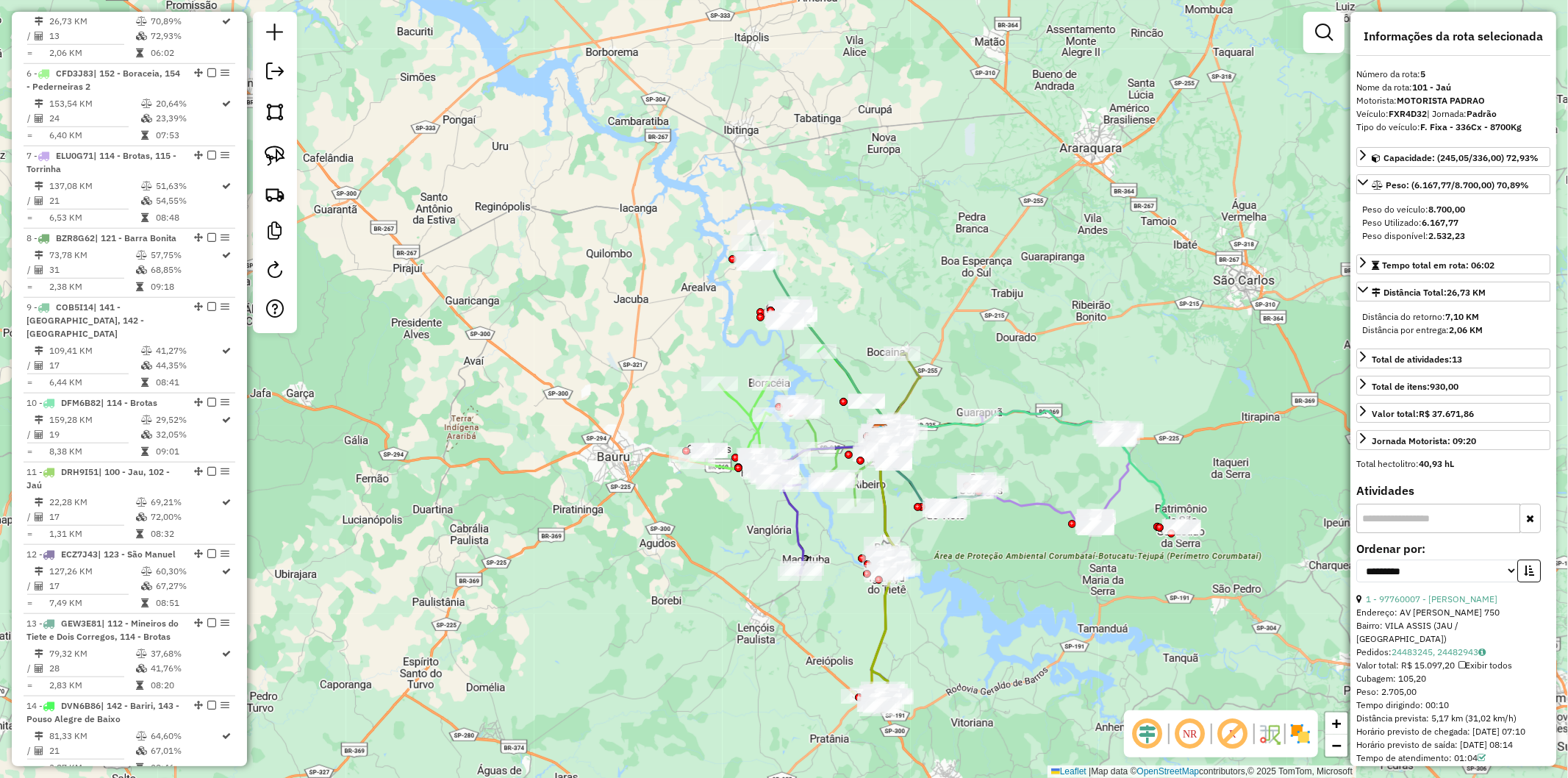
drag, startPoint x: 988, startPoint y: 453, endPoint x: 813, endPoint y: 440, distance: 175.5
click at [932, 450] on div "Janela de atendimento Grade de atendimento Capacidade Transportadoras Veículos …" at bounding box center [784, 389] width 1568 height 778
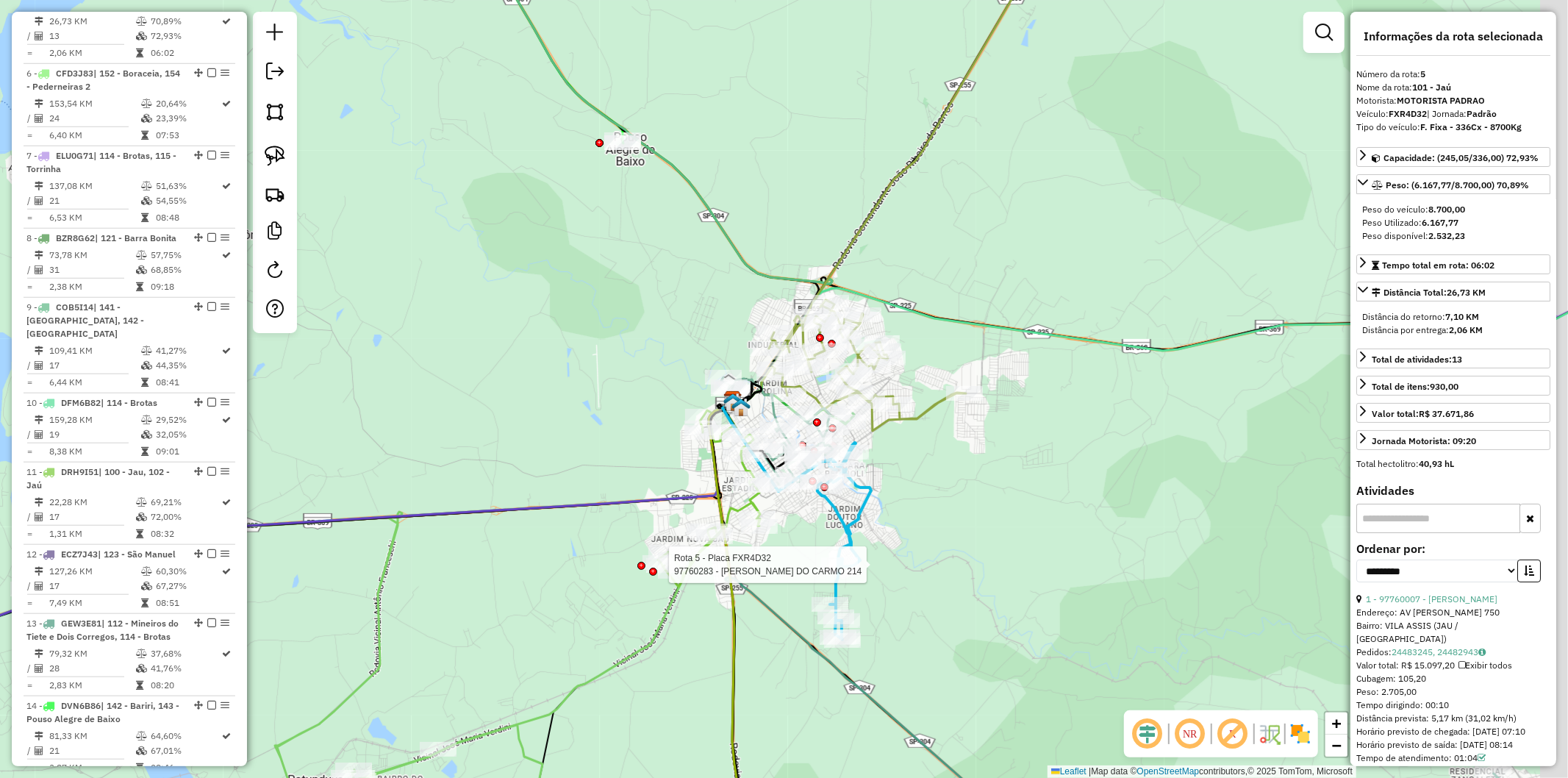
drag, startPoint x: 1067, startPoint y: 526, endPoint x: 1059, endPoint y: 527, distance: 8.1
click at [1059, 527] on div "Rota 5 - Placa FXR4D32 97760283 - RICARDO DO CARMO 214 Janela de atendimento Gr…" at bounding box center [784, 389] width 1568 height 778
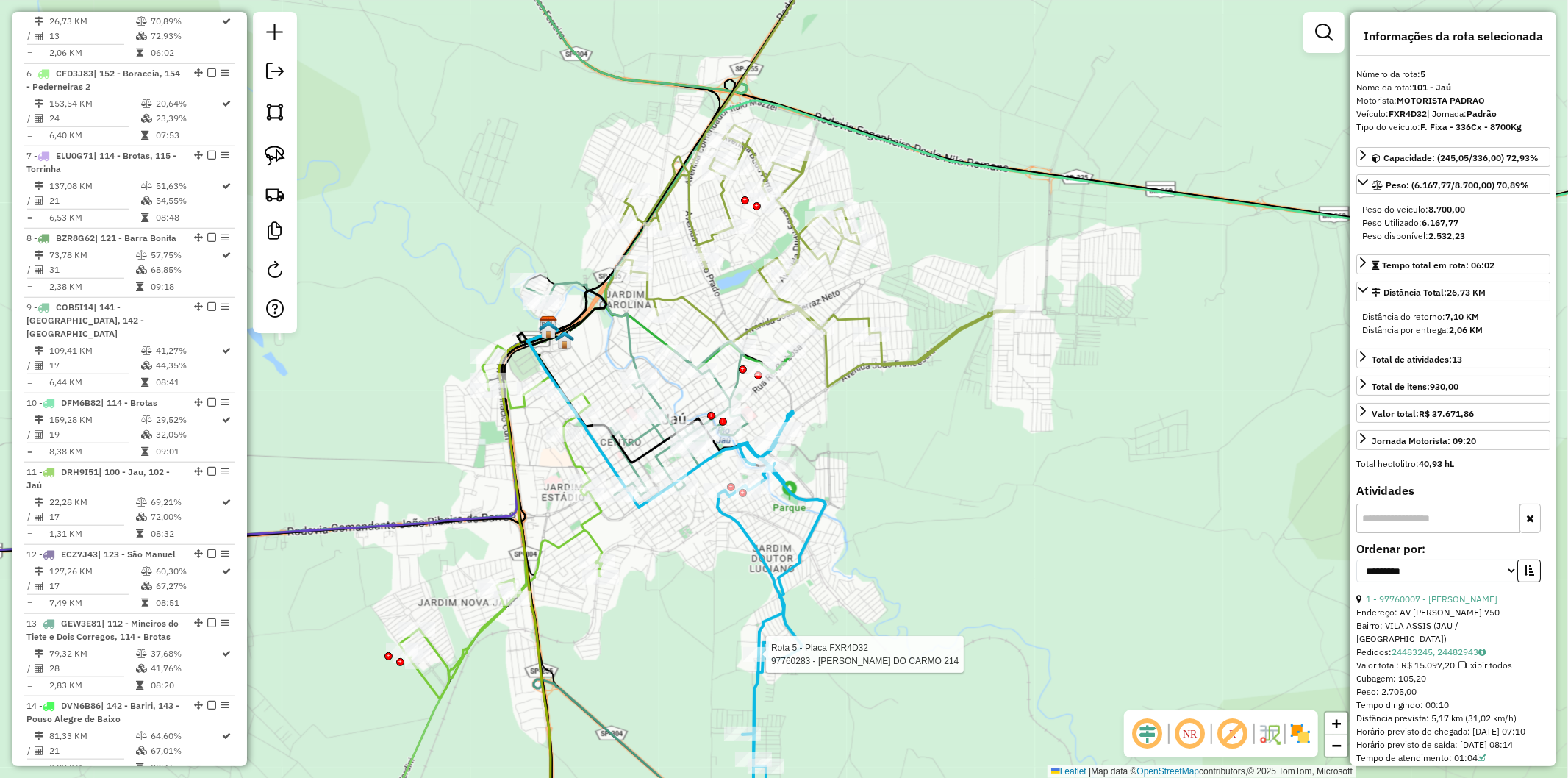
click at [929, 482] on div "Rota 5 - Placa FXR4D32 97760283 - RICARDO DO CARMO 214 Janela de atendimento Gr…" at bounding box center [784, 389] width 1568 height 778
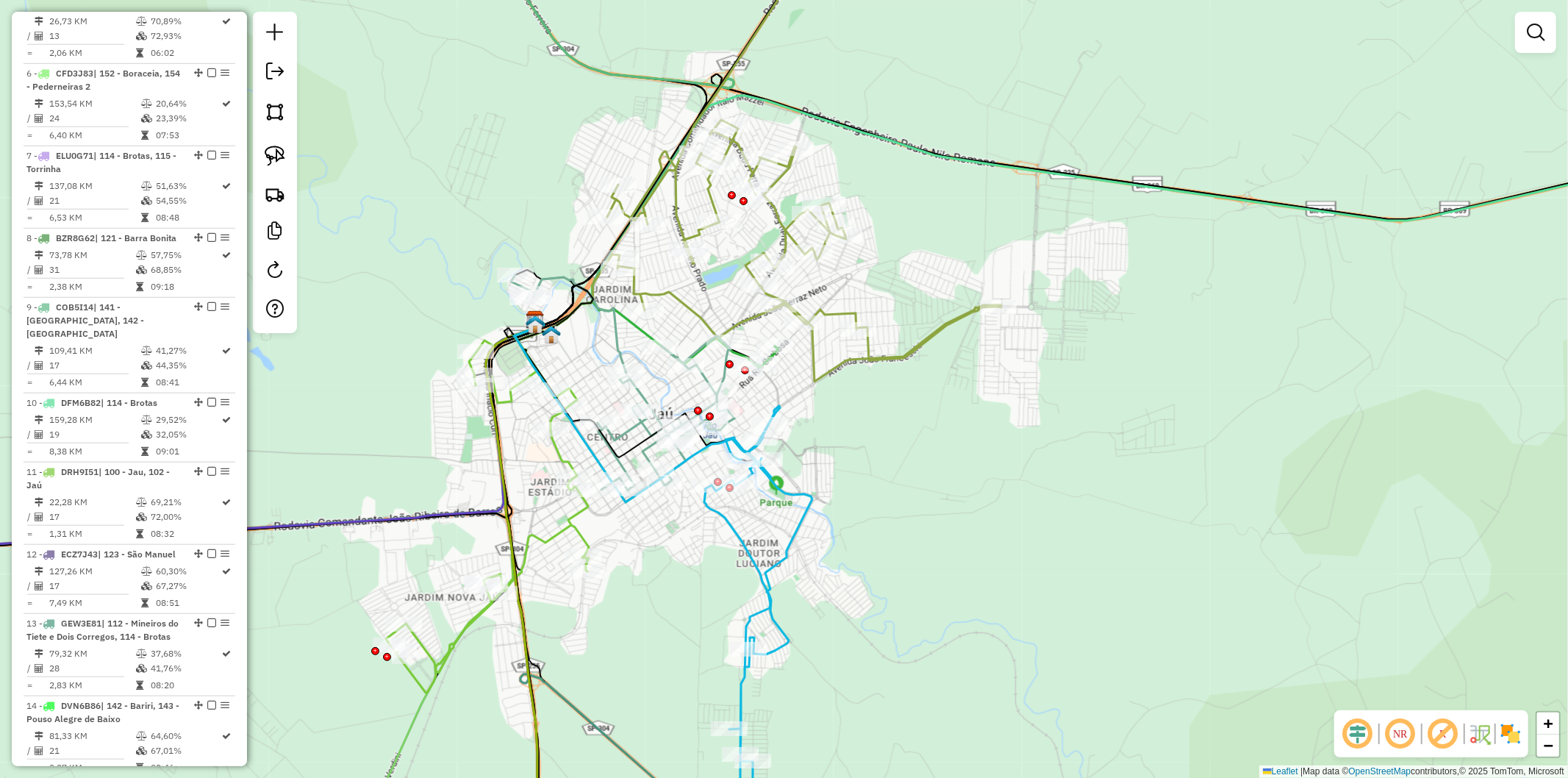
drag, startPoint x: 694, startPoint y: 556, endPoint x: 684, endPoint y: 552, distance: 10.8
click at [684, 552] on div "Janela de atendimento Grade de atendimento Capacidade Transportadoras Veículos …" at bounding box center [784, 389] width 1568 height 778
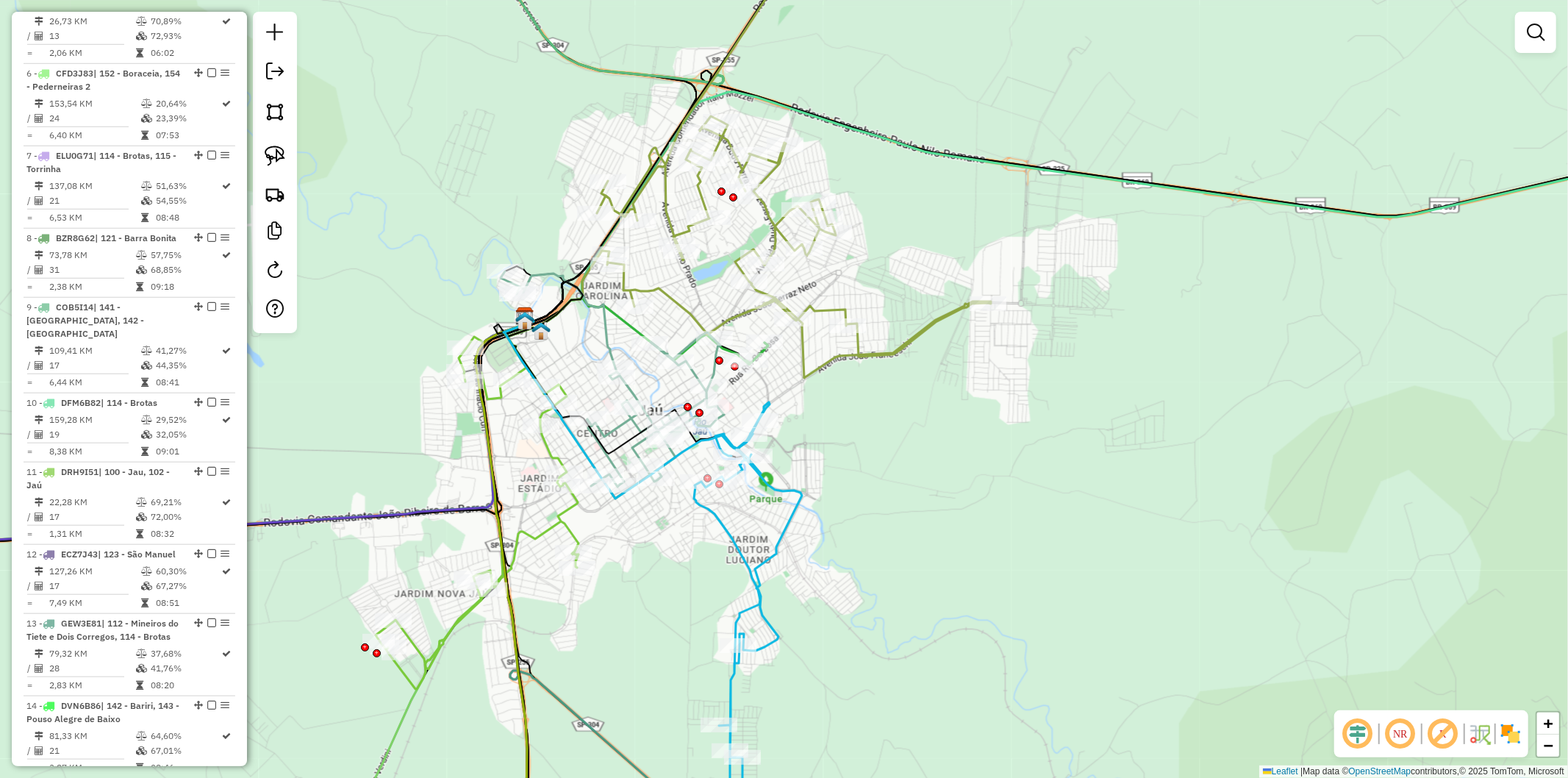
click at [563, 518] on icon at bounding box center [477, 511] width 203 height 356
select select "**********"
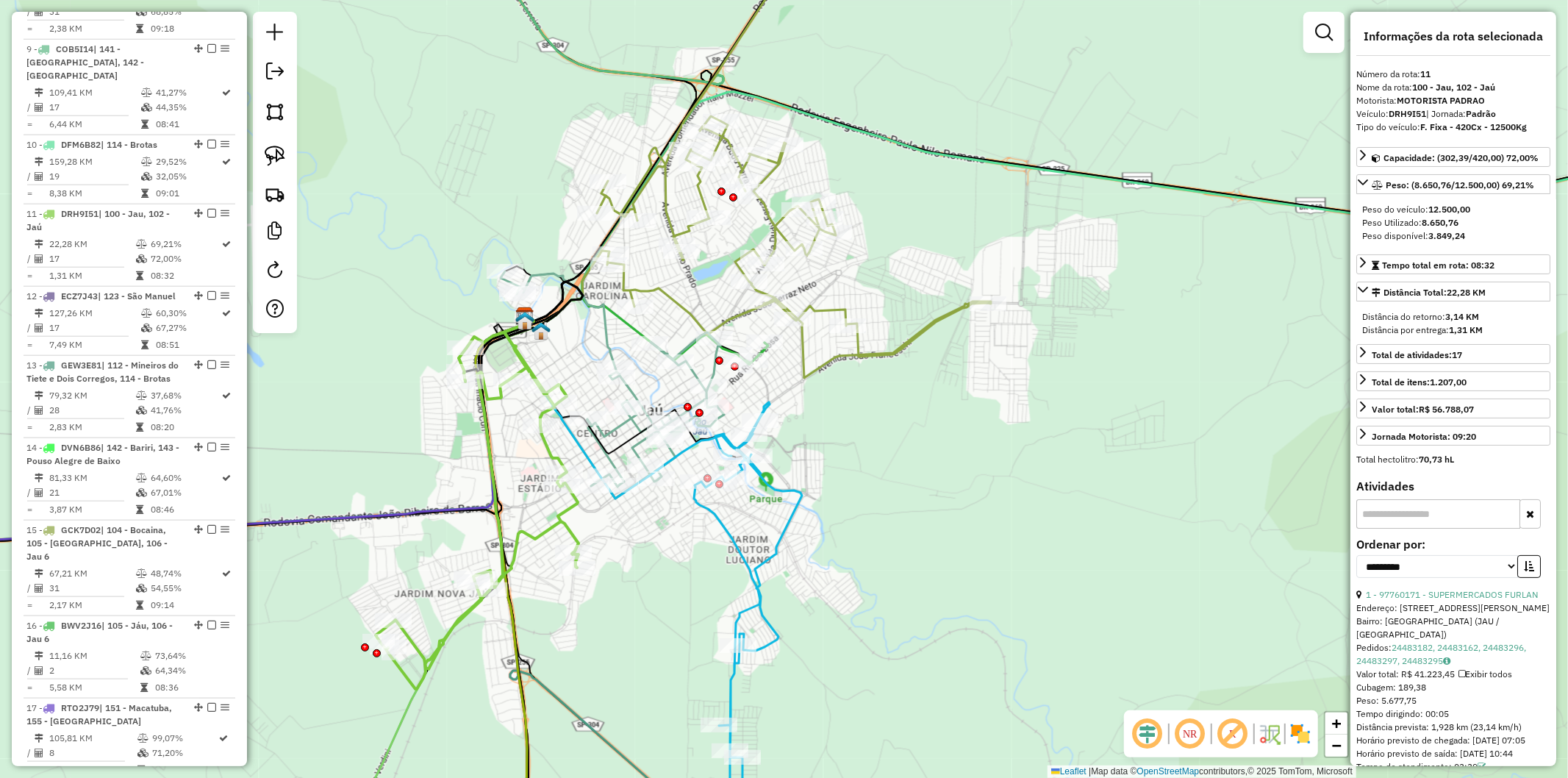
scroll to position [1450, 0]
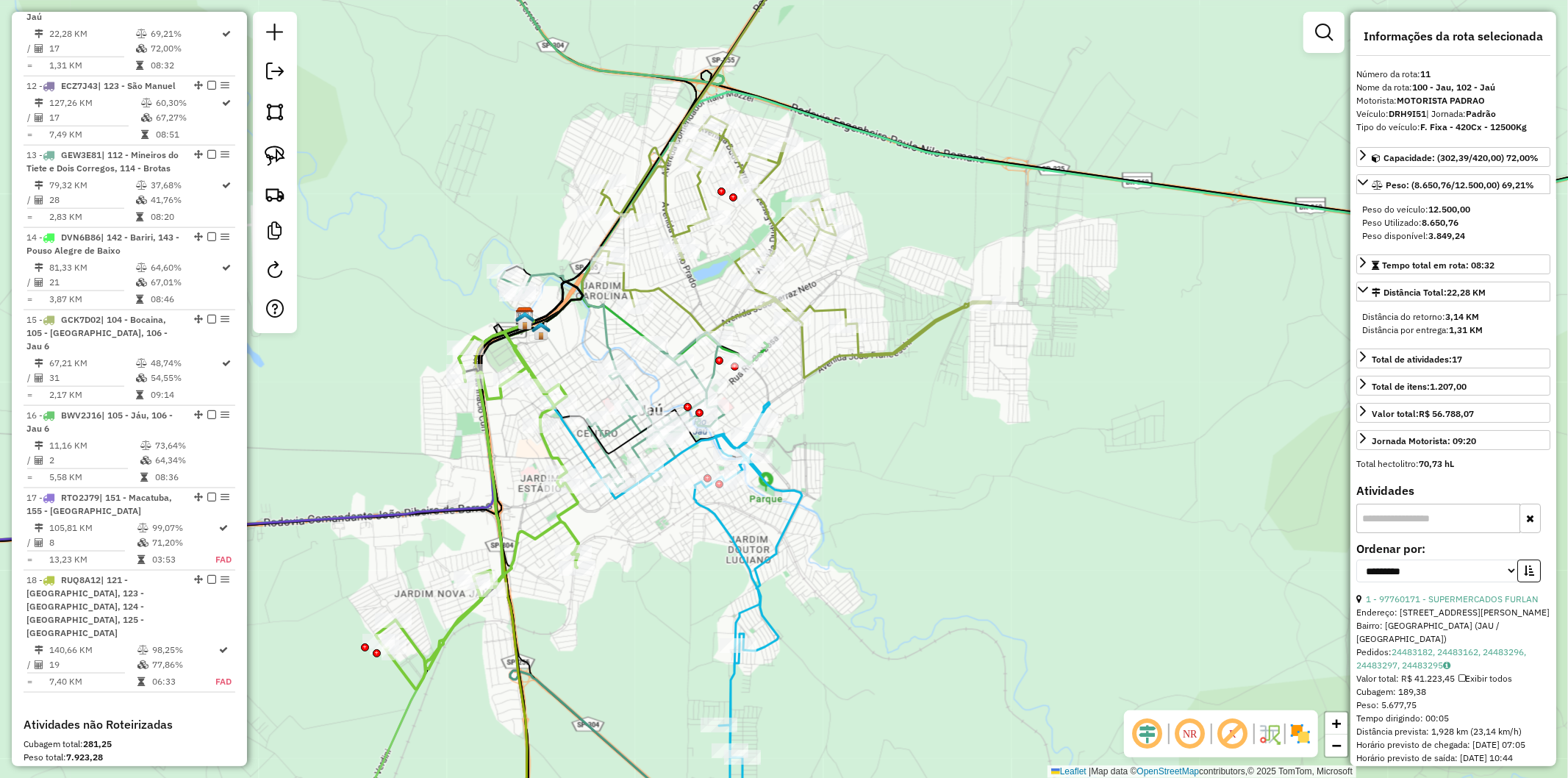
click at [662, 540] on div "Janela de atendimento Grade de atendimento Capacidade Transportadoras Veículos …" at bounding box center [784, 389] width 1568 height 778
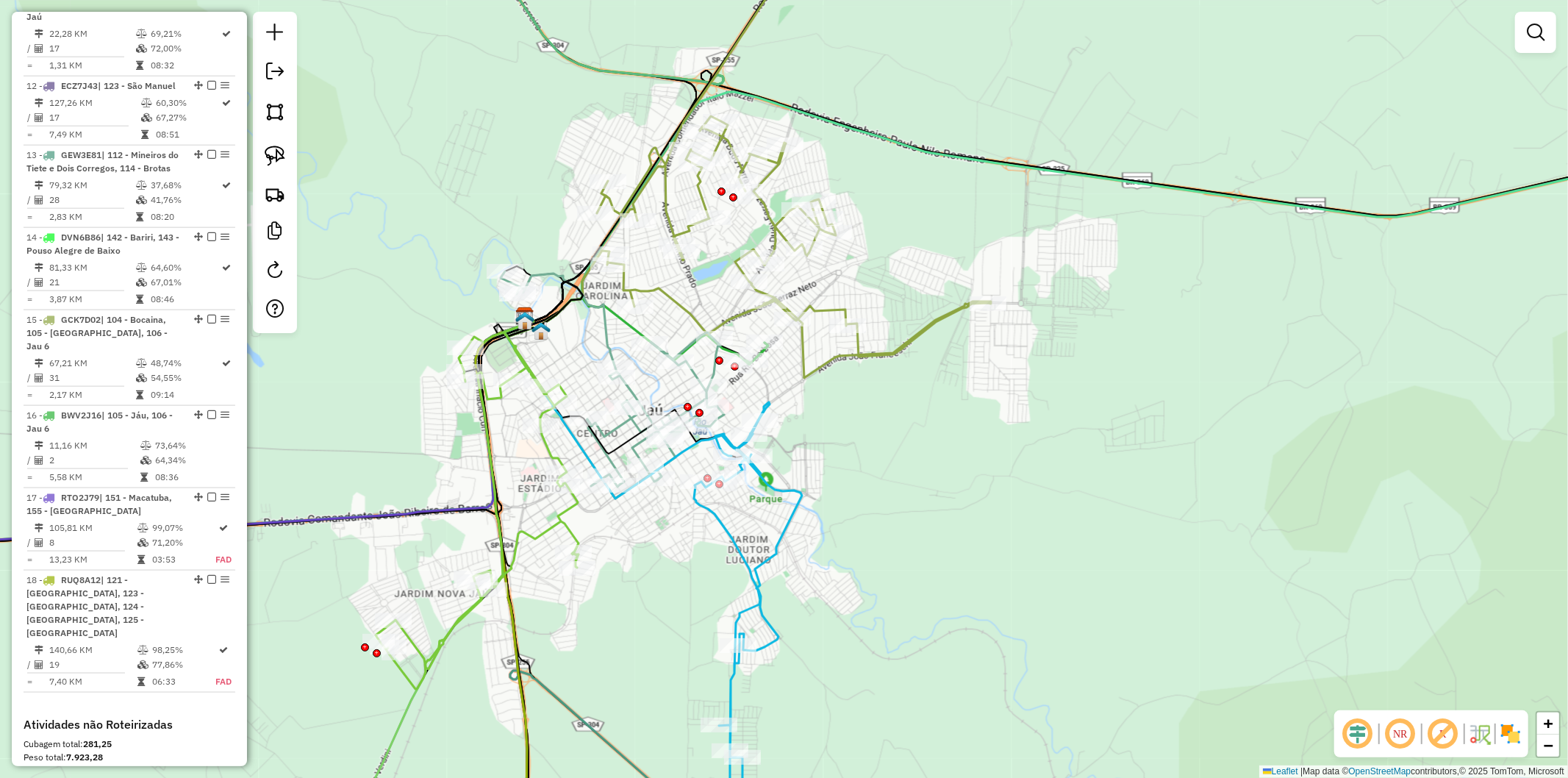
click at [720, 524] on icon at bounding box center [748, 599] width 108 height 394
select select "**********"
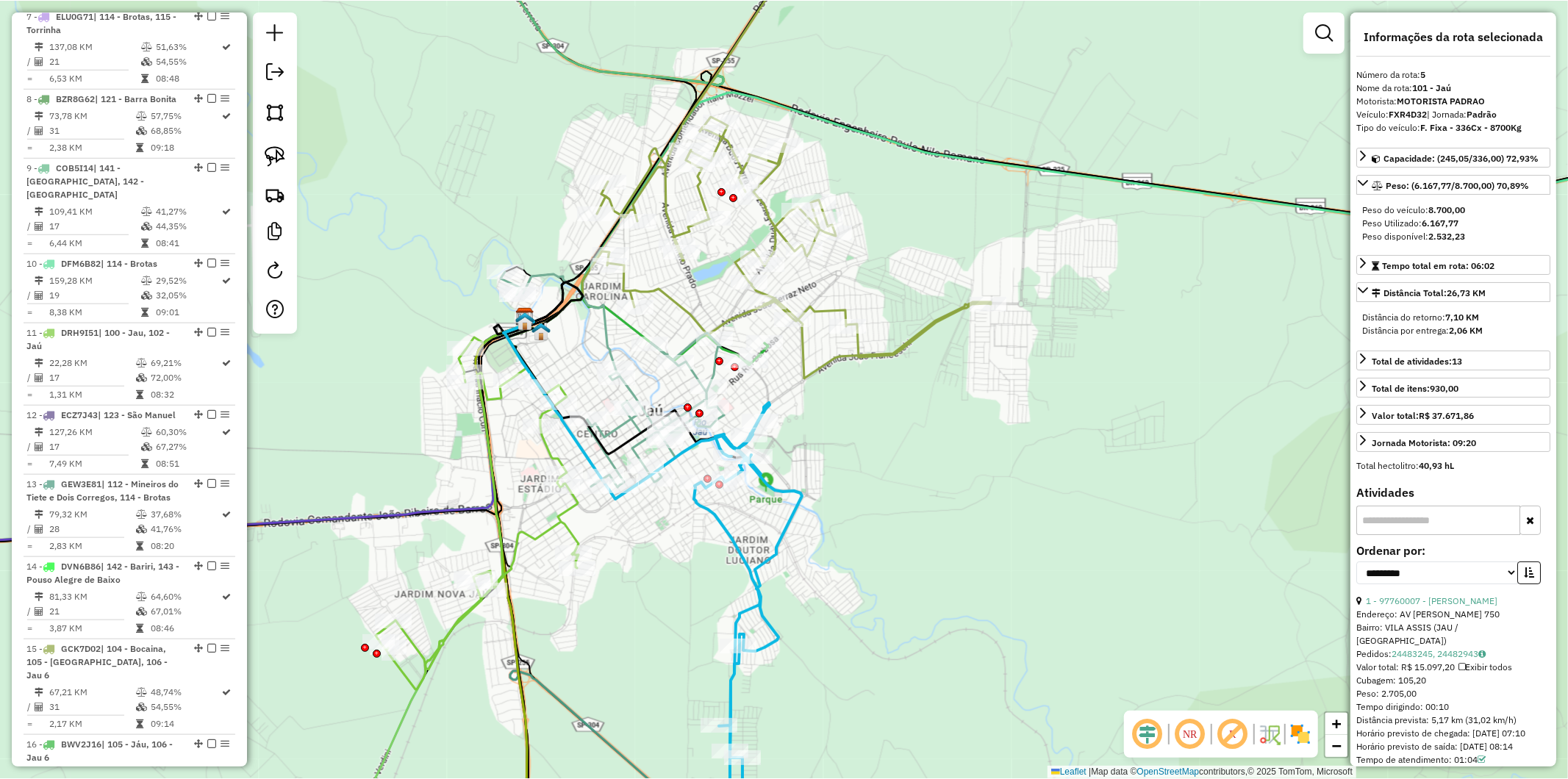
scroll to position [982, 0]
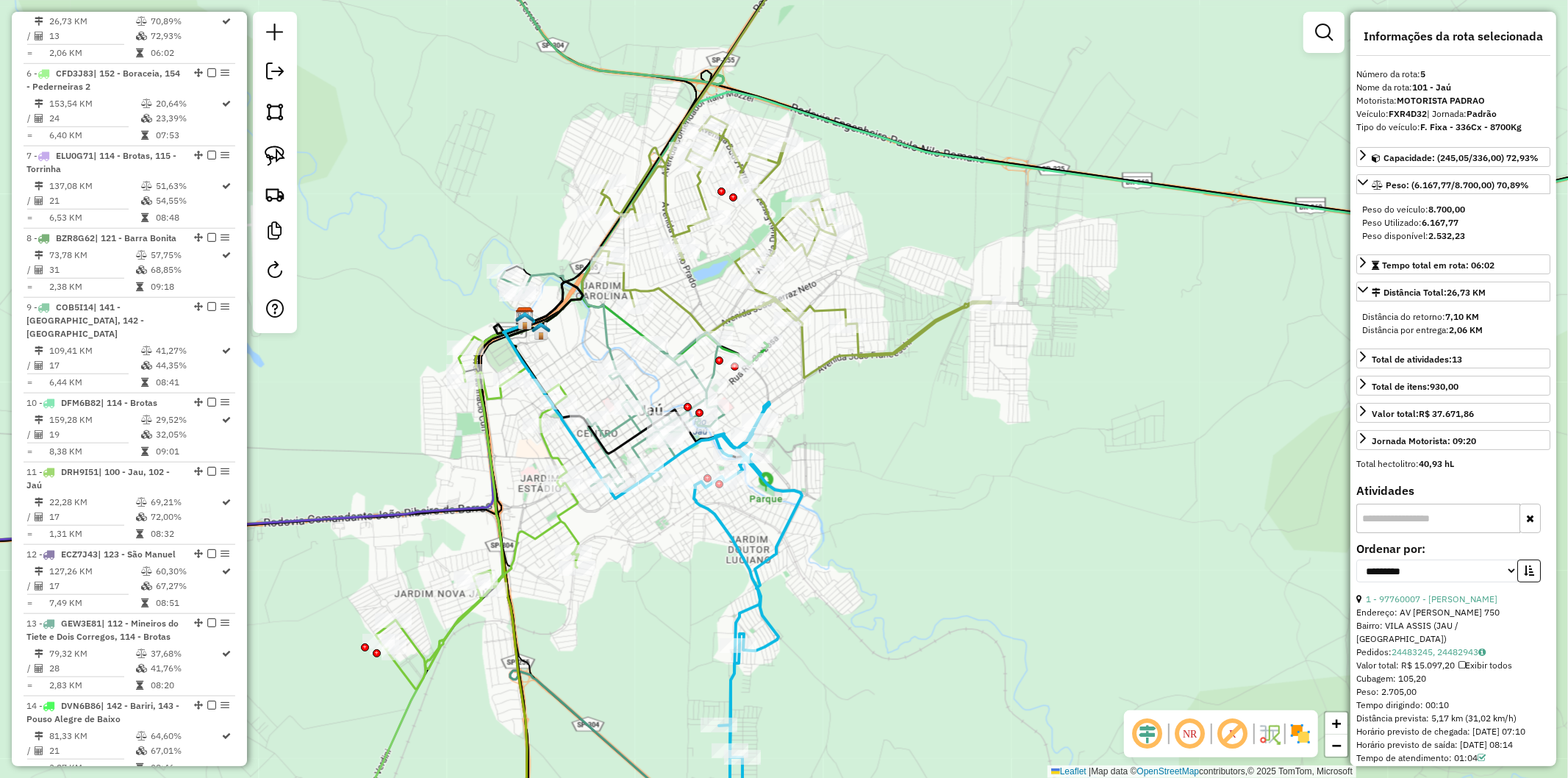
click at [644, 530] on div "Janela de atendimento Grade de atendimento Capacidade Transportadoras Veículos …" at bounding box center [784, 389] width 1568 height 778
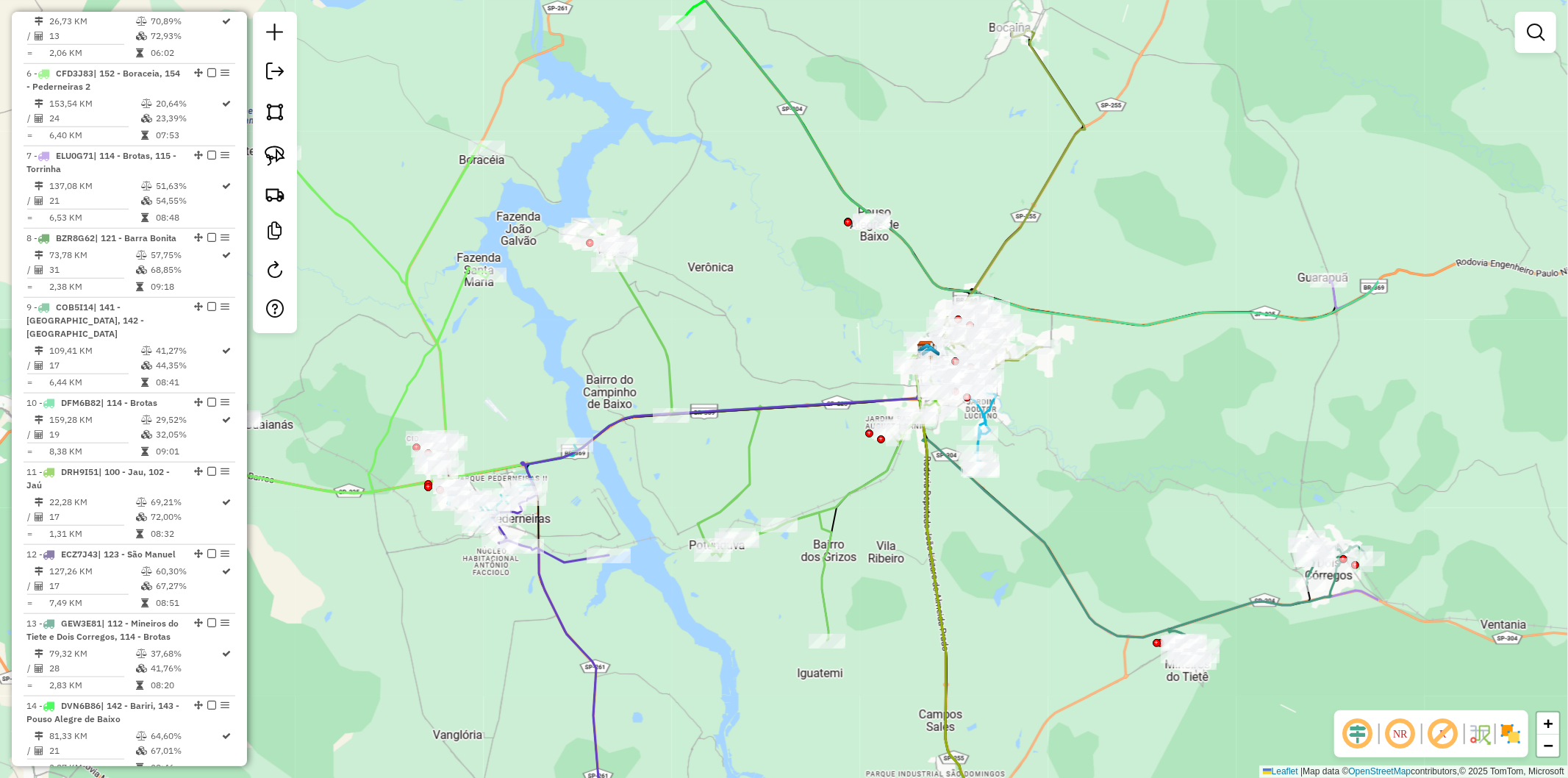
drag, startPoint x: 1093, startPoint y: 361, endPoint x: 691, endPoint y: 472, distance: 417.0
click at [745, 353] on div "Janela de atendimento Grade de atendimento Capacidade Transportadoras Veículos …" at bounding box center [784, 389] width 1568 height 778
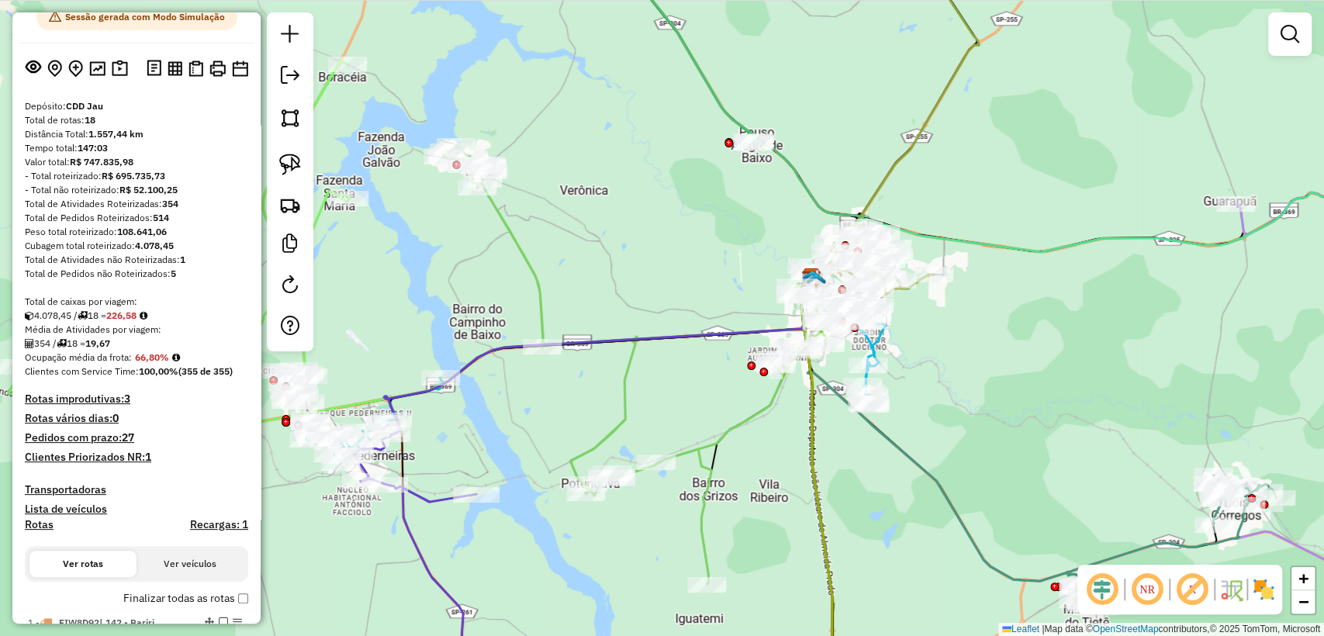
scroll to position [86, 0]
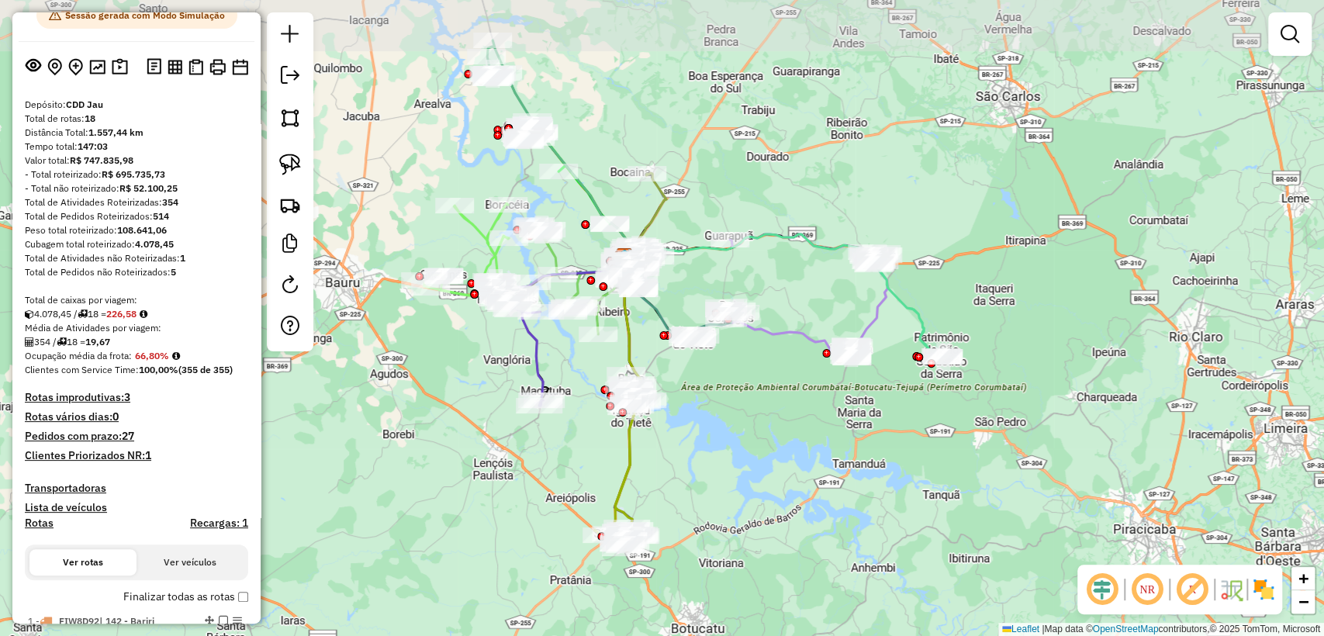
drag, startPoint x: 507, startPoint y: 154, endPoint x: 521, endPoint y: 163, distance: 16.4
click at [531, 209] on div "Rota 4 - Placa FUZ8E71 97785098 - LAERCIO LEITE DE SO Janela de atendimento Gra…" at bounding box center [662, 318] width 1324 height 636
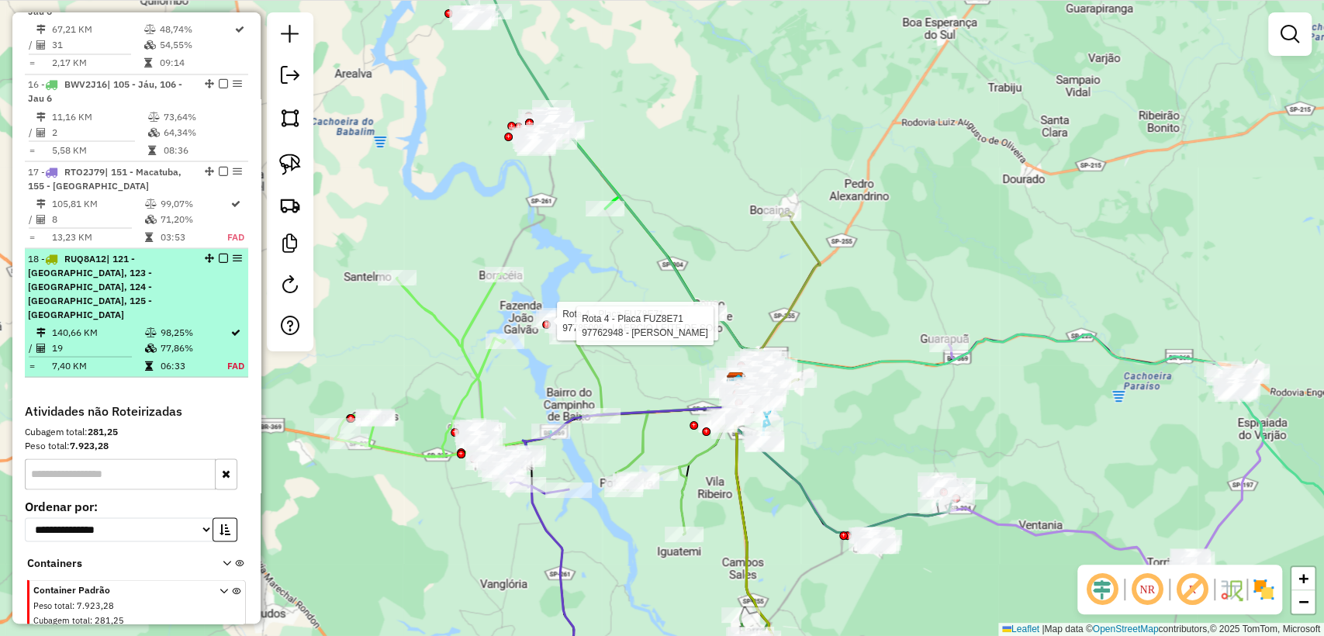
scroll to position [1716, 0]
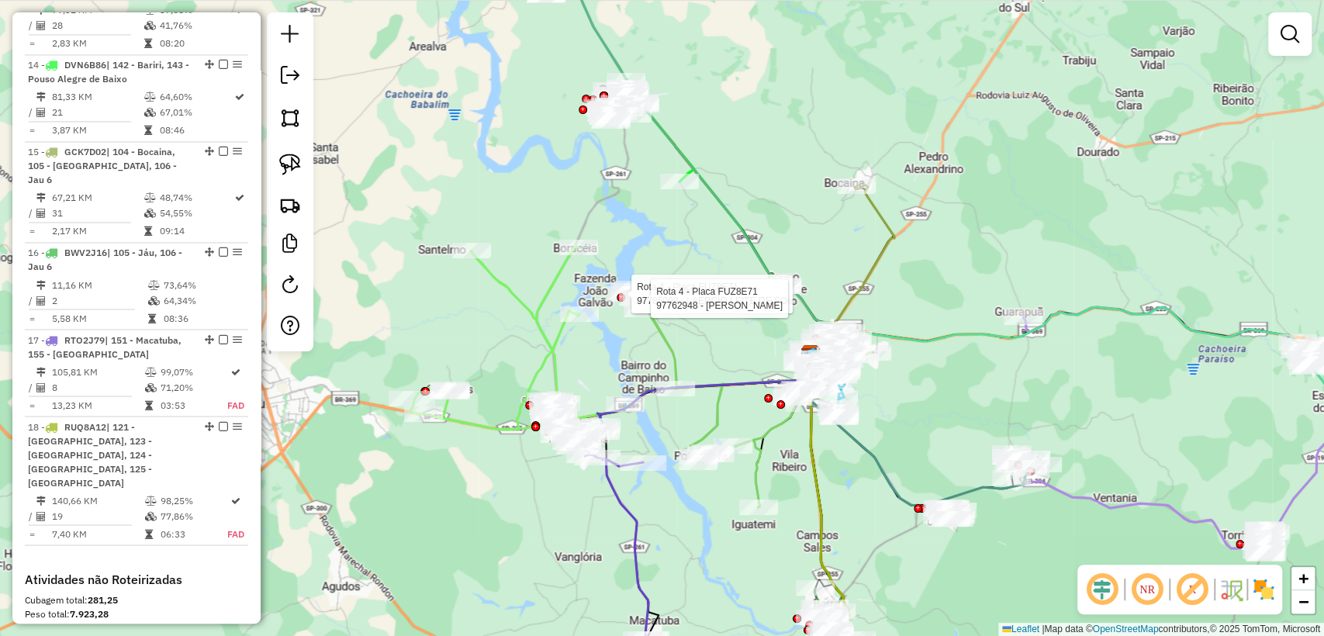
drag, startPoint x: 416, startPoint y: 67, endPoint x: 680, endPoint y: 137, distance: 273.8
click at [524, 67] on div "Rota 4 - Placa FUZ8E71 97785098 - LAERCIO LEITE DE SO Rota 4 - Placa FUZ8E71 97…" at bounding box center [662, 318] width 1324 height 636
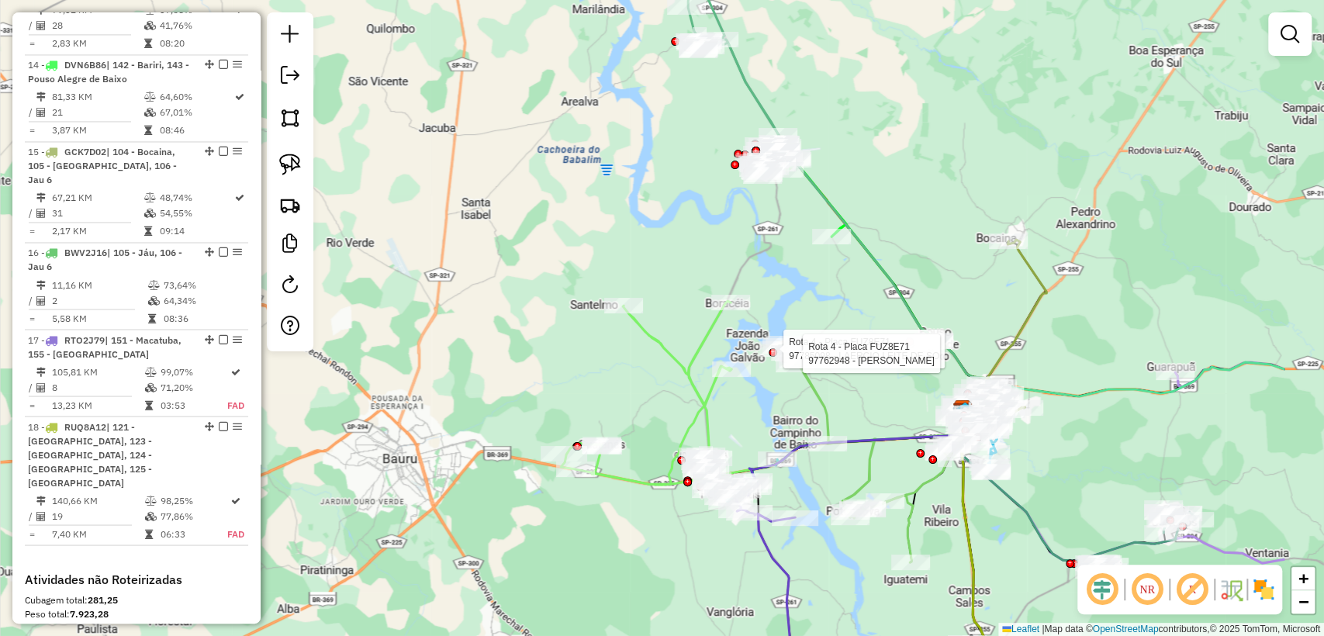
drag, startPoint x: 767, startPoint y: 133, endPoint x: 586, endPoint y: 130, distance: 181.5
click at [592, 141] on div "Rota 4 - Placa FUZ8E71 97785098 - LAERCIO LEITE DE SO Rota 4 - Placa FUZ8E71 97…" at bounding box center [662, 318] width 1324 height 636
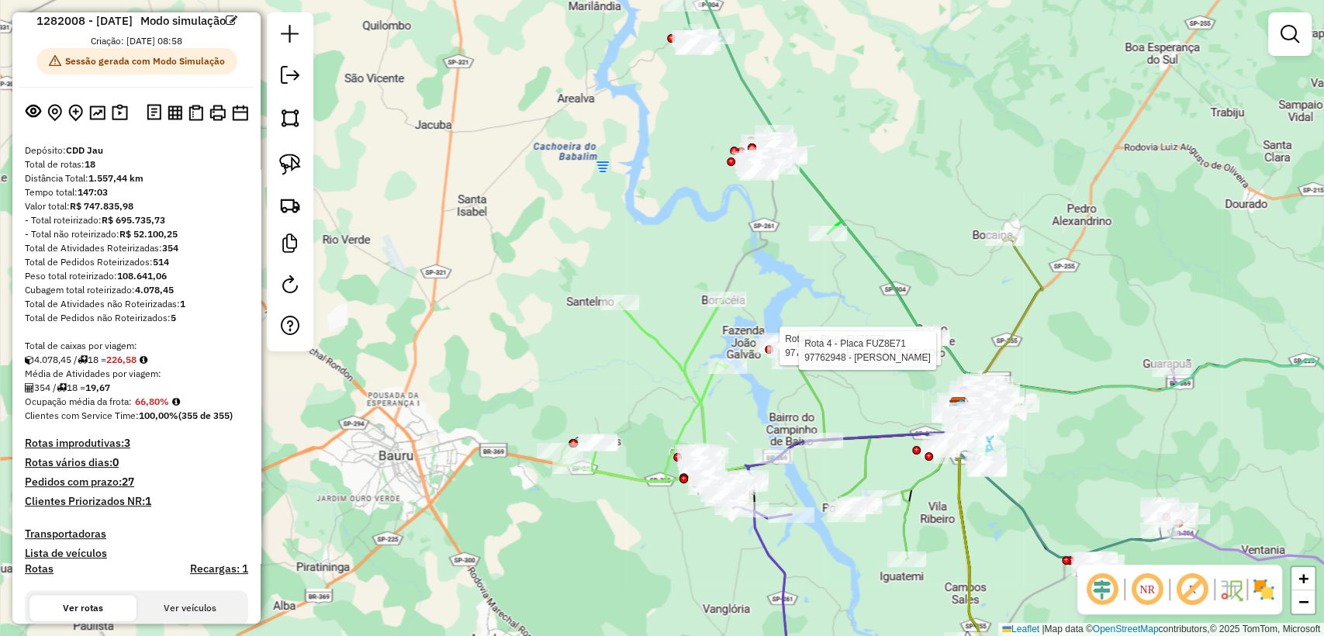
scroll to position [0, 0]
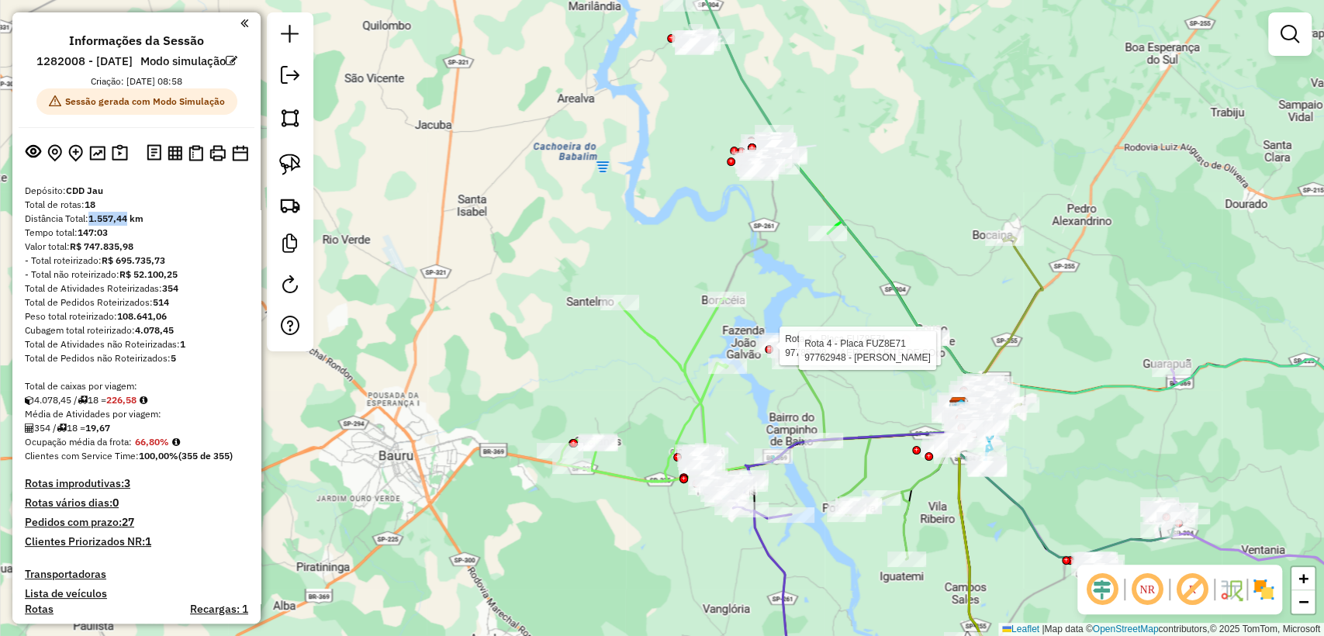
drag, startPoint x: 103, startPoint y: 233, endPoint x: 130, endPoint y: 236, distance: 27.2
click at [130, 224] on strong "1.557,44 km" at bounding box center [115, 219] width 55 height 12
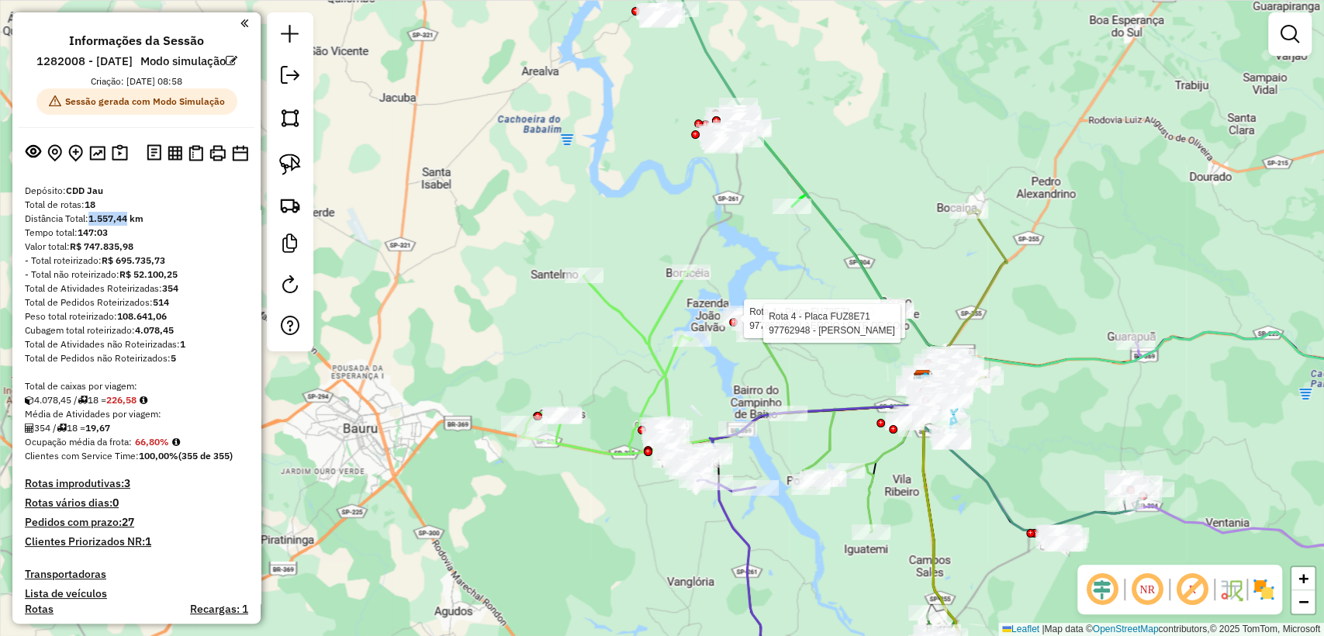
drag, startPoint x: 889, startPoint y: 404, endPoint x: 853, endPoint y: 378, distance: 44.4
click at [853, 378] on div "Rota 4 - Placa FUZ8E71 97785098 - LAERCIO LEITE DE SO Rota 4 - Placa FUZ8E71 97…" at bounding box center [662, 318] width 1324 height 636
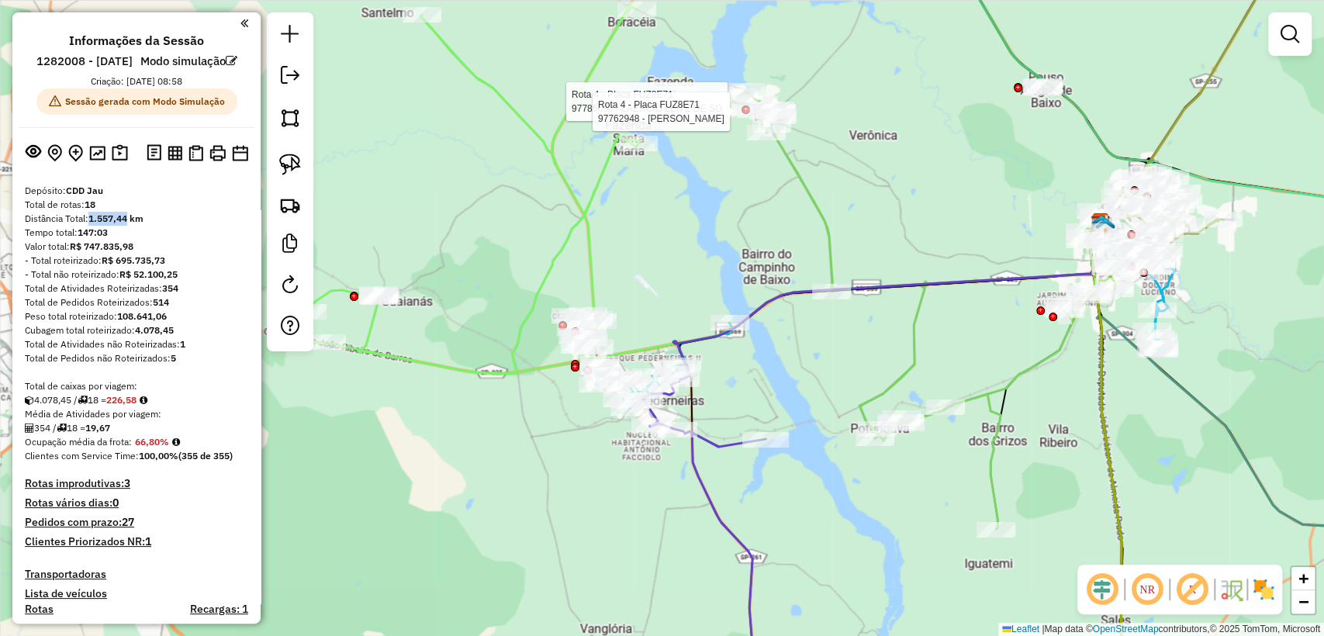
click at [742, 468] on div "Rota 4 - Placa FUZ8E71 97785098 - LAERCIO LEITE DE SO Rota 4 - Placa FUZ8E71 97…" at bounding box center [662, 318] width 1324 height 636
click at [711, 445] on icon at bounding box center [704, 539] width 123 height 320
select select "**********"
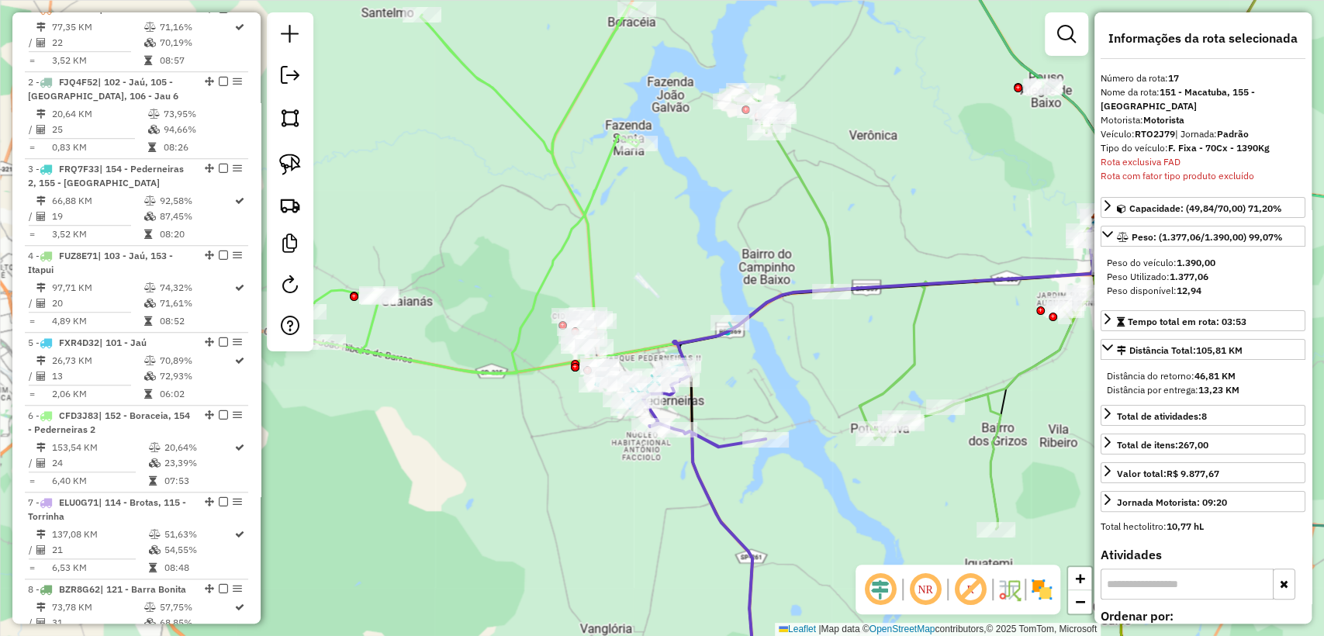
scroll to position [1974, 0]
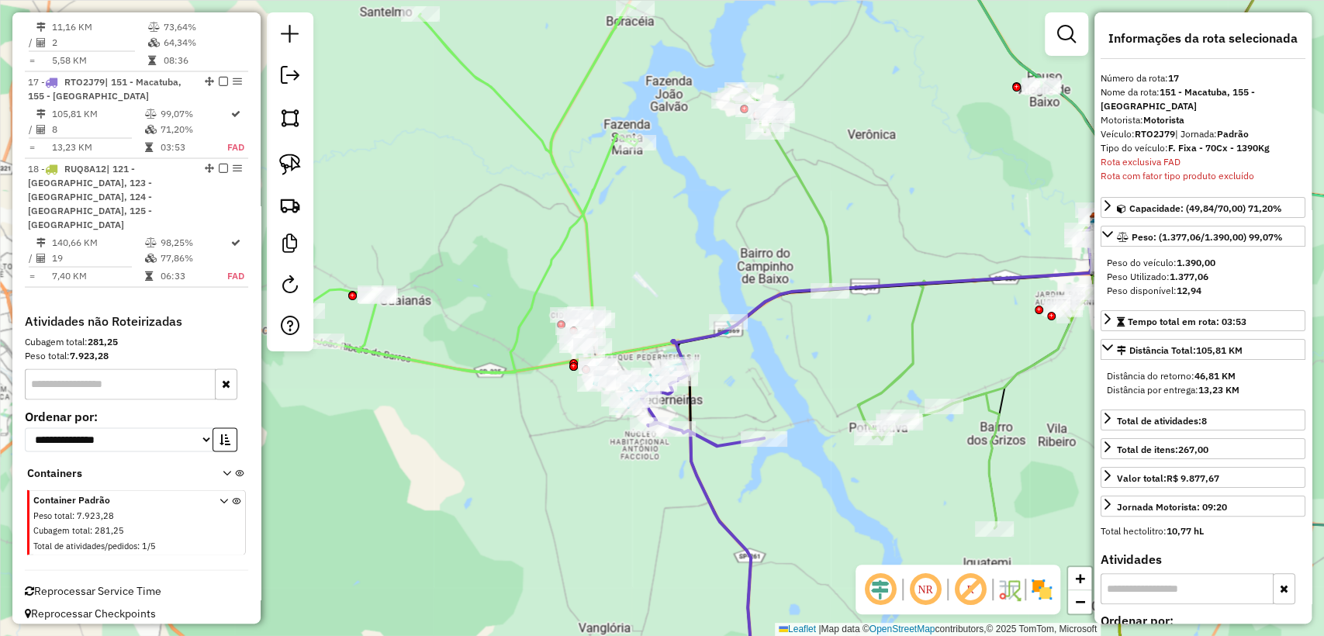
drag, startPoint x: 762, startPoint y: 493, endPoint x: 660, endPoint y: 240, distance: 273.2
click at [660, 239] on div "Janela de atendimento Grade de atendimento Capacidade Transportadoras Veículos …" at bounding box center [662, 318] width 1324 height 636
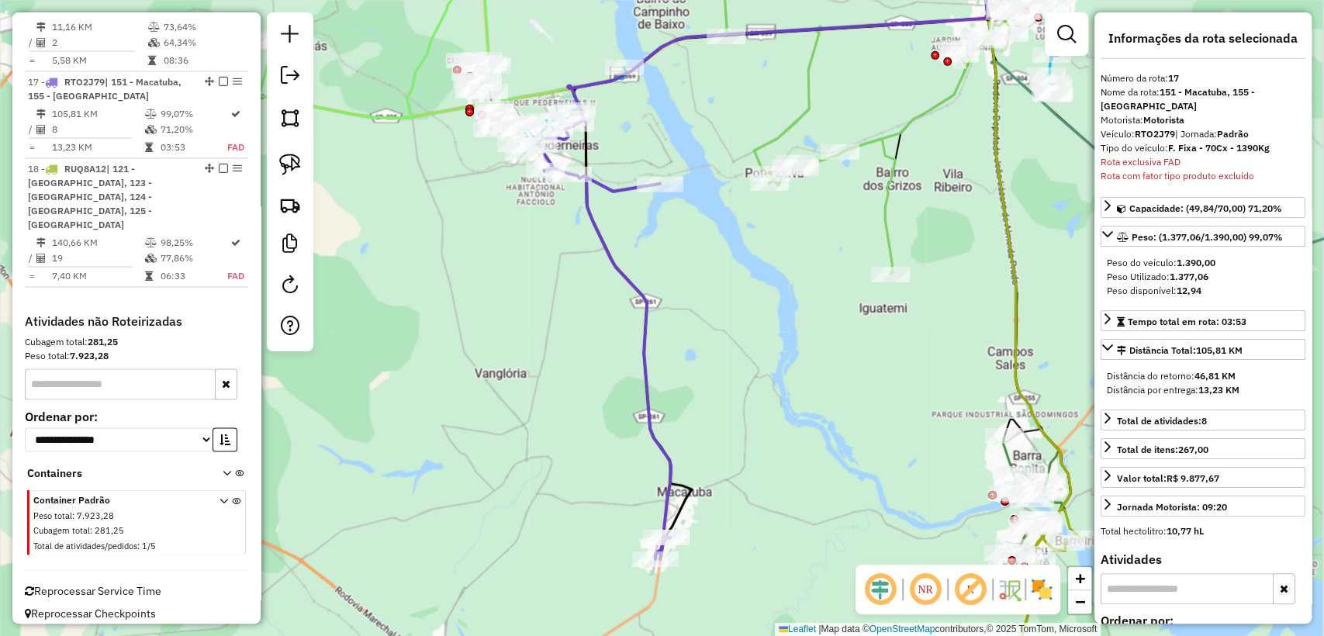
click at [825, 337] on div "Janela de atendimento Grade de atendimento Capacidade Transportadoras Veículos …" at bounding box center [662, 318] width 1324 height 636
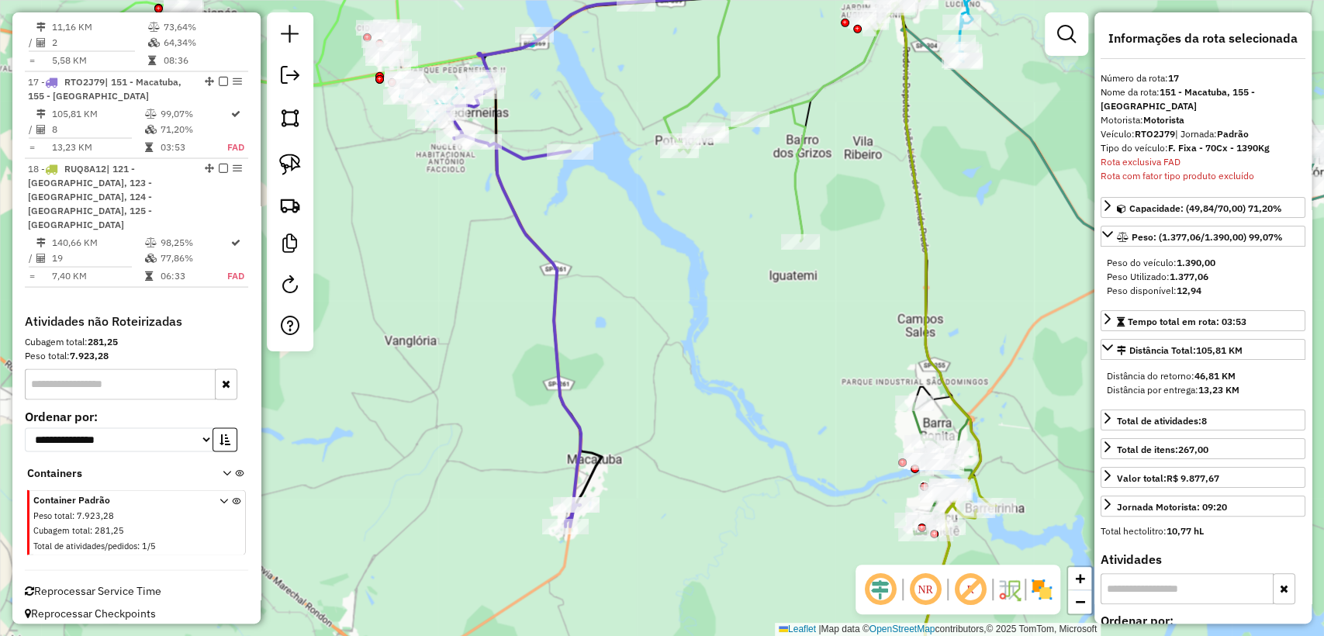
drag, startPoint x: 854, startPoint y: 358, endPoint x: 766, endPoint y: 326, distance: 93.2
click at [766, 326] on div "Janela de atendimento Grade de atendimento Capacidade Transportadoras Veículos …" at bounding box center [662, 318] width 1324 height 636
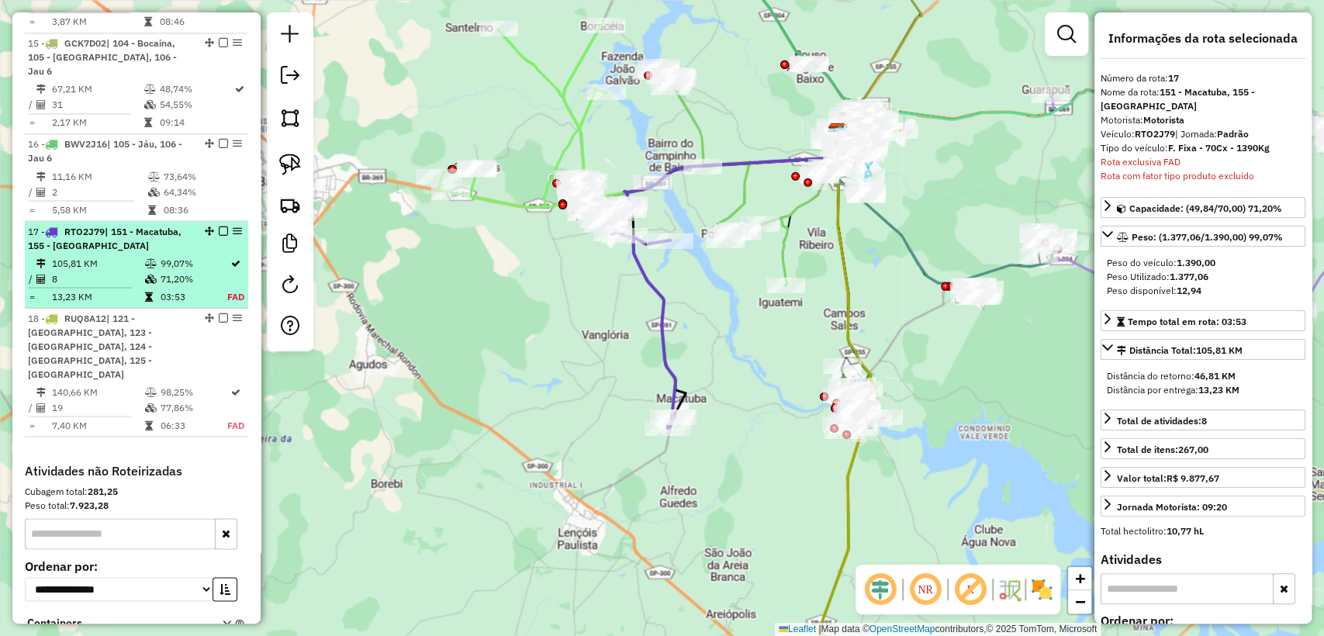
scroll to position [1802, 0]
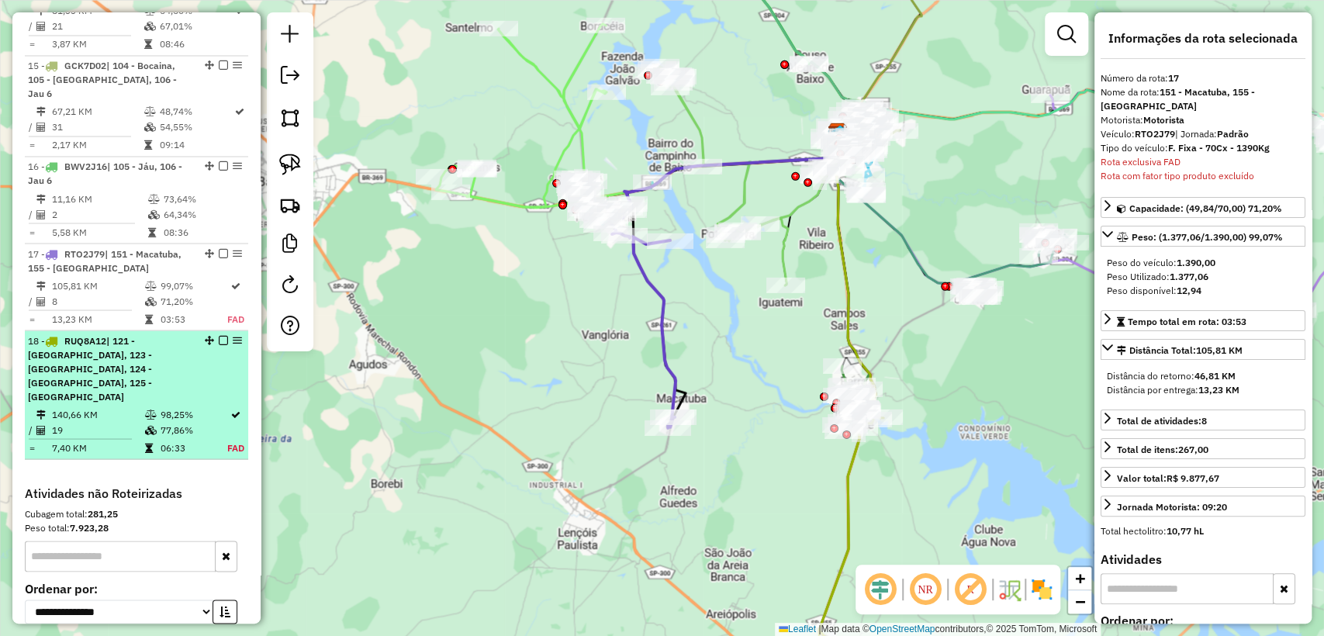
click at [99, 406] on td "140,66 KM" at bounding box center [97, 414] width 93 height 16
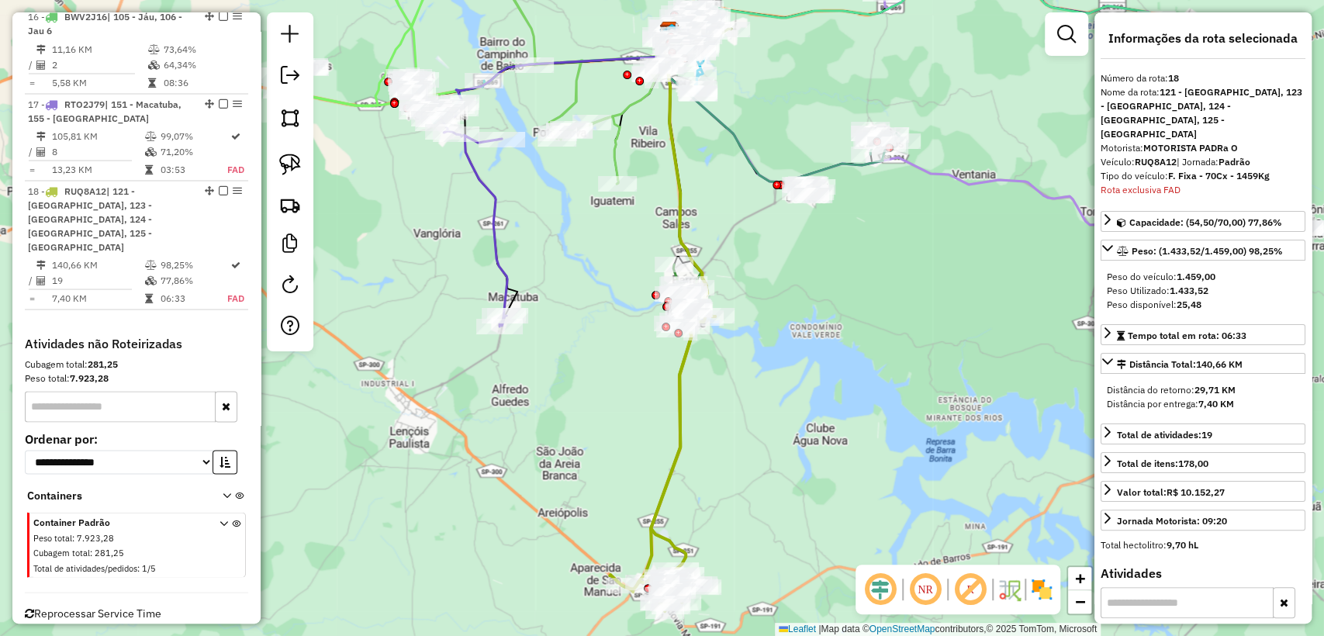
scroll to position [1974, 0]
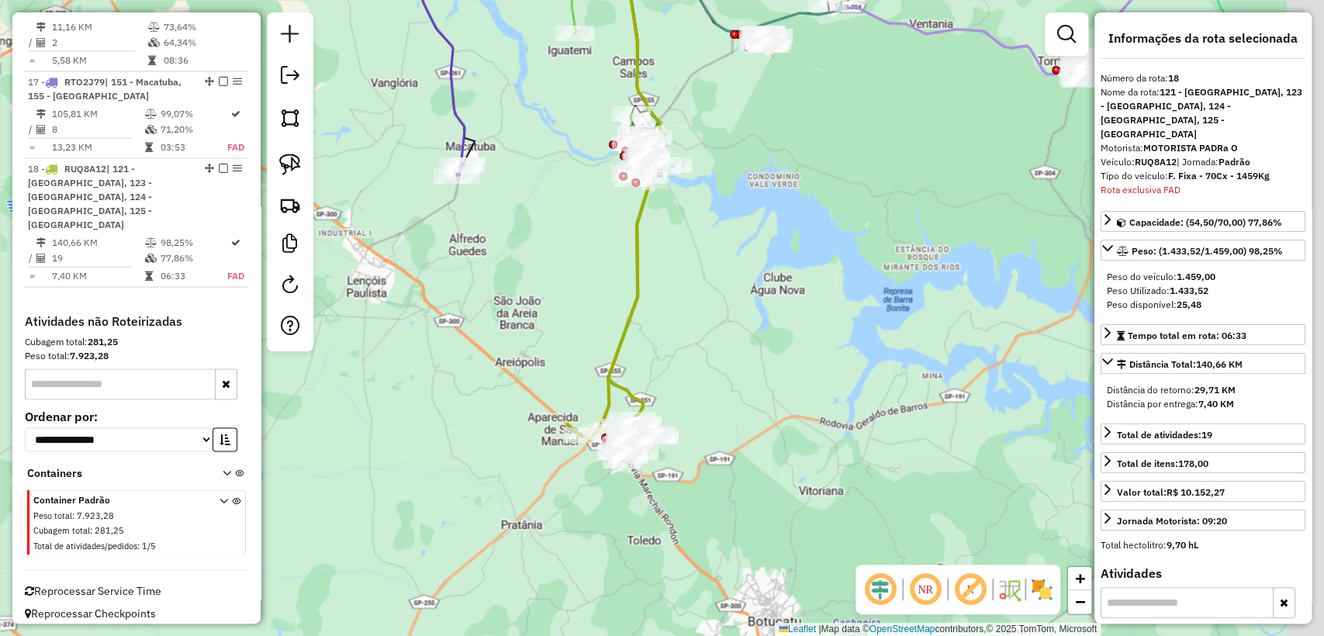
drag, startPoint x: 725, startPoint y: 461, endPoint x: 666, endPoint y: 421, distance: 71.0
click at [684, 313] on div "Janela de atendimento Grade de atendimento Capacidade Transportadoras Veículos …" at bounding box center [662, 318] width 1324 height 636
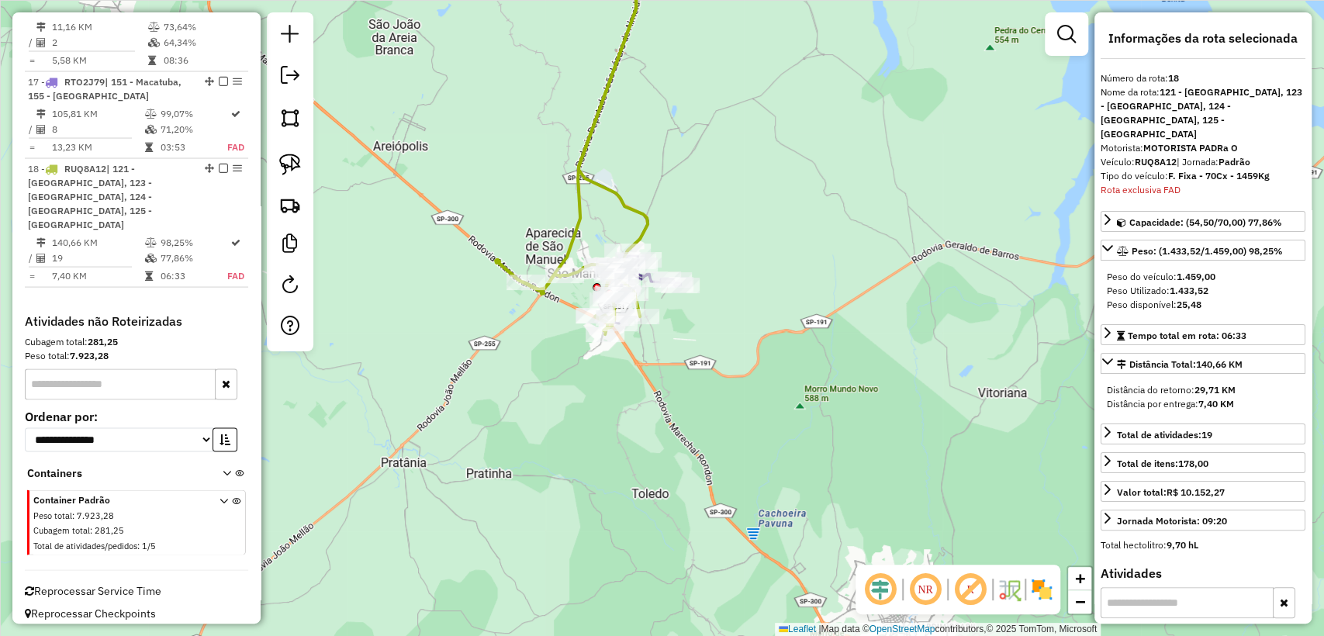
click at [573, 209] on icon at bounding box center [581, 112] width 110 height 353
drag, startPoint x: 495, startPoint y: 157, endPoint x: 530, endPoint y: 247, distance: 95.8
click at [524, 242] on div "Janela de atendimento Grade de atendimento Capacidade Transportadoras Veículos …" at bounding box center [662, 318] width 1324 height 636
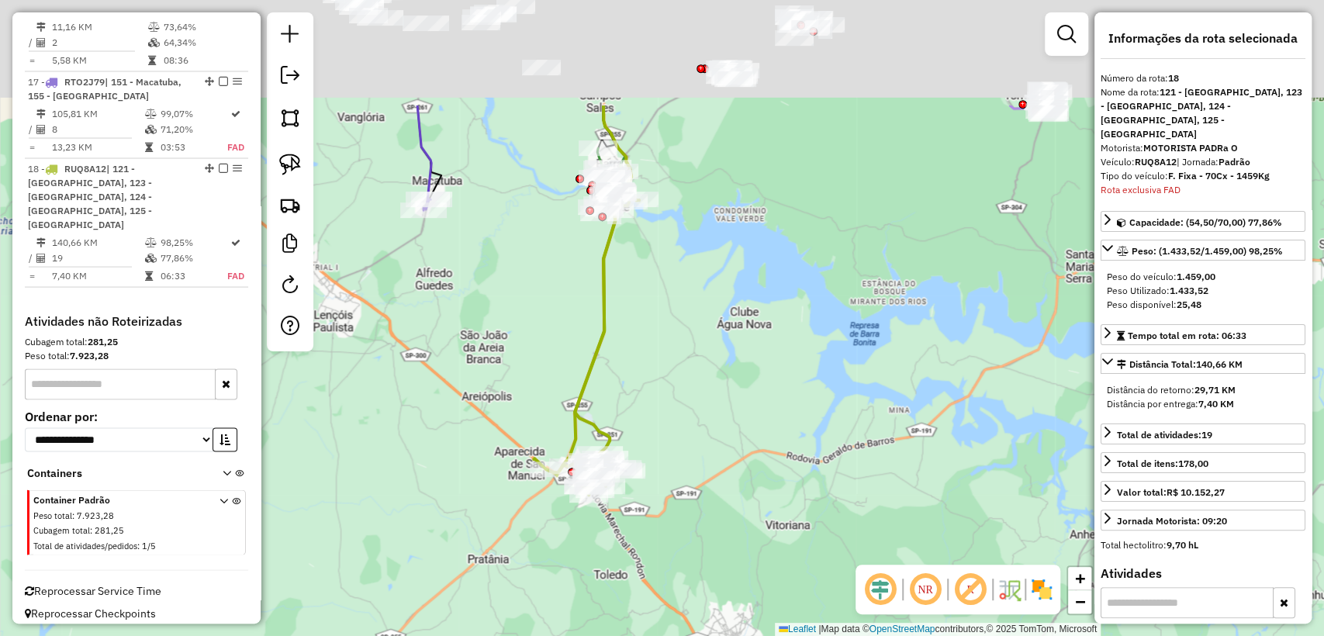
drag, startPoint x: 738, startPoint y: 119, endPoint x: 711, endPoint y: 290, distance: 172.7
click at [711, 290] on div "Janela de atendimento Grade de atendimento Capacidade Transportadoras Veículos …" at bounding box center [662, 318] width 1324 height 636
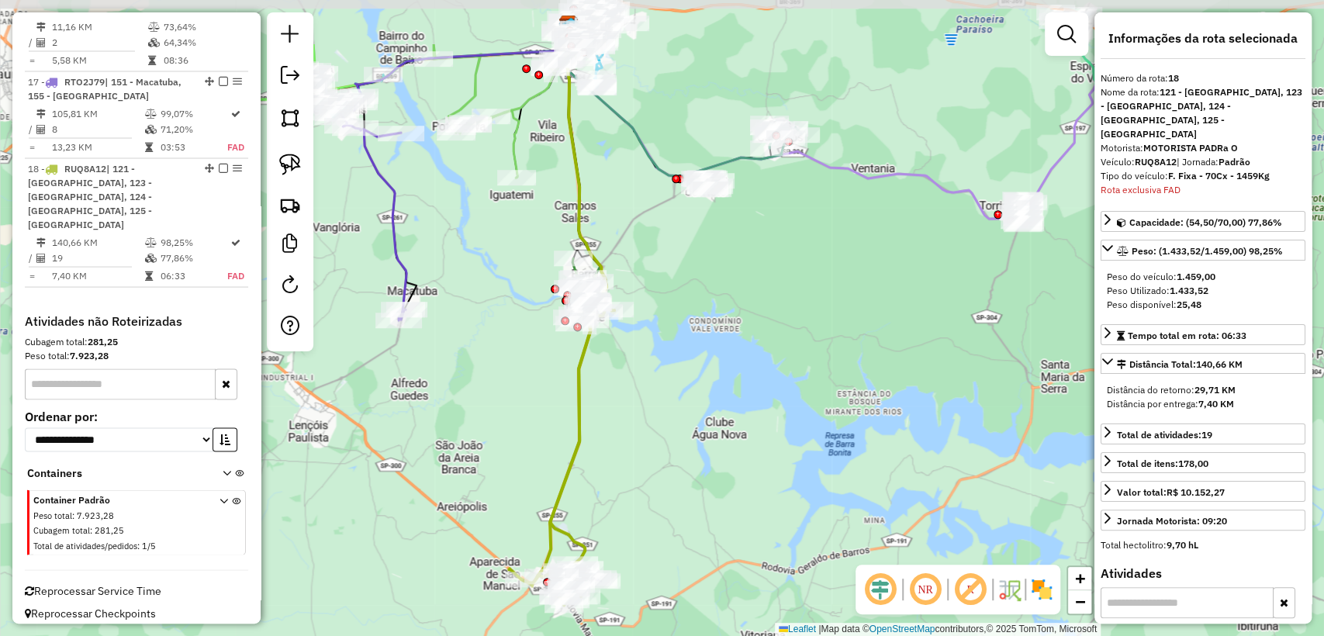
drag, startPoint x: 894, startPoint y: 179, endPoint x: 871, endPoint y: 285, distance: 107.9
click at [871, 285] on div "Janela de atendimento Grade de atendimento Capacidade Transportadoras Veículos …" at bounding box center [662, 318] width 1324 height 636
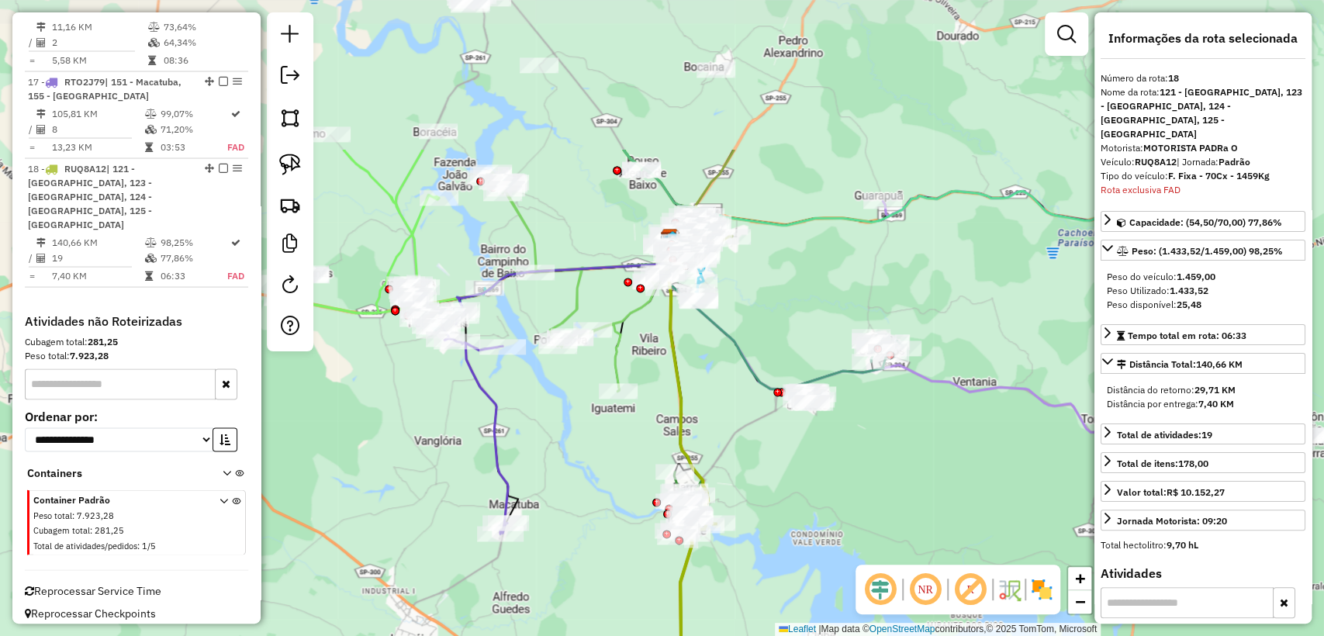
drag, startPoint x: 748, startPoint y: 296, endPoint x: 838, endPoint y: 494, distance: 217.3
click at [838, 494] on div "Janela de atendimento Grade de atendimento Capacidade Transportadoras Veículos …" at bounding box center [662, 318] width 1324 height 636
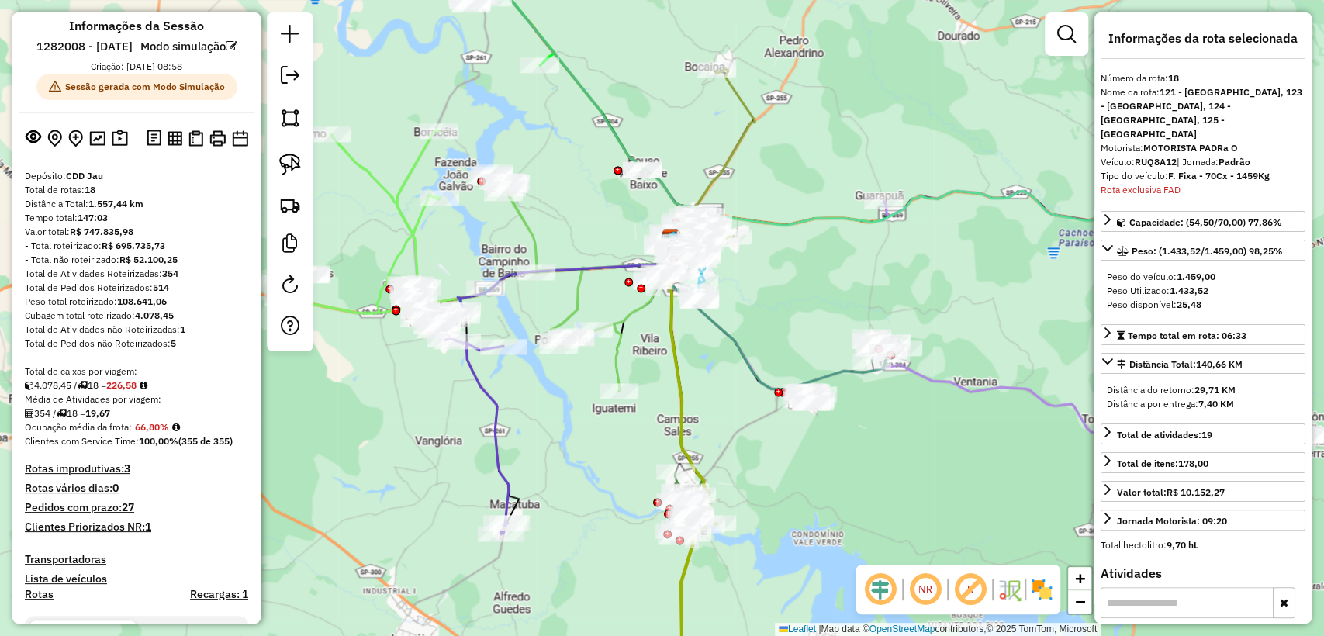
scroll to position [0, 0]
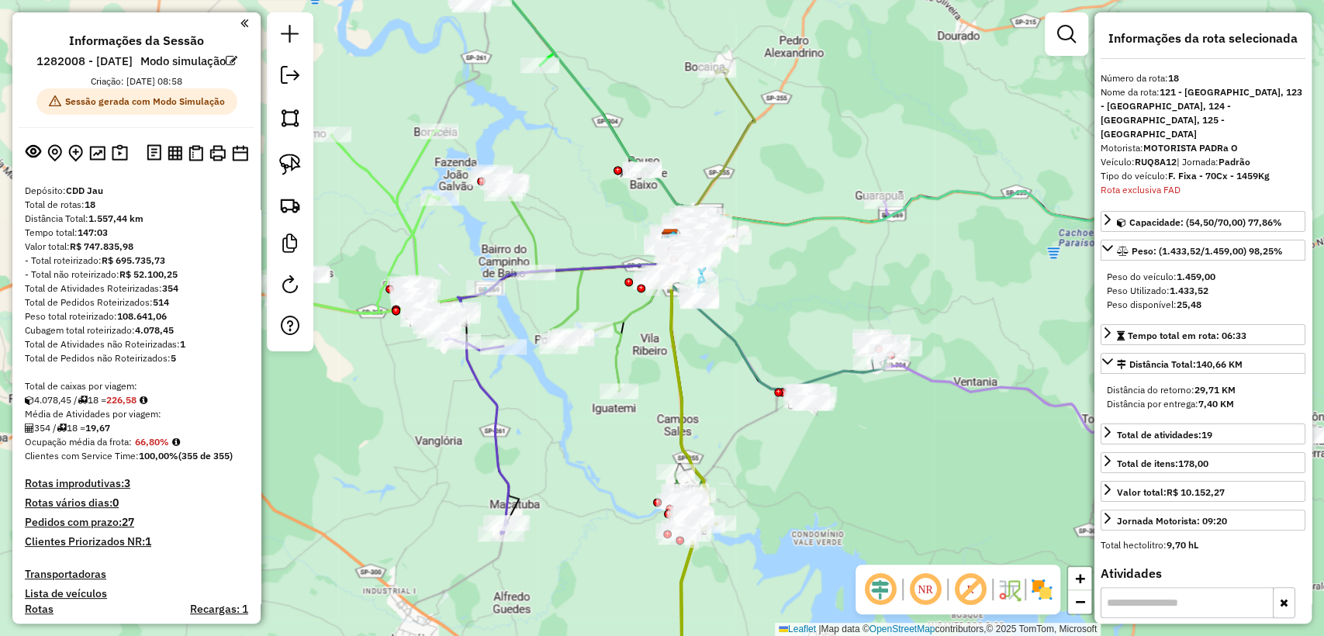
click at [206, 309] on div "Total de Pedidos Roteirizados: 514" at bounding box center [136, 303] width 223 height 14
click at [223, 254] on div "Valor total: R$ 747.835,98" at bounding box center [136, 247] width 223 height 14
drag, startPoint x: 529, startPoint y: 436, endPoint x: 510, endPoint y: 426, distance: 21.2
click at [528, 435] on div "Janela de atendimento Grade de atendimento Capacidade Transportadoras Veículos …" at bounding box center [662, 318] width 1324 height 636
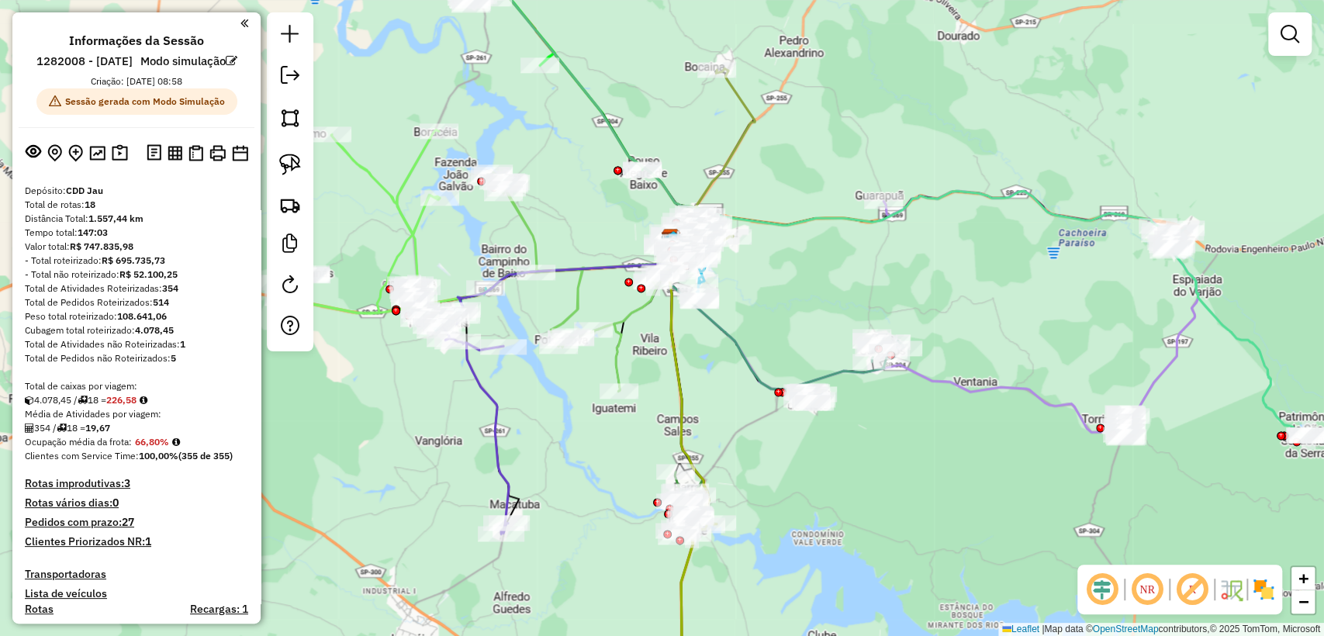
click at [479, 419] on div "Janela de atendimento Grade de atendimento Capacidade Transportadoras Veículos …" at bounding box center [662, 318] width 1324 height 636
click at [496, 409] on icon at bounding box center [475, 425] width 67 height 218
select select "**********"
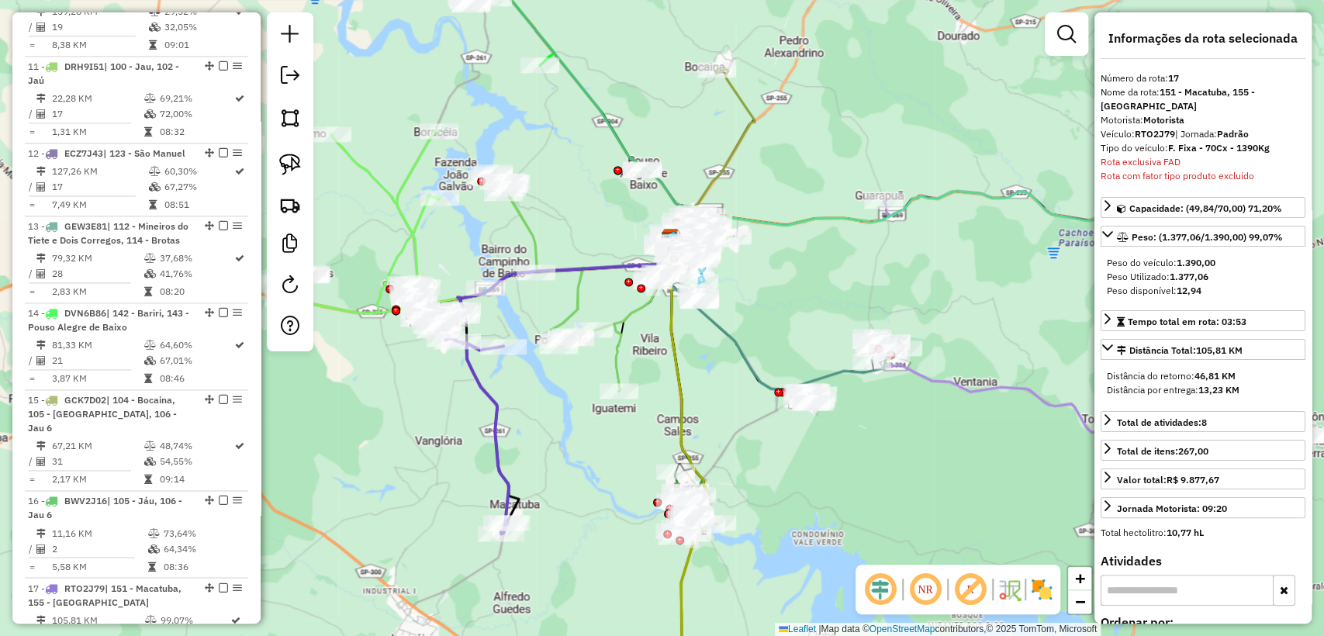
scroll to position [1974, 0]
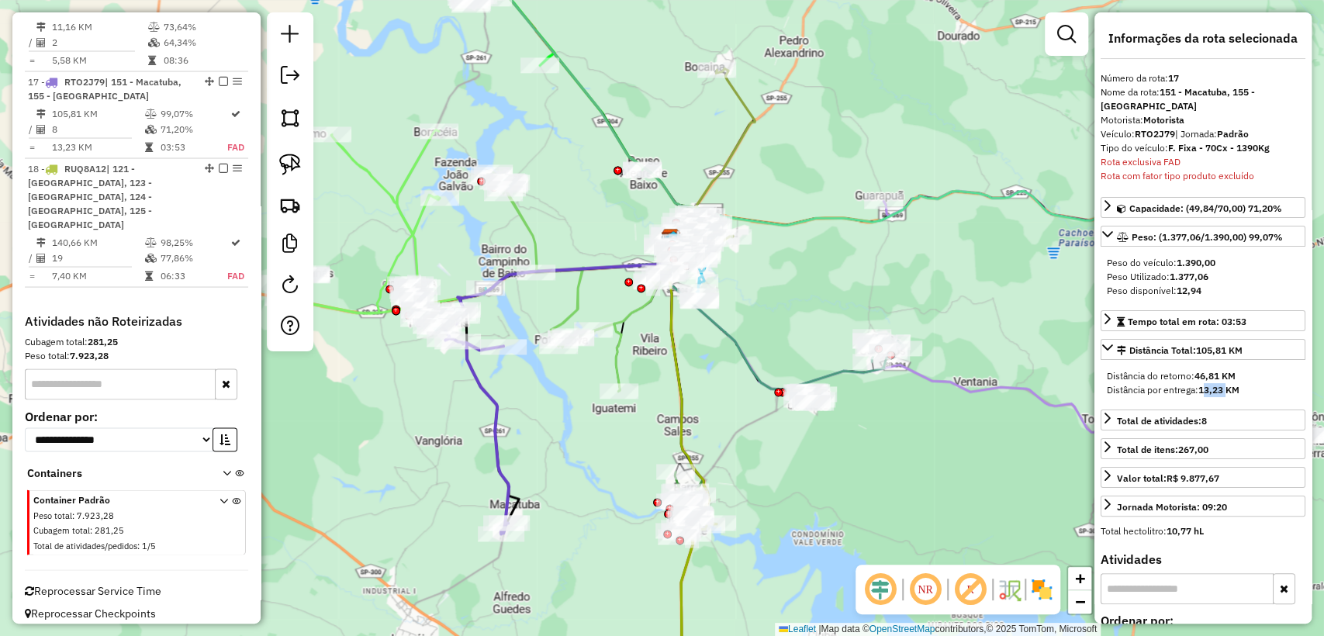
drag, startPoint x: 1202, startPoint y: 389, endPoint x: 1225, endPoint y: 390, distance: 23.3
click at [1225, 390] on strong "13,23 KM" at bounding box center [1218, 390] width 41 height 12
click at [1243, 385] on div "Distância por entrega: 13,23 KM" at bounding box center [1203, 390] width 192 height 14
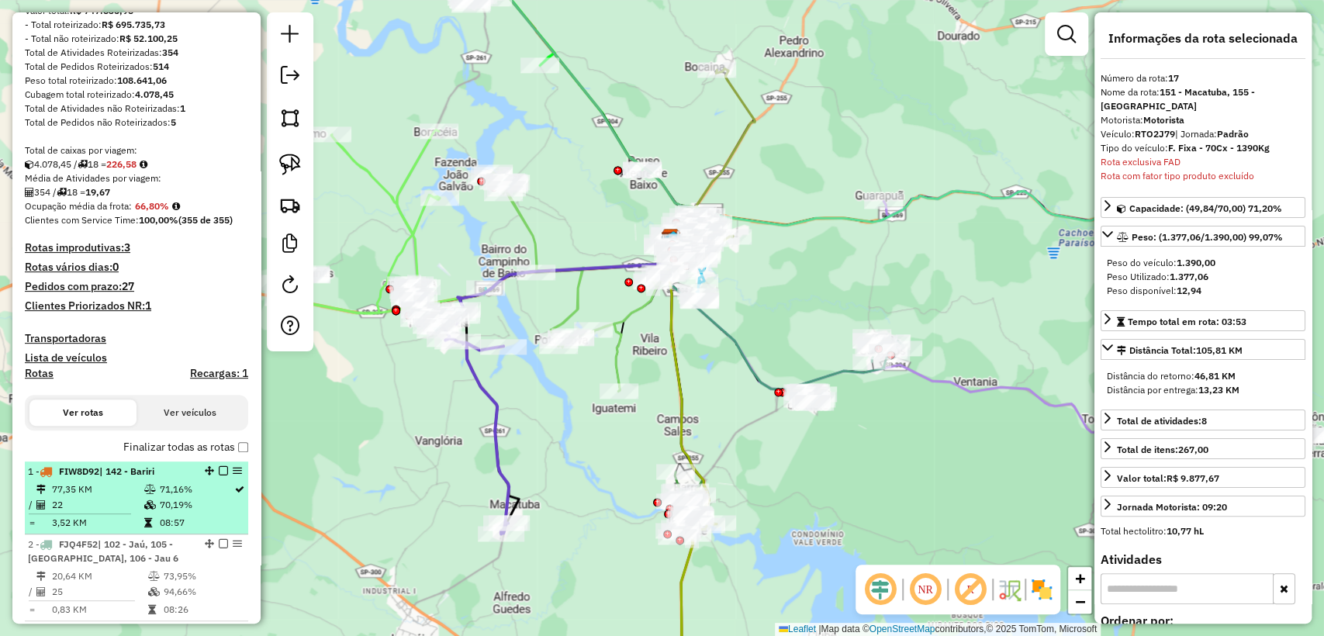
scroll to position [0, 0]
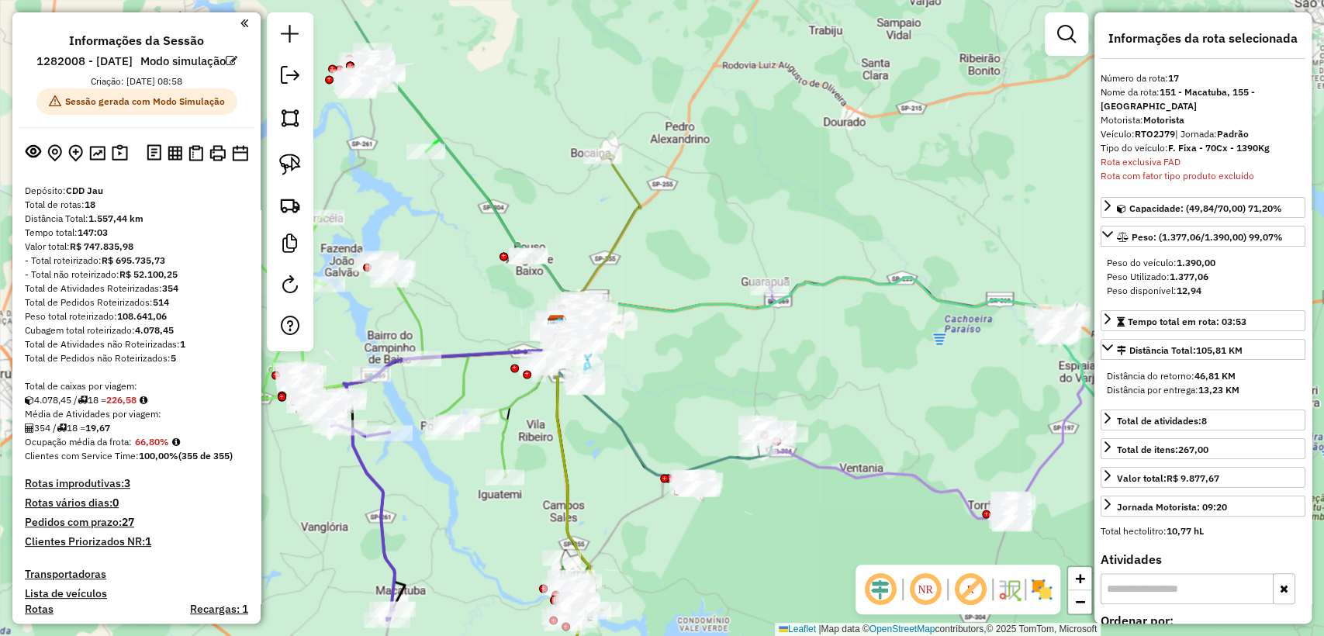
drag, startPoint x: 880, startPoint y: 475, endPoint x: 760, endPoint y: 560, distance: 147.0
click at [760, 560] on div "Janela de atendimento Grade de atendimento Capacidade Transportadoras Veículos …" at bounding box center [662, 318] width 1324 height 636
click at [763, 545] on div "Janela de atendimento Grade de atendimento Capacidade Transportadoras Veículos …" at bounding box center [662, 318] width 1324 height 636
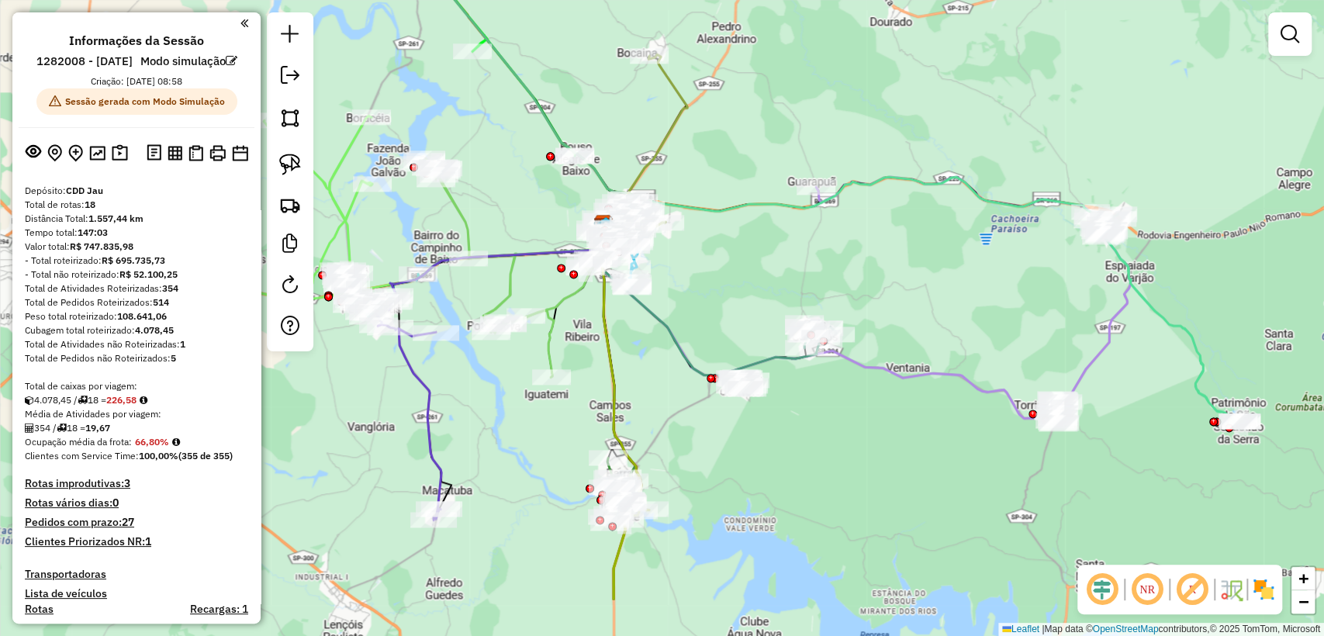
drag, startPoint x: 873, startPoint y: 393, endPoint x: 920, endPoint y: 293, distance: 110.4
click at [920, 293] on div "Janela de atendimento Grade de atendimento Capacidade Transportadoras Veículos …" at bounding box center [662, 318] width 1324 height 636
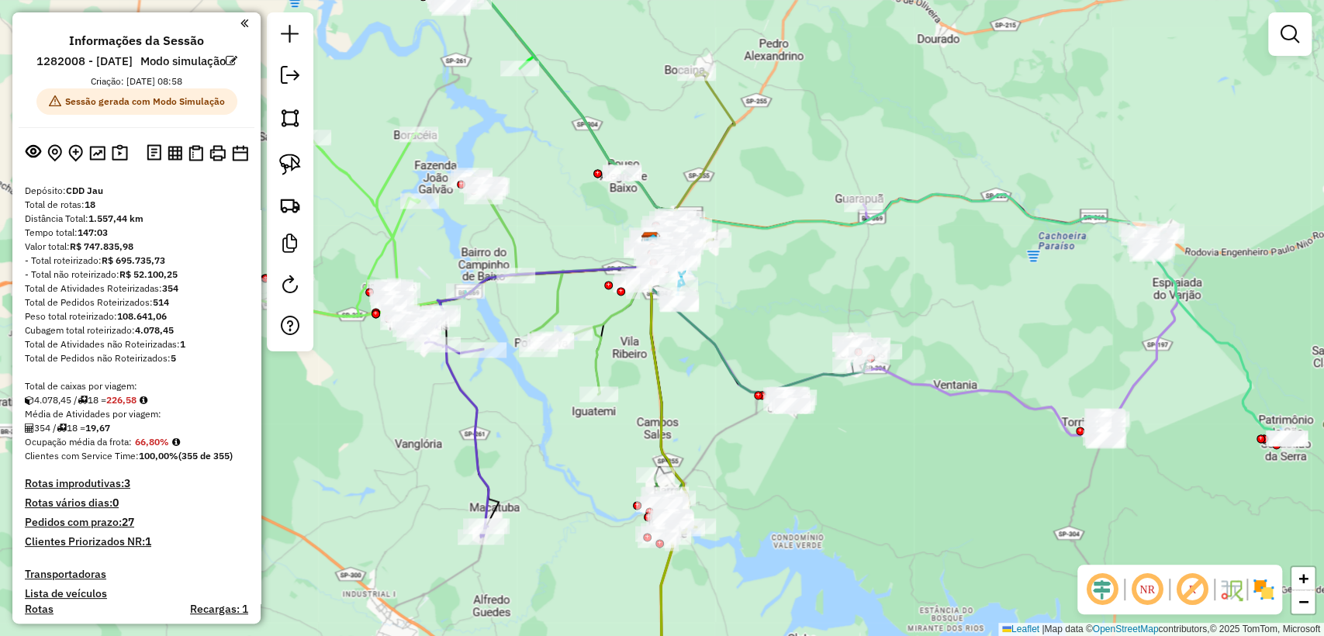
drag, startPoint x: 700, startPoint y: 472, endPoint x: 749, endPoint y: 489, distance: 51.8
click at [749, 489] on div "Janela de atendimento Grade de atendimento Capacidade Transportadoras Veículos …" at bounding box center [662, 318] width 1324 height 636
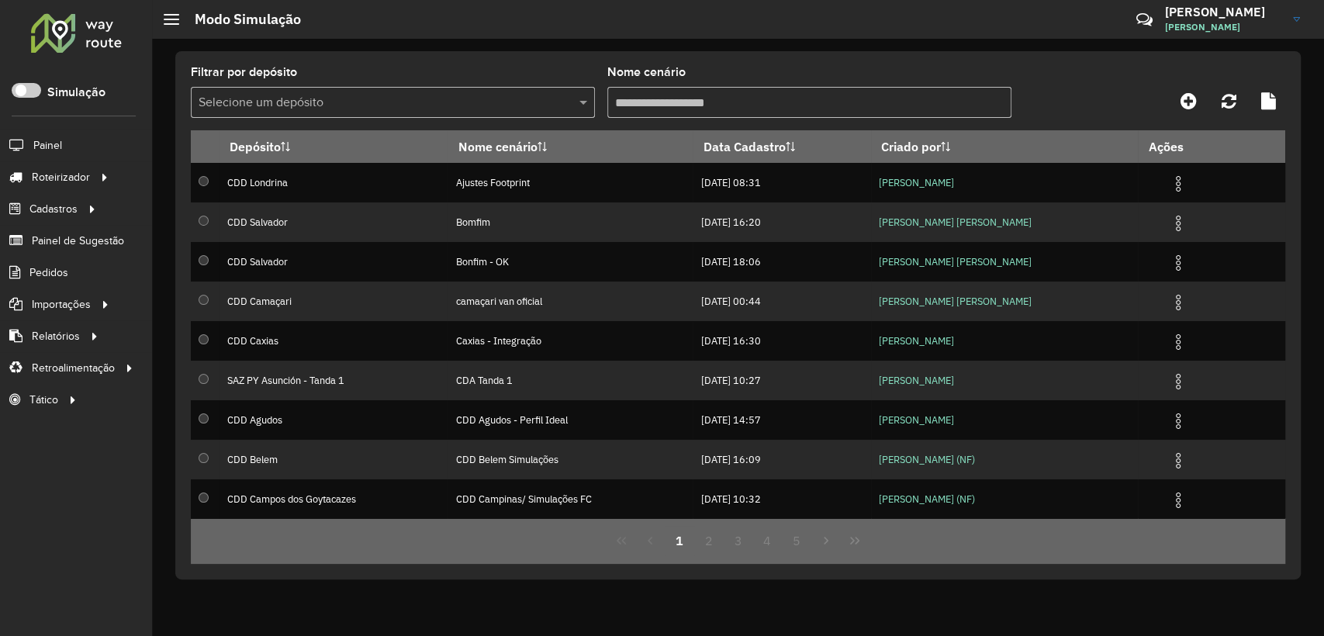
scroll to position [9, 5]
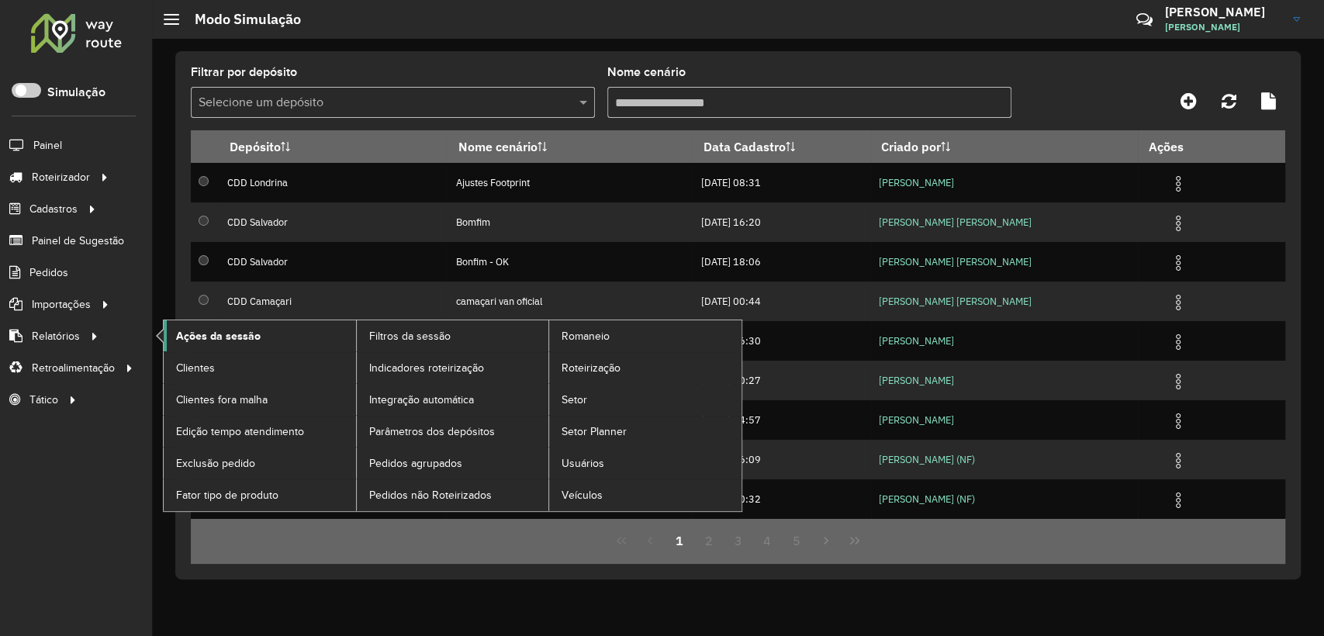
click at [254, 337] on span "Ações da sessão" at bounding box center [218, 336] width 85 height 16
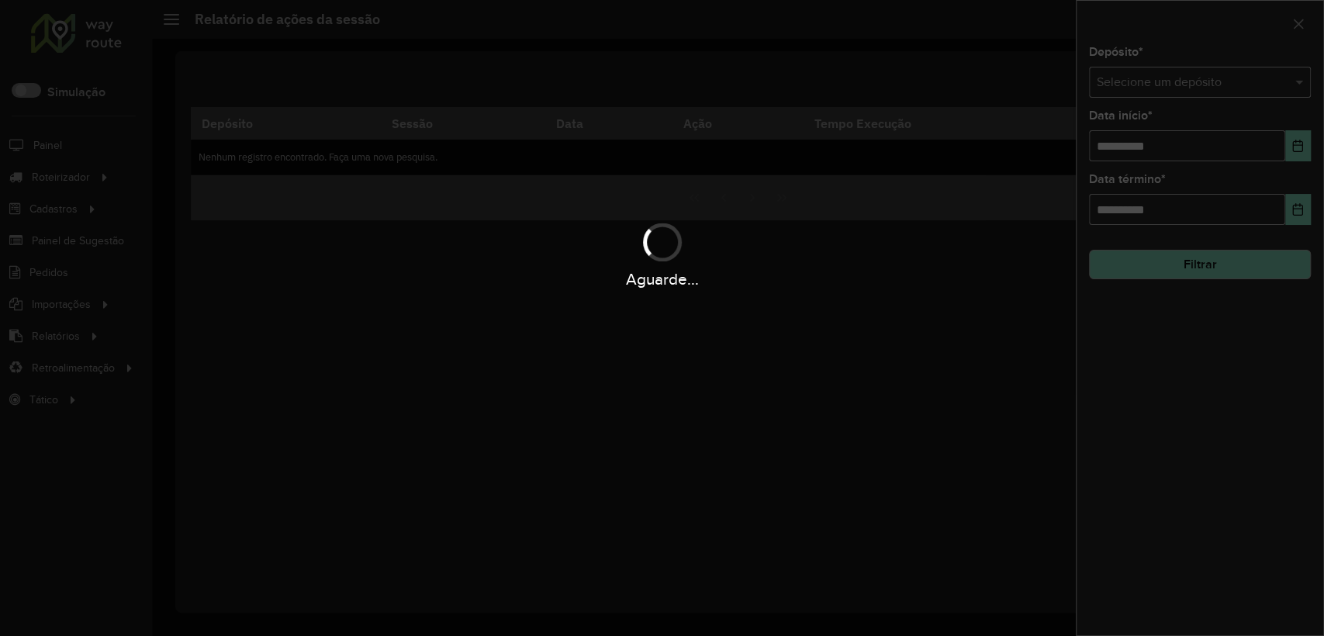
click at [1143, 74] on hb-app "Aguarde... Pop-up bloqueado! Seu navegador bloqueou automáticamente a abertura …" at bounding box center [662, 318] width 1324 height 636
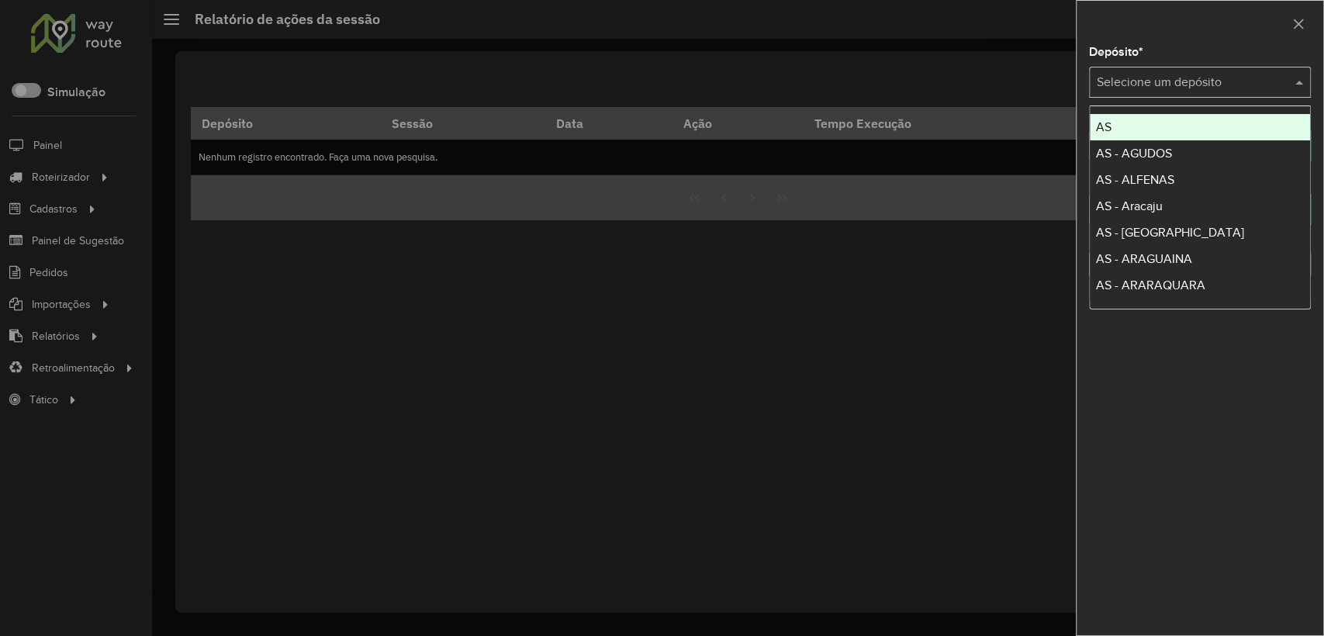
click at [1142, 80] on input "text" at bounding box center [1184, 83] width 175 height 19
type input "****"
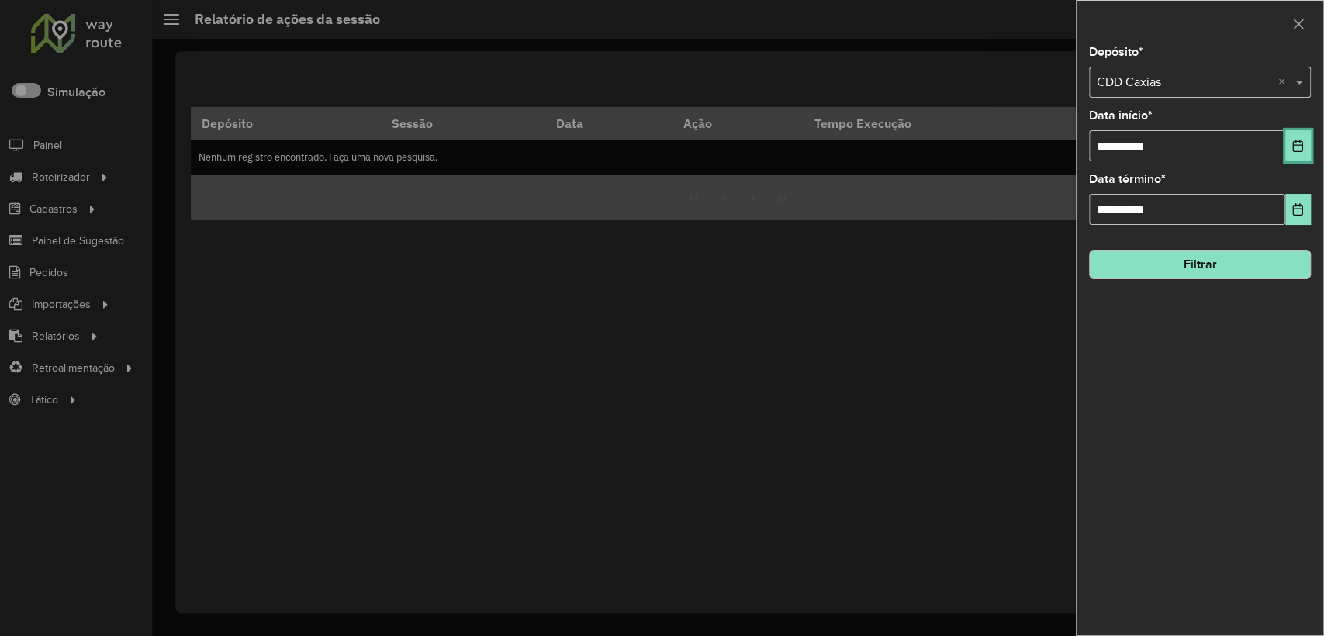
click at [1302, 154] on button "Choose Date" at bounding box center [1298, 145] width 26 height 31
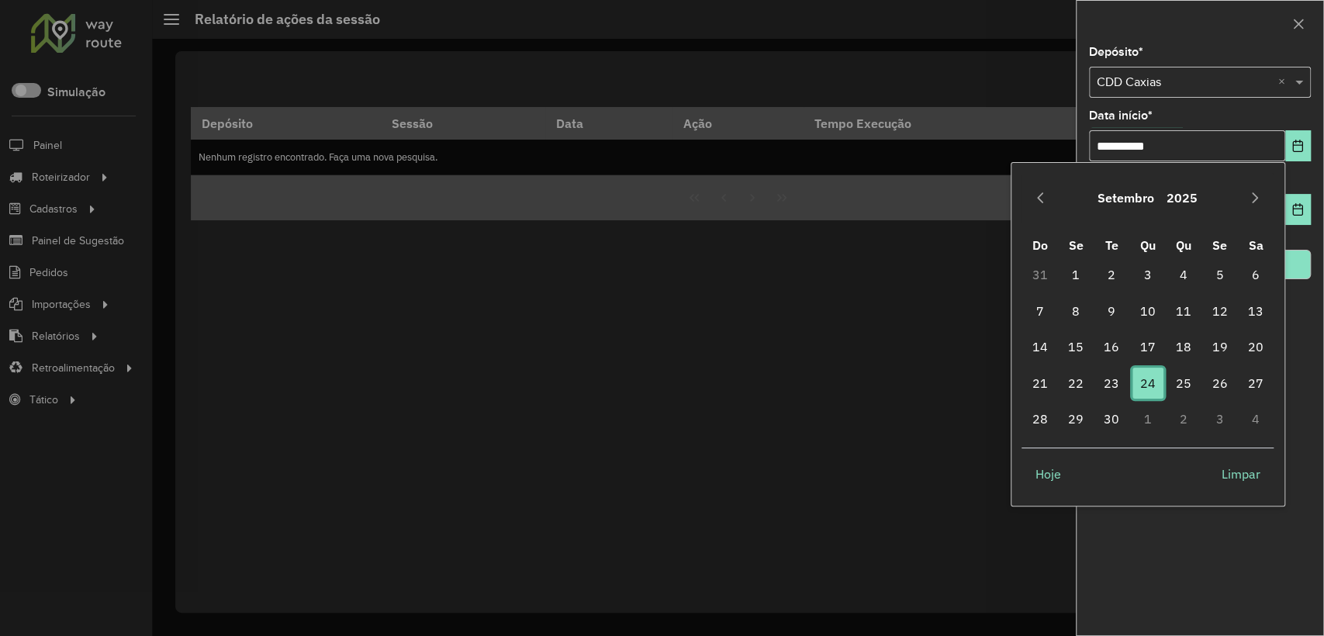
click at [1137, 374] on span "24" at bounding box center [1147, 383] width 31 height 31
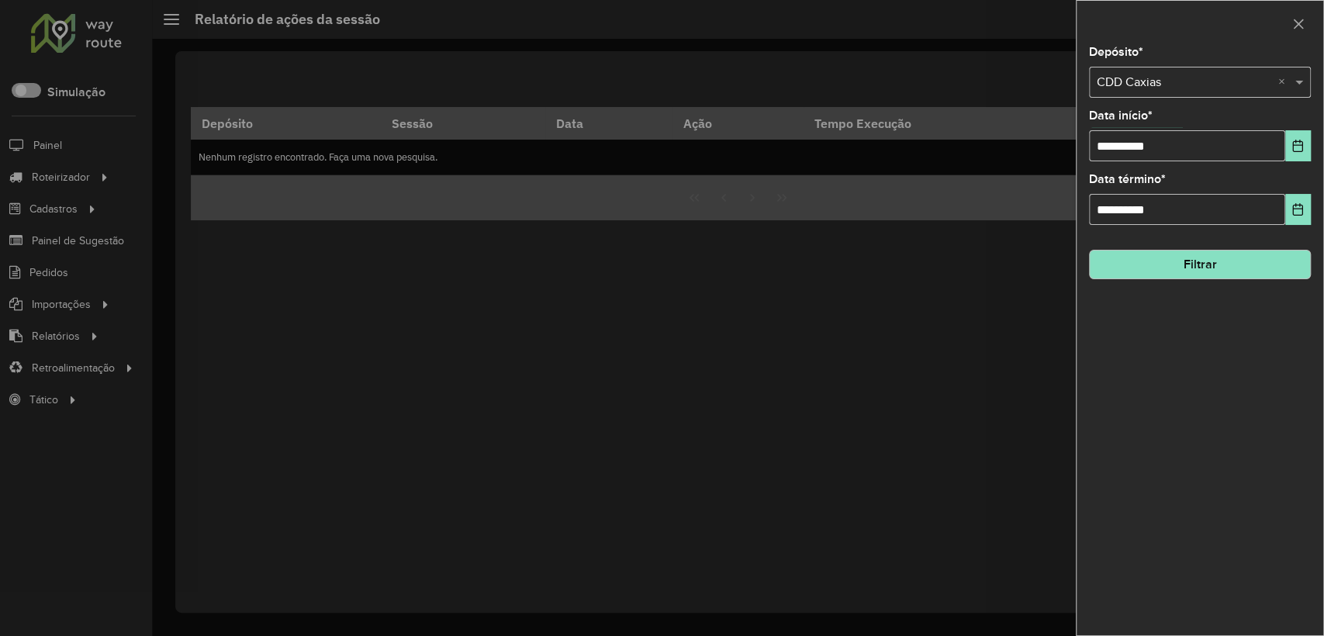
click at [1198, 244] on hb-field-button "Filtrar" at bounding box center [1200, 258] width 222 height 42
click at [1198, 258] on button "Filtrar" at bounding box center [1200, 264] width 222 height 29
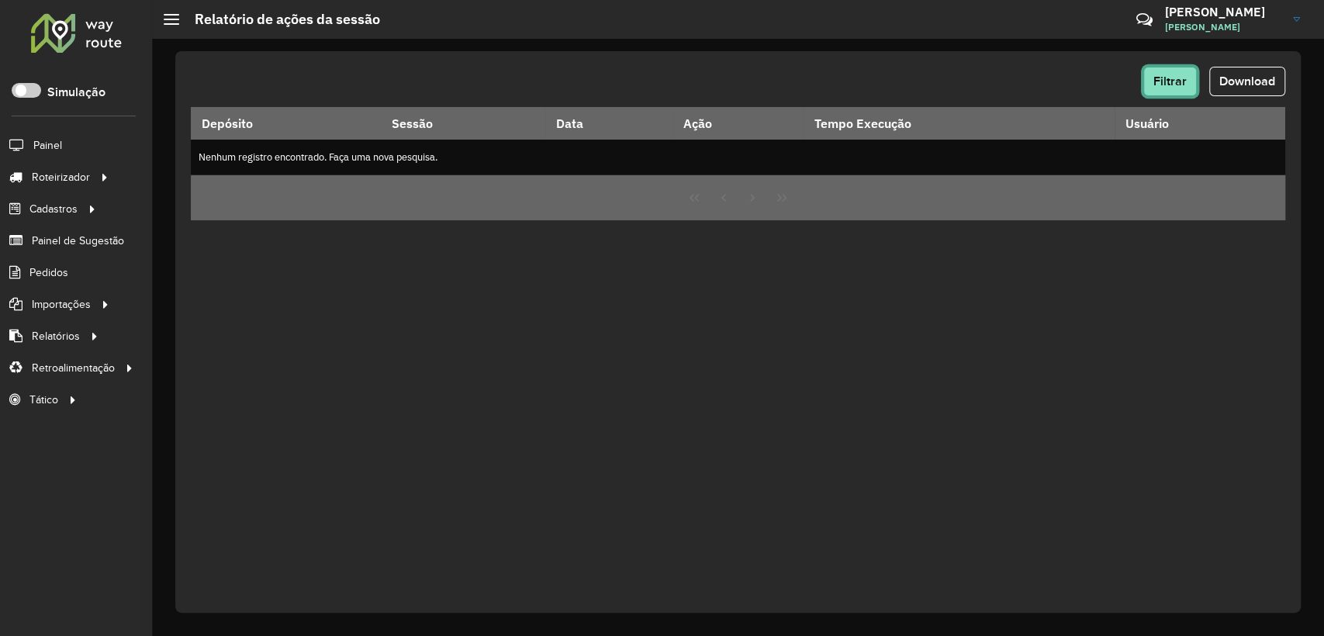
click at [1177, 82] on span "Filtrar" at bounding box center [1169, 80] width 33 height 13
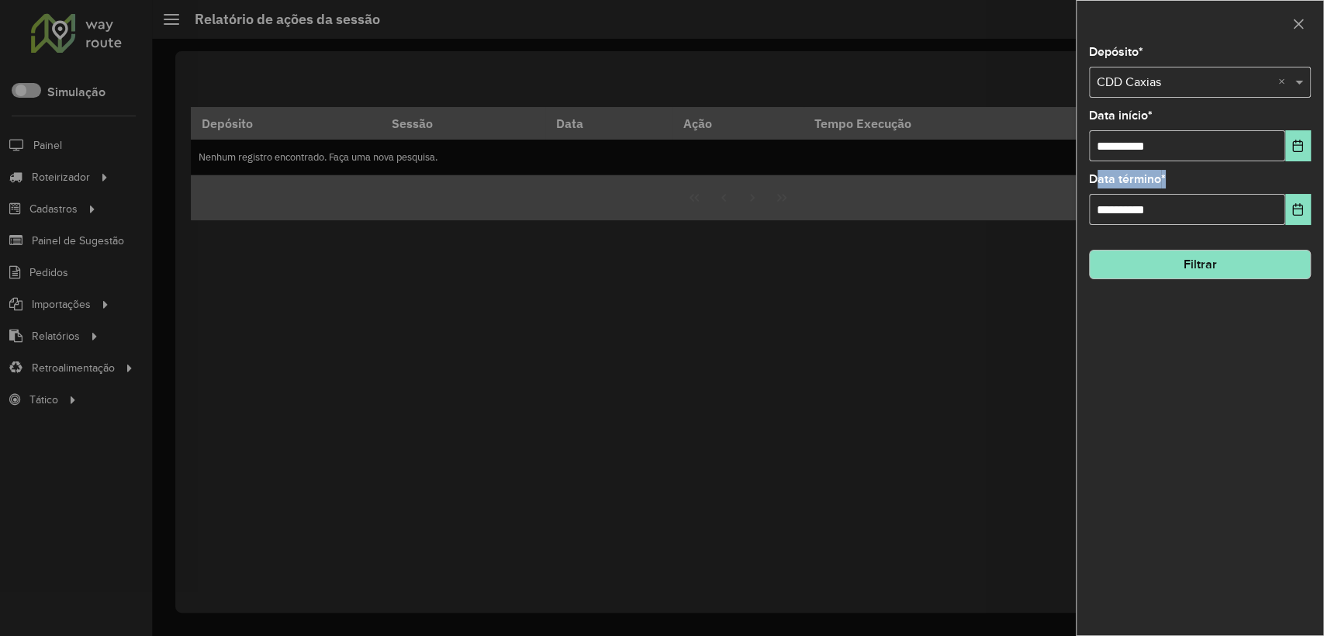
click at [1299, 161] on div "**********" at bounding box center [1200, 341] width 247 height 589
click at [1293, 137] on button "Choose Date" at bounding box center [1298, 145] width 26 height 31
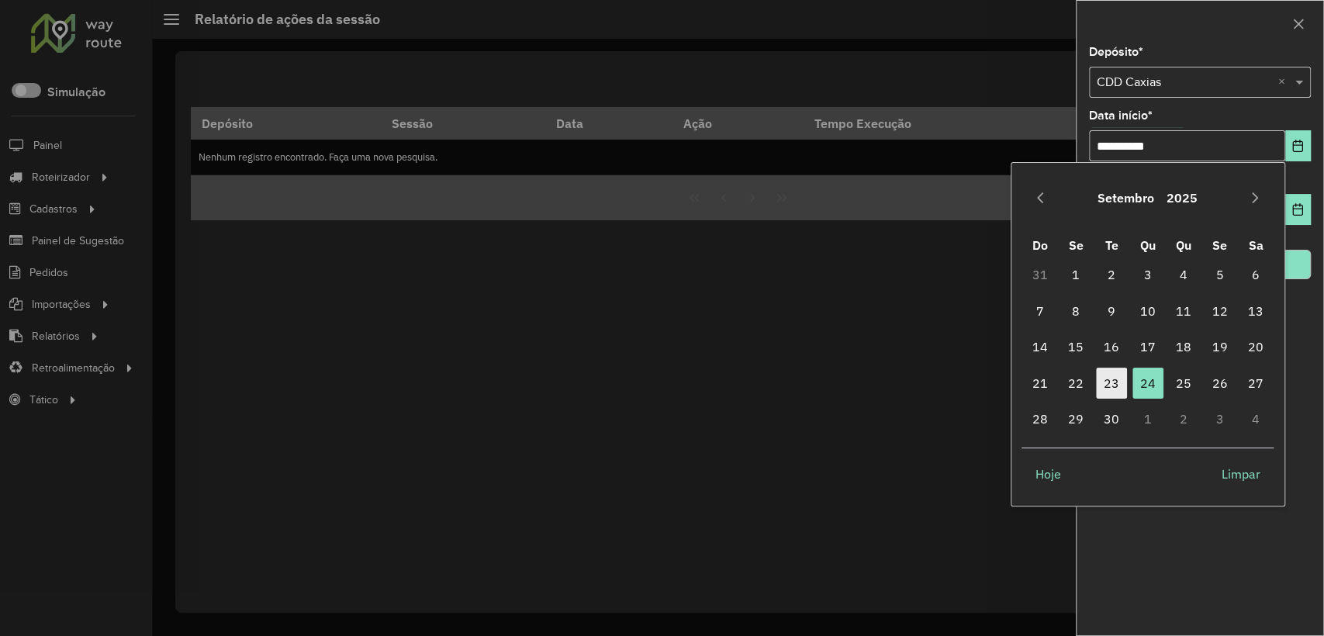
click at [1105, 387] on span "23" at bounding box center [1111, 383] width 31 height 31
type input "**********"
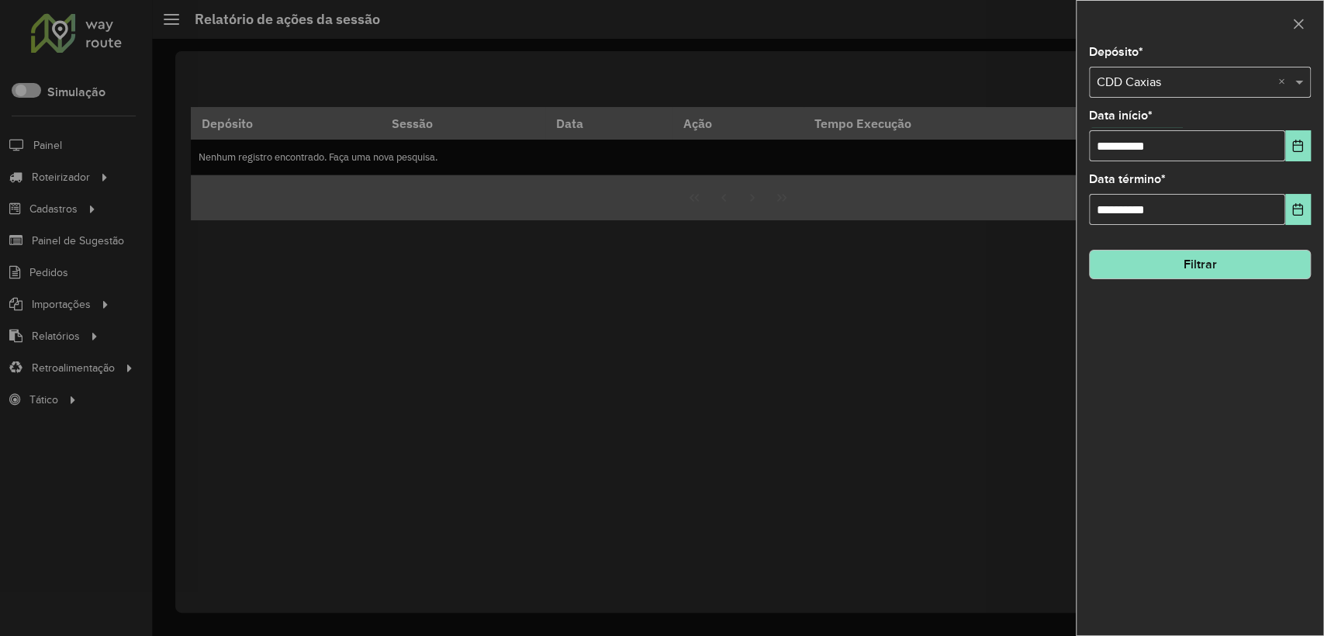
click at [1209, 233] on div "**********" at bounding box center [1200, 341] width 247 height 589
click at [1205, 262] on button "Filtrar" at bounding box center [1200, 264] width 222 height 29
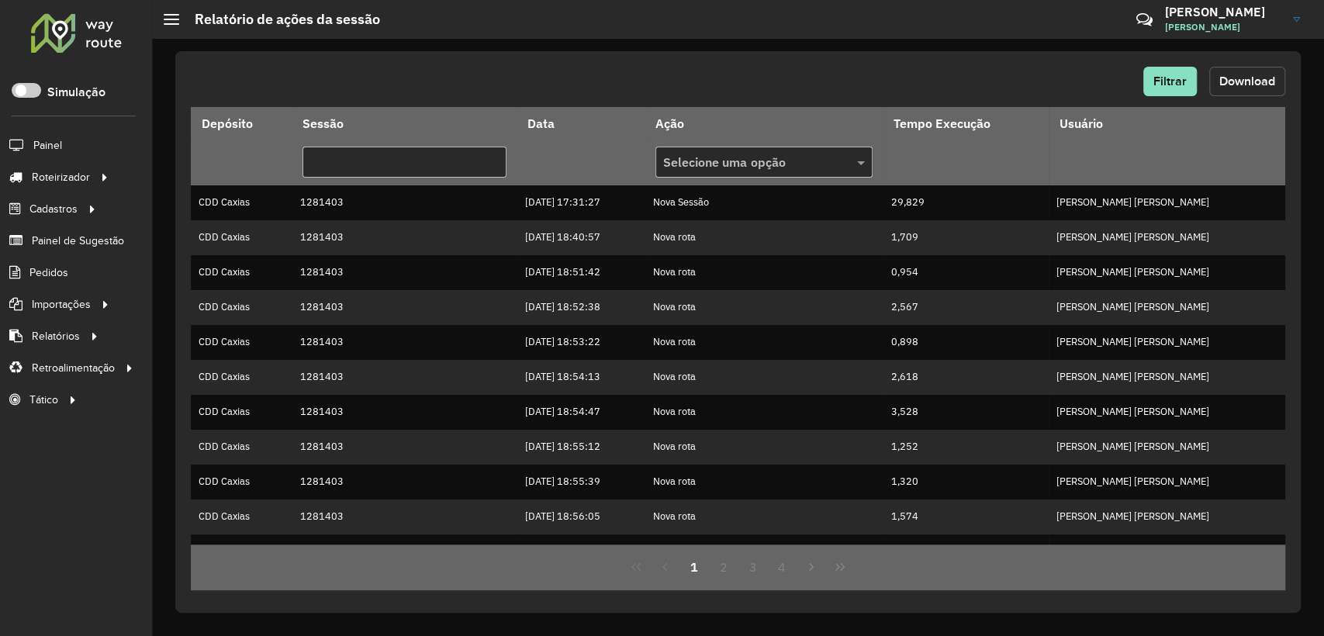
click at [1244, 78] on span "Download" at bounding box center [1247, 80] width 56 height 13
click at [1168, 85] on span "Filtrar" at bounding box center [1169, 80] width 33 height 13
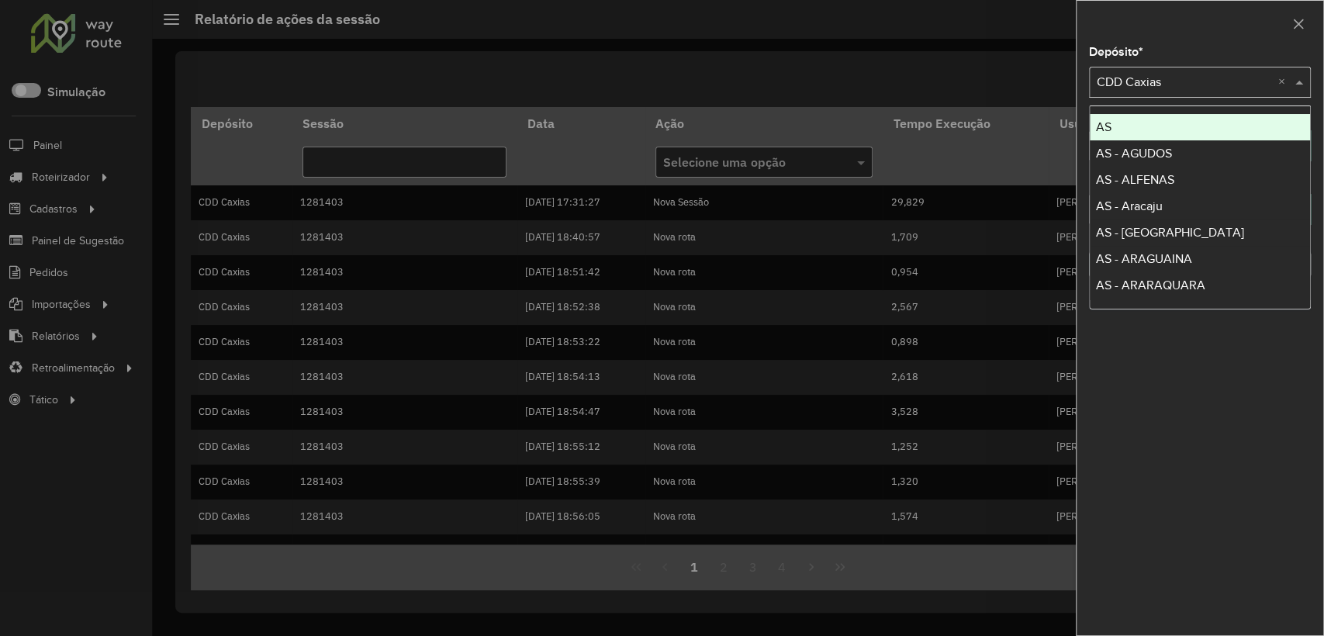
click at [1180, 85] on input "text" at bounding box center [1184, 83] width 175 height 19
type input "***"
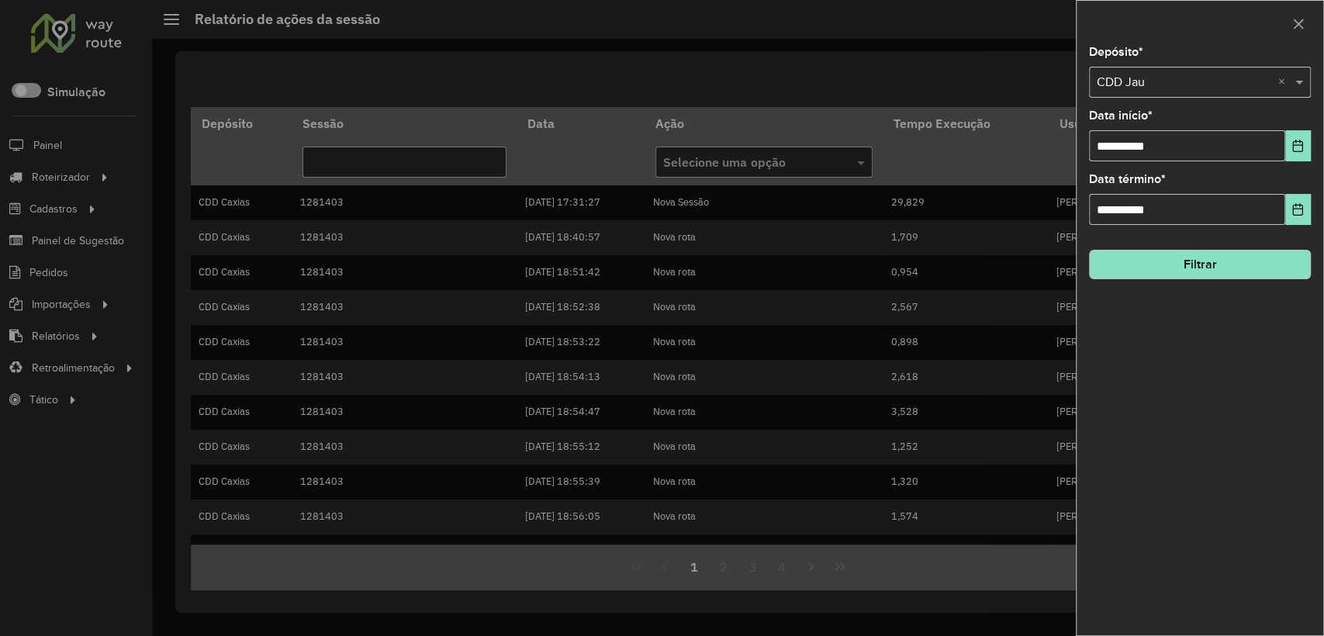
click at [1195, 271] on button "Filtrar" at bounding box center [1200, 264] width 222 height 29
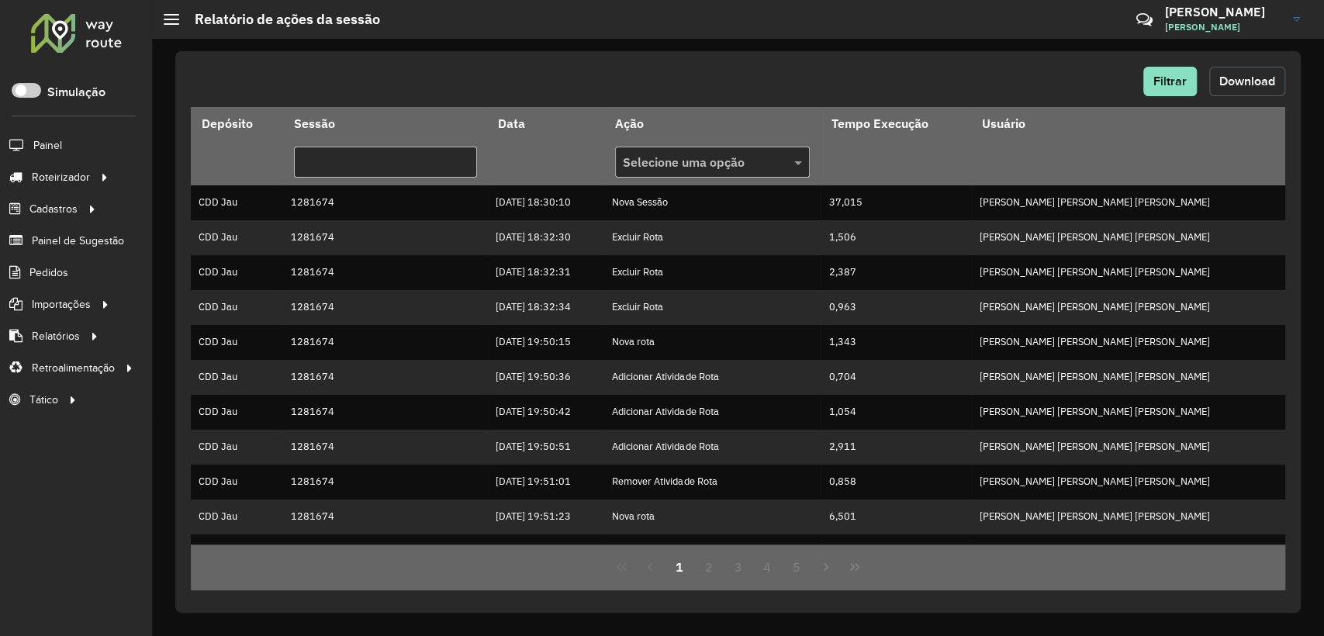
click at [1249, 75] on span "Download" at bounding box center [1247, 80] width 56 height 13
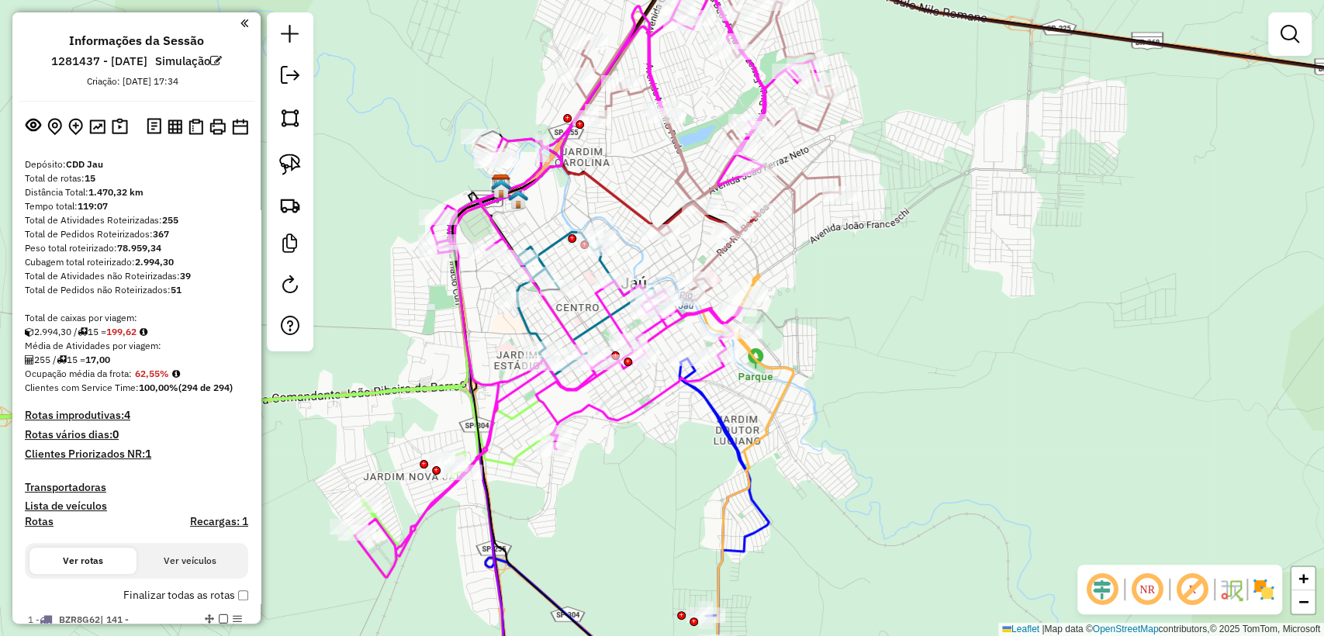
click at [926, 358] on div "Janela de atendimento Grade de atendimento Capacidade Transportadoras Veículos …" at bounding box center [662, 318] width 1324 height 636
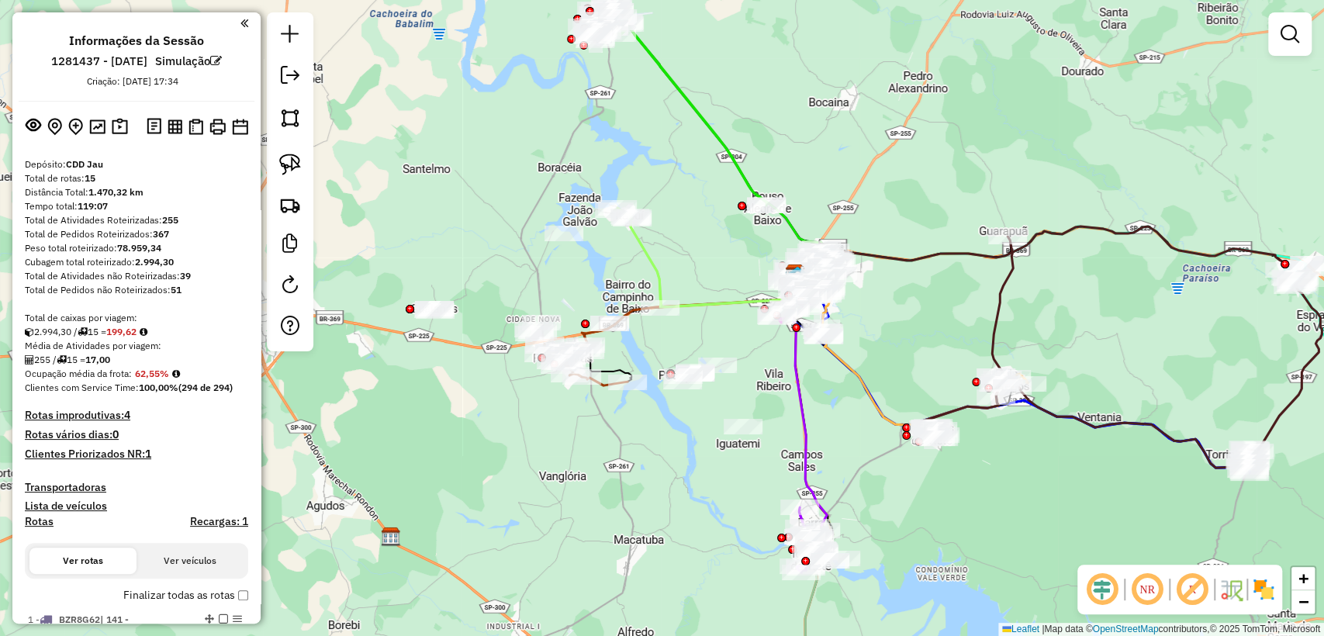
drag, startPoint x: 894, startPoint y: 361, endPoint x: 870, endPoint y: 313, distance: 53.8
click at [870, 313] on div "Janela de atendimento Grade de atendimento Capacidade Transportadoras Veículos …" at bounding box center [662, 318] width 1324 height 636
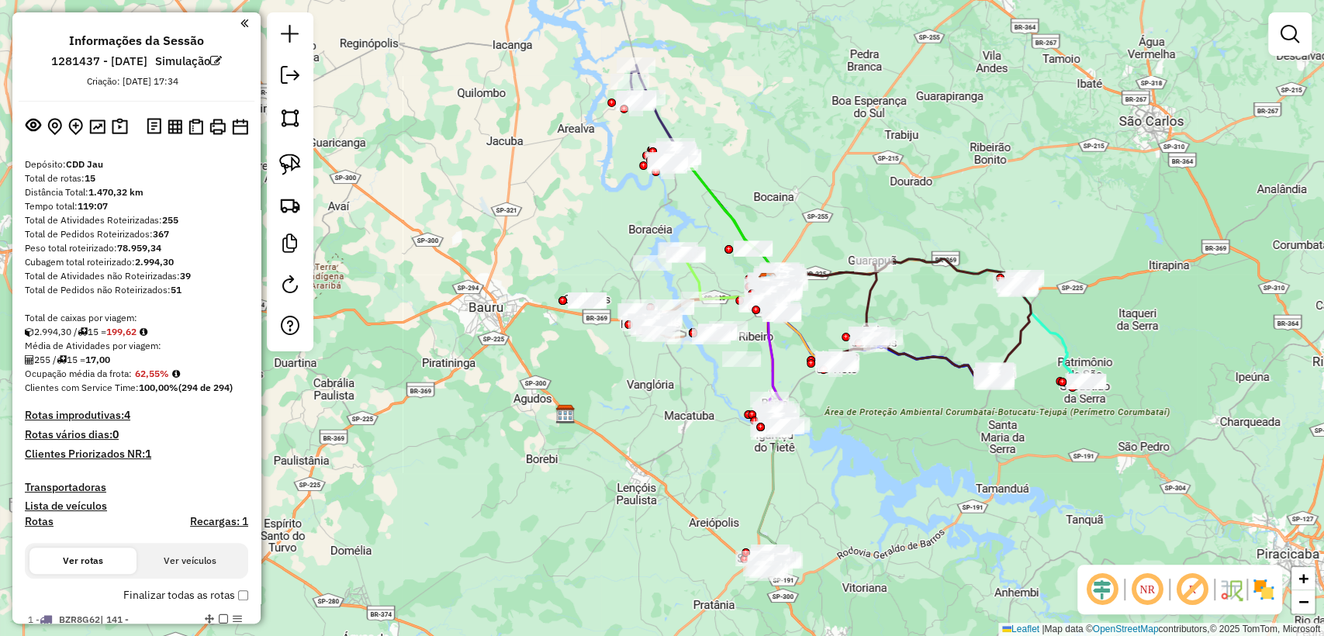
drag, startPoint x: 915, startPoint y: 434, endPoint x: 850, endPoint y: 419, distance: 66.0
click at [850, 419] on div "Janela de atendimento Grade de atendimento Capacidade Transportadoras Veículos …" at bounding box center [662, 318] width 1324 height 636
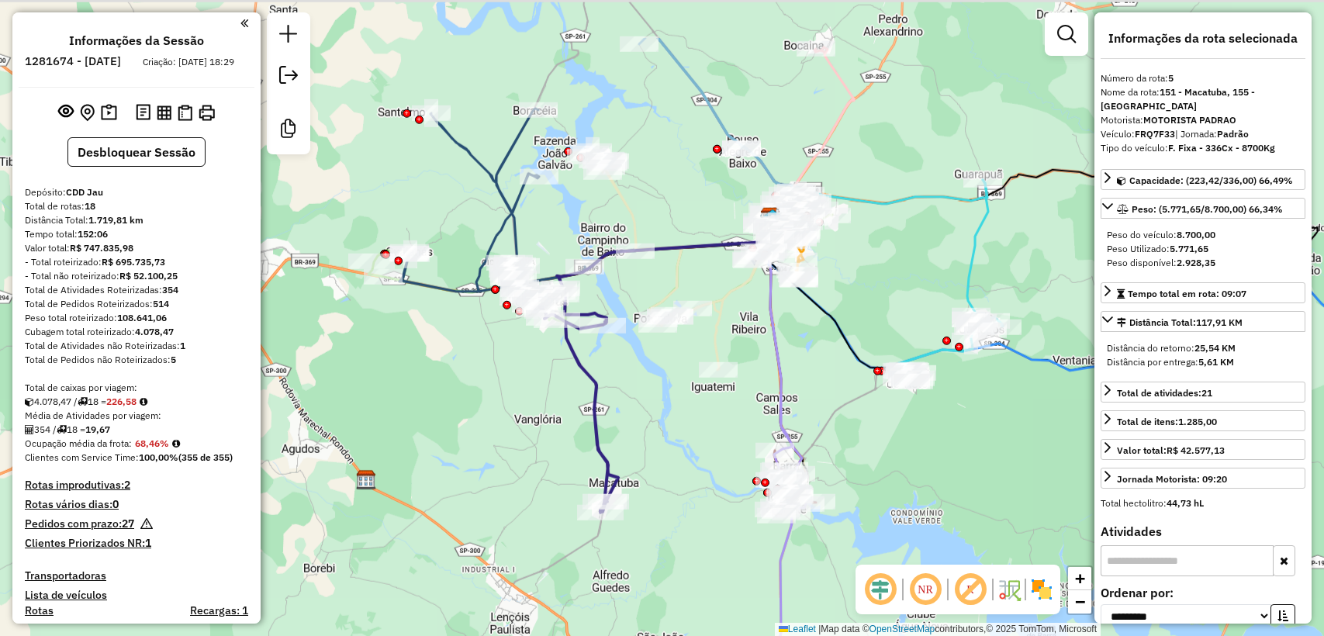
select select "**********"
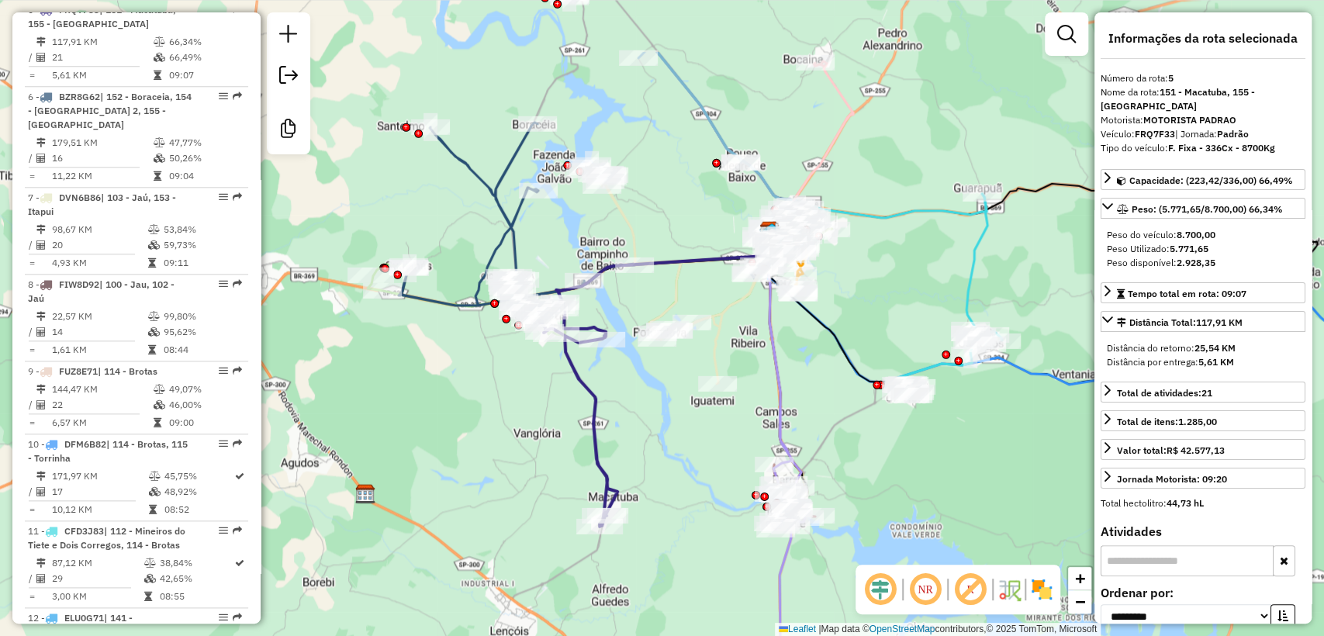
click at [479, 350] on div "Janela de atendimento Grade de atendimento Capacidade Transportadoras Veículos …" at bounding box center [662, 318] width 1324 height 636
